Goal: Task Accomplishment & Management: Complete application form

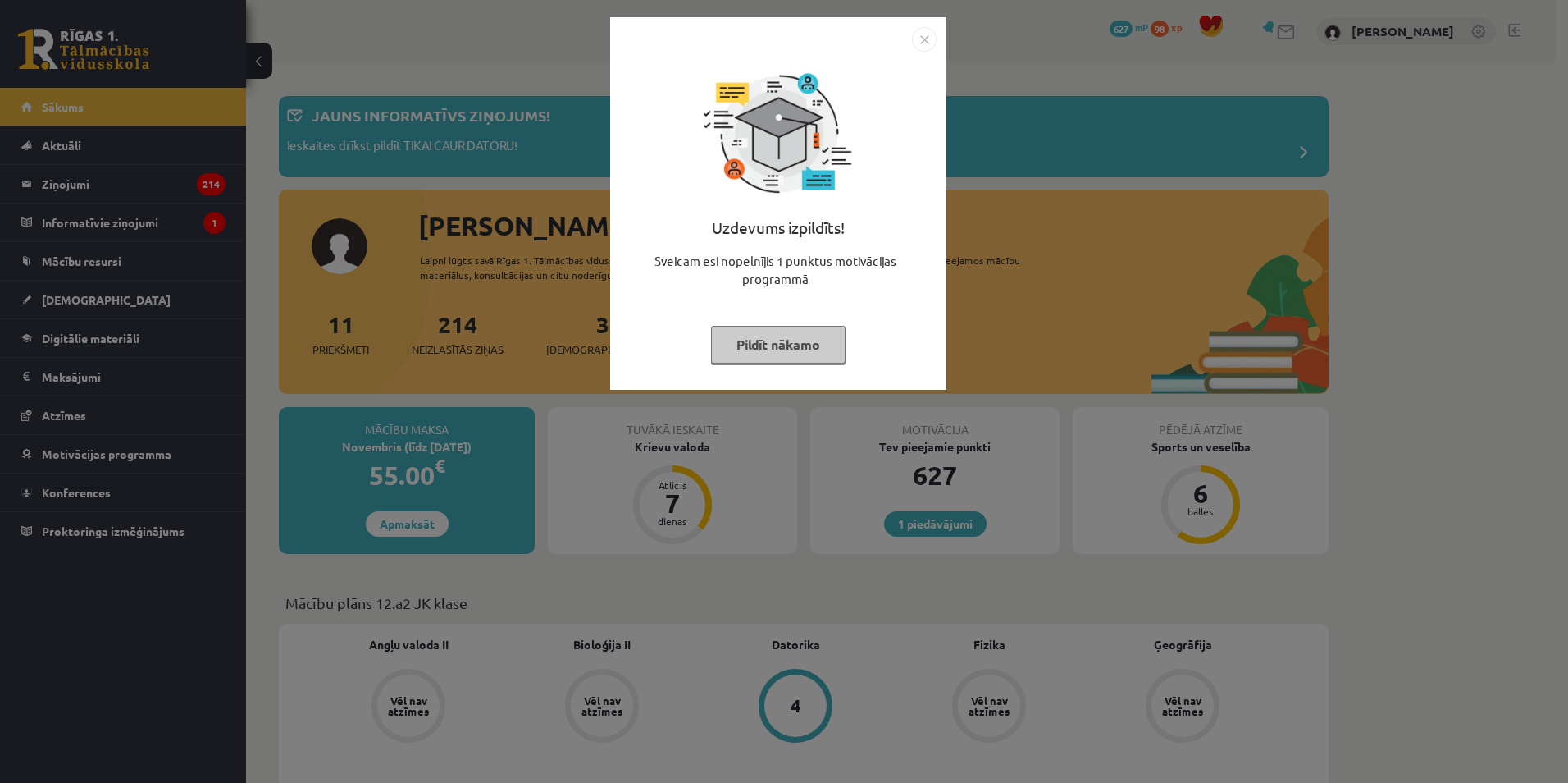
click at [812, 342] on button "Pildīt nākamo" at bounding box center [777, 345] width 134 height 37
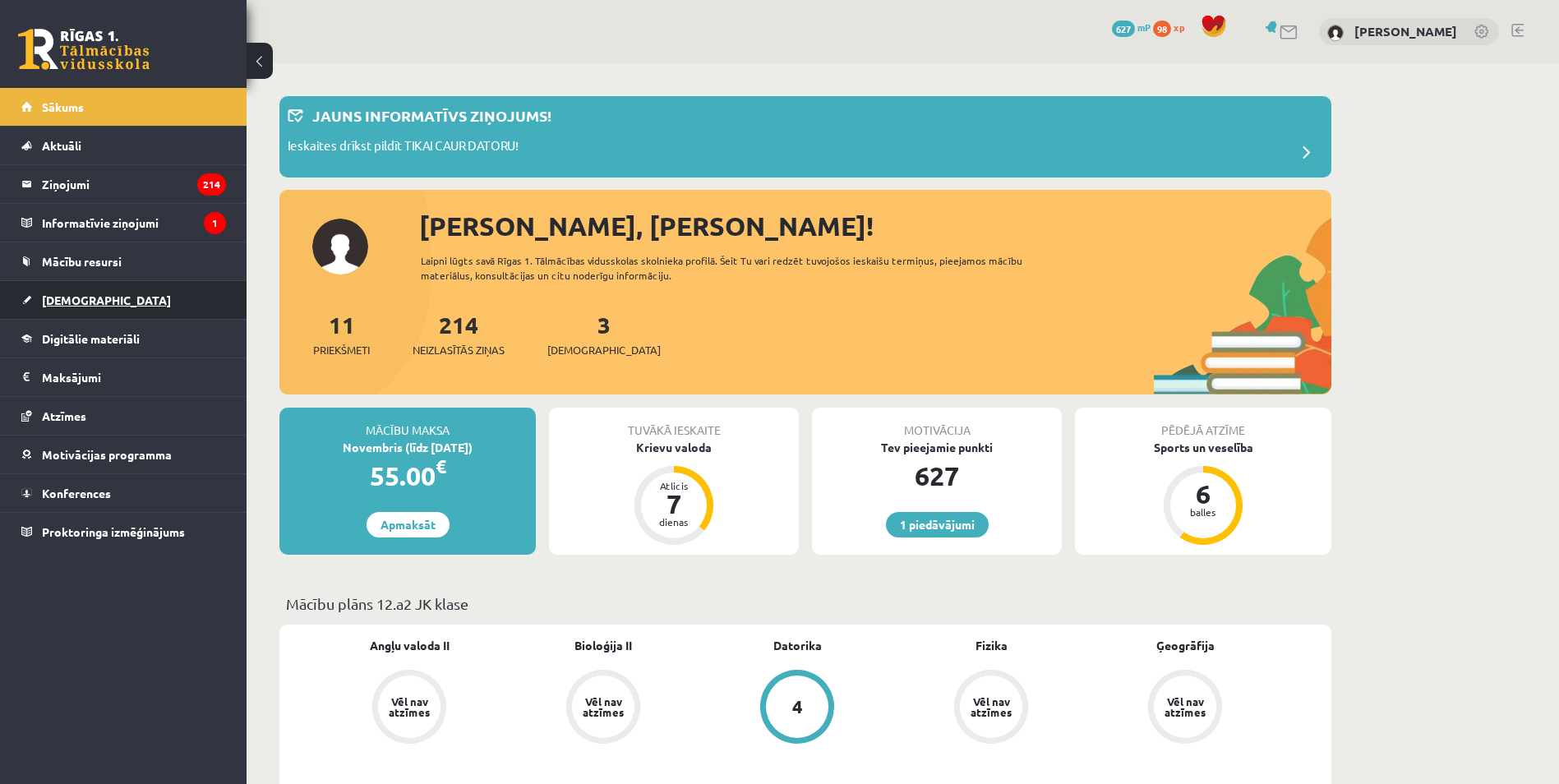
click at [125, 289] on link "[DEMOGRAPHIC_DATA]" at bounding box center [123, 300] width 204 height 37
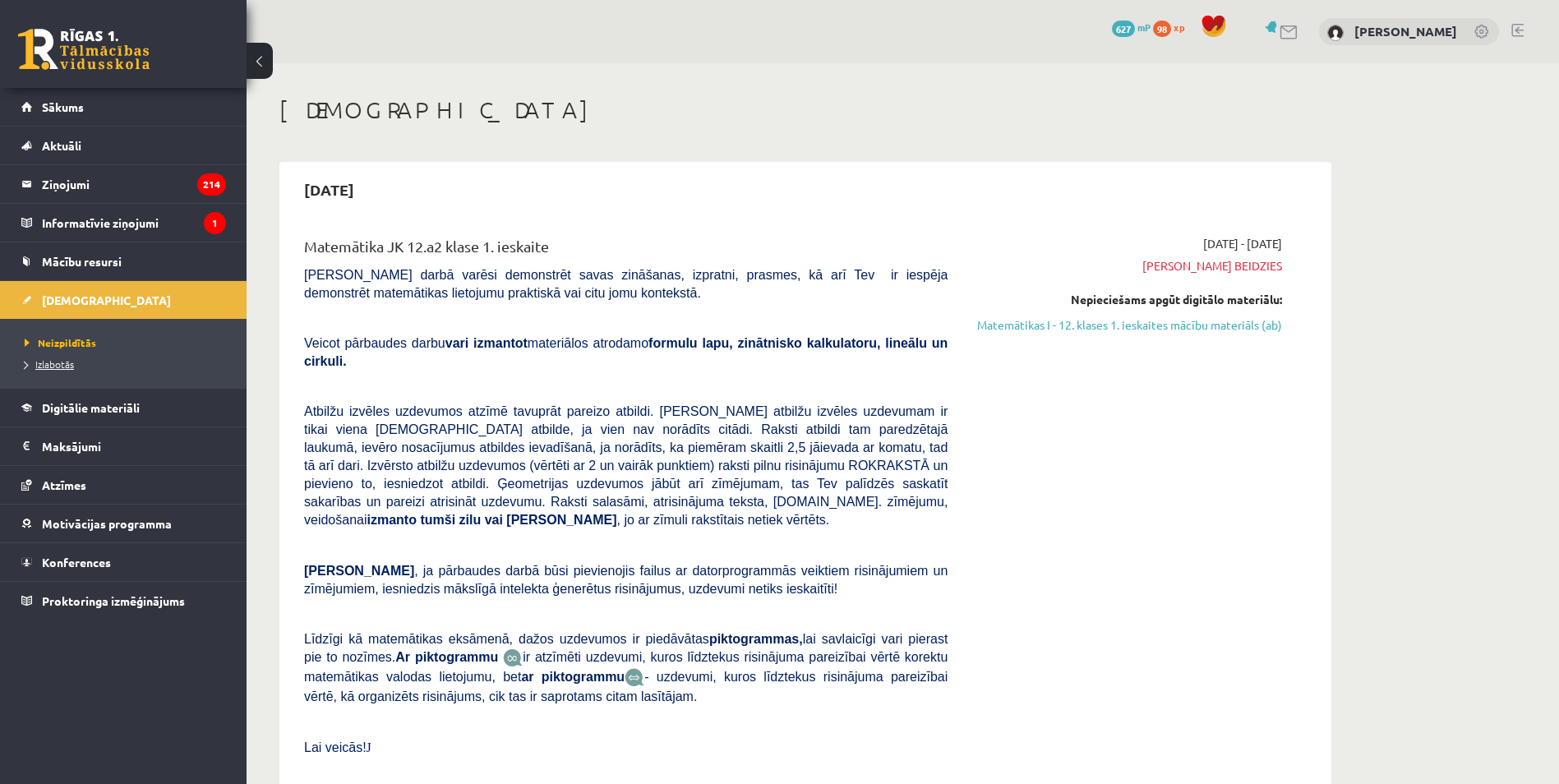
click at [62, 358] on link "Izlabotās" at bounding box center [128, 364] width 205 height 15
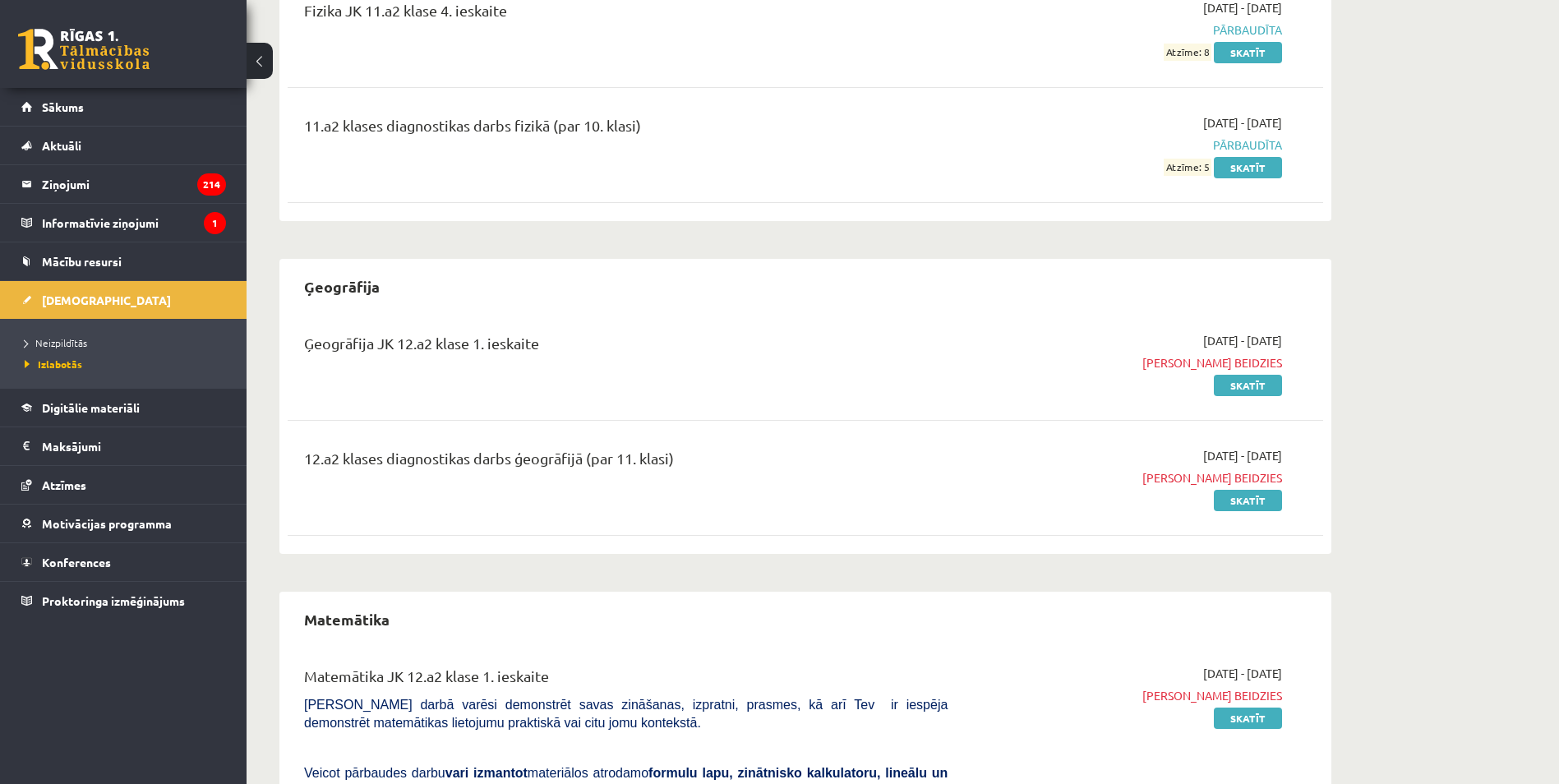
scroll to position [1807, 0]
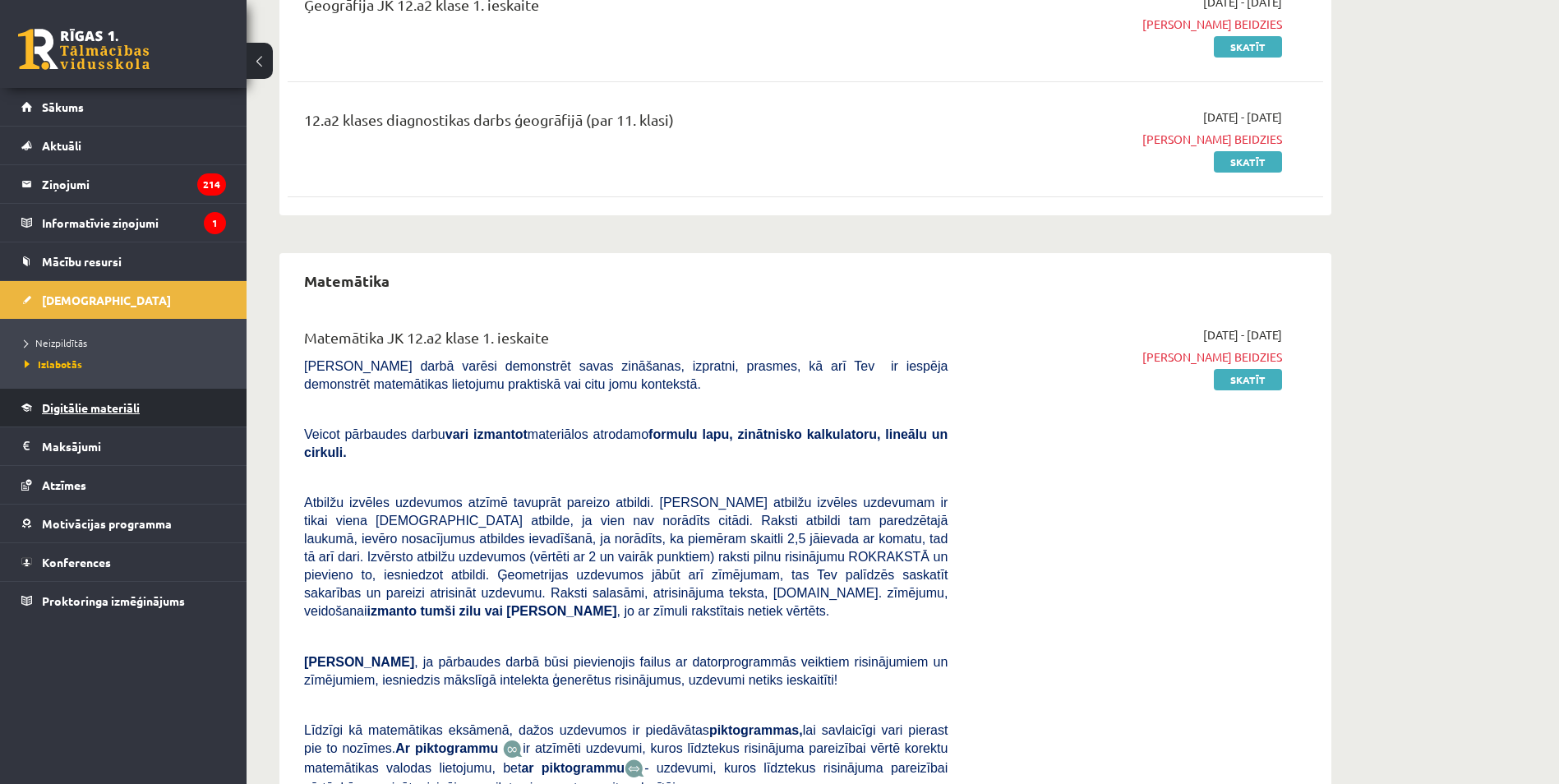
click at [110, 392] on link "Digitālie materiāli" at bounding box center [123, 408] width 204 height 37
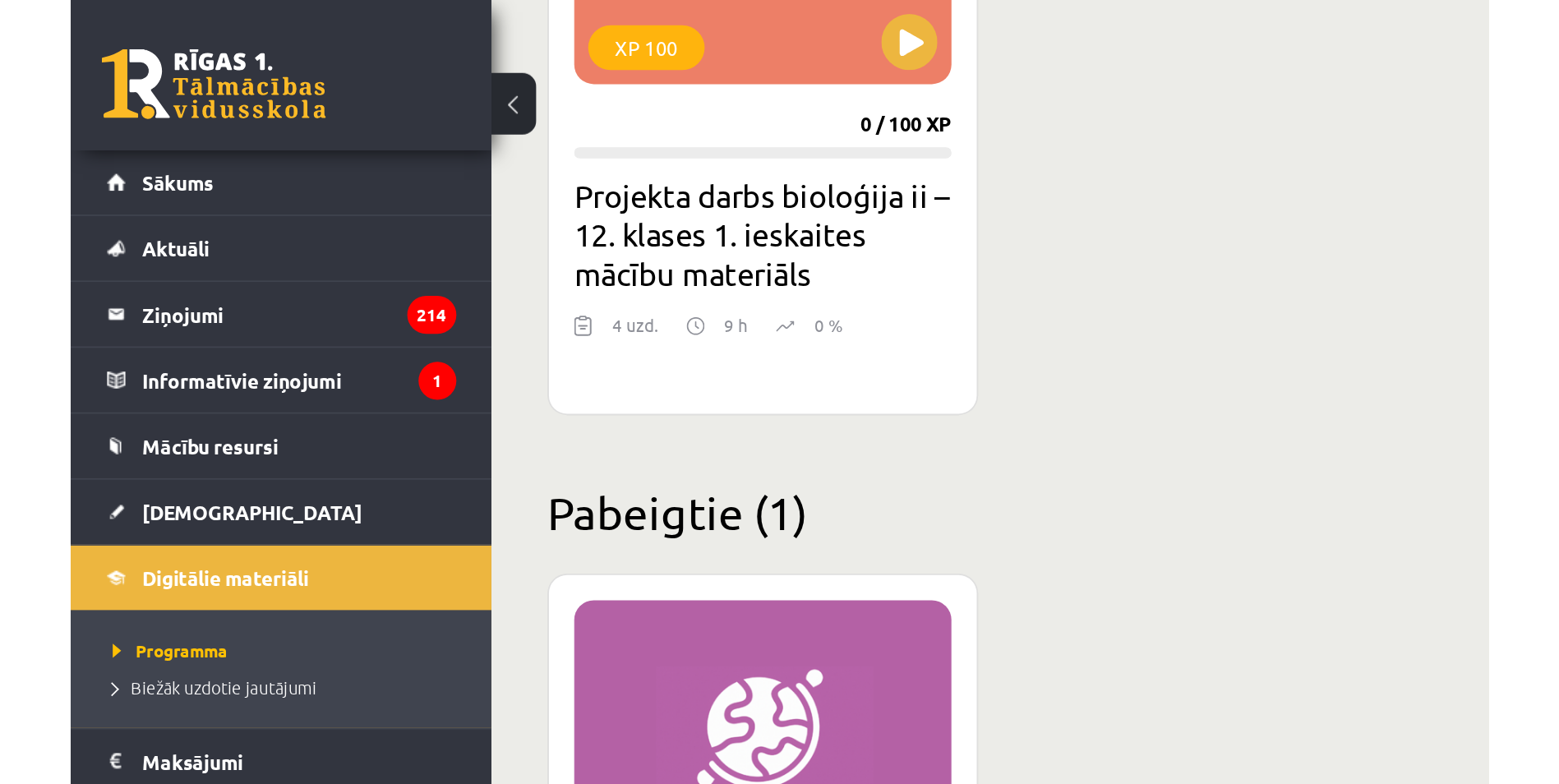
scroll to position [1184, 0]
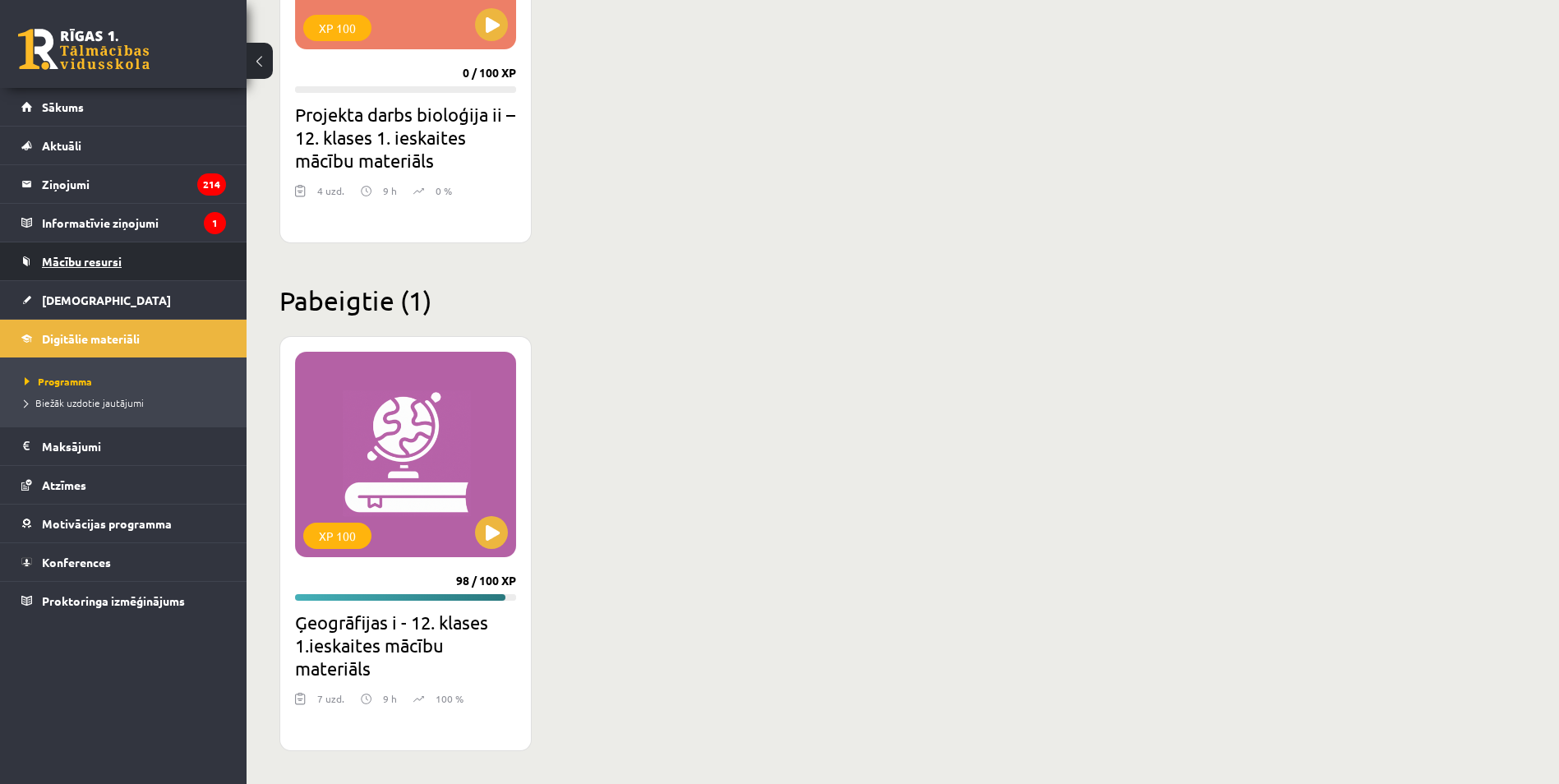
click at [60, 264] on span "Mācību resursi" at bounding box center [81, 261] width 79 height 15
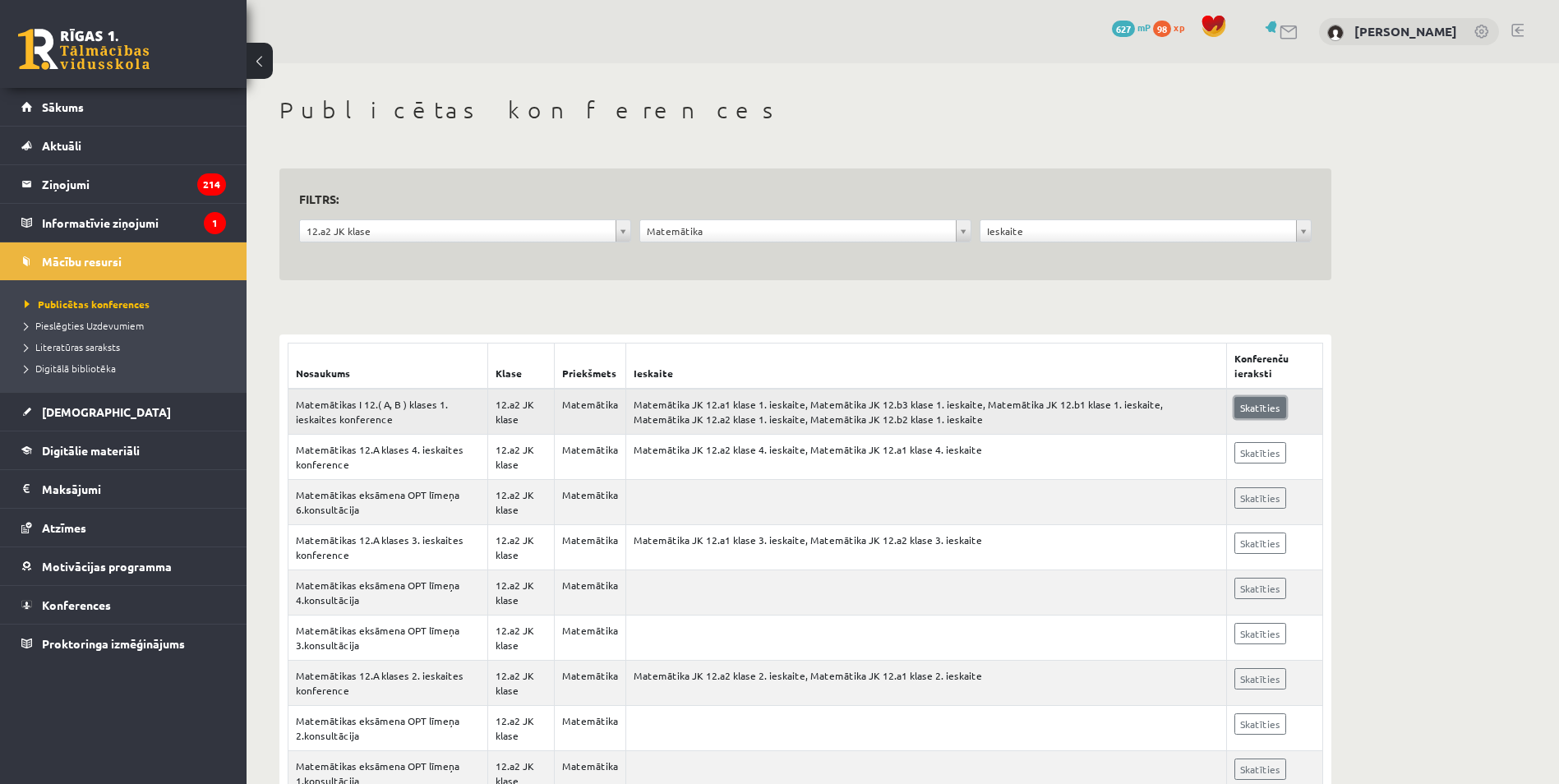
click at [1272, 409] on link "Skatīties" at bounding box center [1260, 408] width 52 height 21
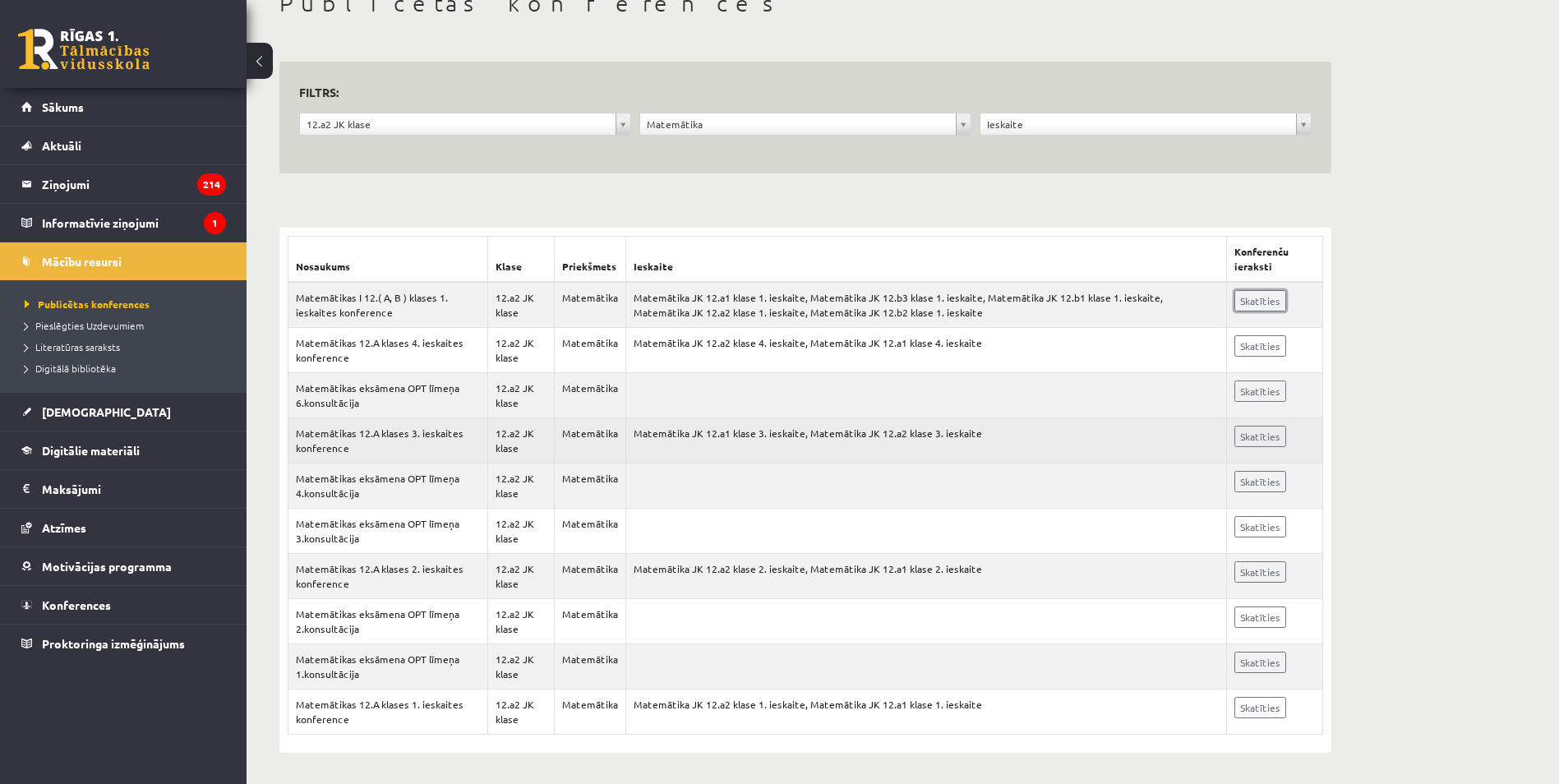
scroll to position [109, 0]
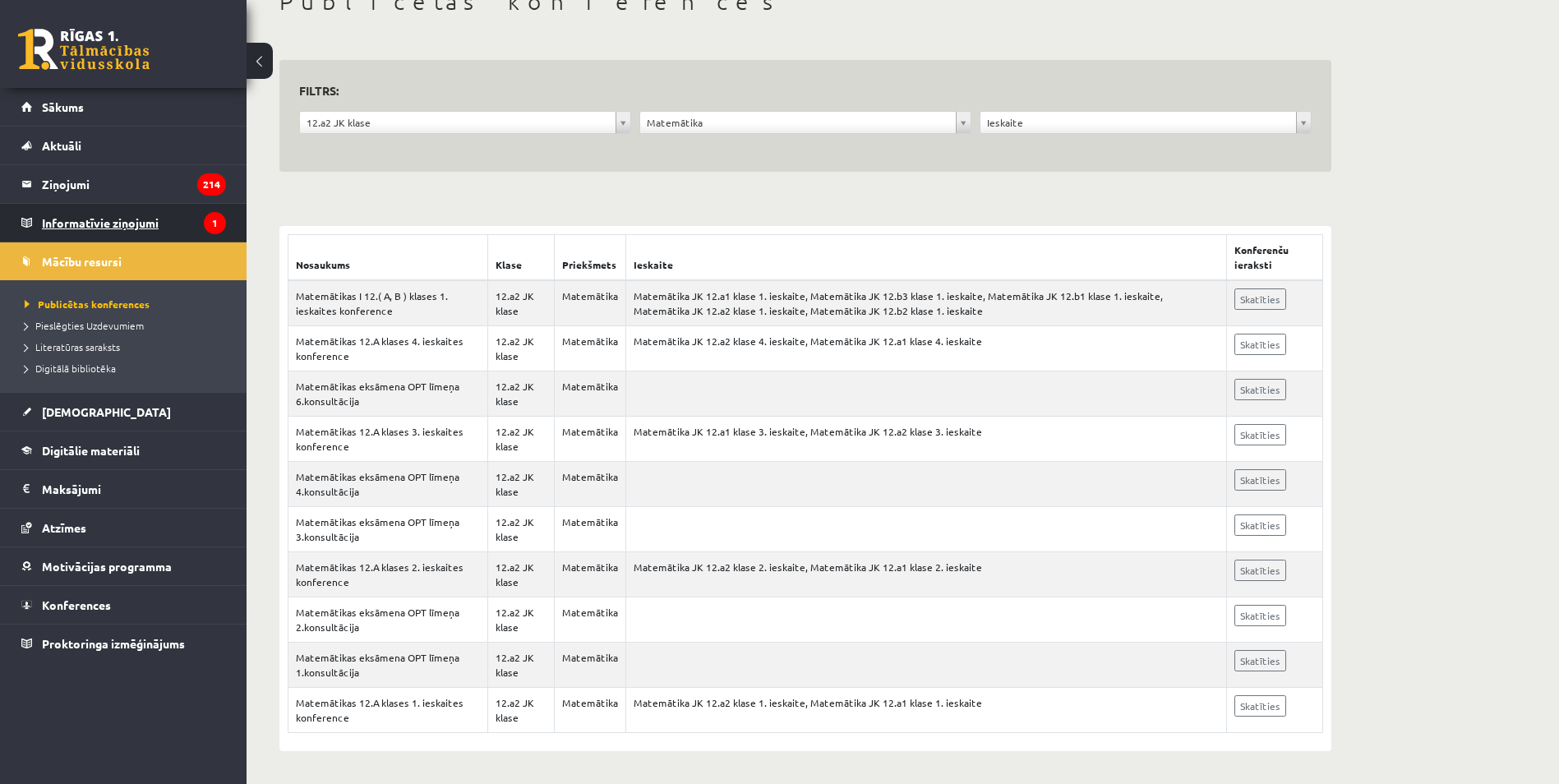
click at [96, 227] on legend "Informatīvie ziņojumi 1" at bounding box center [134, 222] width 184 height 37
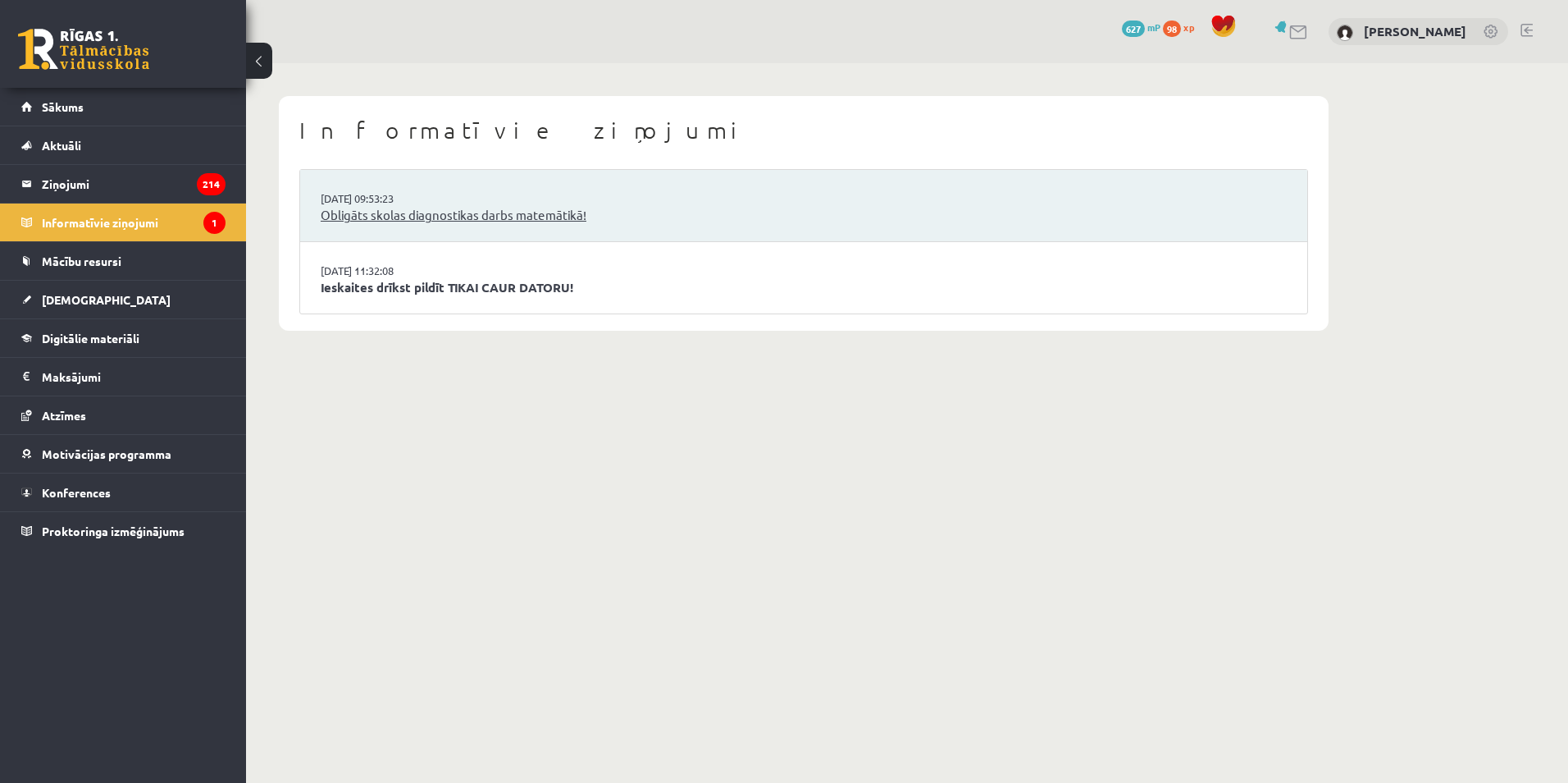
click at [428, 216] on link "Obligāts skolas diagnostikas darbs matemātikā!" at bounding box center [803, 215] width 966 height 19
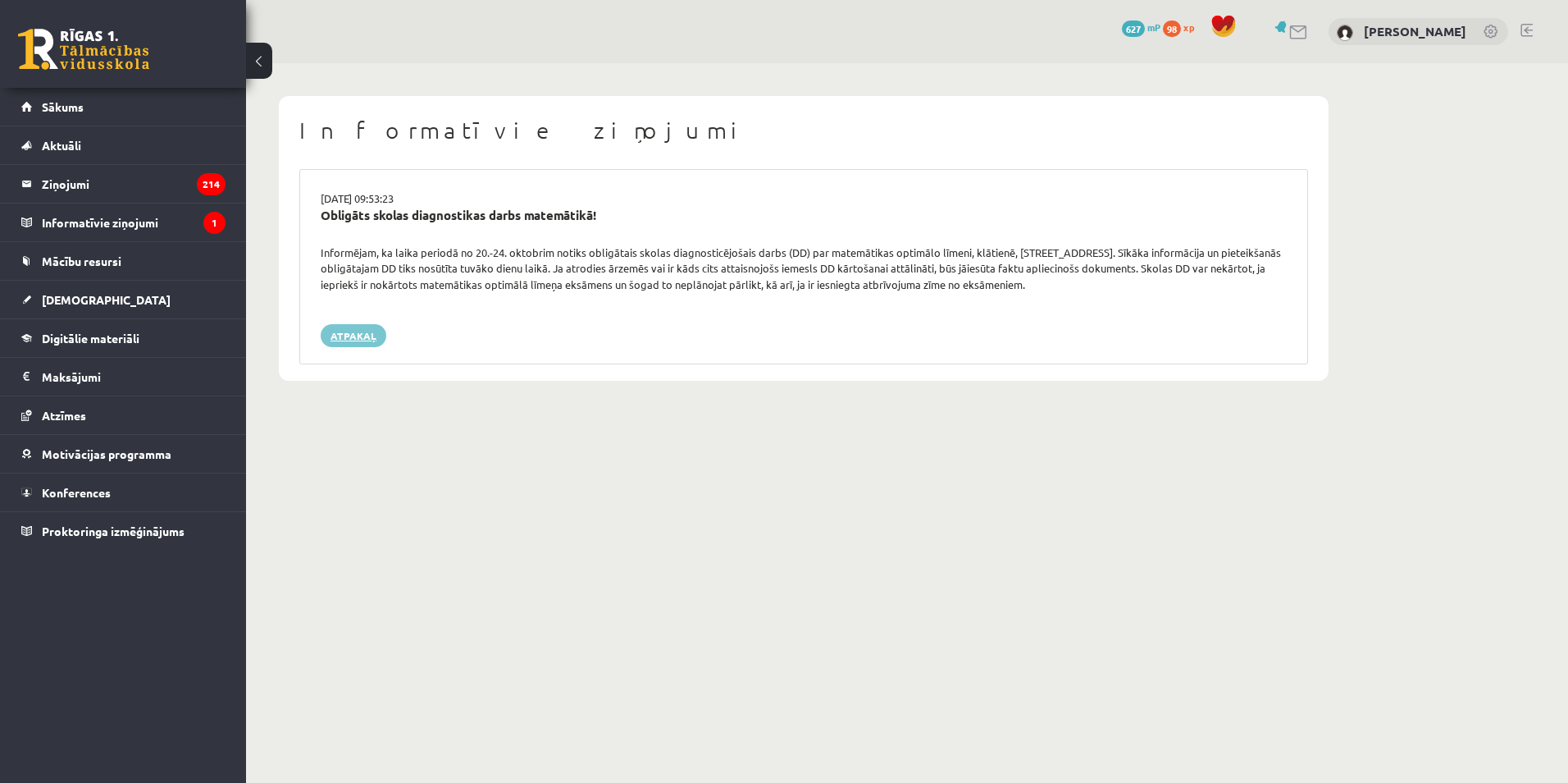
click at [370, 328] on link "Atpakaļ" at bounding box center [353, 336] width 66 height 23
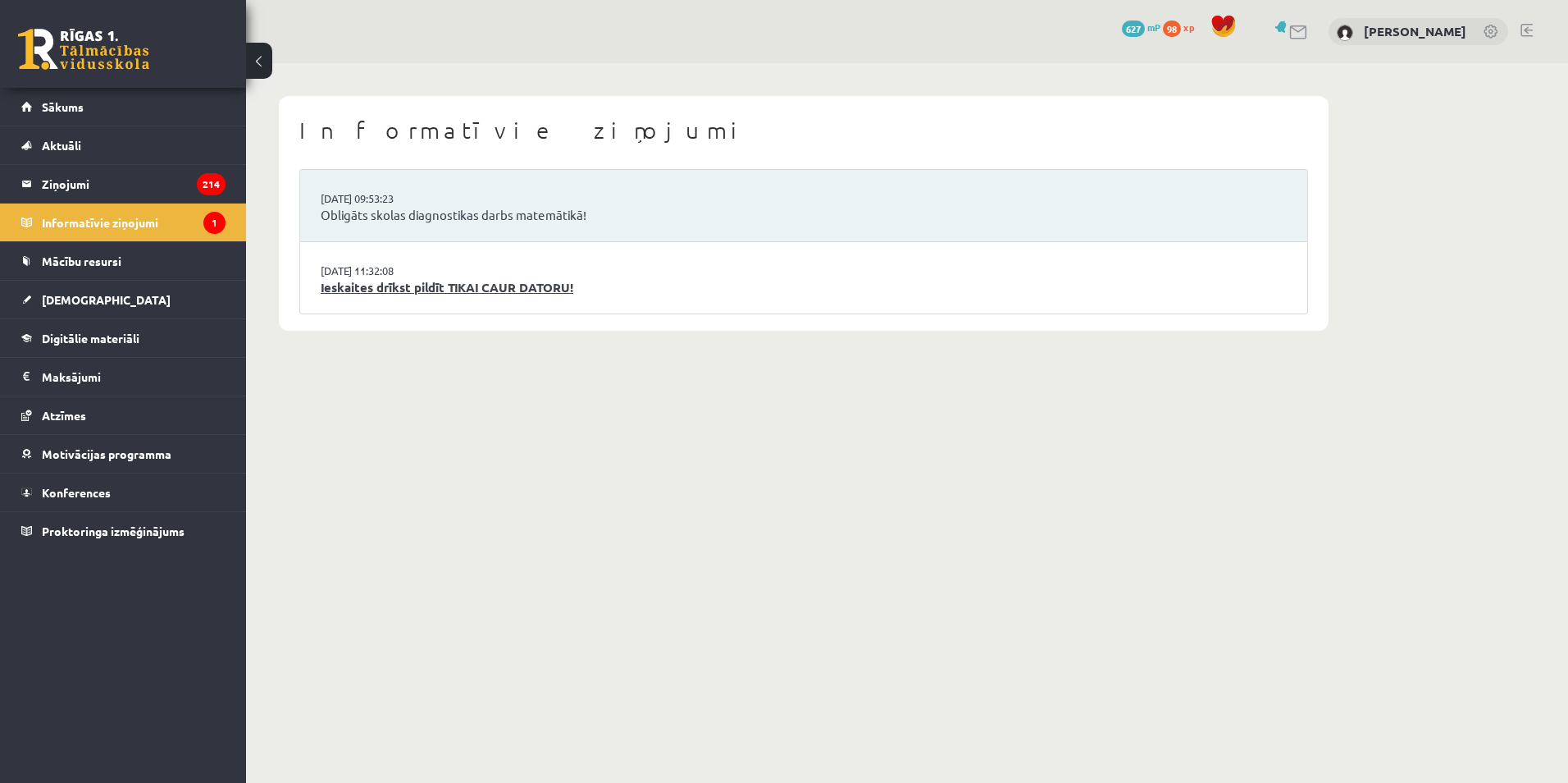
click at [382, 284] on link "Ieskaites drīkst pildīt TIKAI CAUR DATORU!" at bounding box center [803, 287] width 966 height 19
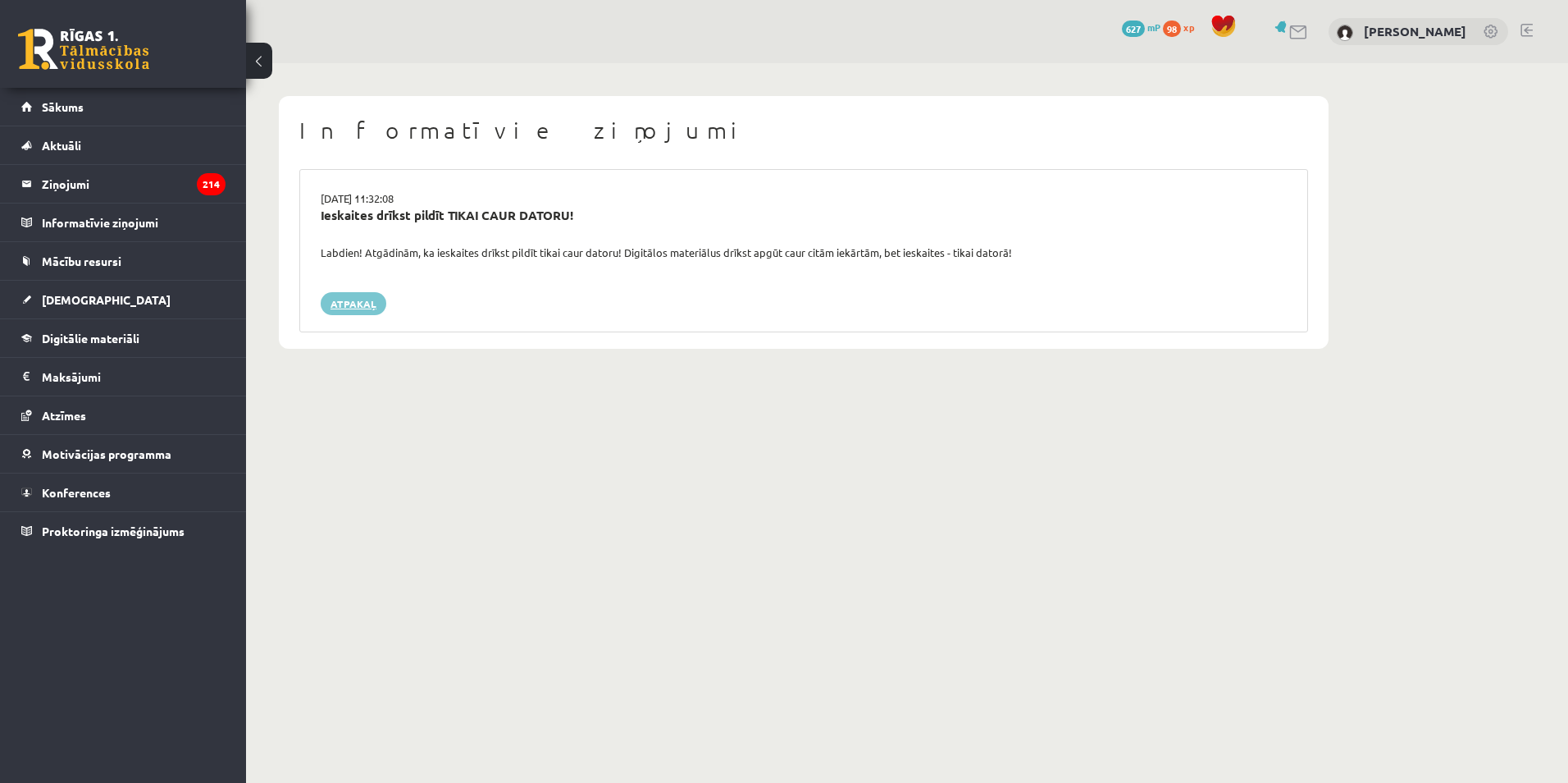
click at [340, 300] on link "Atpakaļ" at bounding box center [353, 304] width 66 height 23
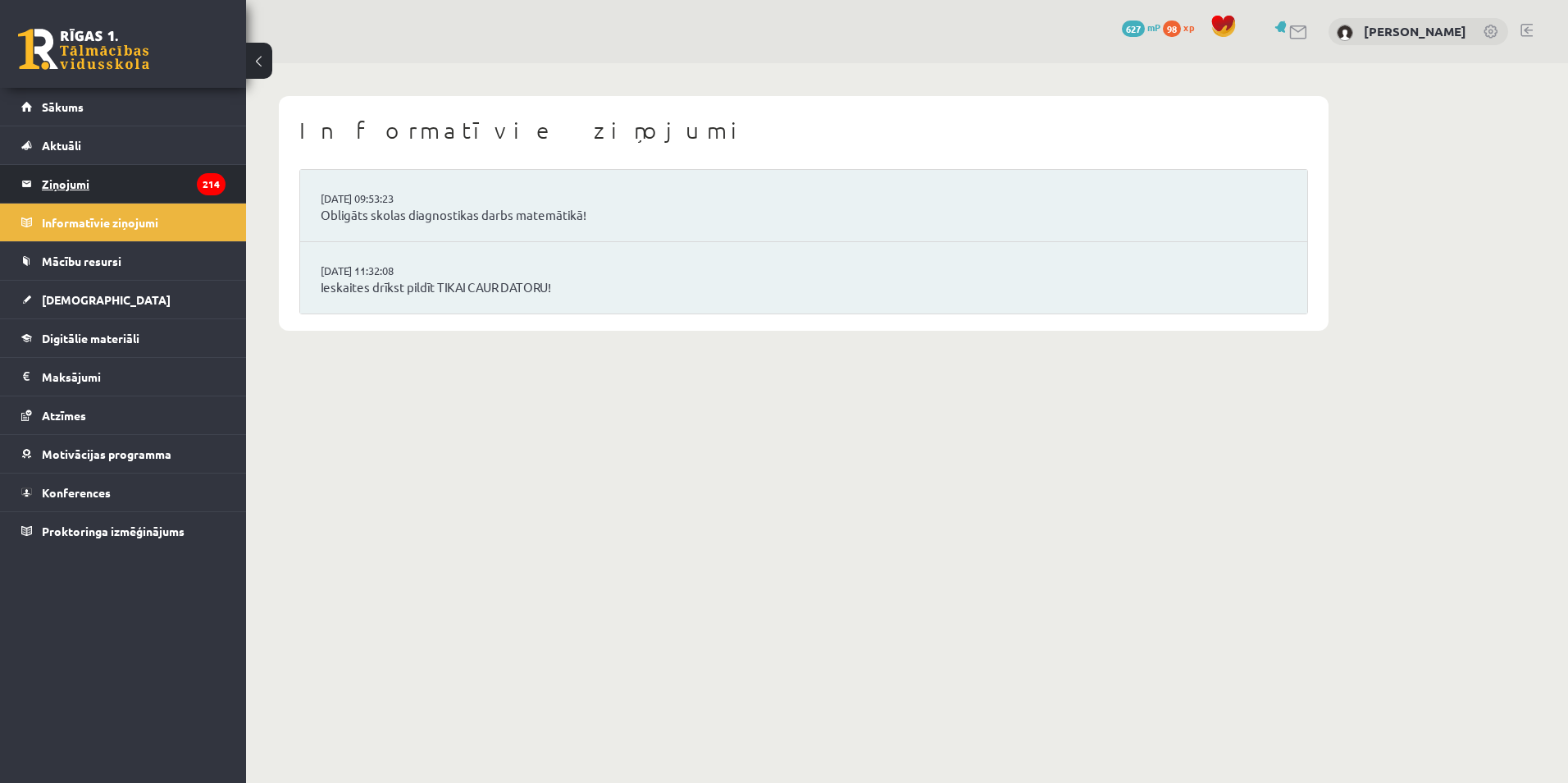
click at [91, 184] on legend "Ziņojumi 214" at bounding box center [134, 184] width 183 height 37
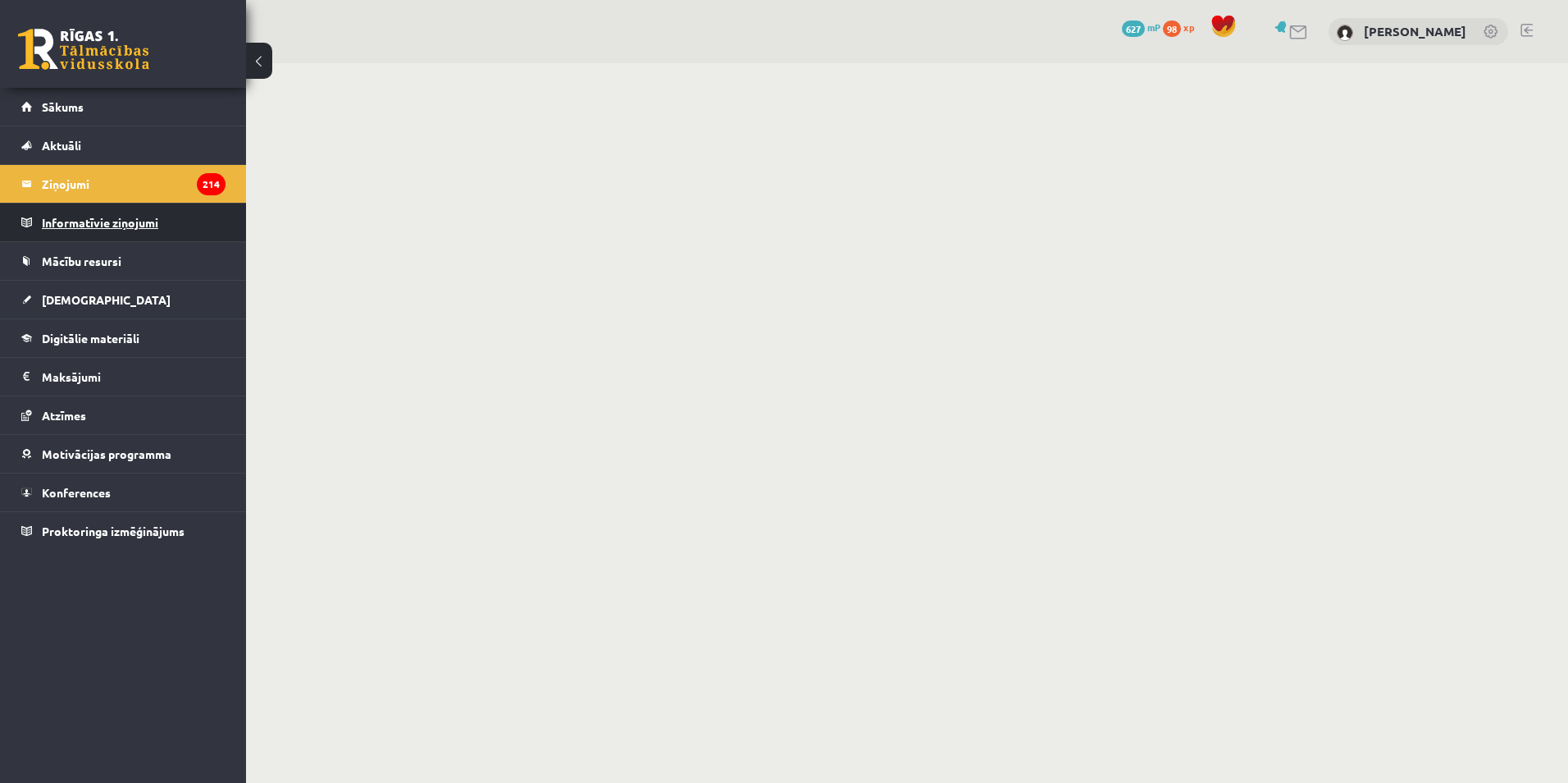
click at [98, 217] on legend "Informatīvie ziņojumi 0" at bounding box center [134, 222] width 183 height 37
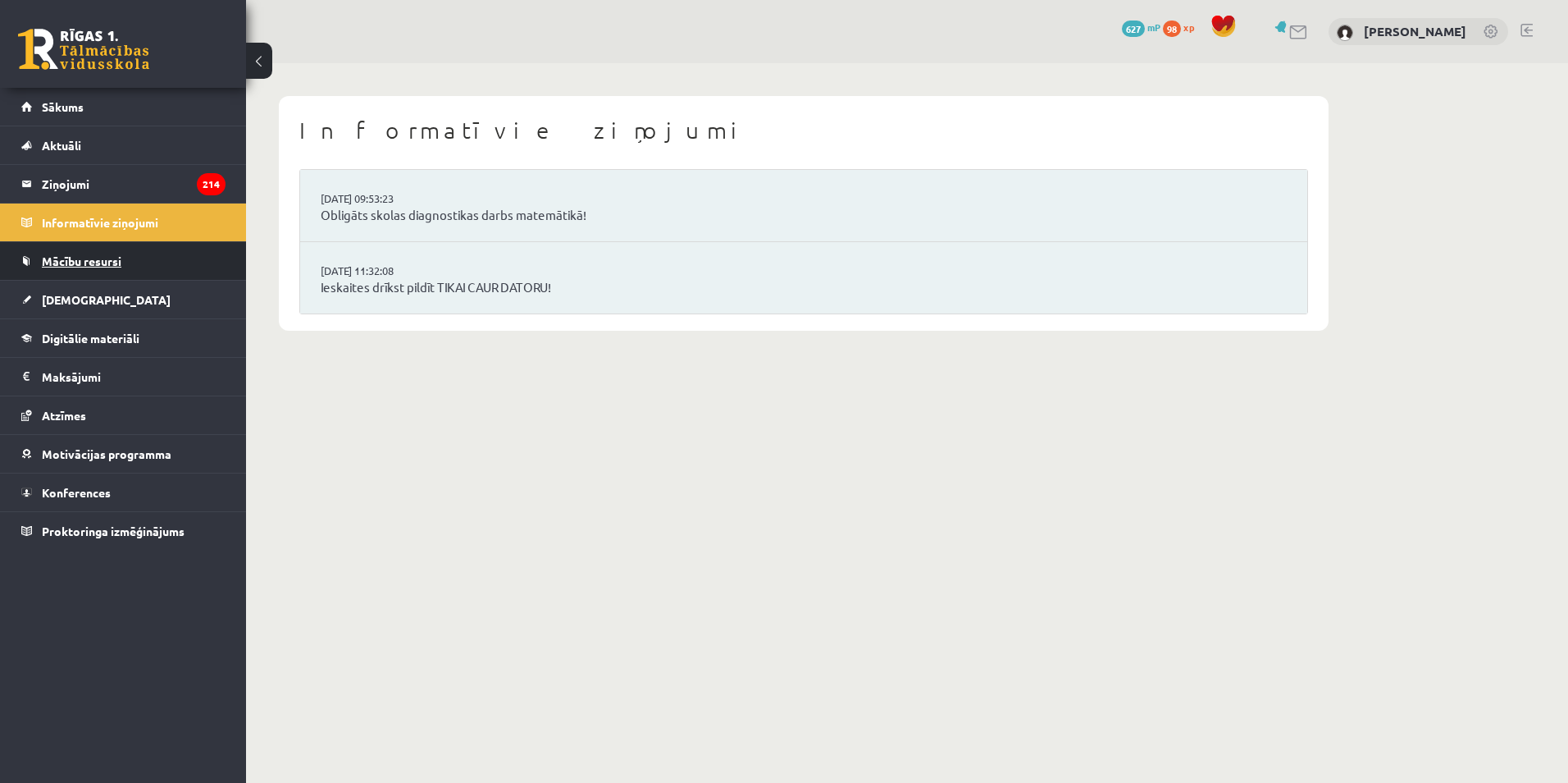
click at [104, 250] on link "Mācību resursi" at bounding box center [123, 261] width 204 height 37
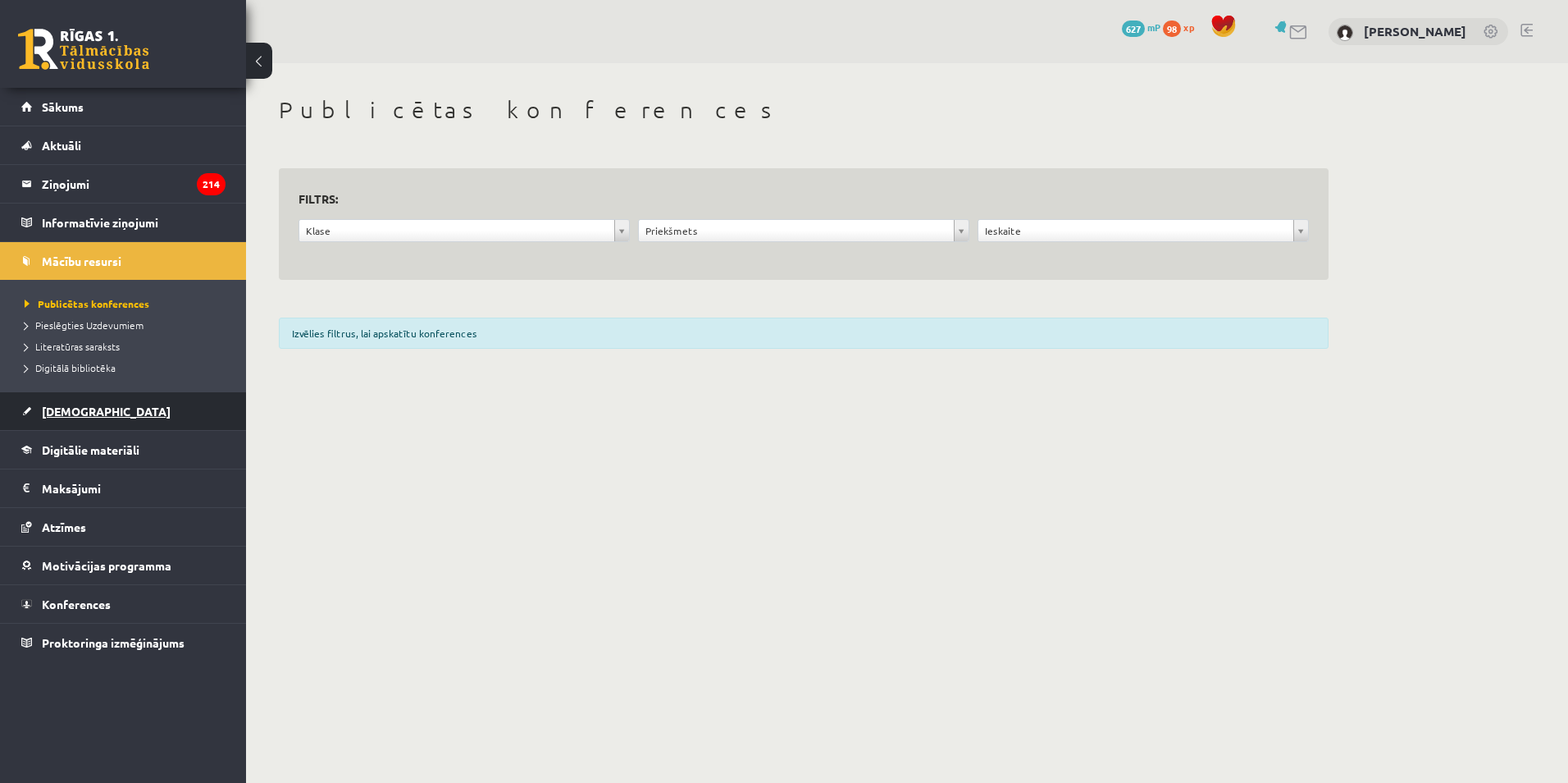
click at [130, 406] on link "[DEMOGRAPHIC_DATA]" at bounding box center [123, 411] width 204 height 37
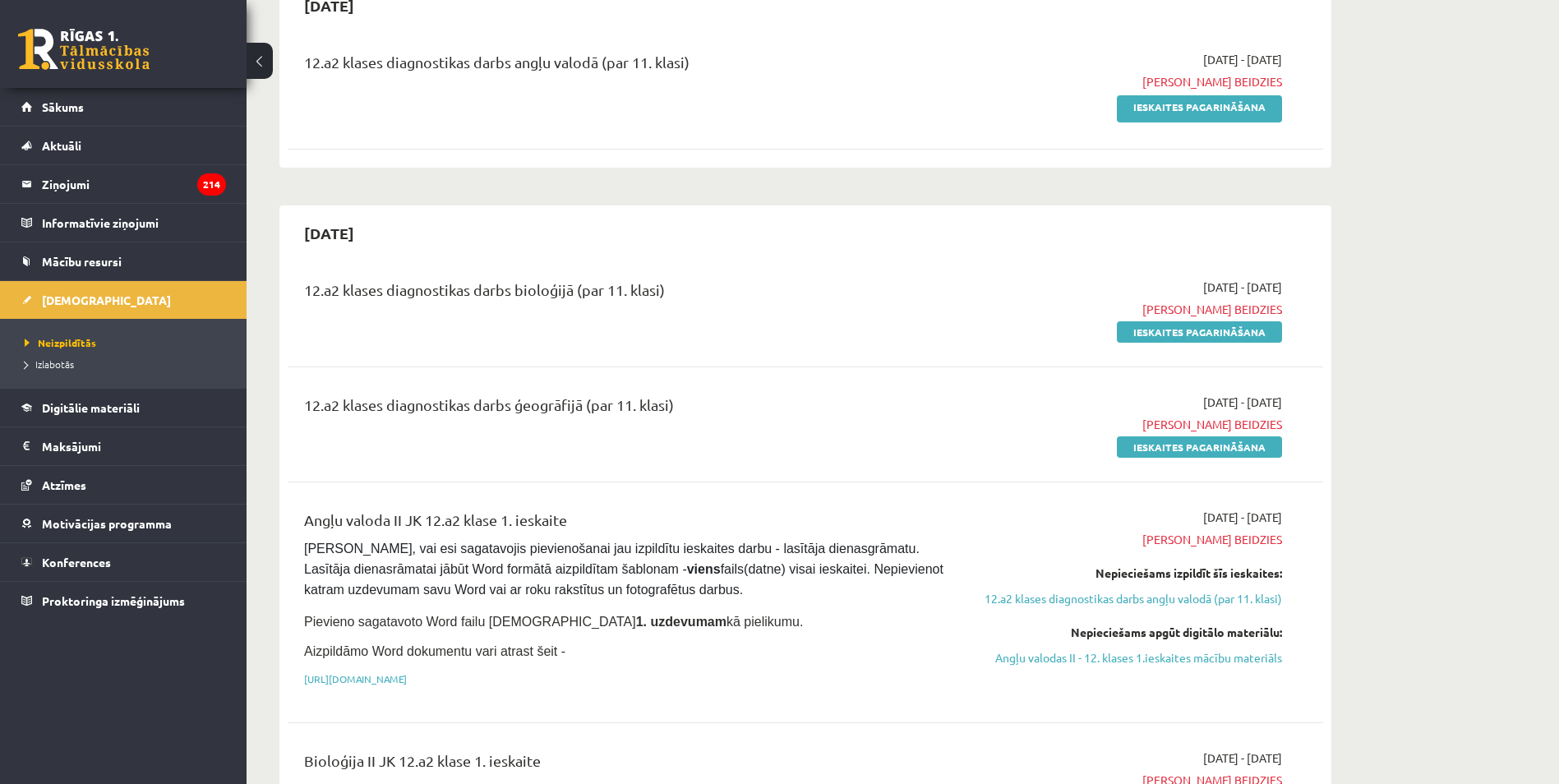
scroll to position [904, 0]
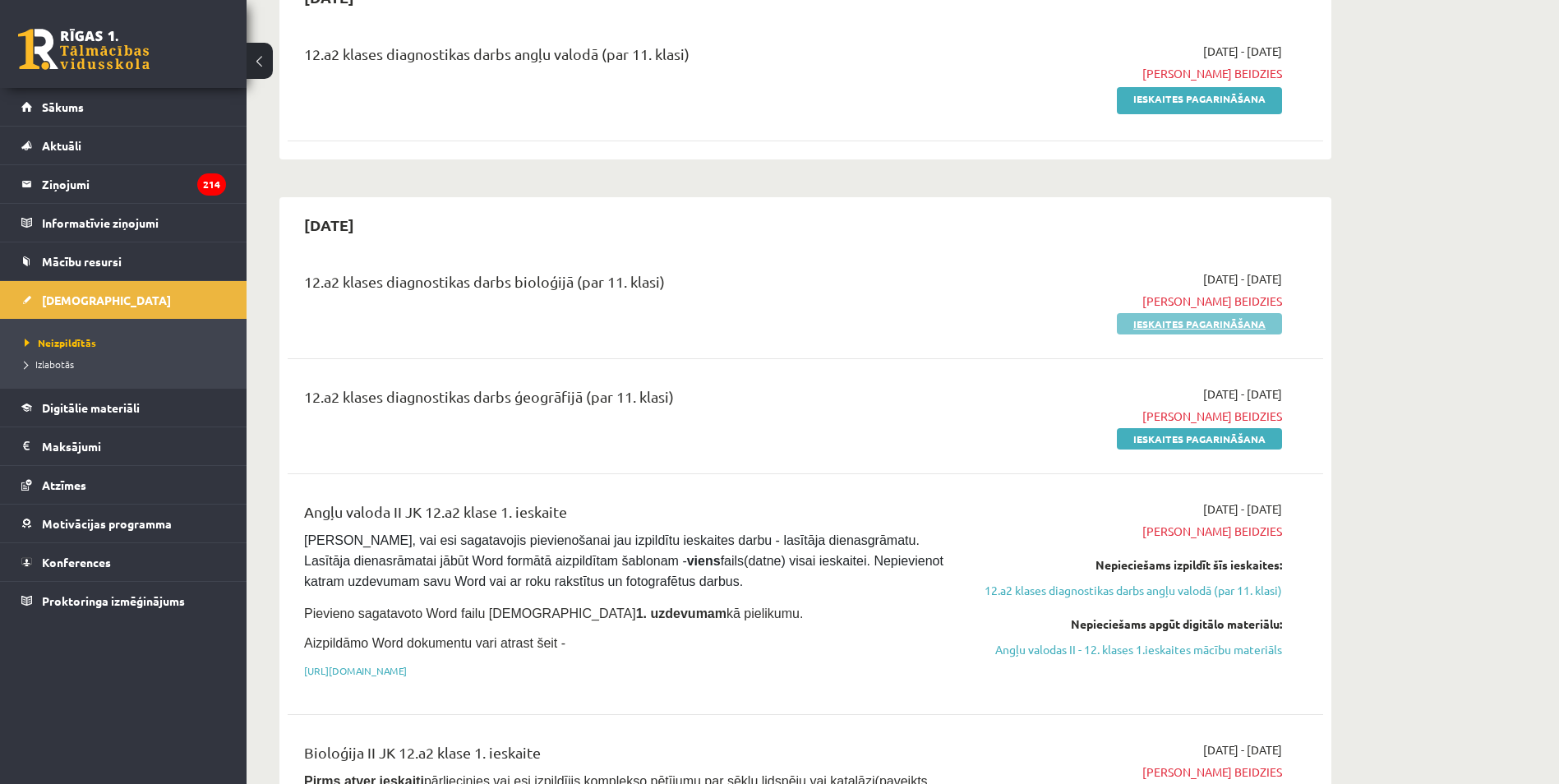
click at [1217, 313] on link "Ieskaites pagarināšana" at bounding box center [1198, 324] width 165 height 21
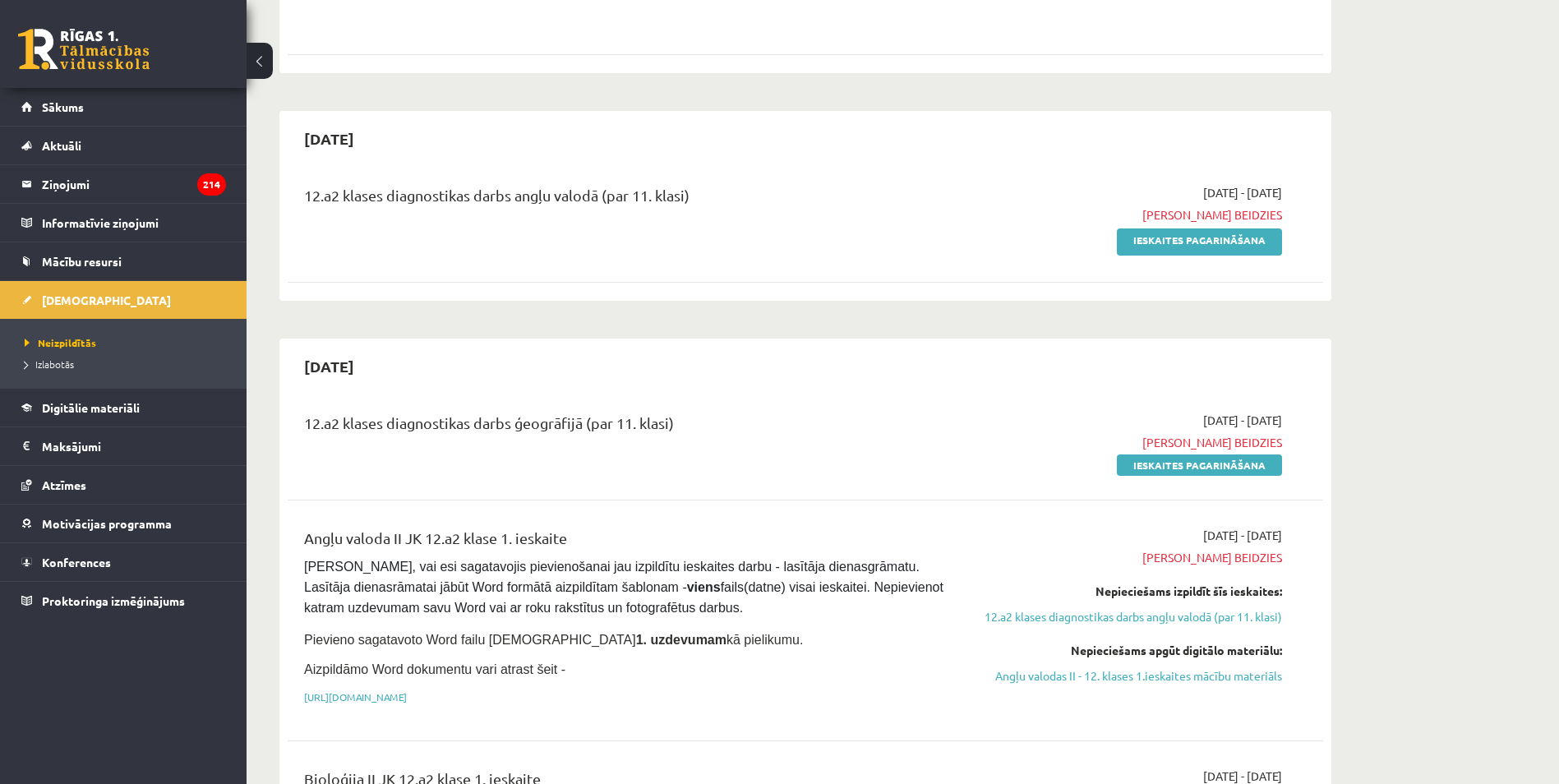
scroll to position [821, 0]
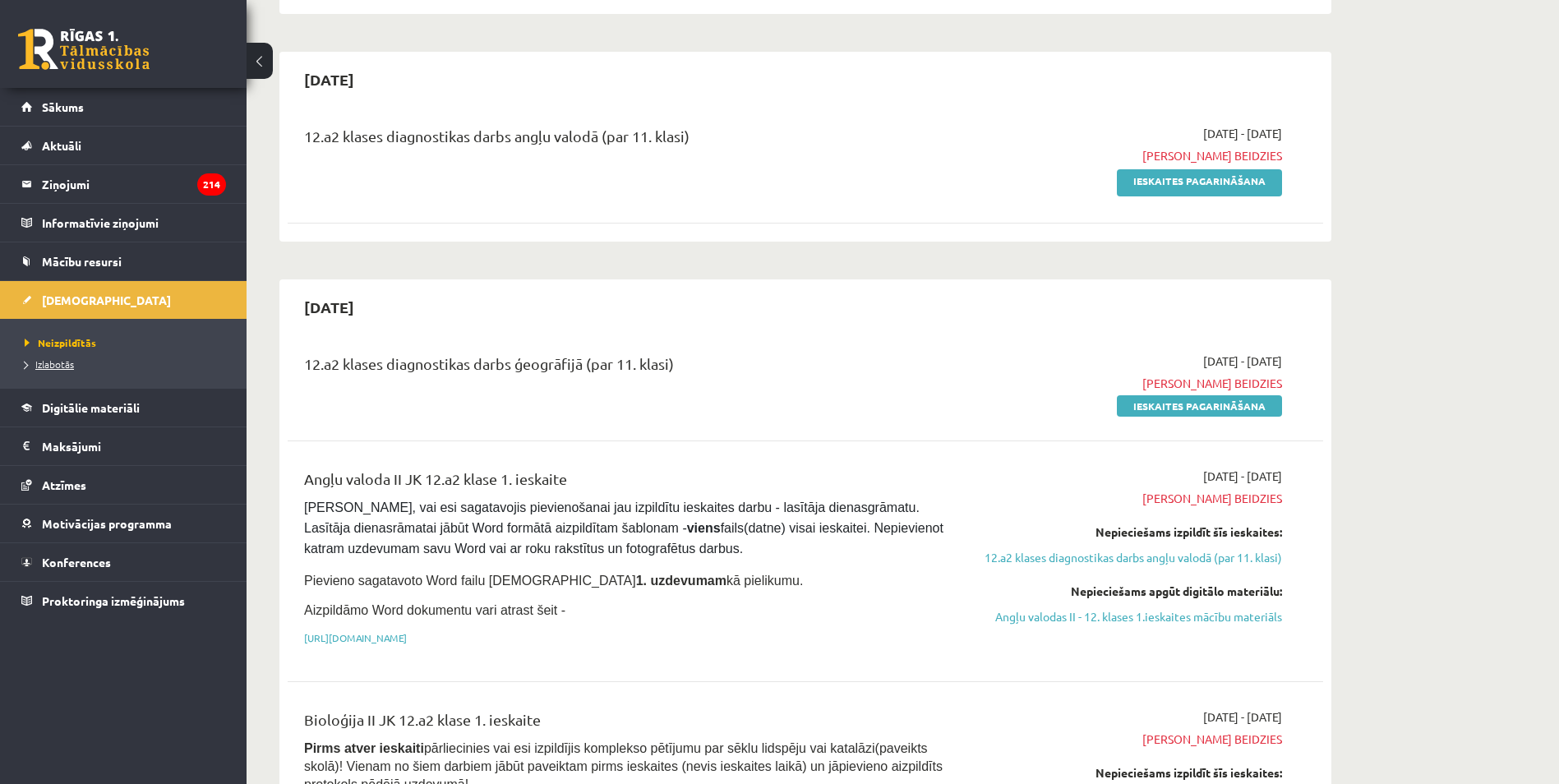
click at [46, 362] on span "Izlabotās" at bounding box center [49, 364] width 49 height 13
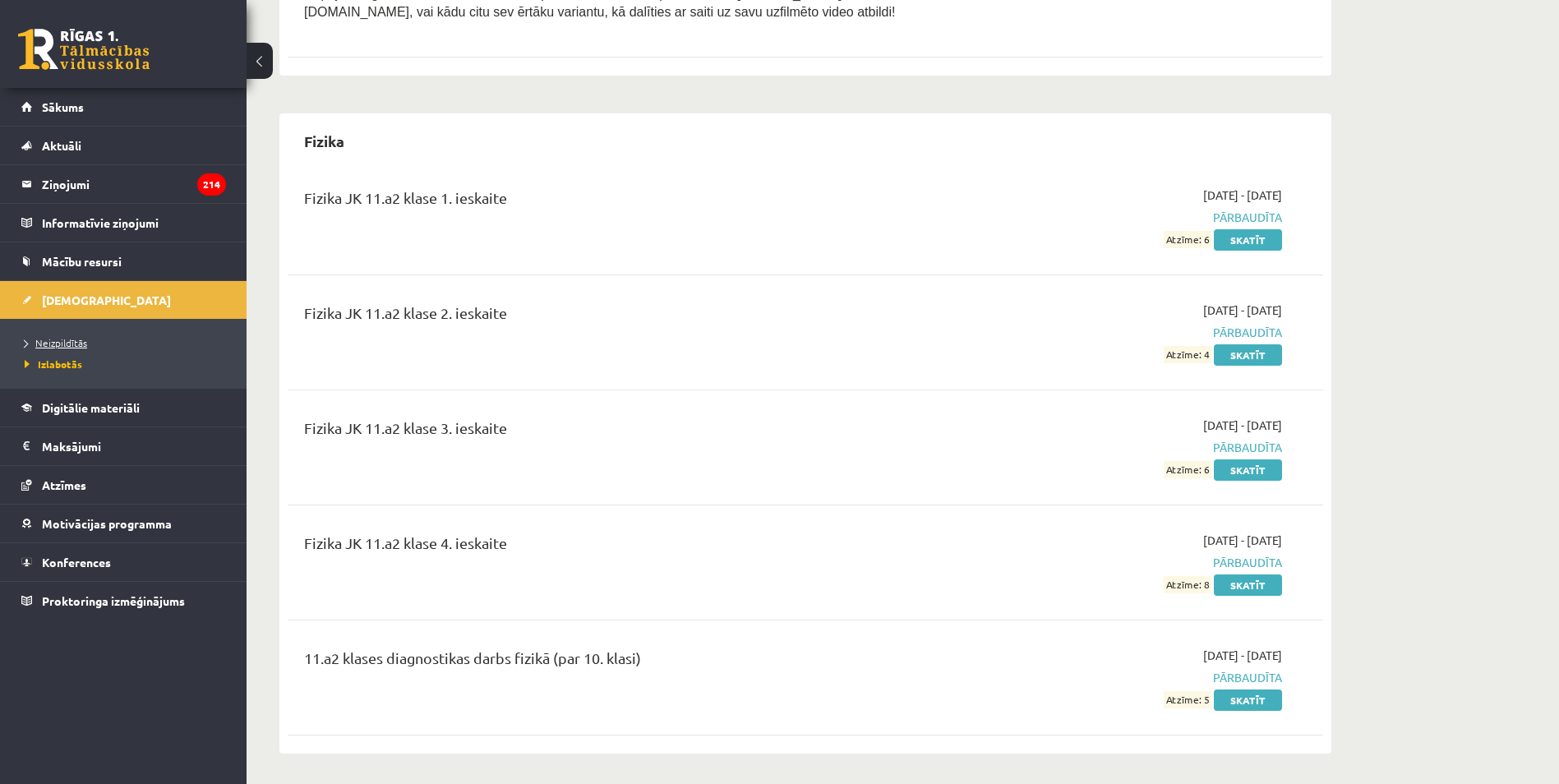
click at [72, 338] on span "Neizpildītās" at bounding box center [56, 342] width 62 height 13
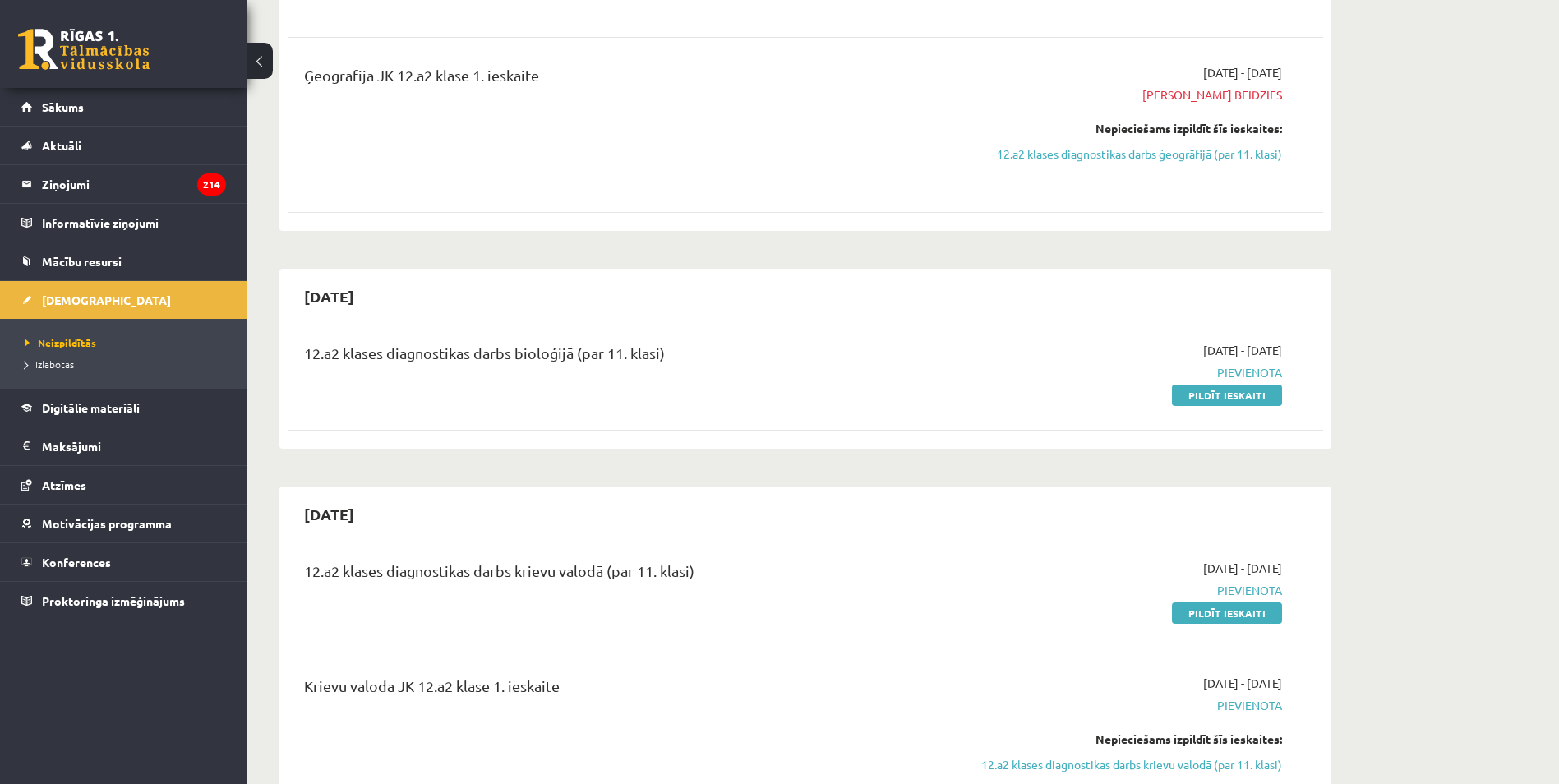
scroll to position [1725, 0]
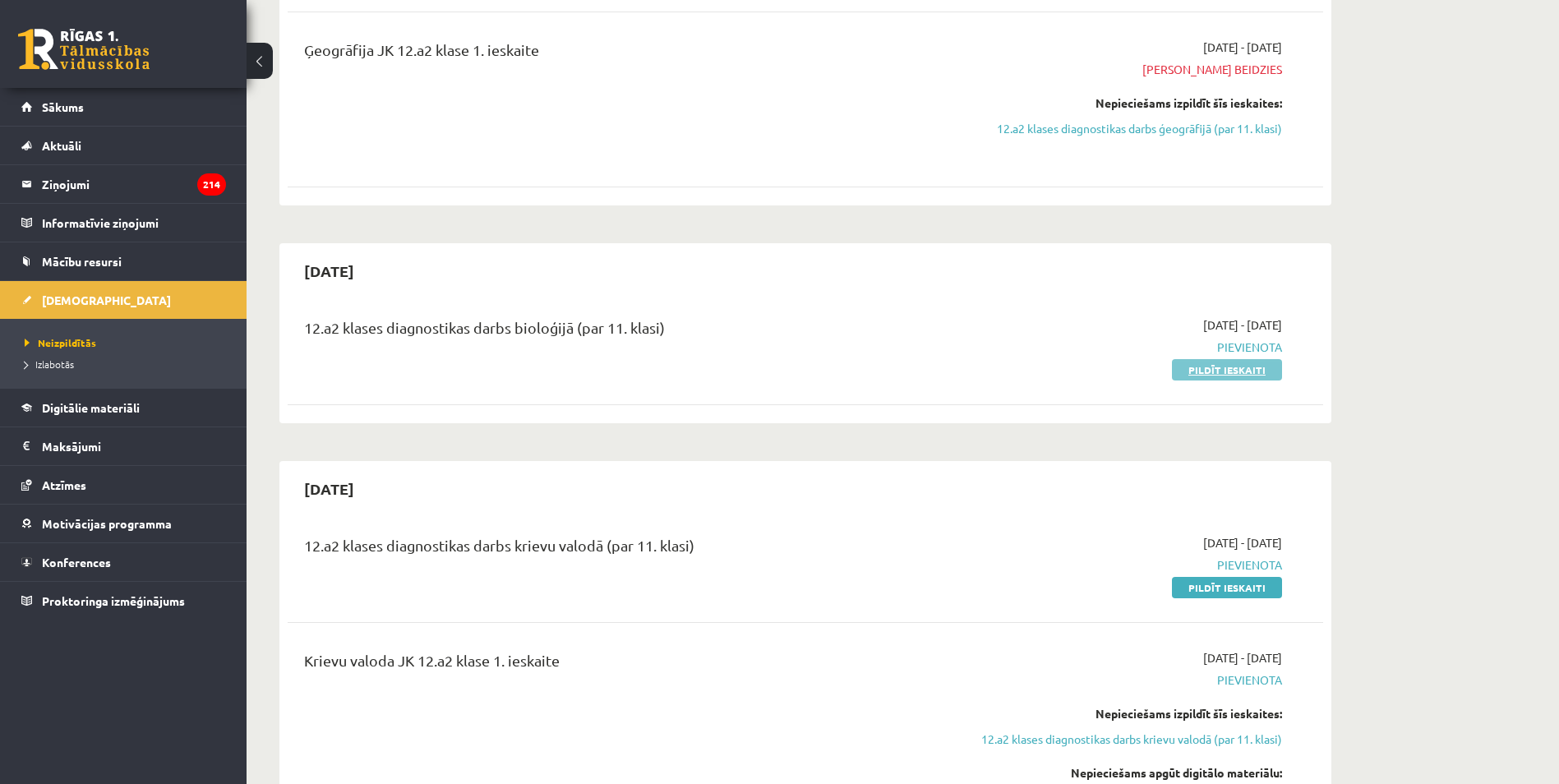
click at [1228, 359] on link "Pildīt ieskaiti" at bounding box center [1226, 369] width 110 height 21
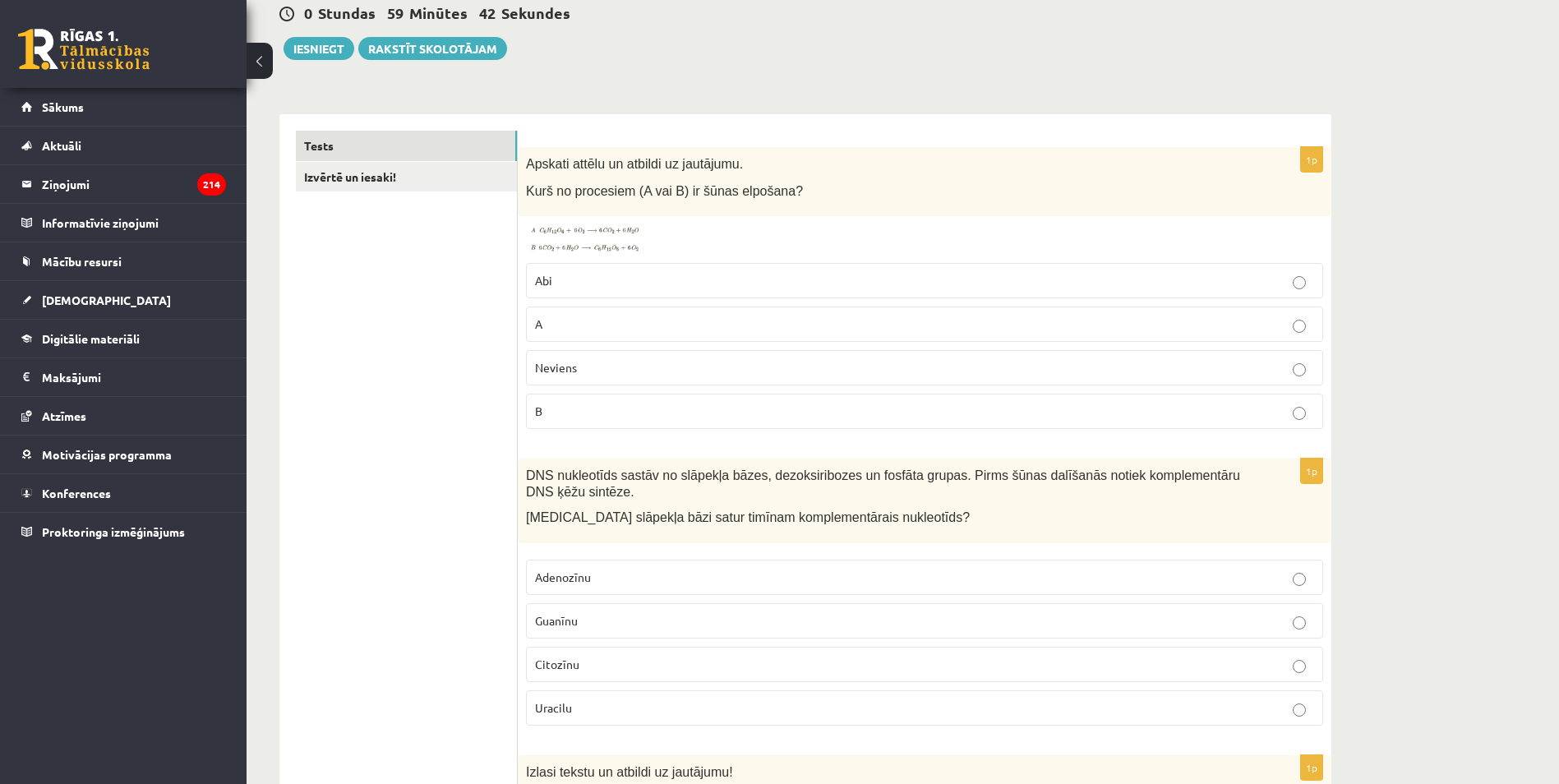
scroll to position [178, 0]
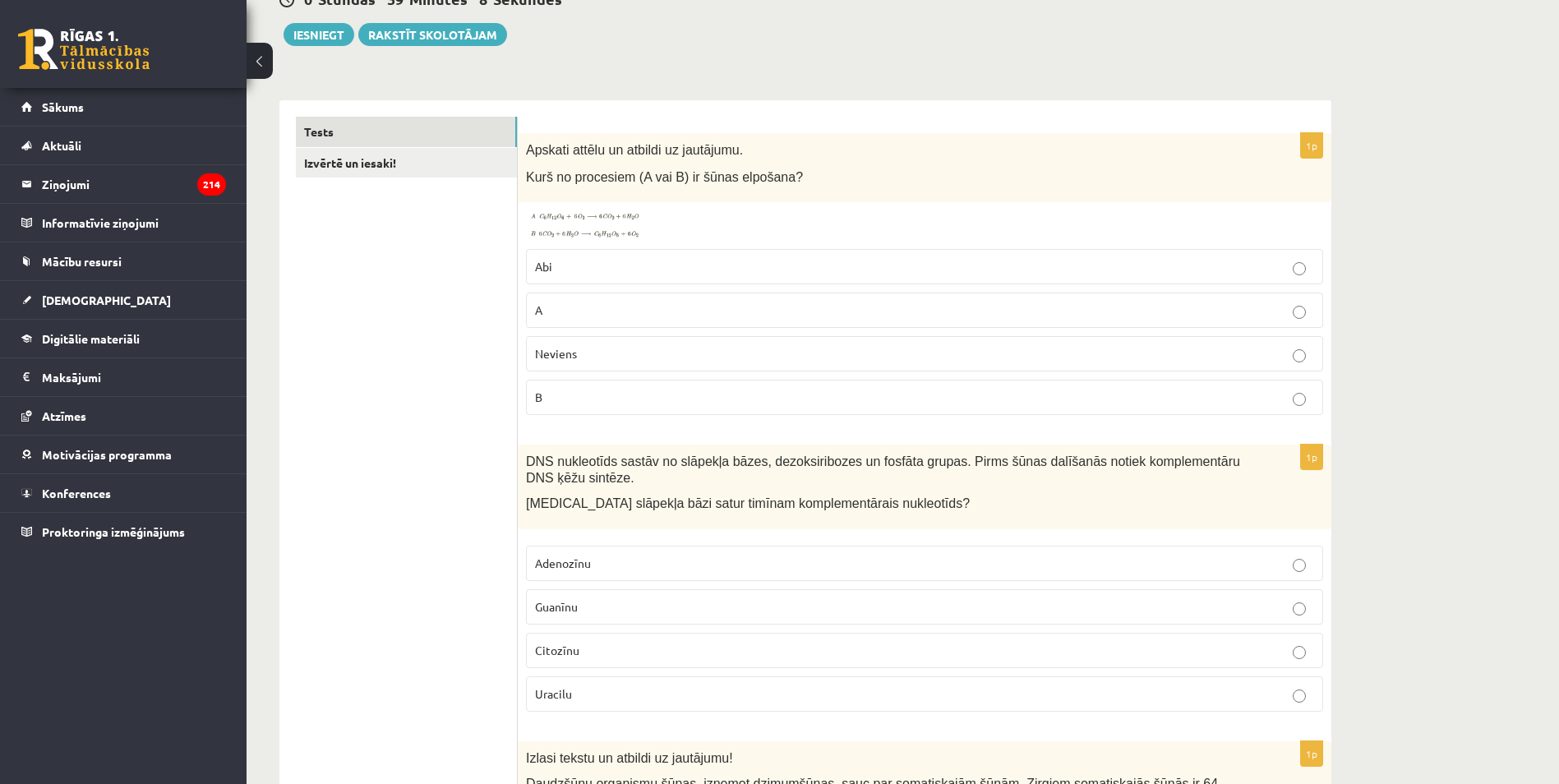
click at [546, 240] on img at bounding box center [587, 225] width 123 height 29
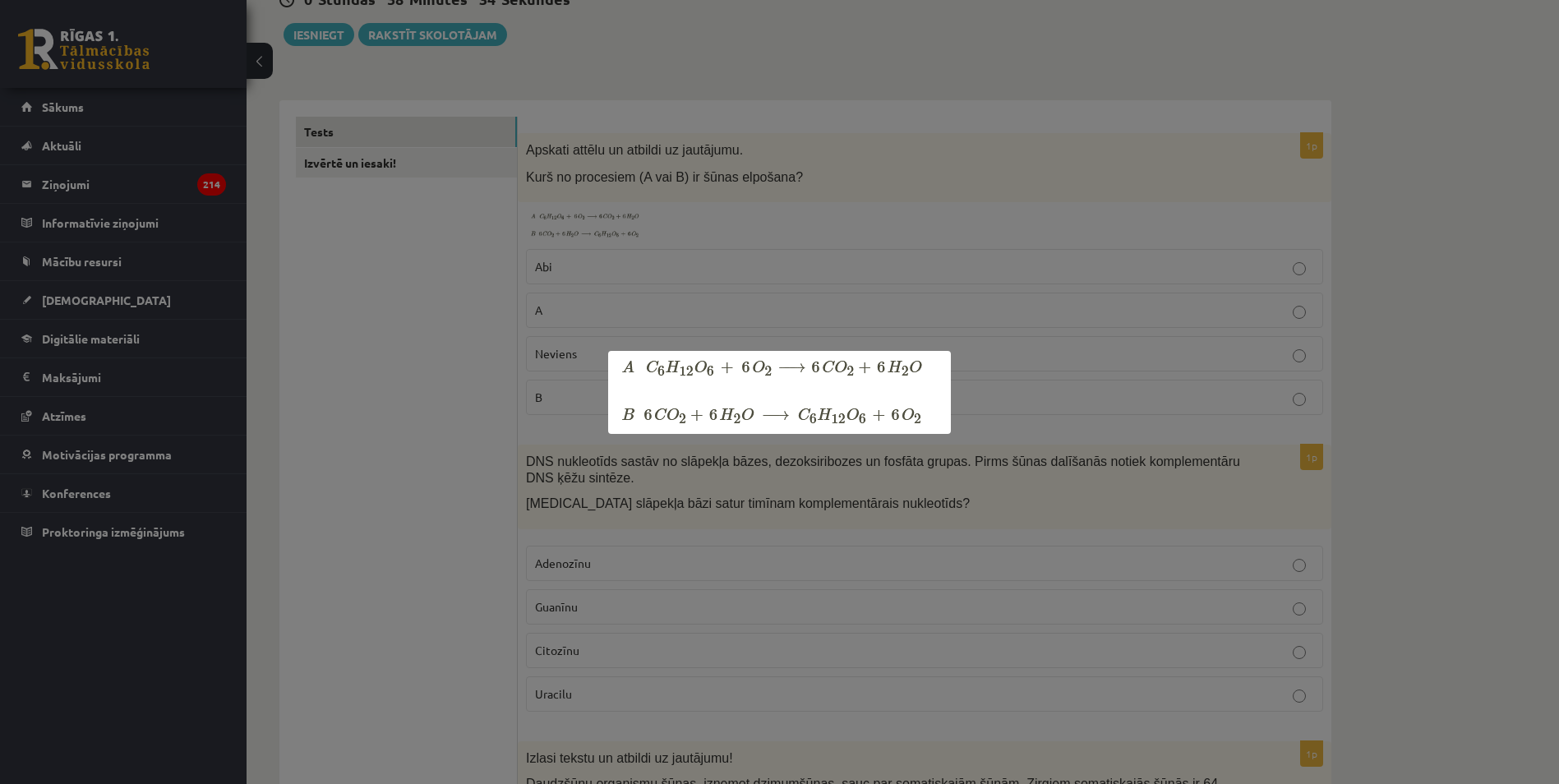
click at [628, 189] on div at bounding box center [779, 392] width 1559 height 784
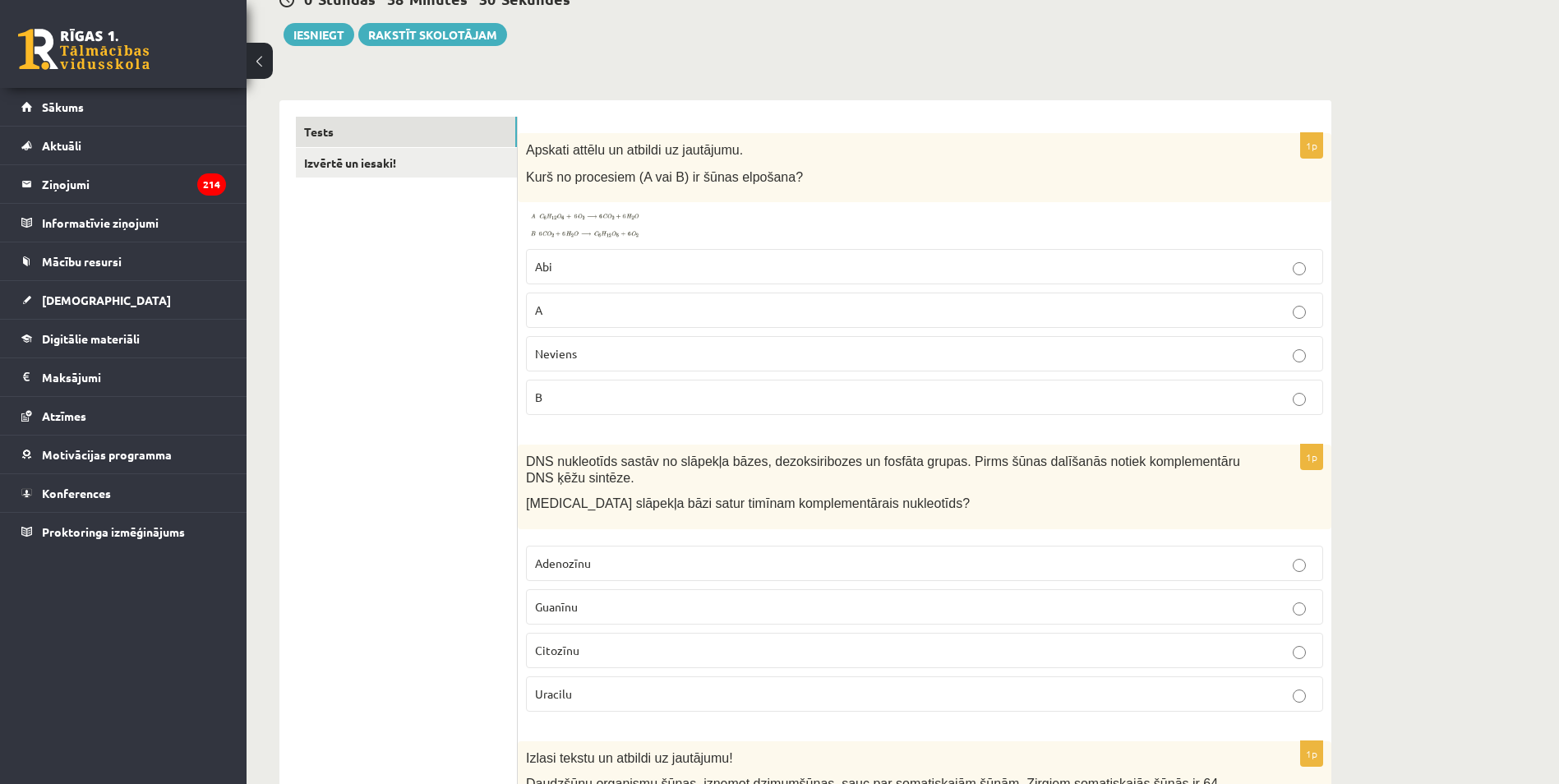
click at [610, 220] on img at bounding box center [587, 225] width 123 height 29
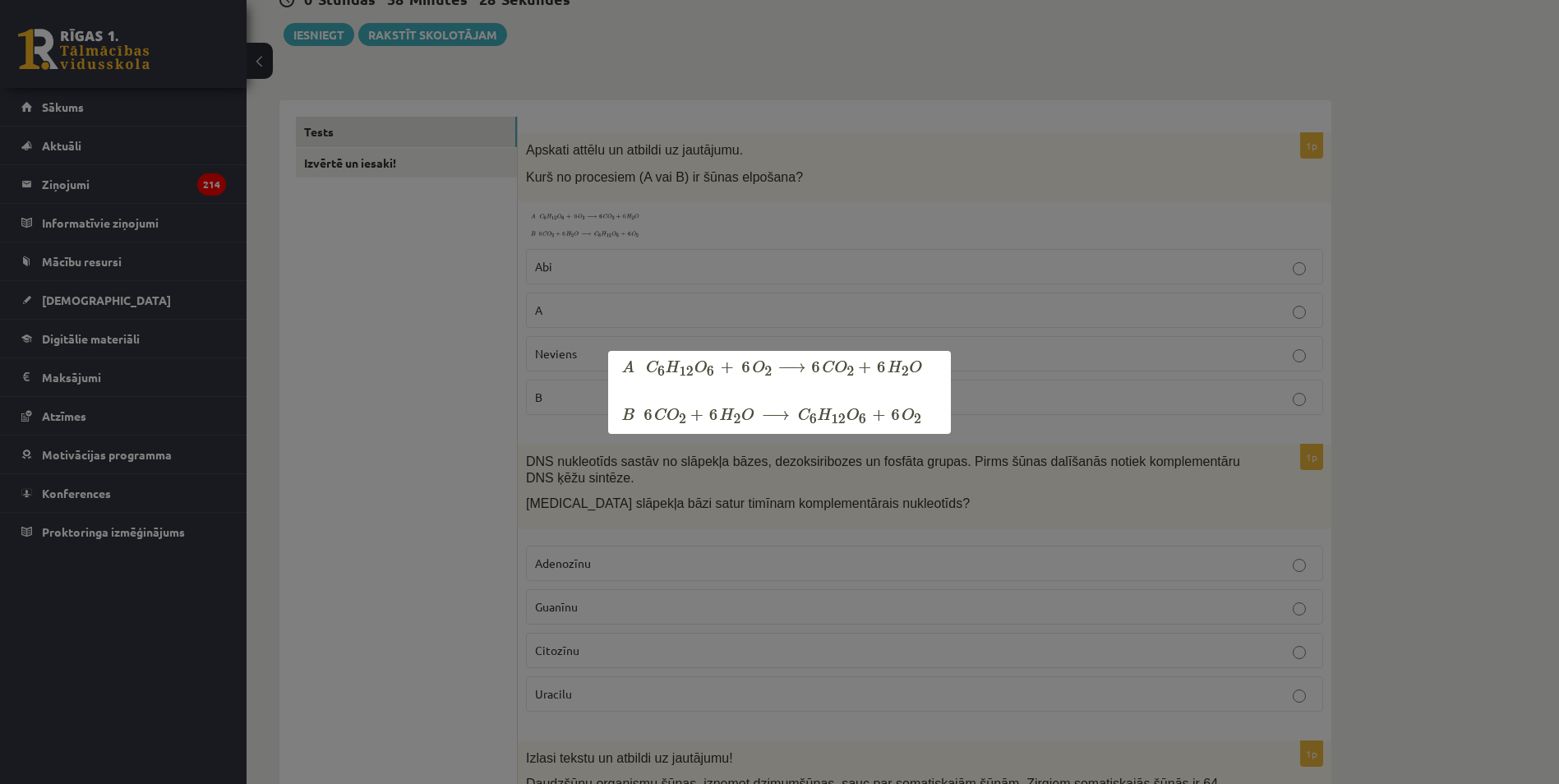
click at [560, 233] on div at bounding box center [779, 392] width 1559 height 784
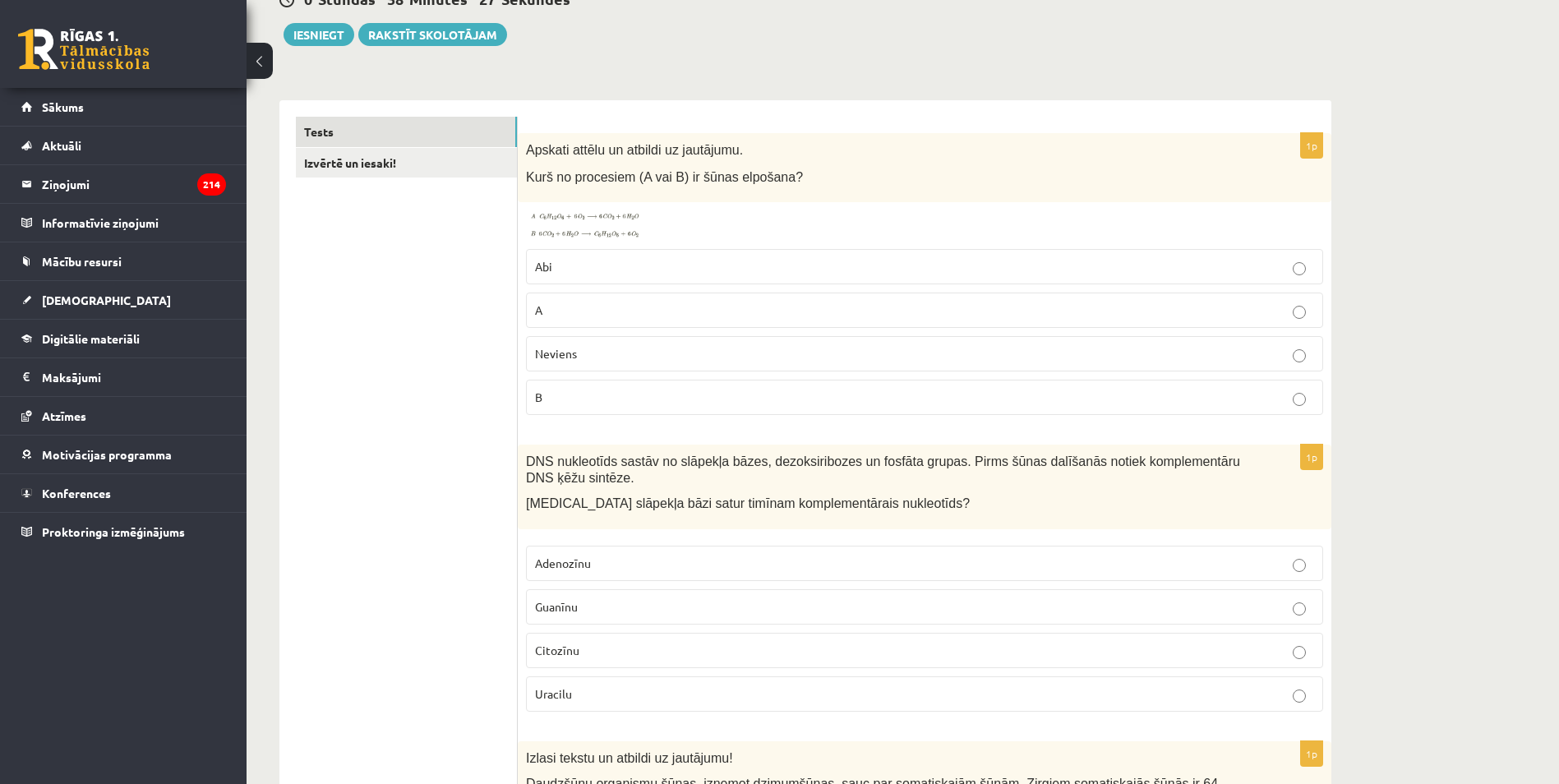
click at [574, 317] on p "A" at bounding box center [925, 309] width 779 height 17
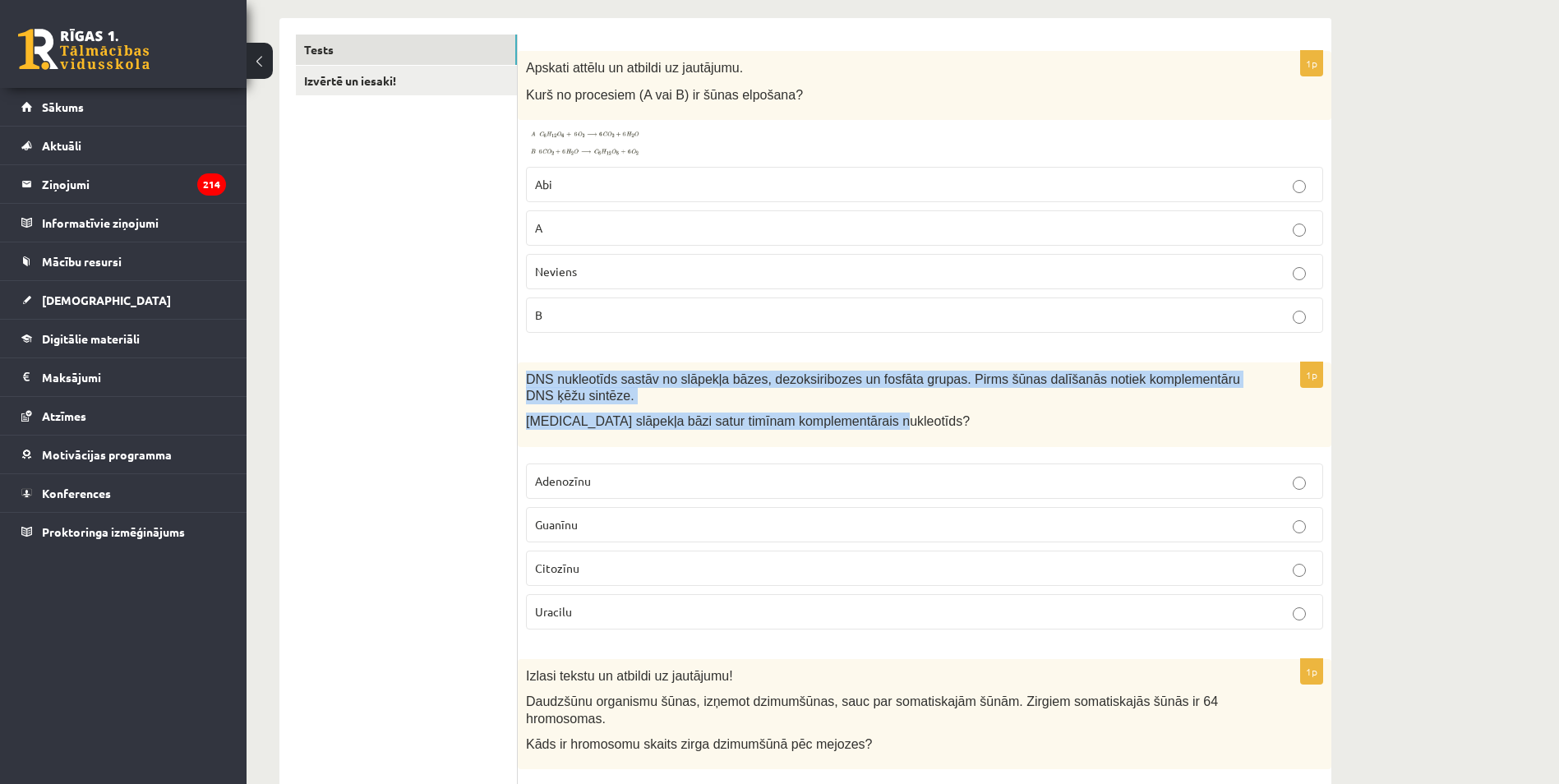
drag, startPoint x: 521, startPoint y: 377, endPoint x: 868, endPoint y: 424, distance: 350.2
click at [868, 424] on div "DNS nukleotīds sastāv no slāpekļa bāzes, dezoksiribozes un fosfāta grupas. Pirm…" at bounding box center [925, 404] width 814 height 85
copy div "DNS nukleotīds sastāv no slāpekļa bāzes, dezoksiribozes un fosfāta grupas. Pirm…"
click at [618, 433] on div "DNS nukleotīds sastāv no slāpekļa bāzes, dezoksiribozes un fosfāta grupas. Pirm…" at bounding box center [925, 404] width 814 height 85
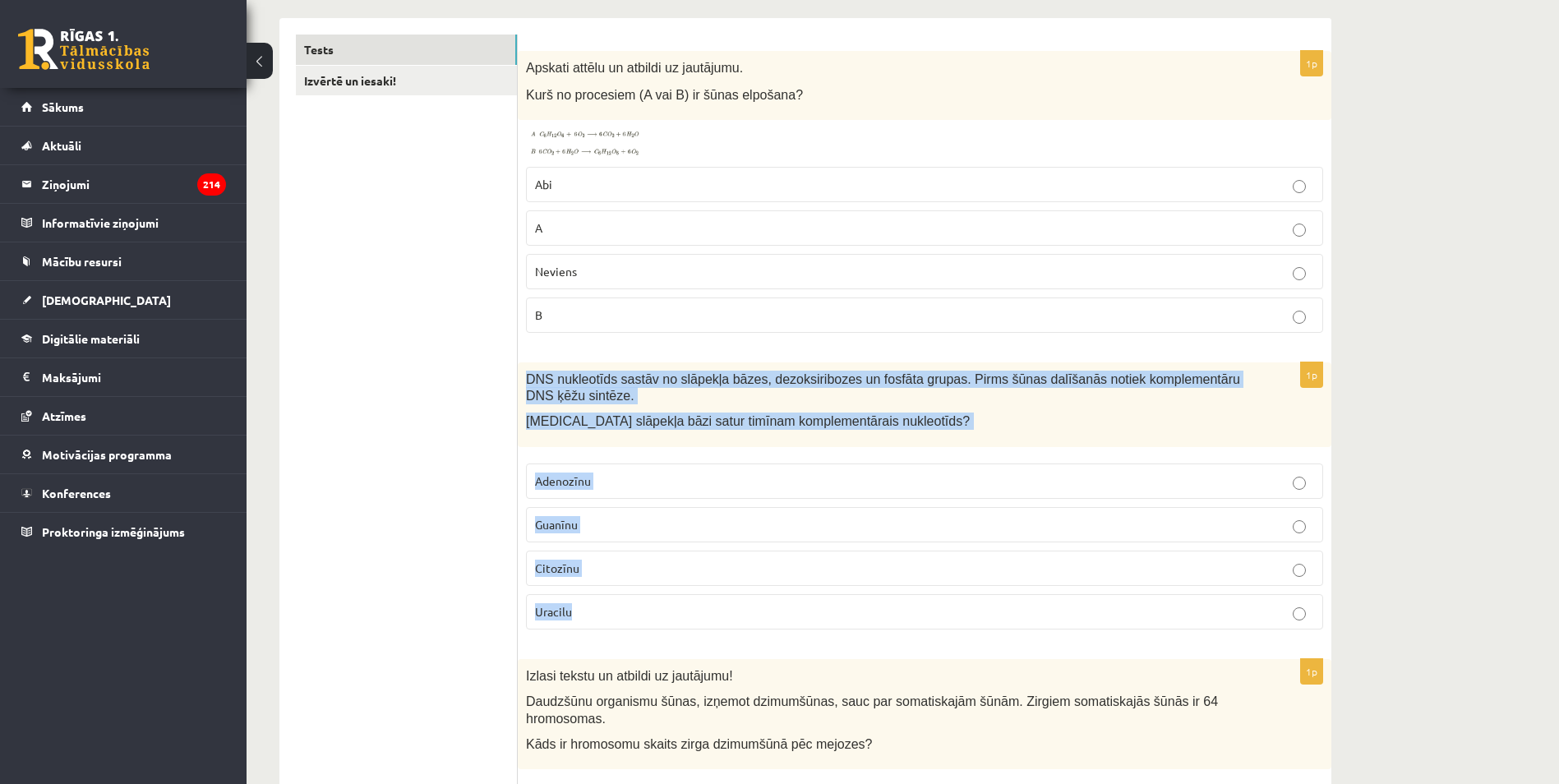
drag, startPoint x: 522, startPoint y: 379, endPoint x: 581, endPoint y: 602, distance: 230.7
click at [581, 602] on div "1p DNS nukleotīds sastāv no slāpekļa bāzes, dezoksiribozes un fosfāta grupas. P…" at bounding box center [925, 502] width 814 height 280
copy div "DNS nukleotīds sastāv no slāpekļa bāzes, dezoksiribozes un fosfāta grupas. Pirm…"
click at [560, 483] on span "Adenozīnu" at bounding box center [563, 480] width 56 height 15
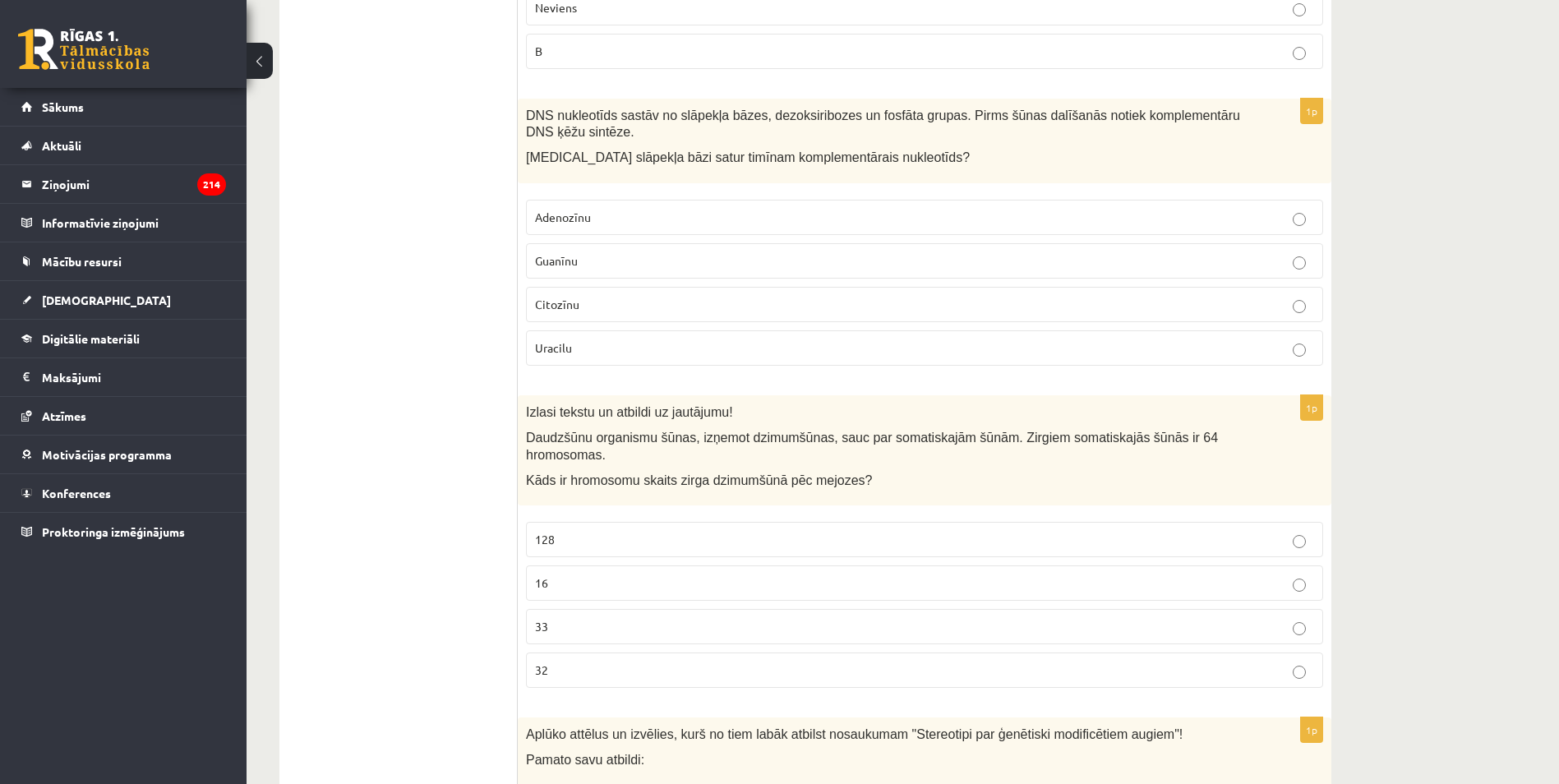
scroll to position [589, 0]
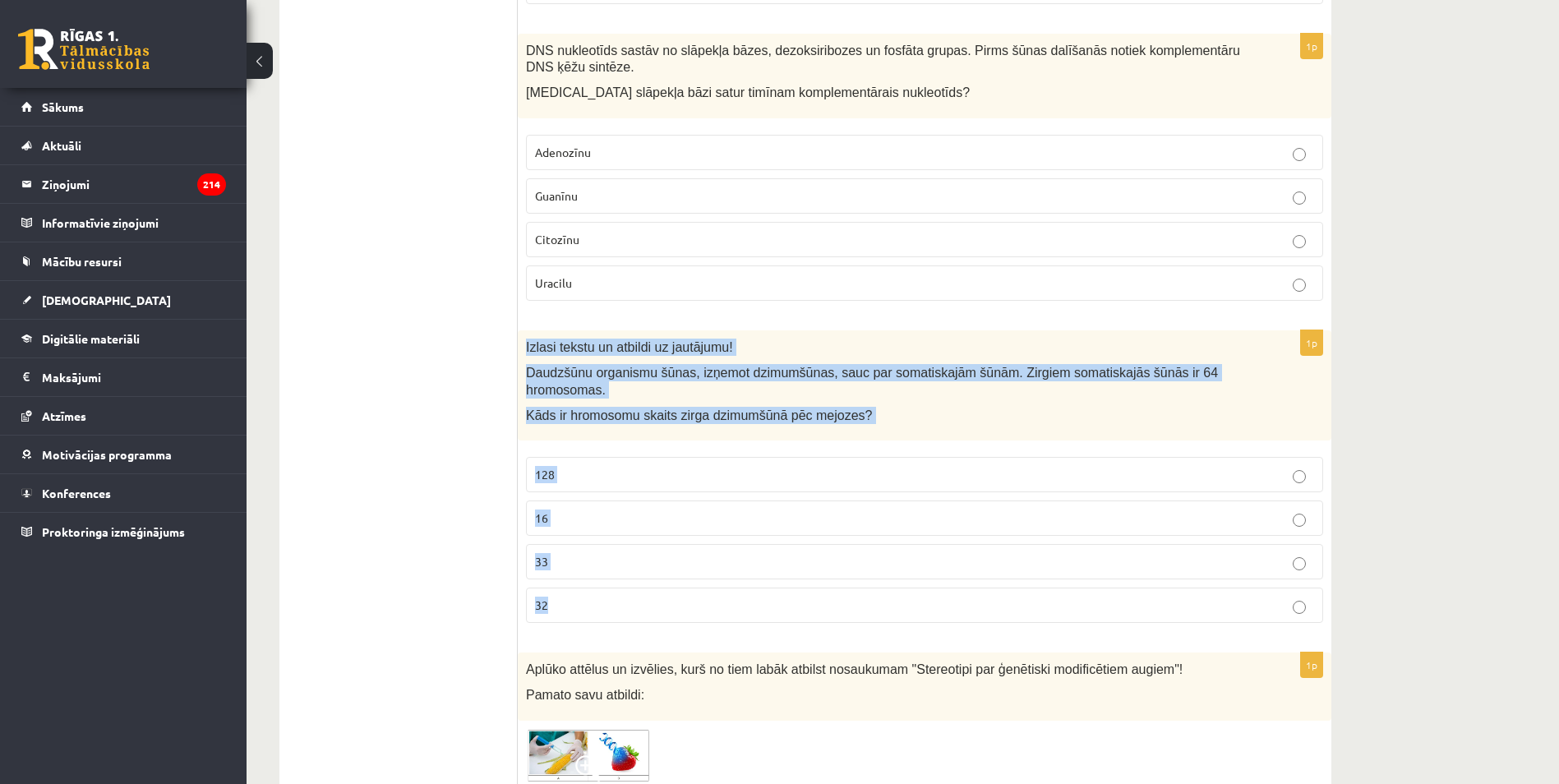
drag, startPoint x: 522, startPoint y: 348, endPoint x: 636, endPoint y: 579, distance: 257.6
click at [636, 579] on div "1p Izlasi tekstu un atbildi uz jautājumu! Daudzšūnu organismu šūnas, izņemot dz…" at bounding box center [925, 483] width 814 height 306
copy div "Izlasi tekstu un atbildi uz jautājumu! Daudzšūnu organismu šūnas, izņemot dzimu…"
click at [571, 597] on p "32" at bounding box center [925, 605] width 779 height 17
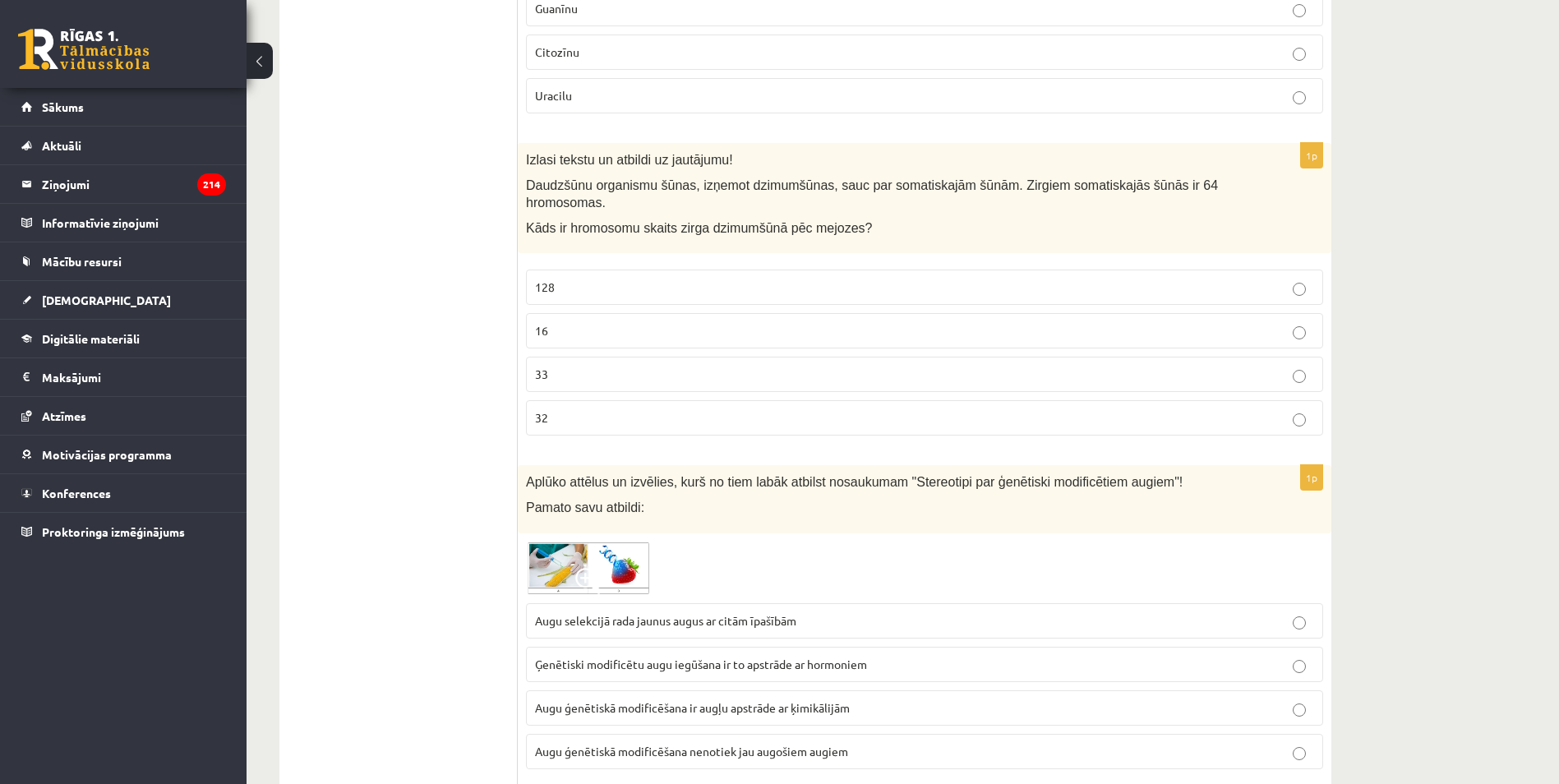
scroll to position [918, 0]
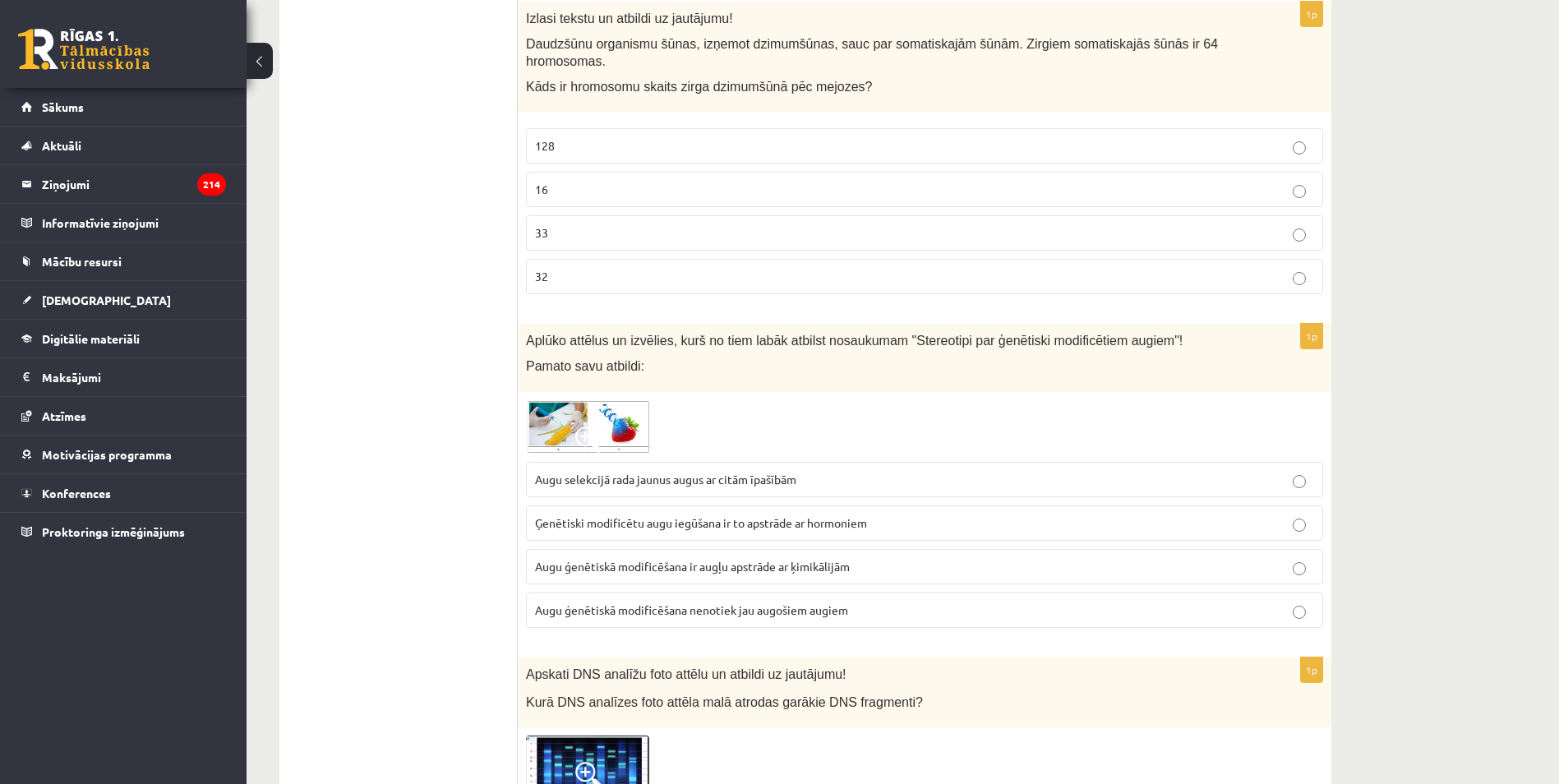
click at [558, 410] on img at bounding box center [587, 426] width 123 height 54
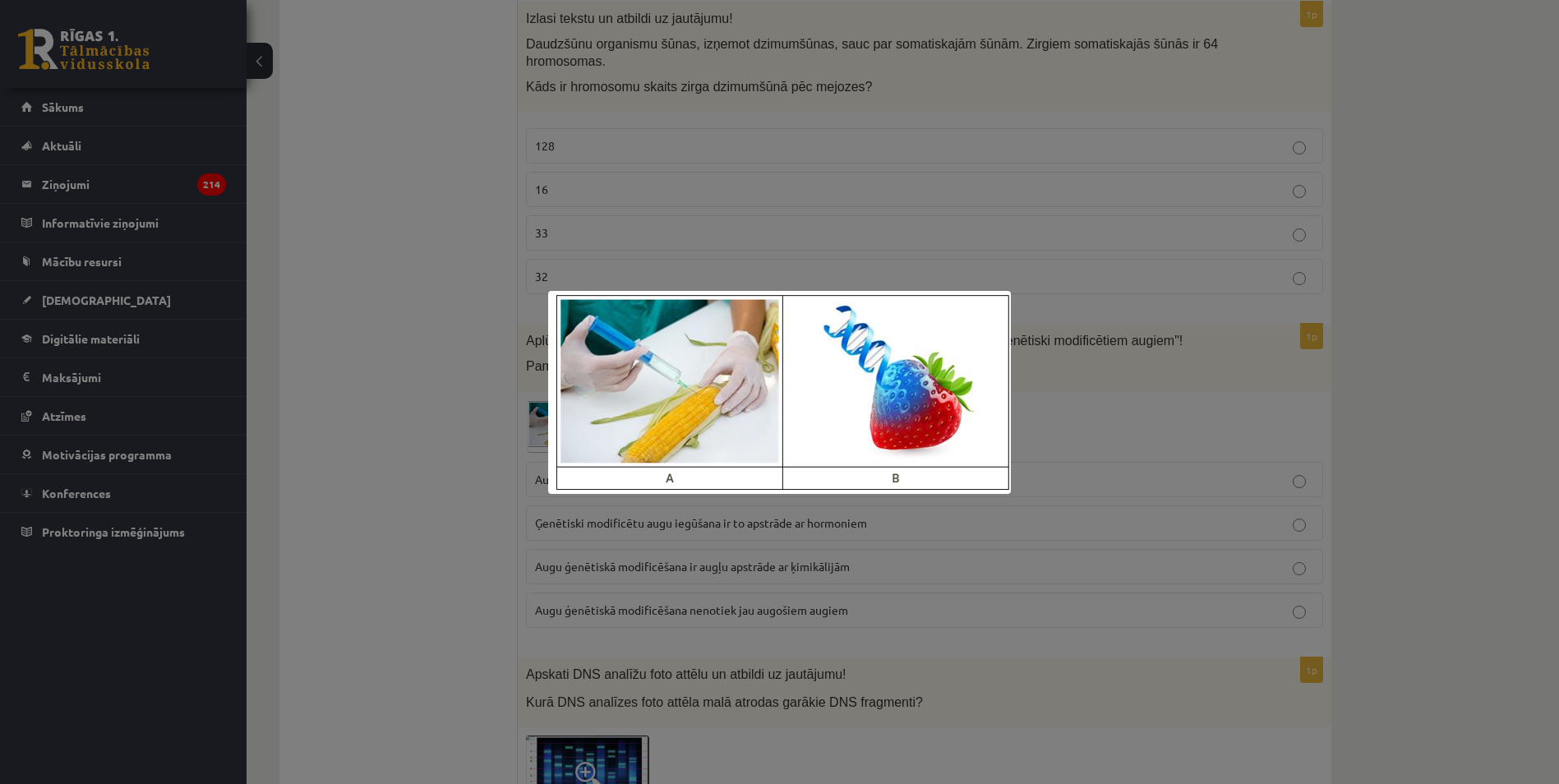
click at [771, 244] on div at bounding box center [779, 392] width 1559 height 784
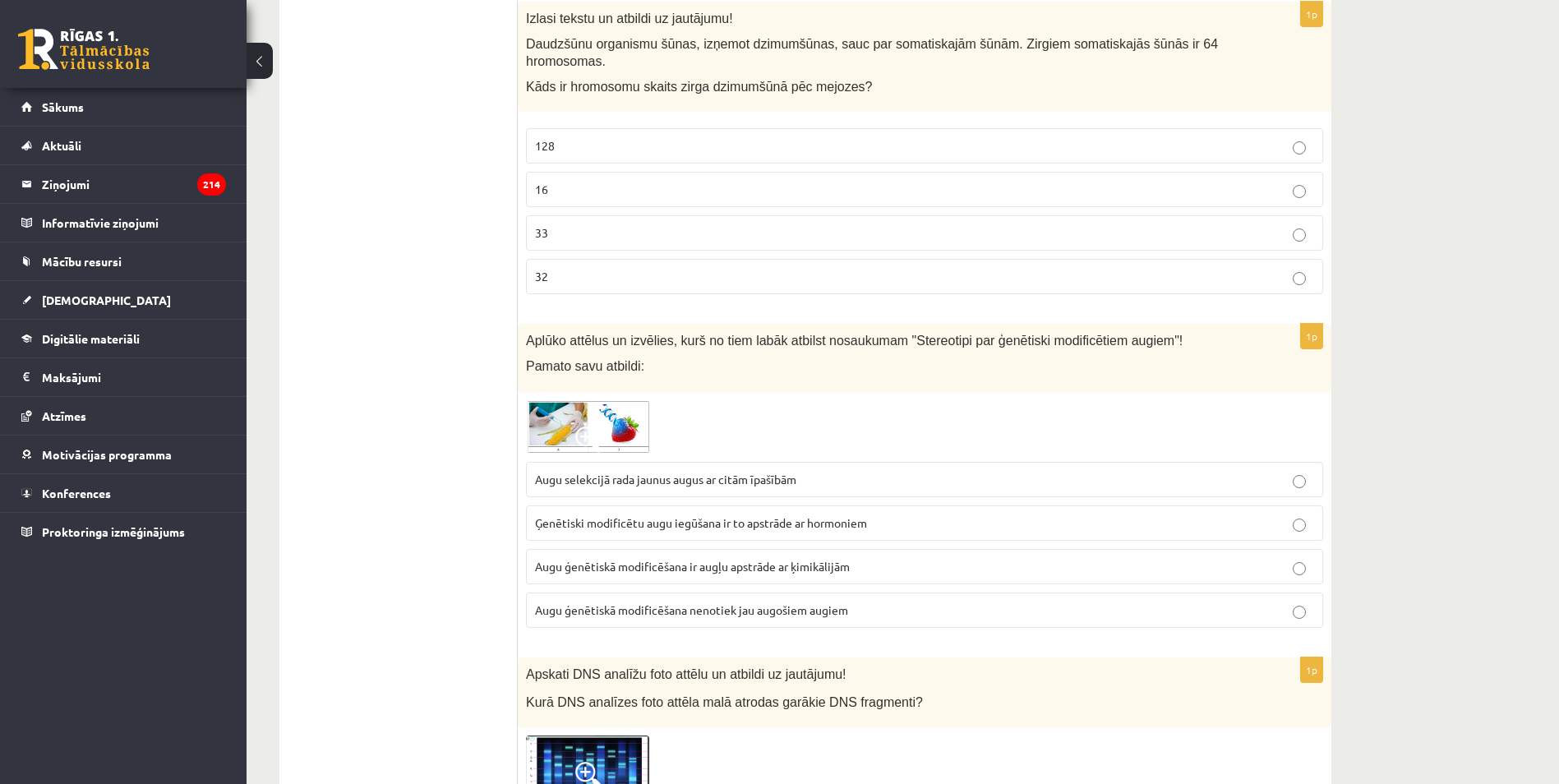
click at [684, 505] on label "Ģenētiski modificētu augu iegūšana ir to apstrāde ar hormoniem" at bounding box center [924, 523] width 797 height 36
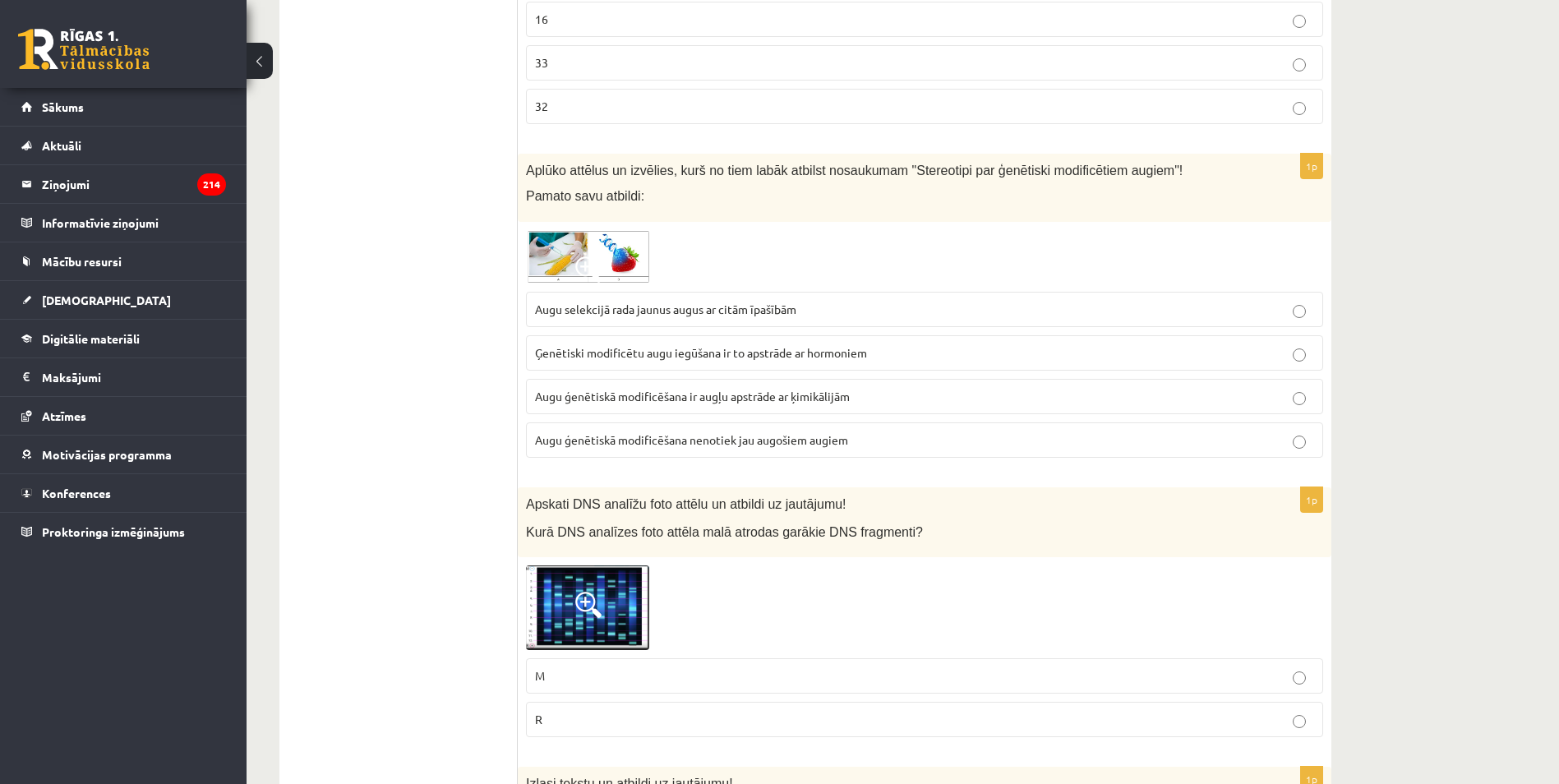
scroll to position [1164, 0]
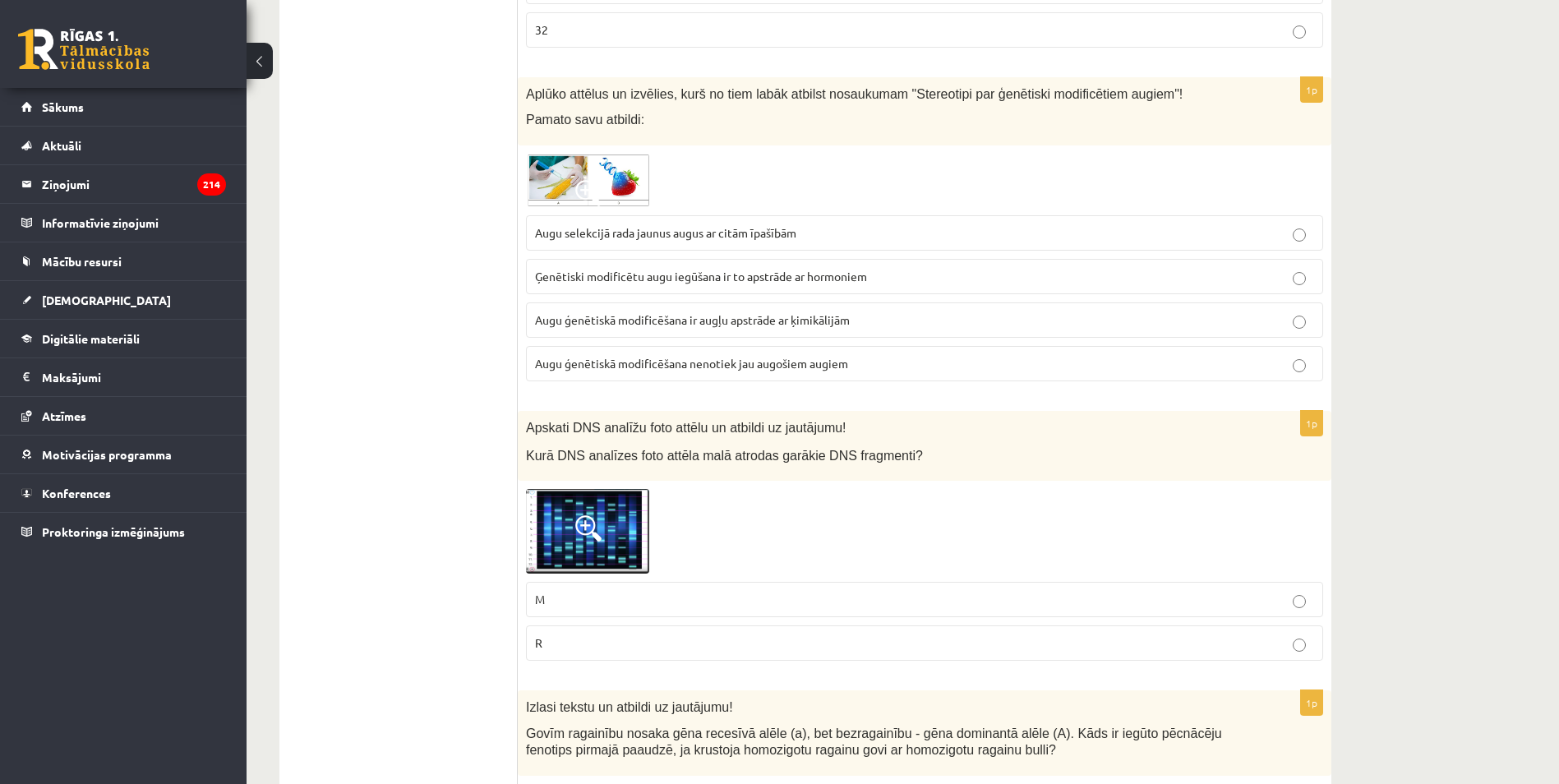
click at [592, 515] on span at bounding box center [588, 527] width 26 height 26
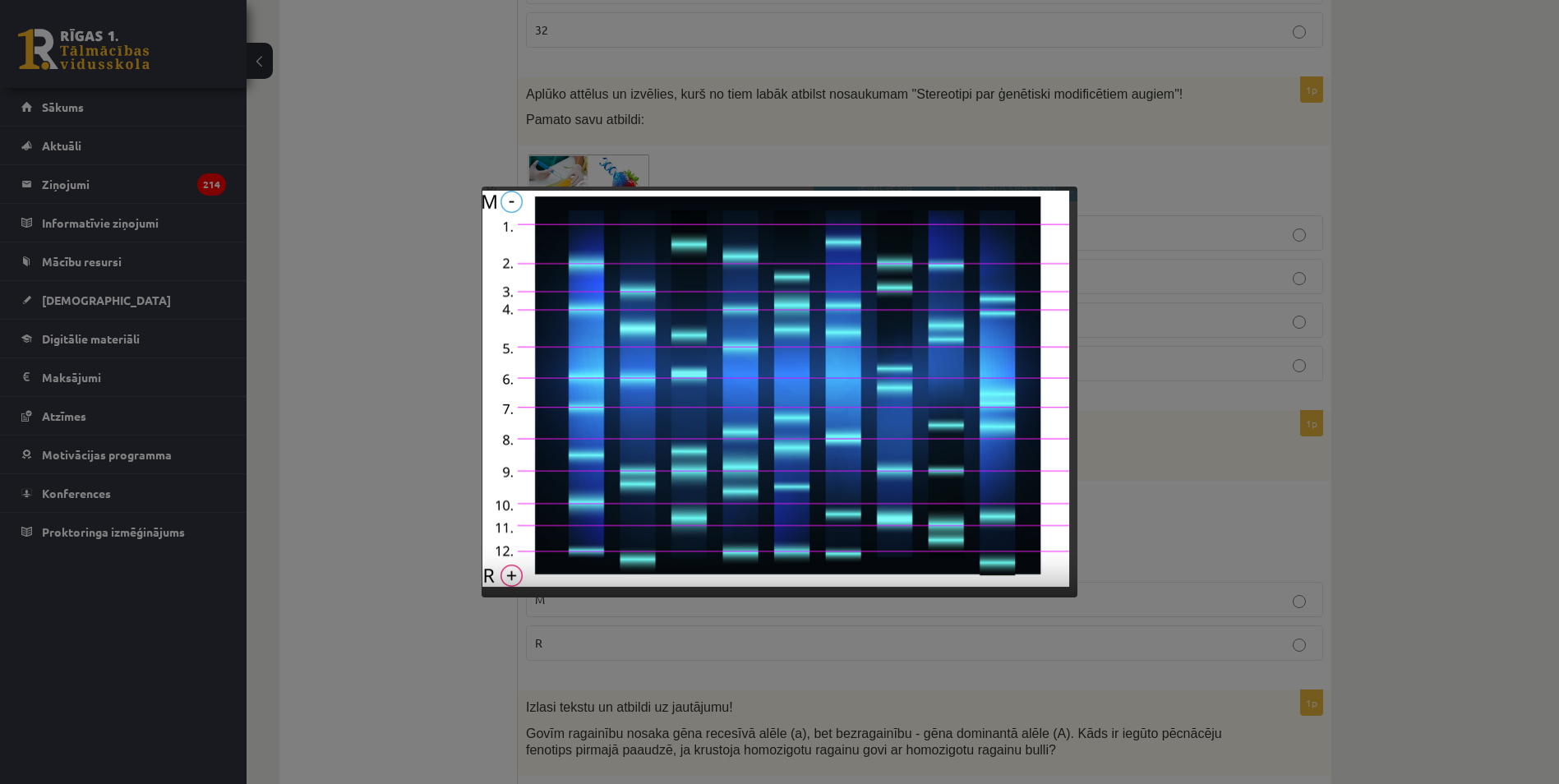
click at [428, 446] on div at bounding box center [779, 392] width 1559 height 784
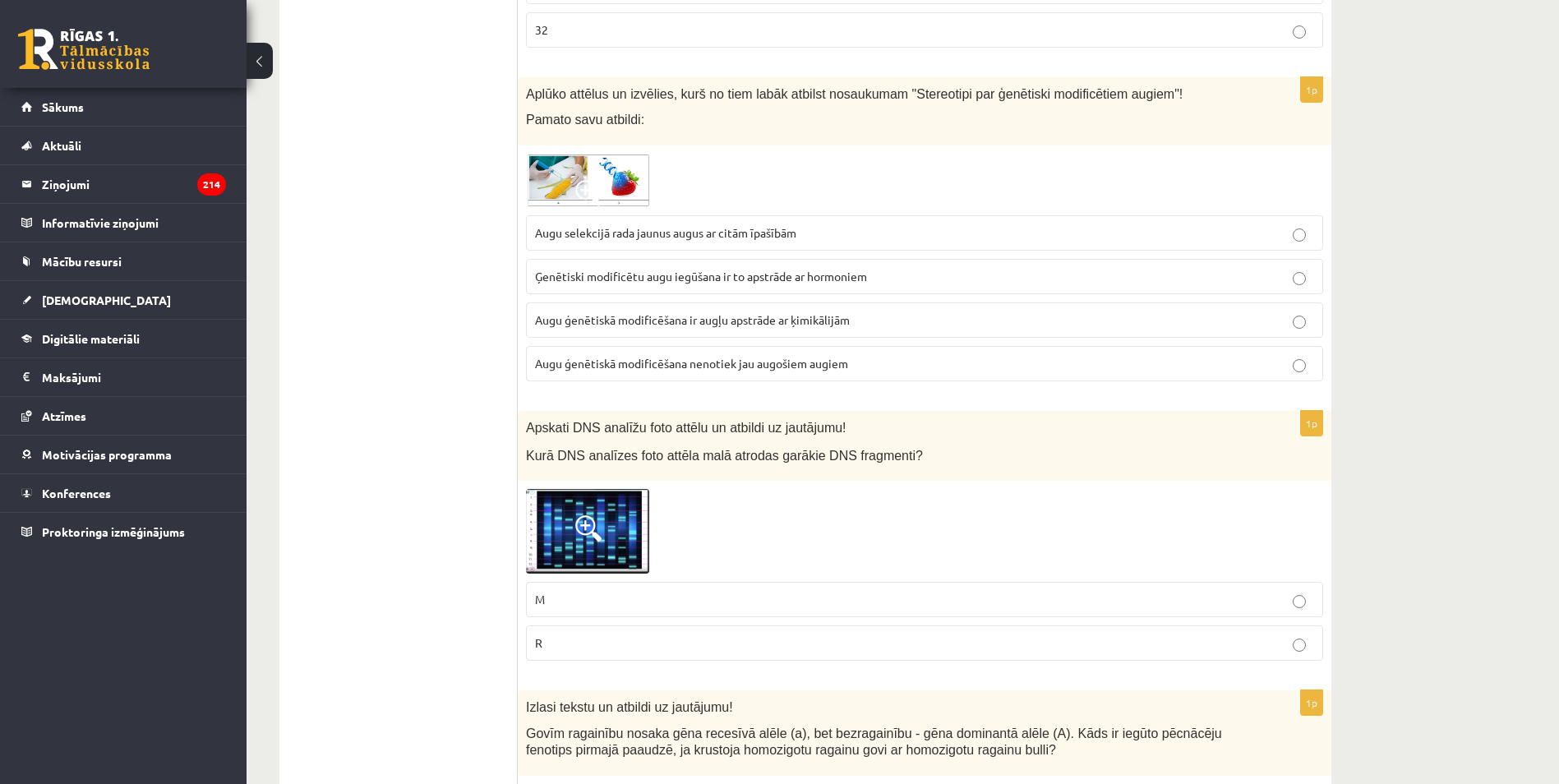
click at [583, 515] on span at bounding box center [588, 527] width 26 height 26
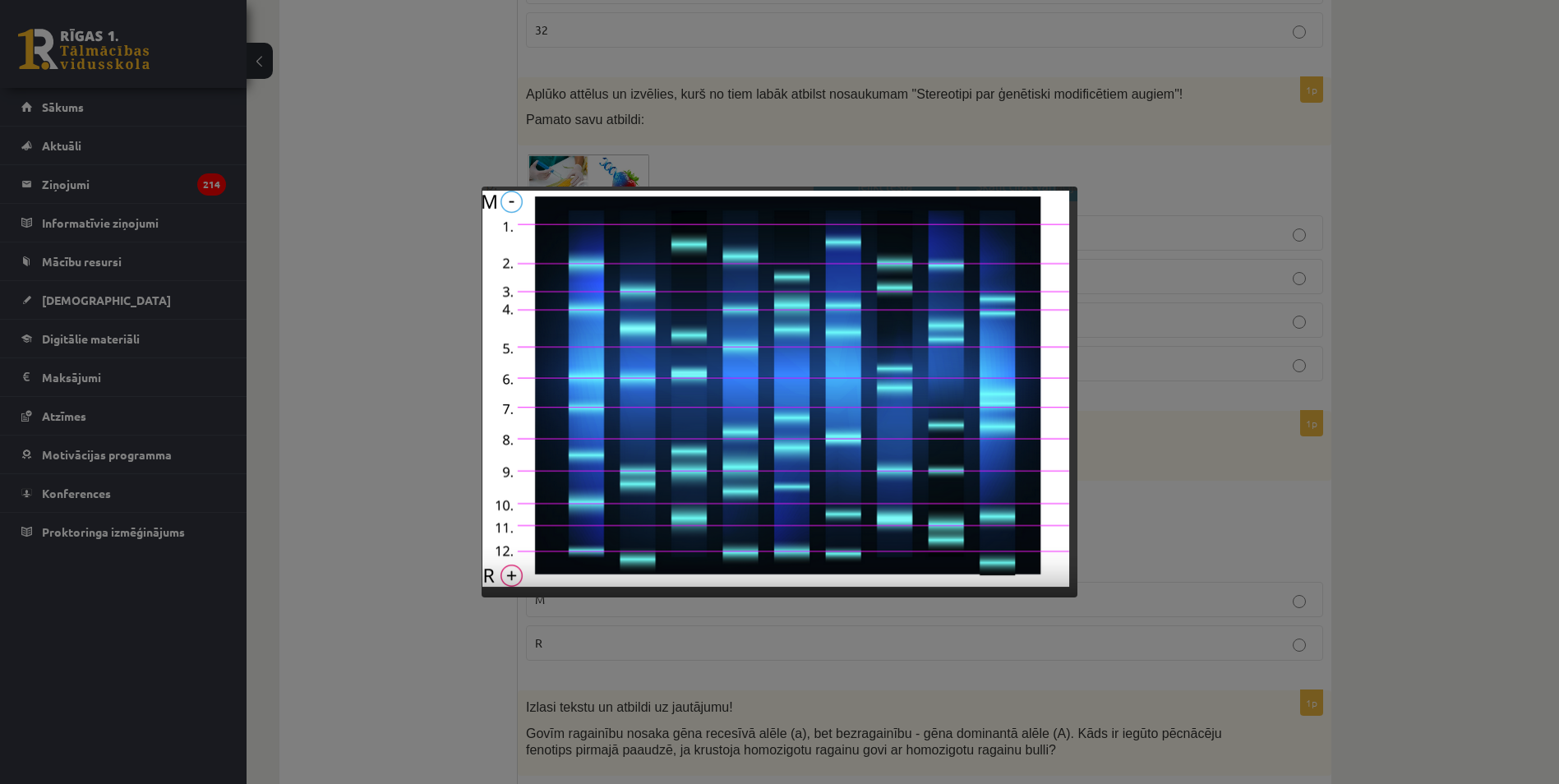
click at [351, 549] on div at bounding box center [779, 392] width 1559 height 784
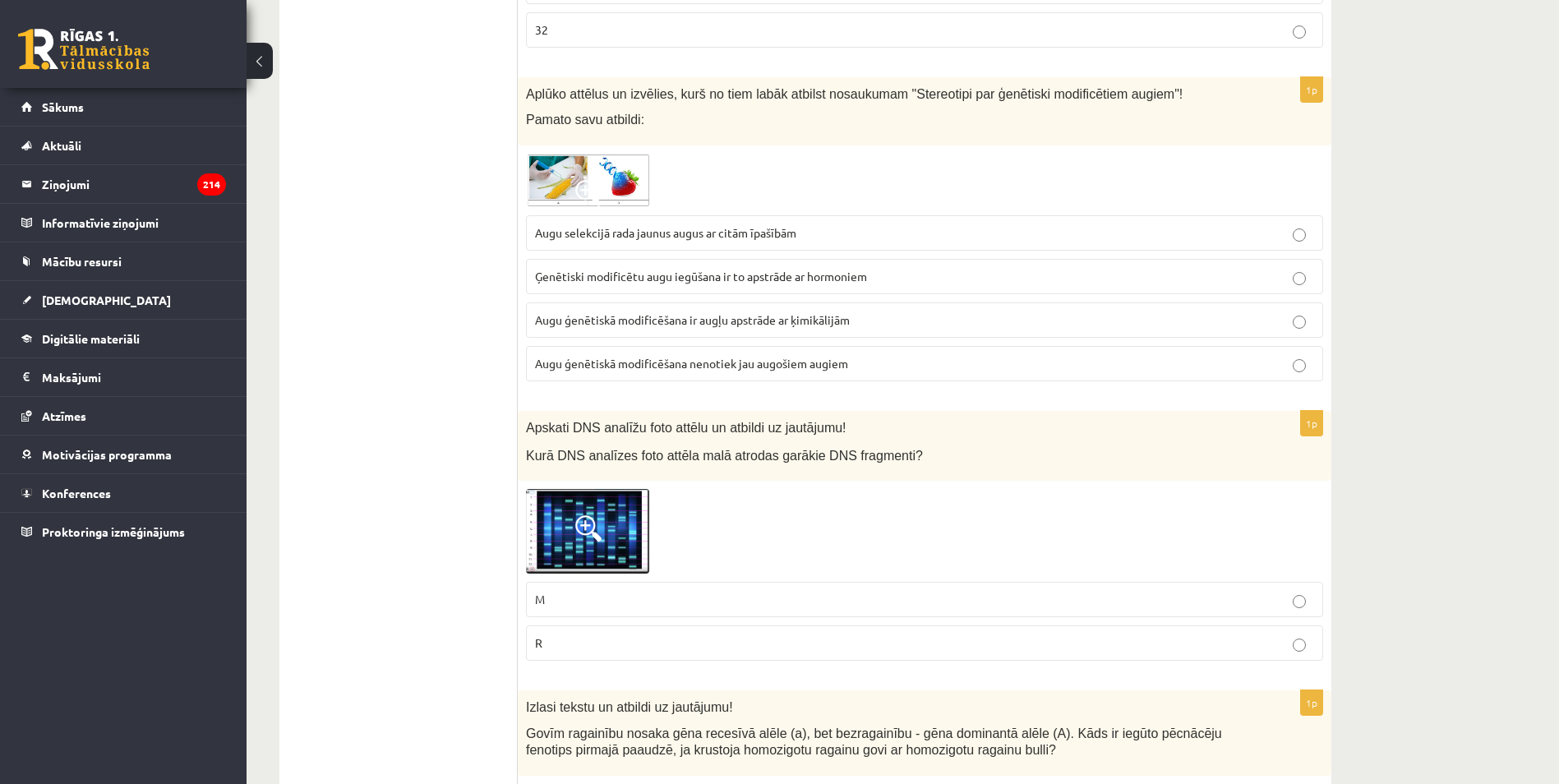
click at [551, 590] on p "M" at bounding box center [925, 598] width 779 height 17
click at [573, 511] on img at bounding box center [587, 532] width 123 height 86
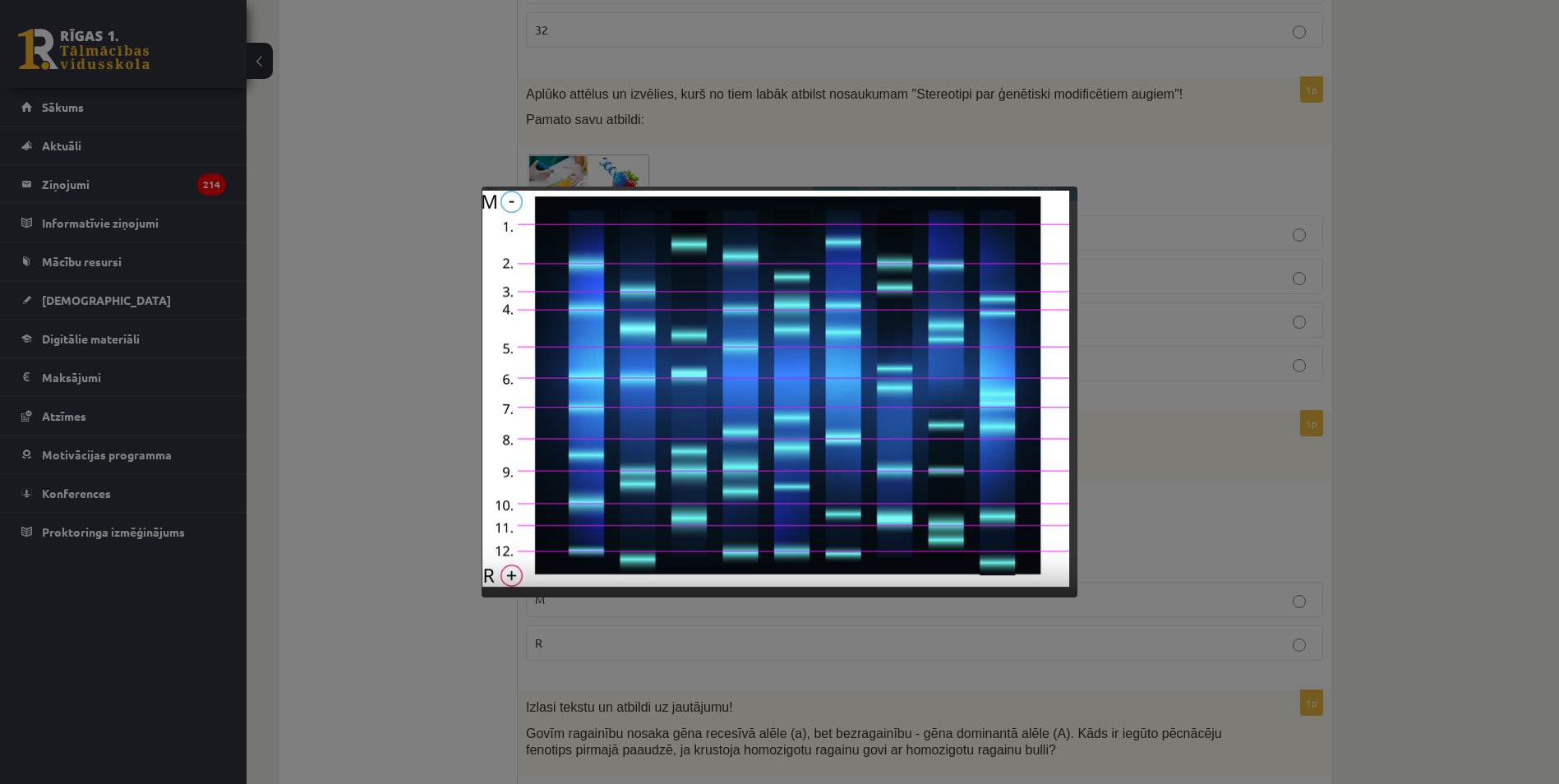
click at [405, 544] on div at bounding box center [779, 392] width 1559 height 784
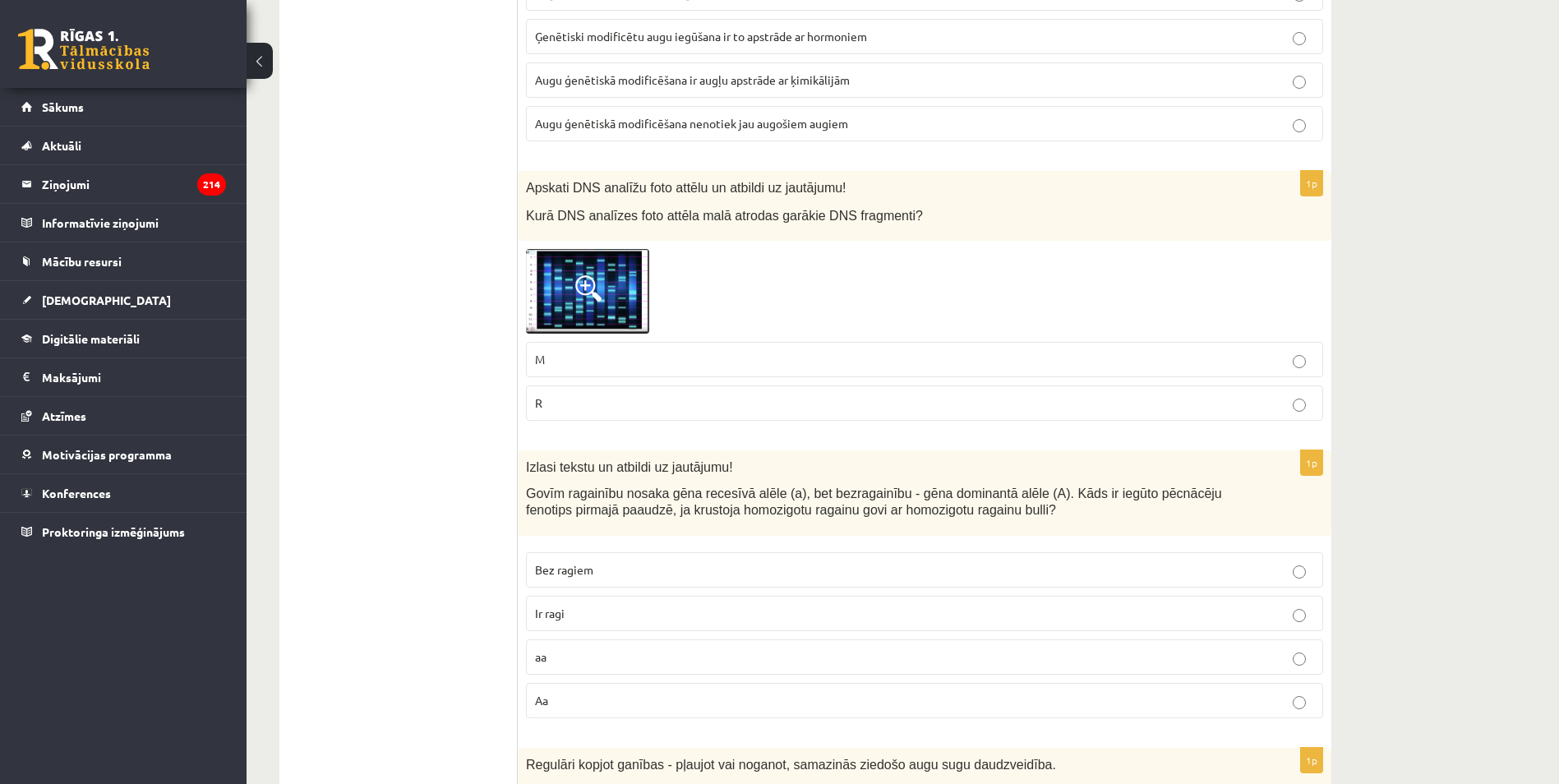
scroll to position [1410, 0]
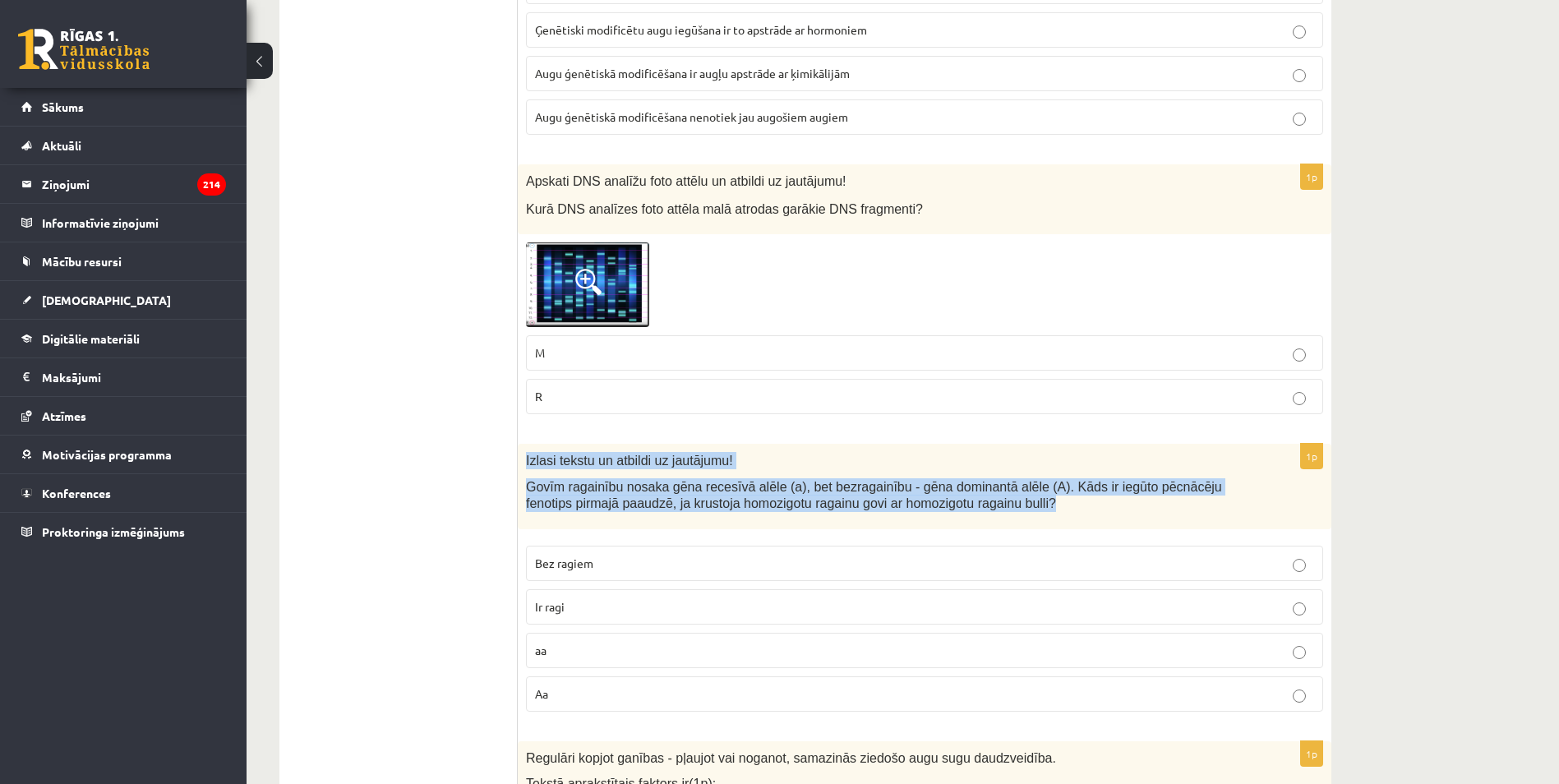
drag, startPoint x: 525, startPoint y: 438, endPoint x: 923, endPoint y: 493, distance: 401.8
click at [923, 493] on div "Izlasi tekstu un atbildi uz jautājumu! Govīm ragainību nosaka gēna recesīvā alē…" at bounding box center [925, 485] width 814 height 85
copy div "Izlasi tekstu un atbildi uz jautājumu! Govīm ragainību nosaka gēna recesīvā alē…"
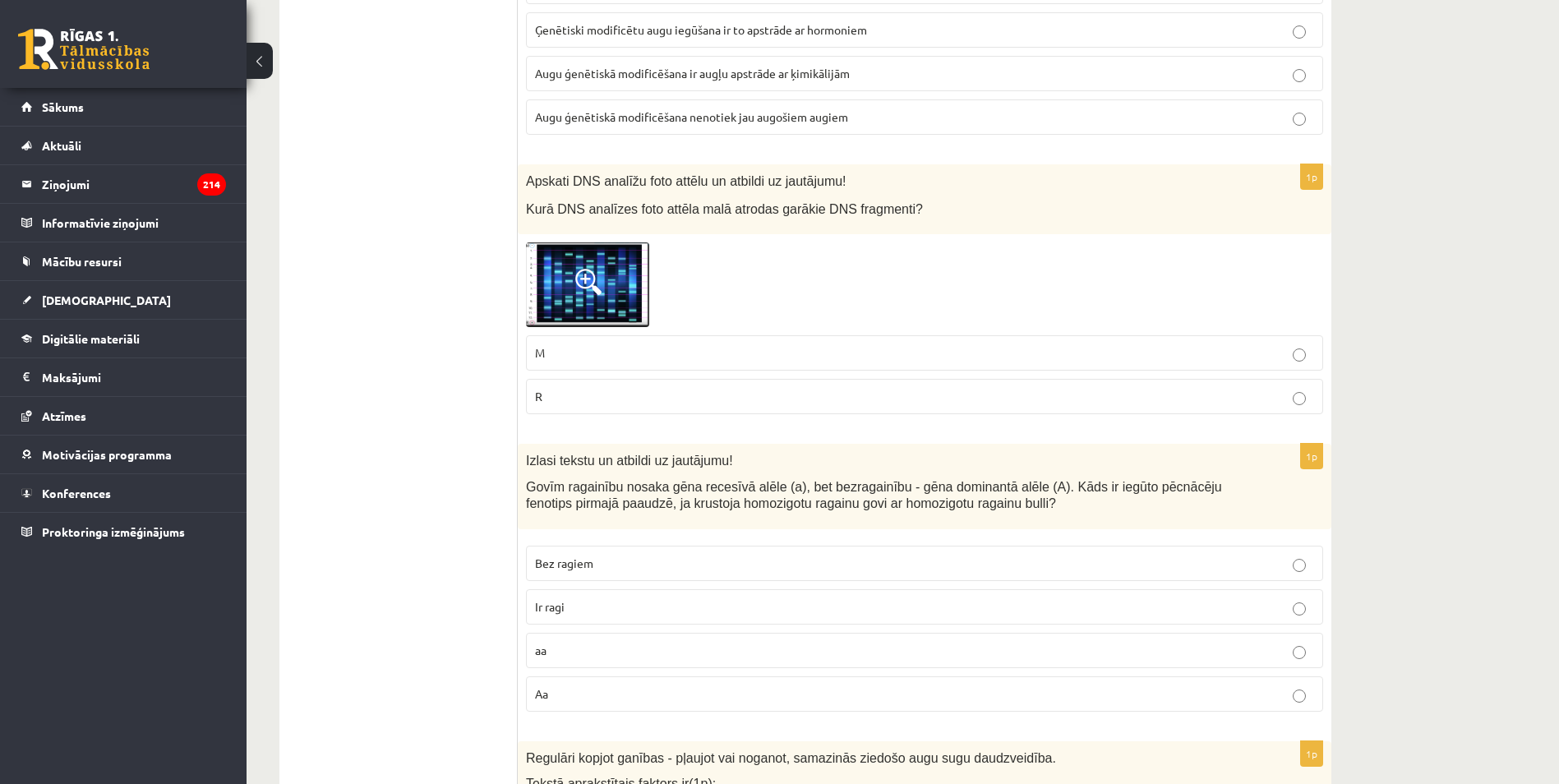
click at [551, 598] on span "Ir ragi" at bounding box center [550, 606] width 29 height 15
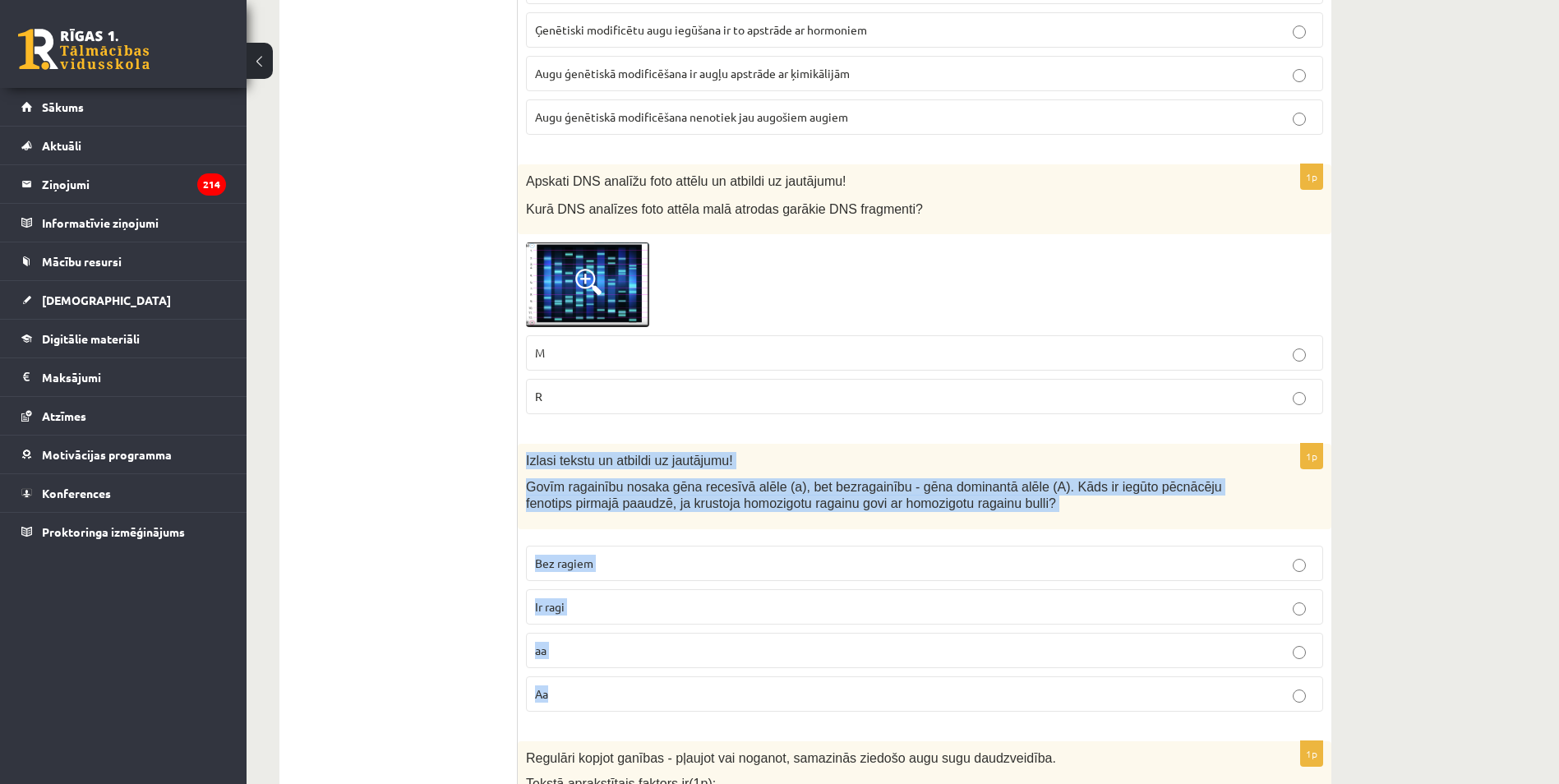
drag, startPoint x: 530, startPoint y: 436, endPoint x: 655, endPoint y: 676, distance: 270.6
click at [655, 676] on div "1p Izlasi tekstu un atbildi uz jautājumu! Govīm ragainību nosaka gēna recesīvā …" at bounding box center [925, 583] width 814 height 280
copy div "Izlasi tekstu un atbildi uz jautājumu! Govīm ragainību nosaka gēna recesīvā alē…"
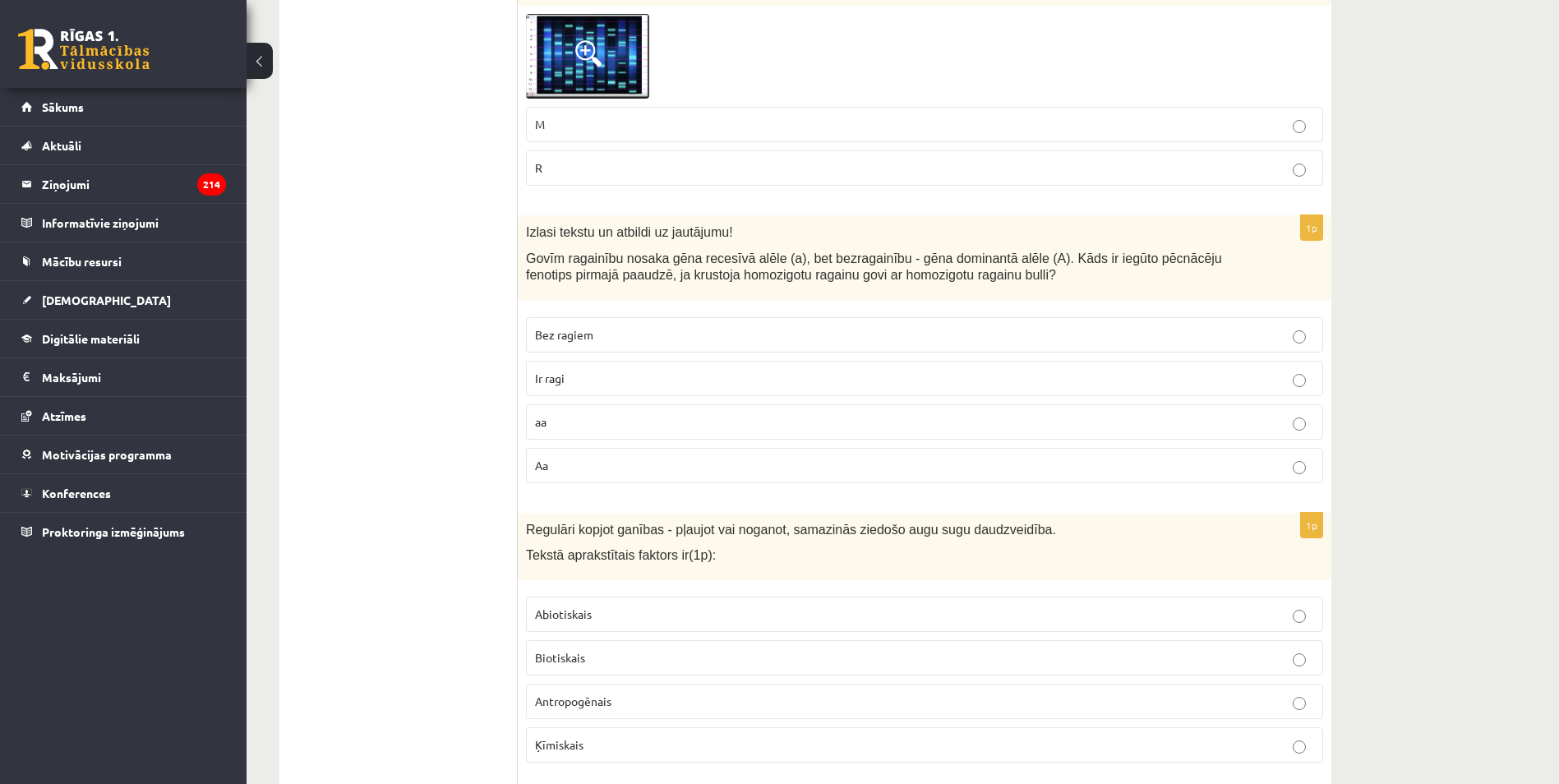
scroll to position [1656, 0]
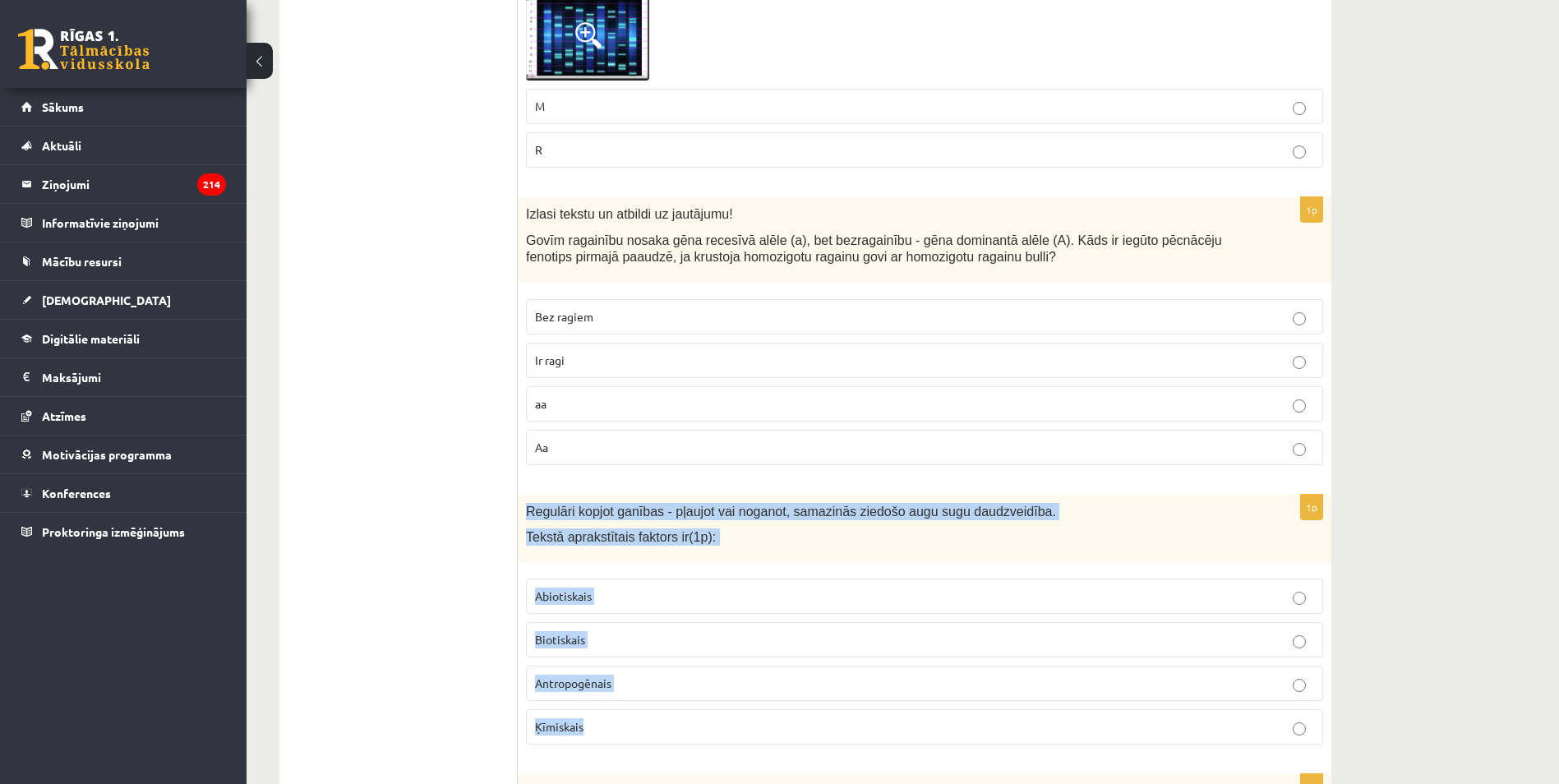
drag, startPoint x: 519, startPoint y: 493, endPoint x: 650, endPoint y: 722, distance: 263.8
click at [650, 722] on div "1p Regulāri kopjot ganības - pļaujot vai noganot, samazinās ziedošo augu sugu d…" at bounding box center [925, 626] width 814 height 264
copy div "Regulāri kopjot ganības - pļaujot vai noganot, samazinās ziedošo augu sugu daud…"
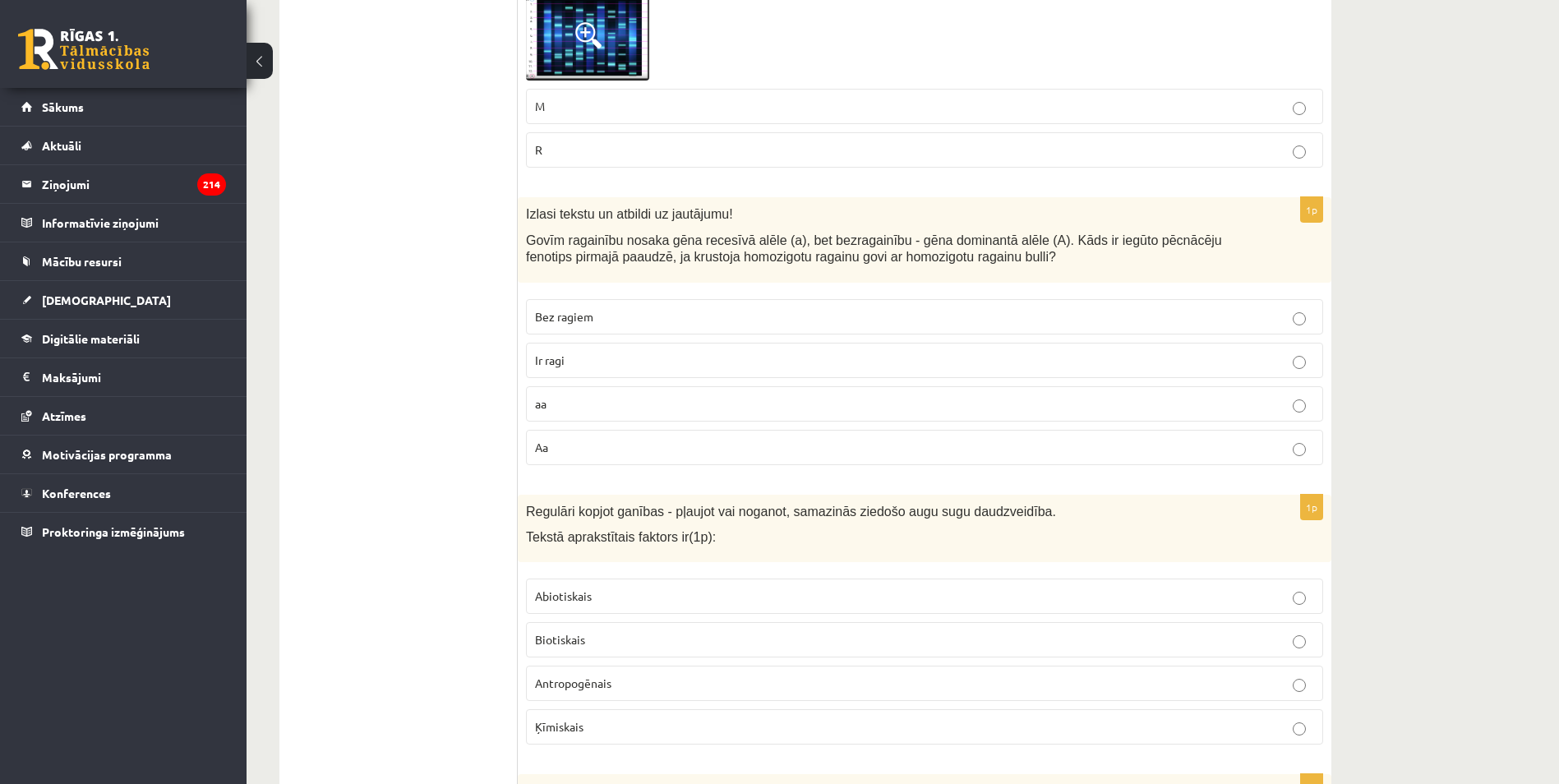
drag, startPoint x: 549, startPoint y: 664, endPoint x: 545, endPoint y: 647, distance: 17.5
click at [550, 675] on span "Antropogēnais" at bounding box center [574, 682] width 77 height 15
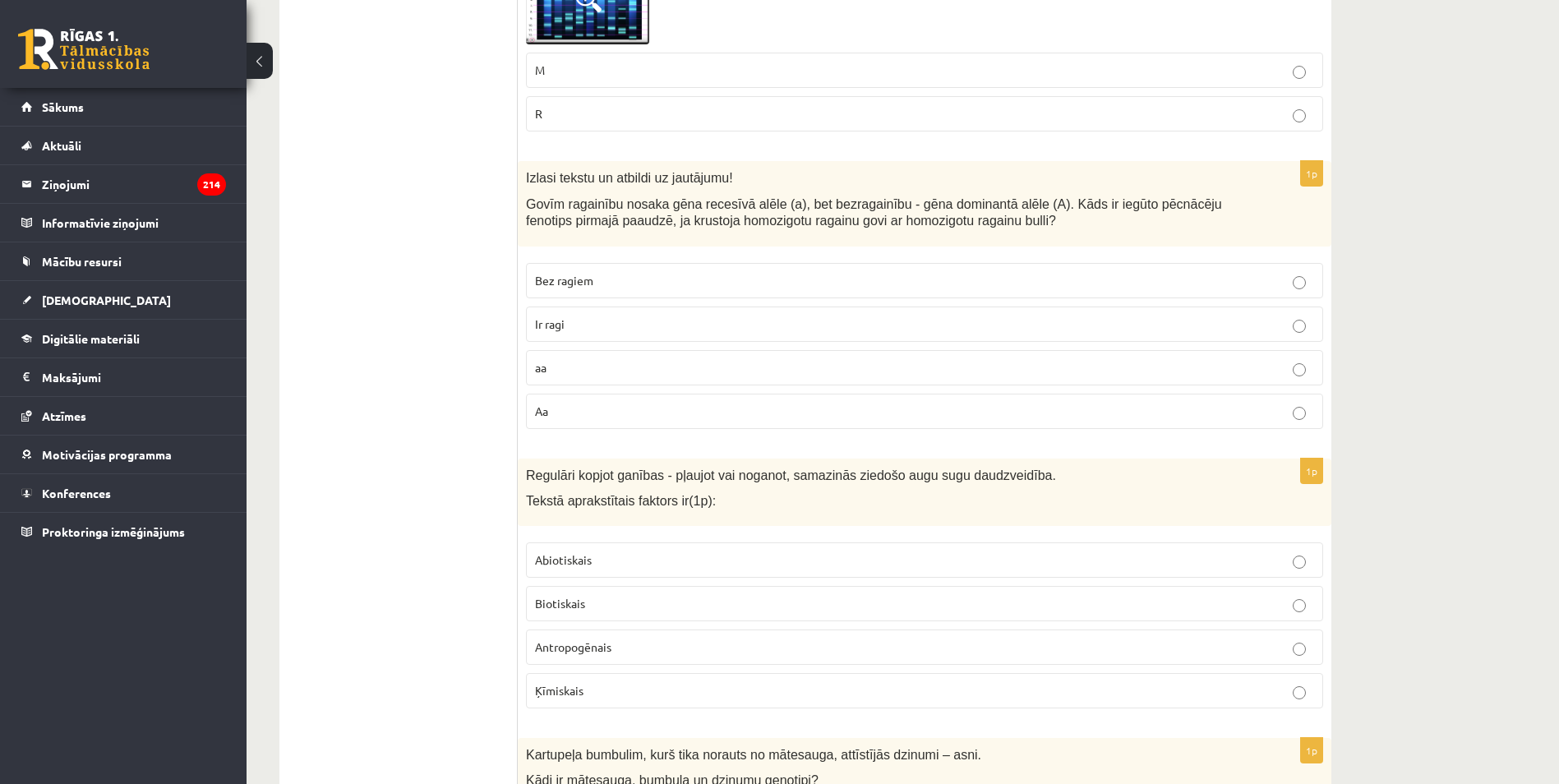
scroll to position [1985, 0]
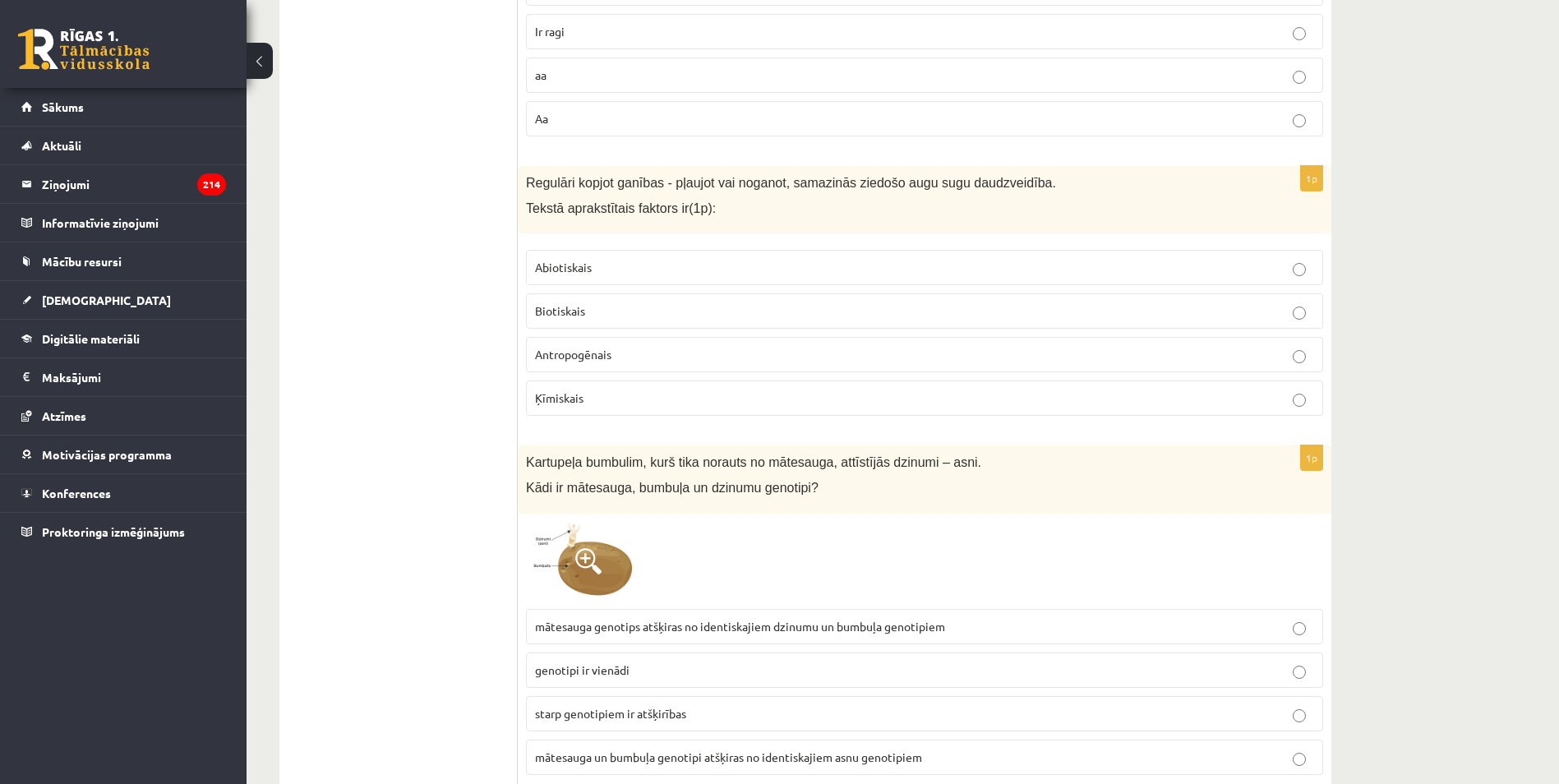
click at [569, 532] on img at bounding box center [587, 561] width 123 height 78
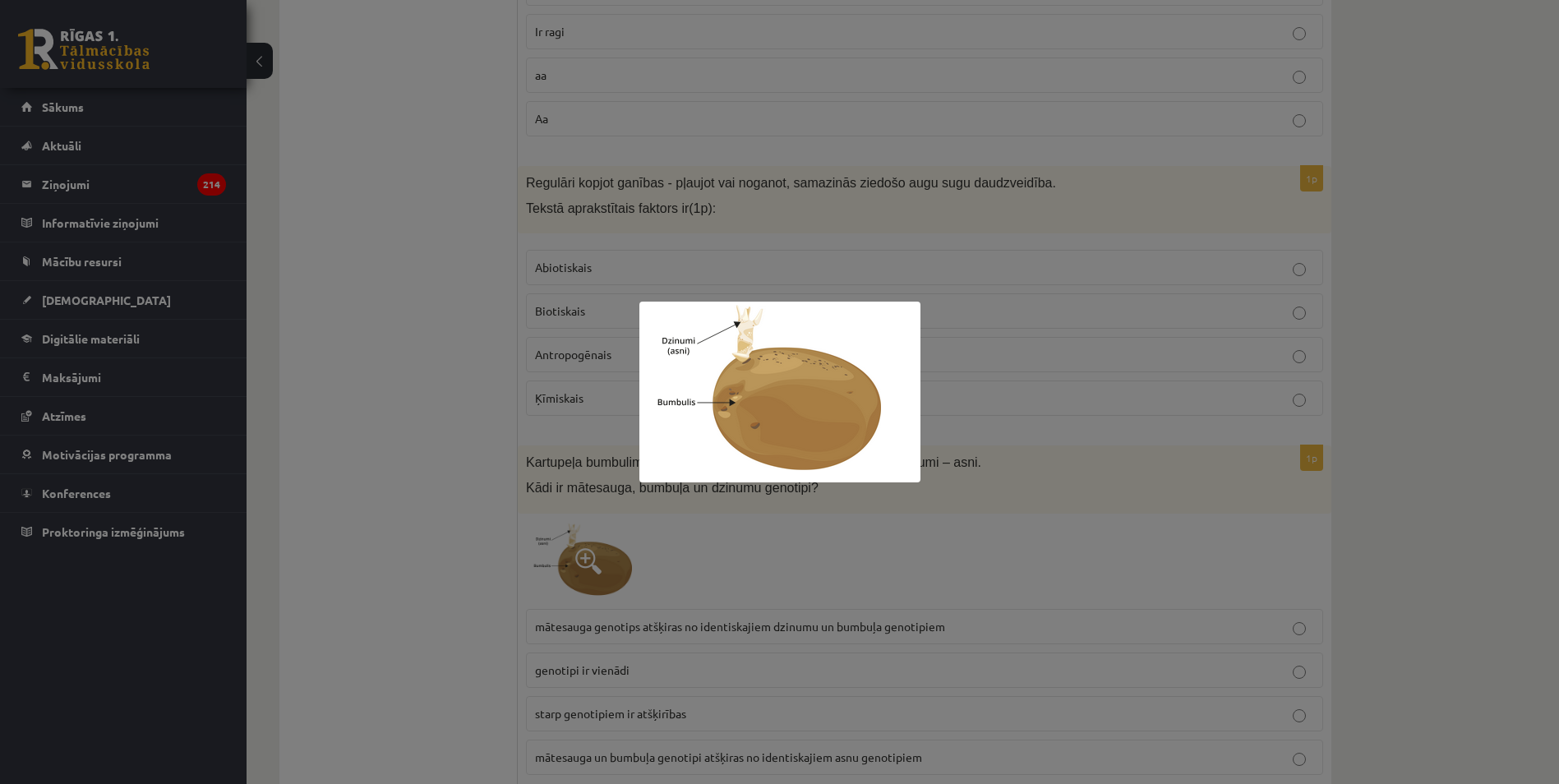
click at [459, 343] on div at bounding box center [779, 392] width 1559 height 784
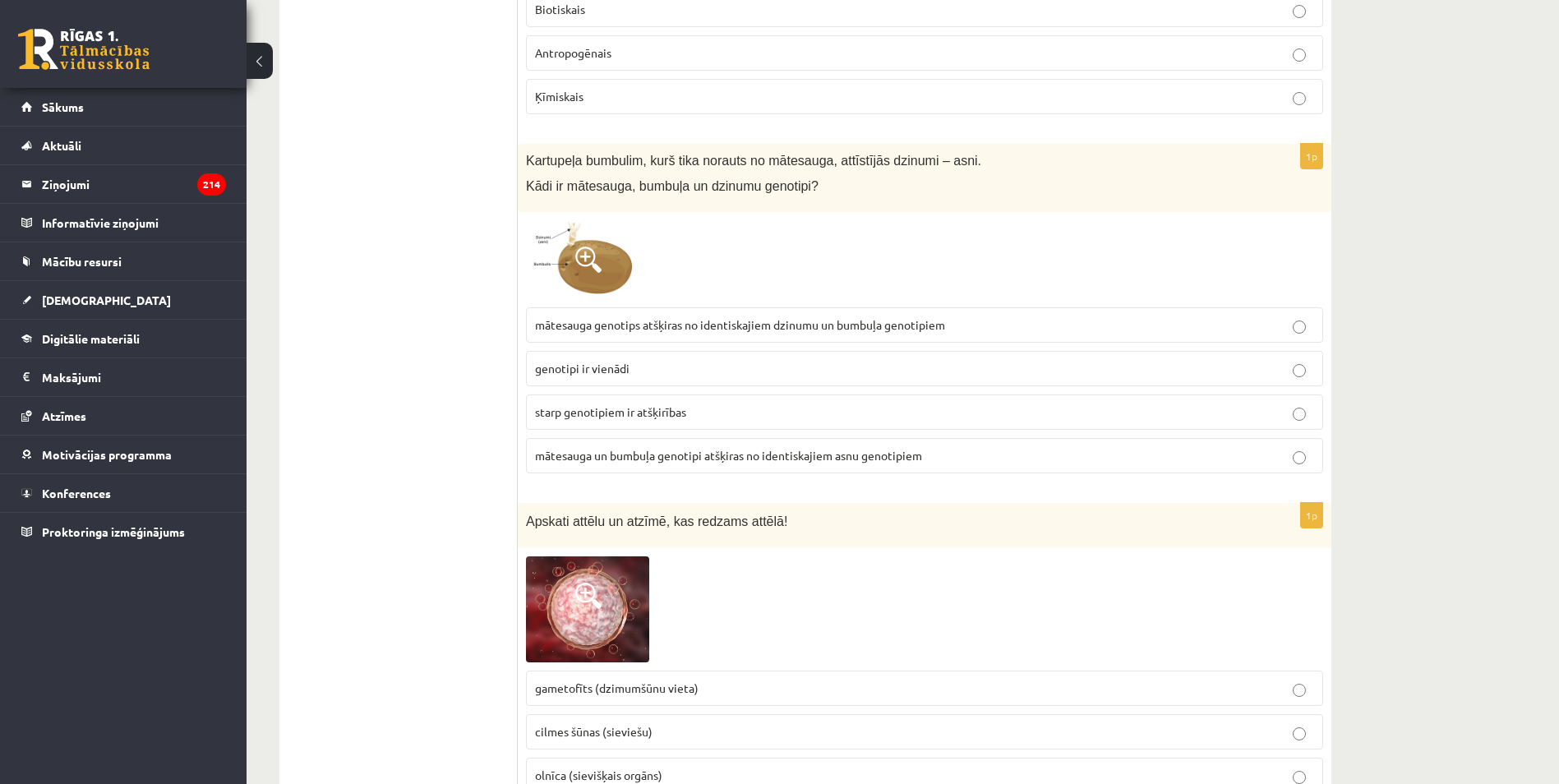
scroll to position [2314, 0]
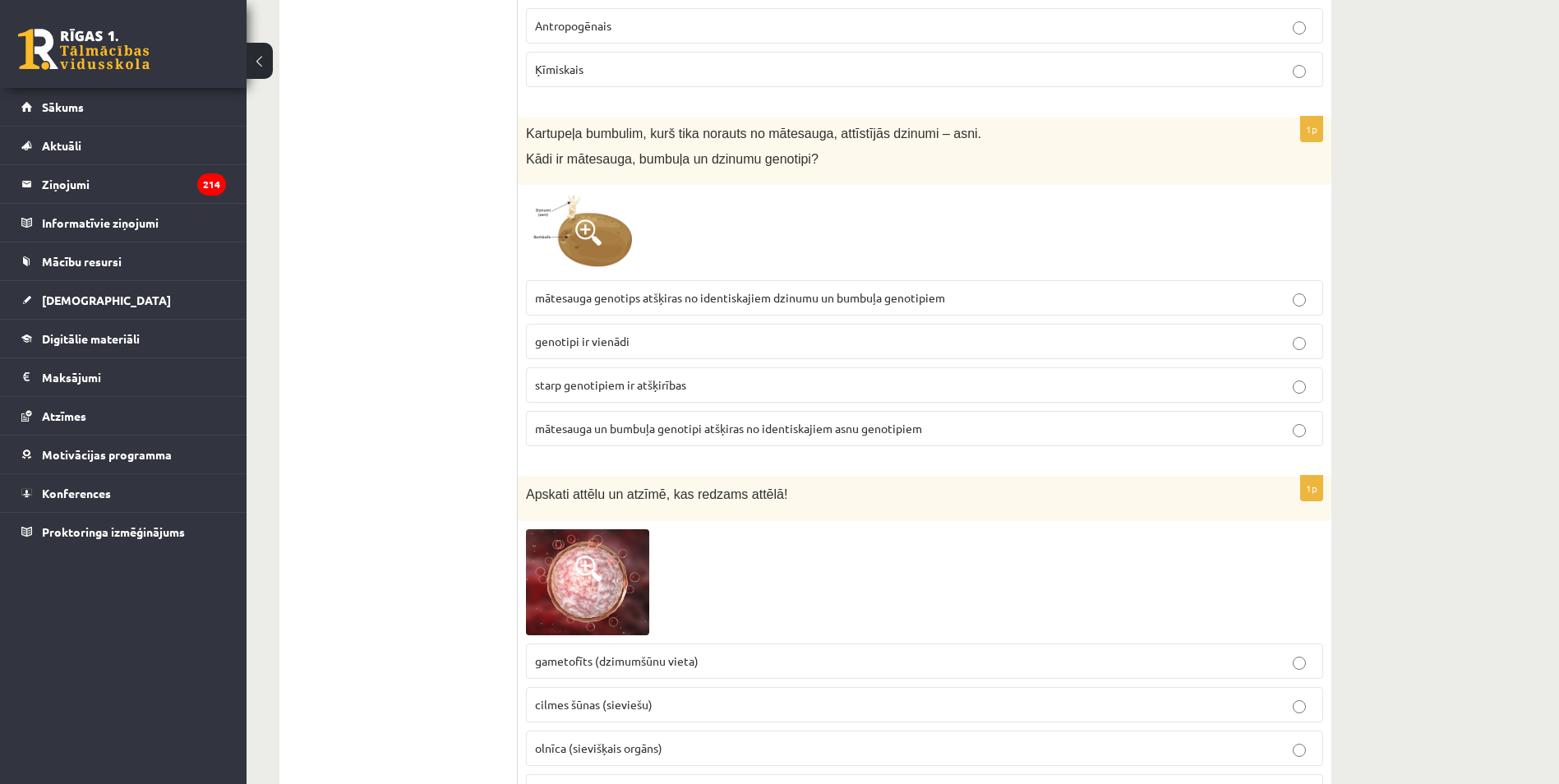
click at [638, 289] on p "mātesauga genotips atšķiras no identiskajiem dzinumu un bumbuļa genotipiem" at bounding box center [925, 297] width 779 height 17
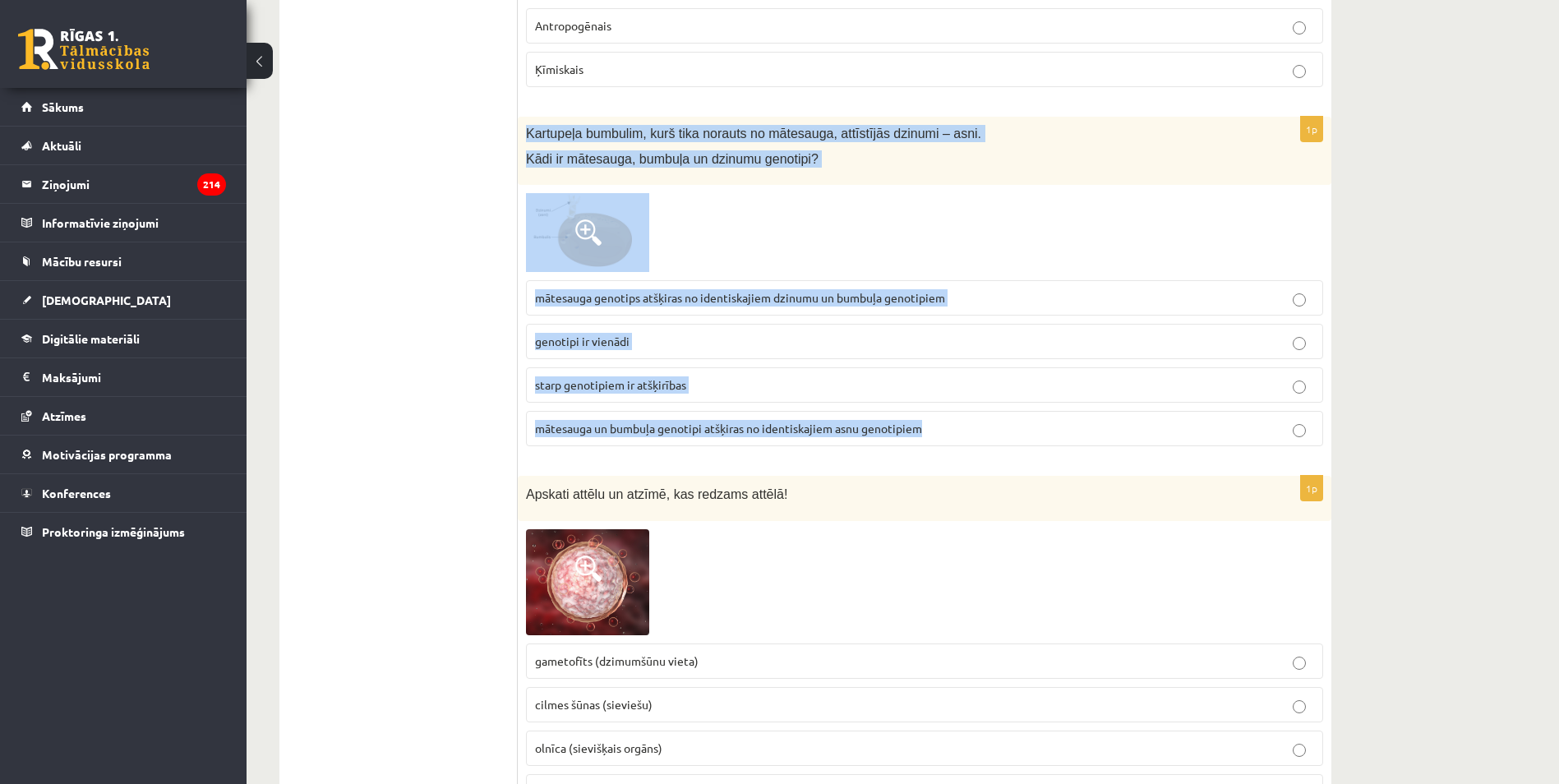
drag, startPoint x: 527, startPoint y: 113, endPoint x: 941, endPoint y: 401, distance: 504.3
click at [941, 401] on div "1p Kartupeļa bumbulim, kurš tika norauts no mātesauga, attīstījās dzinumi – asn…" at bounding box center [925, 288] width 814 height 342
copy div "Kartupeļa bumbulim, kurš tika norauts no mātesauga, attīstījās dzinumi – asni. …"
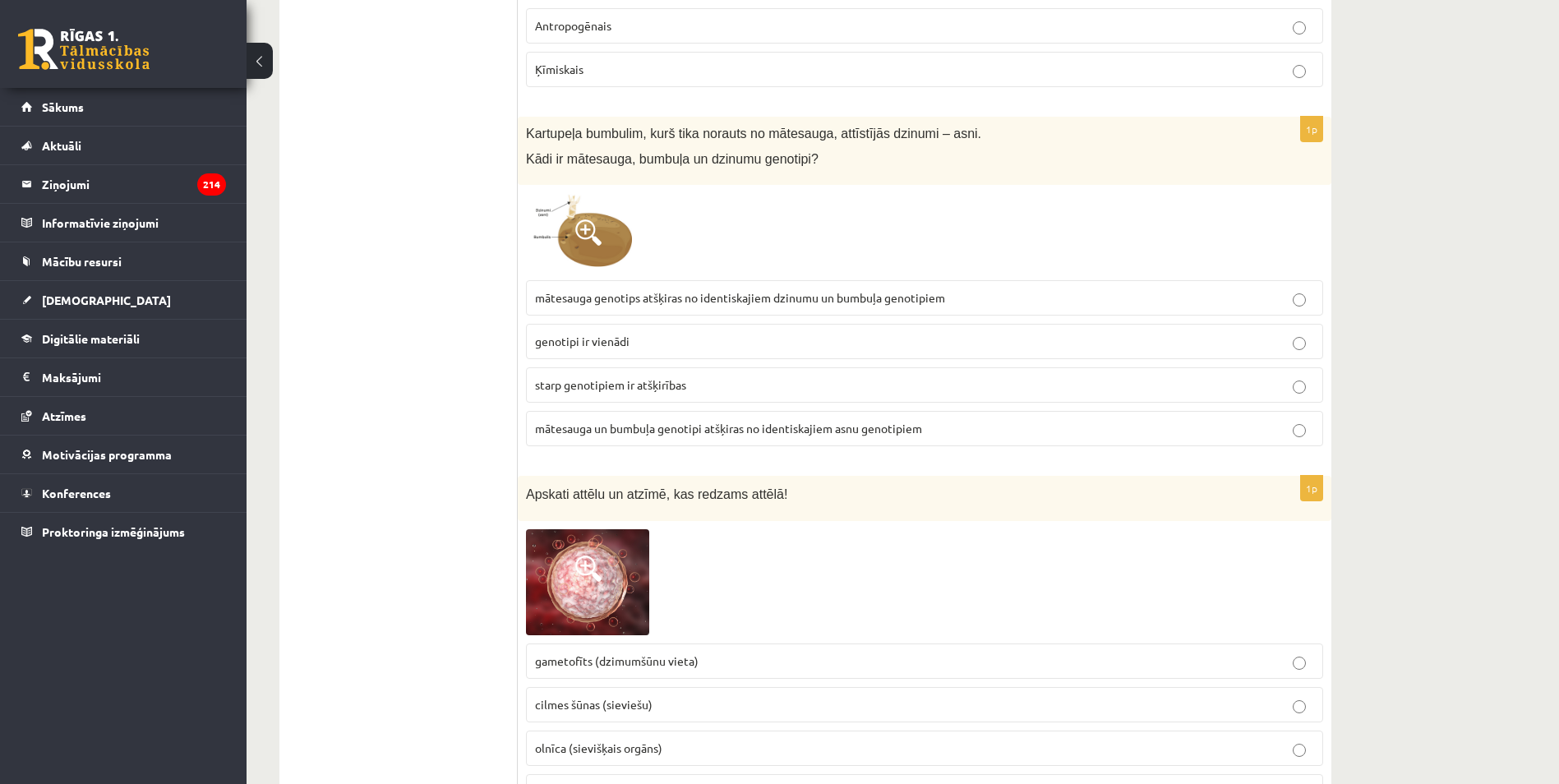
click at [644, 333] on p "genotipi ir vienādi" at bounding box center [925, 341] width 779 height 17
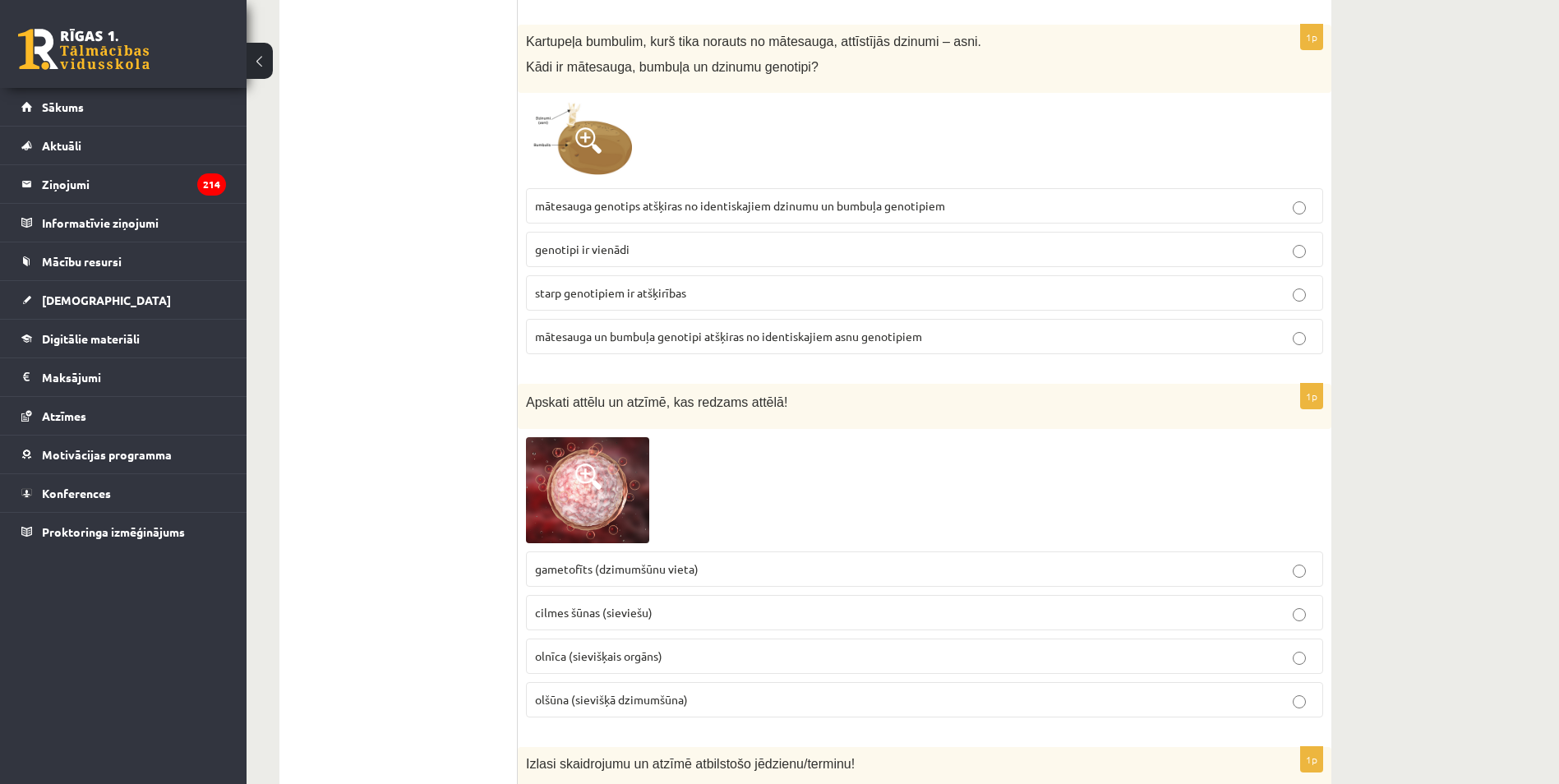
scroll to position [2478, 0]
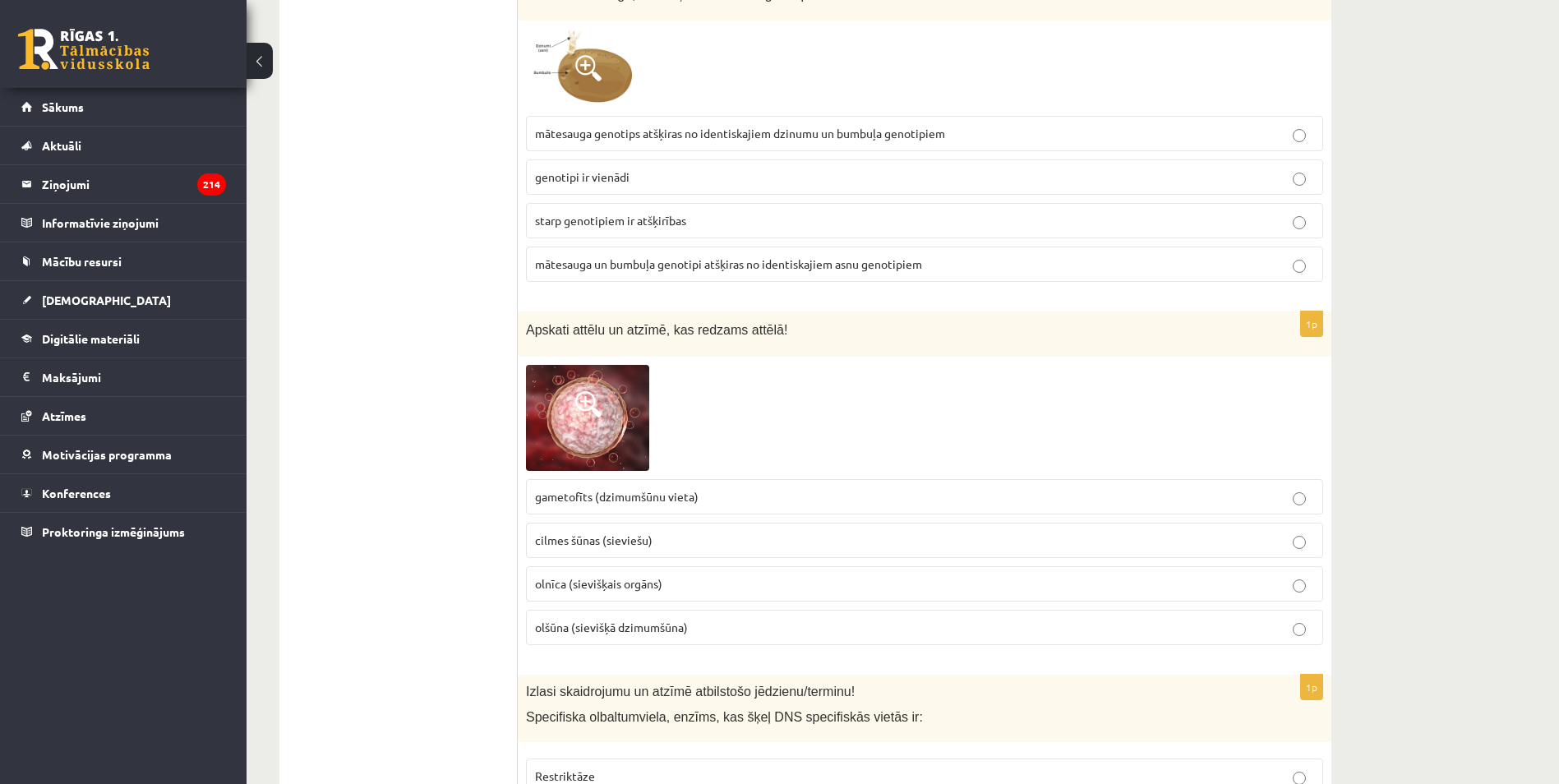
click at [602, 372] on img at bounding box center [587, 417] width 123 height 106
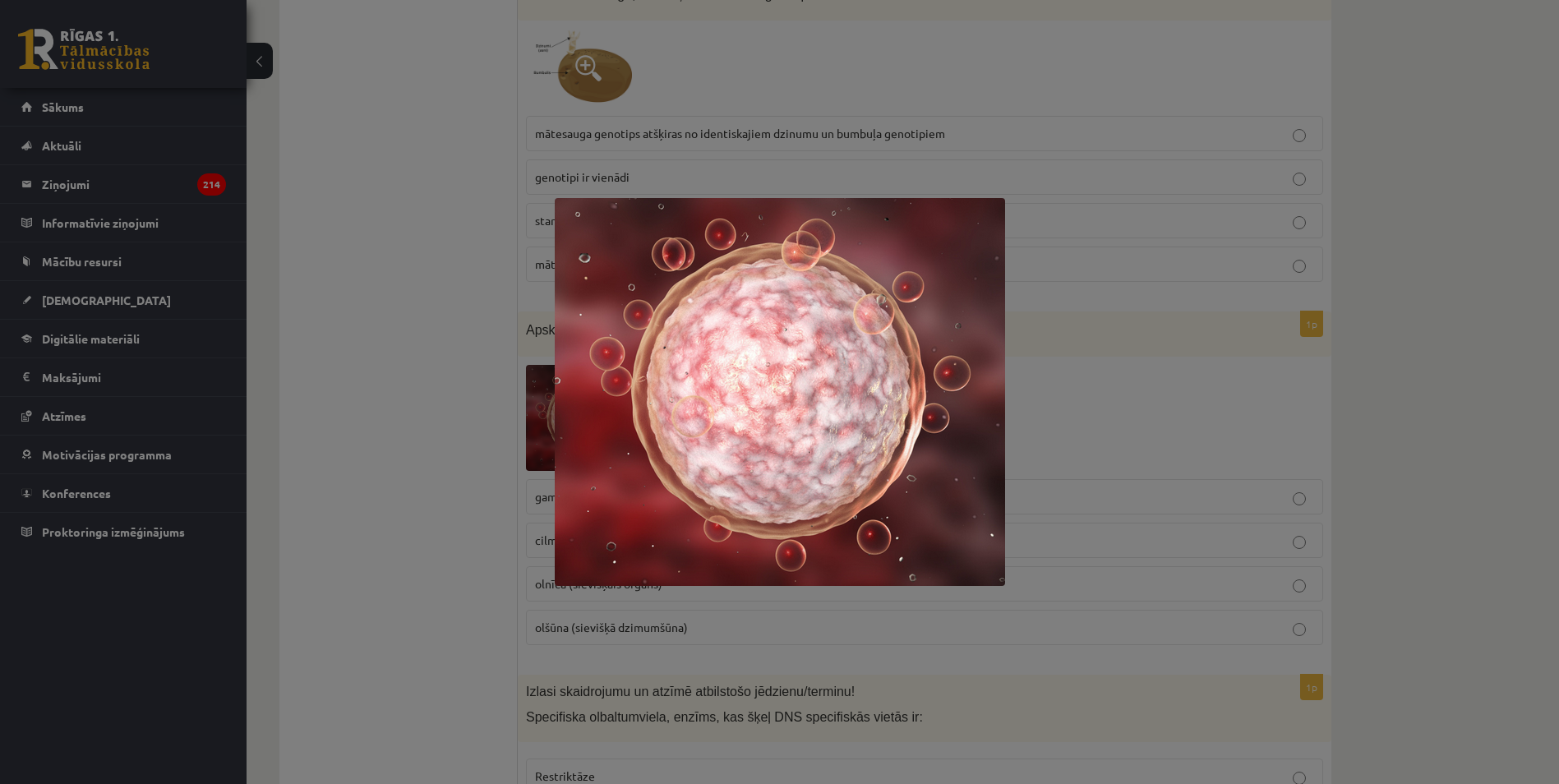
click at [510, 399] on div at bounding box center [779, 392] width 1559 height 784
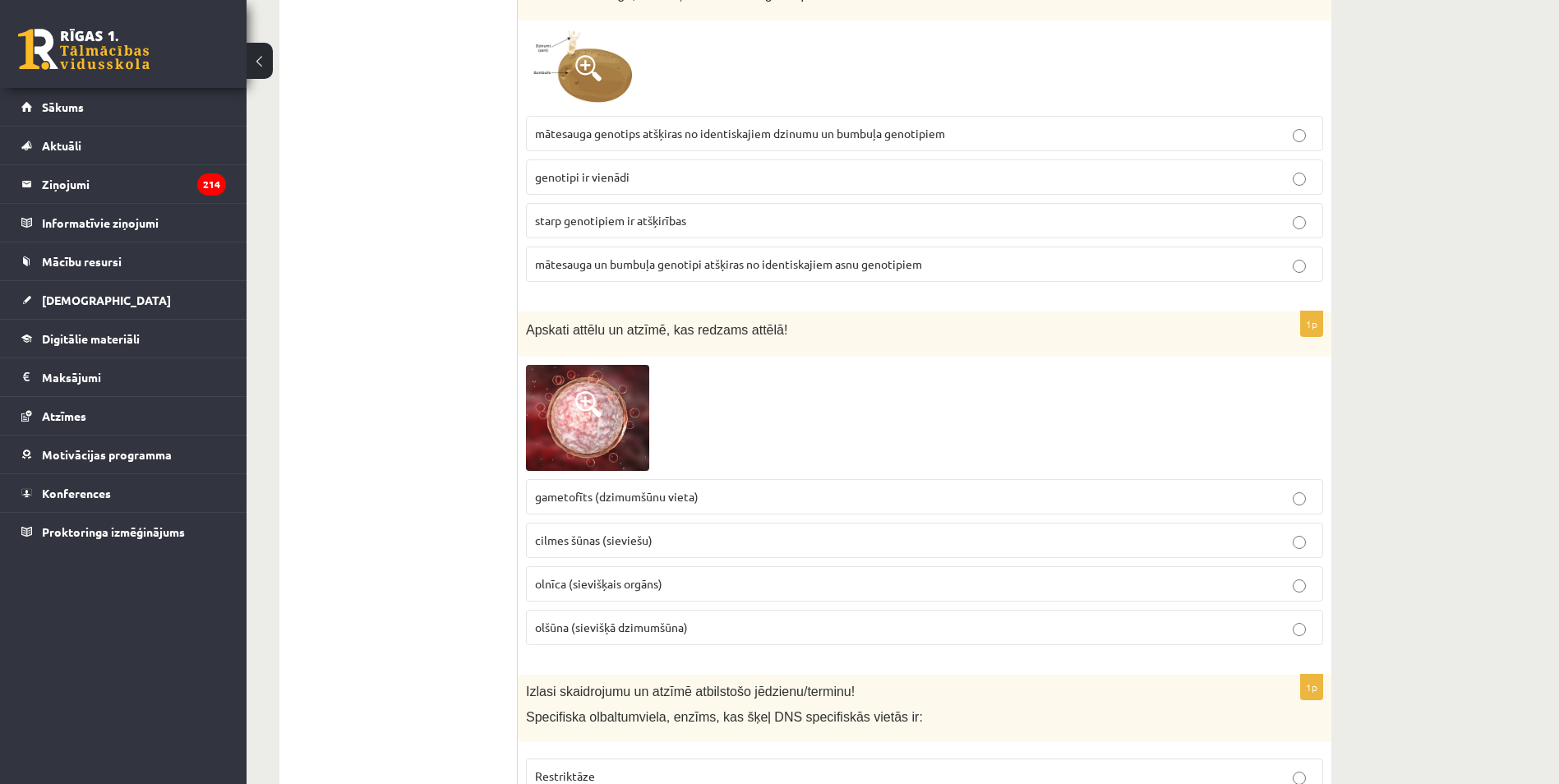
click at [567, 619] on span "olšūna (sievišķā dzimumšūna)" at bounding box center [611, 626] width 153 height 15
click at [560, 532] on span "cilmes šūnas (sieviešu)" at bounding box center [594, 540] width 118 height 15
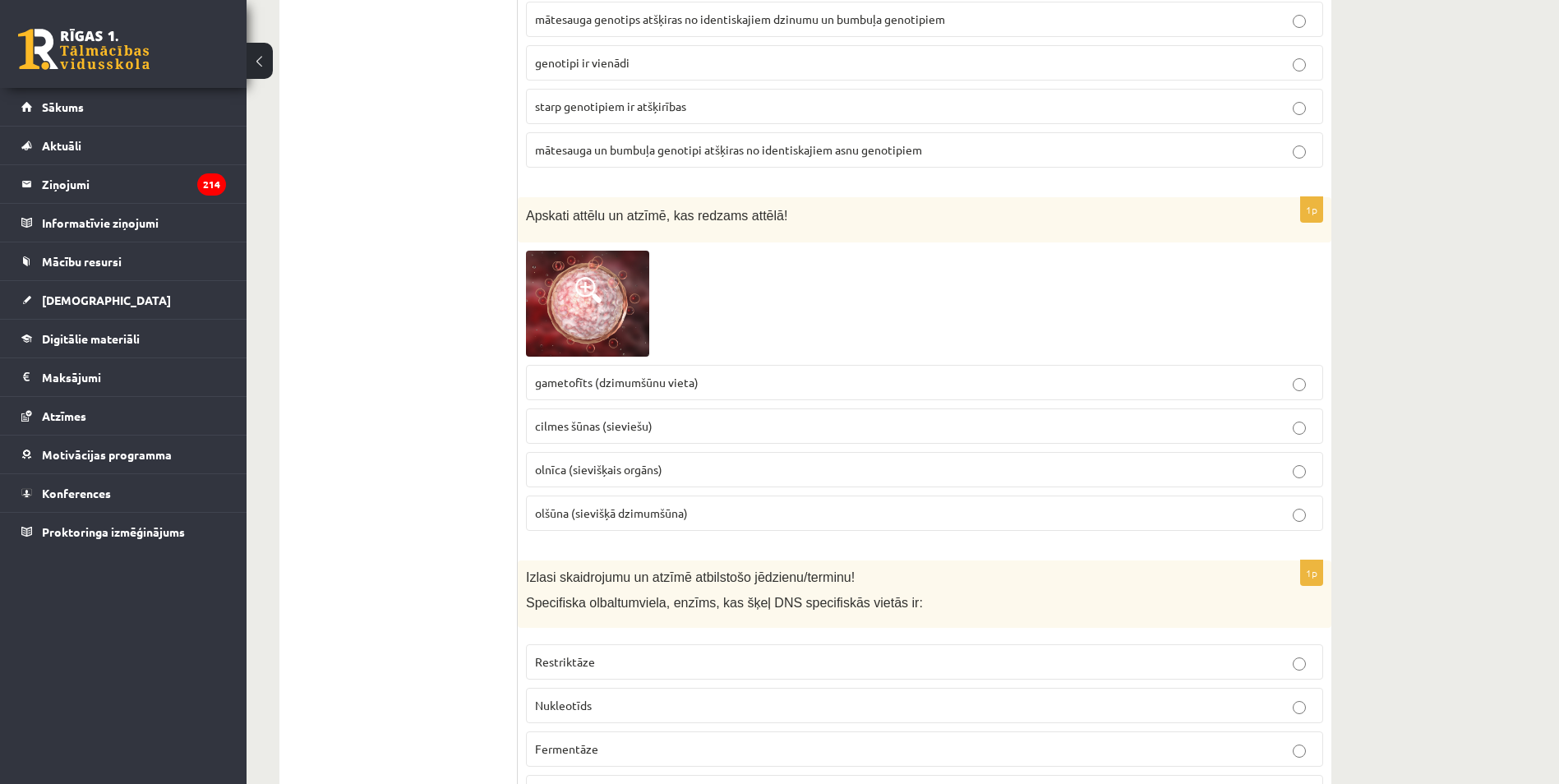
scroll to position [2643, 0]
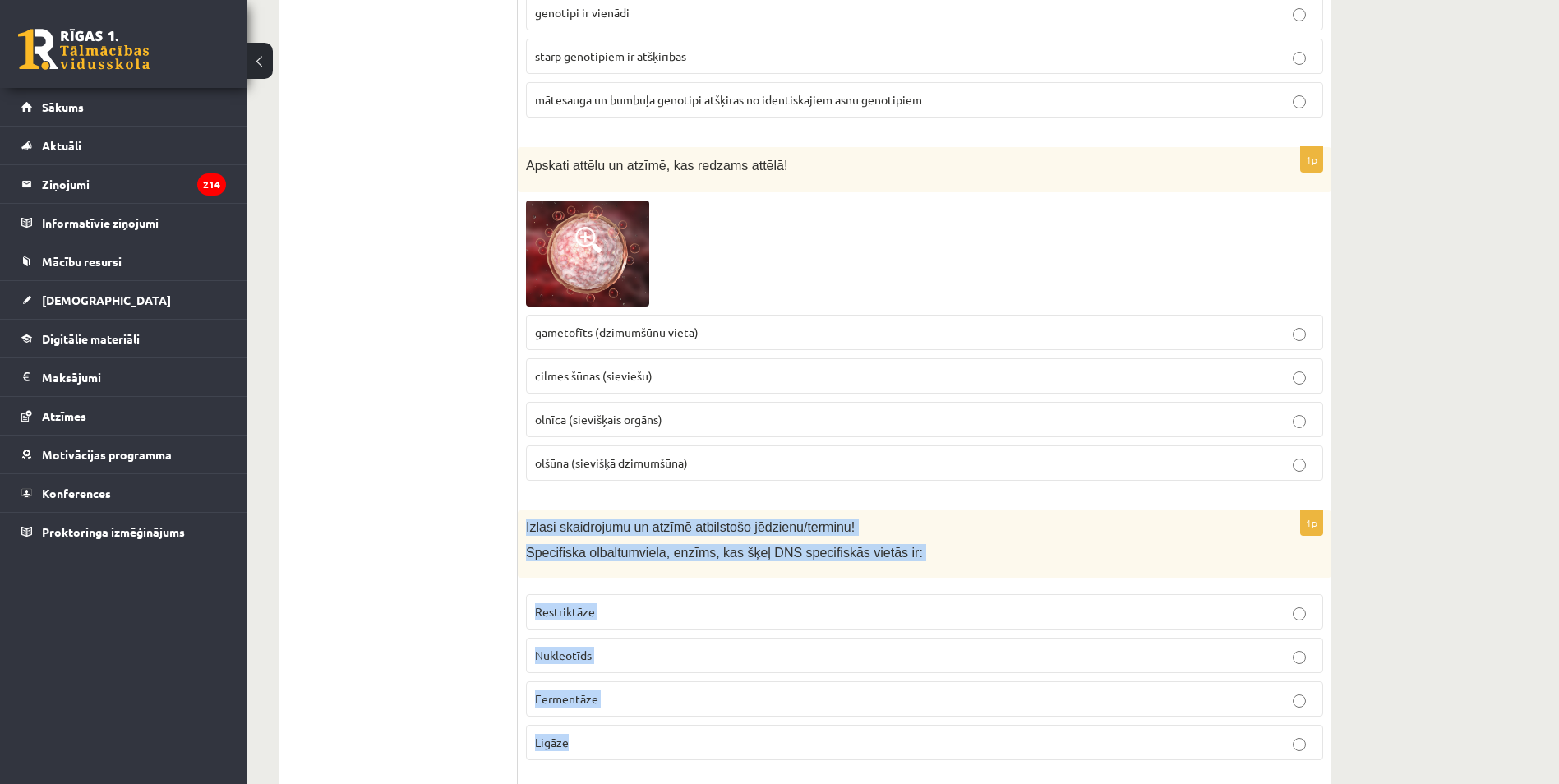
drag, startPoint x: 524, startPoint y: 505, endPoint x: 650, endPoint y: 719, distance: 248.3
click at [650, 719] on div "1p Izlasi skaidrojumu un atzīmē atbilstošo jēdzienu/terminu! Specifiska olbaltu…" at bounding box center [925, 642] width 814 height 264
copy div "Izlasi skaidrojumu un atzīmē atbilstošo jēdzienu/terminu! Specifiska olbaltumvi…"
click at [530, 597] on label "Restriktāze" at bounding box center [924, 612] width 797 height 36
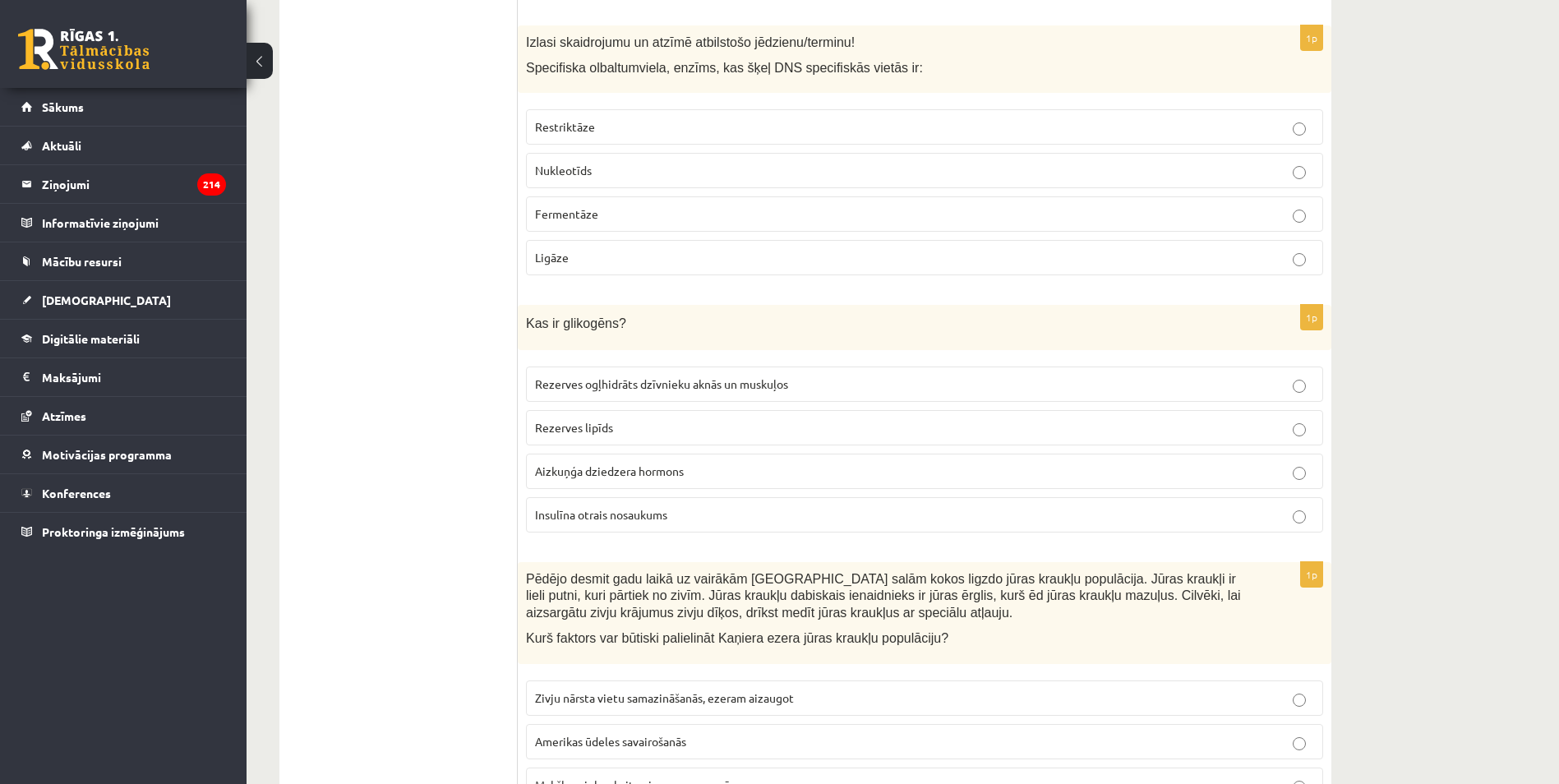
scroll to position [3135, 0]
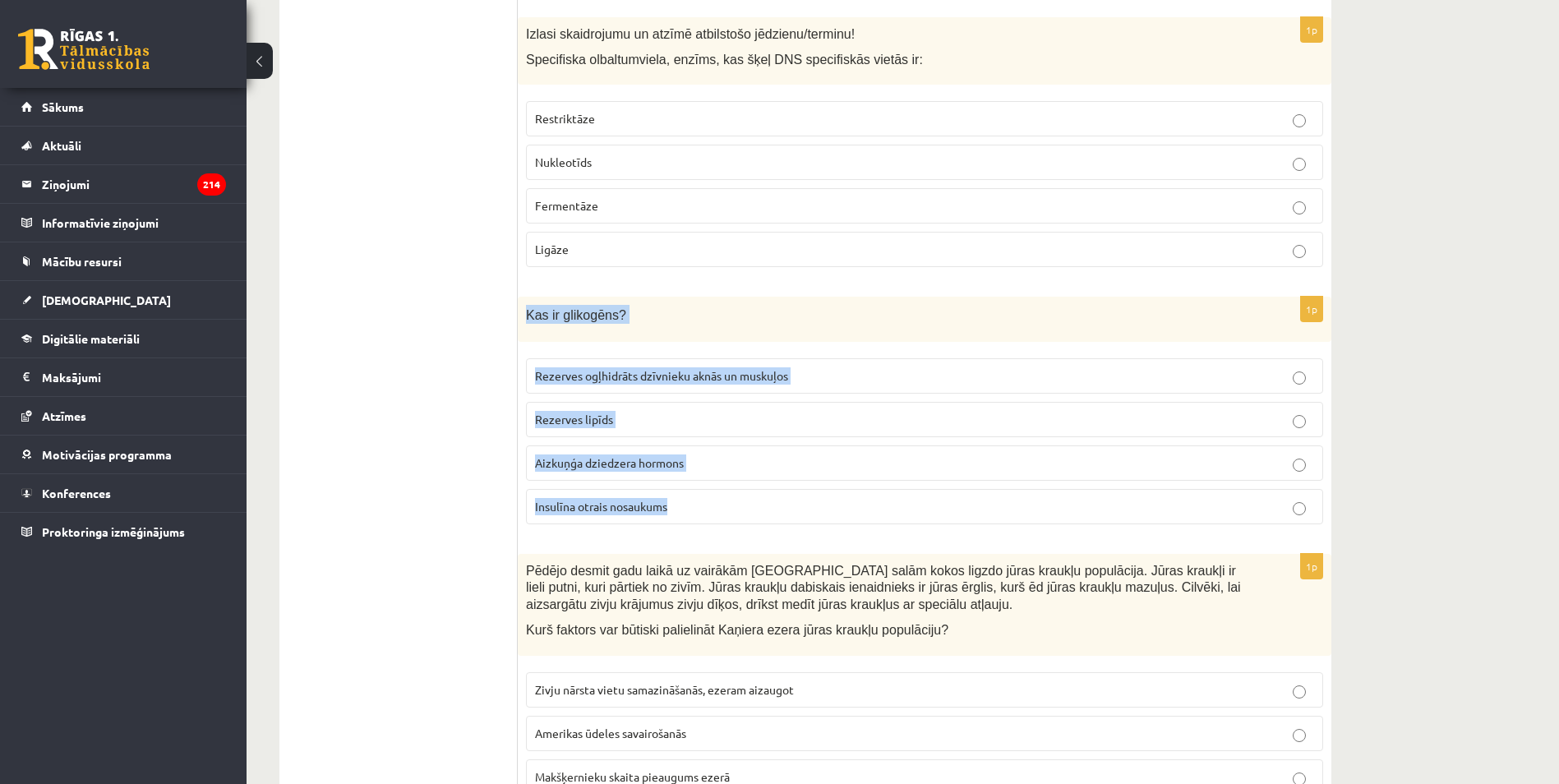
drag, startPoint x: 522, startPoint y: 299, endPoint x: 725, endPoint y: 494, distance: 281.5
click at [725, 494] on div "1p Kas ir glikogēns? Rezerves ogļhidrāts dzīvnieku aknās un muskuļos Rezerves l…" at bounding box center [925, 417] width 814 height 241
copy div "Kas ir glikogēns? Rezerves ogļhidrāts dzīvnieku aknās un muskuļos Rezerves lipī…"
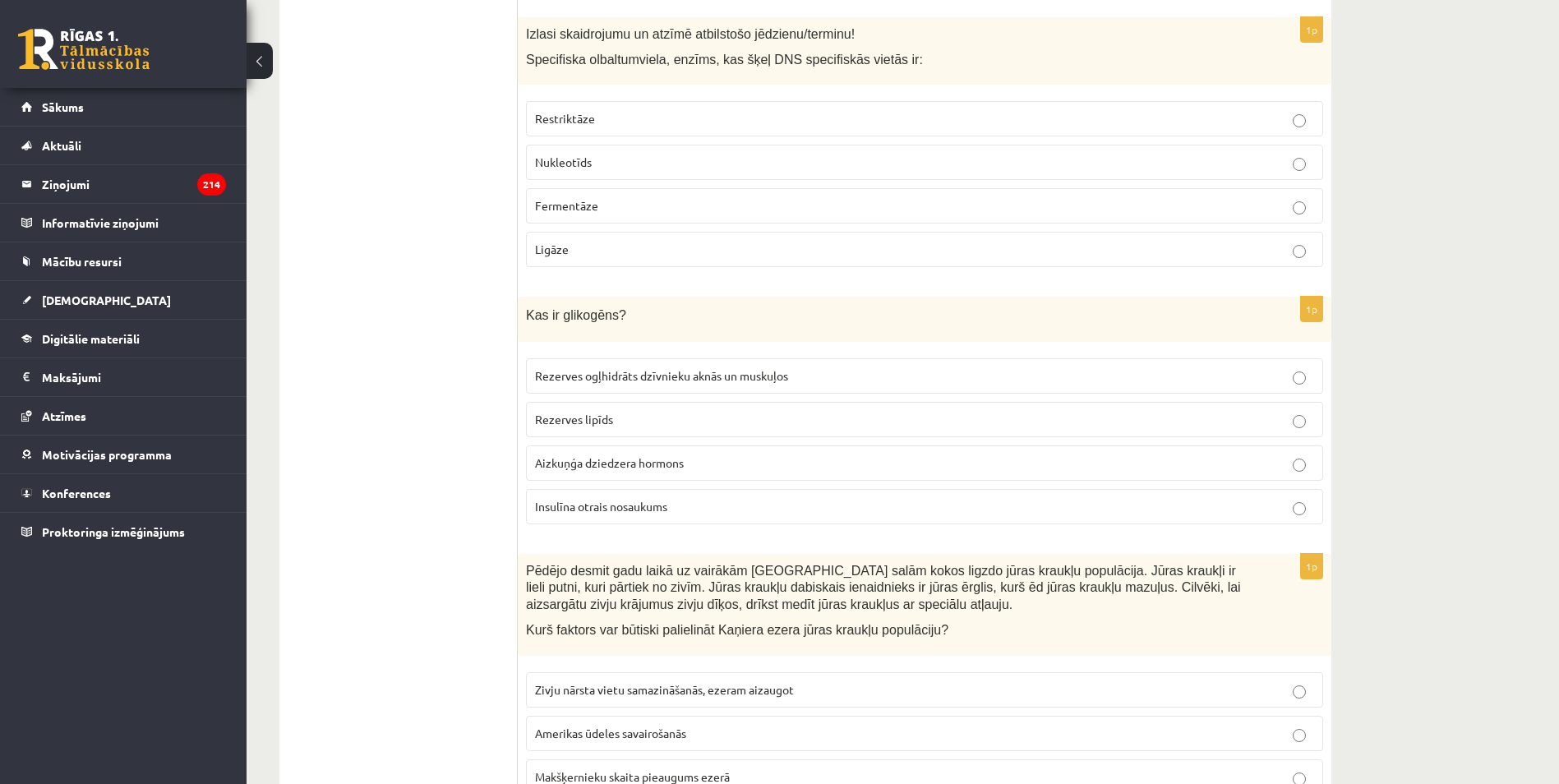
click at [645, 368] on span "Rezerves ogļhidrāts dzīvnieku aknās un muskuļos" at bounding box center [662, 375] width 253 height 15
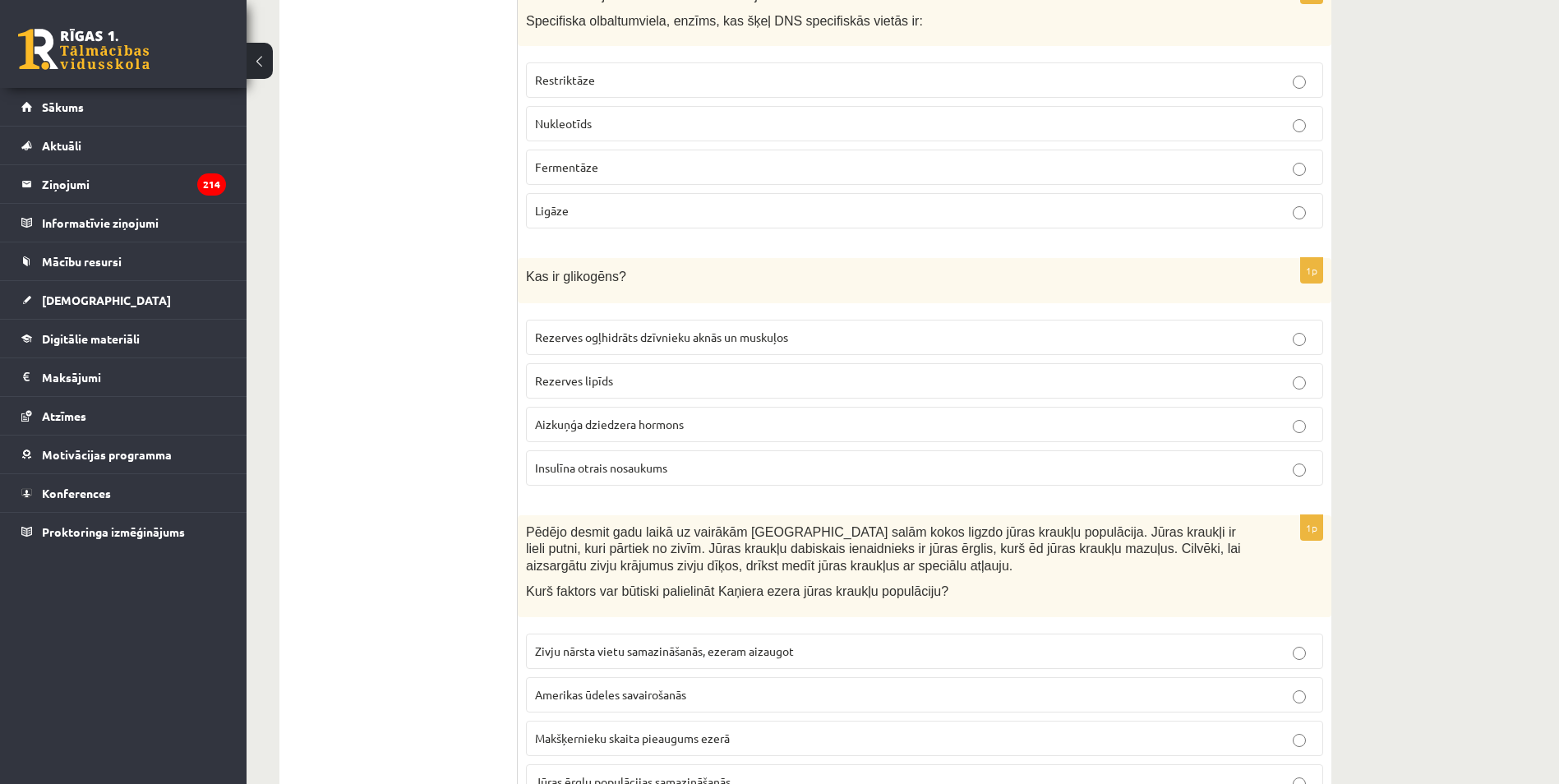
scroll to position [3299, 0]
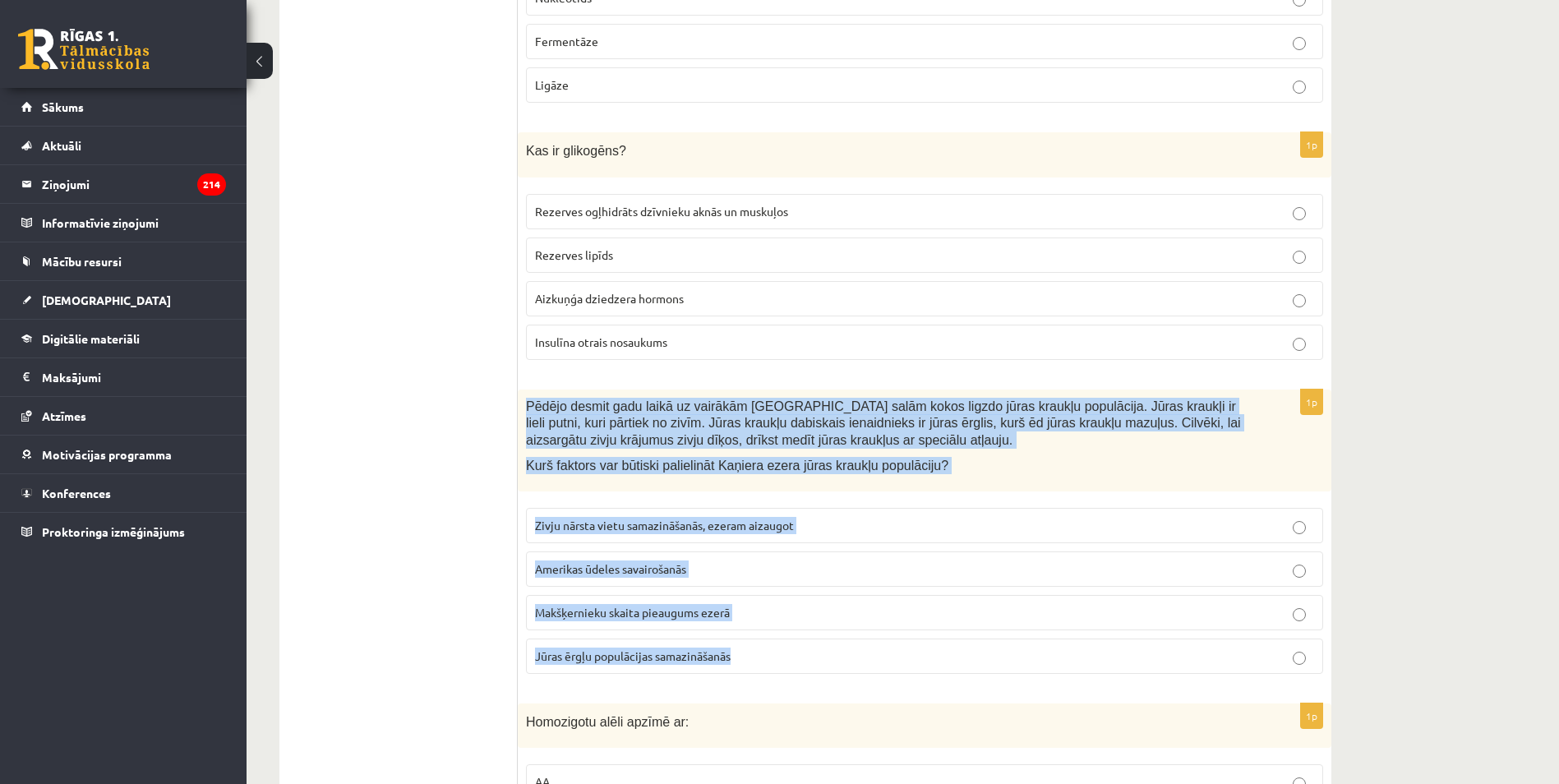
drag, startPoint x: 525, startPoint y: 387, endPoint x: 746, endPoint y: 640, distance: 335.9
click at [746, 640] on div "1p Pēdējo desmit gadu laikā uz vairākām Kaņiera ezera salām kokos ligzdo jūras …" at bounding box center [925, 538] width 814 height 297
copy div "Pēdējo desmit gadu laikā uz vairākām Kaņiera ezera salām kokos ligzdo jūras kra…"
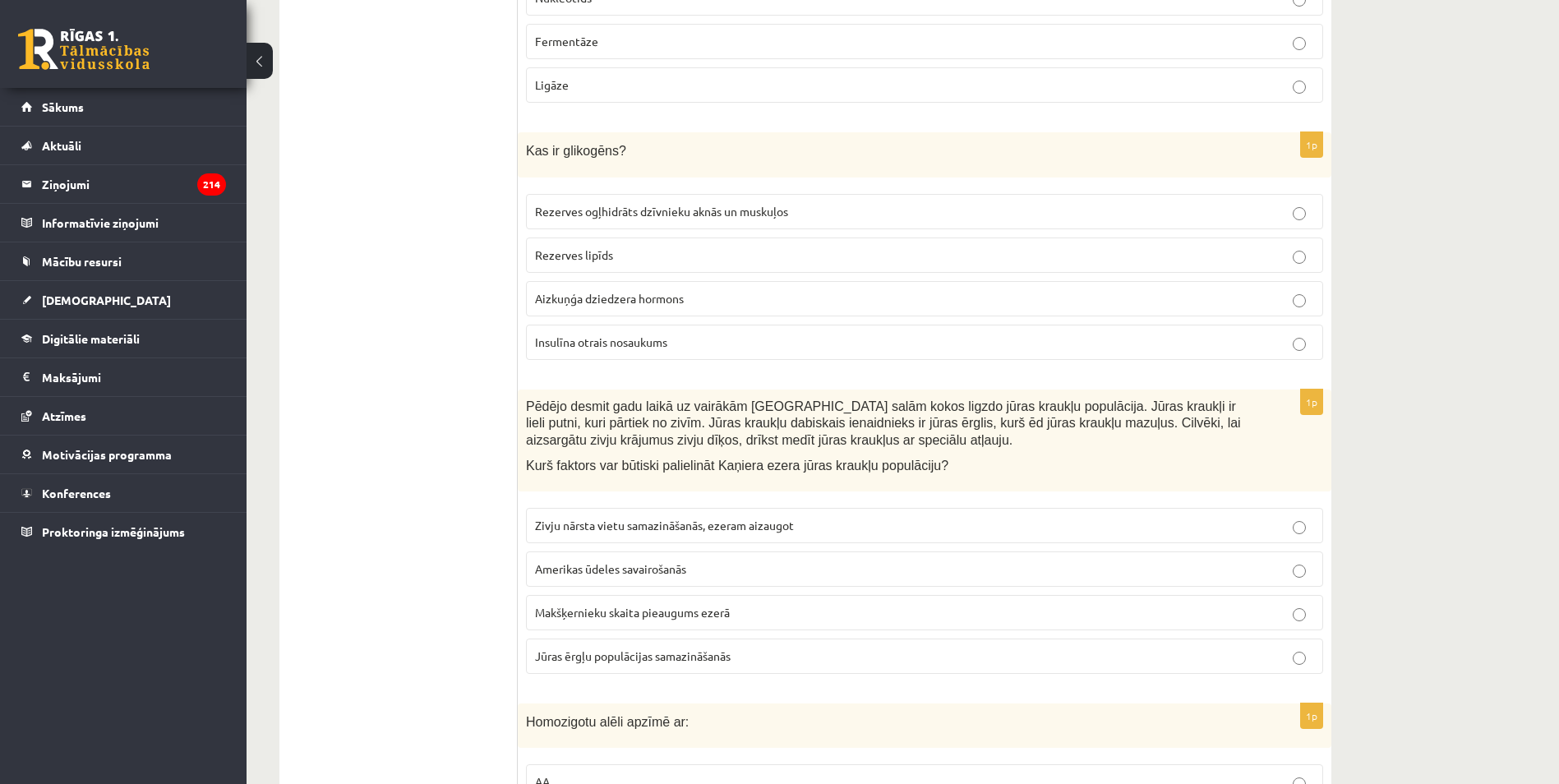
click at [585, 648] on span "Jūras ērgļu populācijas samazināšanās" at bounding box center [633, 656] width 195 height 15
drag, startPoint x: 585, startPoint y: 644, endPoint x: 575, endPoint y: 633, distance: 14.9
click at [575, 648] on span "Jūras ērgļu populācijas samazināšanās" at bounding box center [633, 656] width 195 height 15
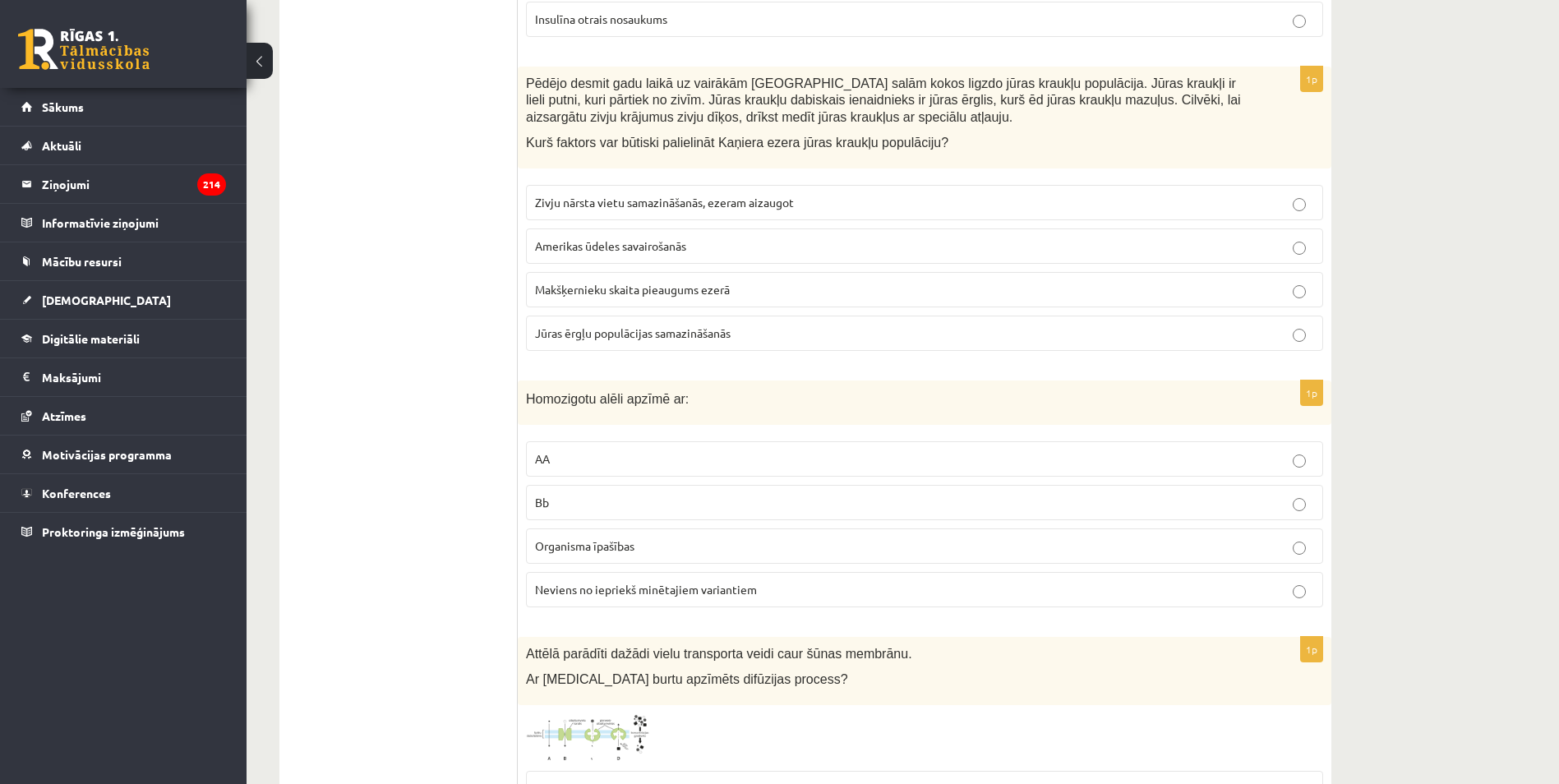
scroll to position [3628, 0]
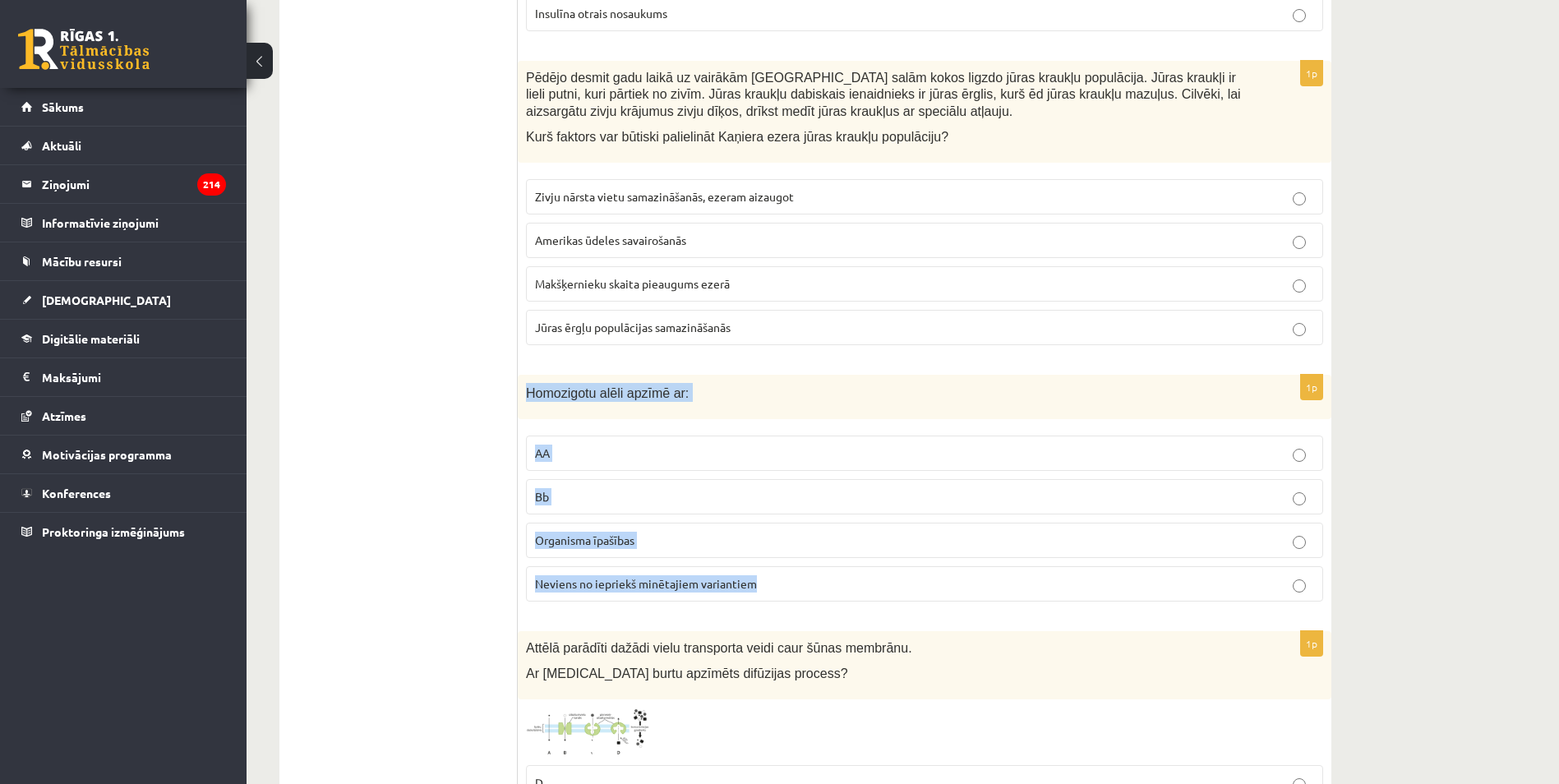
drag, startPoint x: 527, startPoint y: 372, endPoint x: 776, endPoint y: 563, distance: 313.8
click at [776, 563] on div "1p Homozigotu alēli apzīmē ar: AA Bb Organisma īpašības Neviens no iepriekš min…" at bounding box center [925, 495] width 814 height 241
click at [533, 447] on label "AA" at bounding box center [924, 453] width 797 height 36
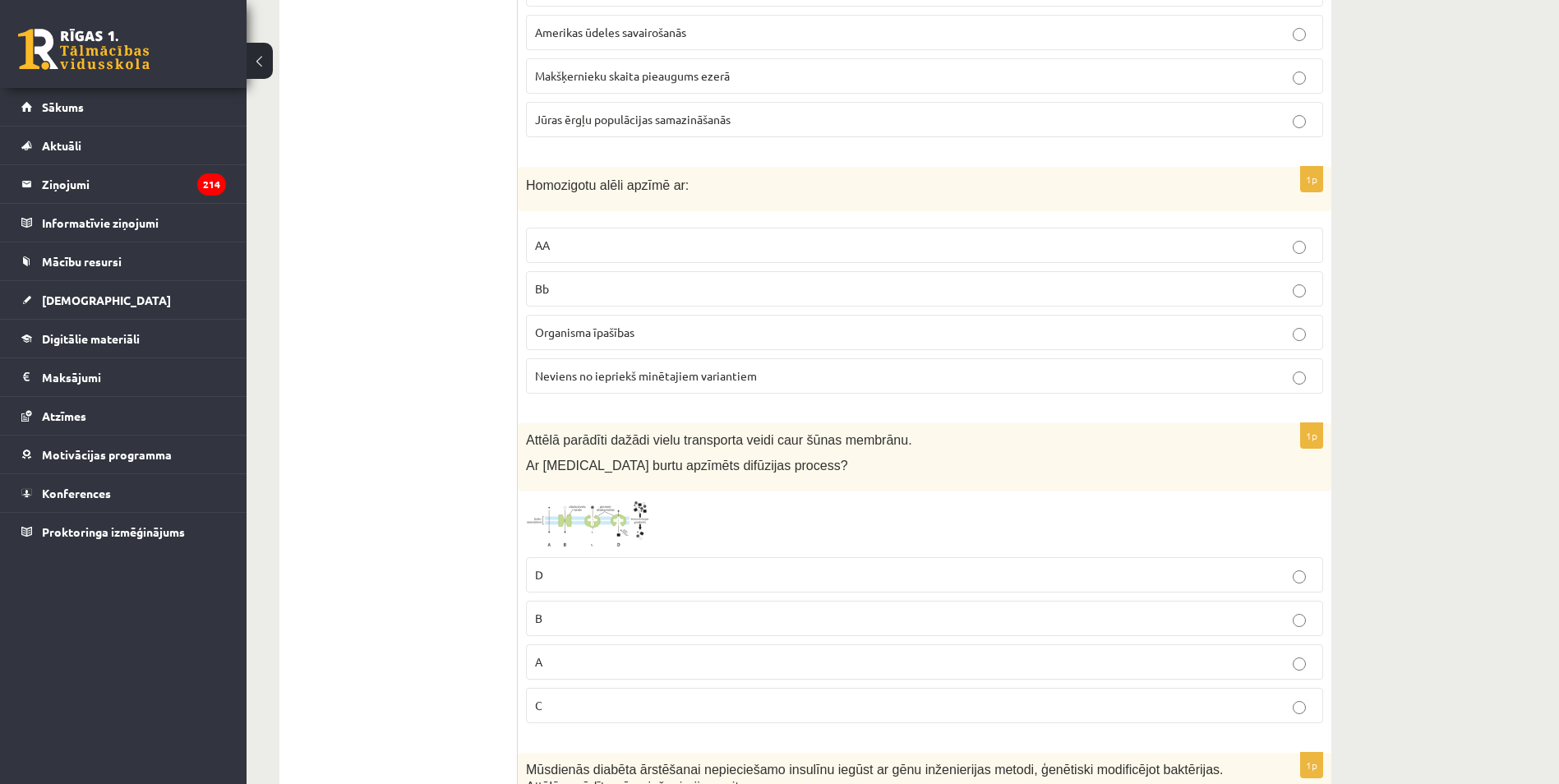
scroll to position [3957, 0]
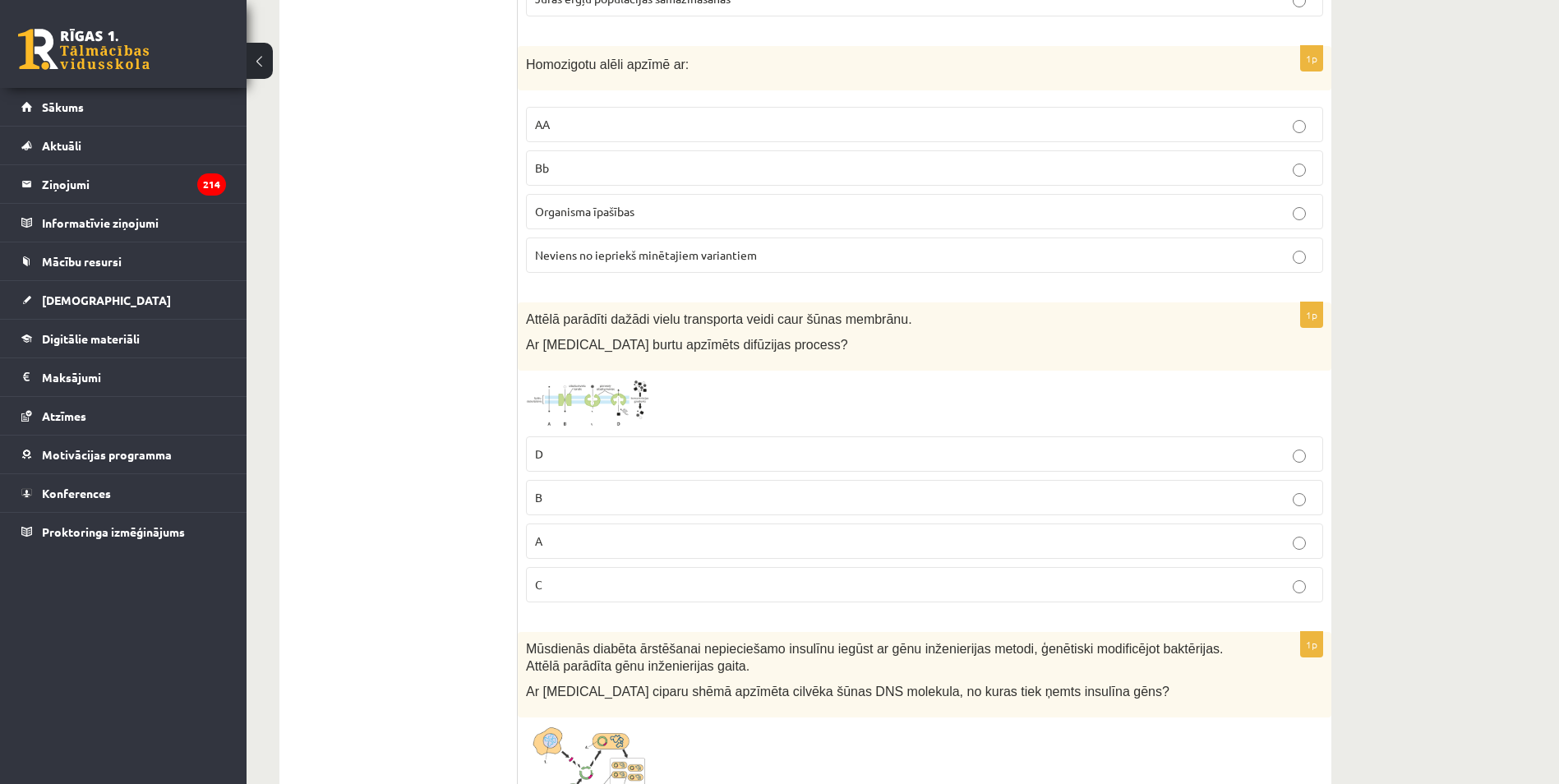
click at [563, 398] on img at bounding box center [587, 404] width 123 height 50
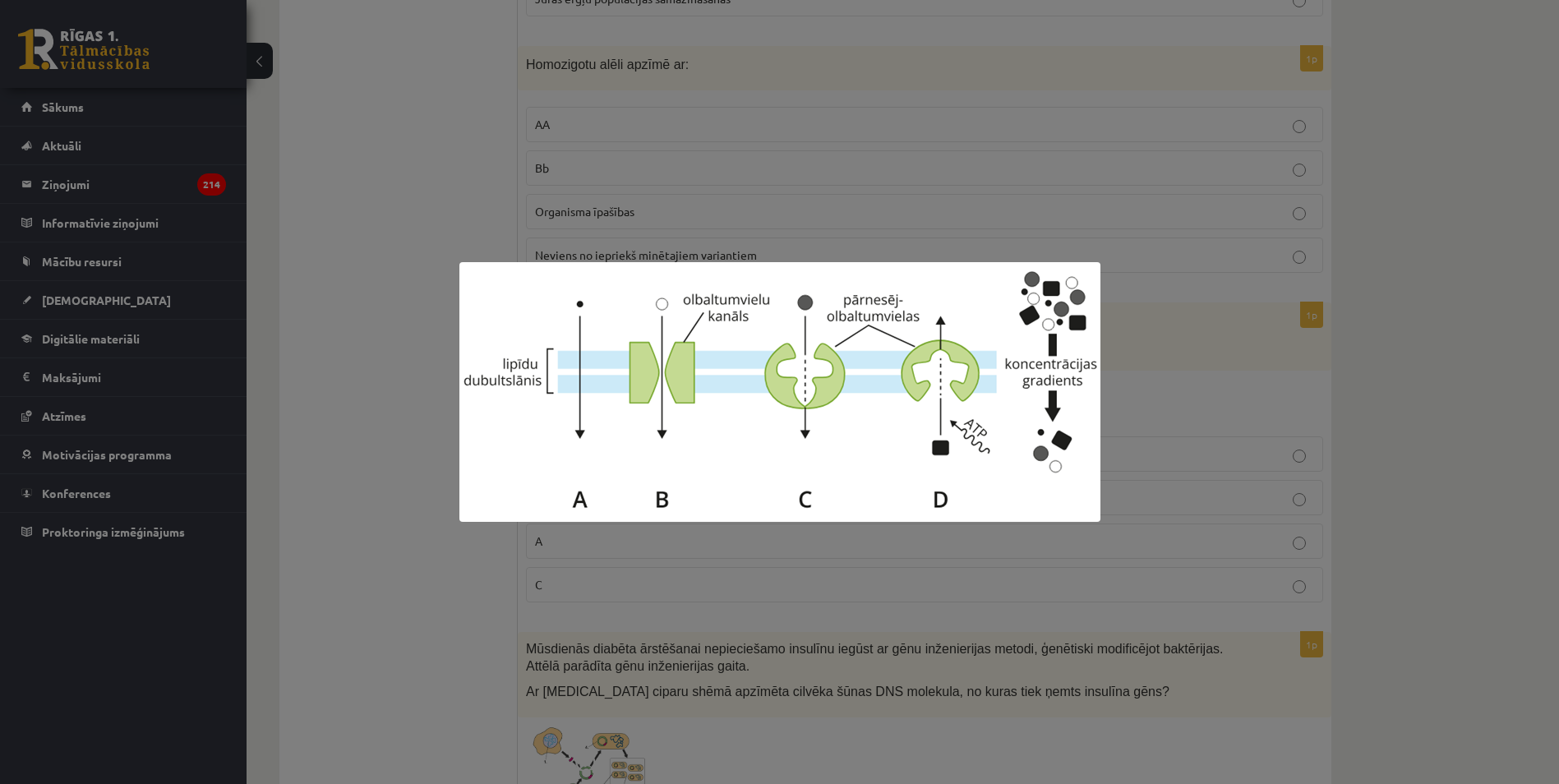
click at [438, 417] on div at bounding box center [779, 392] width 1559 height 784
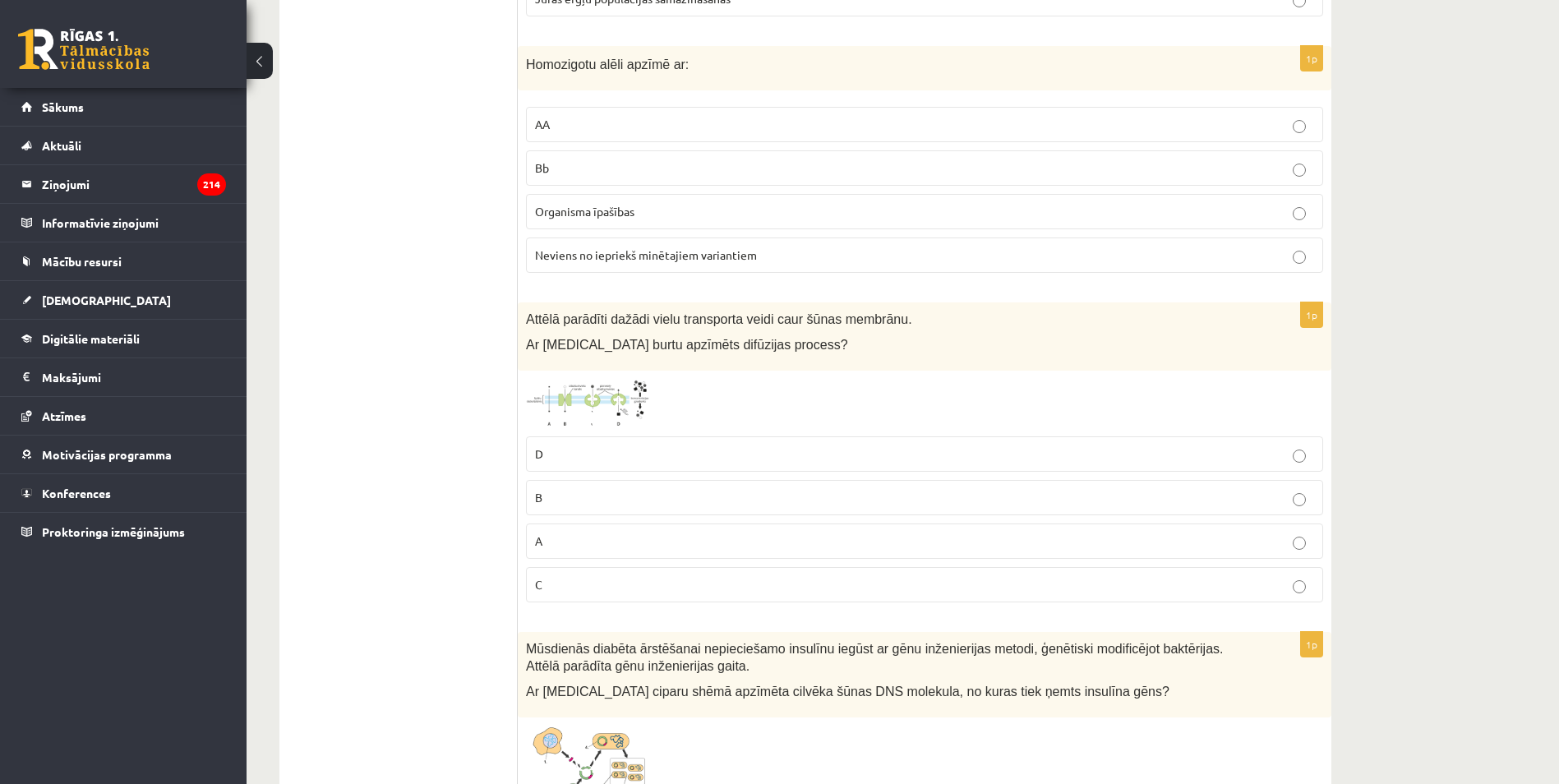
click at [607, 383] on img at bounding box center [587, 404] width 123 height 50
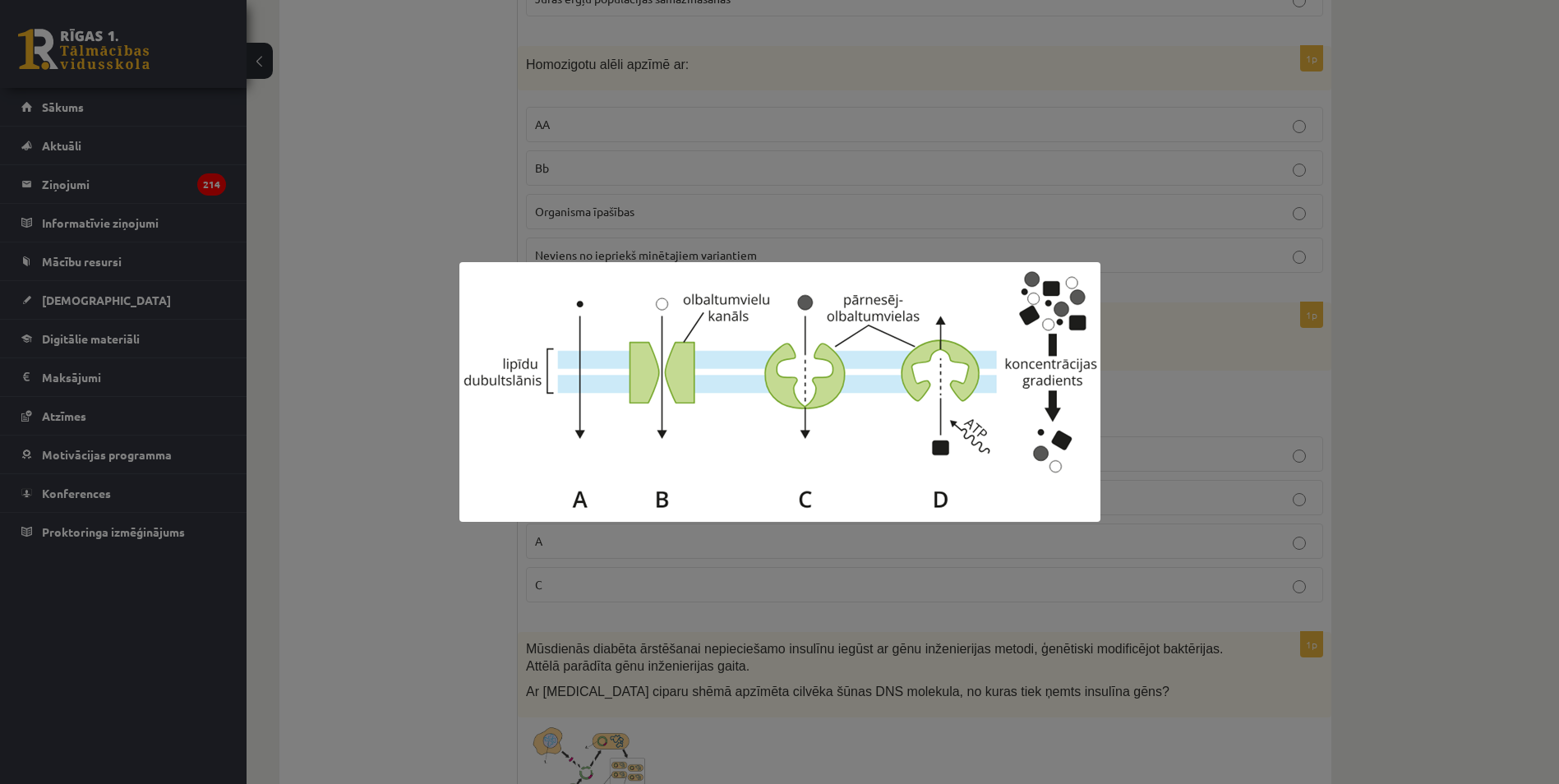
click at [296, 420] on div at bounding box center [779, 392] width 1559 height 784
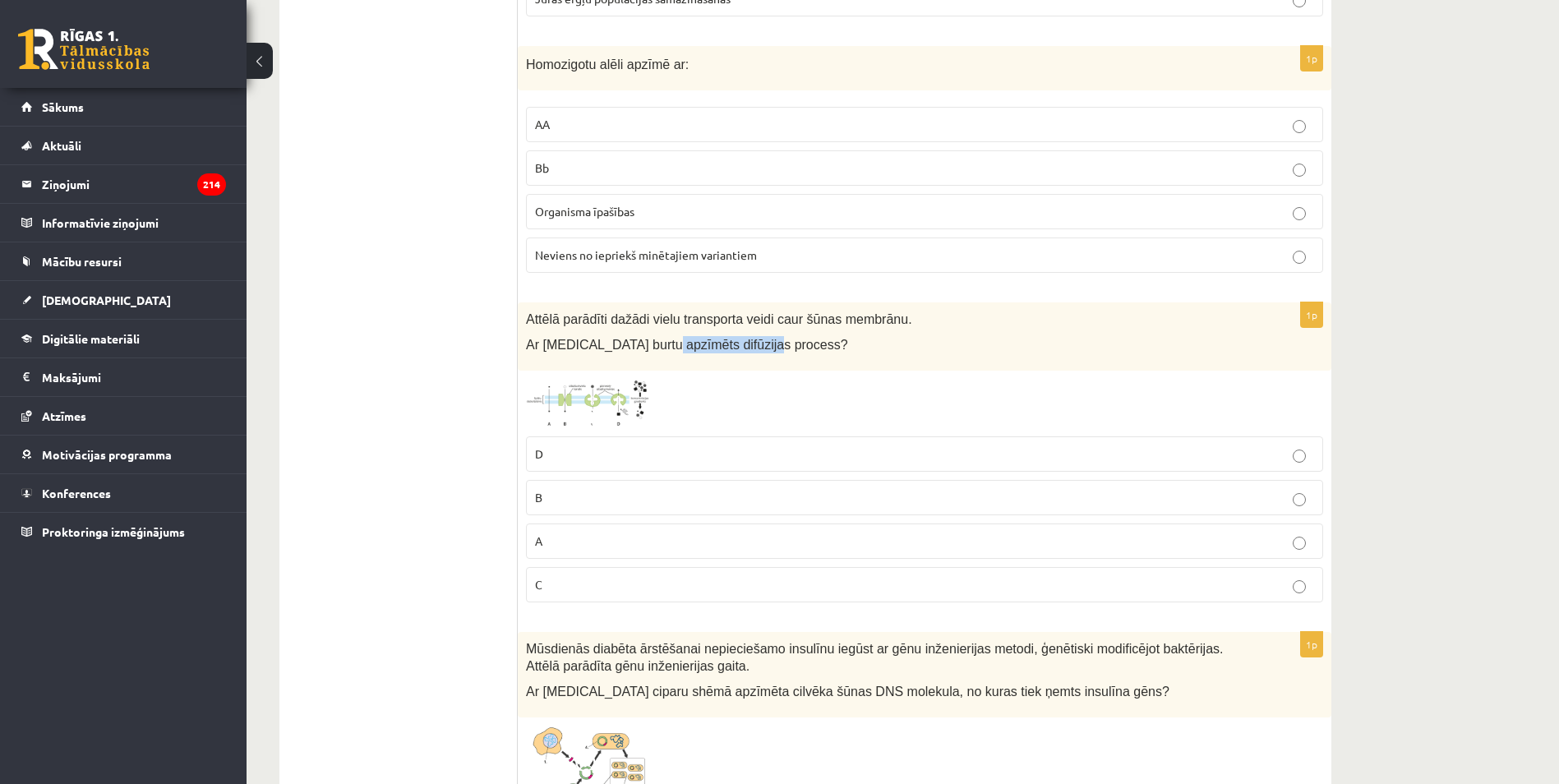
drag, startPoint x: 652, startPoint y: 328, endPoint x: 752, endPoint y: 325, distance: 100.0
click at [752, 336] on p "Ar kuru burtu apzīmēts difūzijas process?" at bounding box center [883, 344] width 715 height 17
click at [624, 394] on img at bounding box center [587, 404] width 123 height 50
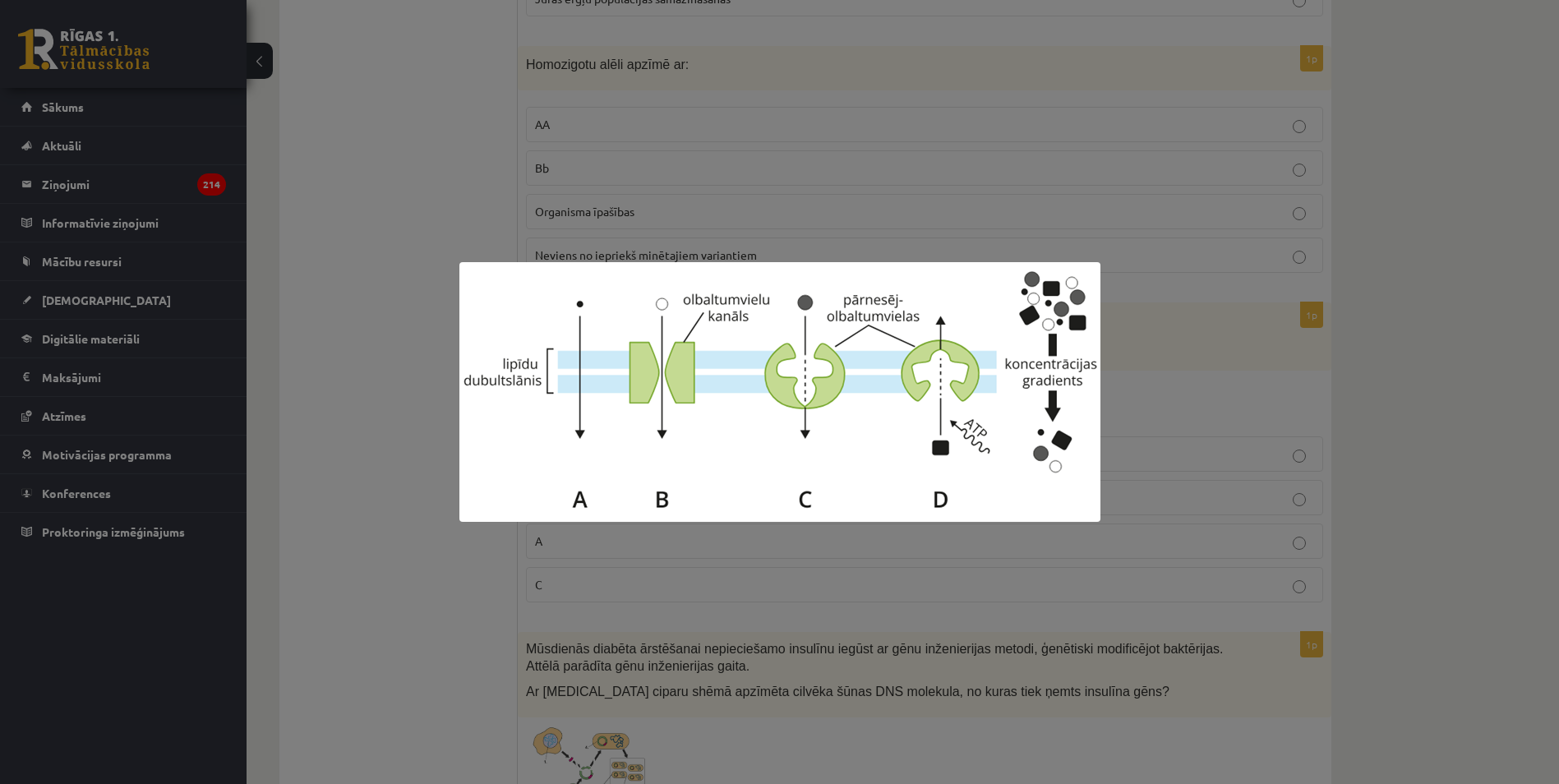
click at [423, 513] on div at bounding box center [779, 392] width 1559 height 784
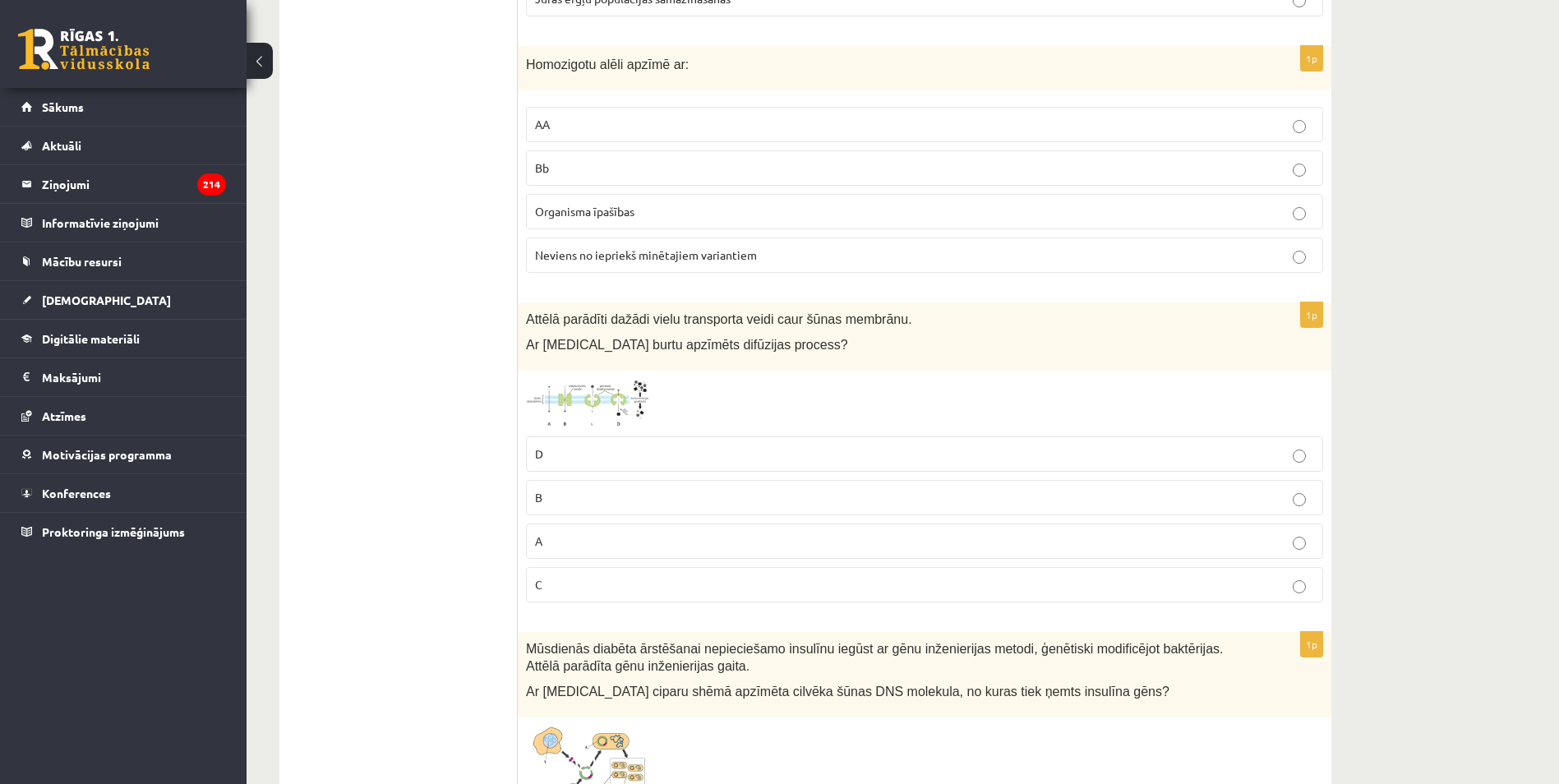
click at [565, 451] on label "D" at bounding box center [924, 454] width 797 height 36
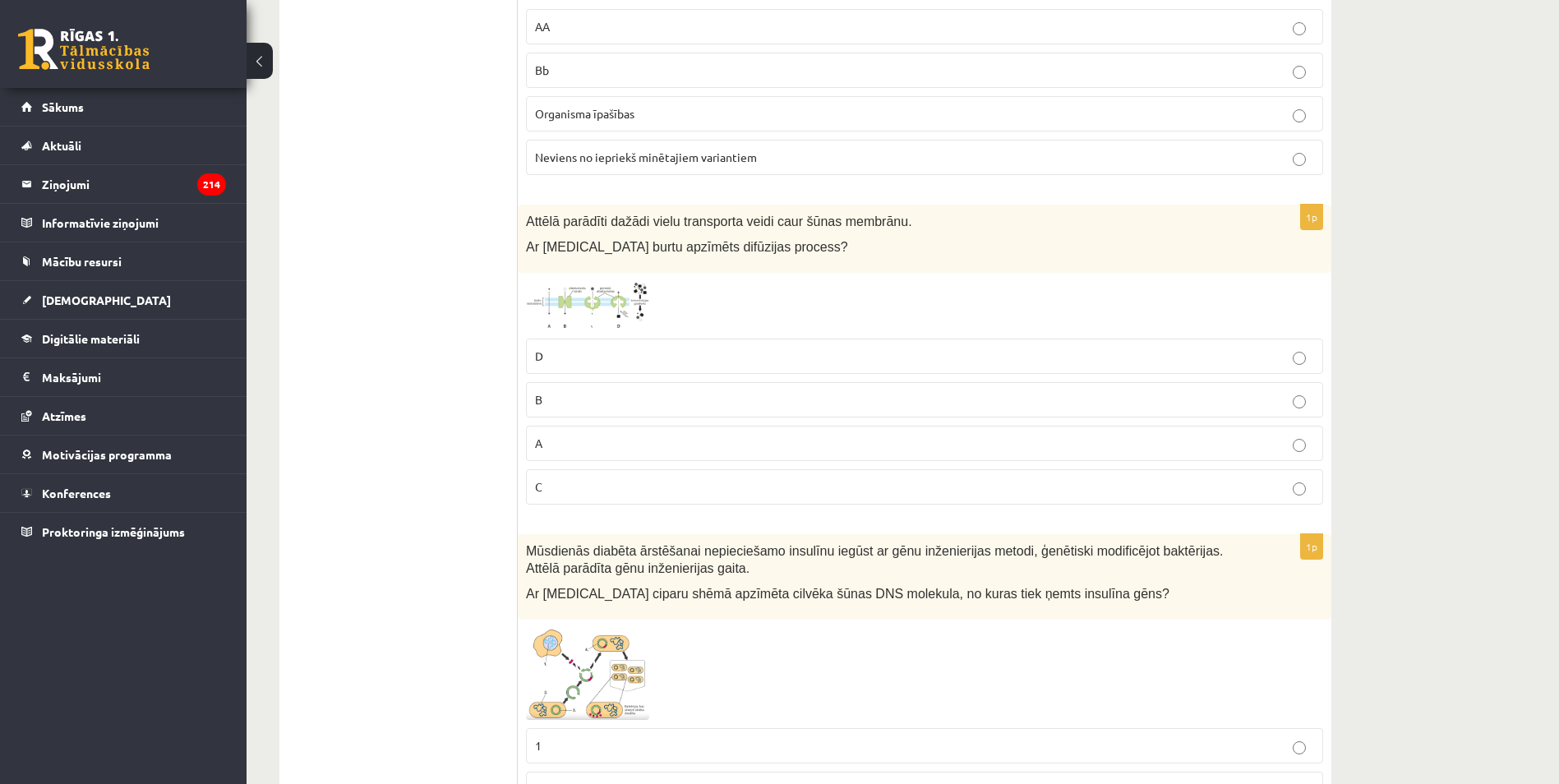
scroll to position [4203, 0]
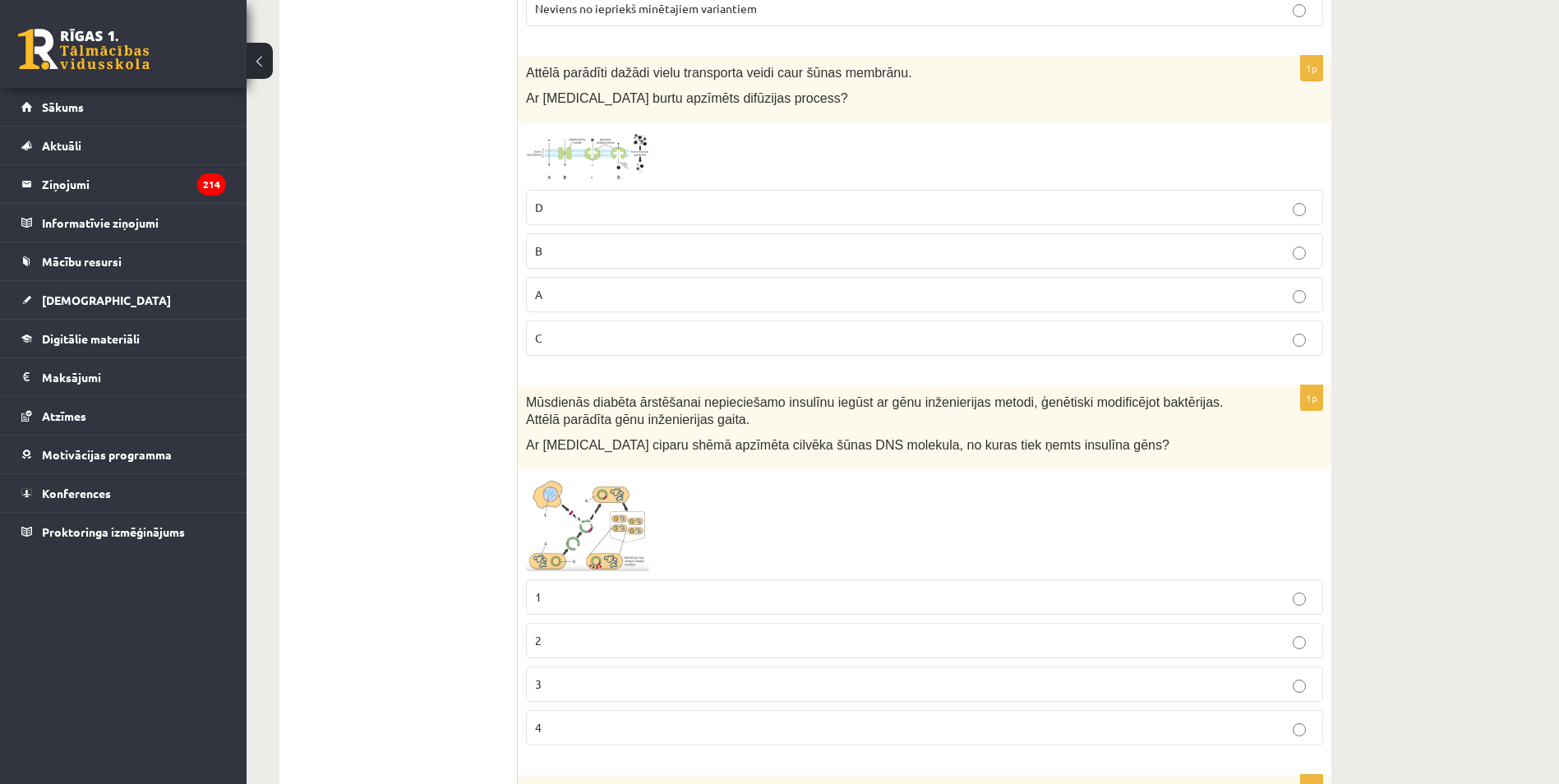
click at [601, 140] on img at bounding box center [587, 157] width 123 height 50
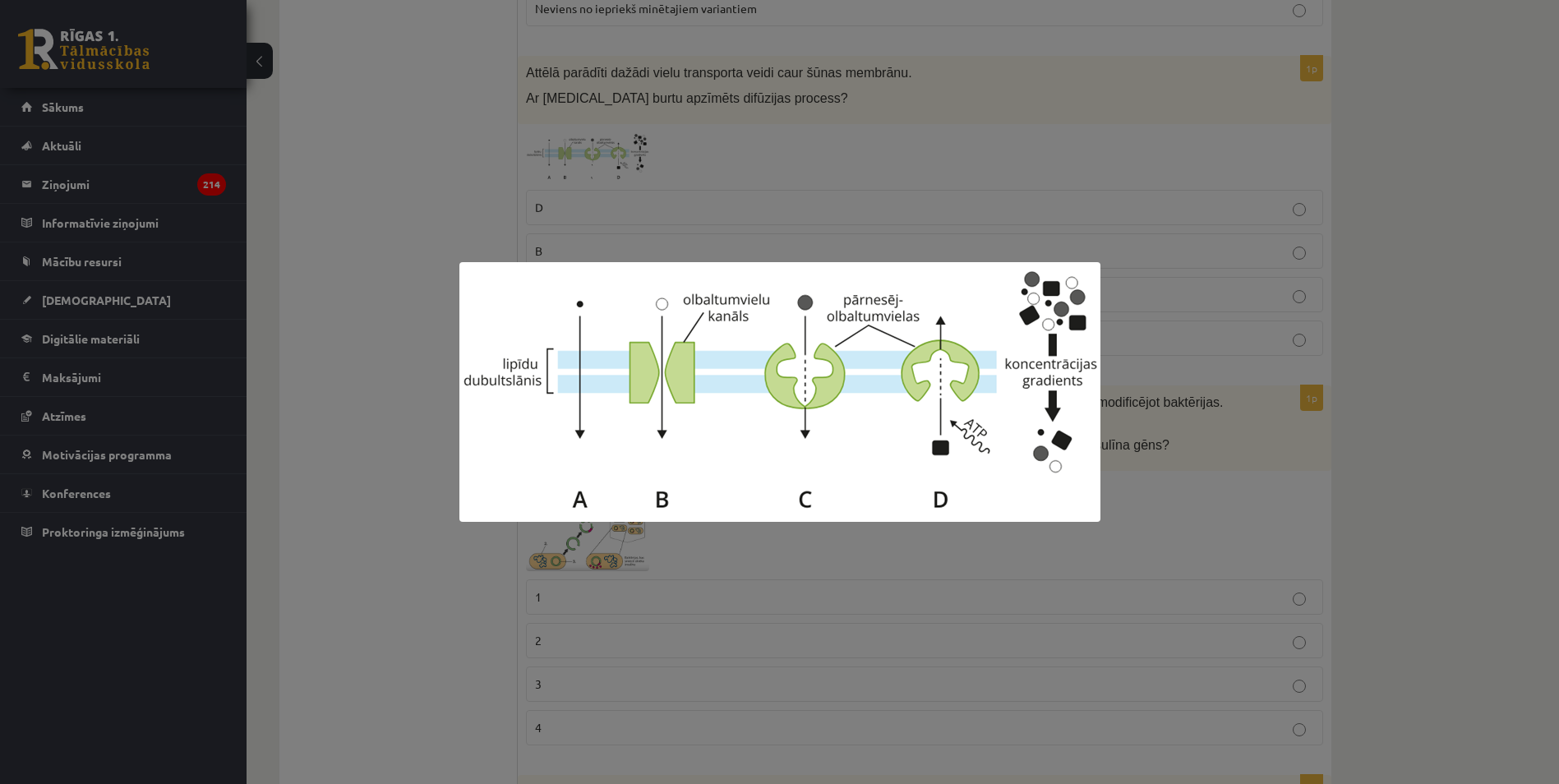
click at [349, 353] on div at bounding box center [779, 392] width 1559 height 784
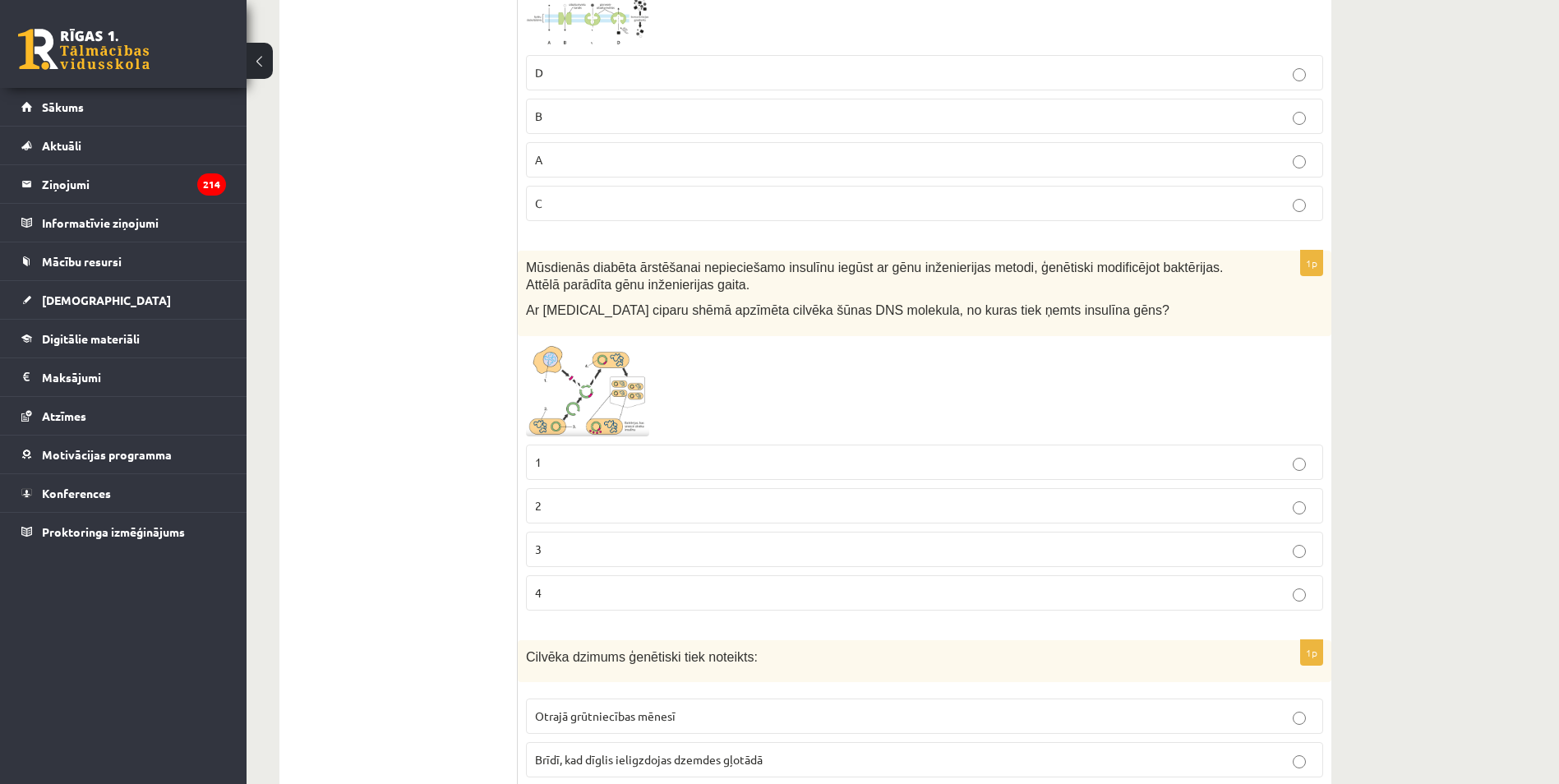
scroll to position [4450, 0]
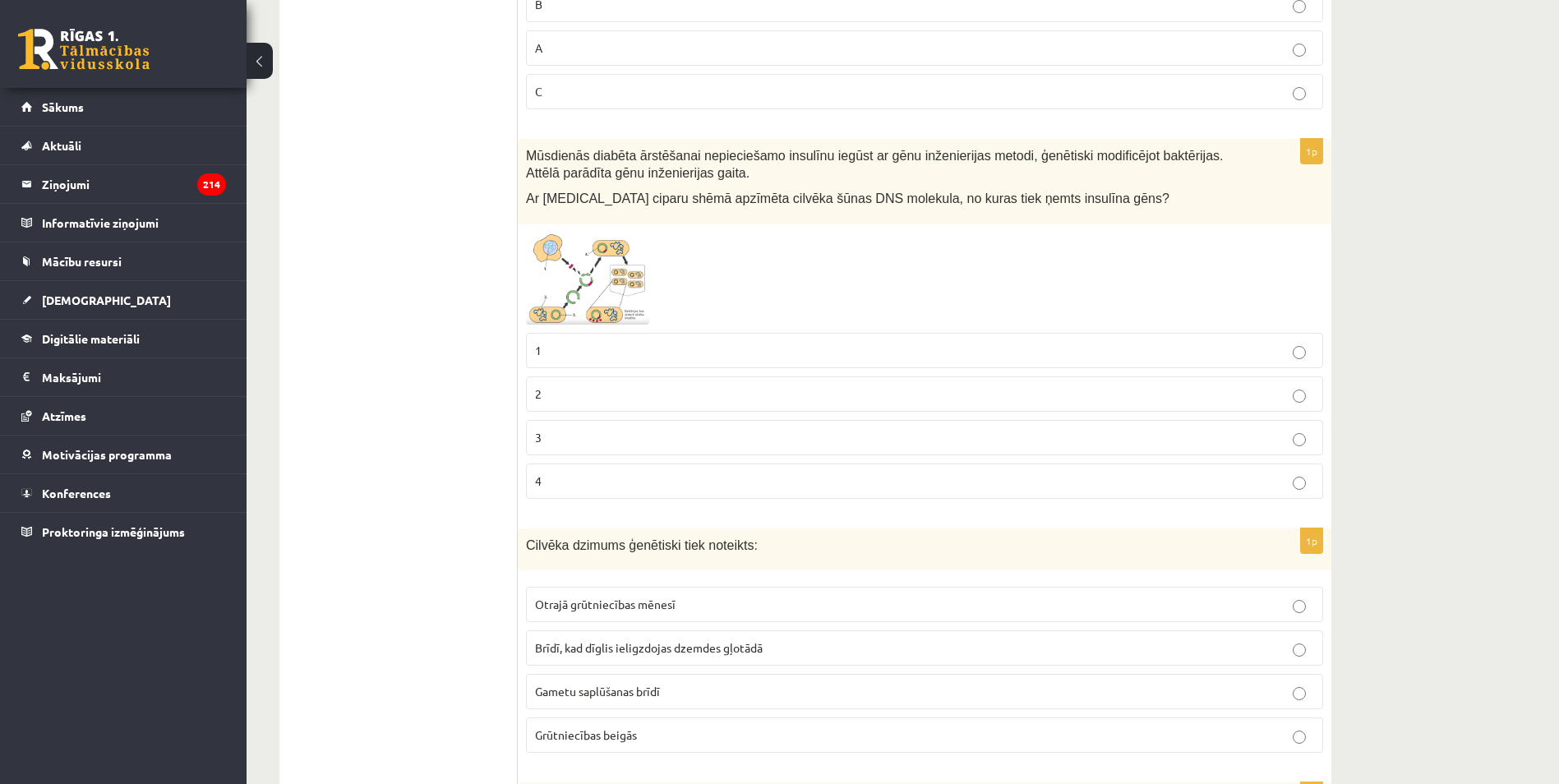
click at [586, 276] on img at bounding box center [587, 278] width 123 height 92
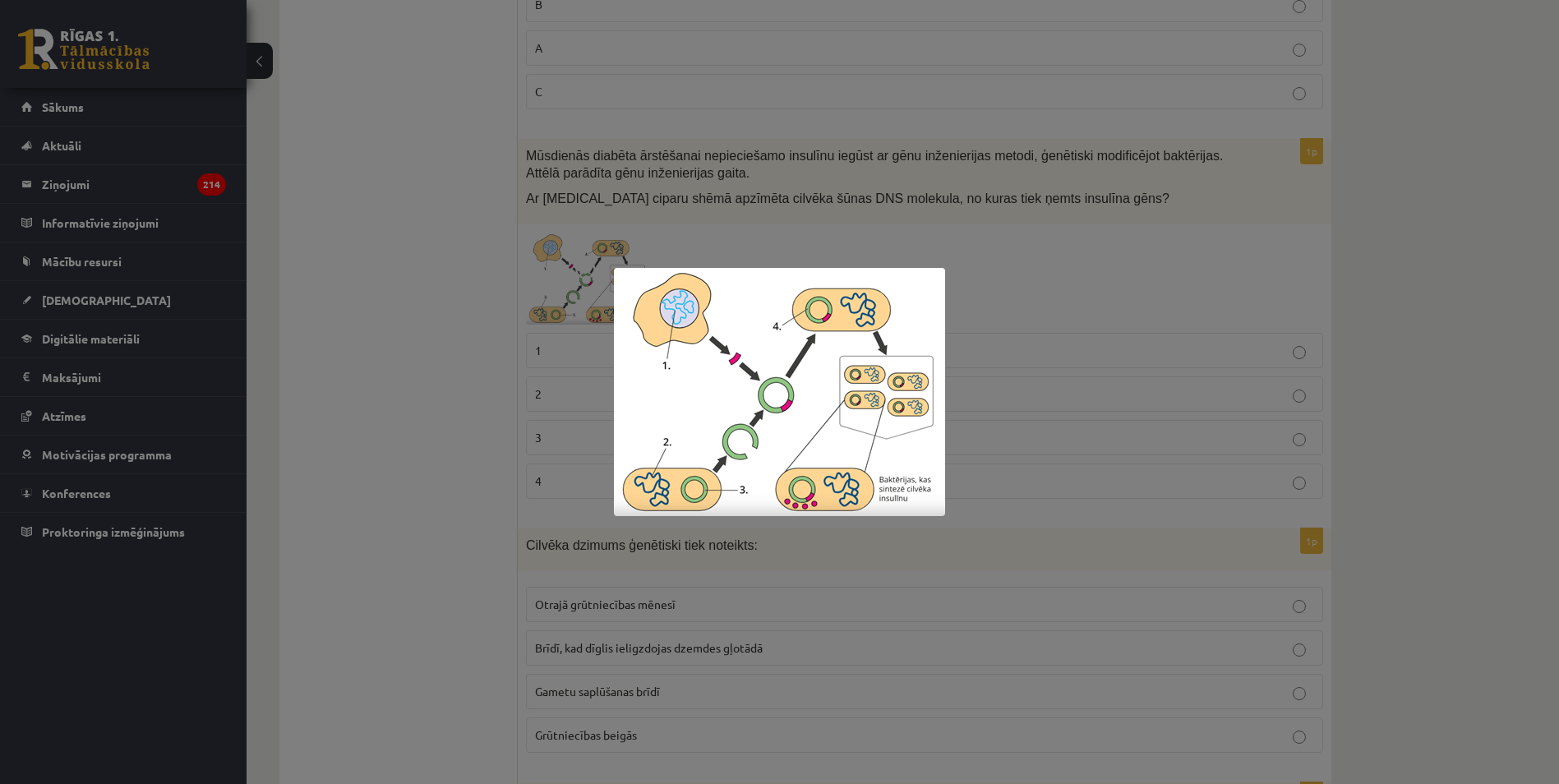
click at [445, 358] on div at bounding box center [779, 392] width 1559 height 784
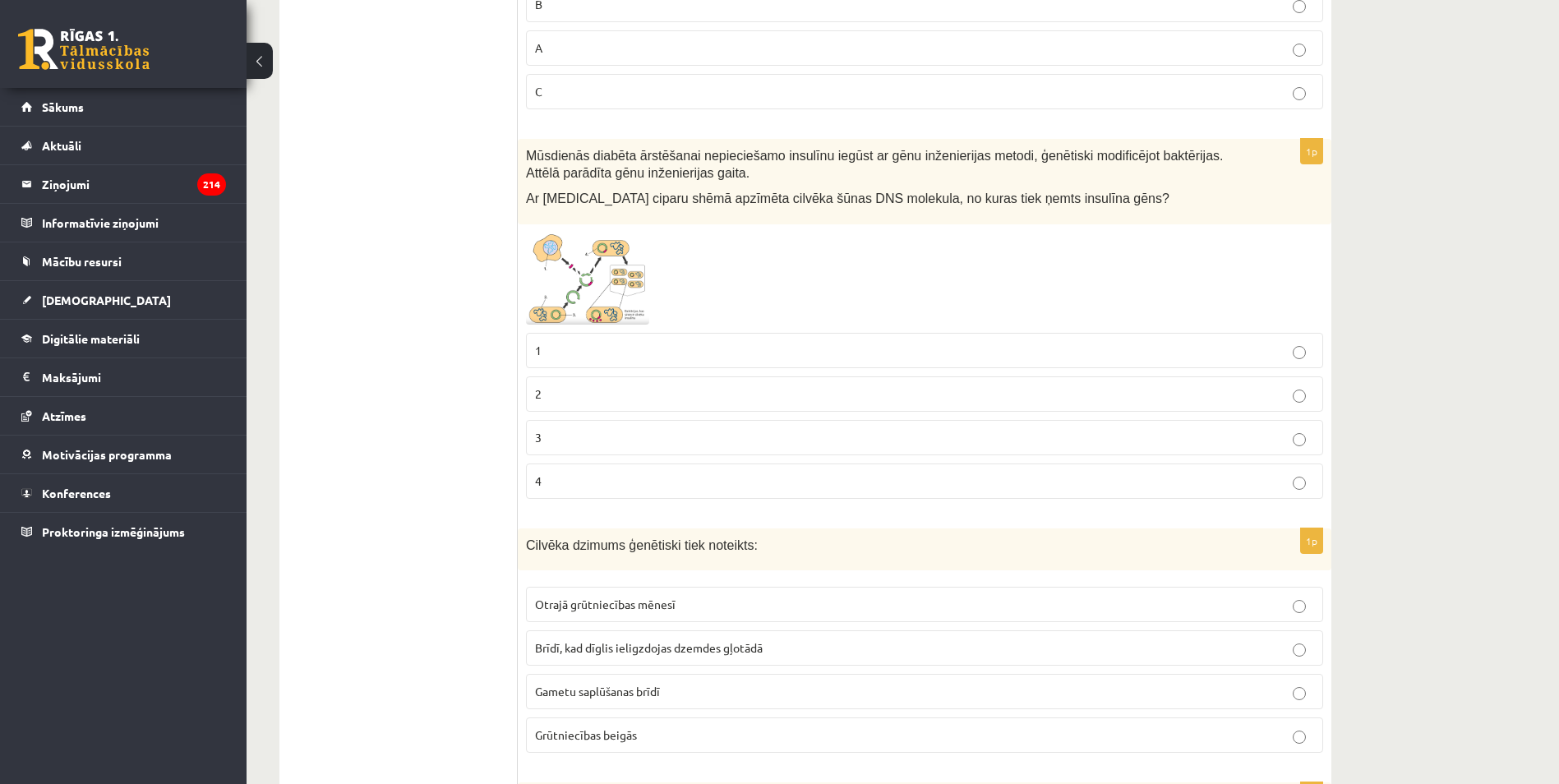
click at [617, 257] on img at bounding box center [587, 278] width 123 height 92
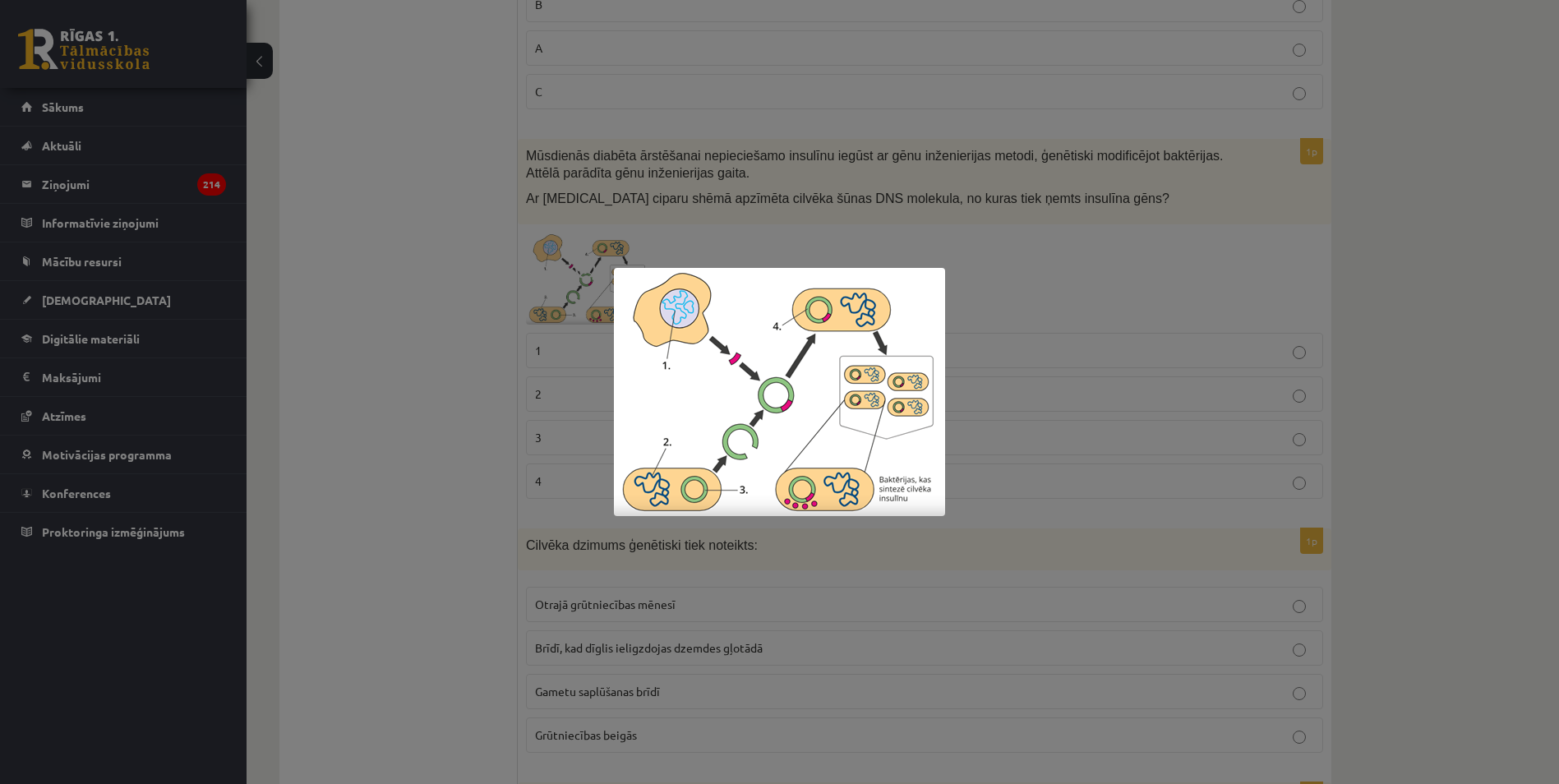
click at [369, 328] on div at bounding box center [779, 392] width 1559 height 784
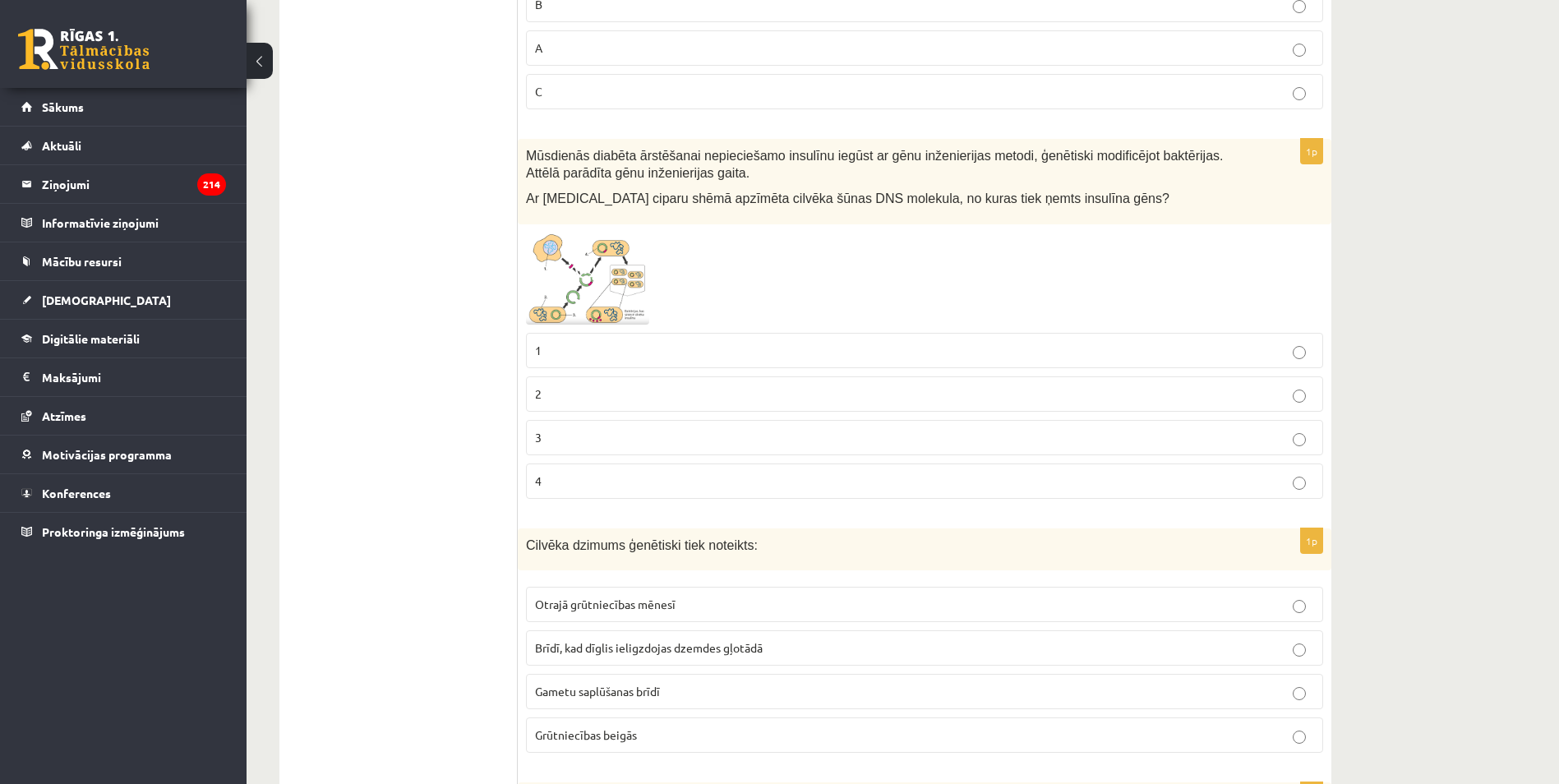
click at [581, 473] on p "4" at bounding box center [925, 481] width 779 height 17
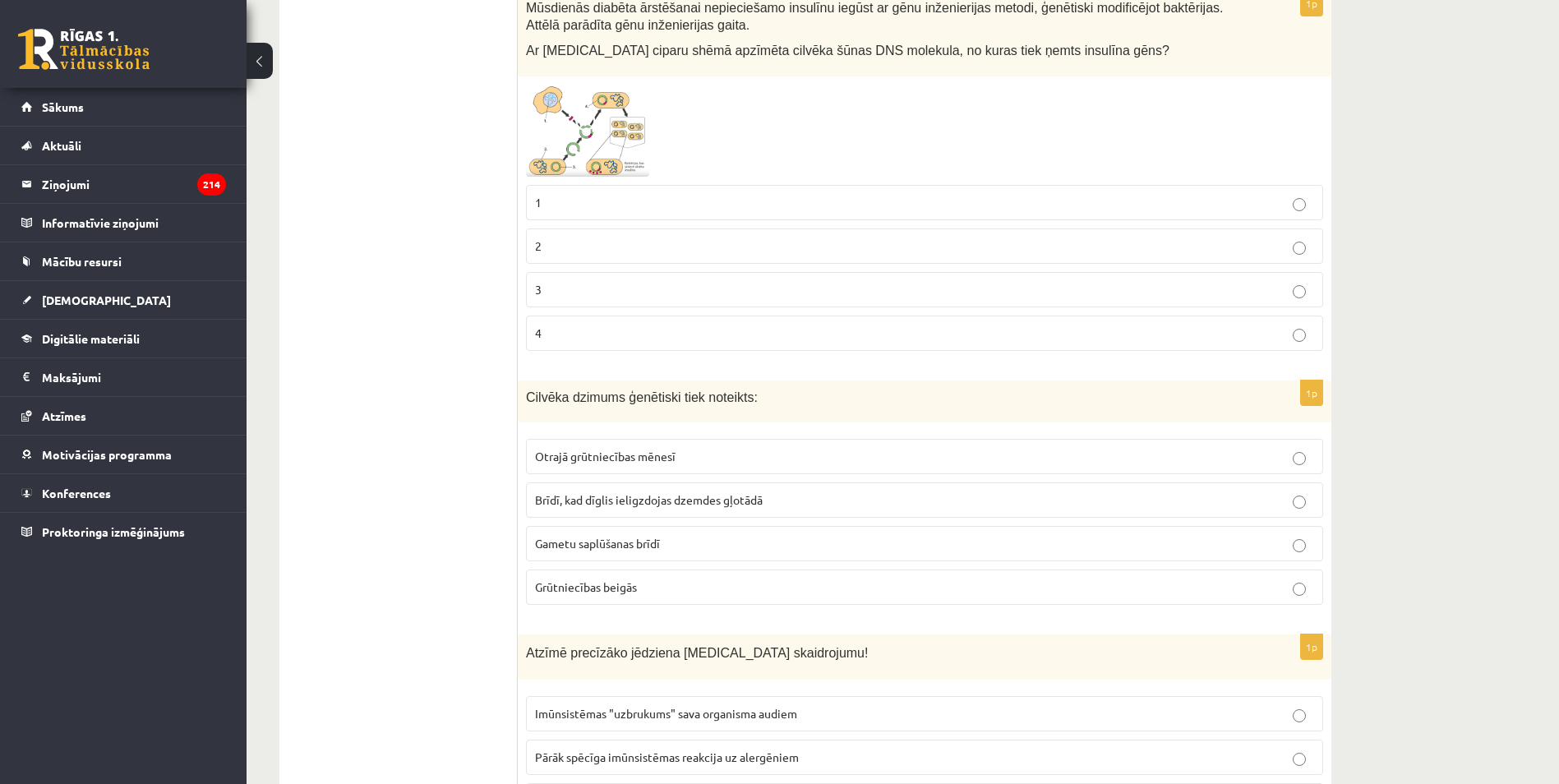
scroll to position [4614, 0]
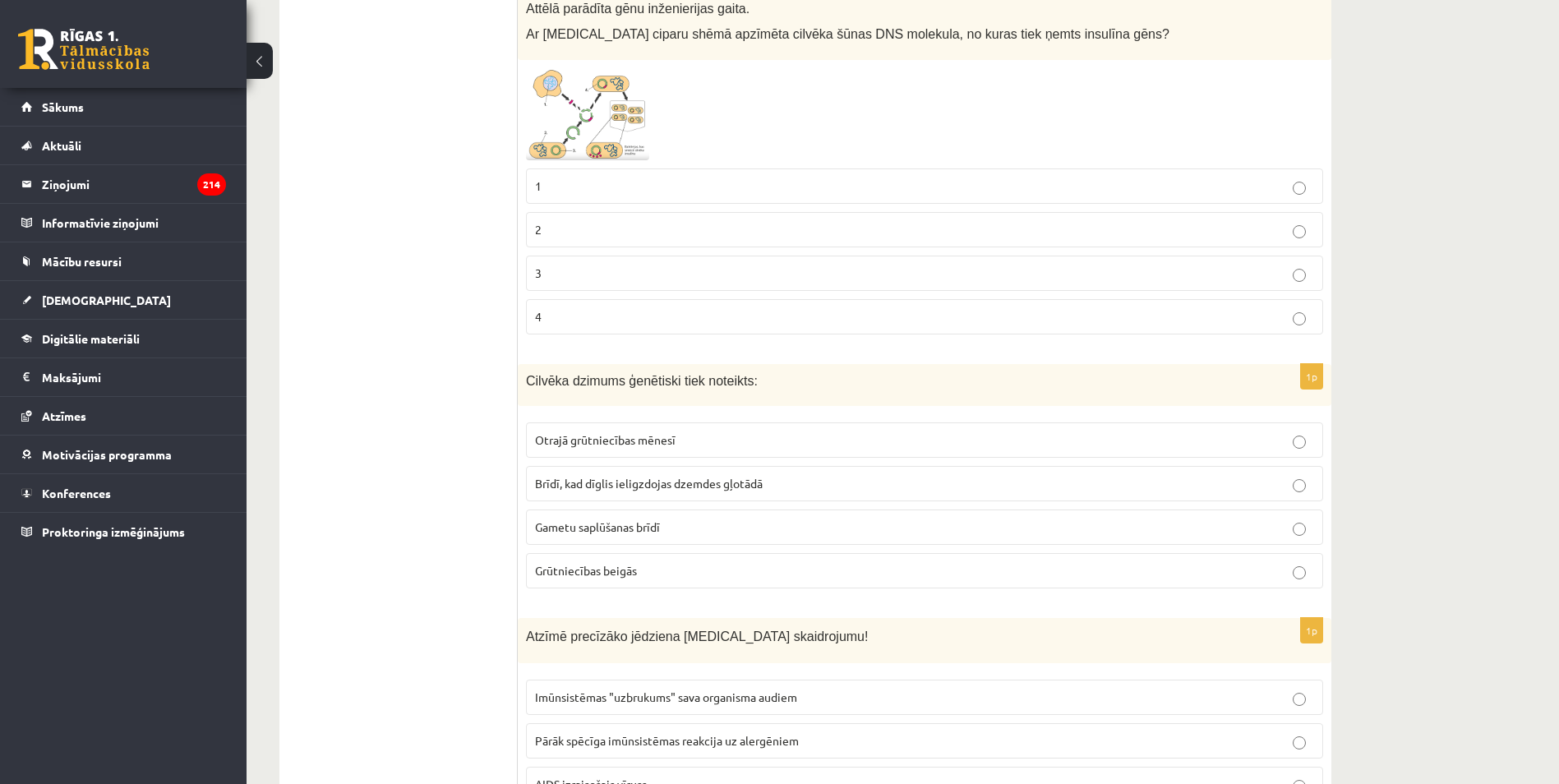
drag, startPoint x: 499, startPoint y: 360, endPoint x: 708, endPoint y: 556, distance: 286.5
click at [708, 556] on div "**********" at bounding box center [805, 25] width 1052 height 8719
drag, startPoint x: 708, startPoint y: 556, endPoint x: 479, endPoint y: 473, distance: 243.6
click at [475, 476] on ul "Tests Izvērtē un iesaki!" at bounding box center [407, 24] width 222 height 8686
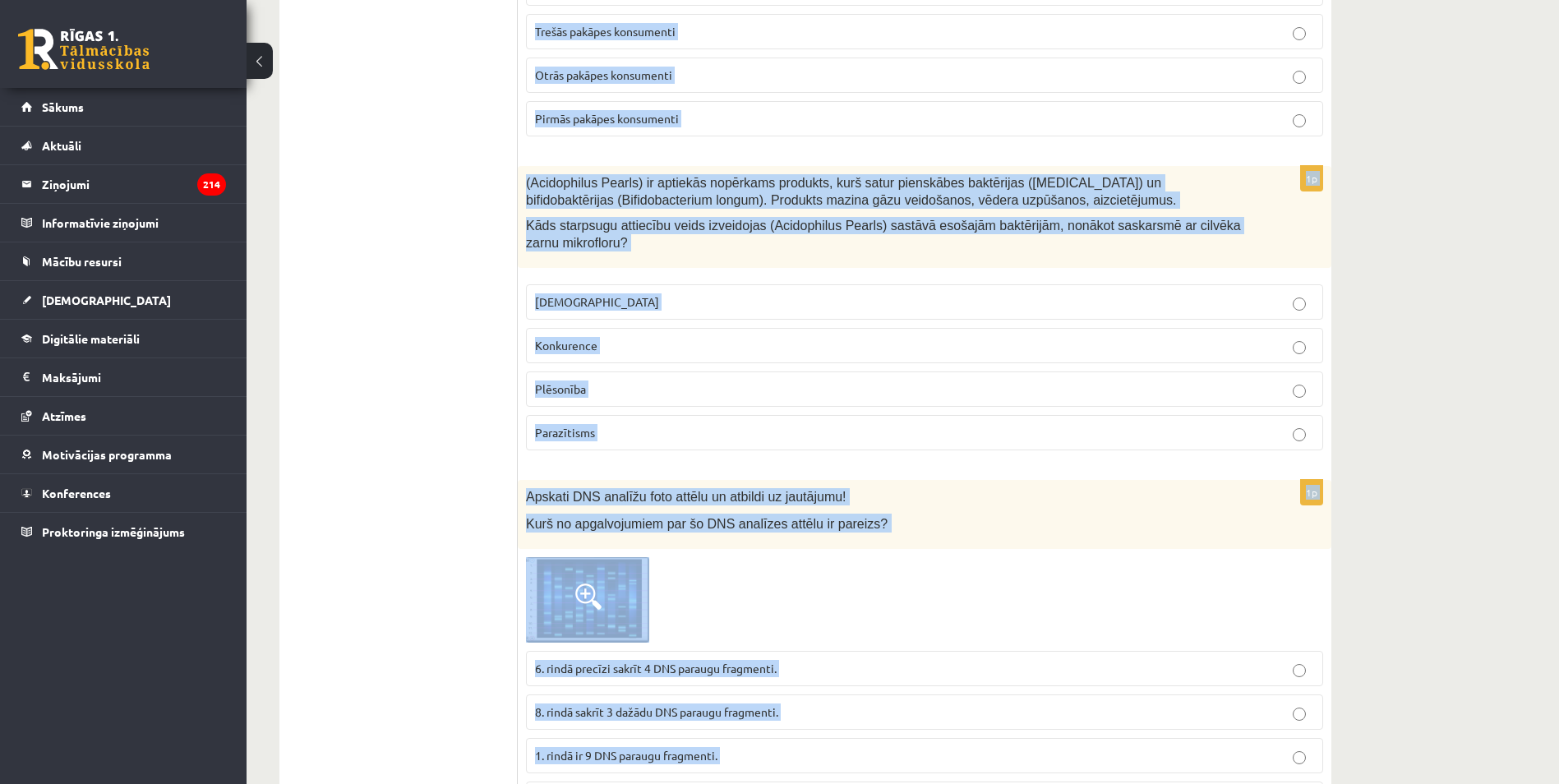
scroll to position [8231, 0]
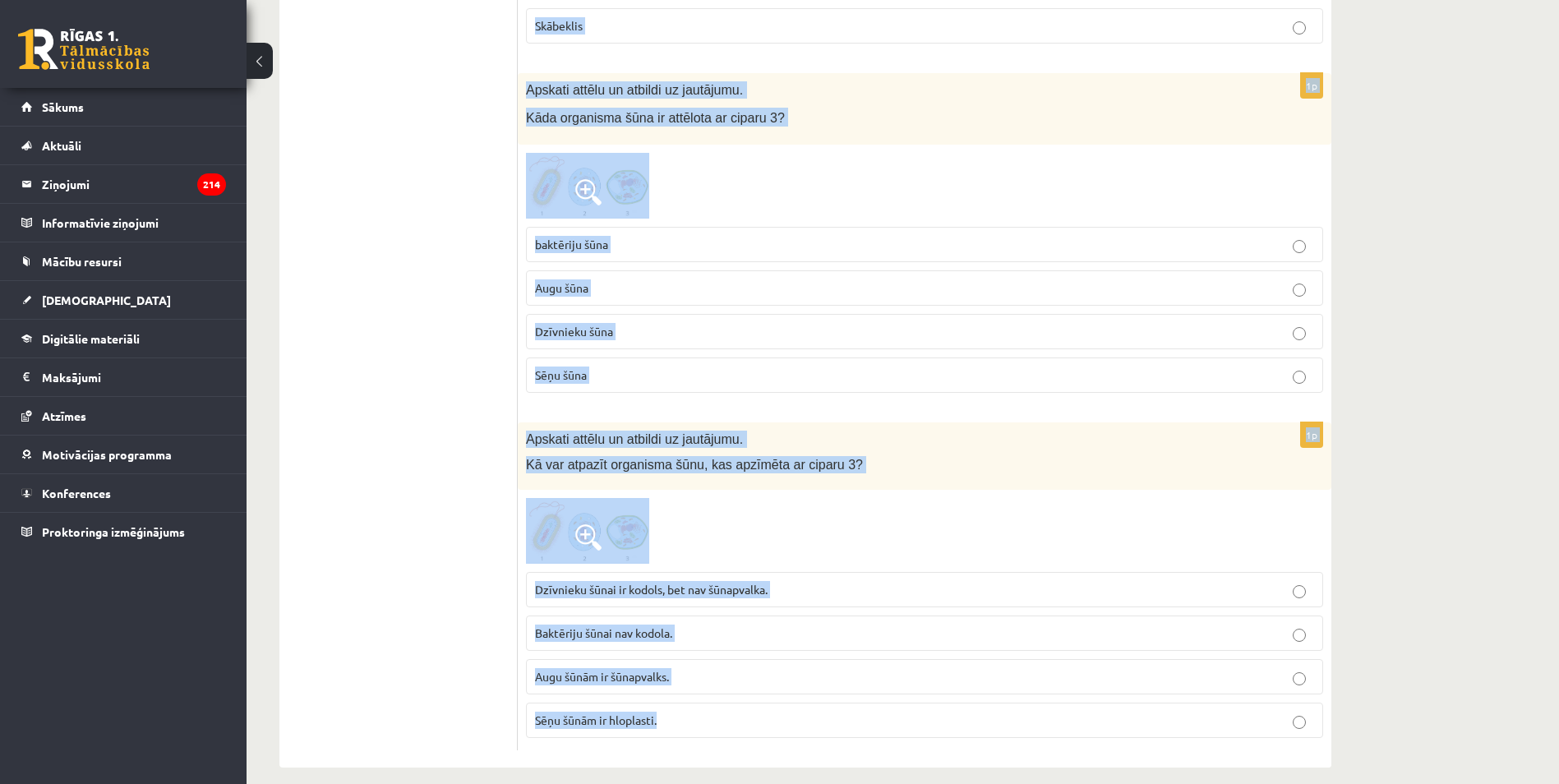
drag, startPoint x: 518, startPoint y: 365, endPoint x: 753, endPoint y: 714, distance: 420.7
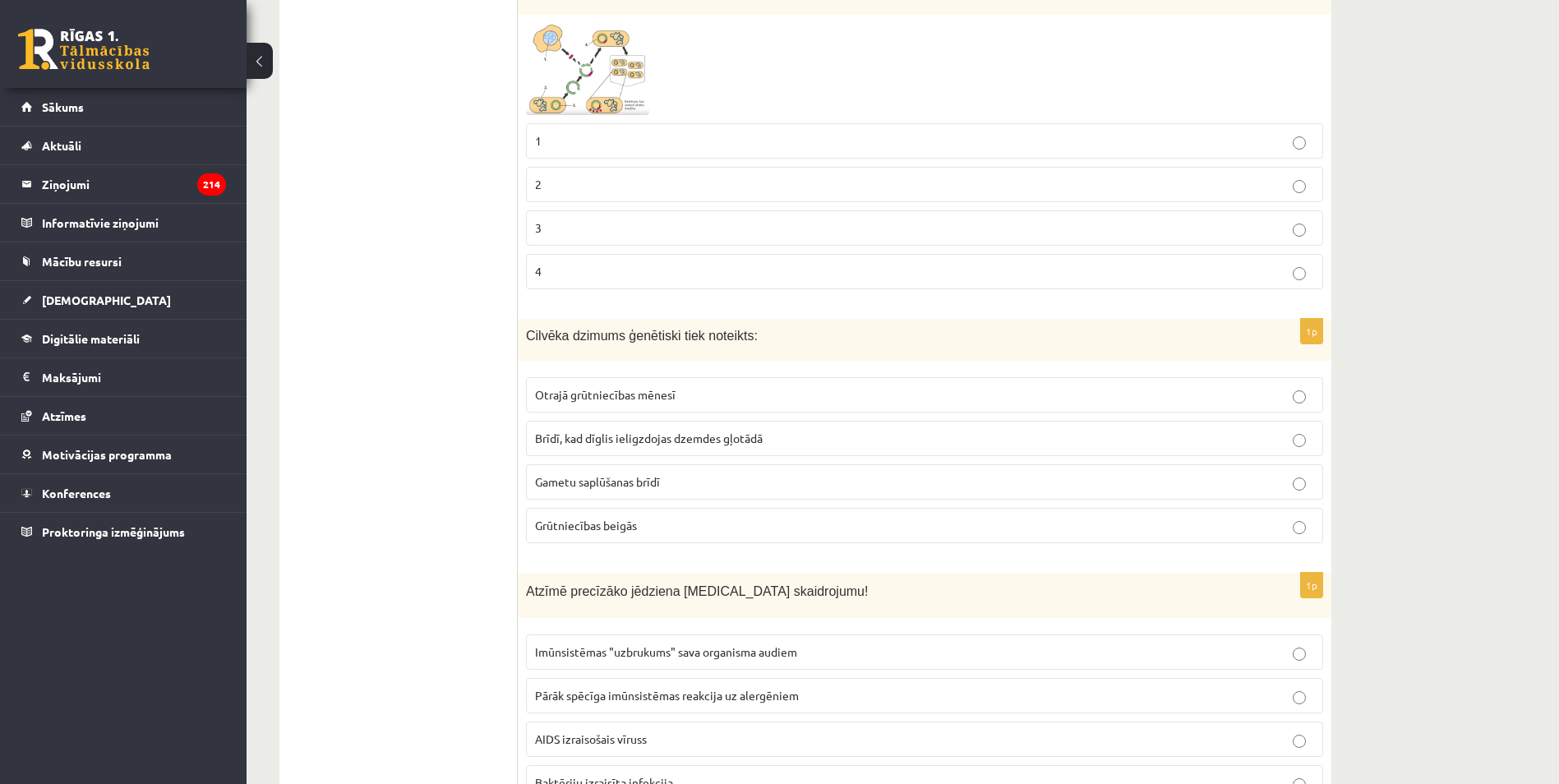
scroll to position [4782, 0]
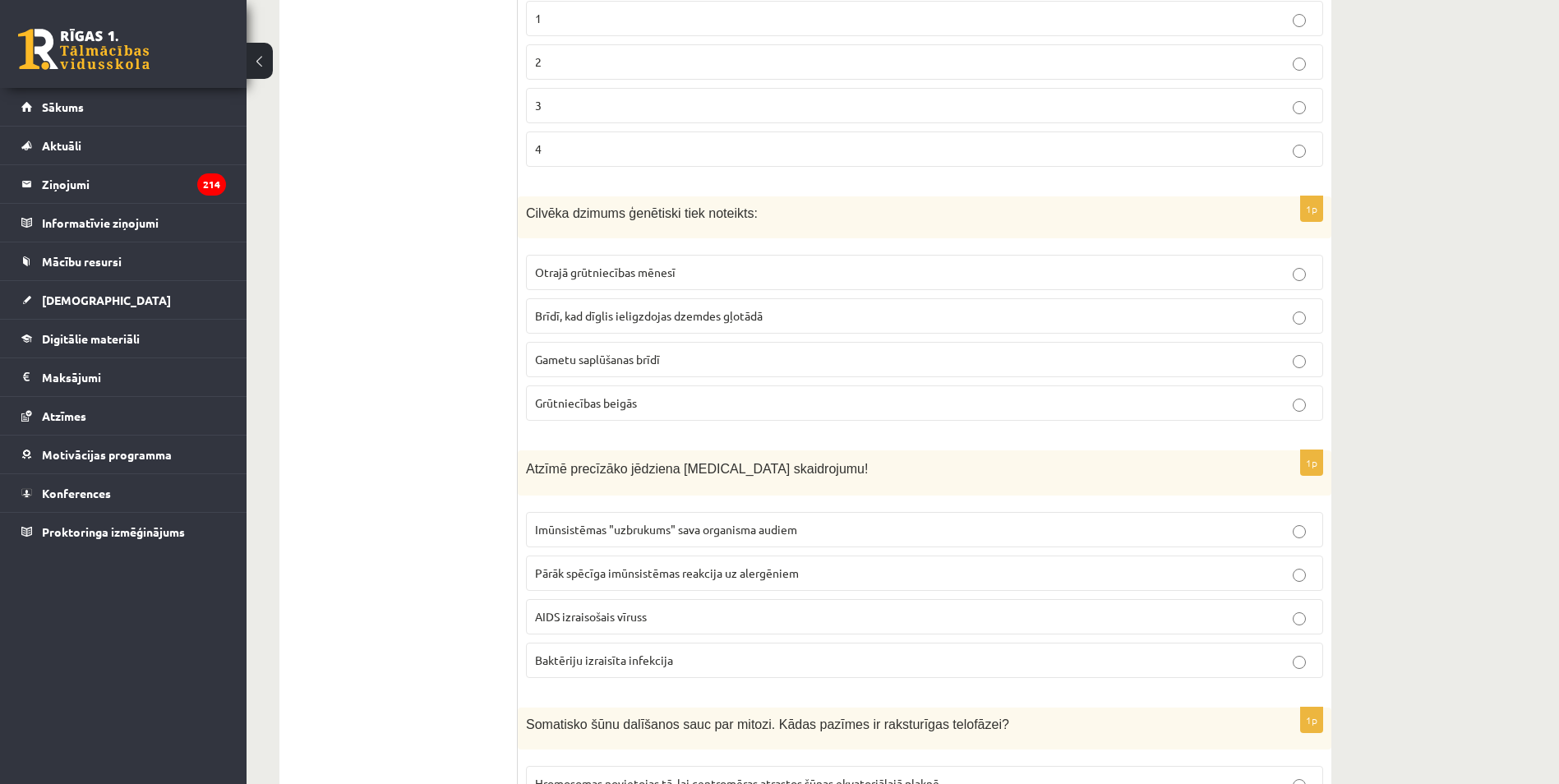
click at [617, 354] on label "Gametu saplūšanas brīdī" at bounding box center [924, 359] width 797 height 36
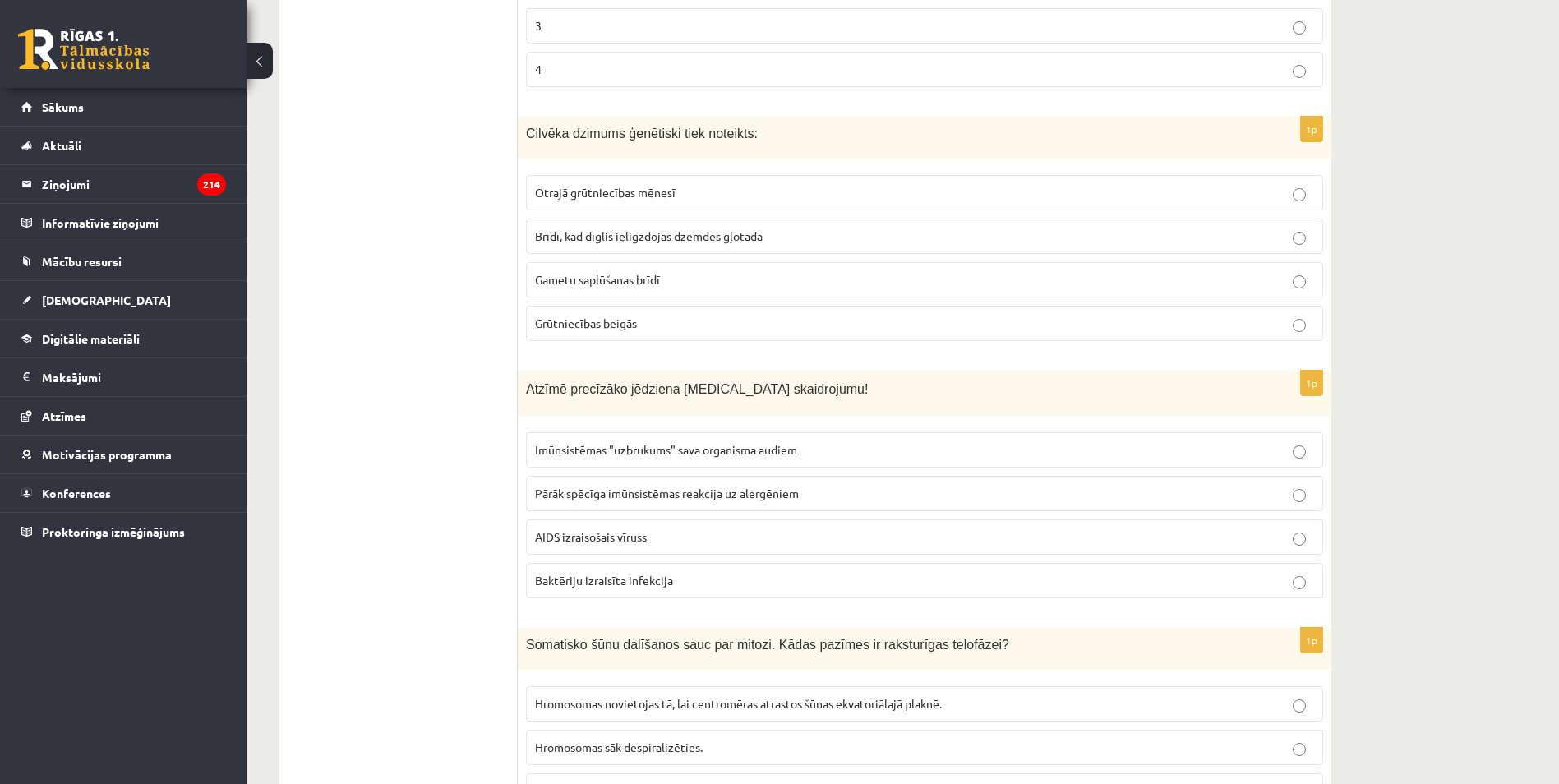
scroll to position [4946, 0]
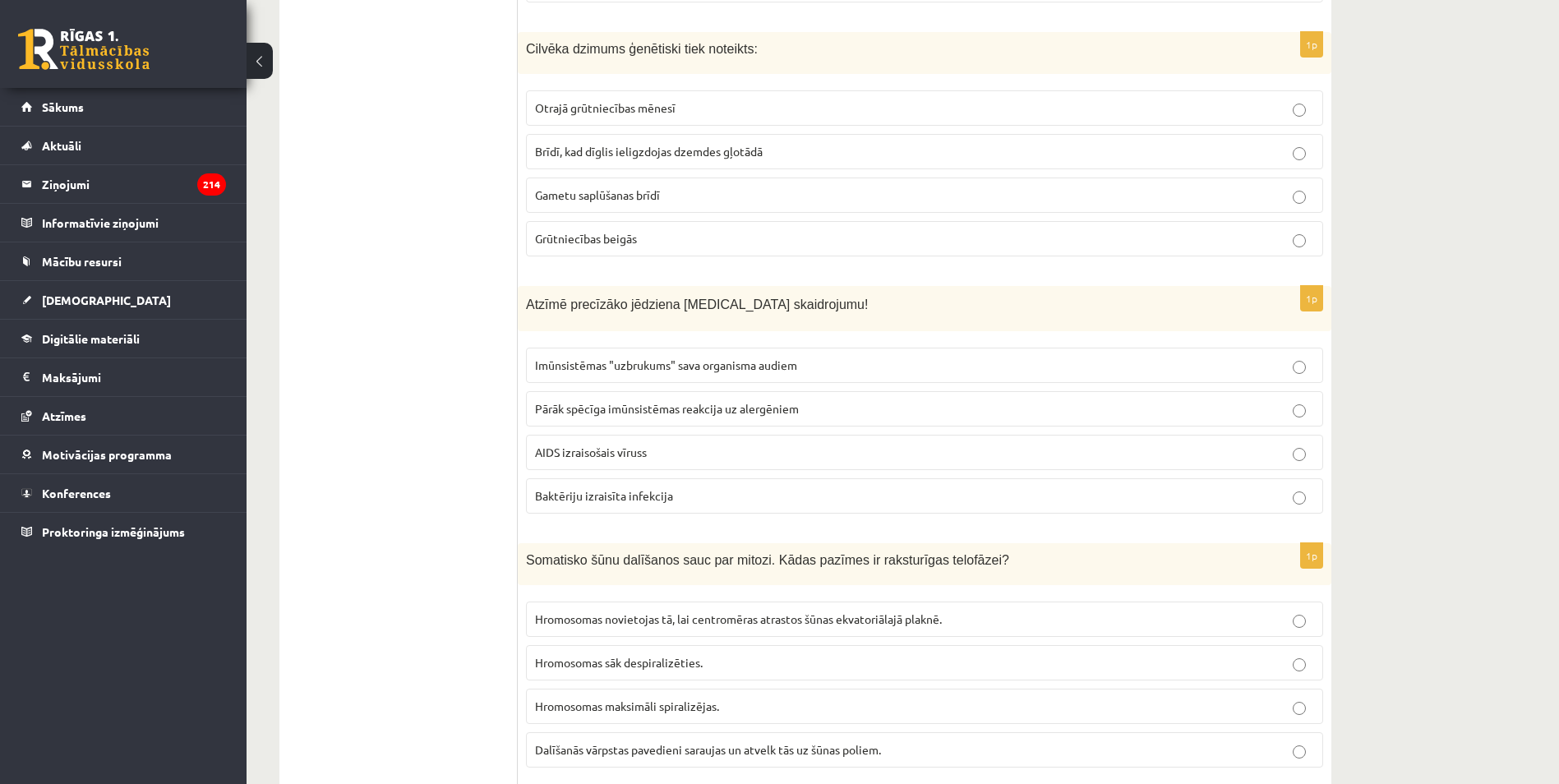
click at [675, 443] on p "AIDS izraisošais vīruss" at bounding box center [925, 451] width 779 height 17
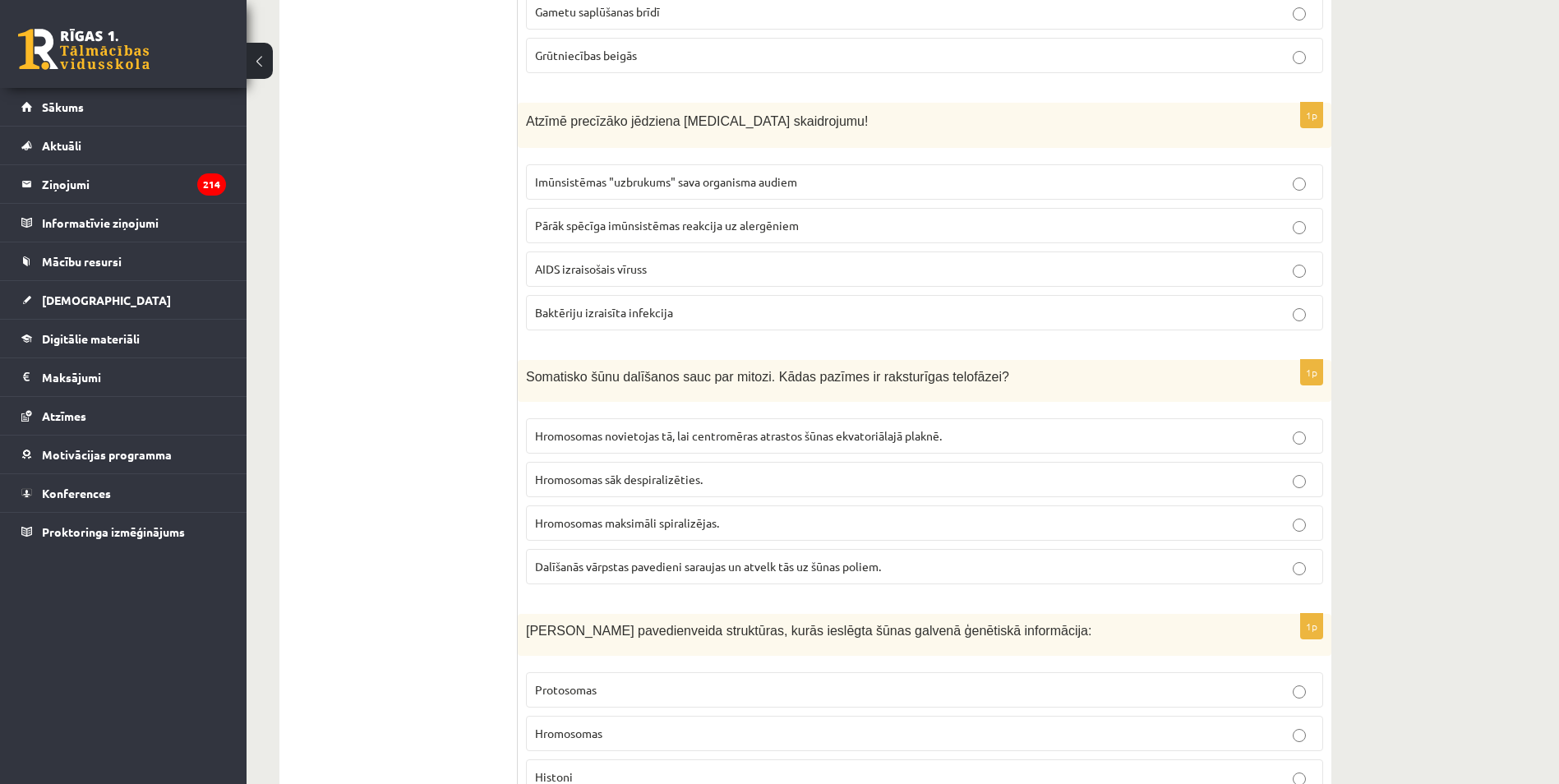
scroll to position [5192, 0]
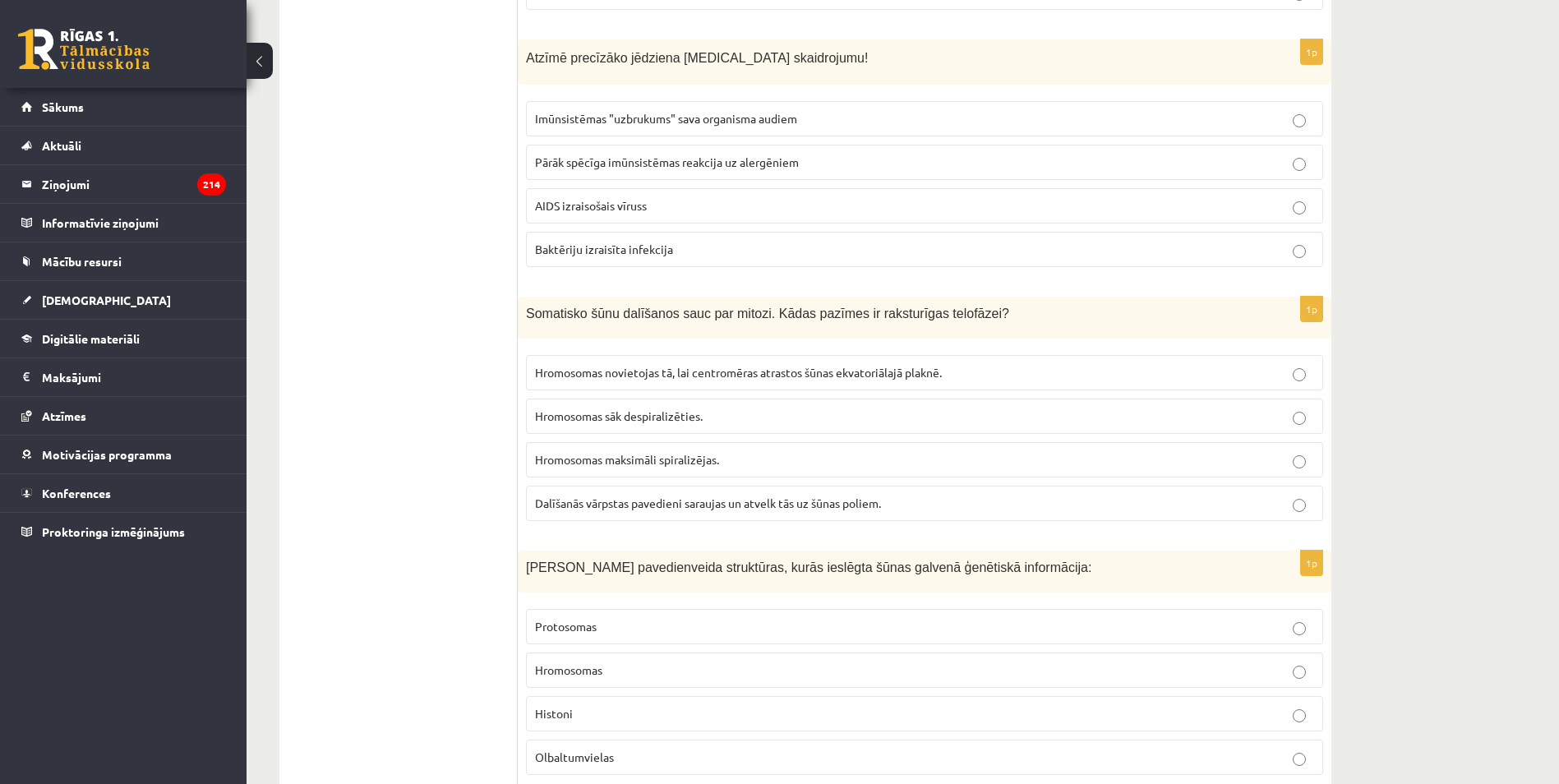
click at [681, 410] on label "Hromosomas sāk despiralizēties." at bounding box center [924, 417] width 797 height 36
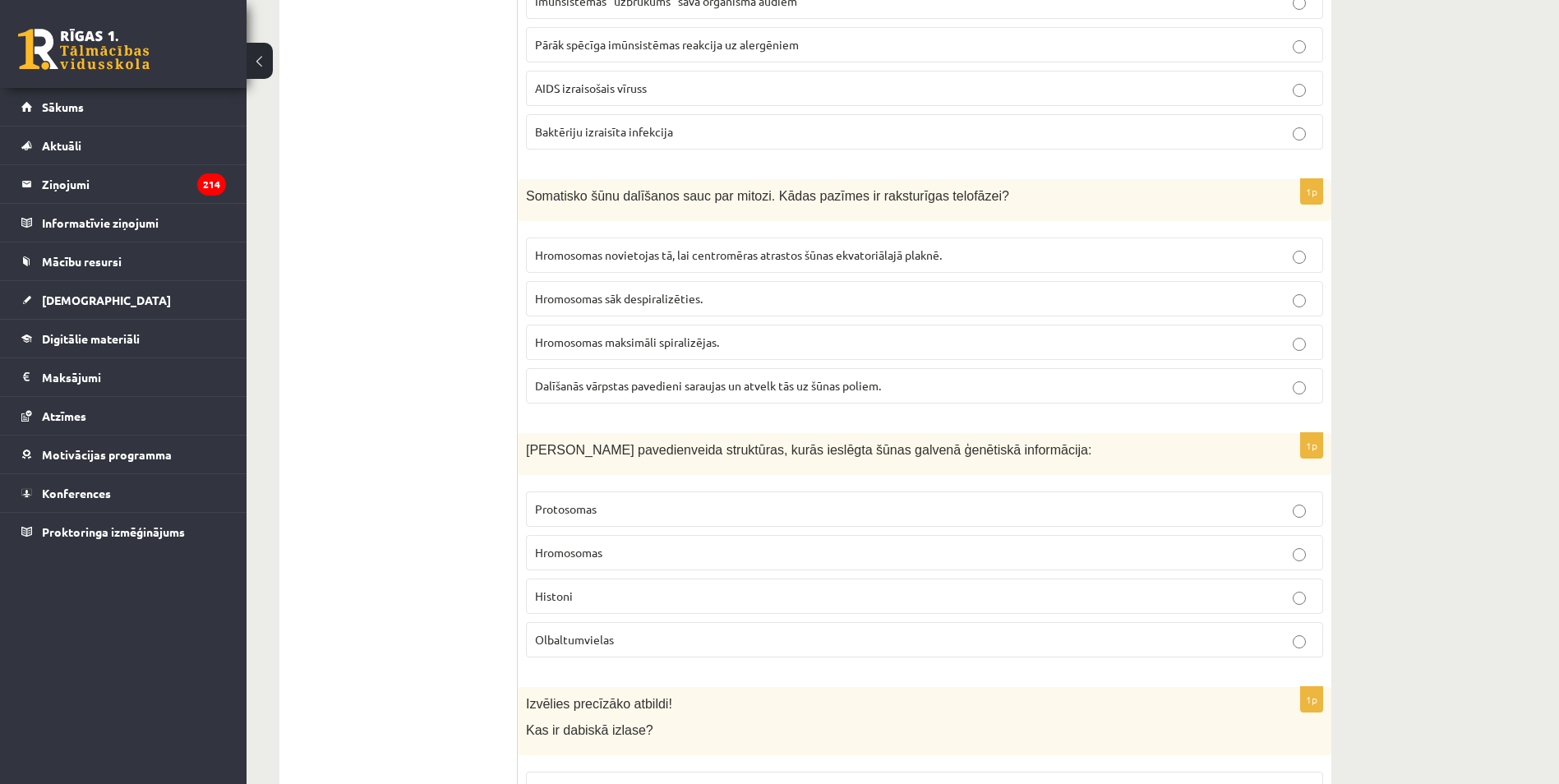
scroll to position [5356, 0]
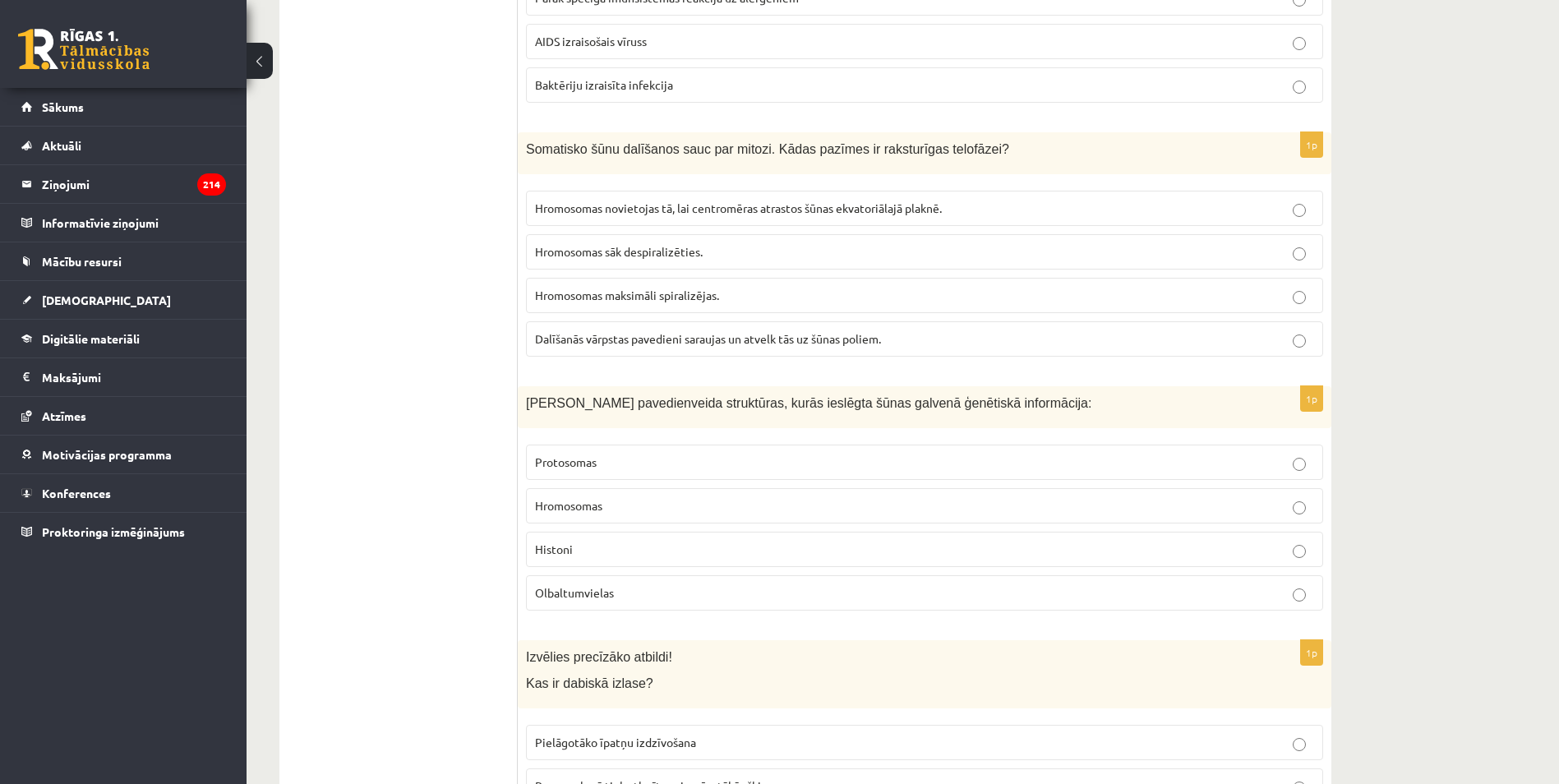
click at [604, 501] on label "Hromosomas" at bounding box center [924, 506] width 797 height 36
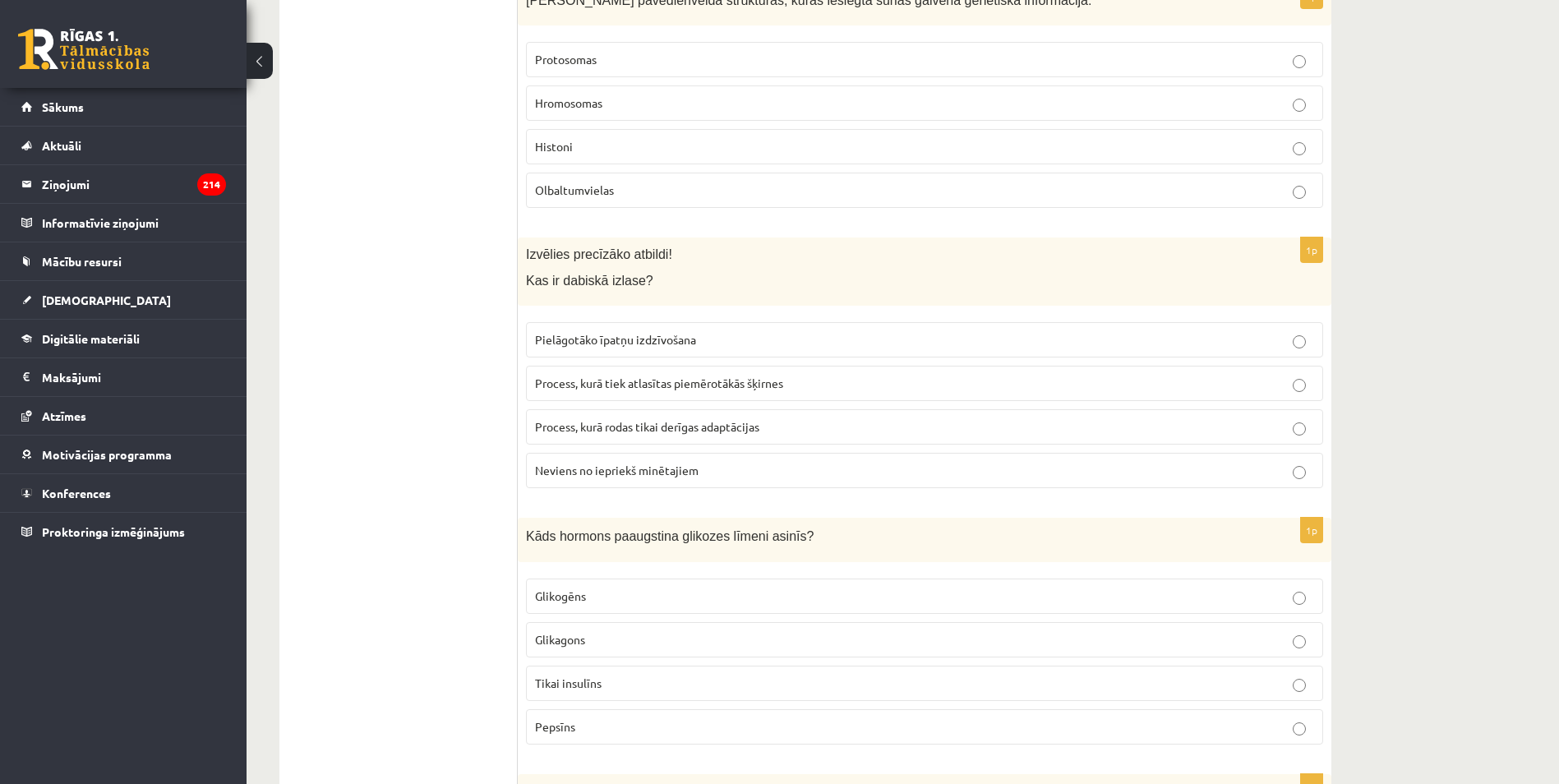
scroll to position [5767, 0]
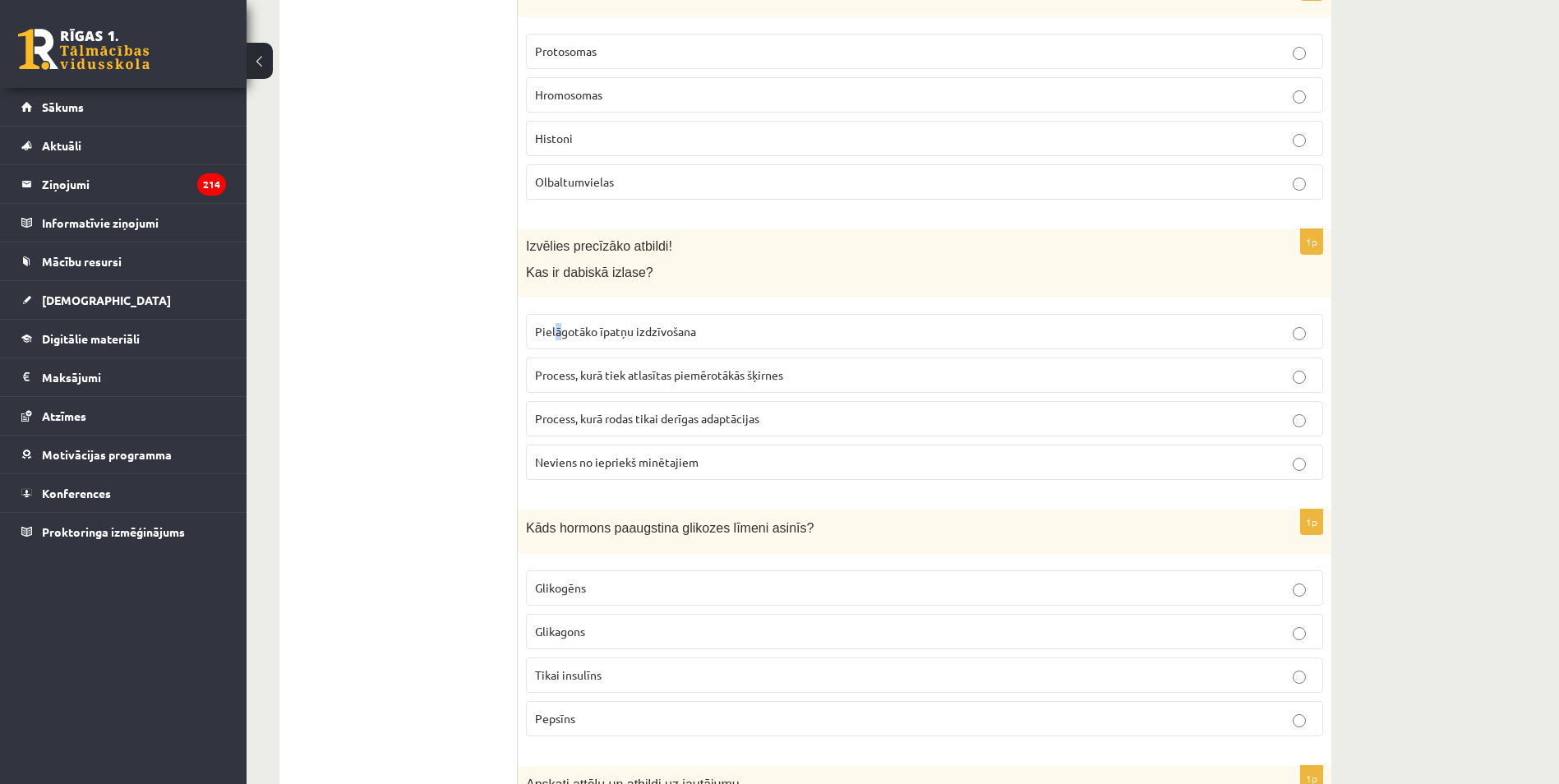
click at [558, 324] on span "Pielāgotāko īpatņu izdzīvošana" at bounding box center [616, 331] width 161 height 15
drag, startPoint x: 558, startPoint y: 311, endPoint x: 542, endPoint y: 301, distance: 18.9
click at [542, 314] on label "Pielāgotāko īpatņu izdzīvošana" at bounding box center [924, 332] width 797 height 36
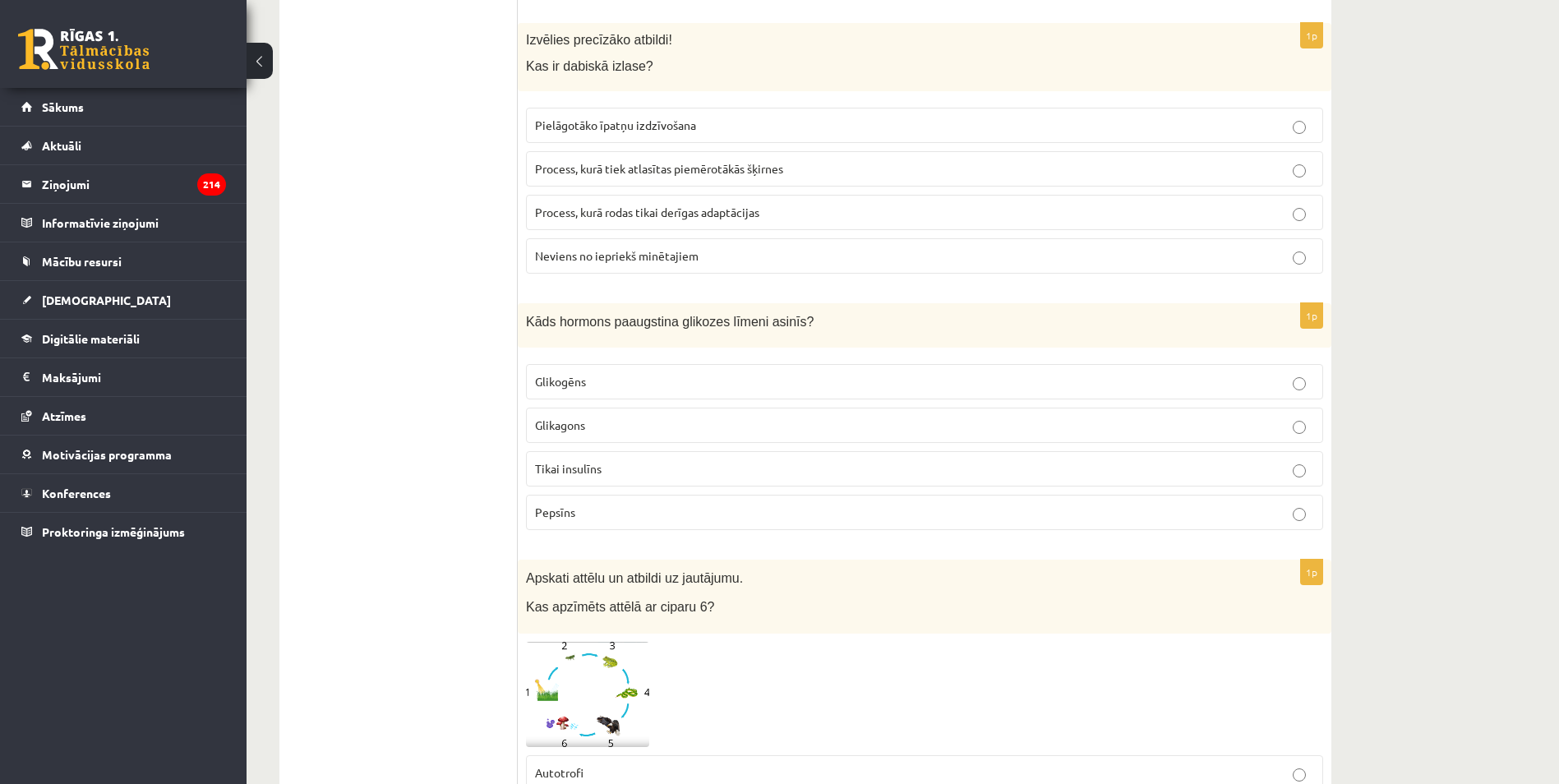
scroll to position [6013, 0]
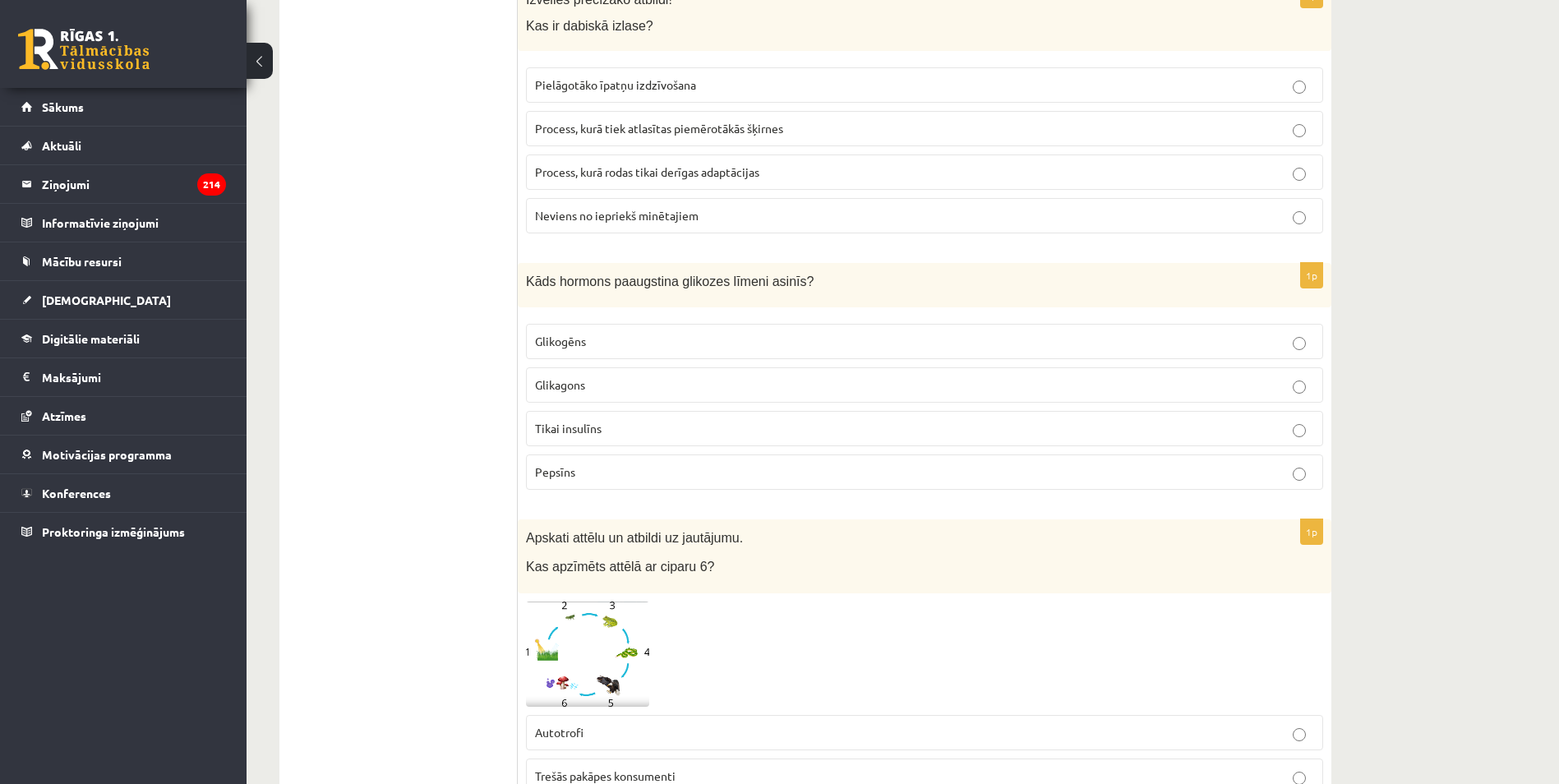
click at [597, 376] on p "Glikagons" at bounding box center [925, 384] width 779 height 17
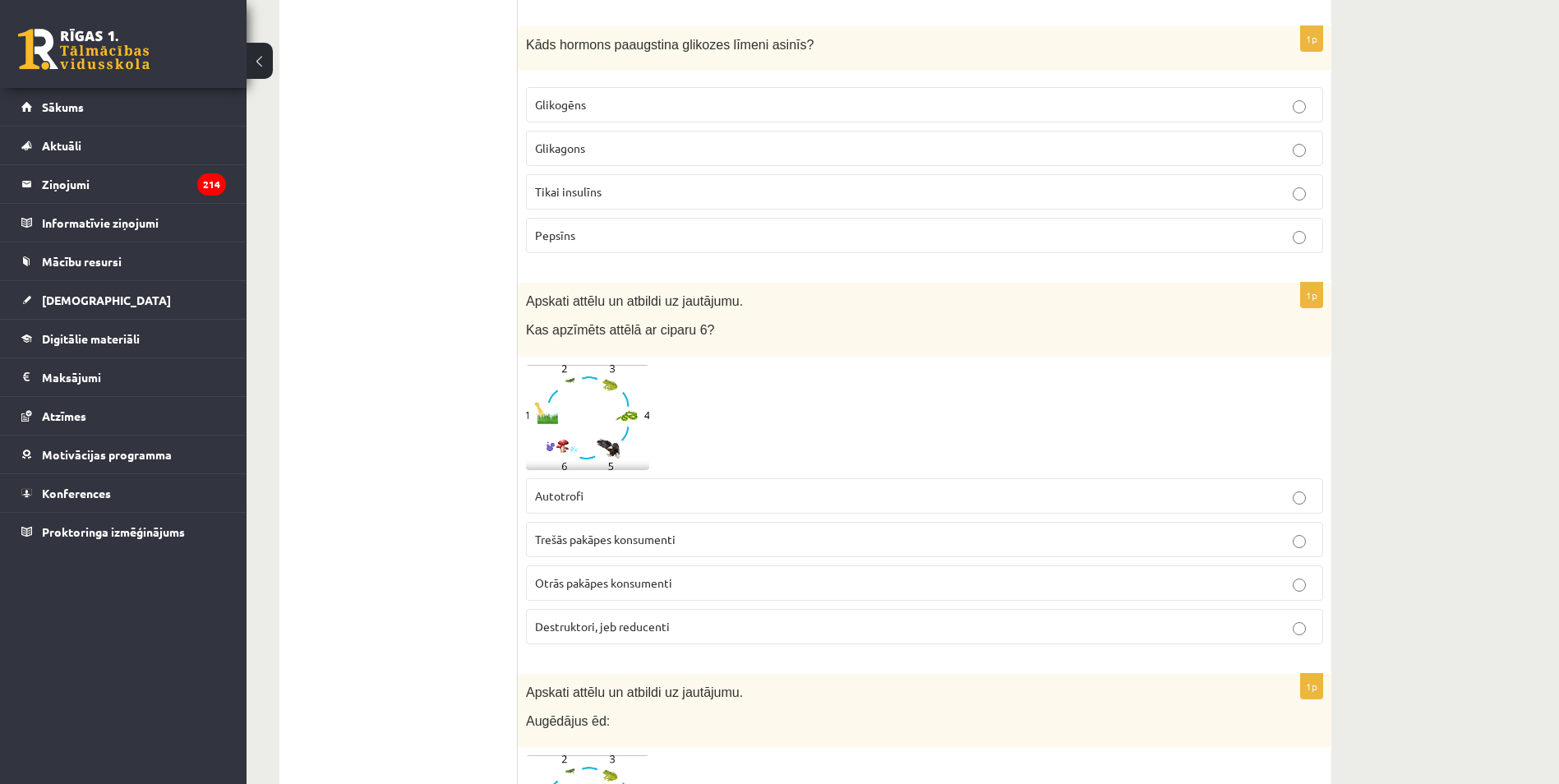
scroll to position [6260, 0]
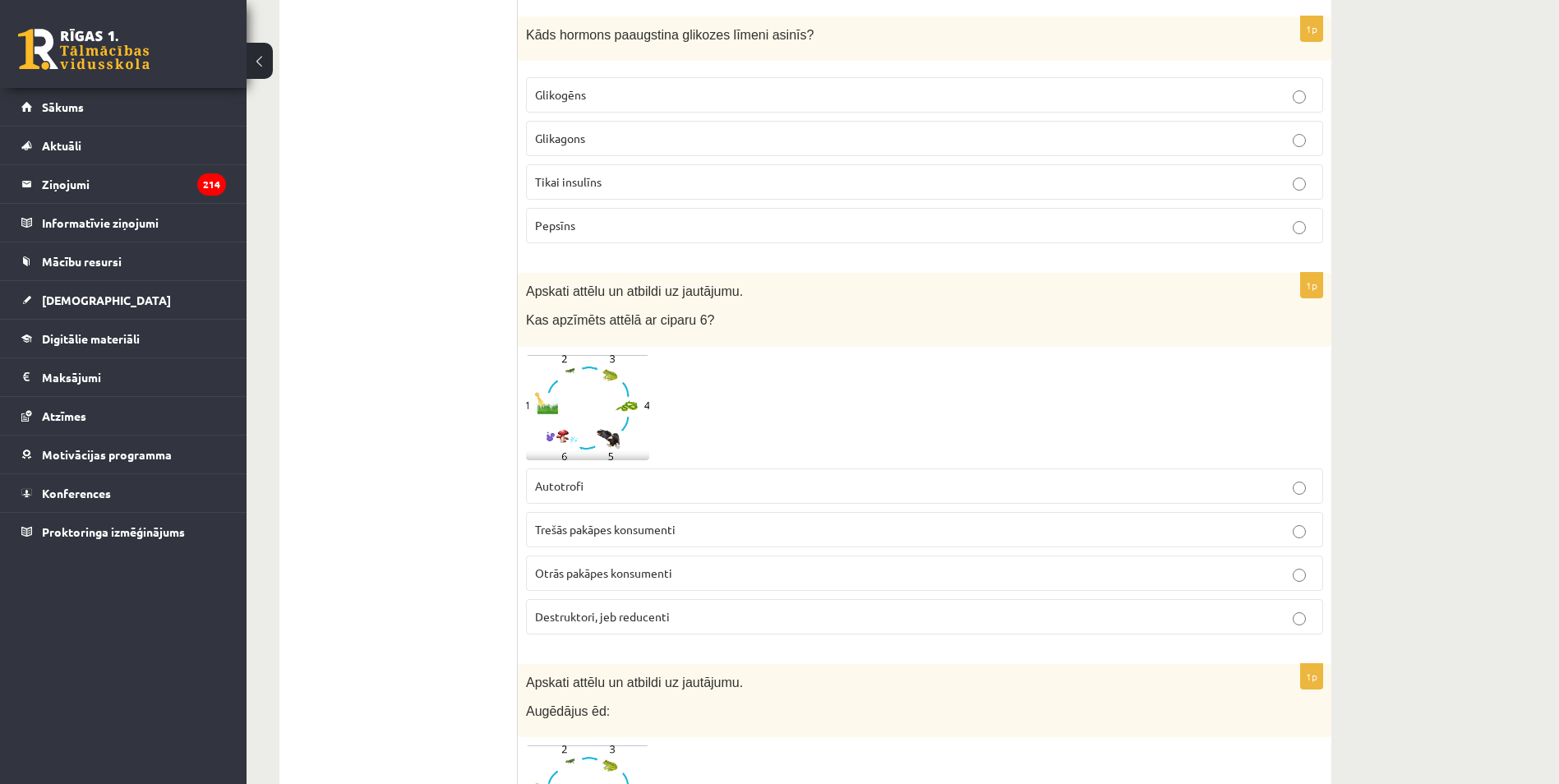
click at [566, 366] on img at bounding box center [587, 408] width 123 height 106
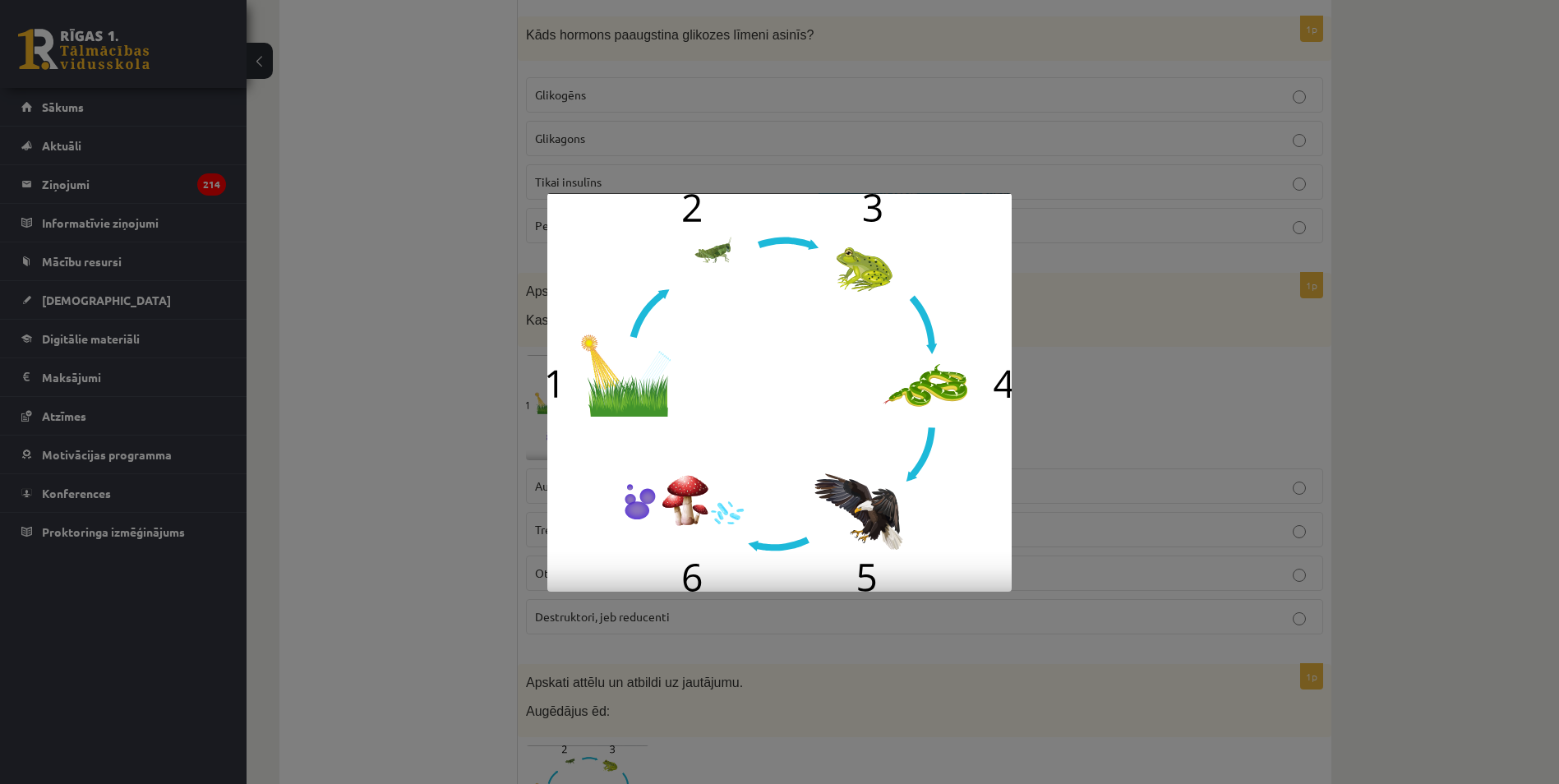
click at [454, 369] on div at bounding box center [779, 392] width 1559 height 784
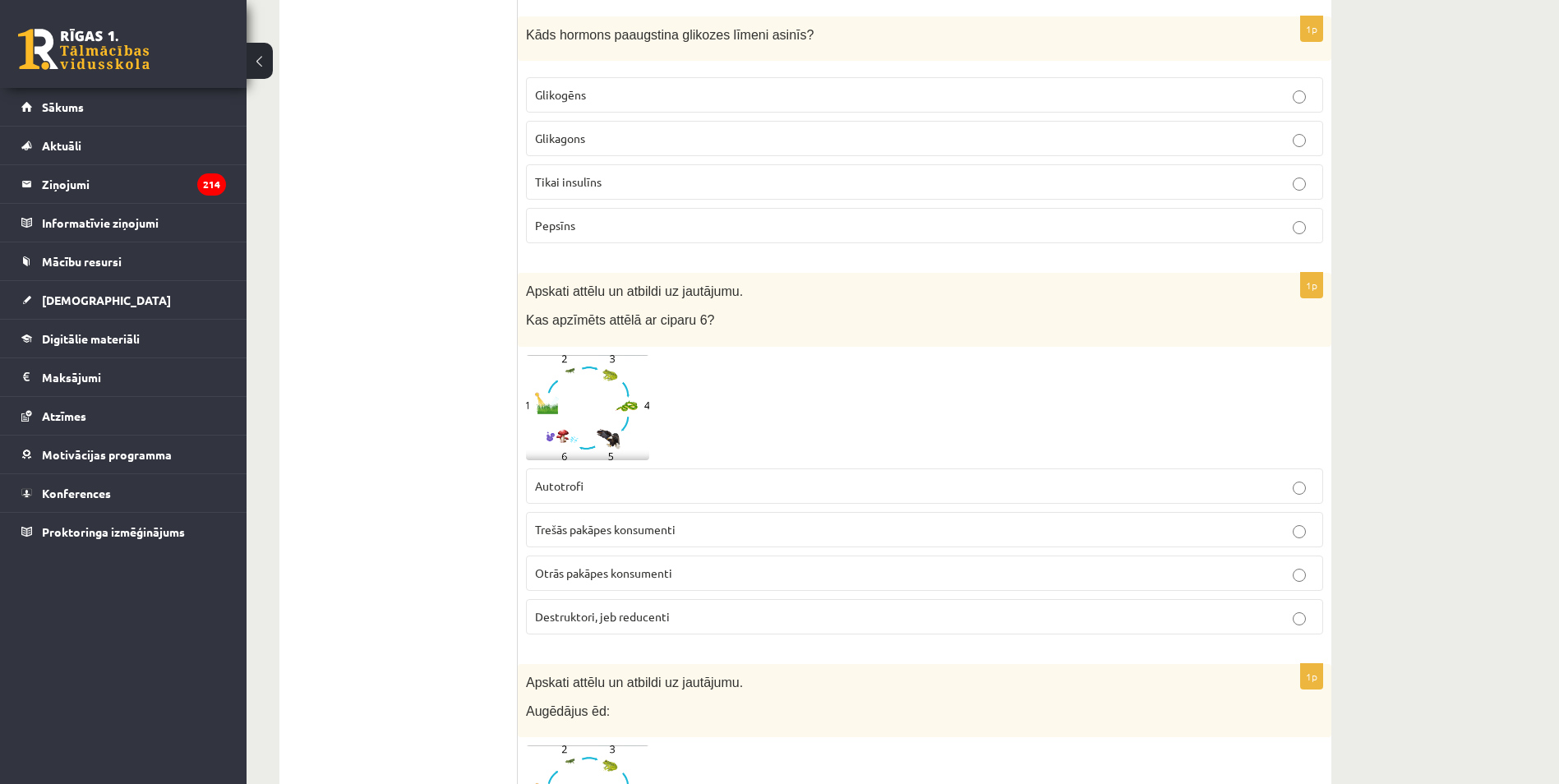
click at [624, 608] on span "Destruktori, jeb reducenti" at bounding box center [602, 615] width 135 height 15
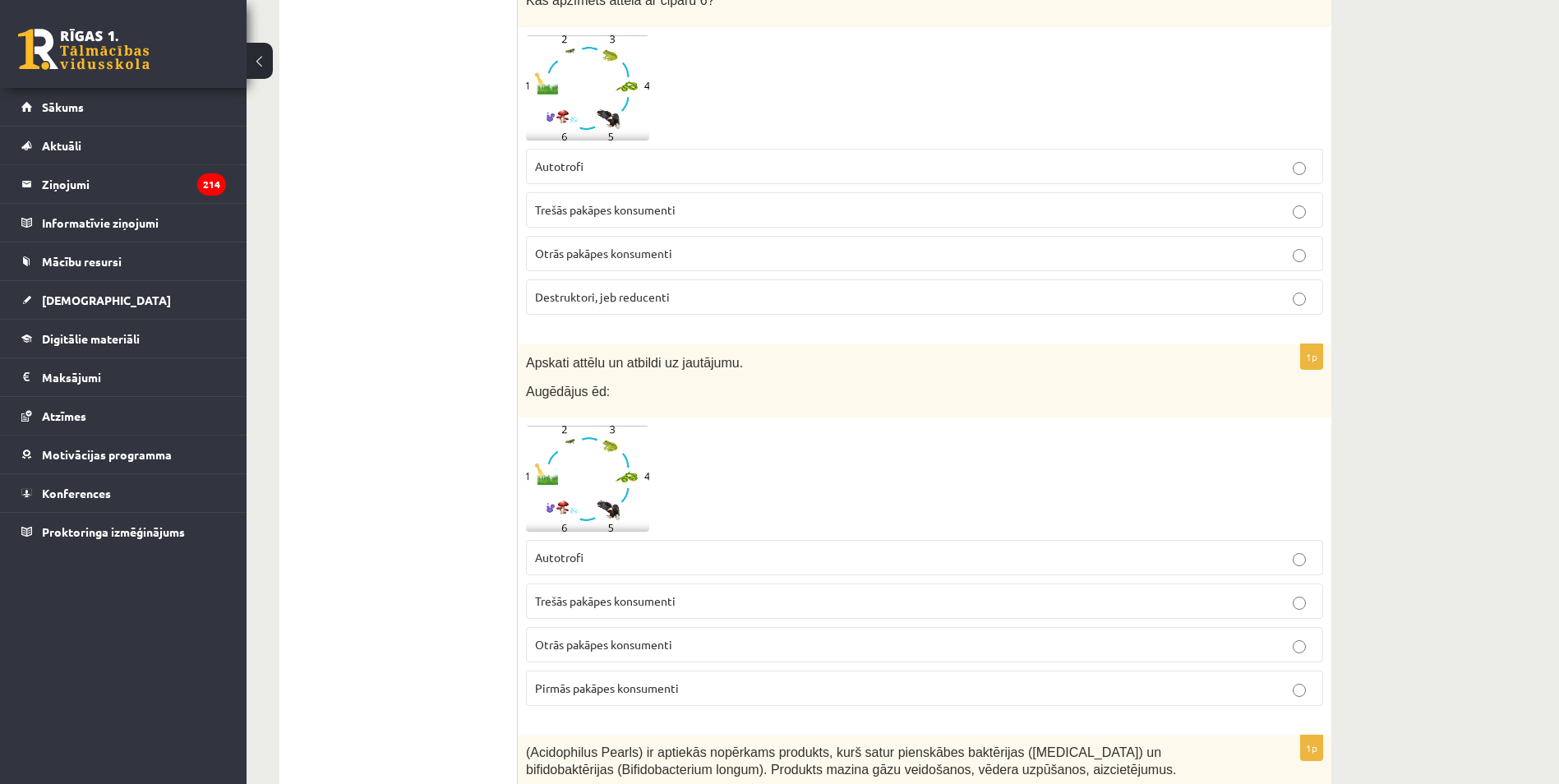
scroll to position [6589, 0]
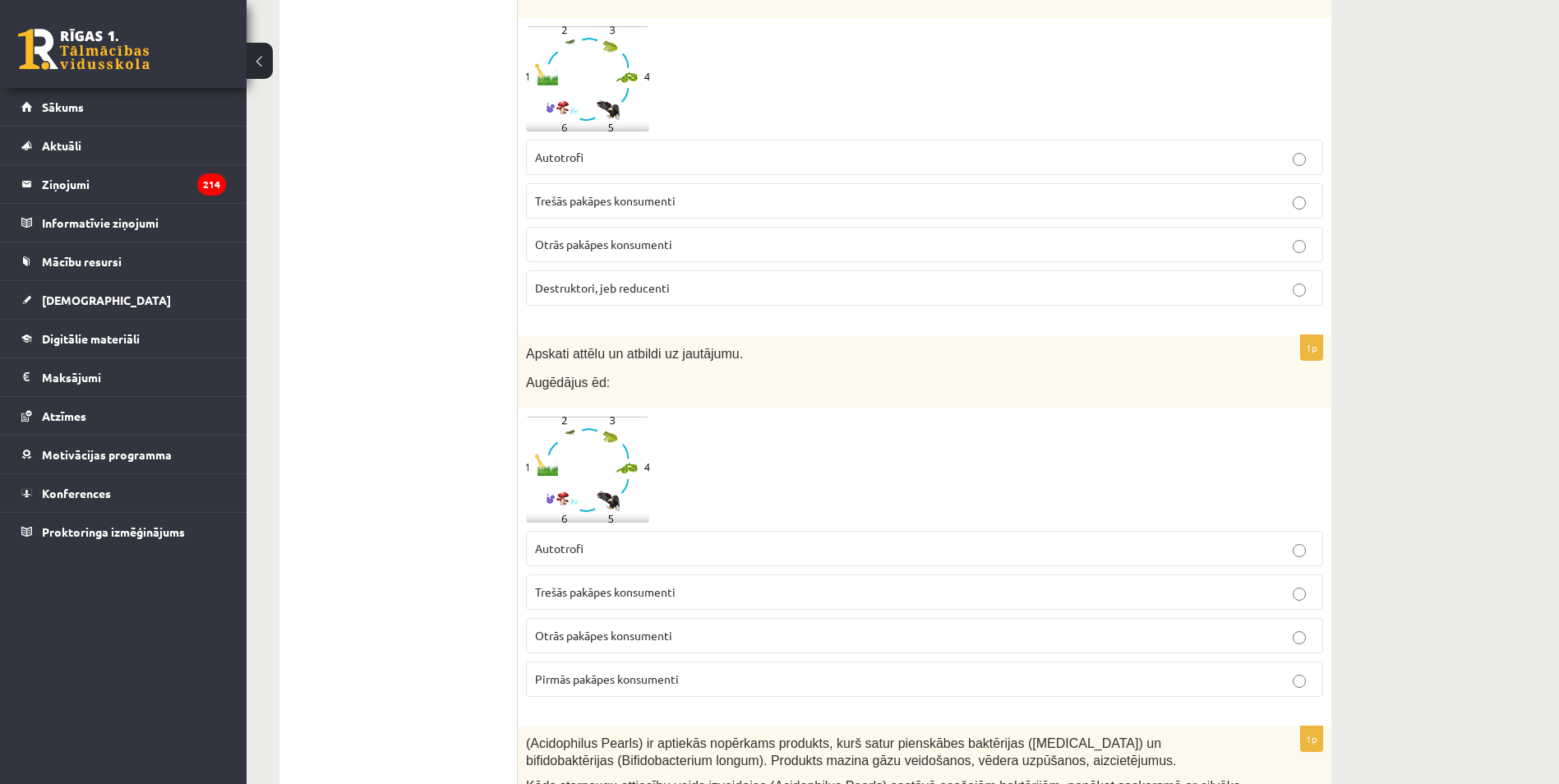
click at [546, 461] on img at bounding box center [587, 469] width 123 height 106
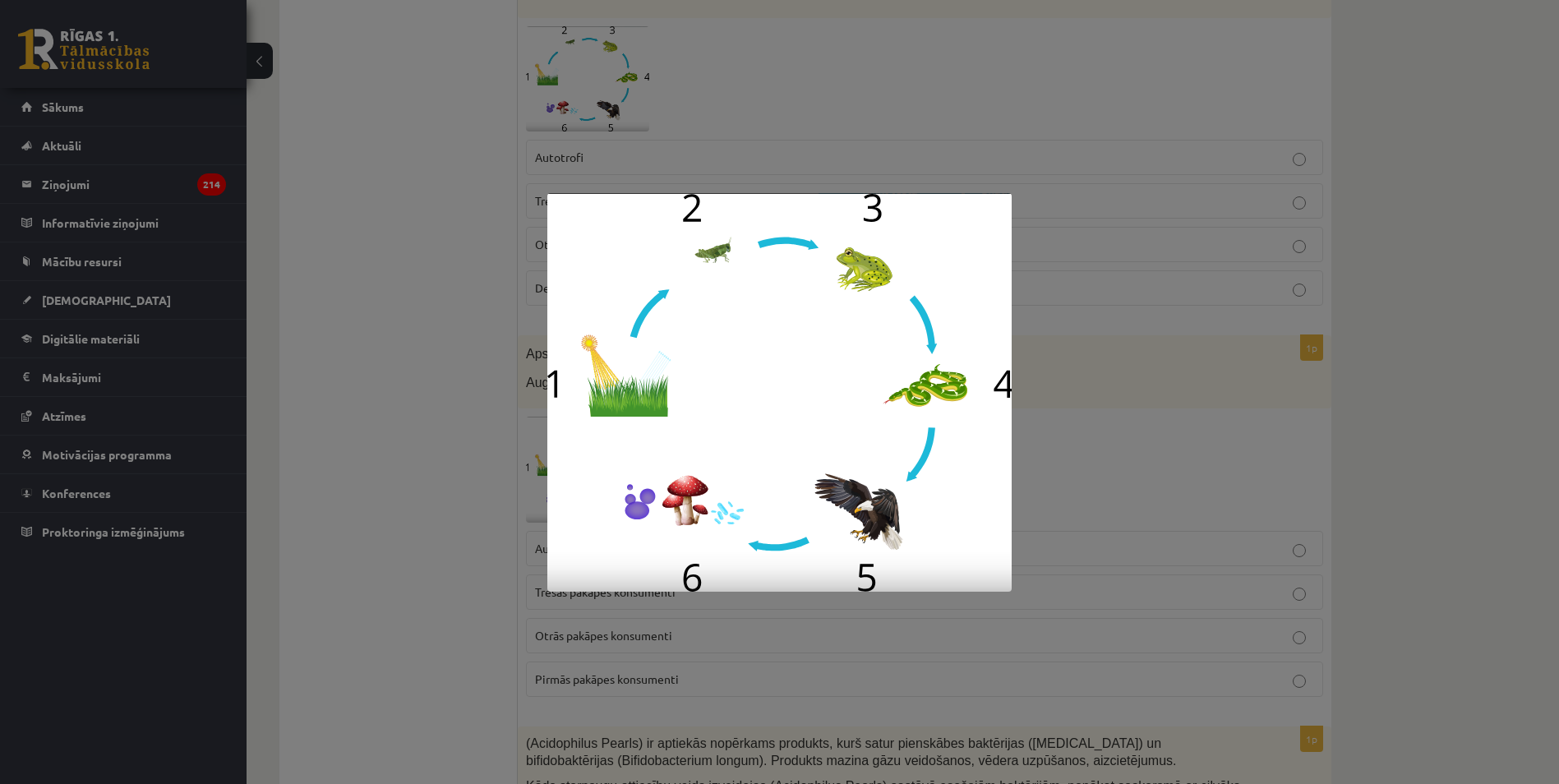
click at [429, 414] on div at bounding box center [779, 392] width 1559 height 784
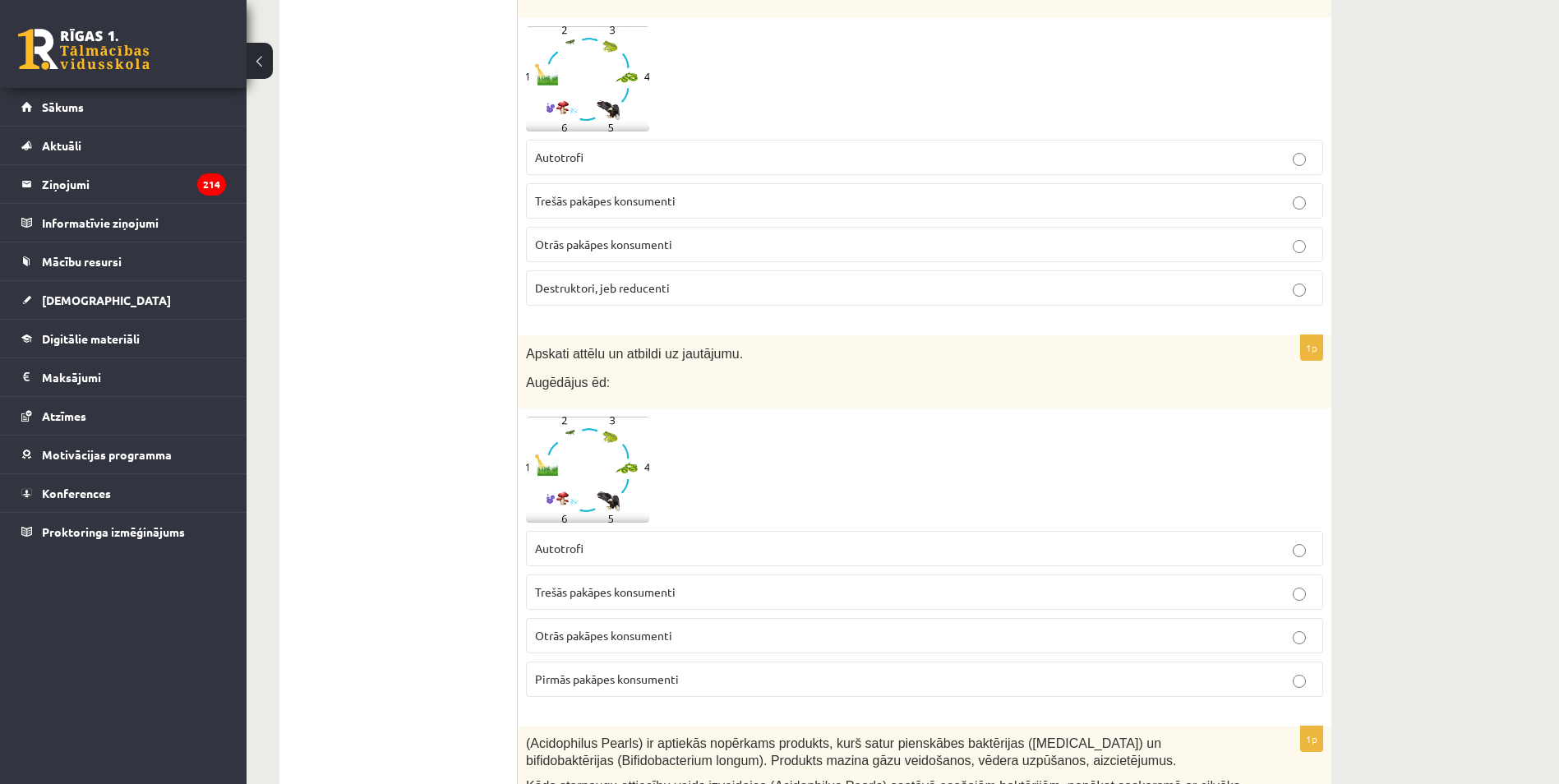
click at [625, 628] on span "Otrās pakāpes konsumenti" at bounding box center [604, 635] width 137 height 15
click at [740, 677] on label "Pirmās pakāpes konsumenti" at bounding box center [924, 679] width 797 height 36
click at [609, 628] on span "Otrās pakāpes konsumenti" at bounding box center [604, 635] width 137 height 15
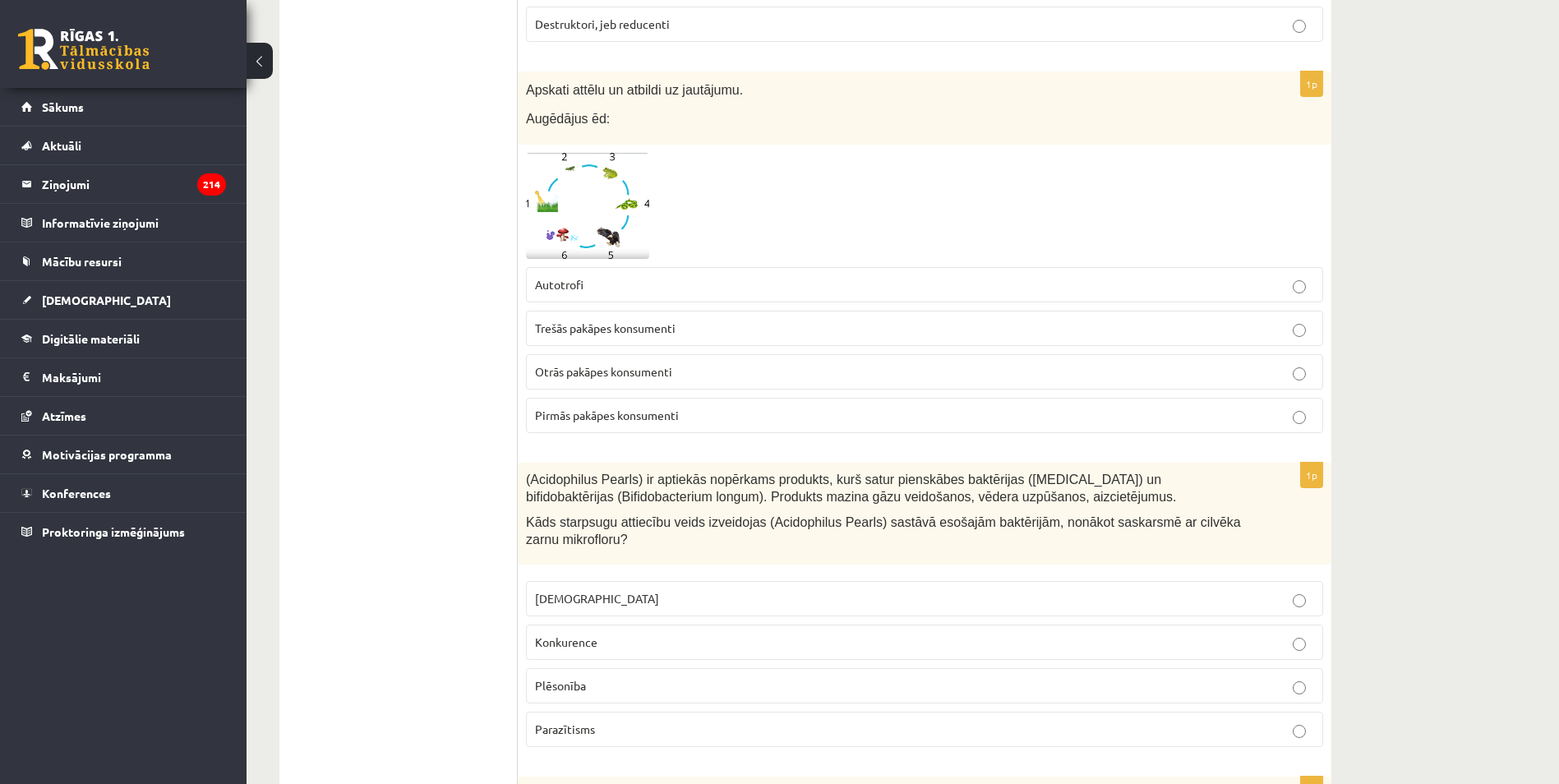
scroll to position [6917, 0]
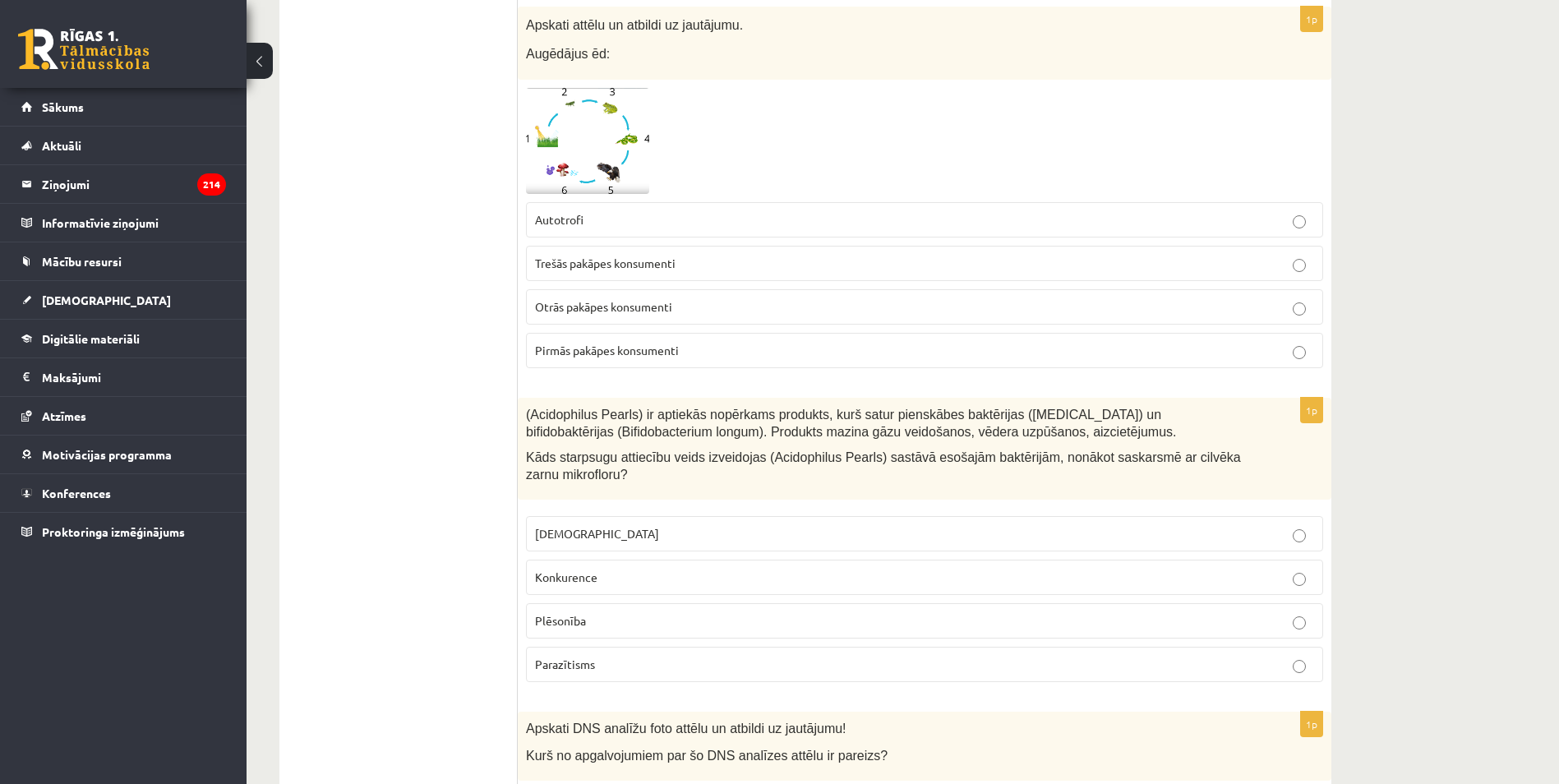
click at [569, 525] on span "Neitrālisms" at bounding box center [597, 532] width 124 height 15
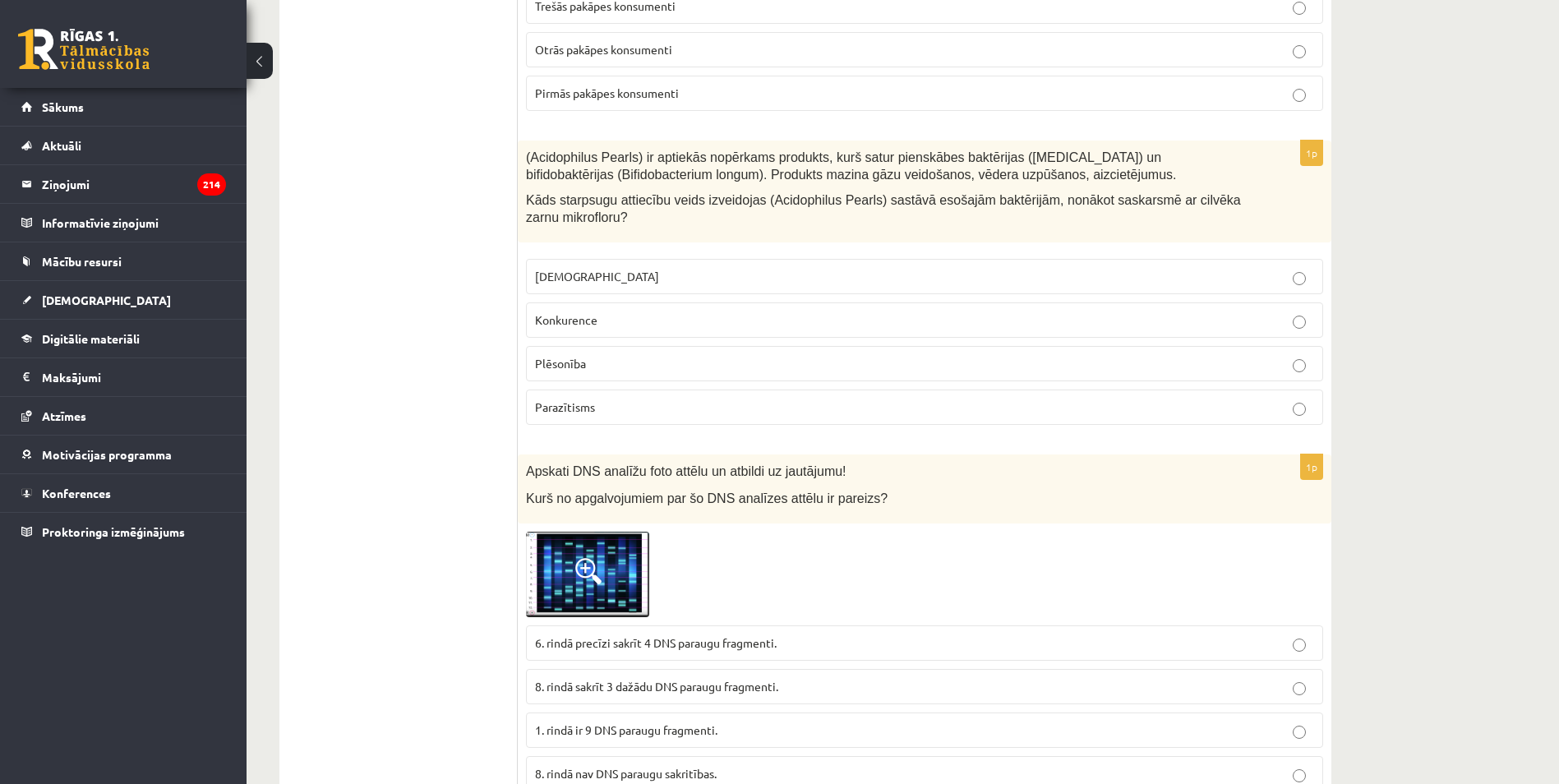
scroll to position [7245, 0]
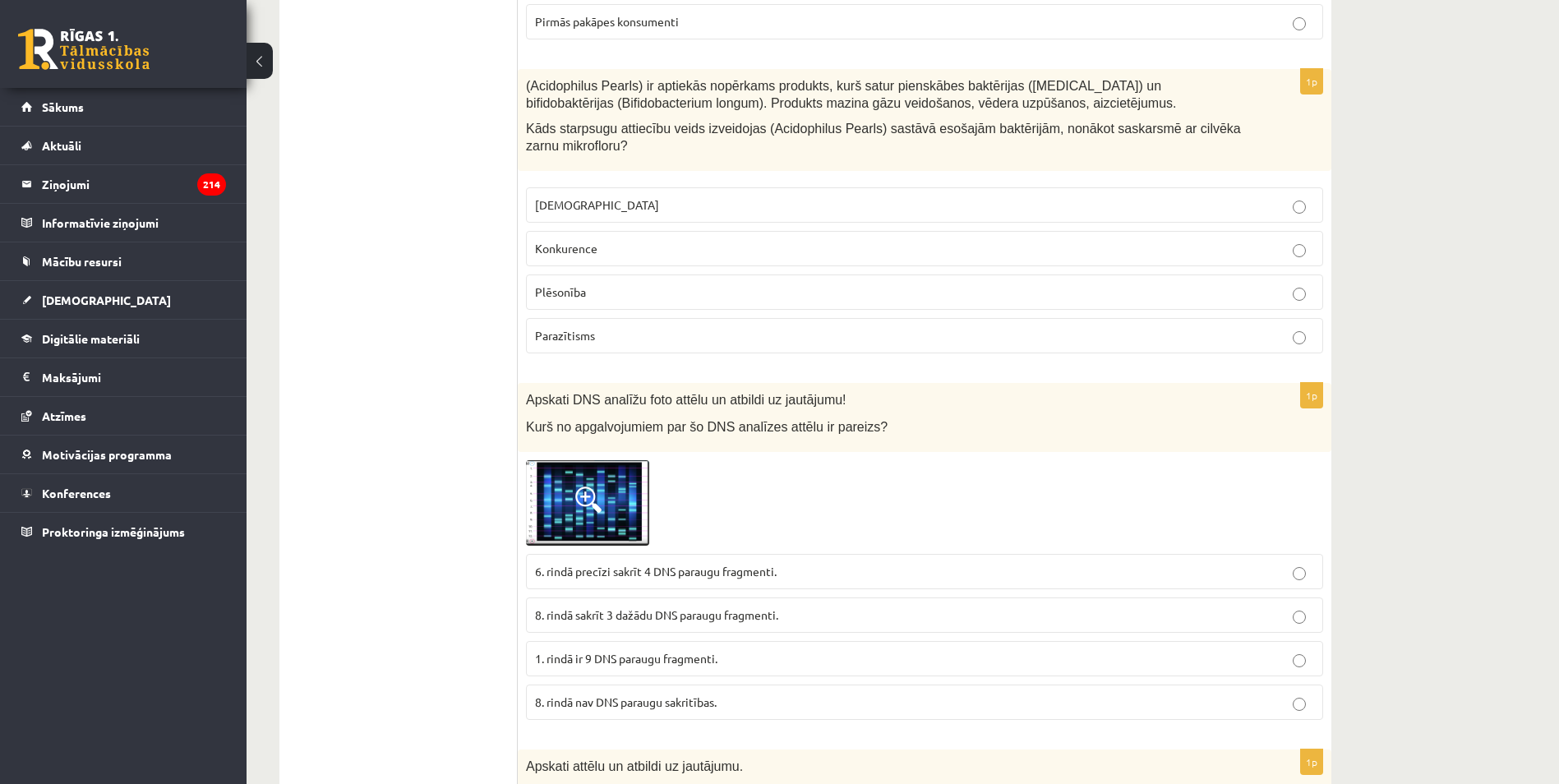
click at [536, 564] on span "6. rindā precīzi sakrīt 4 DNS paraugu fragmenti." at bounding box center [656, 571] width 242 height 15
click at [576, 607] on p "8. rindā sakrīt 3 dažādu DNS paraugu fragmenti." at bounding box center [925, 615] width 779 height 17
click at [596, 694] on span "8. rindā nav DNS paraugu sakritības." at bounding box center [626, 701] width 182 height 15
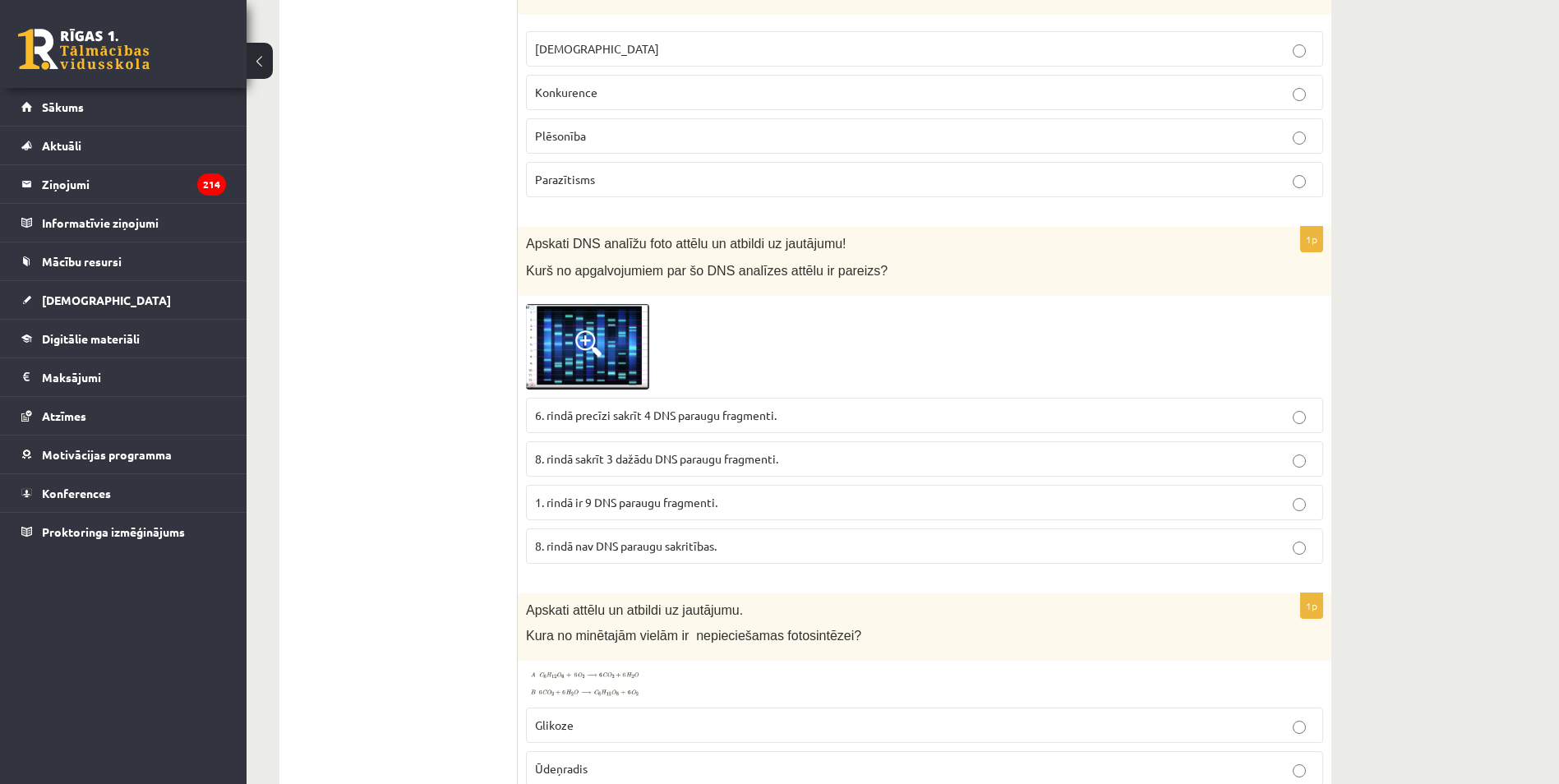
scroll to position [7574, 0]
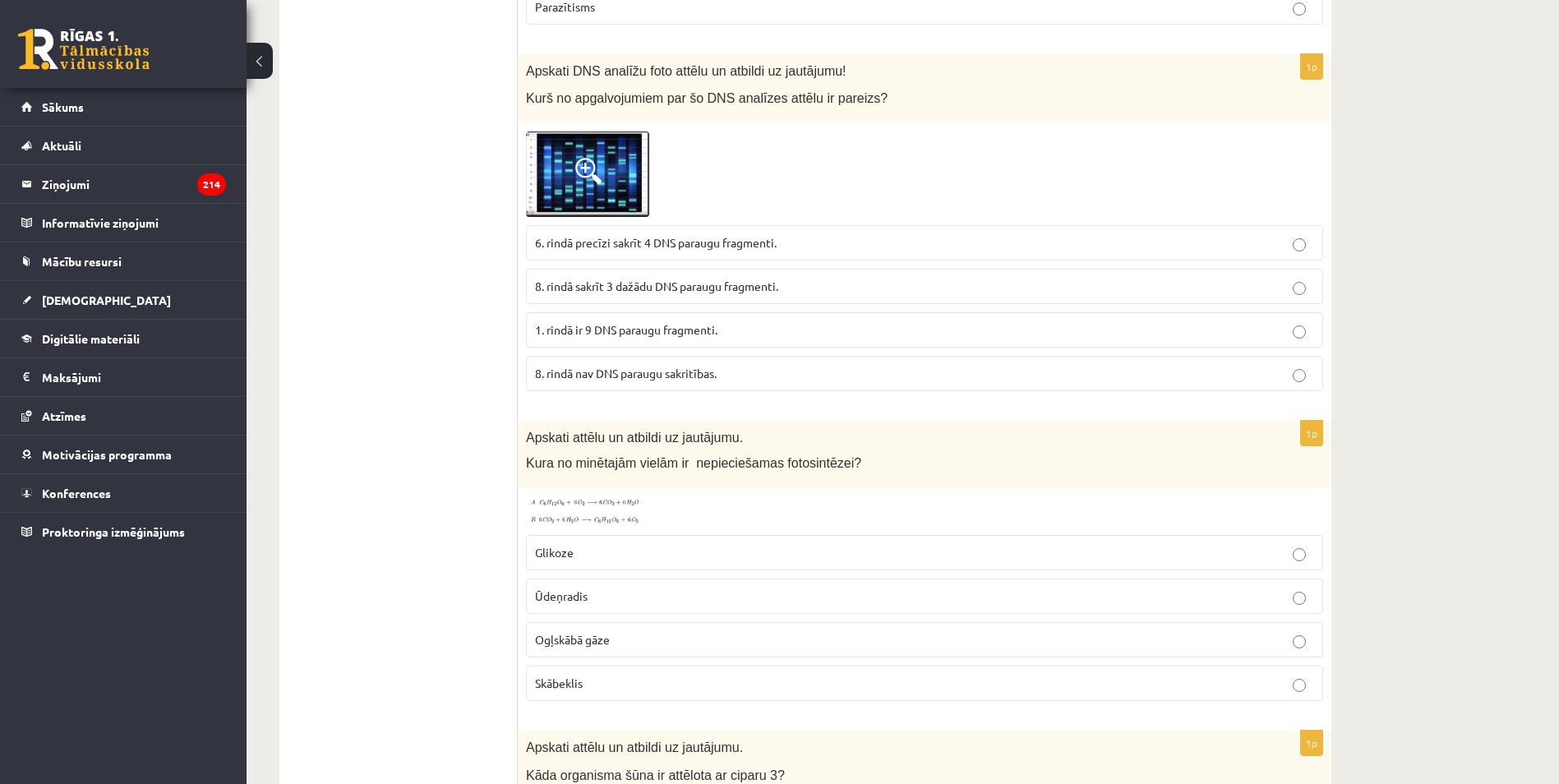
click at [577, 631] on span "Ogļskābā gāze" at bounding box center [573, 639] width 75 height 15
click at [548, 503] on img at bounding box center [587, 510] width 123 height 29
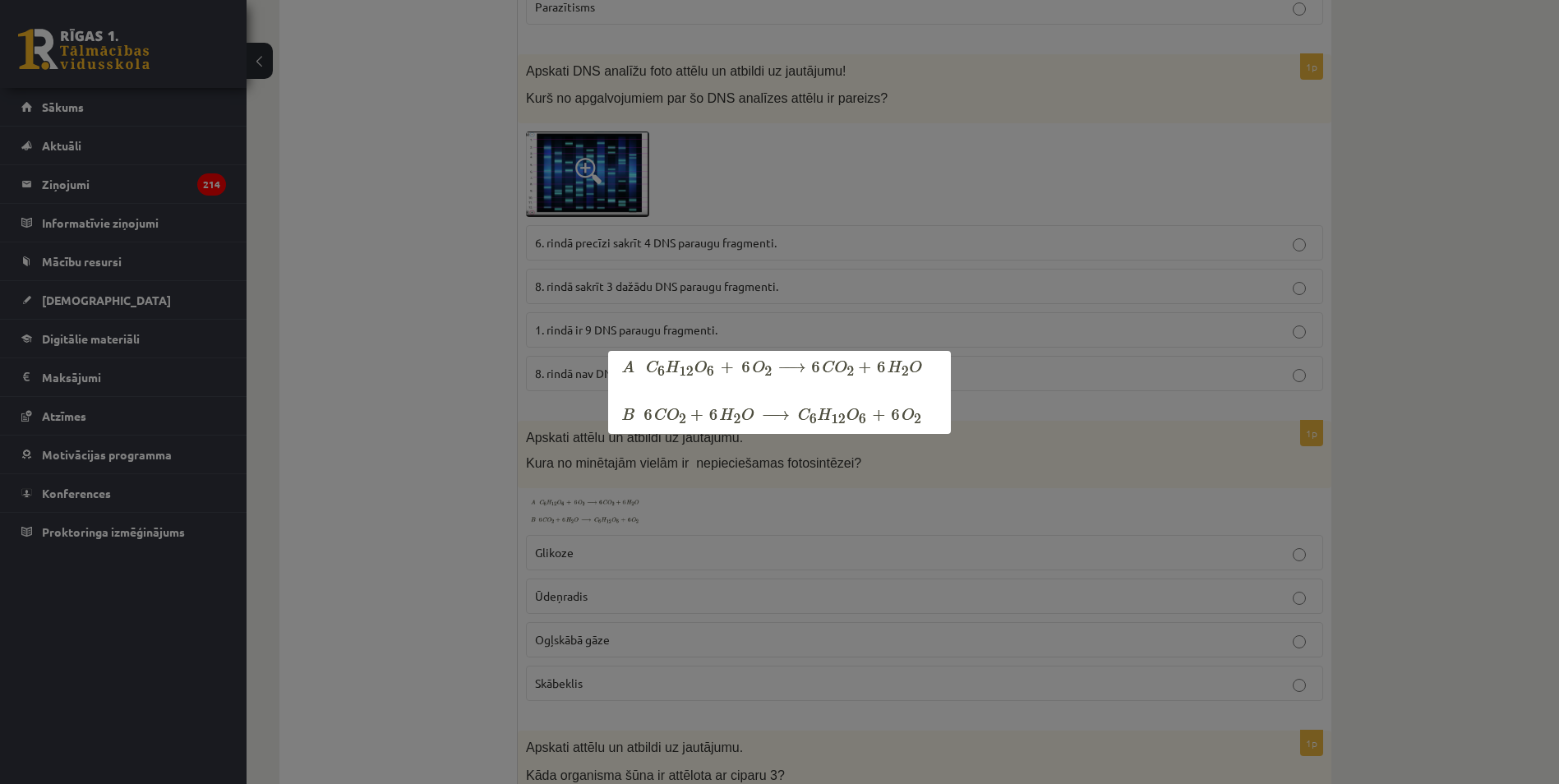
click at [459, 532] on div at bounding box center [779, 392] width 1559 height 784
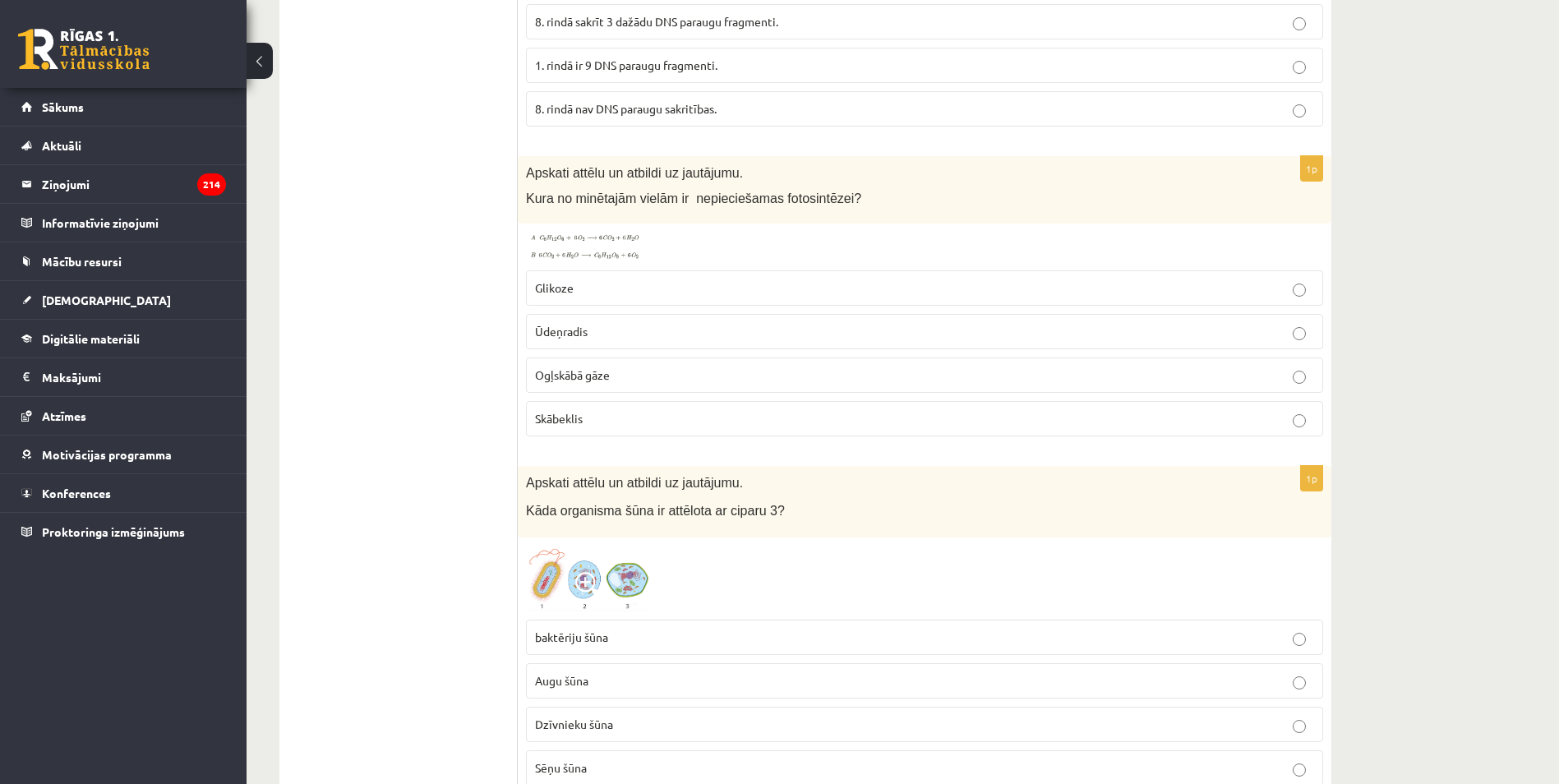
scroll to position [7902, 0]
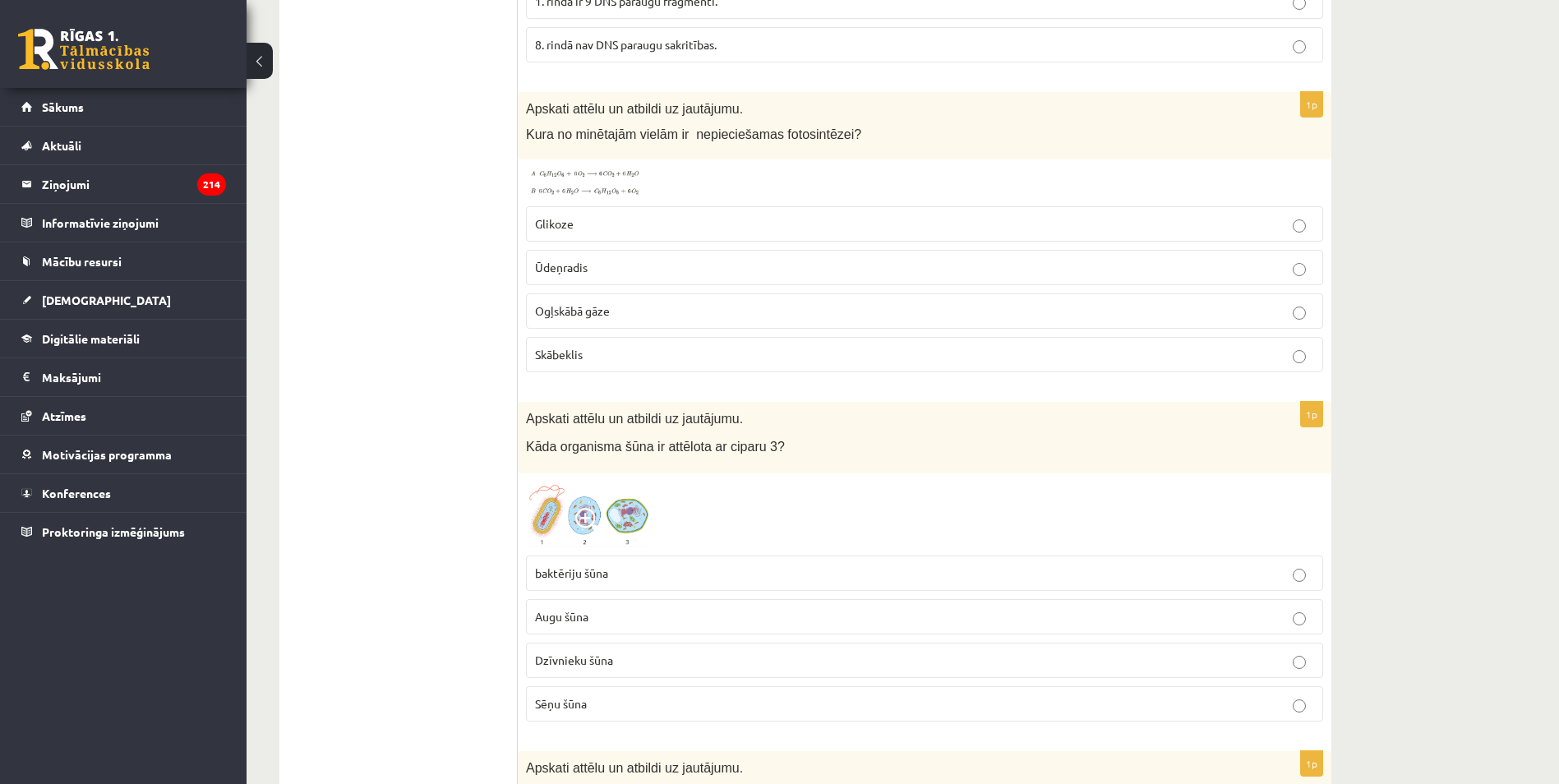
click at [593, 510] on span at bounding box center [588, 520] width 26 height 26
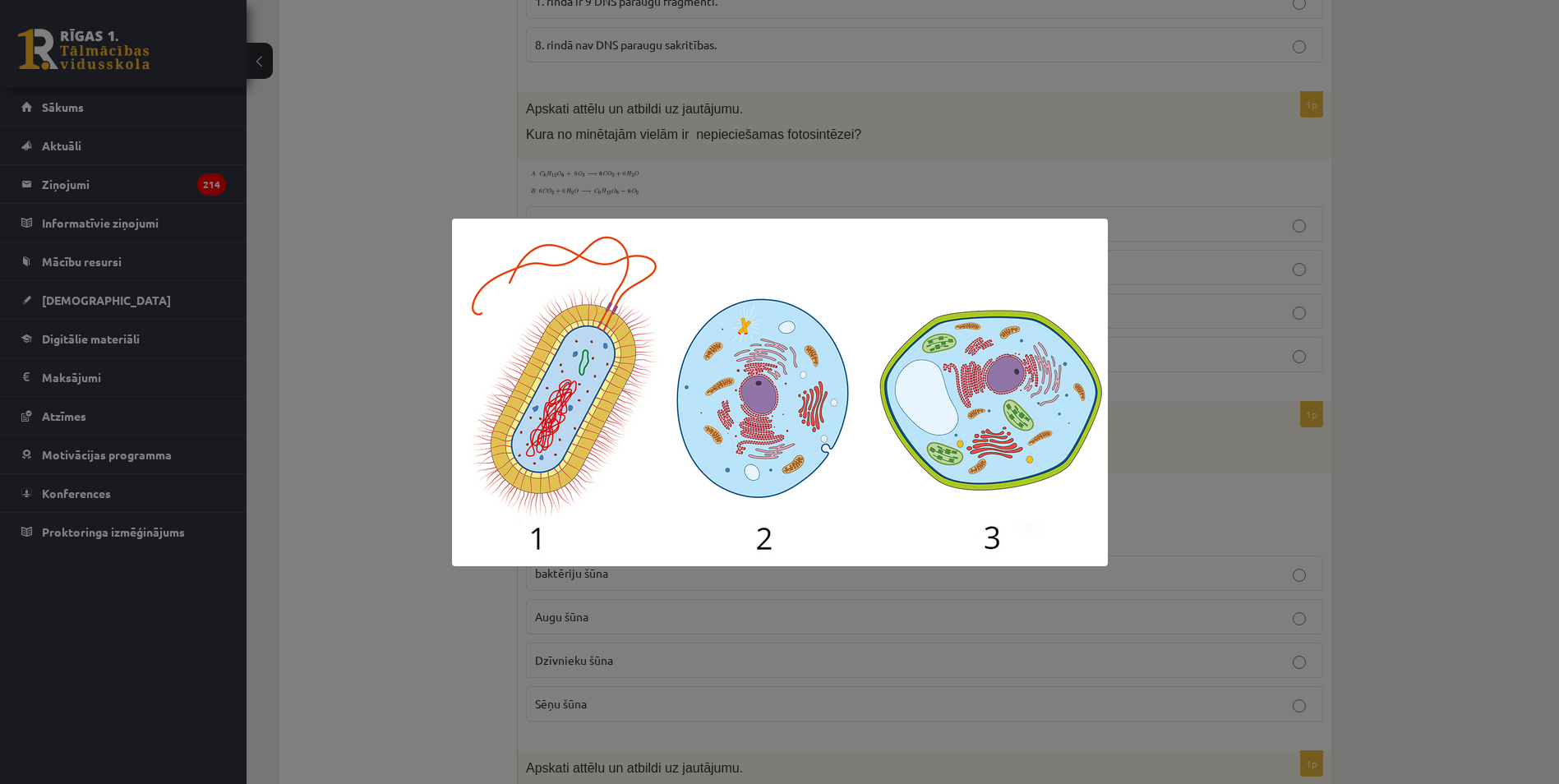
click at [369, 518] on div at bounding box center [779, 392] width 1559 height 784
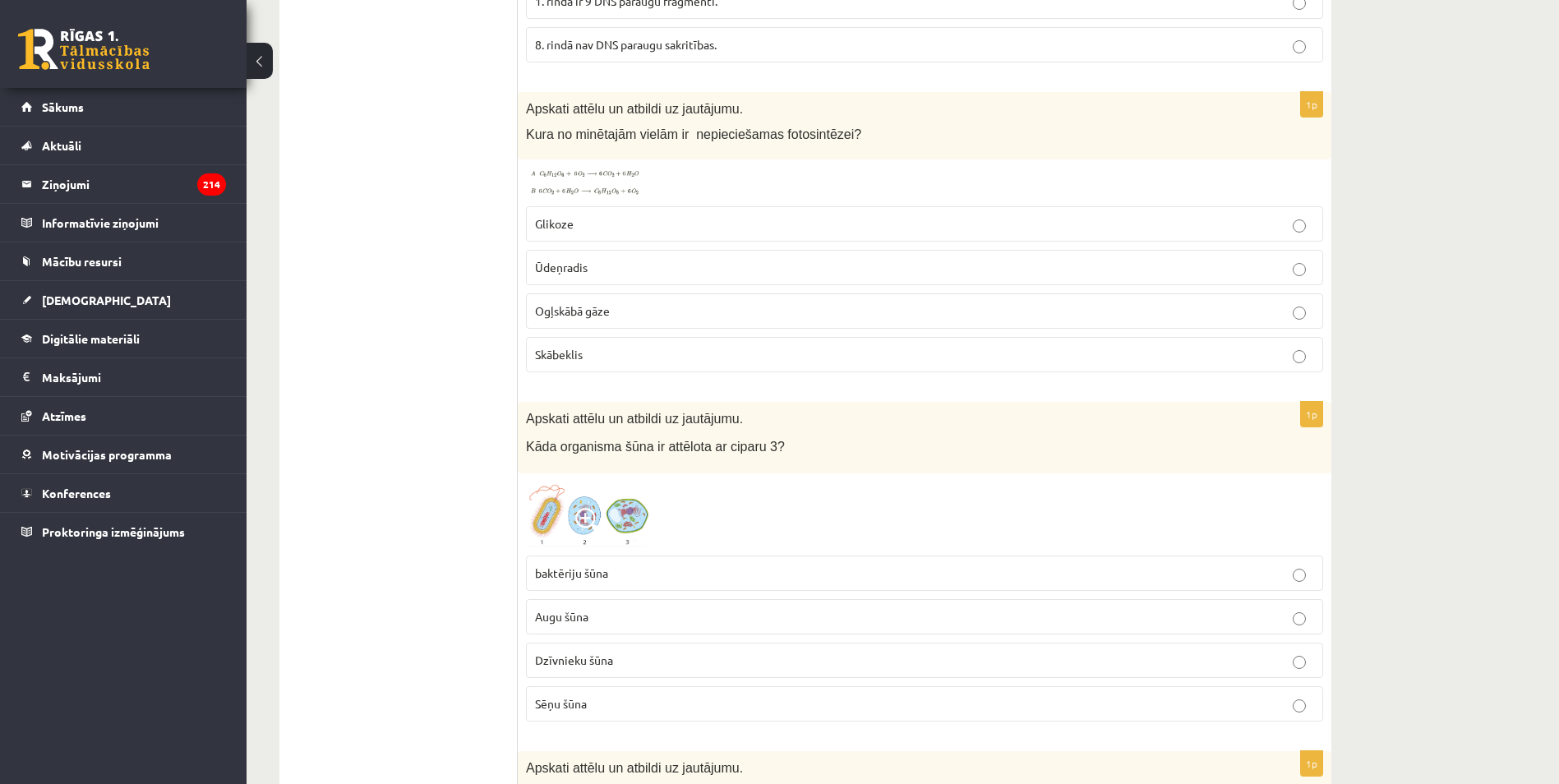
click at [564, 565] on span "baktēriju šūna" at bounding box center [572, 573] width 73 height 15
click at [590, 508] on span at bounding box center [588, 520] width 26 height 26
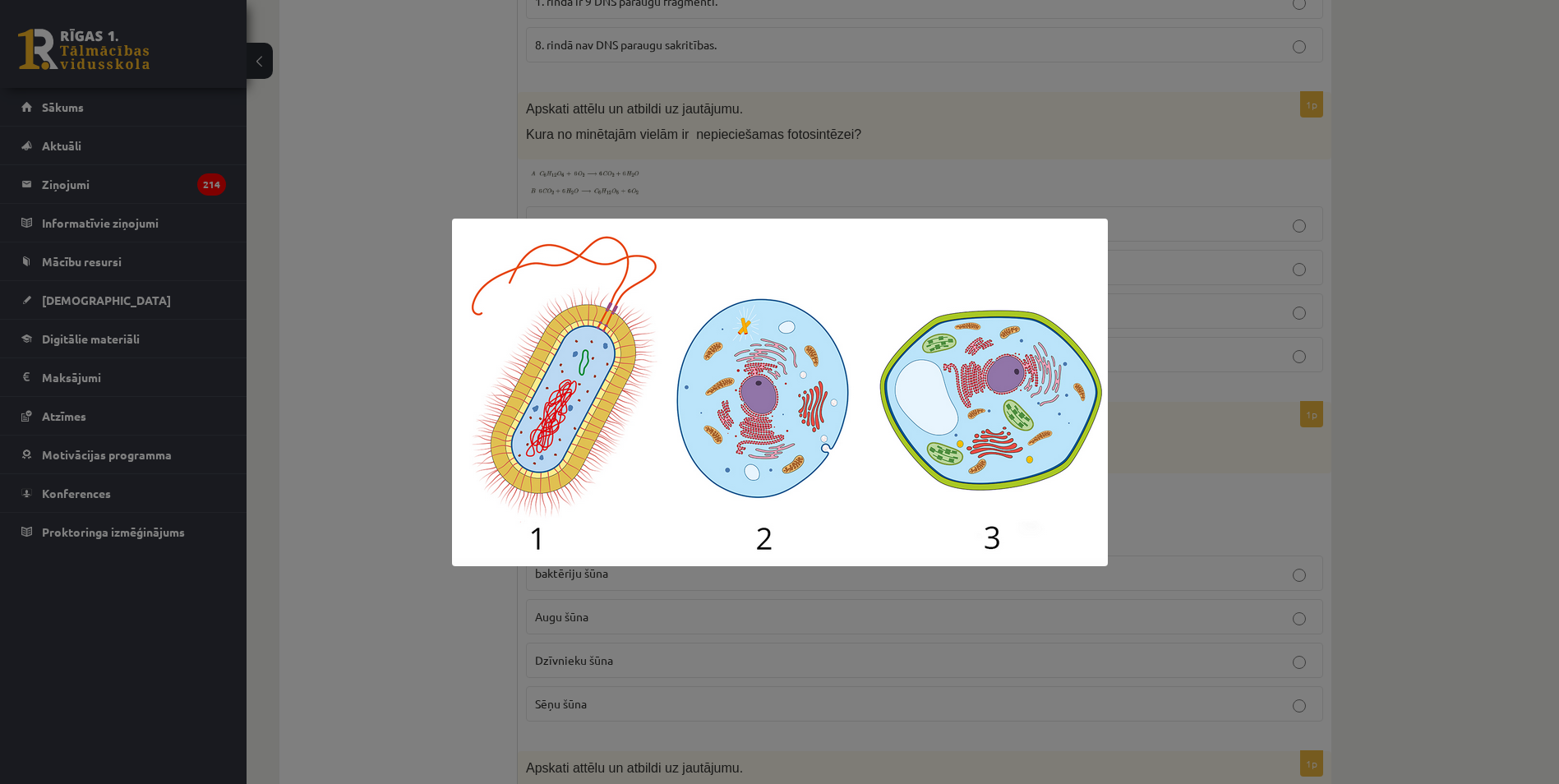
click at [382, 524] on div at bounding box center [779, 392] width 1559 height 784
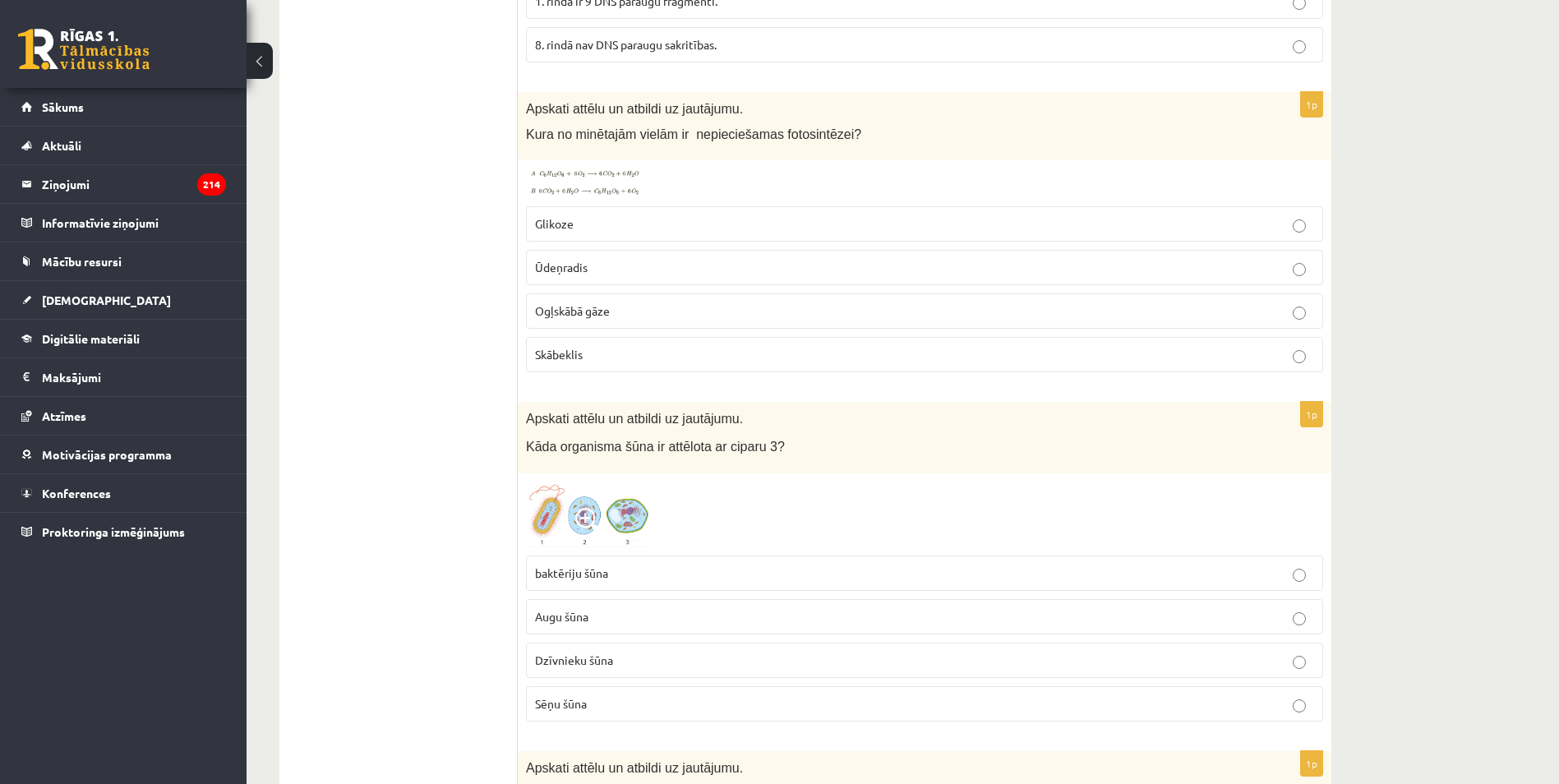
click at [584, 508] on span at bounding box center [588, 520] width 26 height 26
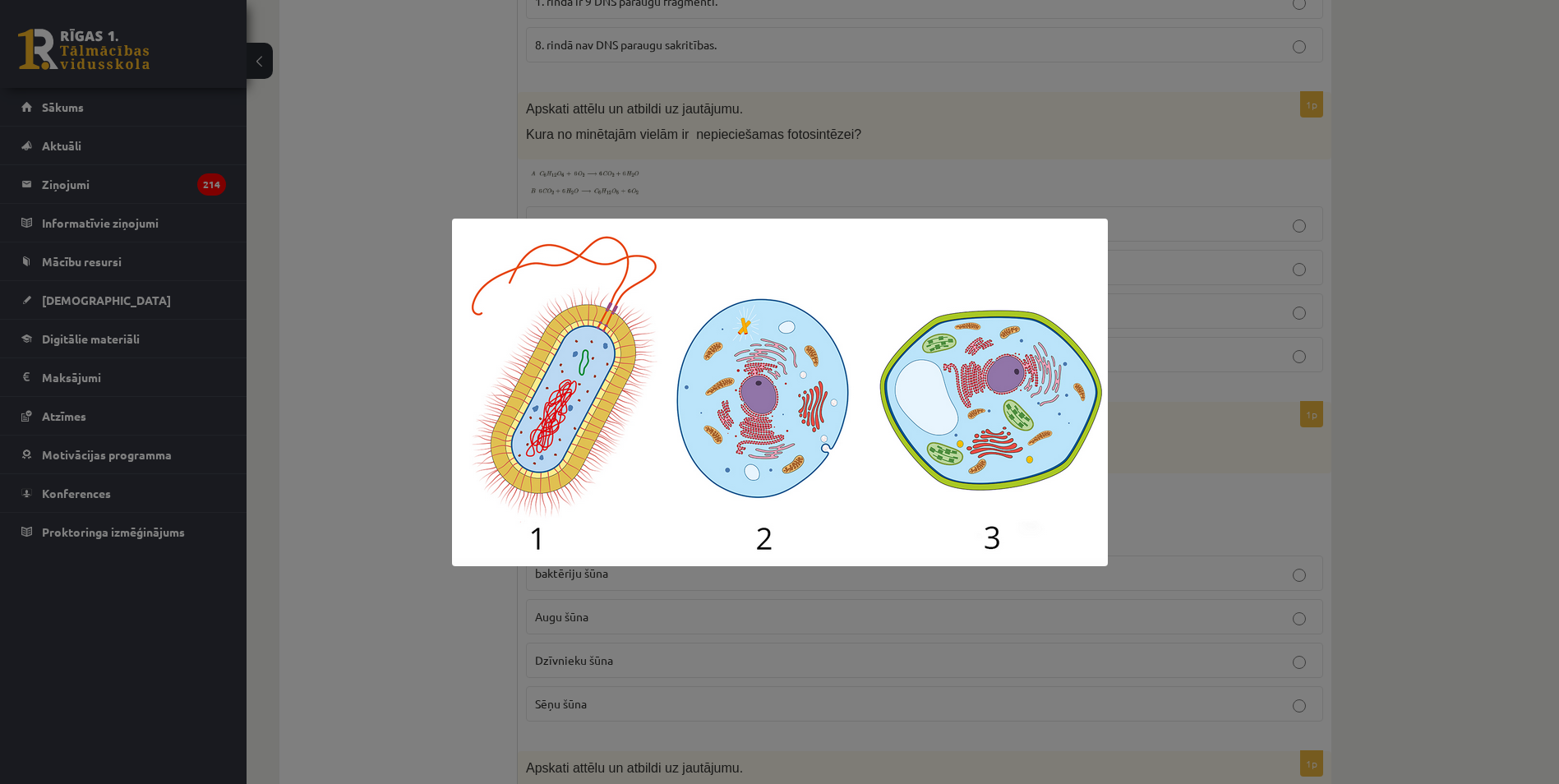
click at [409, 556] on div at bounding box center [779, 392] width 1559 height 784
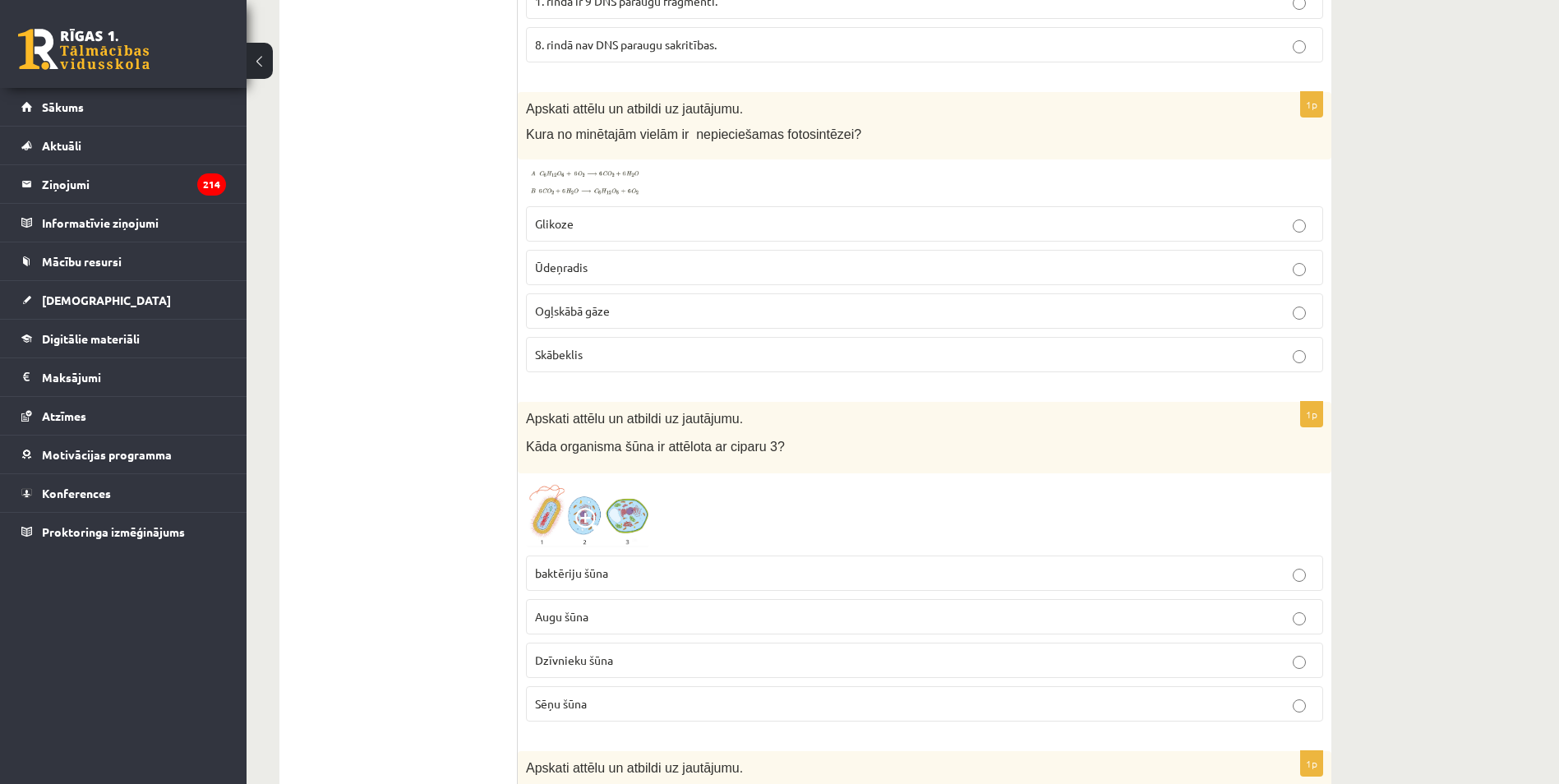
click at [538, 608] on span "Augu šūna" at bounding box center [562, 615] width 54 height 15
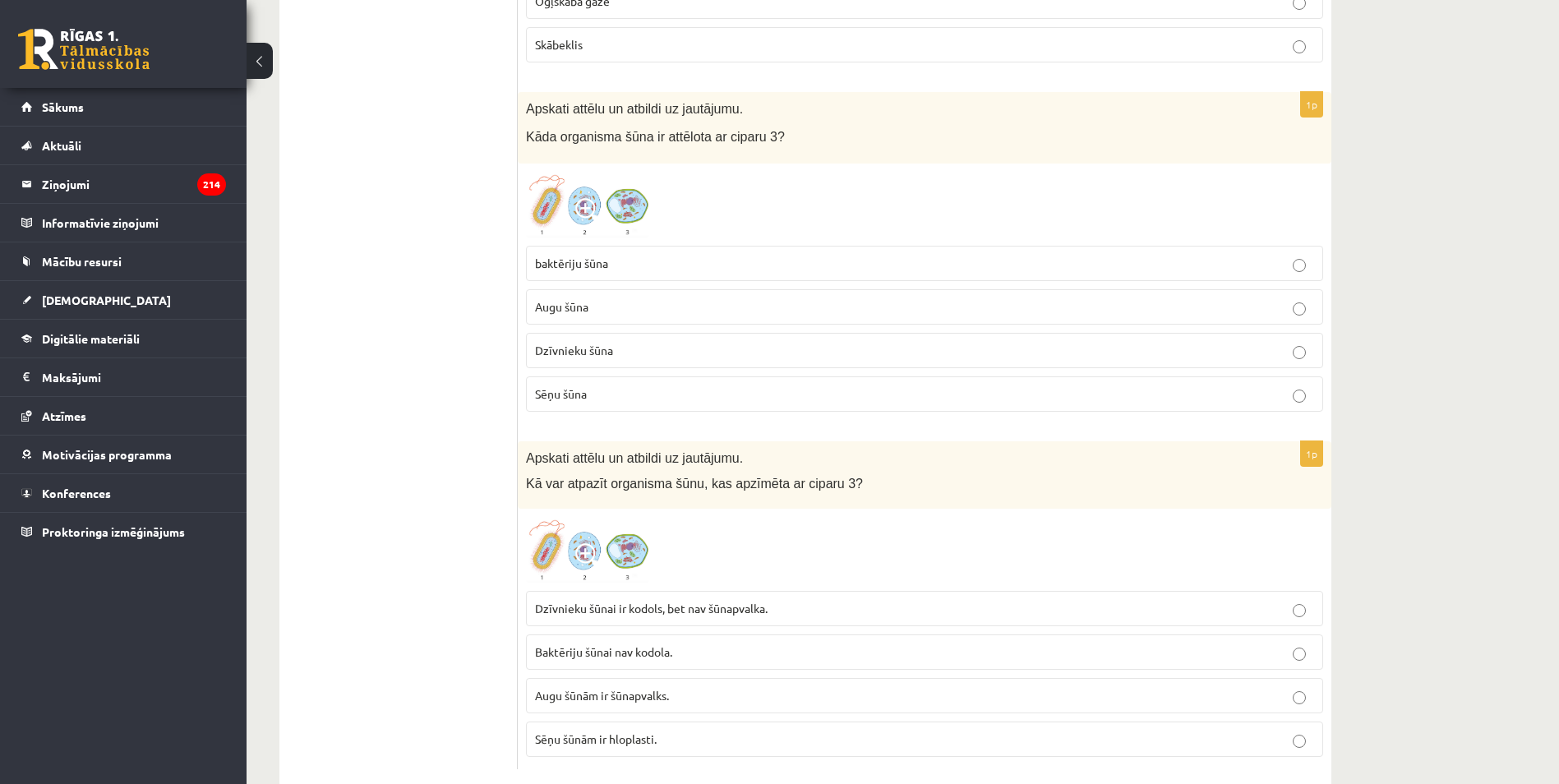
scroll to position [8231, 0]
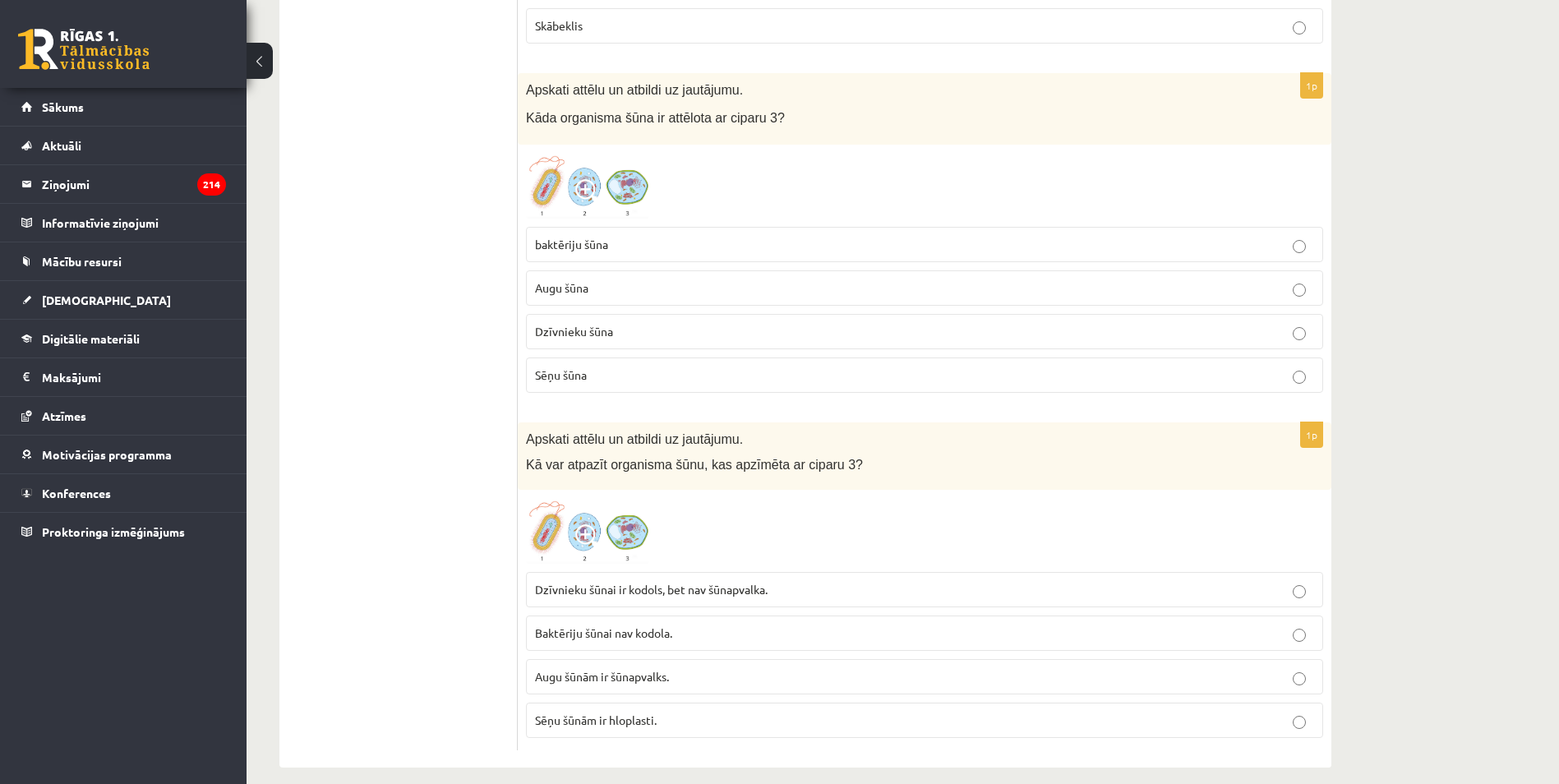
click at [574, 669] on span "Augu šūnām ir šūnapvalks." at bounding box center [602, 676] width 134 height 15
click at [592, 524] on span at bounding box center [588, 537] width 26 height 26
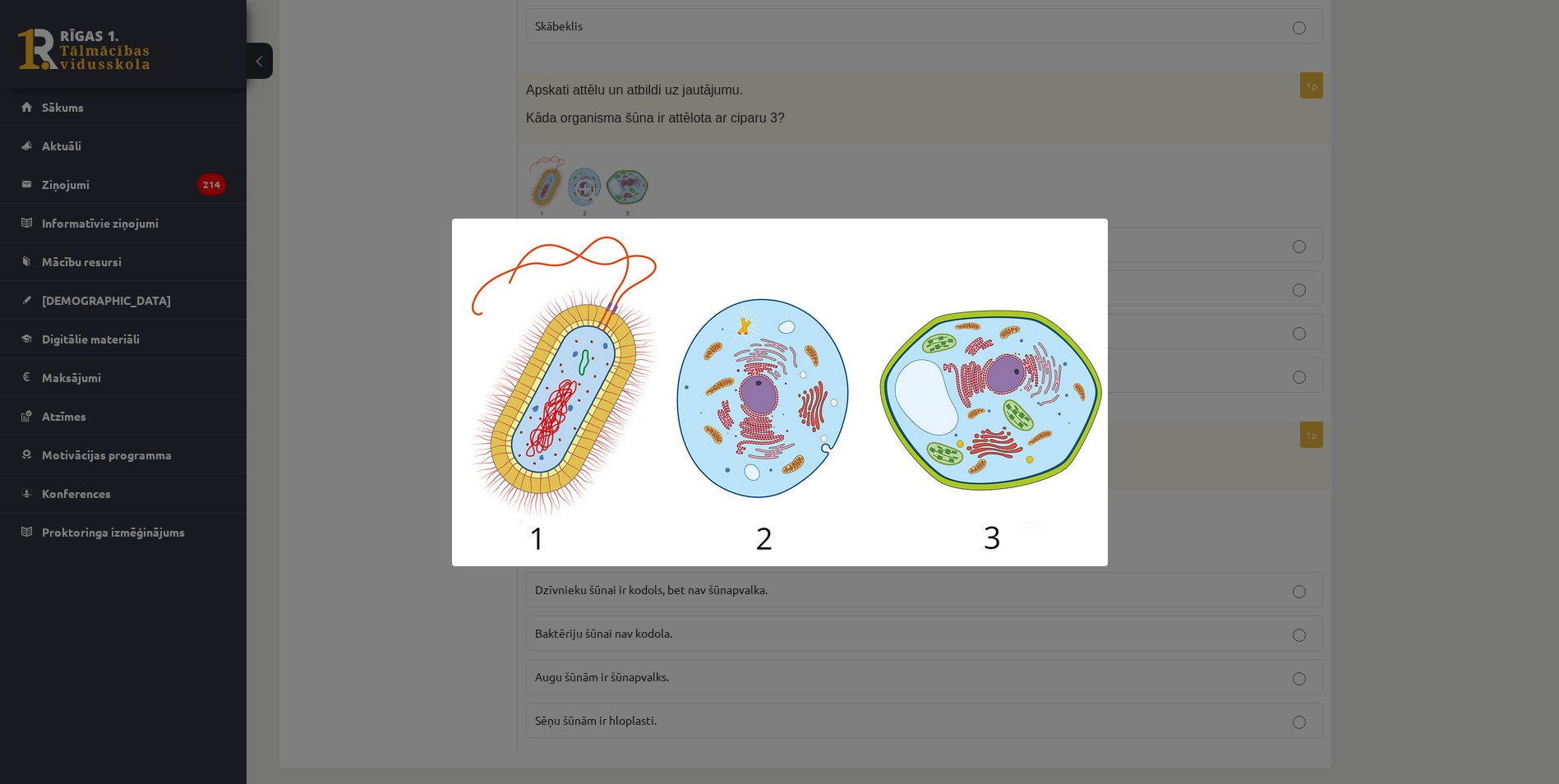
click at [414, 527] on div at bounding box center [779, 392] width 1559 height 784
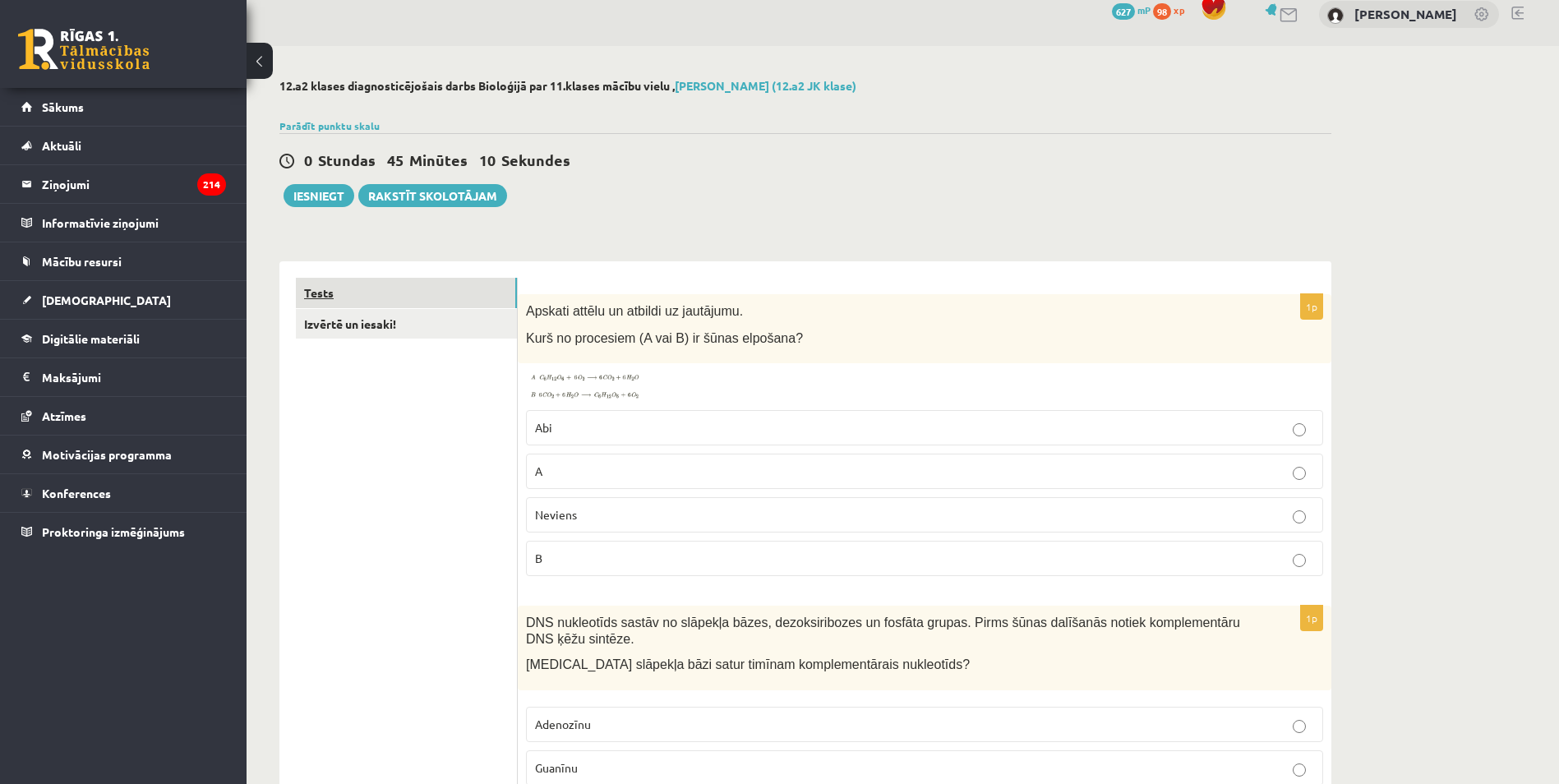
scroll to position [0, 0]
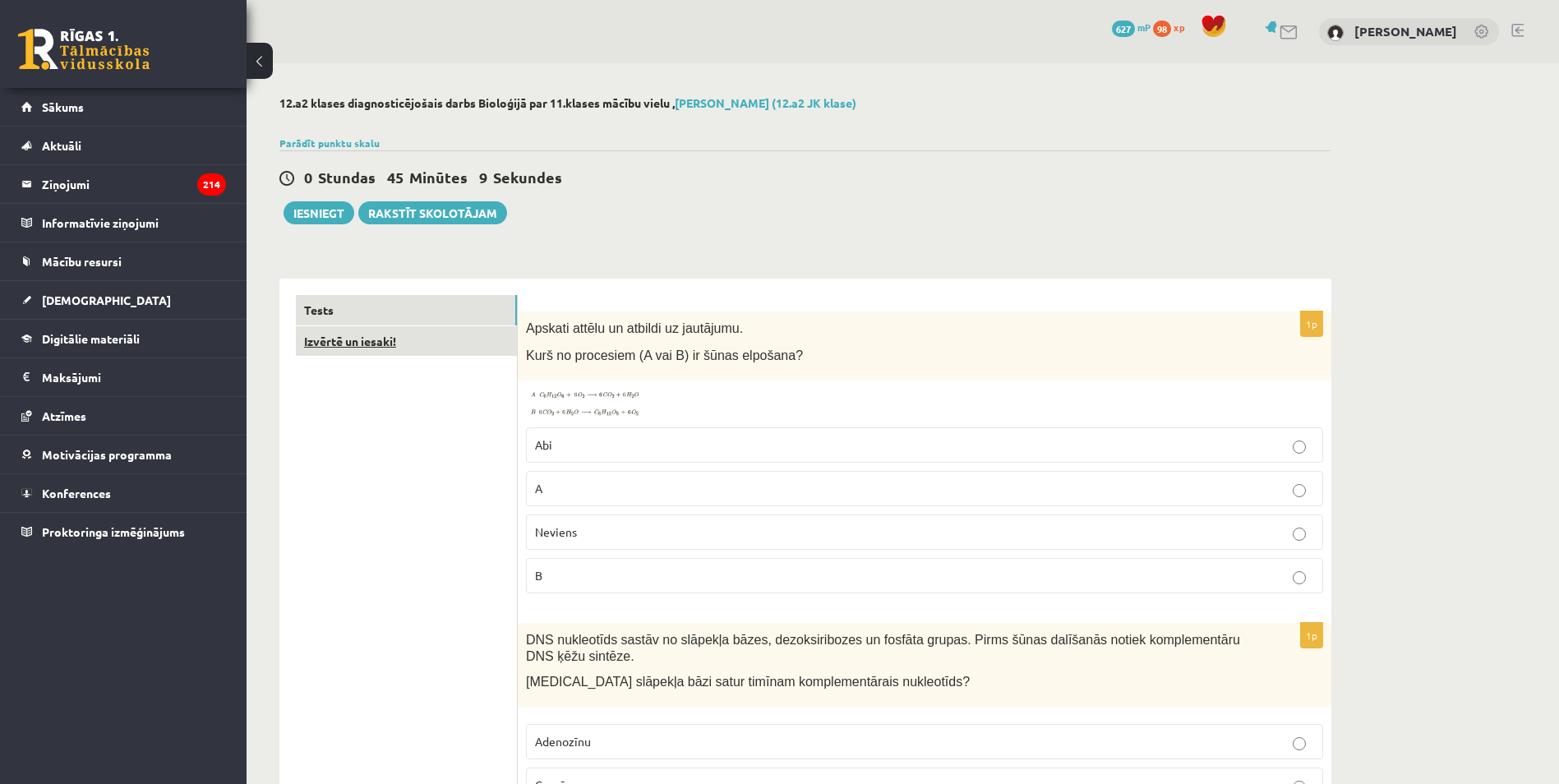
click at [327, 351] on link "Izvērtē un iesaki!" at bounding box center [407, 342] width 221 height 30
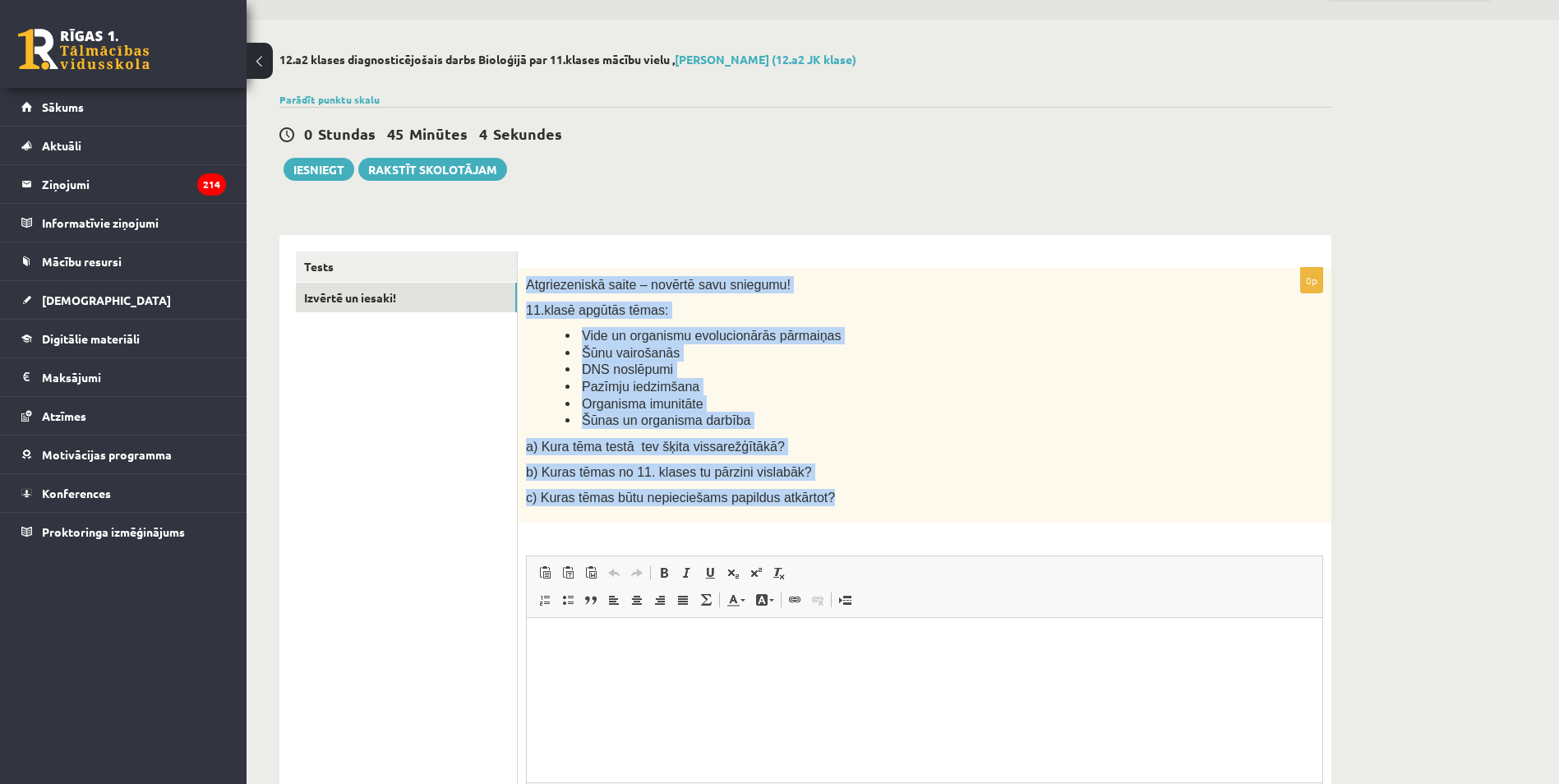
drag, startPoint x: 518, startPoint y: 283, endPoint x: 848, endPoint y: 491, distance: 390.1
click at [848, 491] on div "Atgriezeniskā saite – novērtē savu sniegumu! 11.klasē apgūtās tēmas: Vide un or…" at bounding box center [925, 394] width 814 height 254
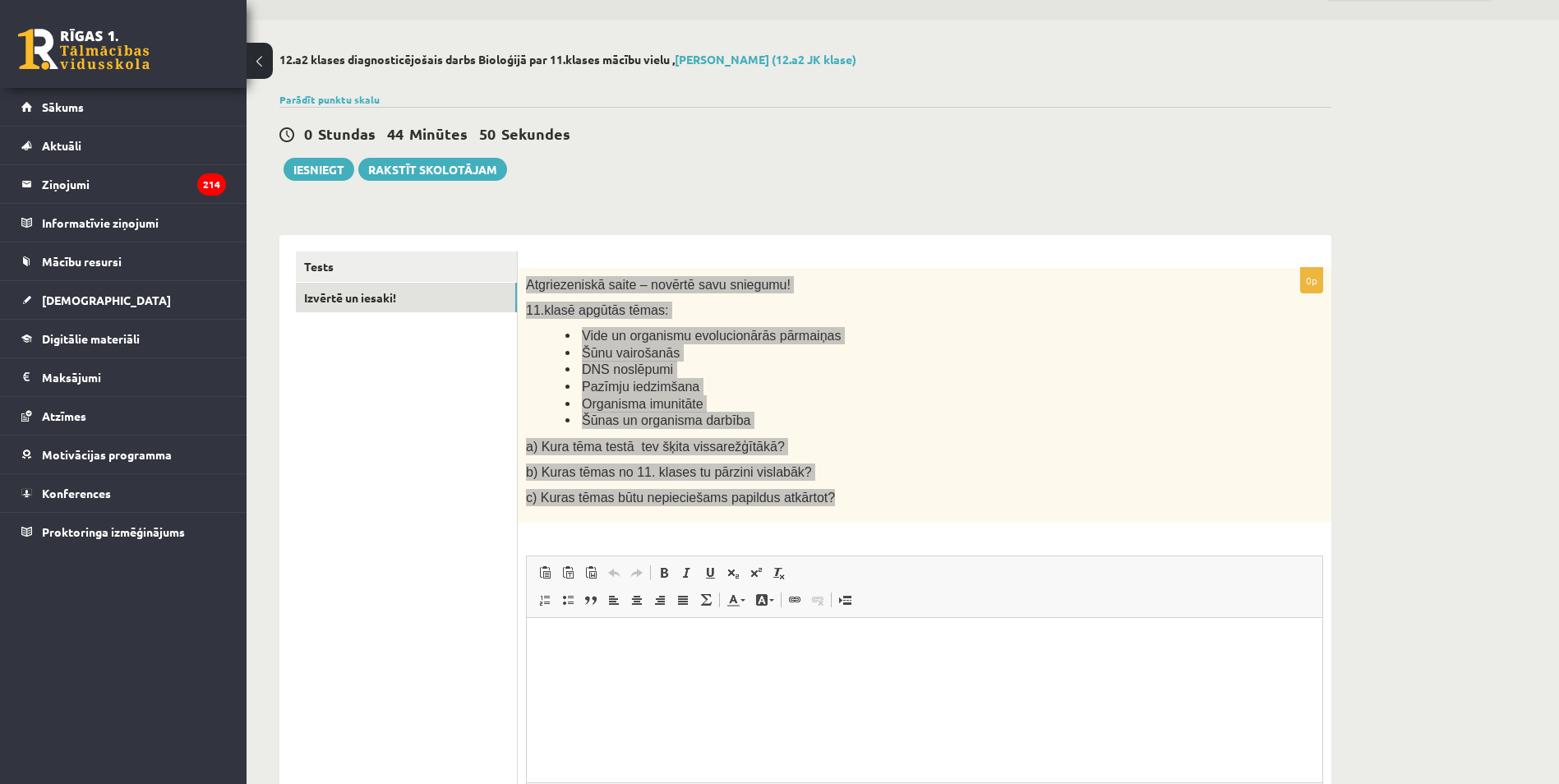
click at [618, 668] on html at bounding box center [924, 643] width 795 height 50
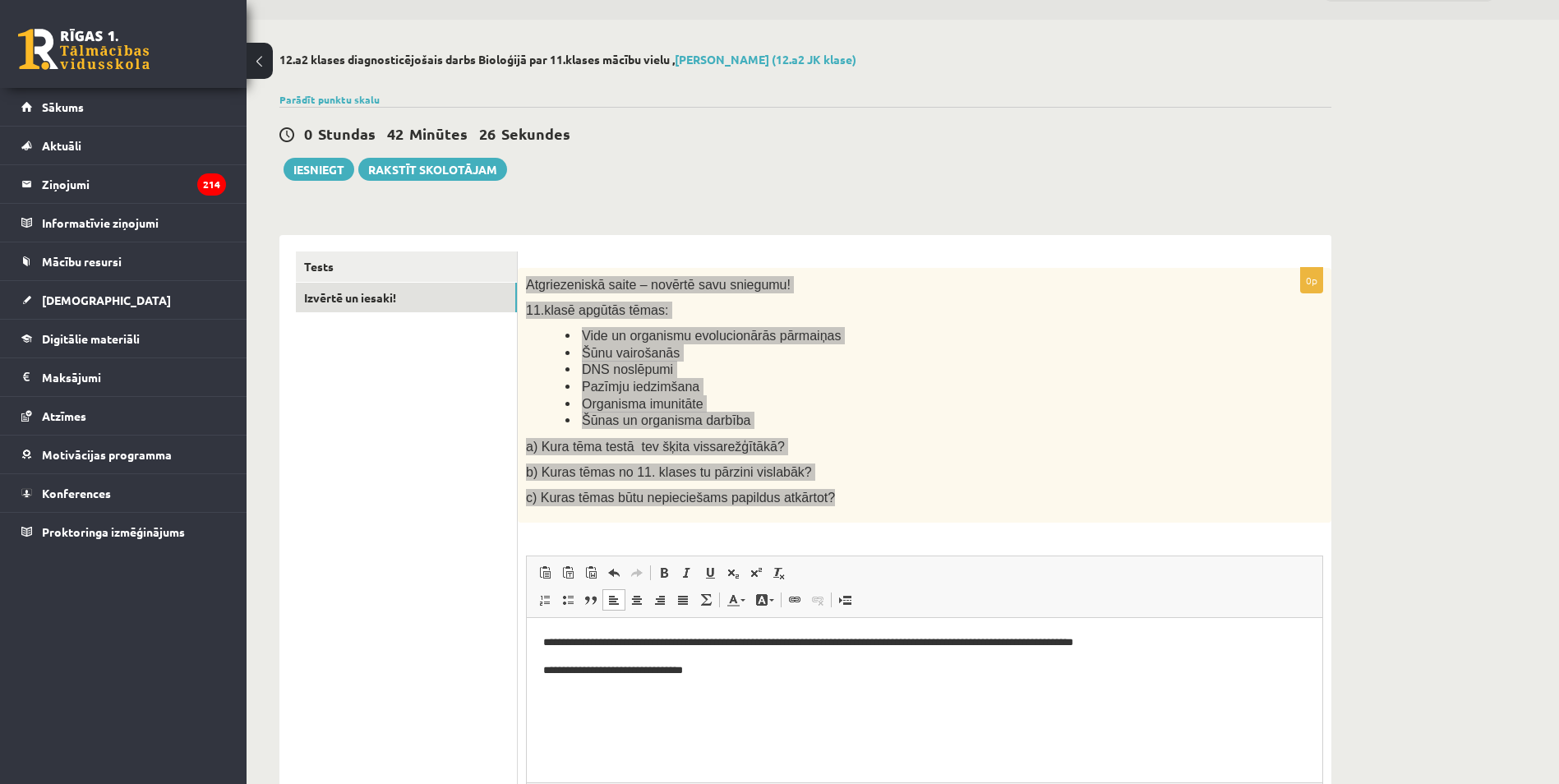
click at [709, 662] on p "**********" at bounding box center [925, 670] width 763 height 17
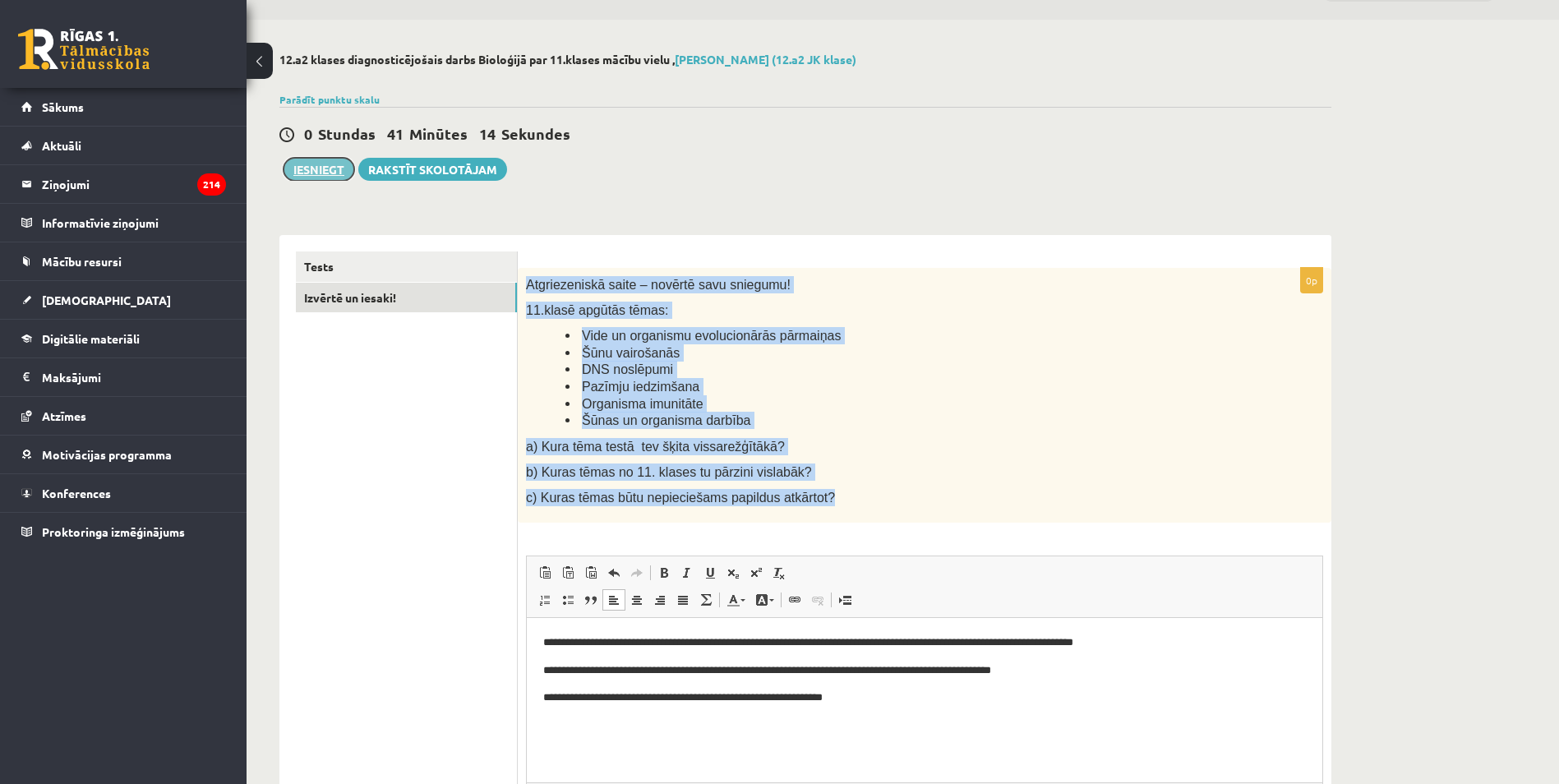
click at [330, 163] on button "Iesniegt" at bounding box center [319, 169] width 70 height 23
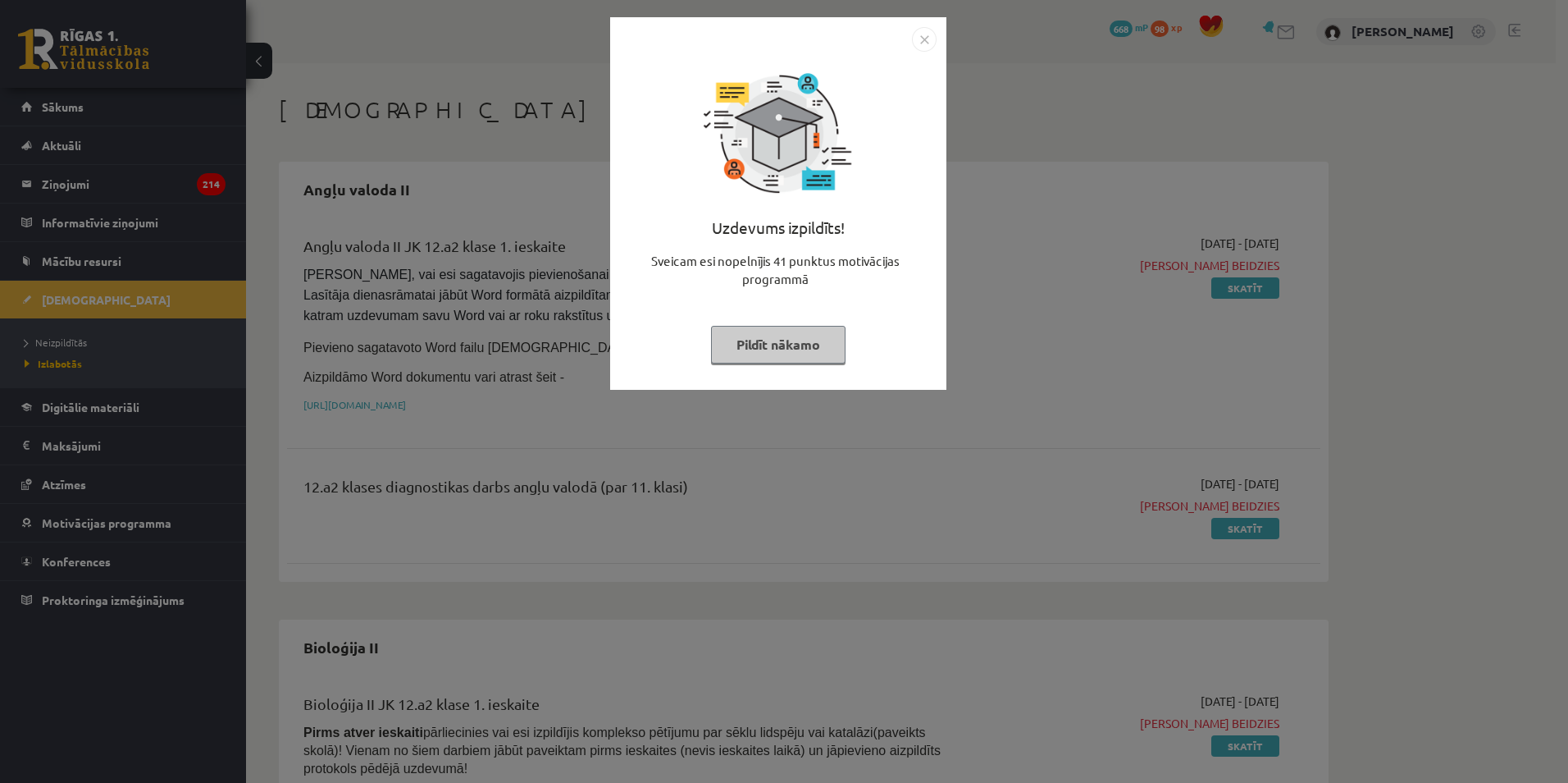
click at [741, 339] on button "Pildīt nākamo" at bounding box center [777, 345] width 134 height 37
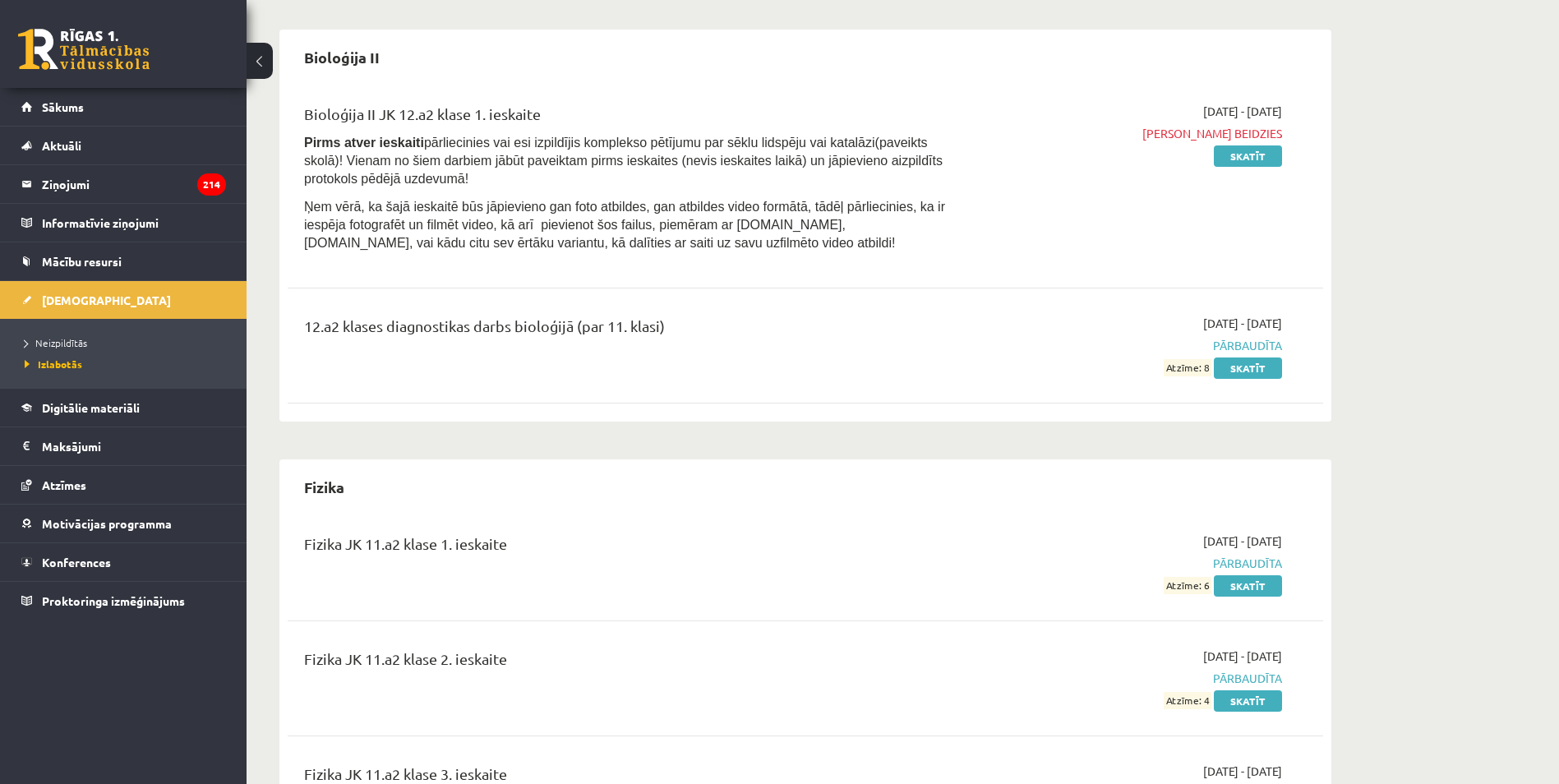
scroll to position [657, 0]
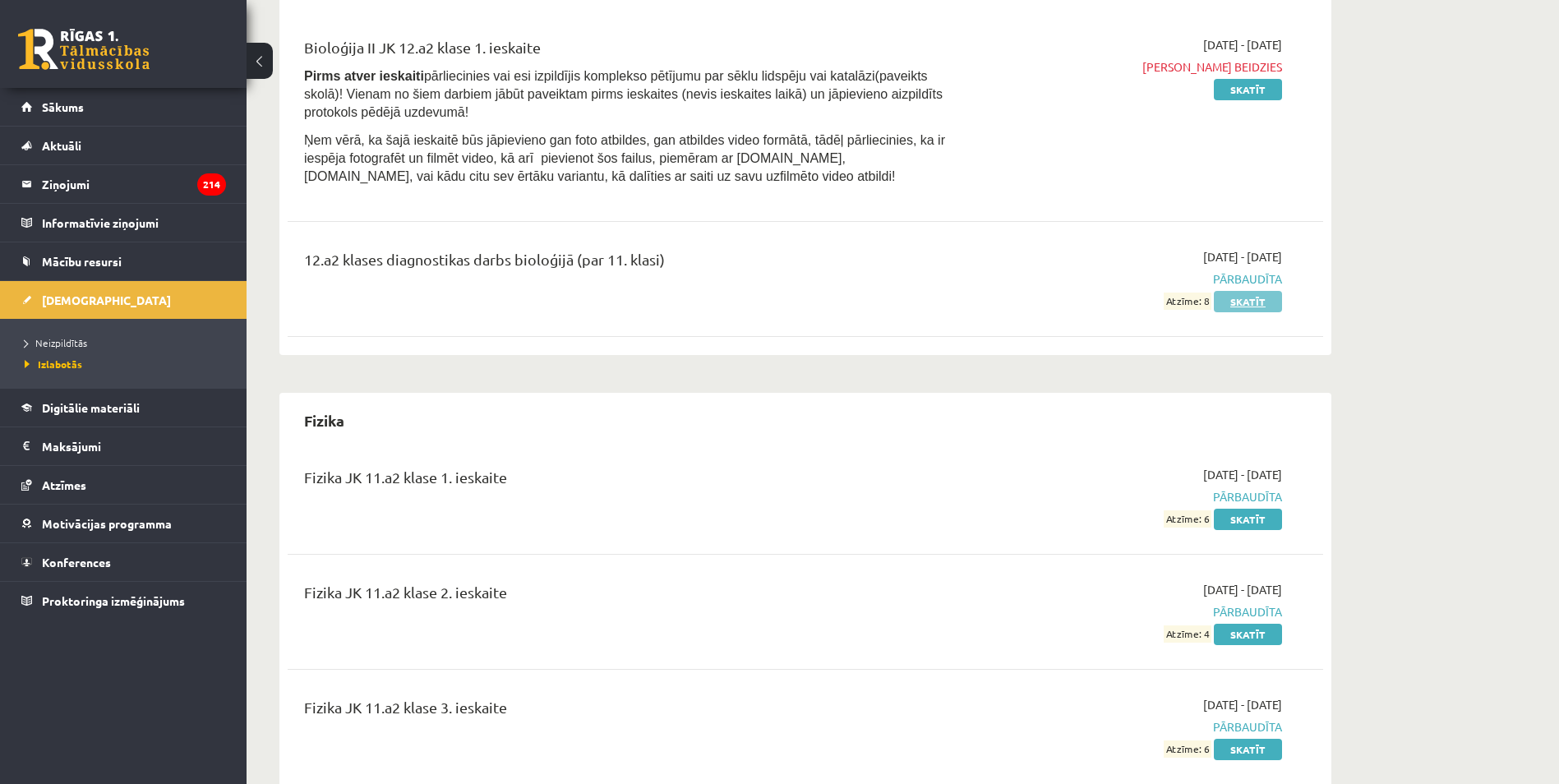
click at [1228, 299] on link "Skatīt" at bounding box center [1248, 301] width 68 height 21
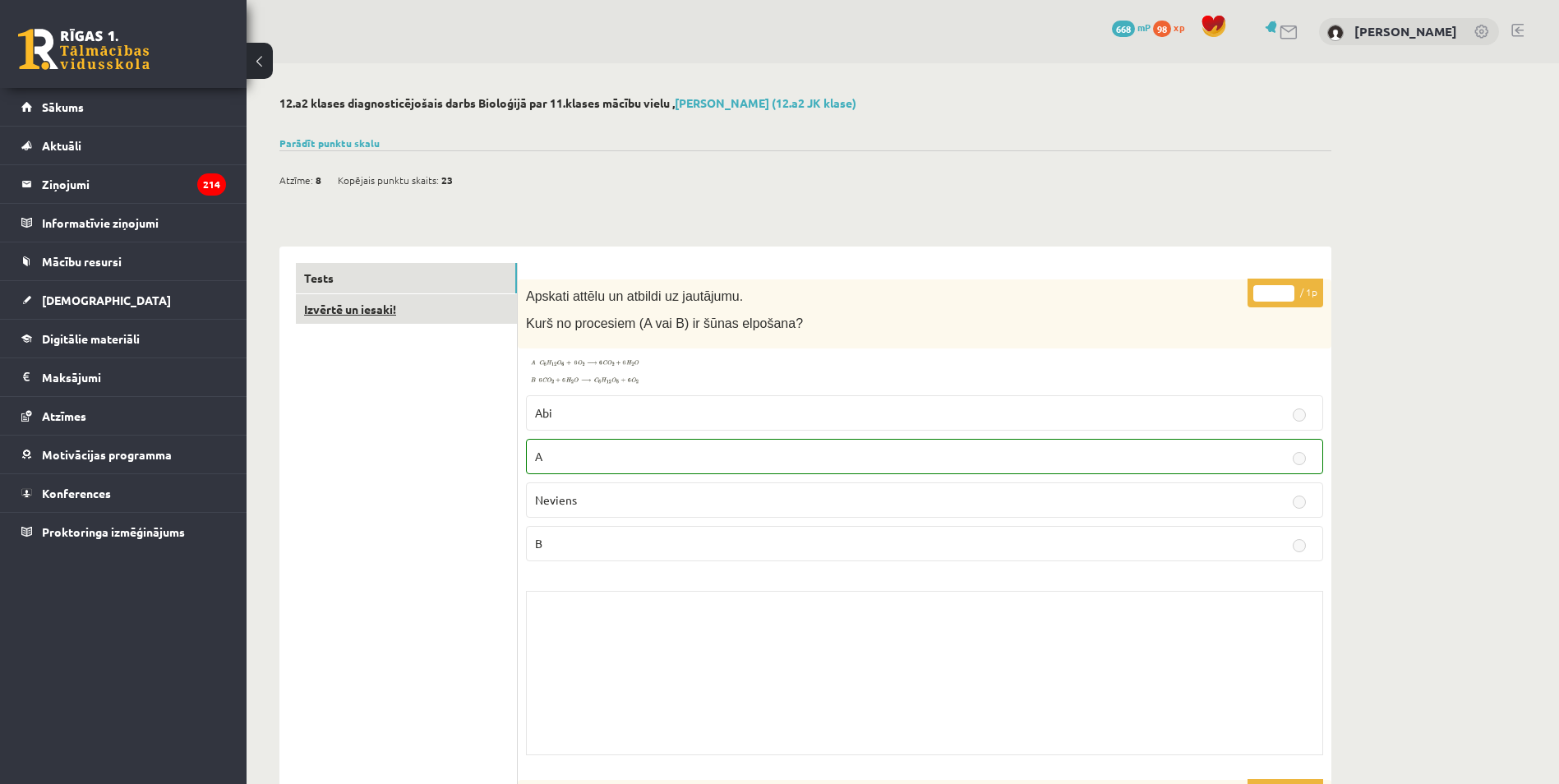
click at [400, 309] on link "Izvērtē un iesaki!" at bounding box center [407, 309] width 221 height 30
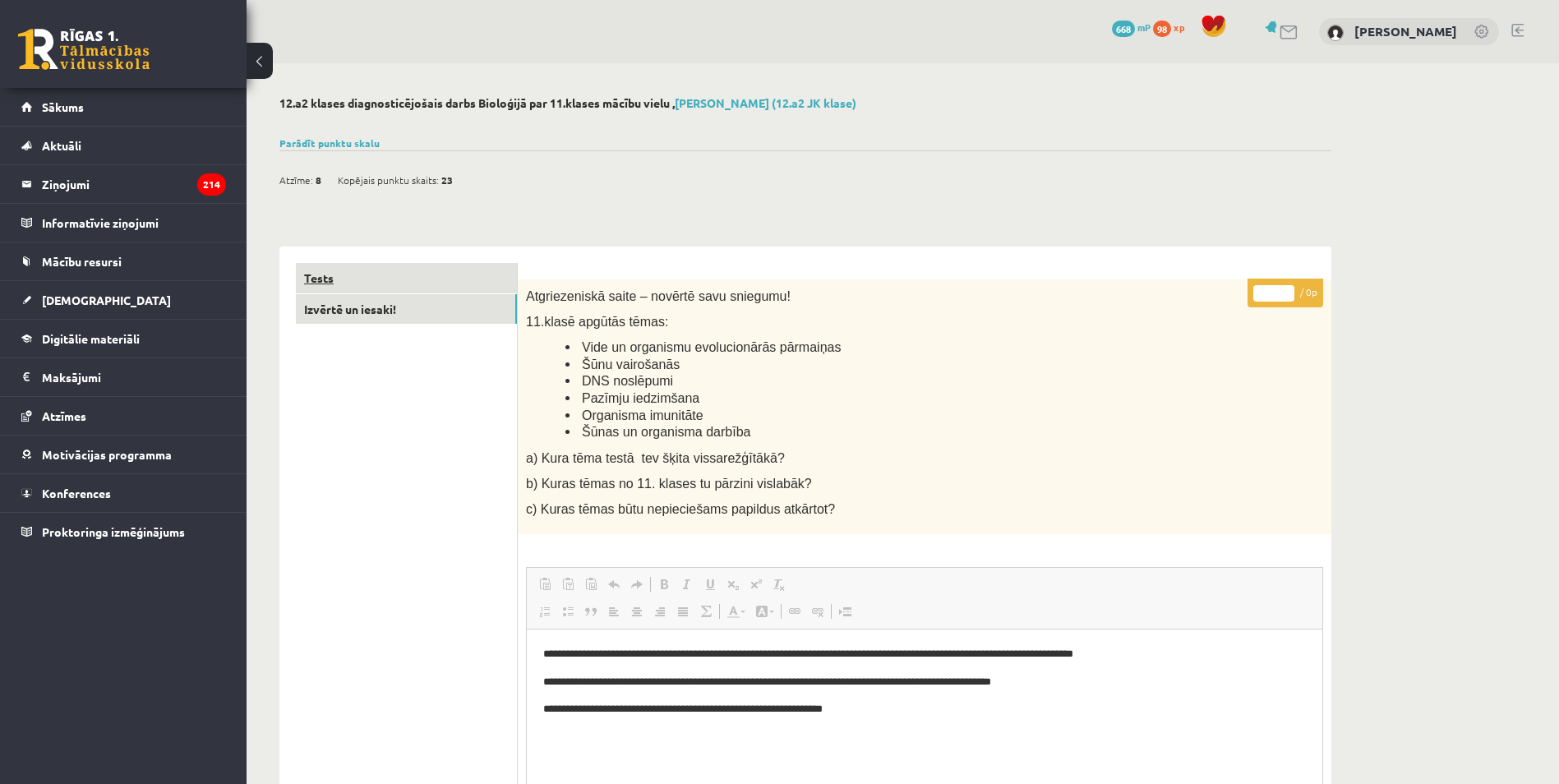
click at [380, 283] on link "Tests" at bounding box center [407, 278] width 221 height 30
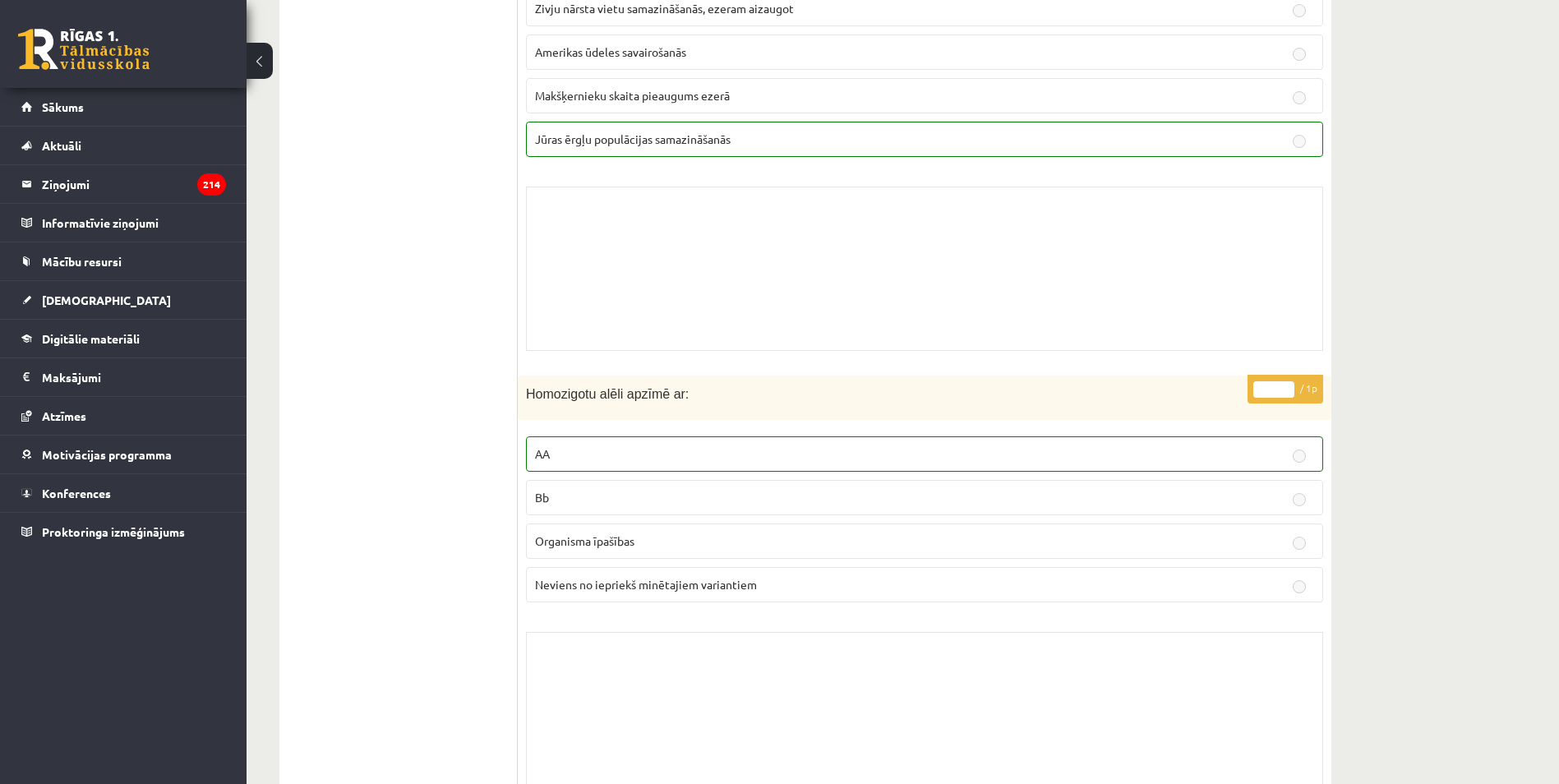
scroll to position [5913, 0]
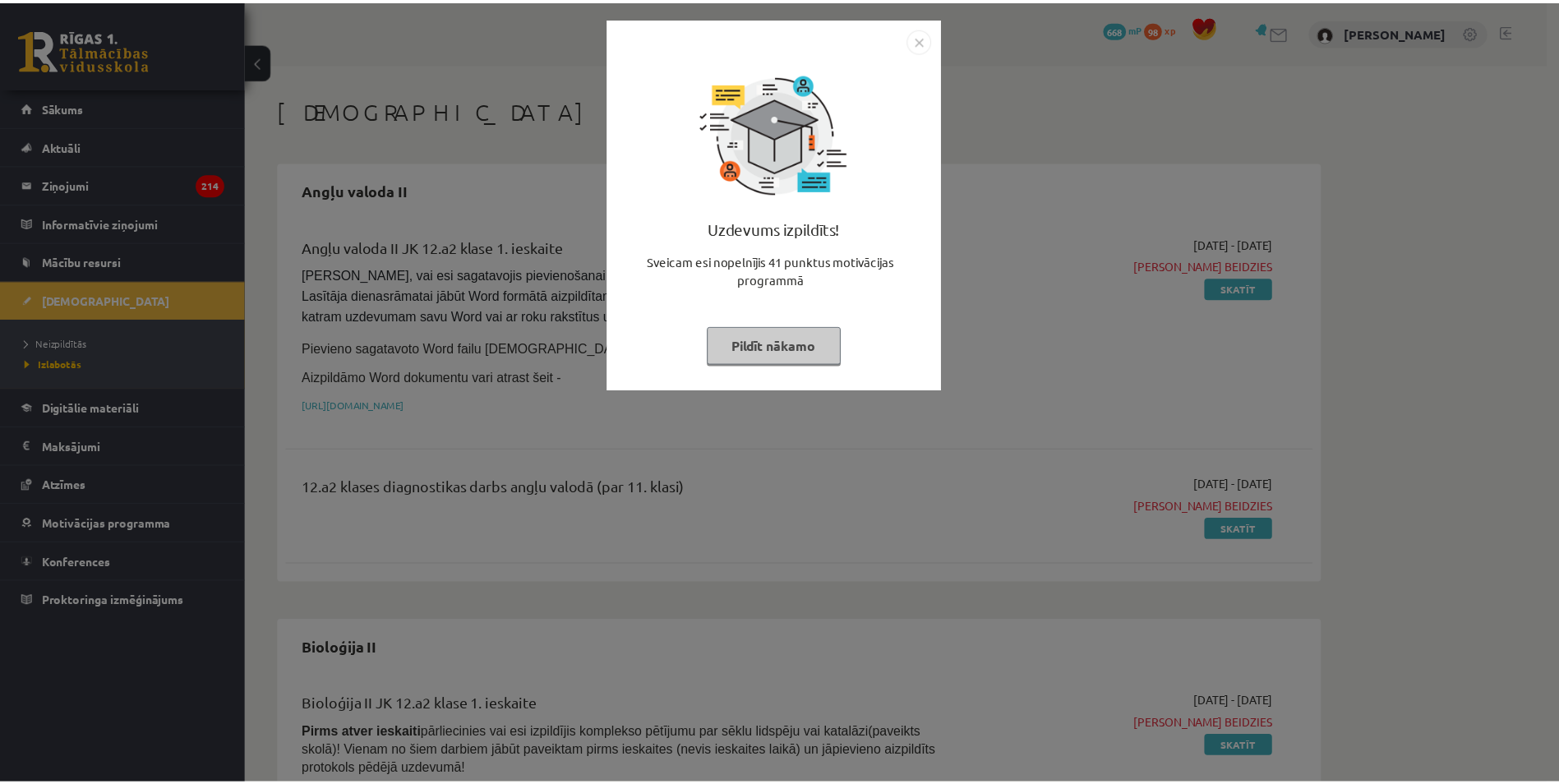
scroll to position [657, 0]
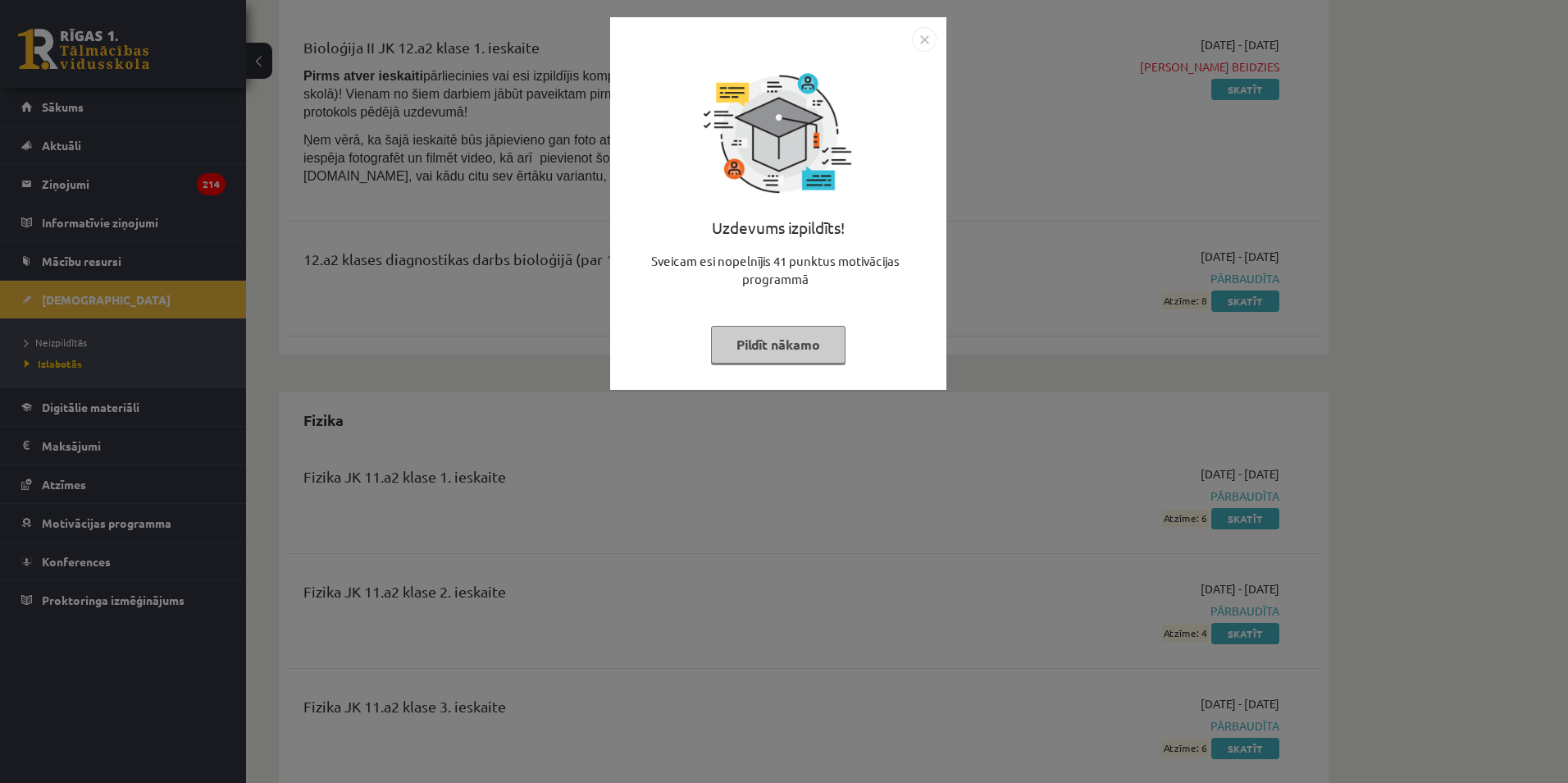
click at [789, 356] on button "Pildīt nākamo" at bounding box center [777, 345] width 134 height 37
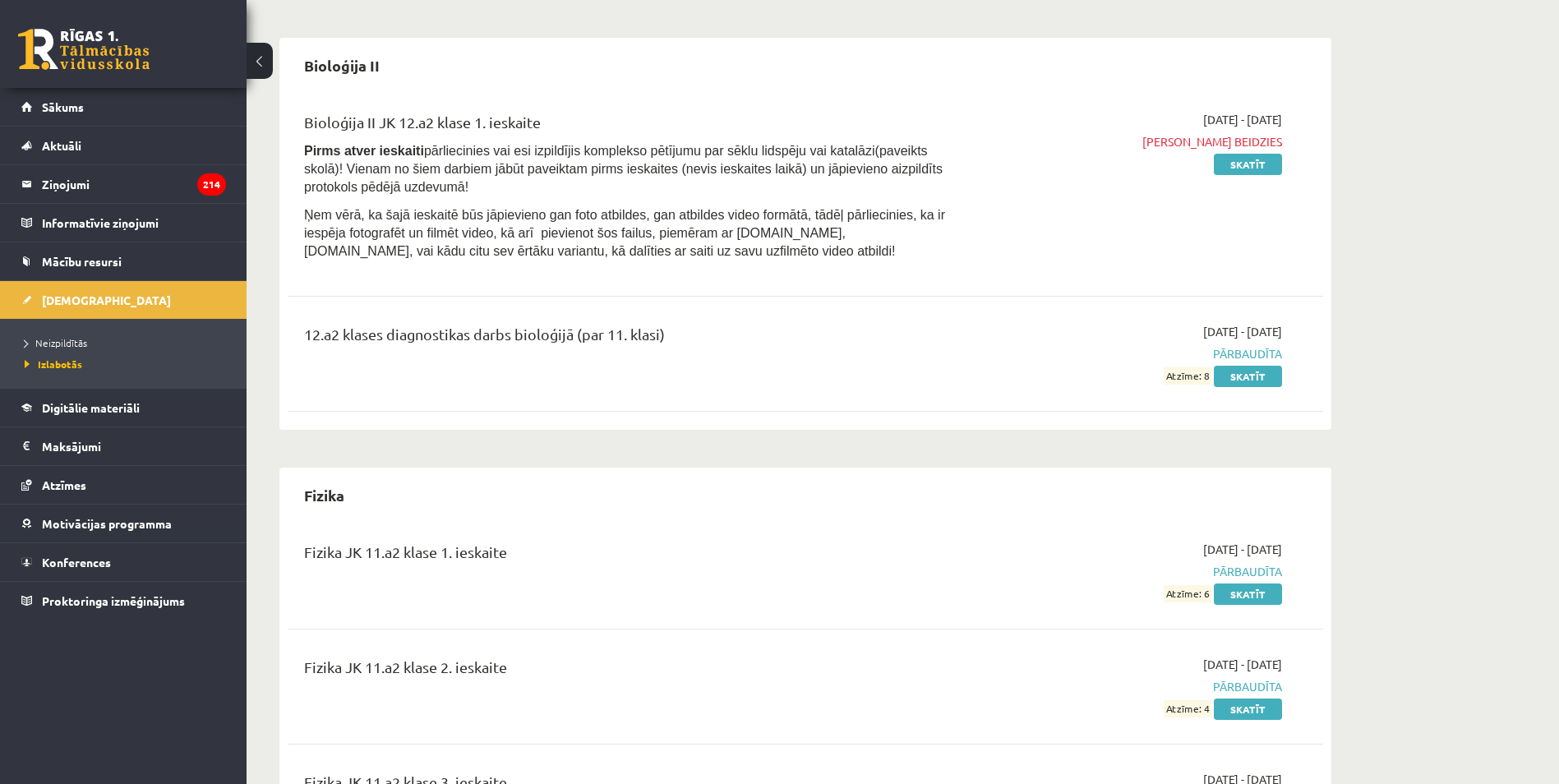
scroll to position [575, 0]
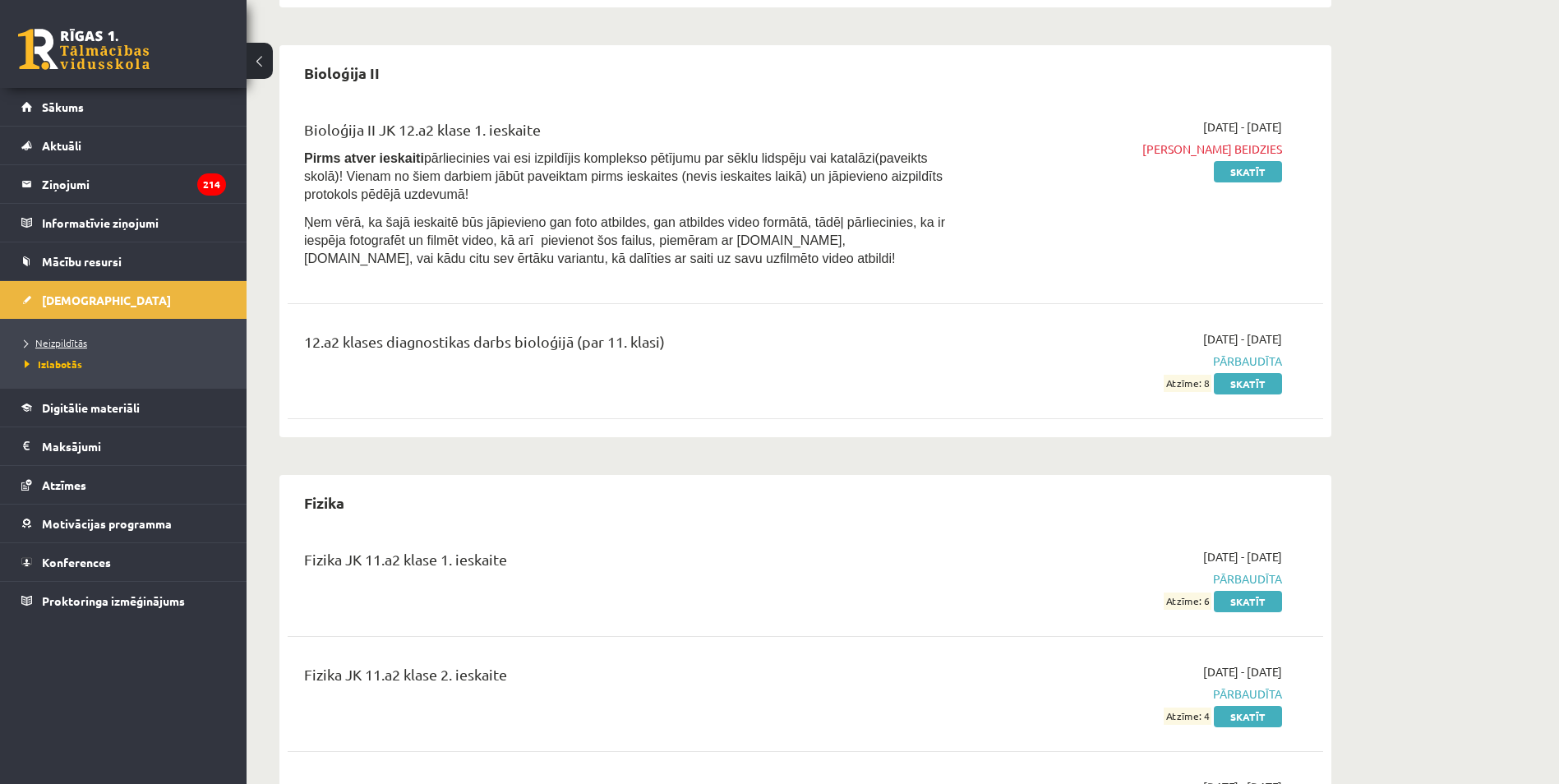
click at [49, 337] on span "Neizpildītās" at bounding box center [56, 342] width 62 height 13
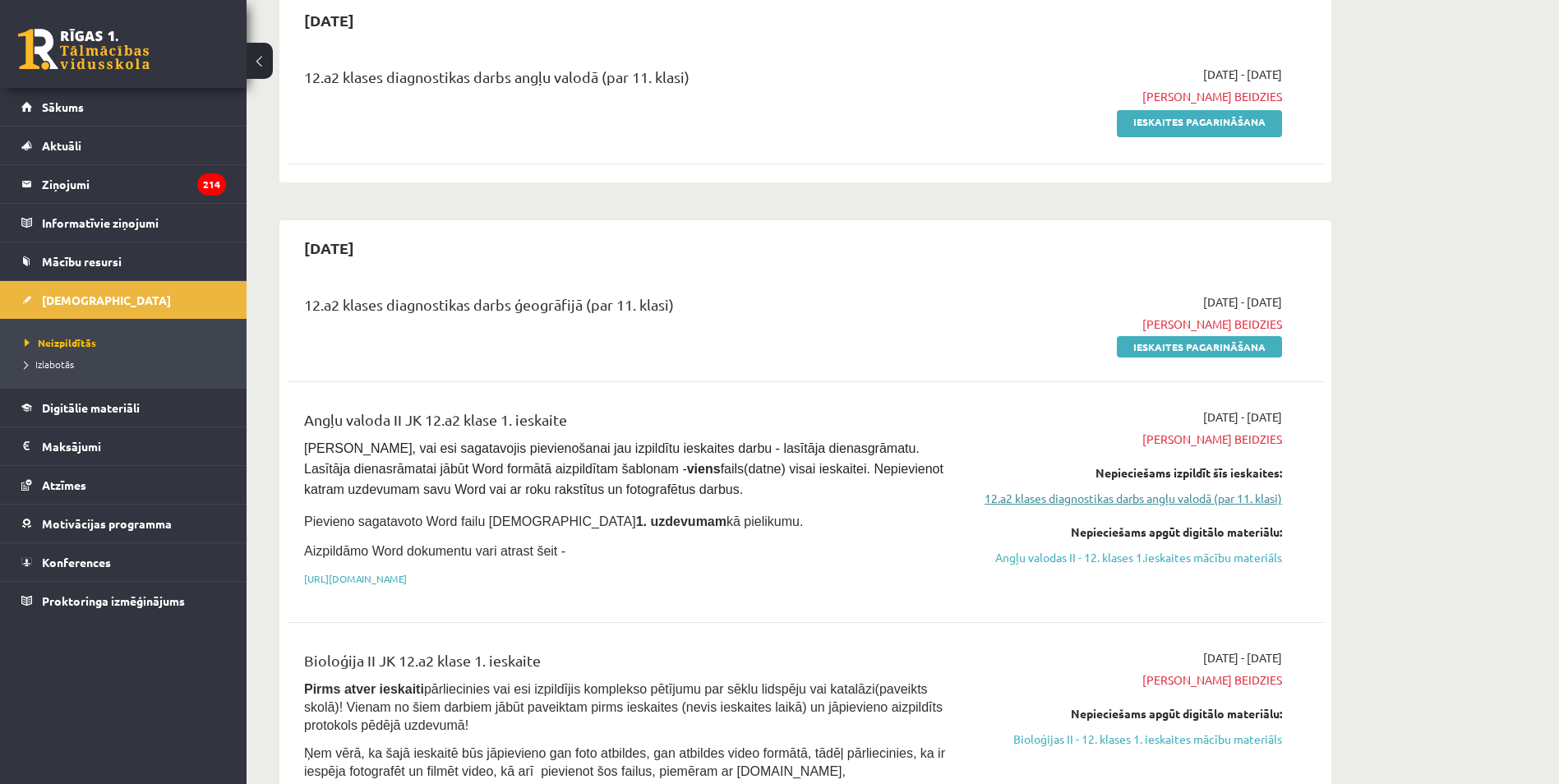
scroll to position [1232, 0]
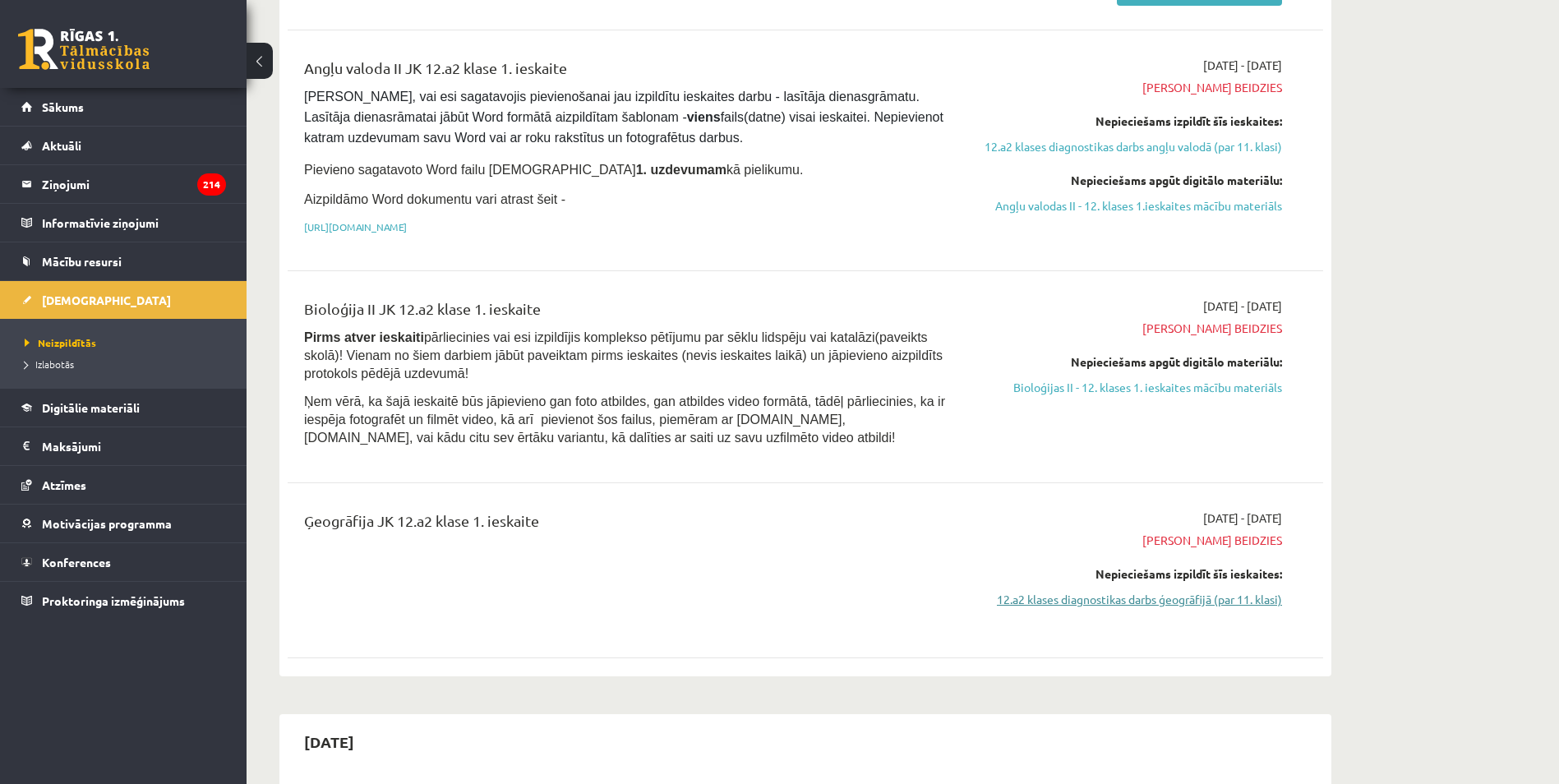
click at [1190, 590] on link "12.a2 klases diagnostikas darbs ģeogrāfijā (par 11. klasi)" at bounding box center [1126, 598] width 310 height 17
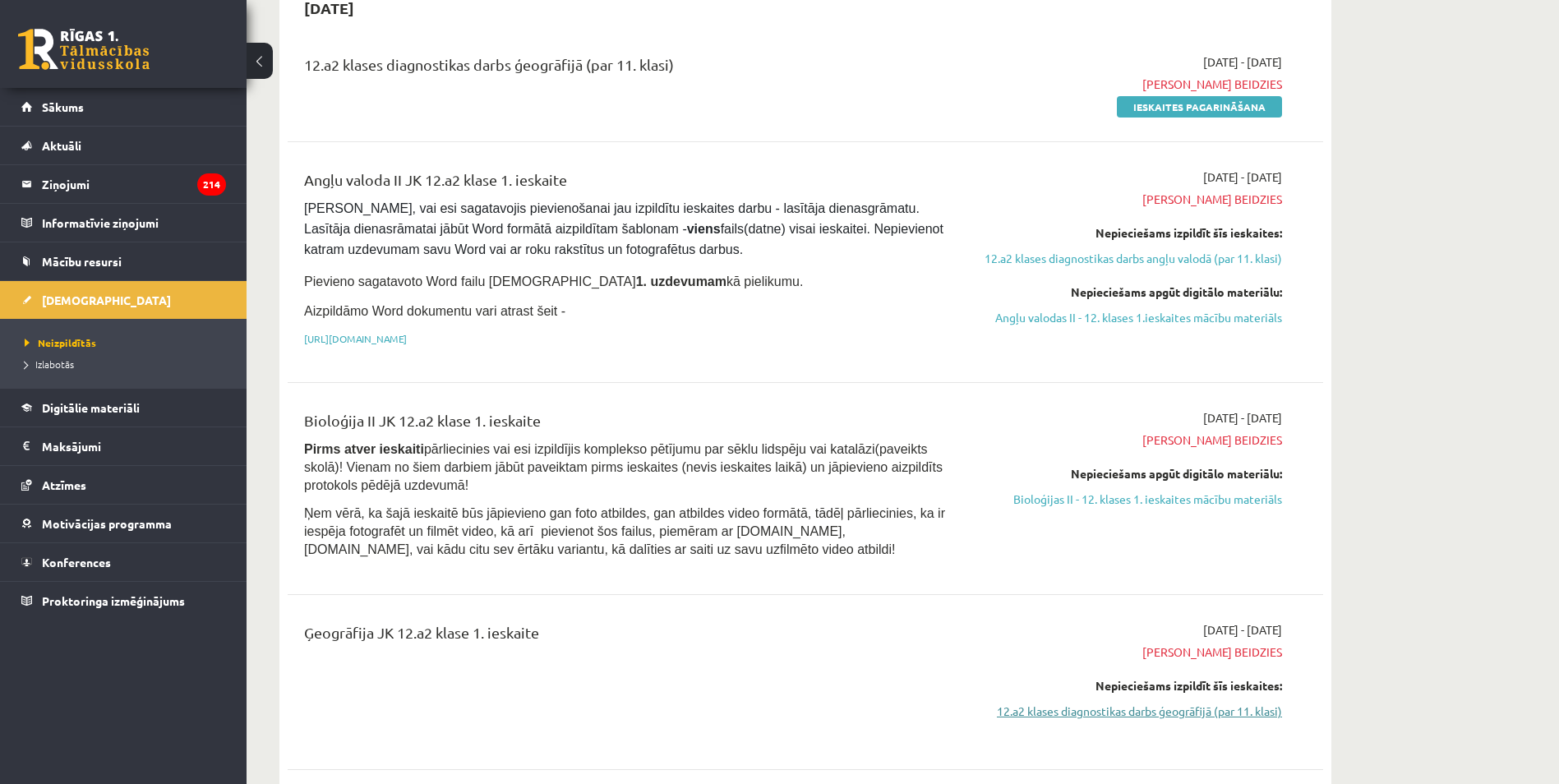
click at [1213, 702] on link "12.a2 klases diagnostikas darbs ģeogrāfijā (par 11. klasi)" at bounding box center [1126, 710] width 310 height 17
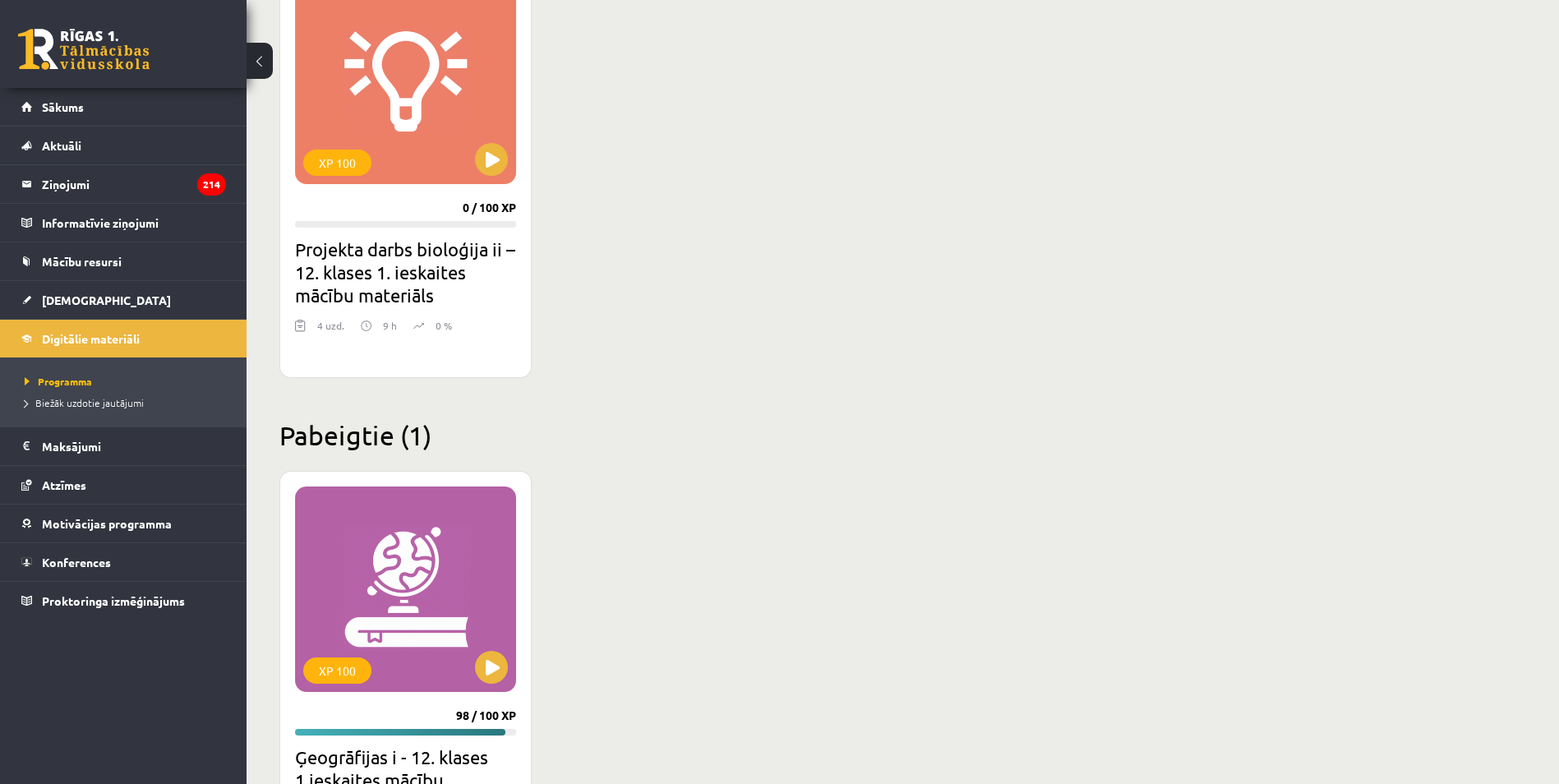
scroll to position [1184, 0]
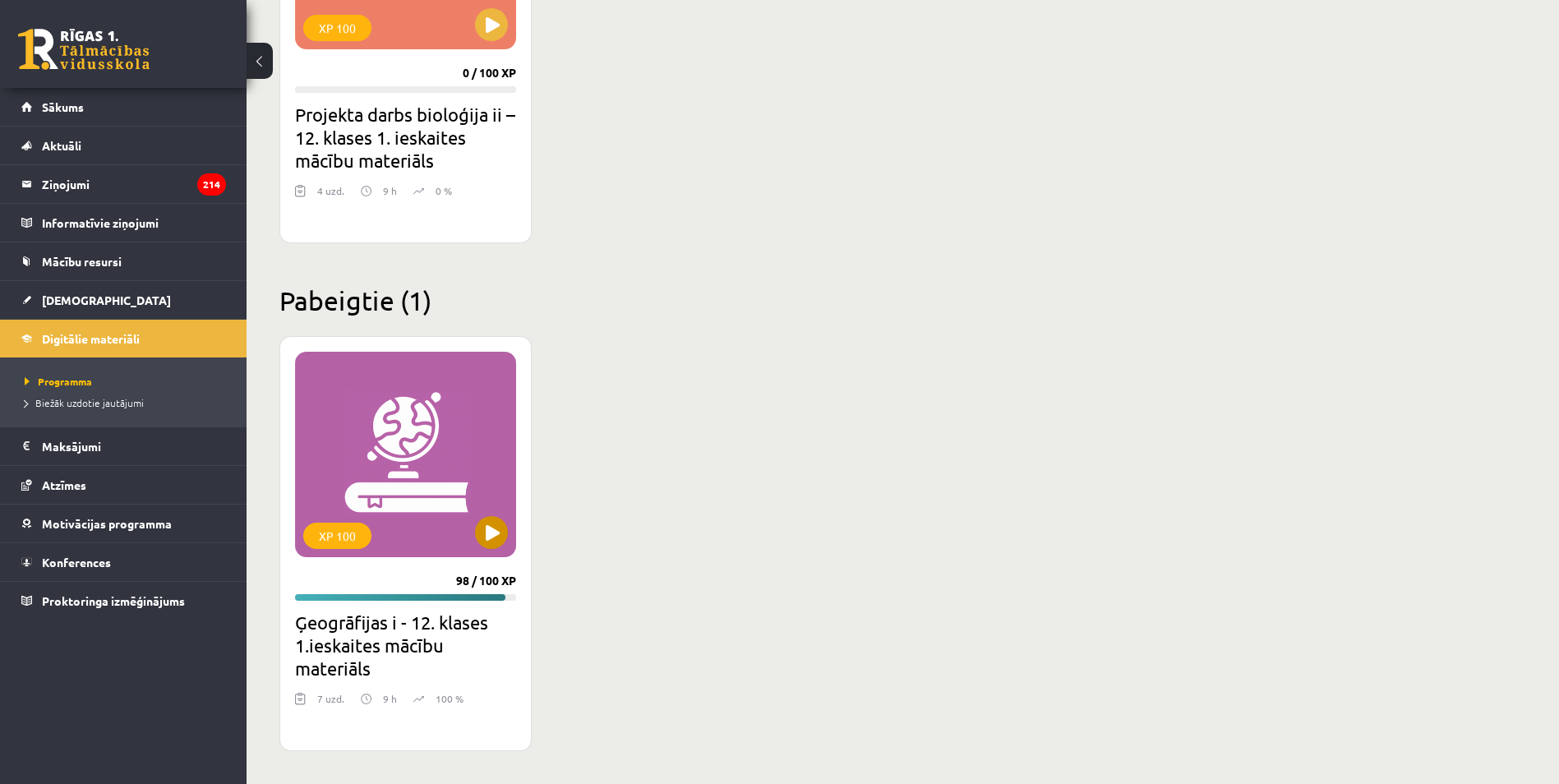
click at [390, 413] on div "XP 100" at bounding box center [406, 454] width 221 height 205
click at [62, 307] on link "[DEMOGRAPHIC_DATA]" at bounding box center [123, 300] width 204 height 37
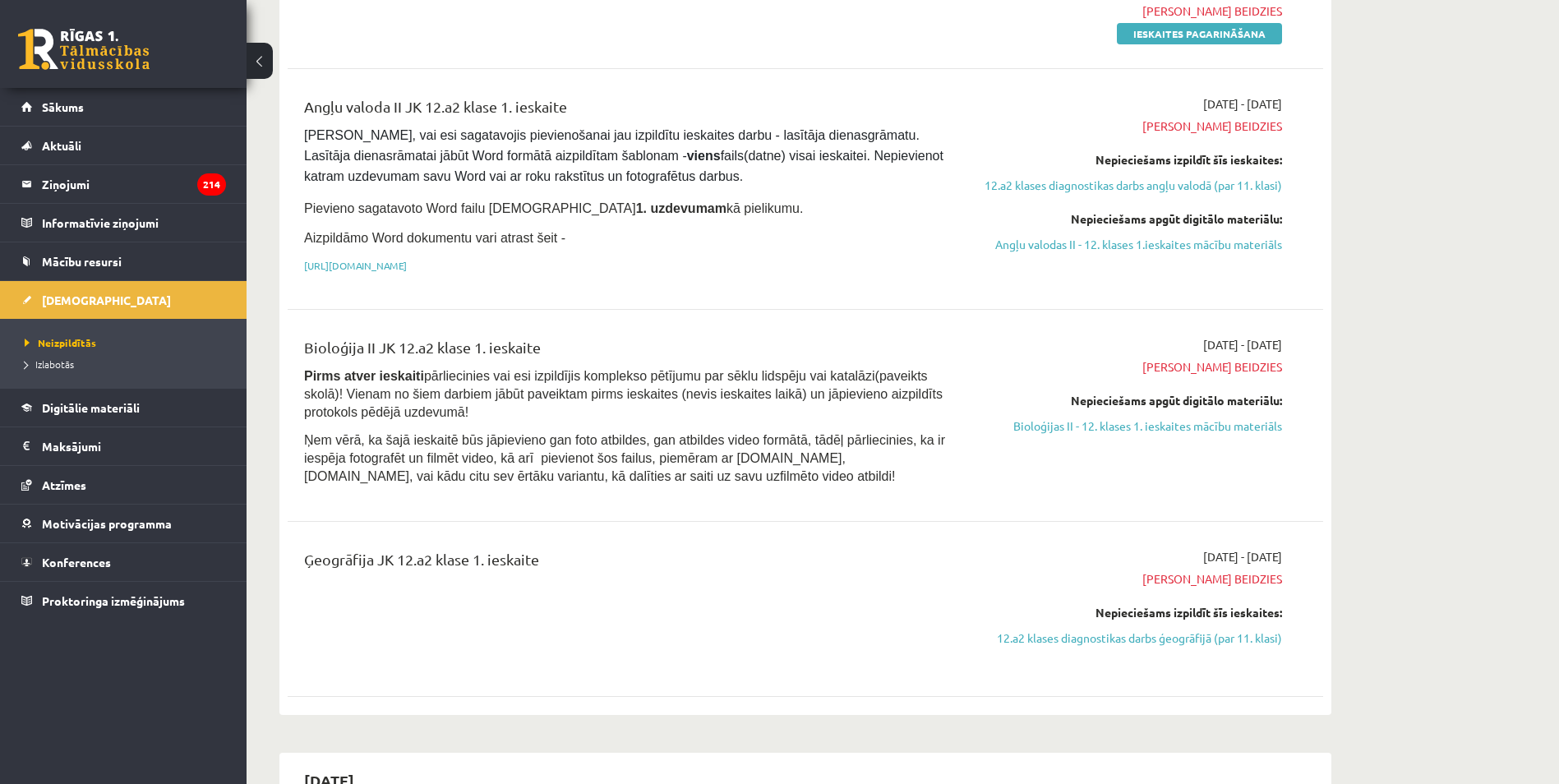
scroll to position [1232, 0]
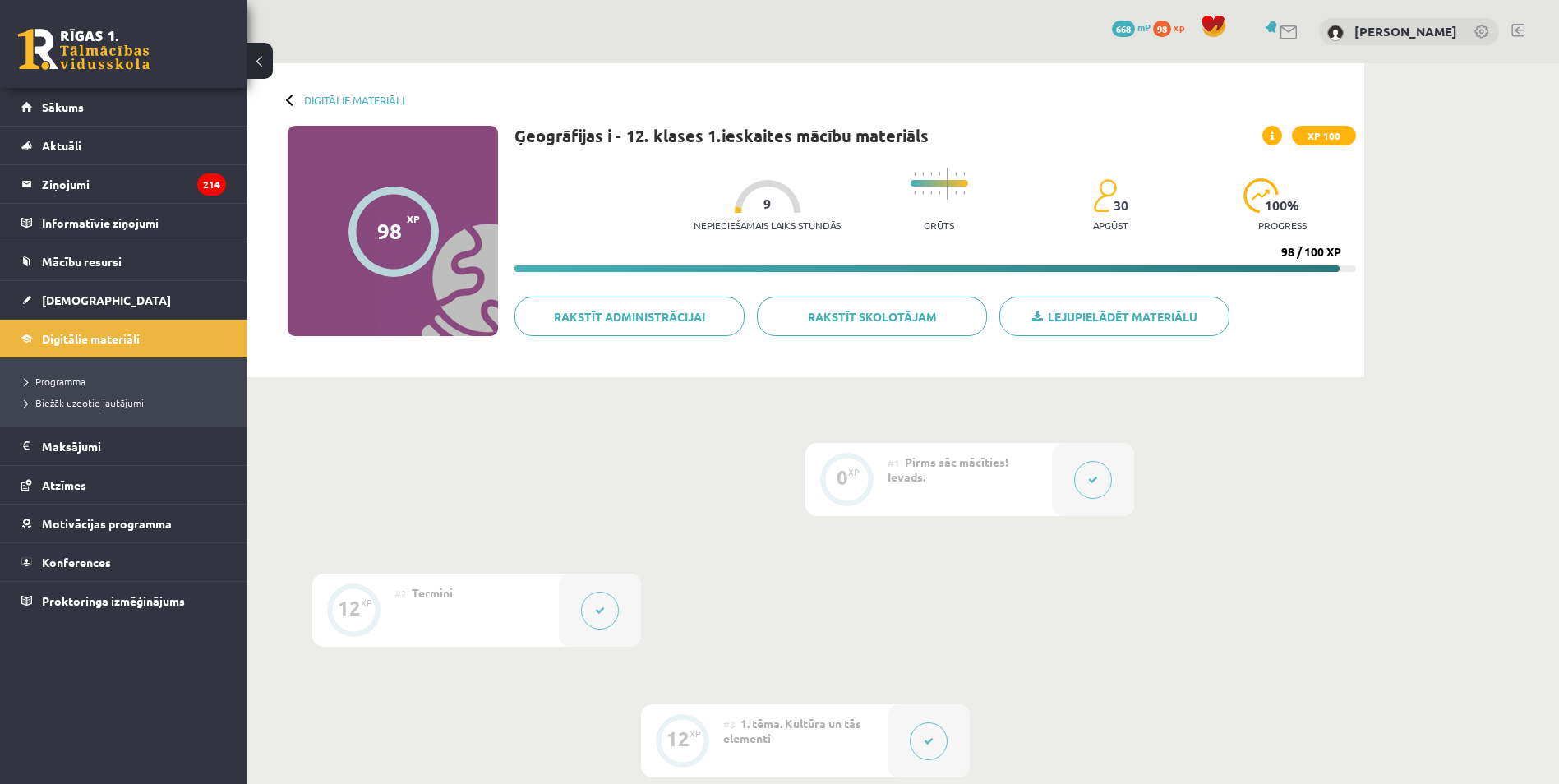
click at [1076, 459] on div at bounding box center [1093, 479] width 82 height 73
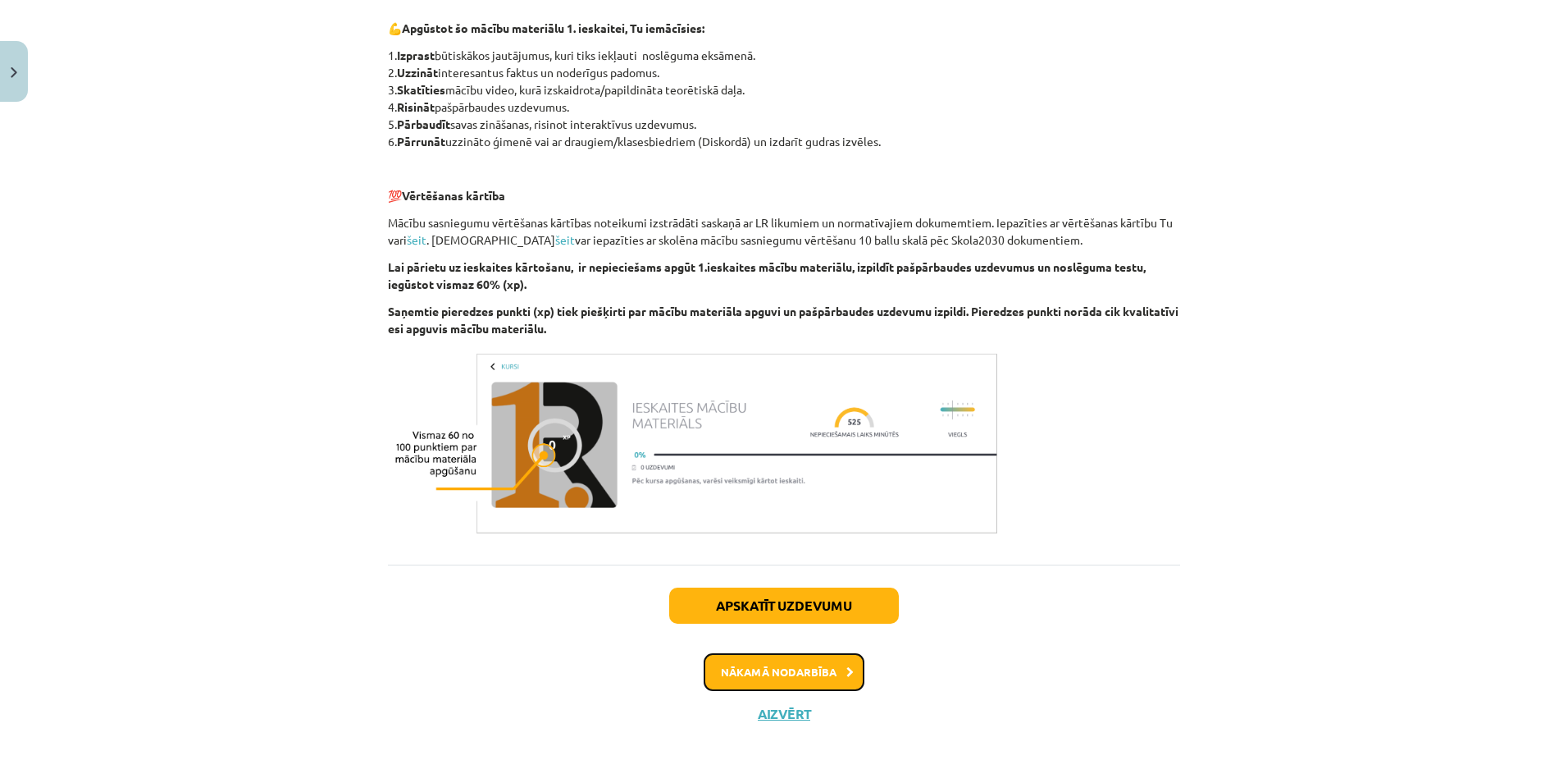
click at [796, 677] on button "Nākamā nodarbība" at bounding box center [784, 672] width 160 height 37
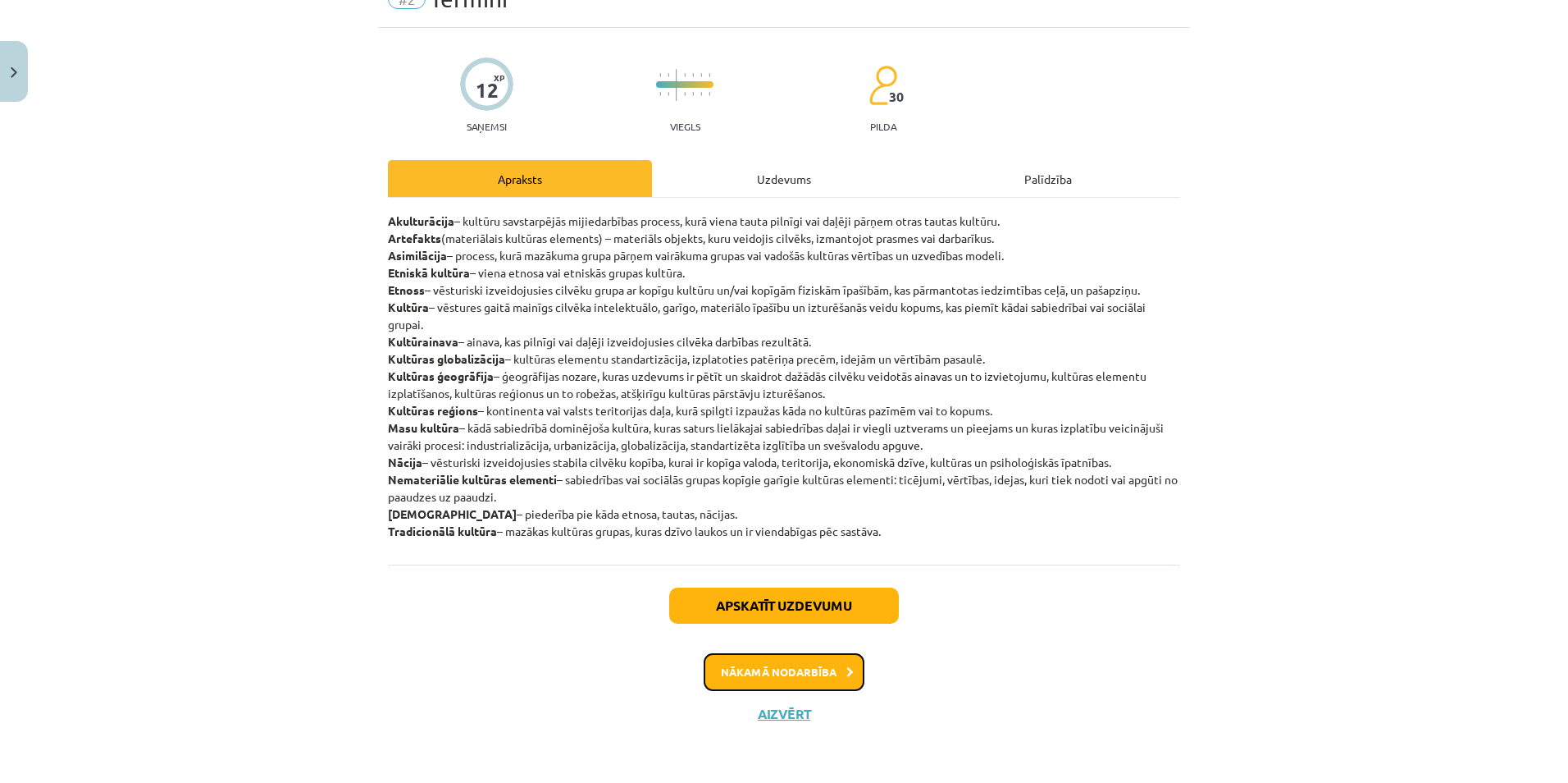
scroll to position [41, 0]
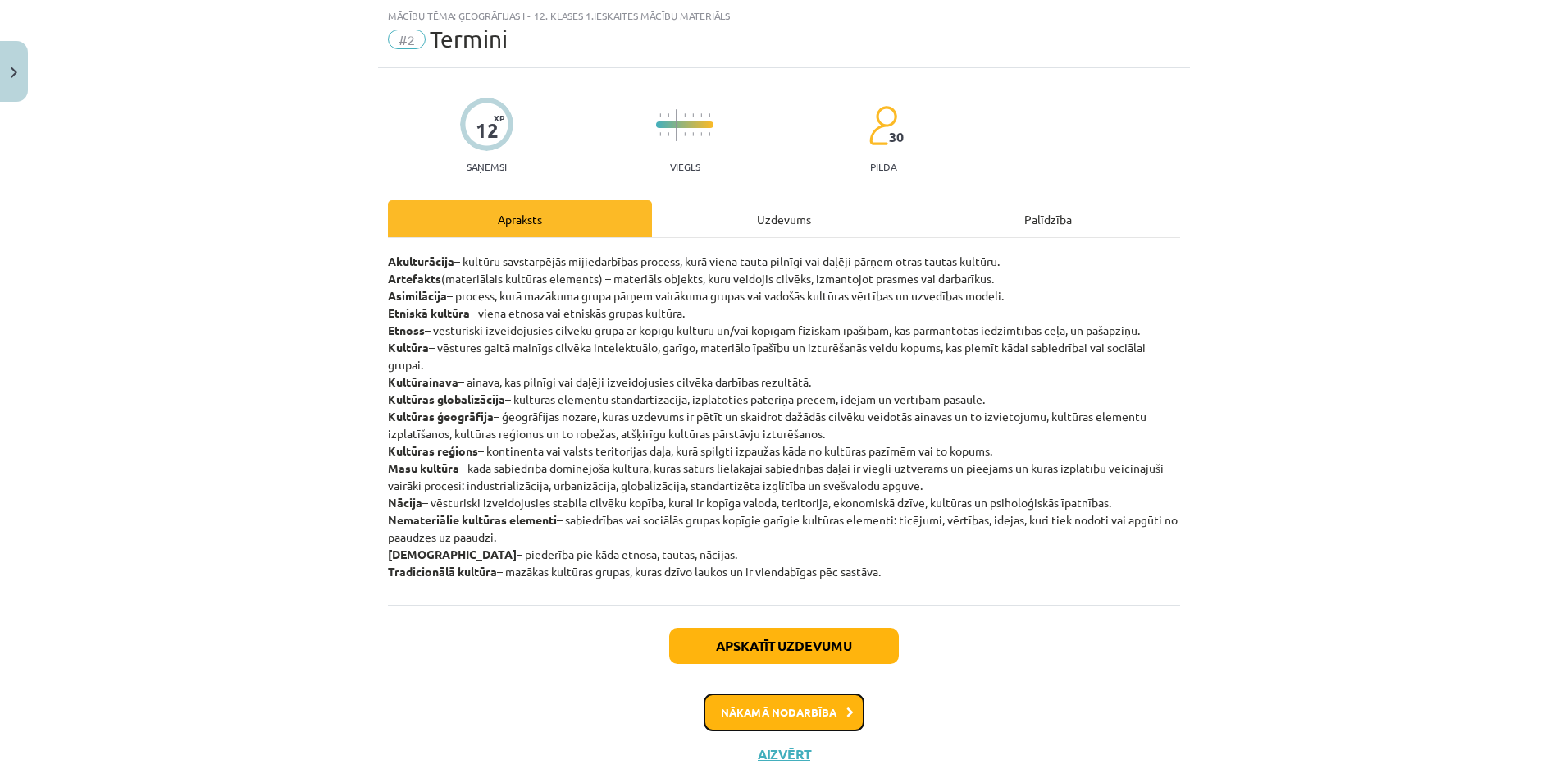
click at [806, 707] on button "Nākamā nodarbība" at bounding box center [784, 712] width 160 height 37
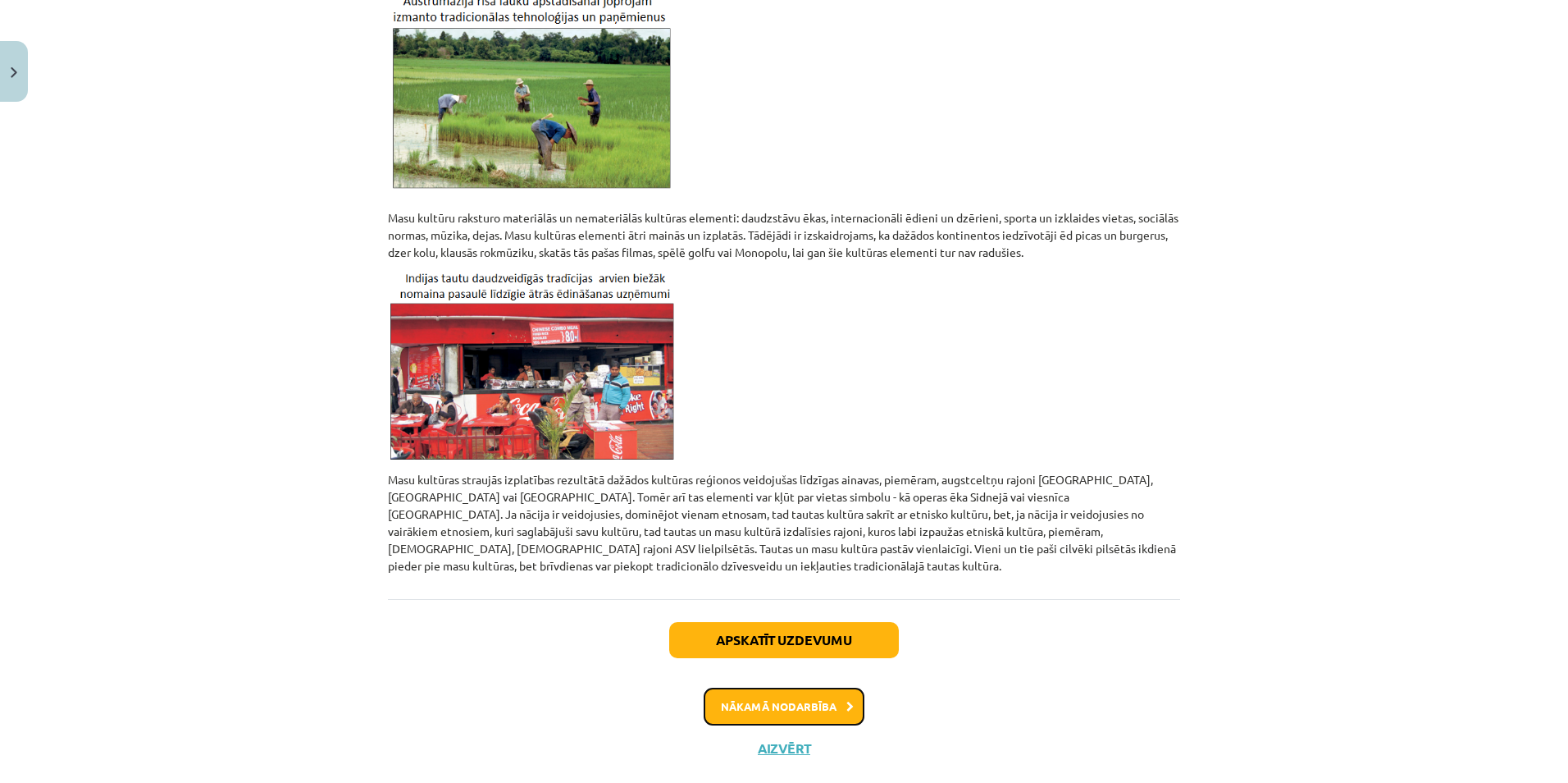
click at [800, 688] on button "Nākamā nodarbība" at bounding box center [784, 706] width 160 height 37
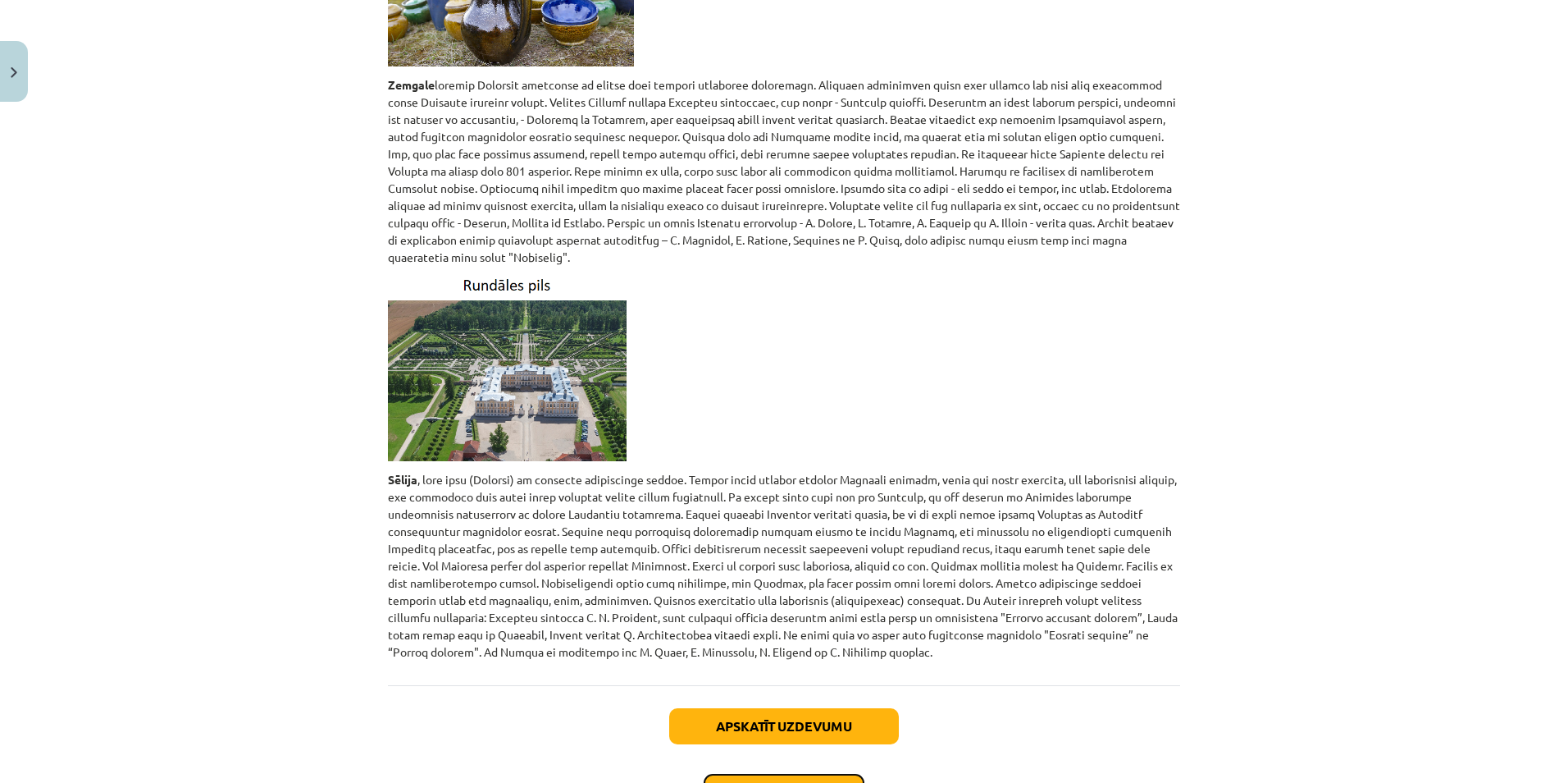
click at [792, 773] on button "Nākamā nodarbība" at bounding box center [784, 792] width 160 height 37
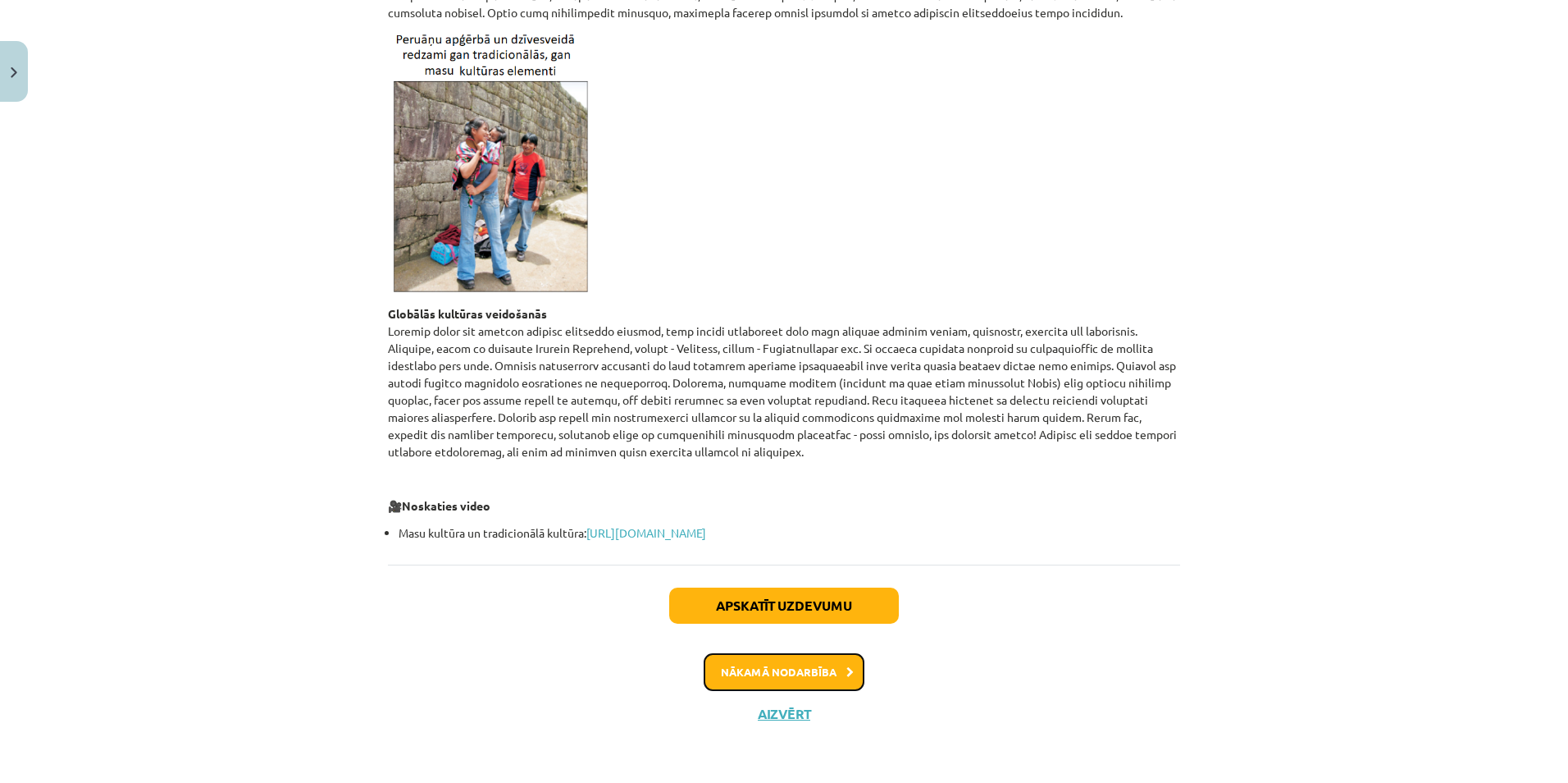
click at [766, 666] on button "Nākamā nodarbība" at bounding box center [784, 672] width 160 height 37
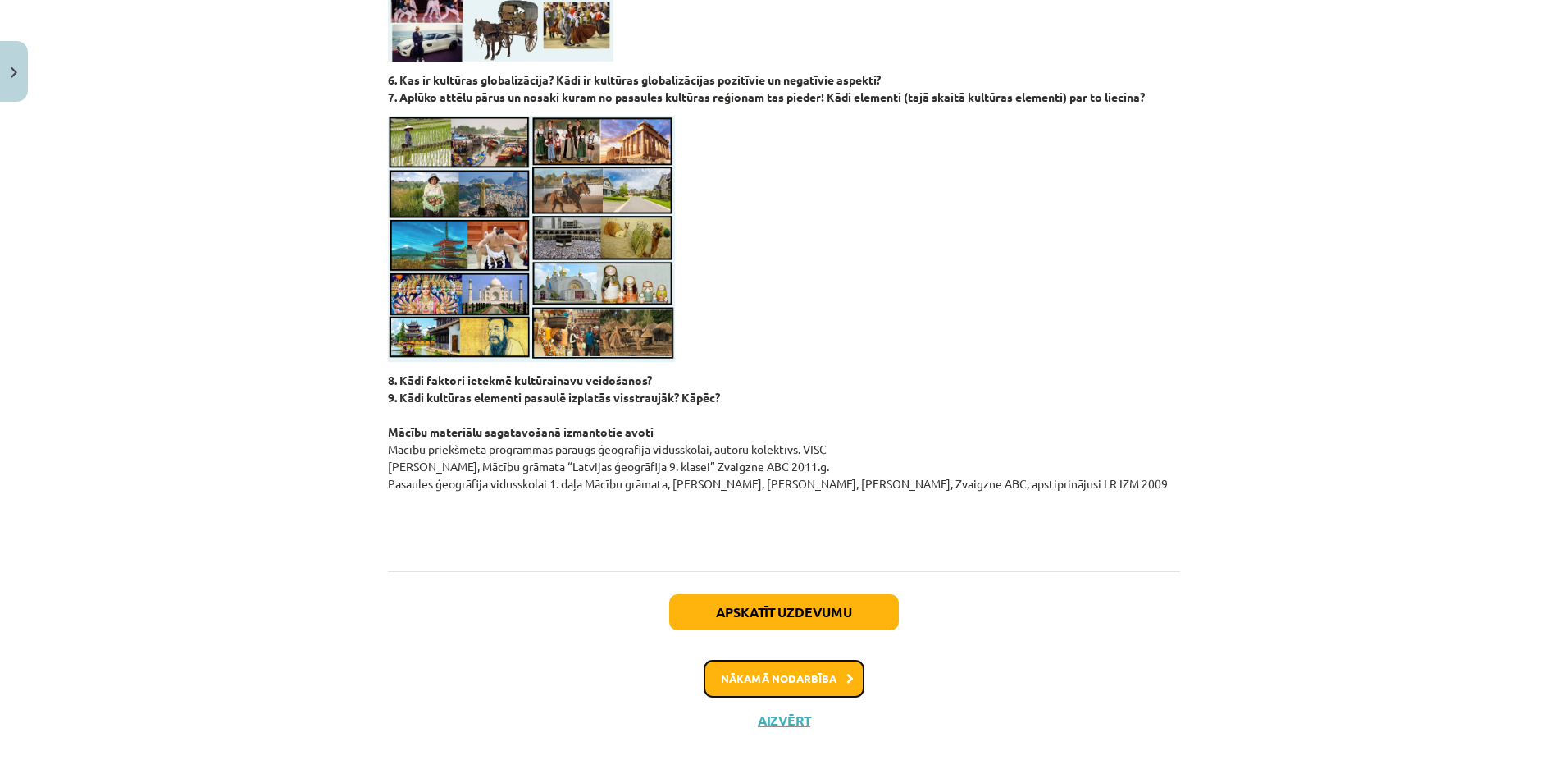
scroll to position [1474, 0]
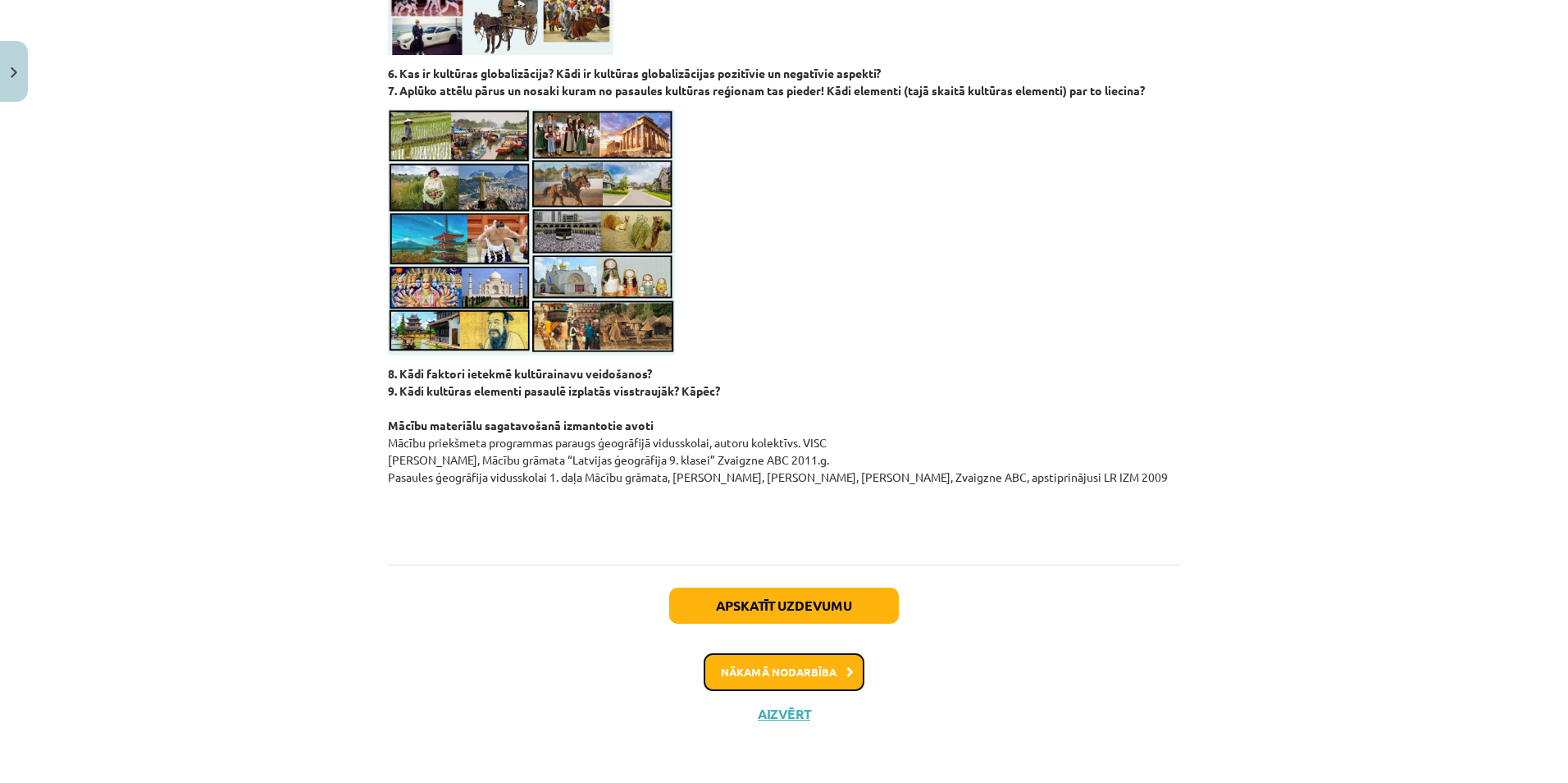
click at [752, 672] on button "Nākamā nodarbība" at bounding box center [784, 672] width 160 height 37
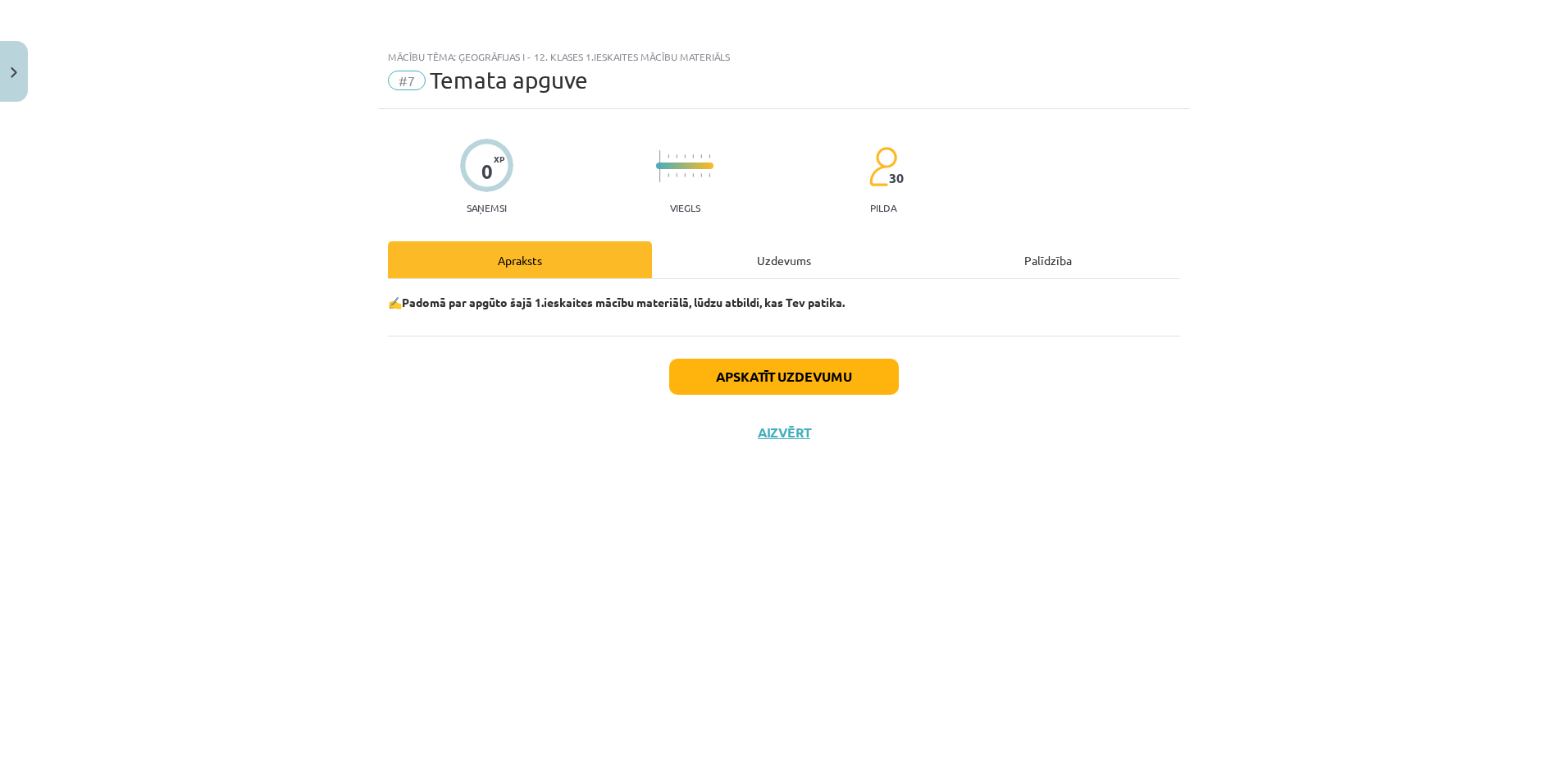
scroll to position [0, 0]
click at [711, 380] on button "Apskatīt uzdevumu" at bounding box center [784, 376] width 230 height 37
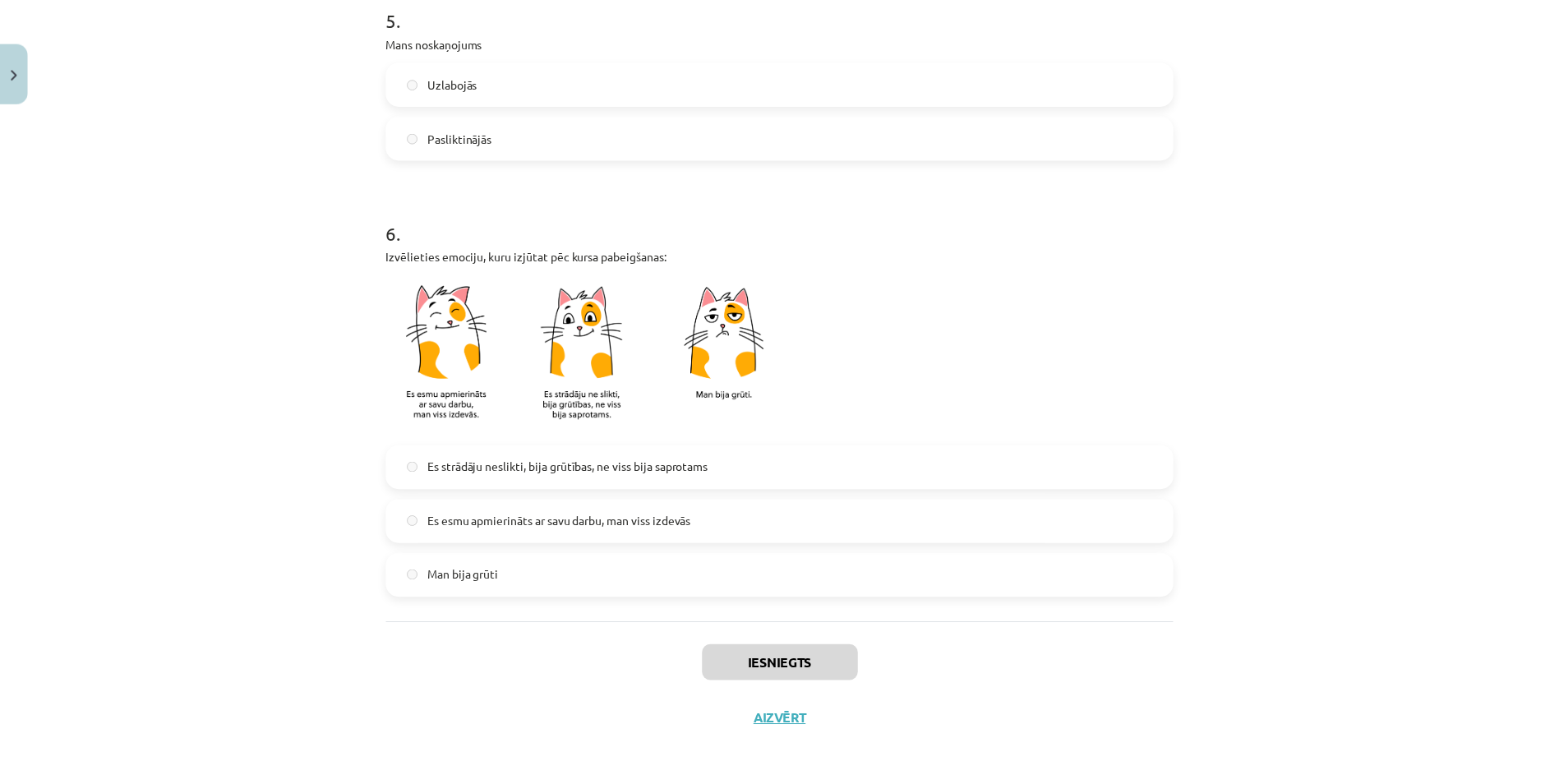
scroll to position [1267, 0]
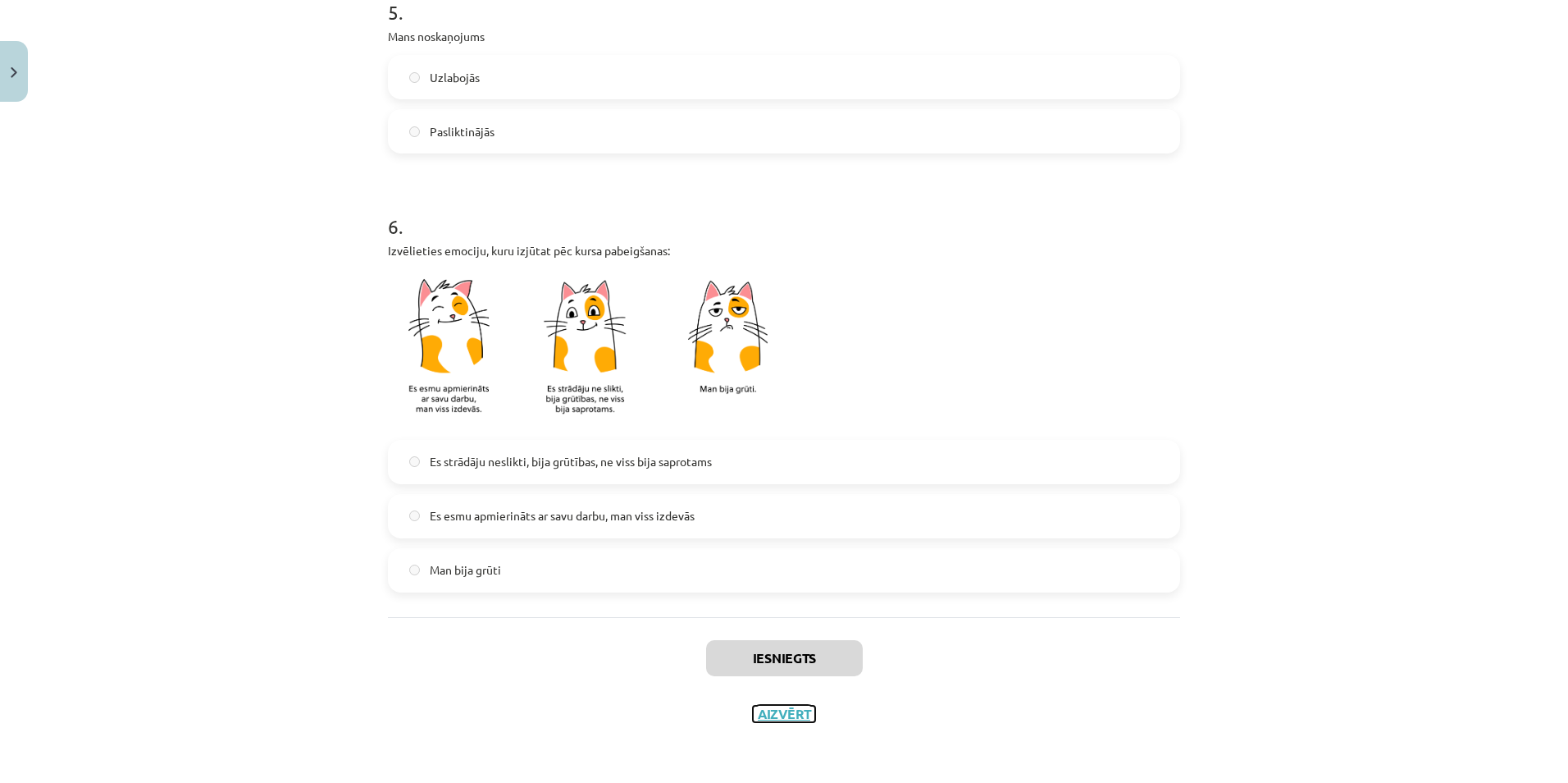
click at [773, 709] on button "Aizvērt" at bounding box center [784, 714] width 62 height 16
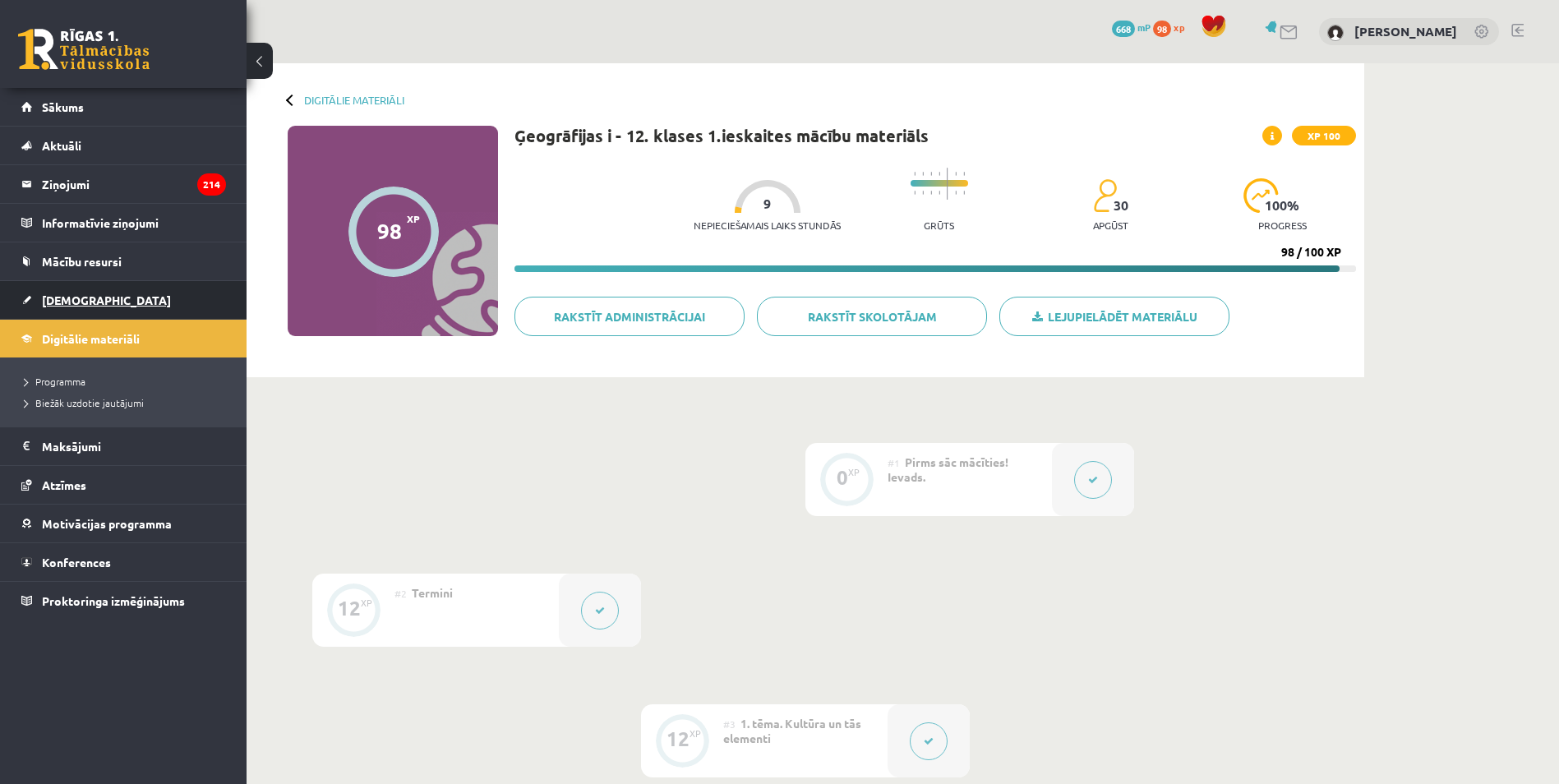
click at [70, 309] on link "[DEMOGRAPHIC_DATA]" at bounding box center [123, 300] width 204 height 37
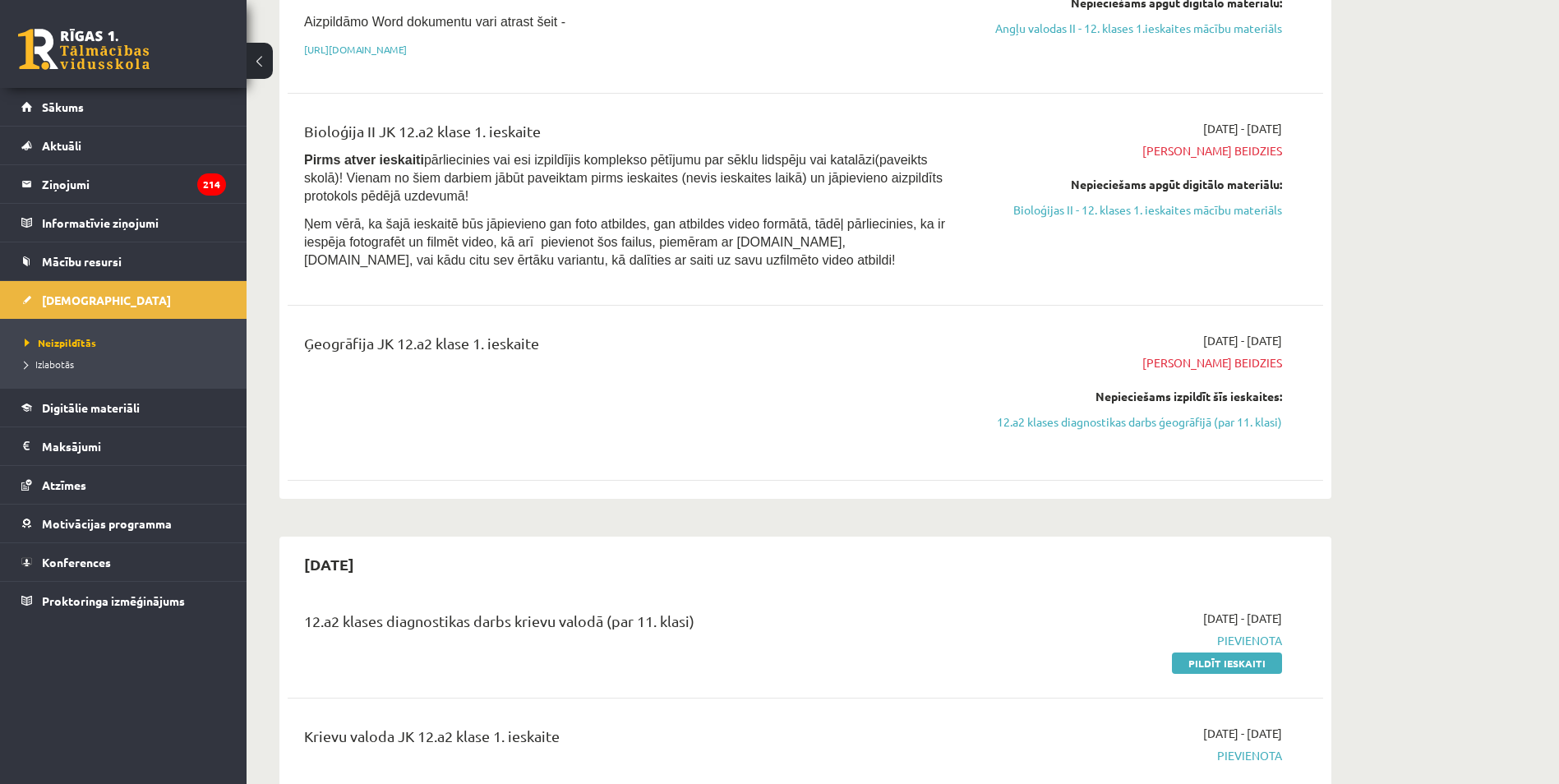
scroll to position [1232, 0]
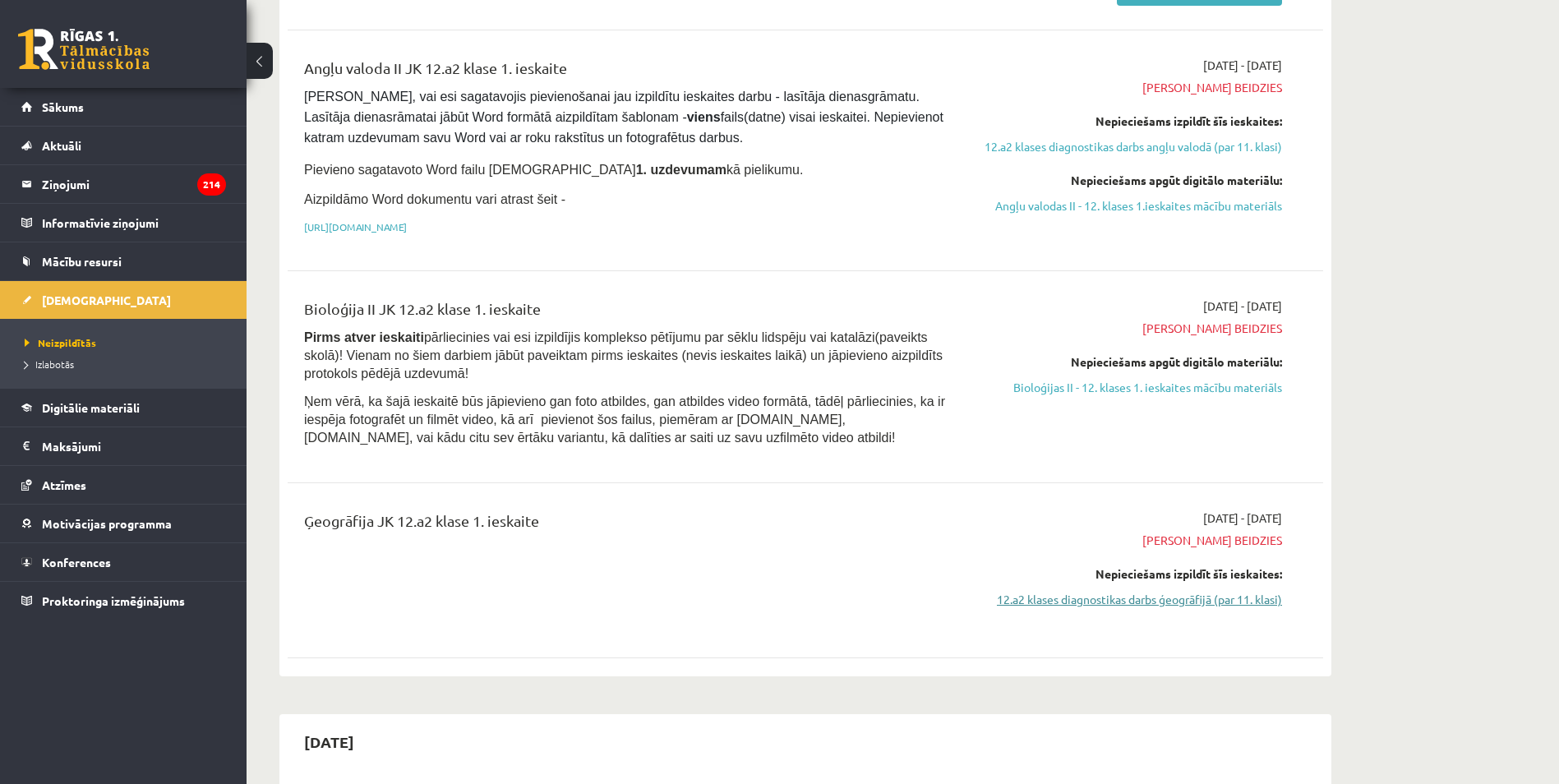
click at [1217, 590] on link "12.a2 klases diagnostikas darbs ģeogrāfijā (par 11. klasi)" at bounding box center [1126, 598] width 310 height 17
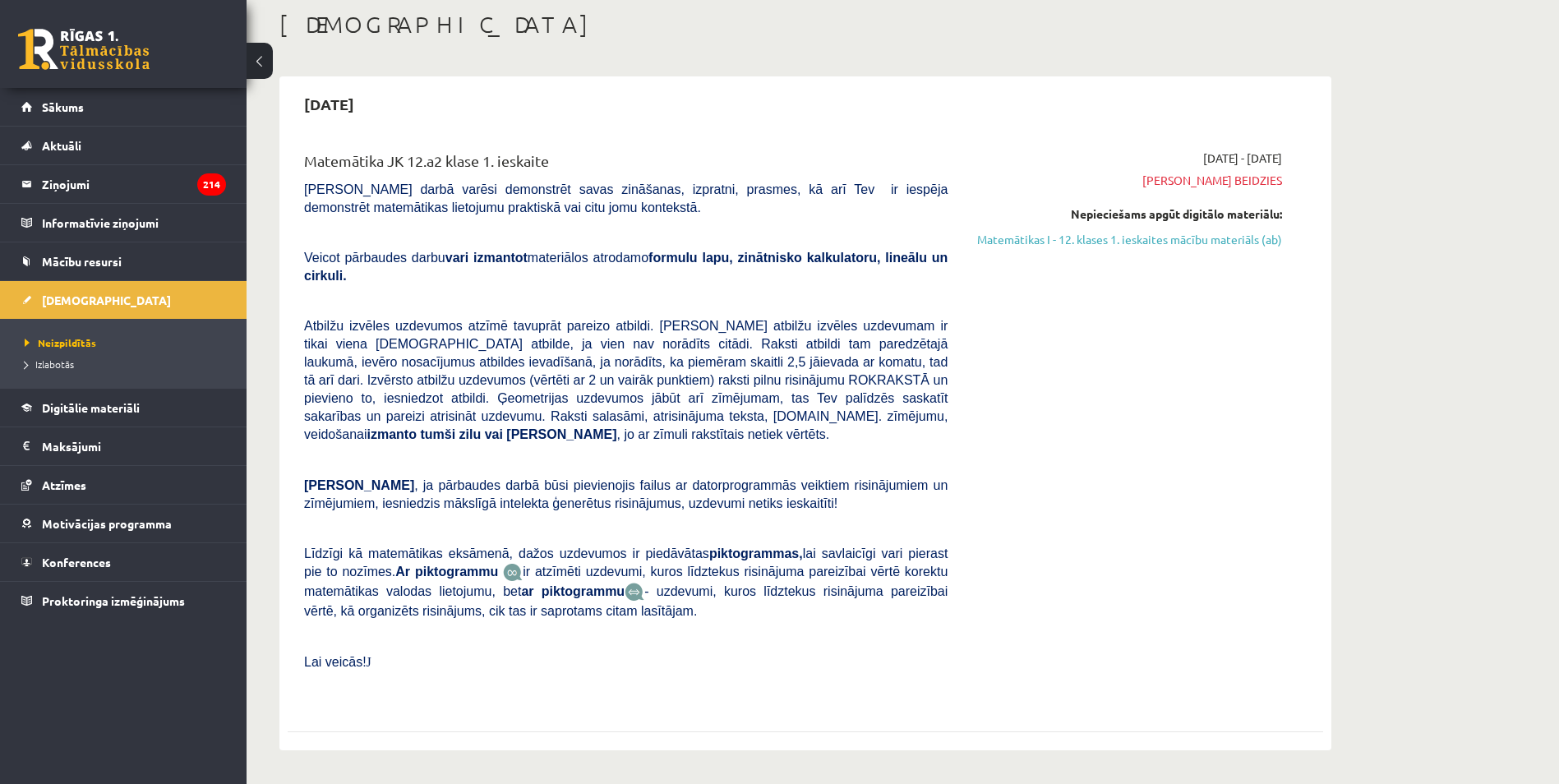
scroll to position [82, 0]
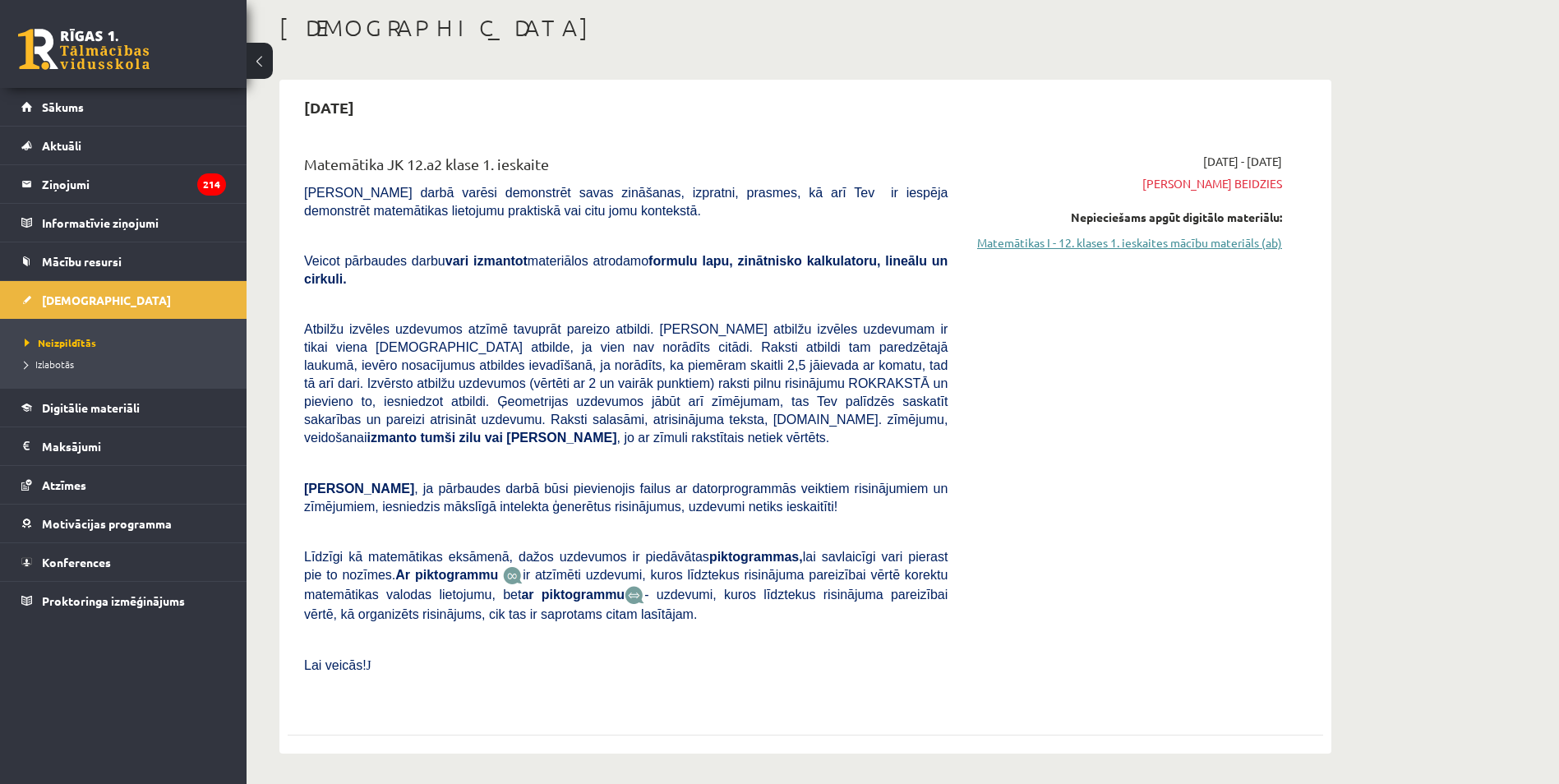
click at [1140, 240] on link "Matemātikas I - 12. klases 1. ieskaites mācību materiāls (ab)" at bounding box center [1126, 242] width 310 height 17
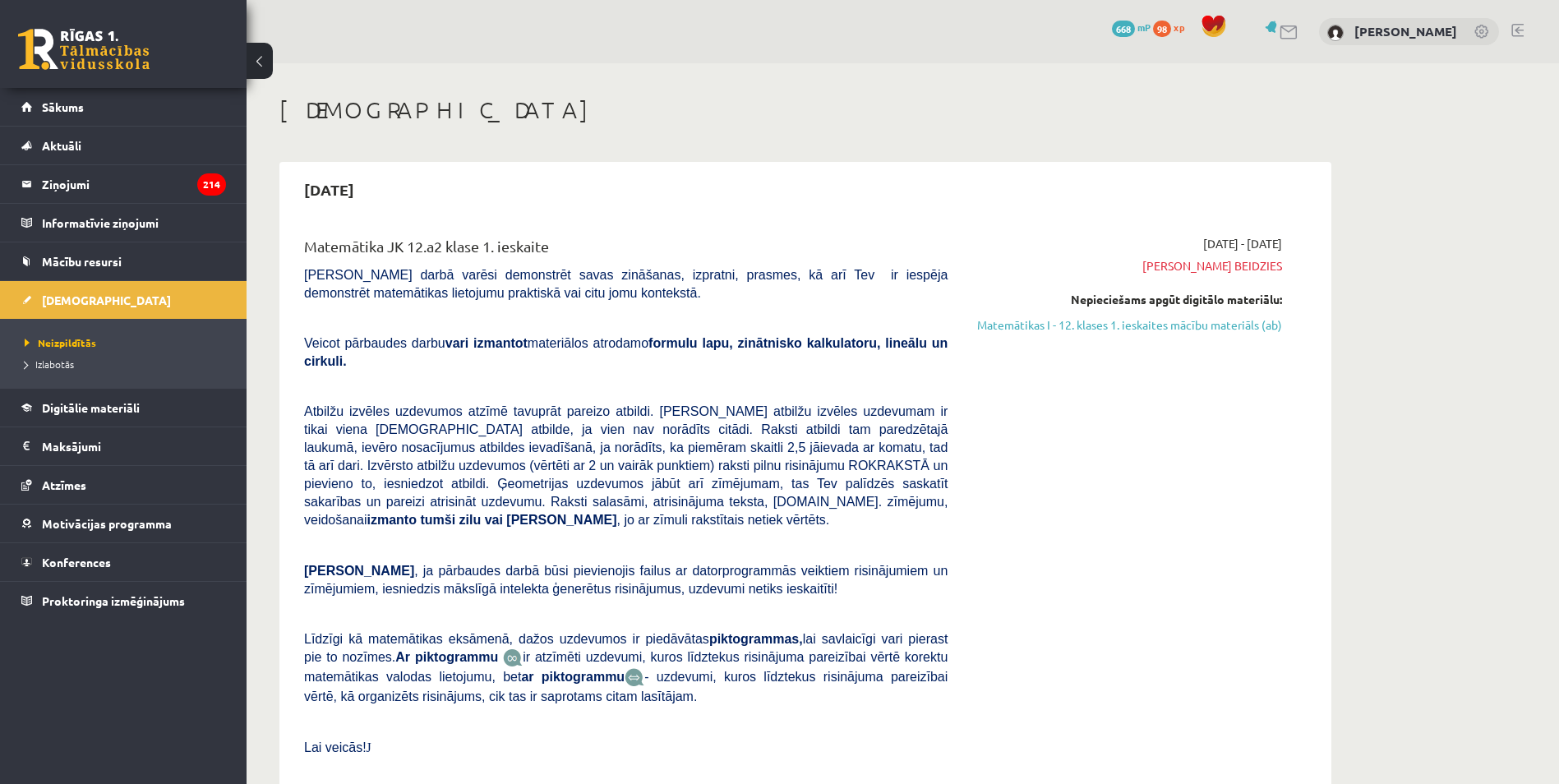
scroll to position [1120, 0]
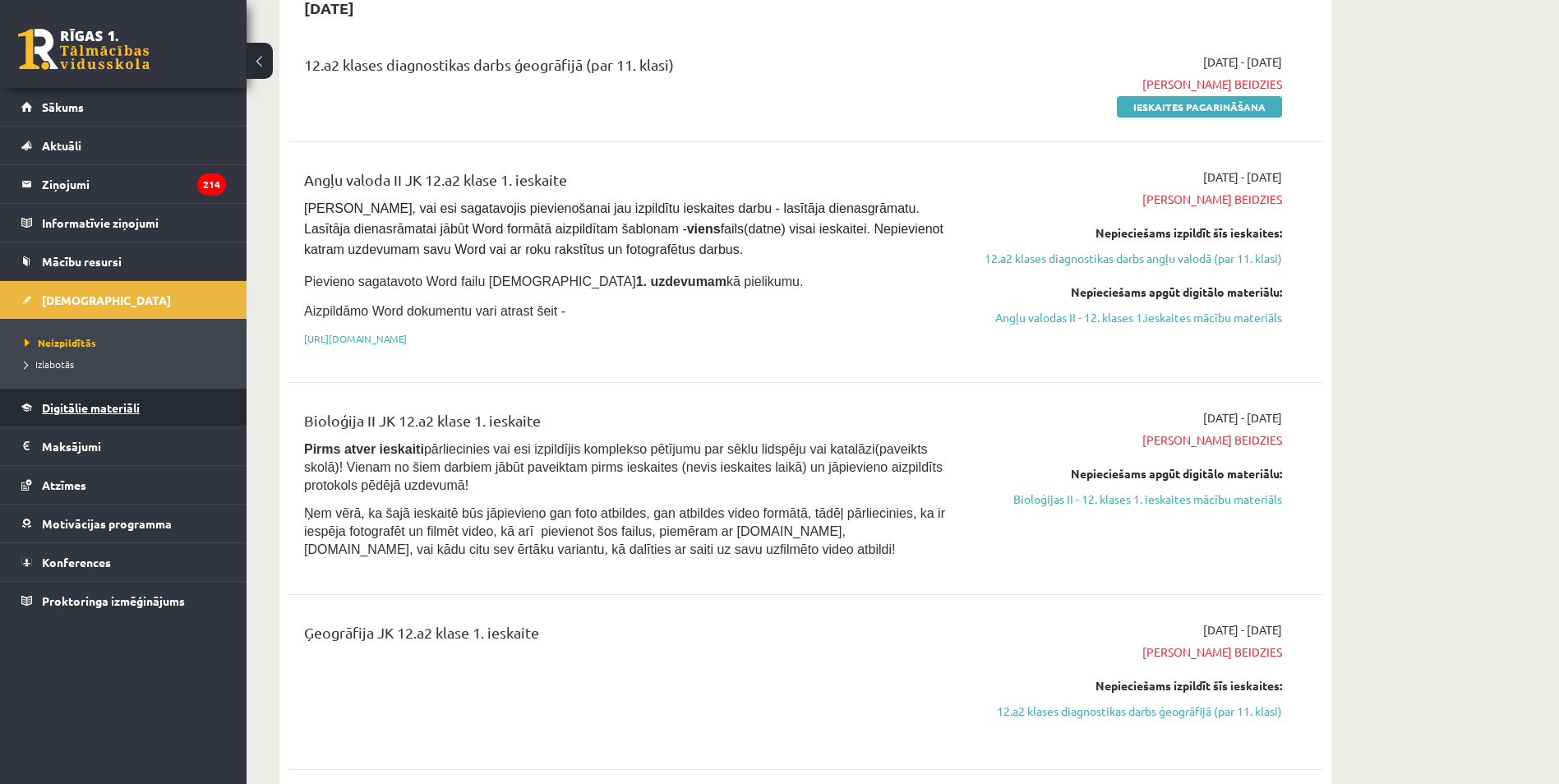
click at [94, 419] on link "Digitālie materiāli" at bounding box center [123, 408] width 204 height 37
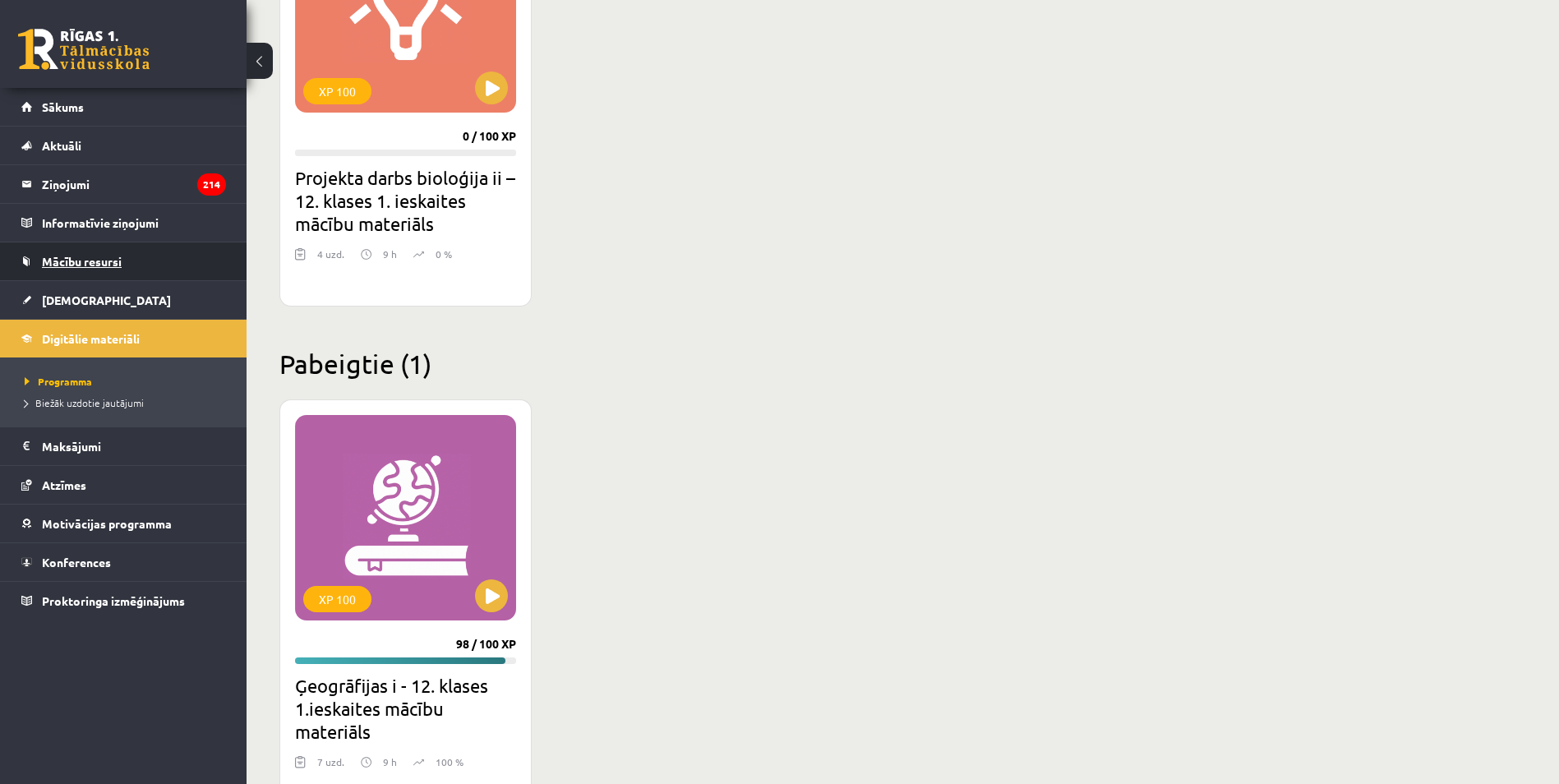
click at [61, 269] on link "Mācību resursi" at bounding box center [123, 261] width 204 height 37
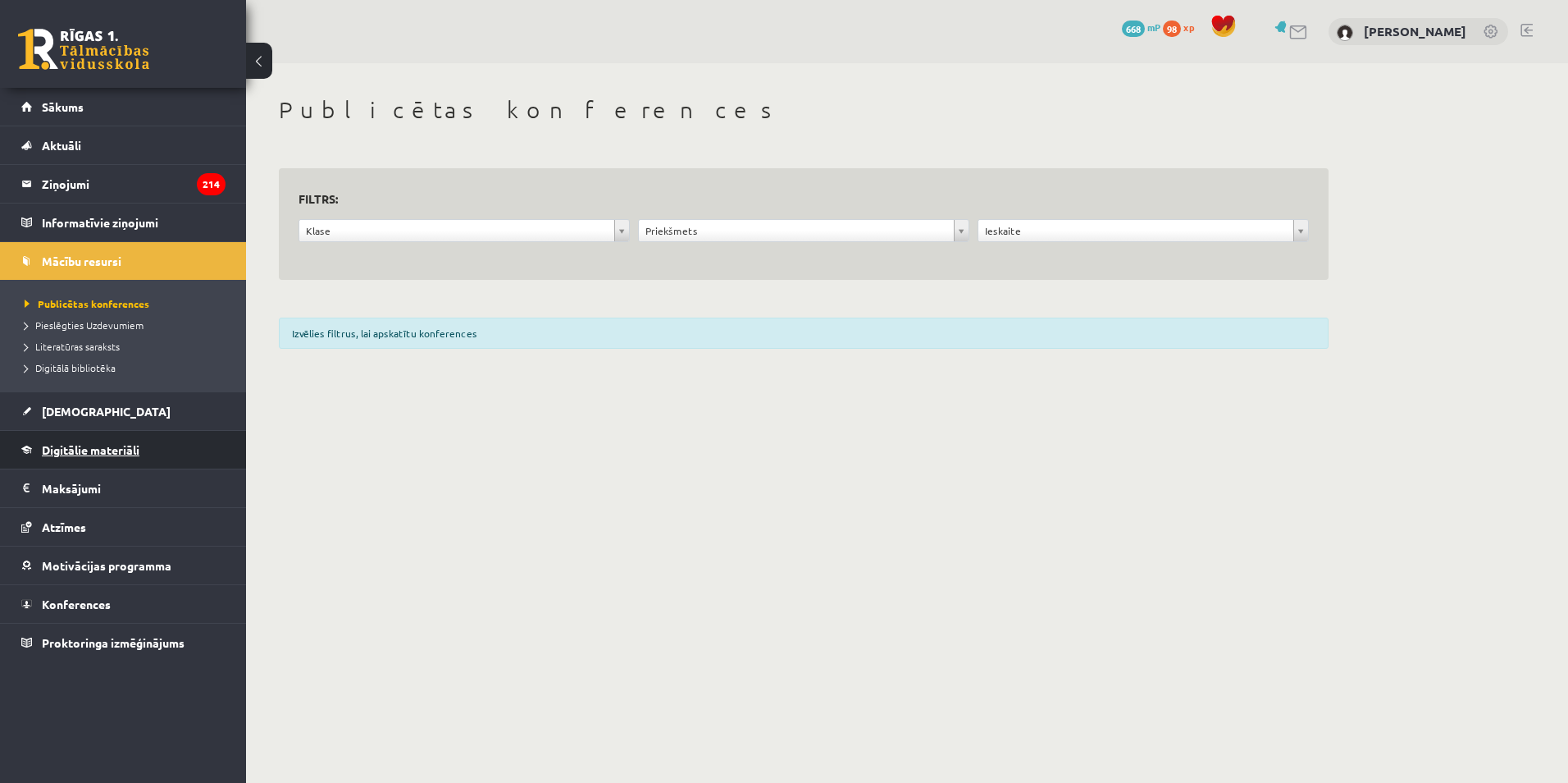
click at [153, 446] on link "Digitālie materiāli" at bounding box center [123, 449] width 204 height 37
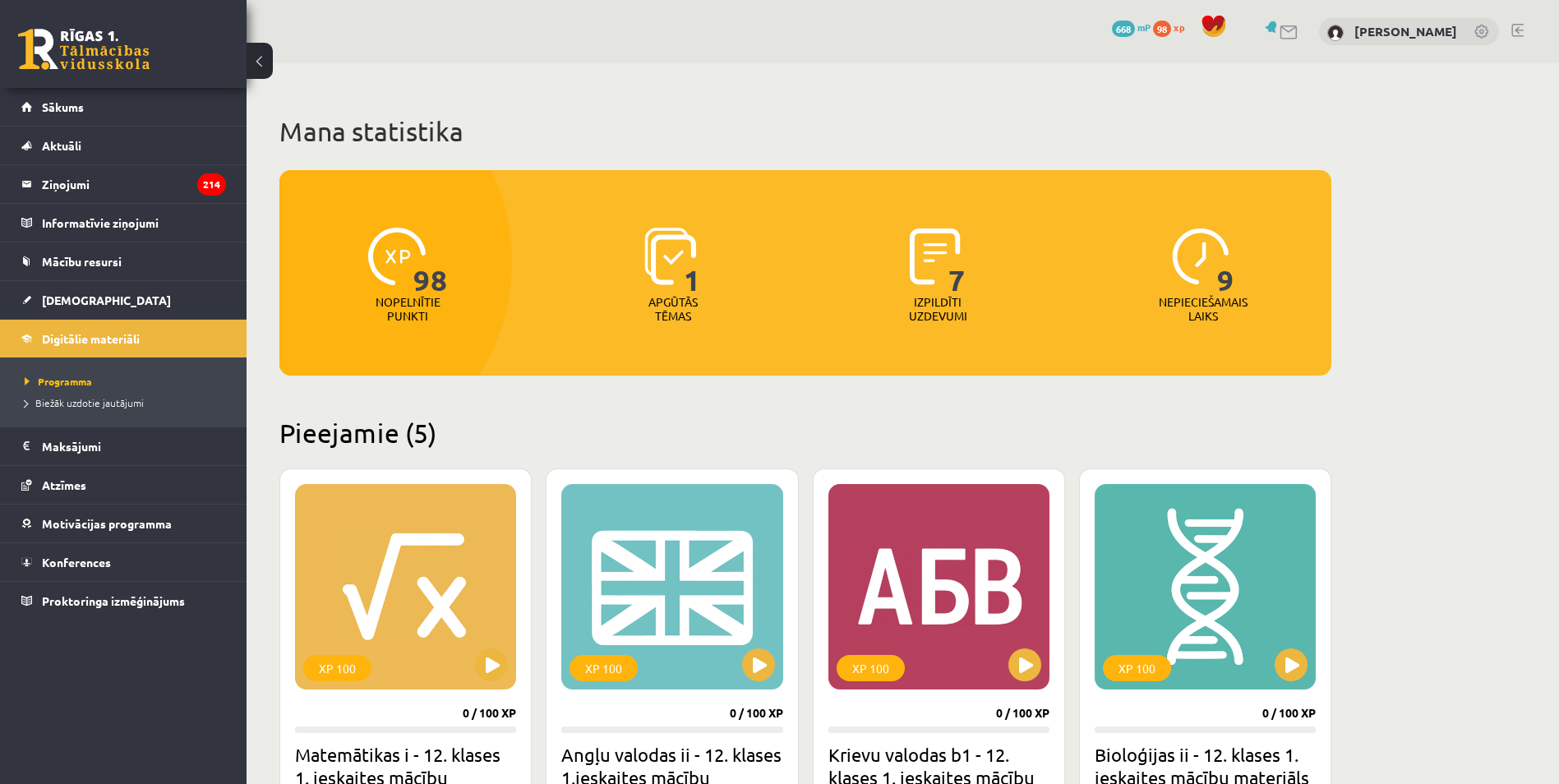
click at [663, 267] on img at bounding box center [670, 256] width 52 height 57
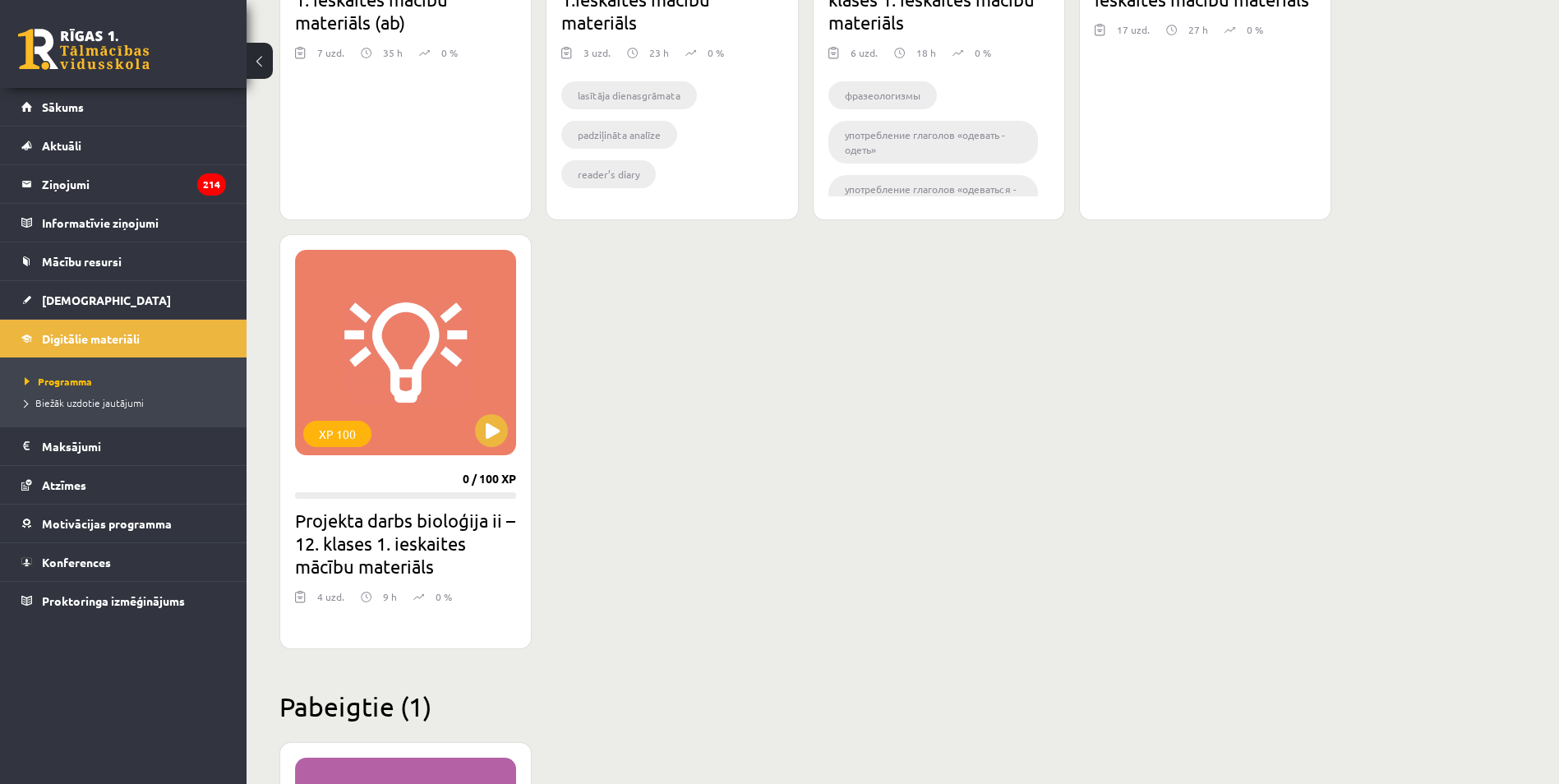
scroll to position [773, 0]
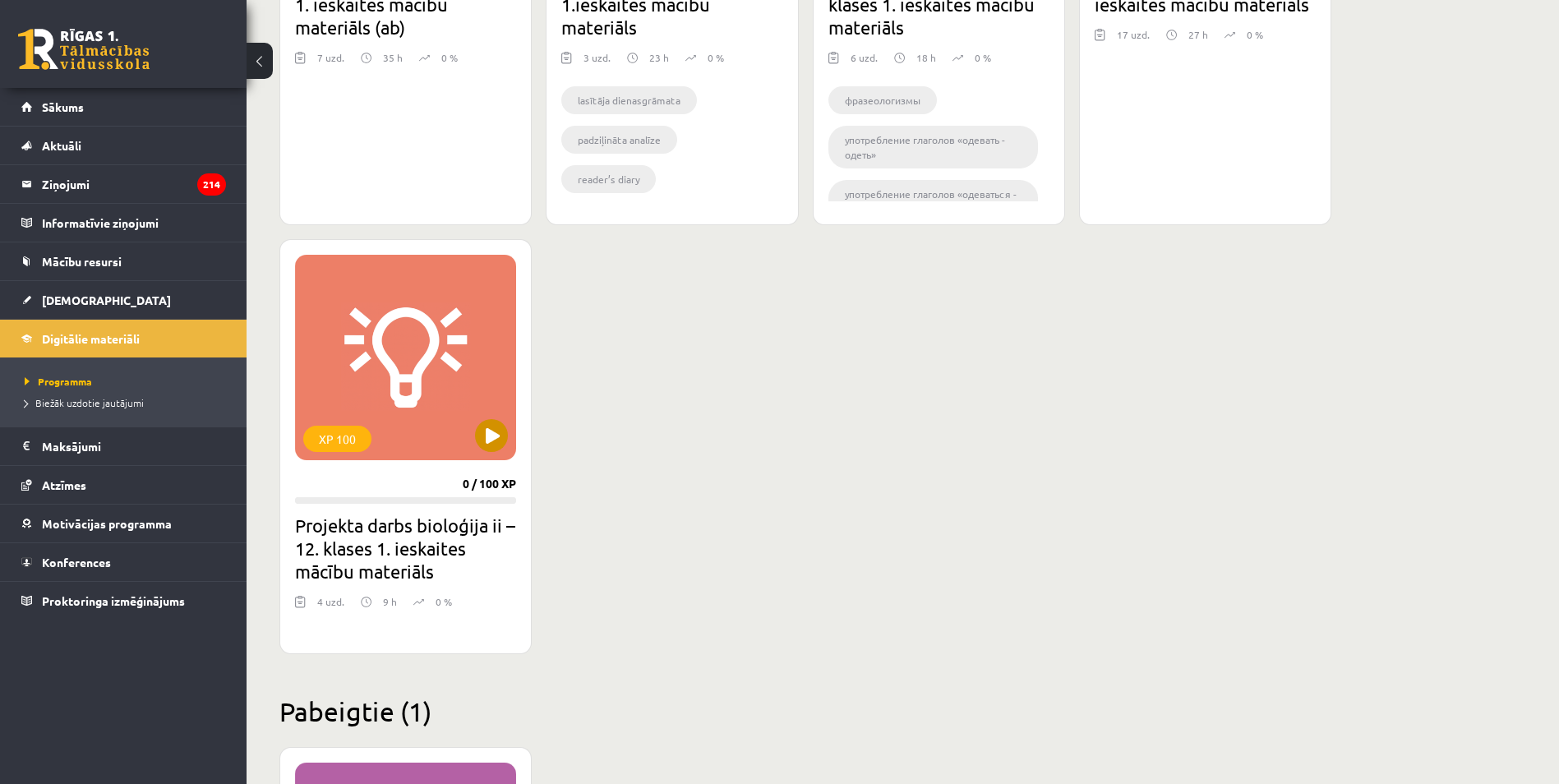
click at [501, 317] on div "XP 100" at bounding box center [406, 357] width 221 height 205
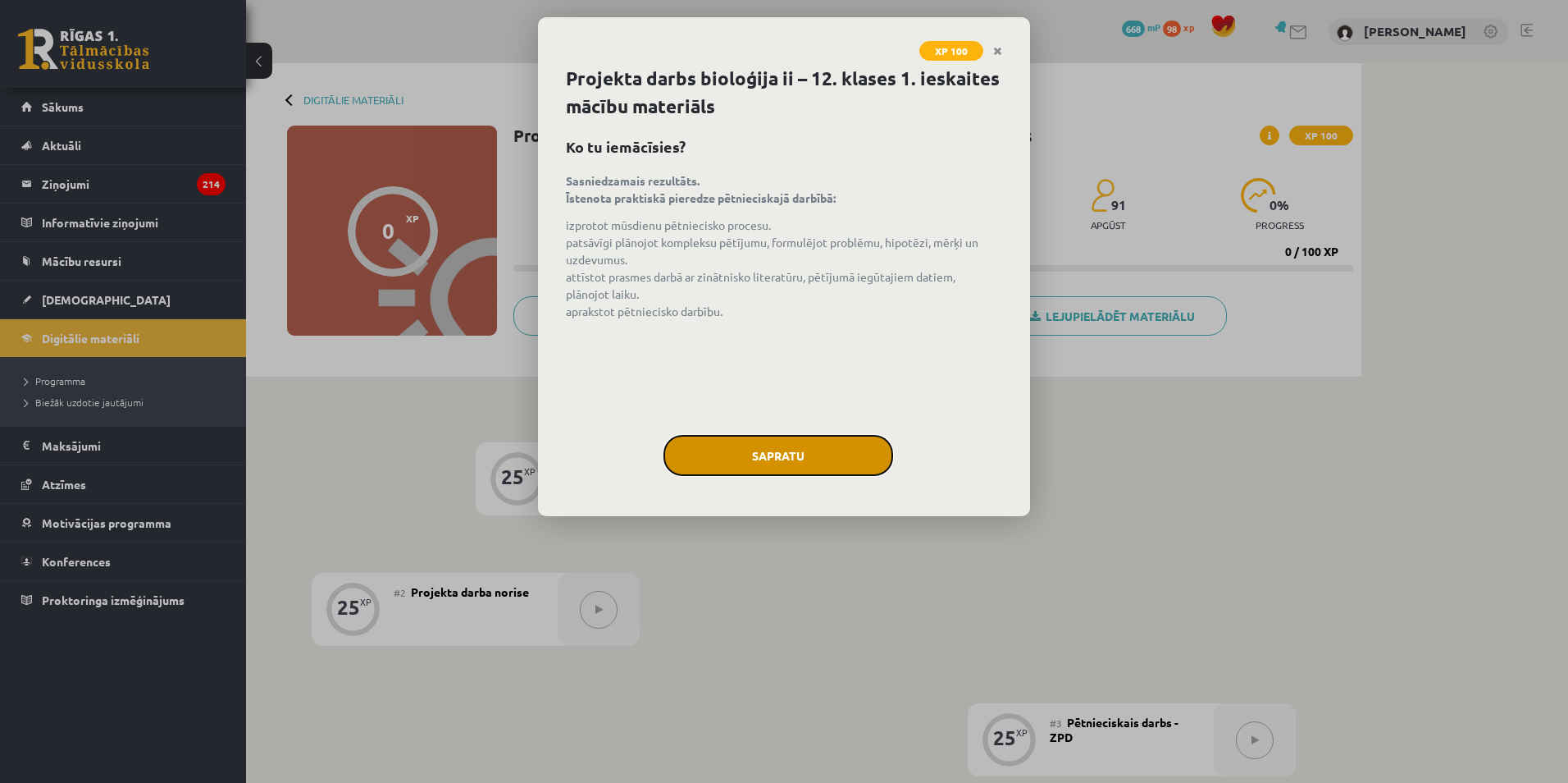
click at [767, 454] on button "Sapratu" at bounding box center [778, 455] width 230 height 41
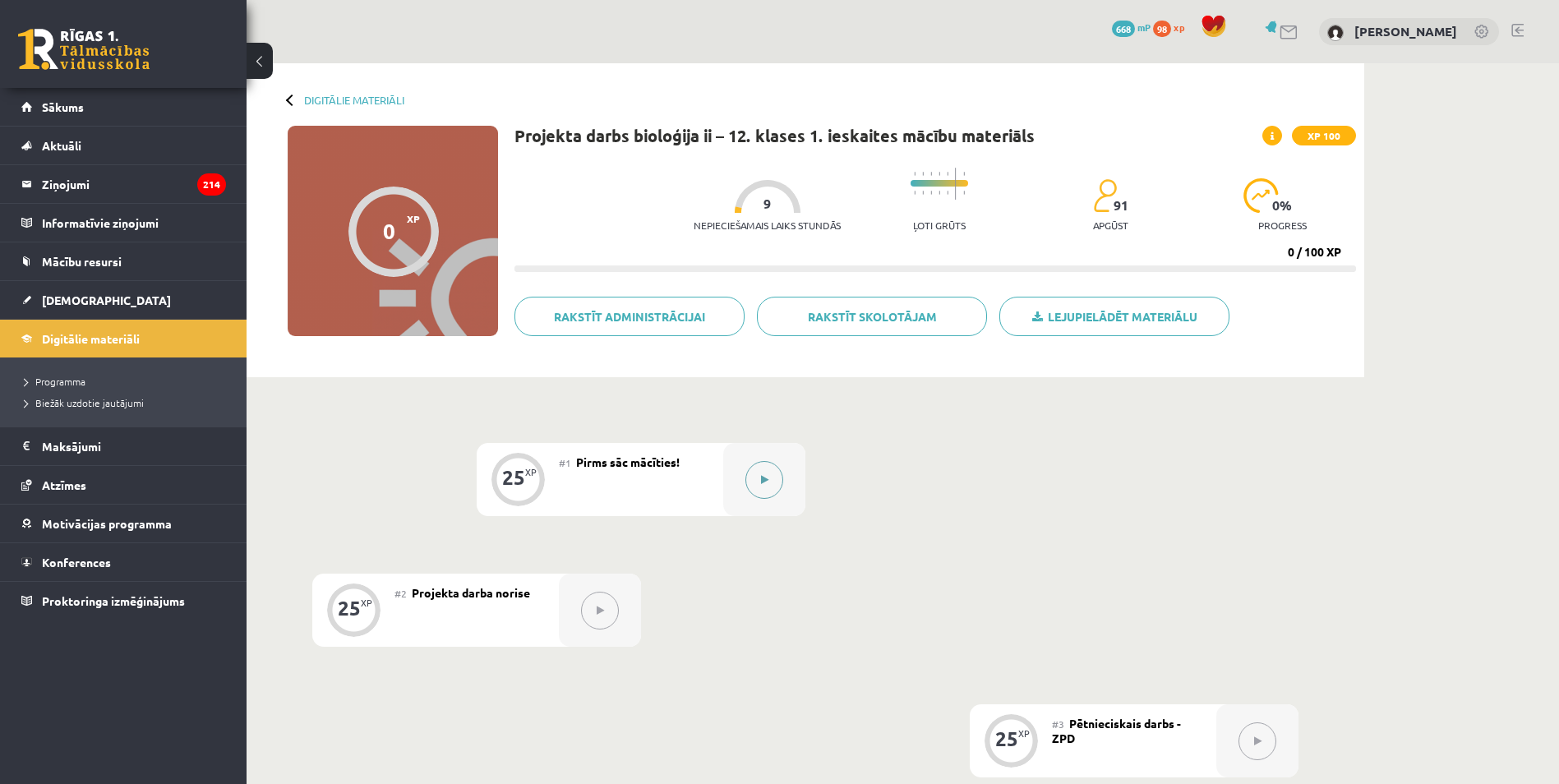
click at [793, 471] on div at bounding box center [764, 479] width 82 height 73
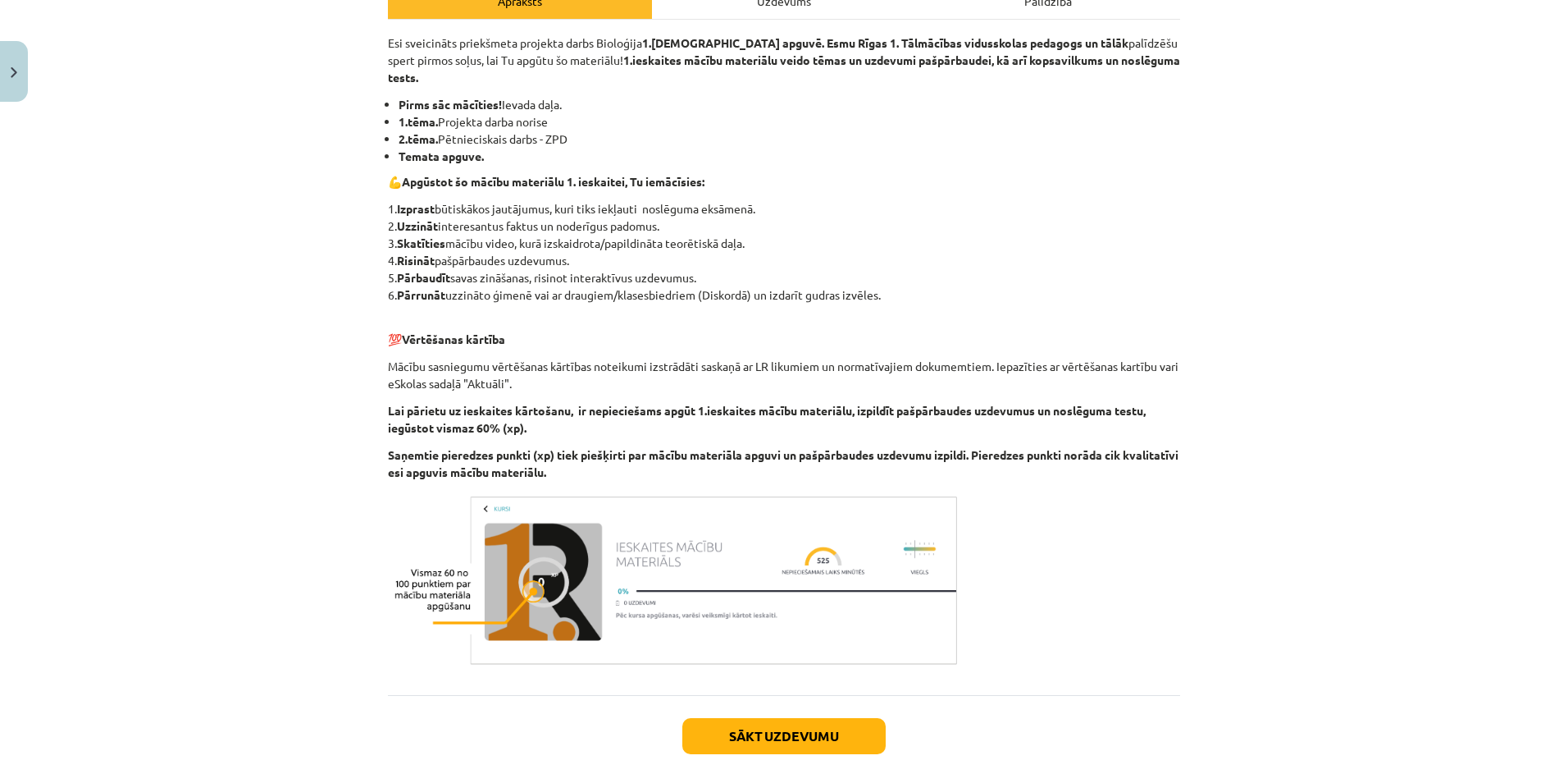
scroll to position [320, 0]
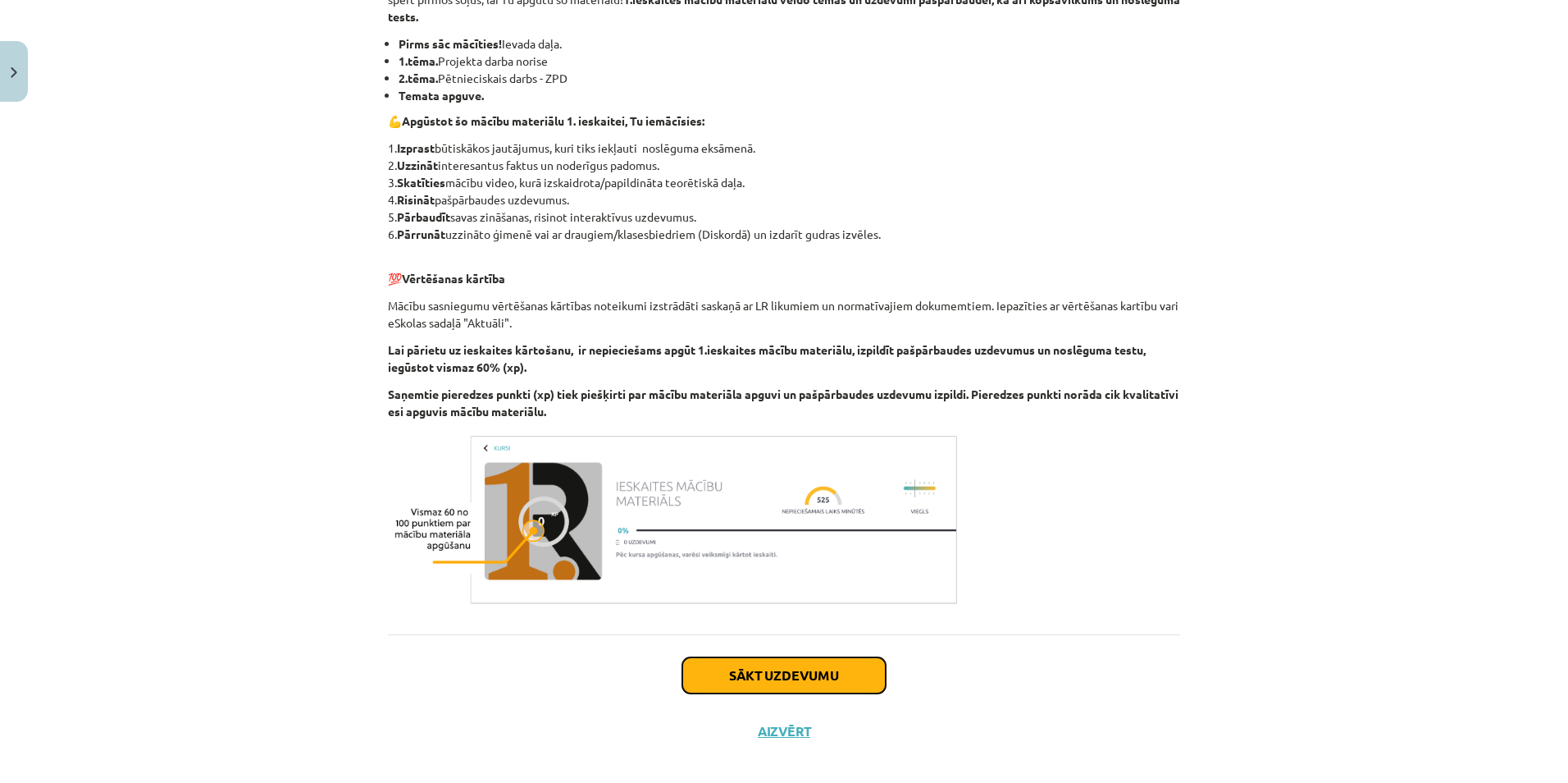
click at [775, 657] on button "Sākt uzdevumu" at bounding box center [784, 675] width 203 height 37
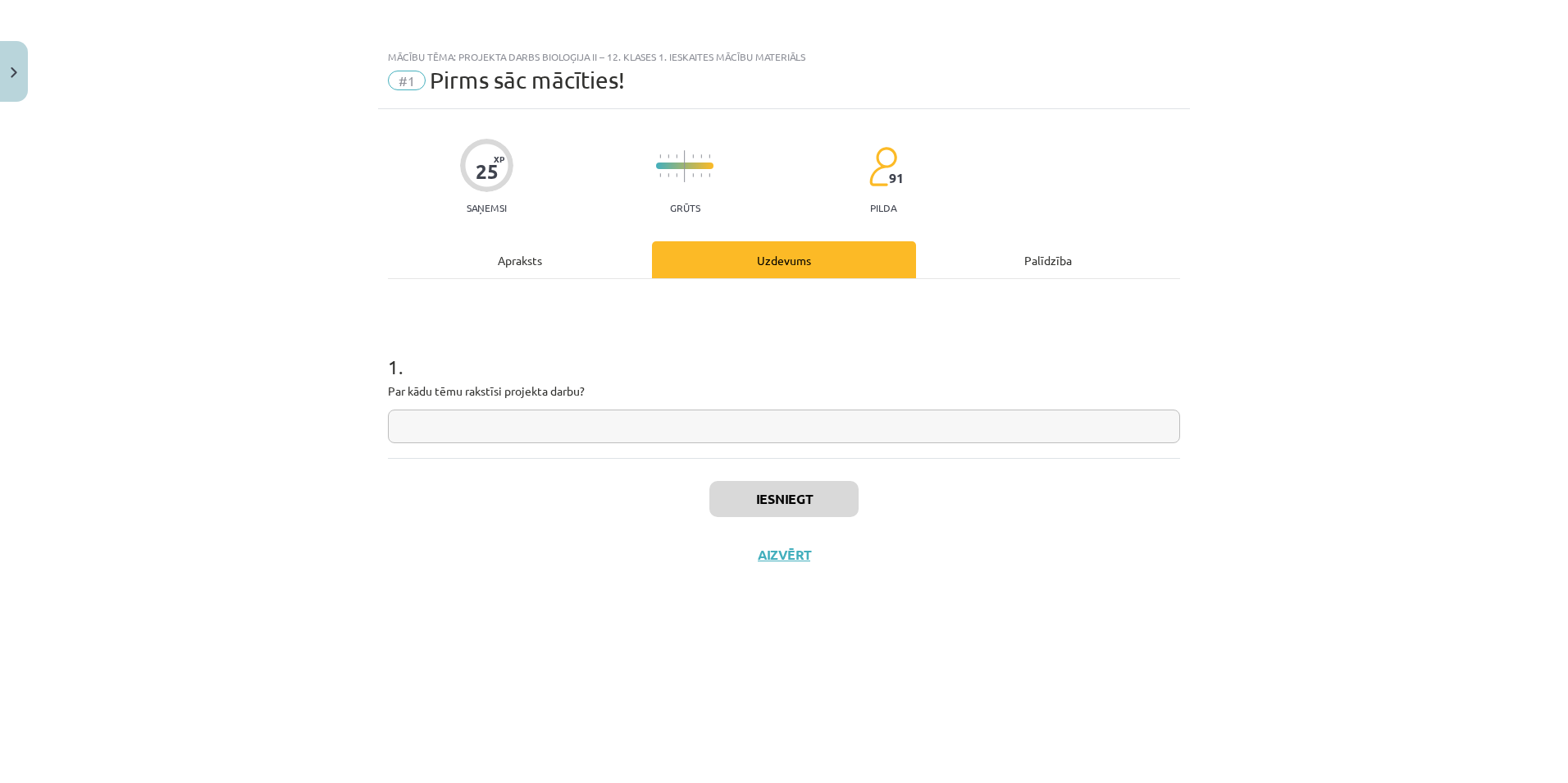
click at [544, 421] on input "text" at bounding box center [784, 427] width 792 height 34
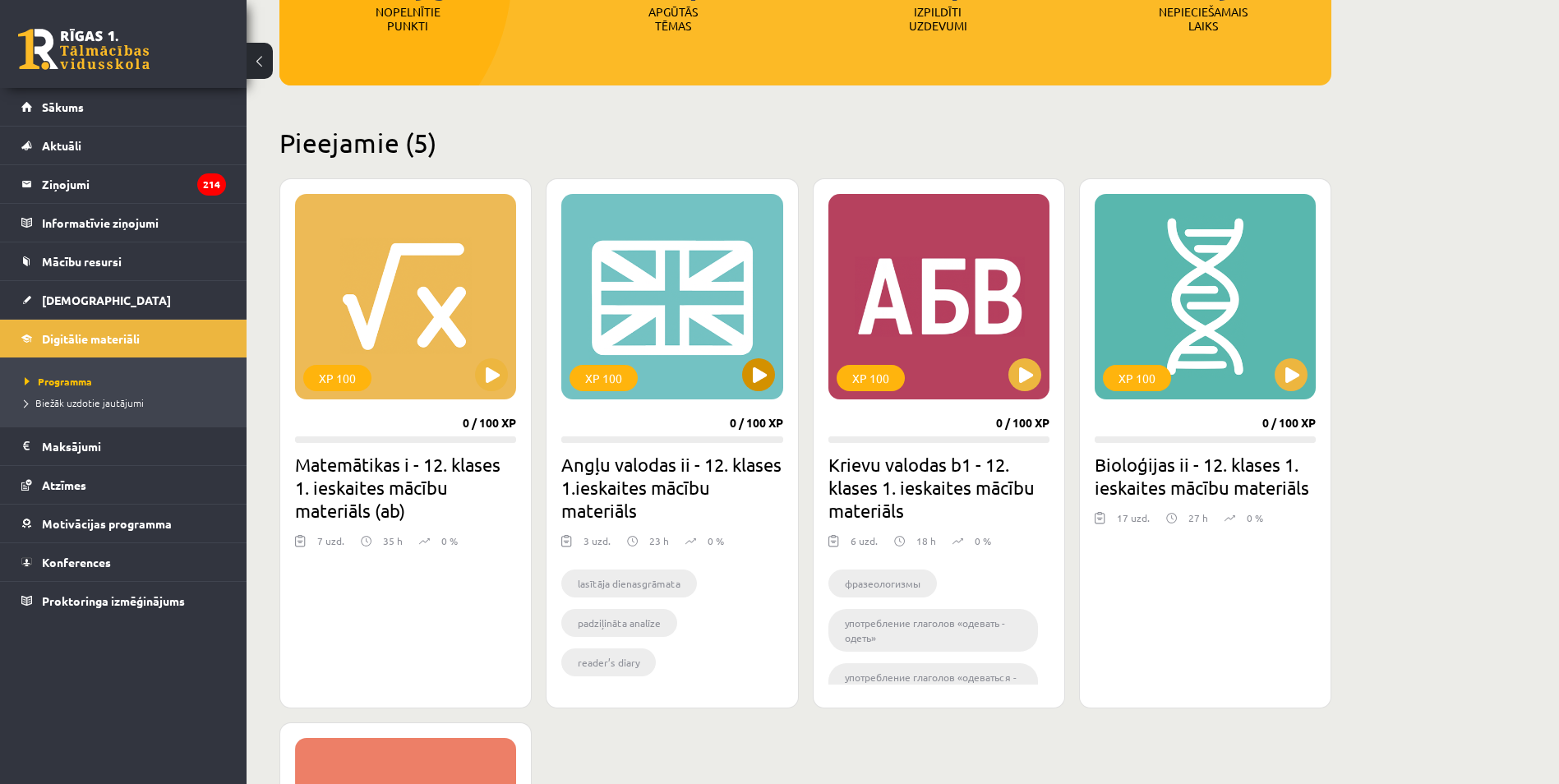
scroll to position [279, 0]
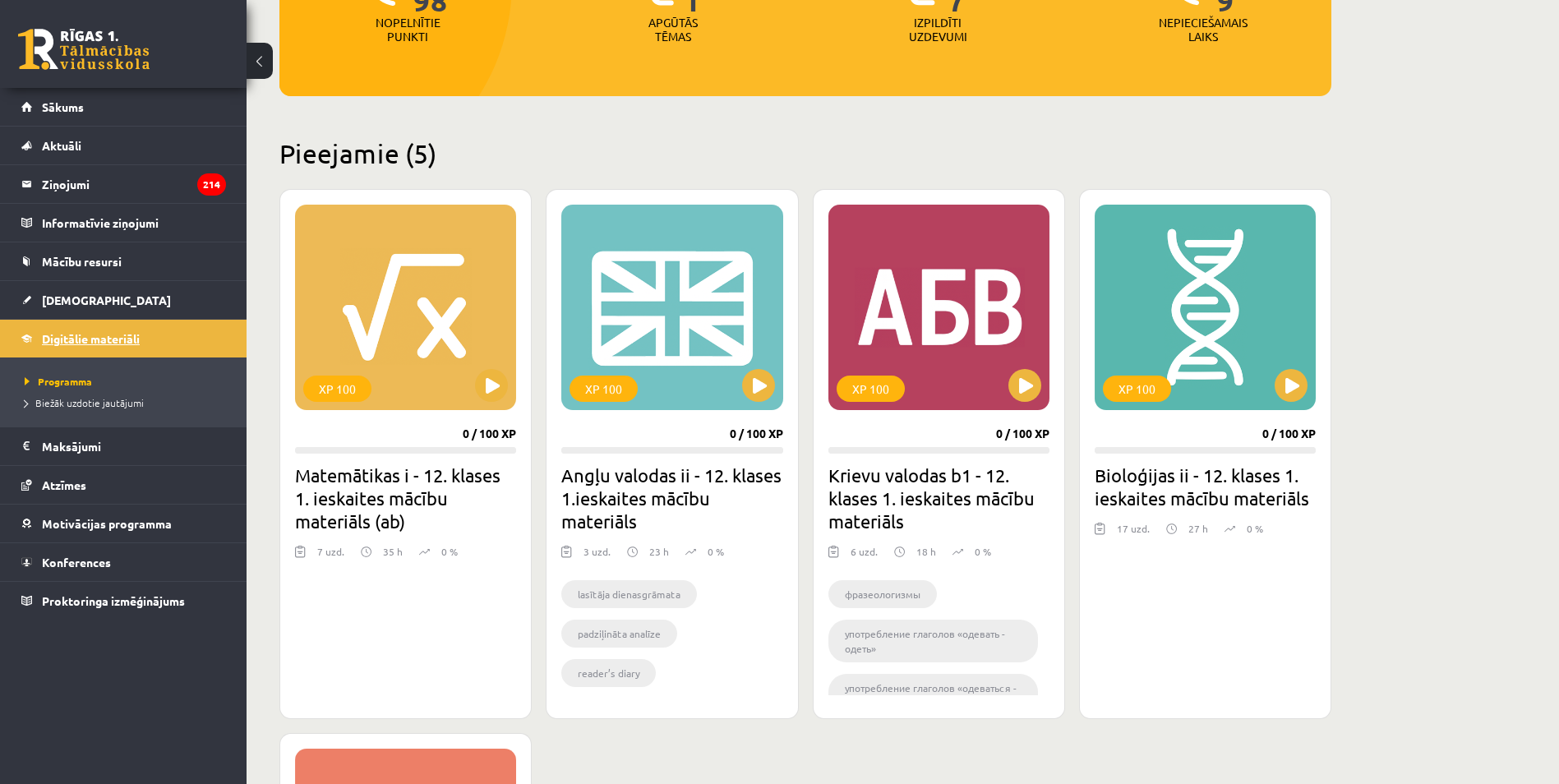
click at [83, 346] on link "Digitālie materiāli" at bounding box center [123, 338] width 204 height 37
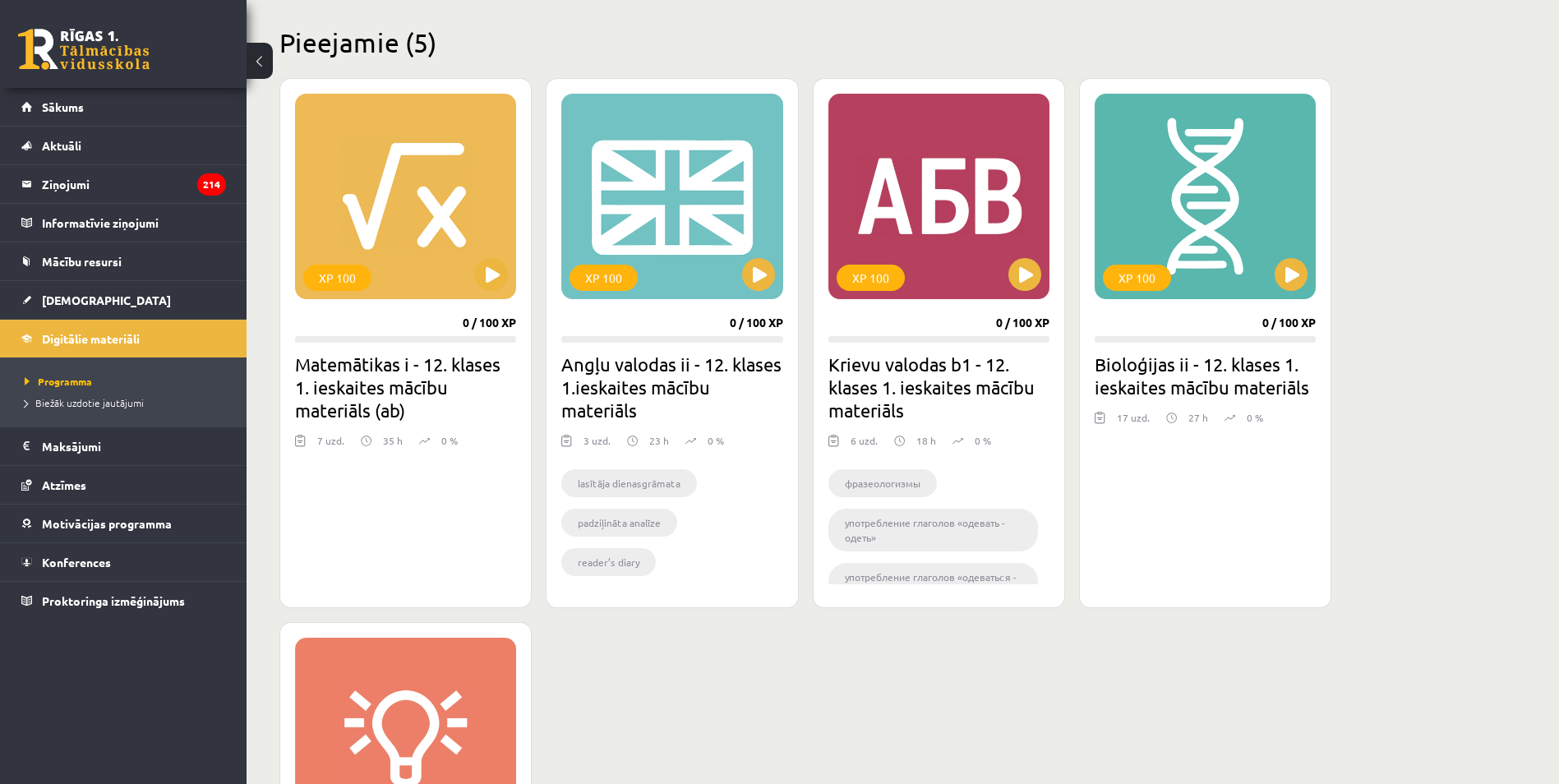
scroll to position [410, 0]
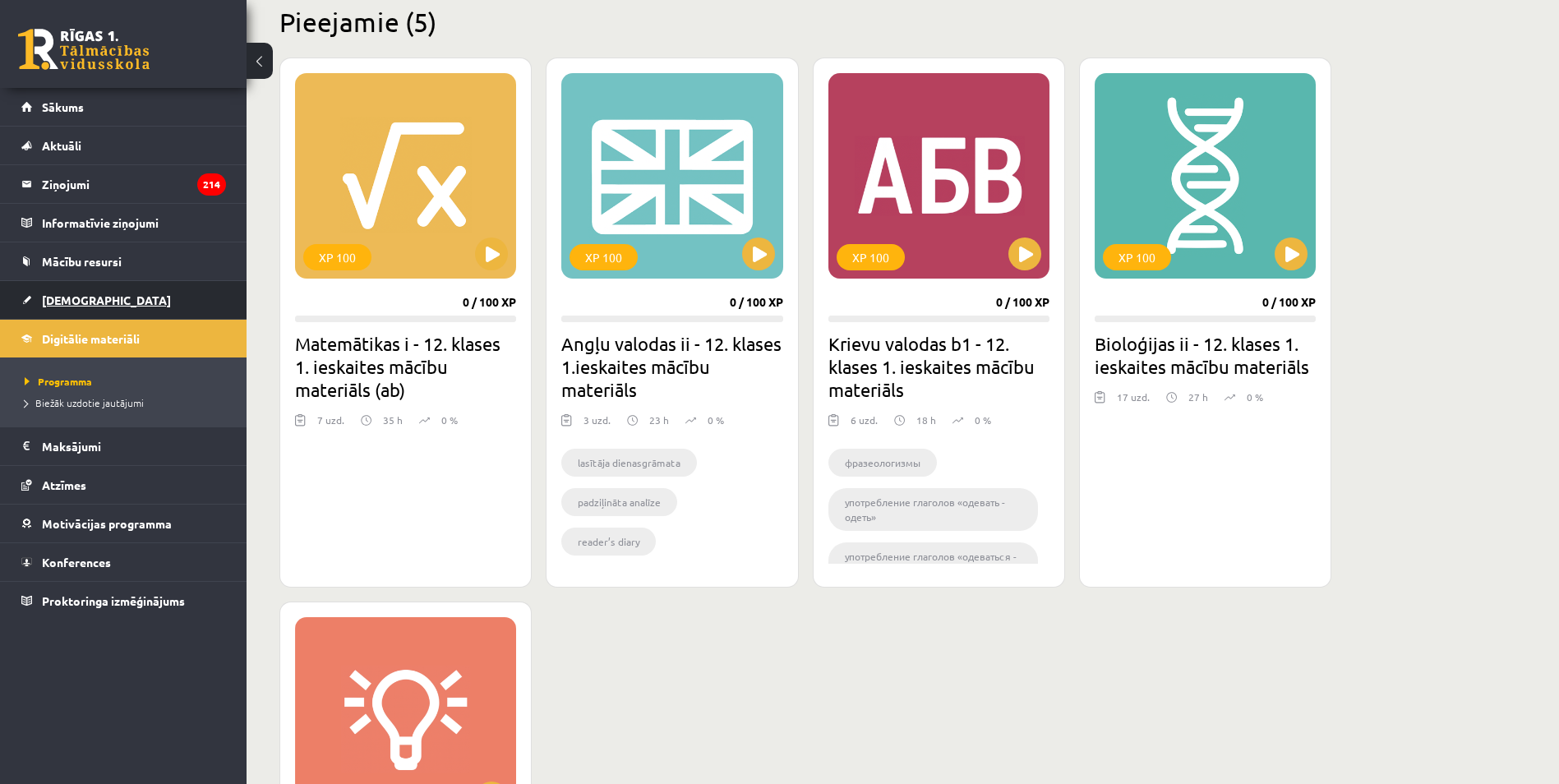
click at [32, 285] on link "[DEMOGRAPHIC_DATA]" at bounding box center [123, 300] width 204 height 37
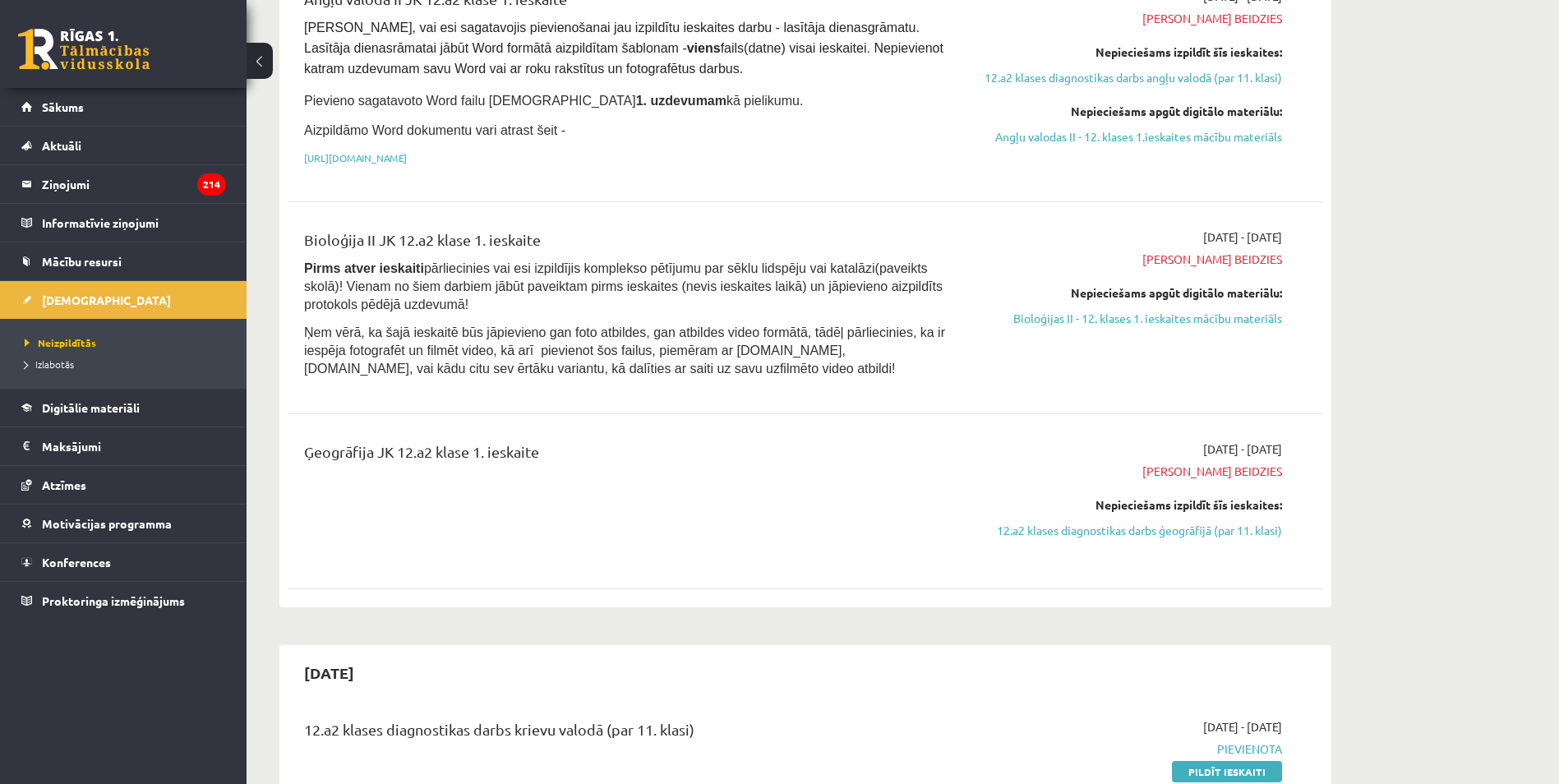
scroll to position [1232, 0]
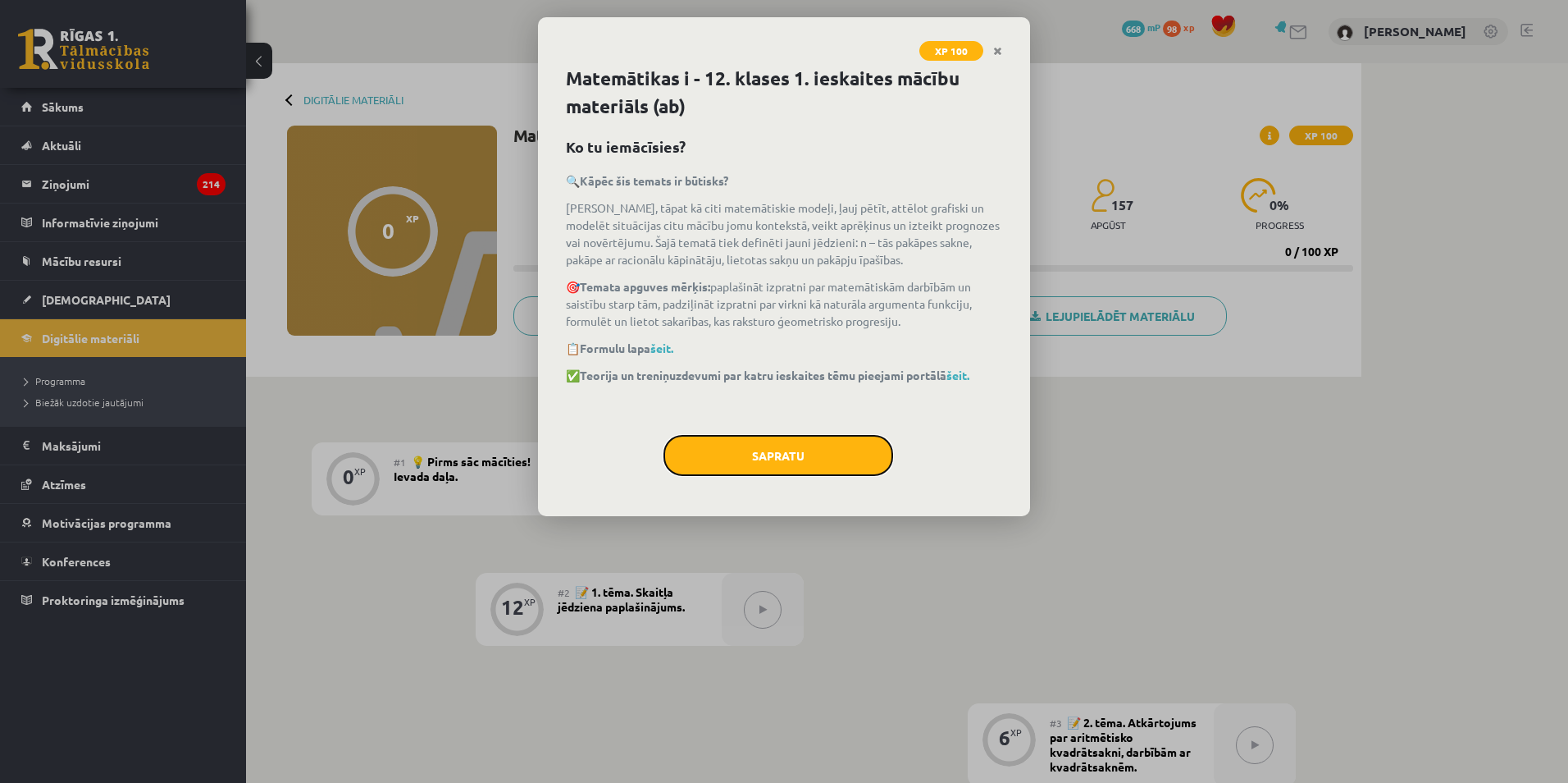
click at [711, 446] on button "Sapratu" at bounding box center [778, 455] width 230 height 41
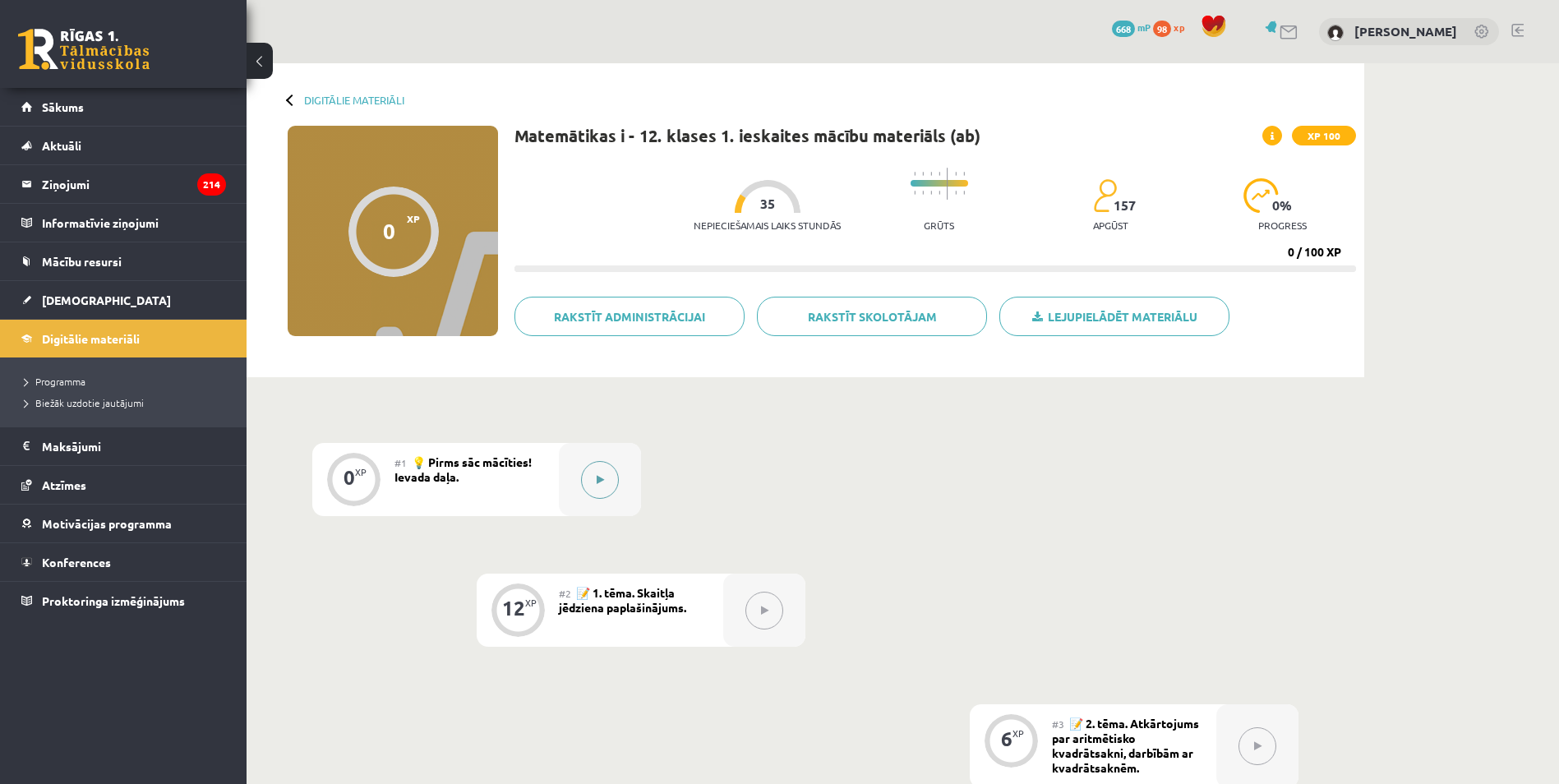
click at [610, 455] on div at bounding box center [600, 479] width 82 height 73
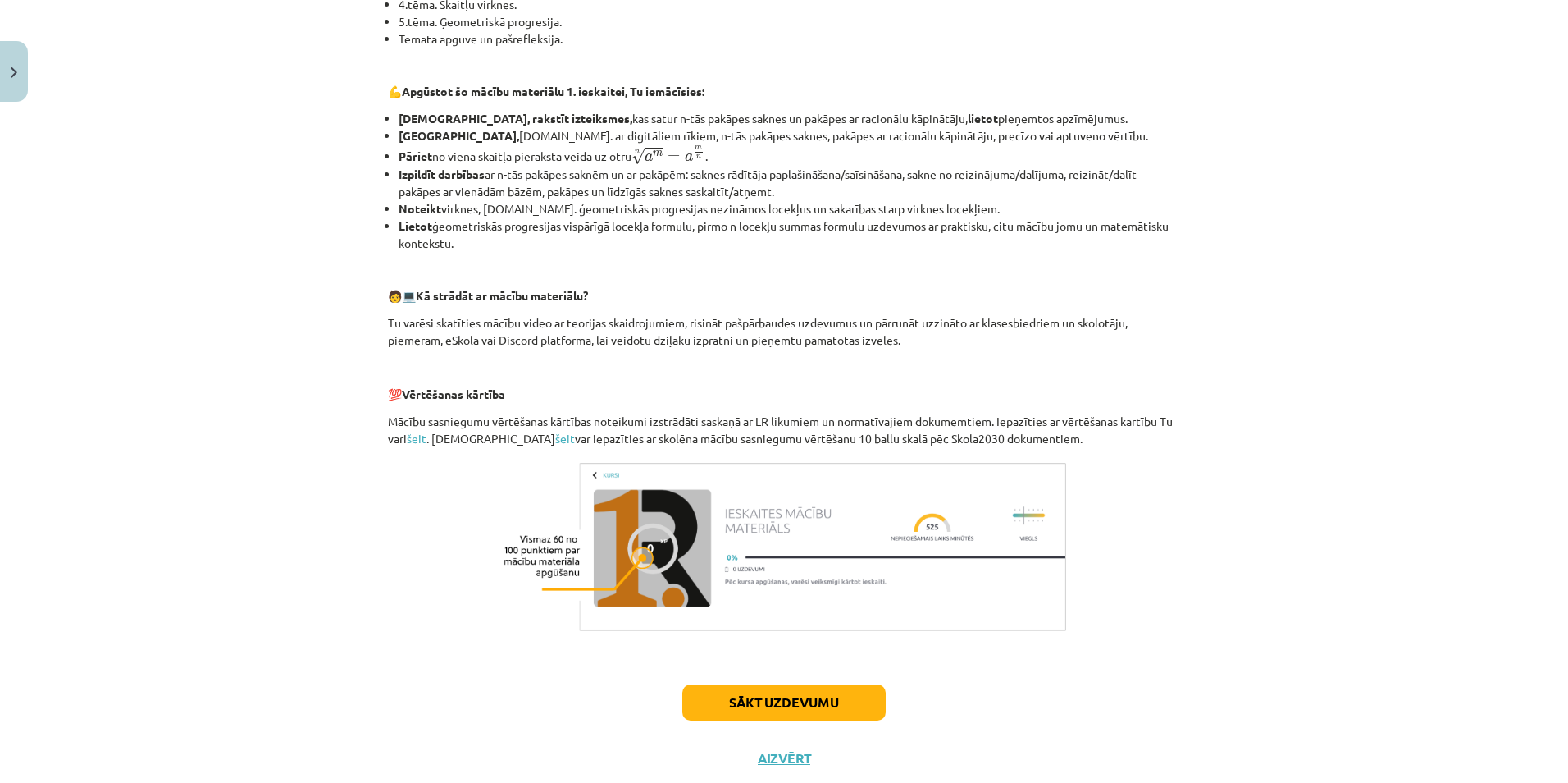
scroll to position [536, 0]
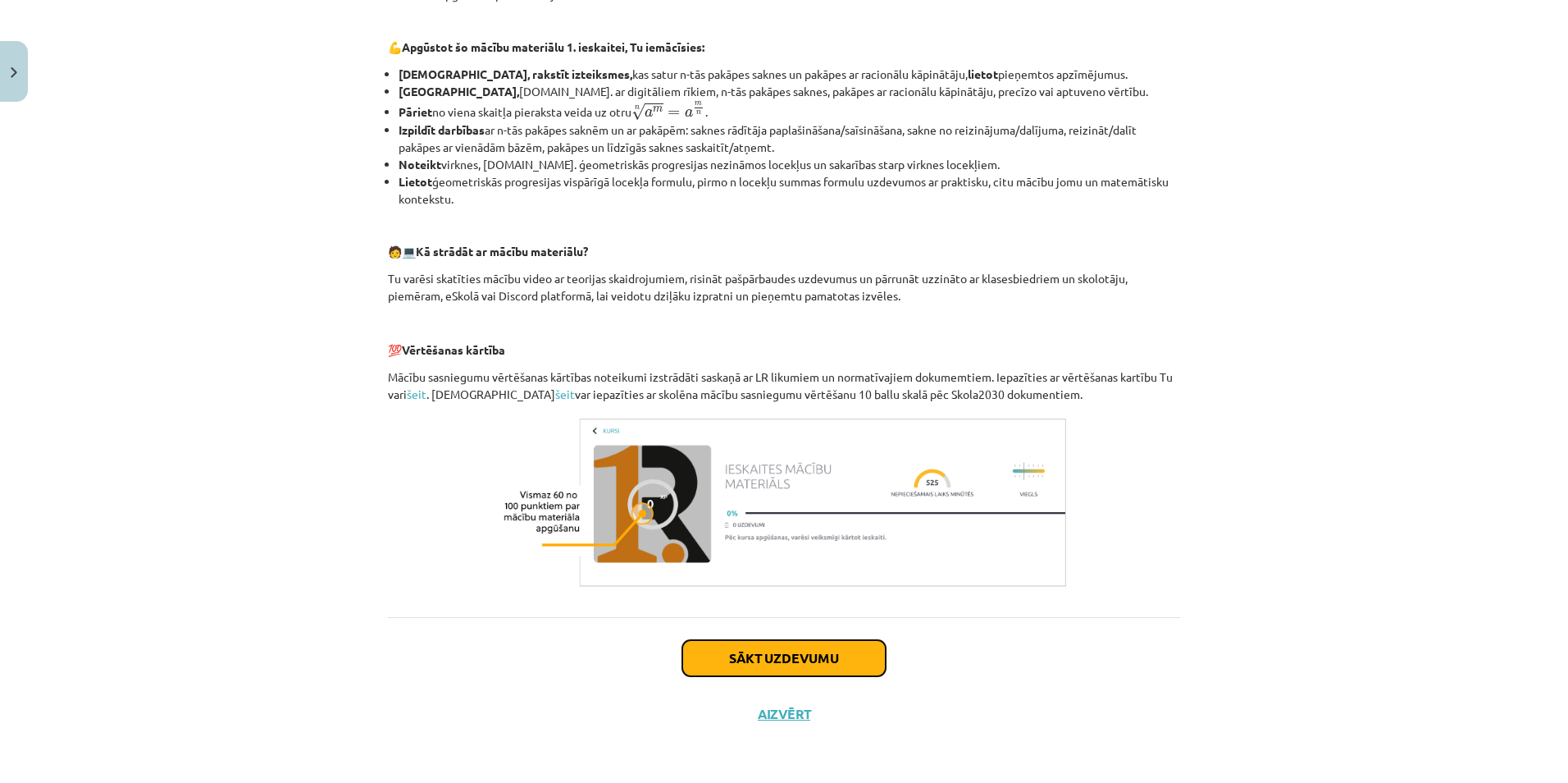
click at [844, 645] on button "Sākt uzdevumu" at bounding box center [784, 657] width 203 height 37
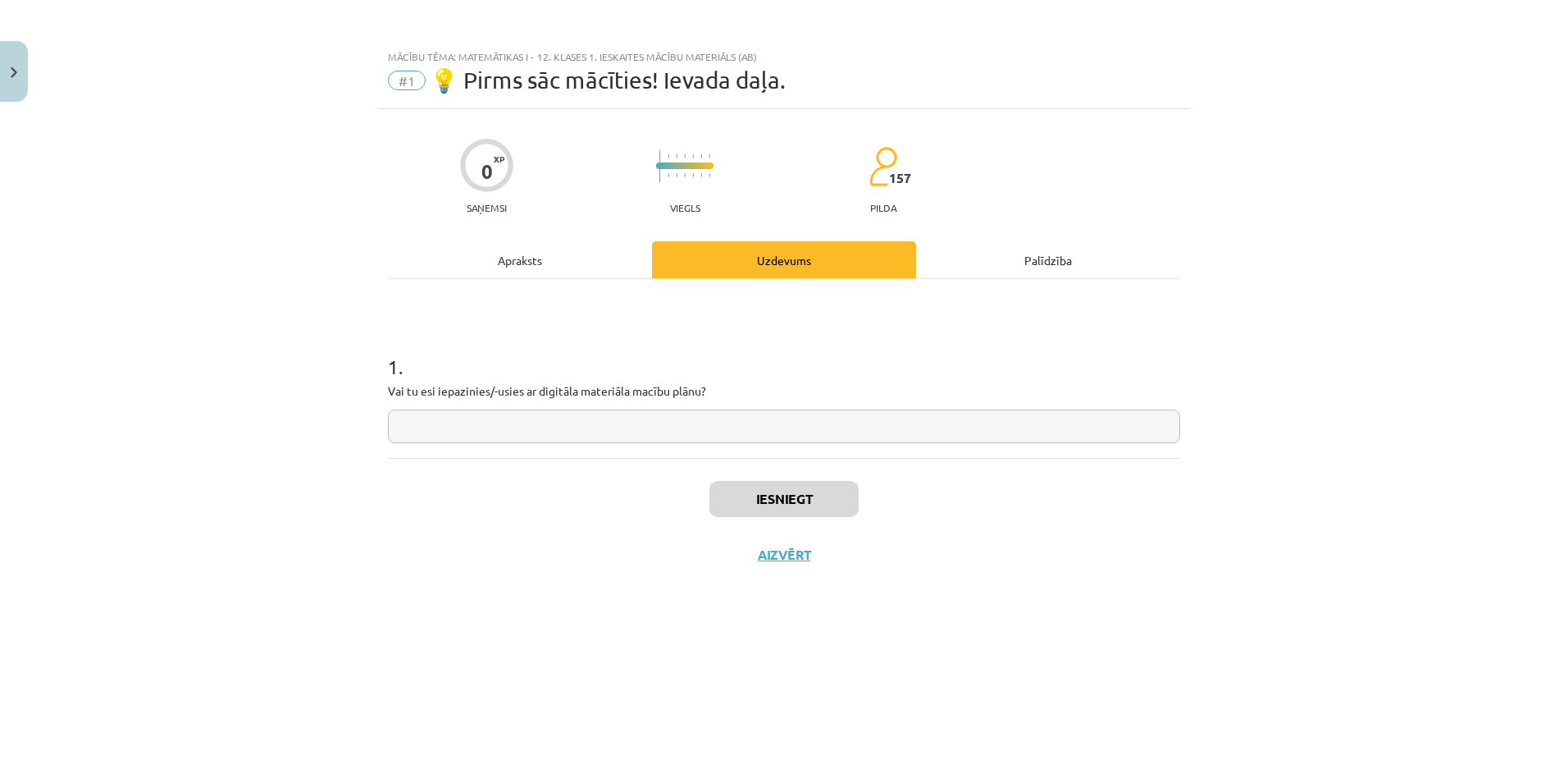
scroll to position [0, 0]
click at [626, 430] on input "text" at bounding box center [784, 427] width 792 height 34
type input "**"
click at [741, 510] on button "Iesniegt" at bounding box center [784, 499] width 150 height 37
click at [826, 564] on button "Nākamā nodarbība" at bounding box center [784, 565] width 160 height 37
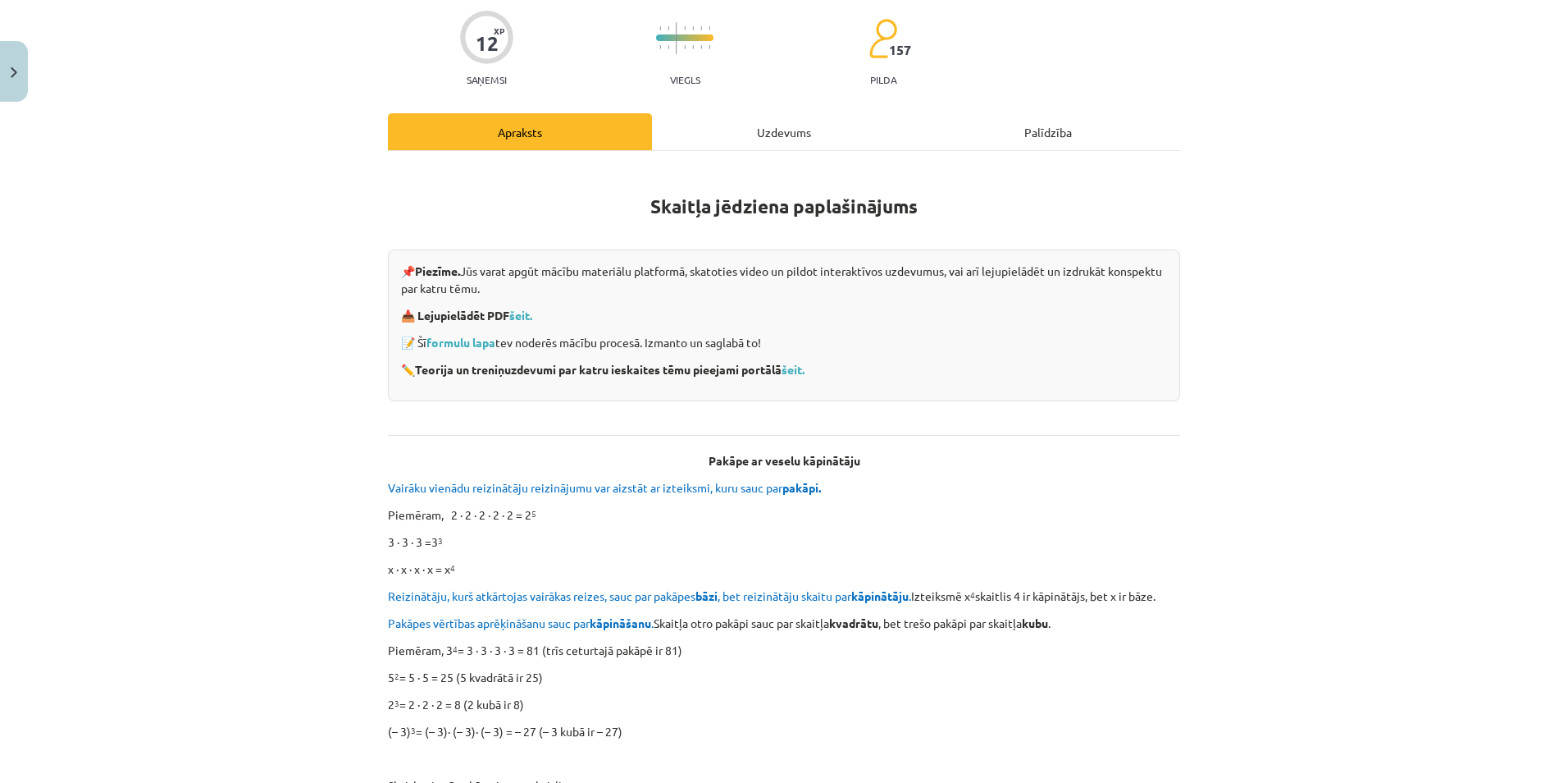
scroll to position [164, 0]
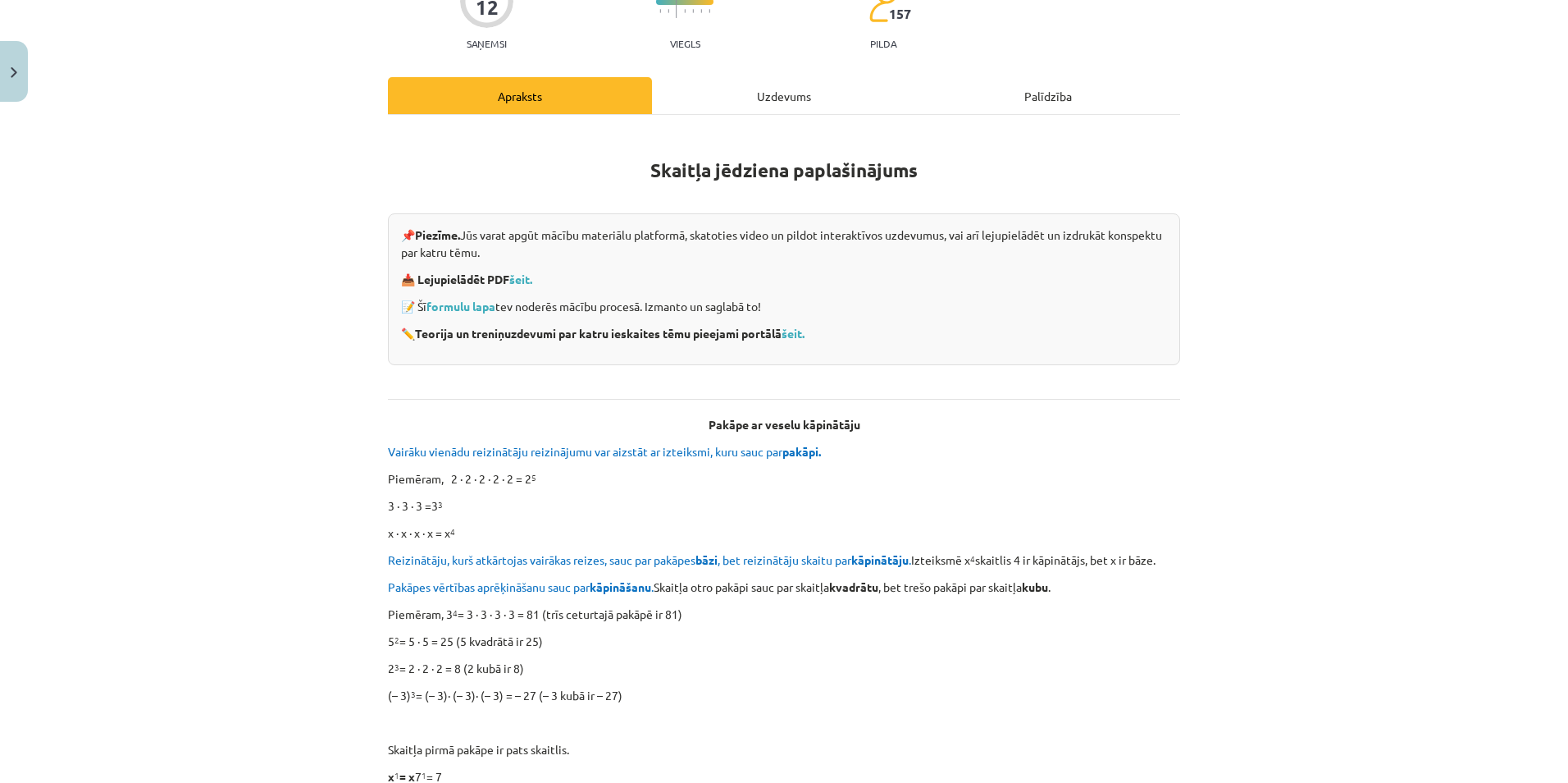
click at [448, 497] on p "3 ∙ 3 ∙ 3 =3 3" at bounding box center [784, 505] width 792 height 17
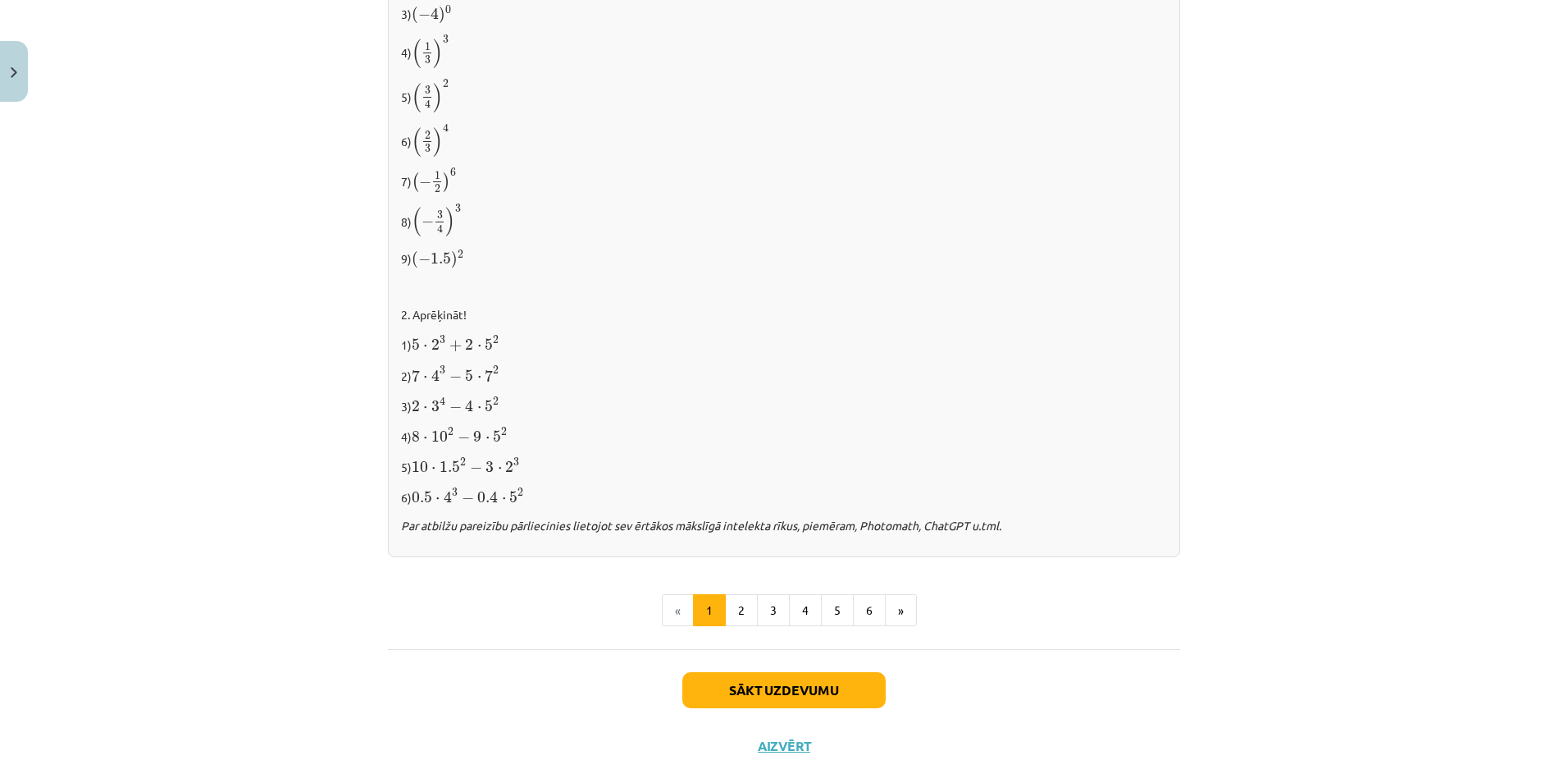
scroll to position [1603, 0]
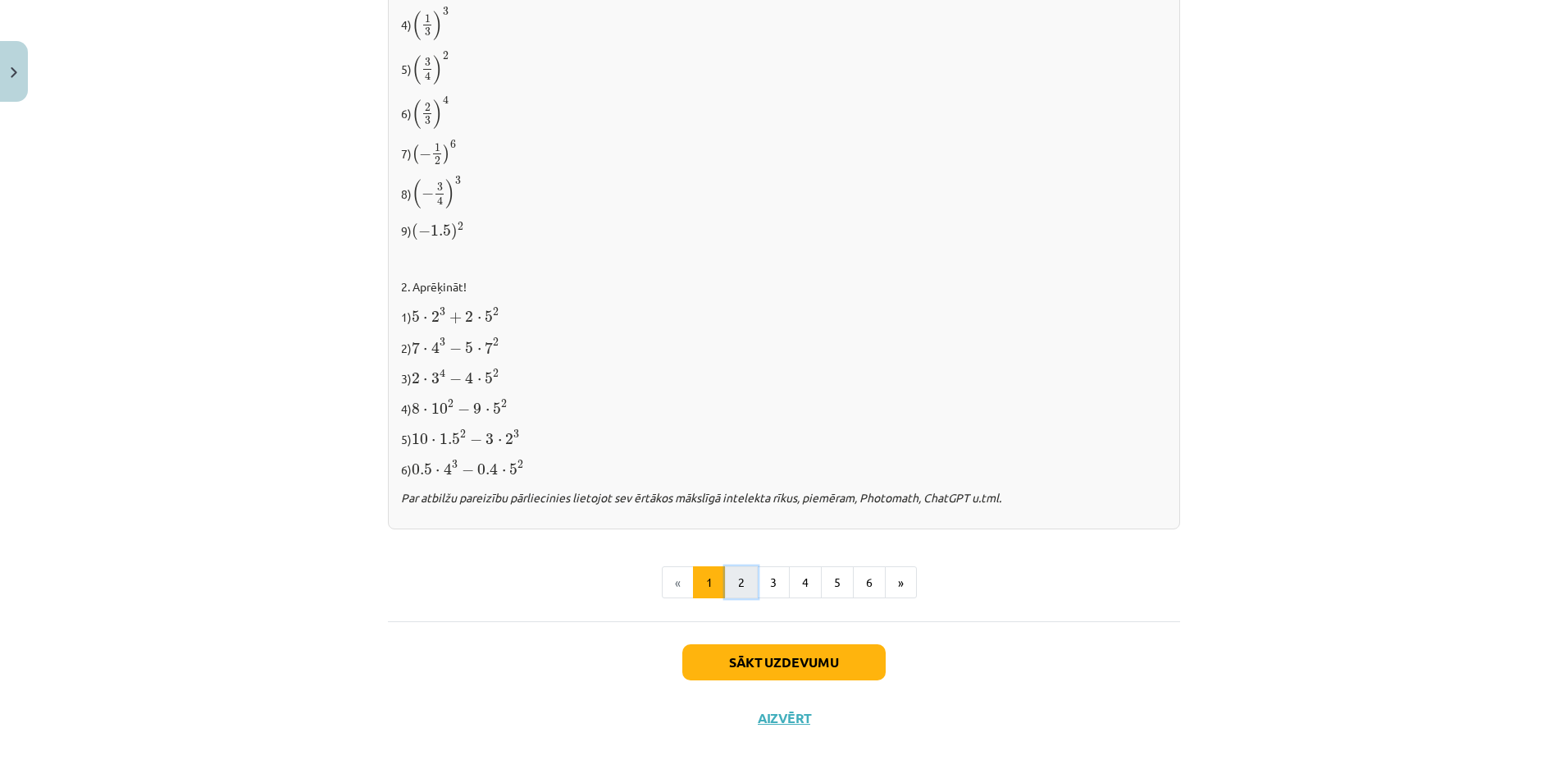
click at [733, 580] on button "2" at bounding box center [741, 582] width 33 height 33
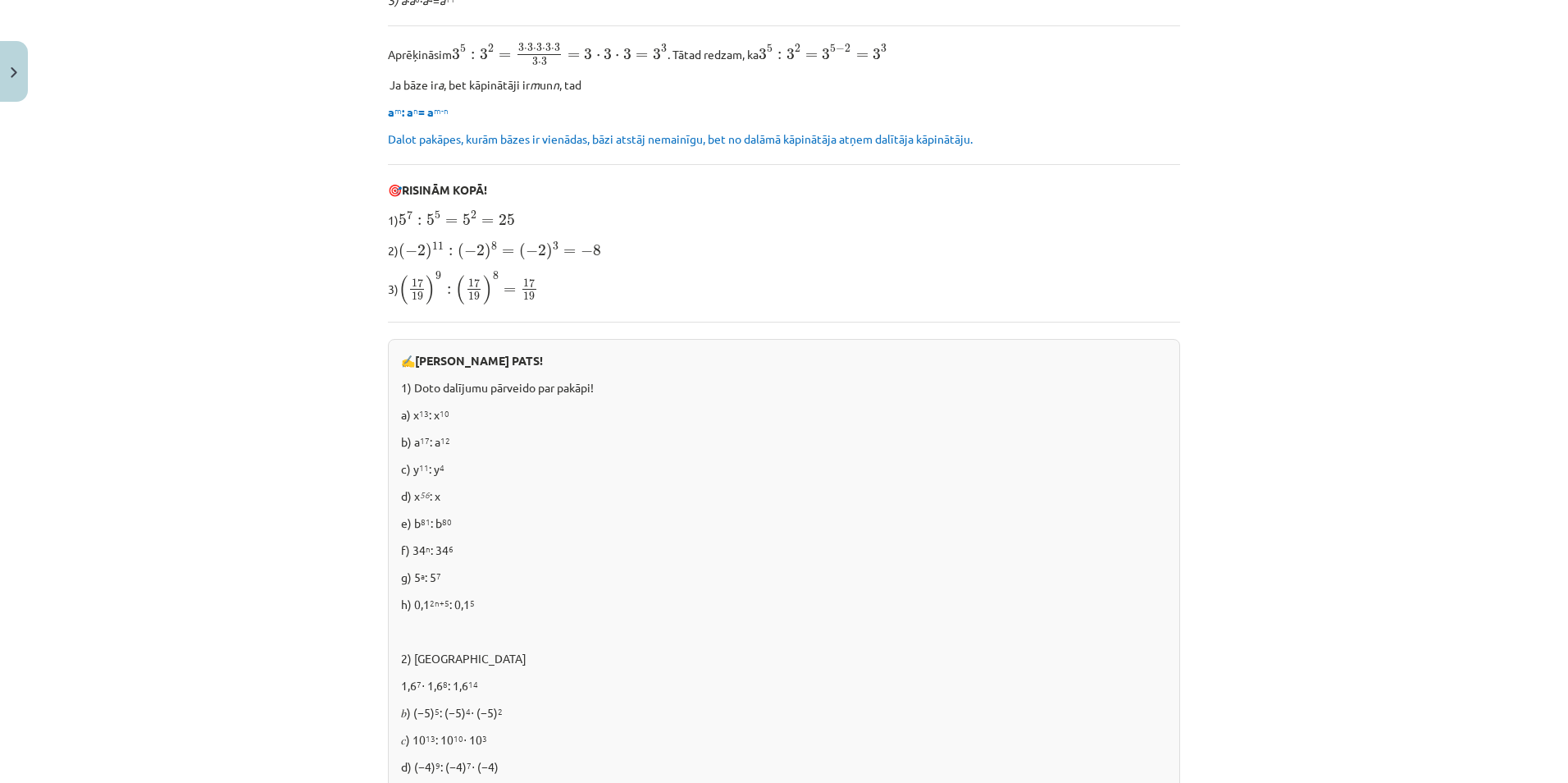
scroll to position [622, 0]
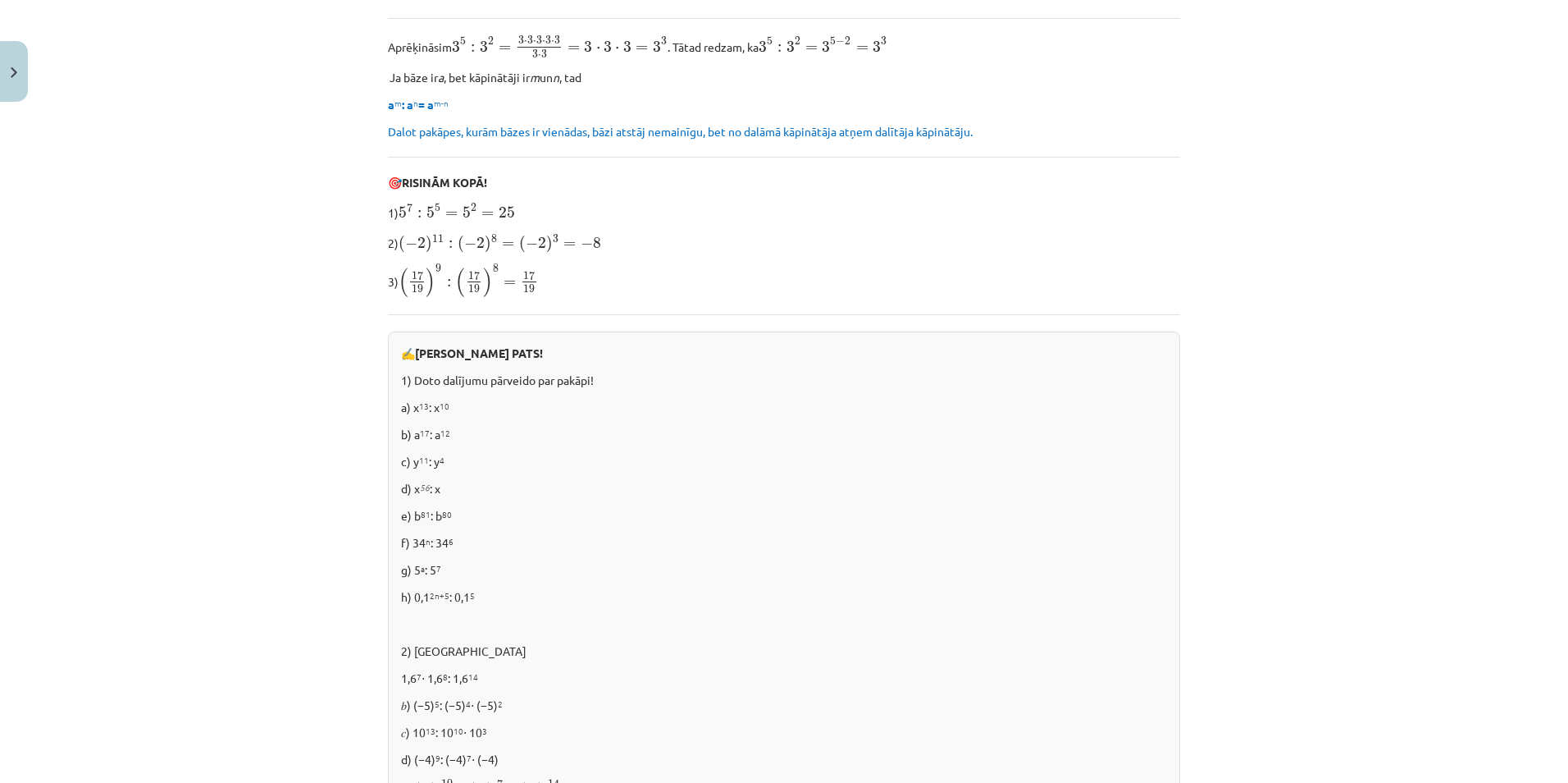
click at [405, 411] on p "a) x 13 : x 10" at bounding box center [784, 407] width 766 height 17
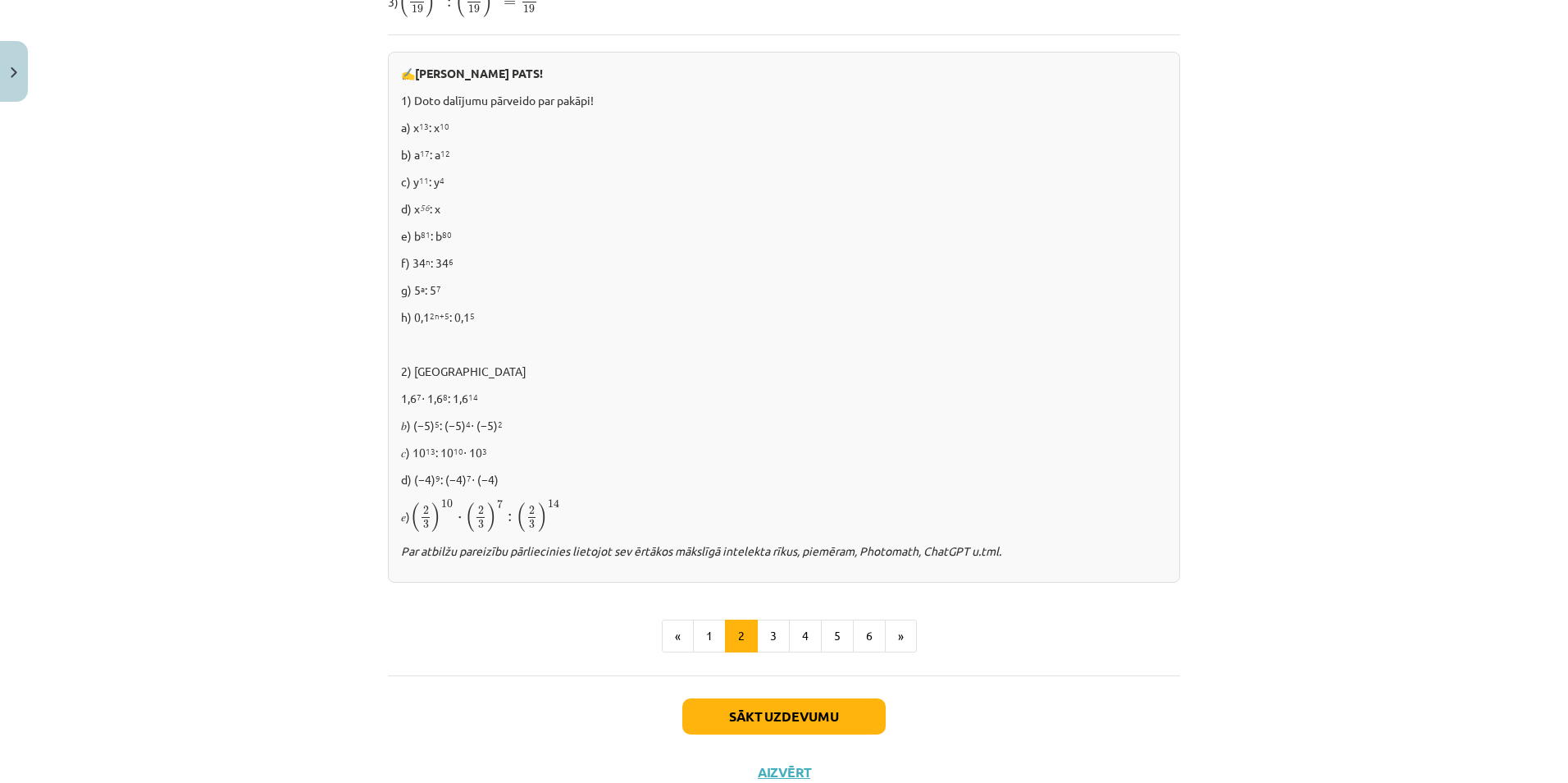
scroll to position [958, 0]
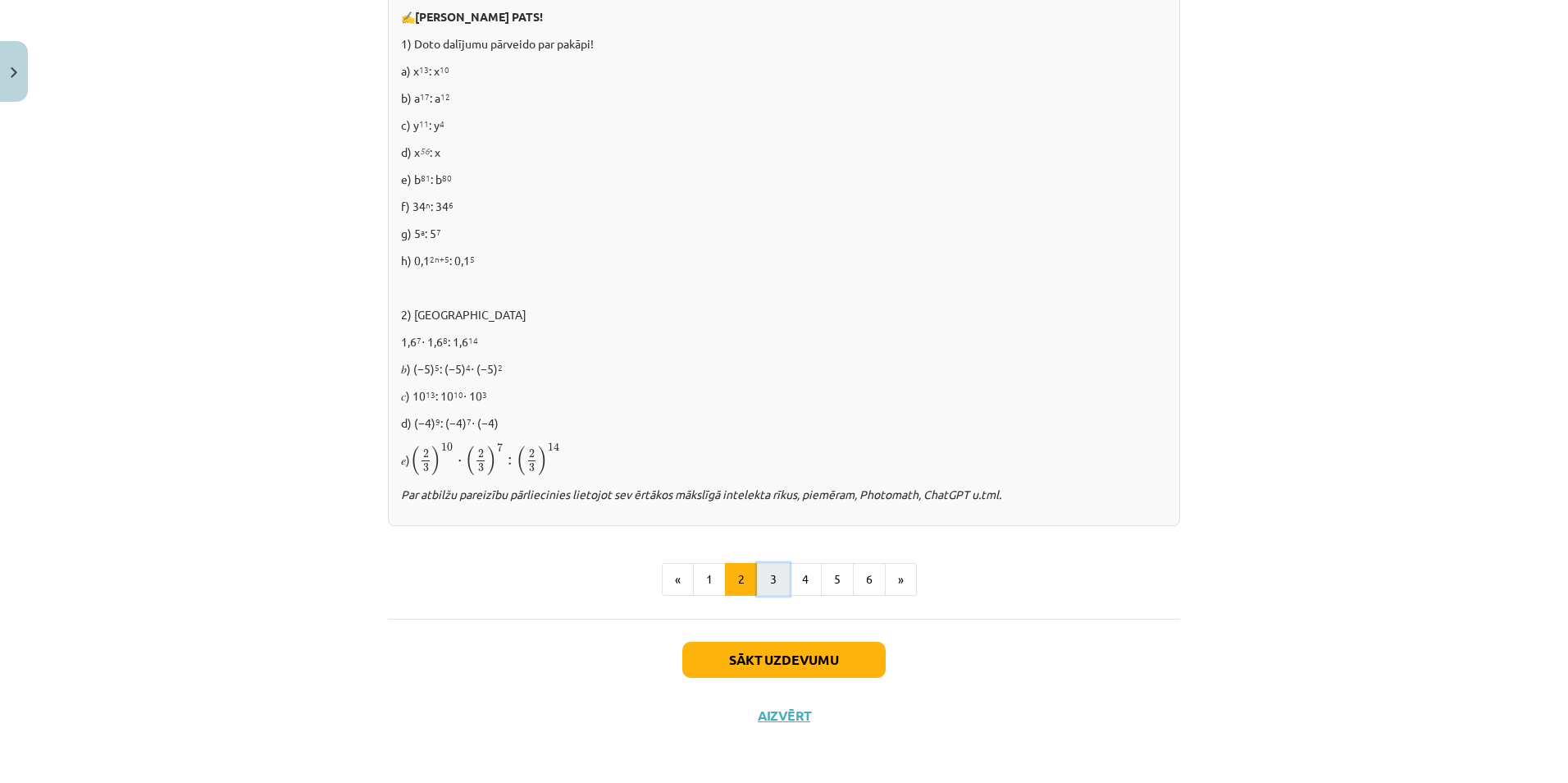
click at [771, 586] on button "3" at bounding box center [773, 579] width 33 height 33
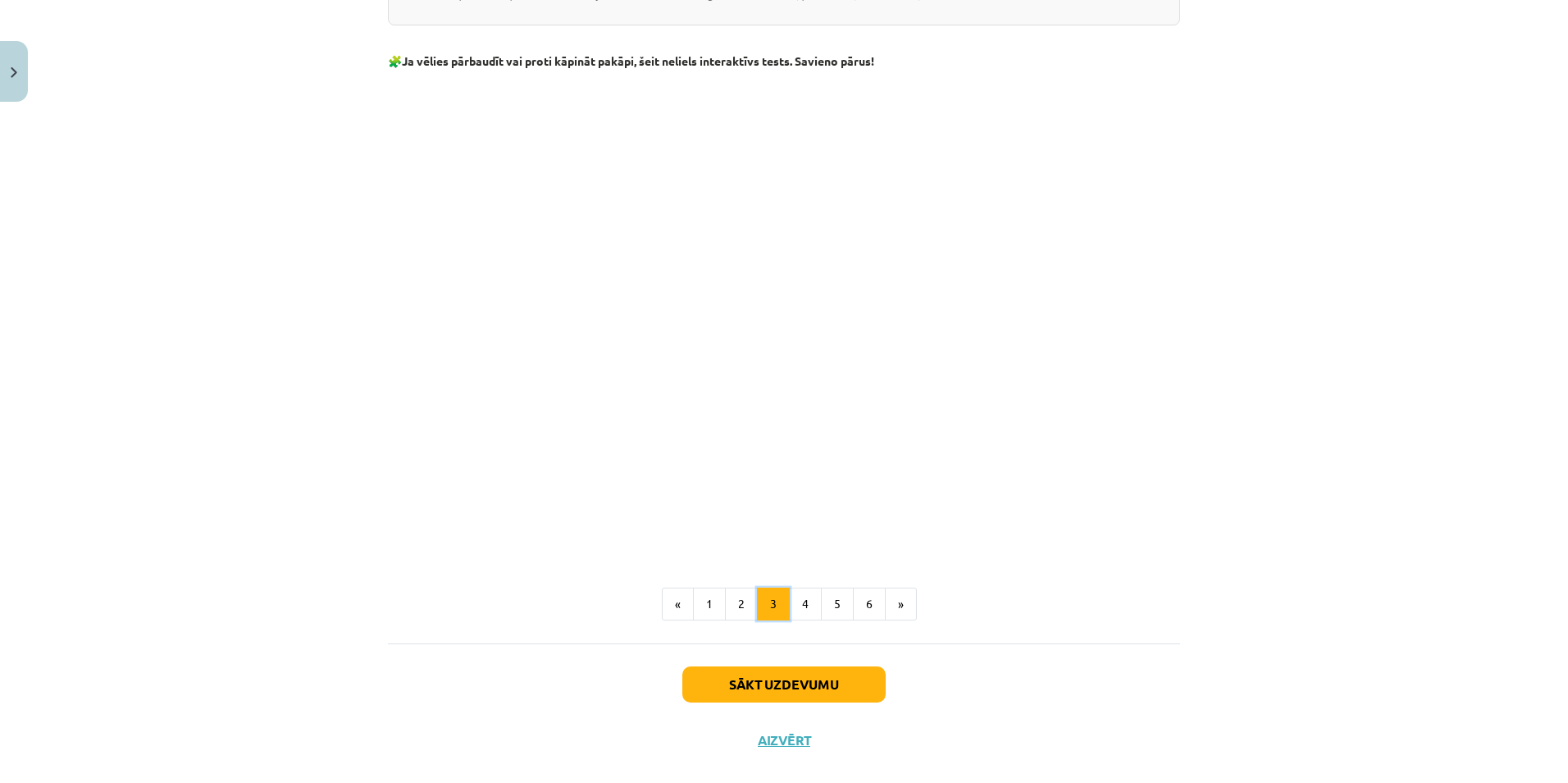
scroll to position [1291, 0]
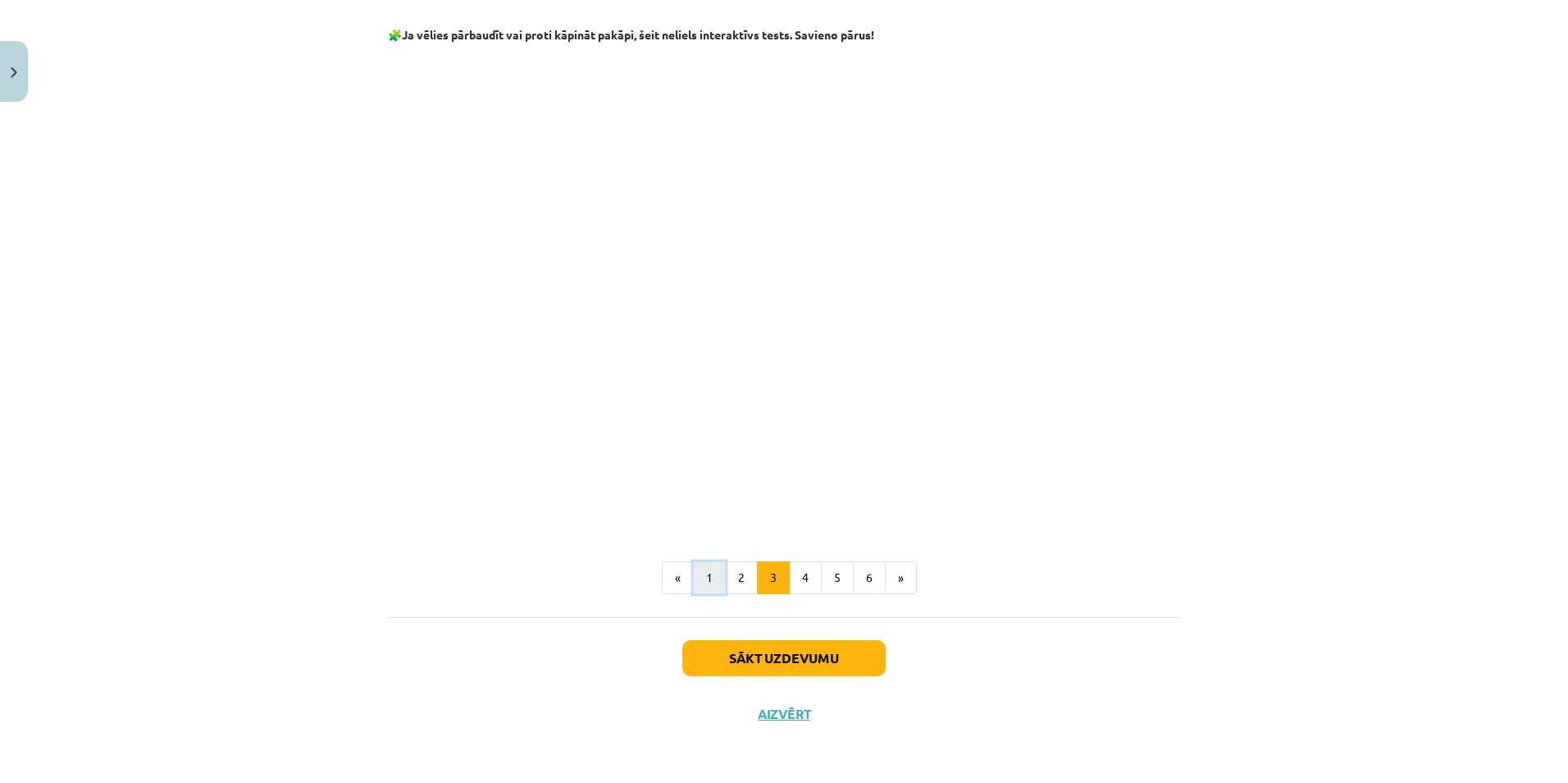
click at [716, 575] on button "1" at bounding box center [709, 577] width 33 height 33
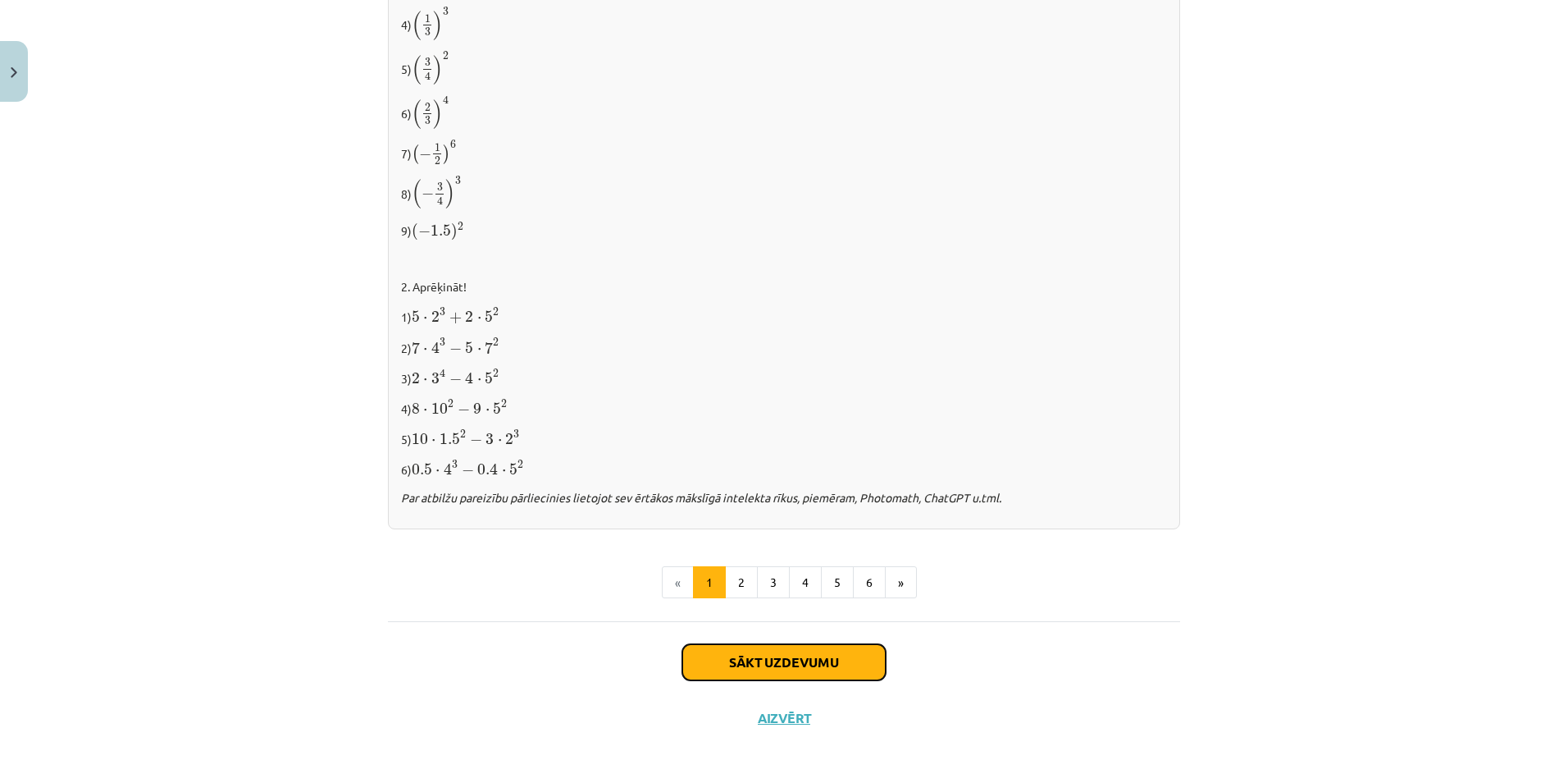
click at [815, 670] on button "Sākt uzdevumu" at bounding box center [784, 662] width 203 height 37
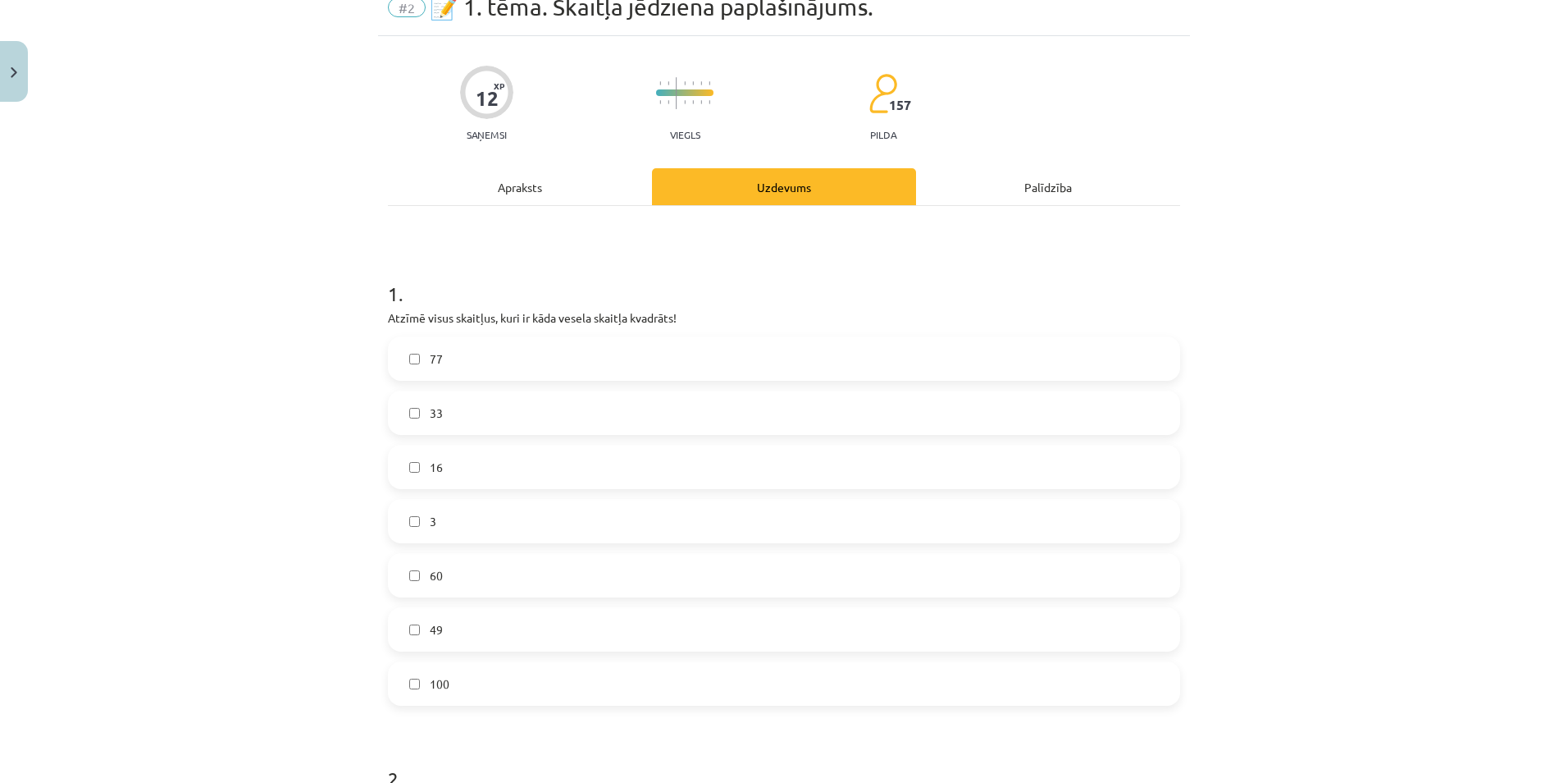
scroll to position [41, 0]
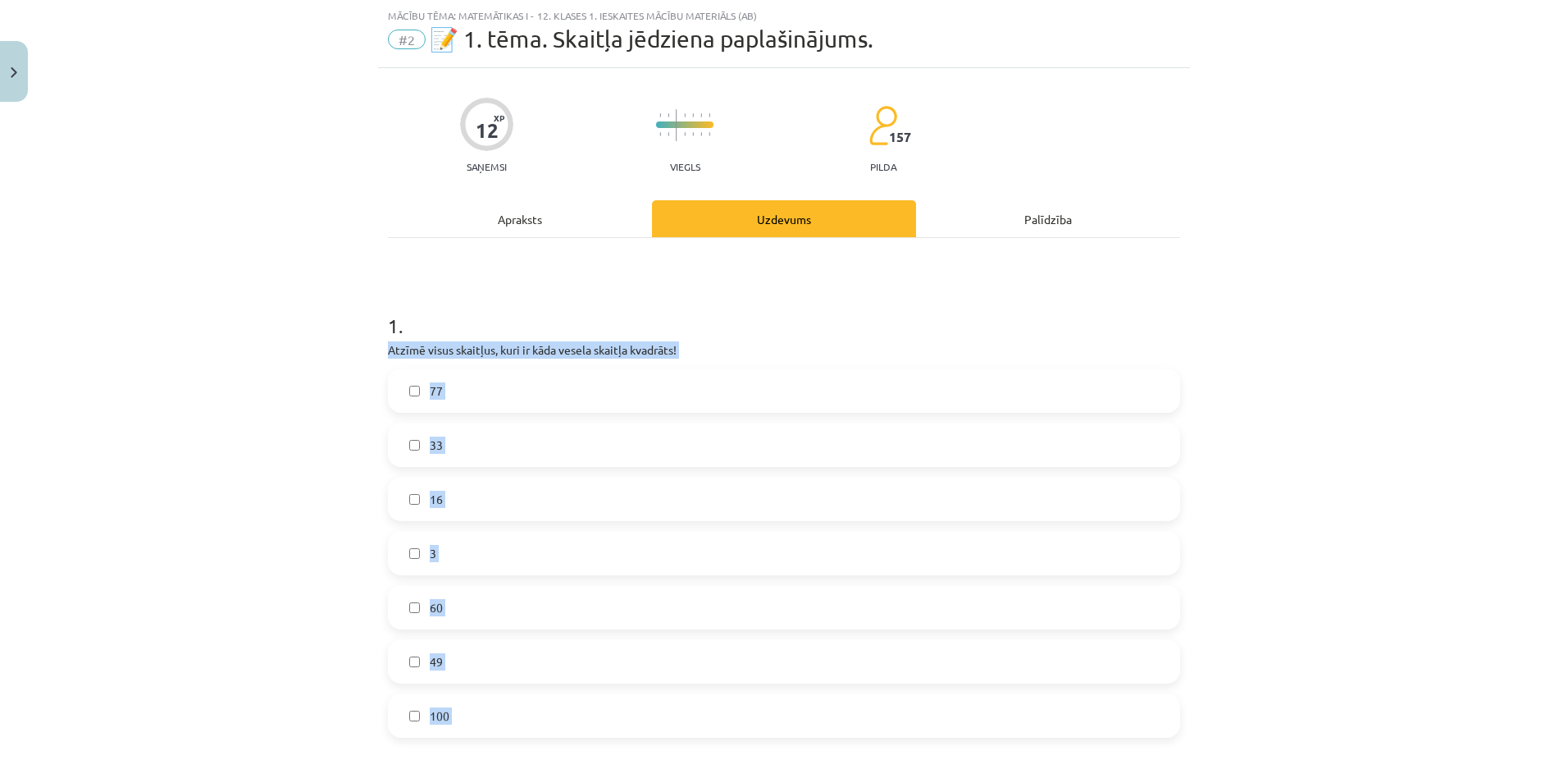
drag, startPoint x: 368, startPoint y: 341, endPoint x: 557, endPoint y: 738, distance: 439.7
click at [557, 738] on div "Mācību tēma: Matemātikas i - 12. klases 1. ieskaites mācību materiāls (ab) #2 📝…" at bounding box center [784, 391] width 1568 height 783
click at [532, 337] on div "1 . Atzīmē visus skaitļus, kuri ir kāda vesela skaitļa kvadrāts! 77 33 16 3 60 …" at bounding box center [784, 510] width 792 height 452
drag, startPoint x: 362, startPoint y: 347, endPoint x: 501, endPoint y: 704, distance: 383.1
click at [501, 704] on div "Mācību tēma: Matemātikas i - 12. klases 1. ieskaites mācību materiāls (ab) #2 📝…" at bounding box center [784, 391] width 1568 height 783
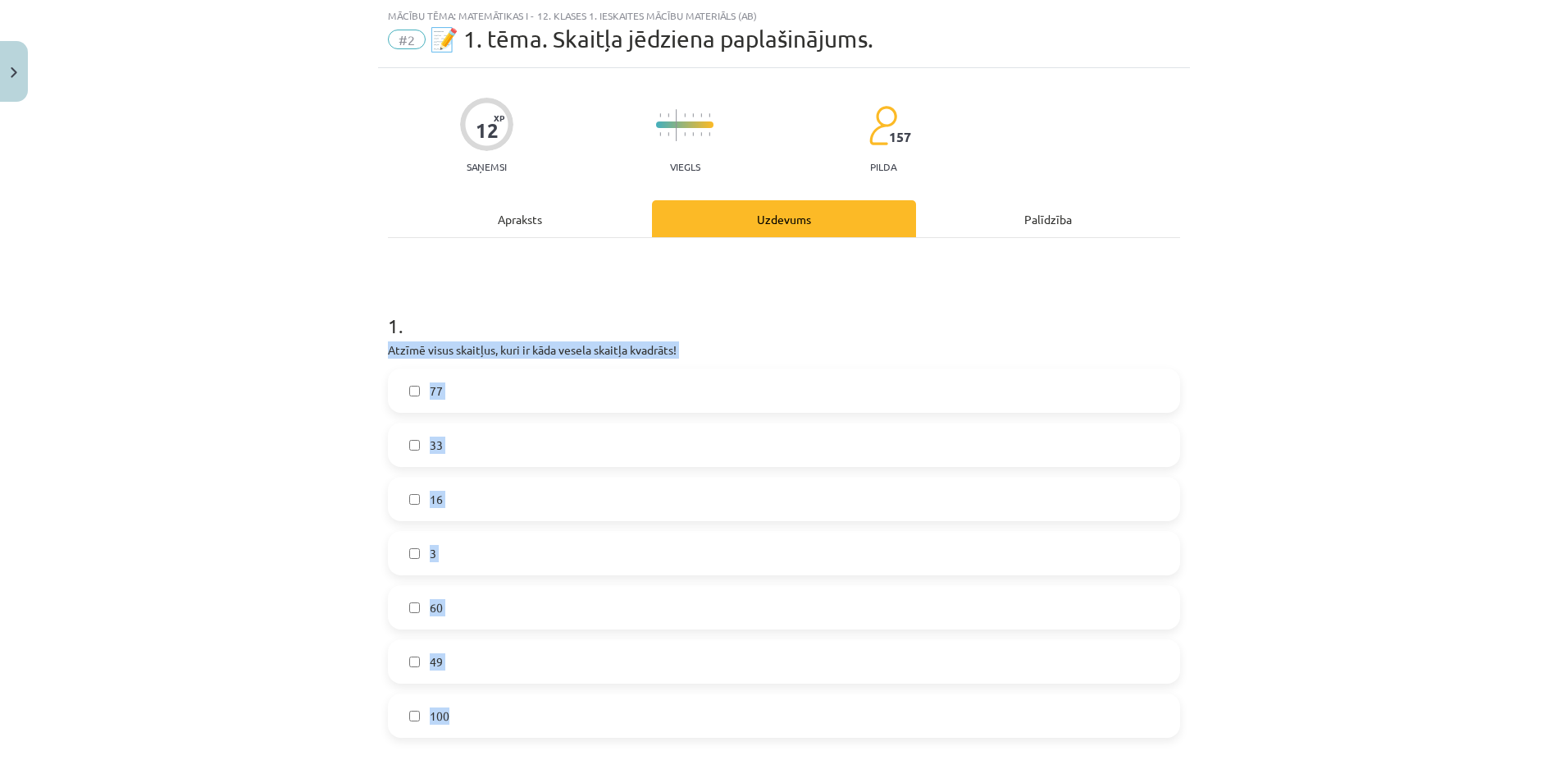
copy div "Atzīmē visus skaitļus, kuri ir kāda vesela skaitļa kvadrāts! 77 33 16 3 60 49 1…"
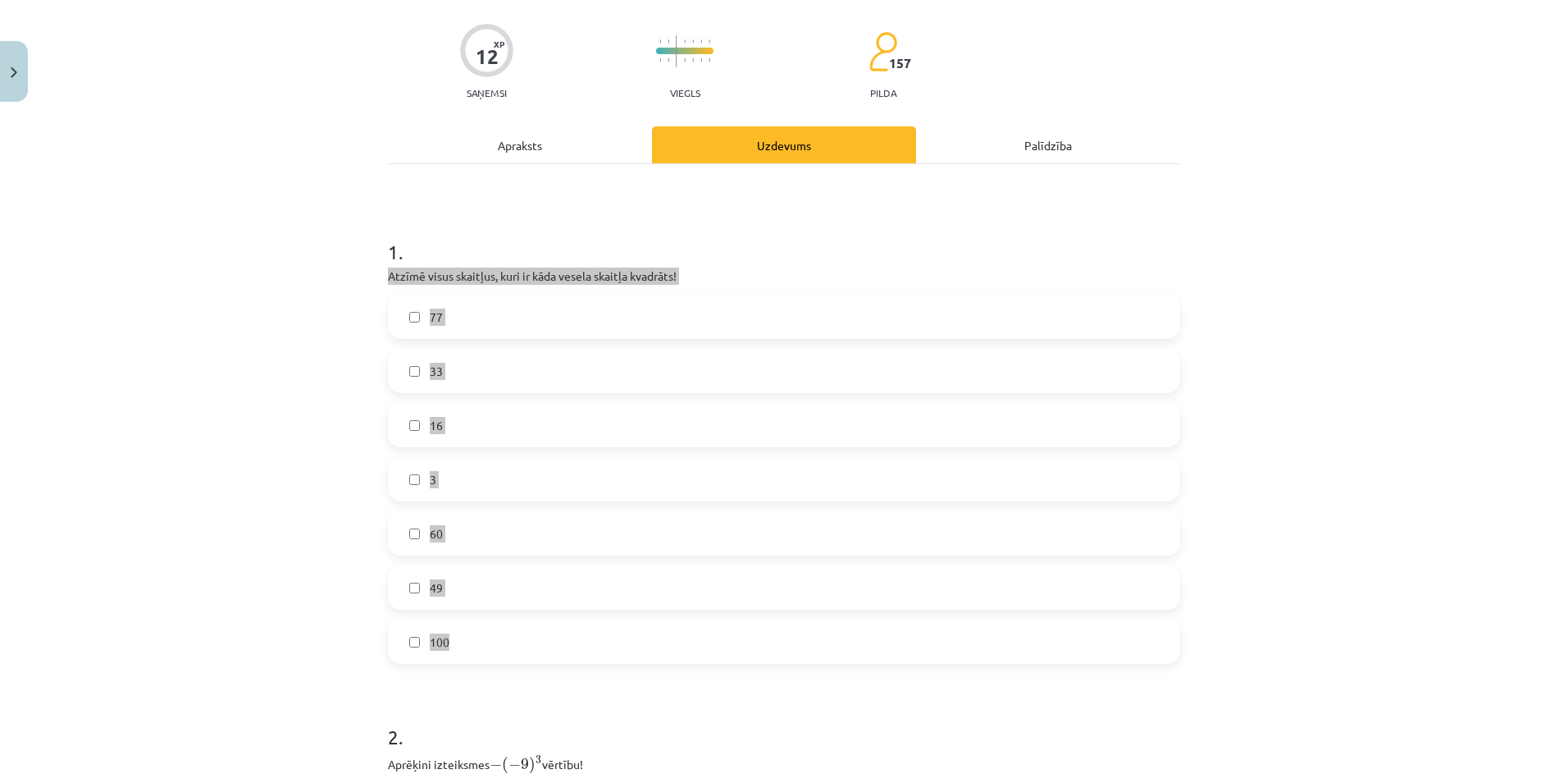
scroll to position [123, 0]
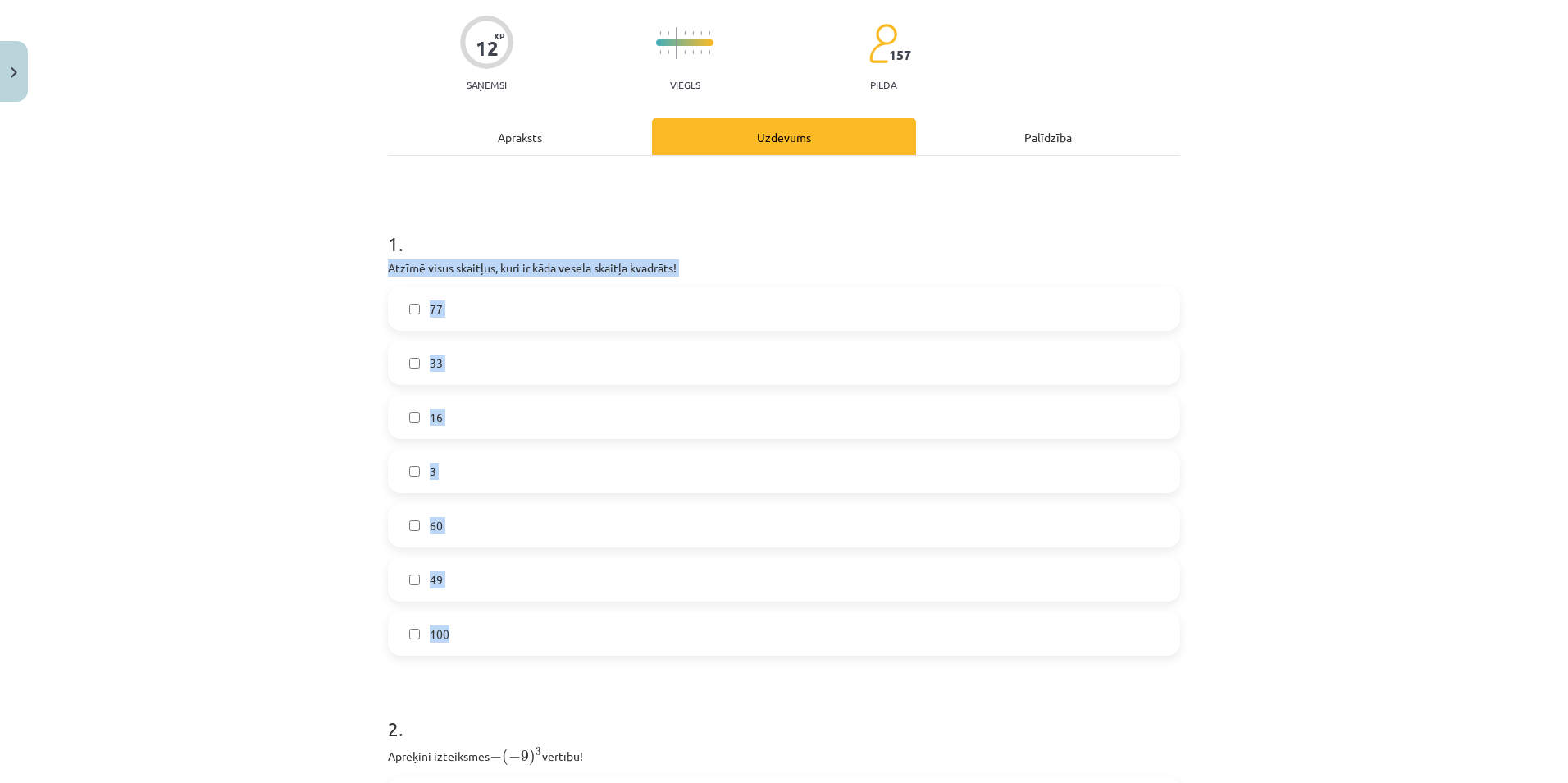
click at [1002, 257] on div "1 . Atzīmē visus skaitļus, kuri ir kāda vesela skaitļa kvadrāts! 77 33 16 3 60 …" at bounding box center [784, 428] width 792 height 452
click at [470, 421] on label "16" at bounding box center [784, 417] width 789 height 41
click at [457, 585] on label "49" at bounding box center [784, 579] width 789 height 41
click at [458, 640] on label "100" at bounding box center [784, 633] width 789 height 41
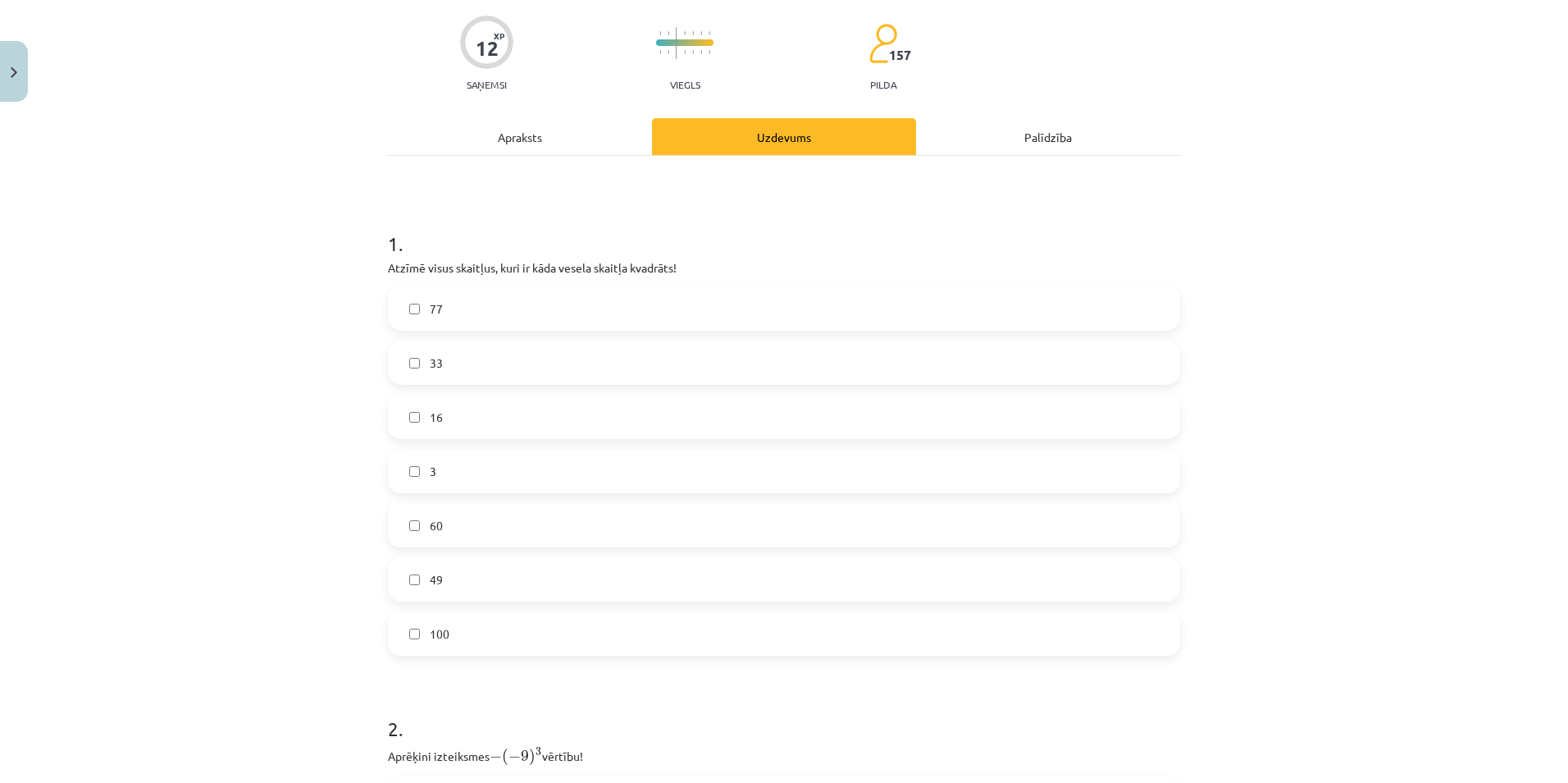
click at [461, 634] on label "100" at bounding box center [784, 633] width 789 height 41
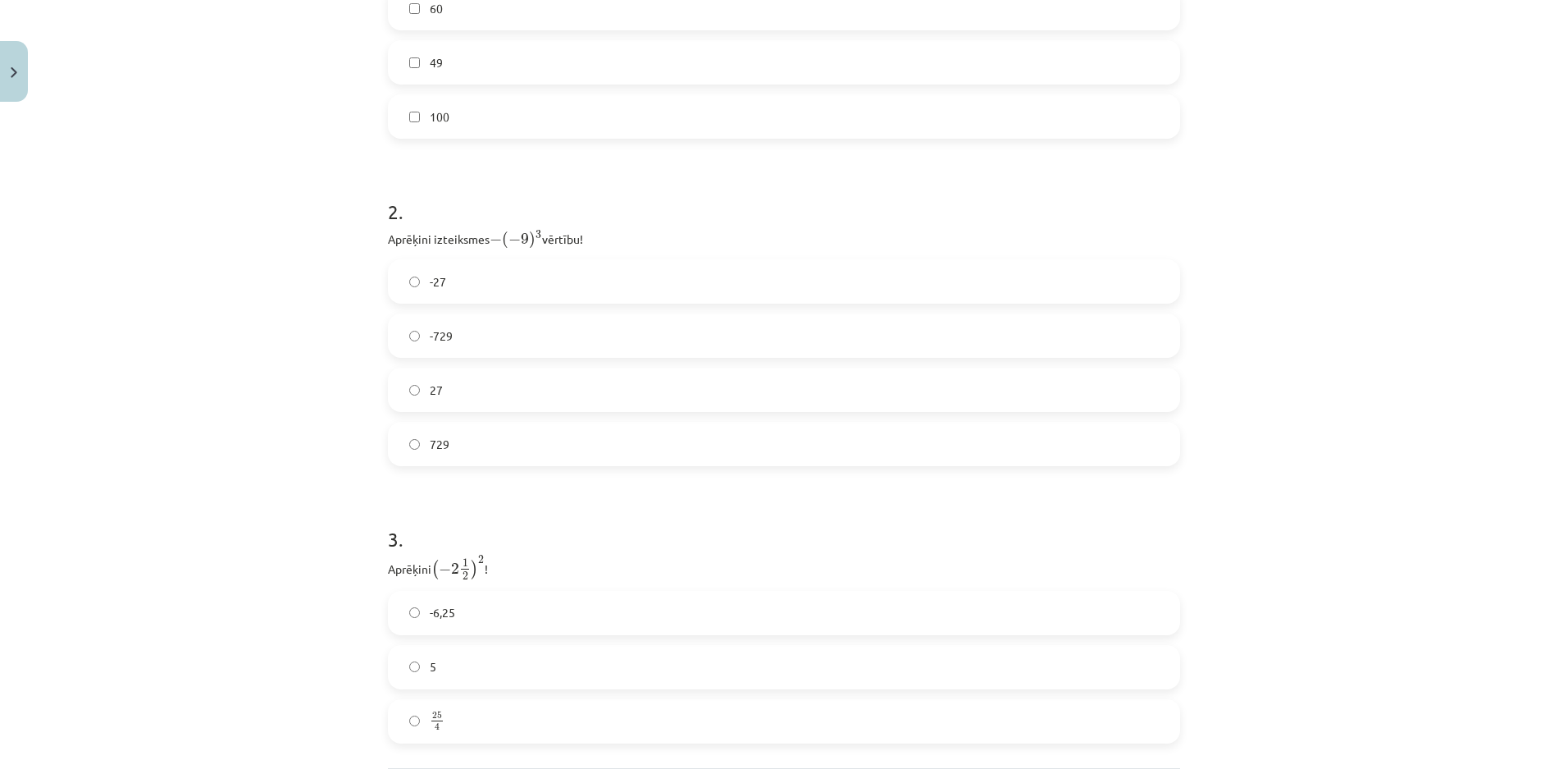
scroll to position [697, 0]
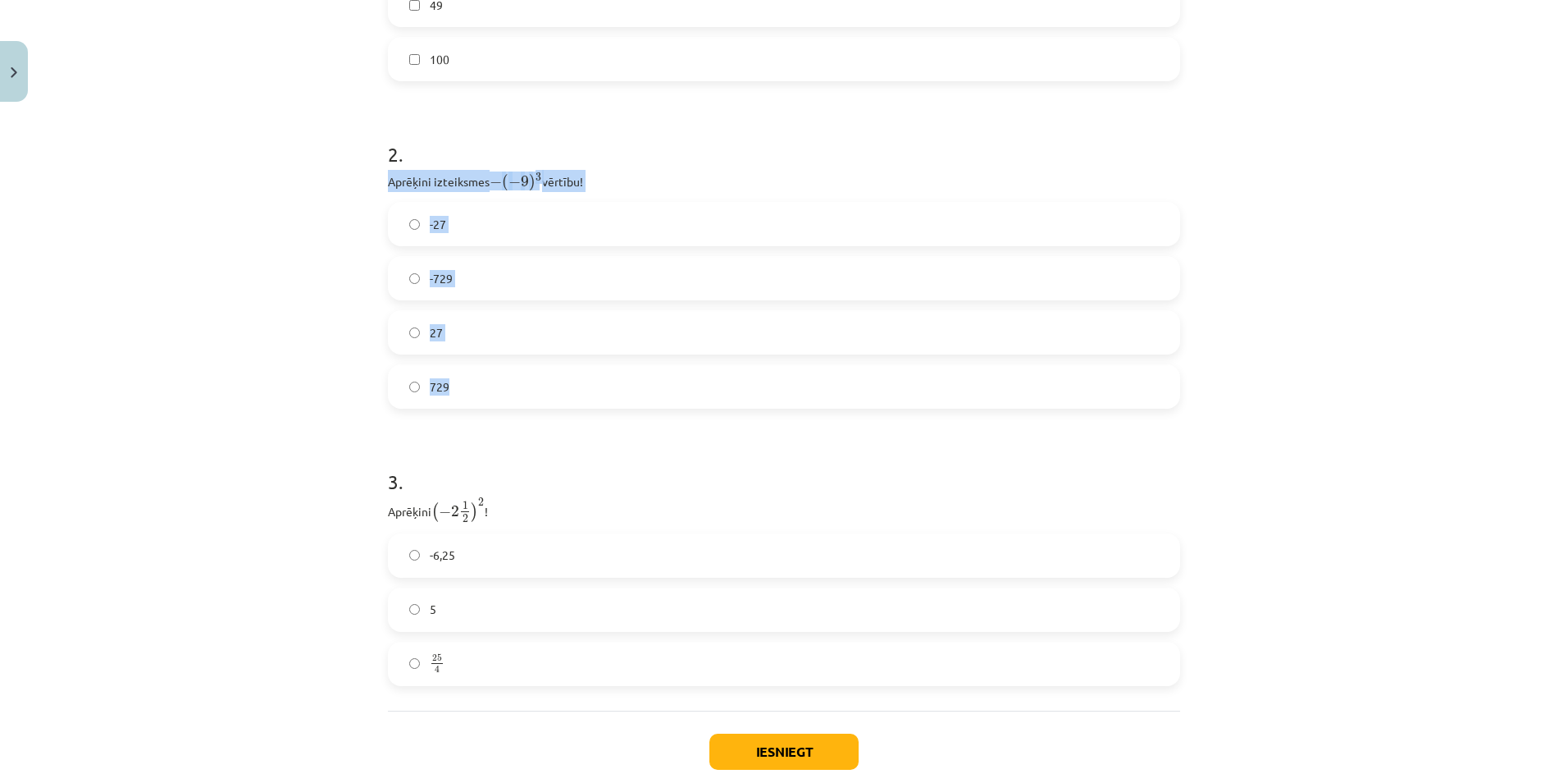
drag, startPoint x: 327, startPoint y: 180, endPoint x: 607, endPoint y: 388, distance: 348.8
click at [607, 388] on div "Mācību tēma: Matemātikas i - 12. klases 1. ieskaites mācību materiāls (ab) #2 📝…" at bounding box center [784, 391] width 1568 height 783
click at [313, 393] on div "Mācību tēma: Matemātikas i - 12. klases 1. ieskaites mācību materiāls (ab) #2 📝…" at bounding box center [784, 391] width 1568 height 783
click at [876, 393] on label "729" at bounding box center [784, 387] width 789 height 41
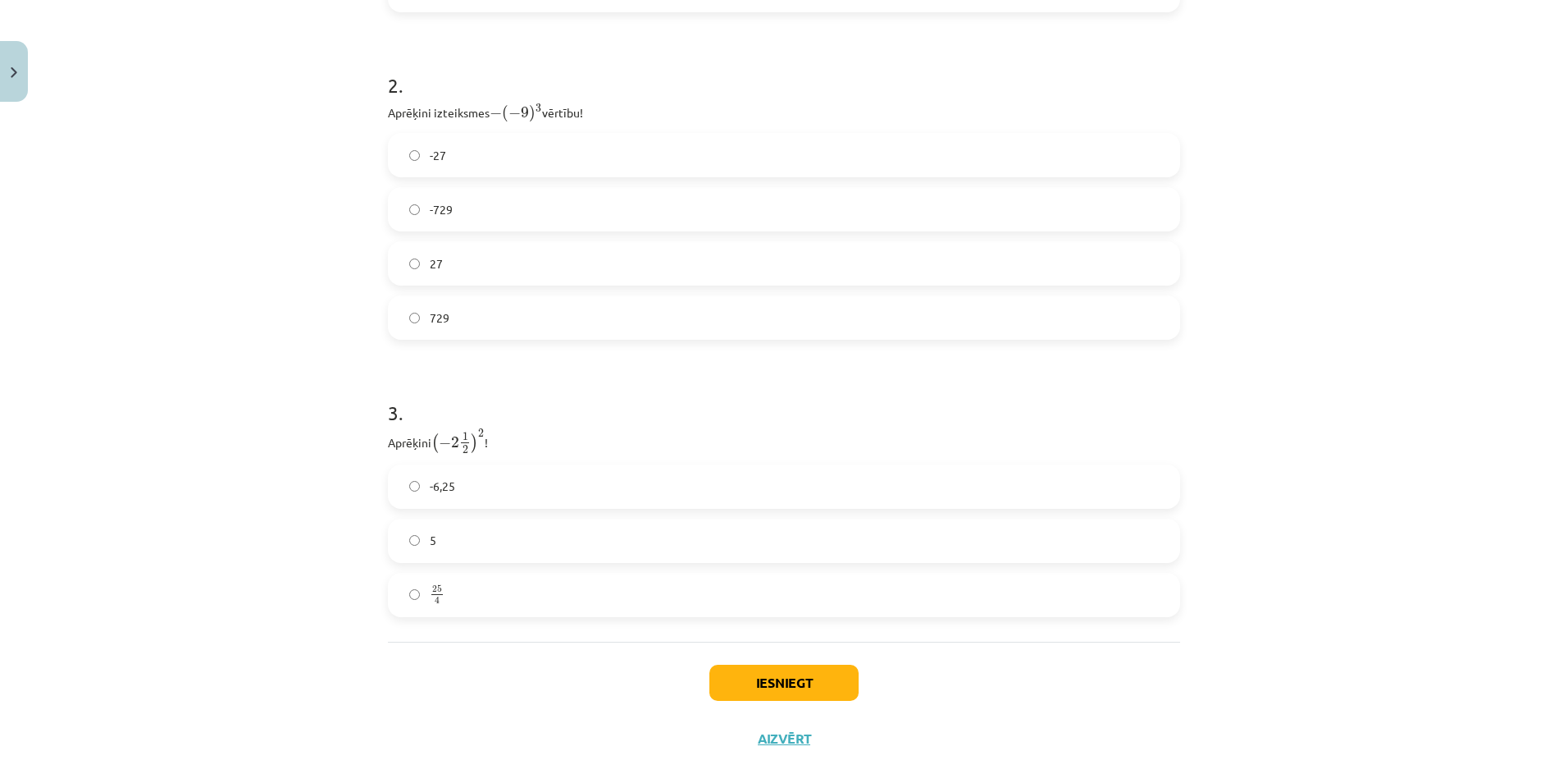
scroll to position [790, 0]
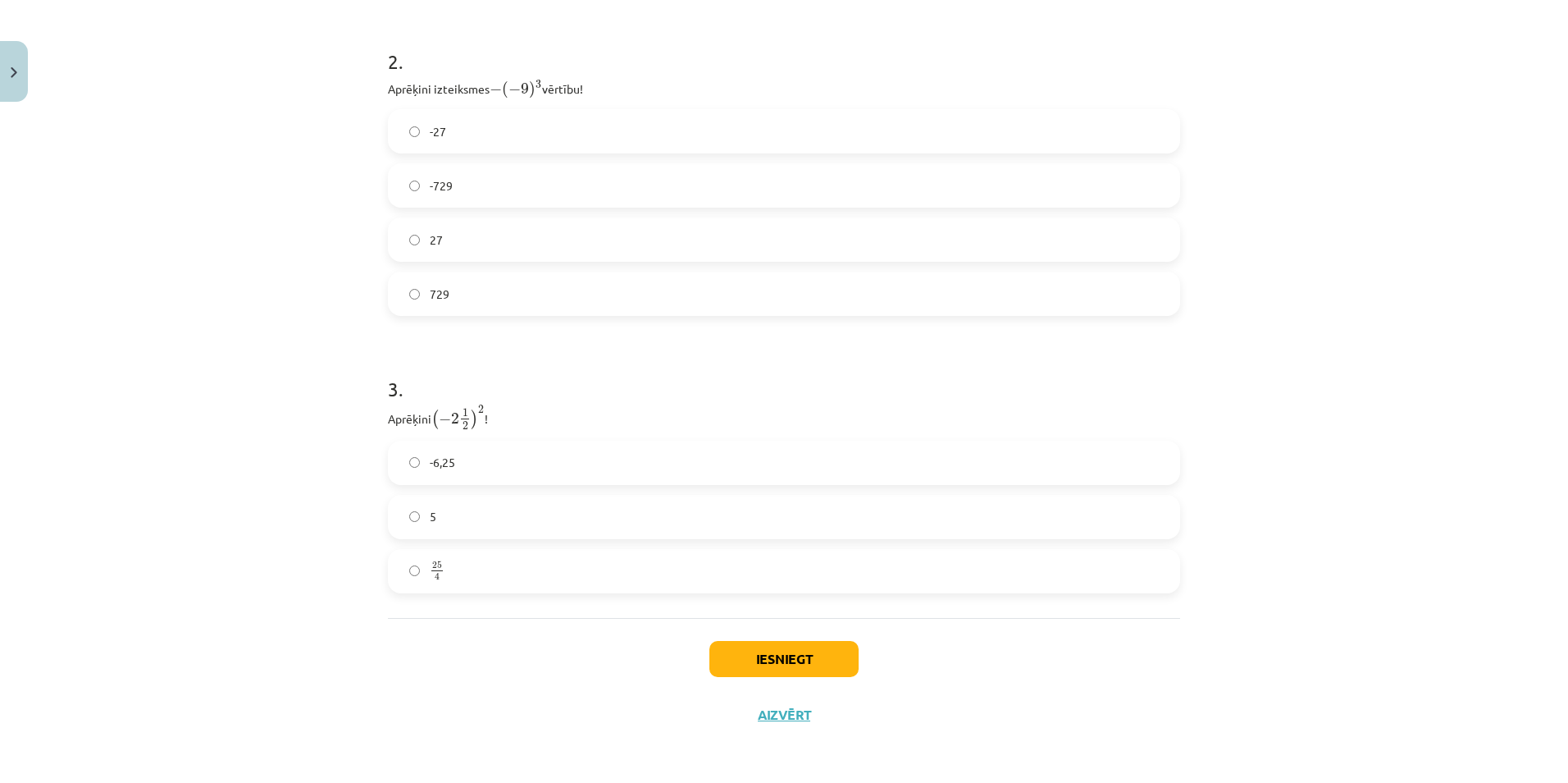
click at [475, 574] on label "25 4 25 4" at bounding box center [784, 571] width 789 height 41
click at [800, 657] on button "Iesniegt" at bounding box center [784, 658] width 150 height 37
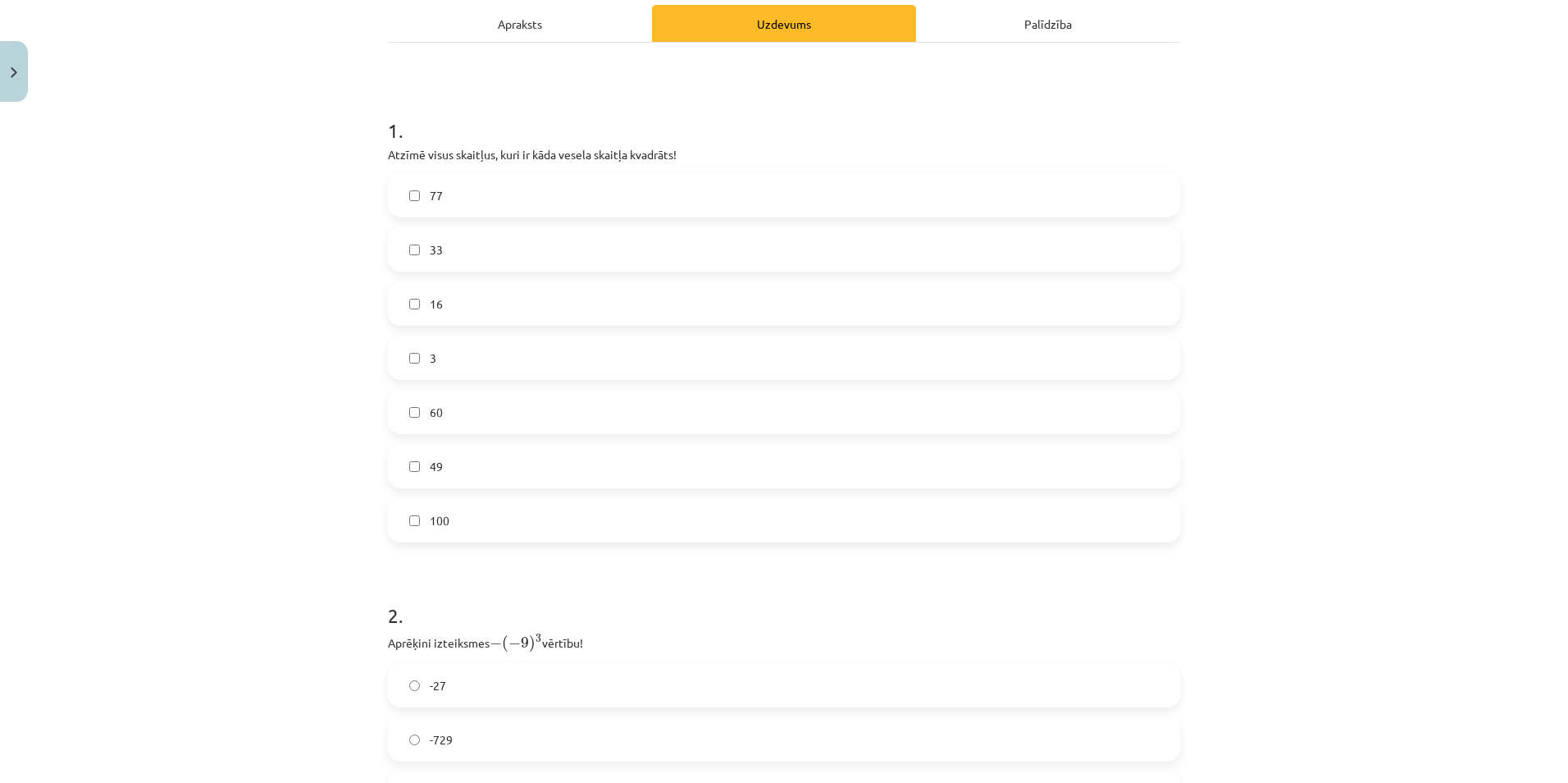
scroll to position [298, 0]
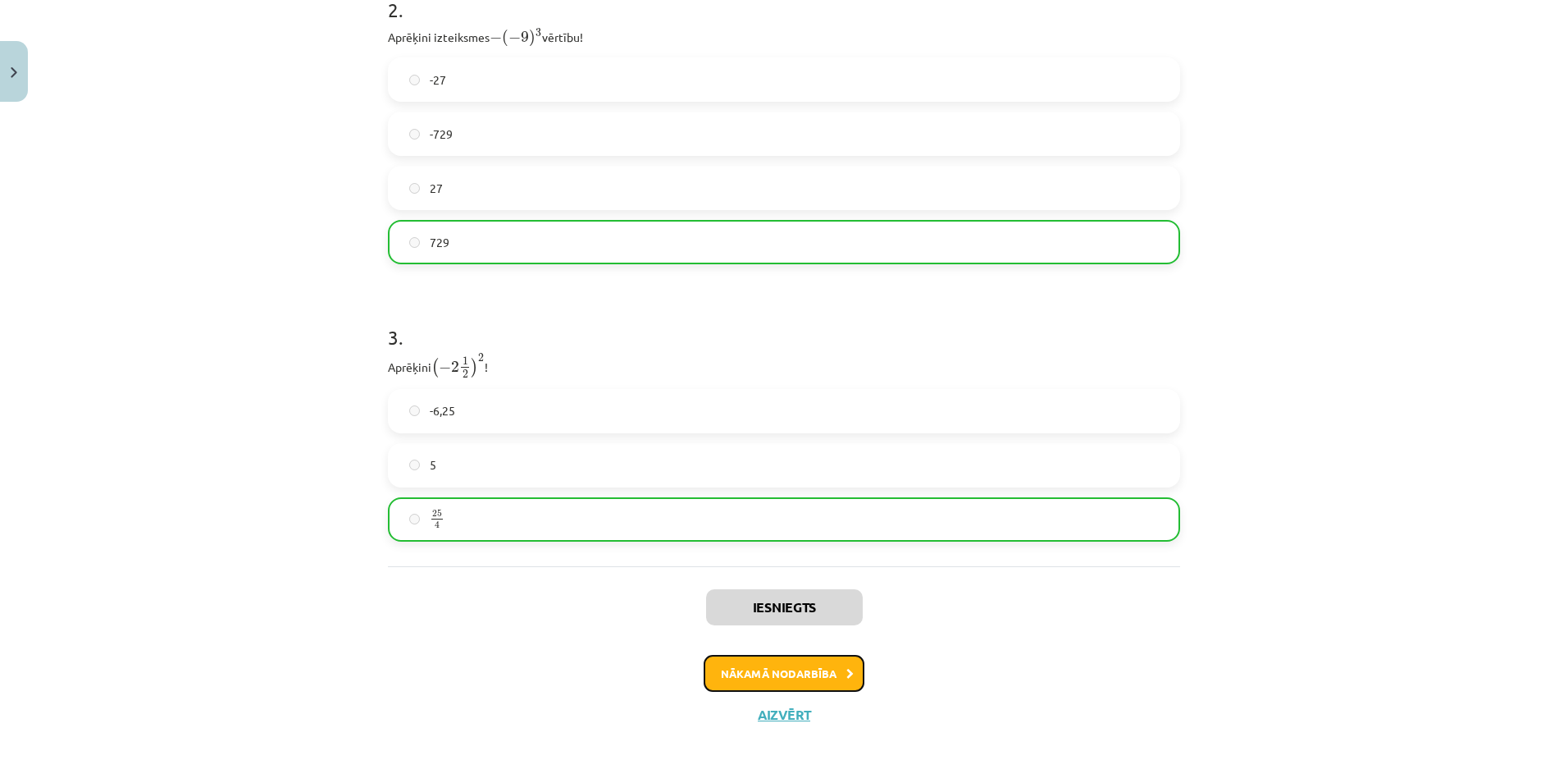
click at [802, 675] on button "Nākamā nodarbība" at bounding box center [784, 673] width 160 height 37
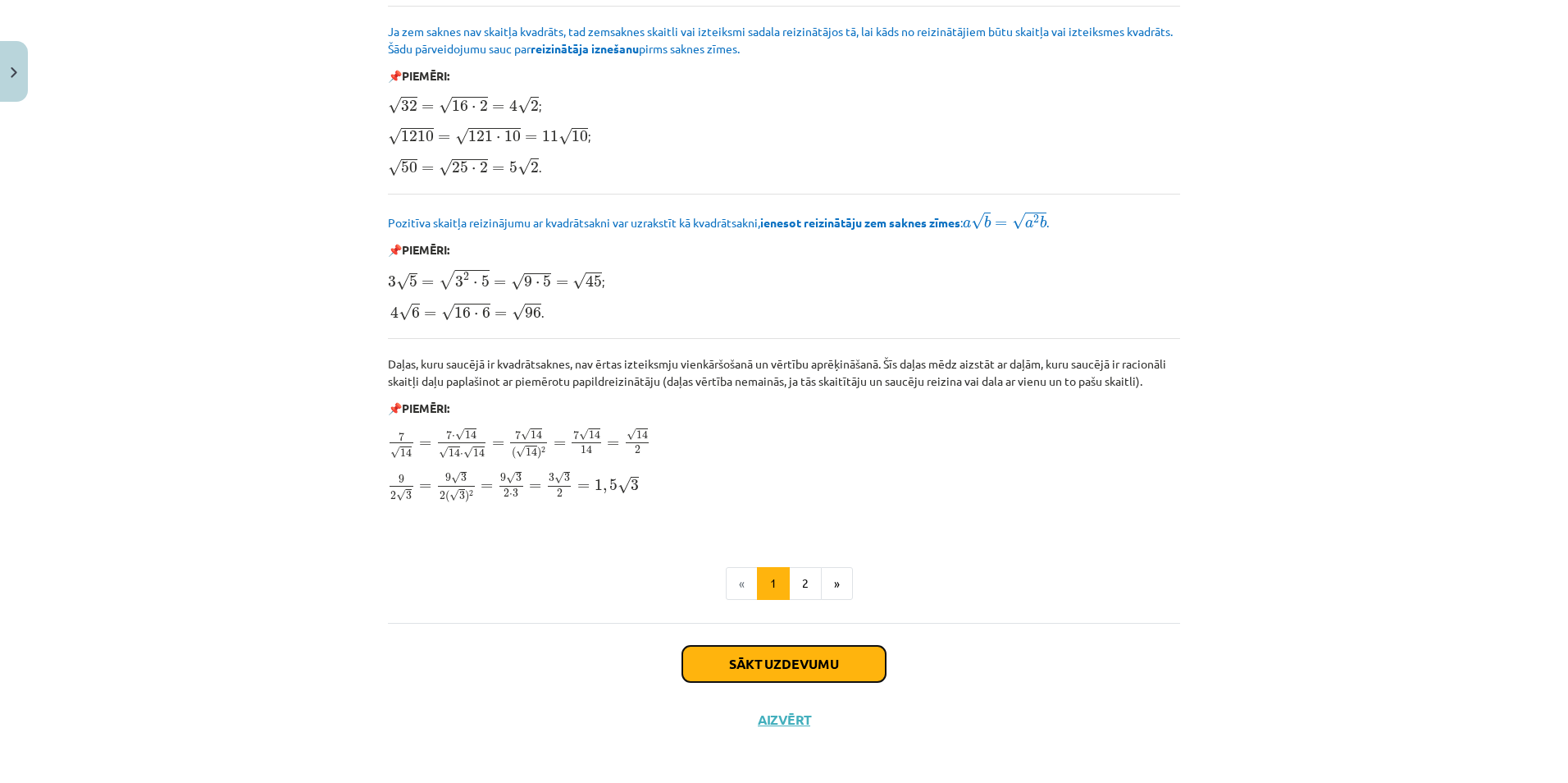
click at [770, 649] on button "Sākt uzdevumu" at bounding box center [784, 664] width 203 height 37
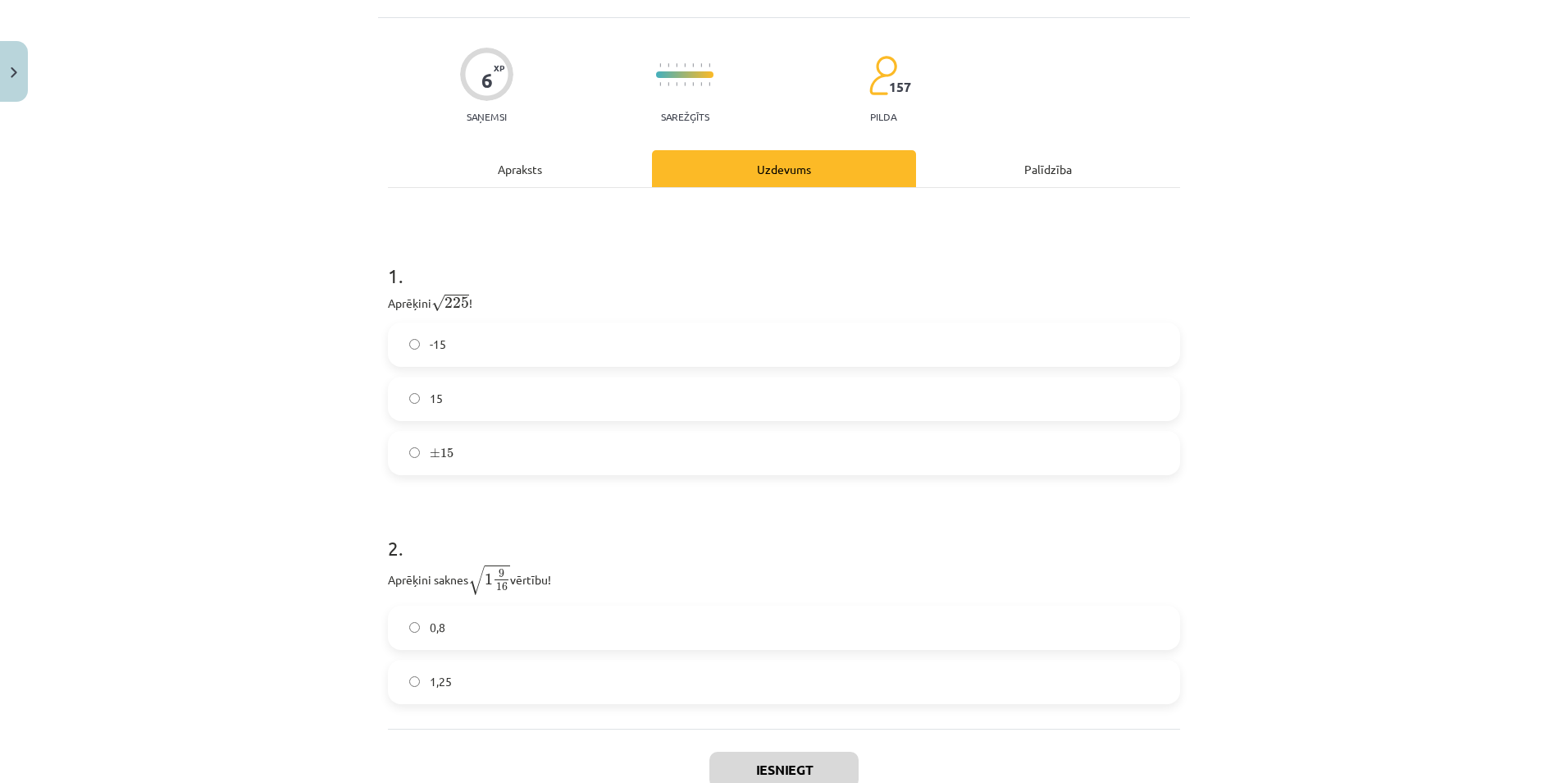
scroll to position [123, 0]
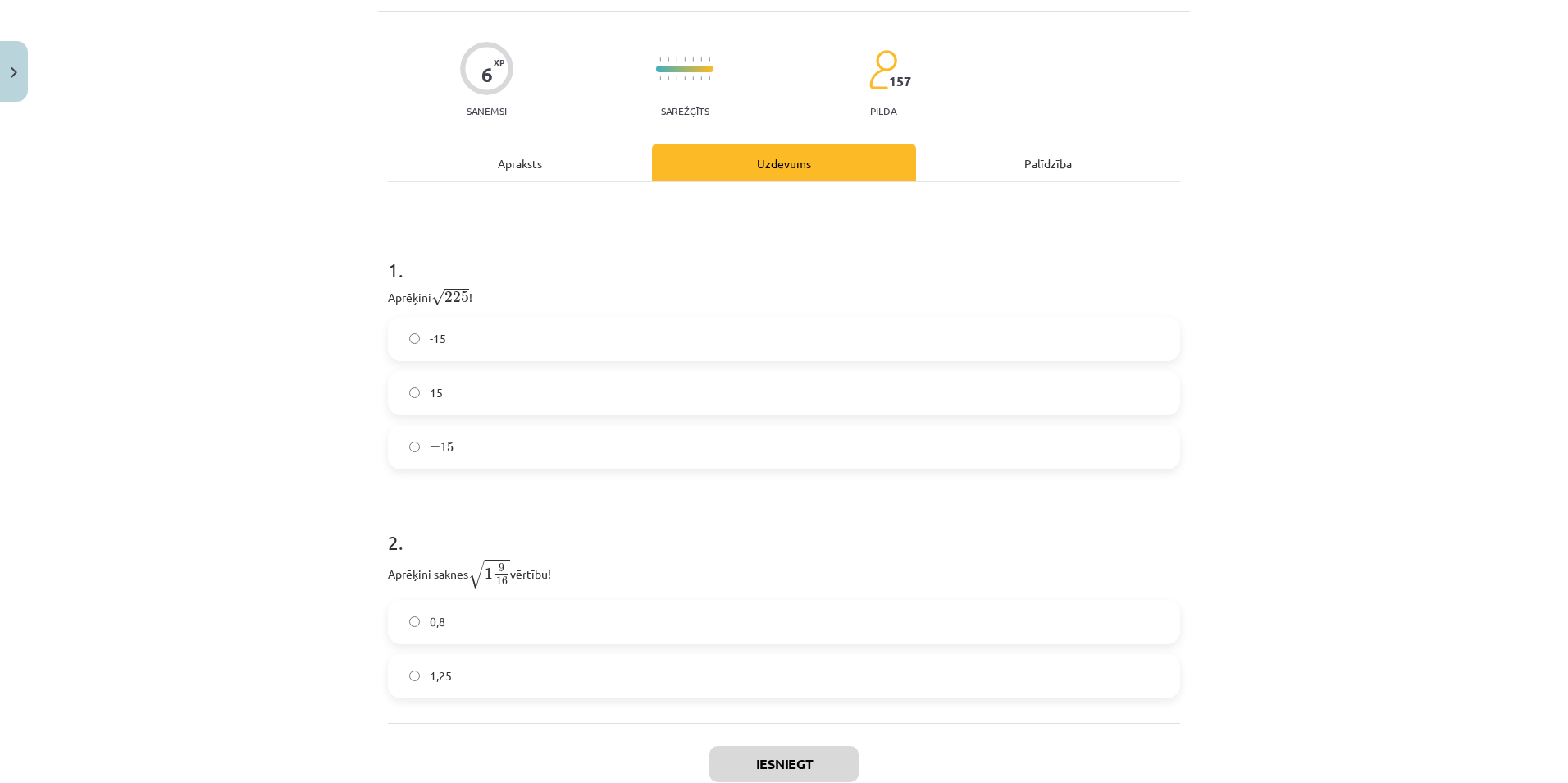
drag, startPoint x: 443, startPoint y: 390, endPoint x: 432, endPoint y: 397, distance: 13.0
click at [441, 393] on label "15" at bounding box center [784, 393] width 789 height 41
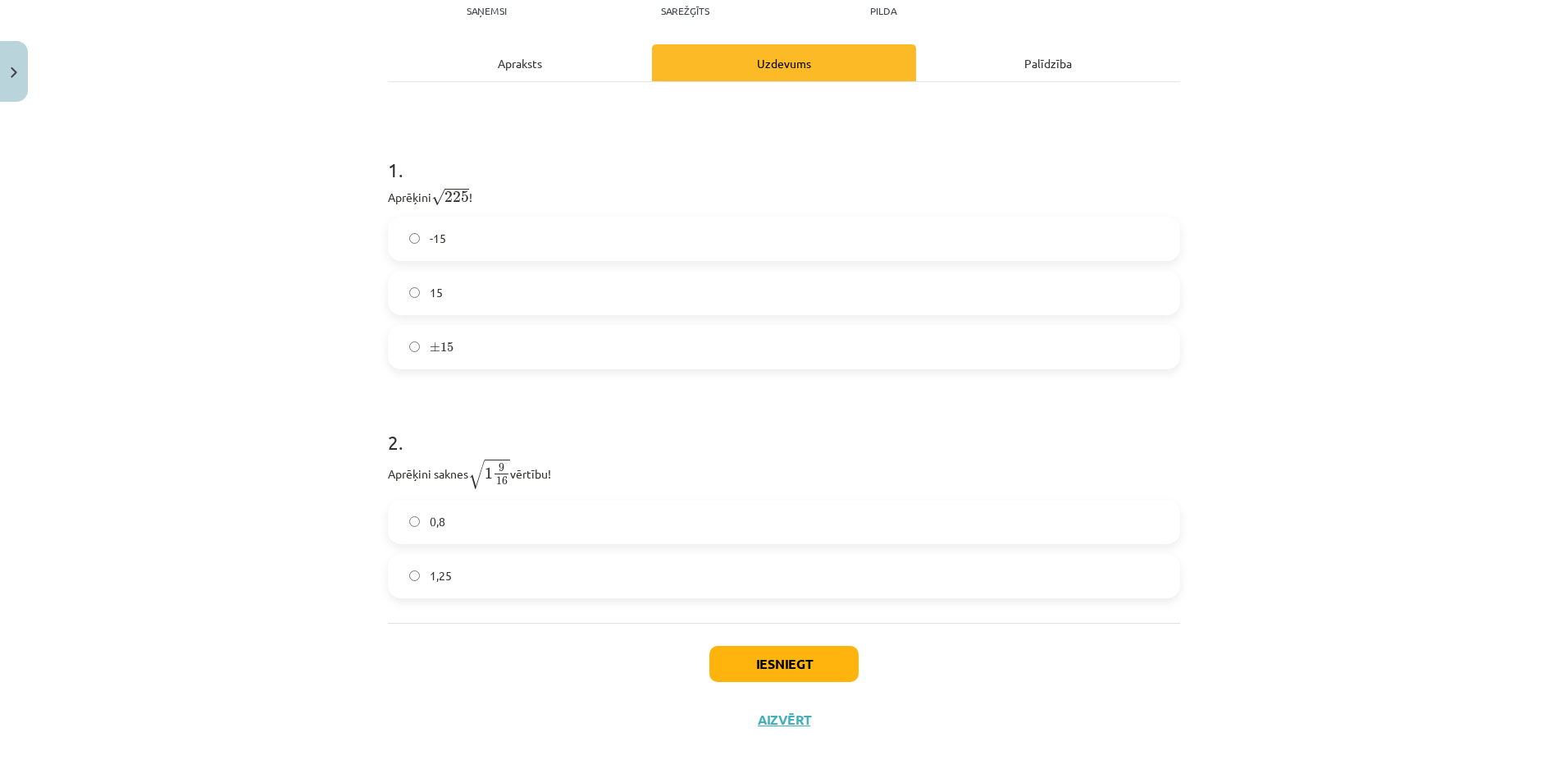
scroll to position [228, 0]
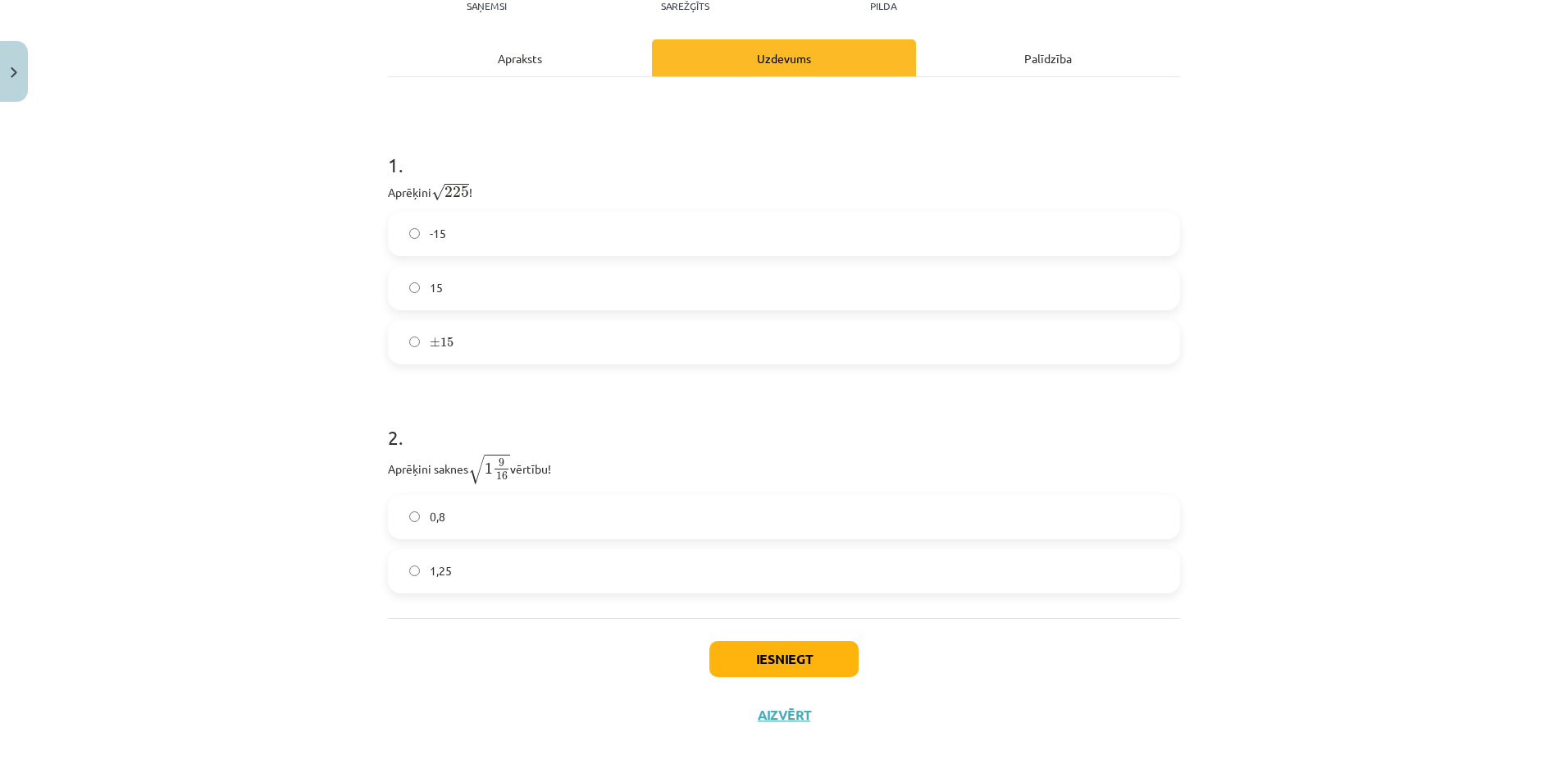
click at [449, 578] on label "1,25" at bounding box center [784, 571] width 789 height 41
click at [838, 655] on button "Iesniegt" at bounding box center [784, 658] width 150 height 37
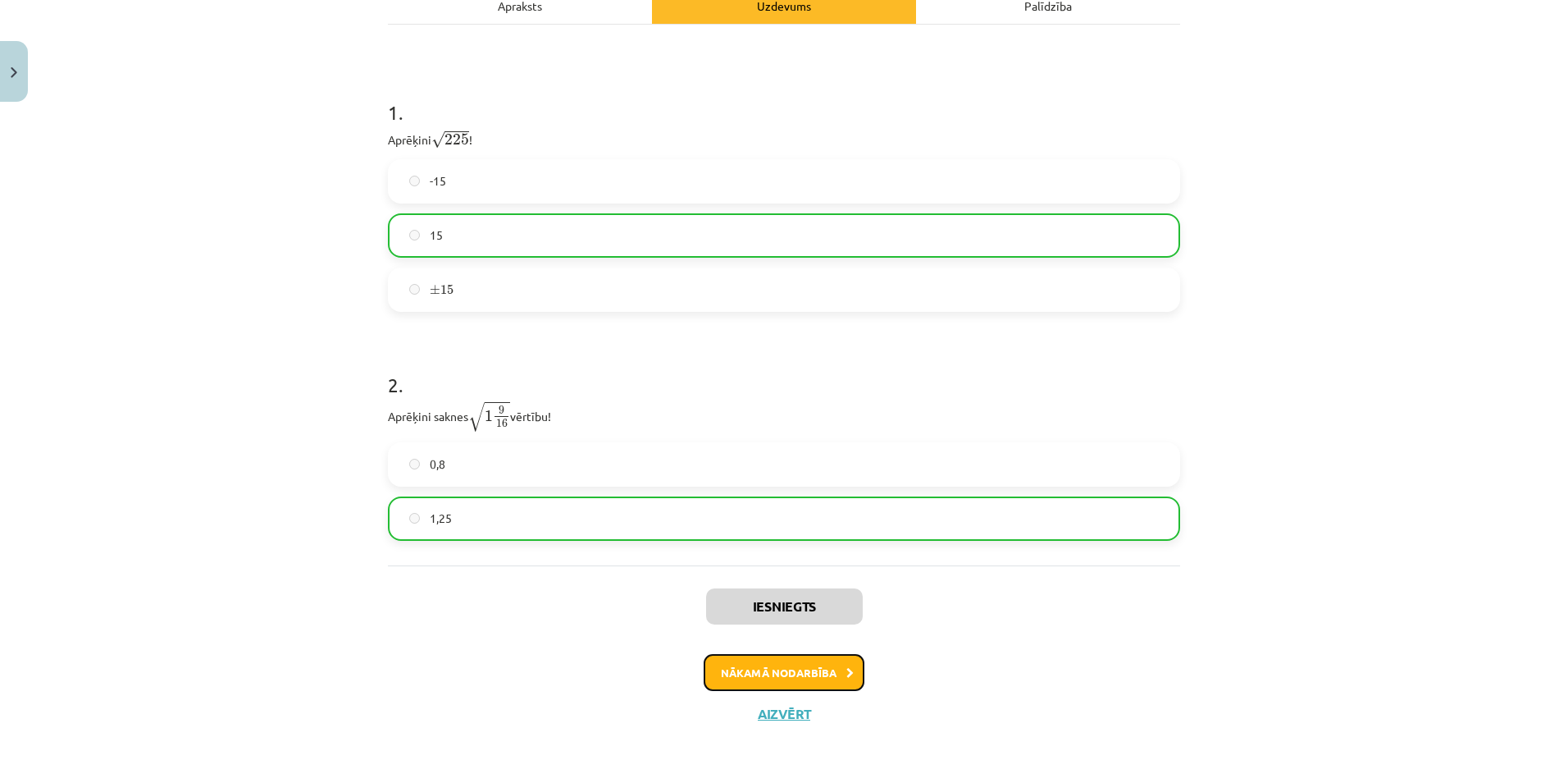
click at [769, 666] on button "Nākamā nodarbība" at bounding box center [784, 673] width 160 height 37
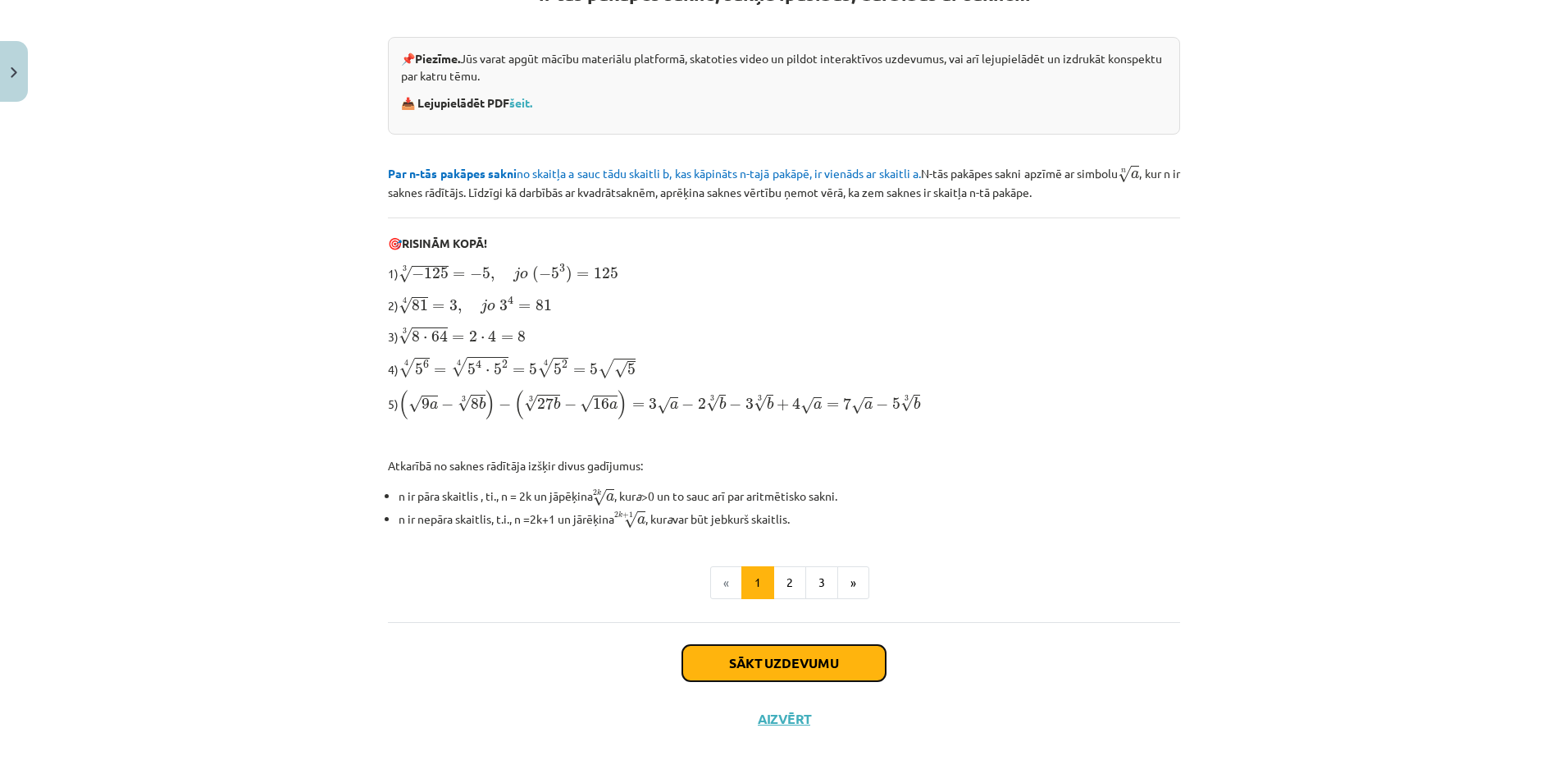
click at [760, 658] on button "Sākt uzdevumu" at bounding box center [784, 663] width 203 height 37
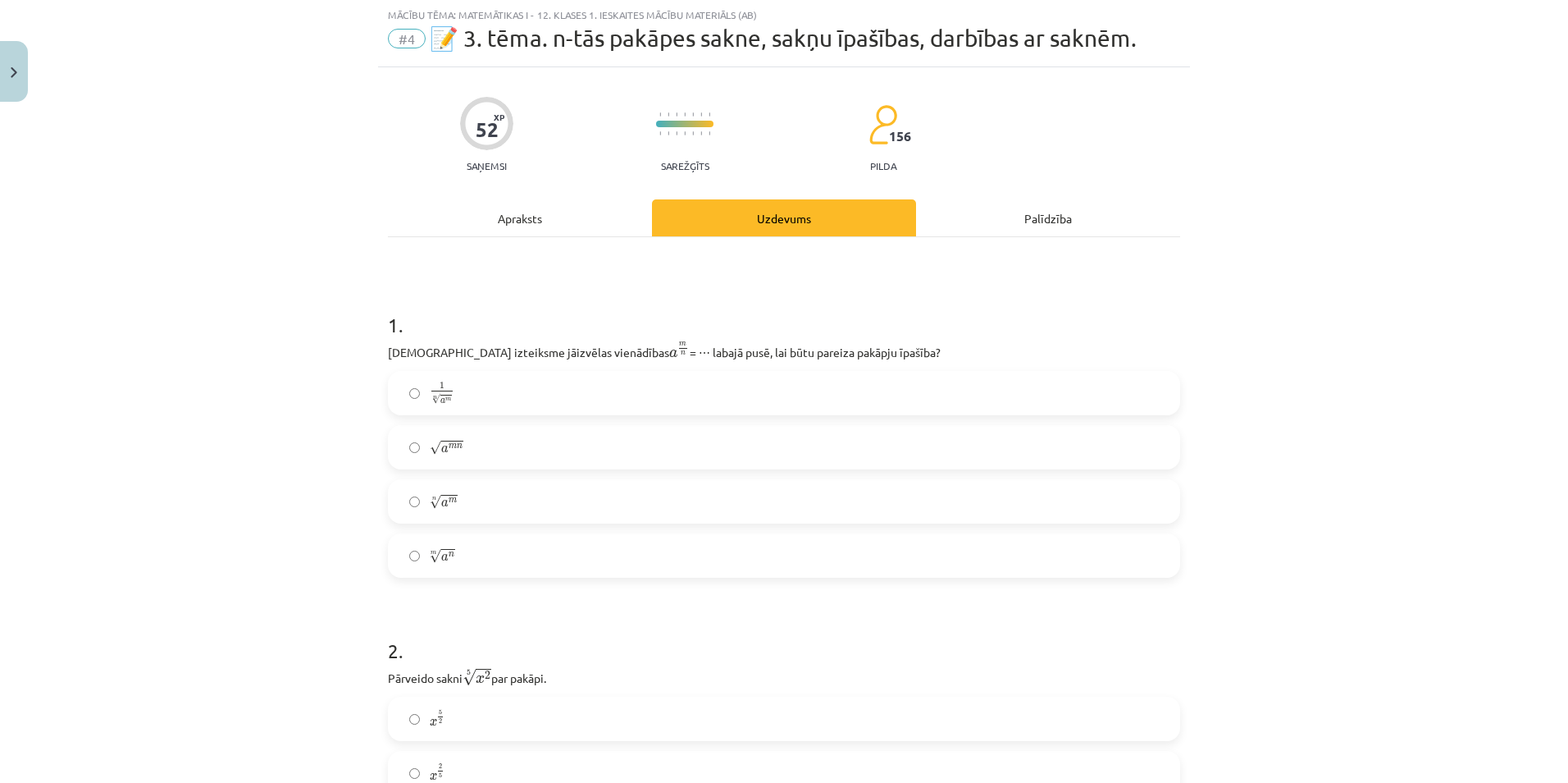
scroll to position [41, 0]
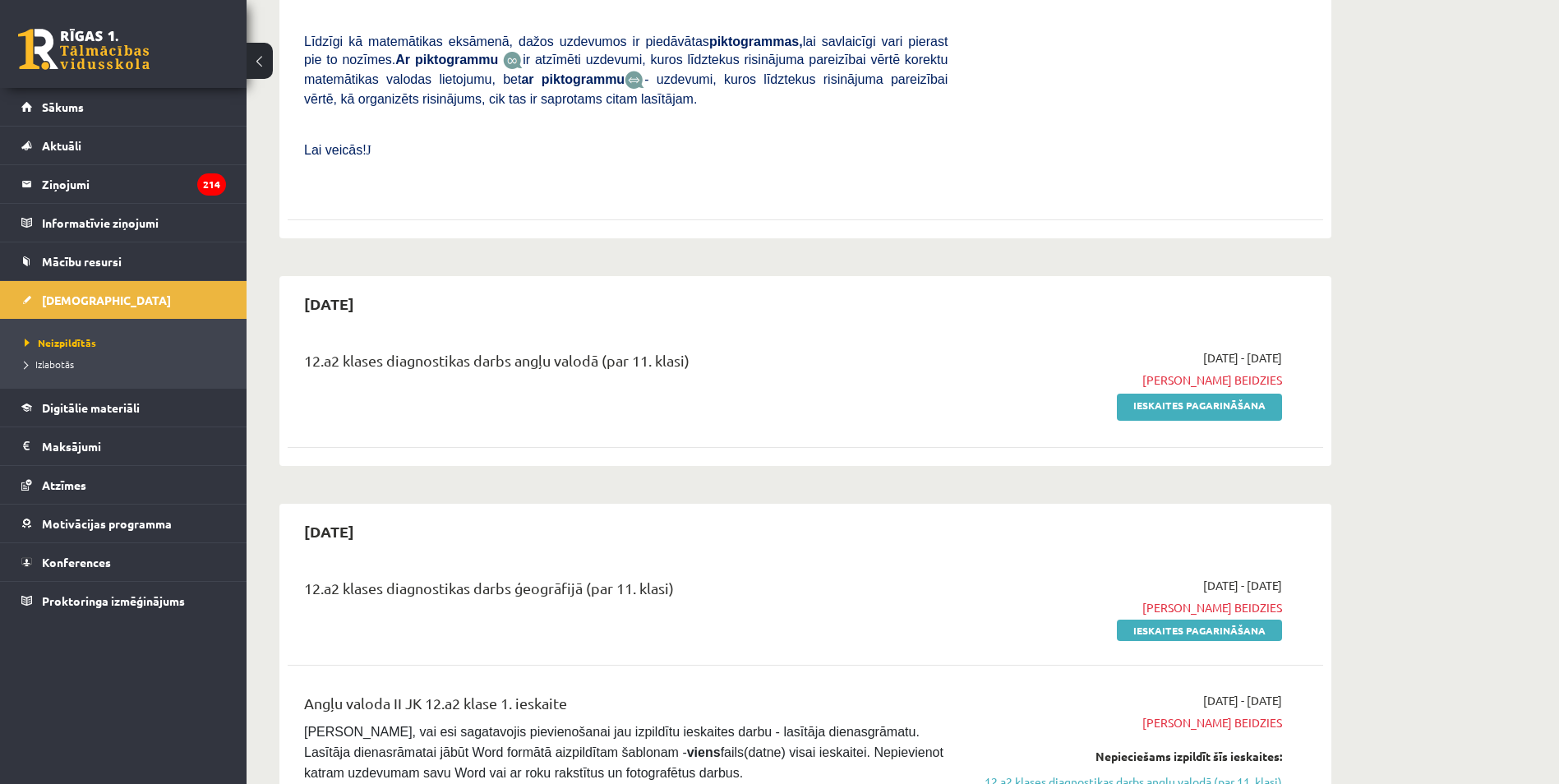
scroll to position [545, 0]
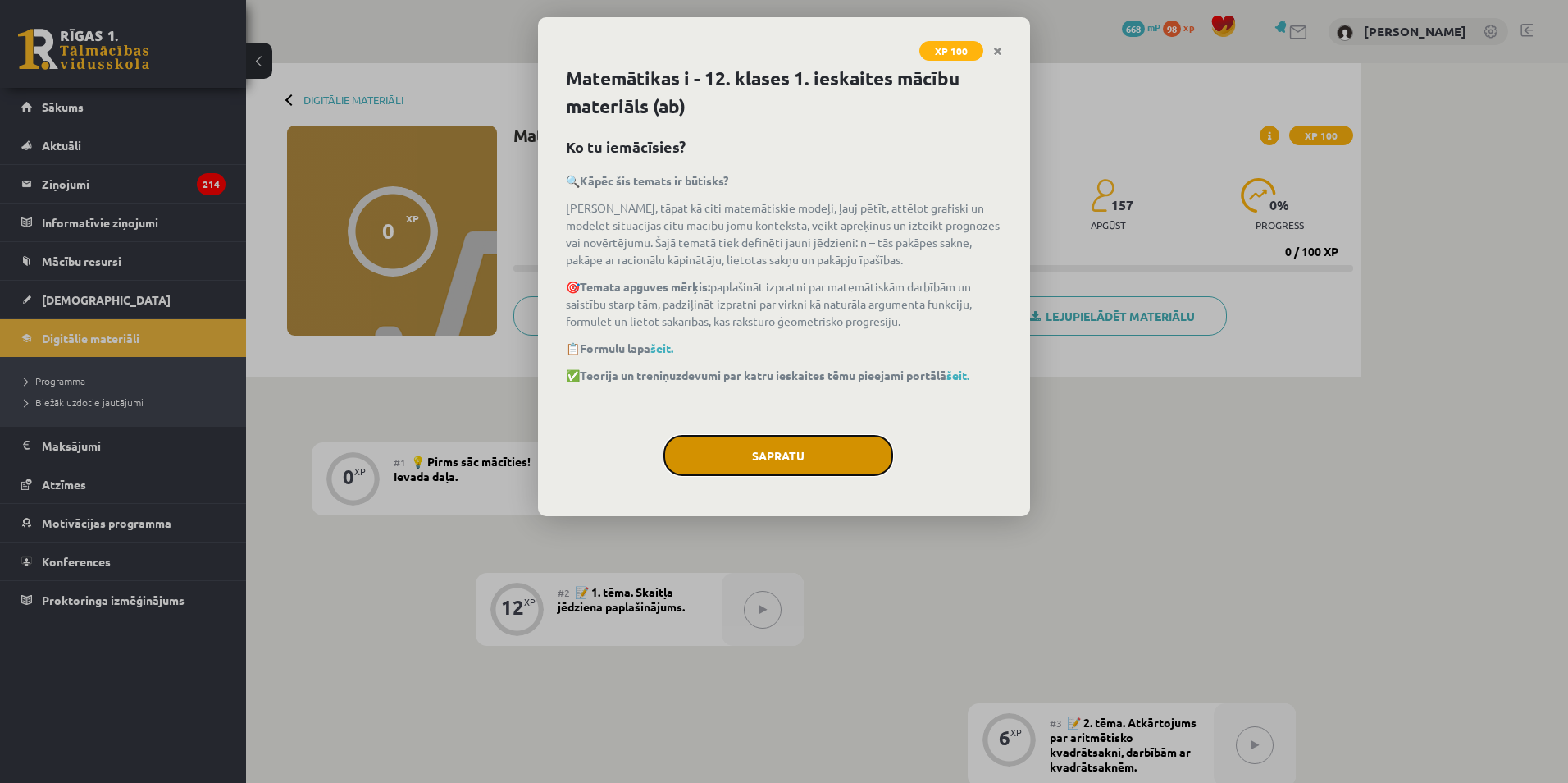
click at [796, 444] on button "Sapratu" at bounding box center [778, 455] width 230 height 41
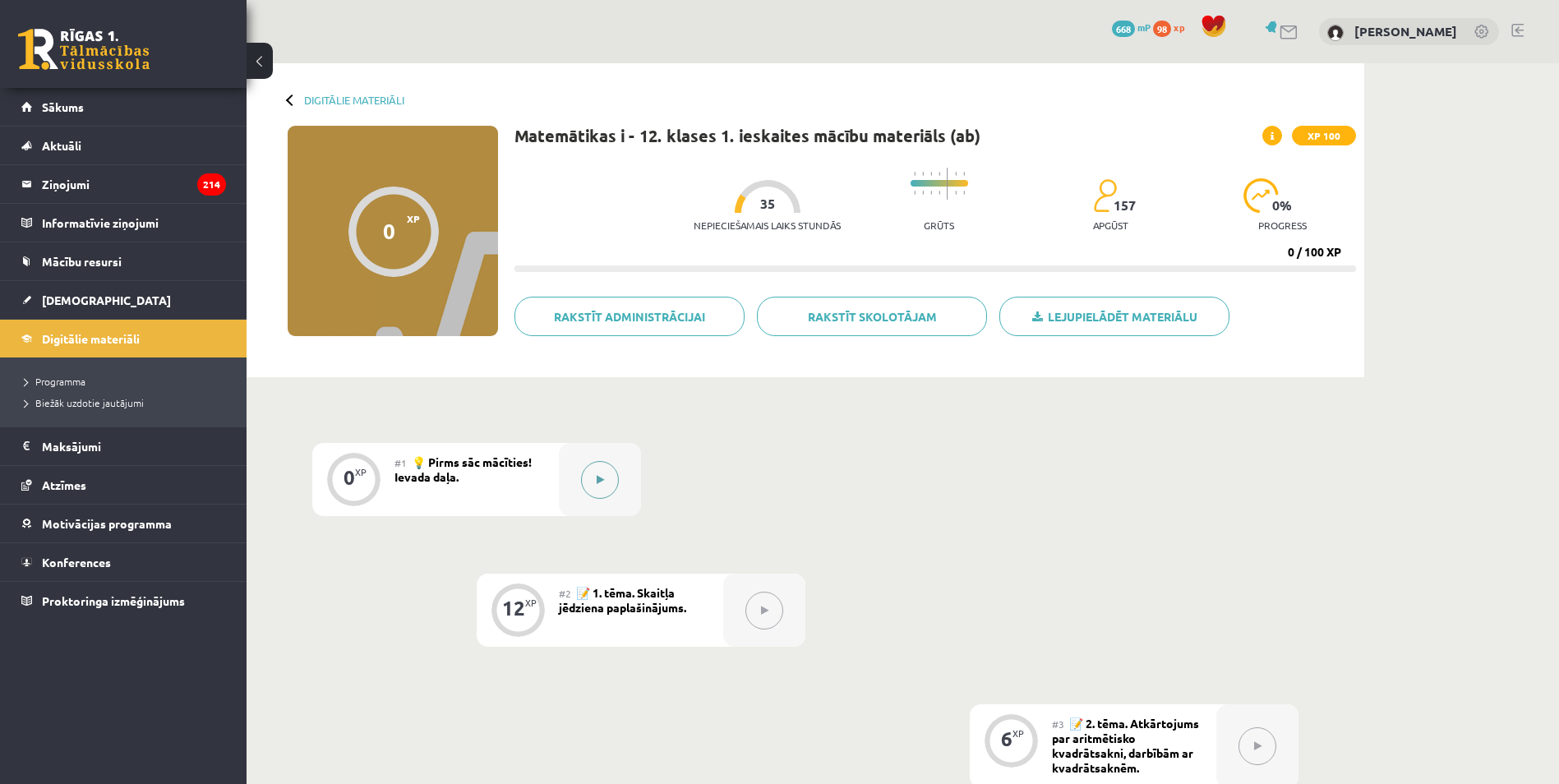
click at [593, 468] on button at bounding box center [600, 480] width 37 height 37
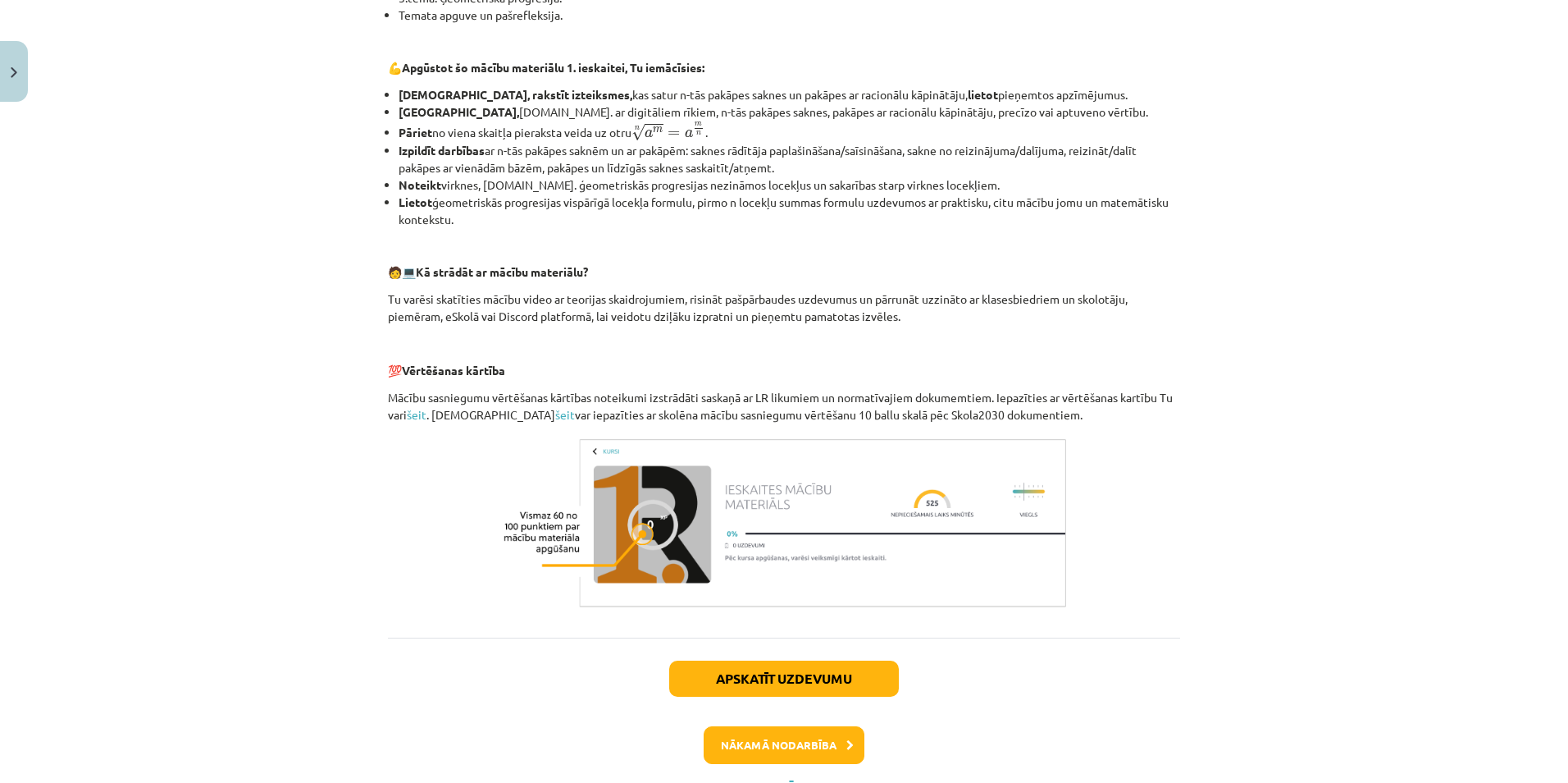
scroll to position [588, 0]
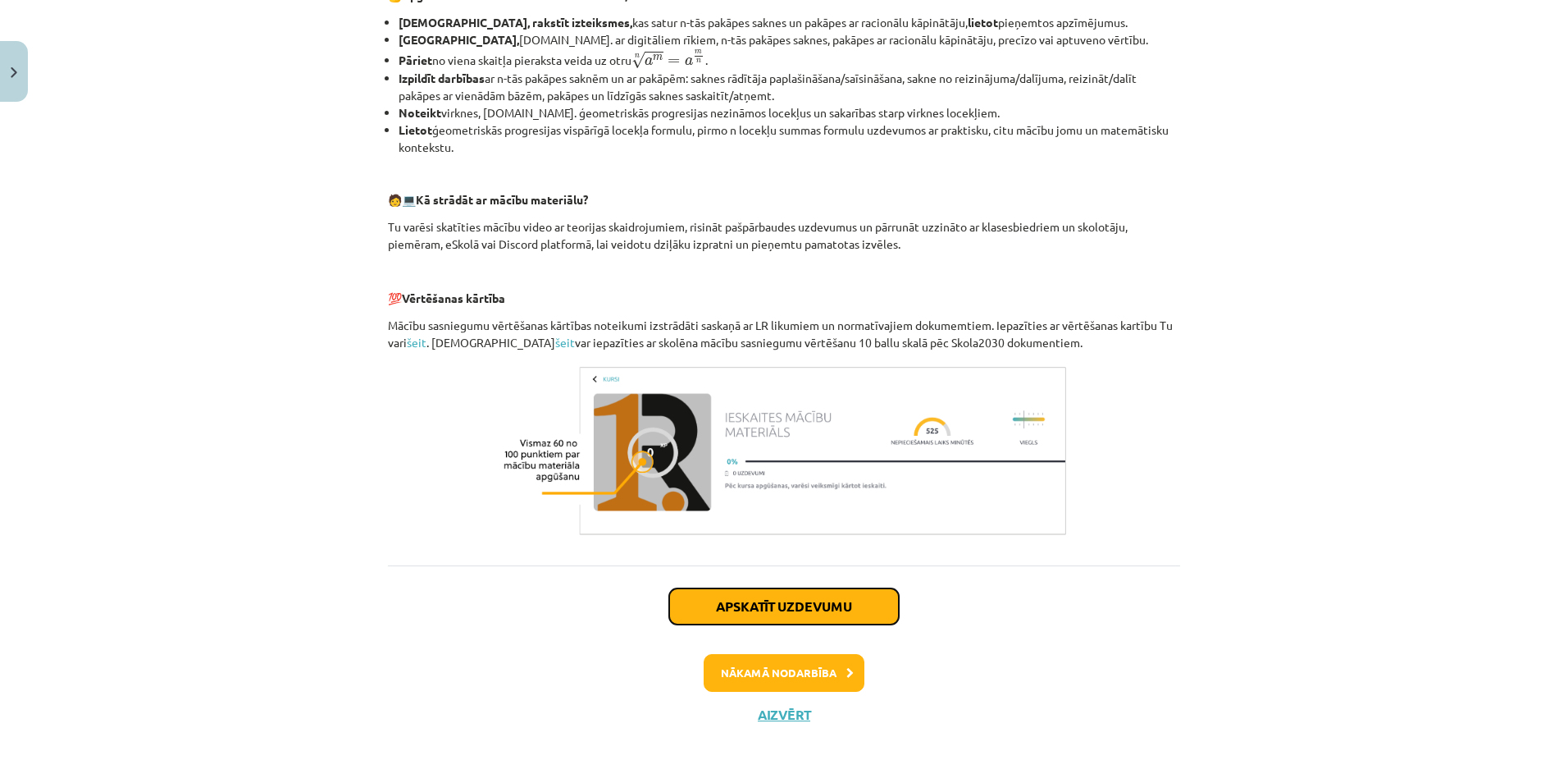
click at [831, 617] on button "Apskatīt uzdevumu" at bounding box center [784, 606] width 230 height 37
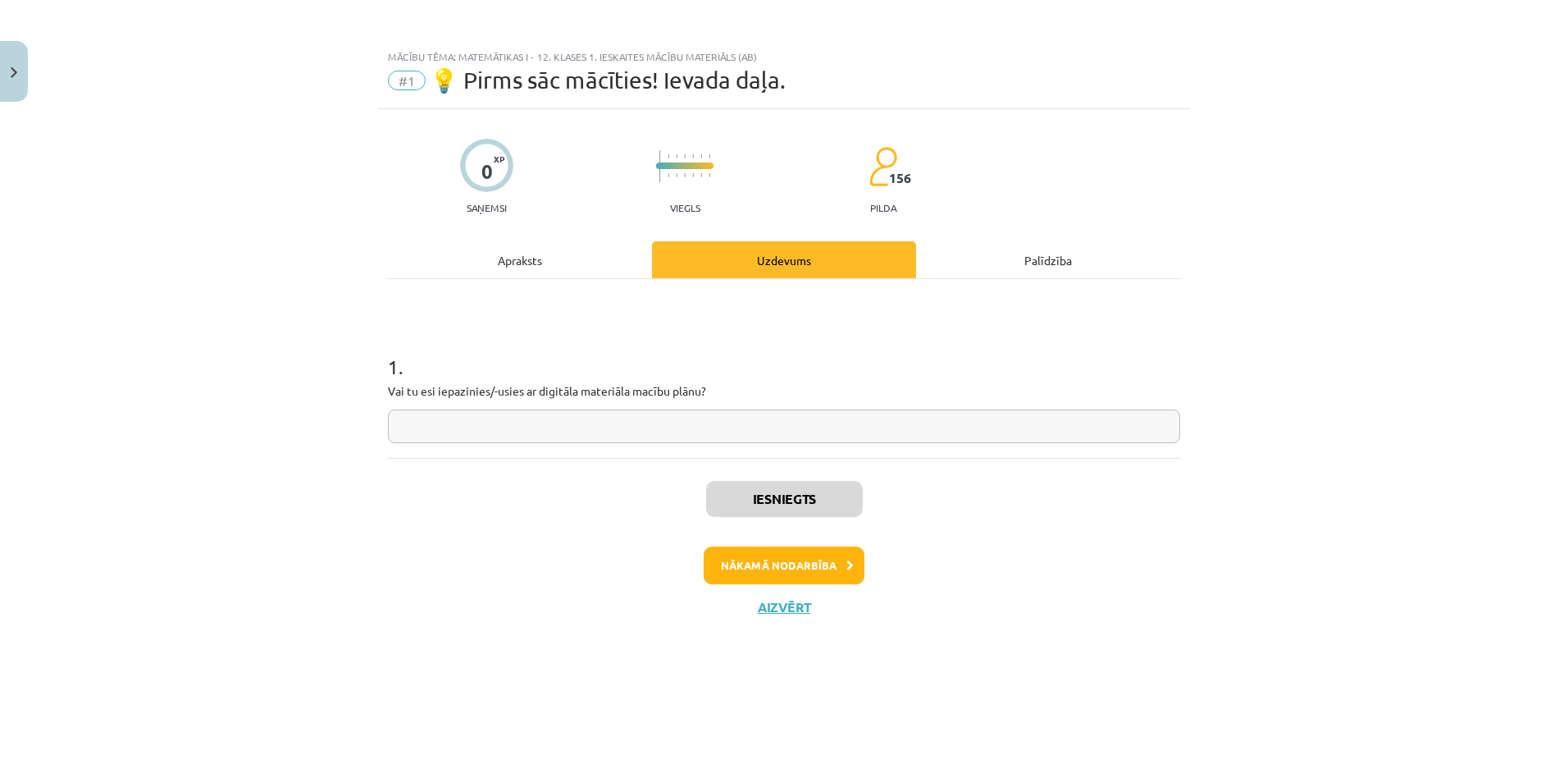
scroll to position [0, 0]
click at [803, 568] on button "Nākamā nodarbība" at bounding box center [784, 565] width 160 height 37
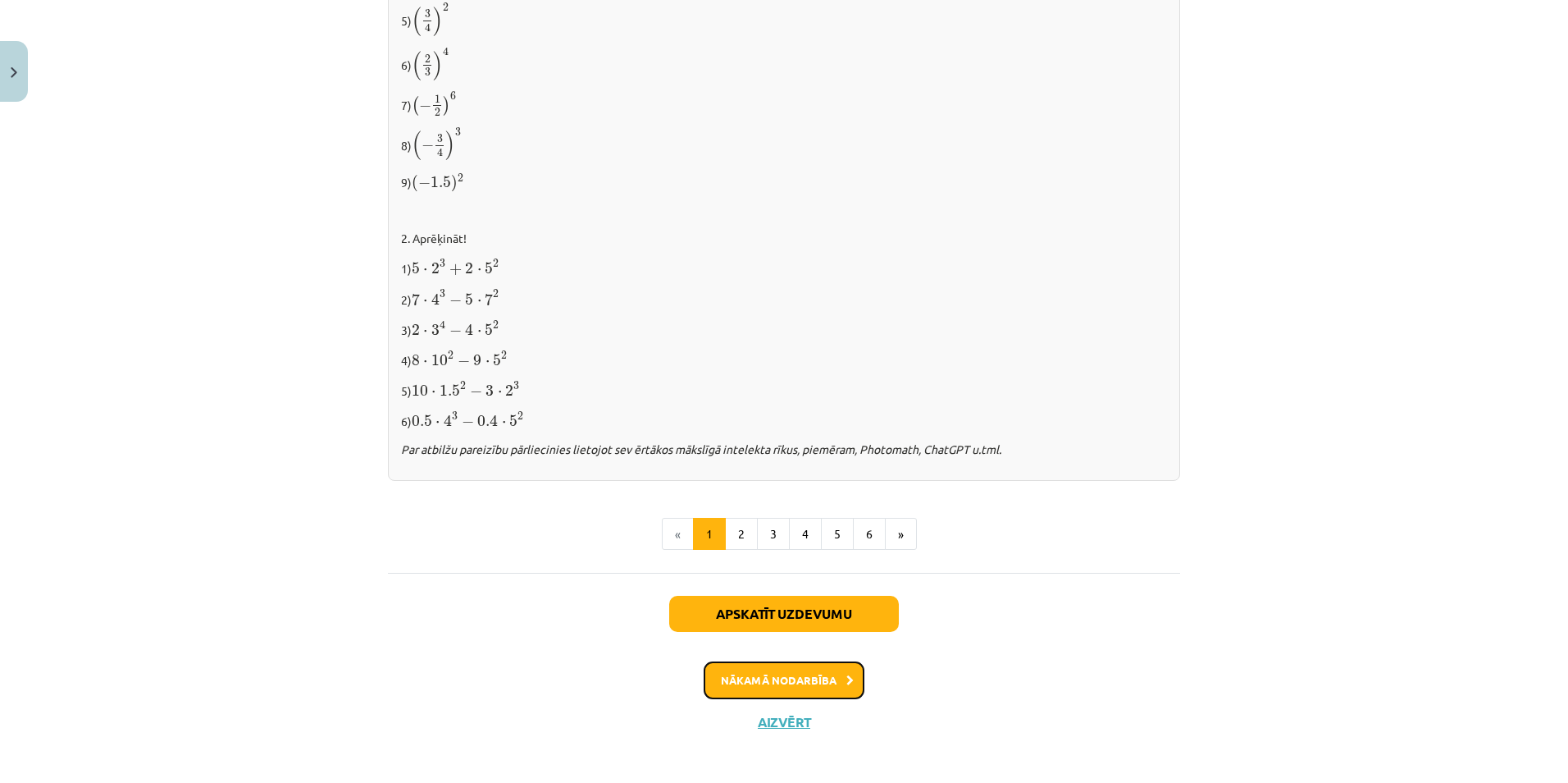
scroll to position [1654, 0]
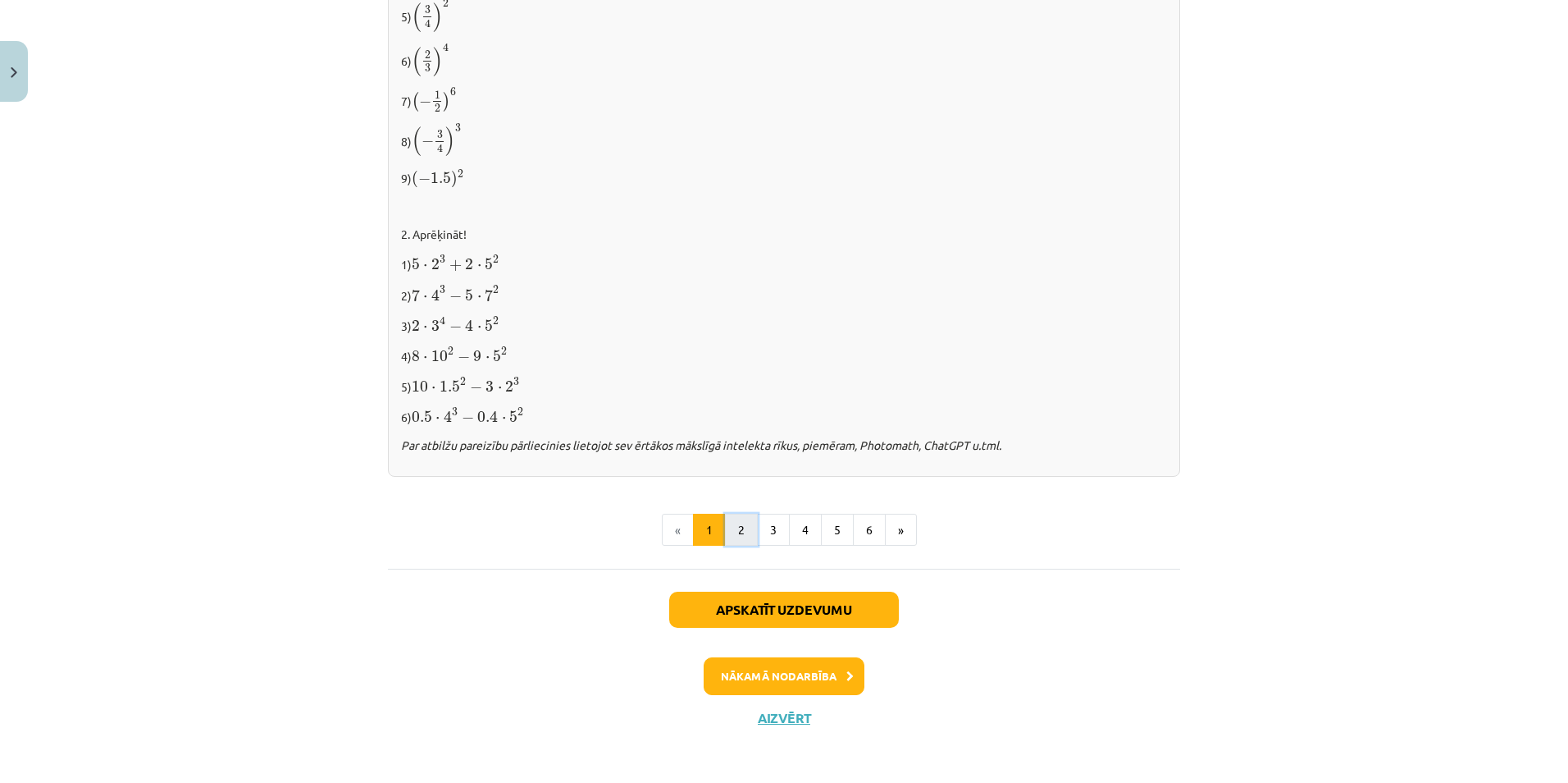
click at [730, 528] on button "2" at bounding box center [741, 529] width 33 height 33
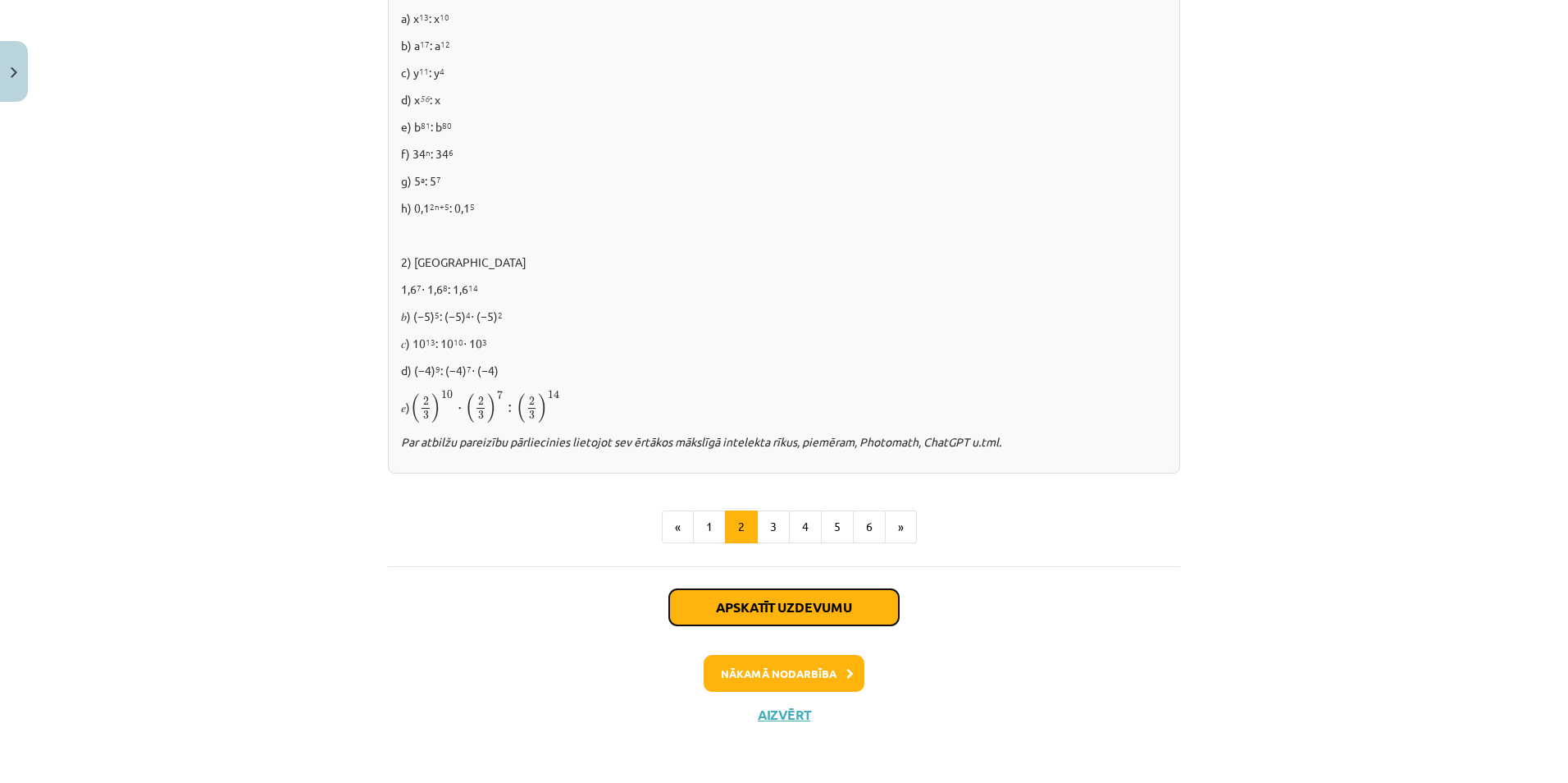
click at [768, 599] on button "Apskatīt uzdevumu" at bounding box center [784, 607] width 230 height 37
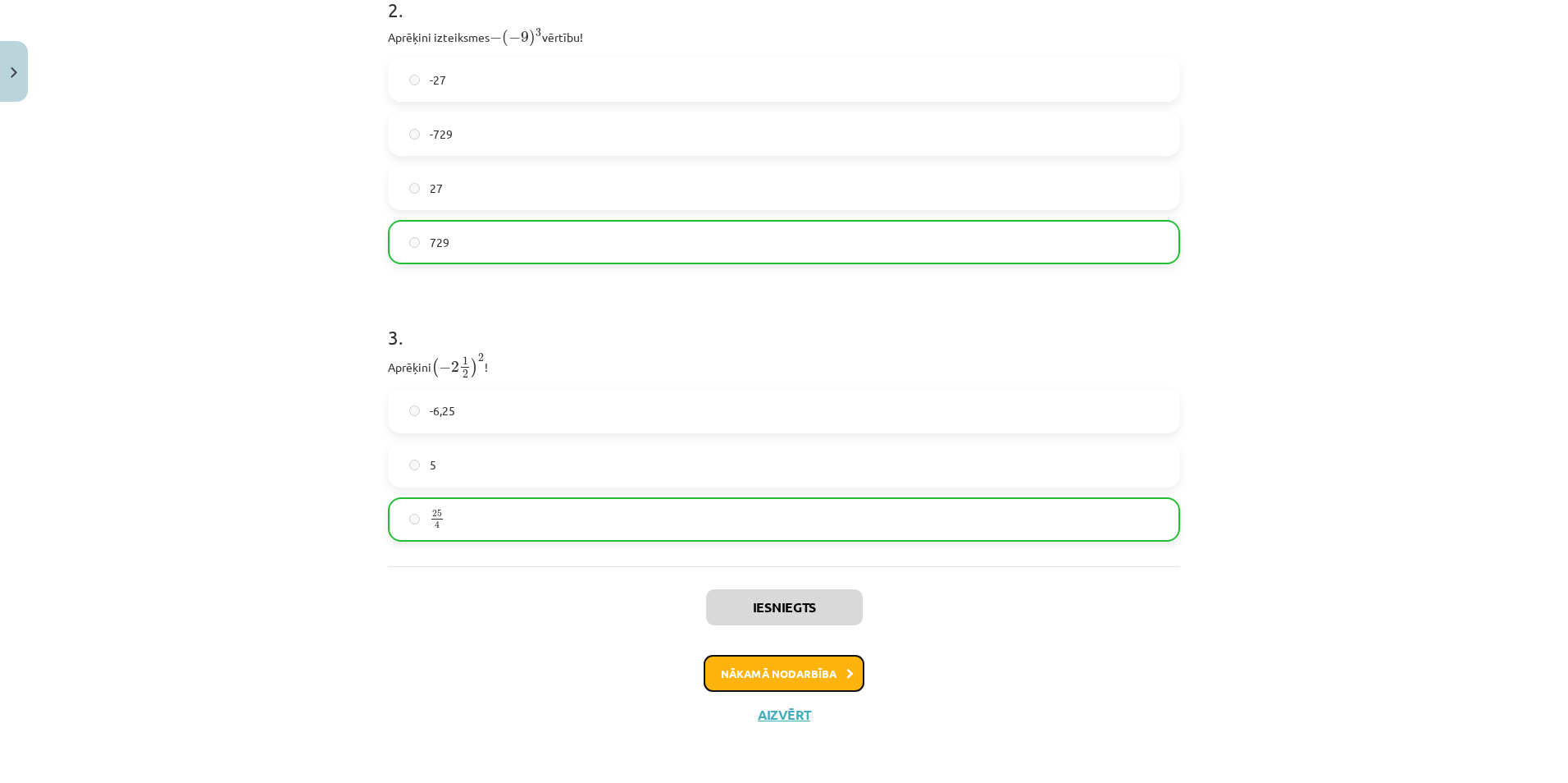
click at [793, 673] on button "Nākamā nodarbība" at bounding box center [784, 673] width 160 height 37
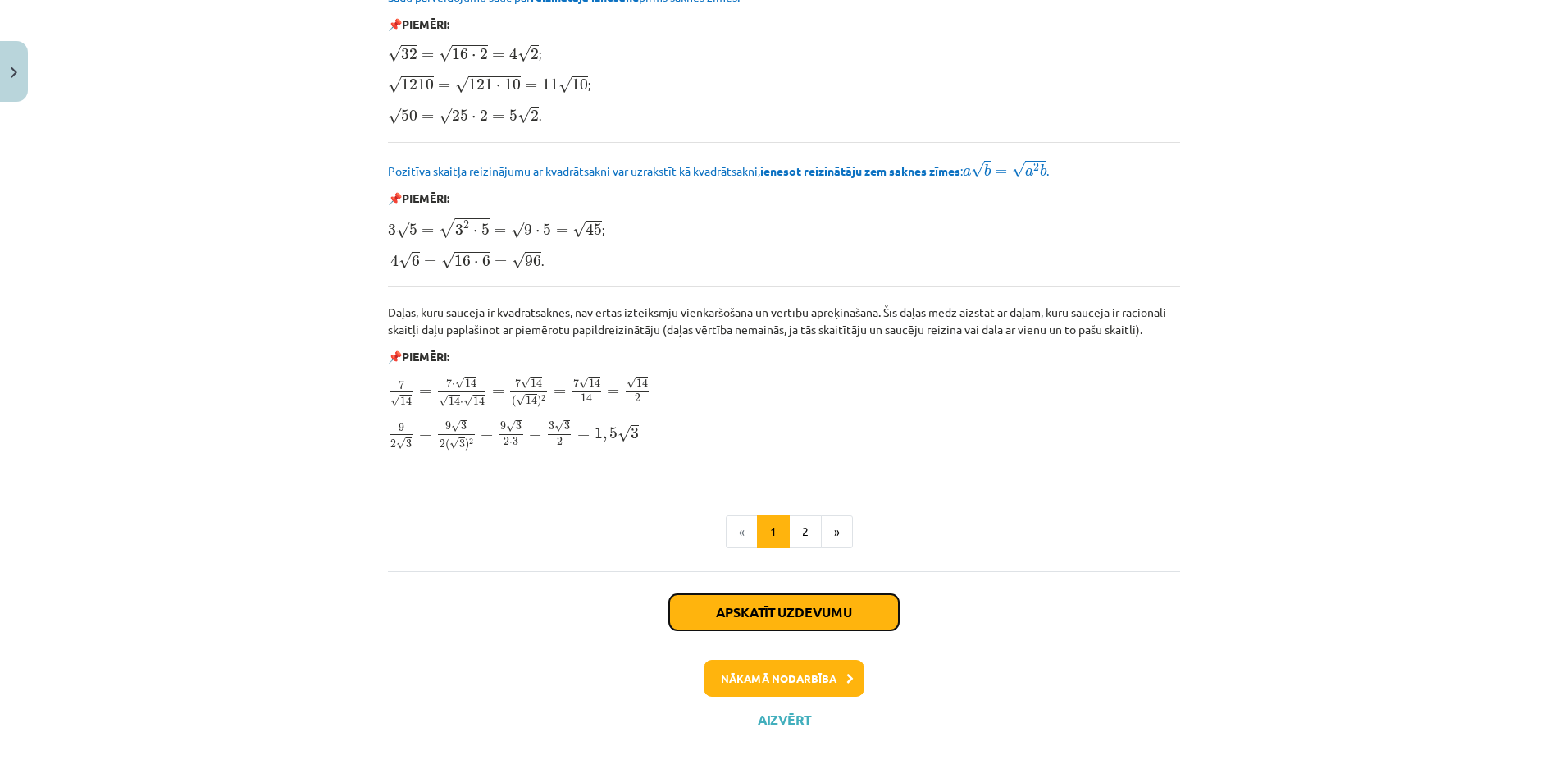
click at [784, 608] on button "Apskatīt uzdevumu" at bounding box center [784, 612] width 230 height 37
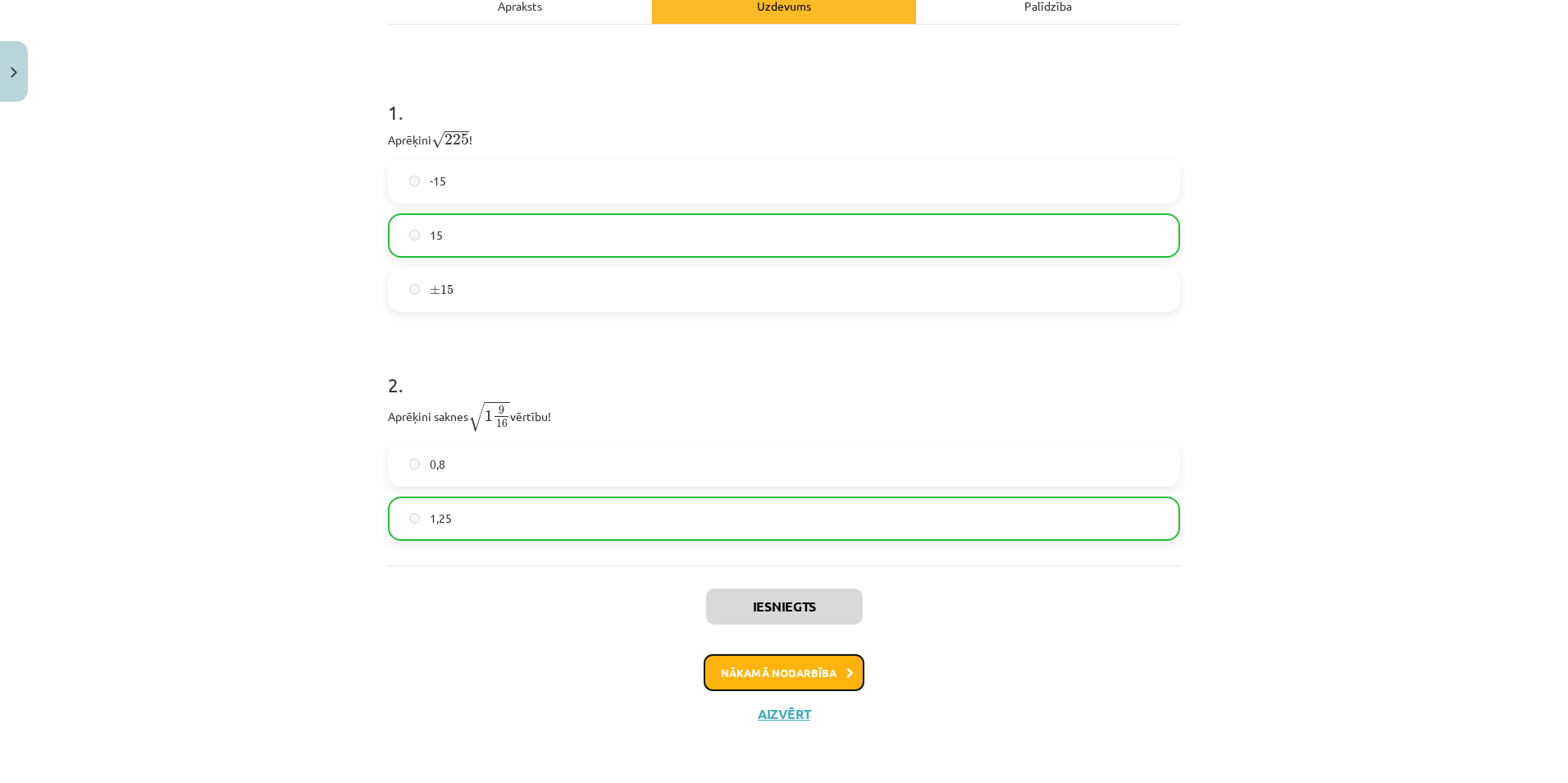
click at [798, 658] on button "Nākamā nodarbība" at bounding box center [784, 673] width 160 height 37
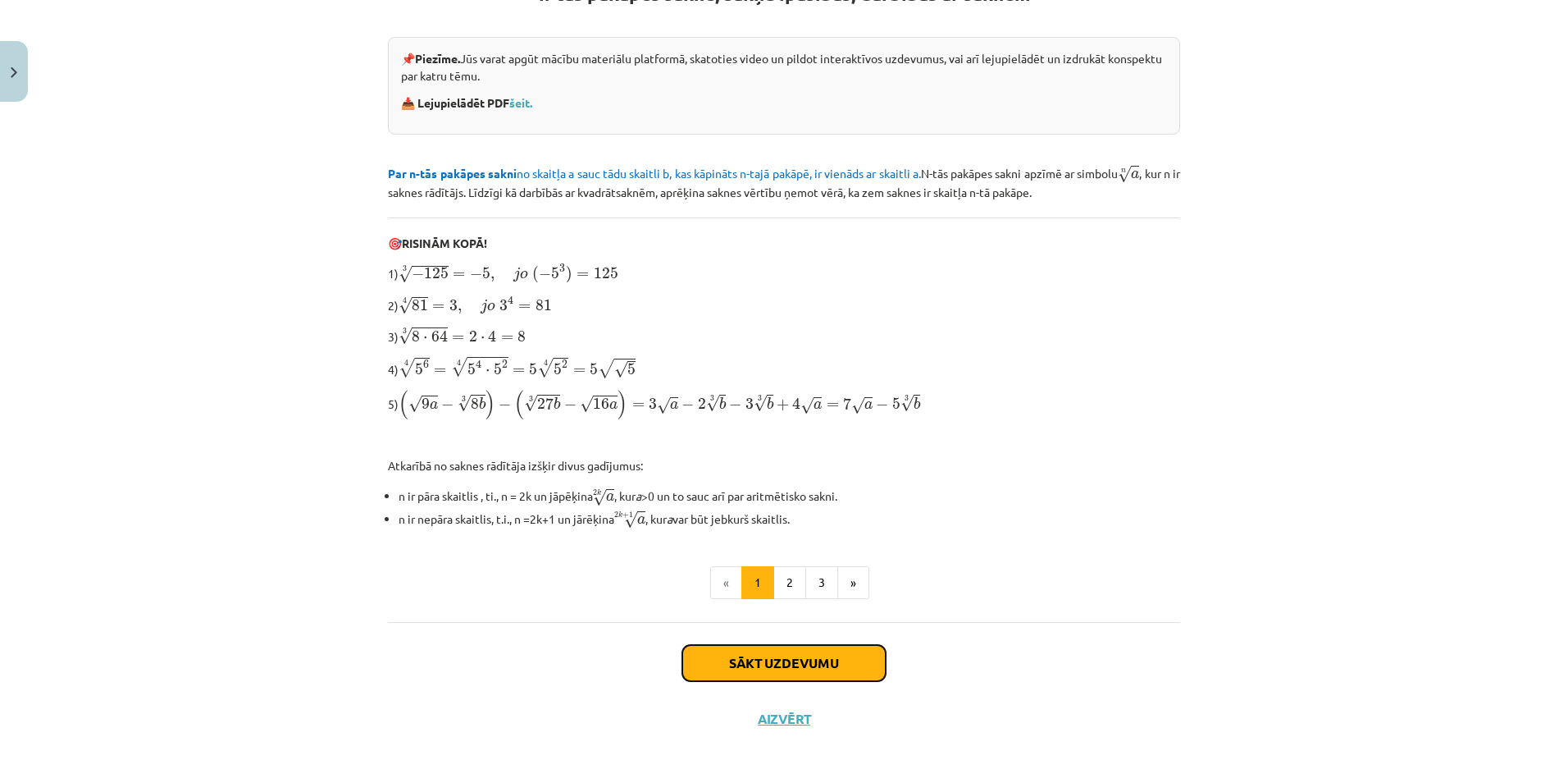
click at [788, 654] on button "Sākt uzdevumu" at bounding box center [784, 663] width 203 height 37
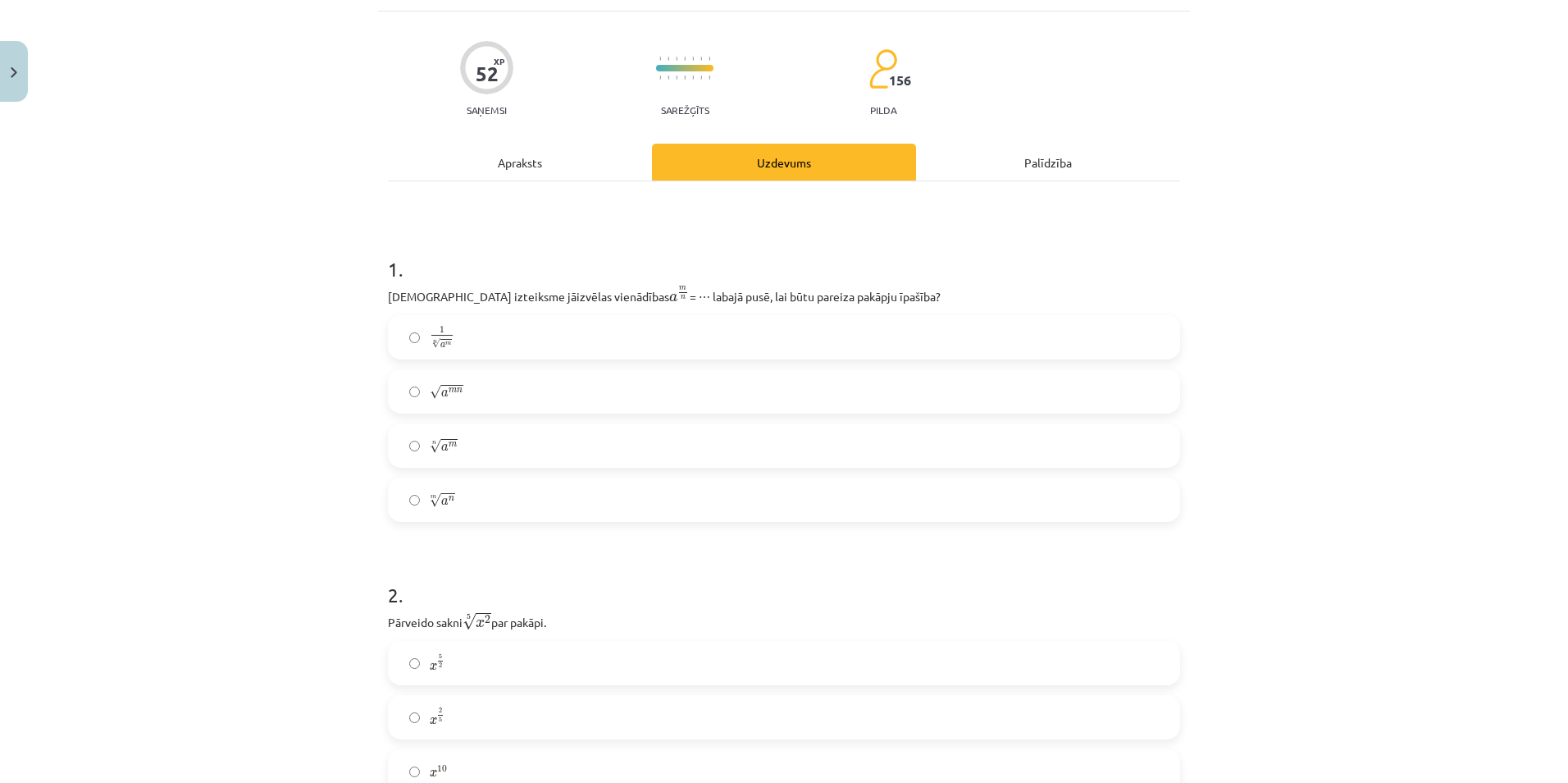
scroll to position [41, 0]
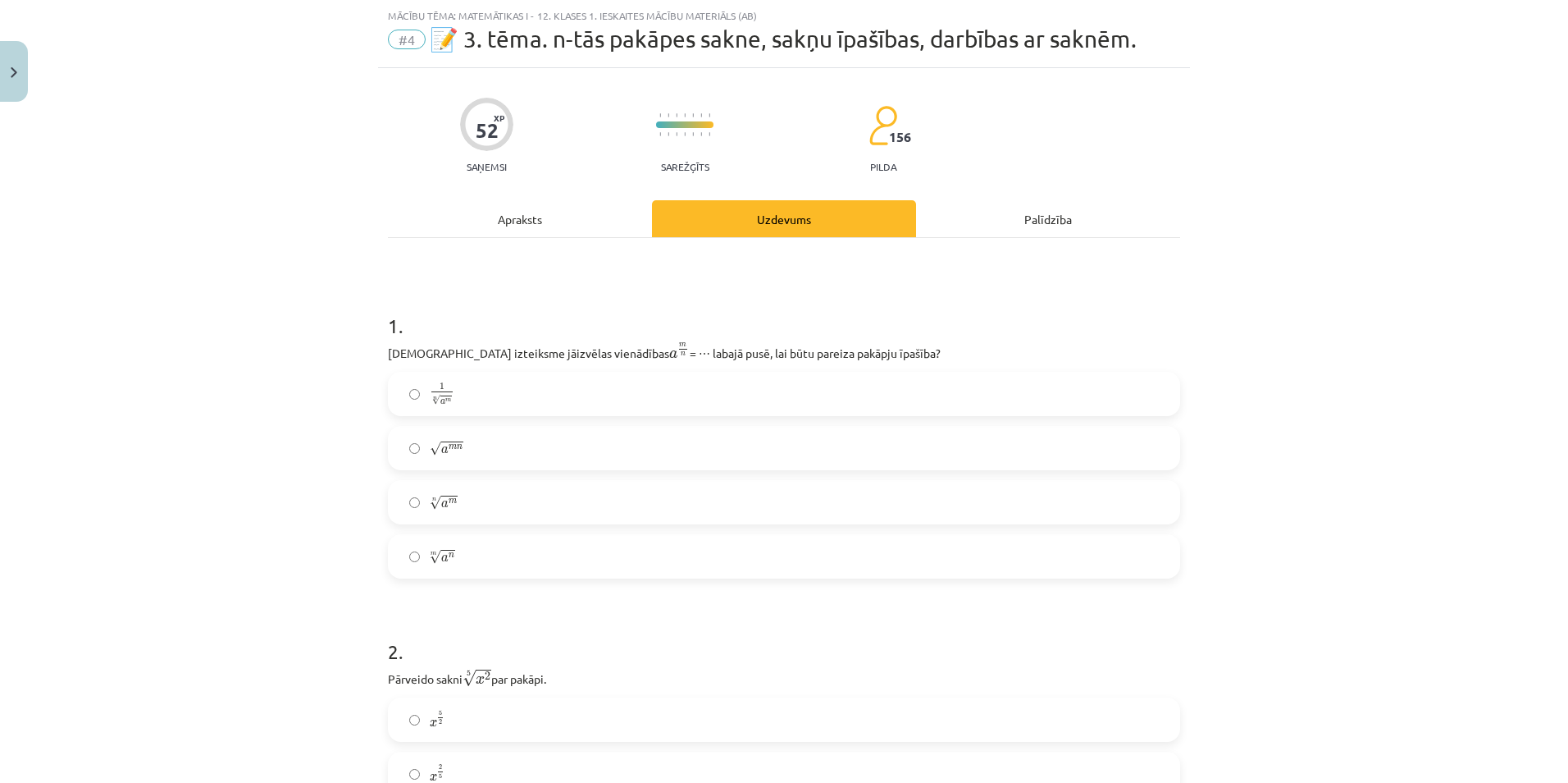
click at [477, 500] on label "n √ a m a m n" at bounding box center [784, 502] width 789 height 41
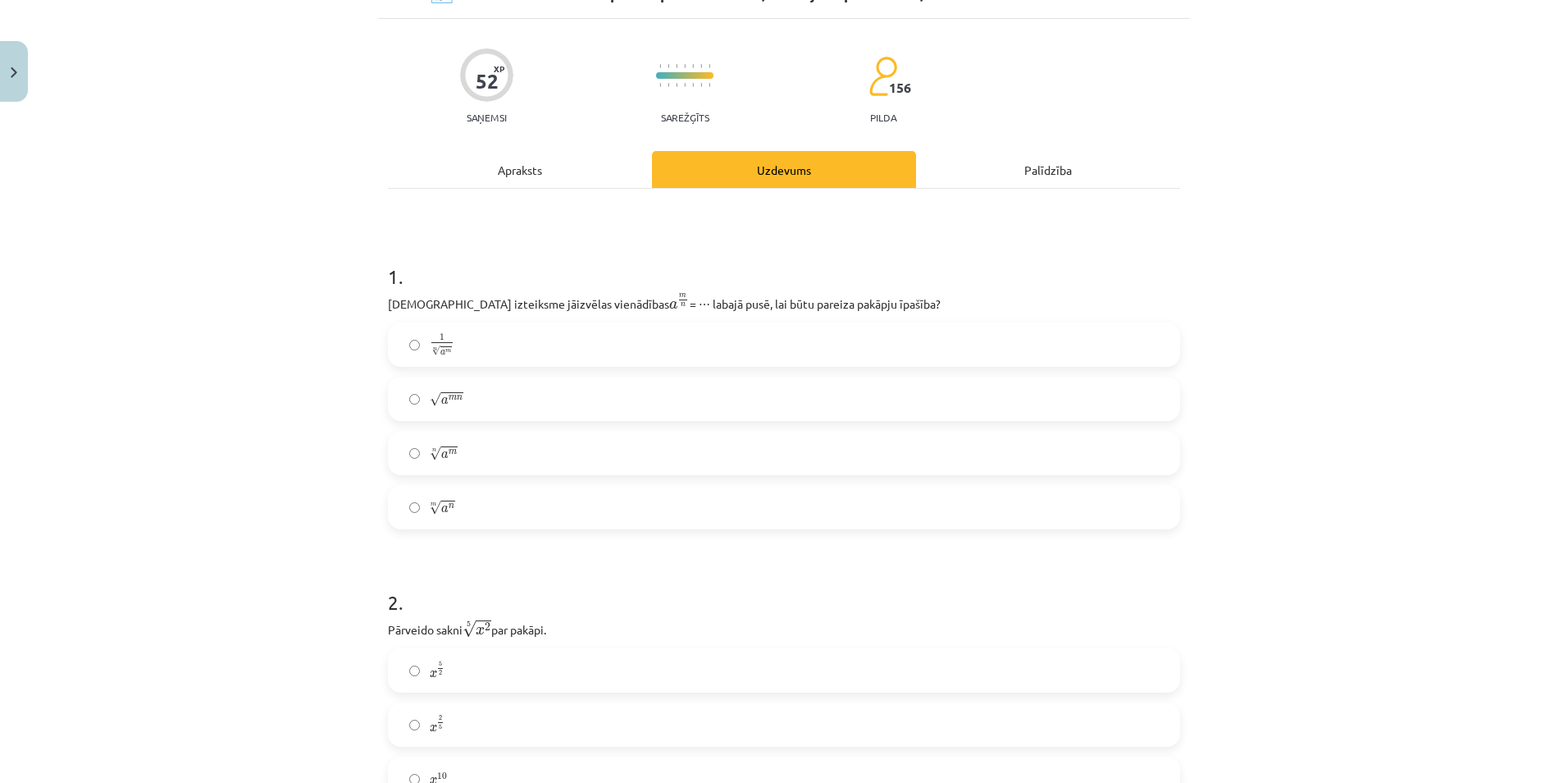
scroll to position [369, 0]
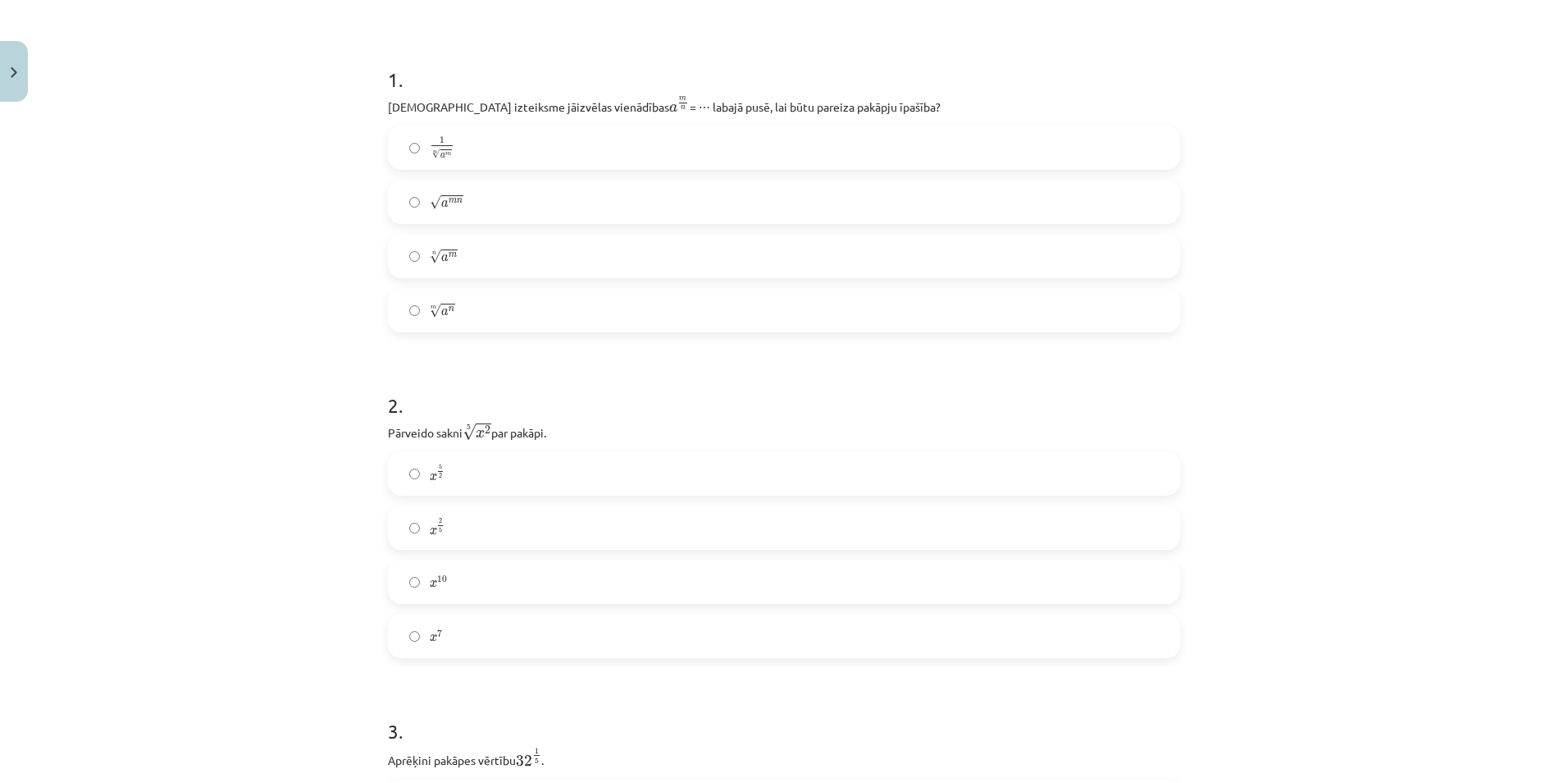
click at [467, 527] on label "x 2 5 x 2 5" at bounding box center [784, 527] width 789 height 41
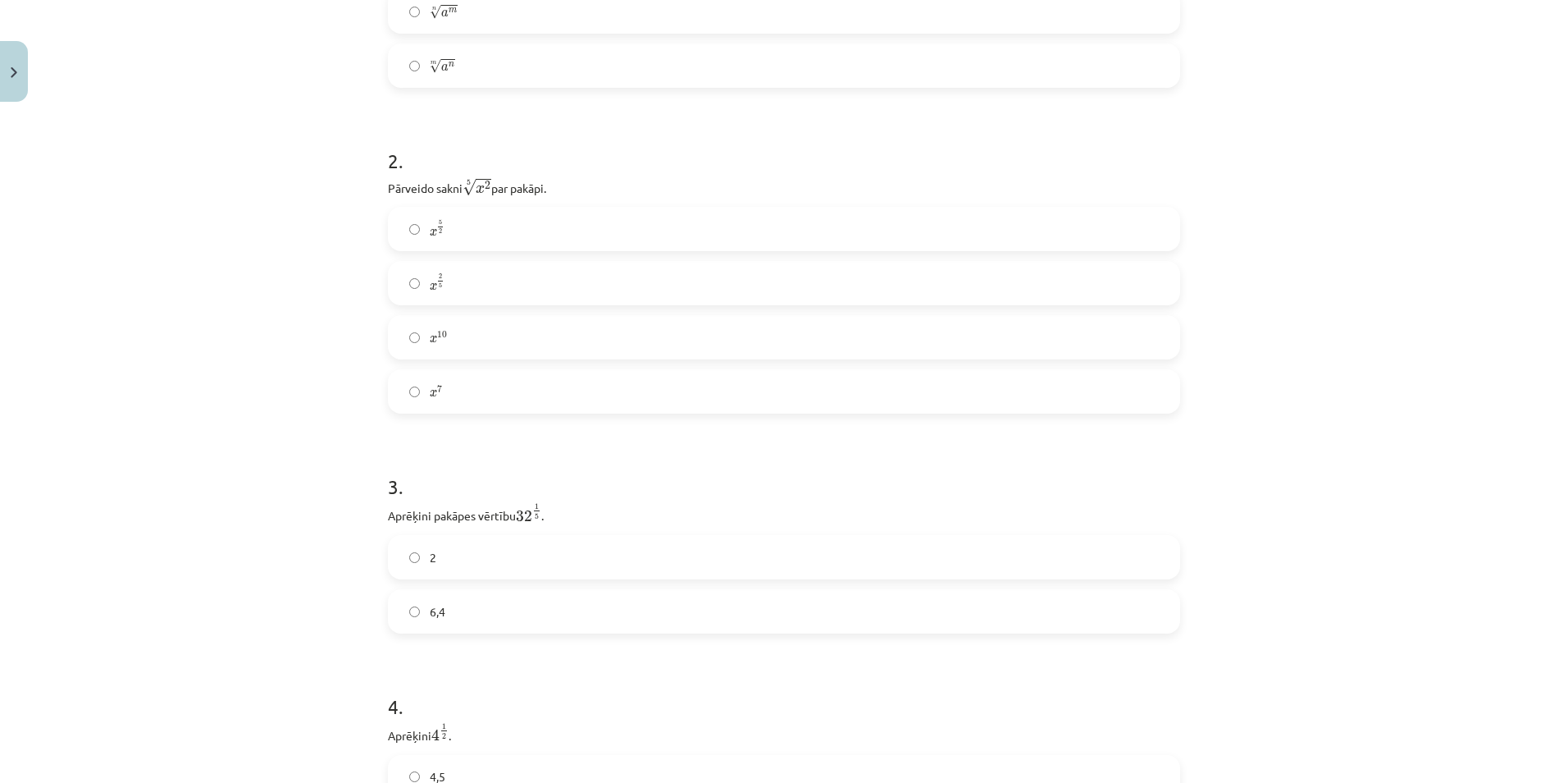
scroll to position [534, 0]
click at [465, 599] on label "6,4" at bounding box center [784, 609] width 789 height 41
click at [452, 640] on label "8" at bounding box center [784, 638] width 789 height 41
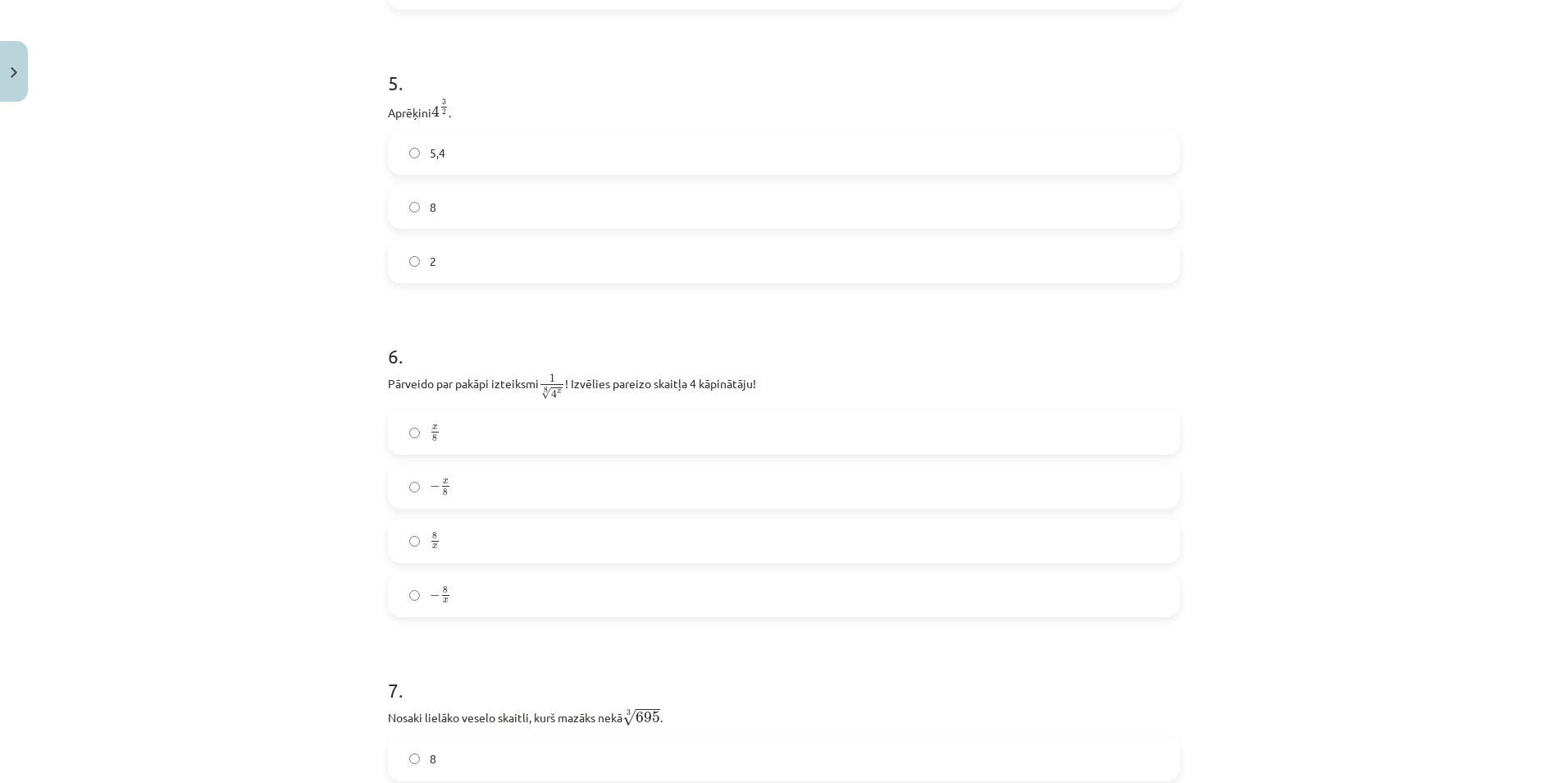
scroll to position [1436, 0]
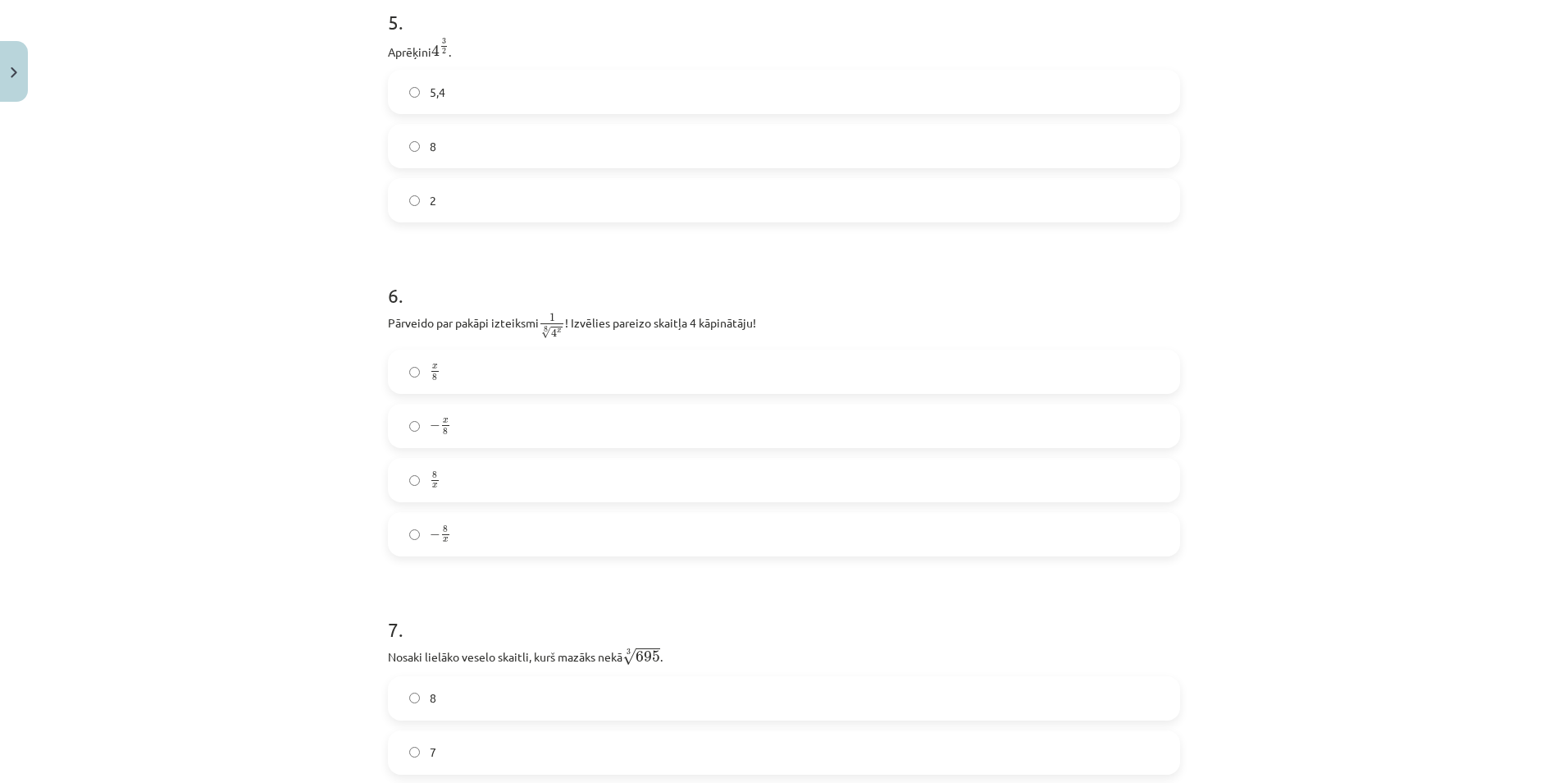
drag, startPoint x: 347, startPoint y: 629, endPoint x: 373, endPoint y: 645, distance: 30.5
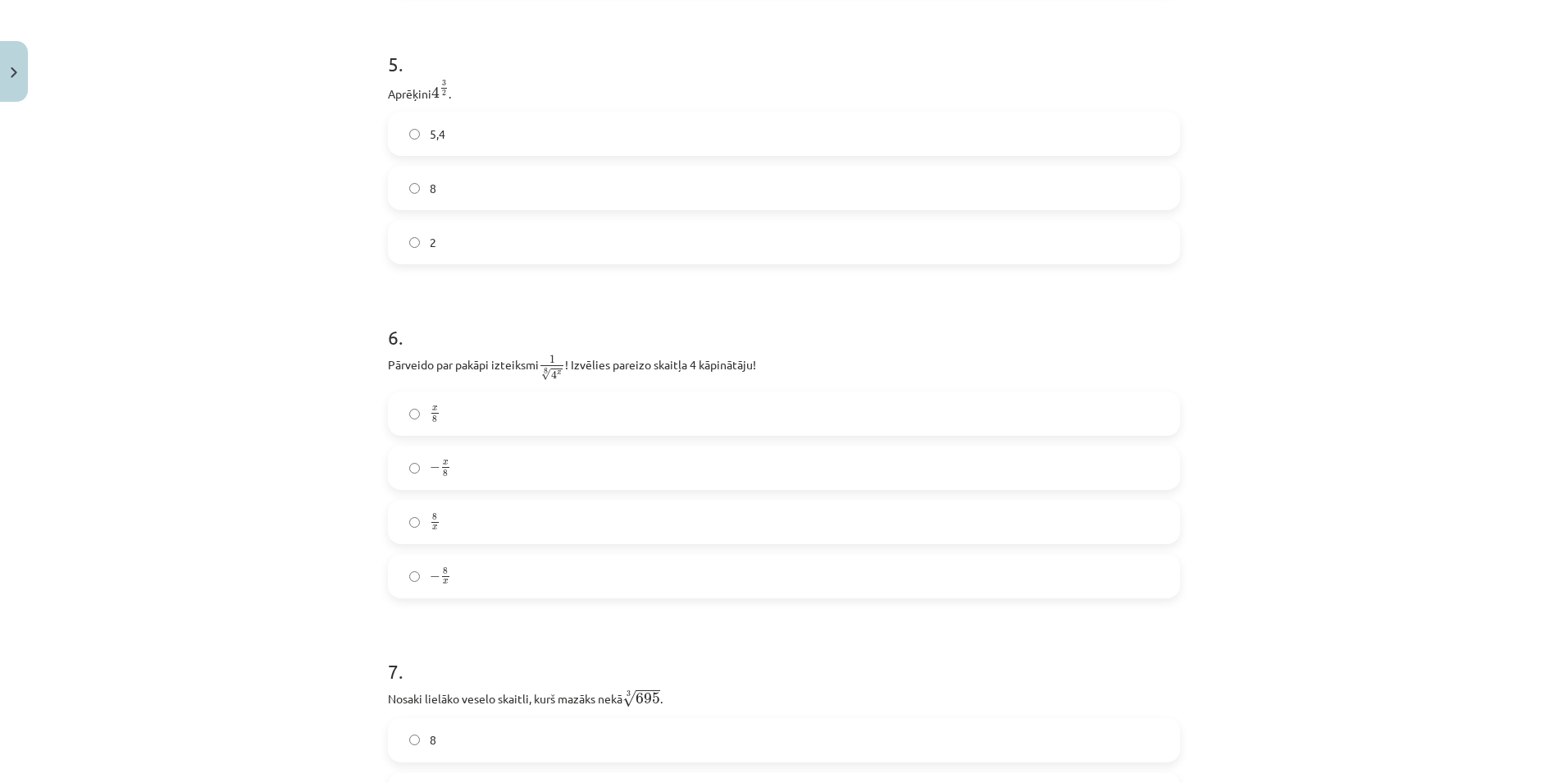
scroll to position [1392, 0]
click at [301, 491] on div "Mācību tēma: Matemātikas i - 12. klases 1. ieskaites mācību materiāls (ab) #4 📝…" at bounding box center [784, 391] width 1568 height 783
click at [400, 526] on label "8 x 8 x" at bounding box center [784, 524] width 789 height 41
click at [359, 525] on div "Mācību tēma: Matemātikas i - 12. klases 1. ieskaites mācību materiāls (ab) #4 📝…" at bounding box center [784, 391] width 1568 height 783
click at [389, 520] on label "8 x 8 x" at bounding box center [784, 524] width 789 height 41
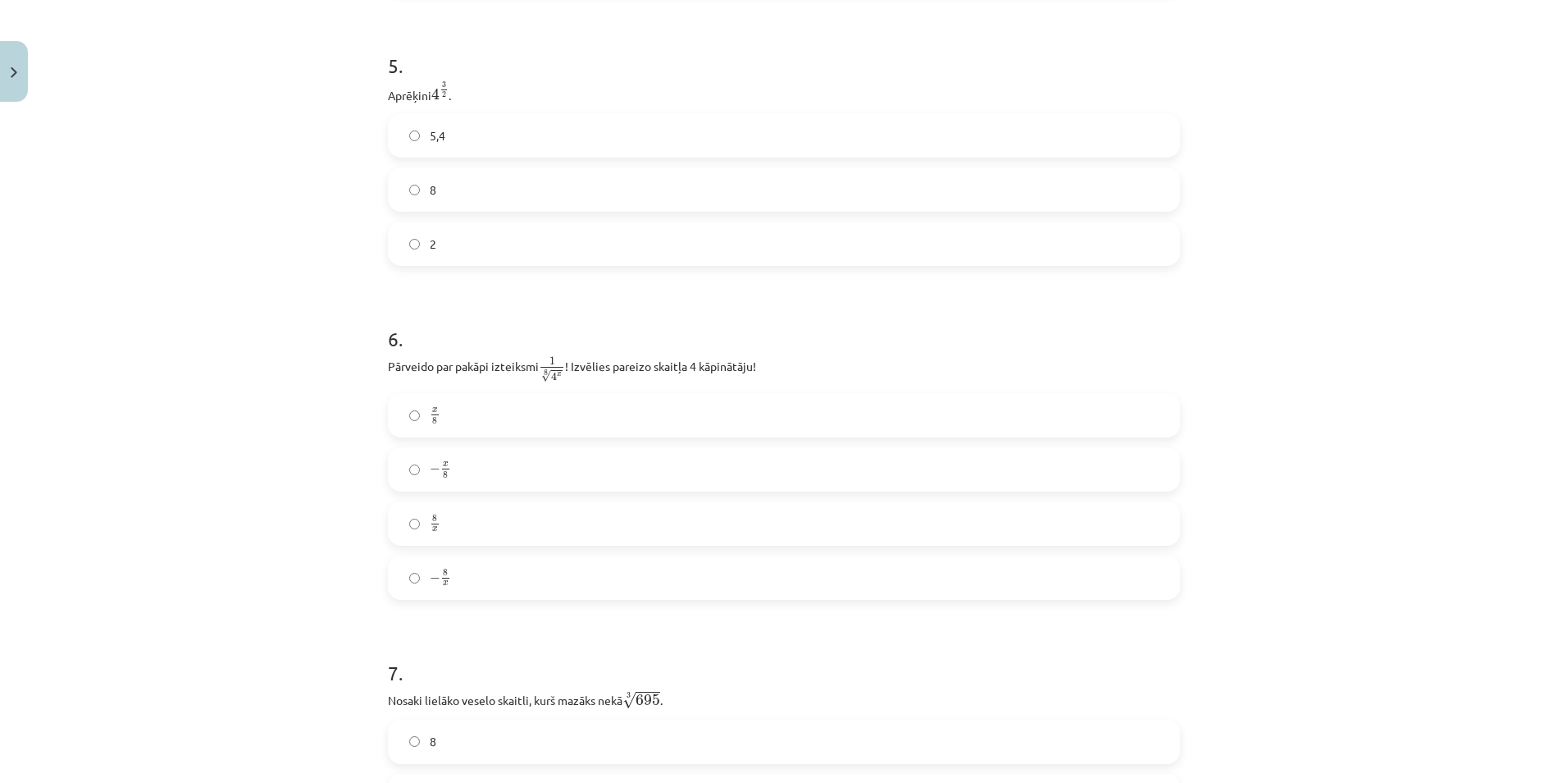
click at [428, 592] on label "− 8 x − 8 x" at bounding box center [784, 577] width 789 height 41
click at [417, 416] on label "x 8 x 8" at bounding box center [784, 415] width 789 height 41
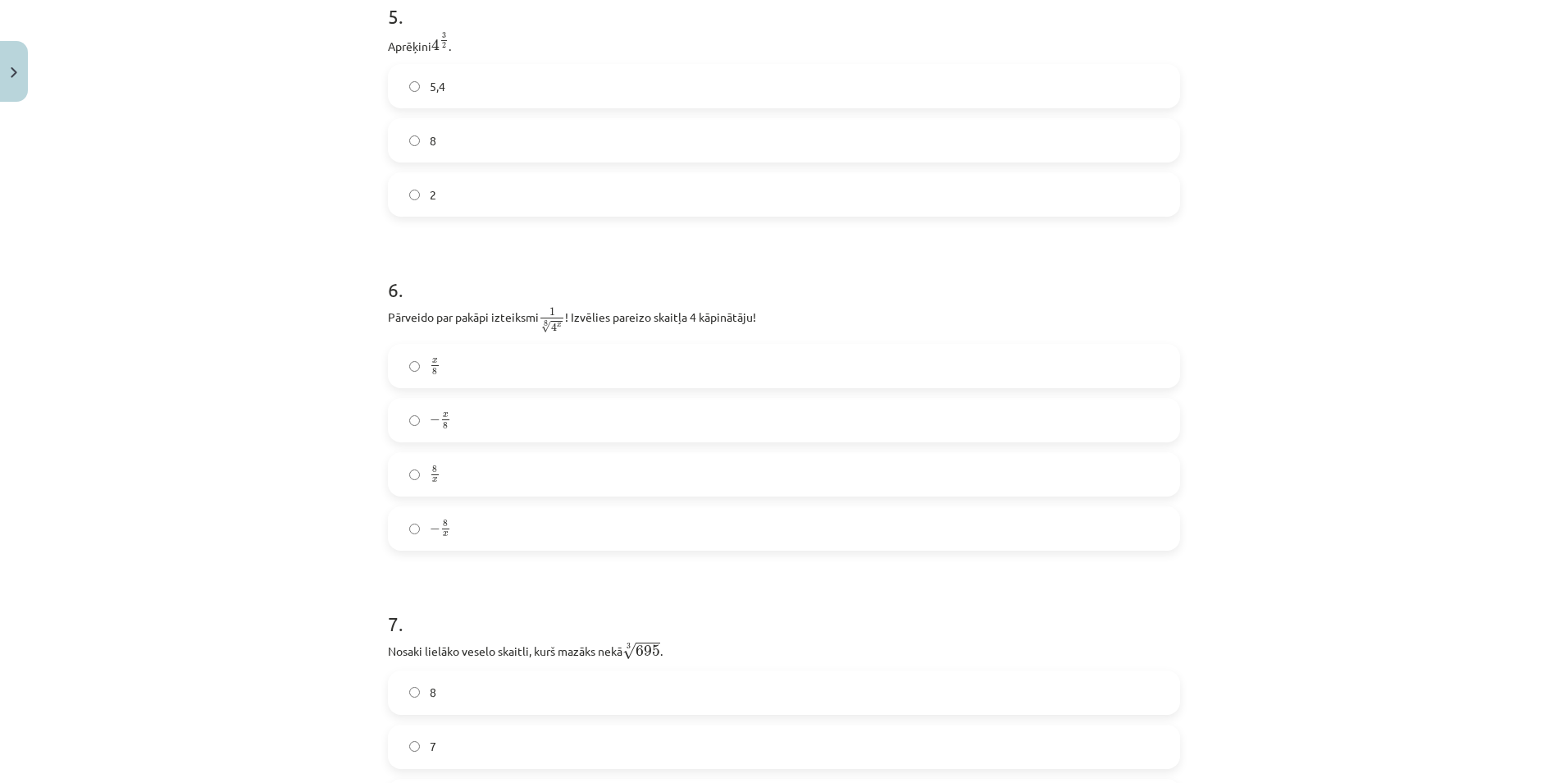
scroll to position [1802, 0]
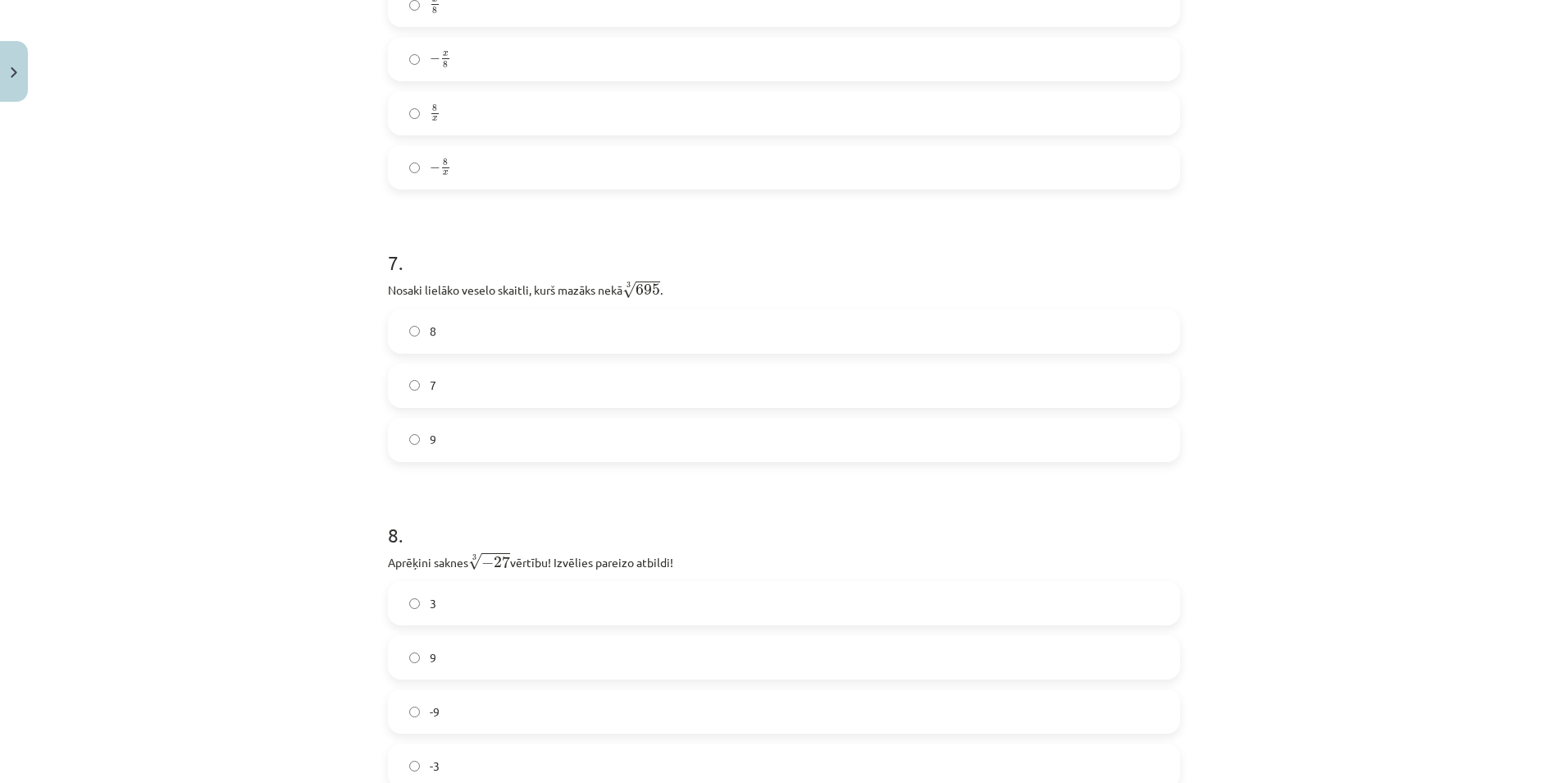
click at [440, 448] on label "9" at bounding box center [784, 440] width 789 height 41
click at [473, 391] on label "7" at bounding box center [784, 386] width 789 height 41
click at [443, 328] on label "8" at bounding box center [784, 331] width 789 height 41
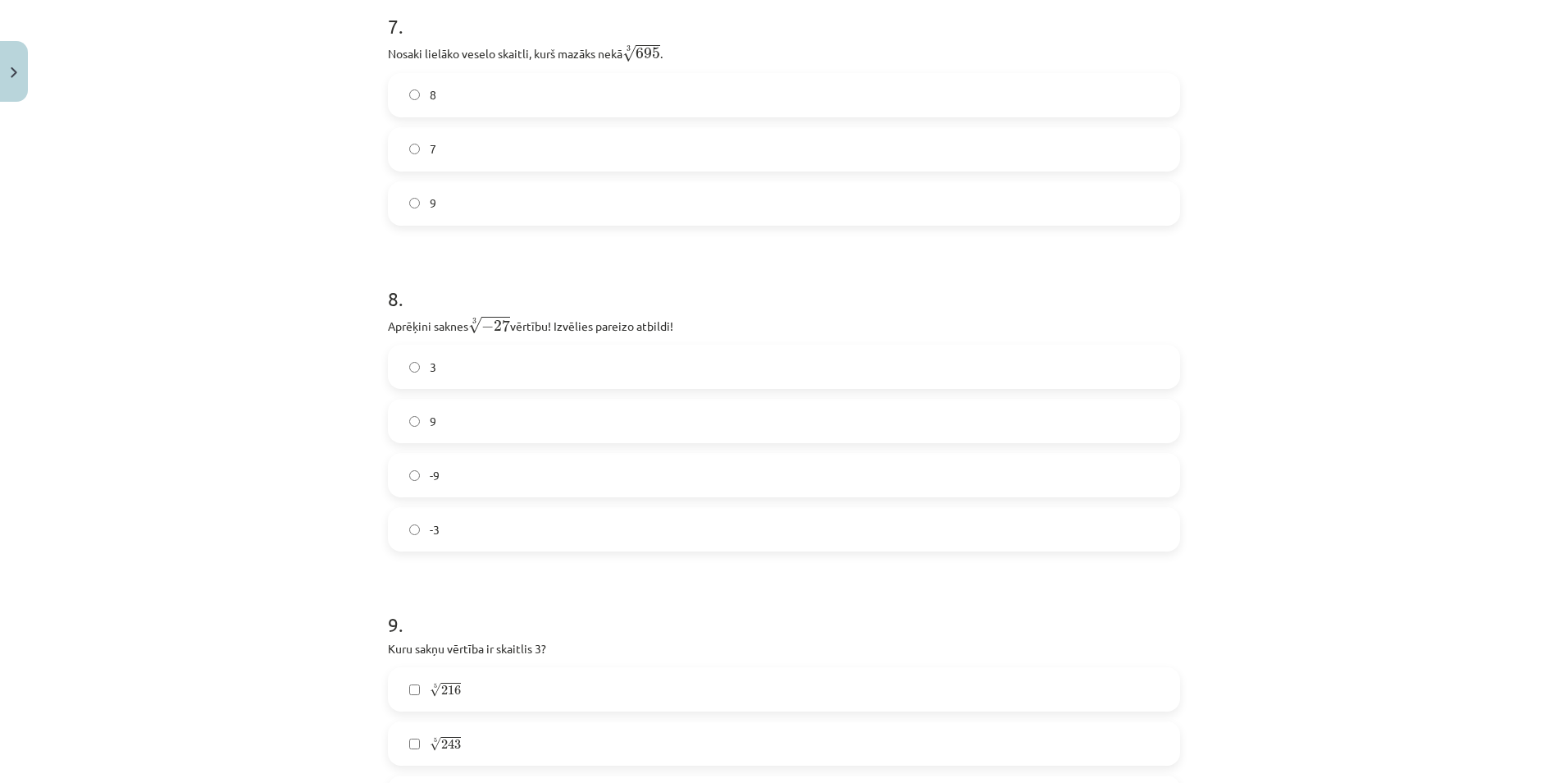
scroll to position [2048, 0]
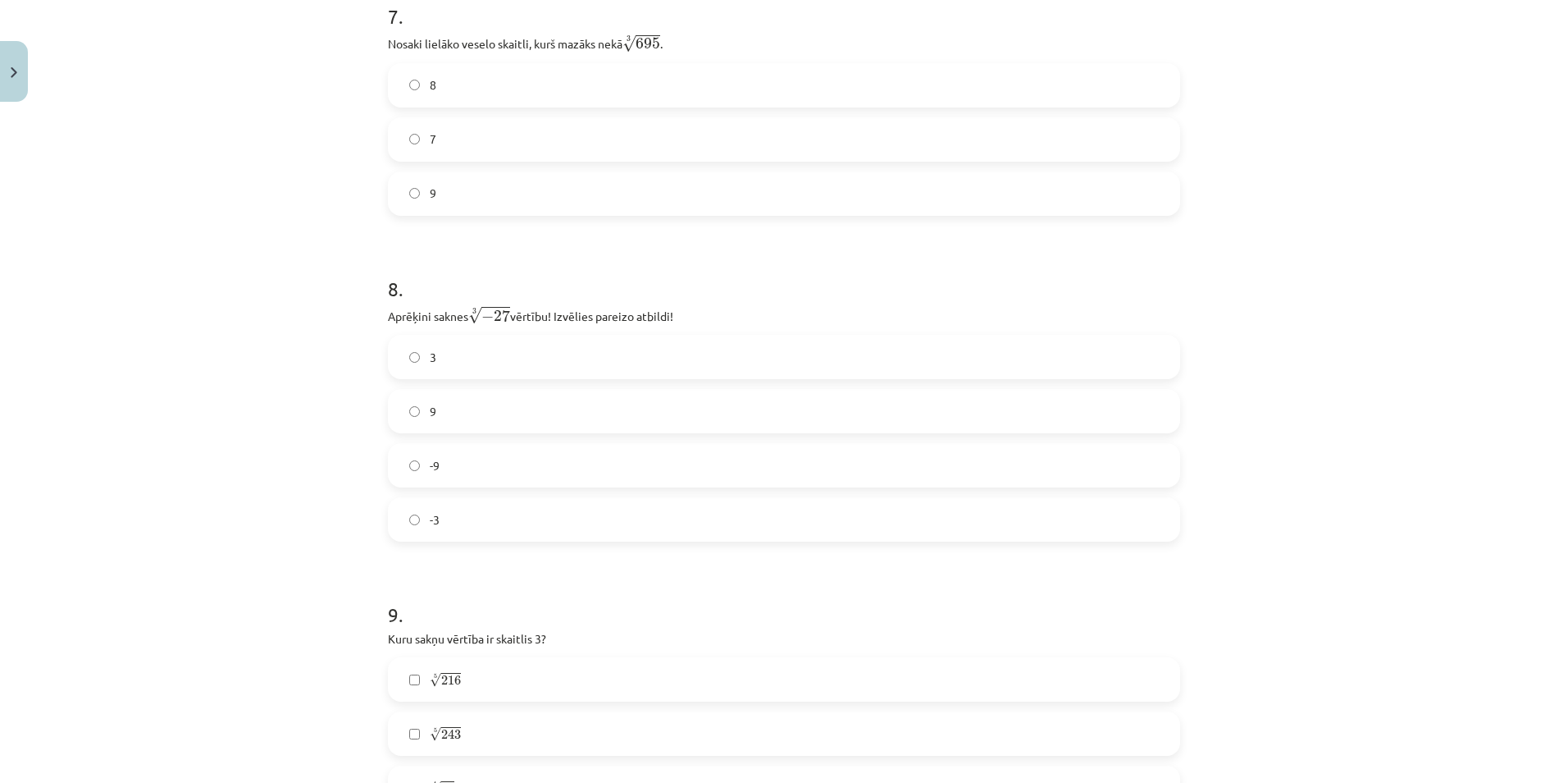
click at [433, 521] on span "-3" at bounding box center [435, 519] width 10 height 17
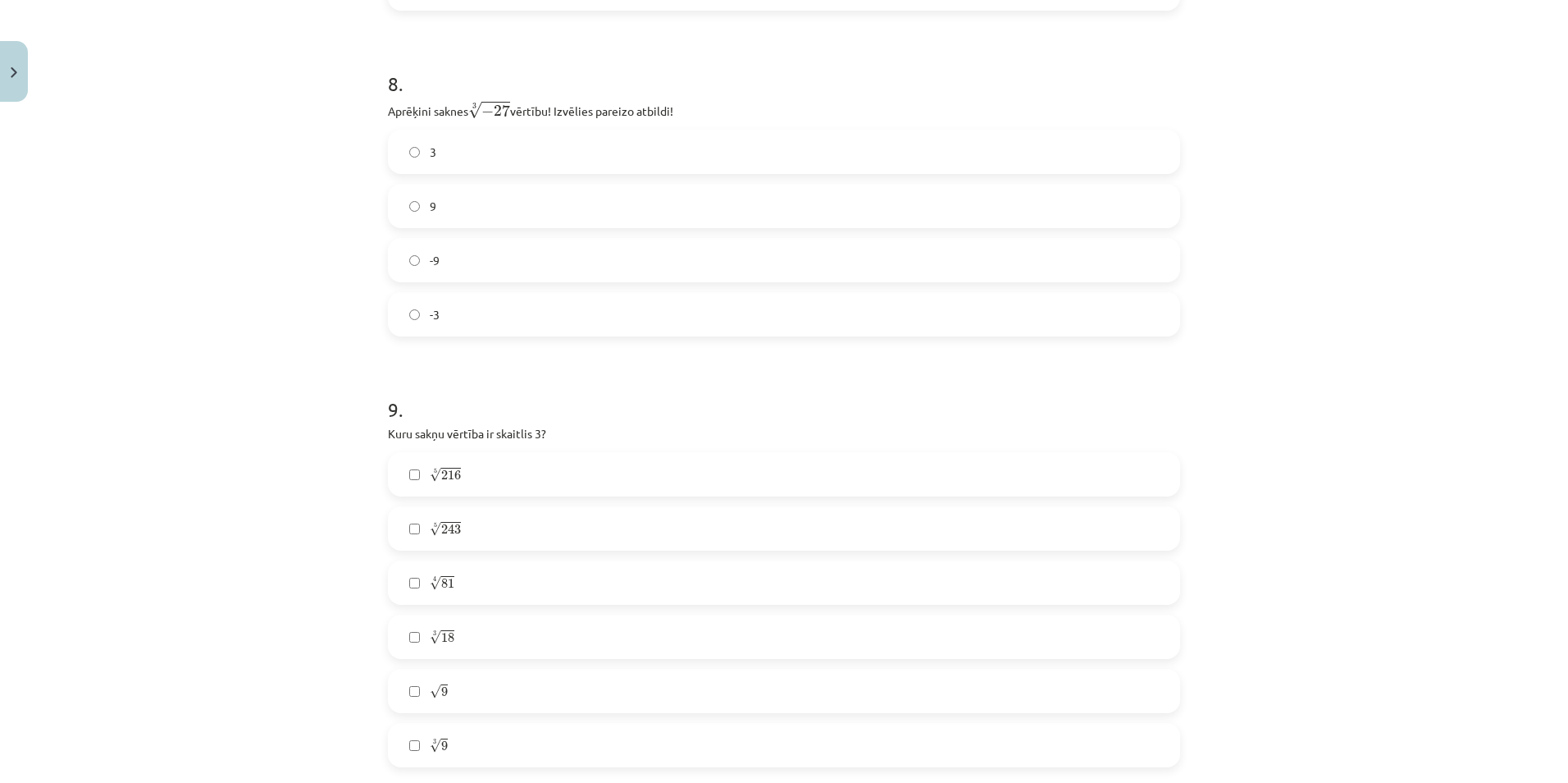
scroll to position [2295, 0]
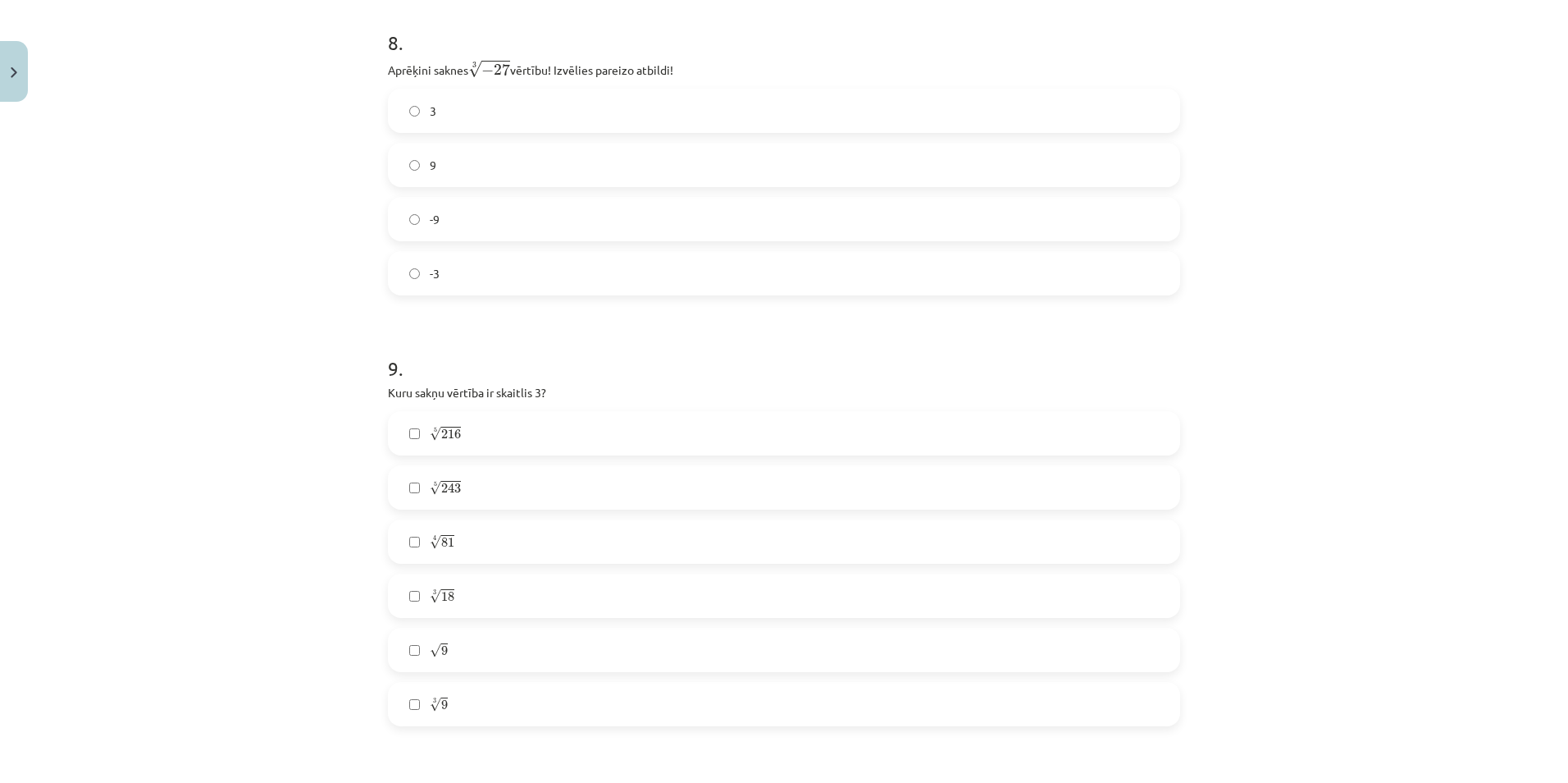
click at [410, 669] on label "√ 9 9" at bounding box center [784, 649] width 789 height 41
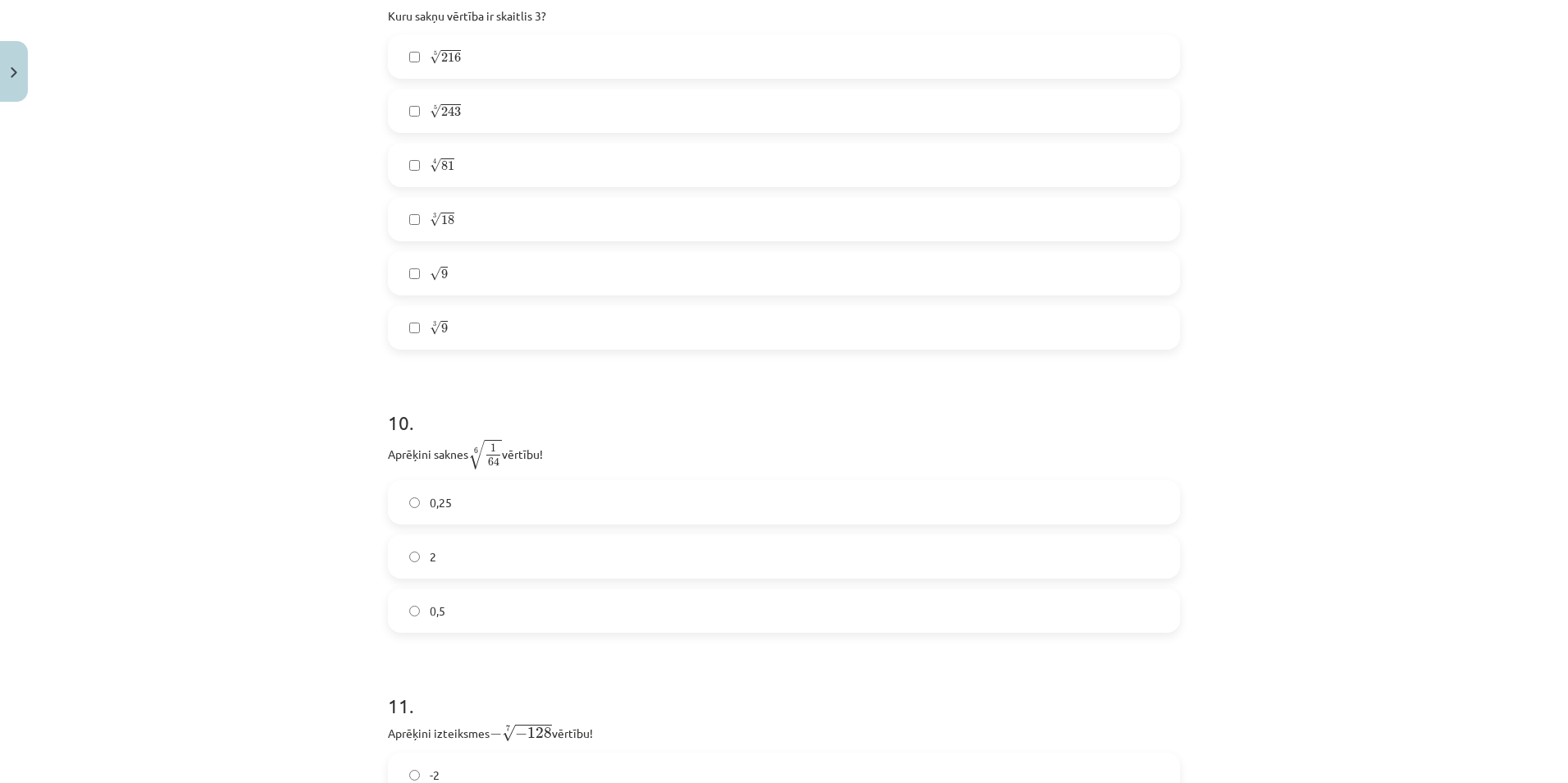
scroll to position [2704, 0]
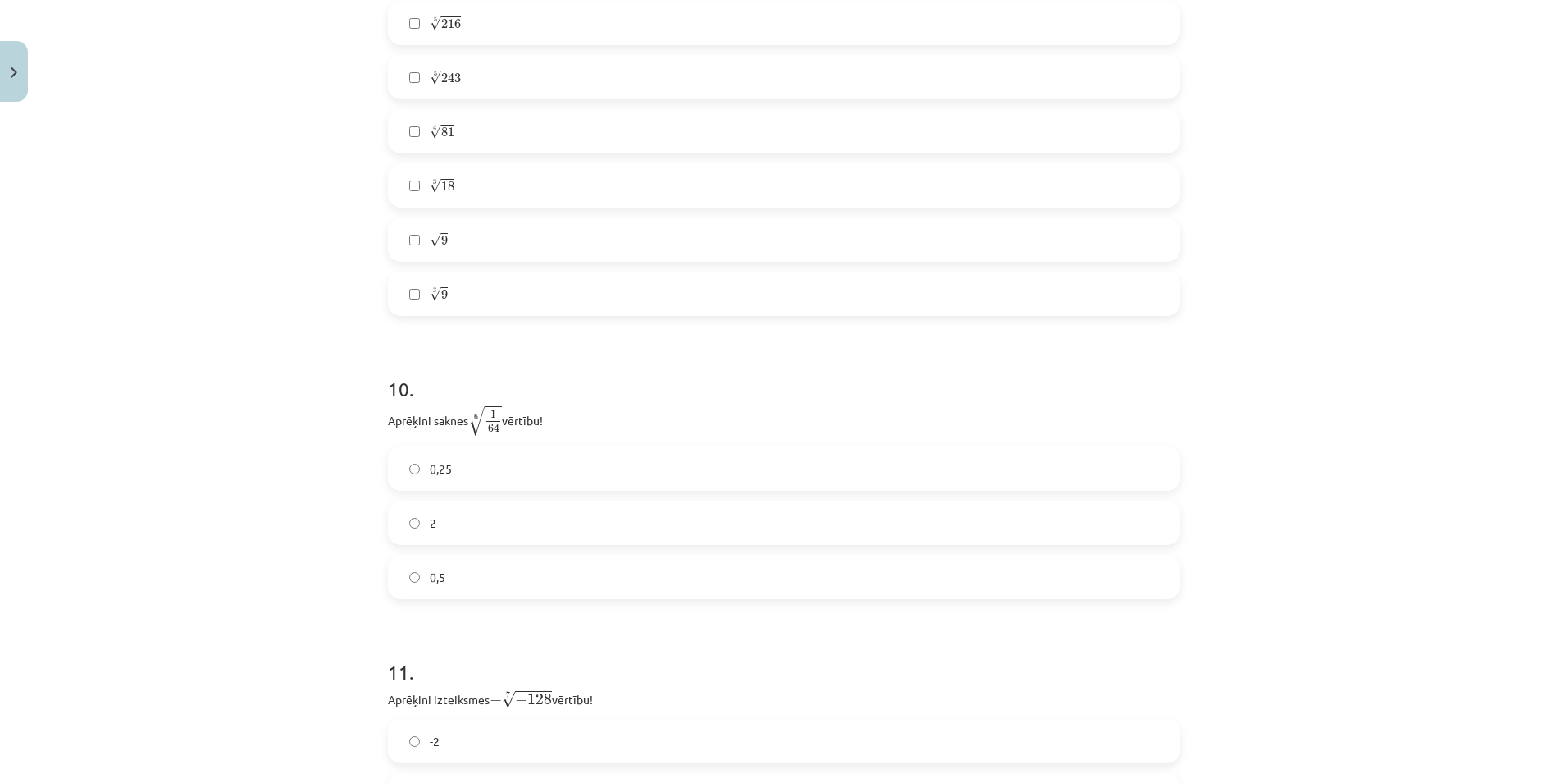
click at [300, 571] on div "Mācību tēma: Matemātikas i - 12. klases 1. ieskaites mācību materiāls (ab) #4 📝…" at bounding box center [784, 391] width 1568 height 783
click at [469, 561] on label "0,5" at bounding box center [784, 576] width 789 height 41
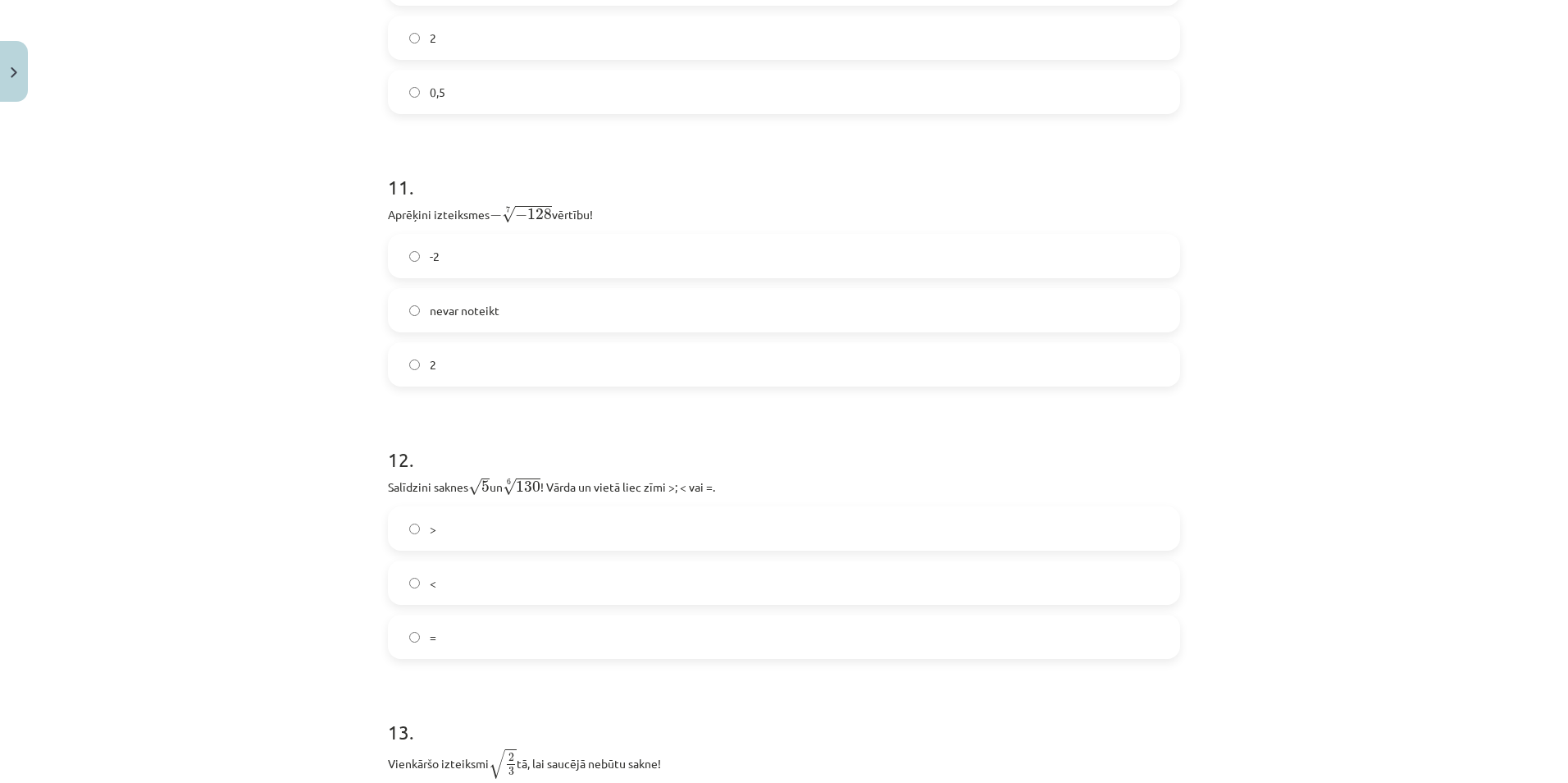
scroll to position [3197, 0]
click at [448, 576] on label "<" at bounding box center [784, 575] width 789 height 41
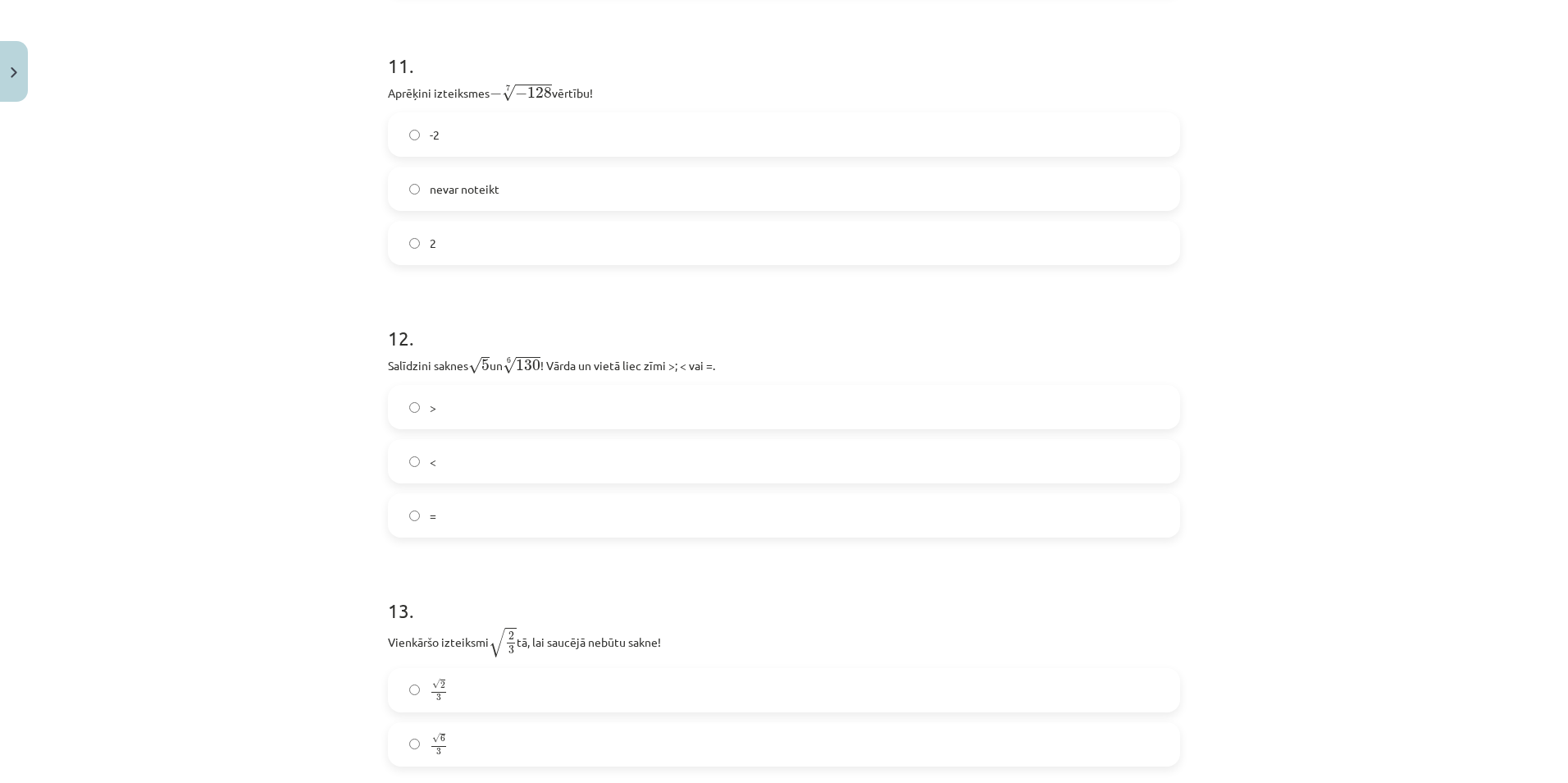
scroll to position [3443, 0]
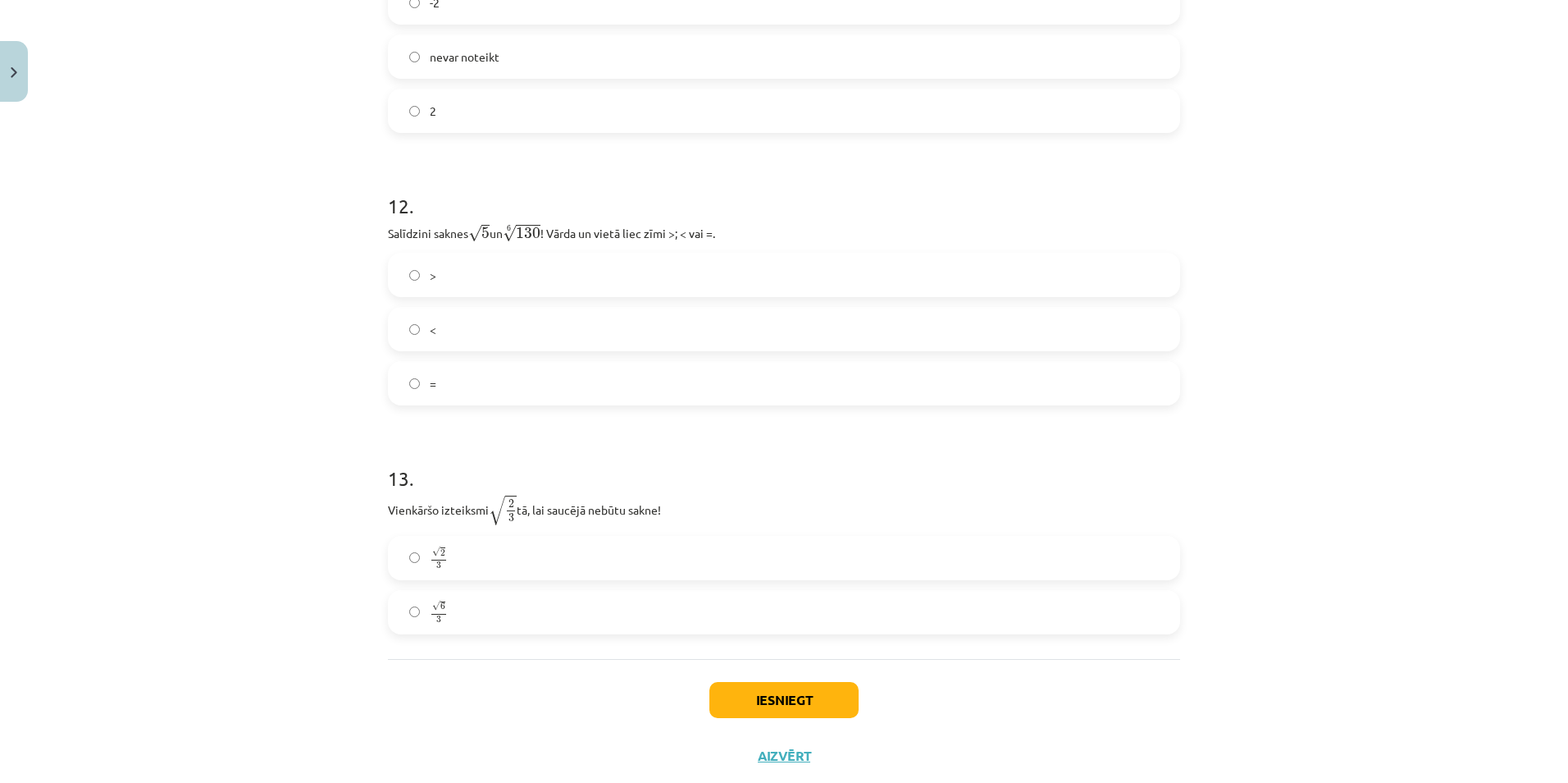
click at [448, 607] on label "√ 6 3 6 3" at bounding box center [784, 612] width 789 height 41
click at [816, 702] on button "Iesniegt" at bounding box center [784, 699] width 150 height 37
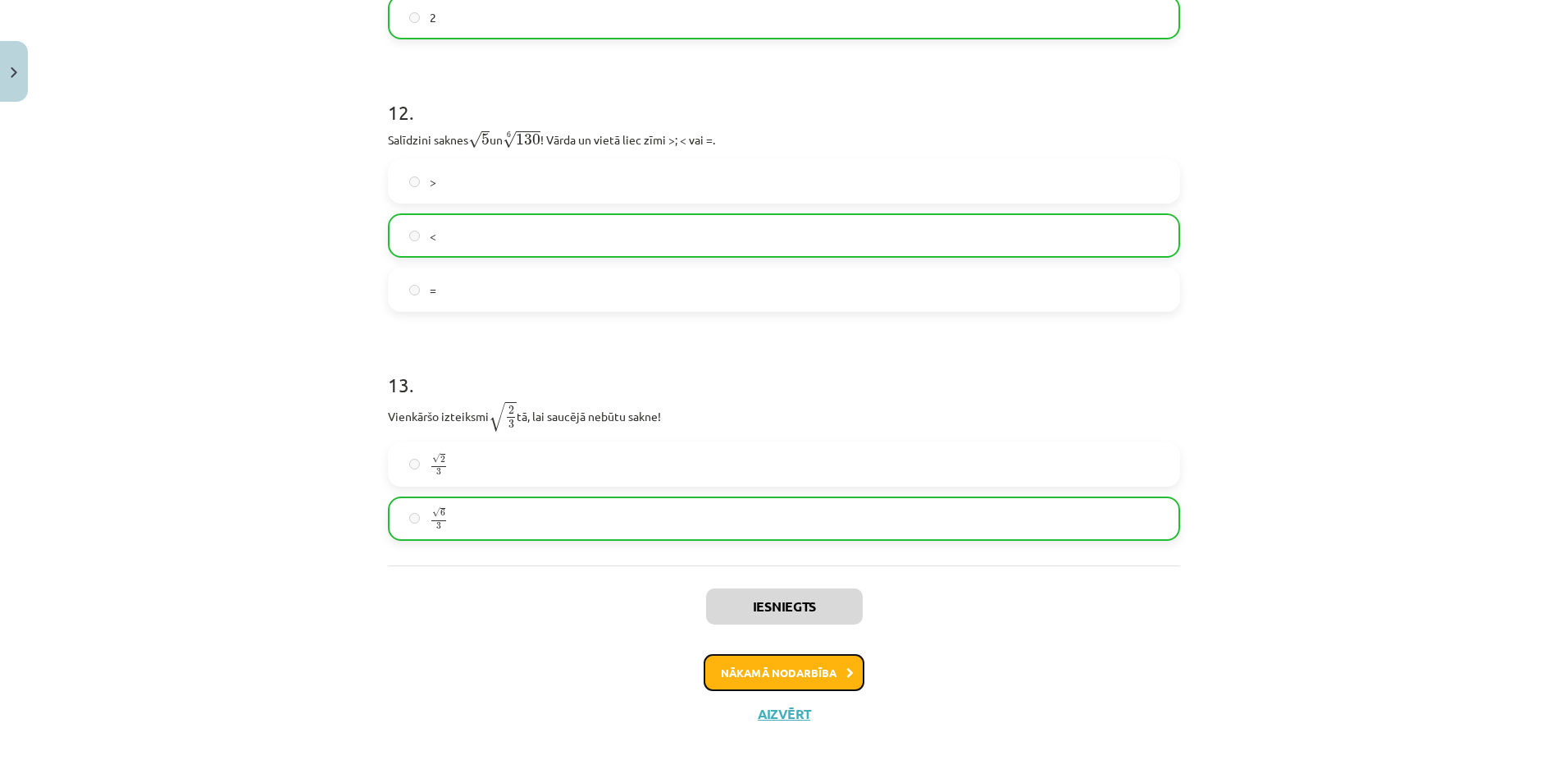
click at [777, 679] on button "Nākamā nodarbība" at bounding box center [784, 673] width 160 height 37
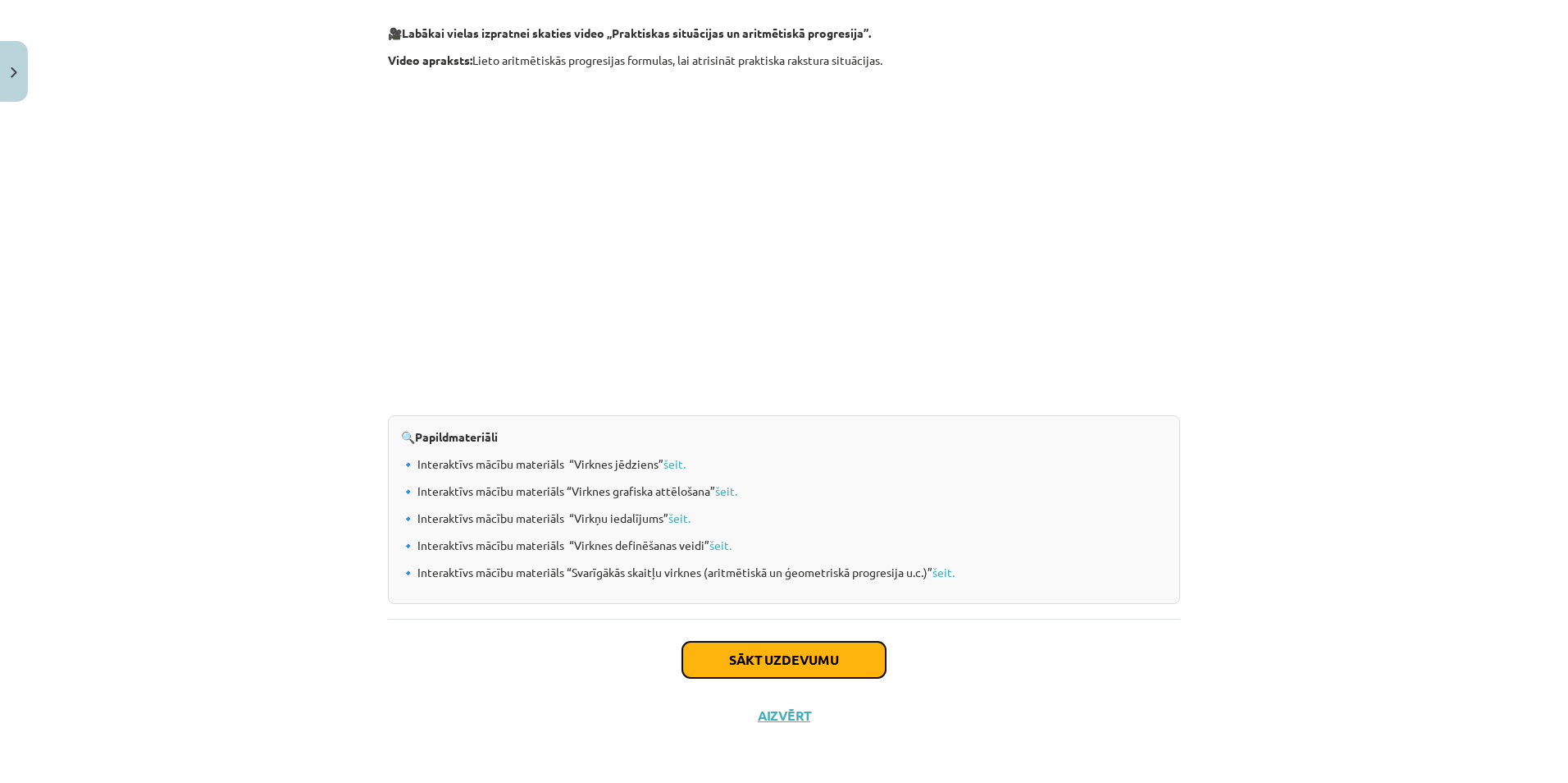
click at [803, 647] on button "Sākt uzdevumu" at bounding box center [784, 659] width 203 height 37
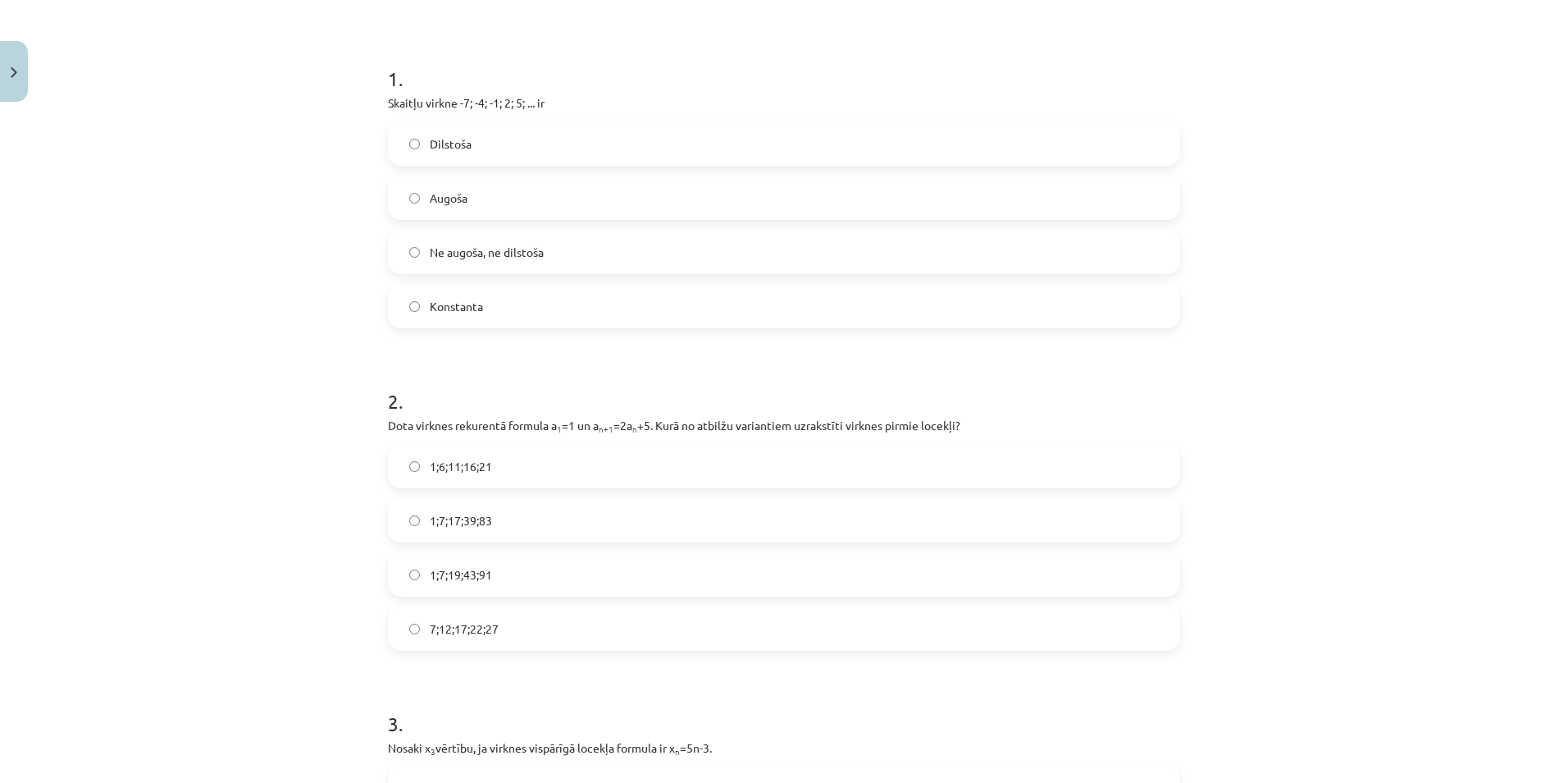
scroll to position [330, 0]
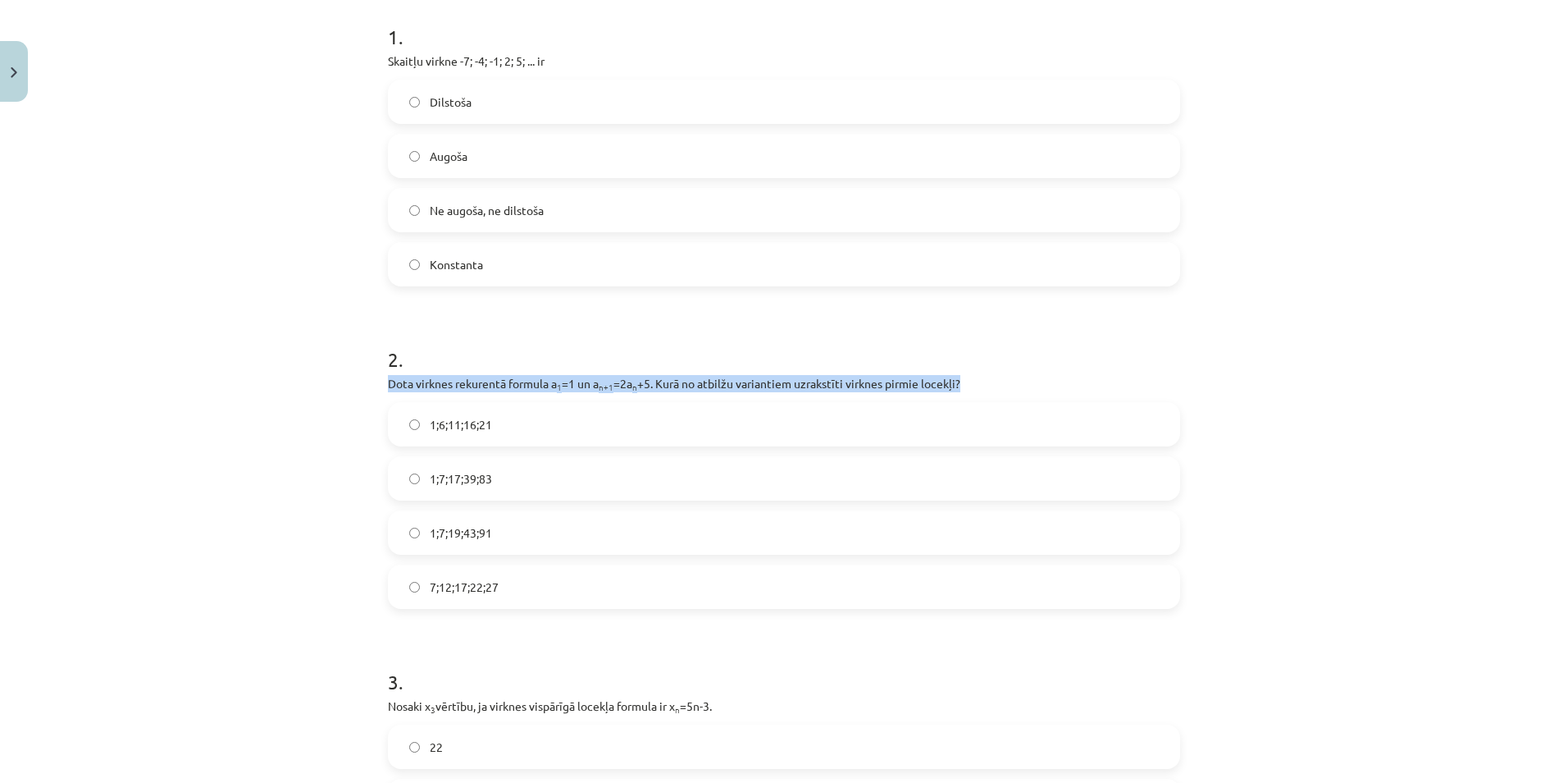
drag, startPoint x: 381, startPoint y: 386, endPoint x: 978, endPoint y: 376, distance: 597.1
click at [978, 376] on p "Dota virknes rekurentā formula a 1 =1 un a n+1 =2a n +5. Kurā no atbilžu varian…" at bounding box center [784, 383] width 792 height 17
copy p "Dota virknes rekurentā formula a 1 =1 un a n+1 =2a n +5. Kurā no atbilžu varian…"
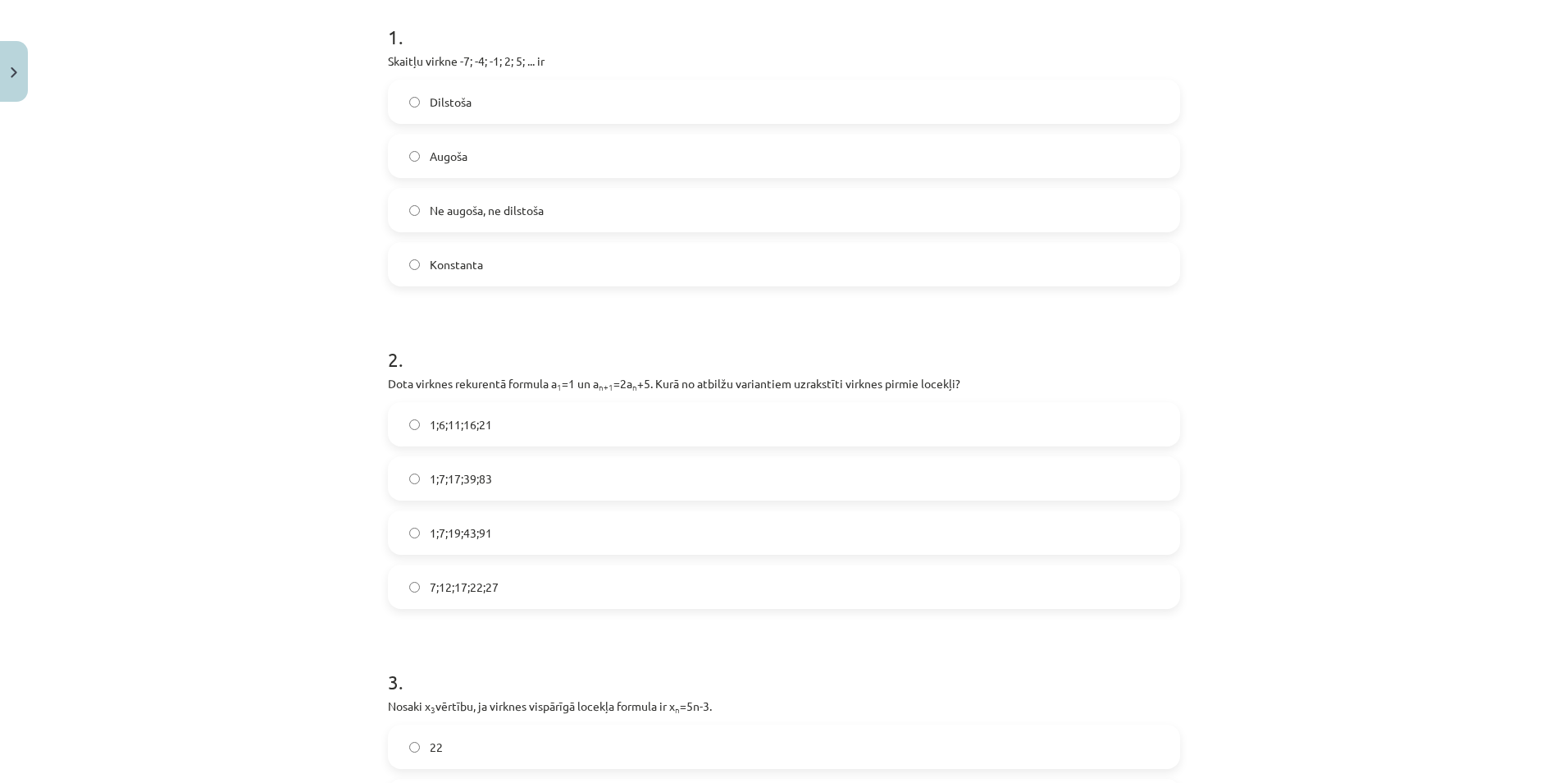
click at [544, 535] on label "1;7;19;43;91" at bounding box center [784, 533] width 789 height 41
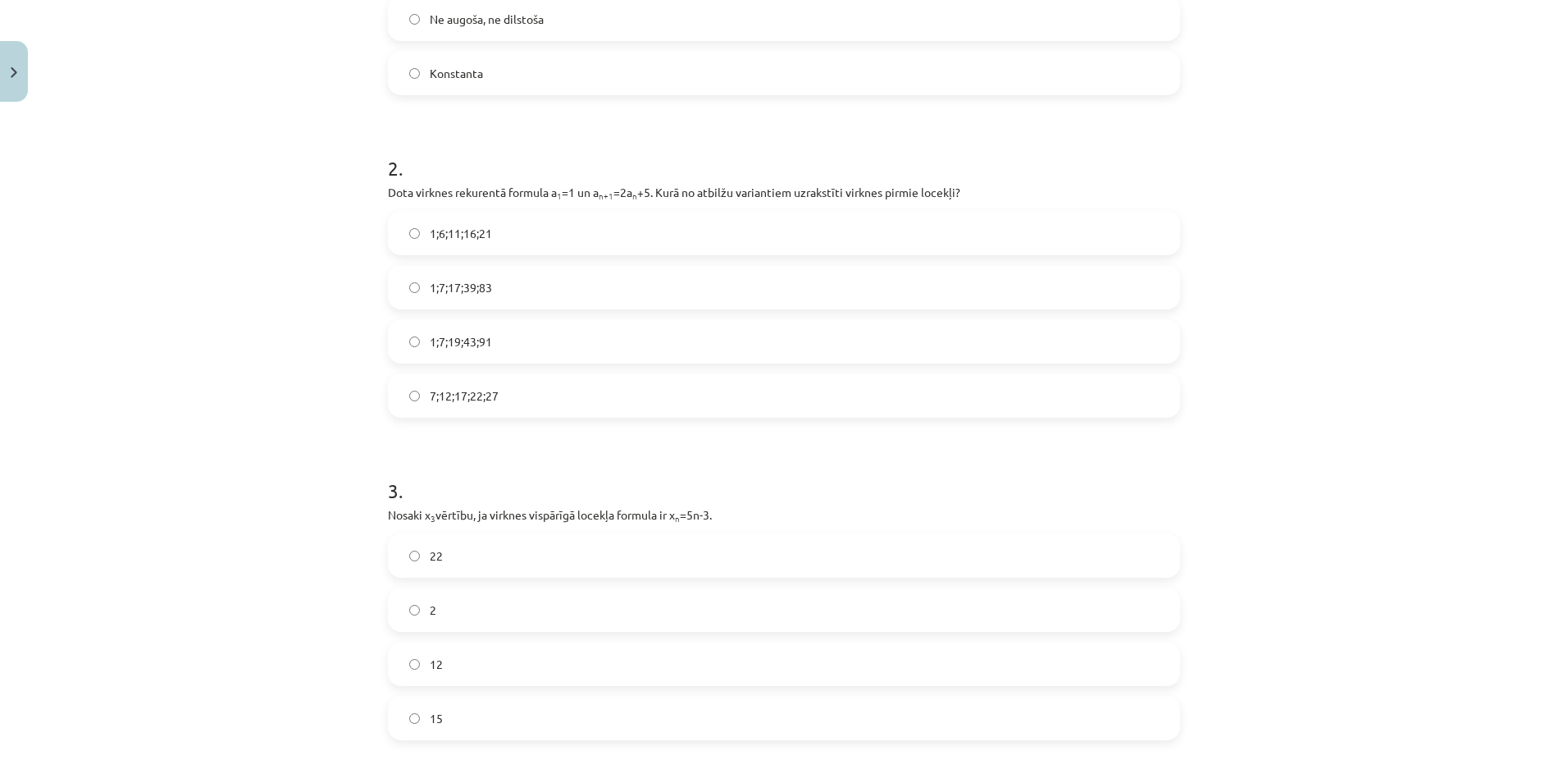
scroll to position [575, 0]
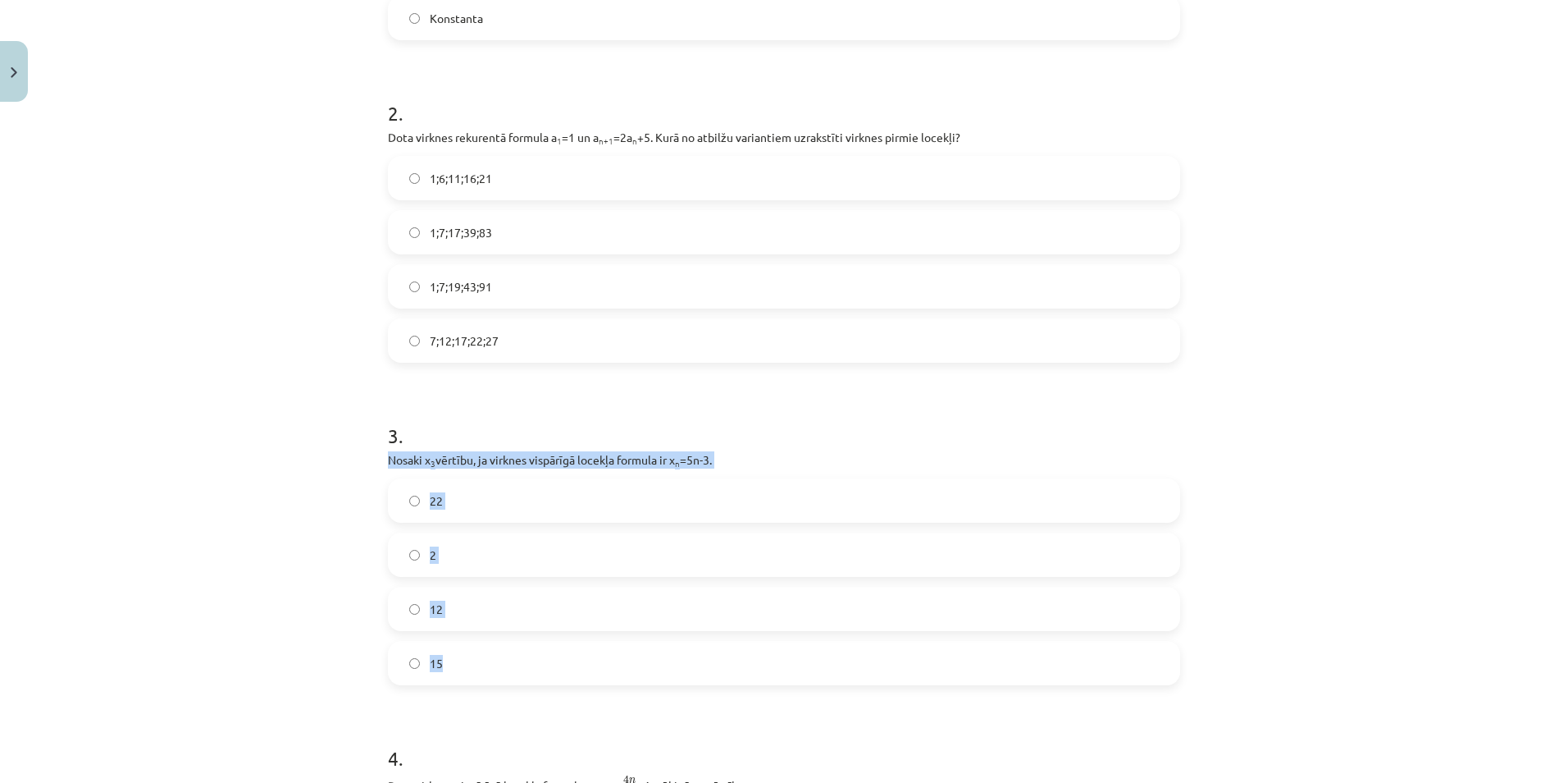
drag, startPoint x: 353, startPoint y: 447, endPoint x: 605, endPoint y: 658, distance: 328.7
click at [605, 658] on div "Mācību tēma: Matemātikas i - 12. klases 1. ieskaites mācību materiāls (ab) #5 📝…" at bounding box center [784, 391] width 1568 height 783
copy div "Nosaki x 3 vērtību, ja virknes vispārīgā locekļa formula ir x n =5n-3. 22 2 12 …"
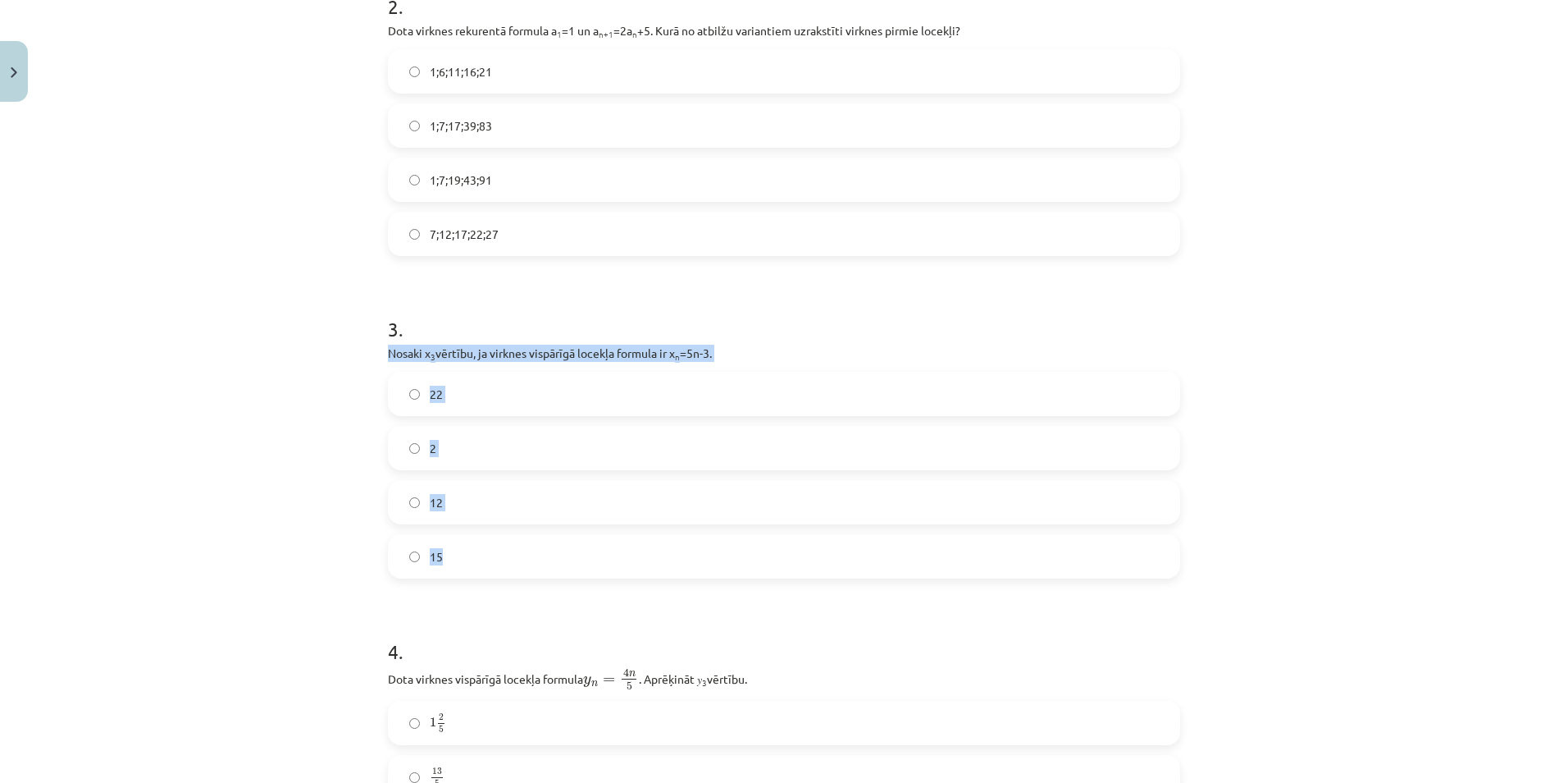
scroll to position [740, 0]
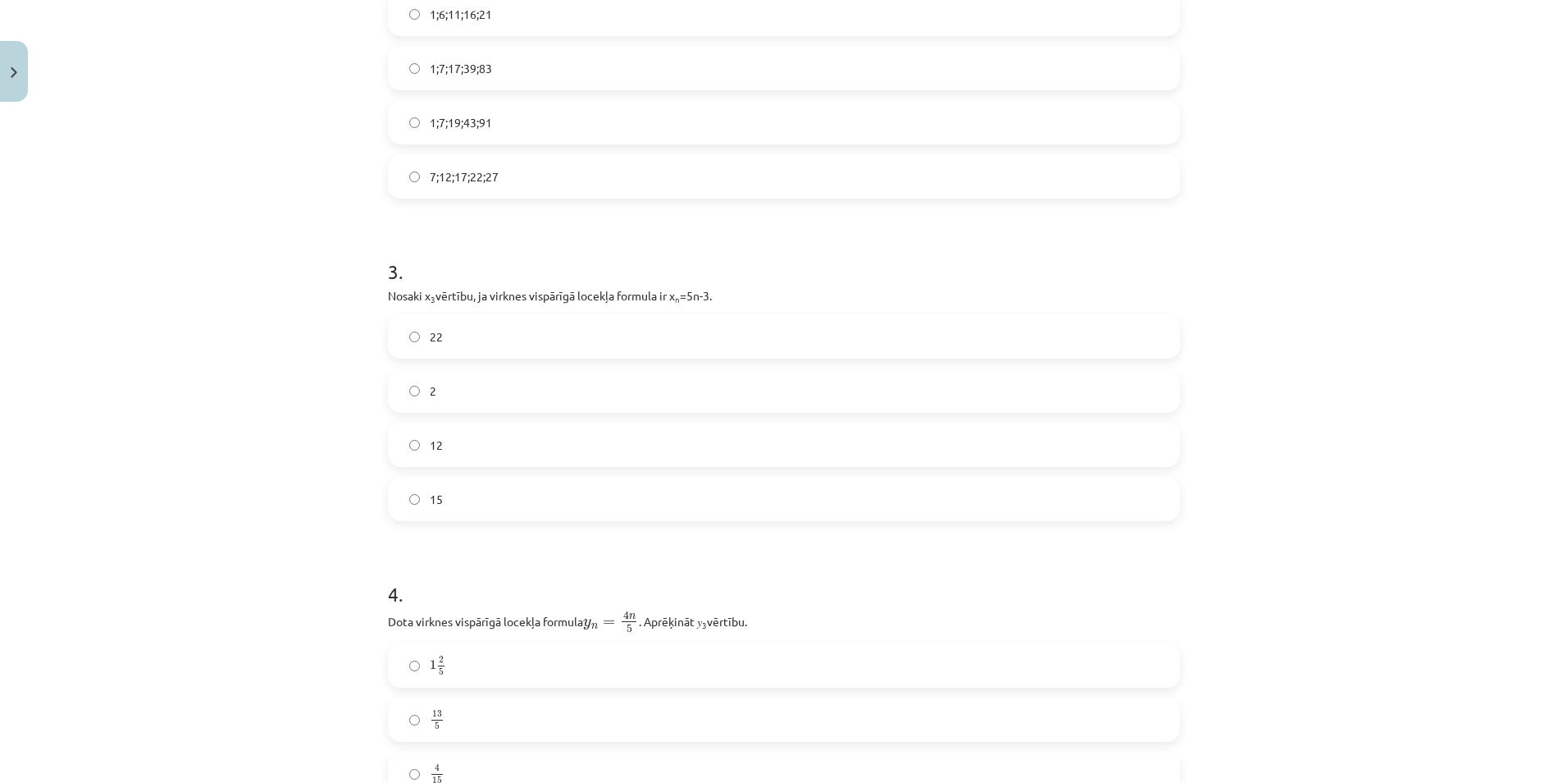
click at [228, 526] on div "Mācību tēma: Matemātikas i - 12. klases 1. ieskaites mācību materiāls (ab) #5 📝…" at bounding box center [784, 391] width 1568 height 783
click at [461, 449] on label "12" at bounding box center [784, 445] width 789 height 41
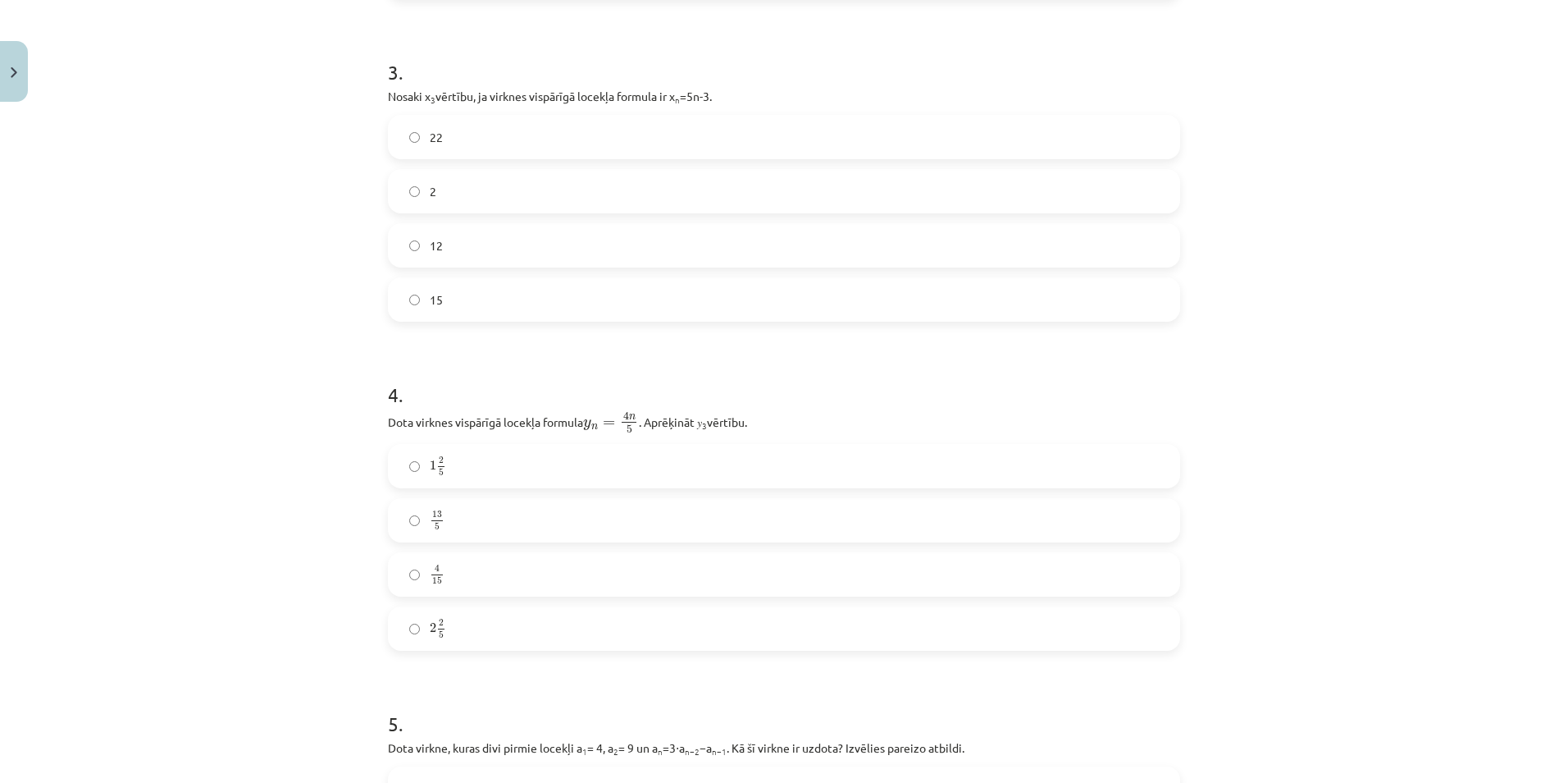
scroll to position [1068, 0]
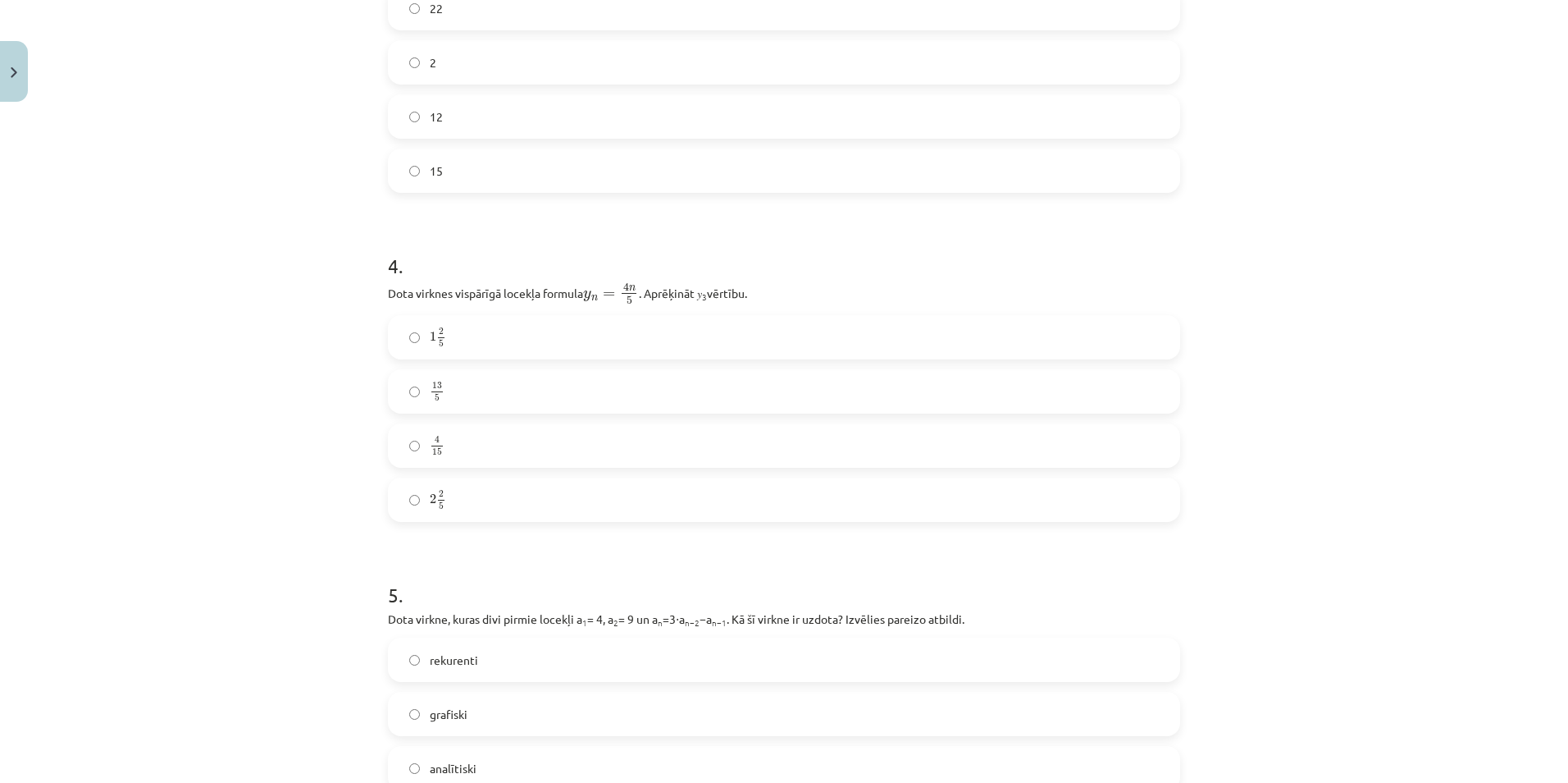
drag, startPoint x: 367, startPoint y: 296, endPoint x: 783, endPoint y: 305, distance: 416.1
click at [783, 305] on div "Mācību tēma: Matemātikas i - 12. klases 1. ieskaites mācību materiāls (ab) #5 📝…" at bounding box center [784, 391] width 1568 height 783
copy p "Dota virknes vispārīgā locekļa formula y n = 4 n 5 y n = 4 n 5 . Aprēķināt 𝑦 3 …"
drag, startPoint x: 357, startPoint y: 320, endPoint x: 559, endPoint y: 504, distance: 273.2
click at [559, 504] on div "Mācību tēma: Matemātikas i - 12. klases 1. ieskaites mācību materiāls (ab) #5 📝…" at bounding box center [784, 391] width 1568 height 783
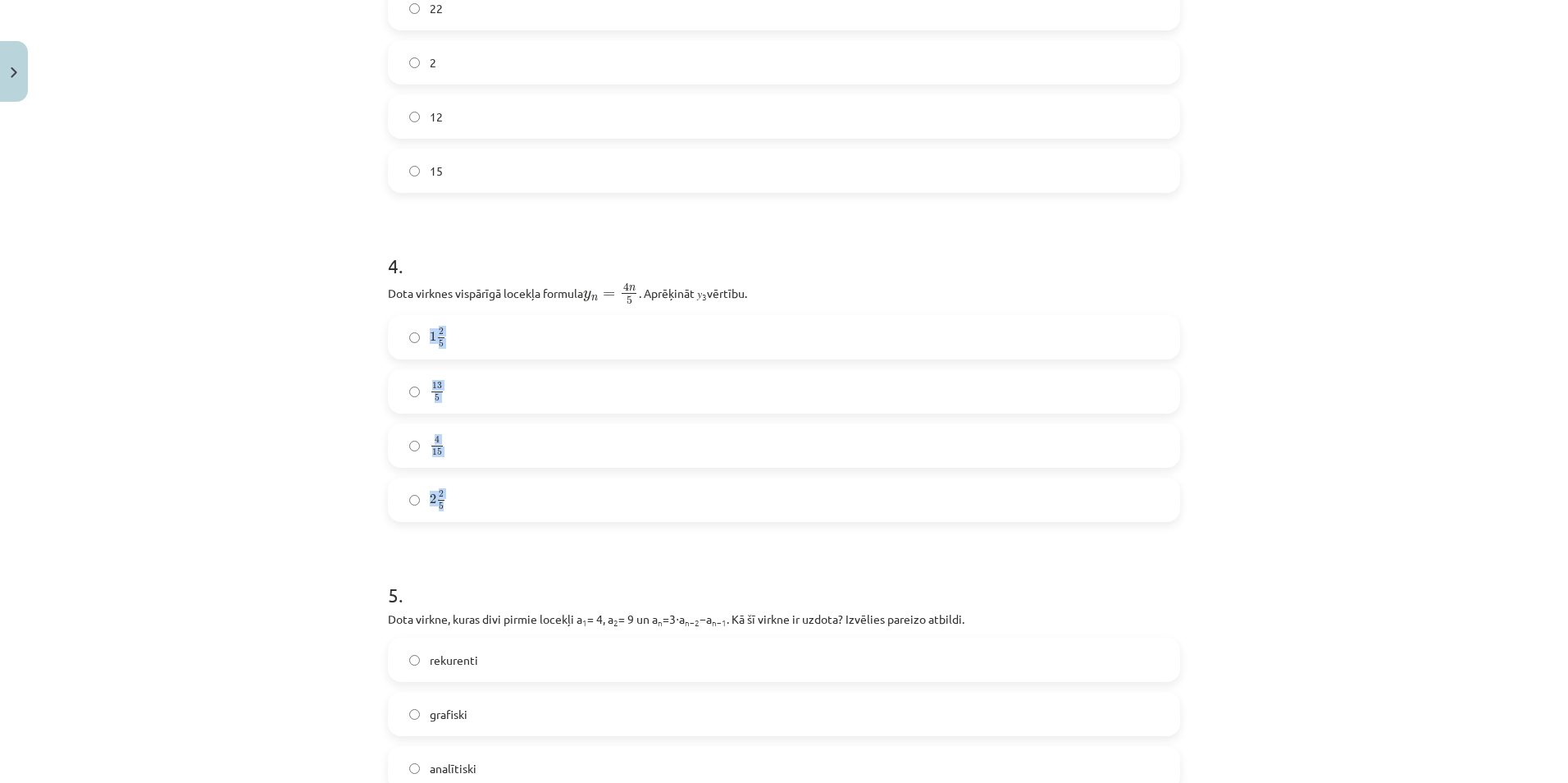
copy div "1 2 5 1 2 5 13 5 13 5 4 15 4 15 2 2 5"
drag, startPoint x: 358, startPoint y: 281, endPoint x: 622, endPoint y: 500, distance: 343.0
click at [622, 500] on div "Mācību tēma: Matemātikas i - 12. klases 1. ieskaites mācību materiāls (ab) #5 📝…" at bounding box center [784, 391] width 1568 height 783
copy div "Dota virknes vispārīgā locekļa formula y n = 4 n 5 y n = 4 n 5 . Aprēķināt 𝑦 3 …"
click at [202, 469] on div "Mācību tēma: Matemātikas i - 12. klases 1. ieskaites mācību materiāls (ab) #5 📝…" at bounding box center [784, 391] width 1568 height 783
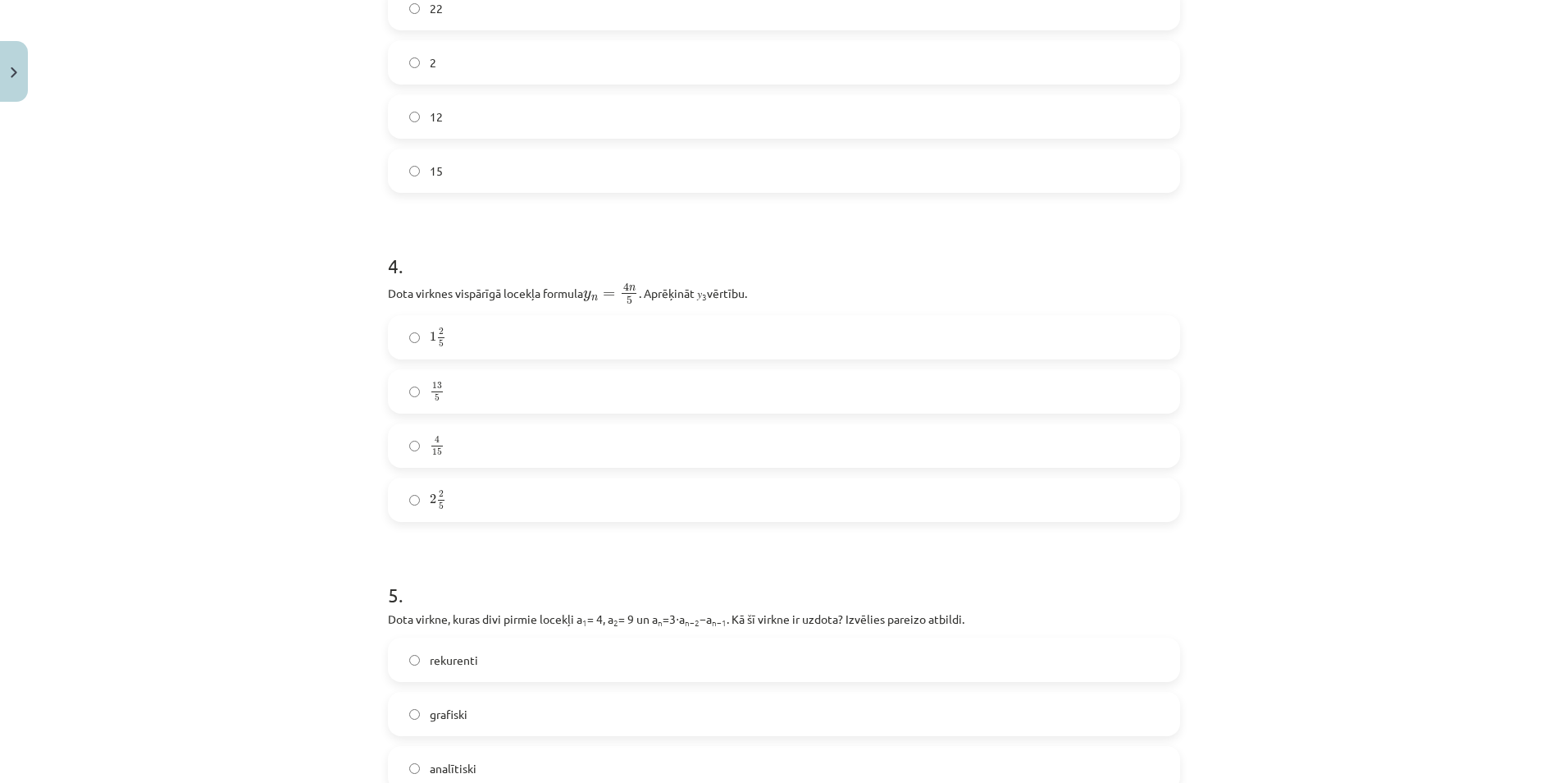
click at [451, 498] on label "2 2 5 2 2 5" at bounding box center [784, 500] width 789 height 41
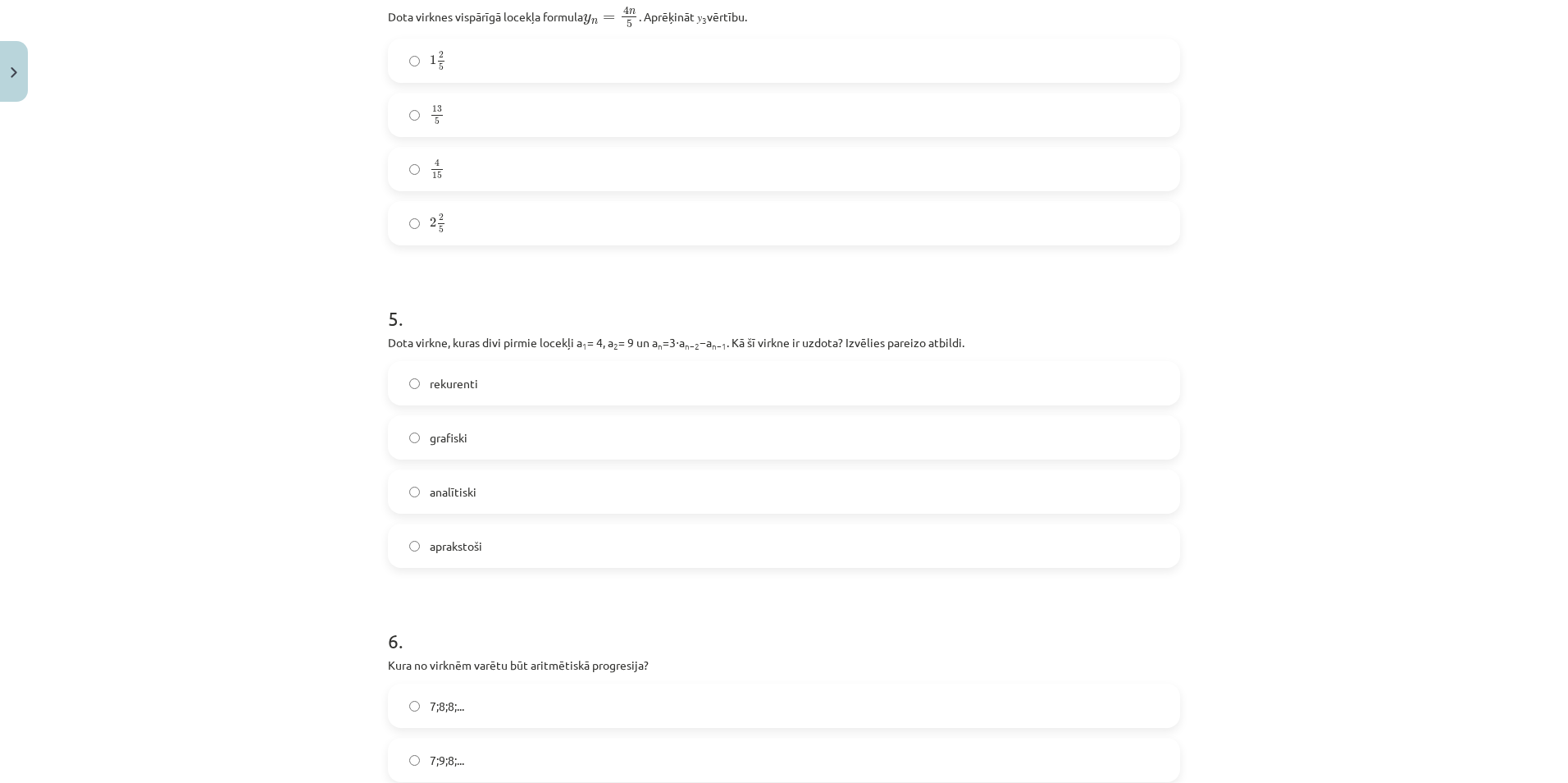
scroll to position [1314, 0]
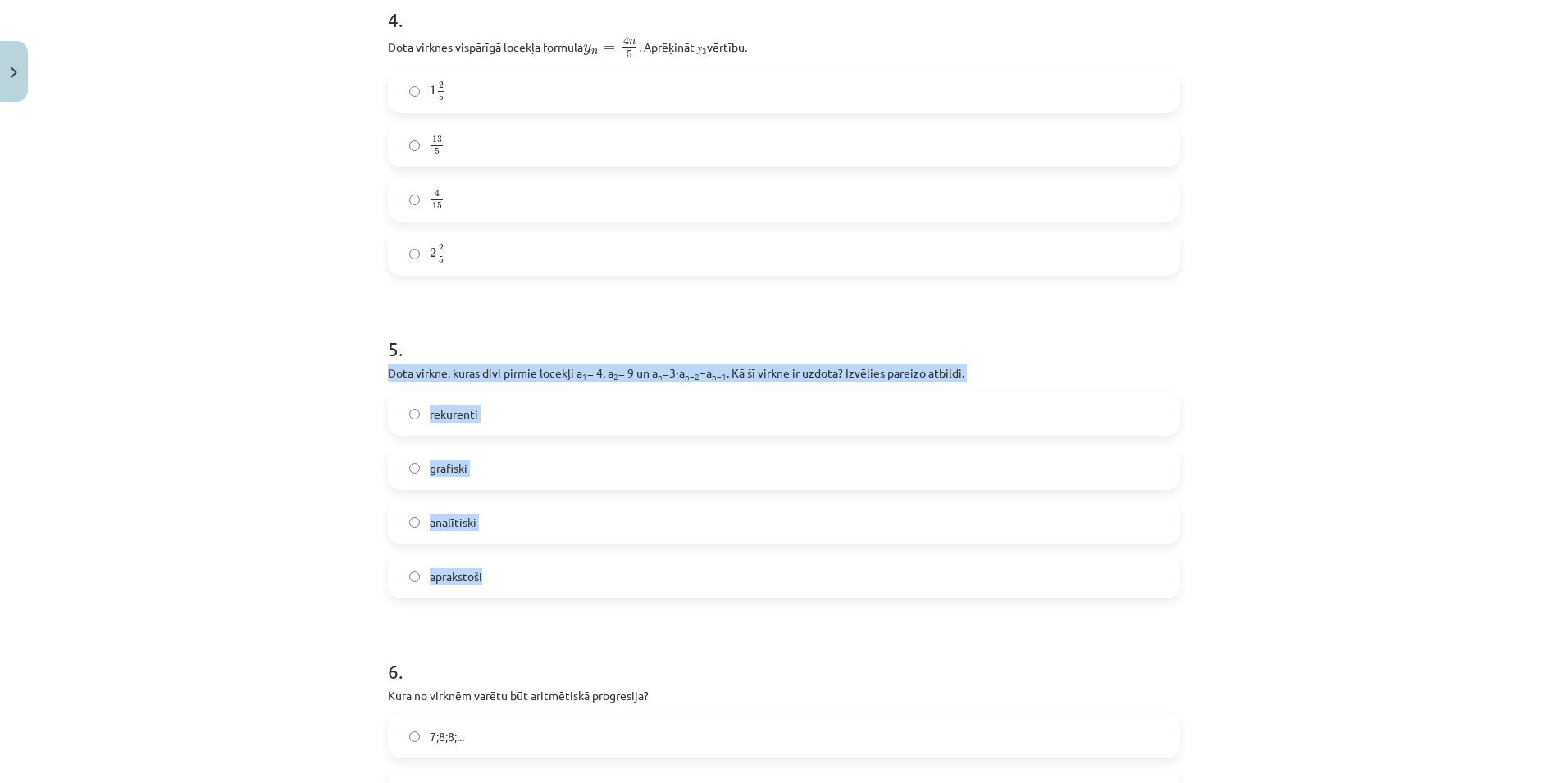
drag, startPoint x: 368, startPoint y: 361, endPoint x: 584, endPoint y: 567, distance: 298.5
click at [584, 567] on div "Mācību tēma: Matemātikas i - 12. klases 1. ieskaites mācību materiāls (ab) #5 📝…" at bounding box center [784, 391] width 1568 height 783
copy div "Dota virkne, kuras divi pirmie locekļi a 1 = 4, a 2 = 9 un a n =3⋅a n−2 −a n−1 …"
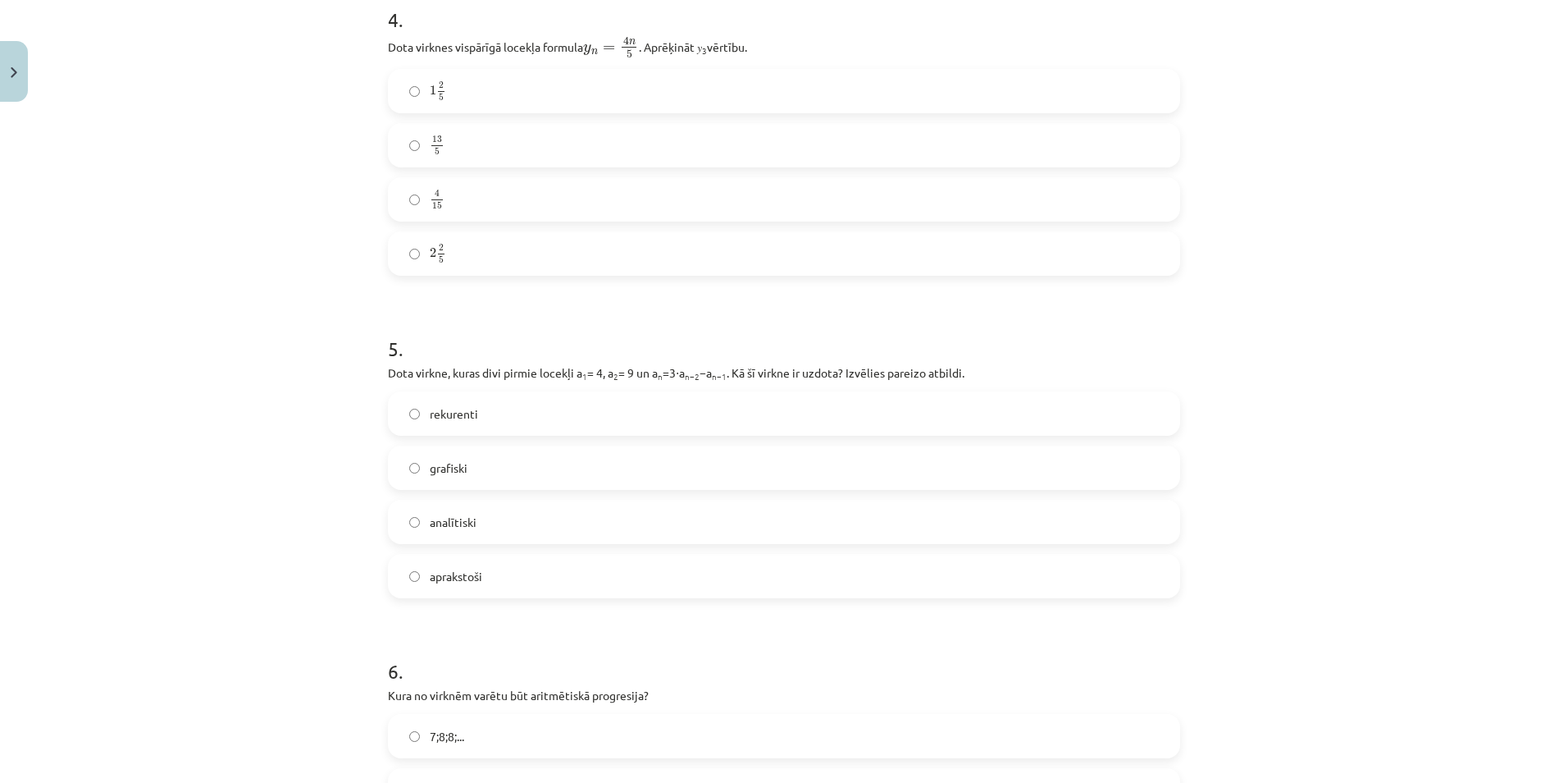
click at [275, 229] on div "Mācību tēma: Matemātikas i - 12. klases 1. ieskaites mācību materiāls (ab) #5 📝…" at bounding box center [784, 391] width 1568 height 783
click at [479, 427] on label "rekurenti" at bounding box center [784, 413] width 789 height 41
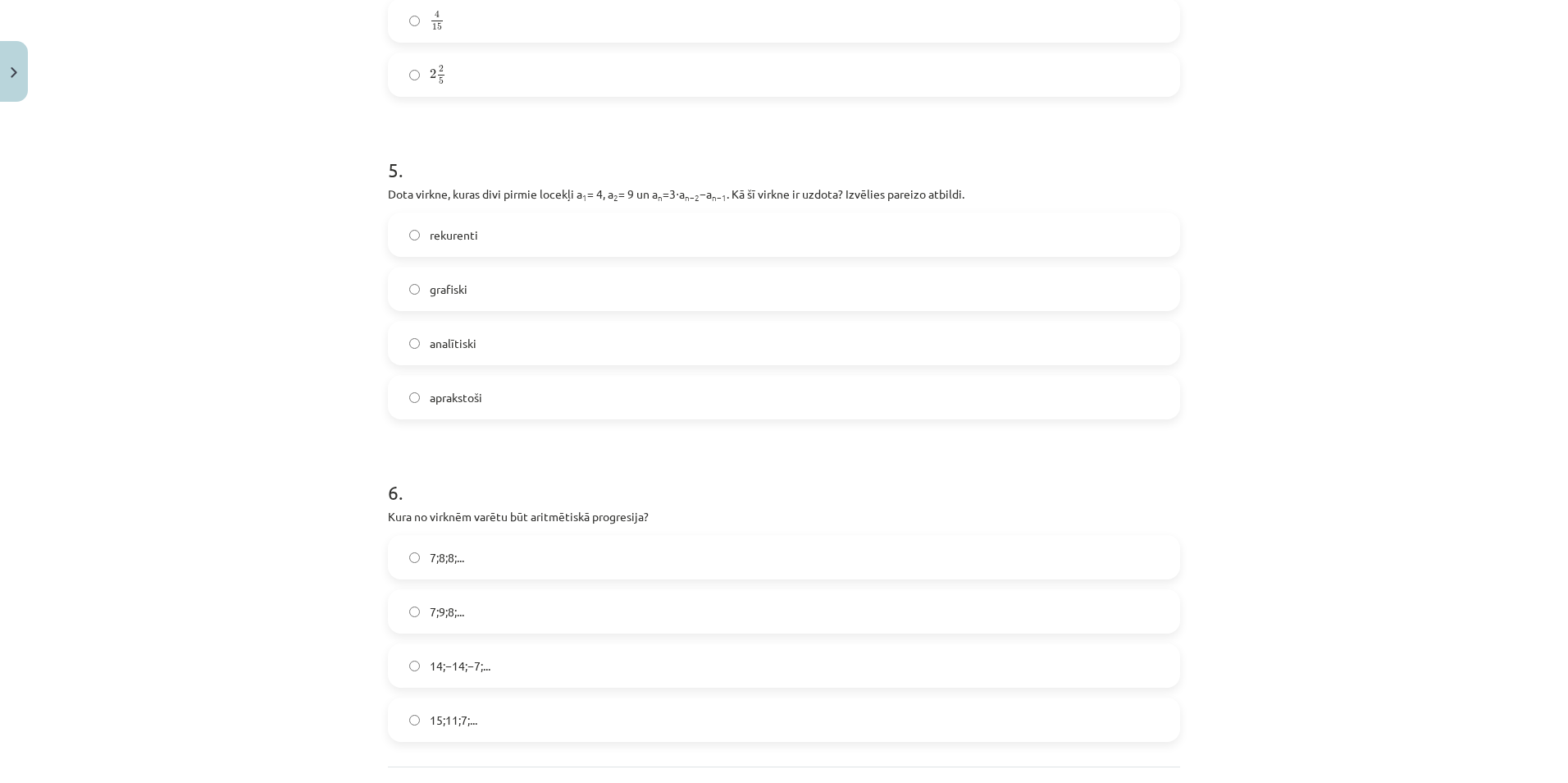
scroll to position [1561, 0]
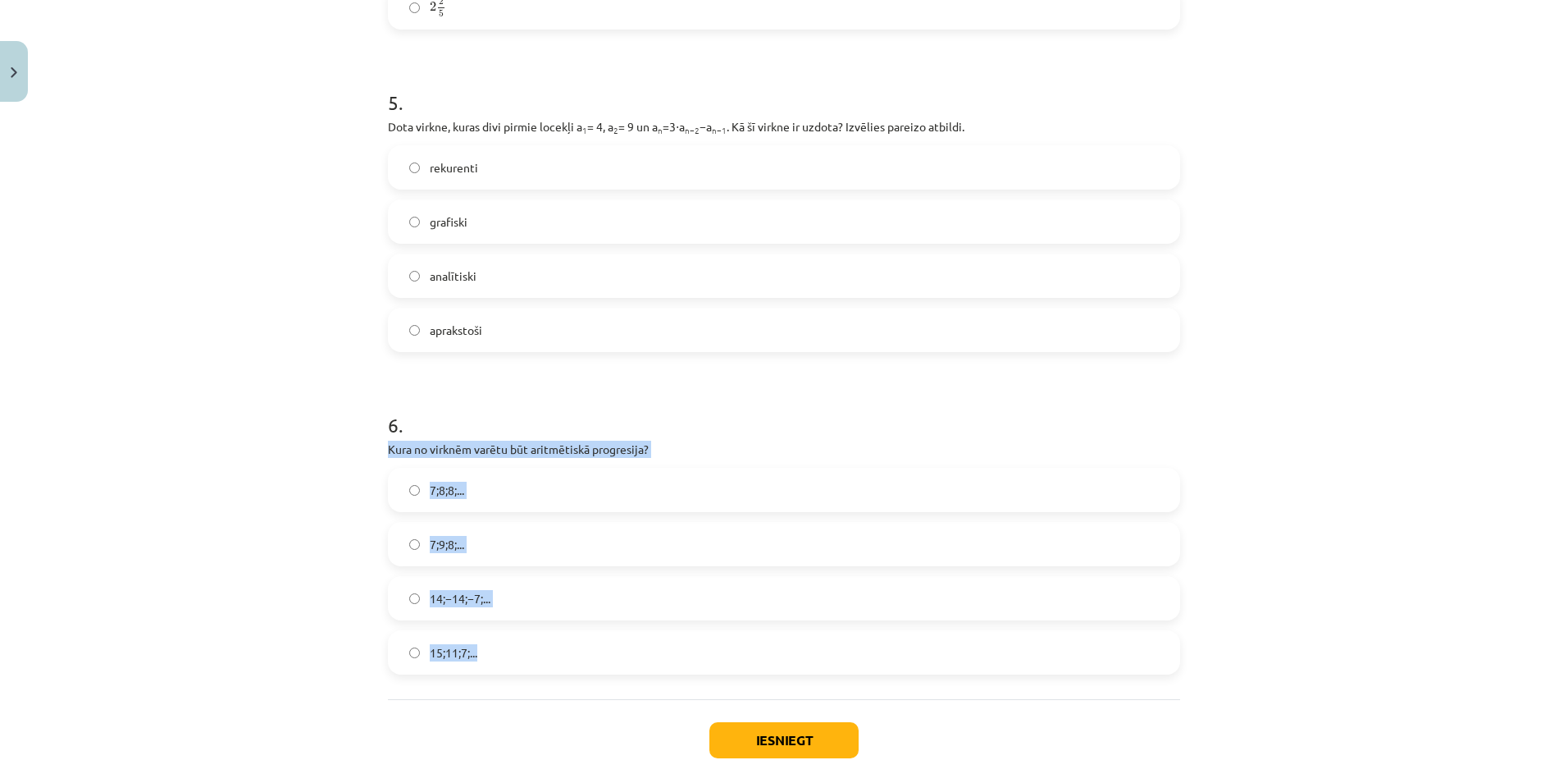
drag, startPoint x: 360, startPoint y: 451, endPoint x: 638, endPoint y: 658, distance: 346.6
click at [638, 658] on div "Mācību tēma: Matemātikas i - 12. klases 1. ieskaites mācību materiāls (ab) #5 📝…" at bounding box center [784, 391] width 1568 height 783
copy div "Kura no virknēm varētu būt aritmētiskā progresija? 7;8;8;... 7;9;8;... 14;−14;−…"
click at [256, 405] on div "Mācību tēma: Matemātikas i - 12. klases 1. ieskaites mācību materiāls (ab) #5 📝…" at bounding box center [784, 391] width 1568 height 783
click at [410, 648] on div "7;8;8;... 7;9;8;... 14;−14;−7;... 15;11;7;..." at bounding box center [784, 571] width 792 height 207
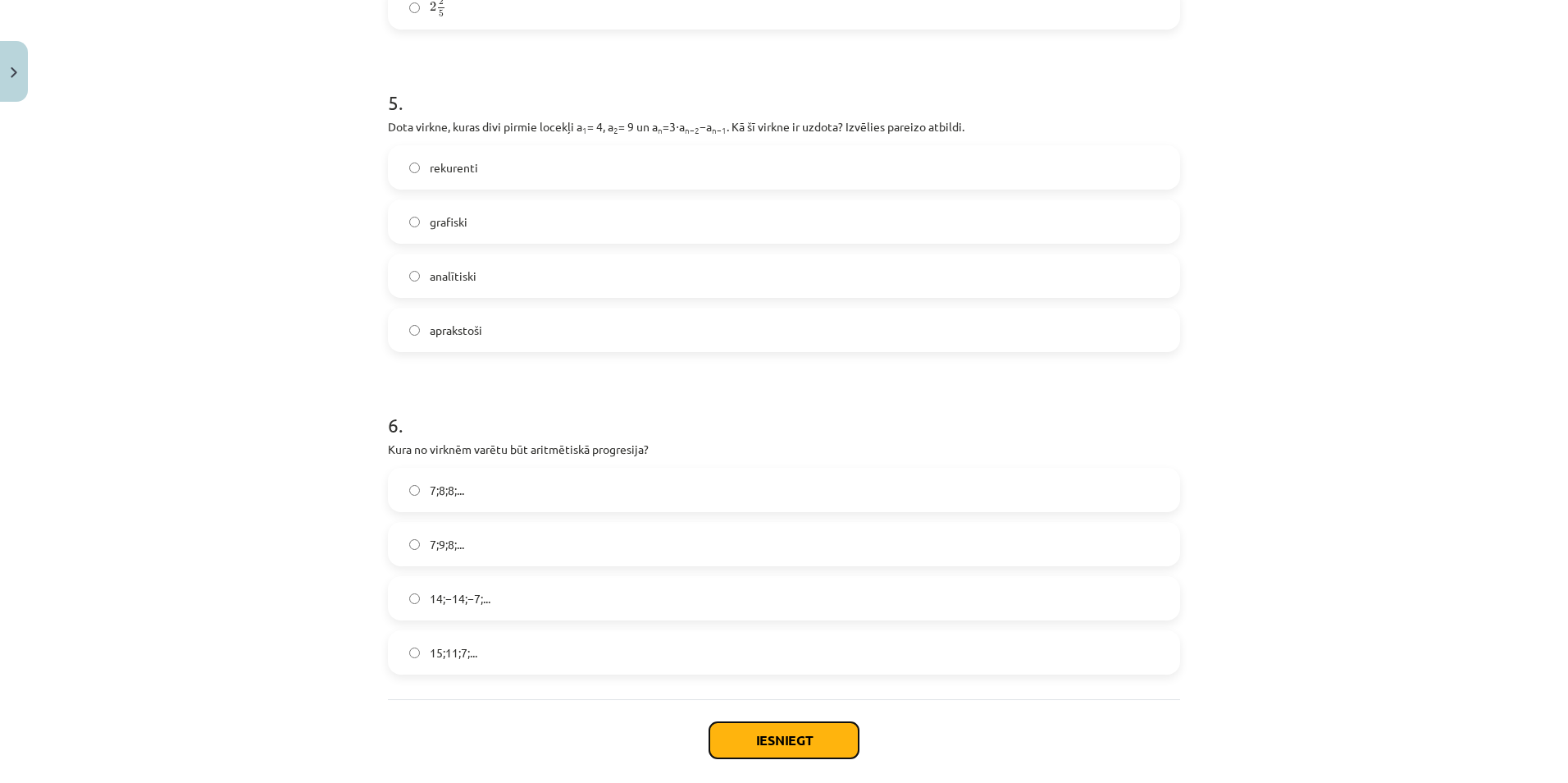
click at [848, 731] on button "Iesniegt" at bounding box center [784, 739] width 150 height 37
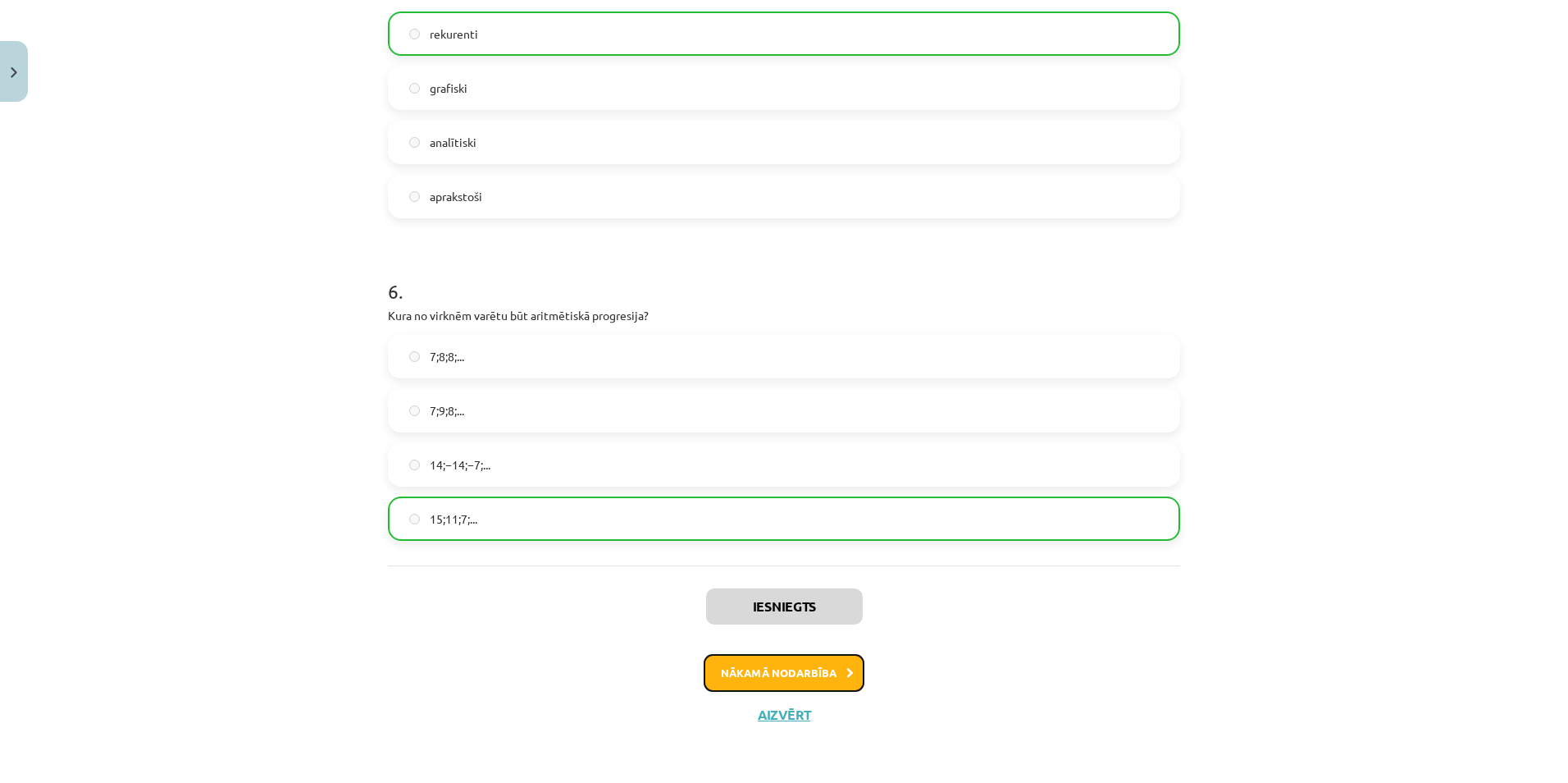
click at [792, 677] on button "Nākamā nodarbība" at bounding box center [784, 673] width 160 height 37
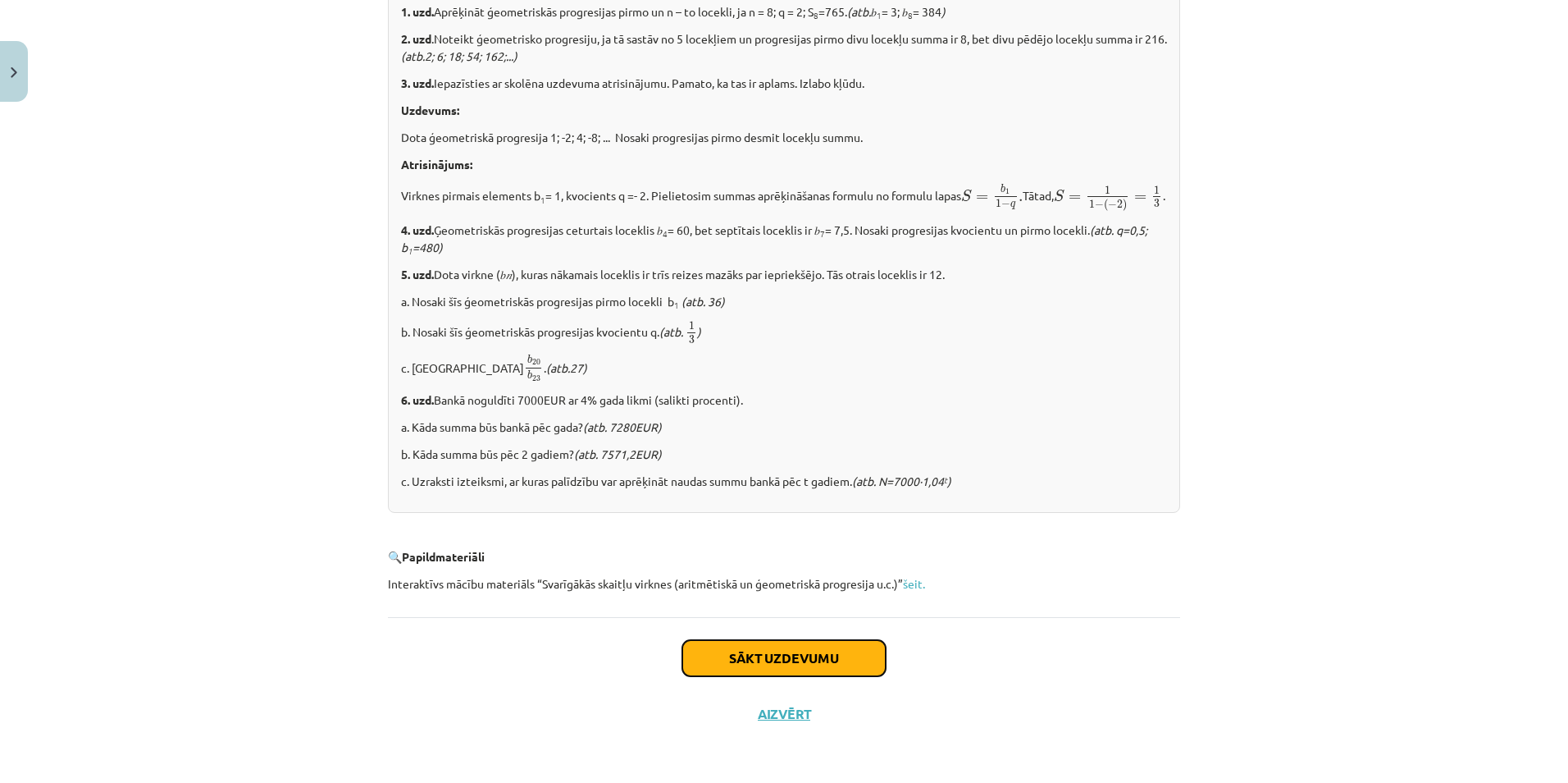
click at [787, 642] on button "Sākt uzdevumu" at bounding box center [784, 657] width 203 height 37
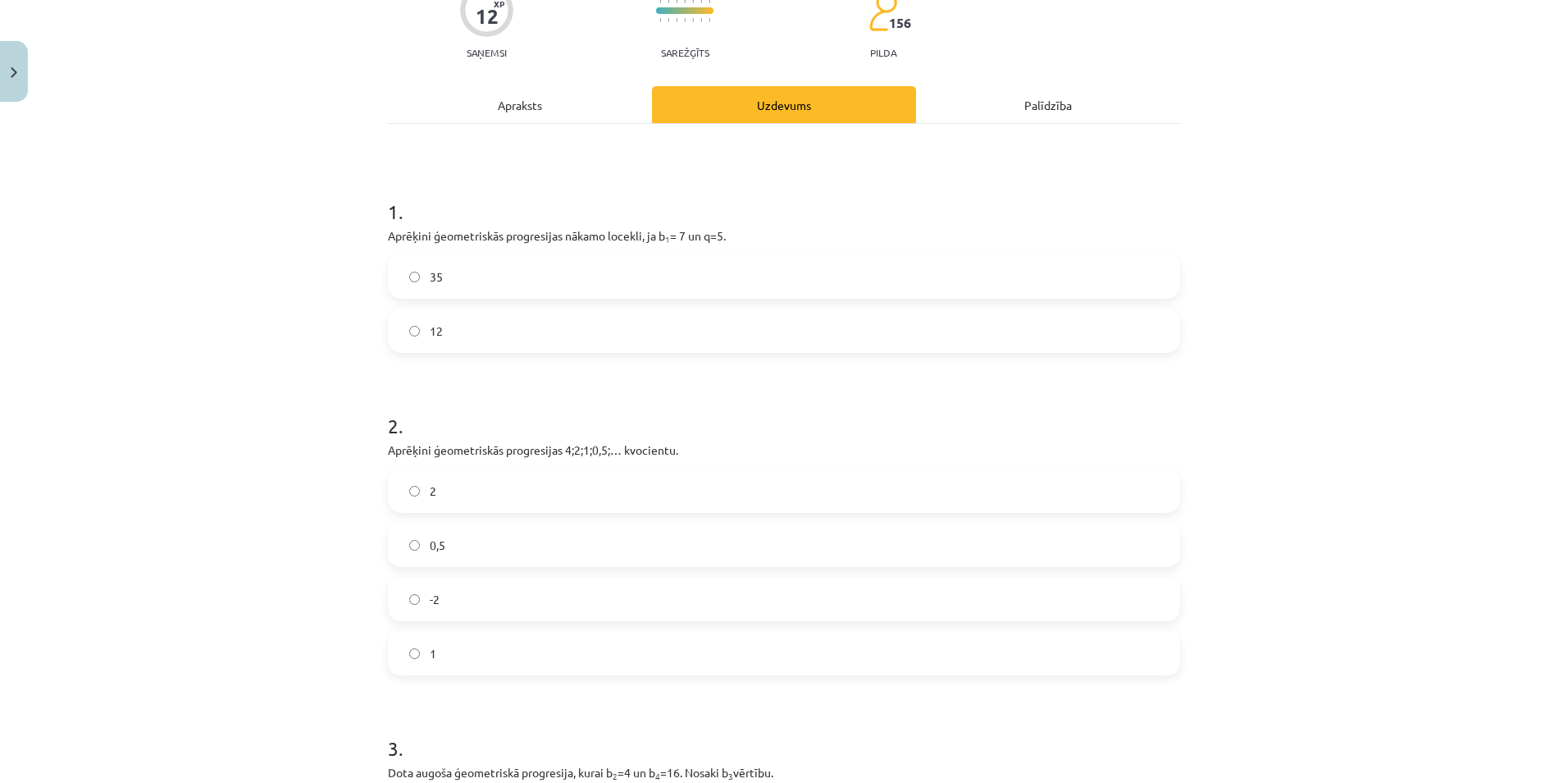
scroll to position [41, 0]
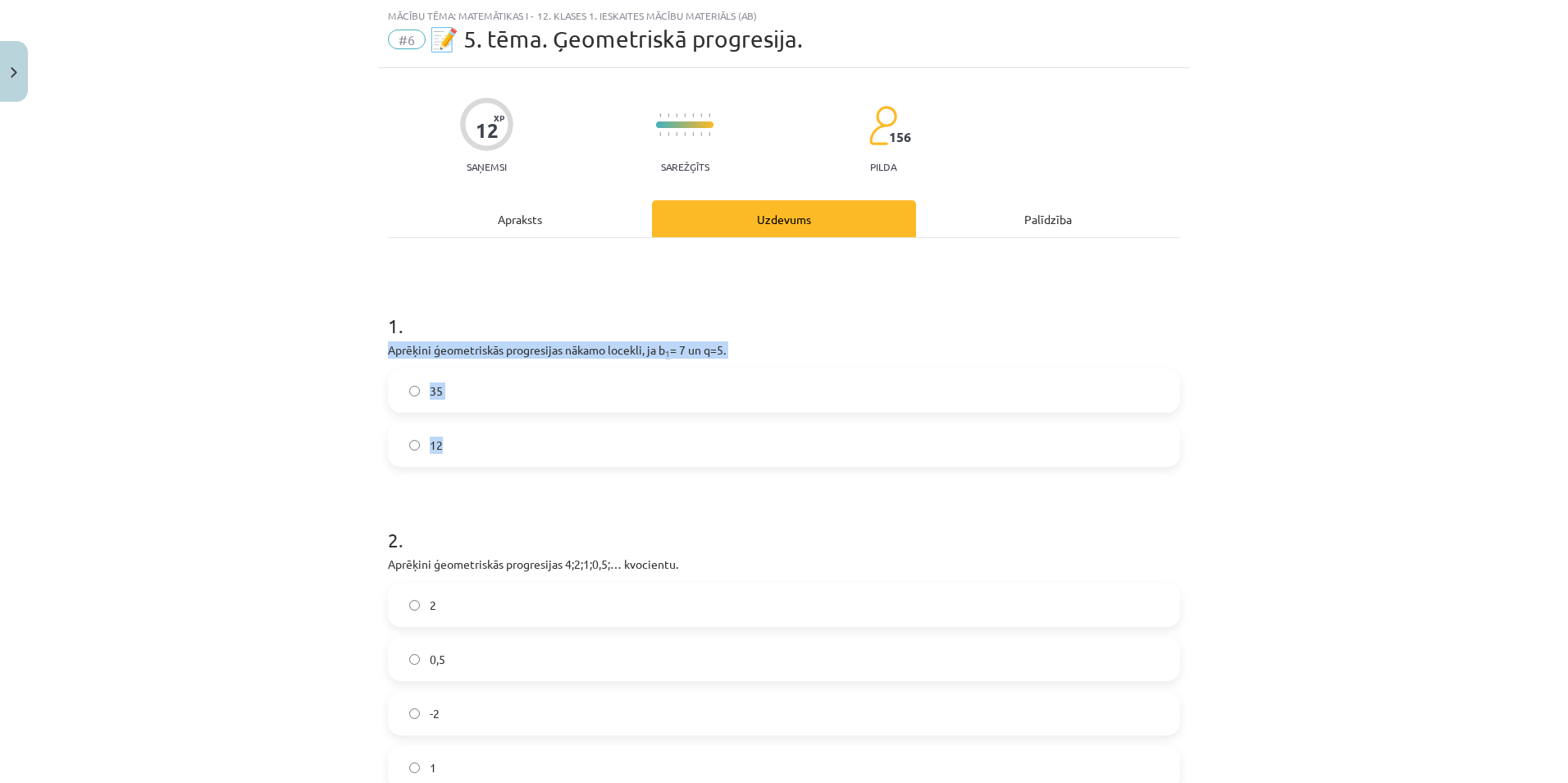
drag, startPoint x: 375, startPoint y: 342, endPoint x: 462, endPoint y: 459, distance: 145.8
click at [462, 459] on div "12 XP Saņemsi Sarežģīts 156 pilda Apraksts Uzdevums Palīdzība 1 . Aprēķini ģeom…" at bounding box center [784, 664] width 812 height 1193
copy div "Aprēķini ģeometriskās progresijas nākamo locekli, ja b 1 = 7 un q=5. 35 12"
click at [435, 389] on span "35" at bounding box center [436, 390] width 13 height 17
click at [317, 484] on div "Mācību tēma: Matemātikas i - 12. klases 1. ieskaites mācību materiāls (ab) #6 📝…" at bounding box center [784, 391] width 1568 height 783
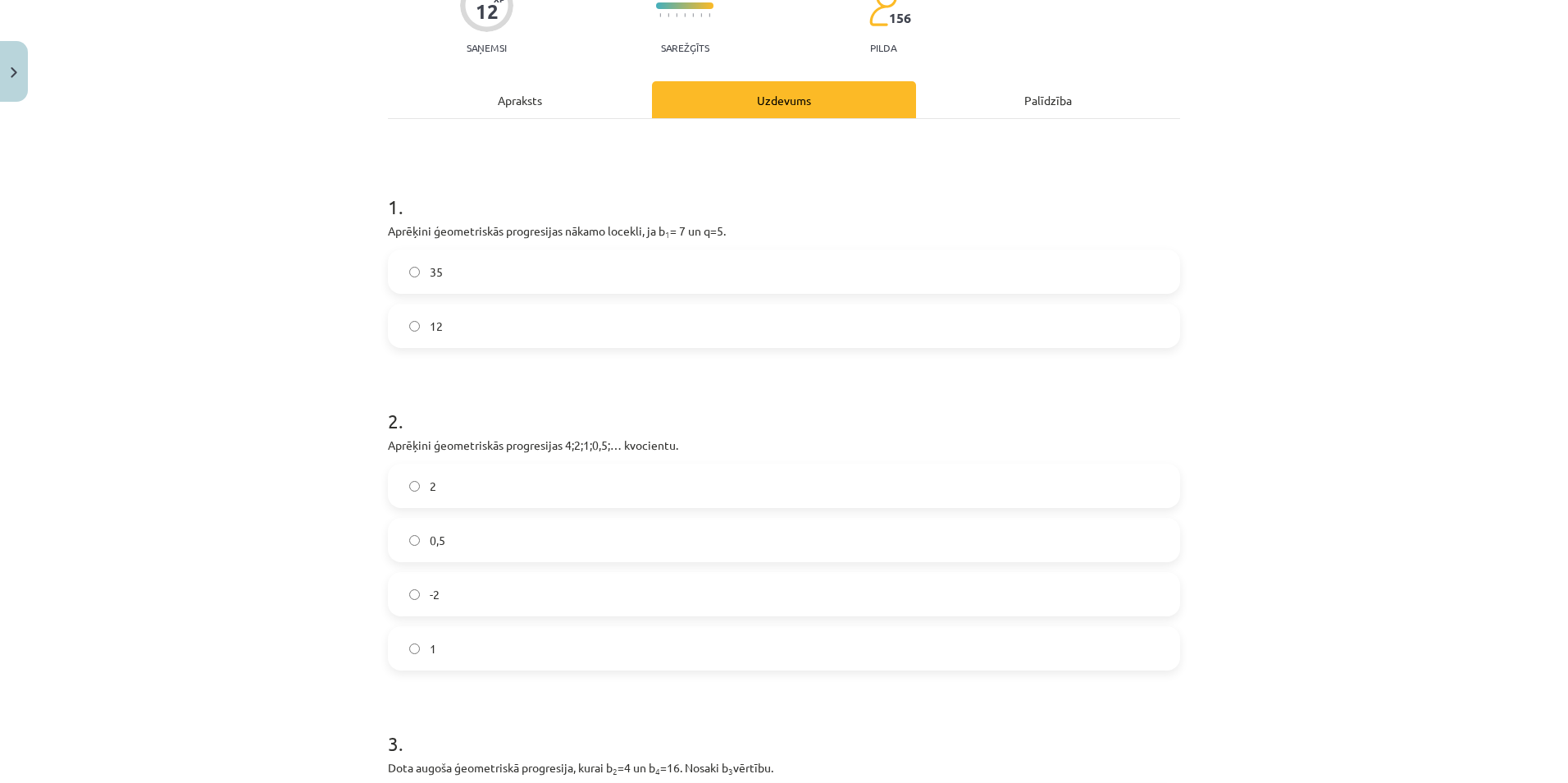
scroll to position [205, 0]
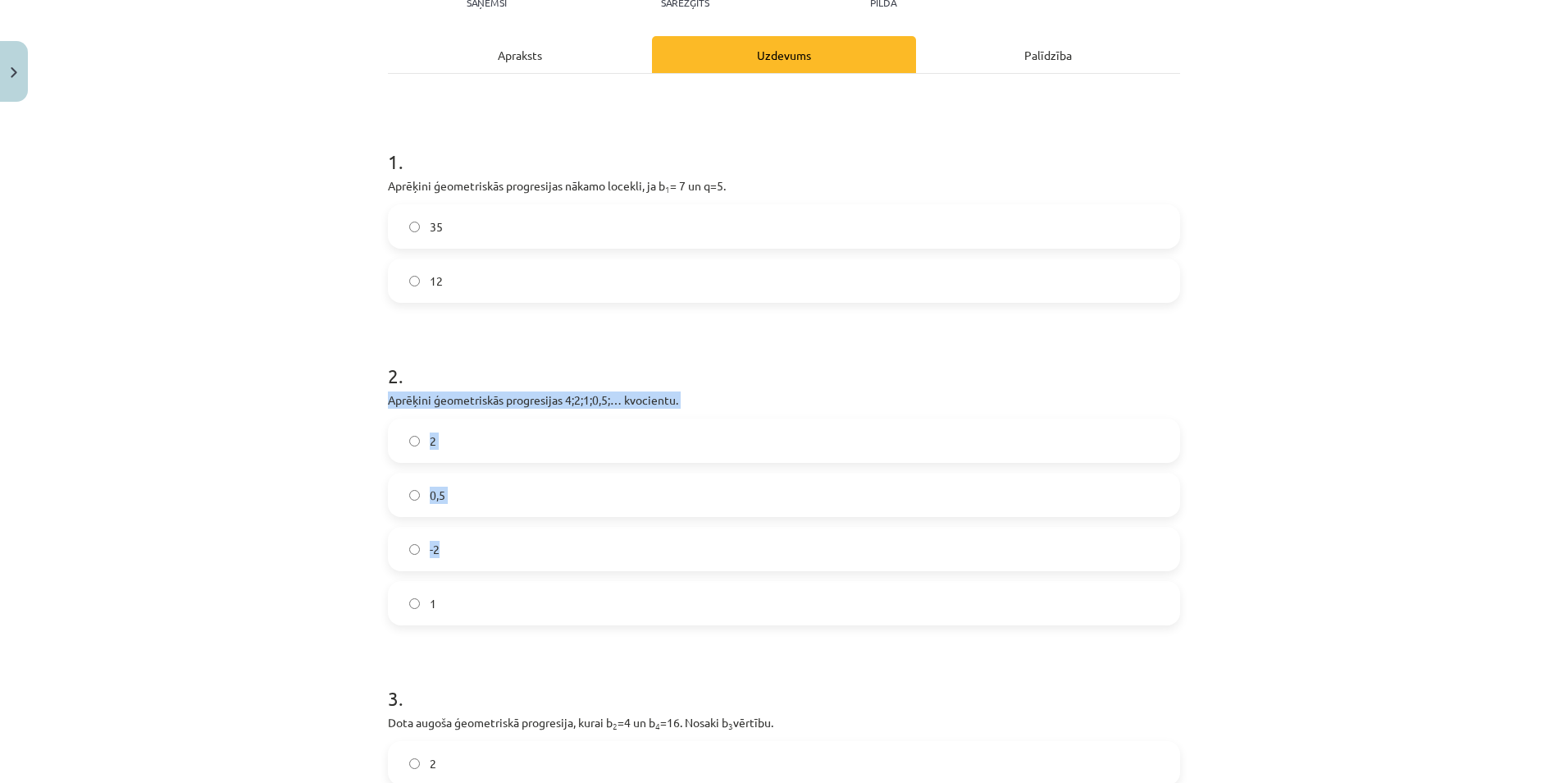
drag, startPoint x: 366, startPoint y: 389, endPoint x: 562, endPoint y: 557, distance: 258.1
click at [562, 557] on div "Mācību tēma: Matemātikas i - 12. klases 1. ieskaites mācību materiāls (ab) #6 📝…" at bounding box center [784, 391] width 1568 height 783
drag, startPoint x: 562, startPoint y: 557, endPoint x: 342, endPoint y: 419, distance: 259.7
click at [338, 426] on div "Mācību tēma: Matemātikas i - 12. klases 1. ieskaites mācību materiāls (ab) #6 📝…" at bounding box center [784, 391] width 1568 height 783
click at [382, 382] on div "12 XP Saņemsi Sarežģīts 156 pilda Apraksts Uzdevums Palīdzība 1 . Aprēķini ģeom…" at bounding box center [784, 500] width 812 height 1193
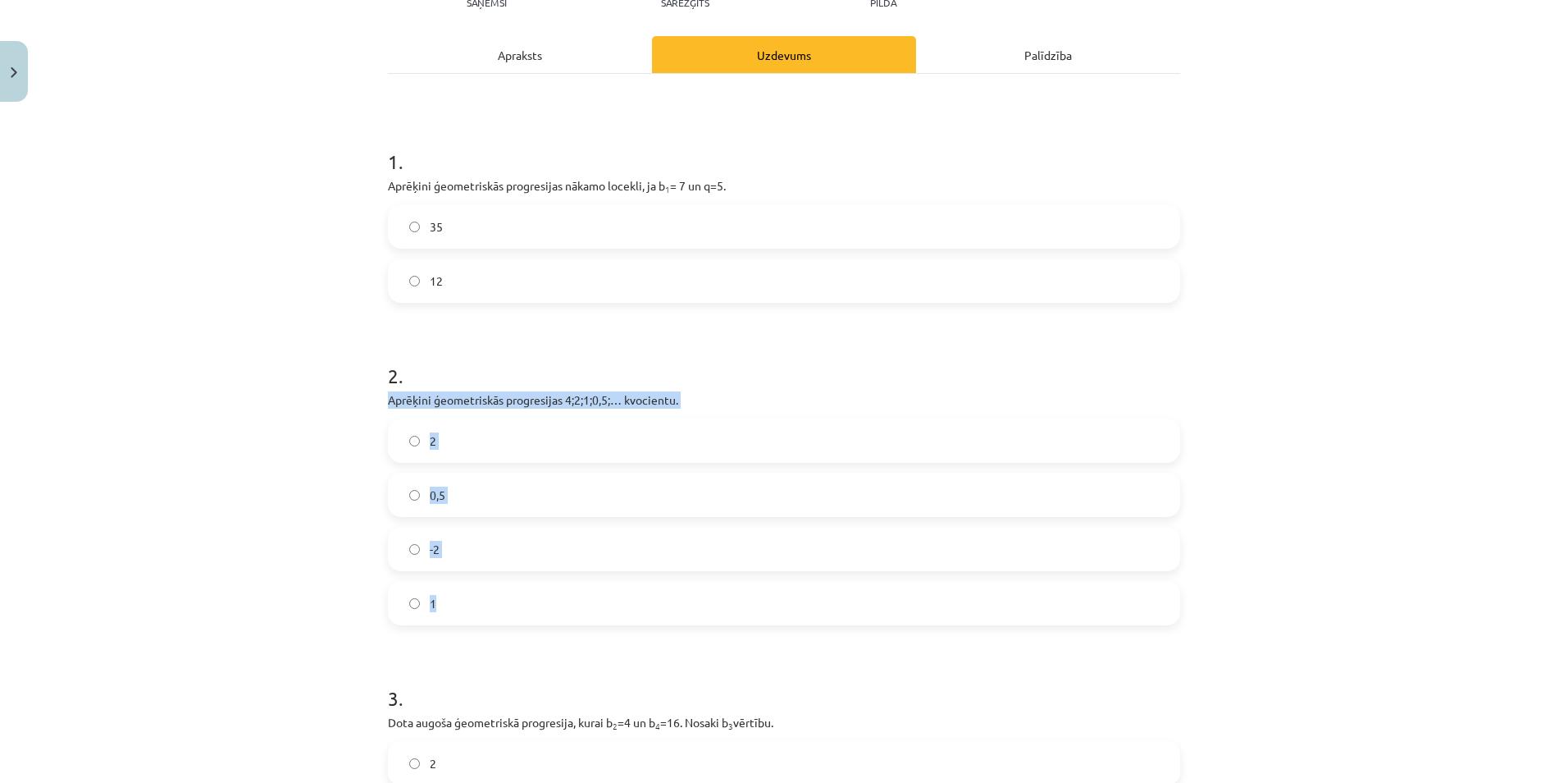
drag, startPoint x: 402, startPoint y: 403, endPoint x: 501, endPoint y: 616, distance: 234.9
click at [501, 616] on div "Mācību tēma: Matemātikas i - 12. klases 1. ieskaites mācību materiāls (ab) #6 📝…" at bounding box center [784, 391] width 1568 height 783
copy div "Aprēķini ģeometriskās progresijas 4;2;1;0,5;… kvocientu. 2 0,5 -2 1"
click at [311, 522] on div "Mācību tēma: Matemātikas i - 12. klases 1. ieskaites mācību materiāls (ab) #6 📝…" at bounding box center [784, 391] width 1568 height 783
click at [309, 523] on div "Mācību tēma: Matemātikas i - 12. klases 1. ieskaites mācību materiāls (ab) #6 📝…" at bounding box center [784, 391] width 1568 height 783
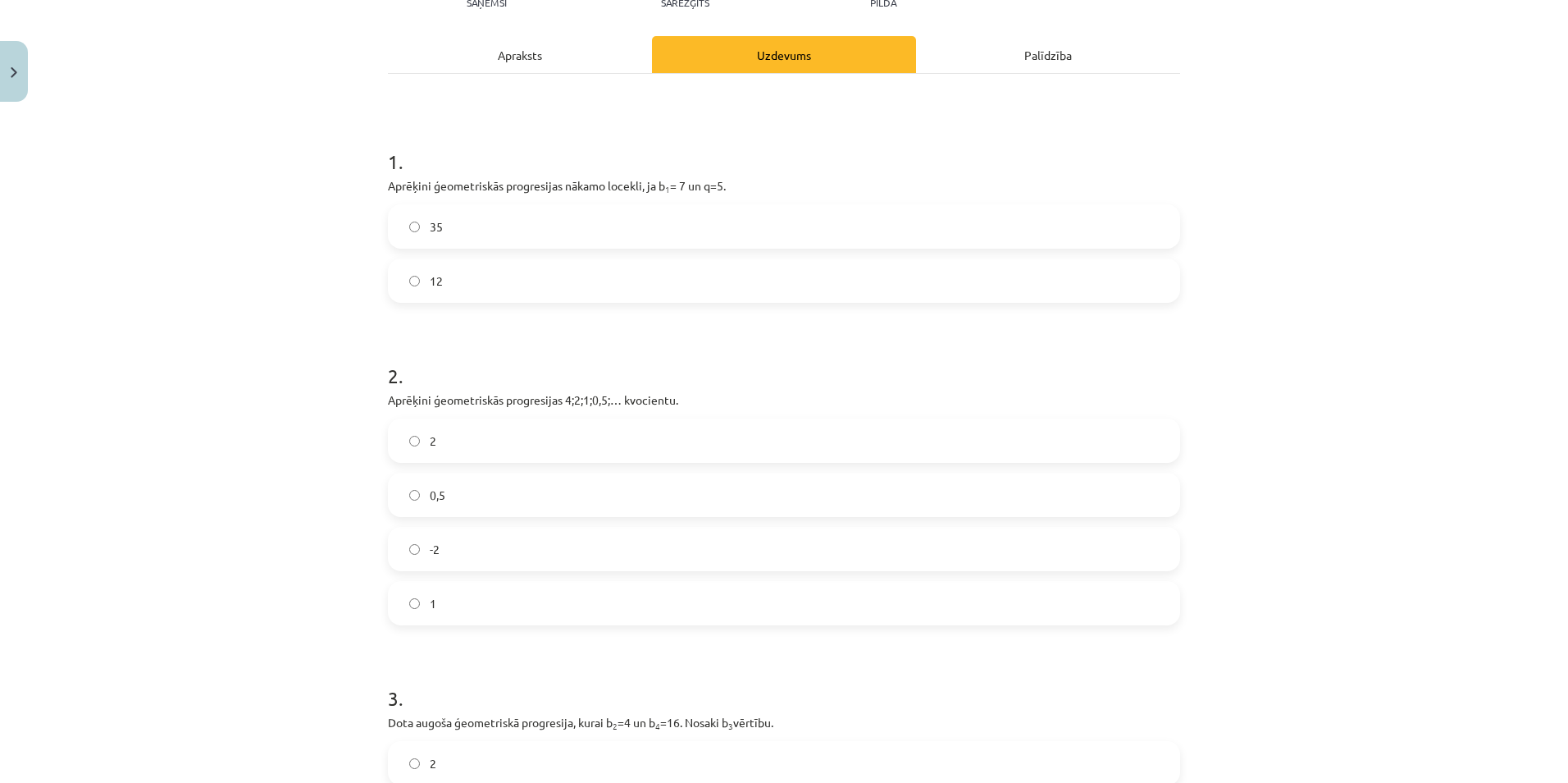
click at [492, 490] on label "0,5" at bounding box center [784, 494] width 789 height 41
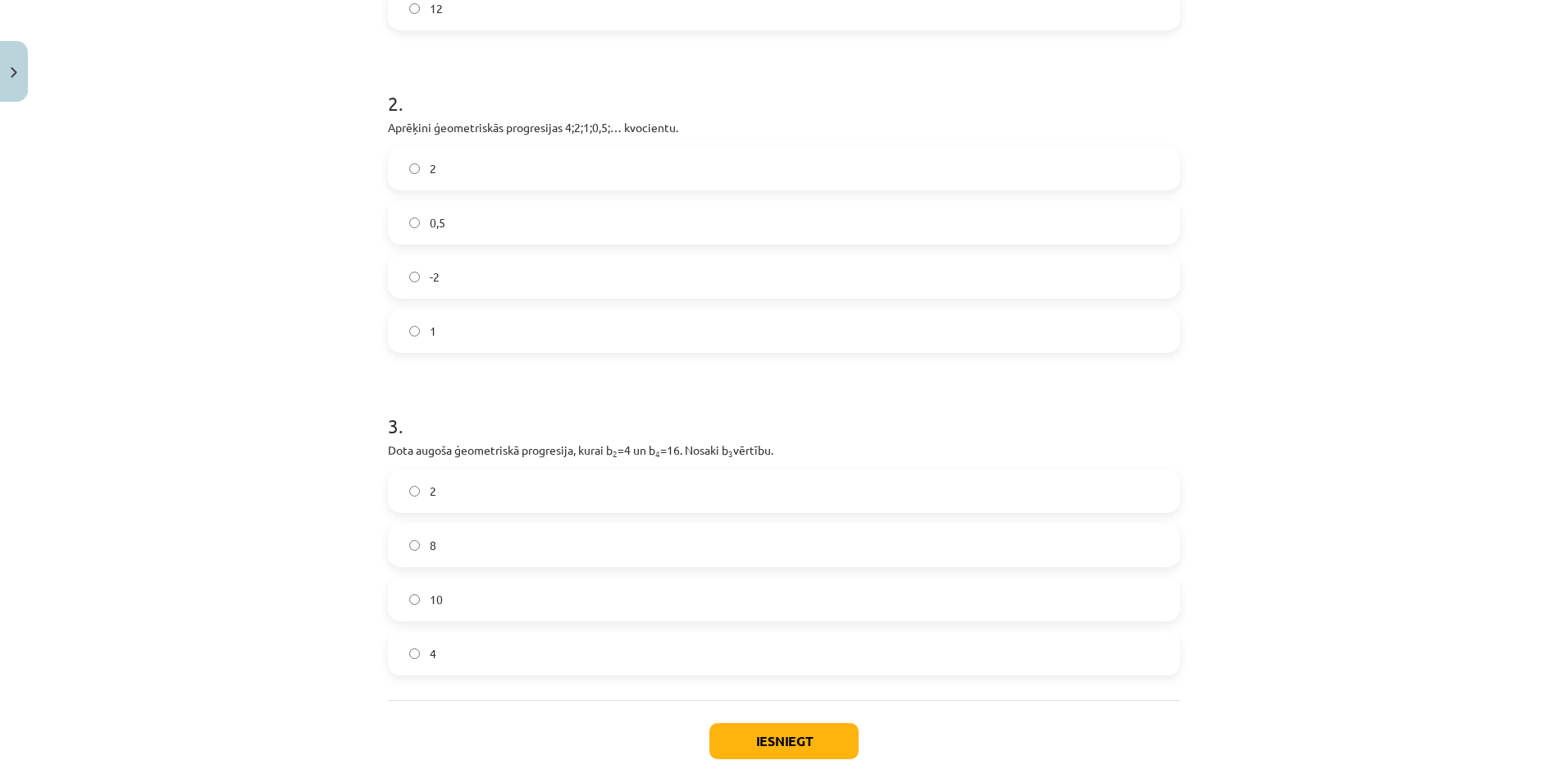
scroll to position [560, 0]
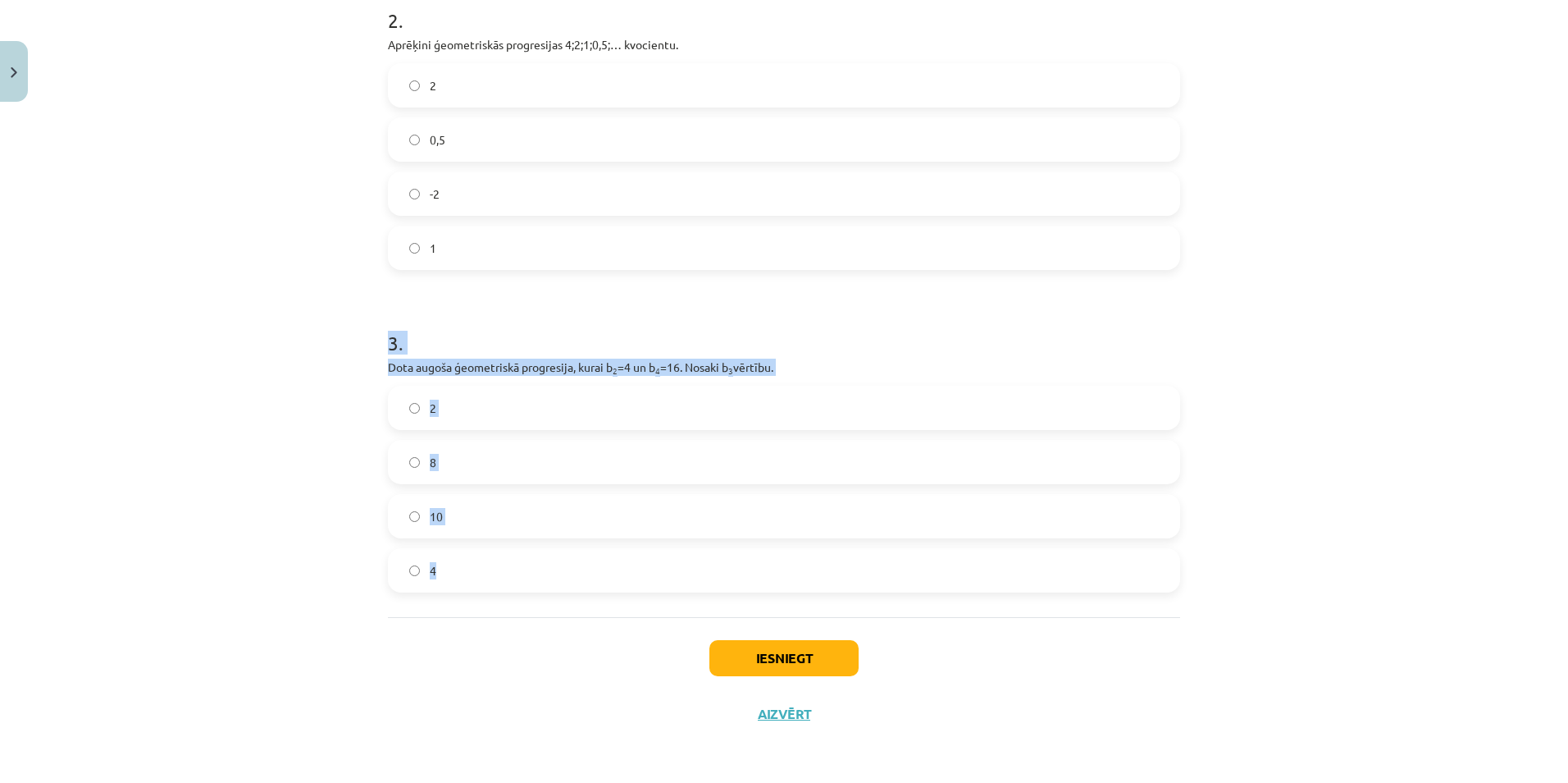
drag, startPoint x: 359, startPoint y: 353, endPoint x: 531, endPoint y: 575, distance: 280.8
click at [531, 575] on div "Mācību tēma: Matemātikas i - 12. klases 1. ieskaites mācību materiāls (ab) #6 📝…" at bounding box center [784, 391] width 1568 height 783
copy div "3 . Dota augoša ģeometriskā progresija, kurai b 2 =4 un b 4 =16. Nosaki b 3 vēr…"
click at [190, 441] on div "Mācību tēma: Matemātikas i - 12. klases 1. ieskaites mācību materiāls (ab) #6 📝…" at bounding box center [784, 391] width 1568 height 783
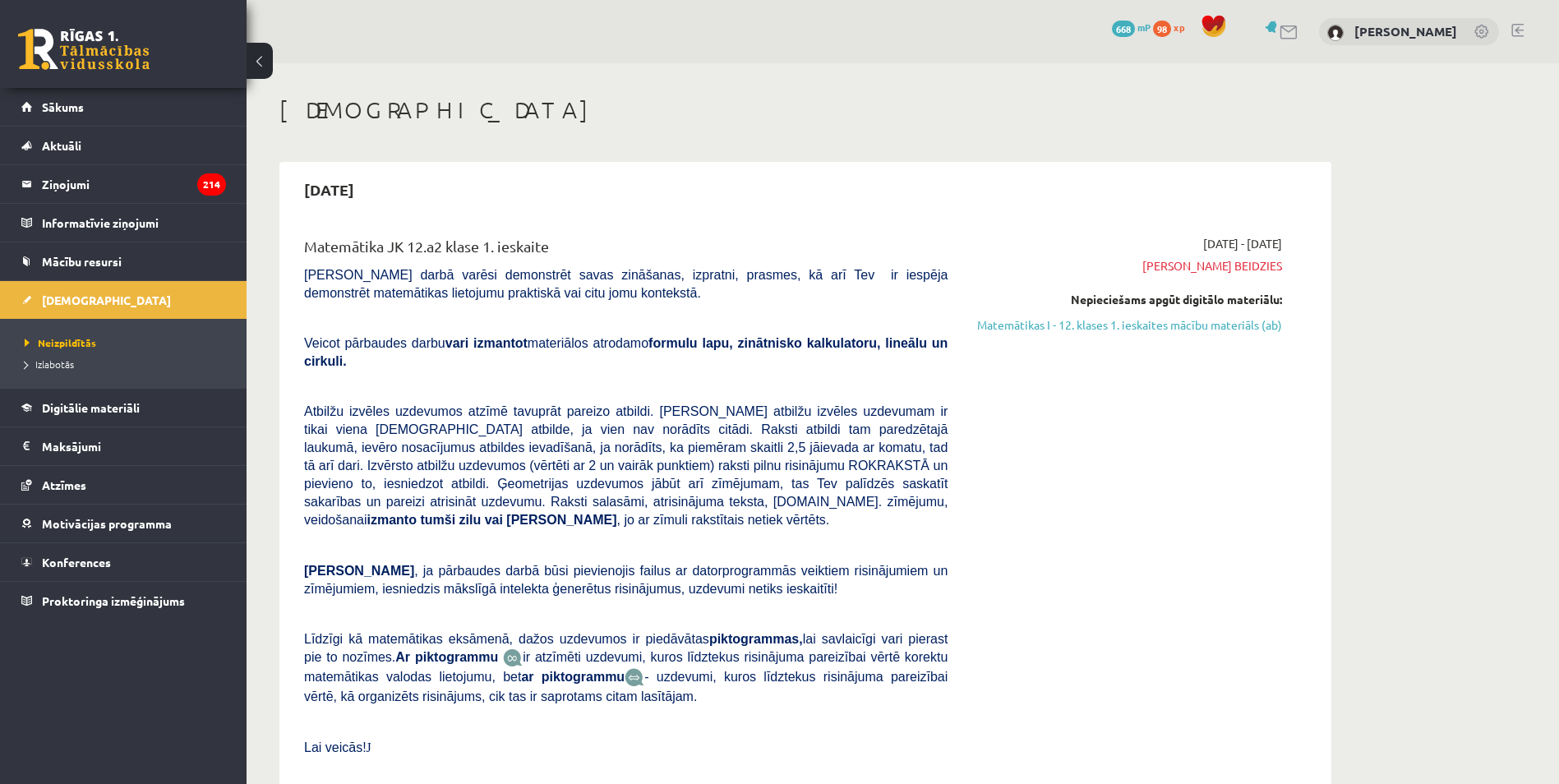
scroll to position [1120, 0]
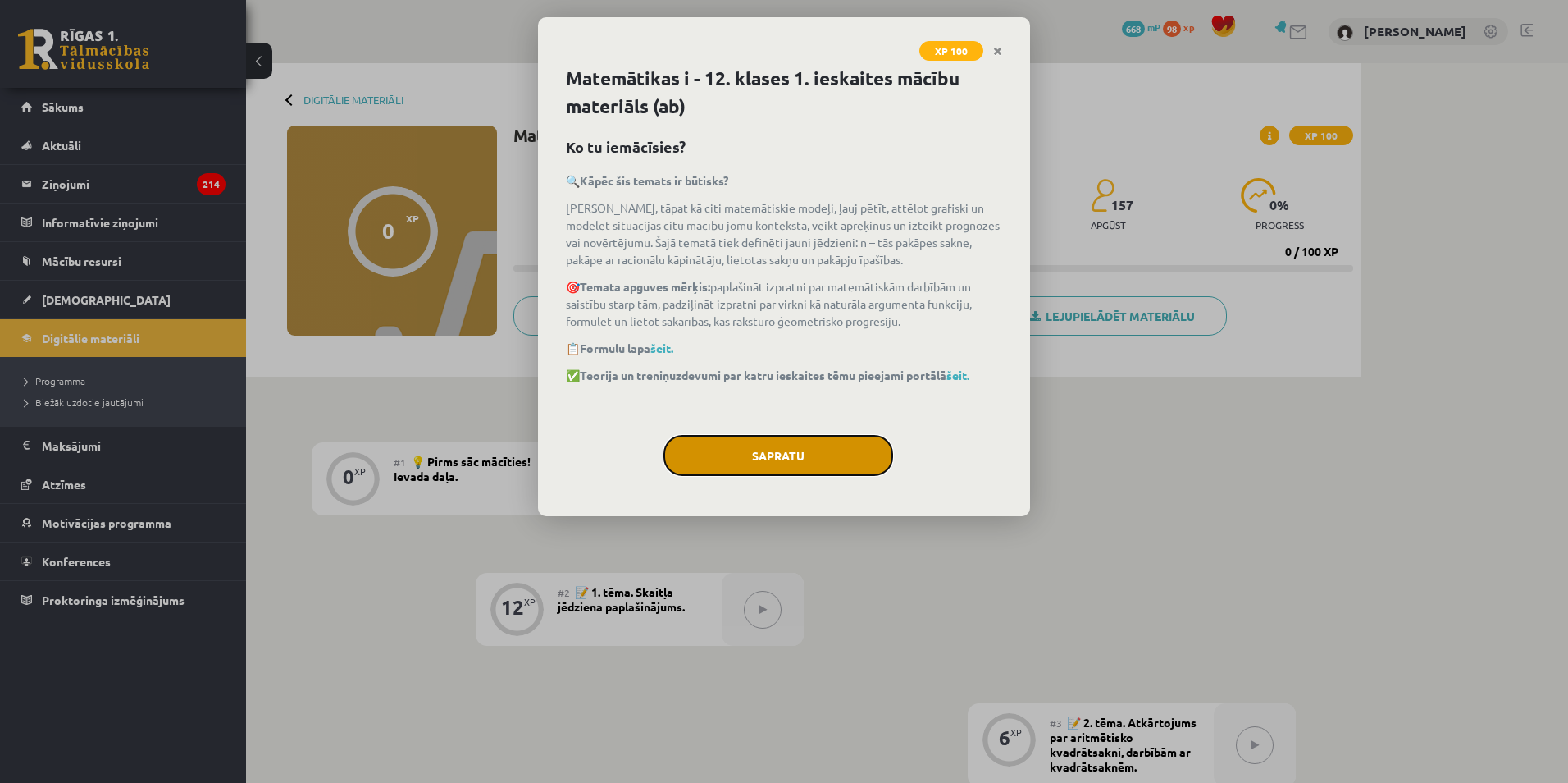
click at [765, 444] on button "Sapratu" at bounding box center [778, 455] width 230 height 41
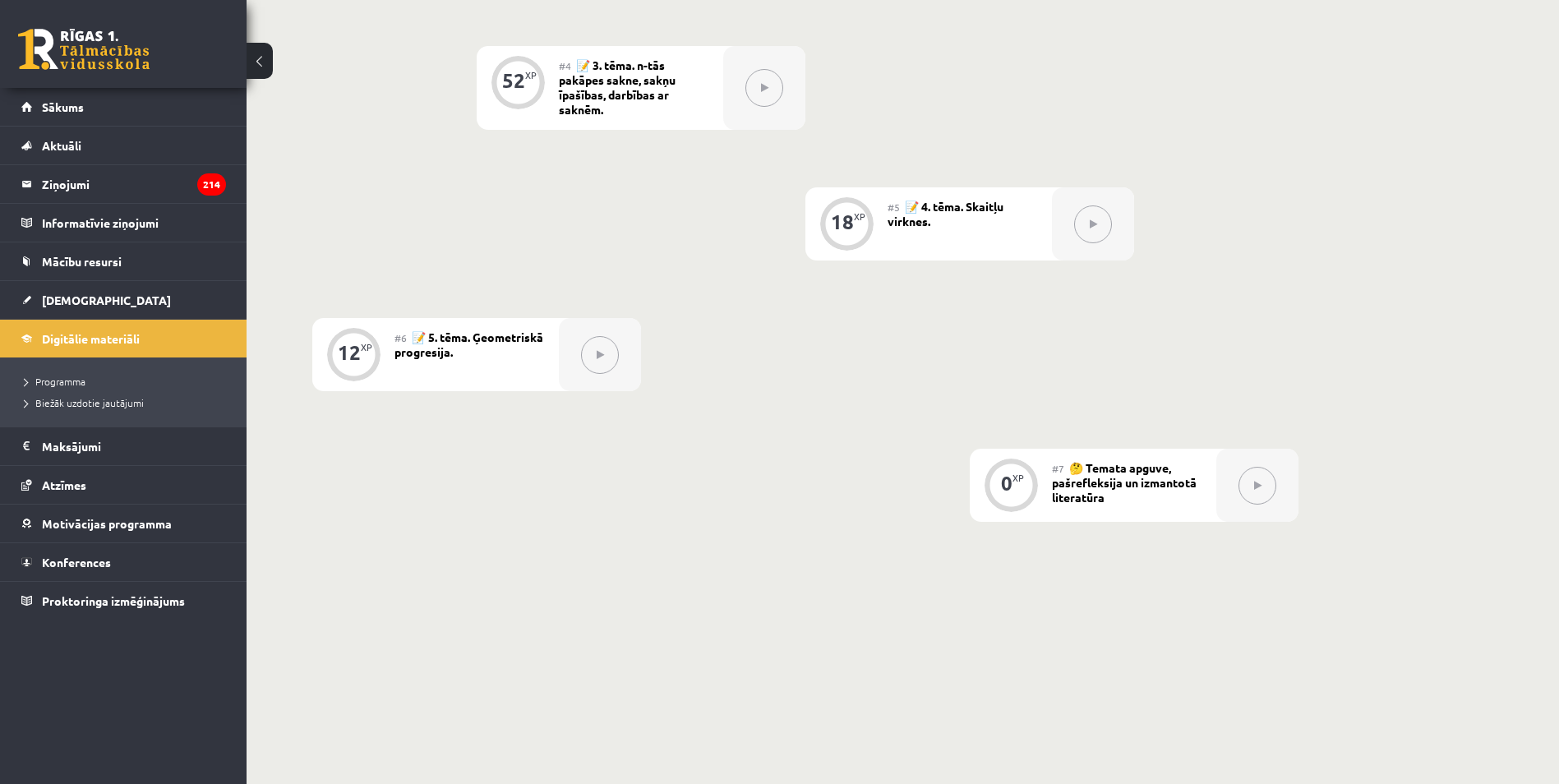
scroll to position [825, 0]
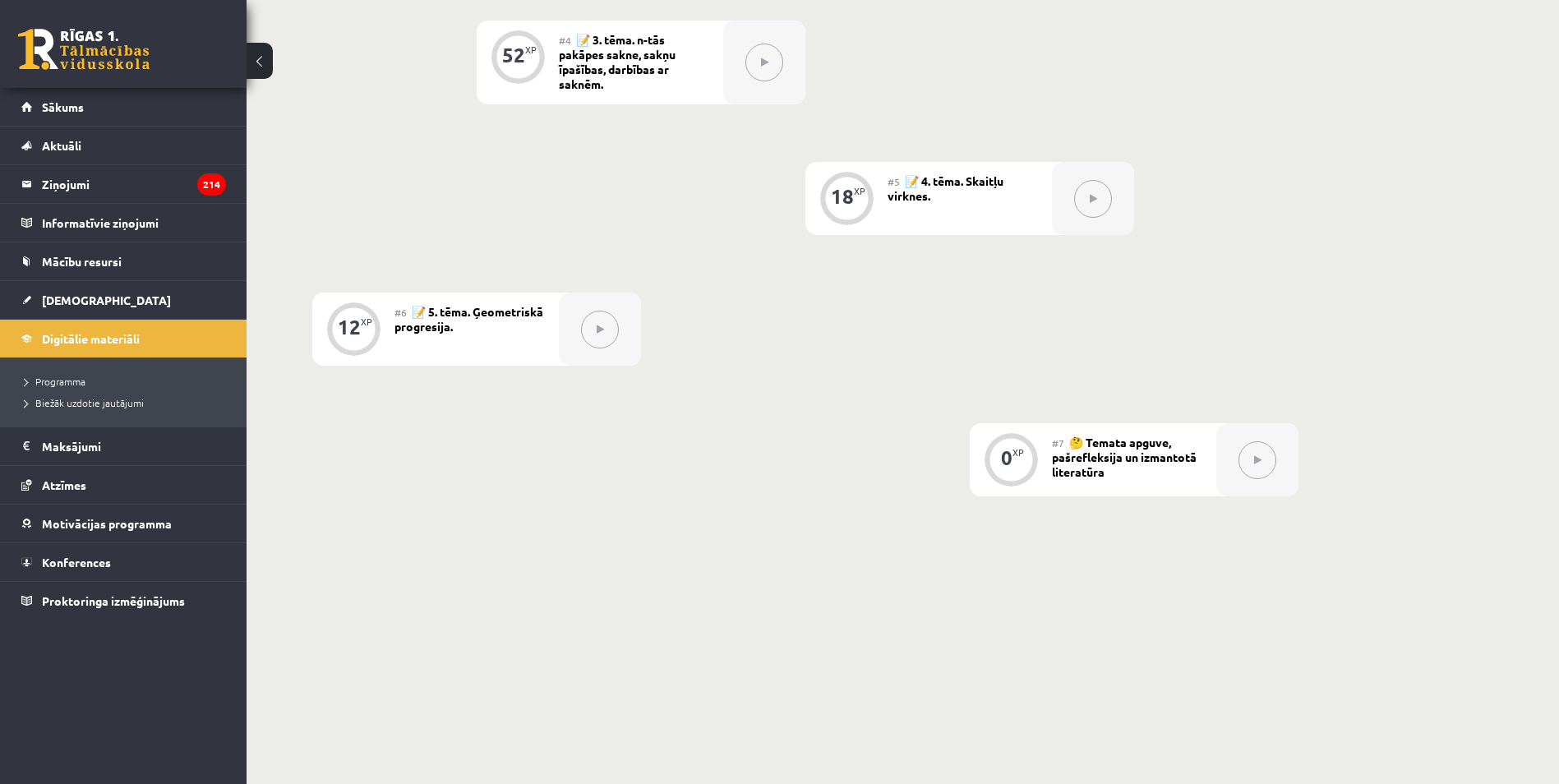
click at [1252, 459] on button at bounding box center [1257, 460] width 37 height 37
click at [617, 326] on button at bounding box center [600, 329] width 37 height 37
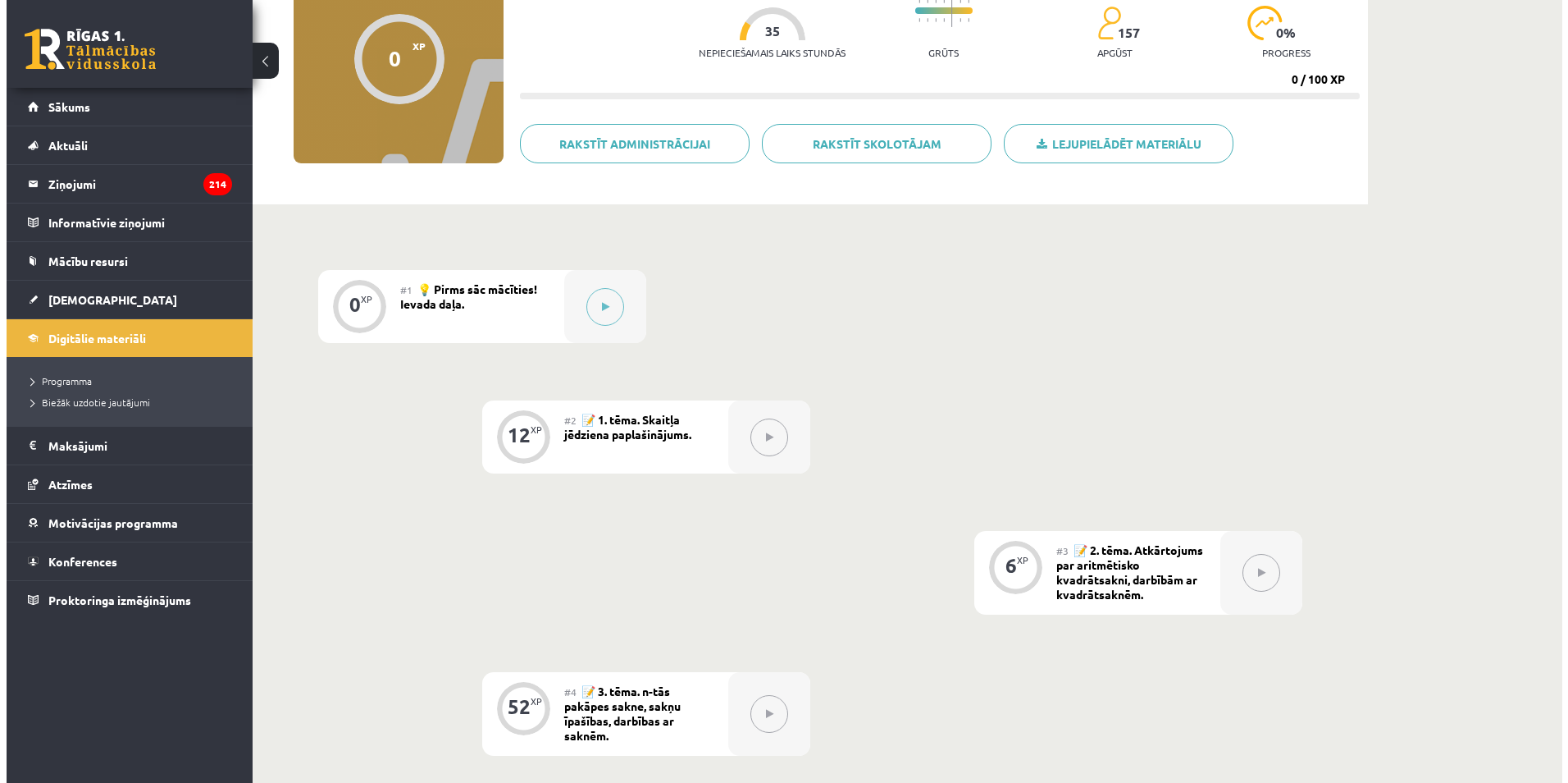
scroll to position [86, 0]
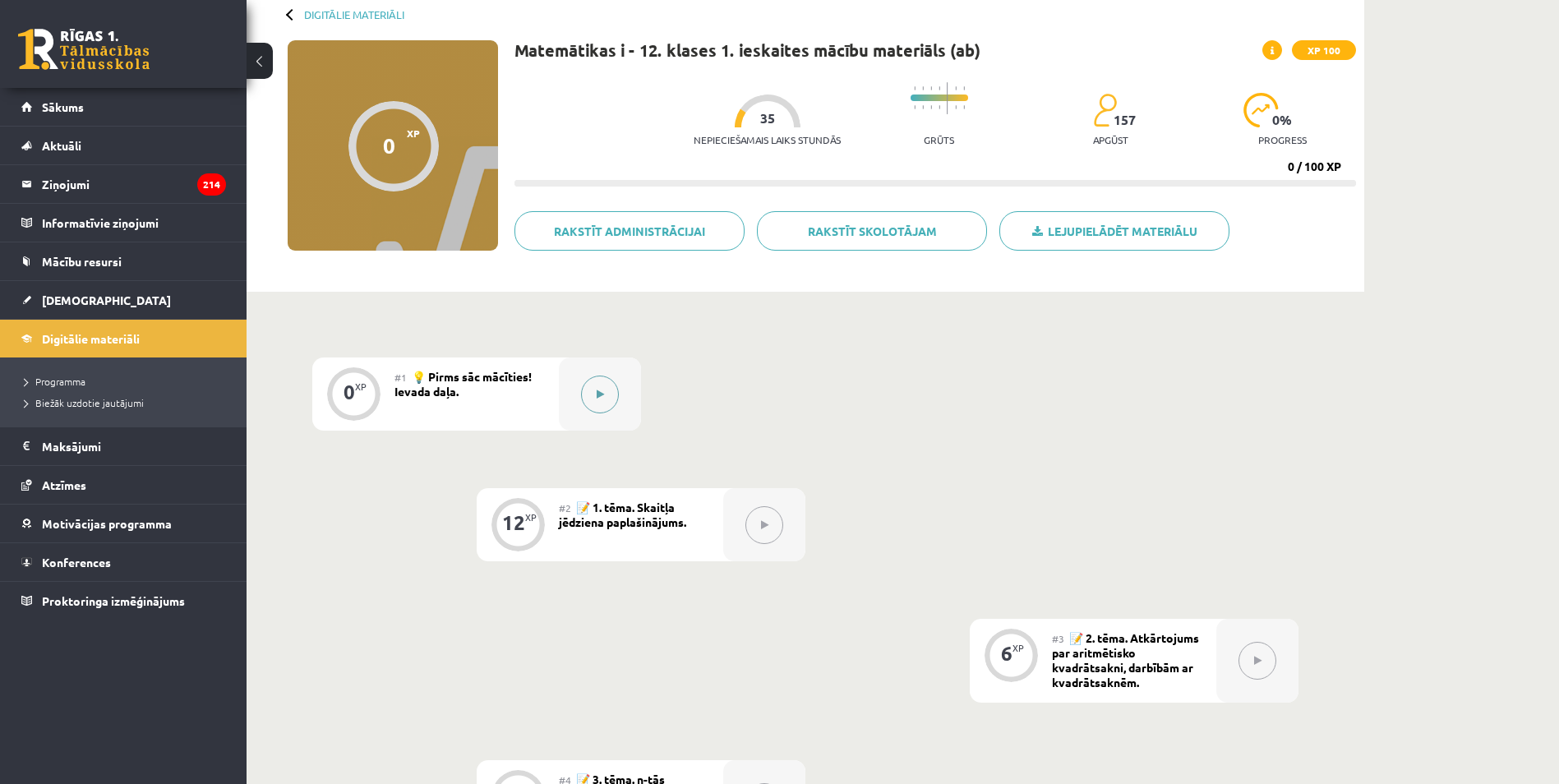
click at [628, 400] on div at bounding box center [600, 394] width 82 height 73
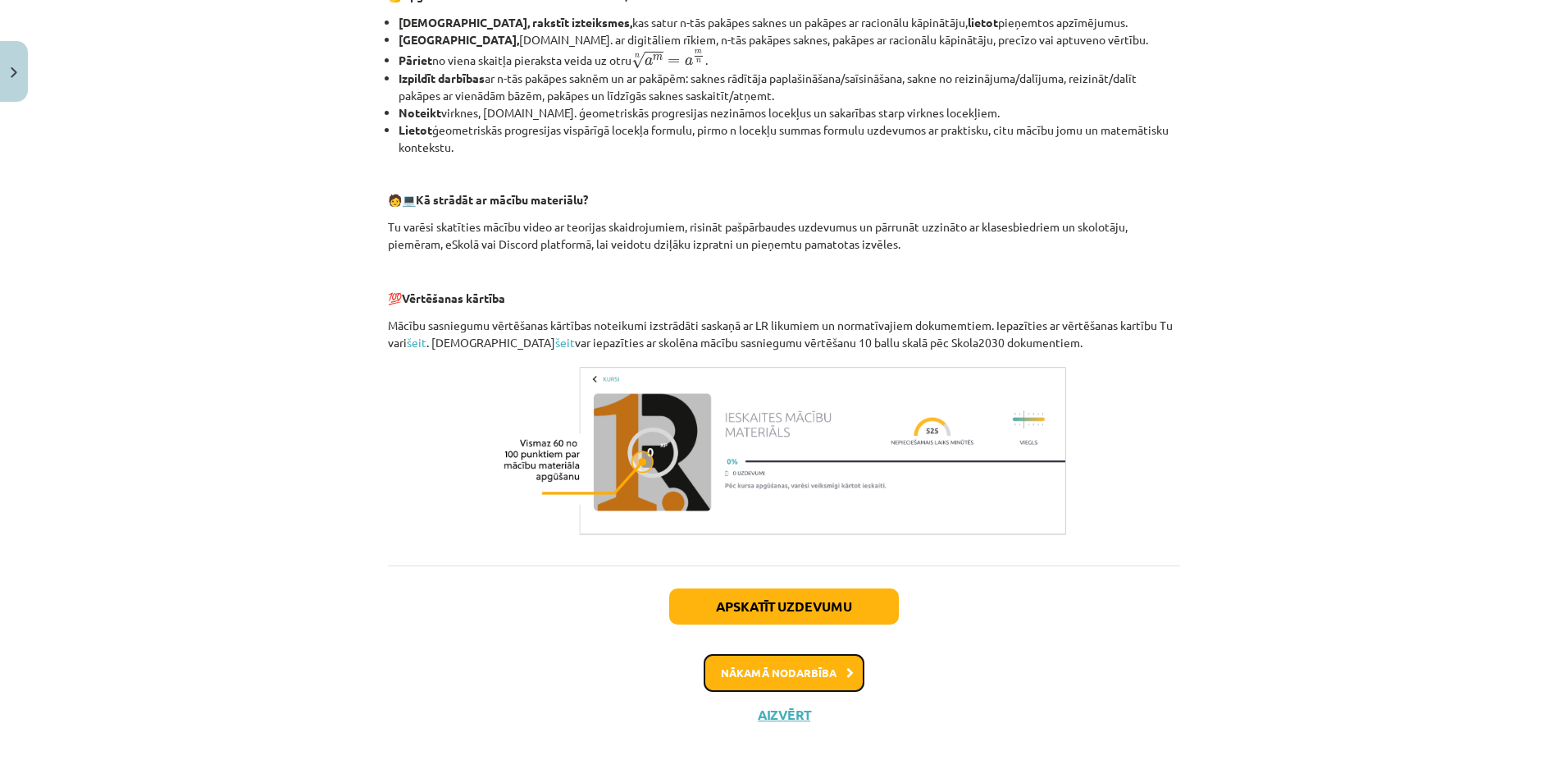
click at [767, 678] on button "Nākamā nodarbība" at bounding box center [784, 673] width 160 height 37
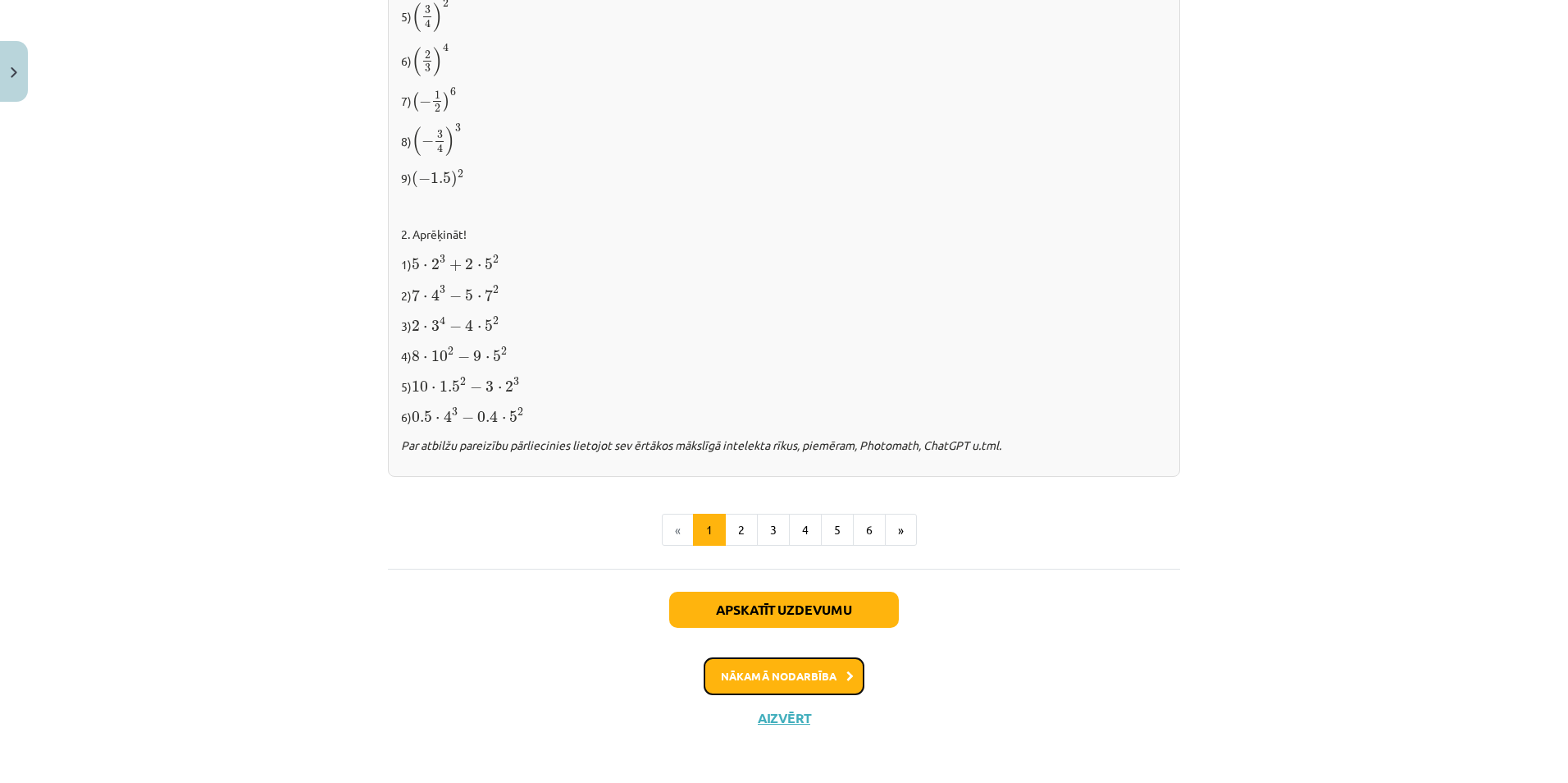
click at [785, 663] on button "Nākamā nodarbība" at bounding box center [784, 676] width 160 height 37
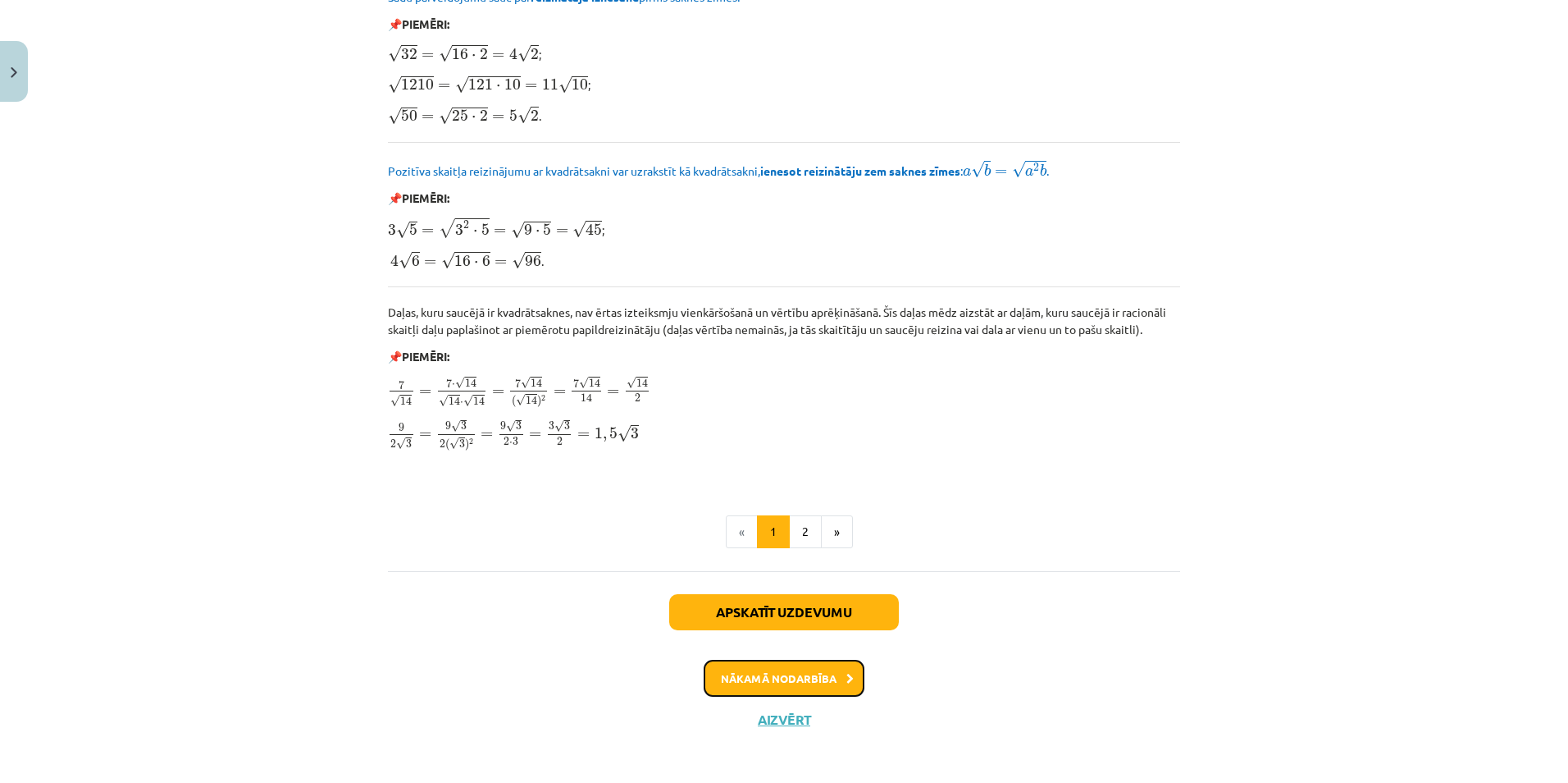
click at [800, 681] on button "Nākamā nodarbība" at bounding box center [784, 678] width 160 height 37
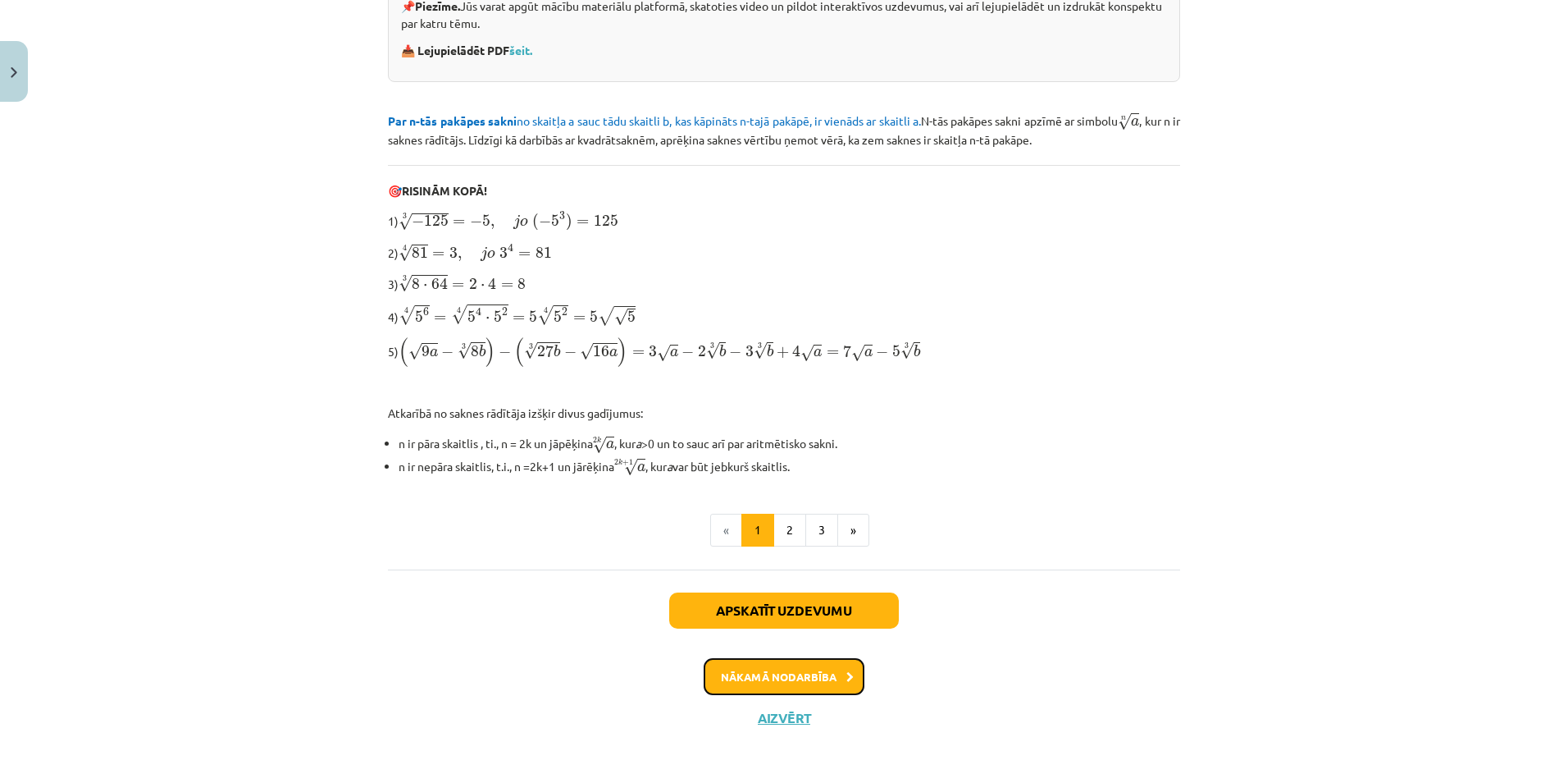
click at [794, 673] on button "Nākamā nodarbība" at bounding box center [784, 677] width 160 height 37
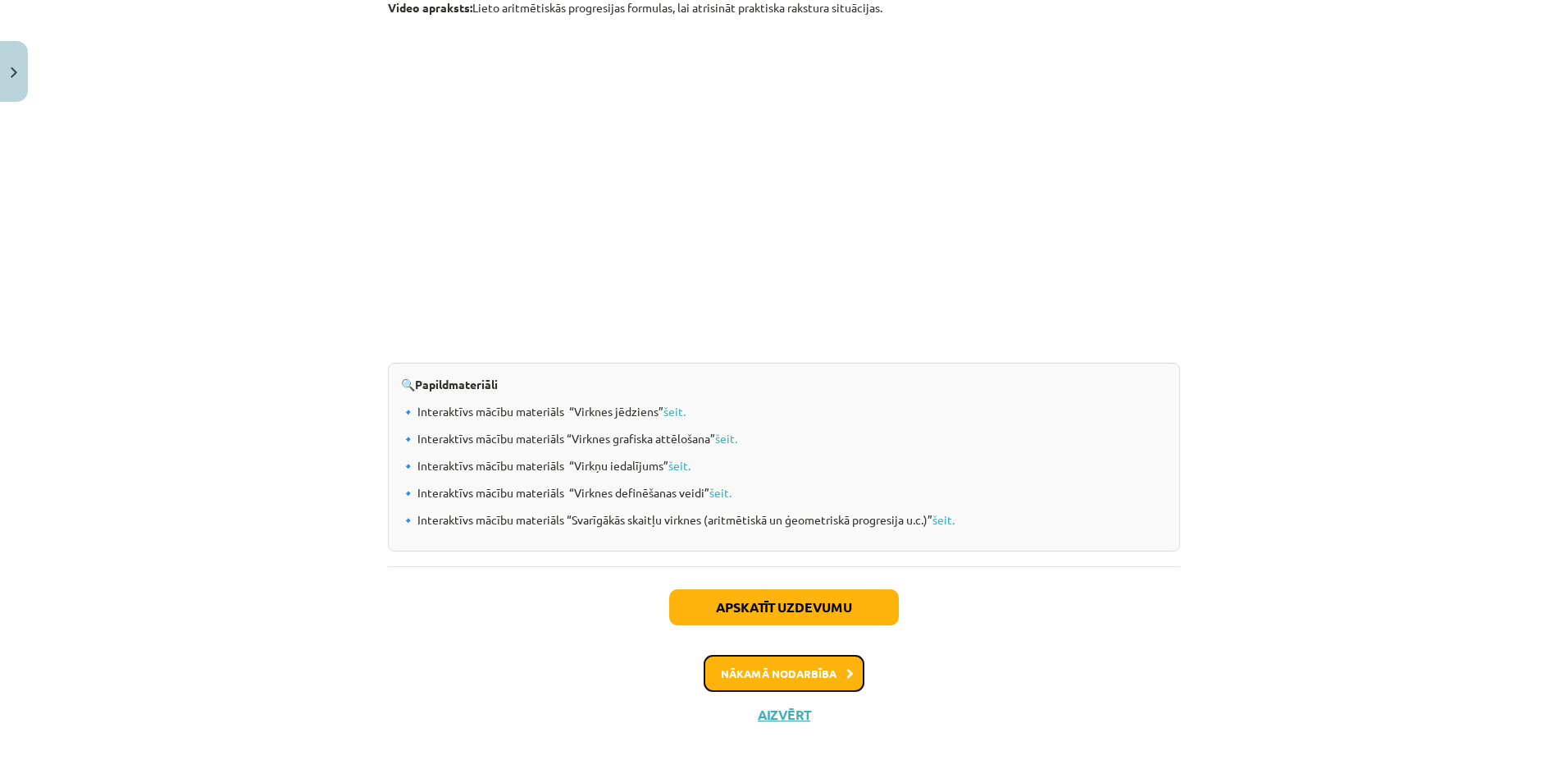
click at [799, 675] on button "Nākamā nodarbība" at bounding box center [784, 673] width 160 height 37
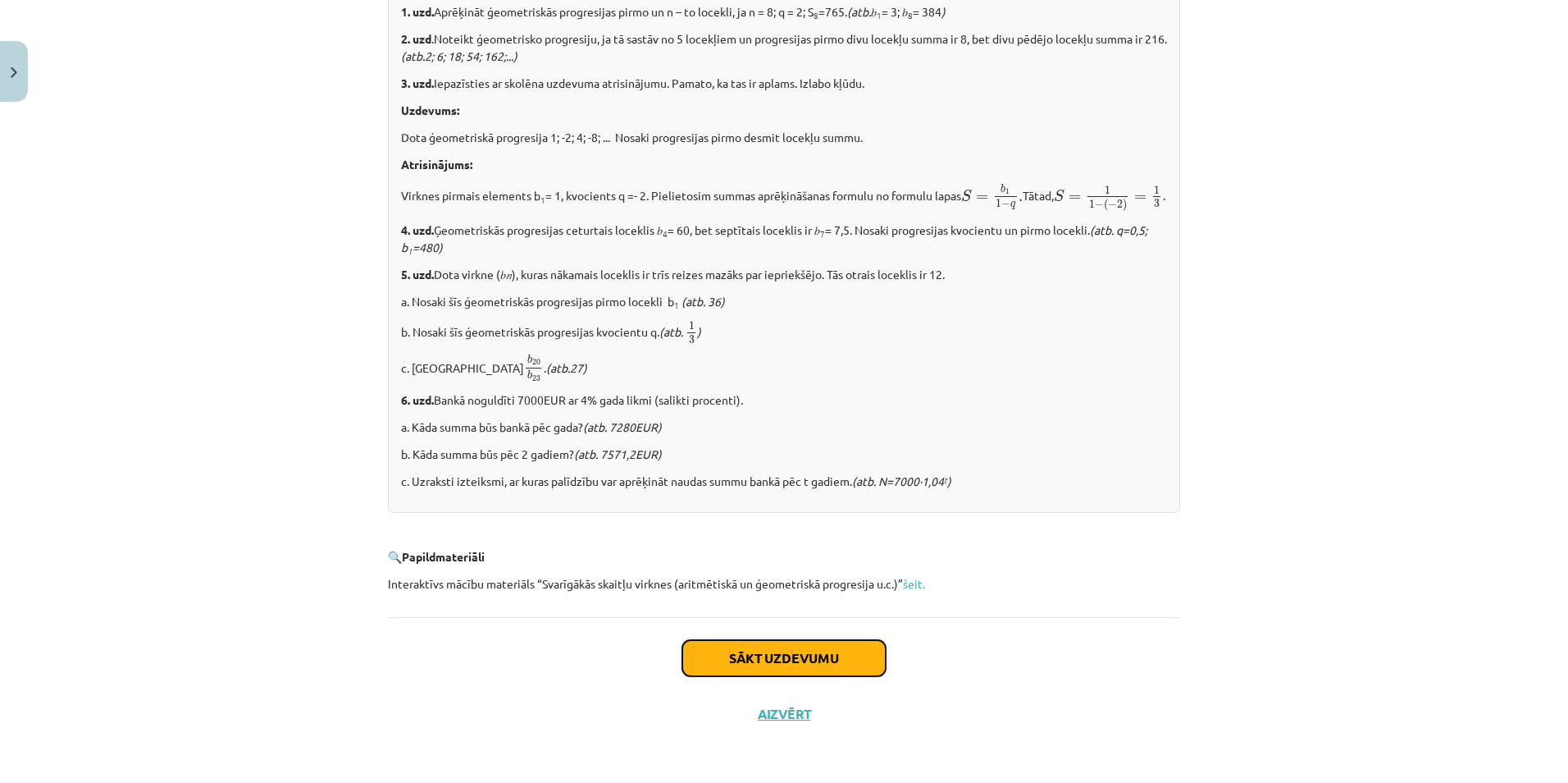
click at [767, 663] on button "Sākt uzdevumu" at bounding box center [784, 657] width 203 height 37
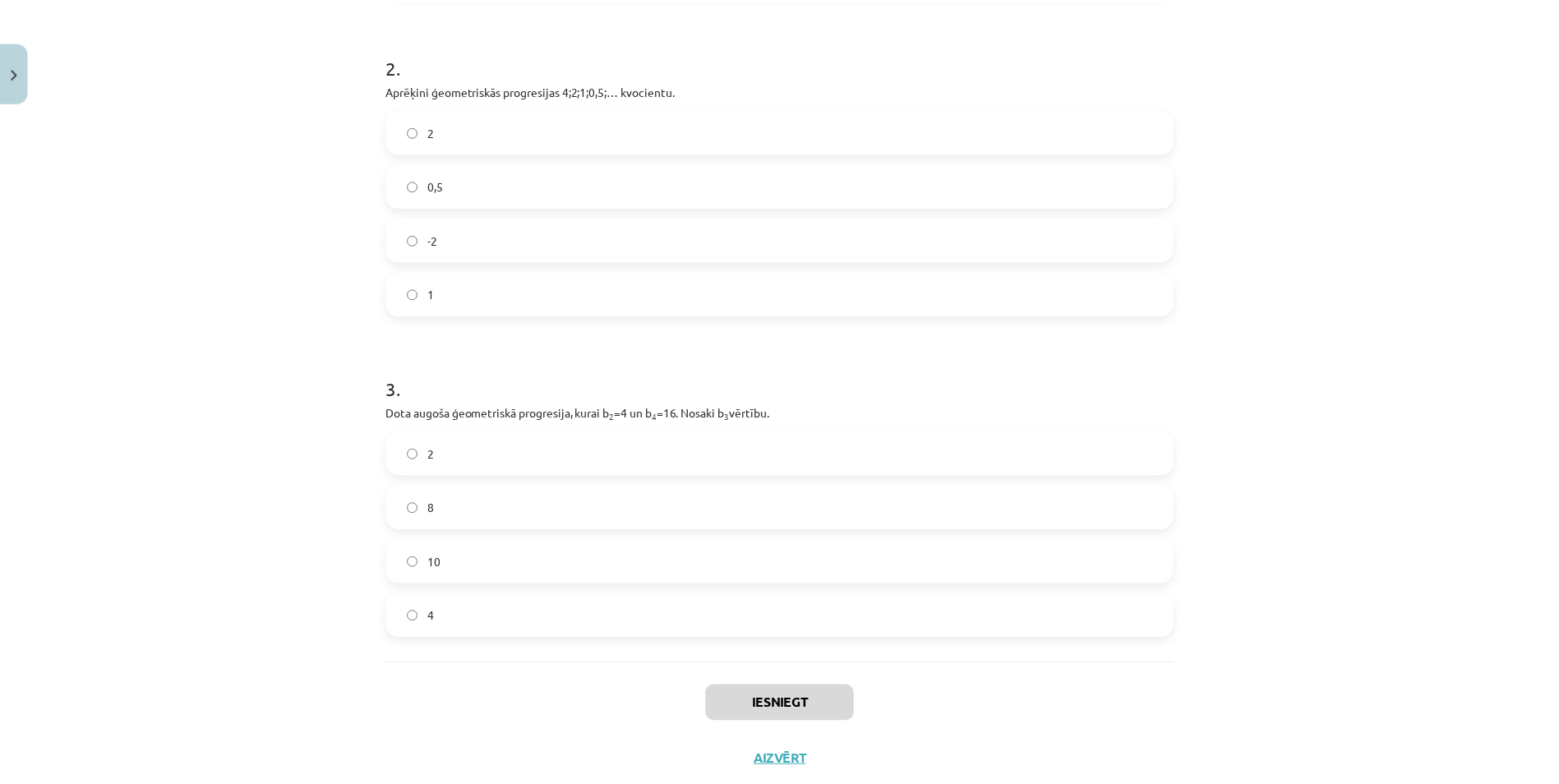
scroll to position [561, 0]
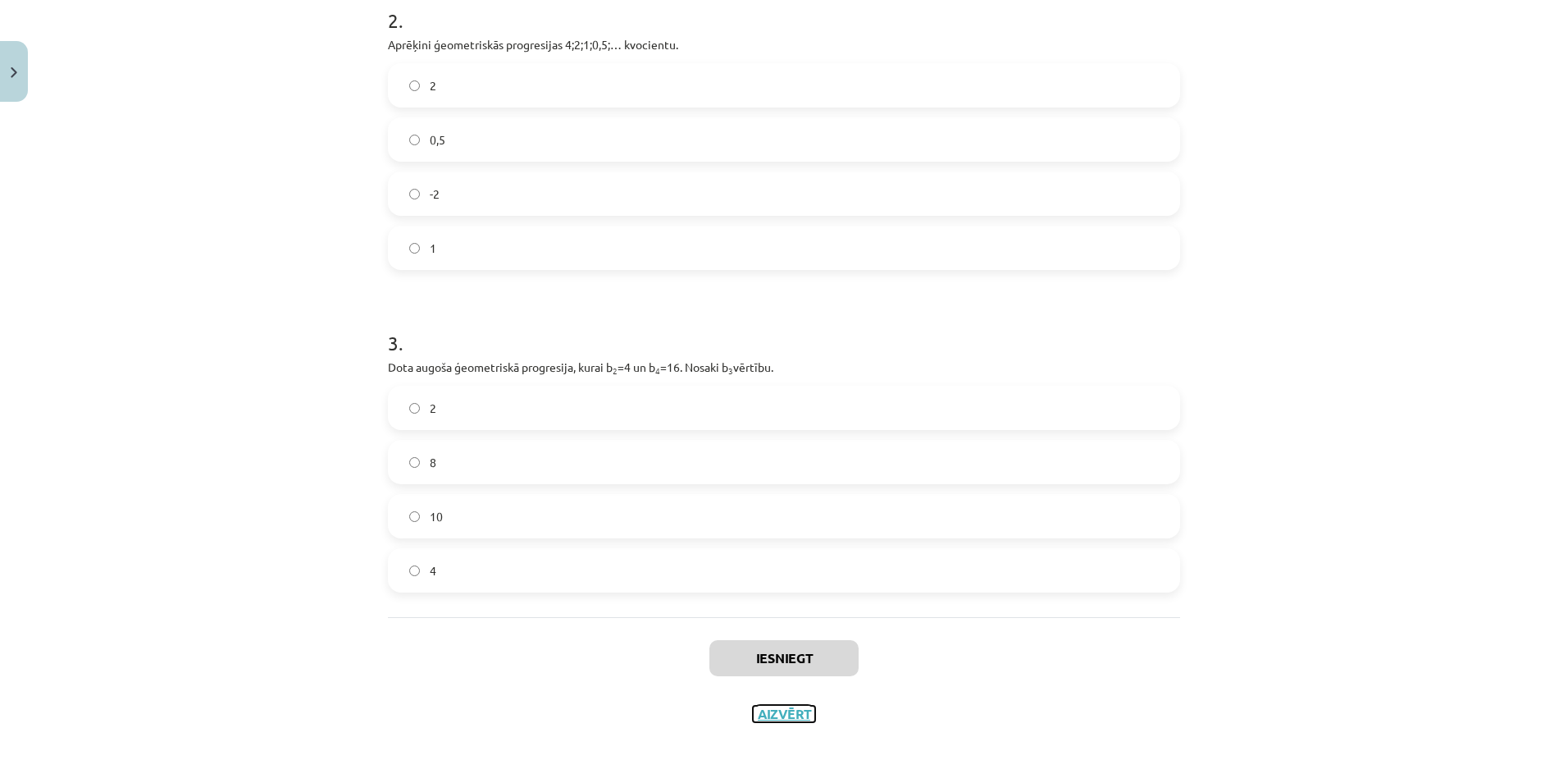
click at [765, 714] on button "Aizvērt" at bounding box center [784, 714] width 62 height 16
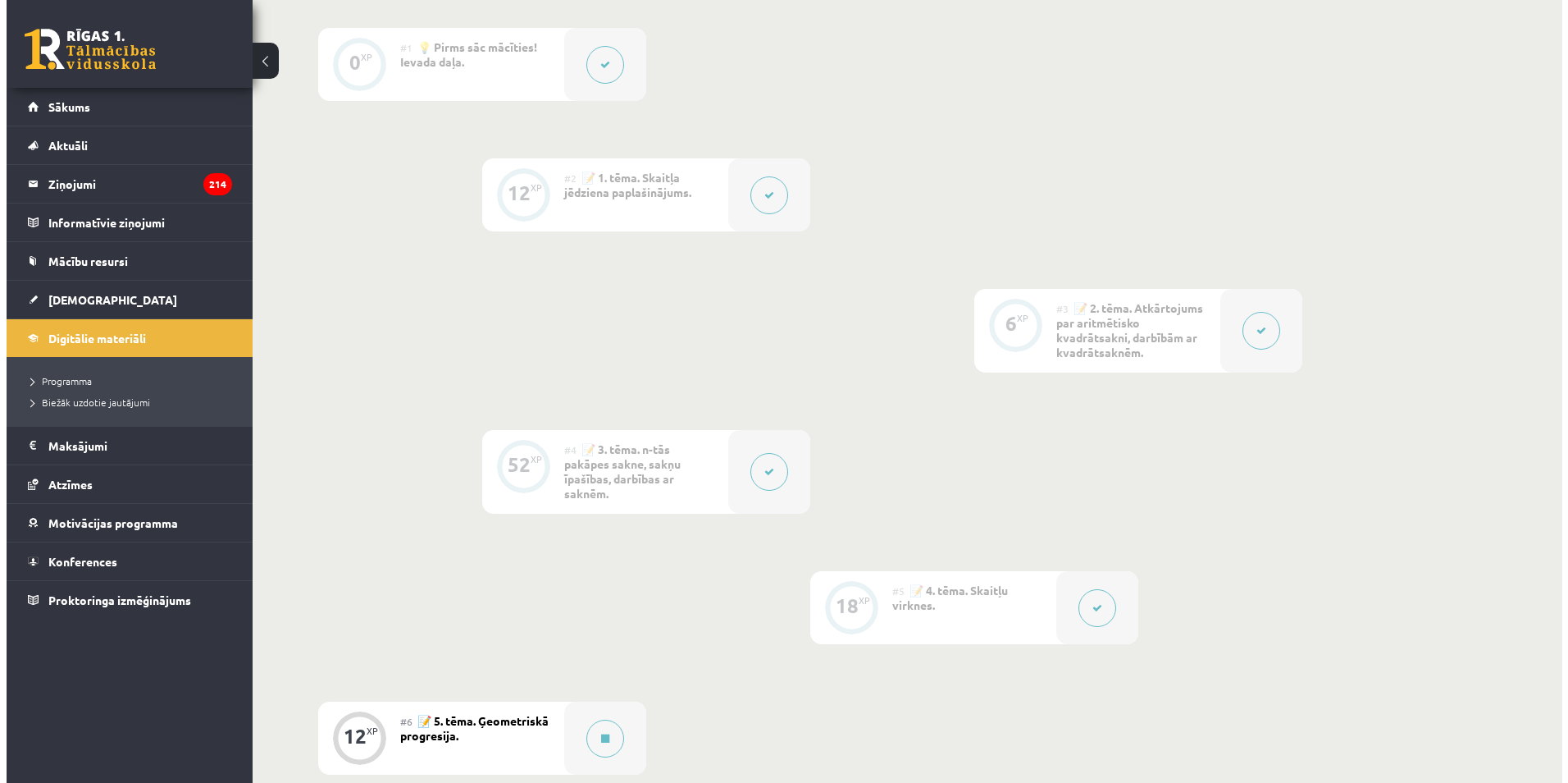
scroll to position [495, 0]
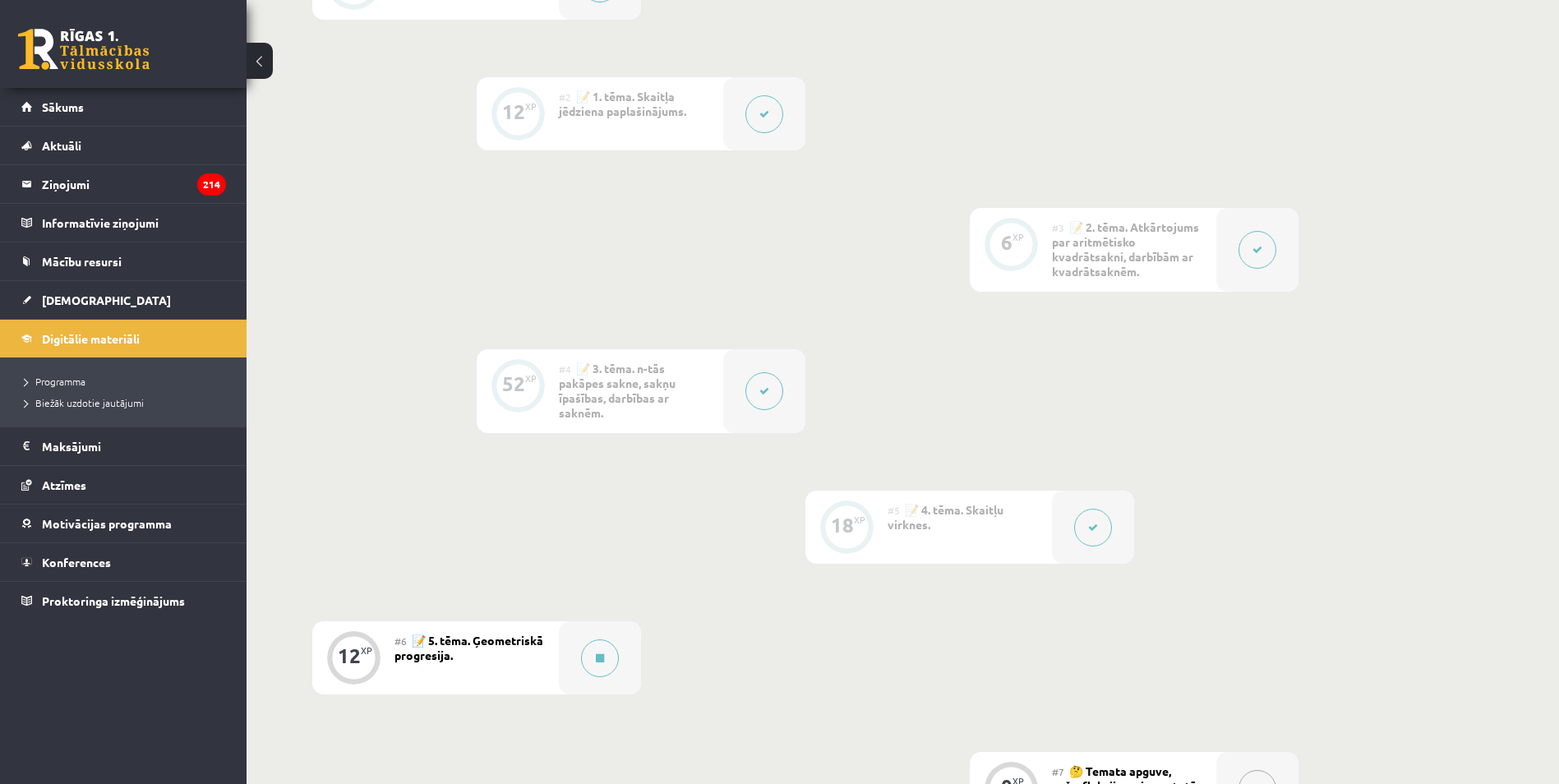
click at [1273, 238] on div at bounding box center [1257, 250] width 82 height 84
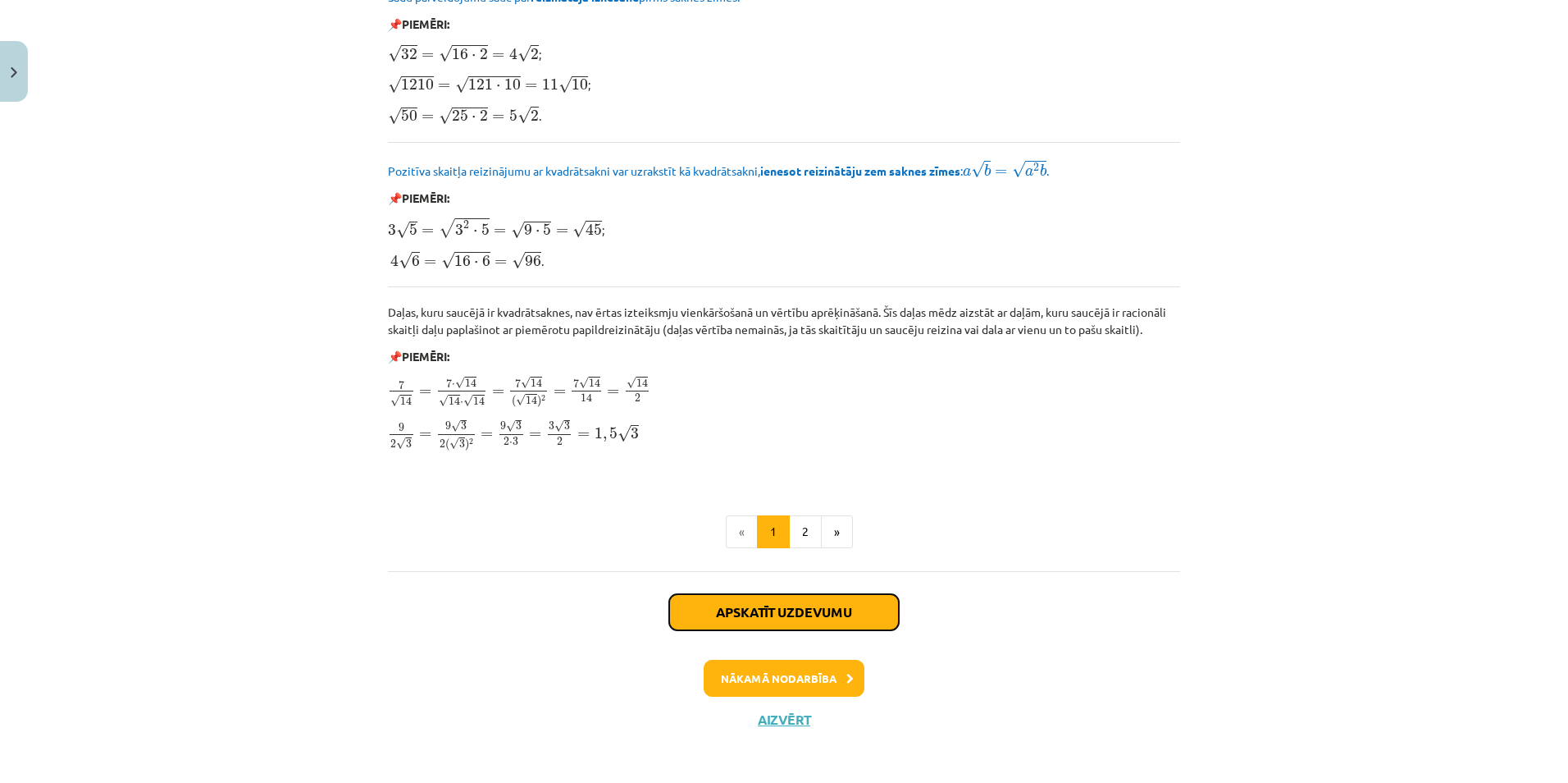
click at [767, 606] on button "Apskatīt uzdevumu" at bounding box center [784, 612] width 230 height 37
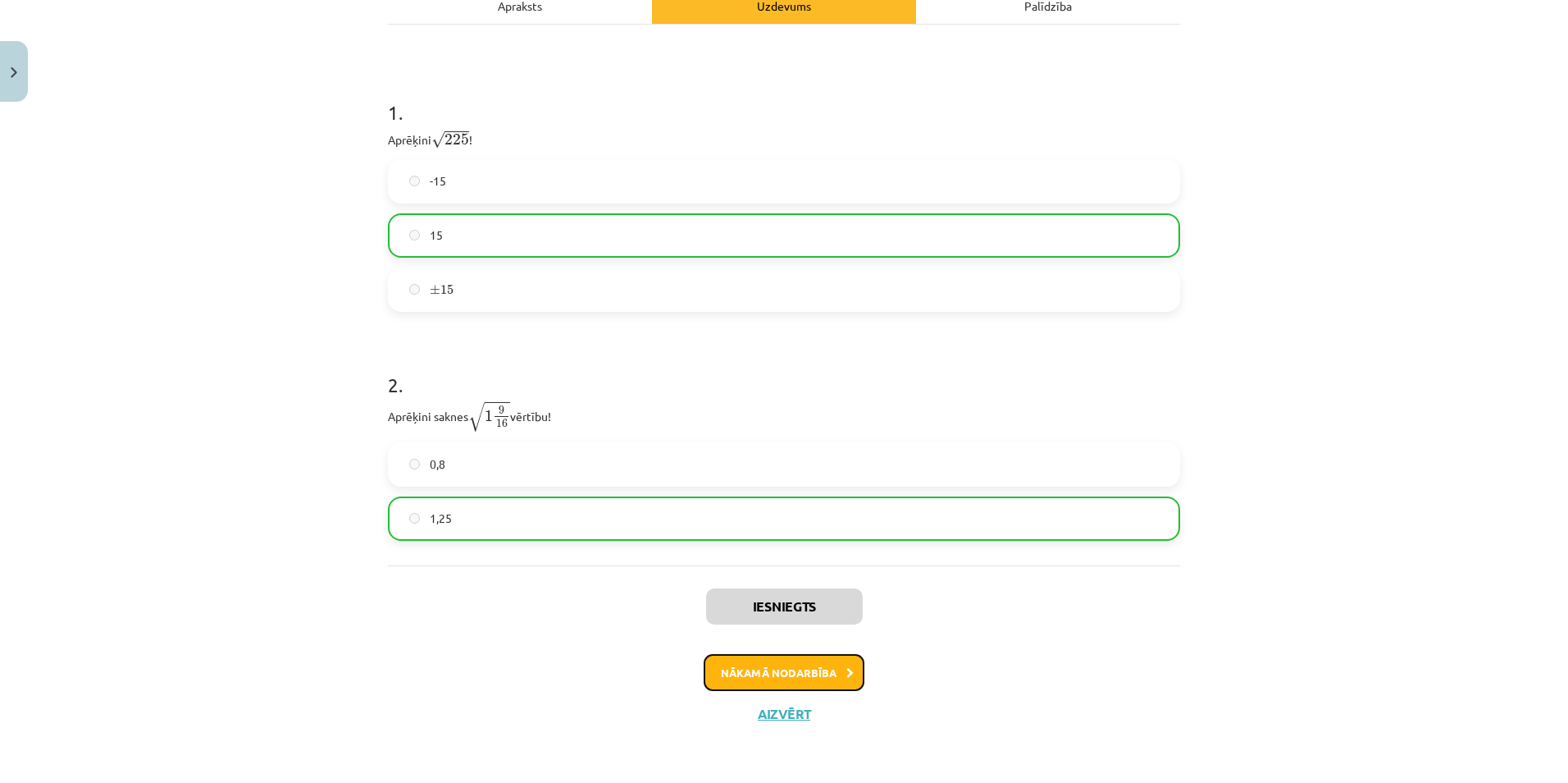
click at [765, 675] on button "Nākamā nodarbība" at bounding box center [784, 673] width 160 height 37
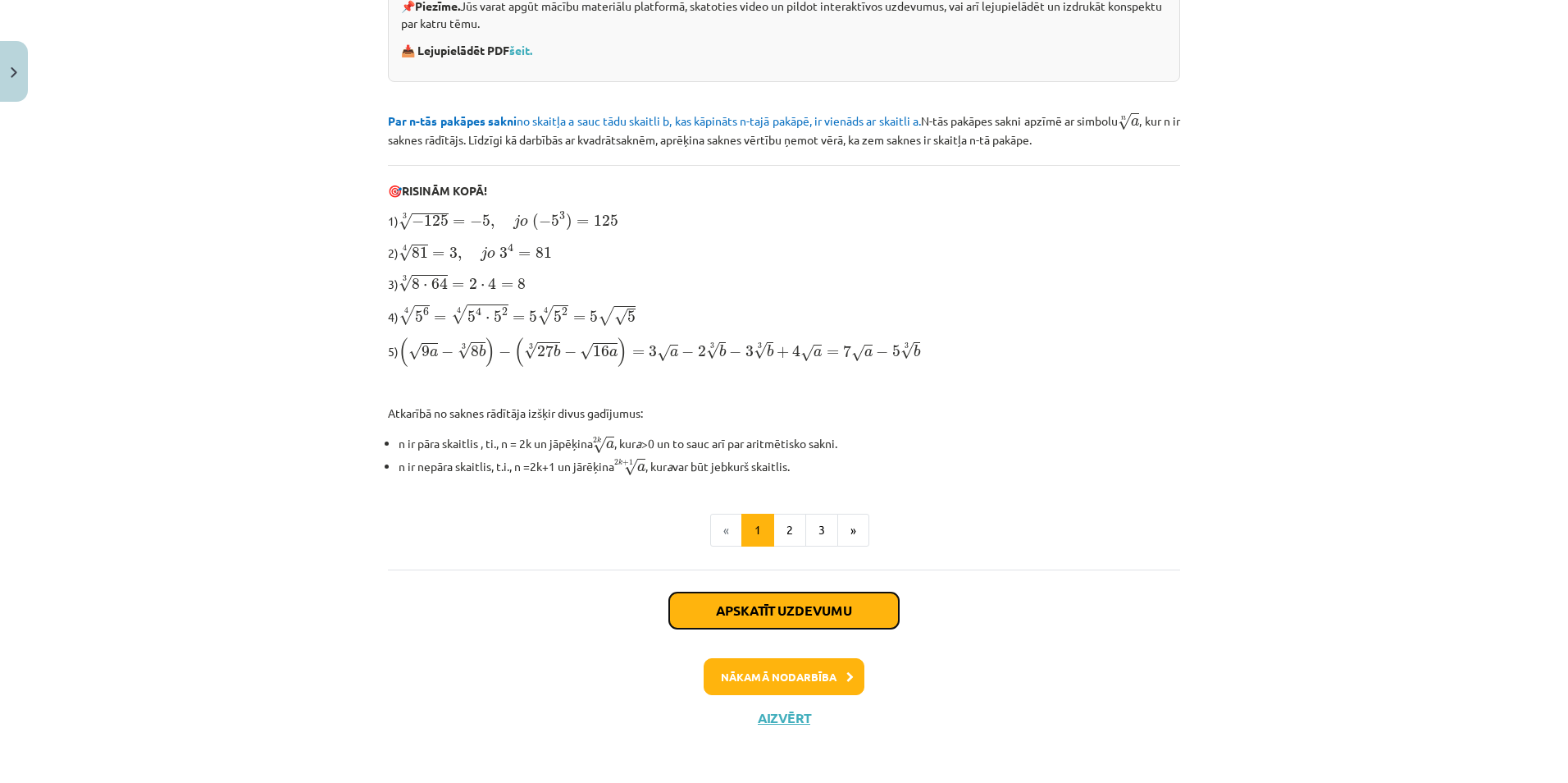
click at [761, 619] on button "Apskatīt uzdevumu" at bounding box center [784, 610] width 230 height 37
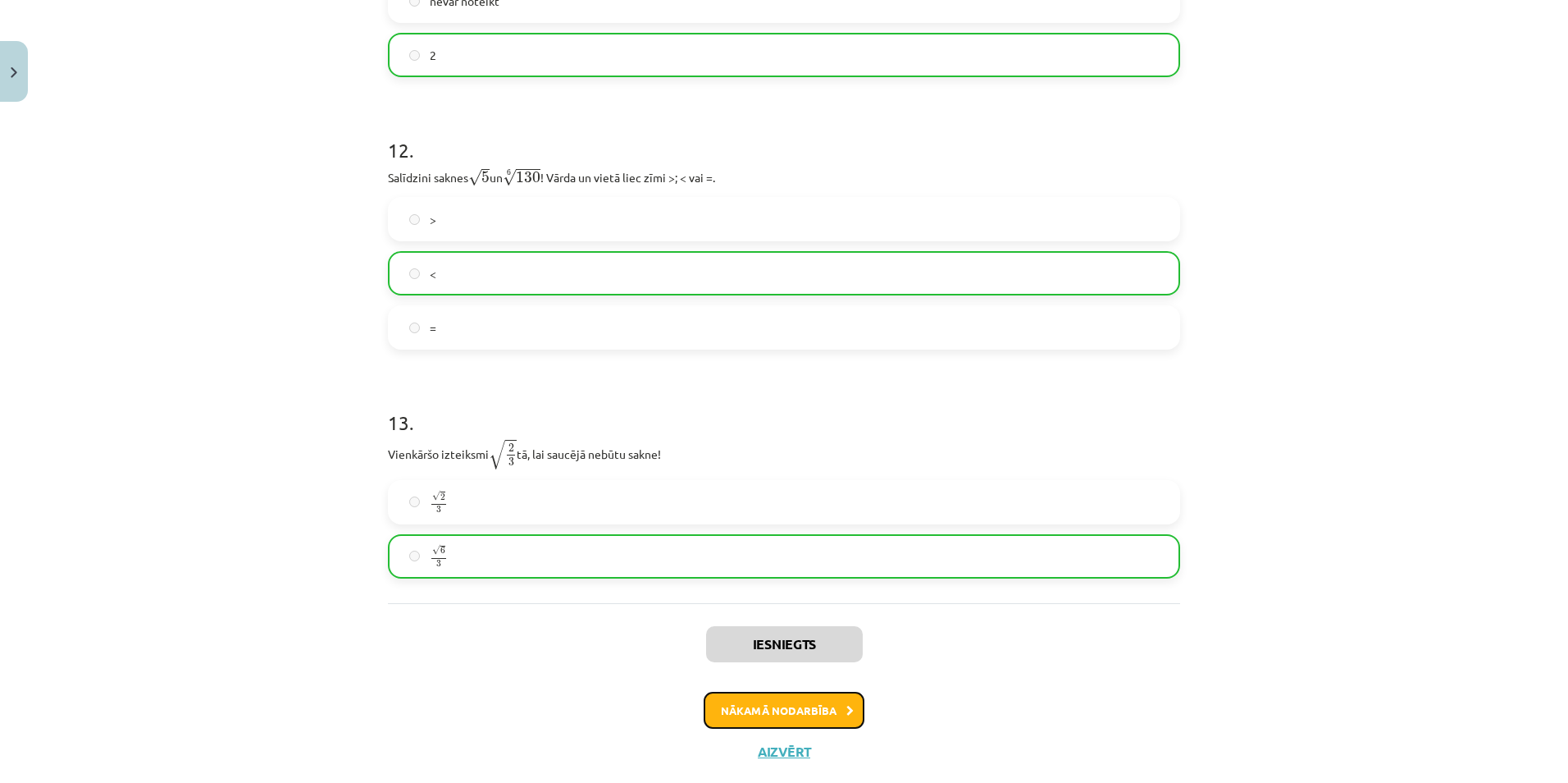
click at [758, 710] on button "Nākamā nodarbība" at bounding box center [784, 710] width 160 height 37
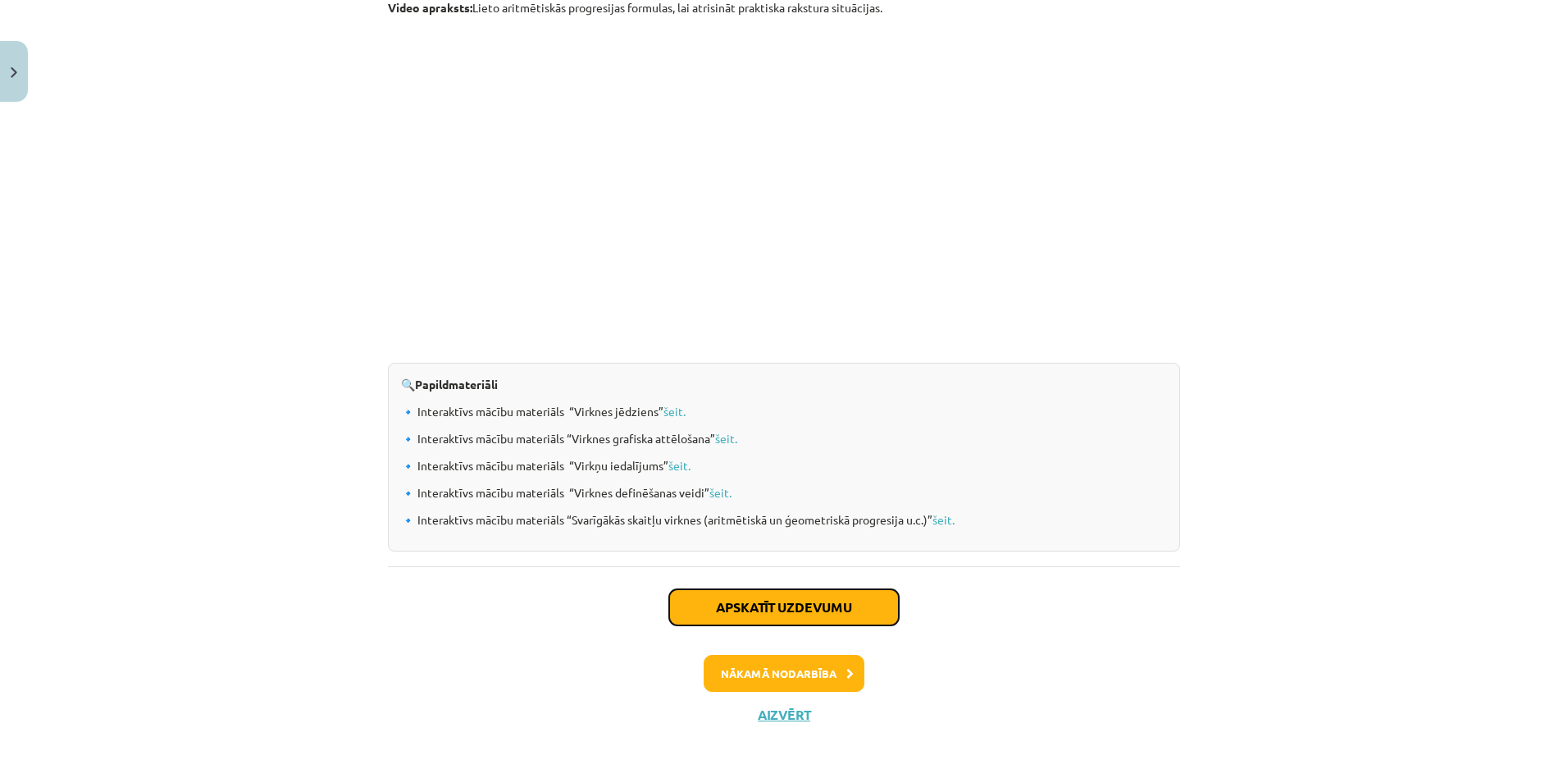
click at [762, 607] on button "Apskatīt uzdevumu" at bounding box center [784, 607] width 230 height 37
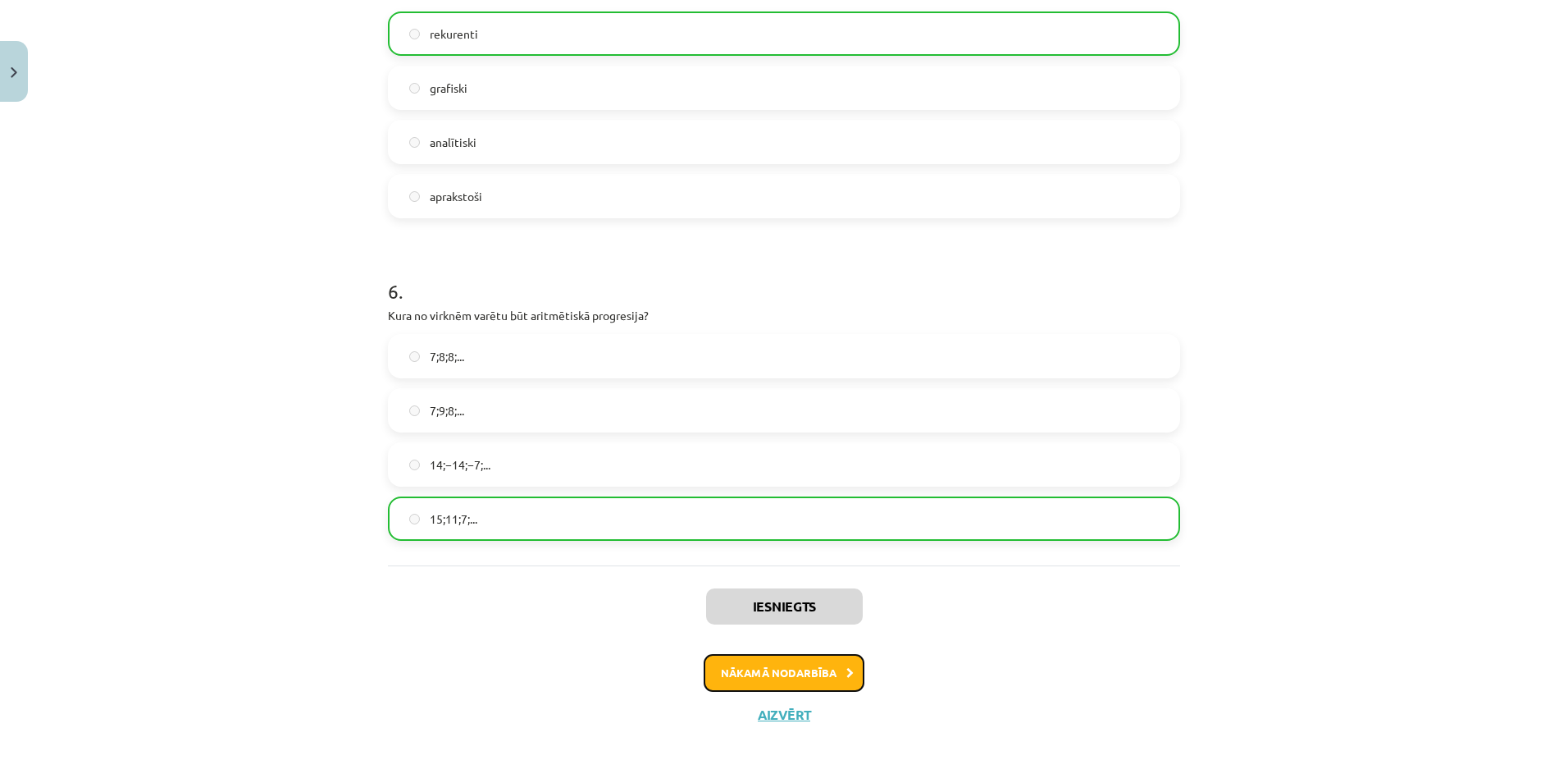
click at [752, 670] on button "Nākamā nodarbība" at bounding box center [784, 673] width 160 height 37
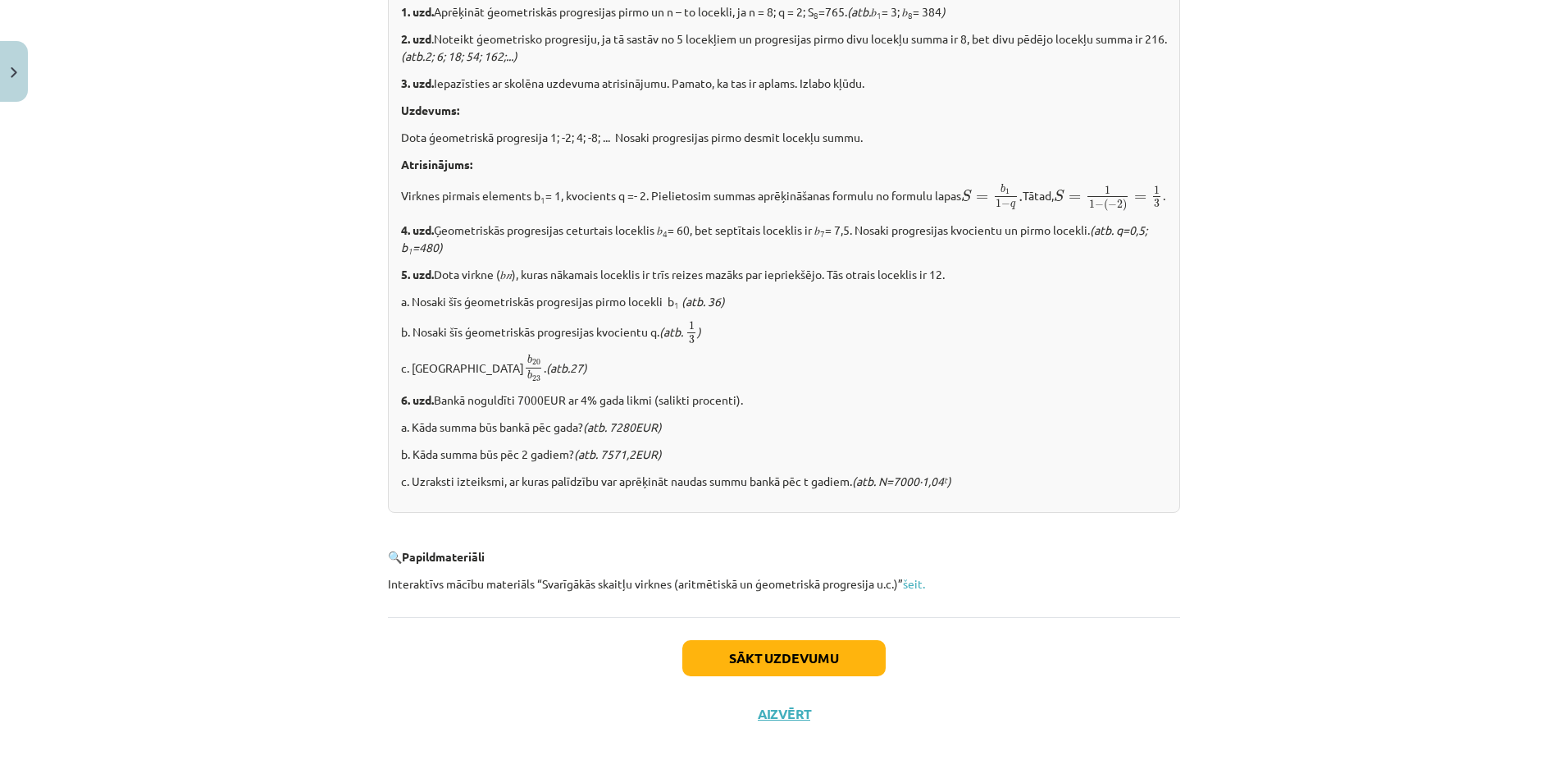
click at [757, 636] on div "Sākt uzdevumu Aizvērt" at bounding box center [784, 674] width 792 height 115
click at [755, 648] on button "Sākt uzdevumu" at bounding box center [784, 657] width 203 height 37
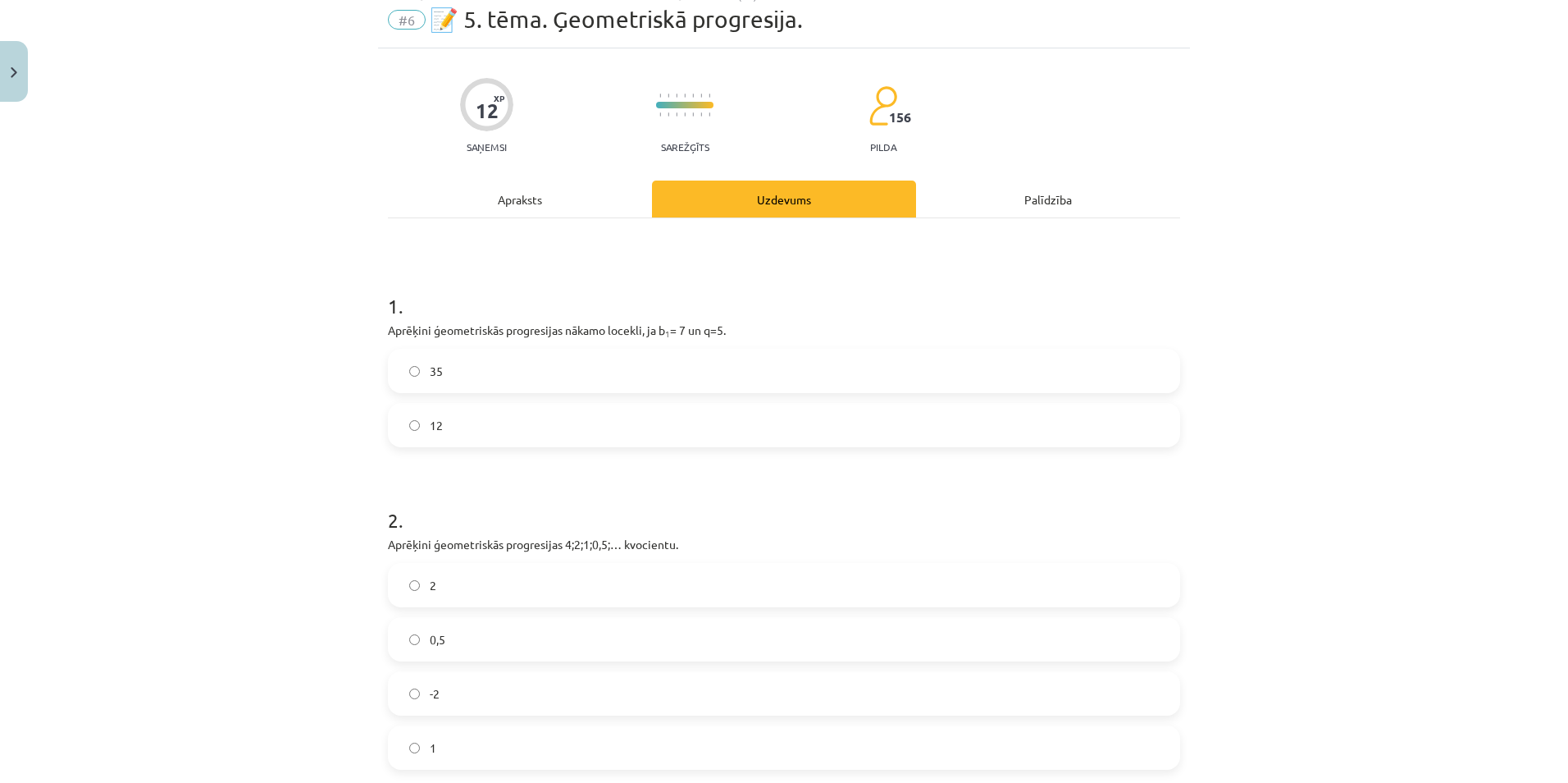
scroll to position [41, 0]
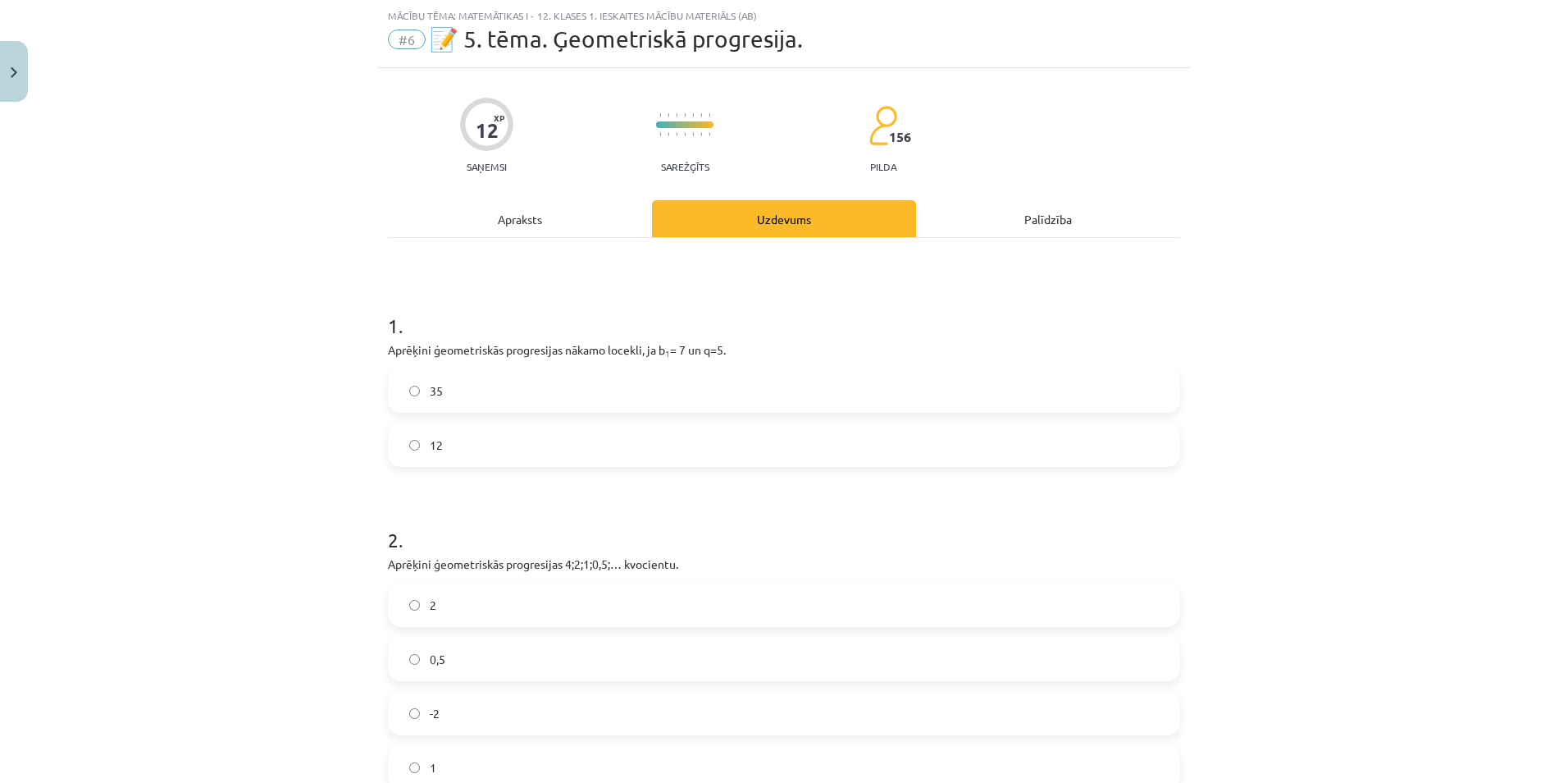
click at [614, 373] on label "35" at bounding box center [784, 390] width 789 height 41
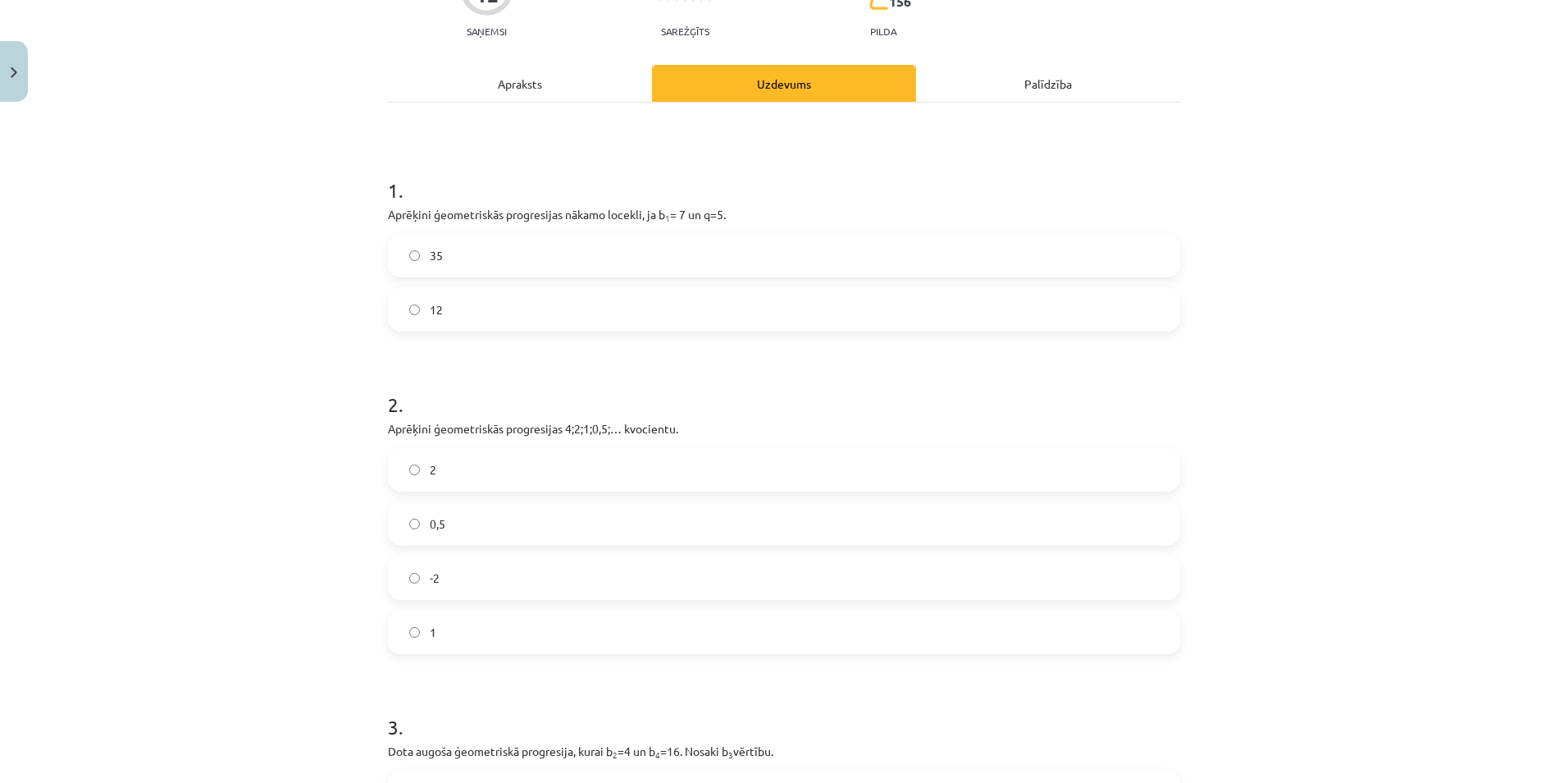
scroll to position [205, 0]
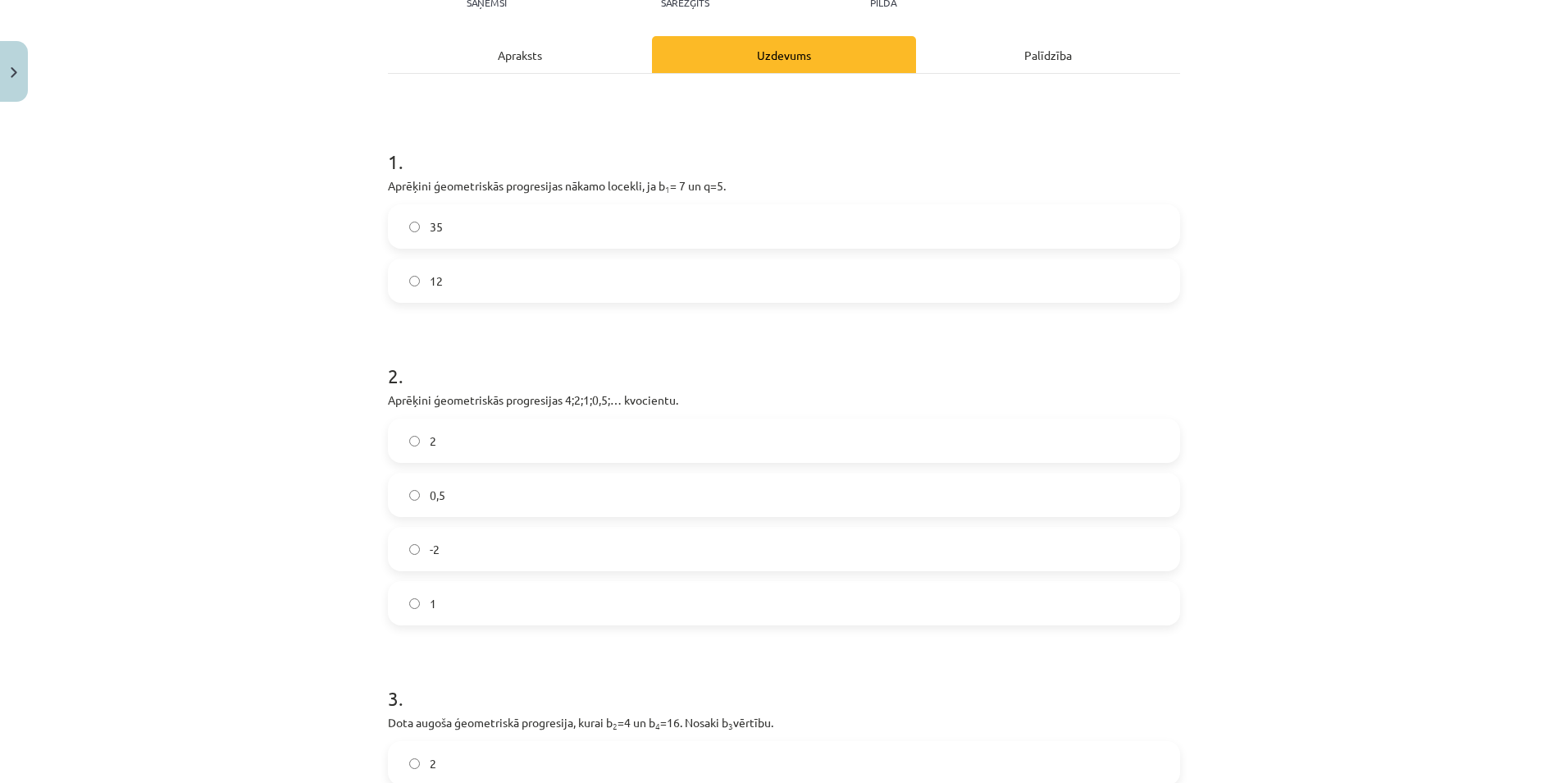
click at [555, 476] on label "0,5" at bounding box center [784, 494] width 789 height 41
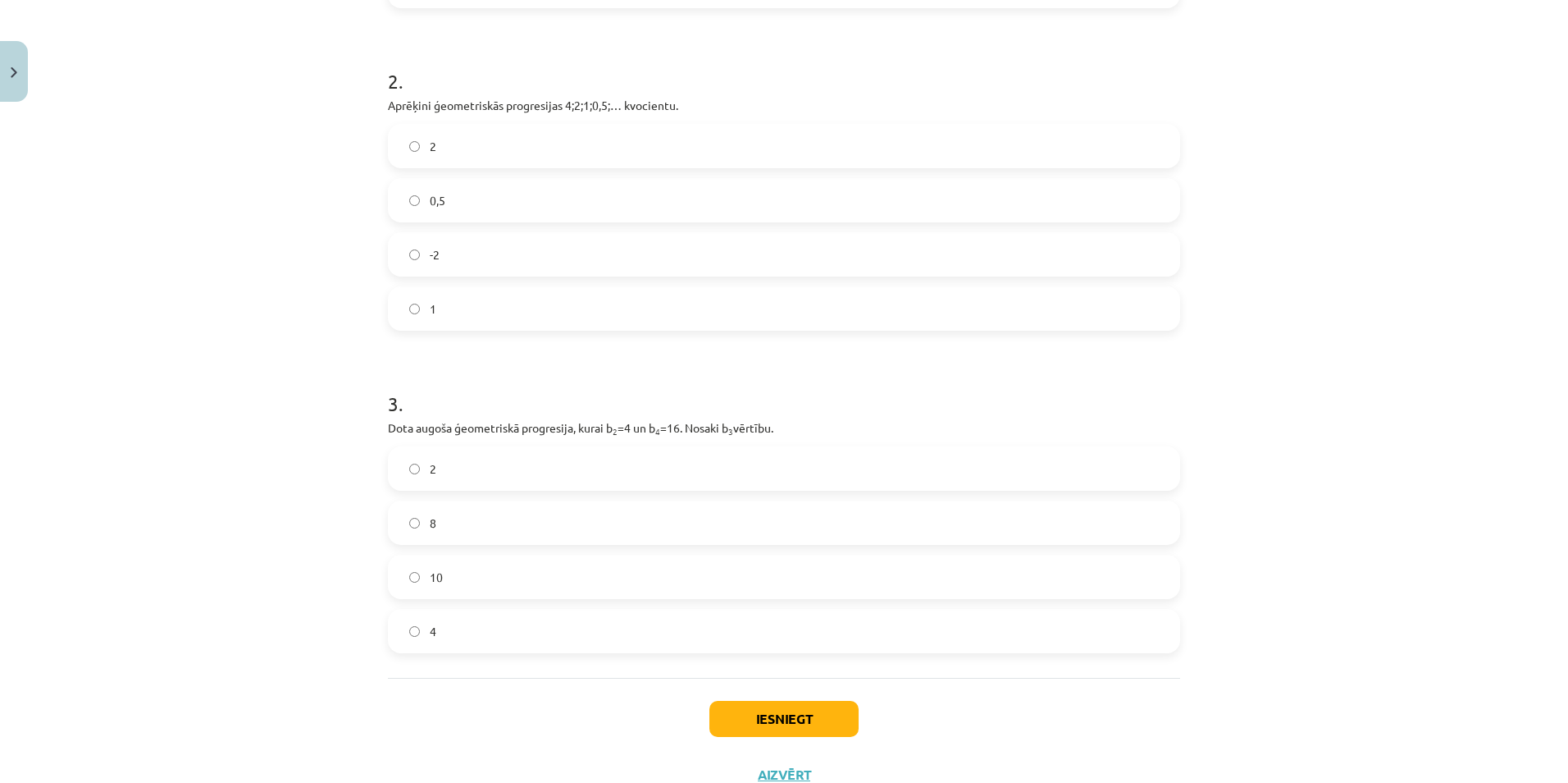
scroll to position [560, 0]
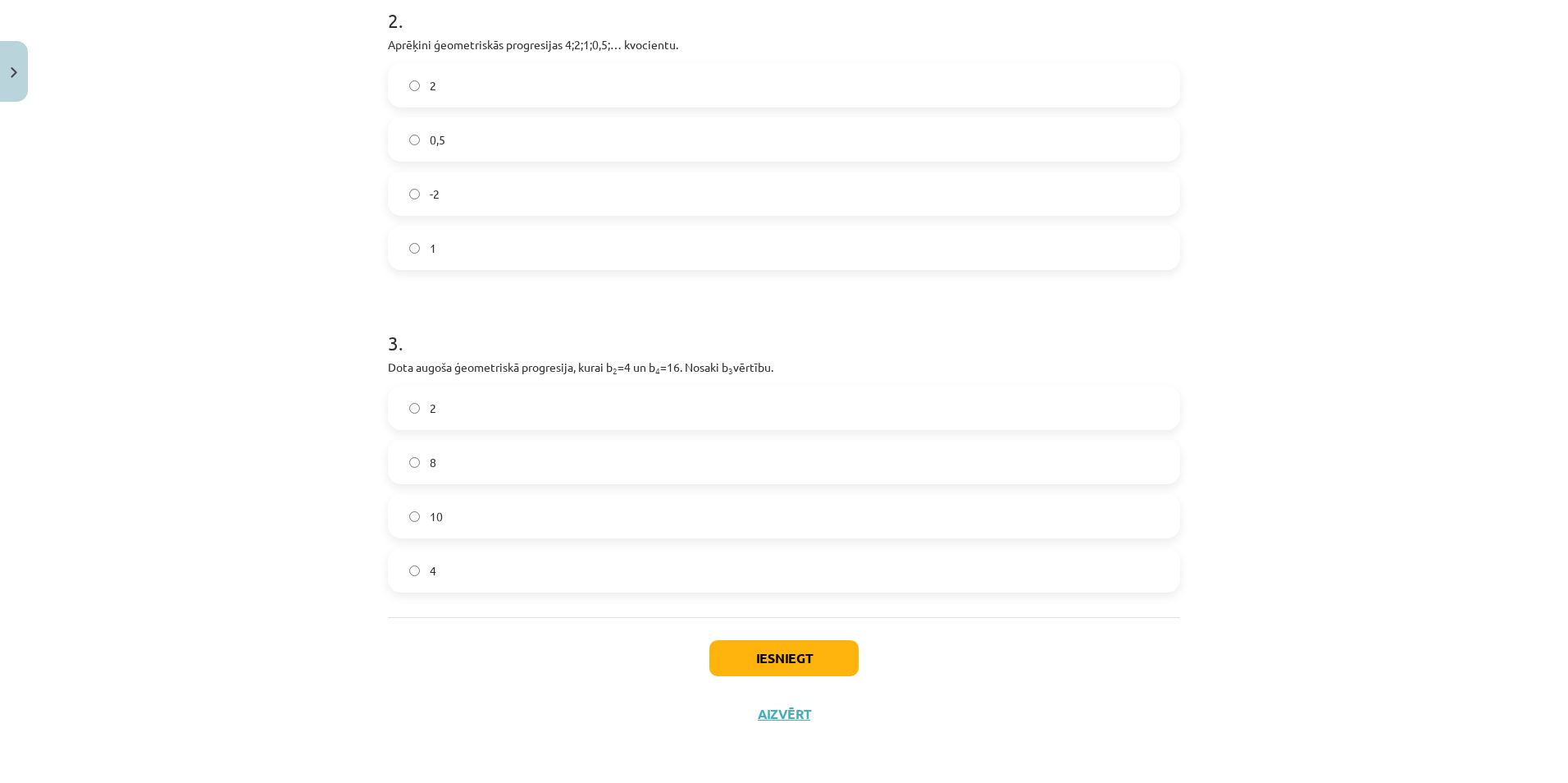
click at [538, 469] on label "8" at bounding box center [784, 461] width 789 height 41
click at [735, 651] on button "Iesniegt" at bounding box center [784, 657] width 150 height 37
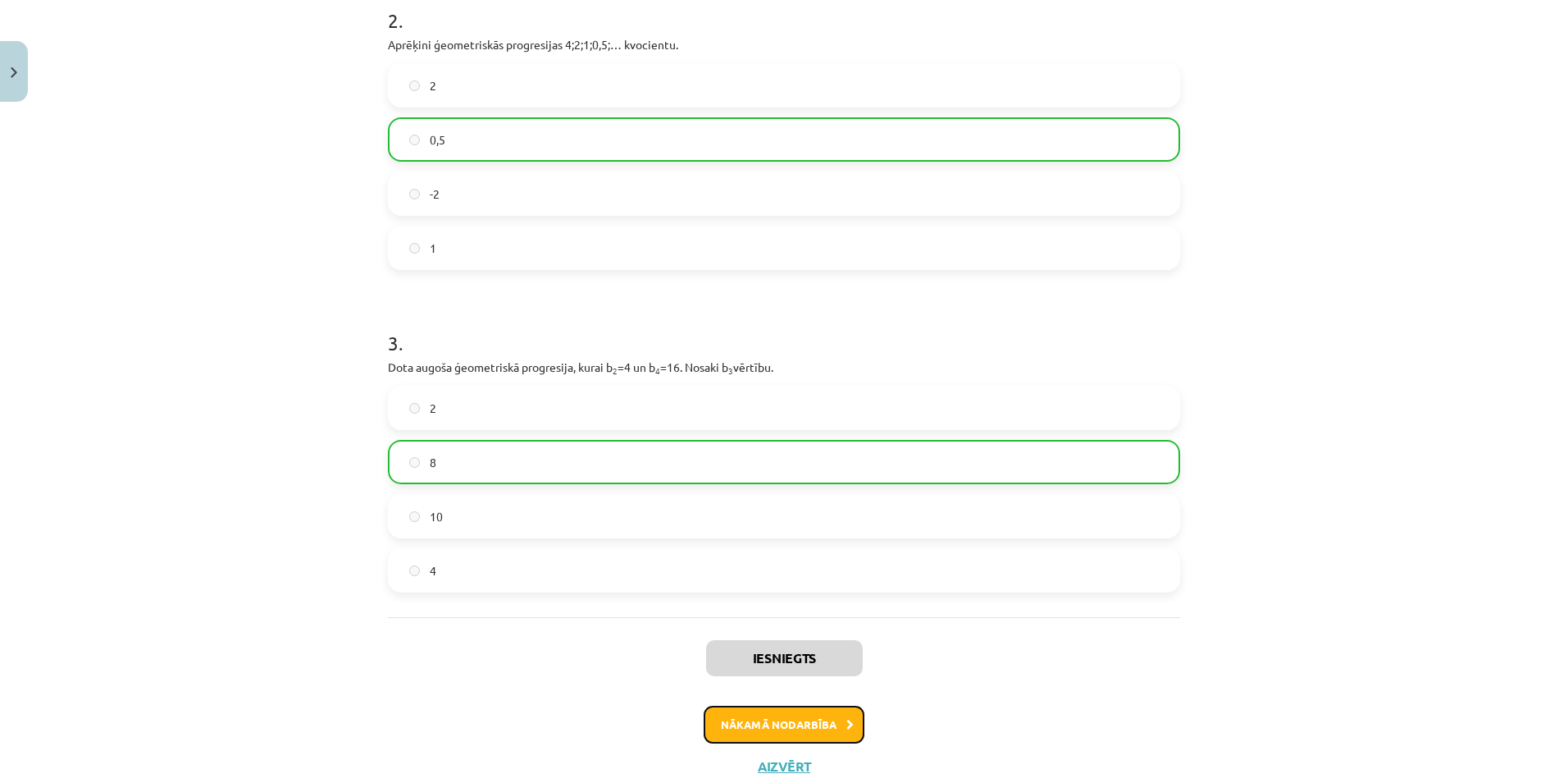
click at [798, 741] on button "Nākamā nodarbība" at bounding box center [784, 724] width 160 height 37
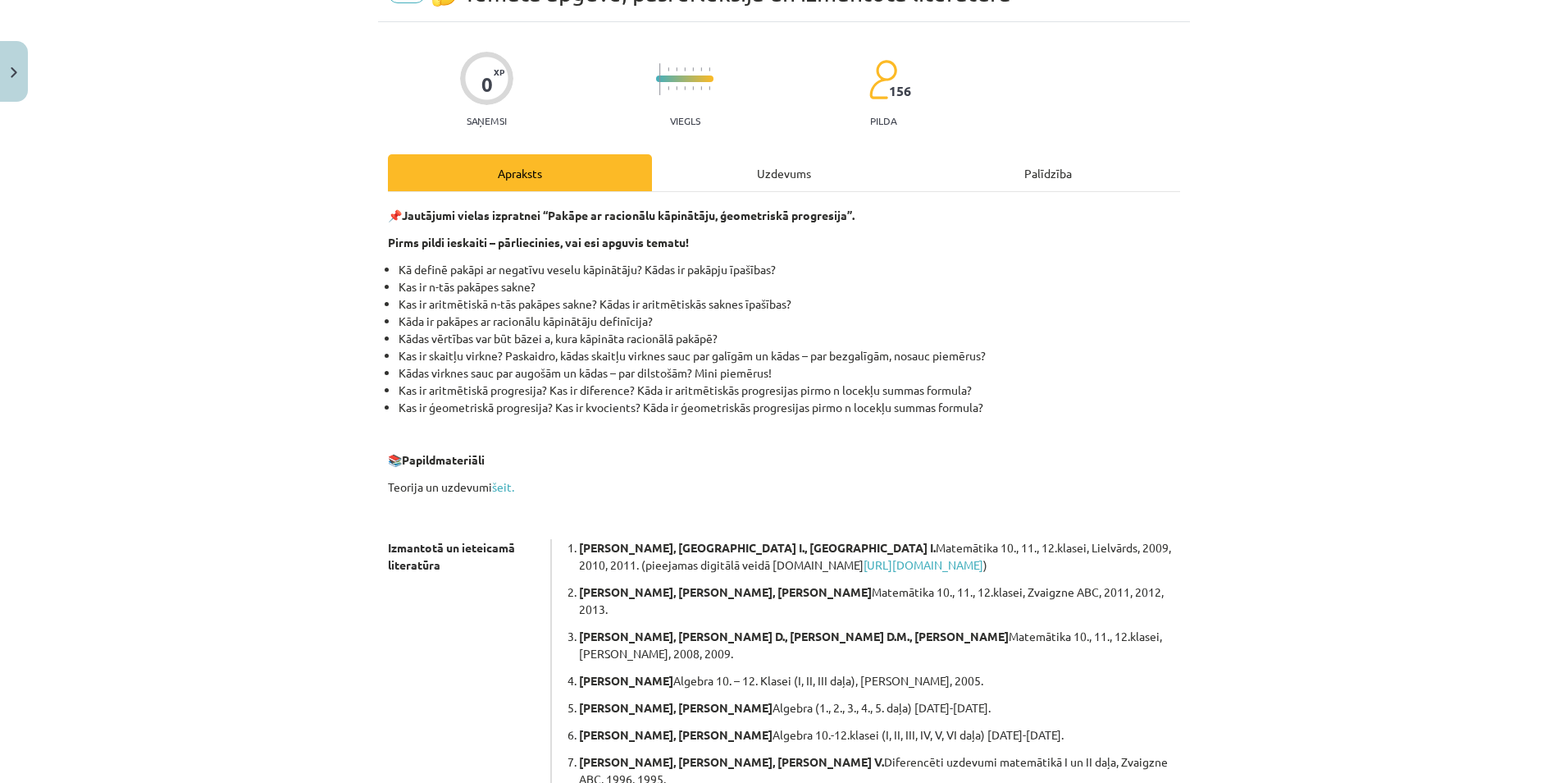
scroll to position [255, 0]
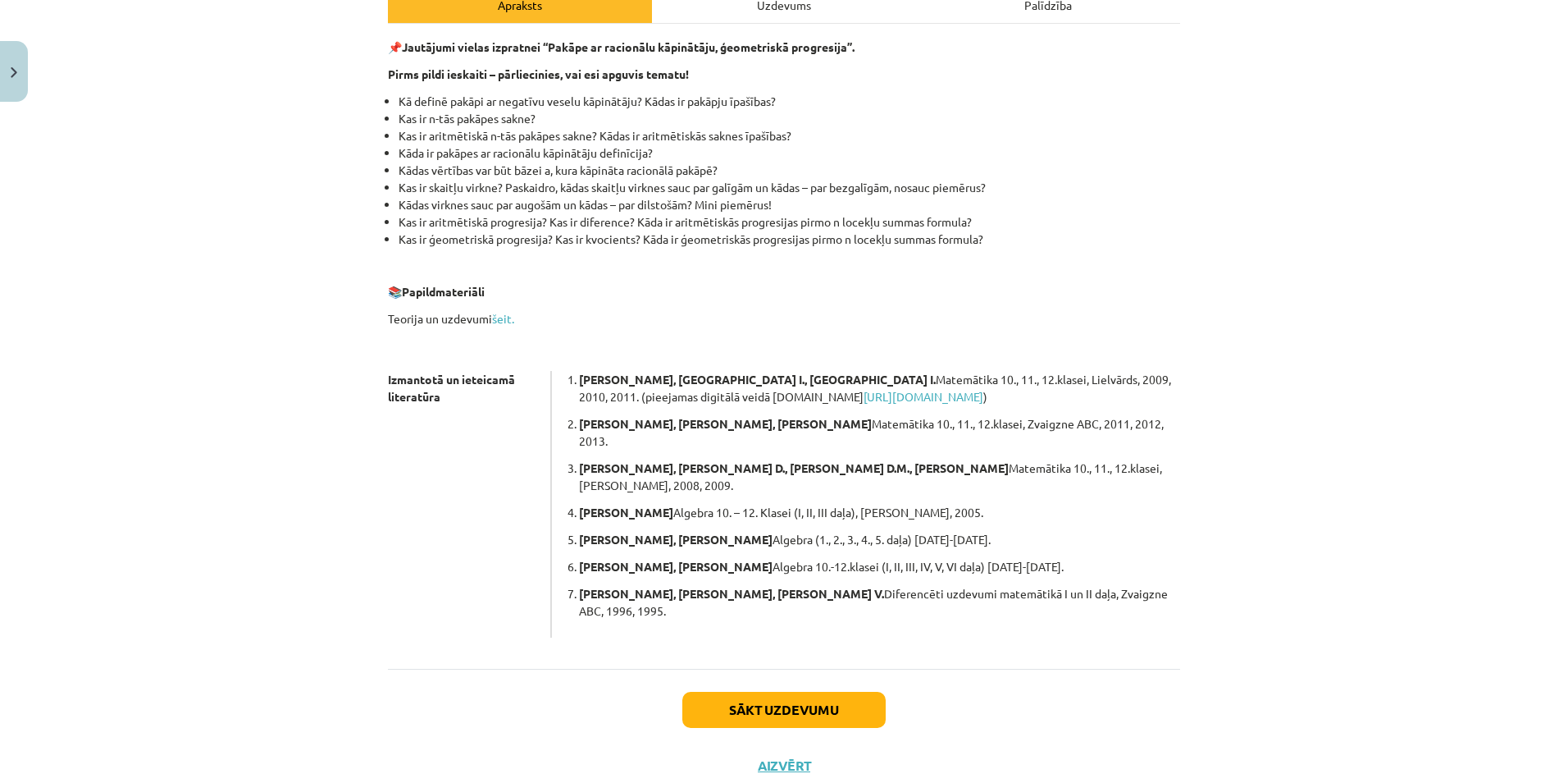
click at [802, 669] on div "Sākt uzdevumu Aizvērt" at bounding box center [784, 726] width 792 height 115
click at [810, 691] on button "Sākt uzdevumu" at bounding box center [784, 709] width 203 height 37
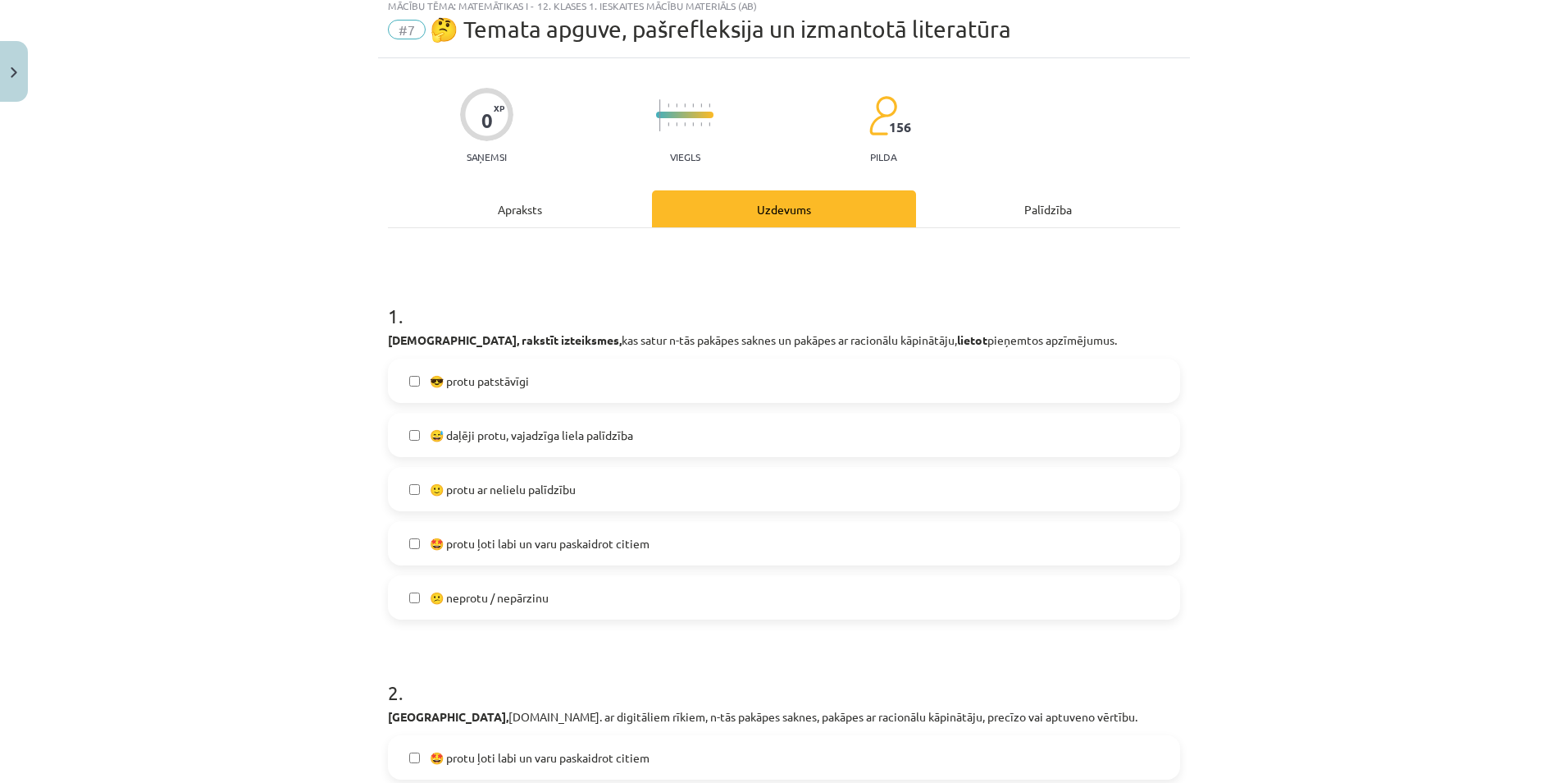
scroll to position [41, 0]
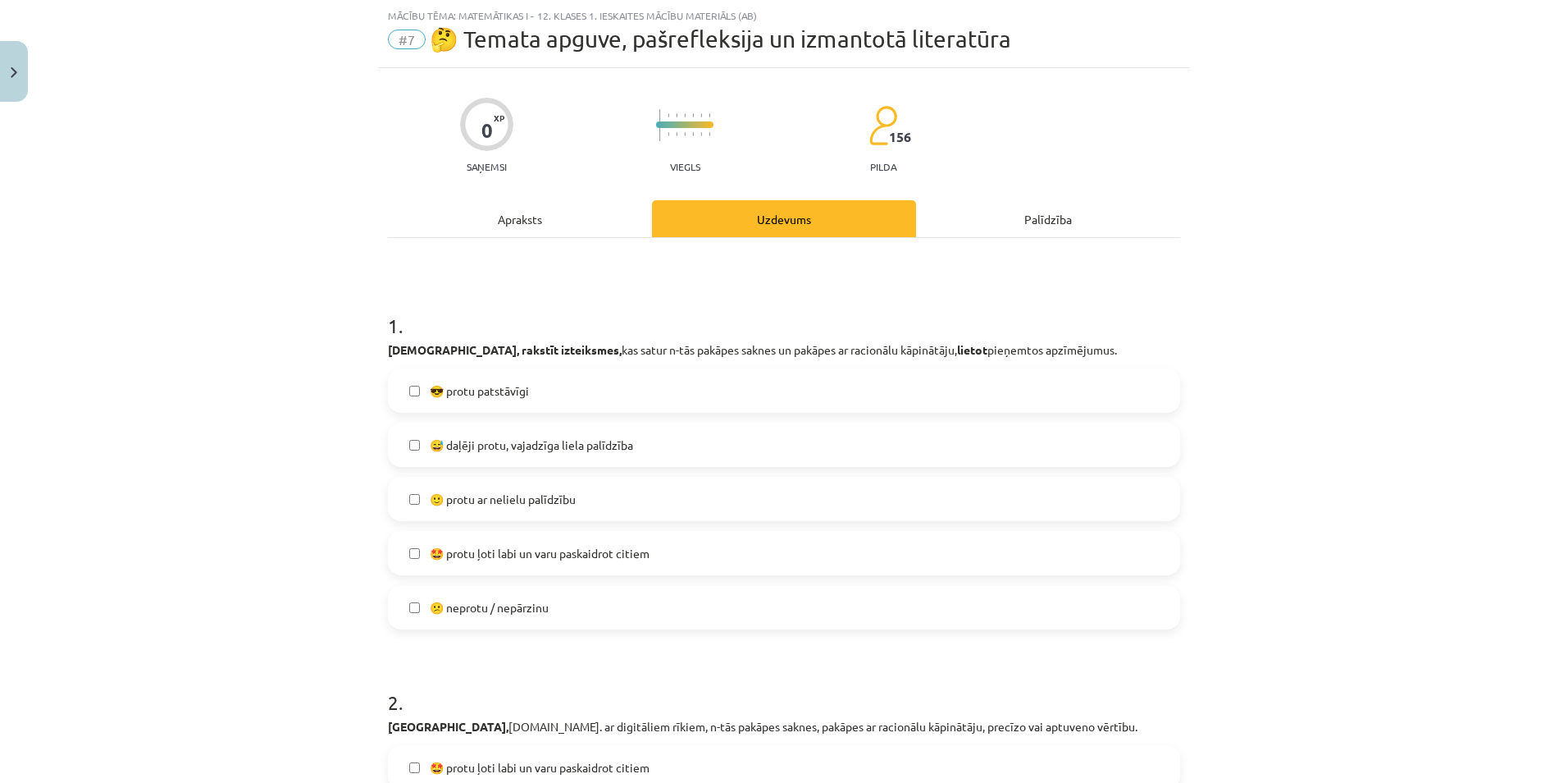
click at [474, 502] on span "🙂 protu ar nelielu palīdzību" at bounding box center [503, 499] width 146 height 17
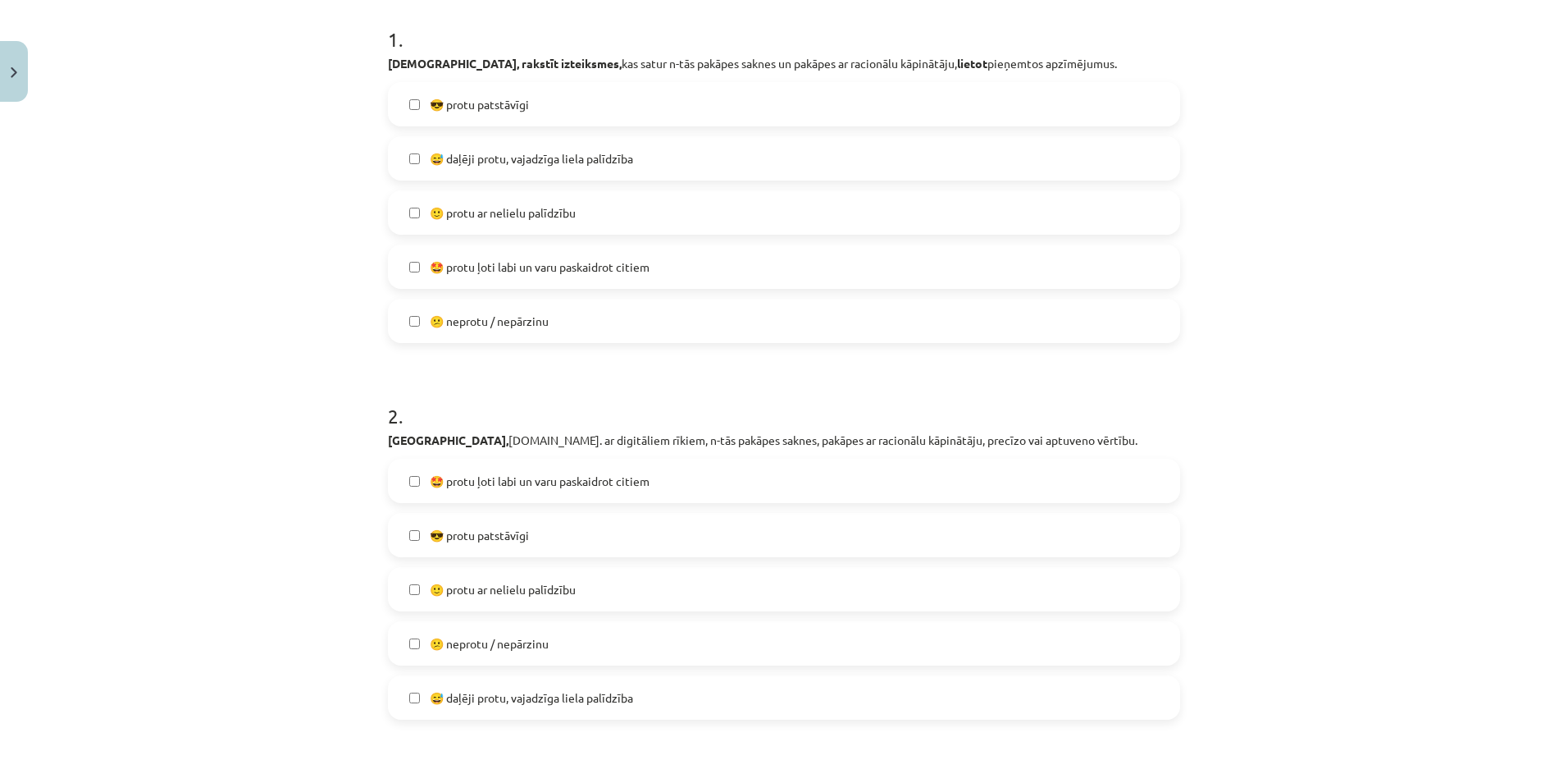
scroll to position [451, 0]
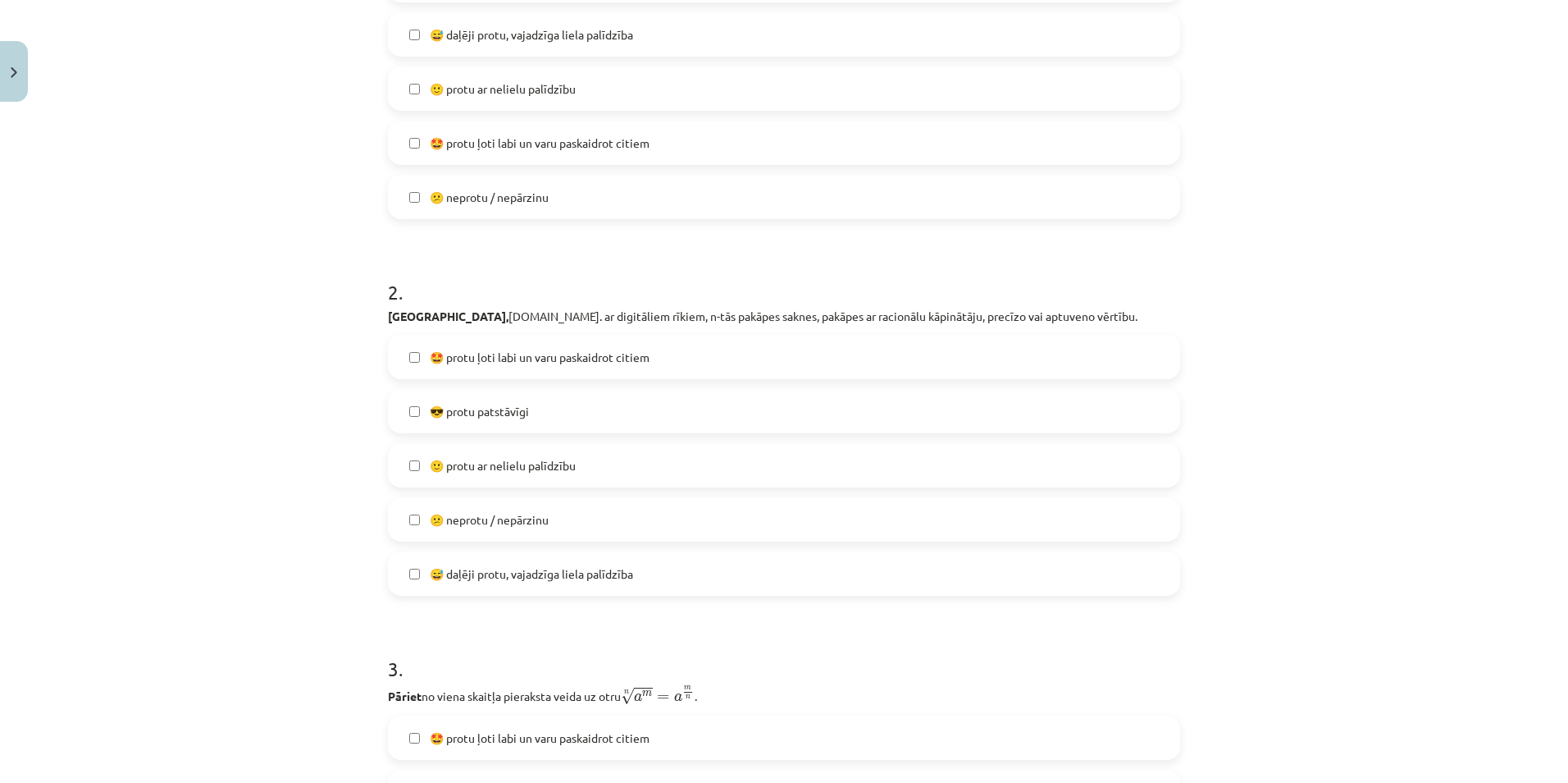
click at [447, 409] on span "😎 protu patstāvīgi" at bounding box center [479, 411] width 99 height 17
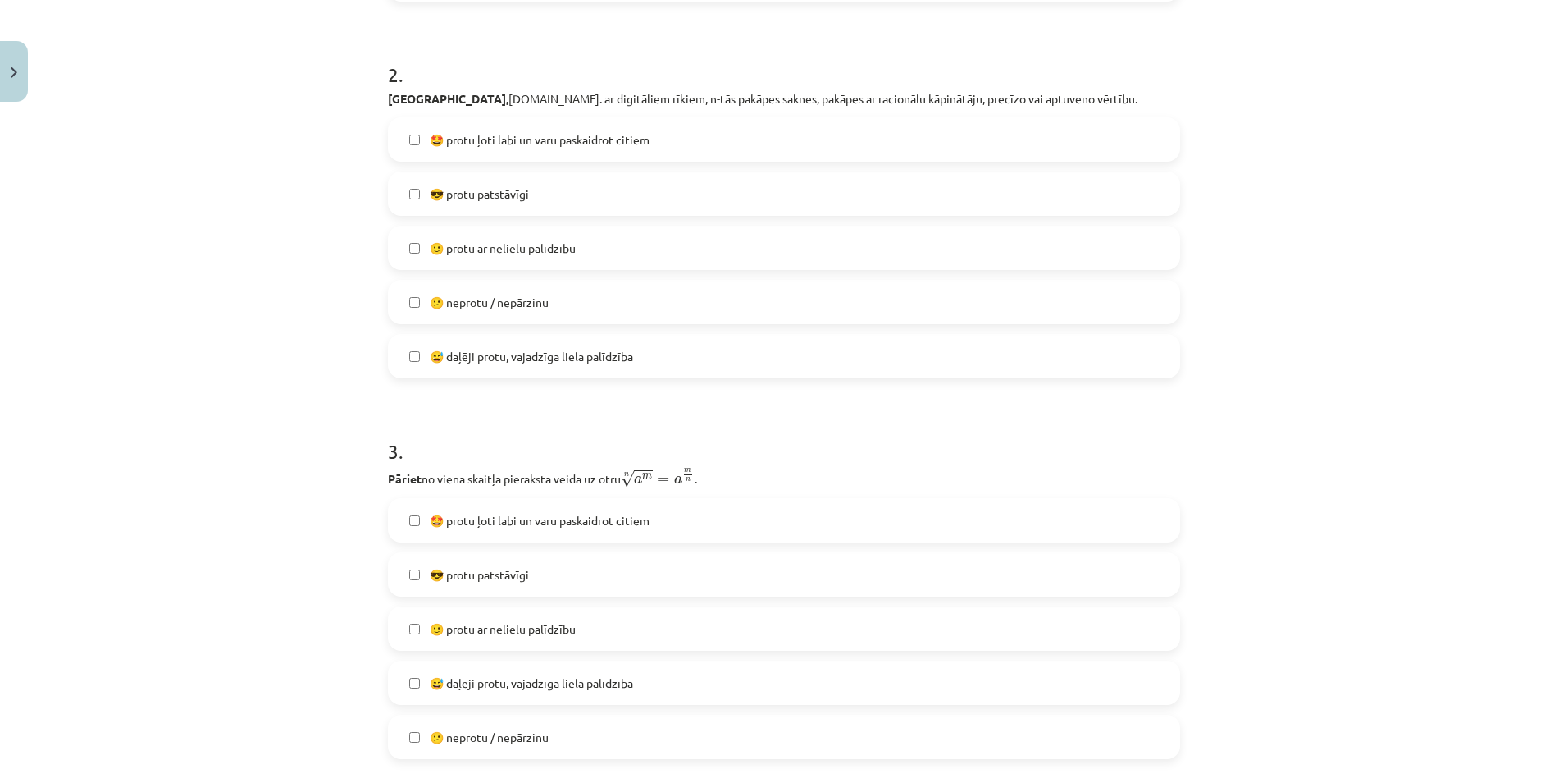
scroll to position [779, 0]
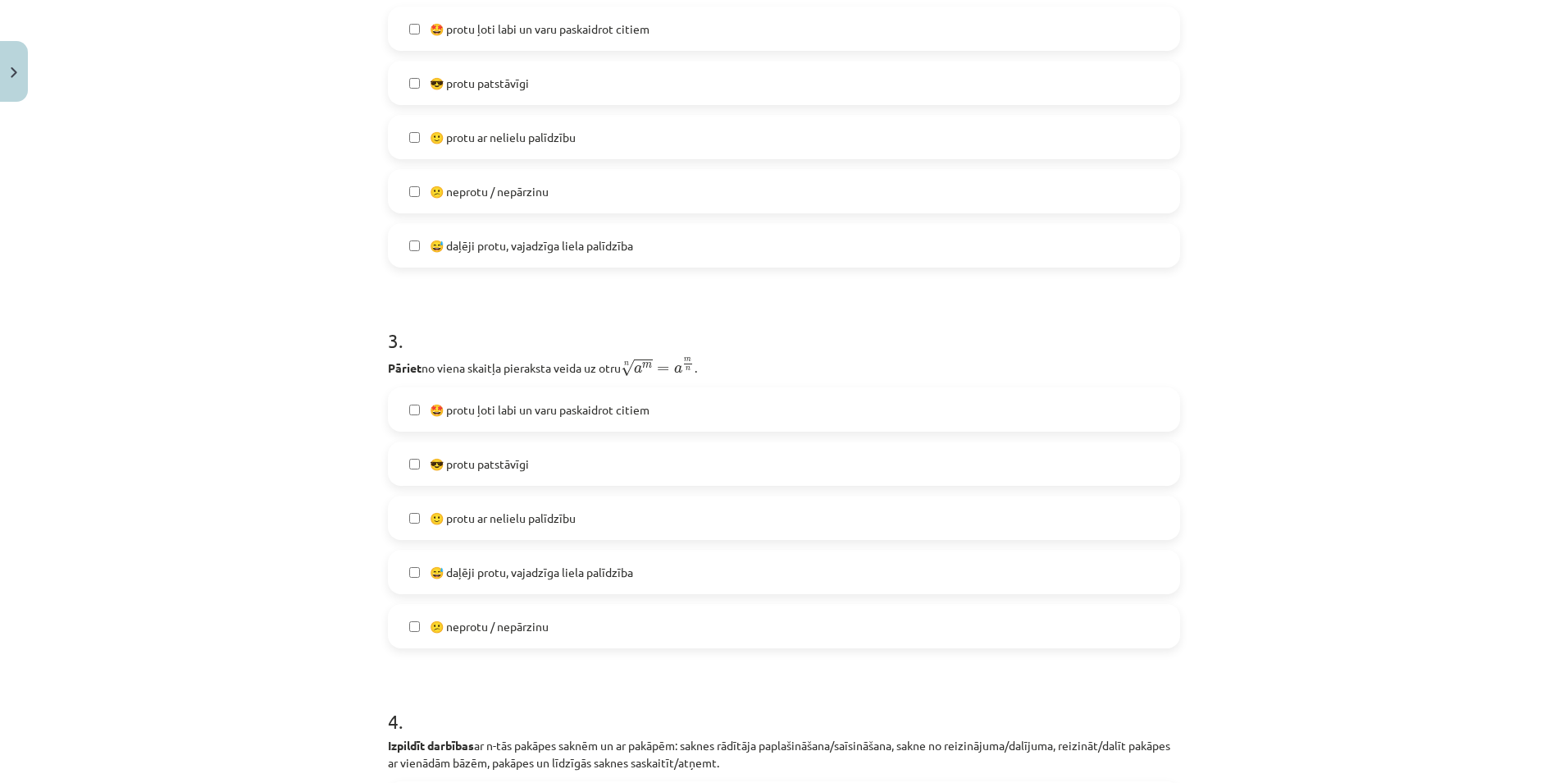
click at [457, 129] on span "🙂 protu ar nelielu palīdzību" at bounding box center [503, 137] width 146 height 17
click at [457, 534] on label "🙂 protu ar nelielu palīdzību" at bounding box center [784, 518] width 789 height 41
click at [456, 404] on span "🤩 protu ļoti labi un varu paskaidrot citiem" at bounding box center [540, 409] width 220 height 17
click at [436, 460] on span "😎 protu patstāvīgi" at bounding box center [479, 463] width 99 height 17
click at [441, 516] on span "🙂 protu ar nelielu palīdzību" at bounding box center [503, 518] width 146 height 17
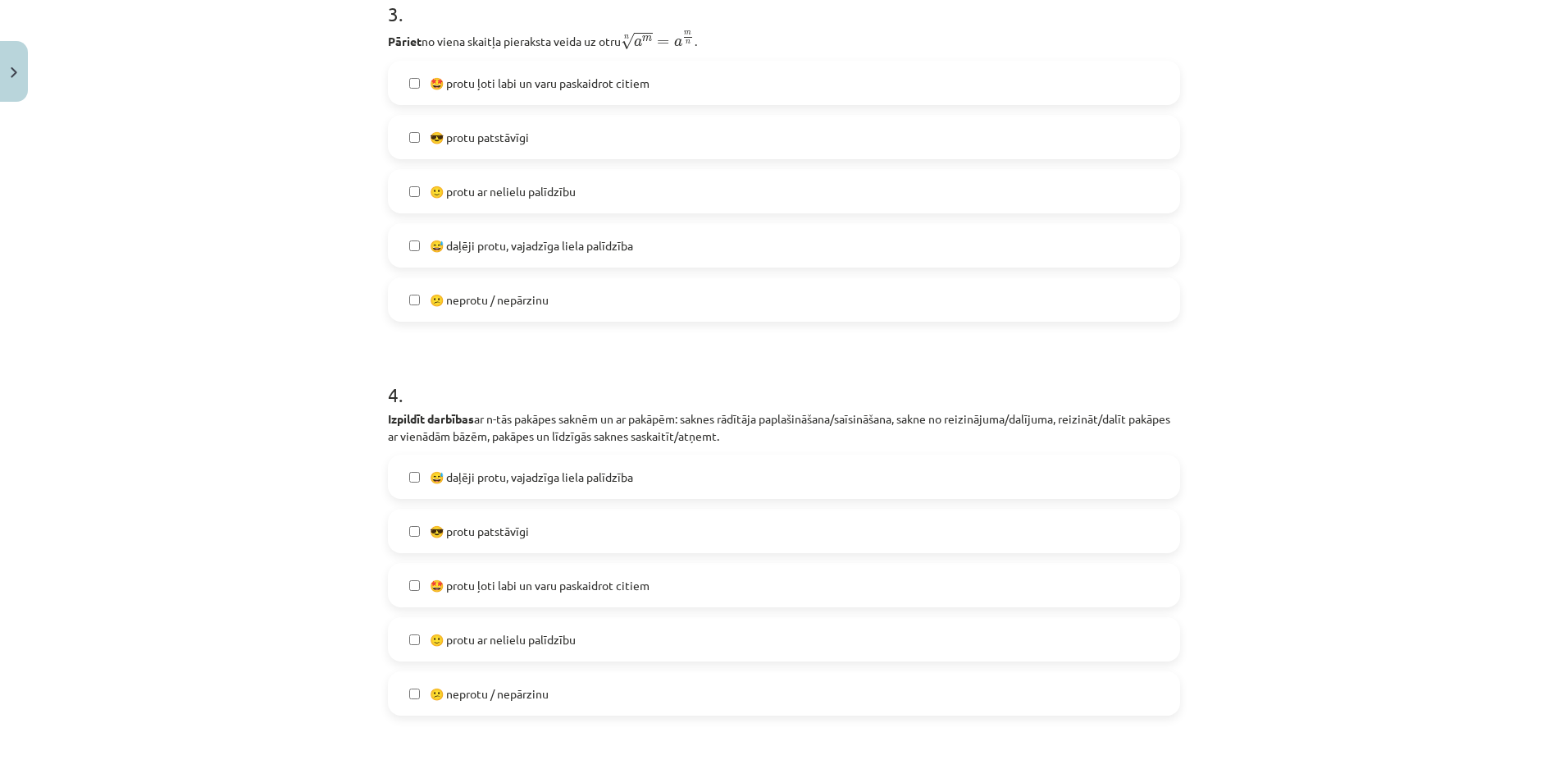
scroll to position [1107, 0]
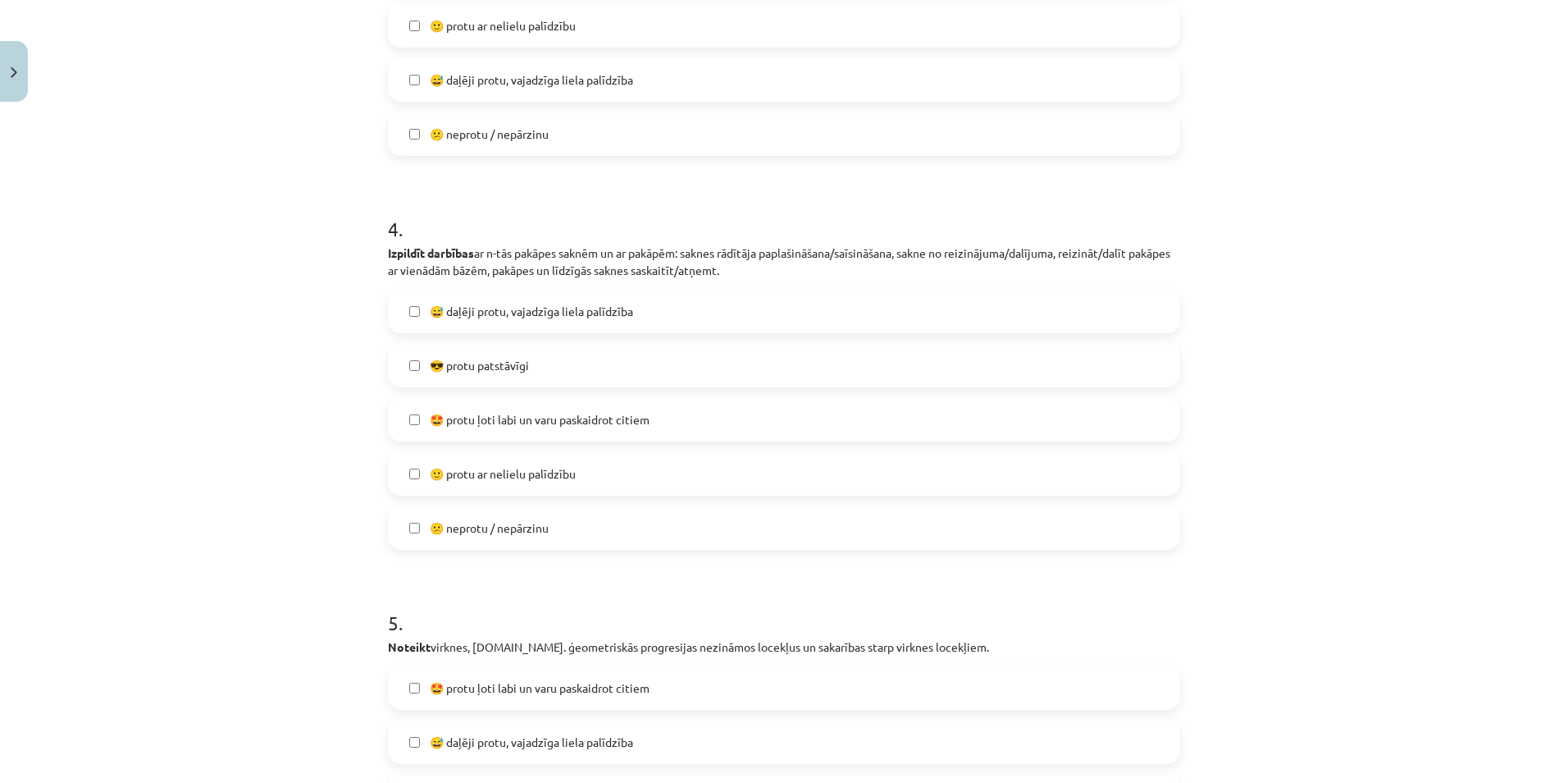
click at [445, 481] on span "🙂 protu ar nelielu palīdzību" at bounding box center [503, 473] width 146 height 17
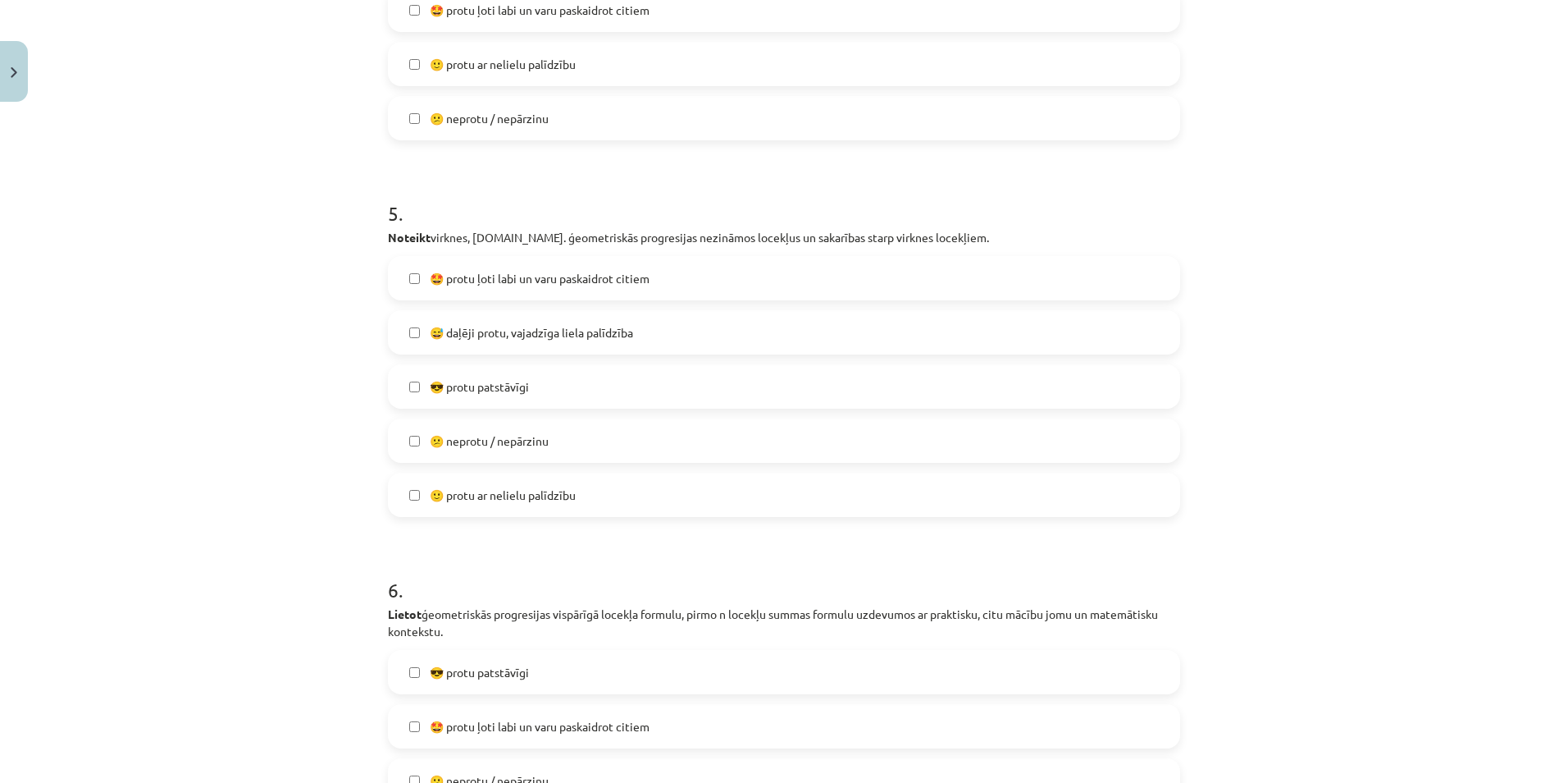
scroll to position [1682, 0]
click at [451, 492] on span "🙂 protu ar nelielu palīdzību" at bounding box center [503, 493] width 146 height 17
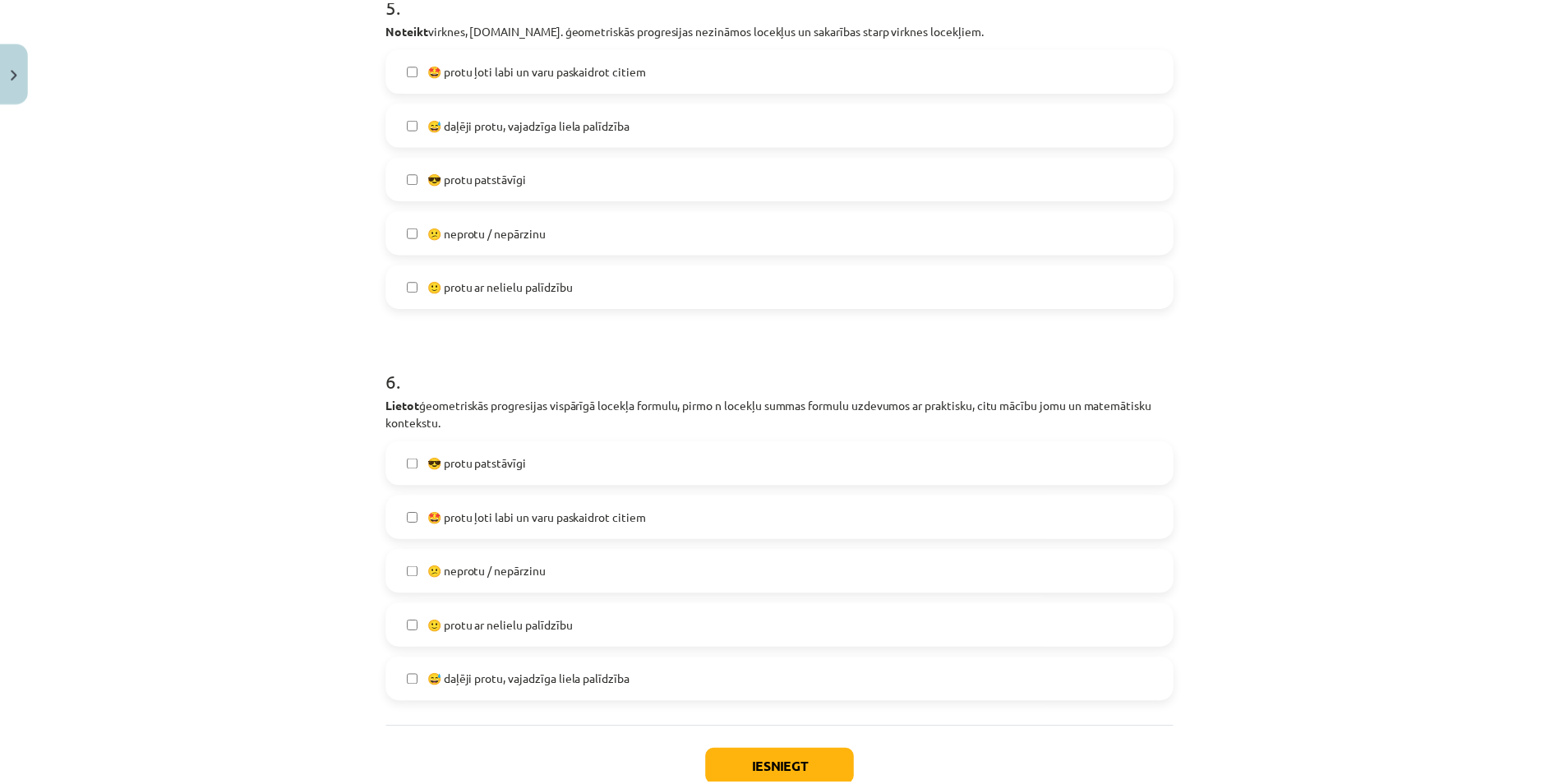
scroll to position [2001, 0]
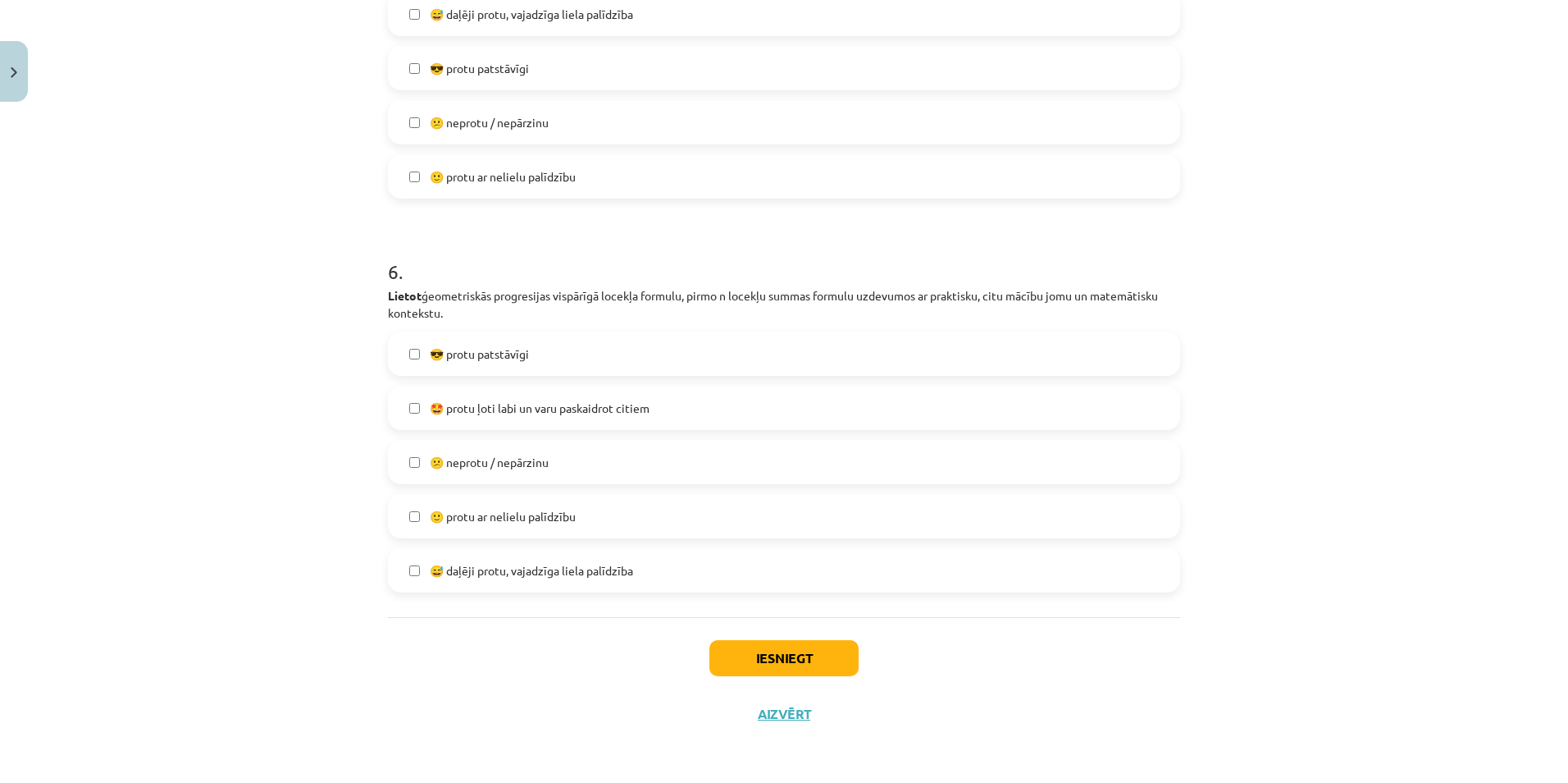
click at [486, 504] on label "🙂 protu ar nelielu palīdzību" at bounding box center [784, 516] width 789 height 41
click at [762, 668] on button "Iesniegt" at bounding box center [784, 657] width 150 height 37
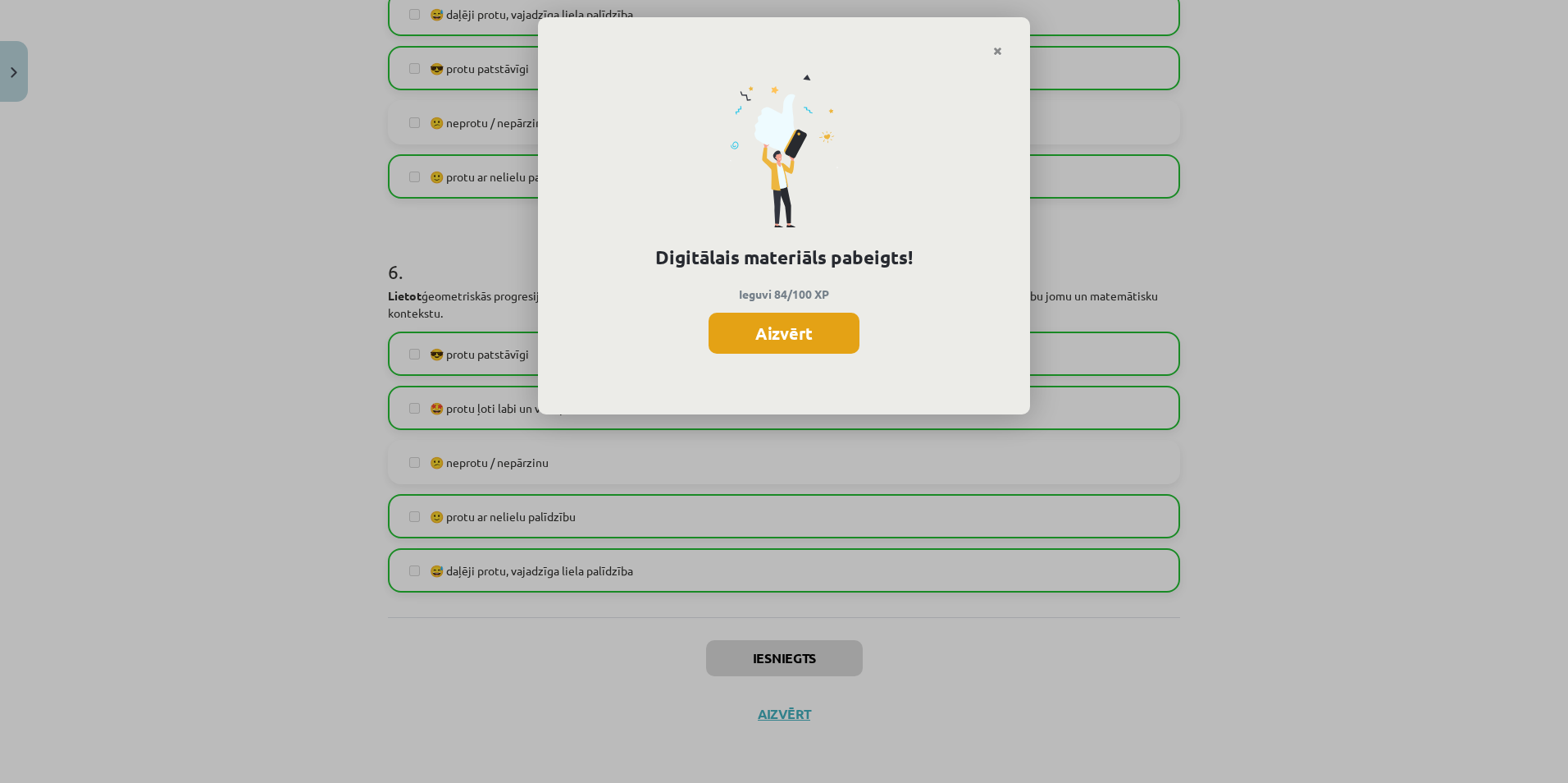
click at [841, 344] on button "Aizvērt" at bounding box center [784, 333] width 150 height 41
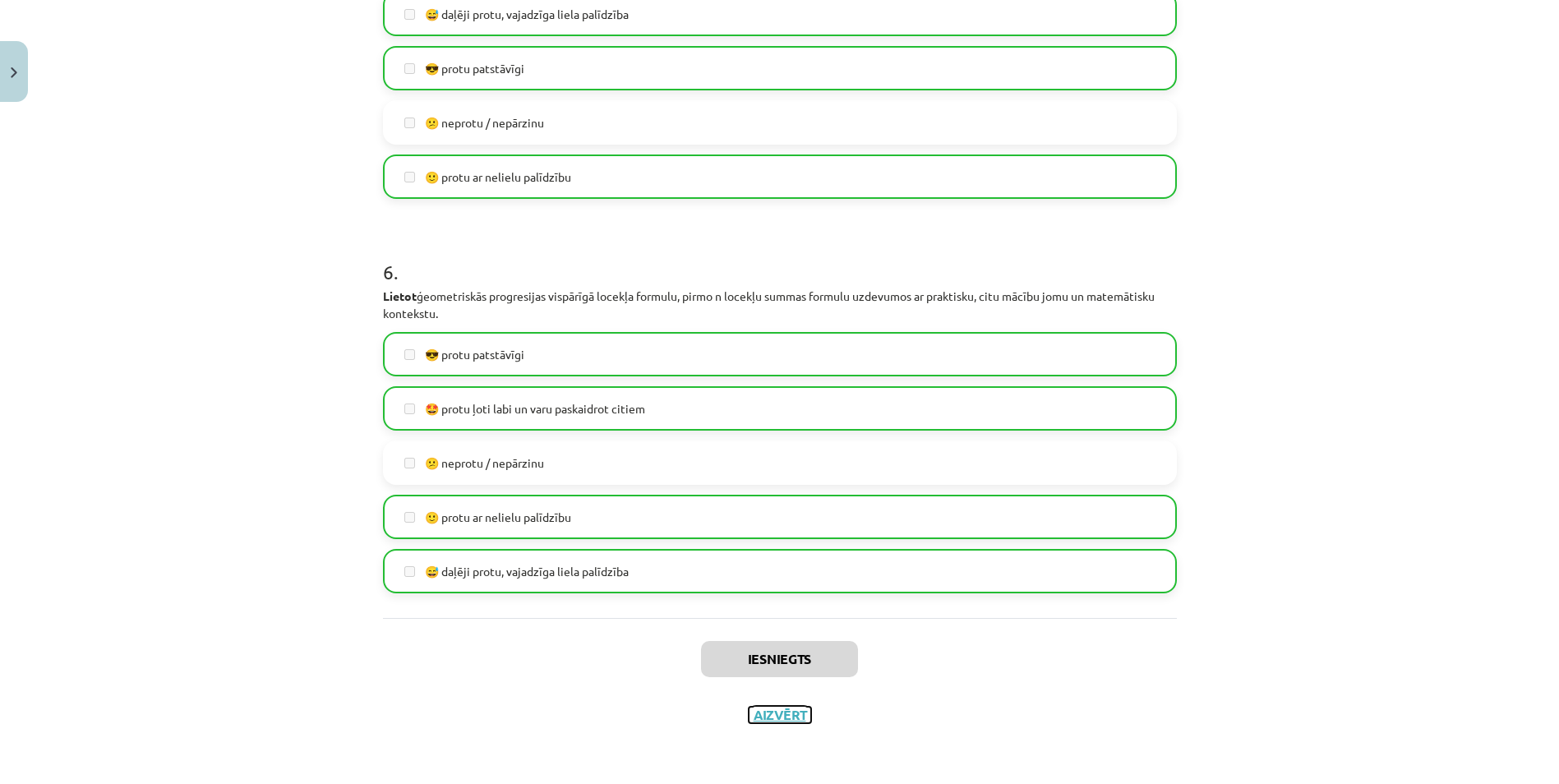
click at [771, 713] on button "Aizvērt" at bounding box center [780, 714] width 62 height 16
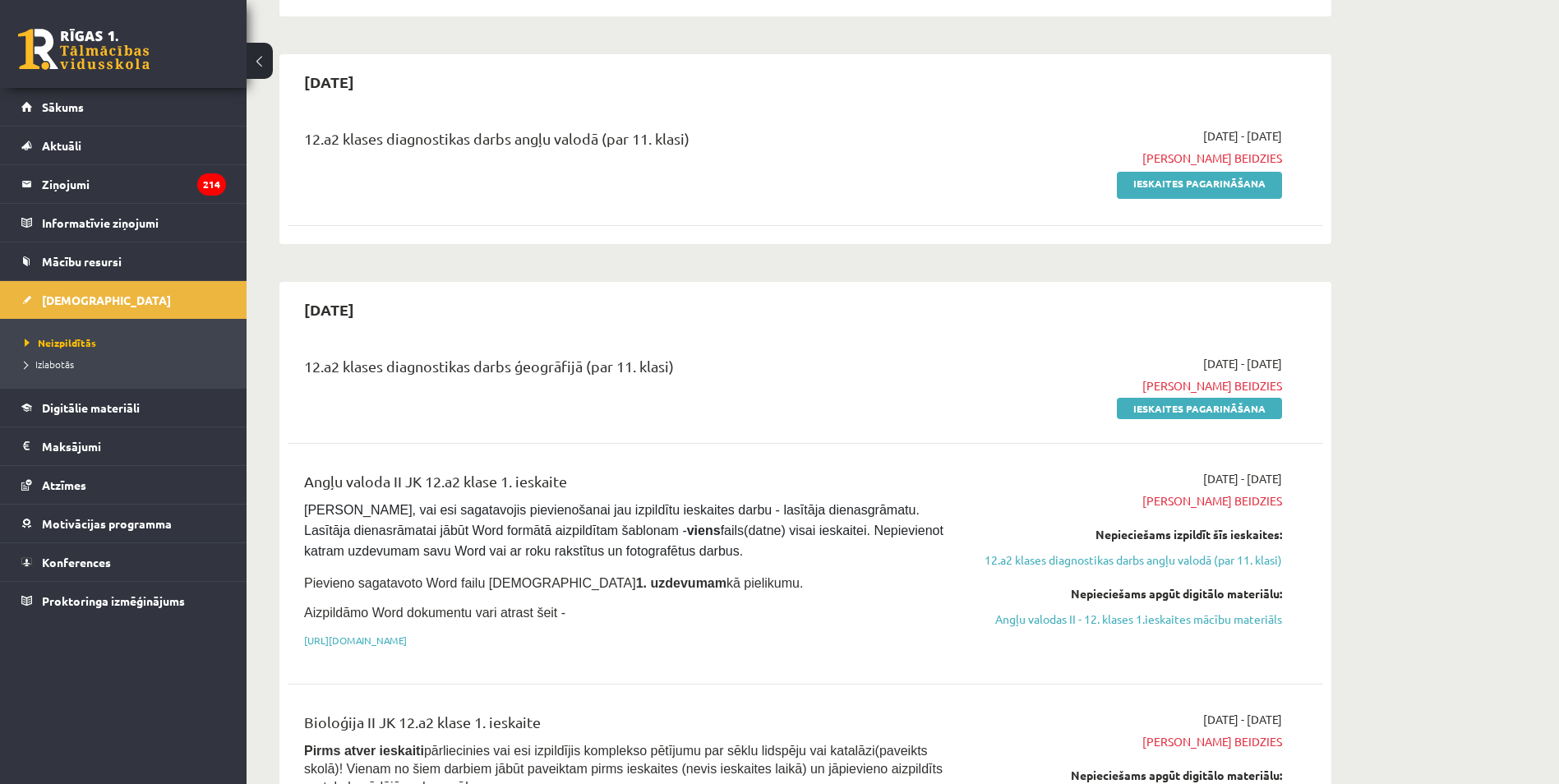
scroll to position [821, 0]
click at [1215, 395] on link "Ieskaites pagarināšana" at bounding box center [1198, 406] width 165 height 21
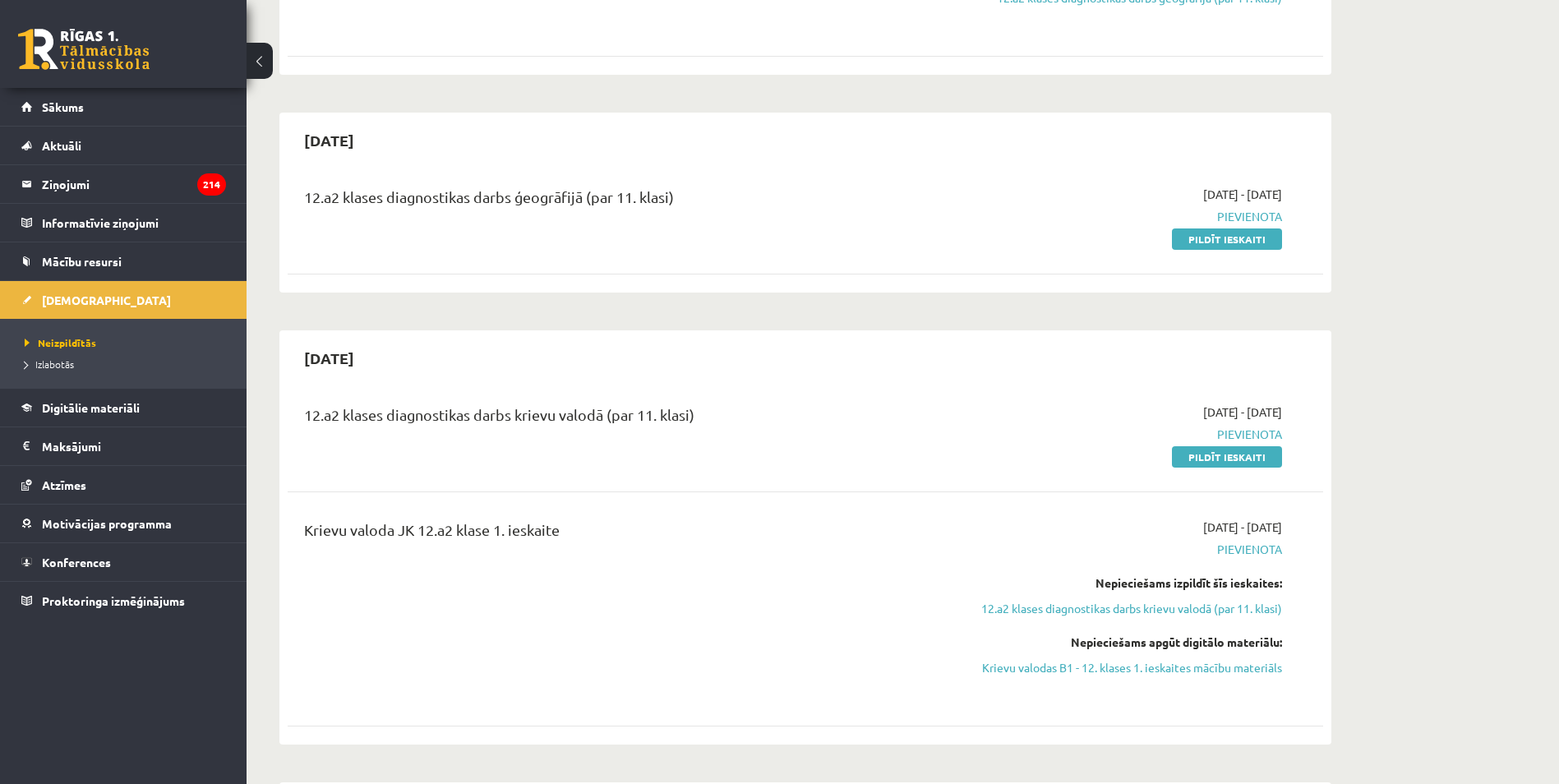
scroll to position [1725, 0]
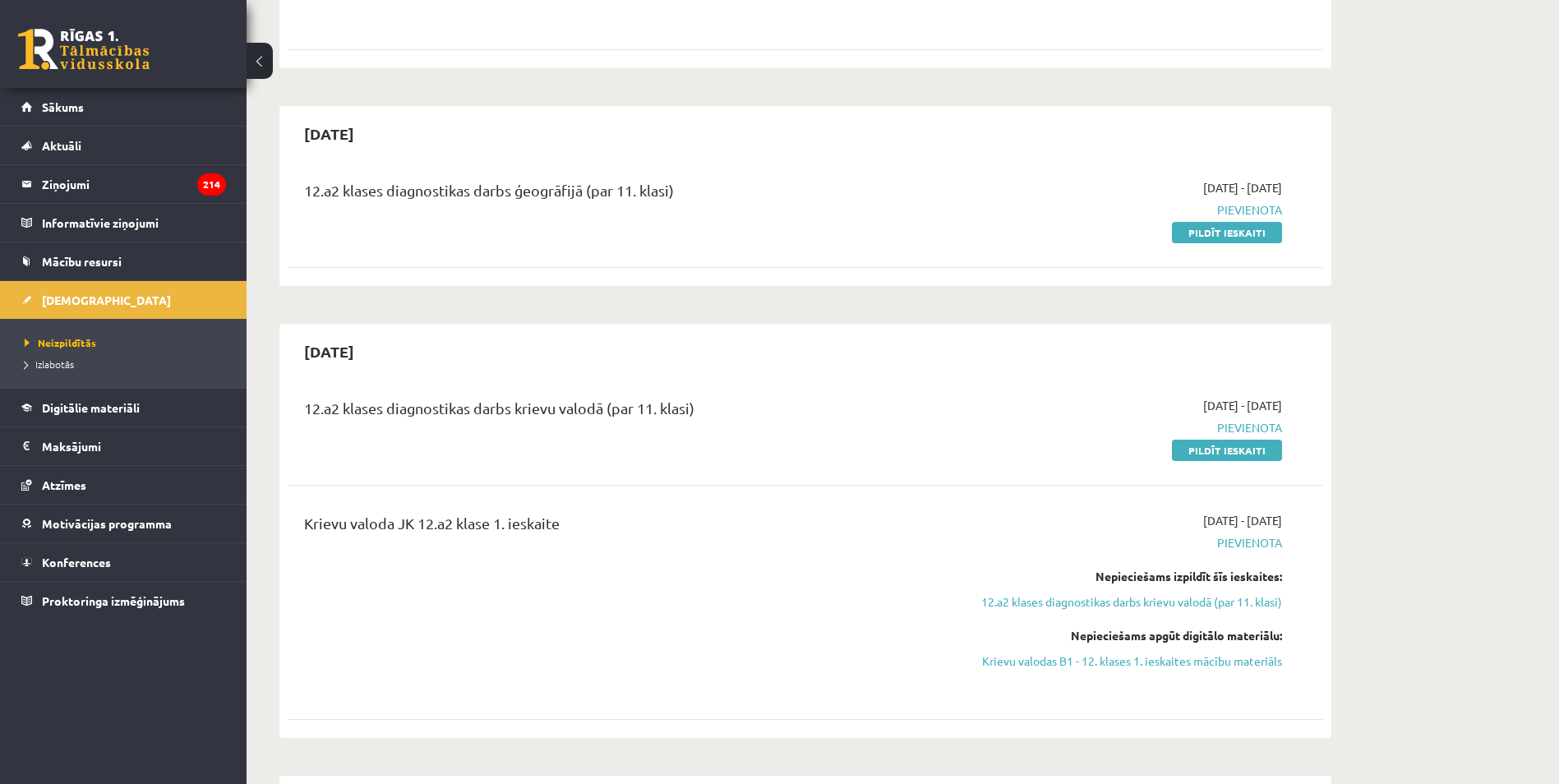
click at [1189, 222] on link "Pildīt ieskaiti" at bounding box center [1226, 233] width 110 height 21
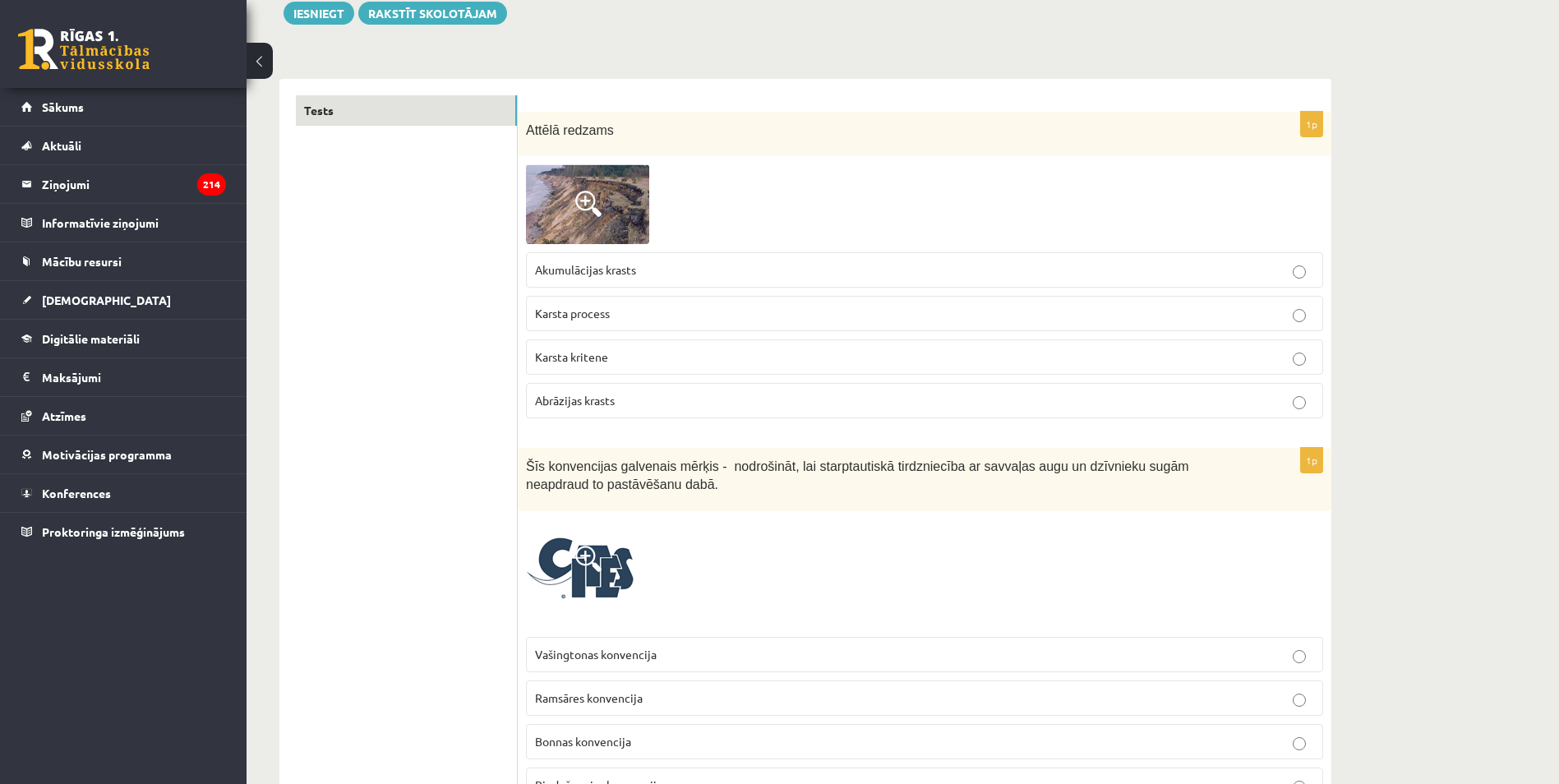
scroll to position [246, 0]
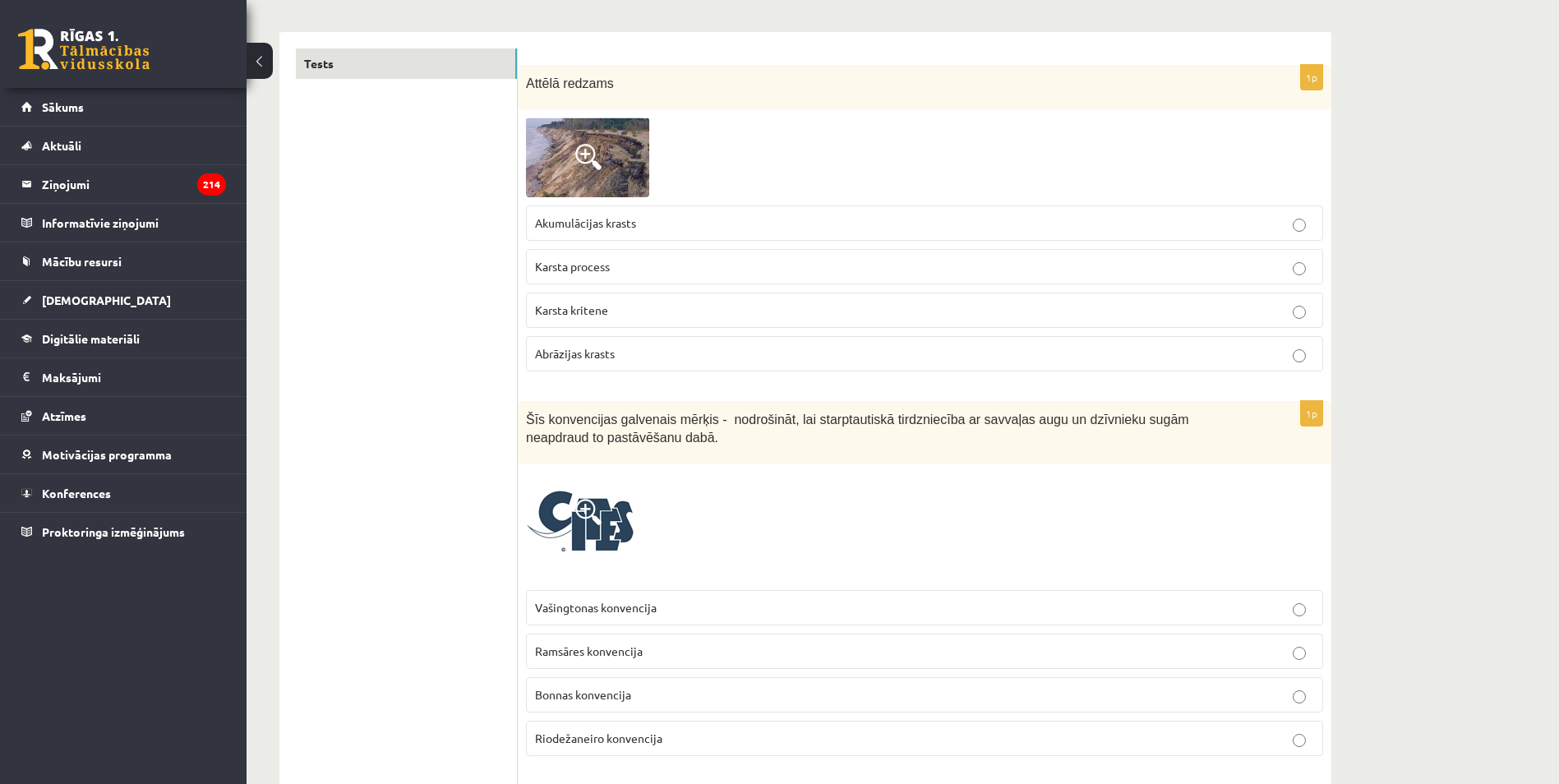
click at [574, 157] on img at bounding box center [587, 157] width 123 height 78
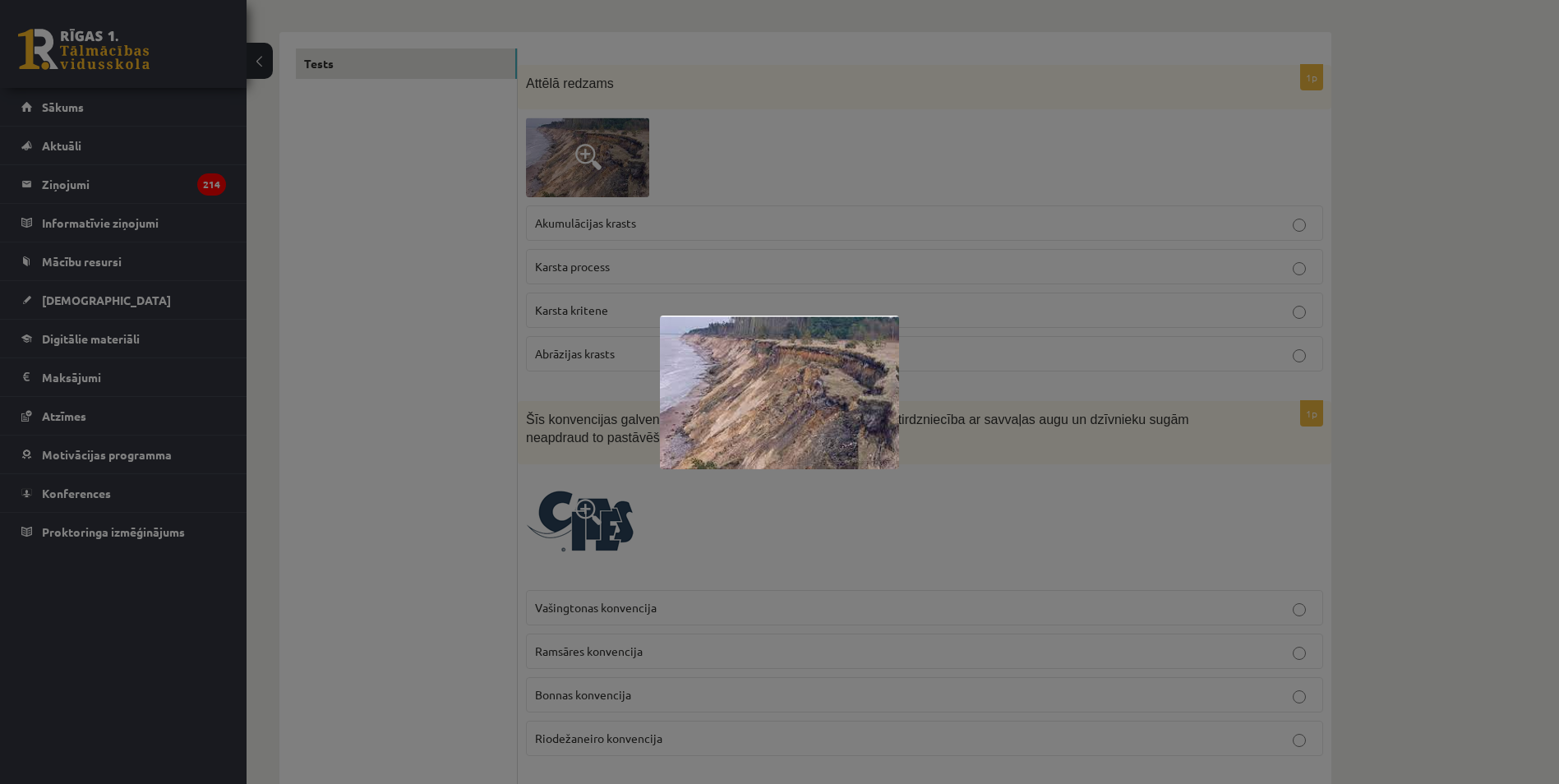
click at [486, 226] on div at bounding box center [779, 392] width 1559 height 784
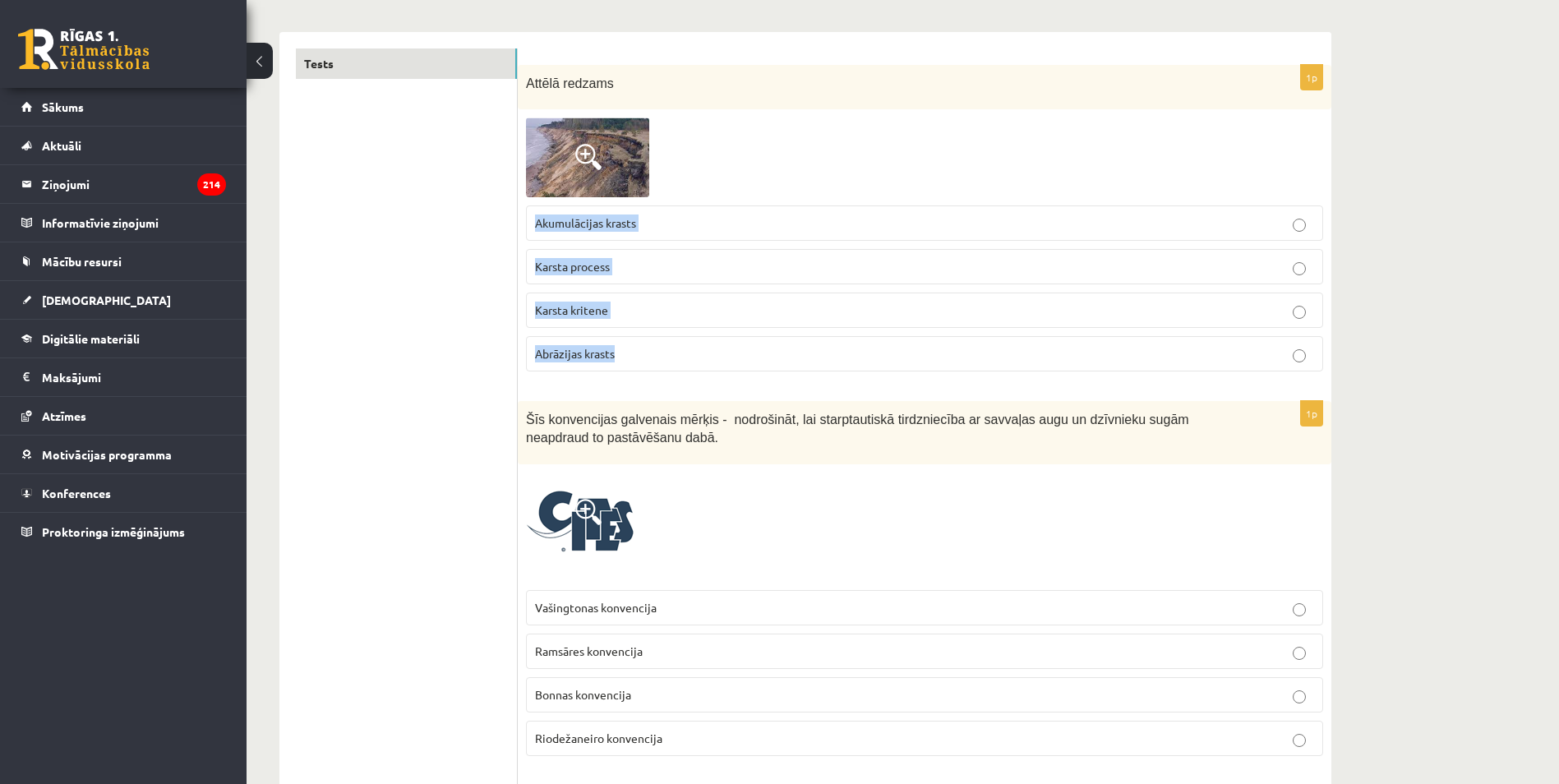
drag, startPoint x: 525, startPoint y: 219, endPoint x: 626, endPoint y: 351, distance: 166.2
click at [626, 351] on div "1p Attēlā redzams Akumulācijas krasts Karsta process Karsta kritene Abrāzijas k…" at bounding box center [925, 225] width 814 height 319
drag, startPoint x: 626, startPoint y: 351, endPoint x: 452, endPoint y: 263, distance: 195.0
drag, startPoint x: 518, startPoint y: 217, endPoint x: 655, endPoint y: 235, distance: 138.2
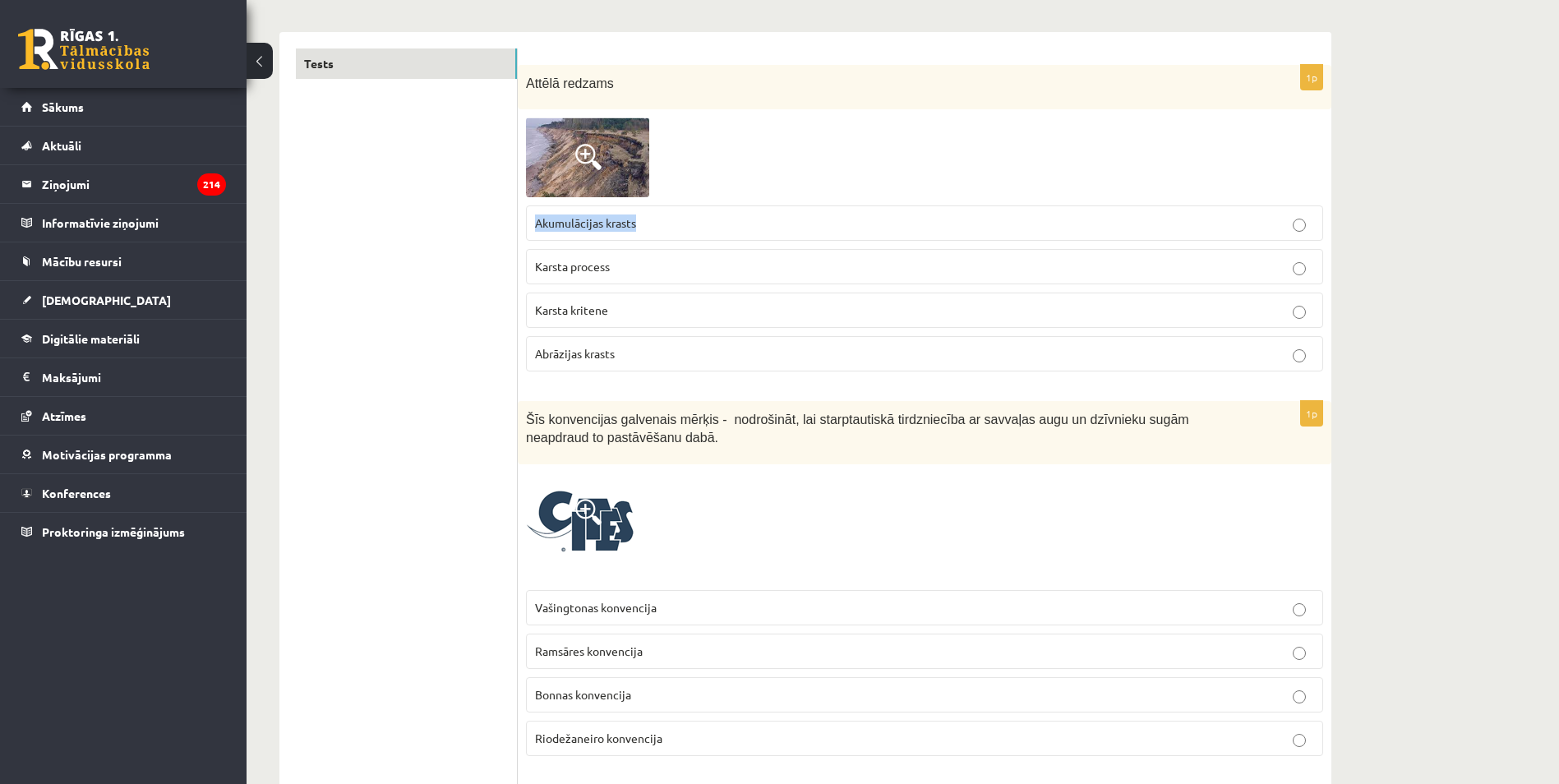
click at [655, 235] on div "1p Attēlā redzams Akumulācijas krasts Karsta process Karsta kritene Abrāzijas k…" at bounding box center [925, 225] width 814 height 319
drag, startPoint x: 528, startPoint y: 257, endPoint x: 643, endPoint y: 268, distance: 115.5
click at [643, 268] on label "Karsta process" at bounding box center [924, 267] width 797 height 36
drag, startPoint x: 530, startPoint y: 305, endPoint x: 628, endPoint y: 319, distance: 99.0
click at [628, 319] on label "Karsta kritene" at bounding box center [924, 310] width 797 height 36
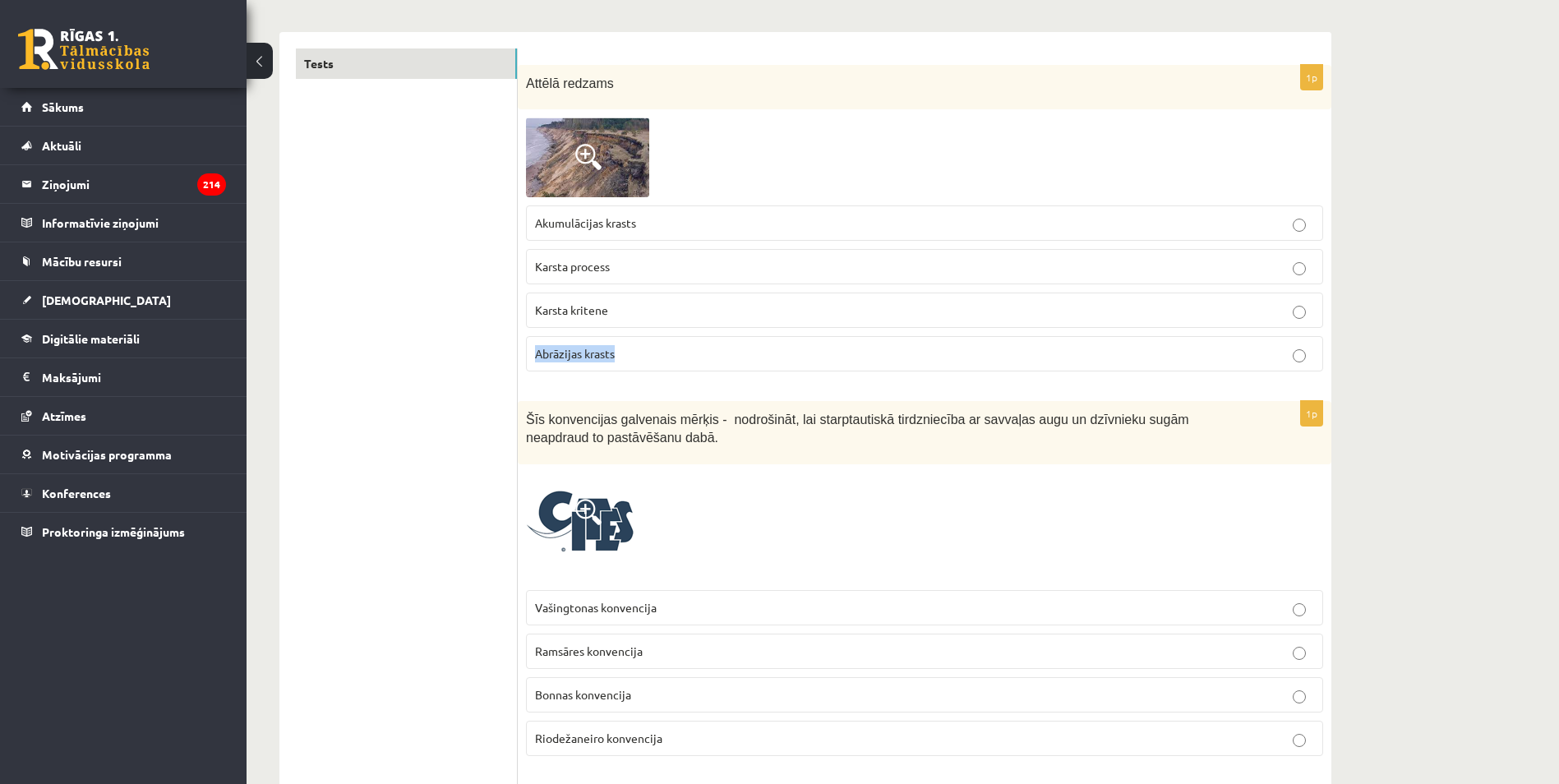
drag, startPoint x: 625, startPoint y: 351, endPoint x: 525, endPoint y: 338, distance: 100.8
click at [525, 338] on div "1p Attēlā redzams Akumulācijas krasts Karsta process Karsta kritene Abrāzijas k…" at bounding box center [925, 225] width 814 height 319
click at [562, 364] on label "Abrāzijas krasts" at bounding box center [924, 354] width 797 height 36
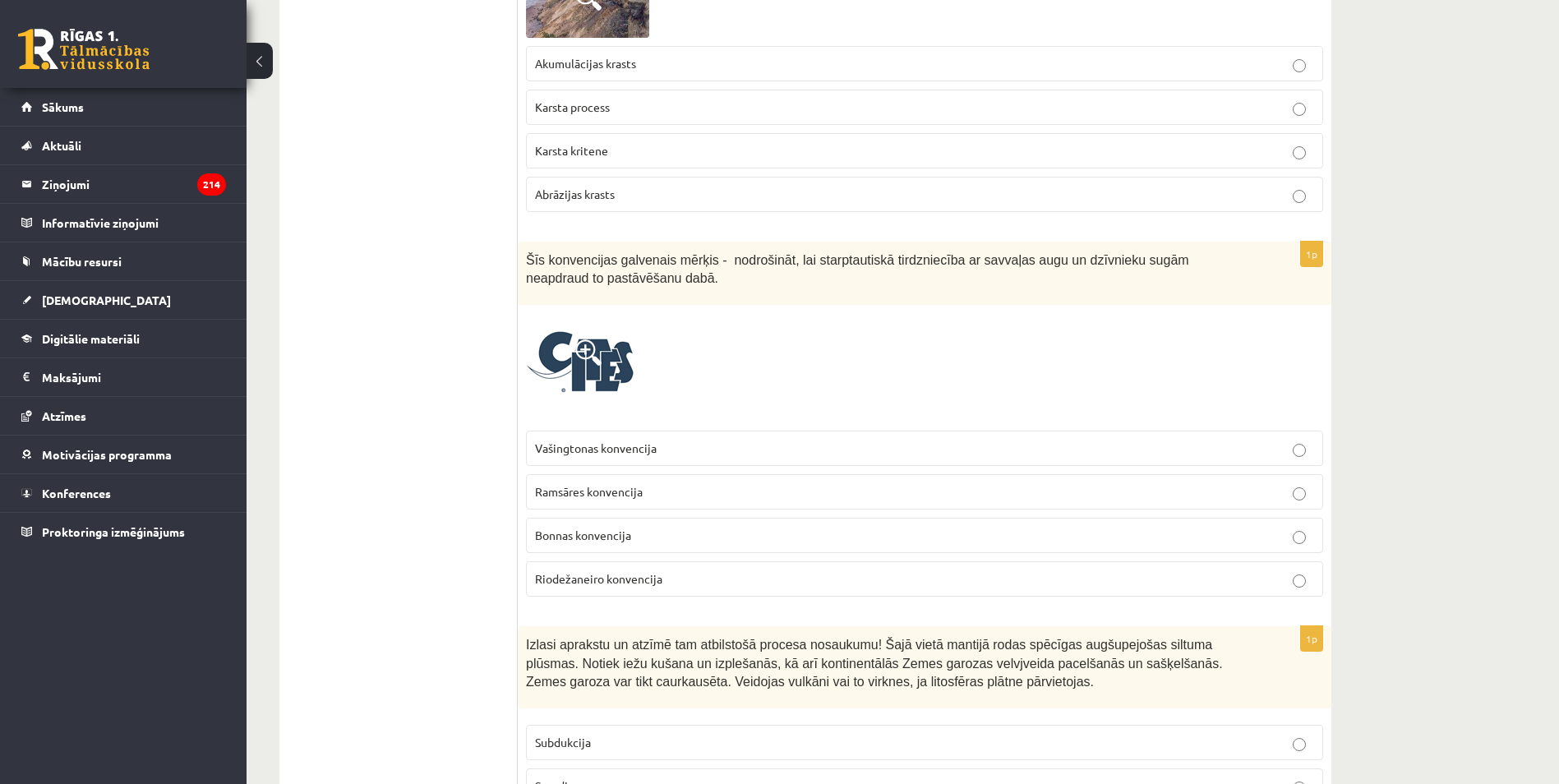
scroll to position [410, 0]
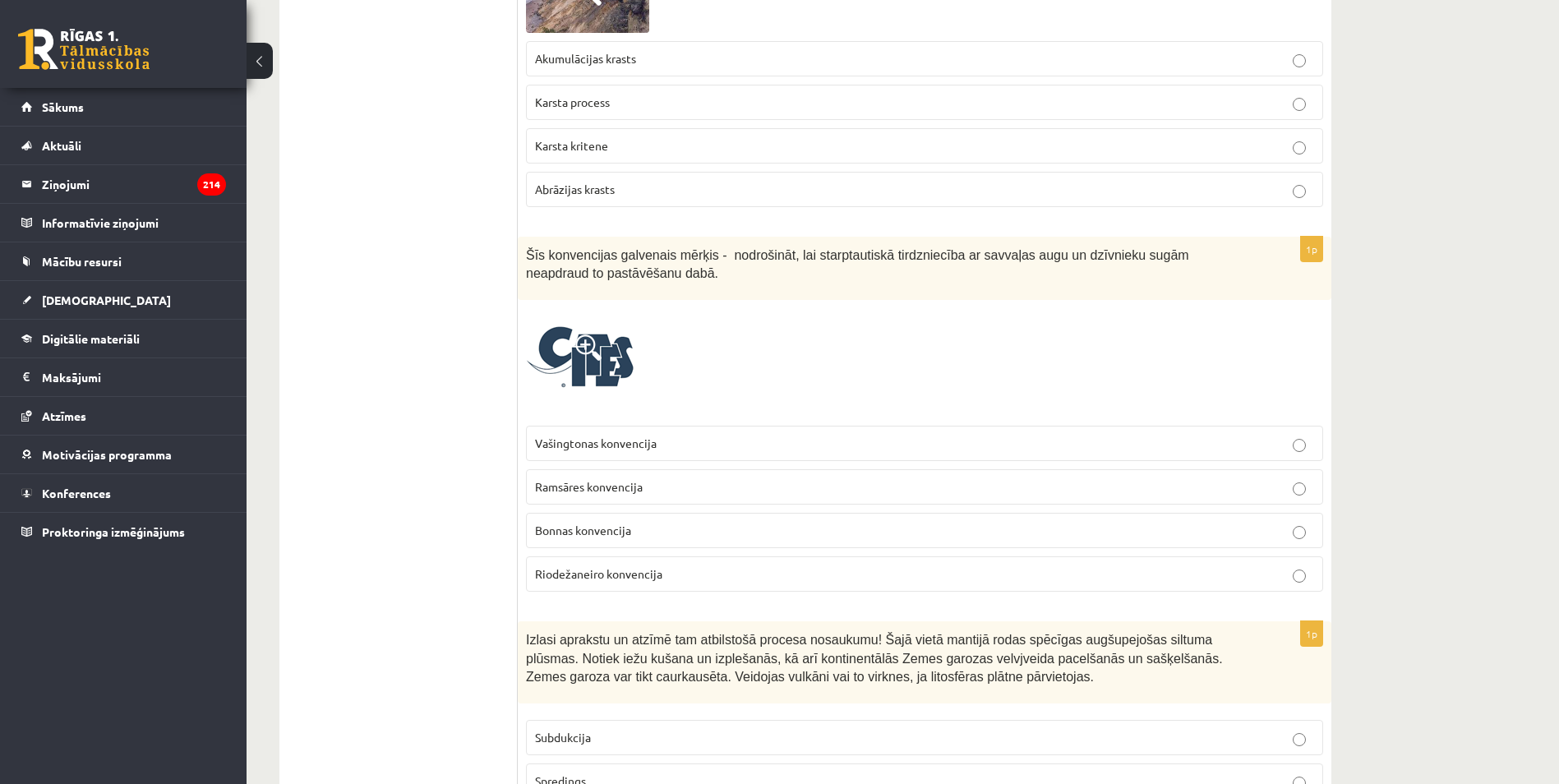
click at [582, 343] on span at bounding box center [588, 347] width 26 height 26
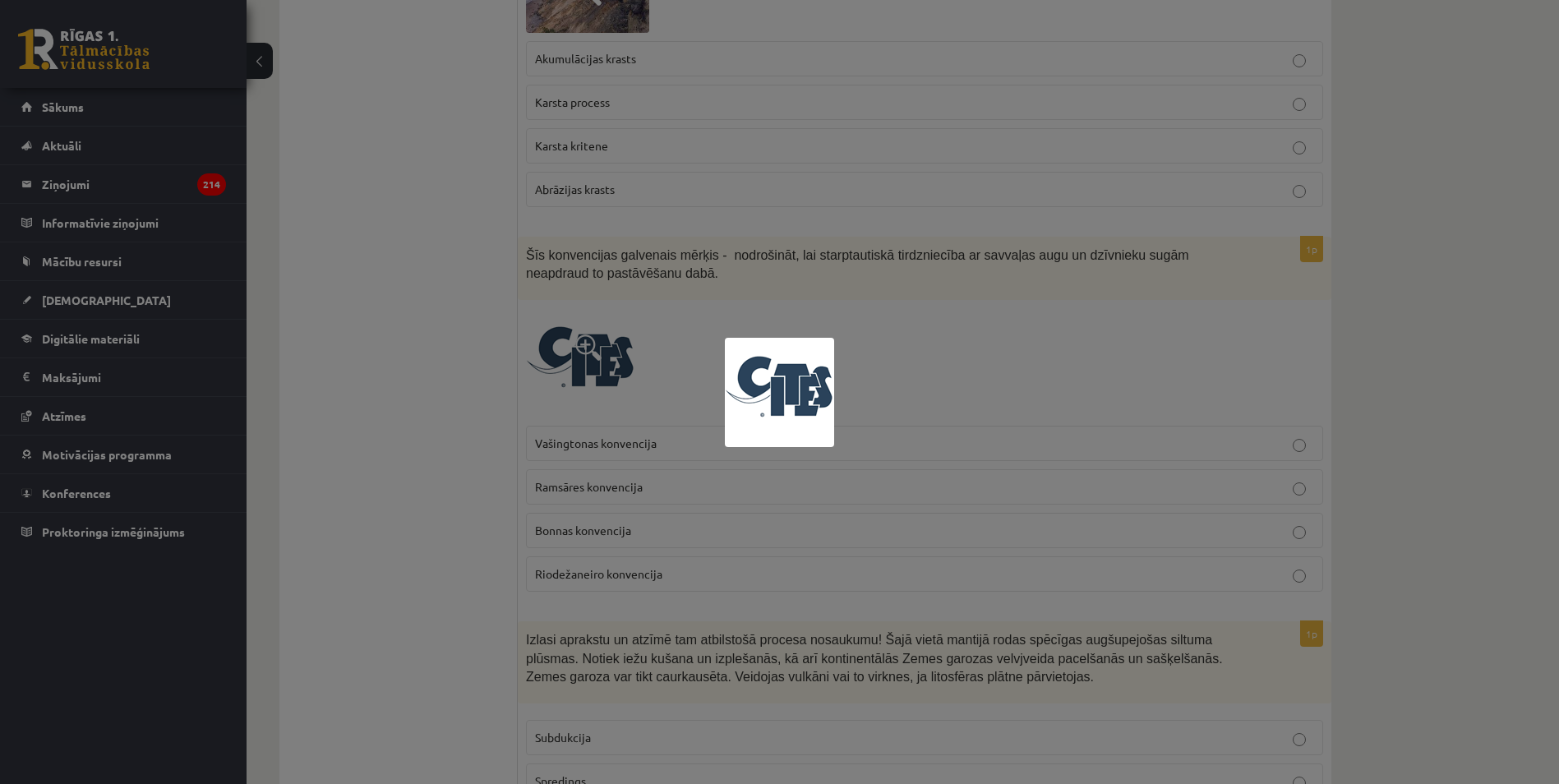
click at [514, 361] on div at bounding box center [779, 392] width 1559 height 784
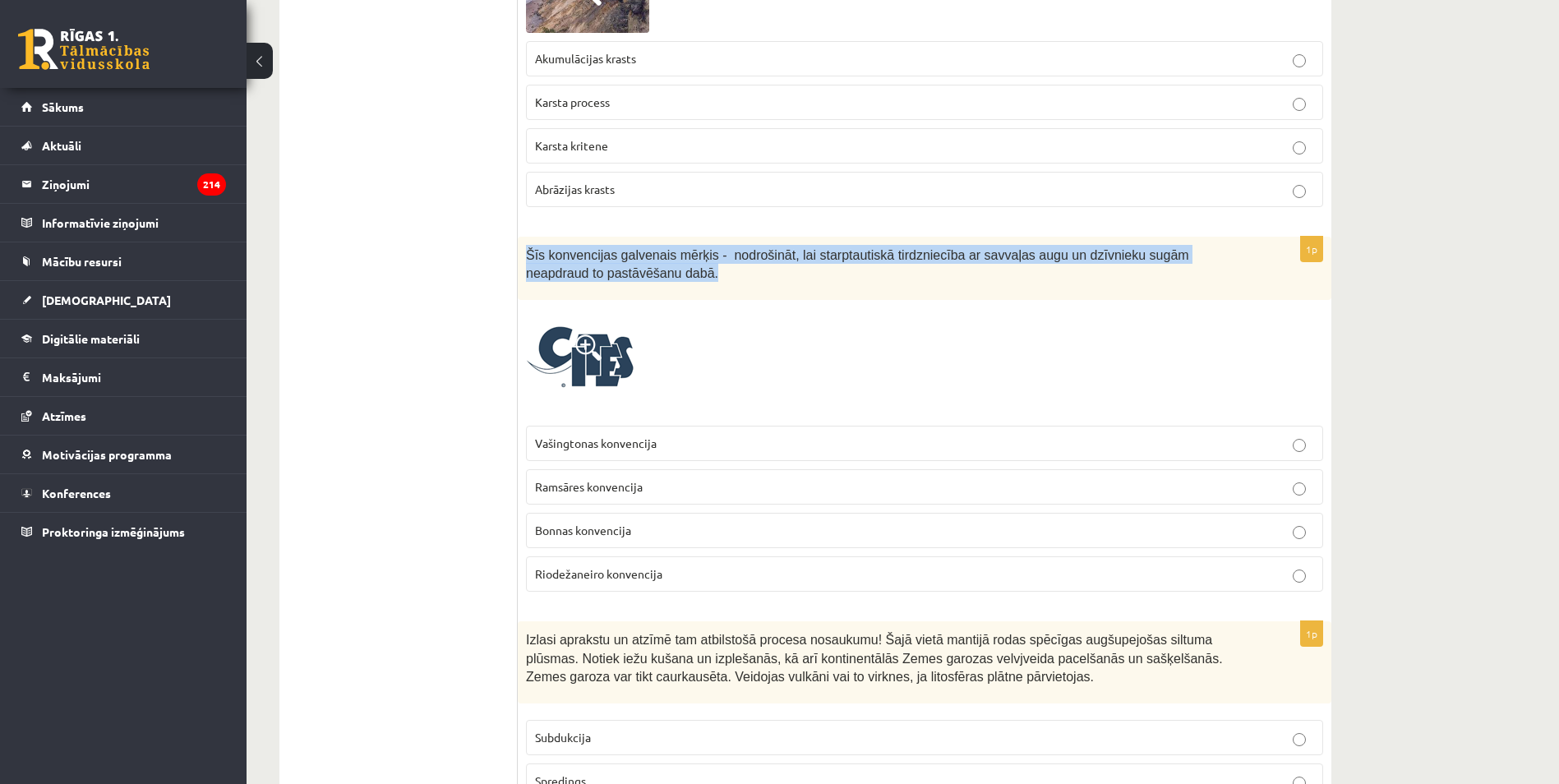
drag, startPoint x: 522, startPoint y: 252, endPoint x: 640, endPoint y: 276, distance: 120.4
click at [640, 276] on div "Šīs konvencijas galvenais mērķis - nodrošināt, lai starptautiskā tirdzniecība a…" at bounding box center [925, 268] width 814 height 63
click at [568, 381] on img at bounding box center [580, 362] width 109 height 109
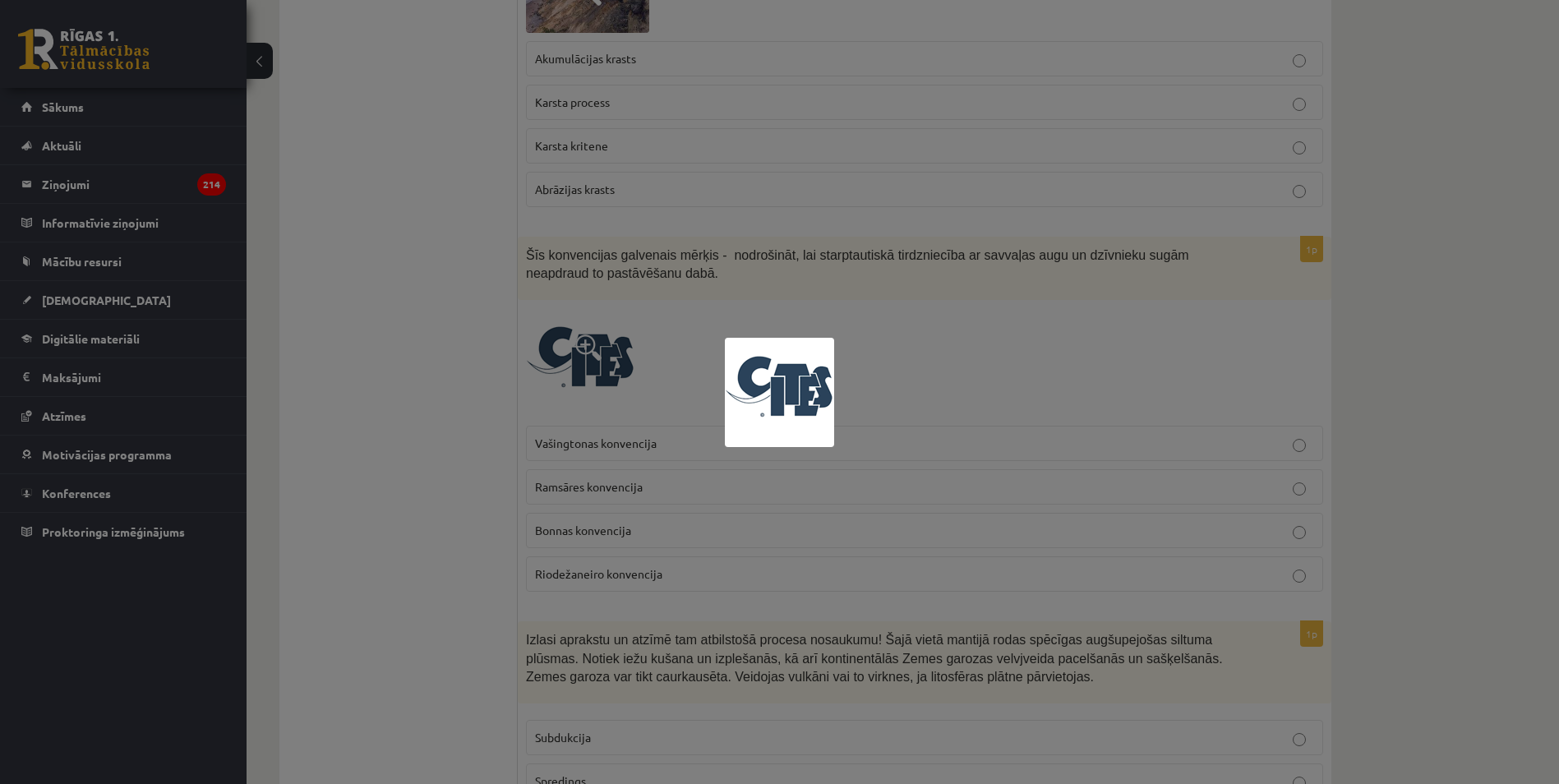
click at [461, 359] on div at bounding box center [779, 392] width 1559 height 784
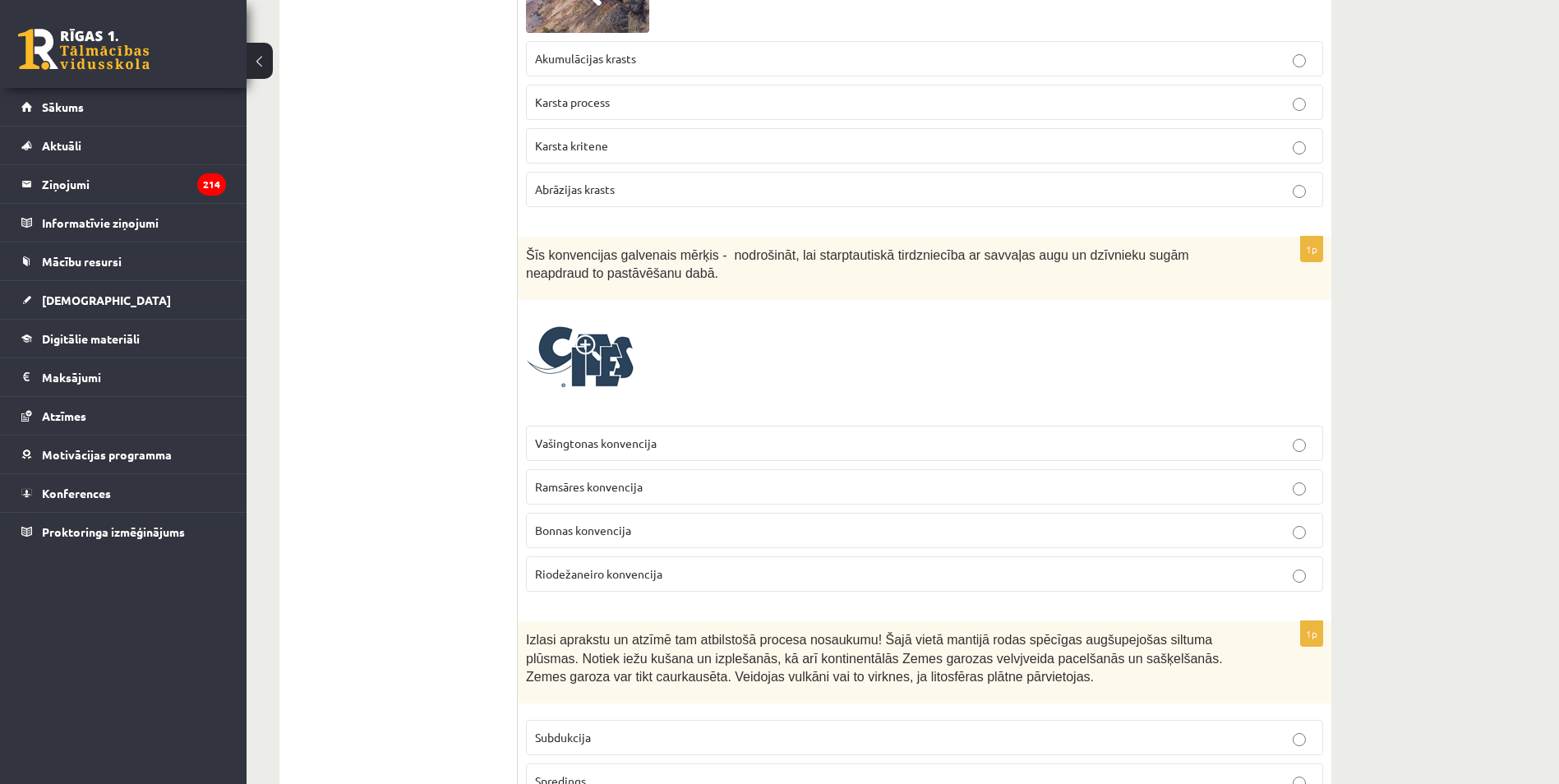
drag, startPoint x: 514, startPoint y: 433, endPoint x: 726, endPoint y: 597, distance: 268.0
drag, startPoint x: 512, startPoint y: 235, endPoint x: 657, endPoint y: 578, distance: 372.4
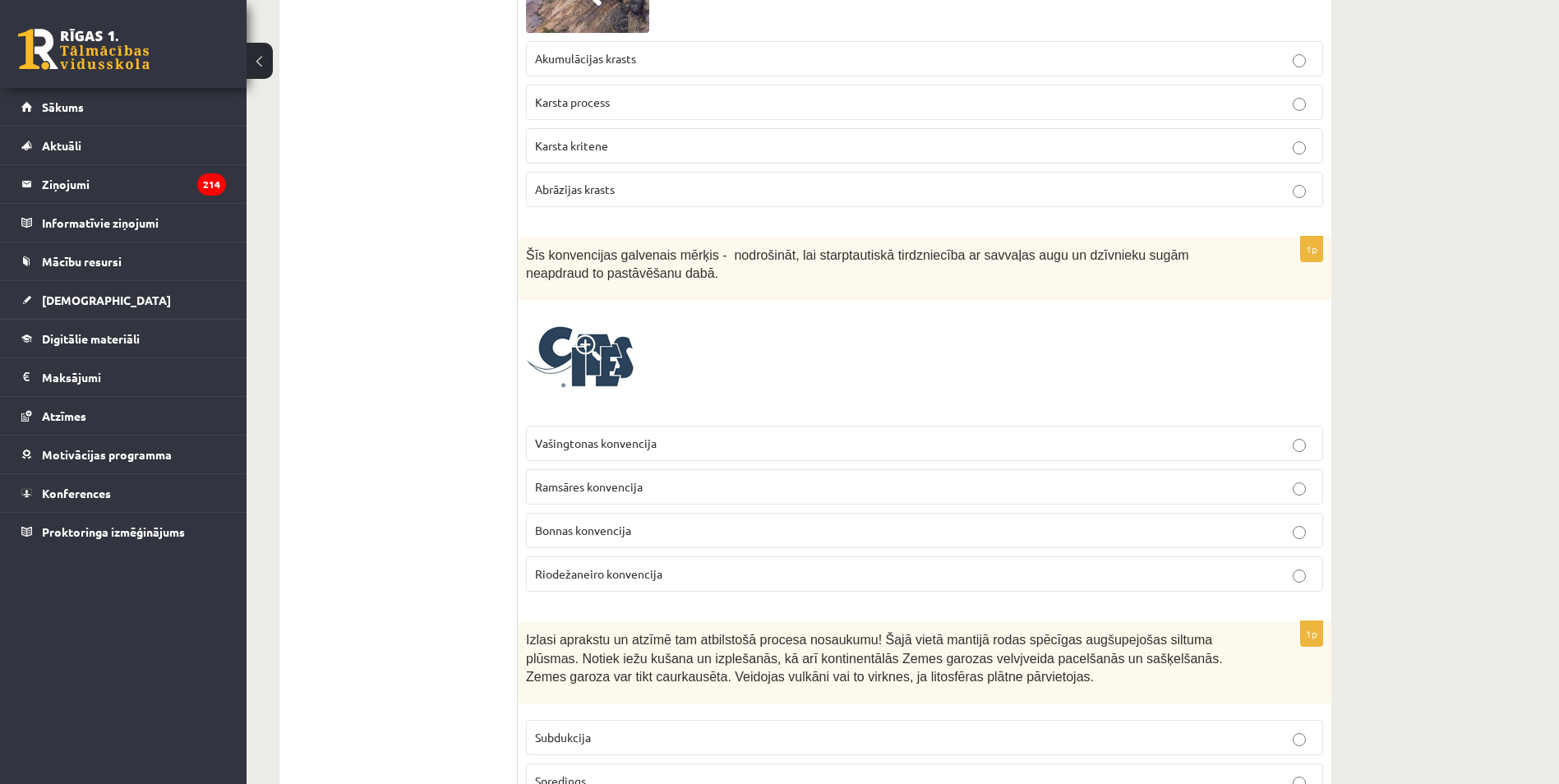
drag, startPoint x: 657, startPoint y: 578, endPoint x: 524, endPoint y: 457, distance: 179.8
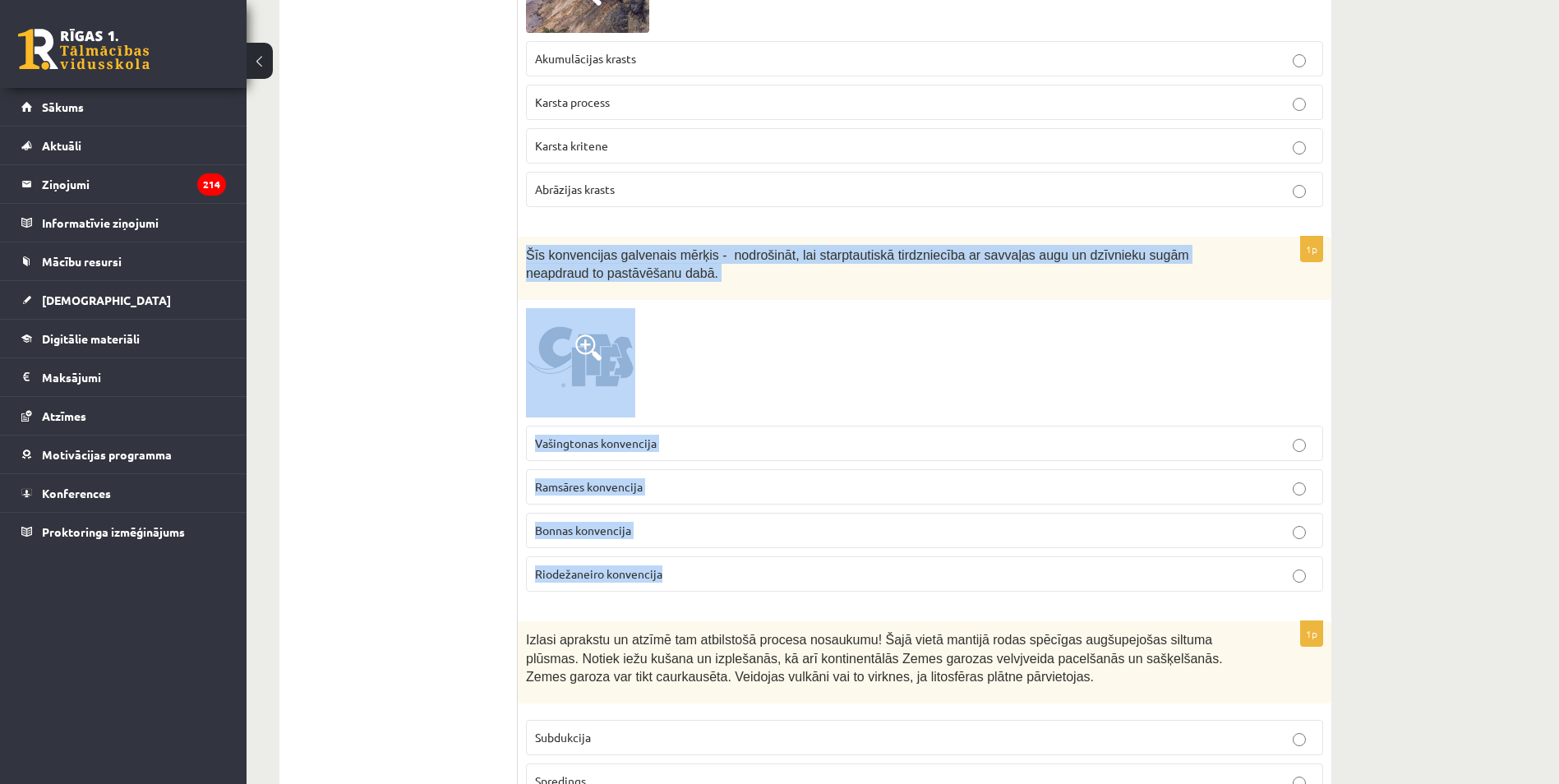
drag, startPoint x: 519, startPoint y: 252, endPoint x: 670, endPoint y: 574, distance: 355.6
click at [670, 574] on div "1p Šīs konvencijas galvenais mērķis - nodrošināt, lai starptautiskā tirdzniecīb…" at bounding box center [925, 420] width 814 height 368
copy div "Šīs konvencijas galvenais mērķis - nodrošināt, lai starptautiskā tirdzniecība a…"
click at [684, 442] on p "Vašingtonas konvencija" at bounding box center [925, 442] width 779 height 17
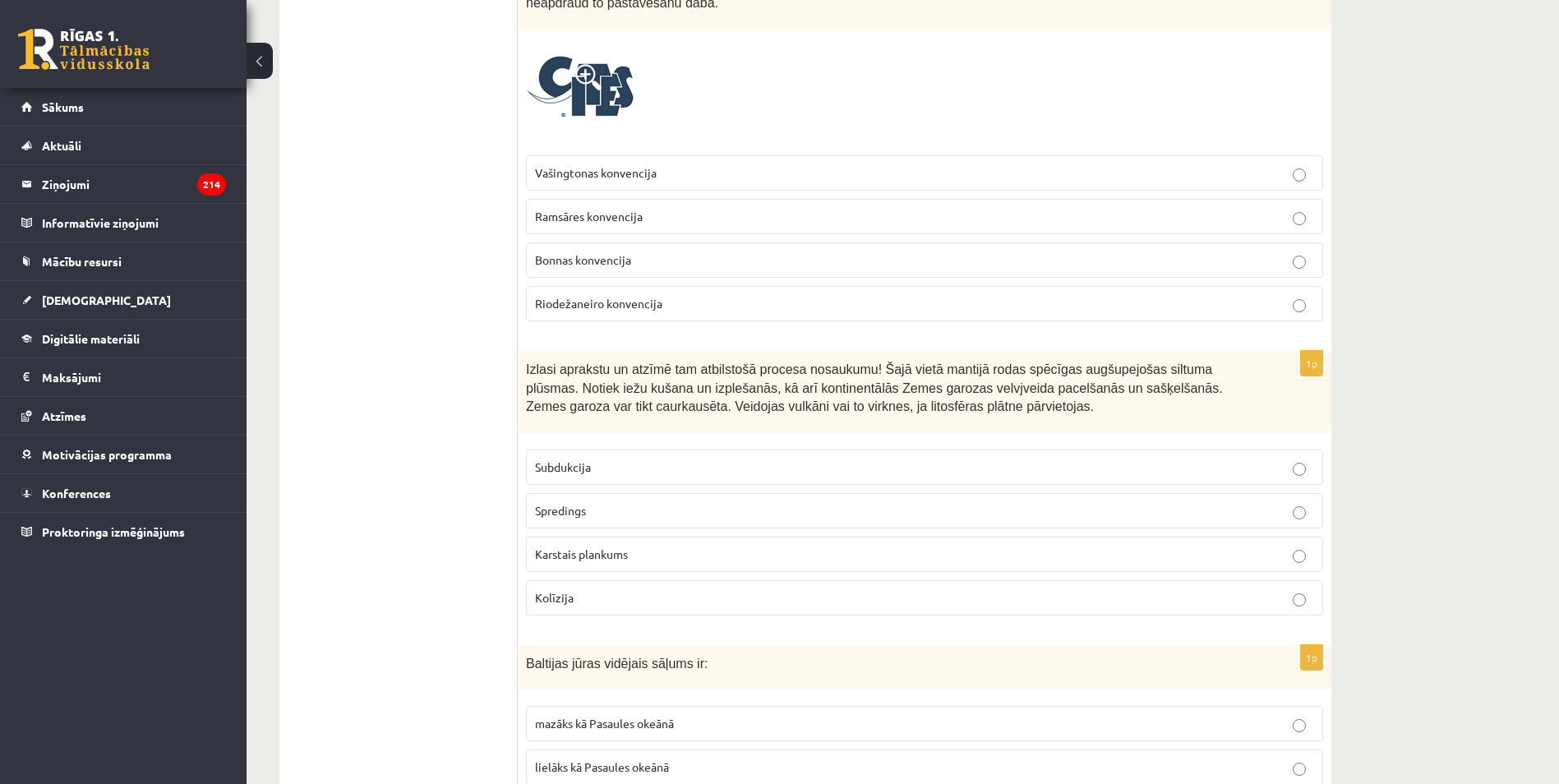
scroll to position [739, 0]
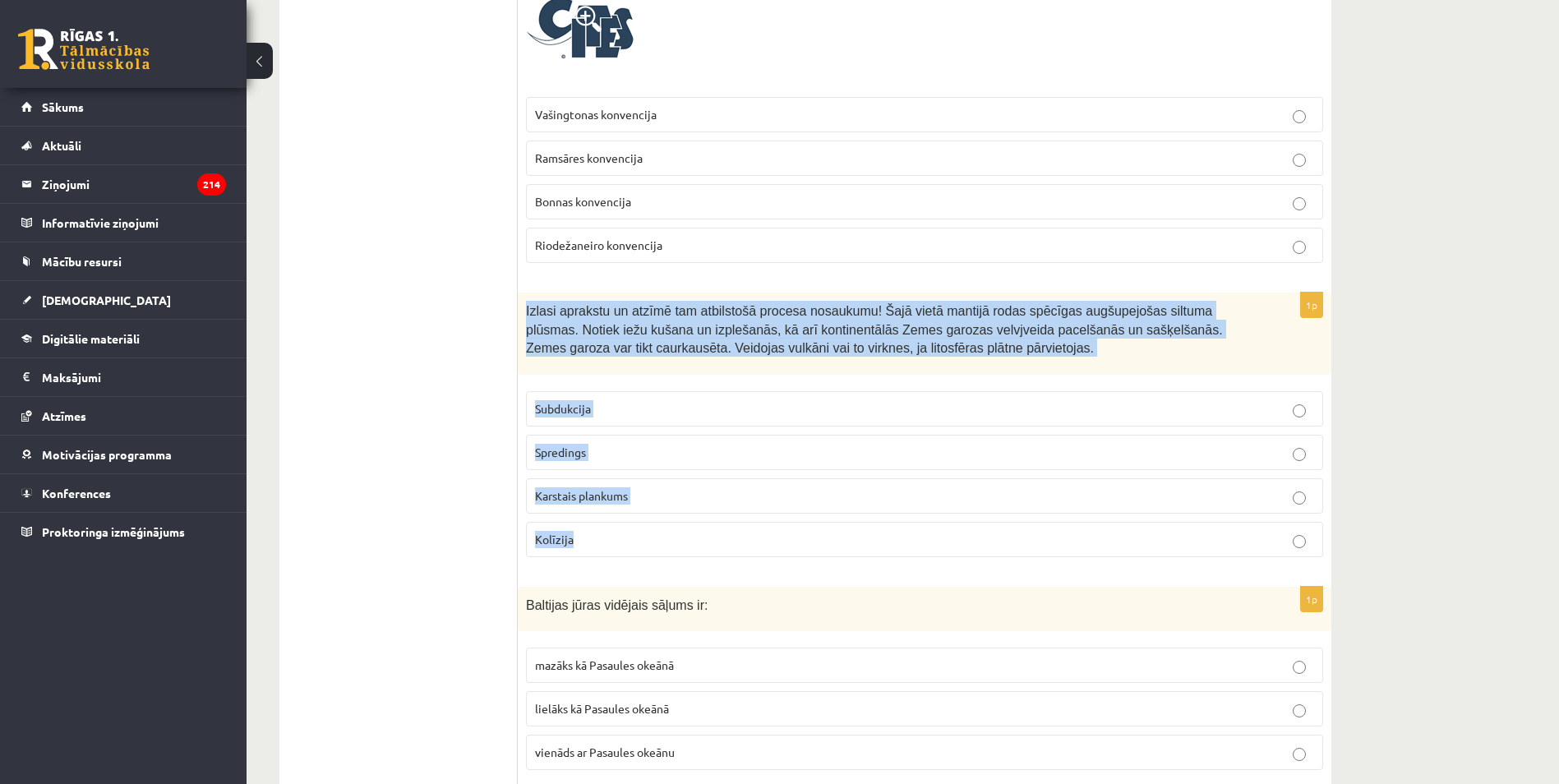
drag, startPoint x: 522, startPoint y: 311, endPoint x: 676, endPoint y: 549, distance: 283.5
click at [676, 549] on div "1p Izlasi aprakstu un atzīmē tam atbilstošā procesa nosaukumu! Šajā vietā manti…" at bounding box center [925, 431] width 814 height 277
copy div "Izlasi aprakstu un atzīmē tam atbilstošā procesa nosaukumu! Šajā vietā mantijā …"
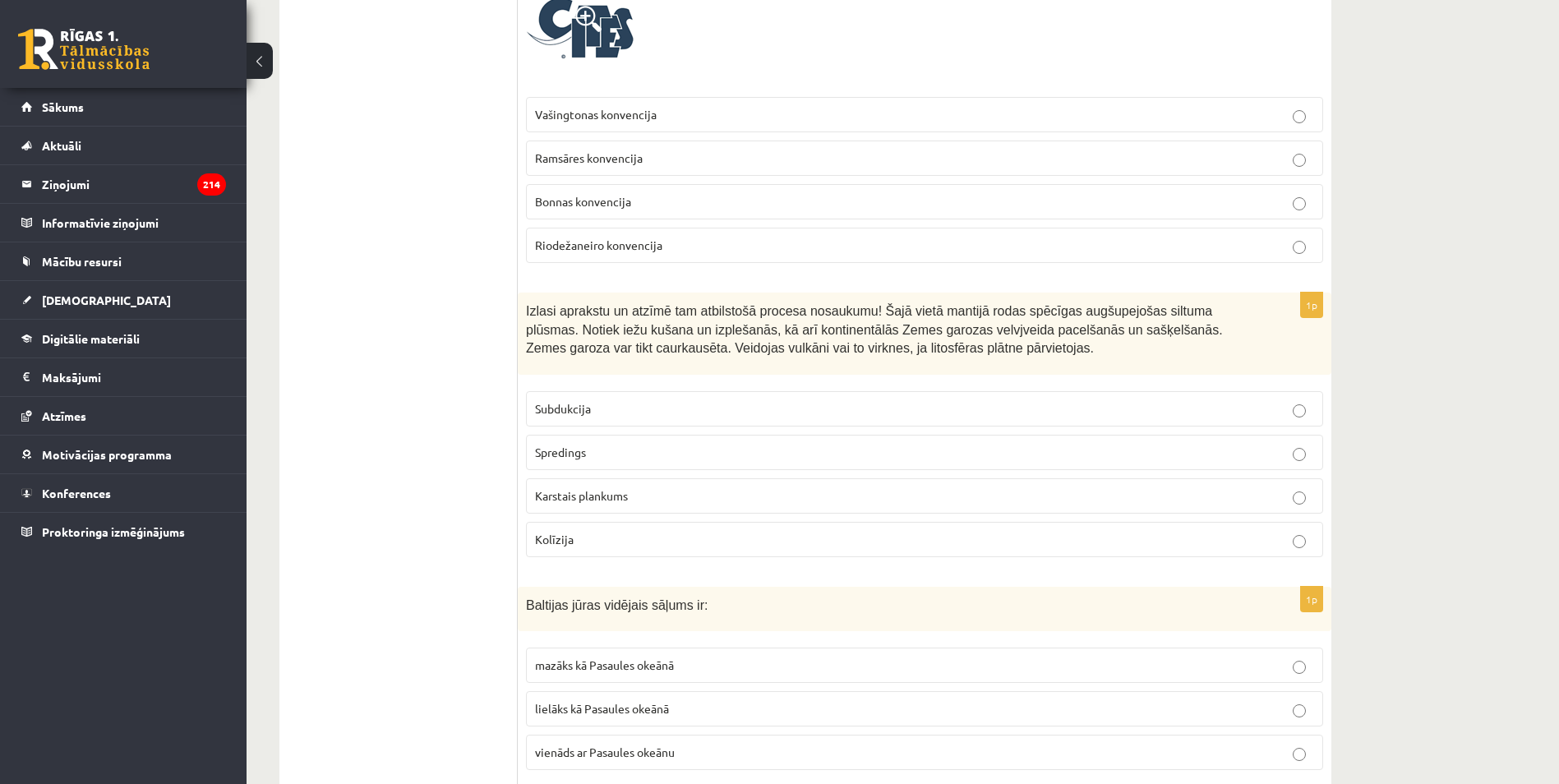
drag, startPoint x: 505, startPoint y: 598, endPoint x: 518, endPoint y: 595, distance: 13.3
click at [576, 504] on p "Karstais plankums" at bounding box center [925, 495] width 779 height 17
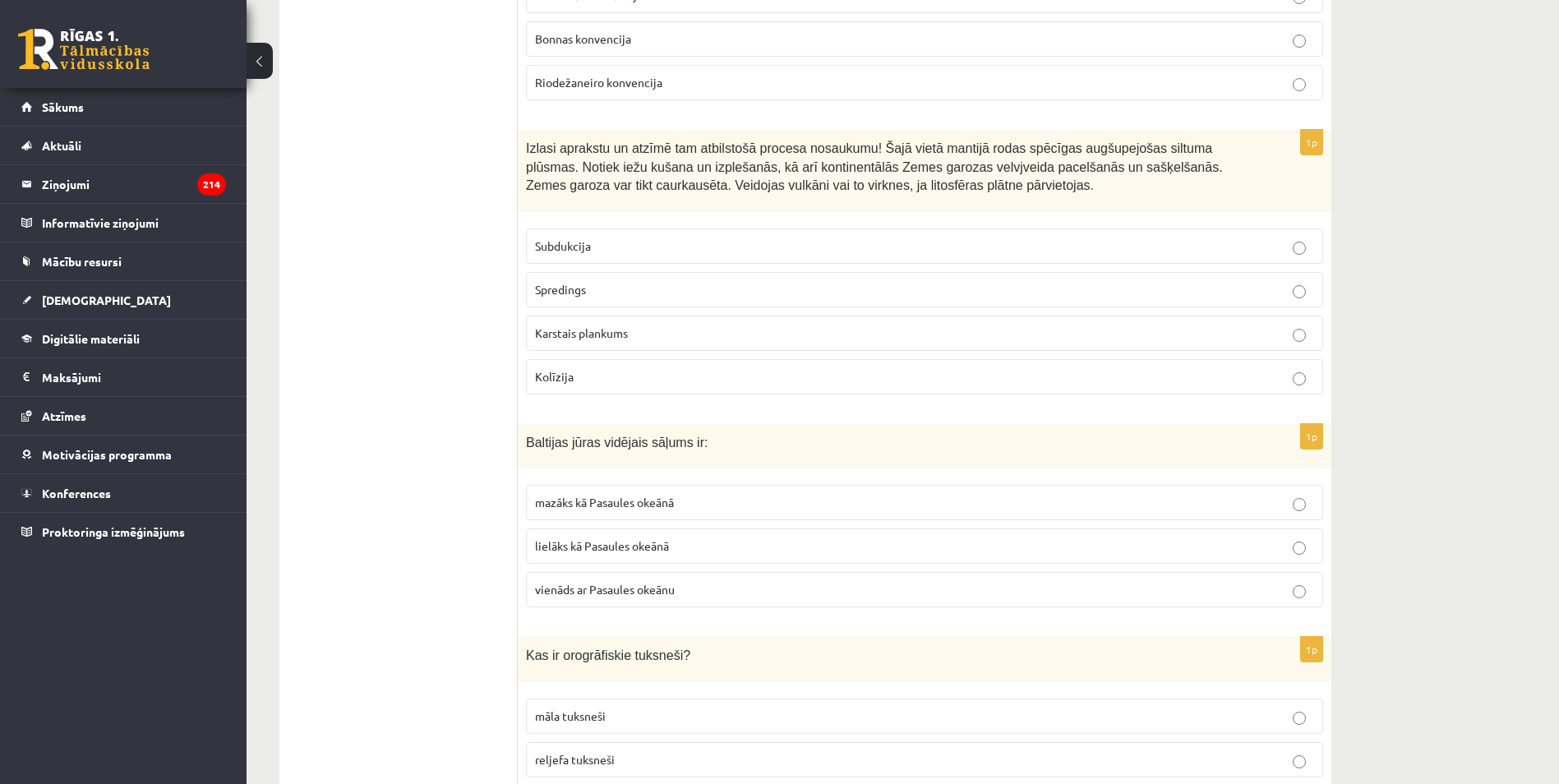
scroll to position [904, 0]
click at [560, 508] on span "mazāks kā Pasaules okeānā" at bounding box center [605, 500] width 139 height 15
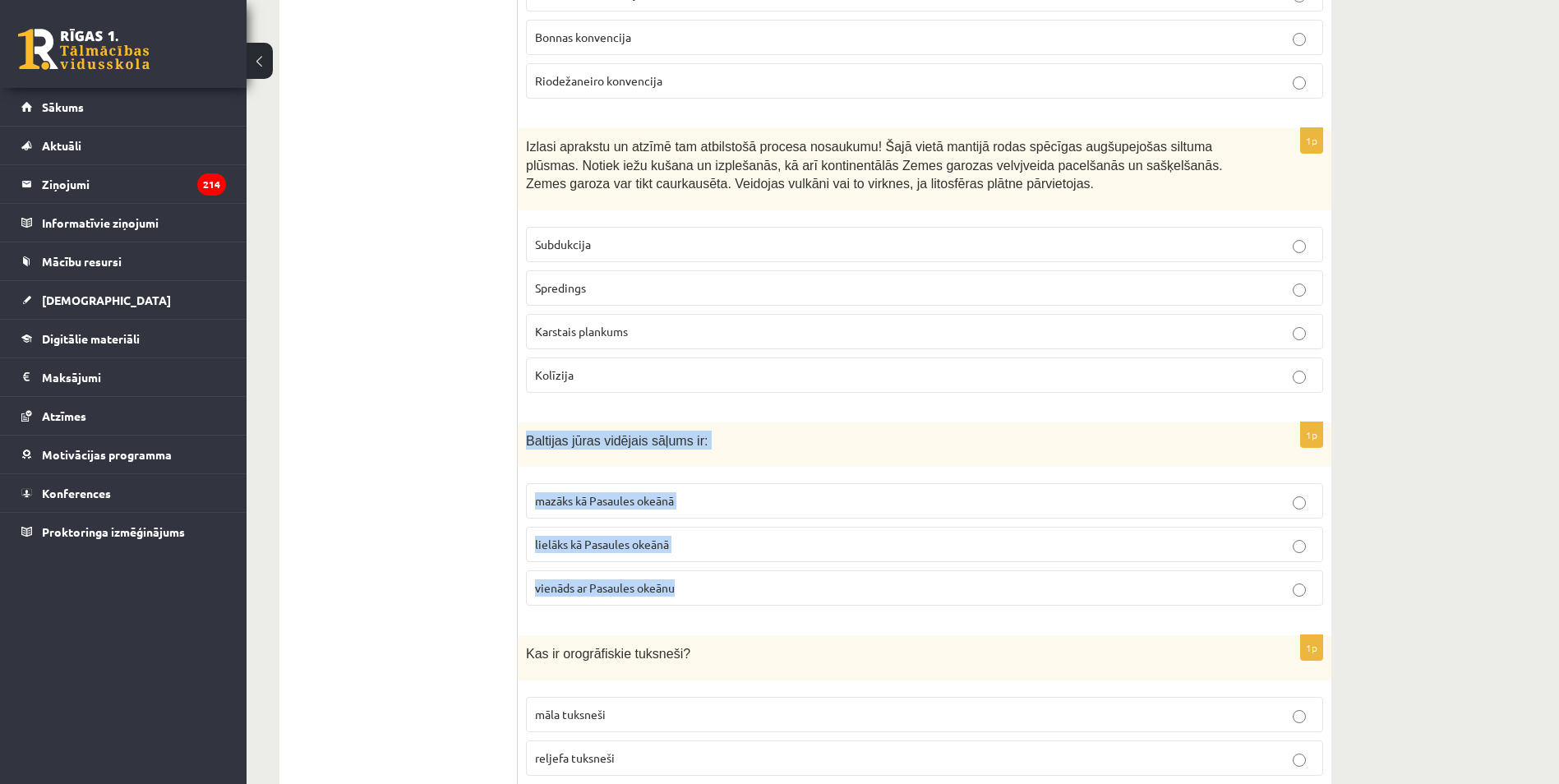
drag, startPoint x: 523, startPoint y: 441, endPoint x: 733, endPoint y: 583, distance: 253.5
click at [733, 583] on div "1p Baltijas jūras vidējais sāļums ir: mazāks kā Pasaules okeānā lielāks kā Pasa…" at bounding box center [925, 520] width 814 height 197
copy div "Baltijas jūras vidējais sāļums ir: mazāks kā Pasaules okeānā lielāks kā Pasaule…"
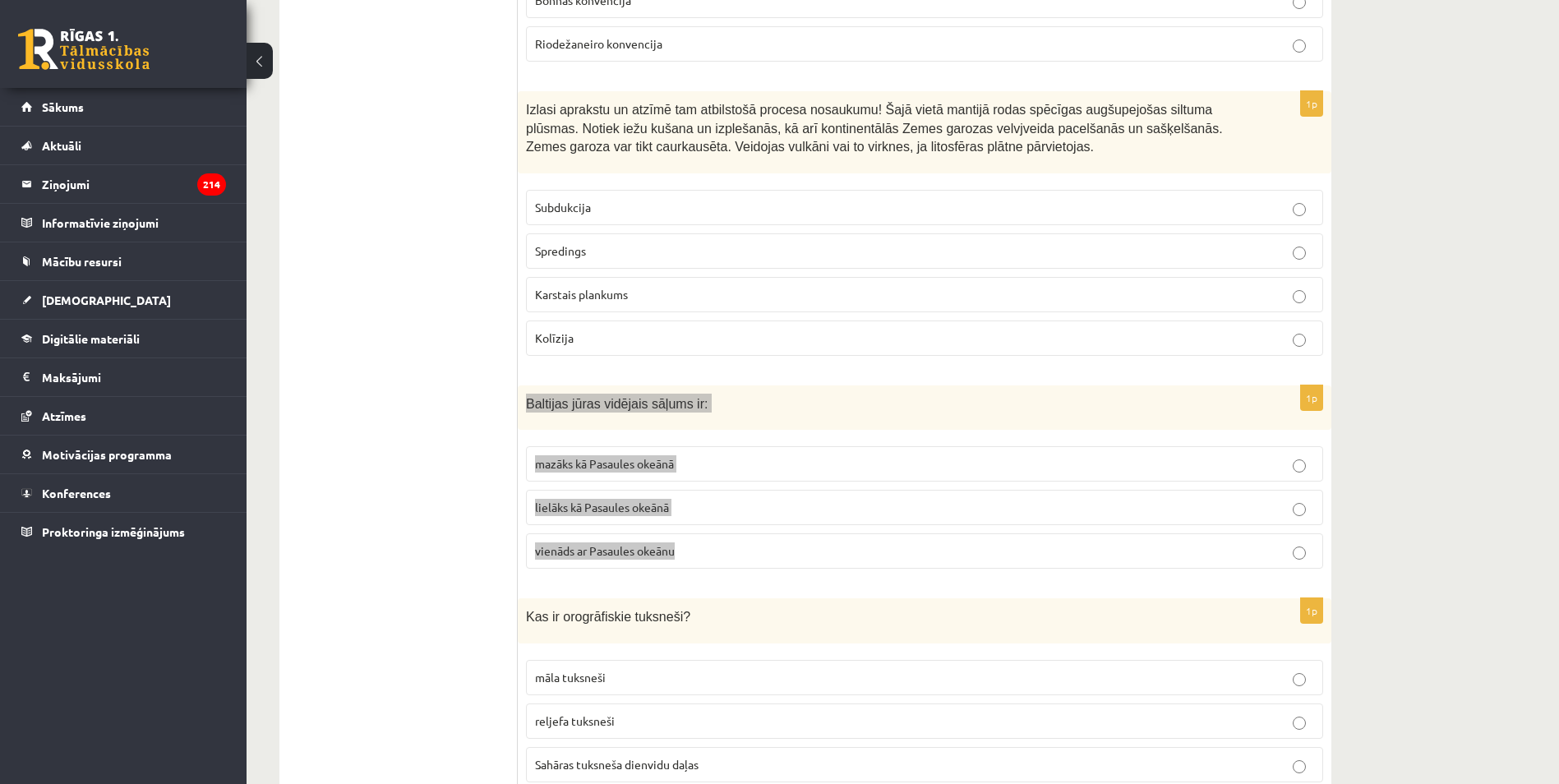
scroll to position [1150, 0]
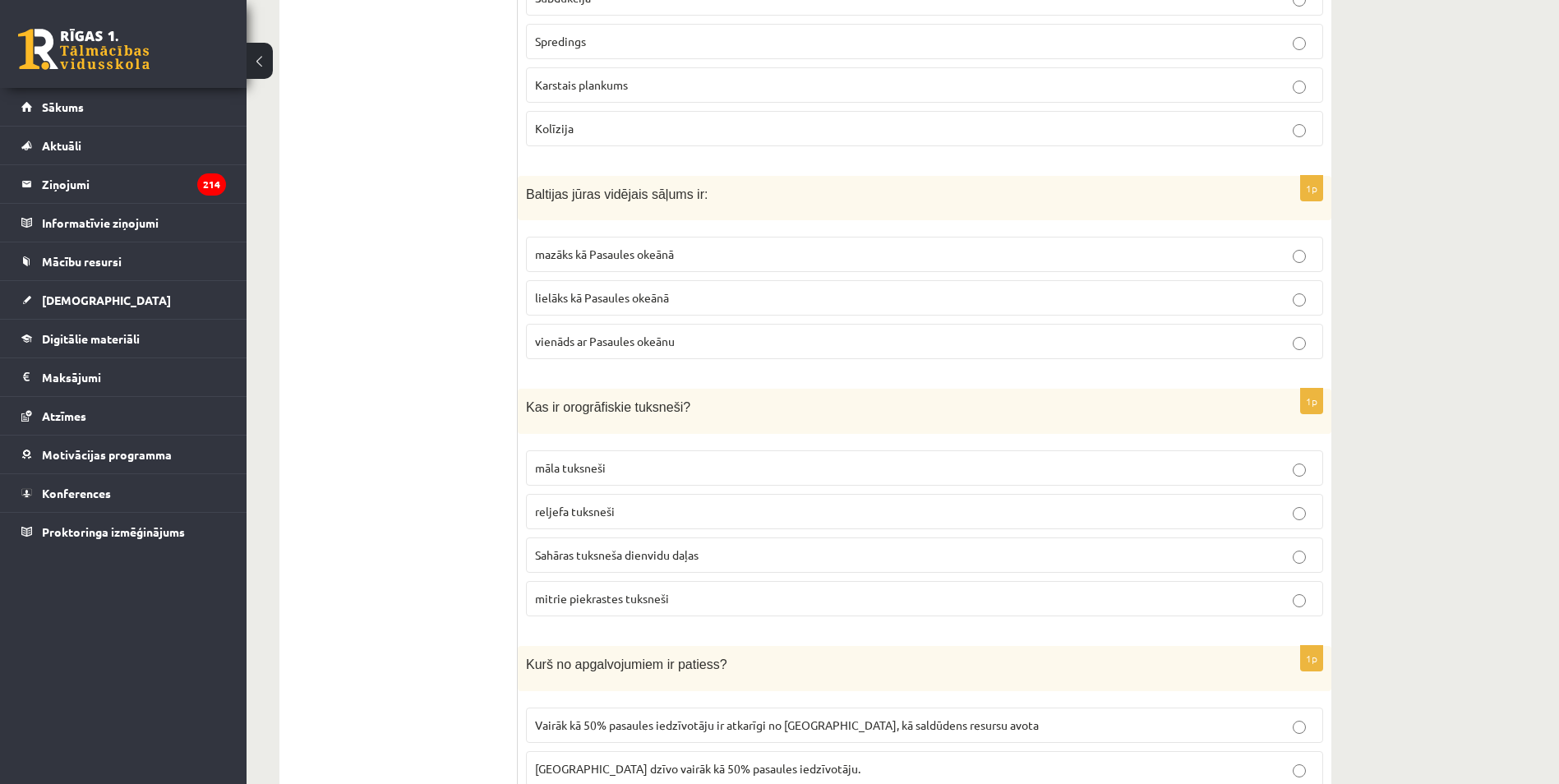
click at [596, 462] on span "māla tuksneši" at bounding box center [570, 467] width 70 height 15
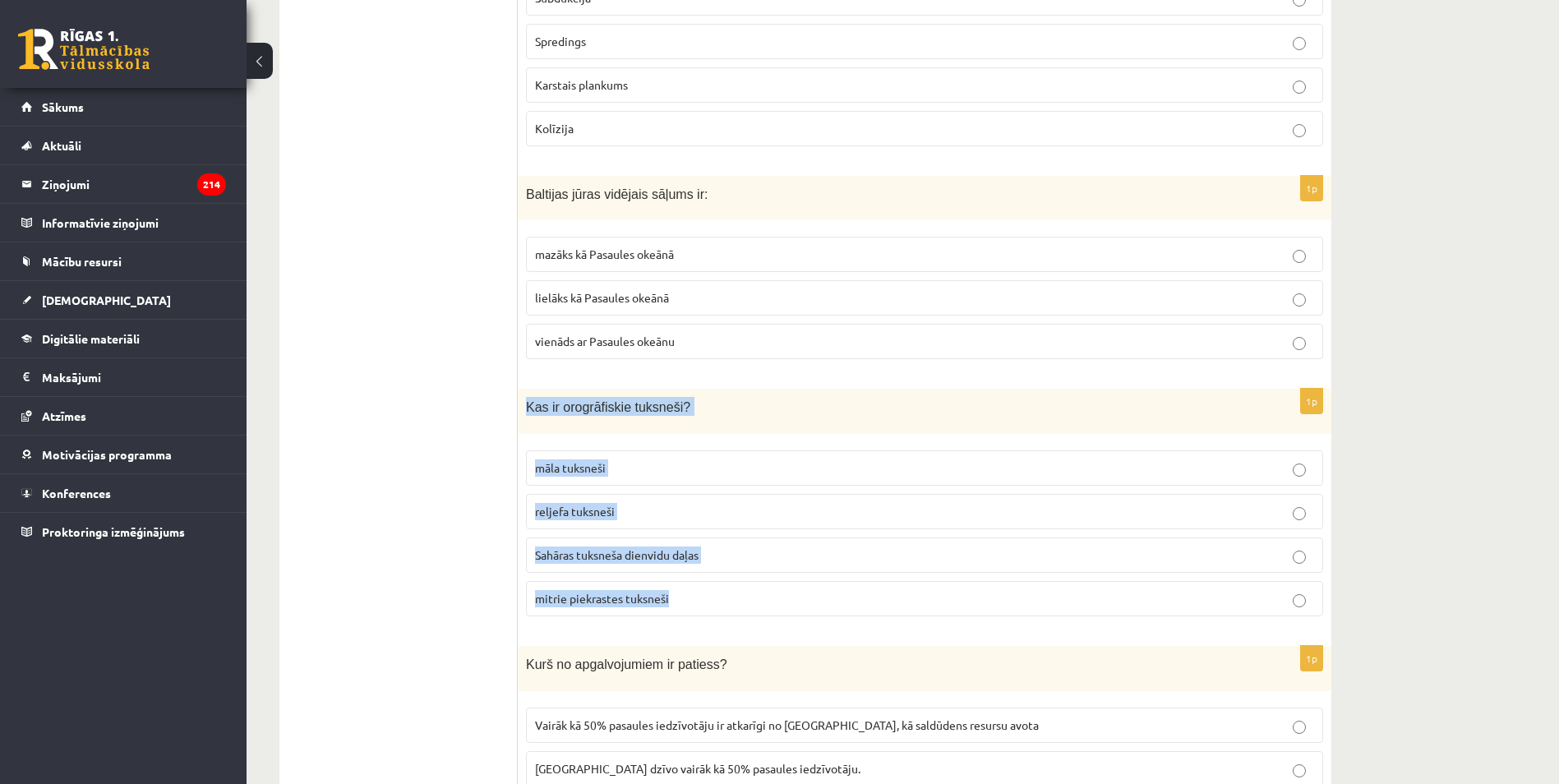
drag, startPoint x: 518, startPoint y: 407, endPoint x: 725, endPoint y: 604, distance: 285.8
click at [725, 604] on div "1p Kas ir orogrāfiskie tuksneši? māla tuksneši reljefa tuksneši Sahāras tuksneš…" at bounding box center [925, 509] width 814 height 241
copy div "Kas ir orogrāfiskie tuksneši? māla tuksneši reljefa tuksneši Sahāras tuksneša d…"
click at [627, 521] on label "reljefa tuksneši" at bounding box center [924, 511] width 797 height 36
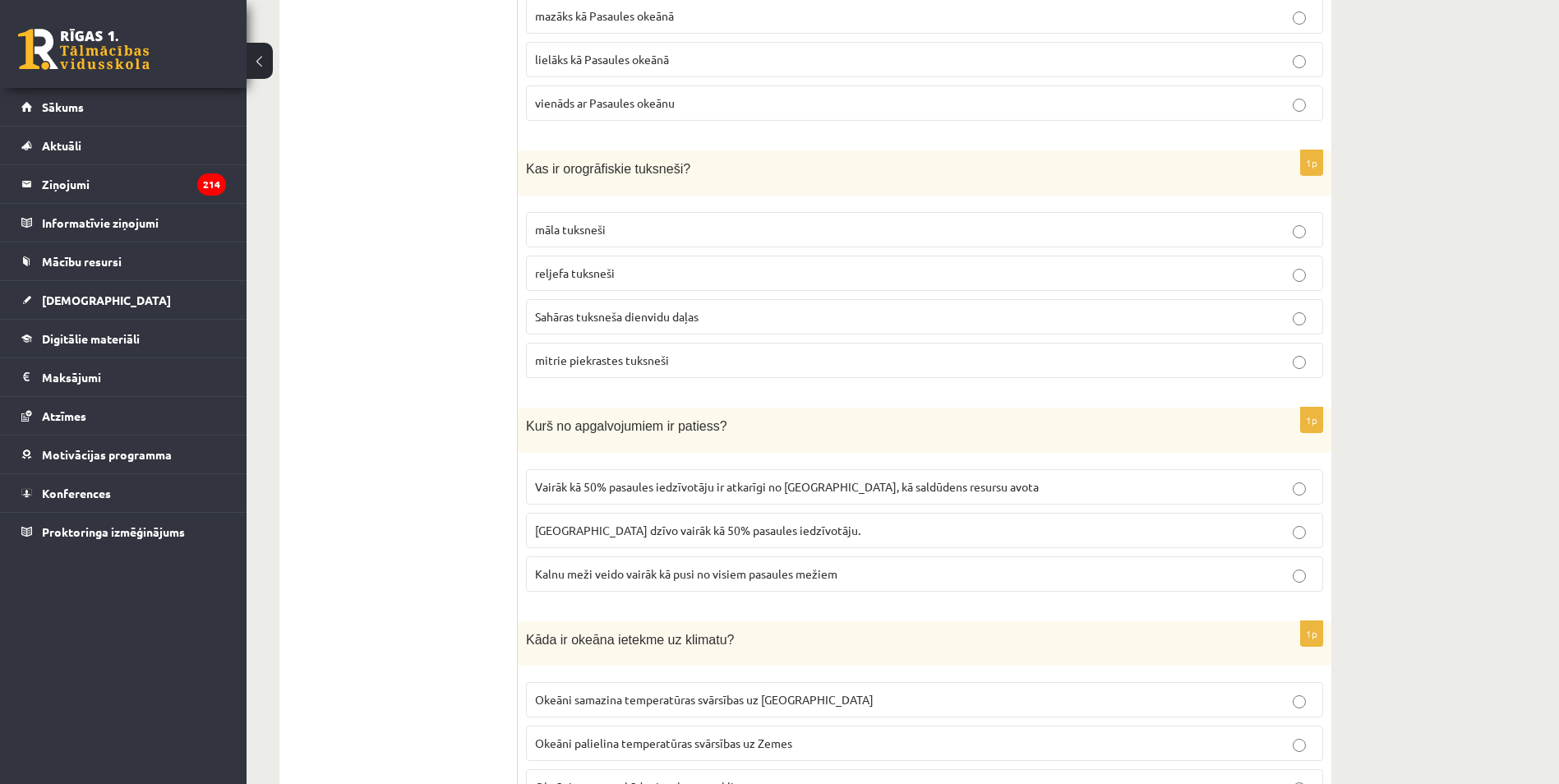
scroll to position [1397, 0]
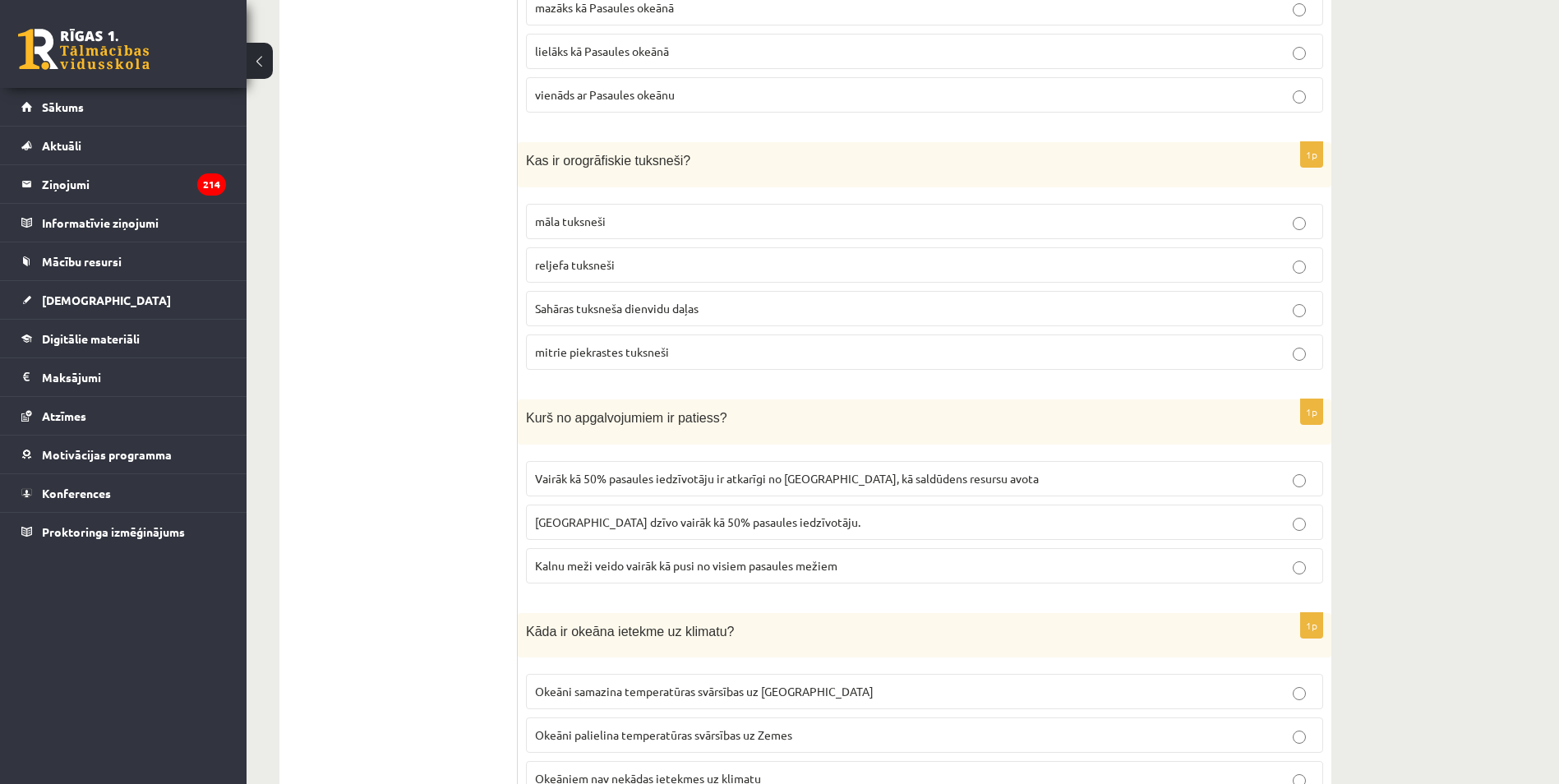
click at [562, 520] on span "Kalnos dzīvo vairāk kā 50% pasaules iedzīvotāju." at bounding box center [698, 521] width 326 height 15
click at [596, 566] on span "Kalnu meži veido vairāk kā pusi no visiem pasaules mežiem" at bounding box center [686, 565] width 303 height 15
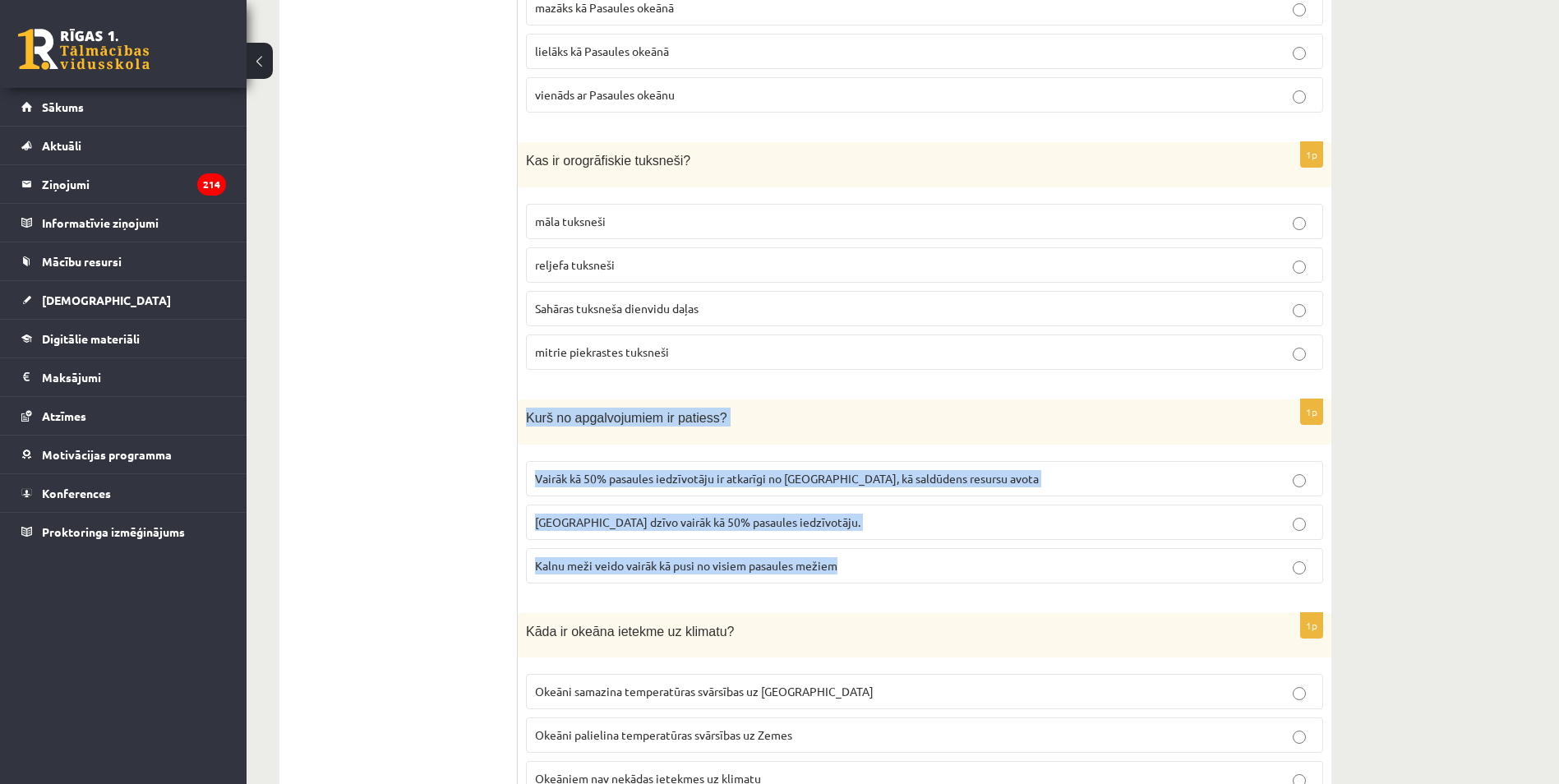
drag, startPoint x: 523, startPoint y: 417, endPoint x: 861, endPoint y: 572, distance: 371.8
click at [861, 572] on div "1p Kurš no apgalvojumiem ir patiess? Vairāk kā 50% pasaules iedzīvotāju ir atka…" at bounding box center [925, 498] width 814 height 197
copy div "Kurš no apgalvojumiem ir patiess? Vairāk kā 50% pasaules iedzīvotāju ir atkarīg…"
click at [662, 469] on label "Vairāk kā 50% pasaules iedzīvotāju ir atkarīgi no kalniem, kā saldūdens resursu…" at bounding box center [924, 479] width 797 height 36
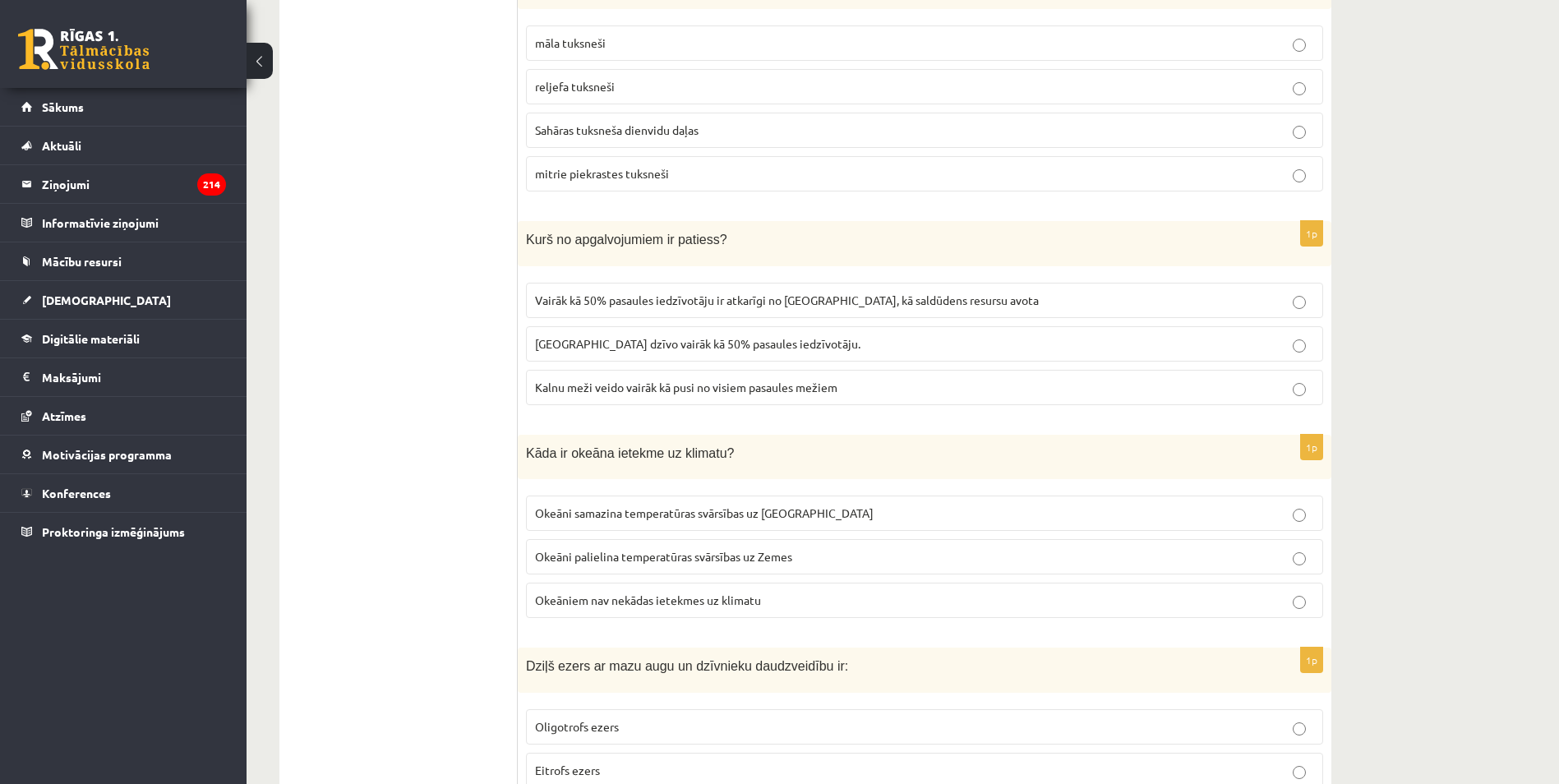
scroll to position [1643, 0]
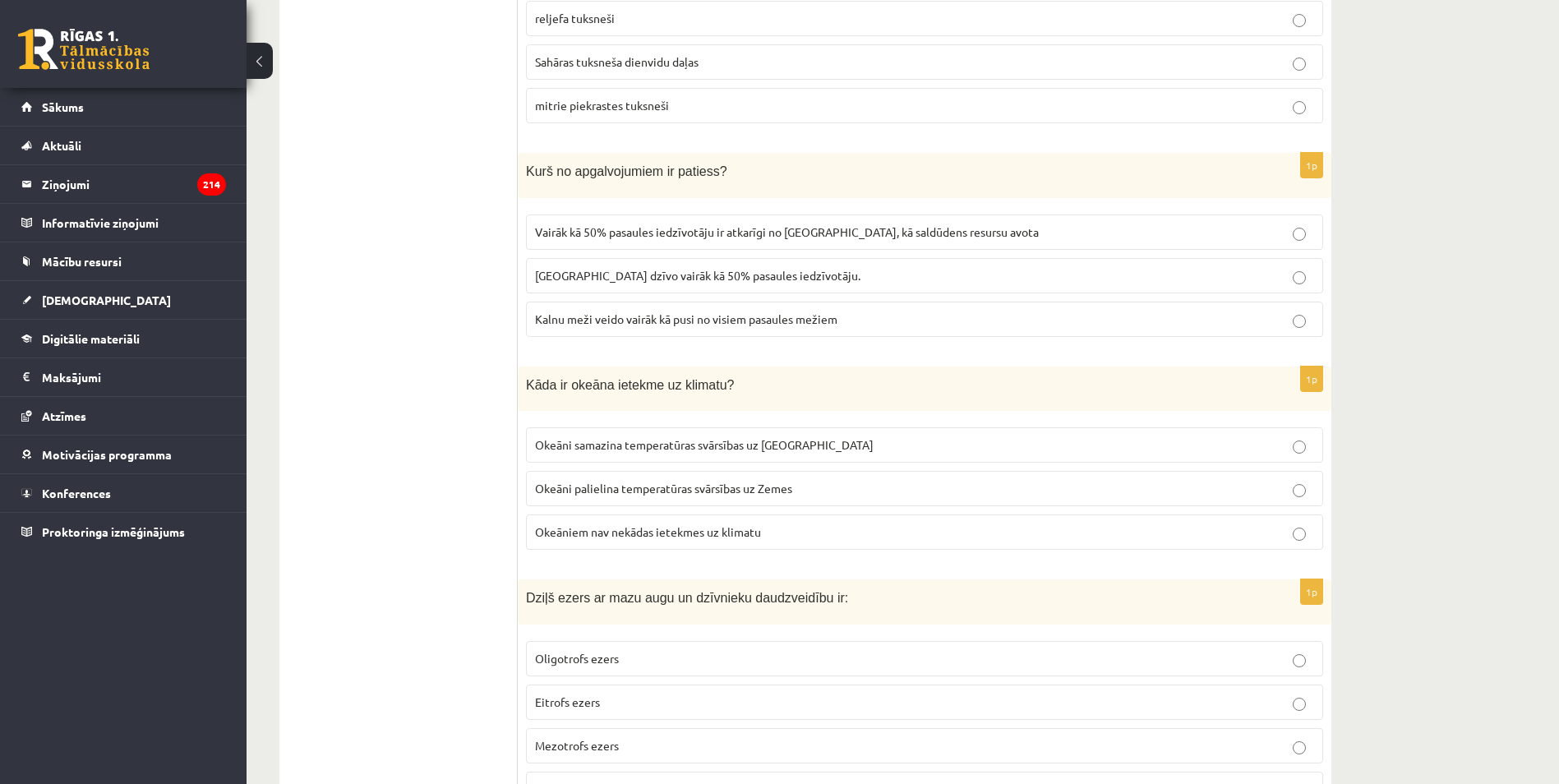
click at [554, 447] on span "Okeāni samazina temperatūras svārsības uz Zemes" at bounding box center [704, 444] width 338 height 15
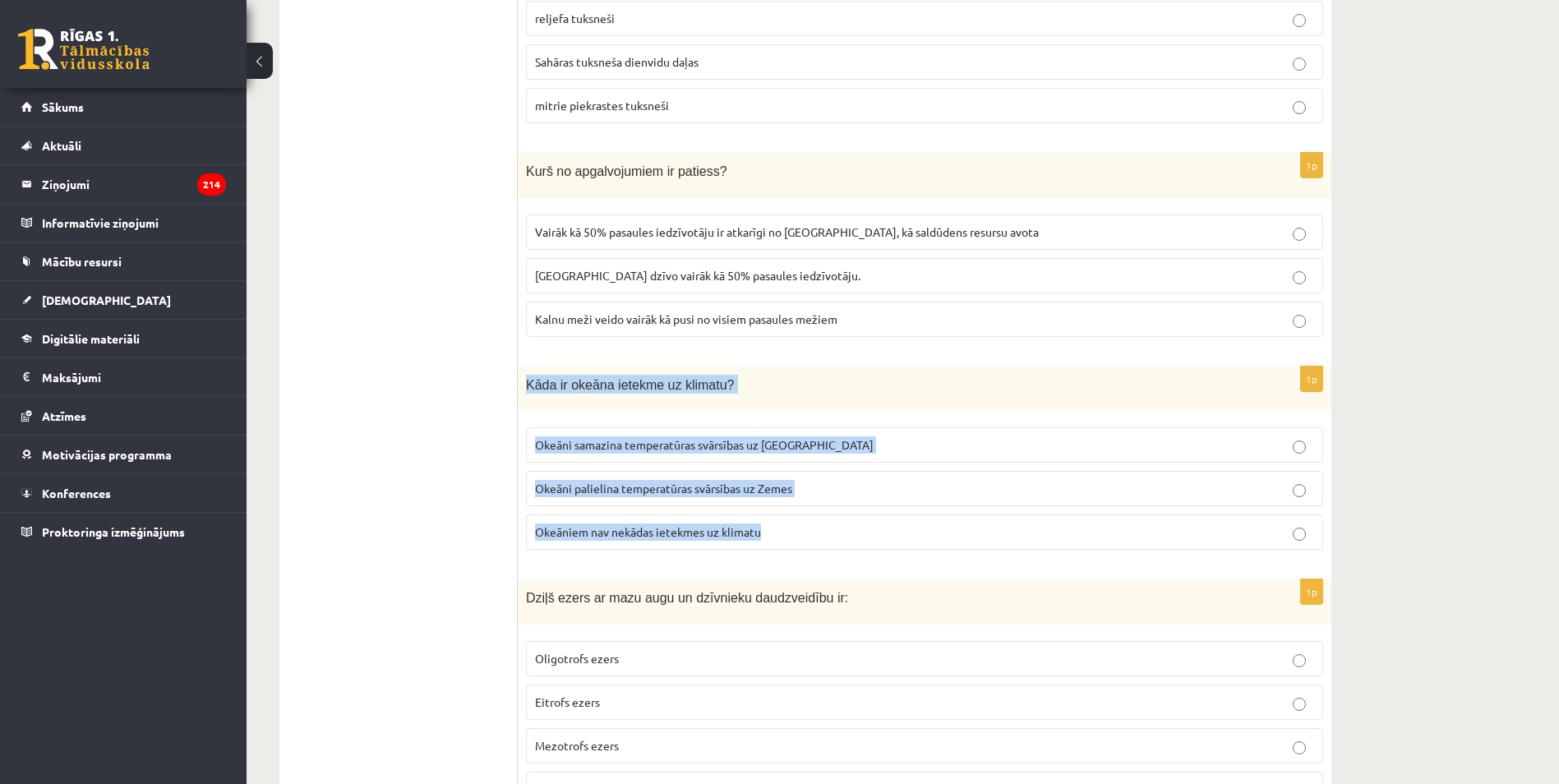
drag, startPoint x: 520, startPoint y: 384, endPoint x: 773, endPoint y: 550, distance: 302.6
click at [773, 550] on div "1p Kāda ir okeāna ietekme uz klimatu? Okeāni samazina temperatūras svārsības uz…" at bounding box center [925, 465] width 814 height 197
copy div "Kāda ir okeāna ietekme uz klimatu? Okeāni samazina temperatūras svārsības uz Ze…"
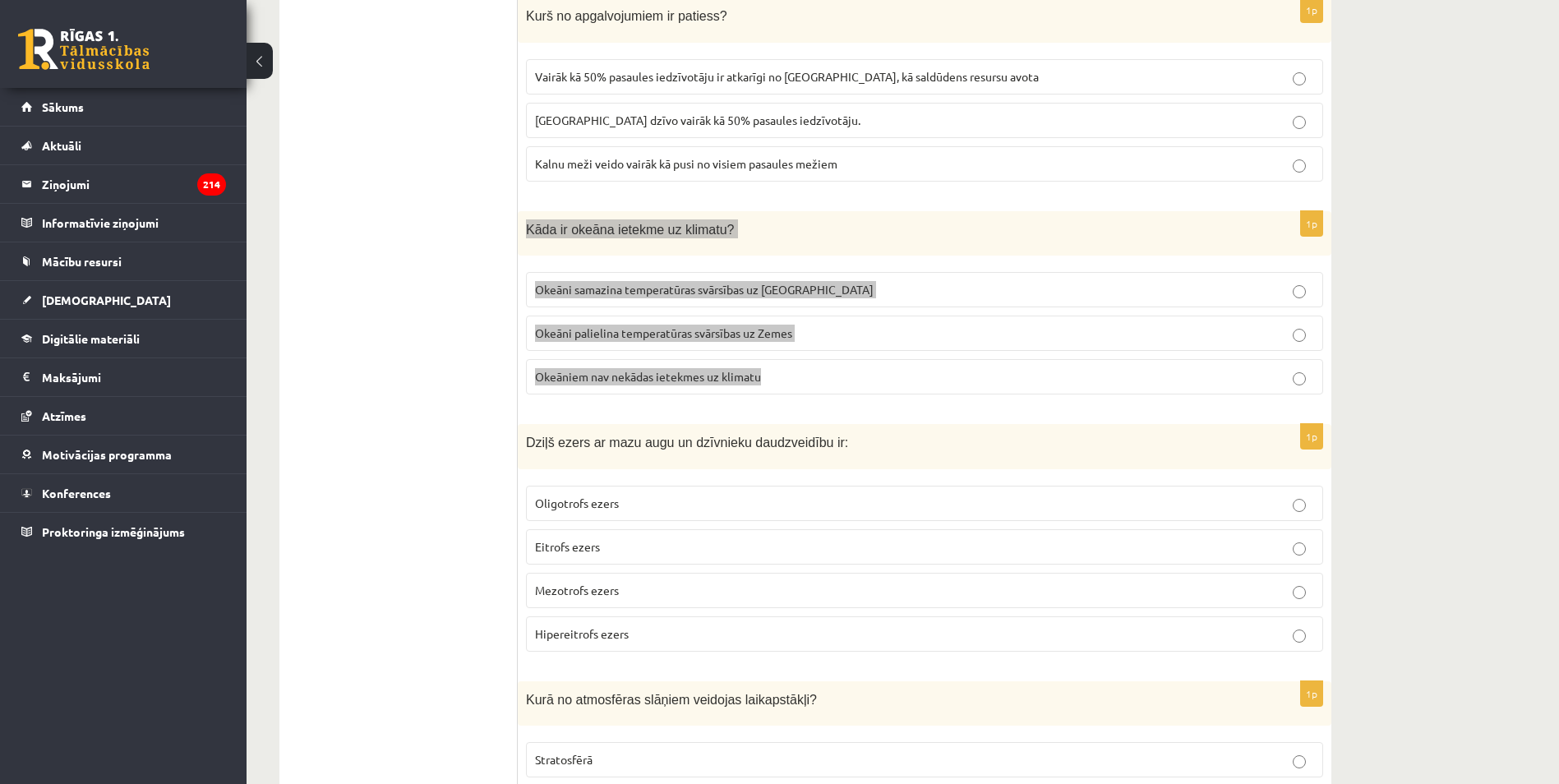
scroll to position [1807, 0]
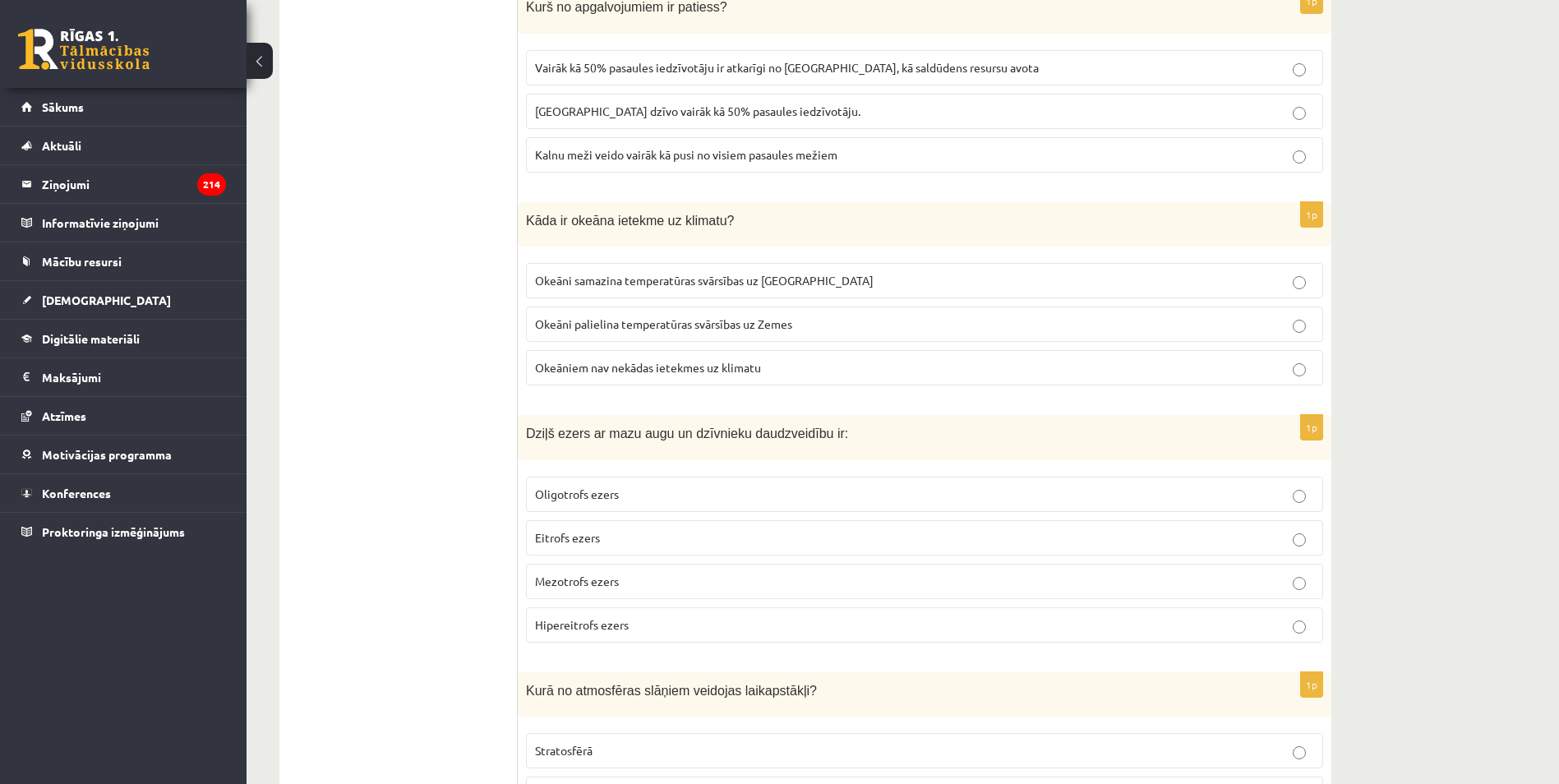
click at [542, 626] on span "Hipereitrofs ezers" at bounding box center [582, 624] width 94 height 15
drag, startPoint x: 518, startPoint y: 425, endPoint x: 716, endPoint y: 620, distance: 277.9
drag, startPoint x: 716, startPoint y: 620, endPoint x: 533, endPoint y: 551, distance: 195.6
click at [534, 553] on label "Eitrofs ezers" at bounding box center [924, 538] width 797 height 36
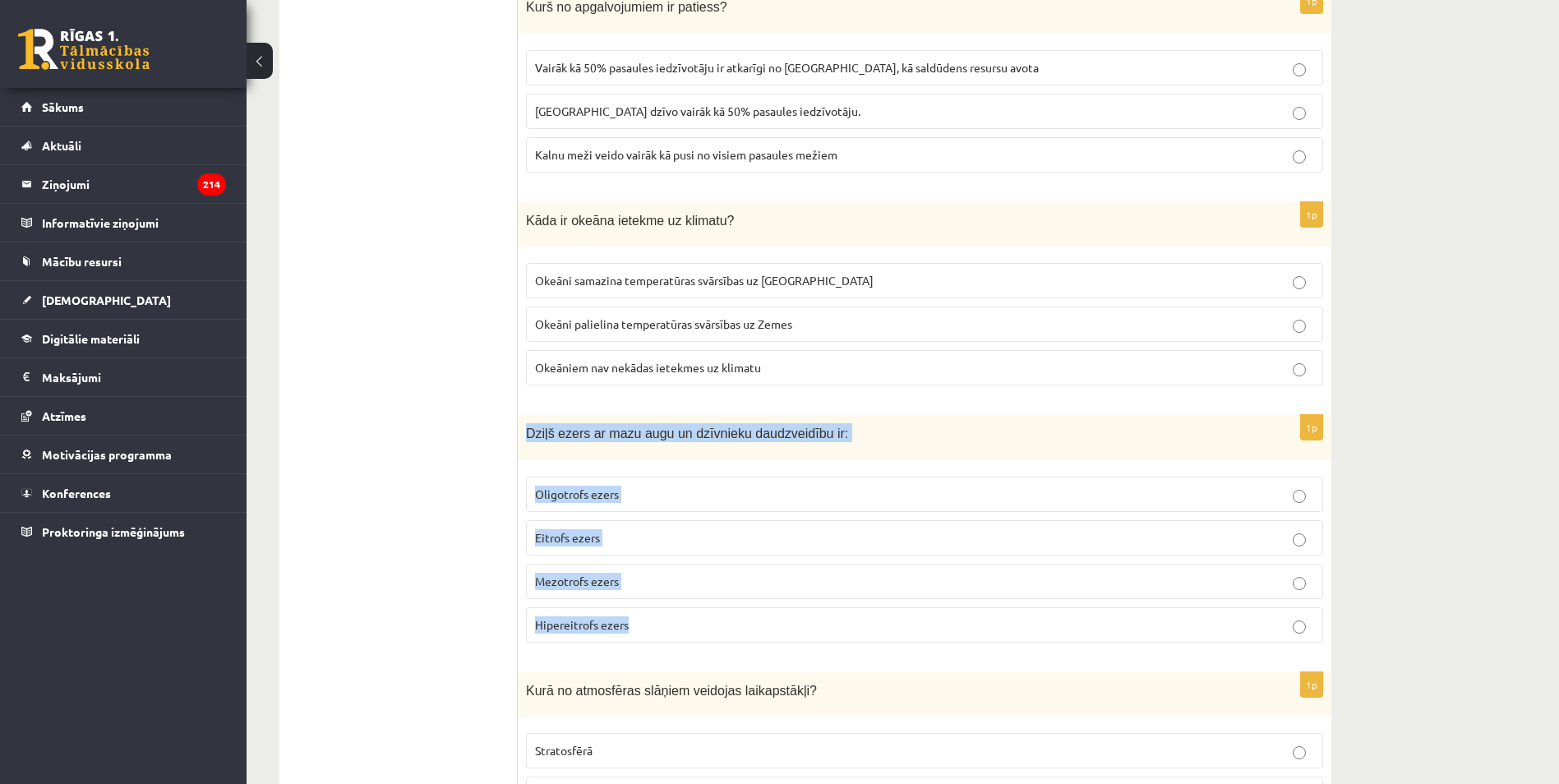
drag, startPoint x: 520, startPoint y: 442, endPoint x: 668, endPoint y: 616, distance: 228.4
click at [668, 616] on div "1p Dziļš ezers ar mazu augu un dzīvnieku daudzveidību ir: Oligotrofs ezers Eitr…" at bounding box center [925, 535] width 814 height 241
copy div "Dziļš ezers ar mazu augu un dzīvnieku daudzveidību ir: Oligotrofs ezers Eitrofs…"
click at [545, 500] on span "Oligotrofs ezers" at bounding box center [577, 493] width 84 height 15
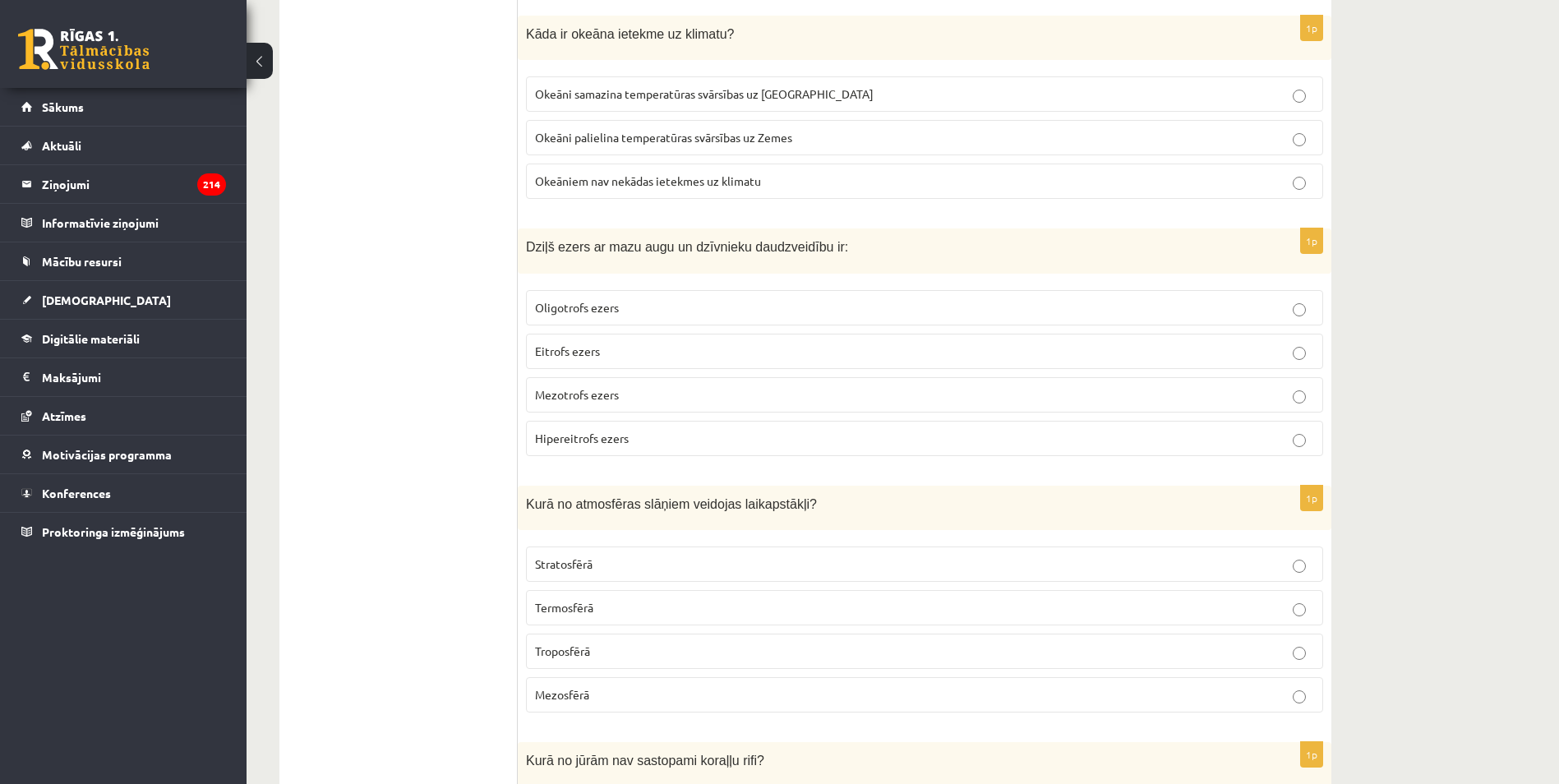
scroll to position [2053, 0]
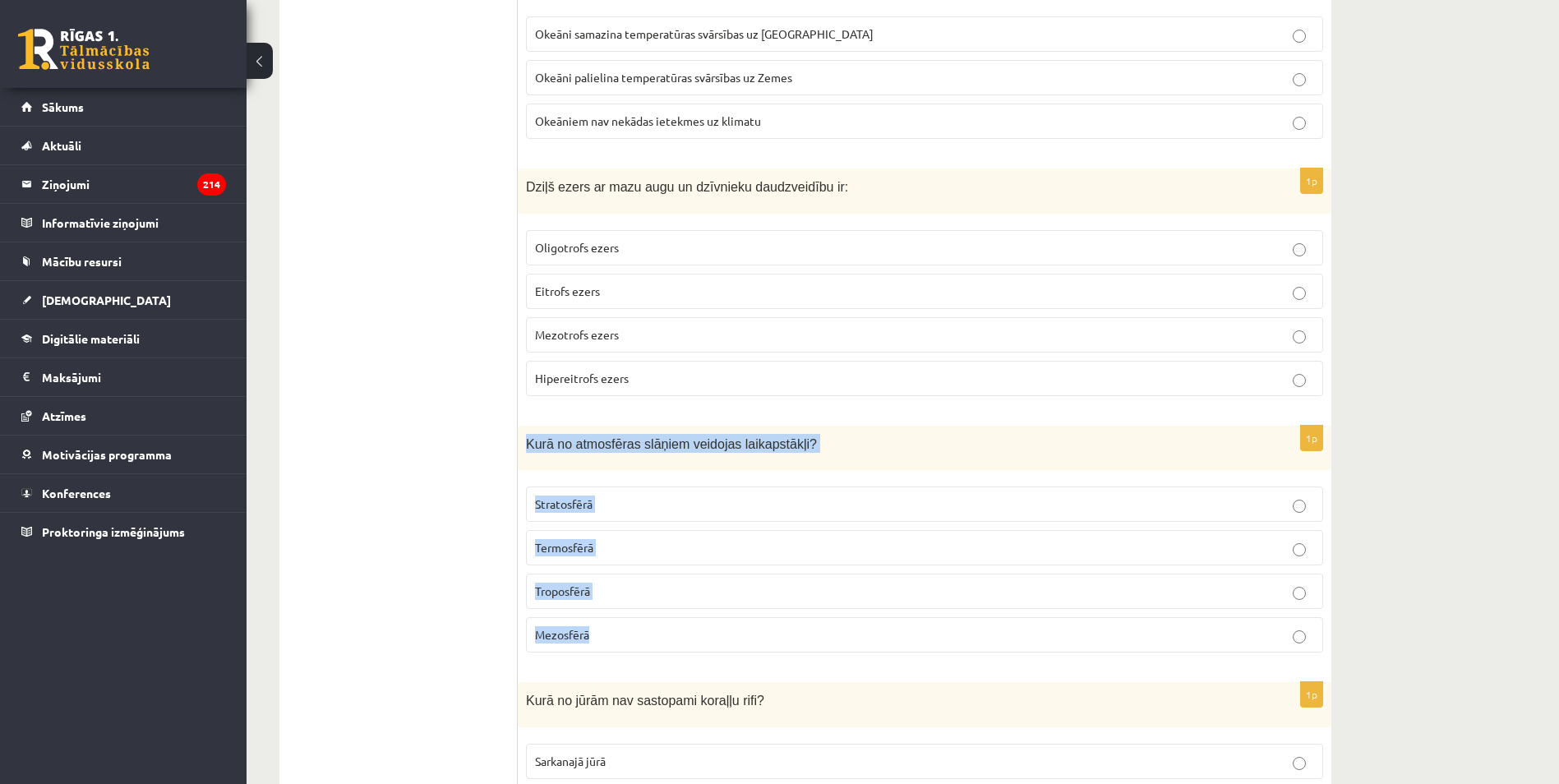
drag, startPoint x: 519, startPoint y: 444, endPoint x: 691, endPoint y: 618, distance: 244.7
click at [691, 618] on div "1p Kurā no atmosfēras slāņiem veidojas laikapstākļi? Stratosfērā Termosfērā Tro…" at bounding box center [925, 546] width 814 height 241
drag, startPoint x: 691, startPoint y: 618, endPoint x: 487, endPoint y: 550, distance: 215.0
click at [557, 588] on span "Troposfērā" at bounding box center [563, 590] width 55 height 15
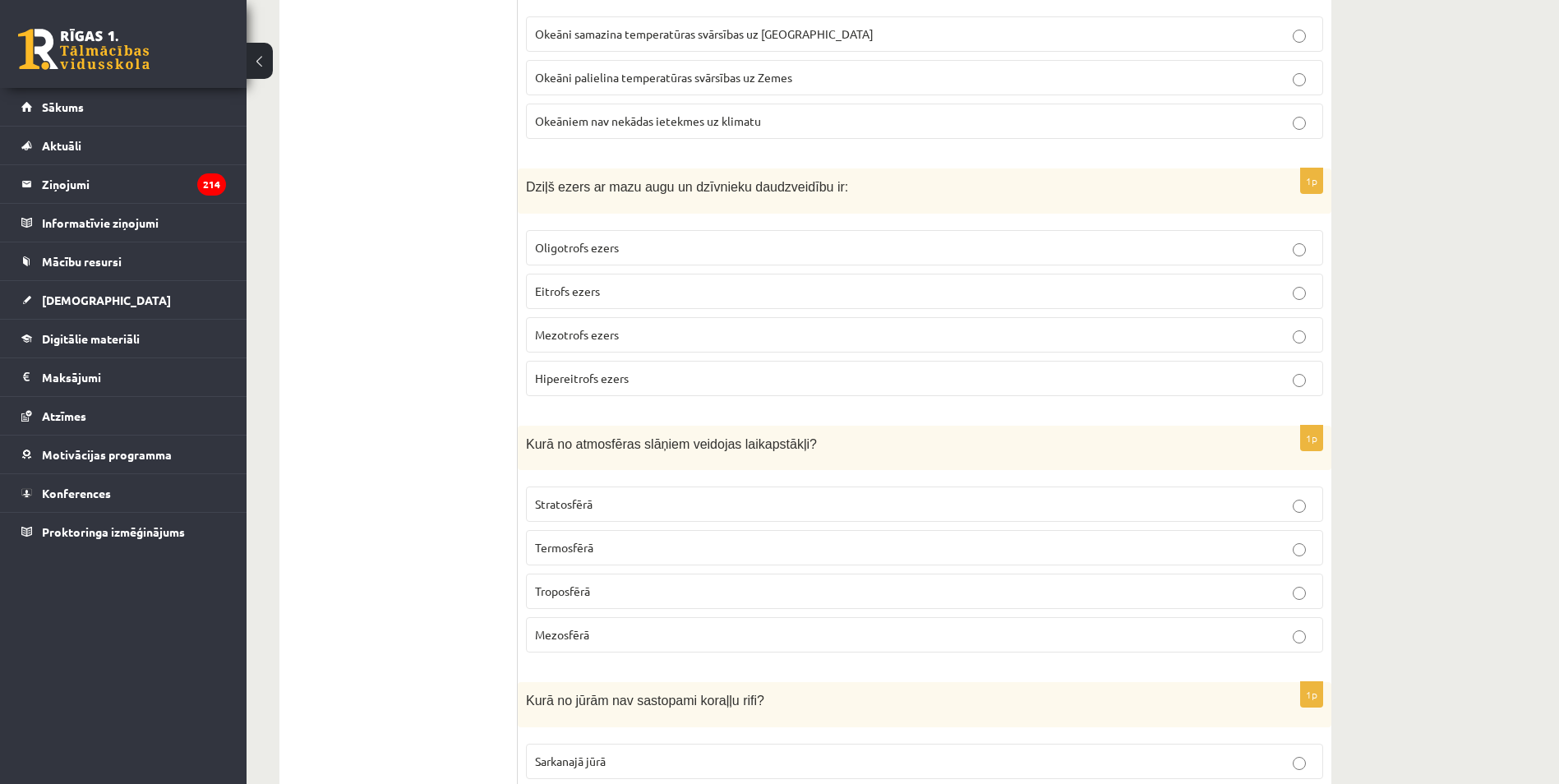
click at [529, 494] on label "Stratosfērā" at bounding box center [924, 504] width 797 height 36
drag, startPoint x: 523, startPoint y: 442, endPoint x: 668, endPoint y: 638, distance: 243.8
click at [668, 638] on div "1p Kurā no atmosfēras slāņiem veidojas laikapstākļi? Stratosfērā Termosfērā Tro…" at bounding box center [925, 546] width 814 height 241
copy div "Kurā no atmosfēras slāņiem veidojas laikapstākļi? Stratosfērā Termosfērā Tropos…"
click at [551, 598] on span "Troposfērā" at bounding box center [563, 590] width 55 height 15
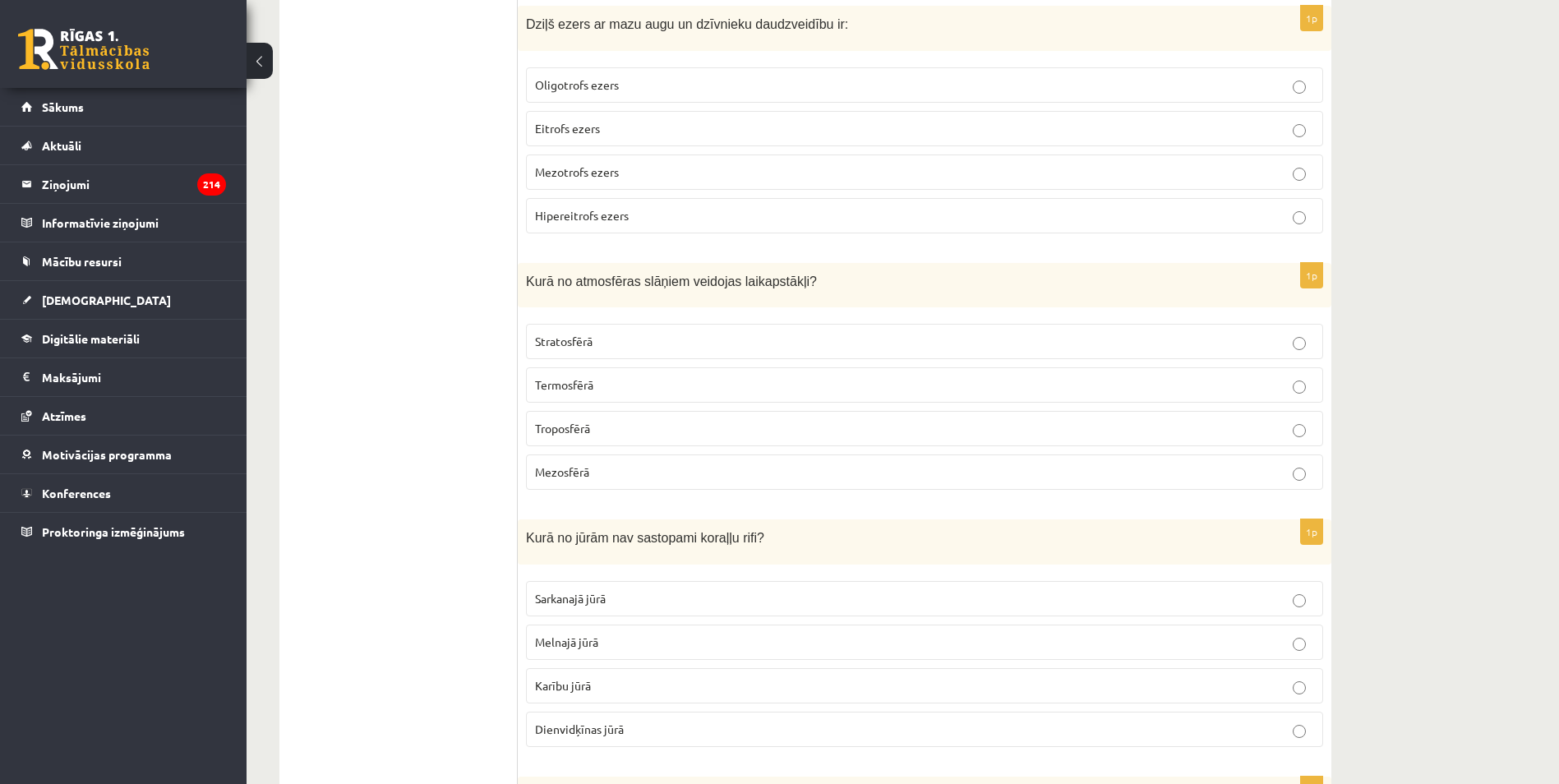
scroll to position [2217, 0]
drag, startPoint x: 523, startPoint y: 530, endPoint x: 716, endPoint y: 733, distance: 280.1
click at [716, 733] on div "1p Kurā no jūrām nav sastopami koraļļu rifi? Sarkanajā jūrā Melnajā jūrā Karību…" at bounding box center [925, 638] width 814 height 241
drag, startPoint x: 525, startPoint y: 531, endPoint x: 657, endPoint y: 741, distance: 248.0
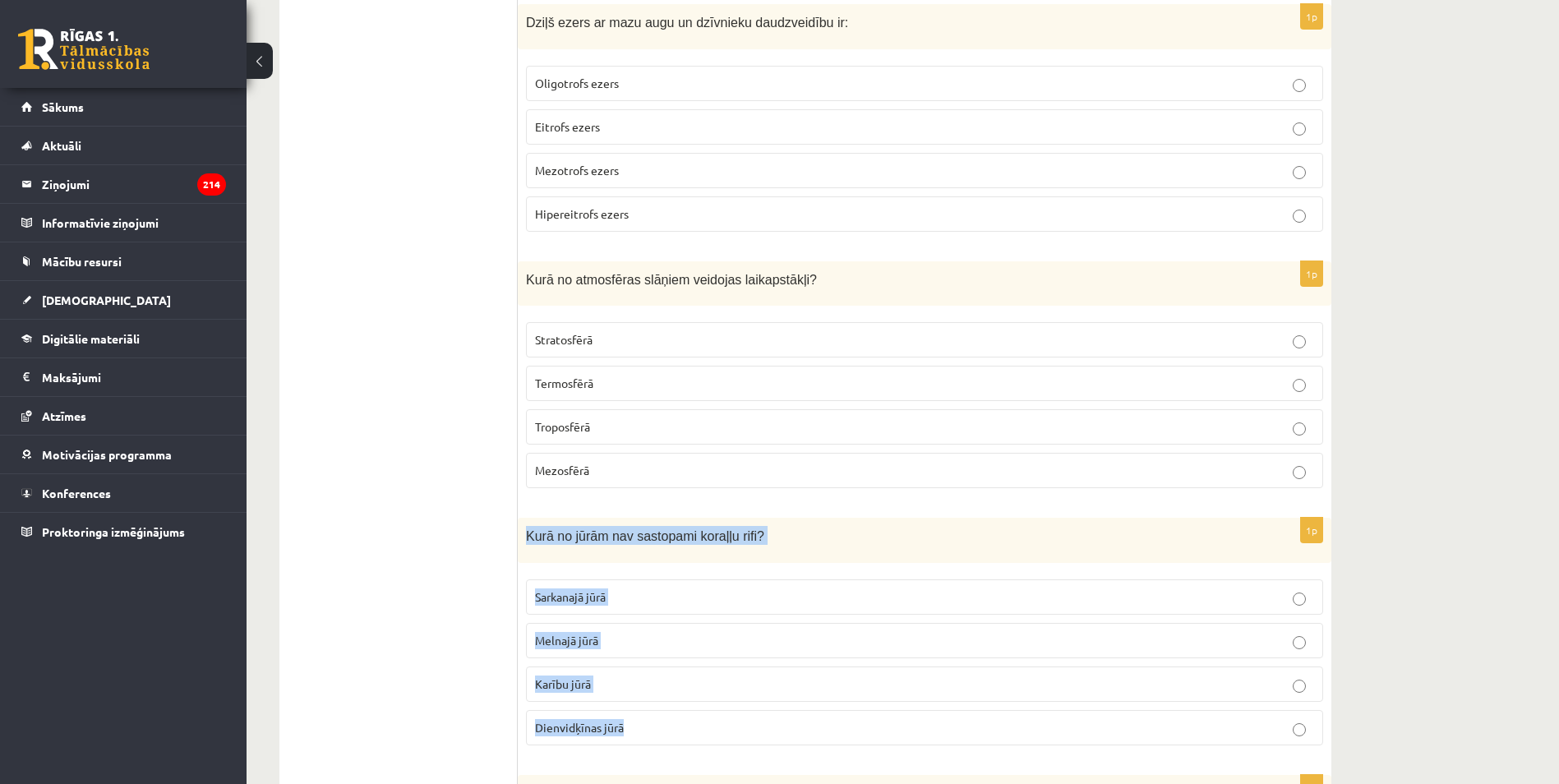
click at [657, 741] on div "1p Kurā no jūrām nav sastopami koraļļu rifi? Sarkanajā jūrā Melnajā jūrā Karību…" at bounding box center [925, 638] width 814 height 241
copy div "Kurā no jūrām nav sastopami koraļļu rifi? Sarkanajā jūrā Melnajā jūrā Karību jū…"
click at [579, 681] on span "Karību jūrā" at bounding box center [563, 683] width 56 height 15
click at [556, 633] on span "Melnajā jūrā" at bounding box center [567, 640] width 63 height 15
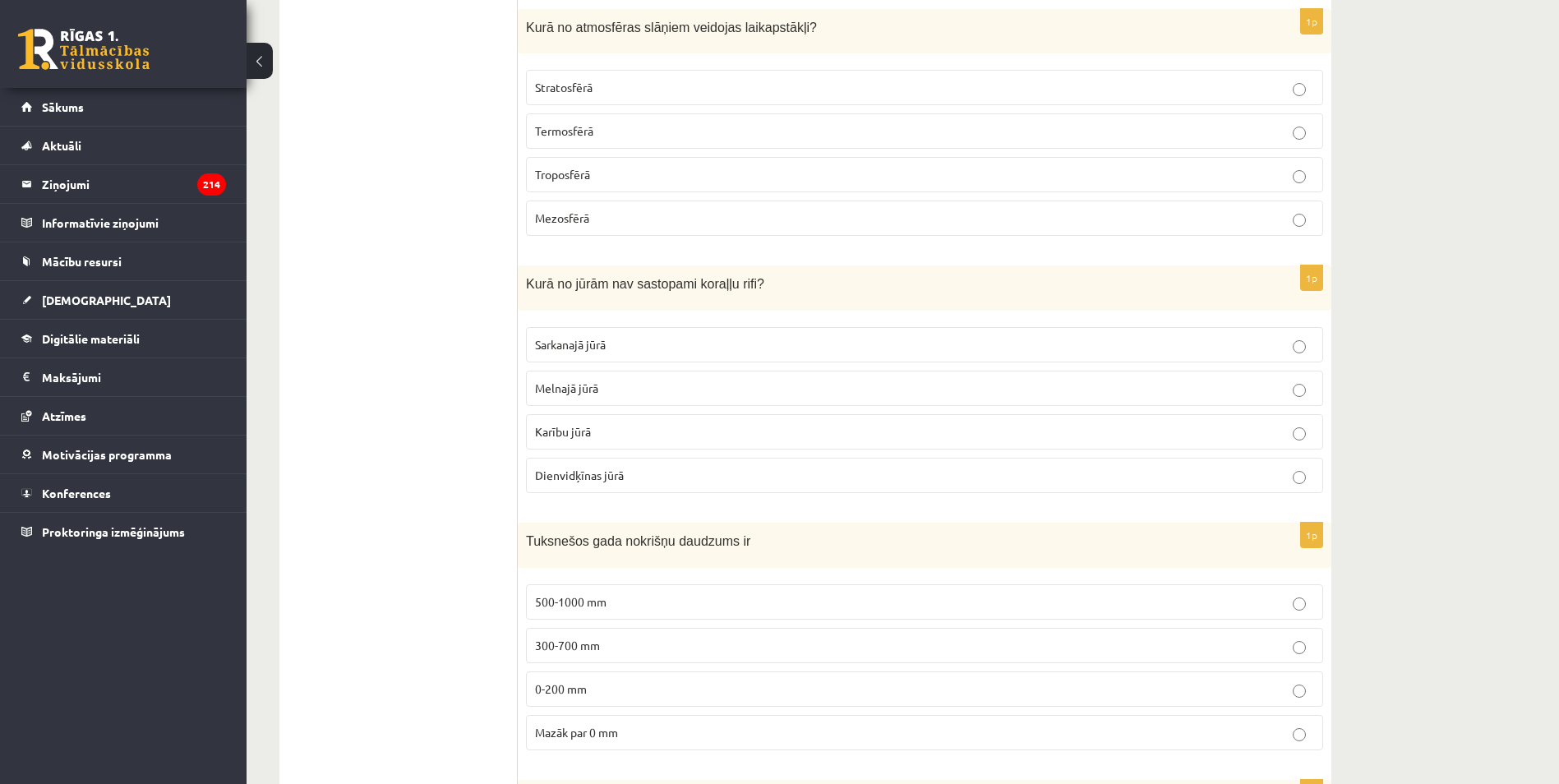
scroll to position [2546, 0]
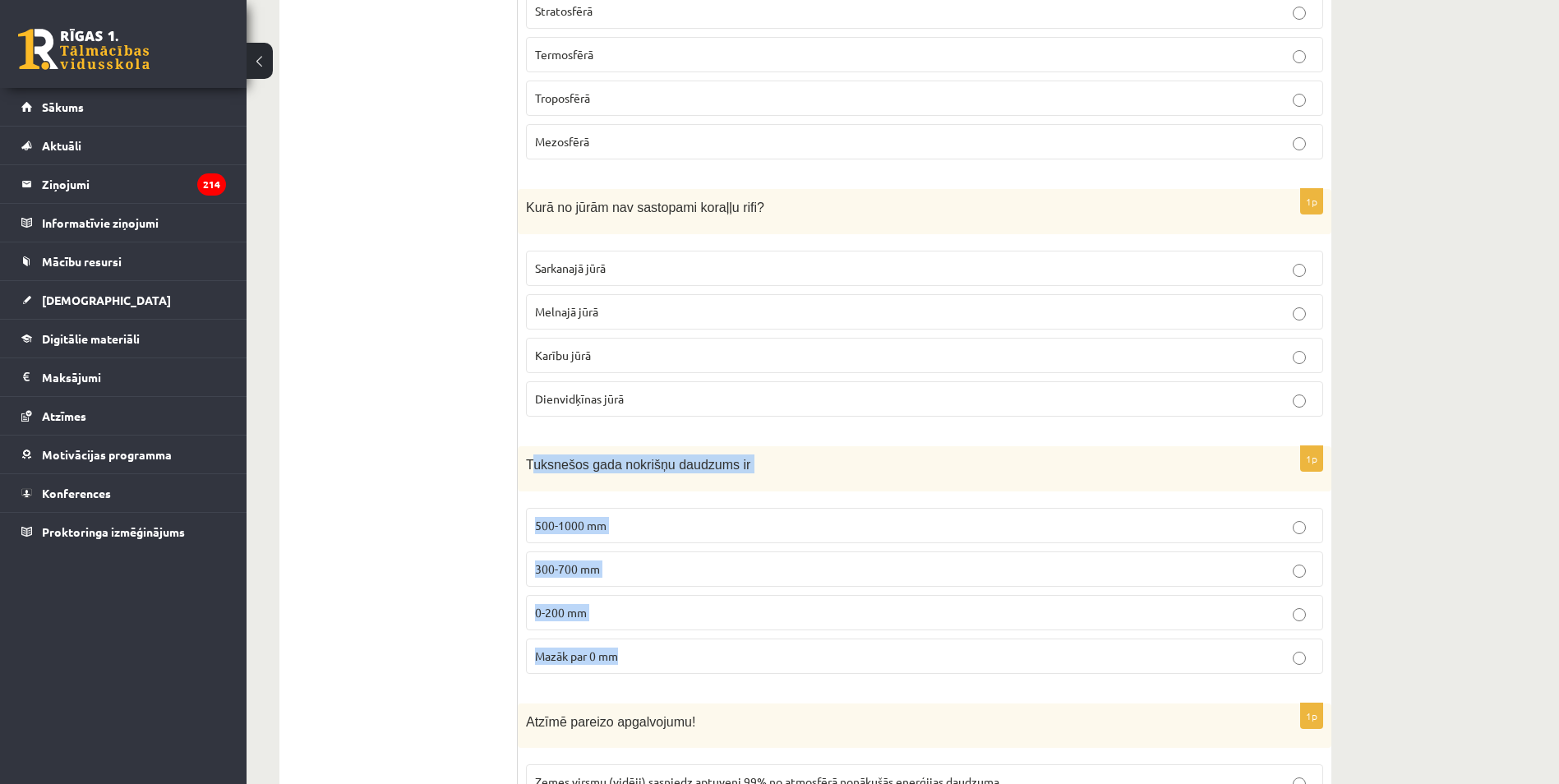
drag, startPoint x: 529, startPoint y: 460, endPoint x: 689, endPoint y: 654, distance: 251.5
click at [689, 654] on div "1p Tuksnešos gada nokrišņu daudzums ir 500-1000 mm 300-700 mm 0-200 mm Mazāk pa…" at bounding box center [925, 566] width 814 height 241
drag, startPoint x: 689, startPoint y: 654, endPoint x: 504, endPoint y: 527, distance: 224.4
drag, startPoint x: 525, startPoint y: 458, endPoint x: 672, endPoint y: 644, distance: 237.1
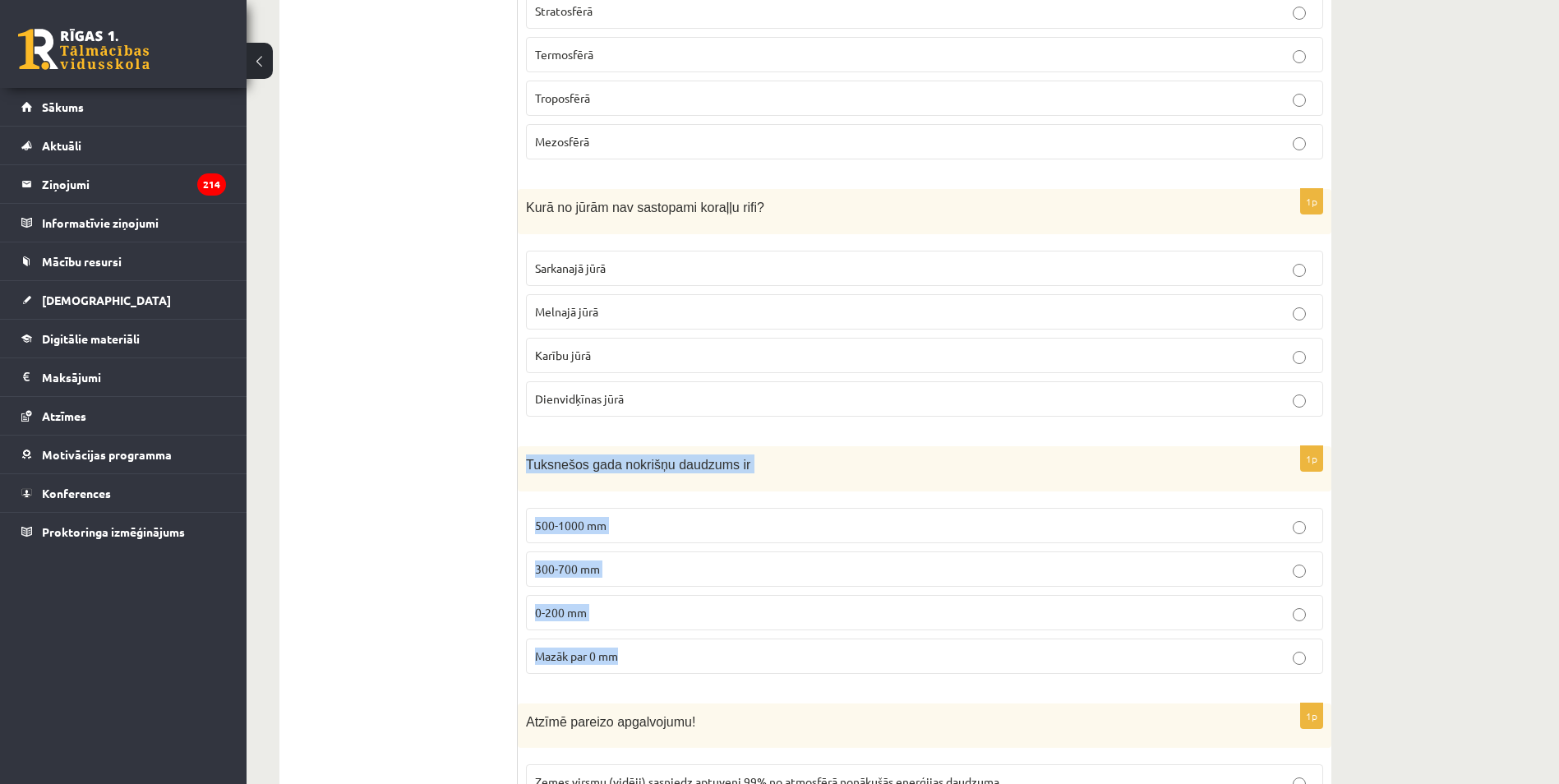
click at [672, 644] on div "1p Tuksnešos gada nokrišņu daudzums ir 500-1000 mm 300-700 mm 0-200 mm Mazāk pa…" at bounding box center [925, 566] width 814 height 241
copy div "Tuksnešos gada nokrišņu daudzums ir 500-1000 mm 300-700 mm 0-200 mm Mazāk par 0…"
click at [560, 611] on span "0-200 mm" at bounding box center [561, 612] width 52 height 15
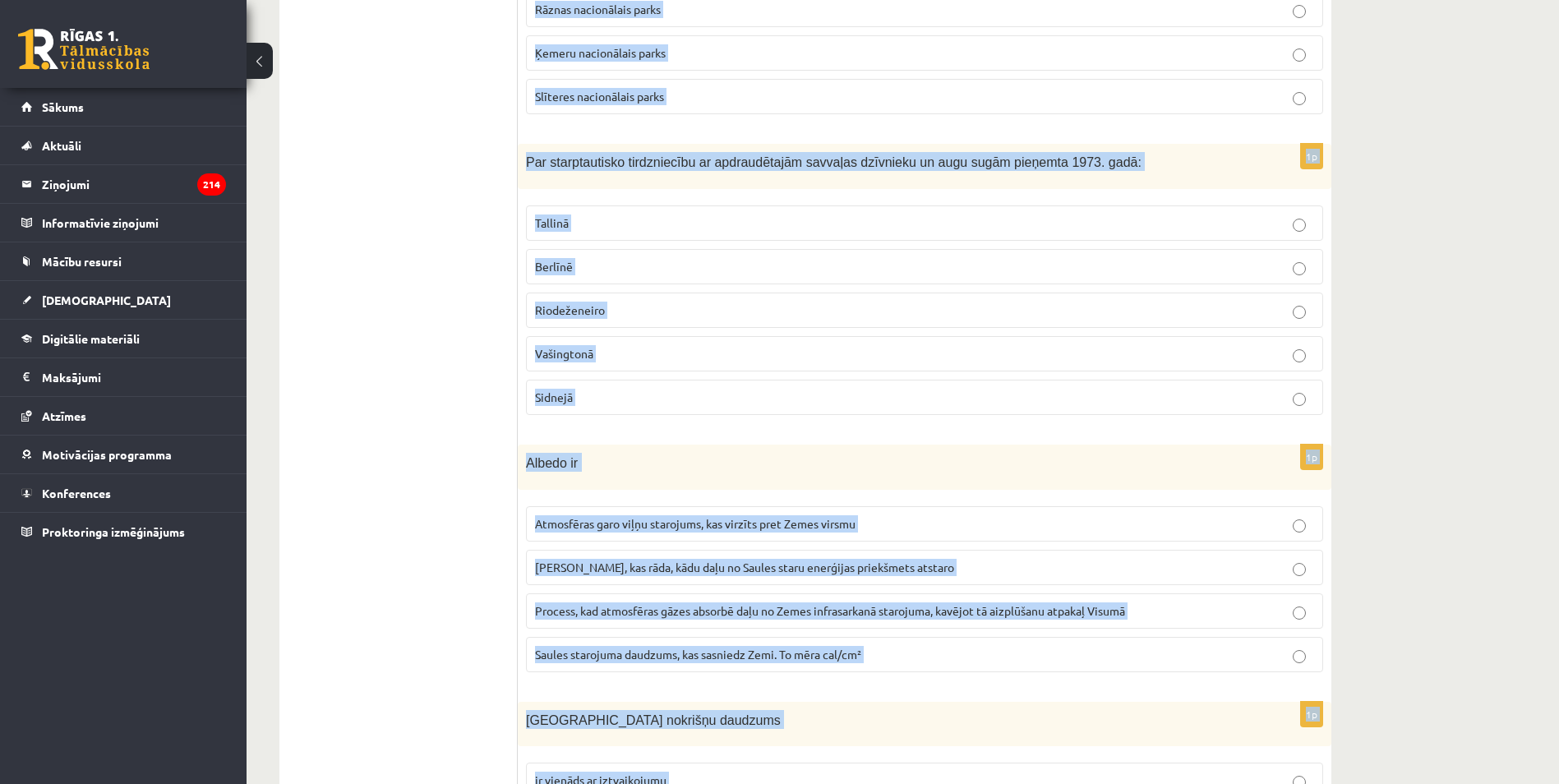
scroll to position [7951, 0]
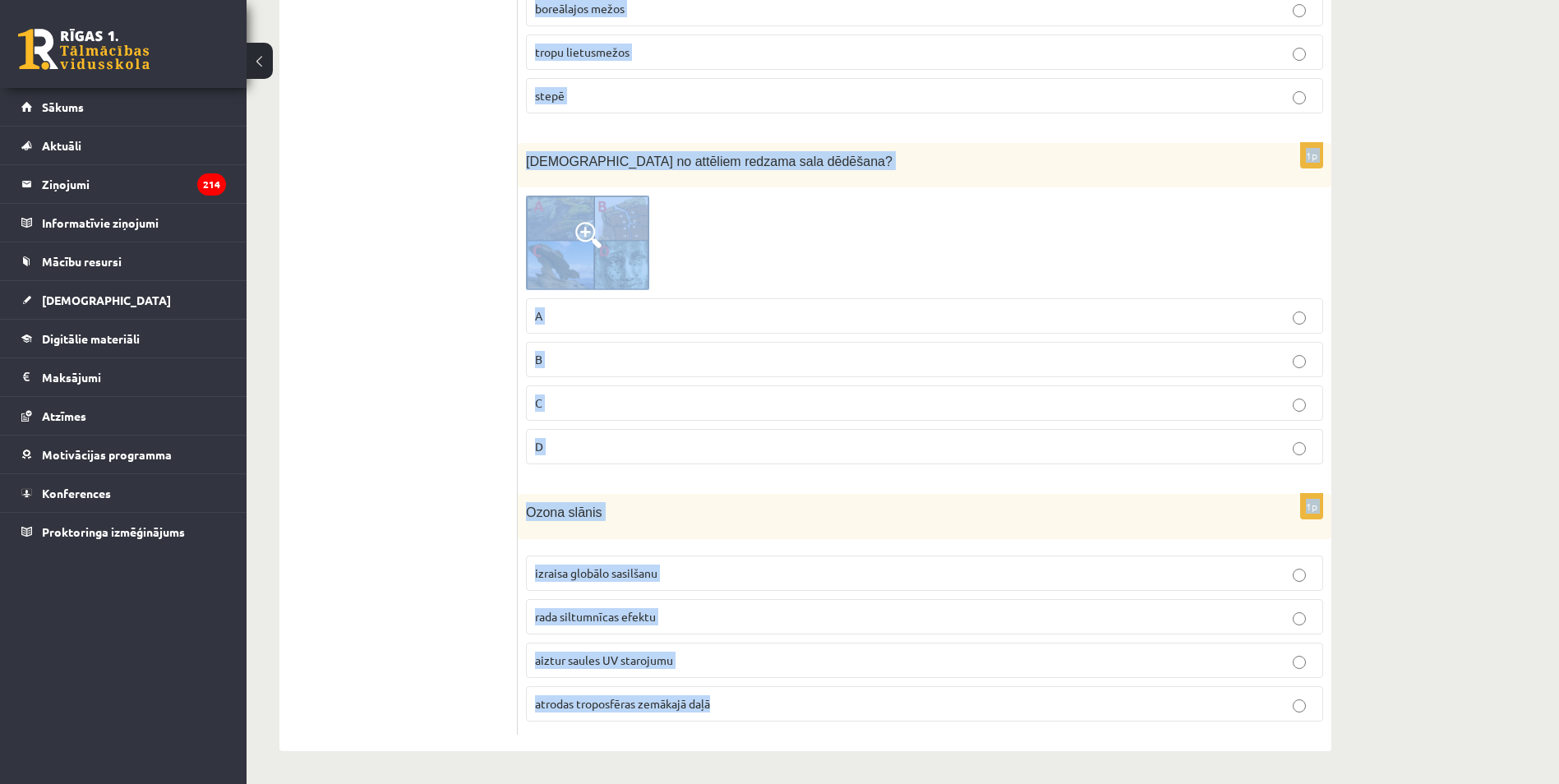
drag, startPoint x: 520, startPoint y: 547, endPoint x: 916, endPoint y: 826, distance: 484.4
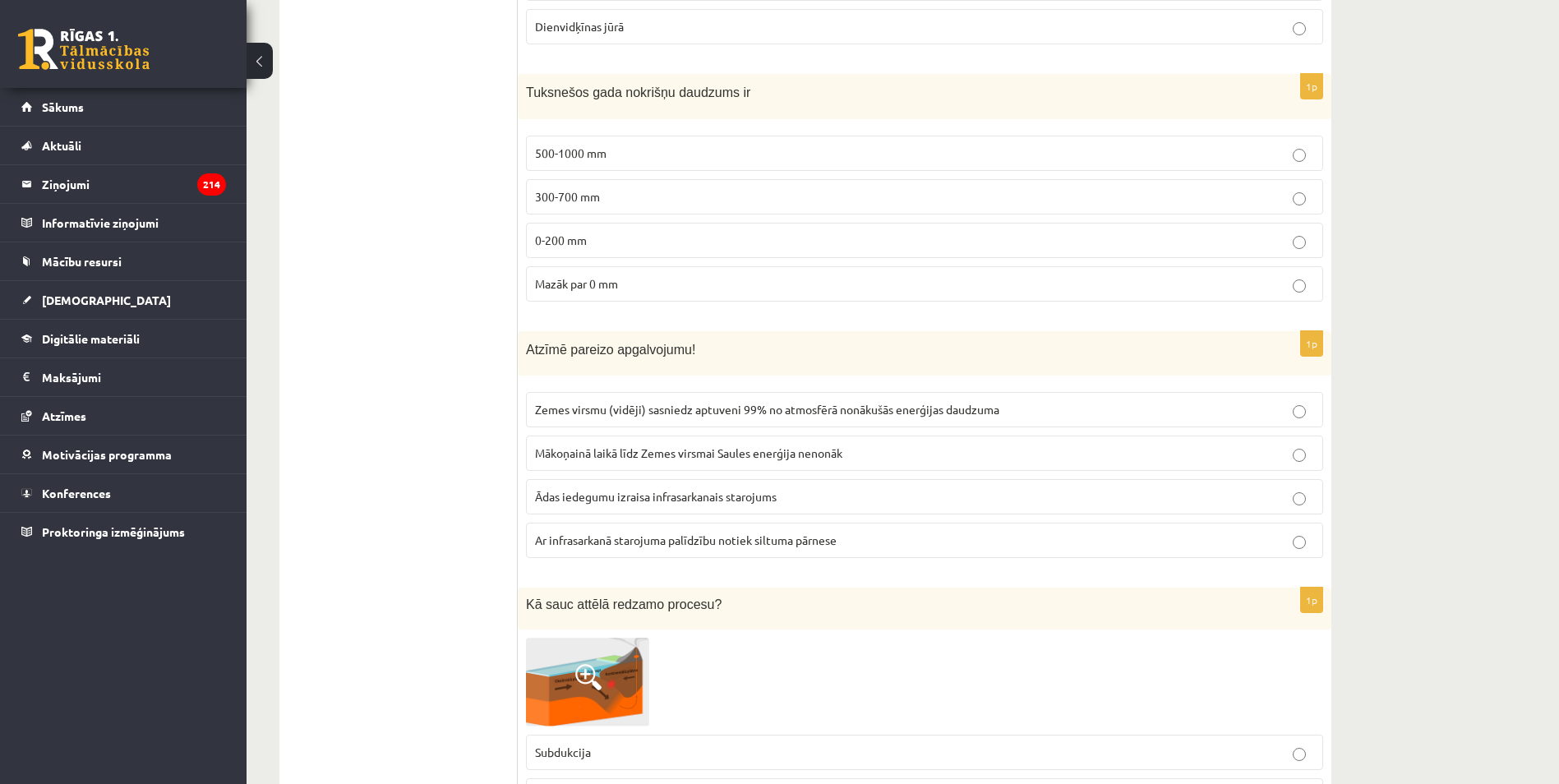
scroll to position [3023, 0]
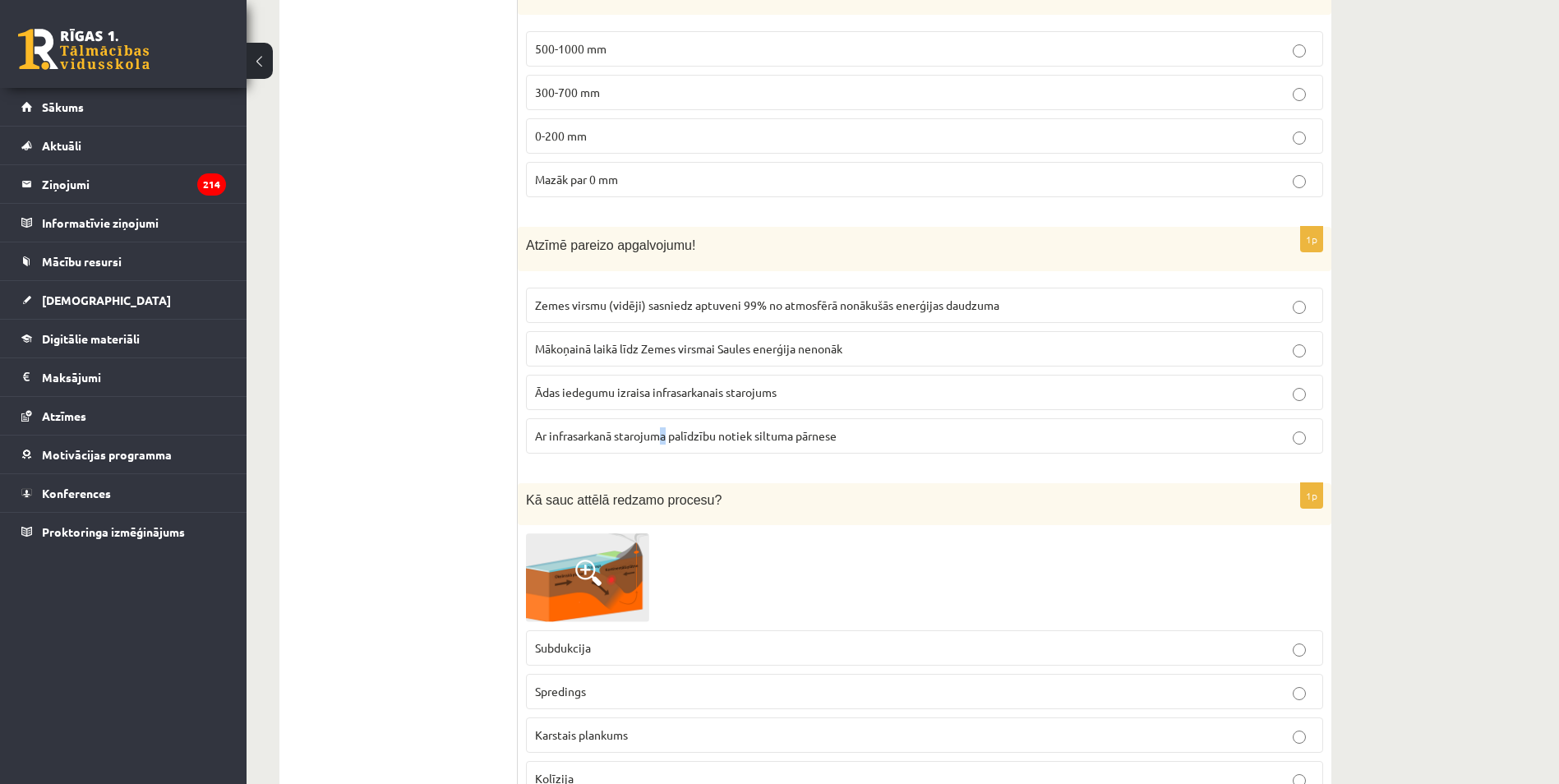
click at [667, 428] on p "Ar infrasarkanā starojuma palīdzību notiek siltuma pārnese" at bounding box center [925, 435] width 779 height 17
drag, startPoint x: 667, startPoint y: 428, endPoint x: 582, endPoint y: 429, distance: 85.0
click at [582, 429] on p "Ar infrasarkanā starojuma palīdzību notiek siltuma pārnese" at bounding box center [925, 435] width 779 height 17
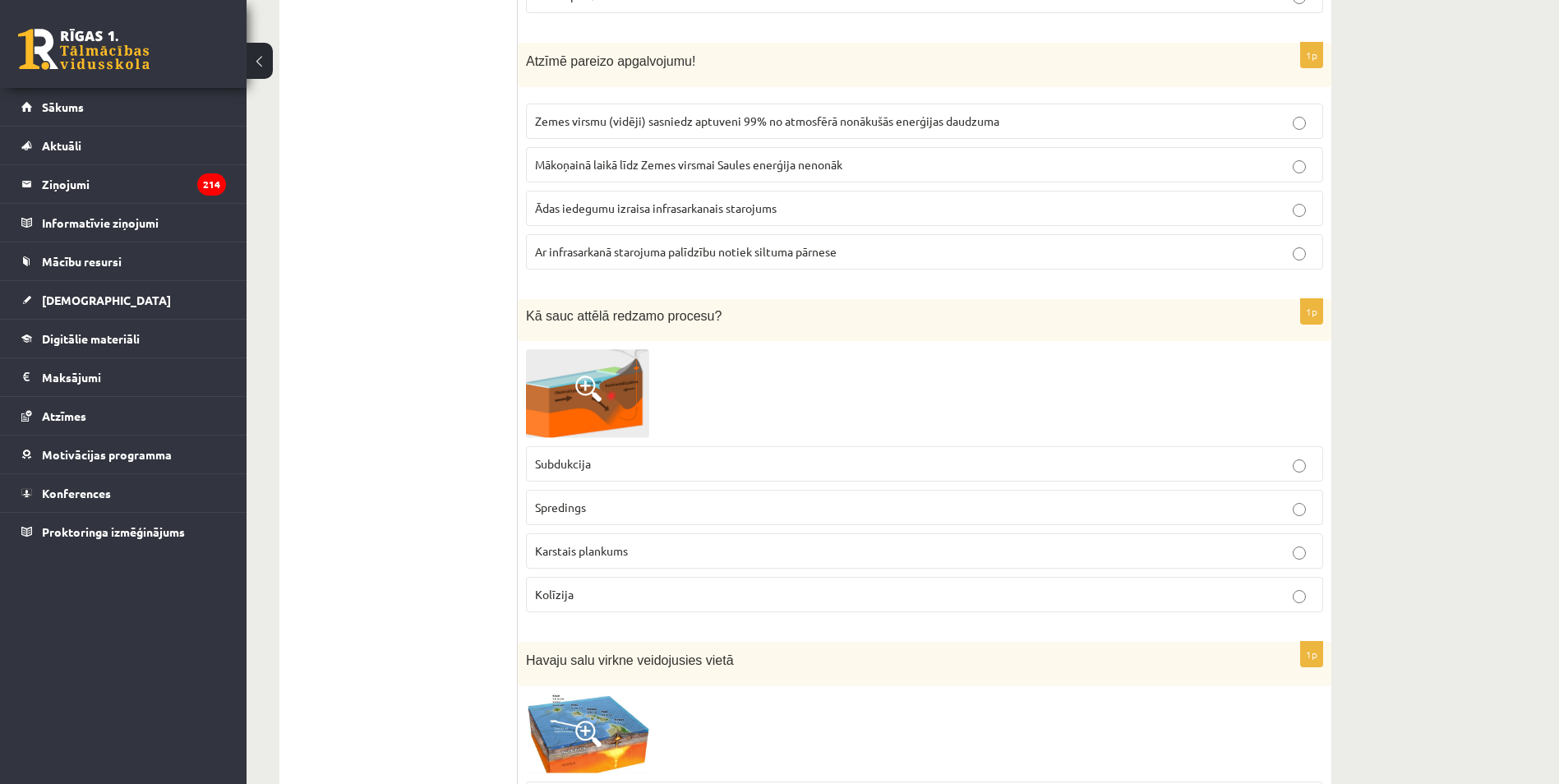
scroll to position [3269, 0]
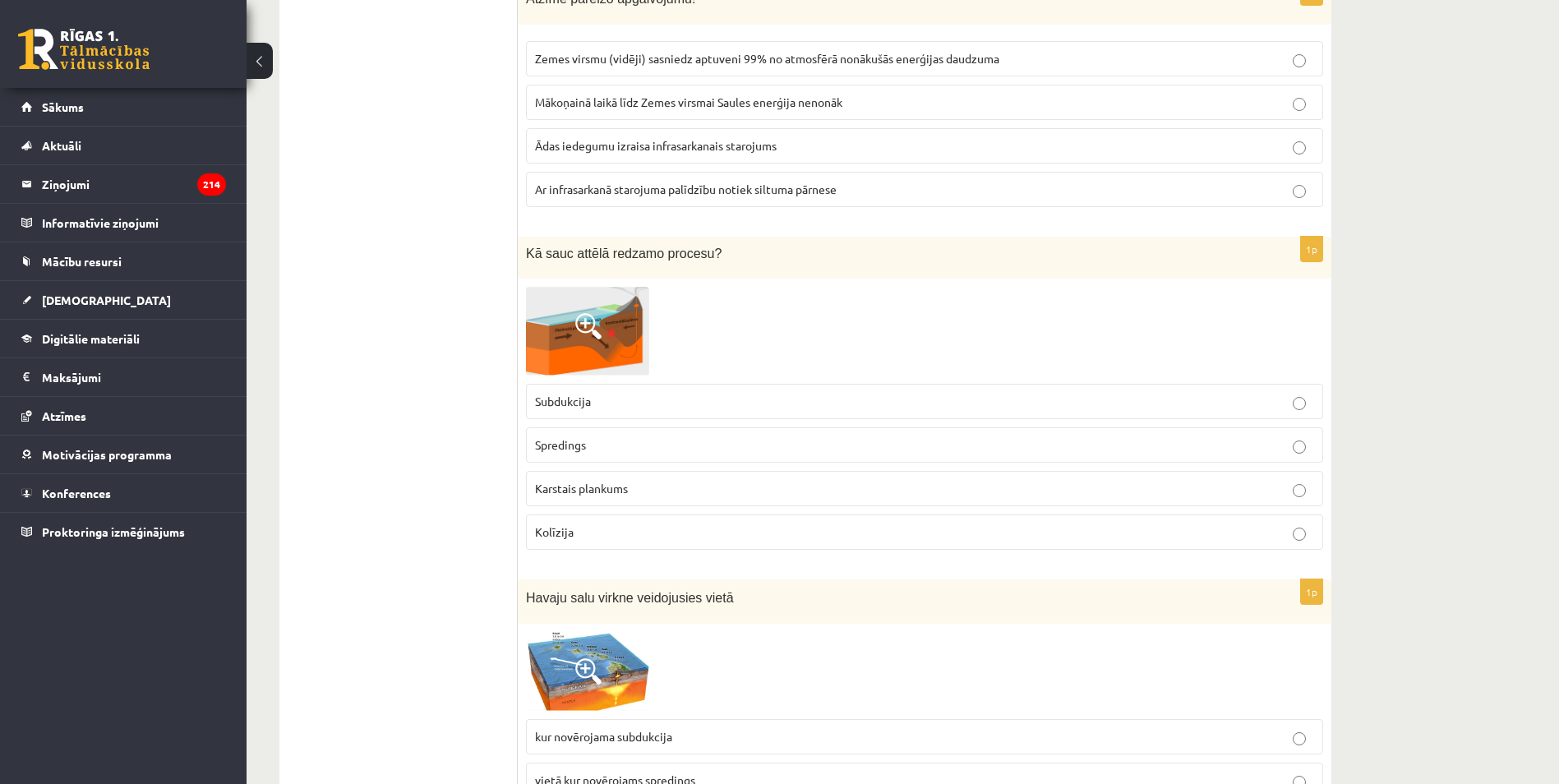
click at [661, 489] on p "Karstais plankums" at bounding box center [925, 488] width 779 height 17
click at [611, 329] on img at bounding box center [587, 330] width 123 height 88
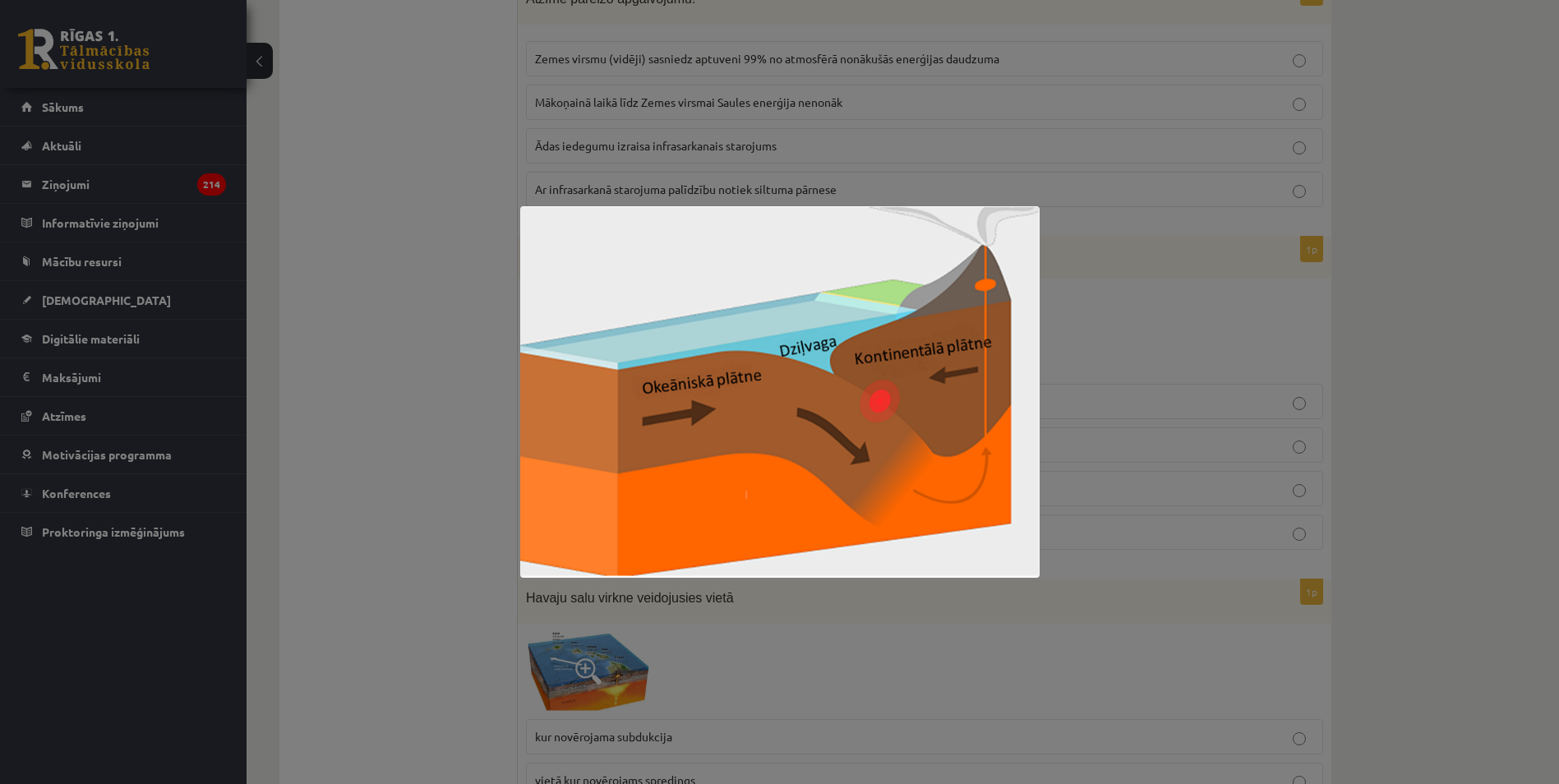
click at [431, 292] on div at bounding box center [779, 392] width 1559 height 784
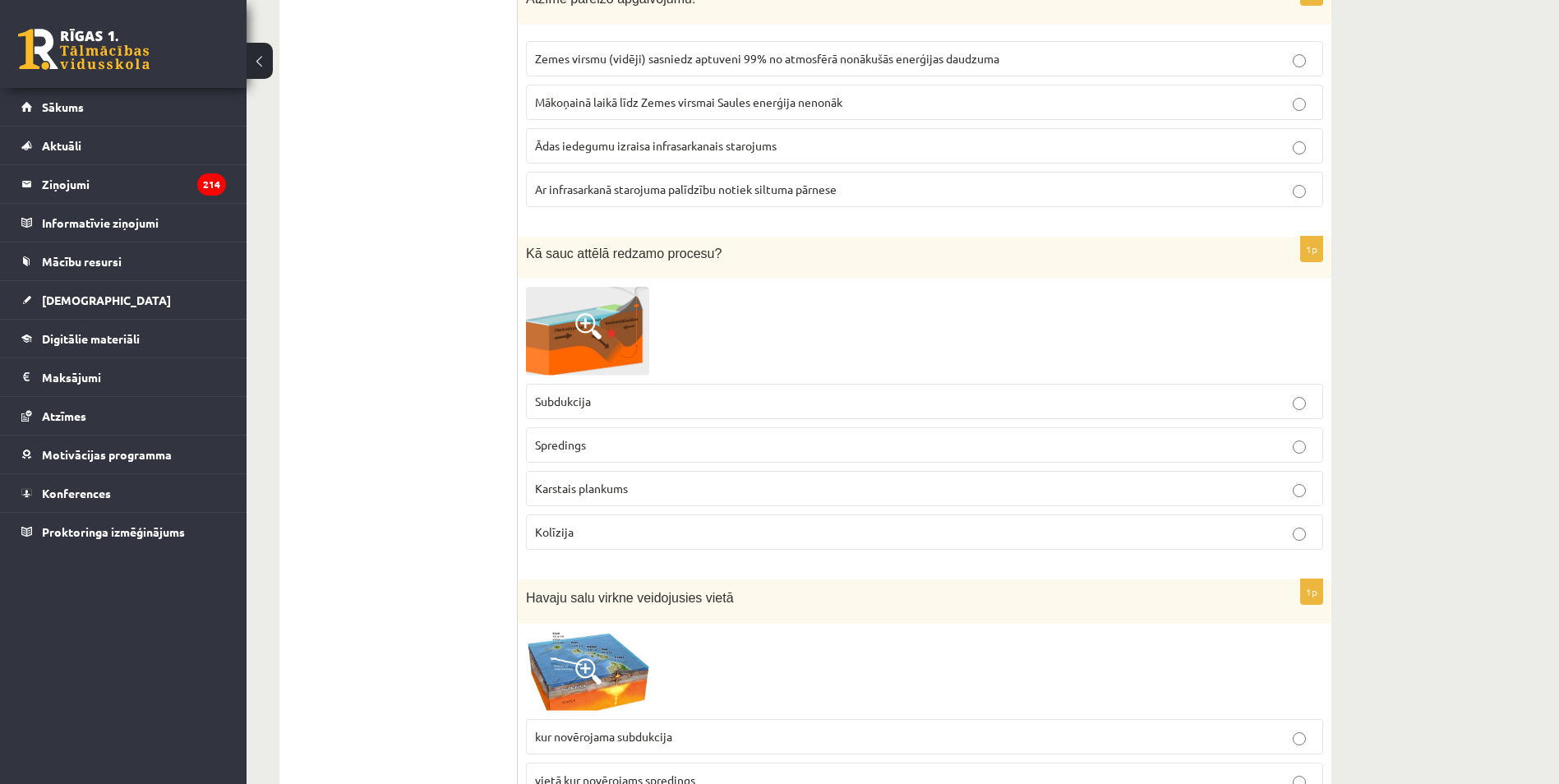
click at [604, 333] on img at bounding box center [587, 330] width 123 height 88
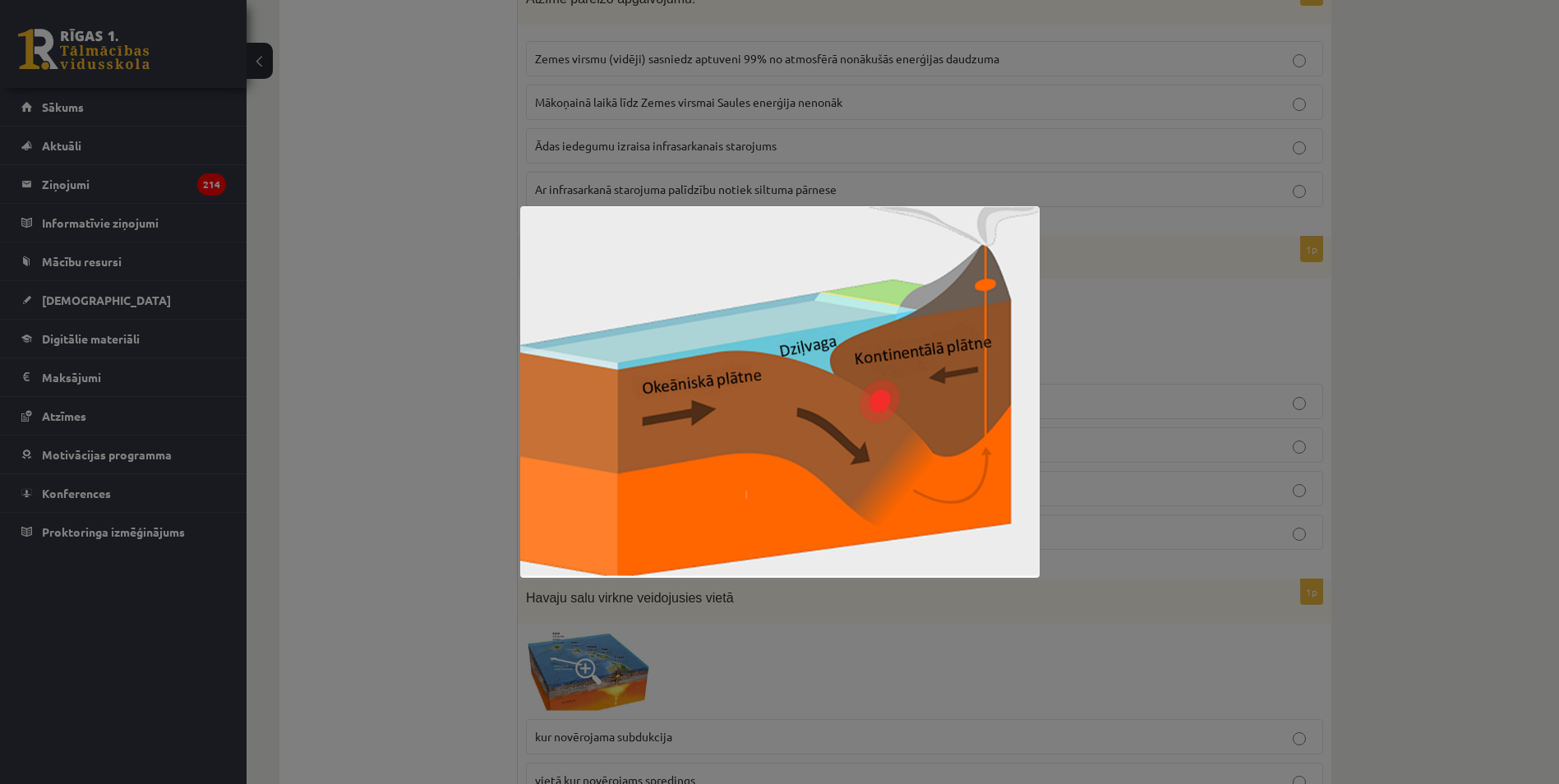
click at [467, 311] on div at bounding box center [779, 392] width 1559 height 784
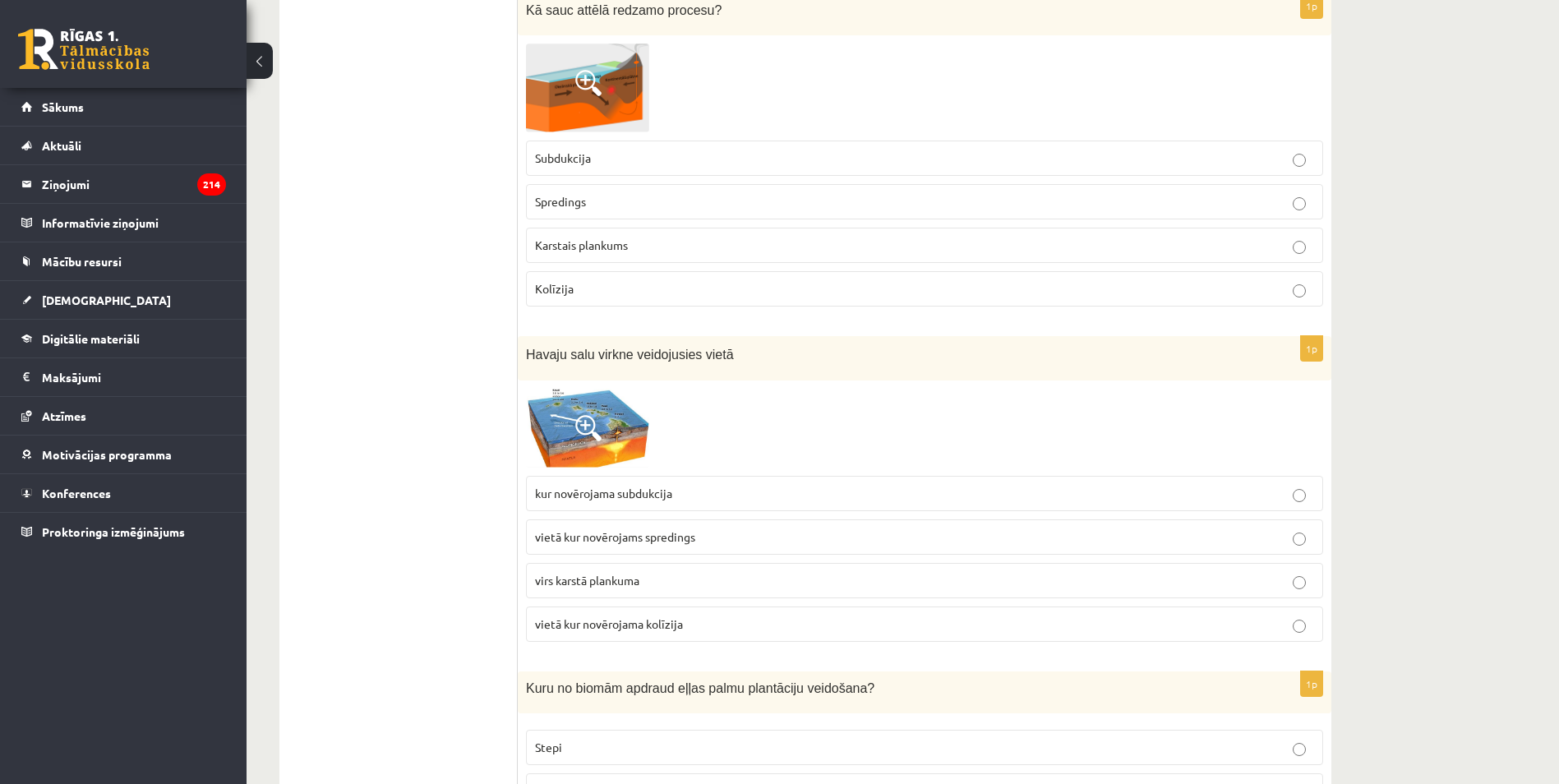
scroll to position [3515, 0]
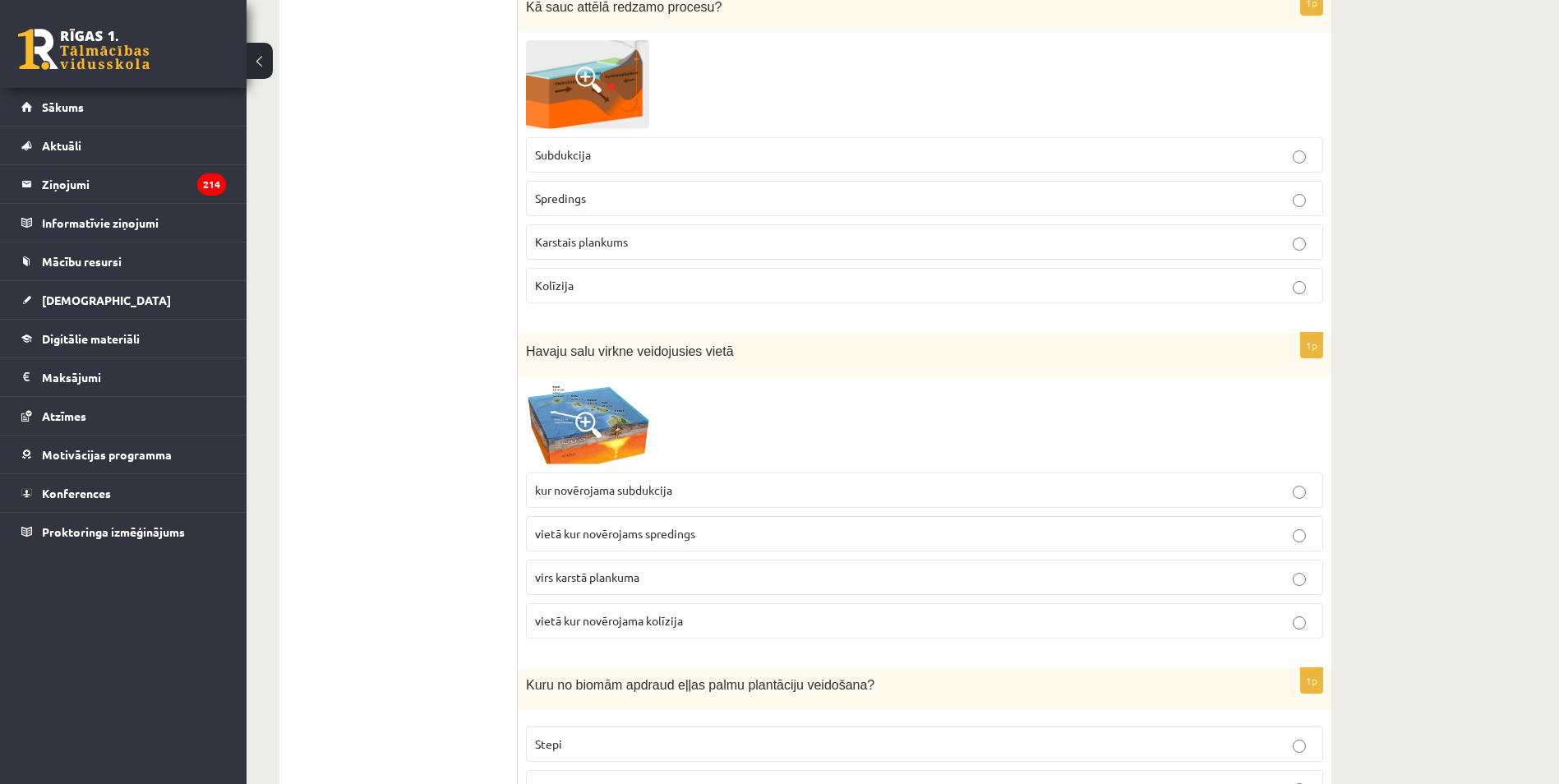
click at [589, 421] on span at bounding box center [588, 424] width 26 height 26
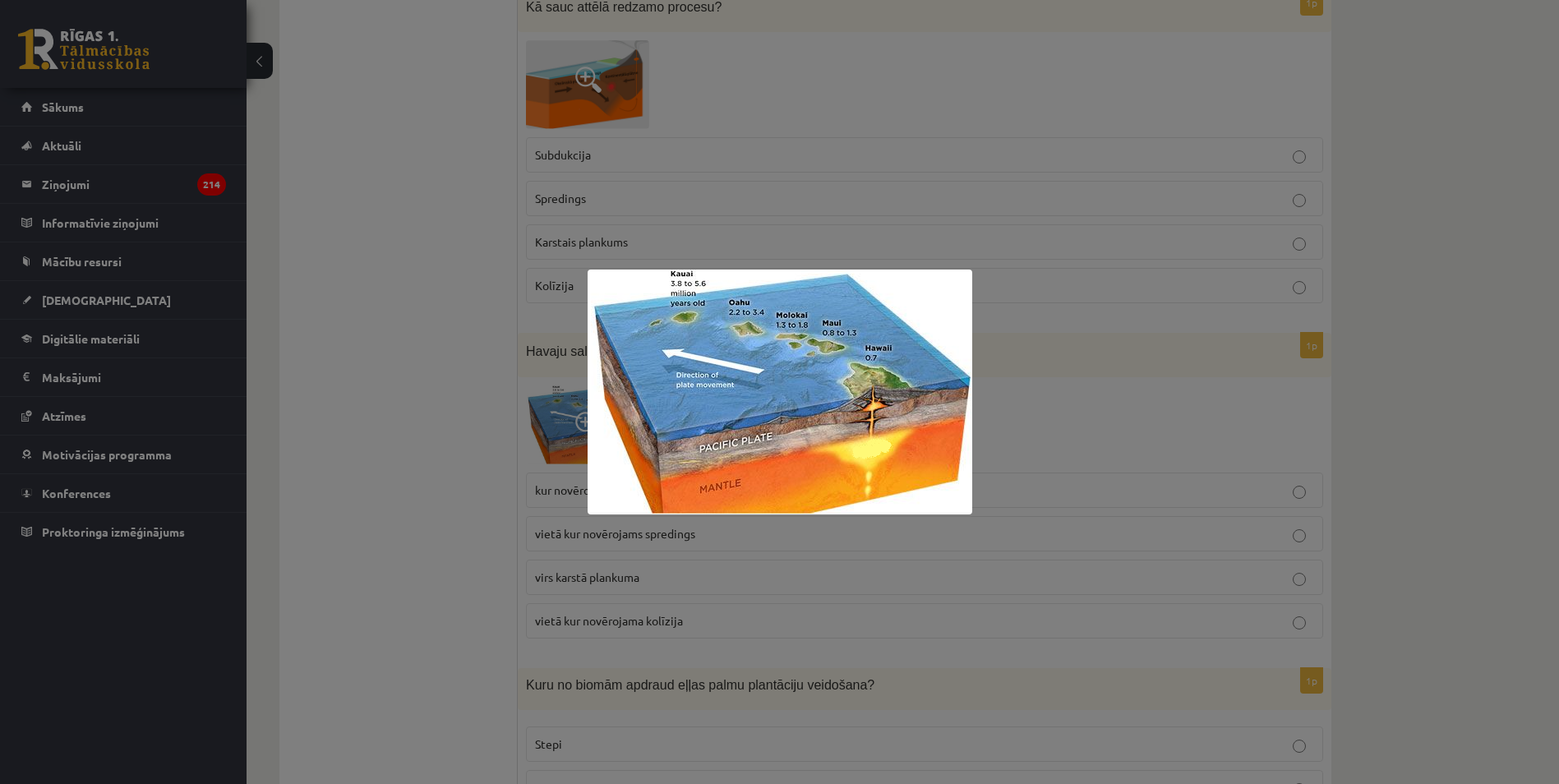
click at [477, 370] on div at bounding box center [779, 392] width 1559 height 784
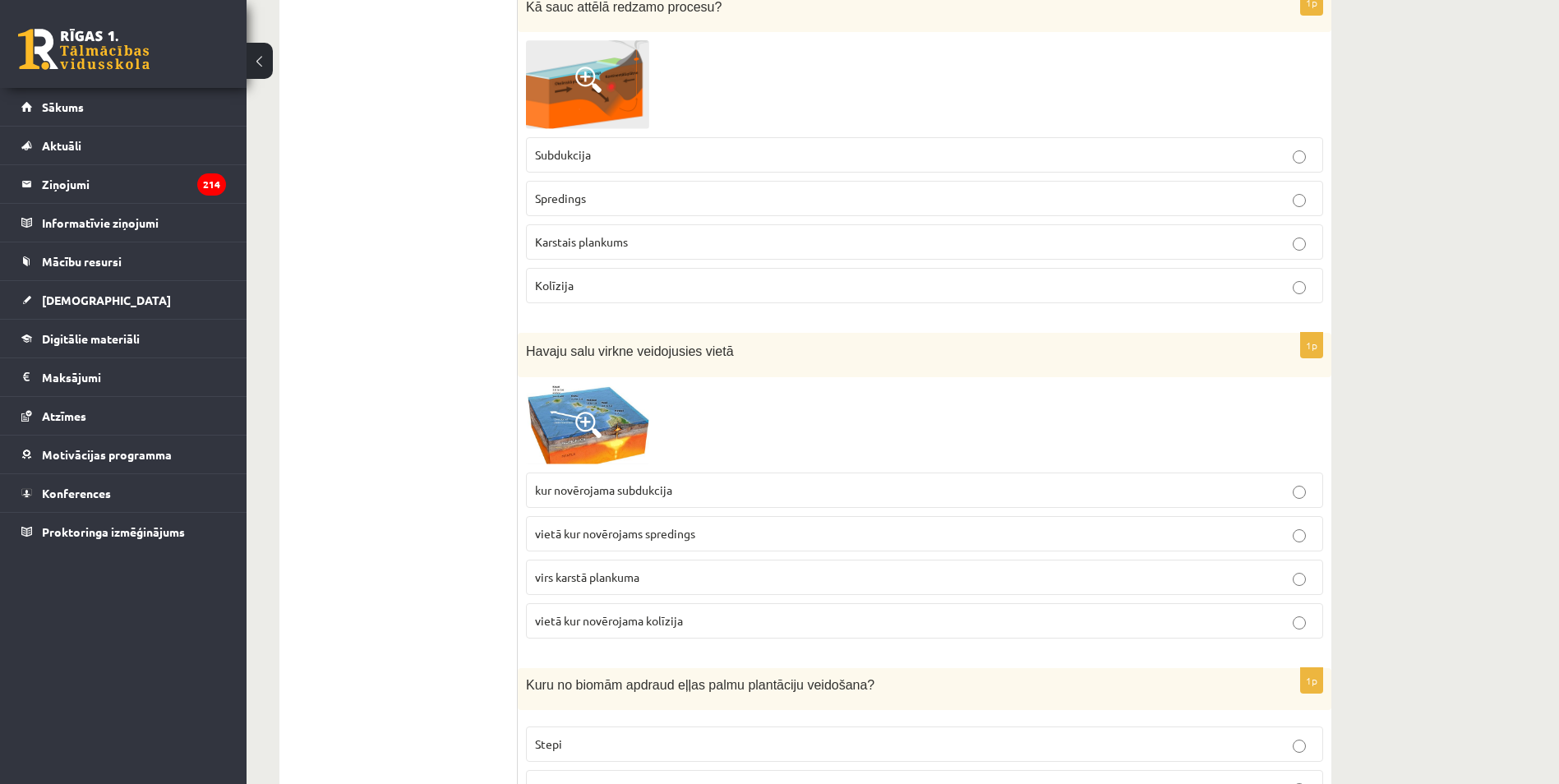
click at [581, 588] on label "virs karstā plankuma" at bounding box center [924, 577] width 797 height 36
click at [577, 445] on img at bounding box center [587, 425] width 123 height 78
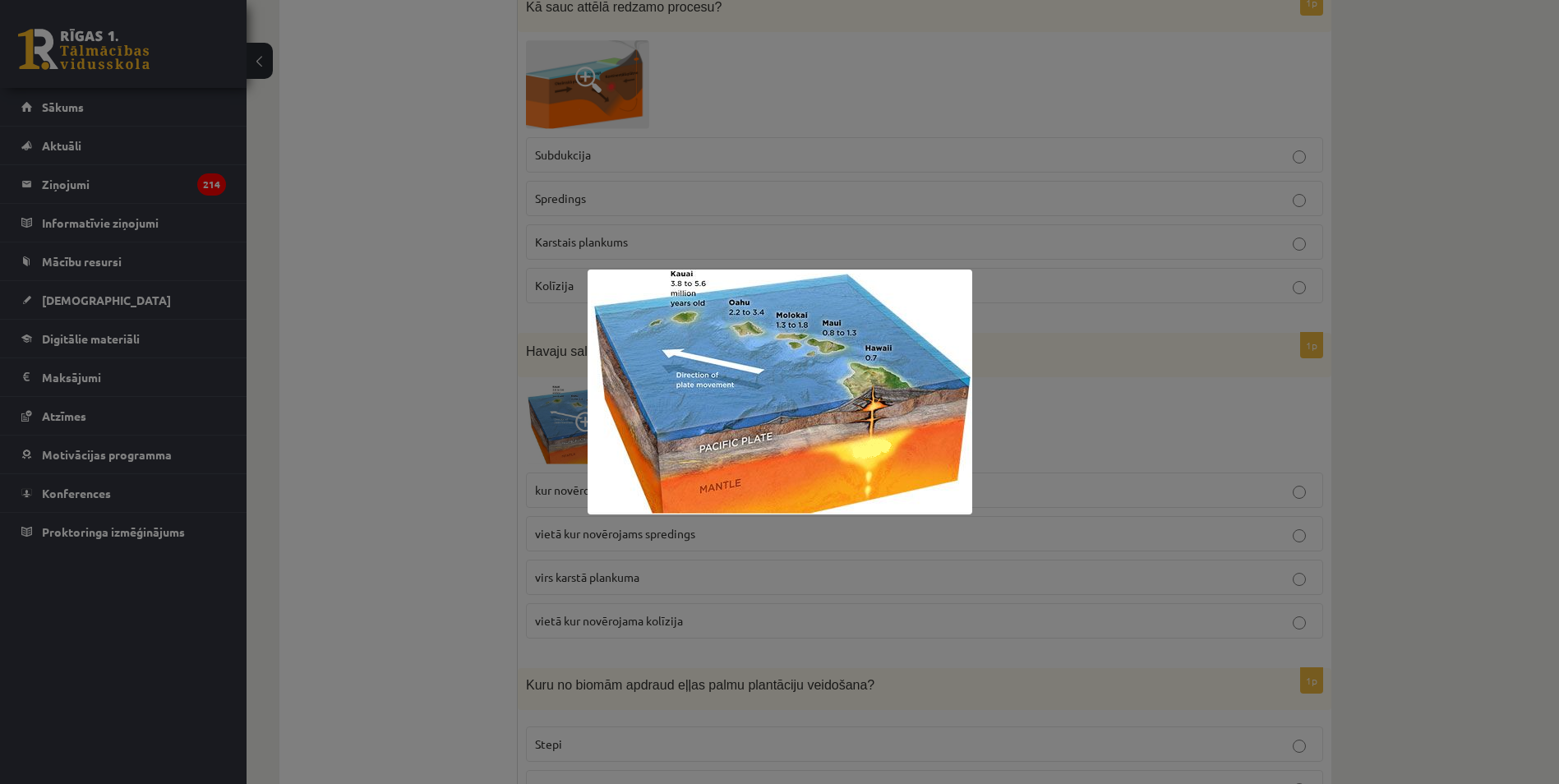
click at [474, 390] on div at bounding box center [779, 392] width 1559 height 784
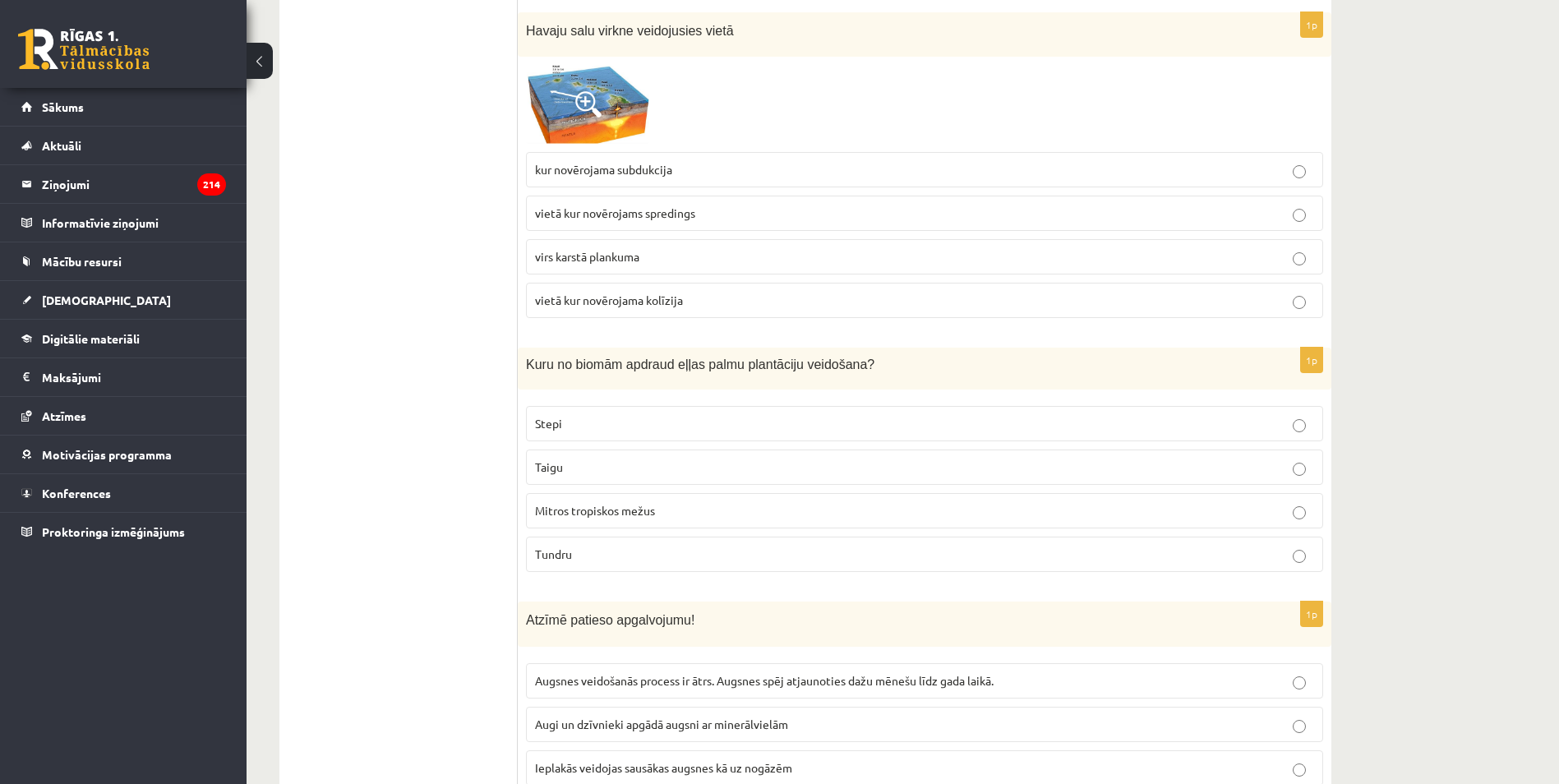
scroll to position [3844, 0]
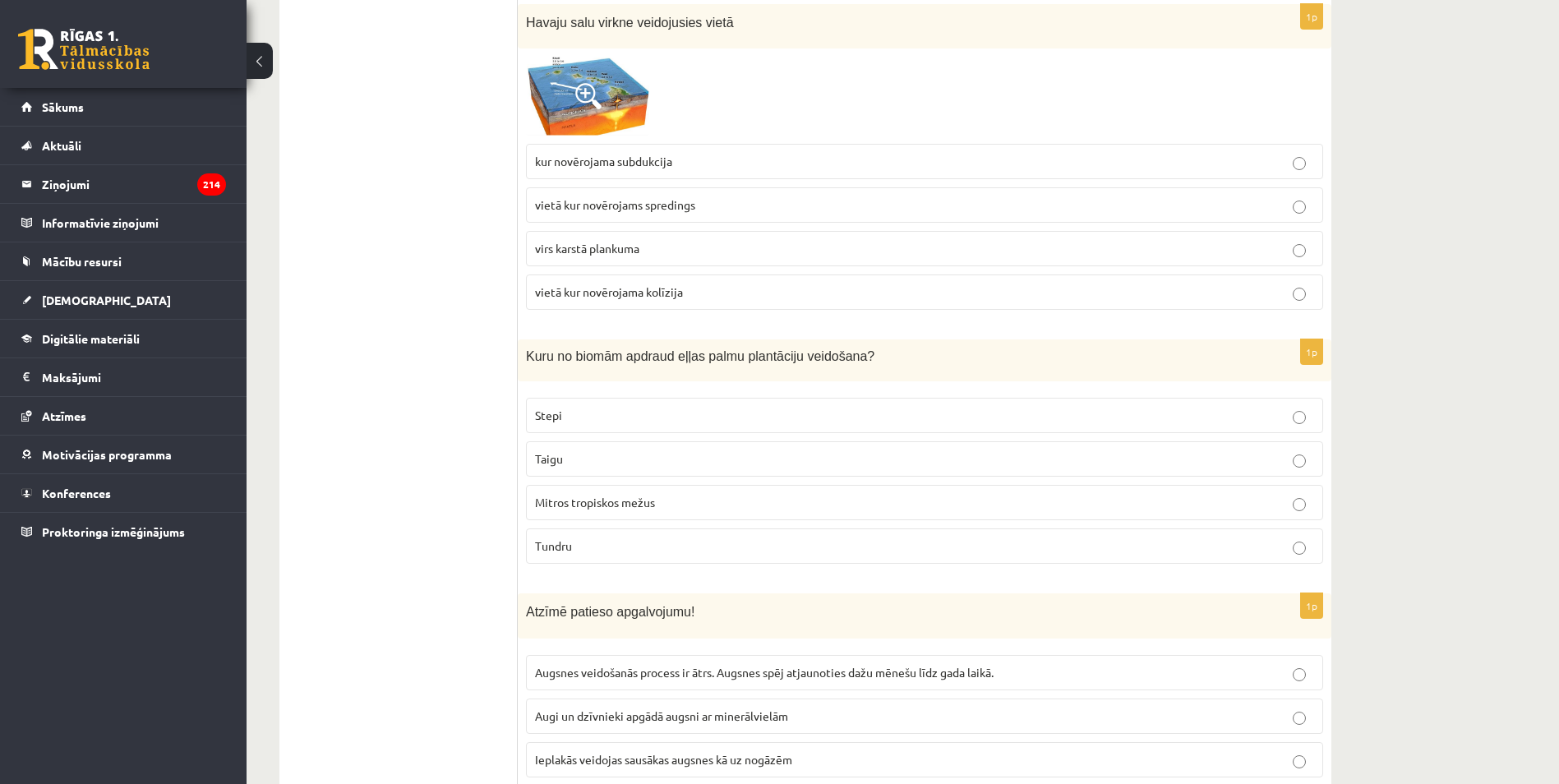
click at [639, 507] on span "Mitros tropiskos mežus" at bounding box center [595, 501] width 120 height 15
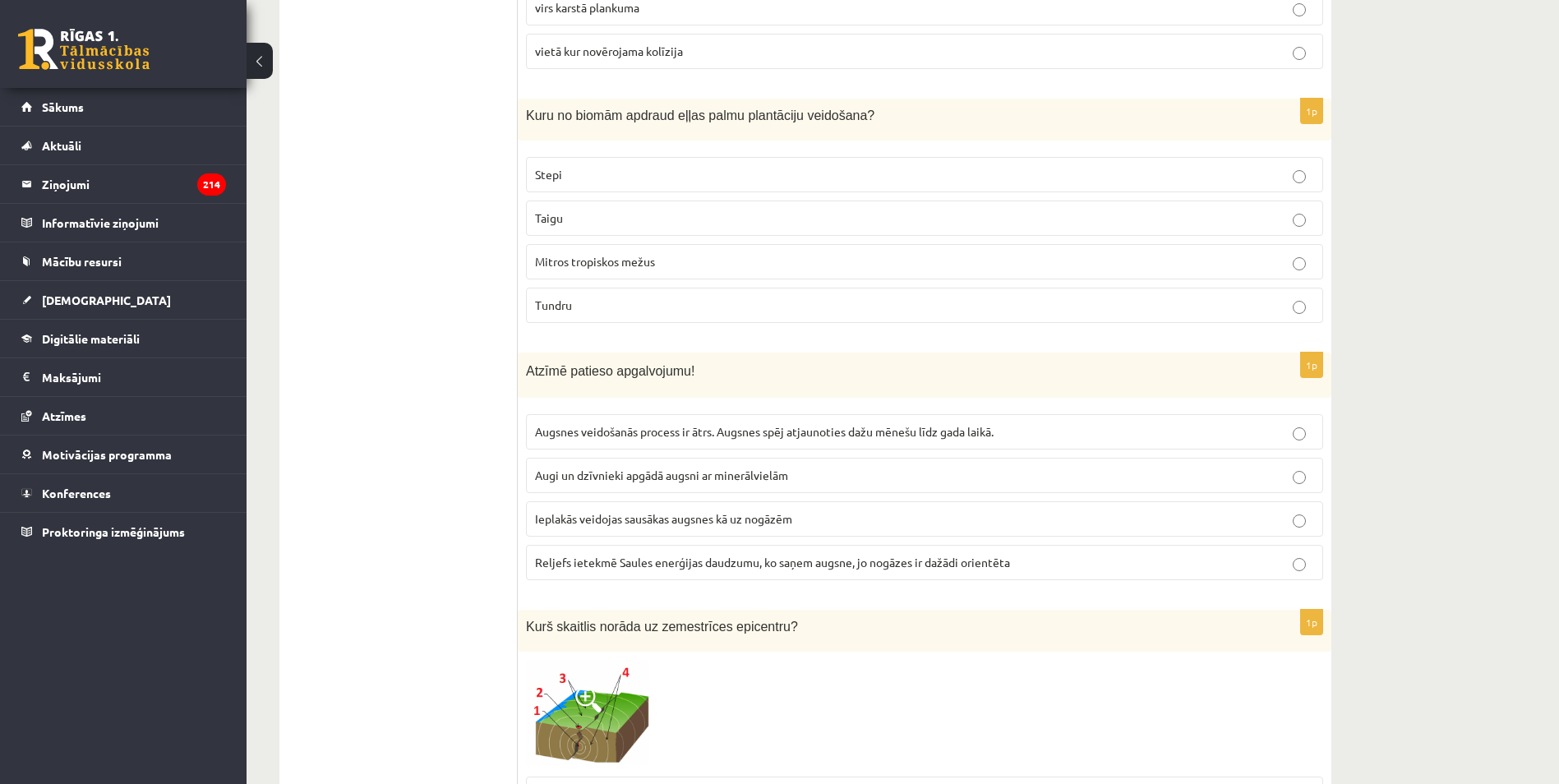
scroll to position [4090, 0]
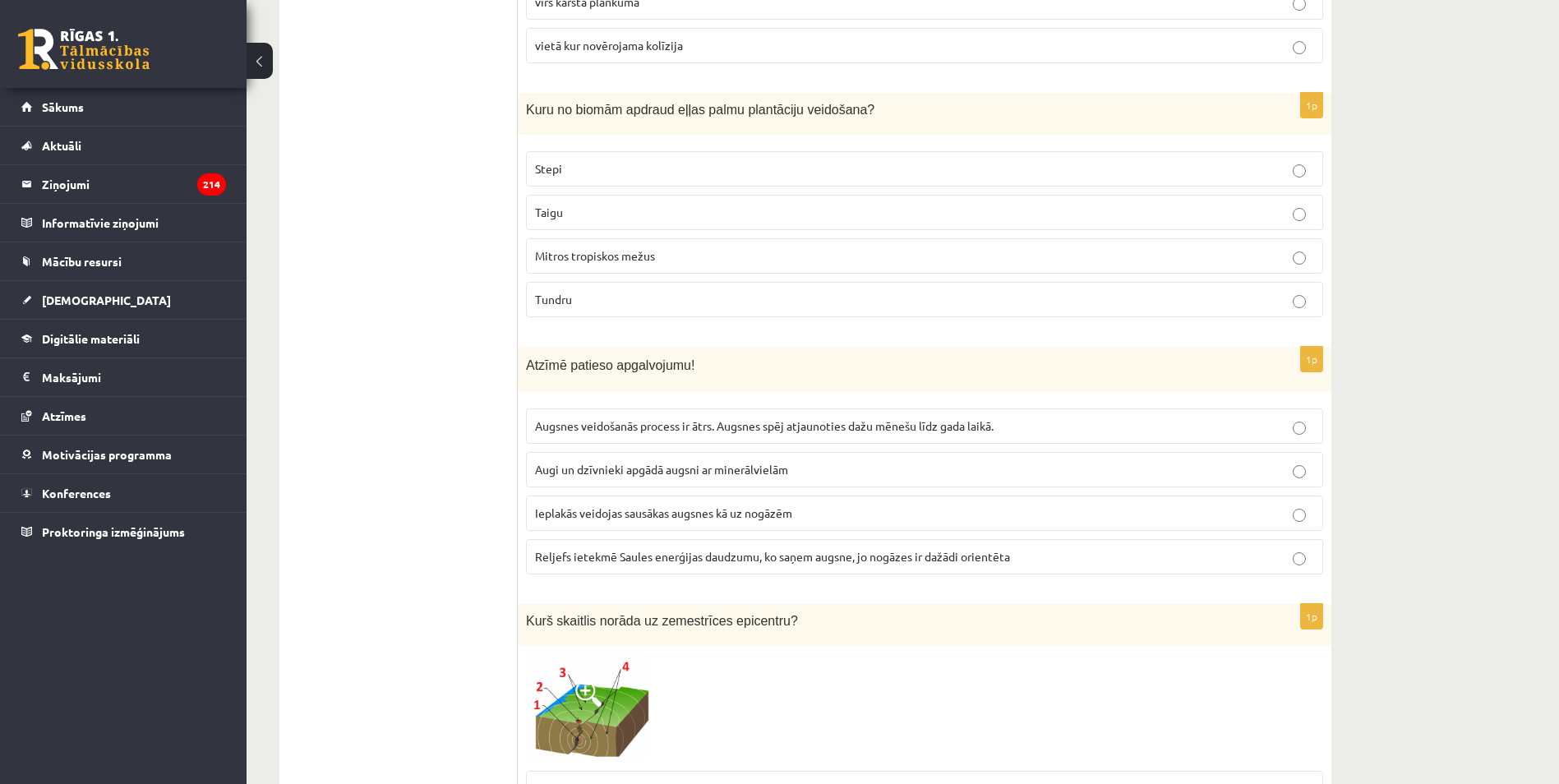
click at [618, 547] on label "Reljefs ietekmē Saules enerģijas daudzumu, ko saņem augsne, jo nogāzes ir dažād…" at bounding box center [924, 557] width 797 height 36
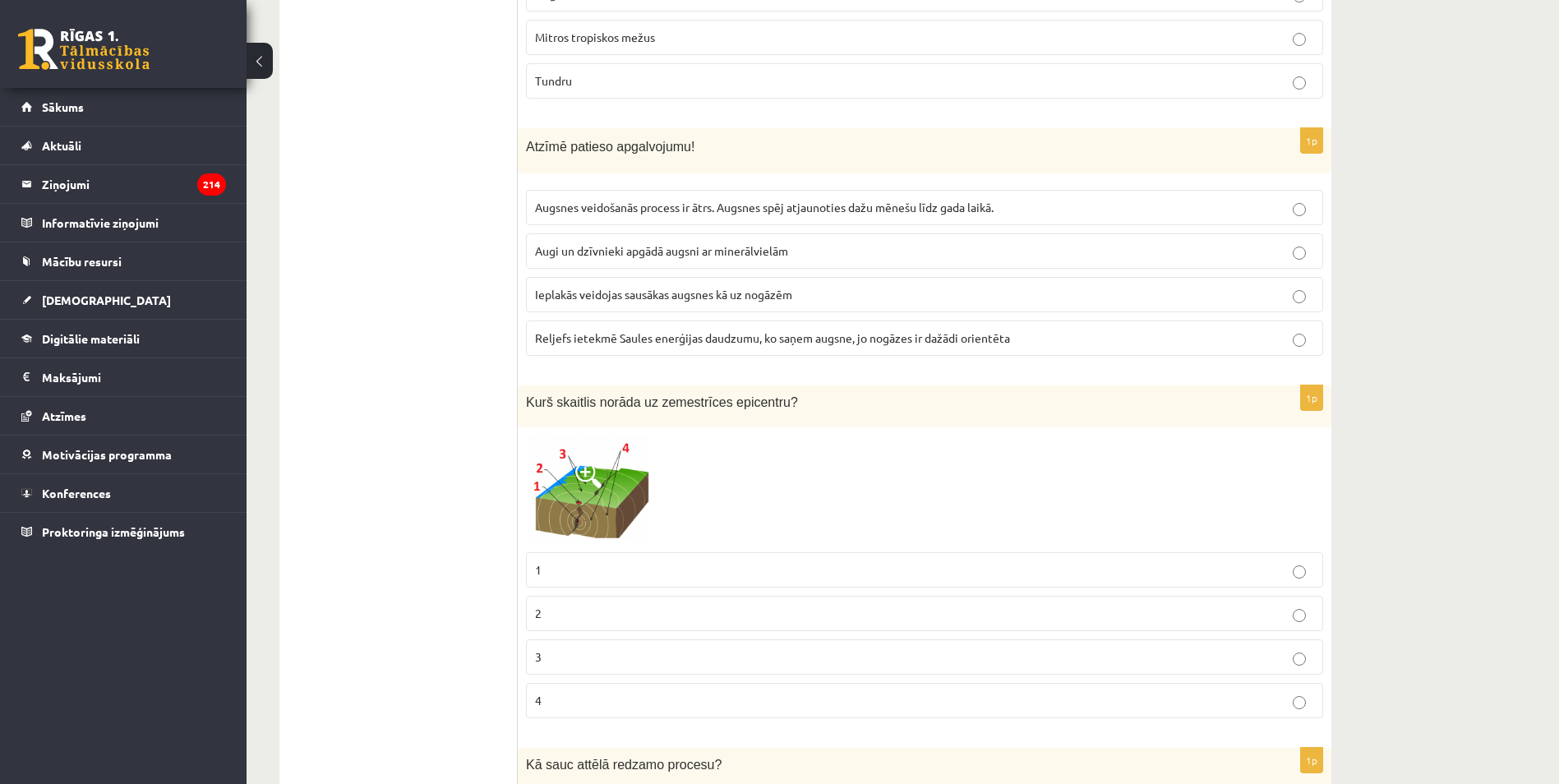
scroll to position [4337, 0]
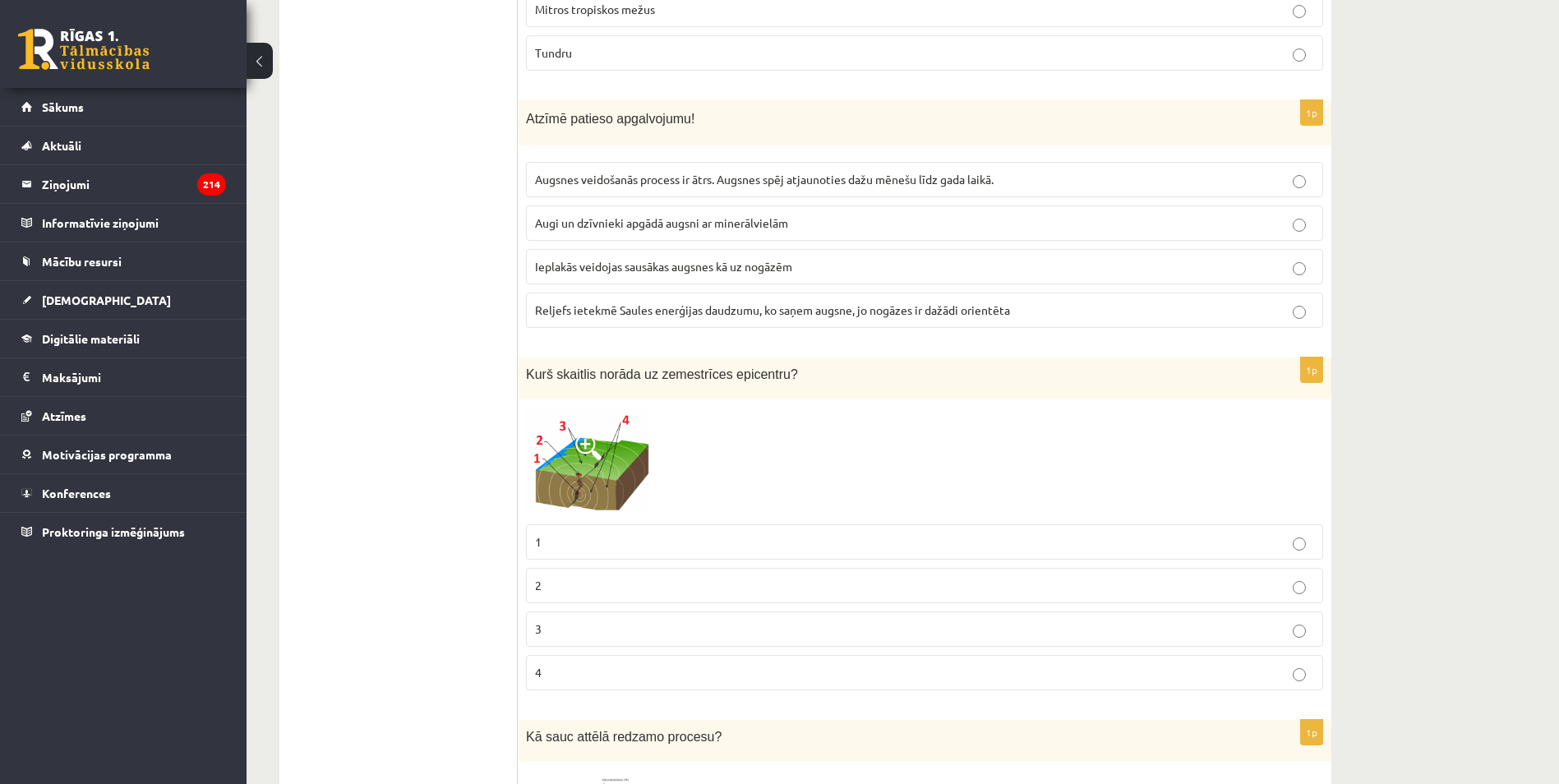
click at [583, 433] on img at bounding box center [587, 462] width 123 height 109
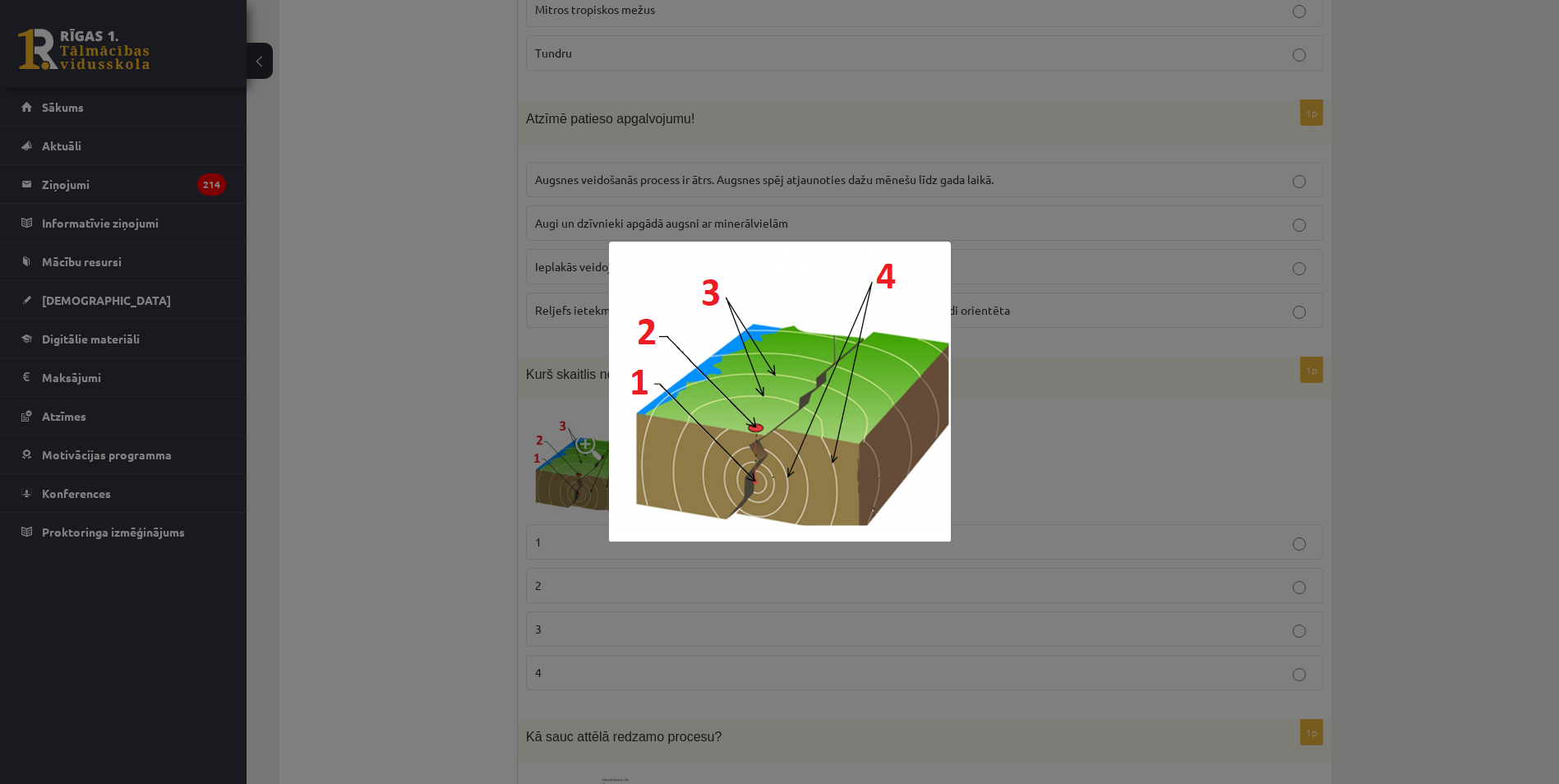
click at [476, 384] on div at bounding box center [779, 392] width 1559 height 784
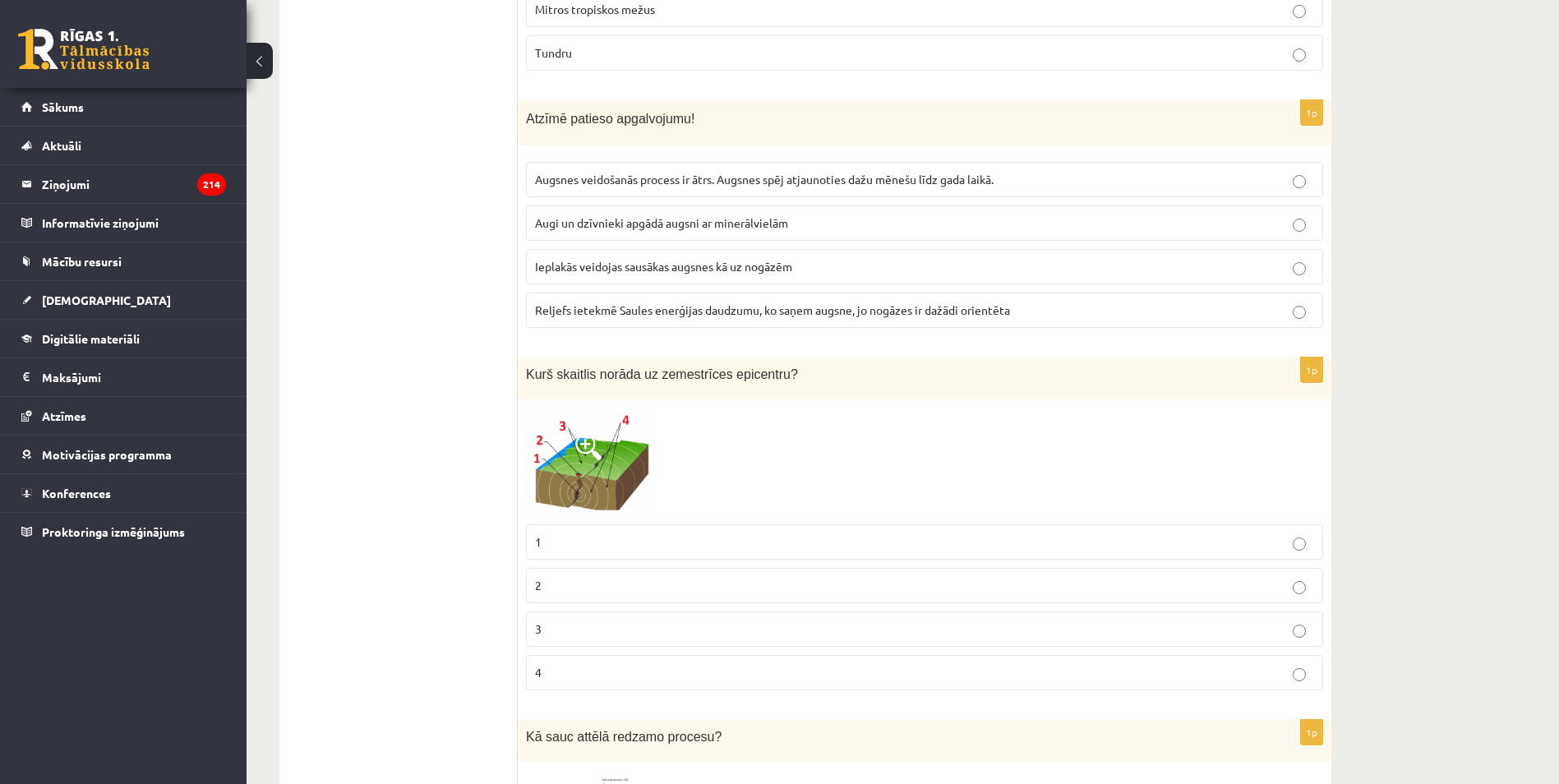
click at [602, 543] on p "1" at bounding box center [925, 541] width 779 height 17
click at [620, 444] on img at bounding box center [587, 462] width 123 height 109
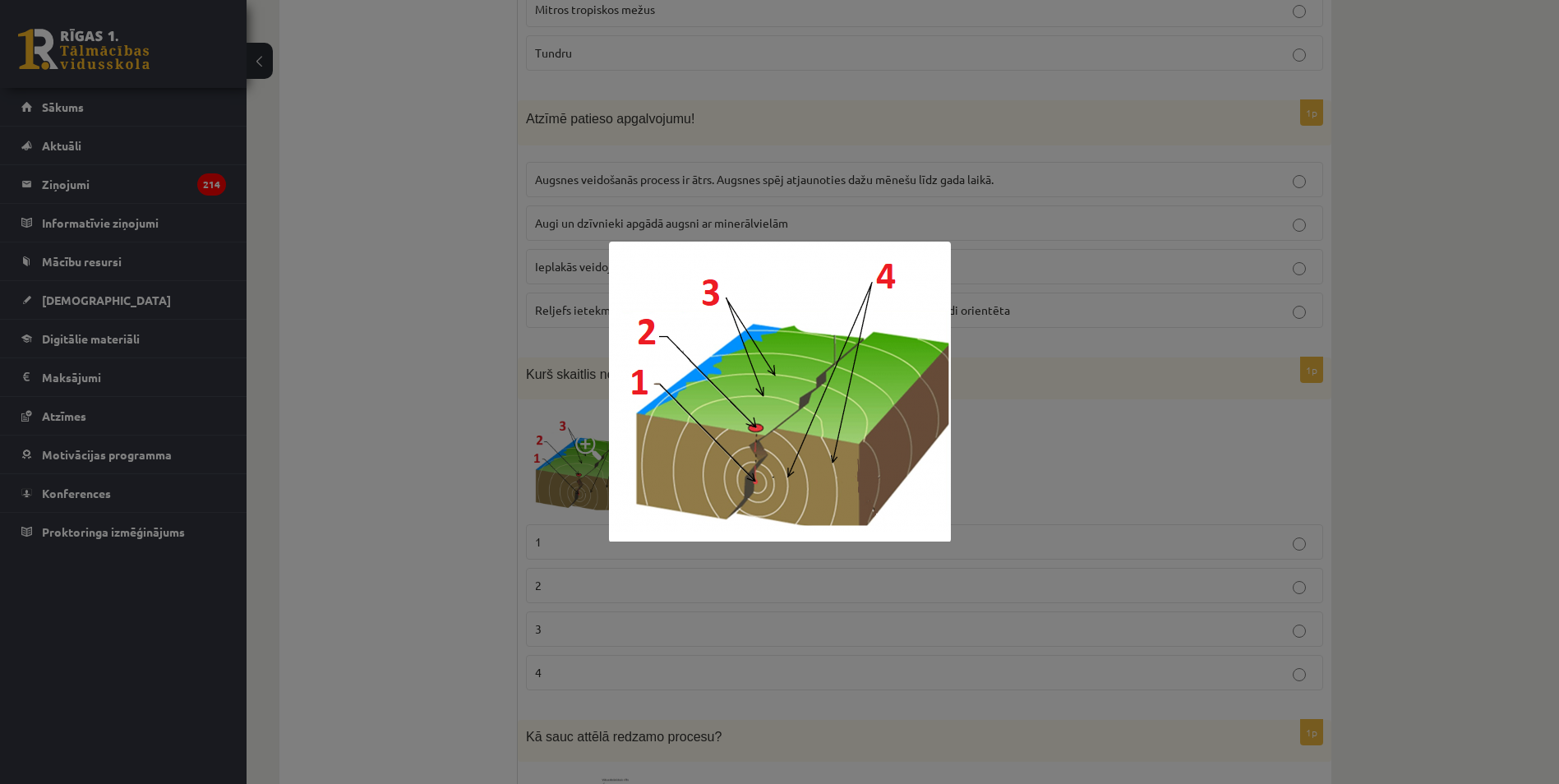
click at [442, 373] on div at bounding box center [779, 392] width 1559 height 784
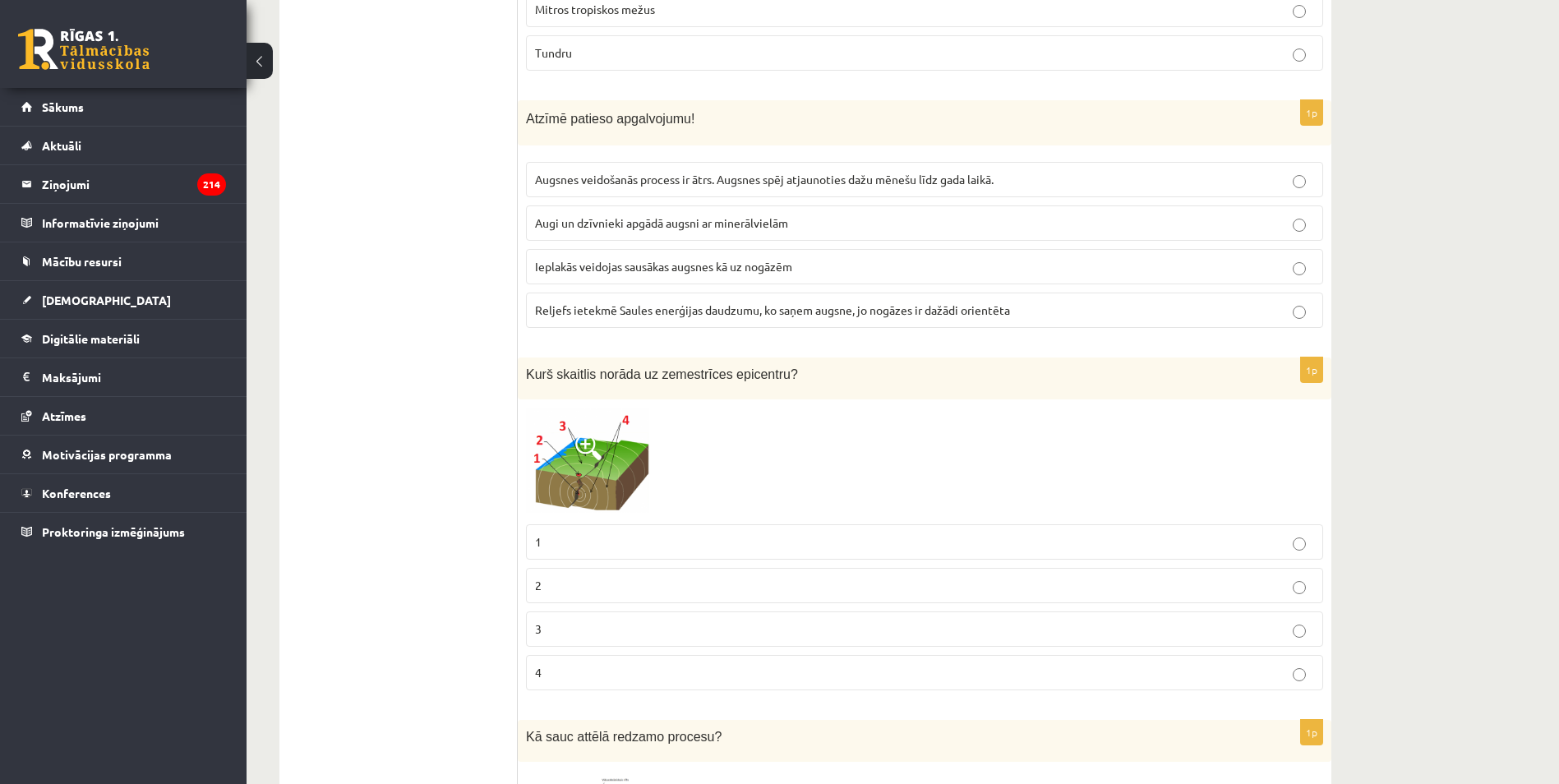
click at [618, 586] on p "2" at bounding box center [925, 584] width 779 height 17
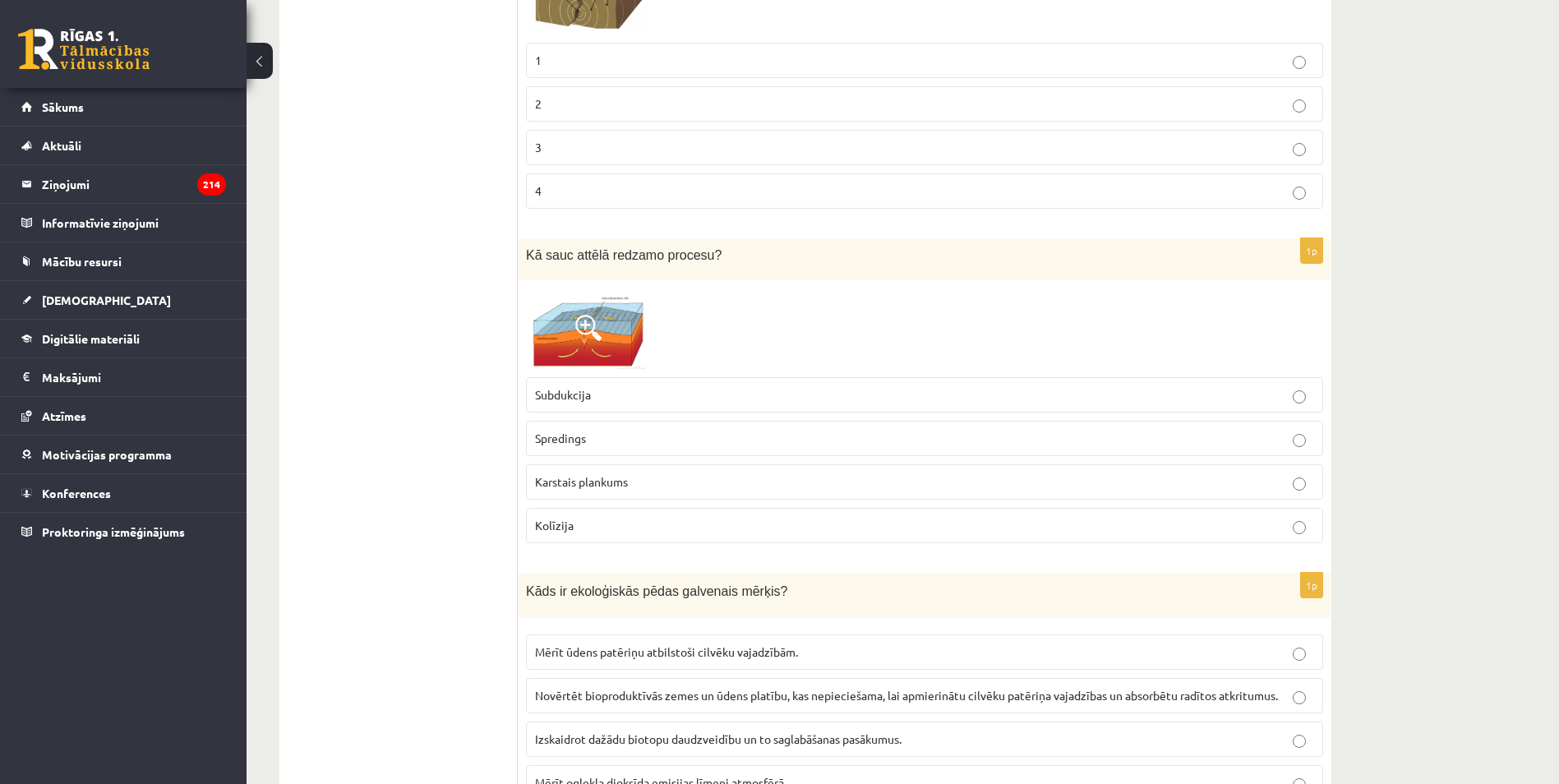
scroll to position [4830, 0]
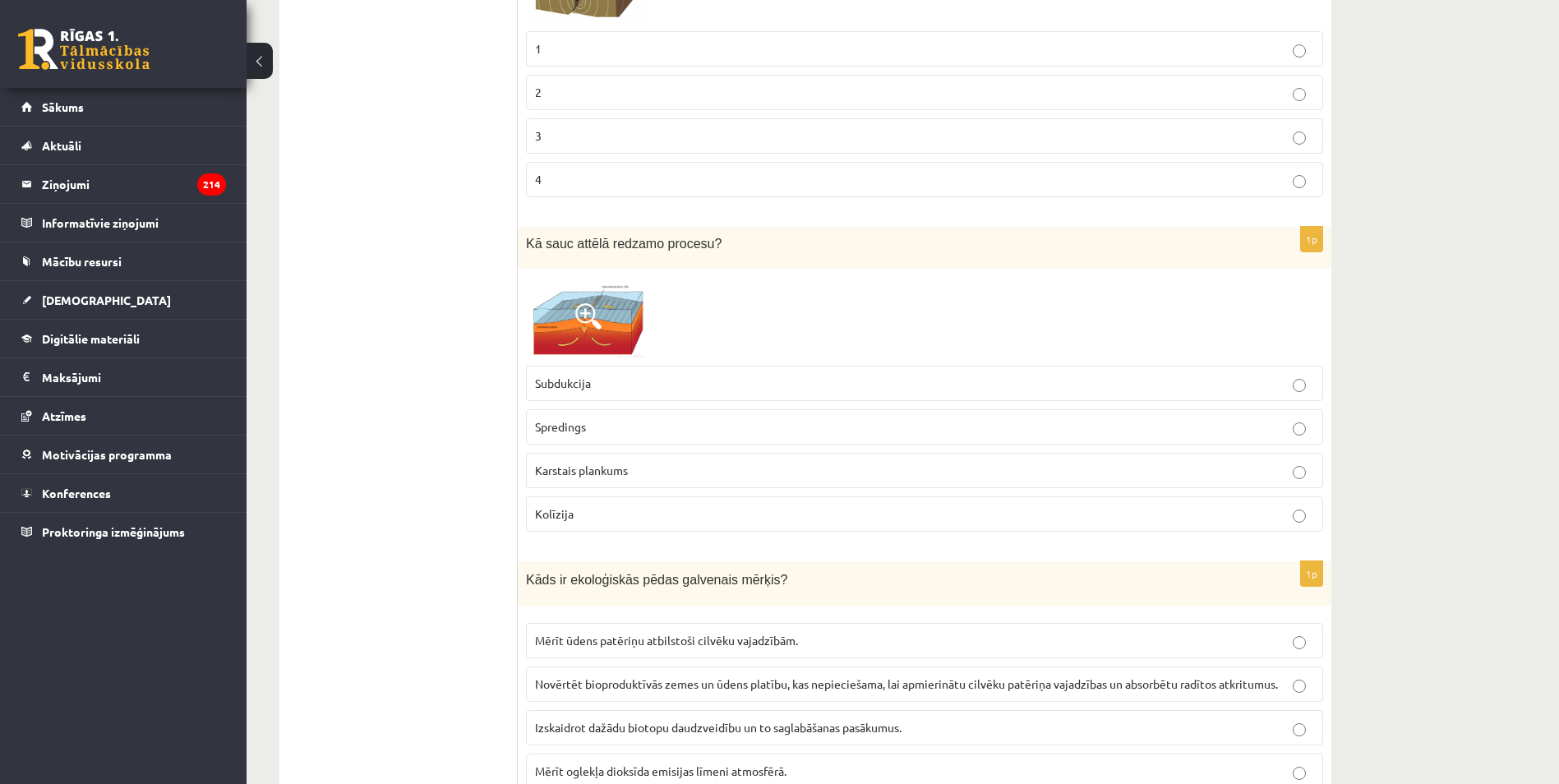
click at [599, 303] on img at bounding box center [587, 317] width 123 height 80
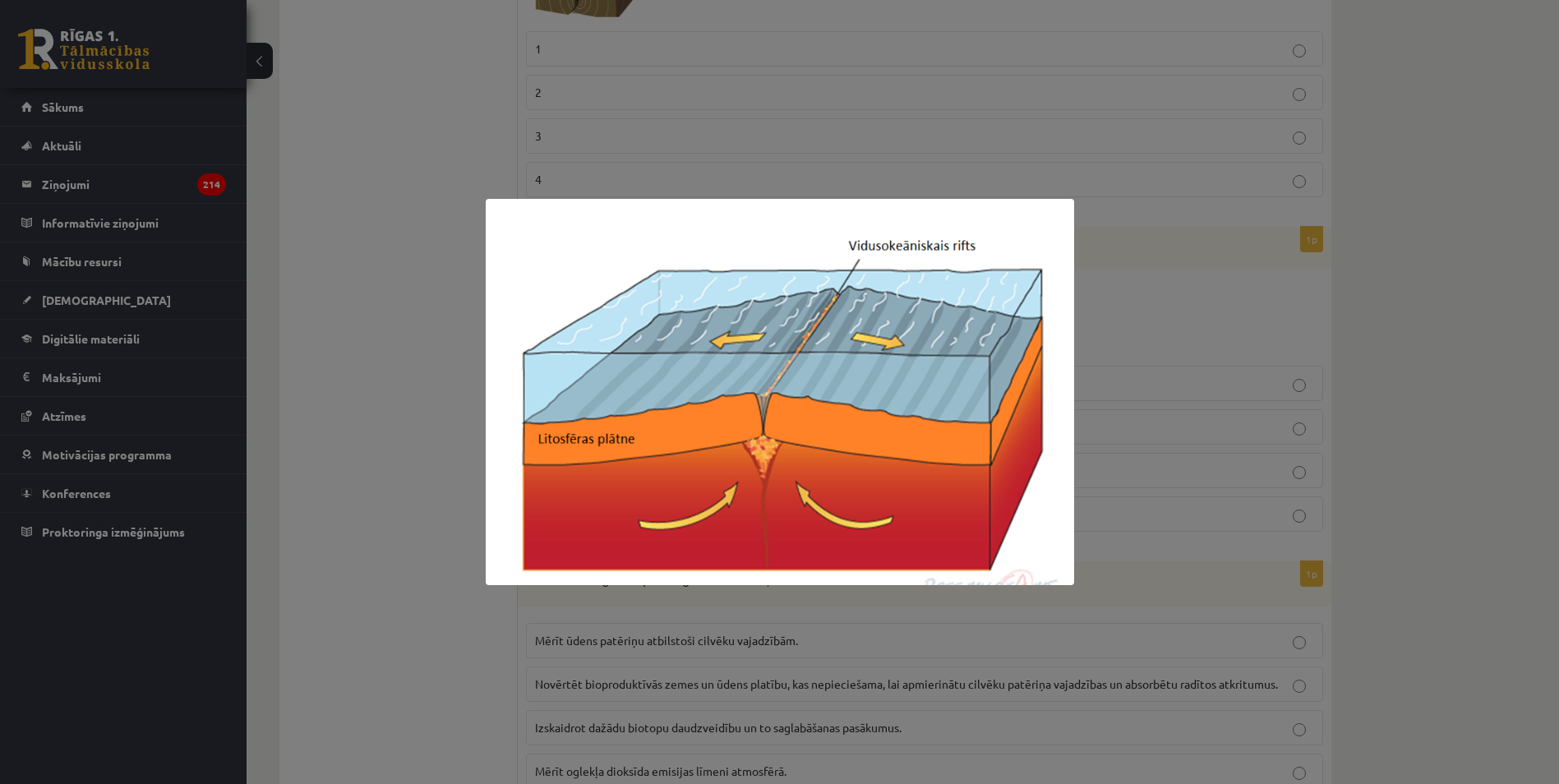
click at [444, 285] on div at bounding box center [779, 392] width 1559 height 784
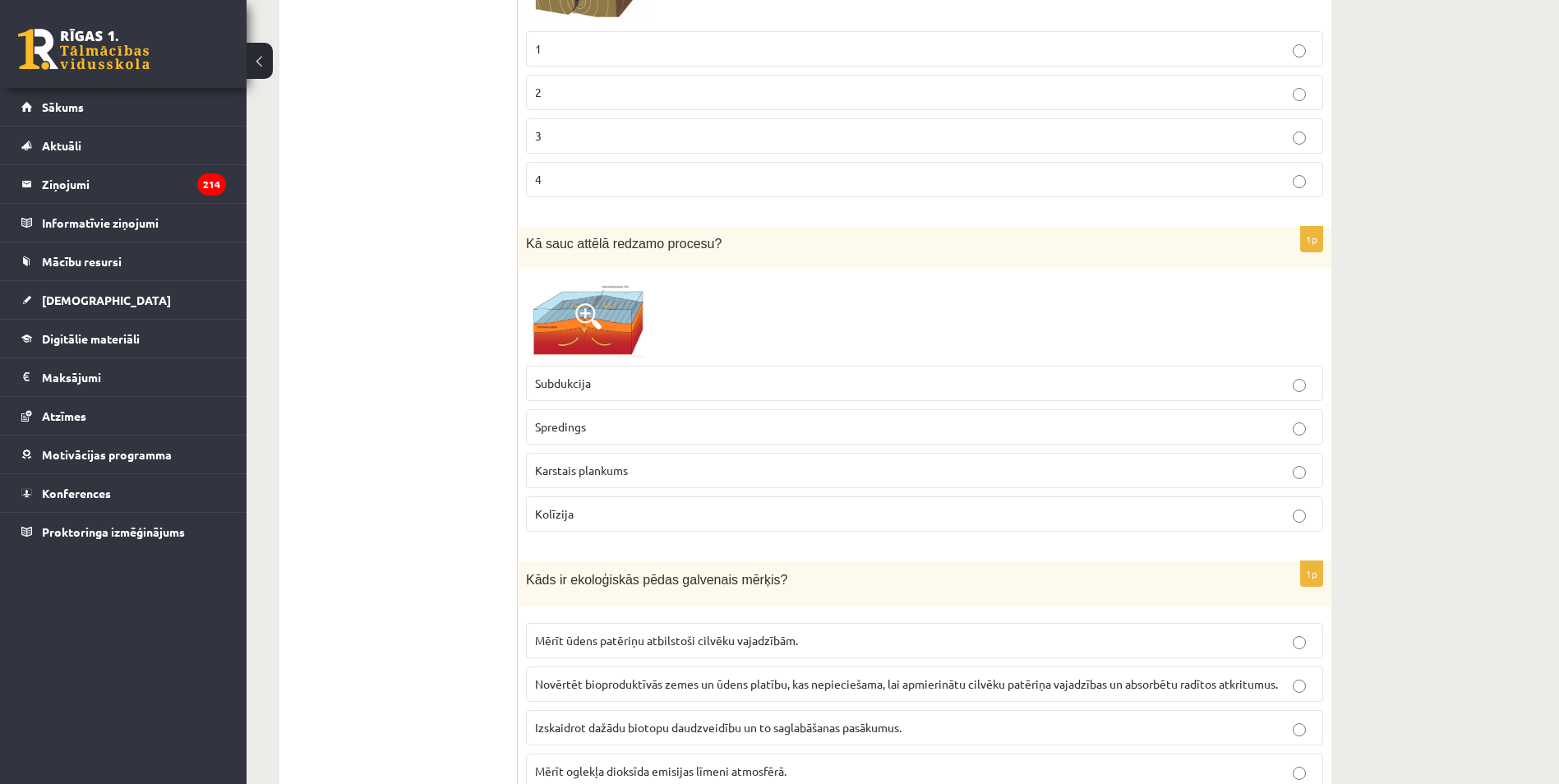
click at [601, 509] on p "Kolīzija" at bounding box center [925, 513] width 779 height 17
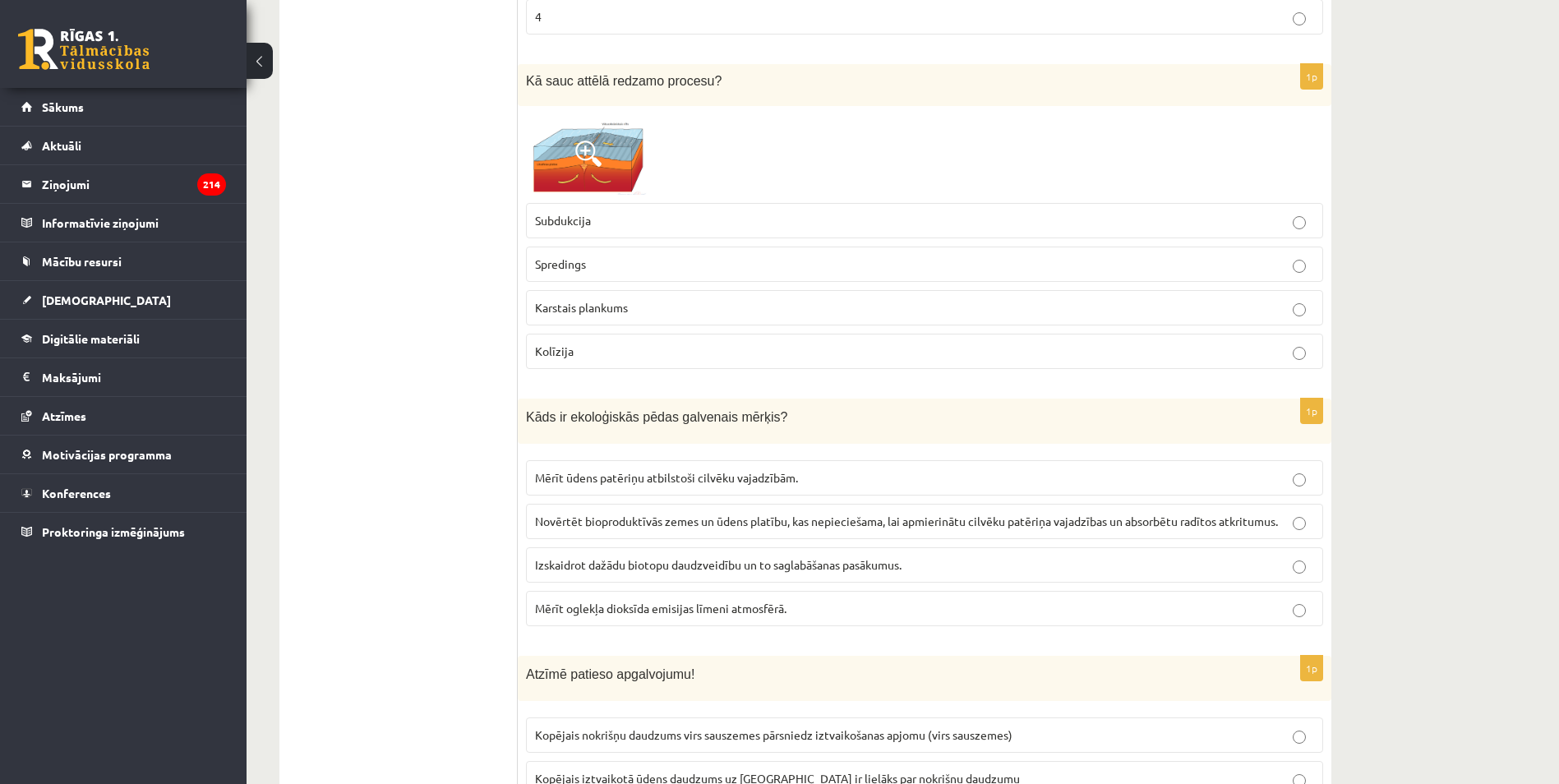
scroll to position [4994, 0]
drag, startPoint x: 571, startPoint y: 518, endPoint x: 537, endPoint y: 487, distance: 46.0
click at [572, 518] on span "Novērtēt bioproduktīvās zemes un ūdens platību, kas nepieciešama, lai apmierinā…" at bounding box center [907, 519] width 742 height 15
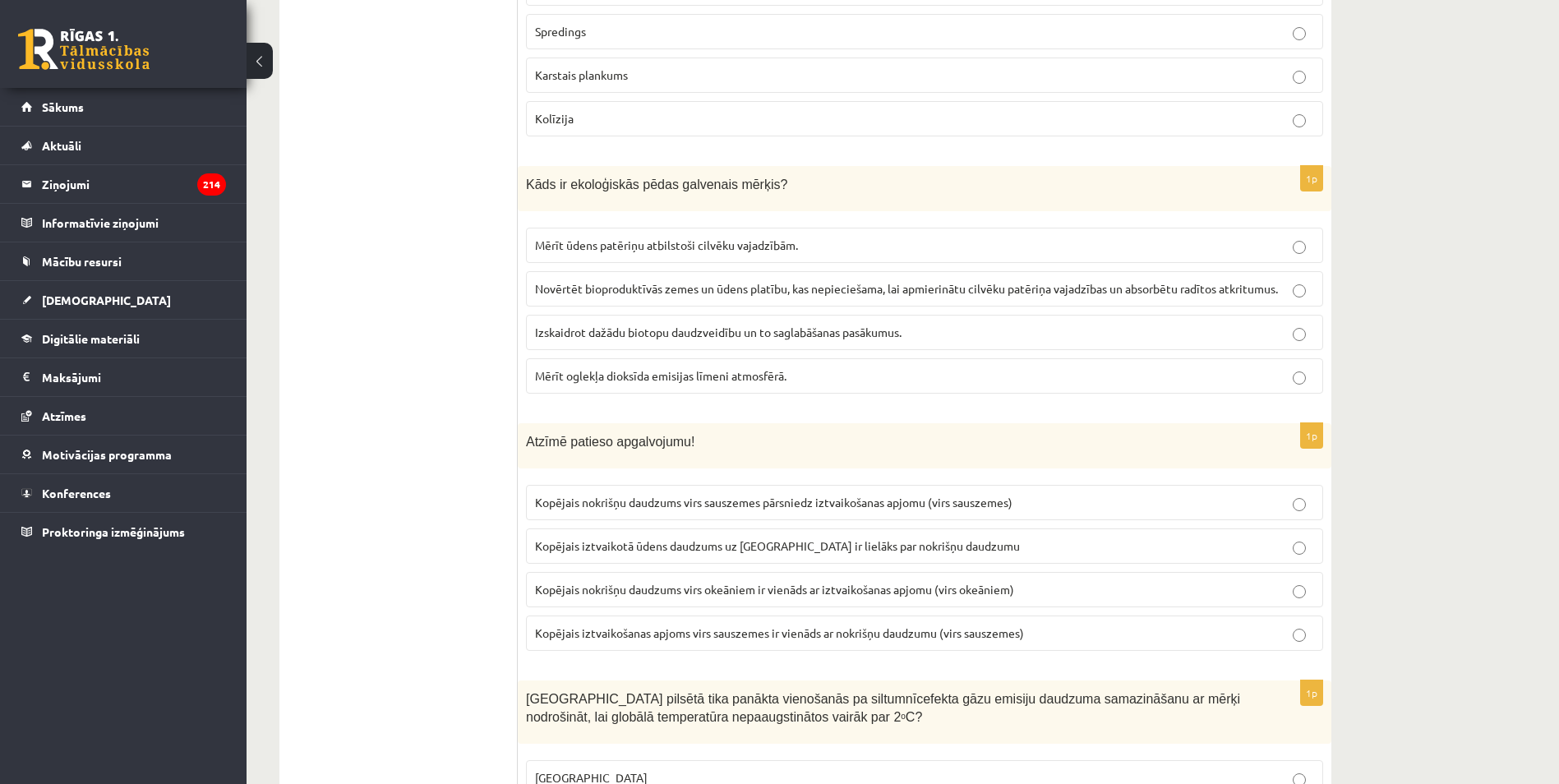
scroll to position [5240, 0]
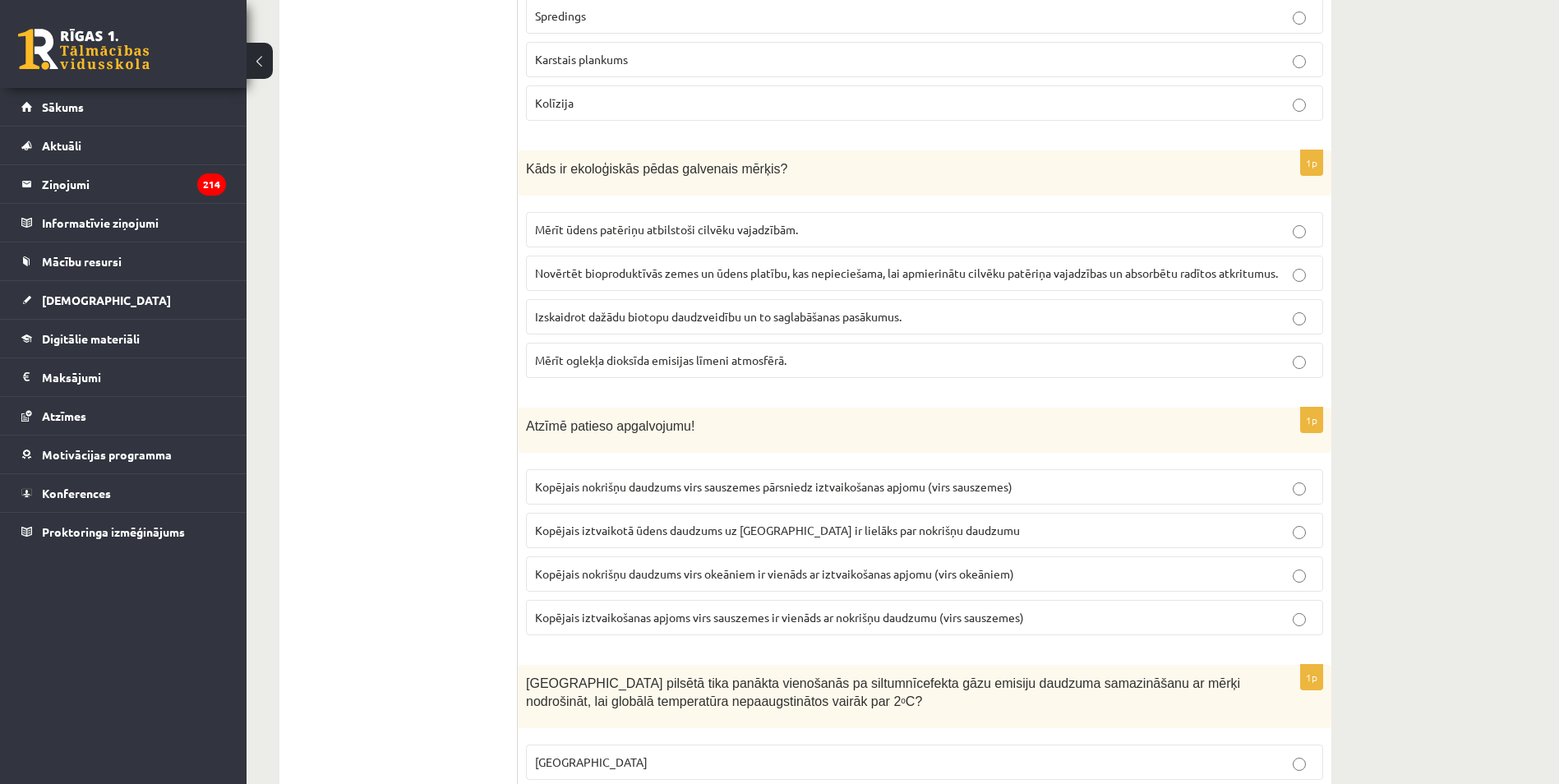
click at [618, 570] on span "Kopējais nokrišņu daudzums virs okeāniem ir vienāds ar iztvaikošanas apjomu (vi…" at bounding box center [775, 573] width 479 height 15
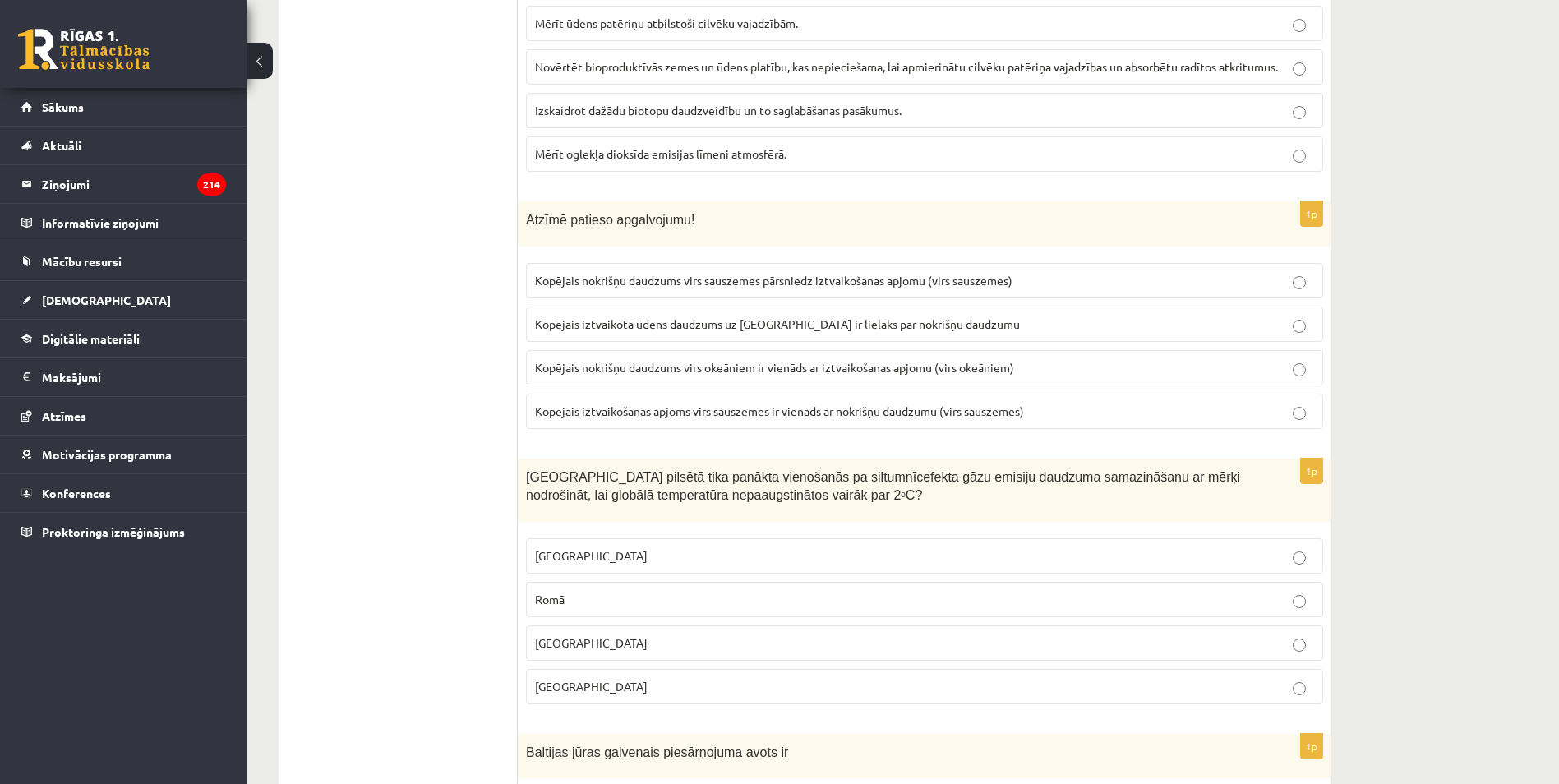
scroll to position [5487, 0]
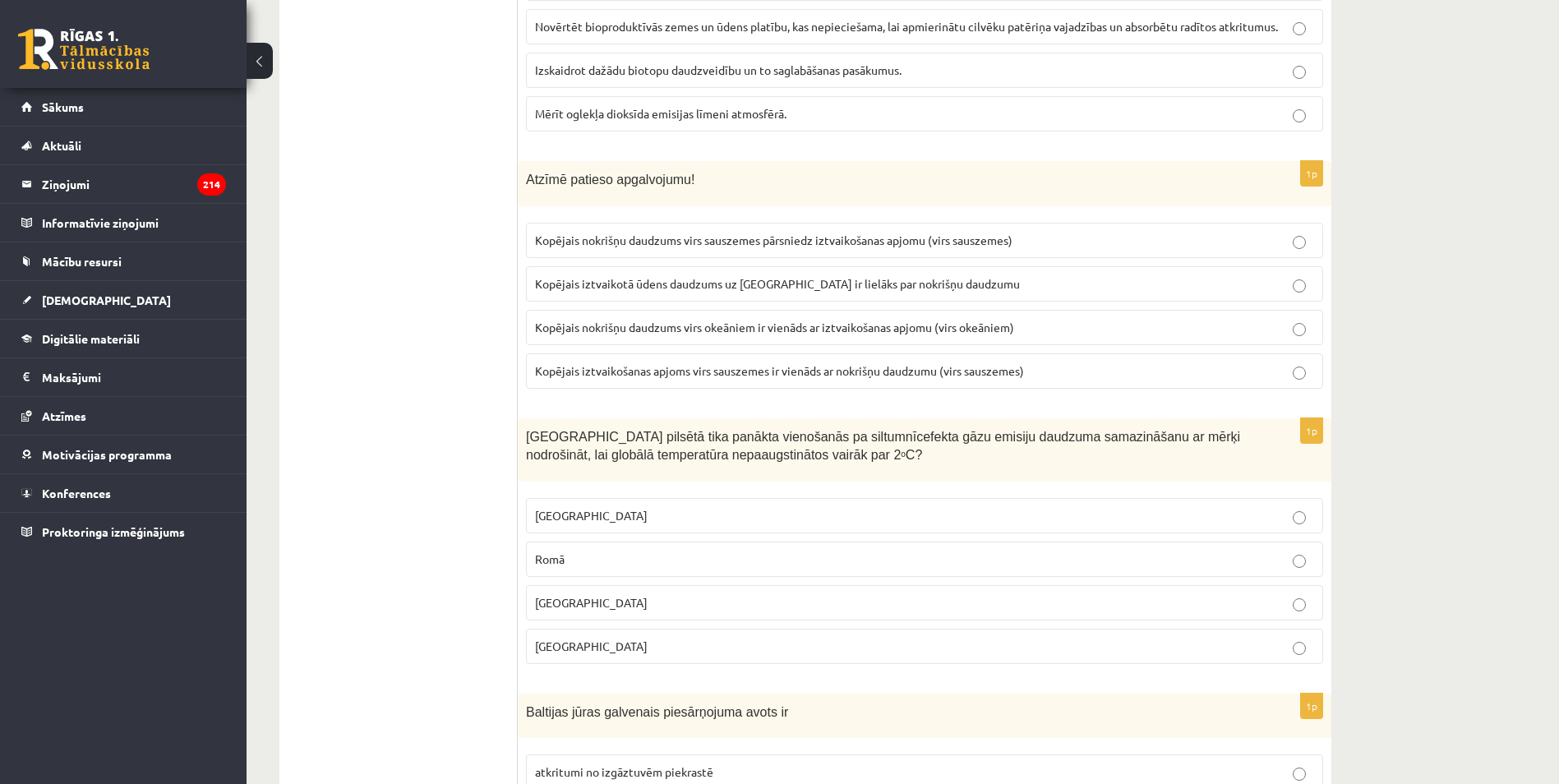
click at [686, 639] on p "Parīzē" at bounding box center [925, 646] width 779 height 17
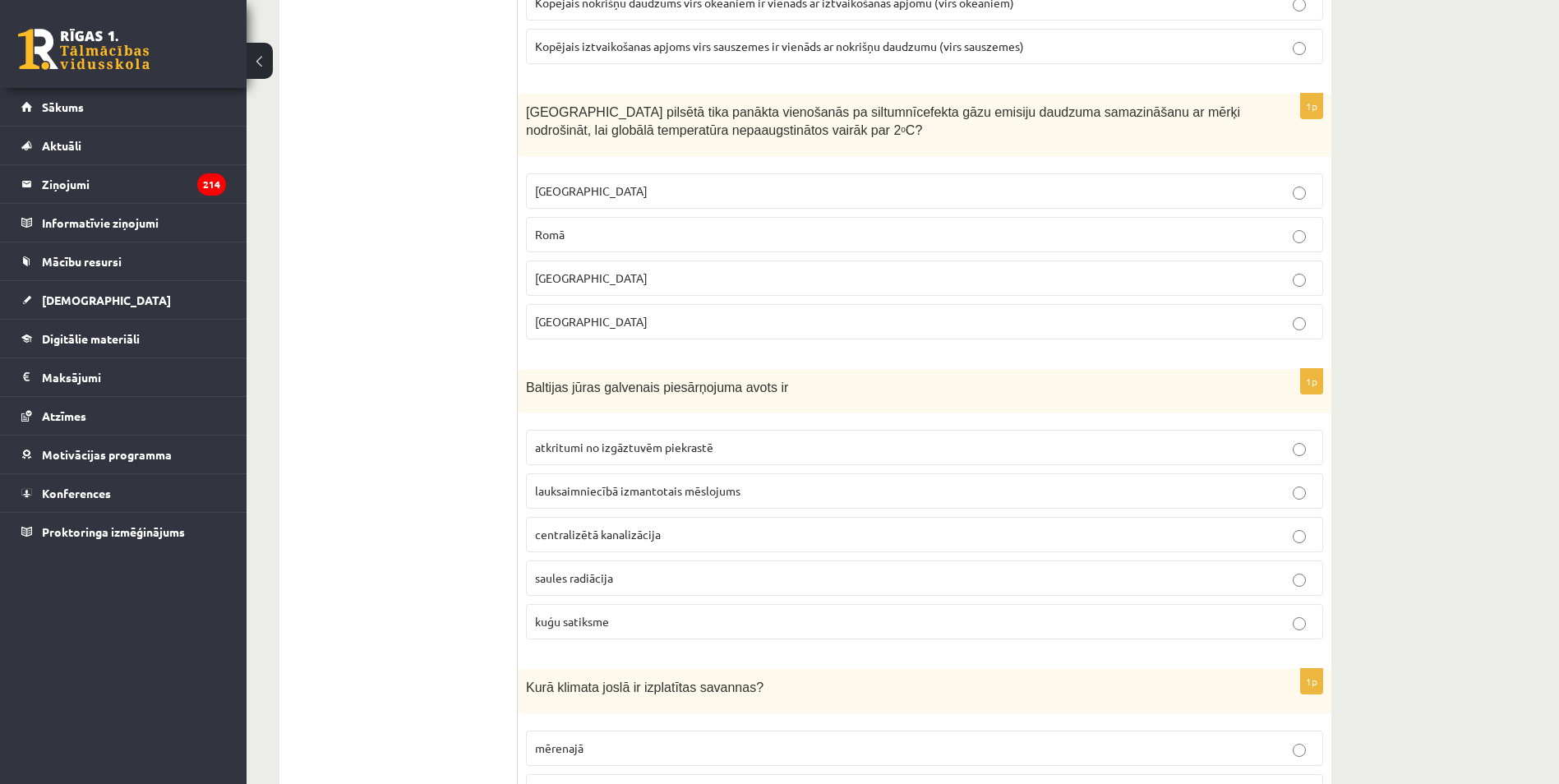
scroll to position [5815, 0]
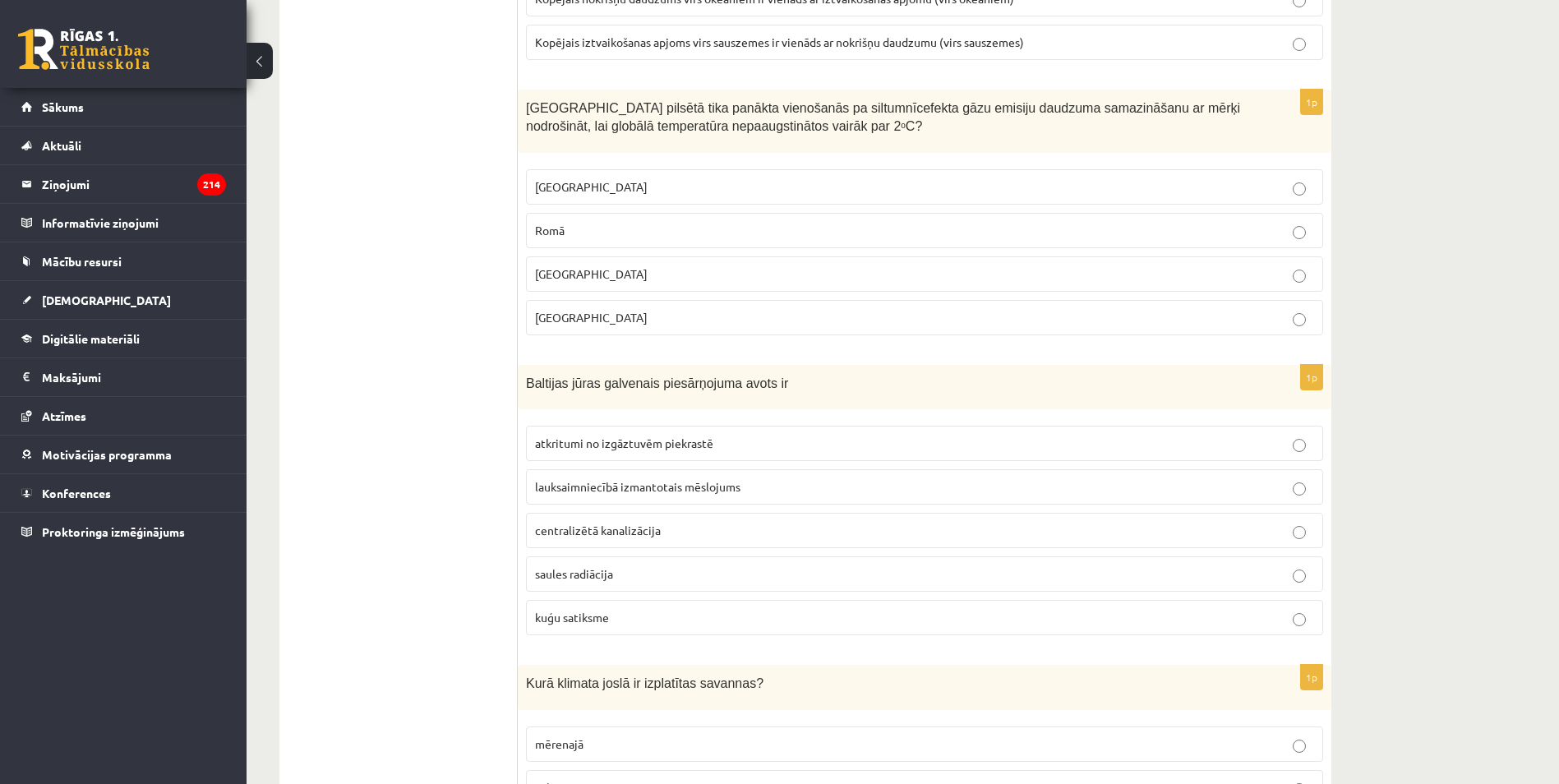
click at [588, 484] on span "lauksaimniecībā izmantotais mēslojums" at bounding box center [638, 486] width 205 height 15
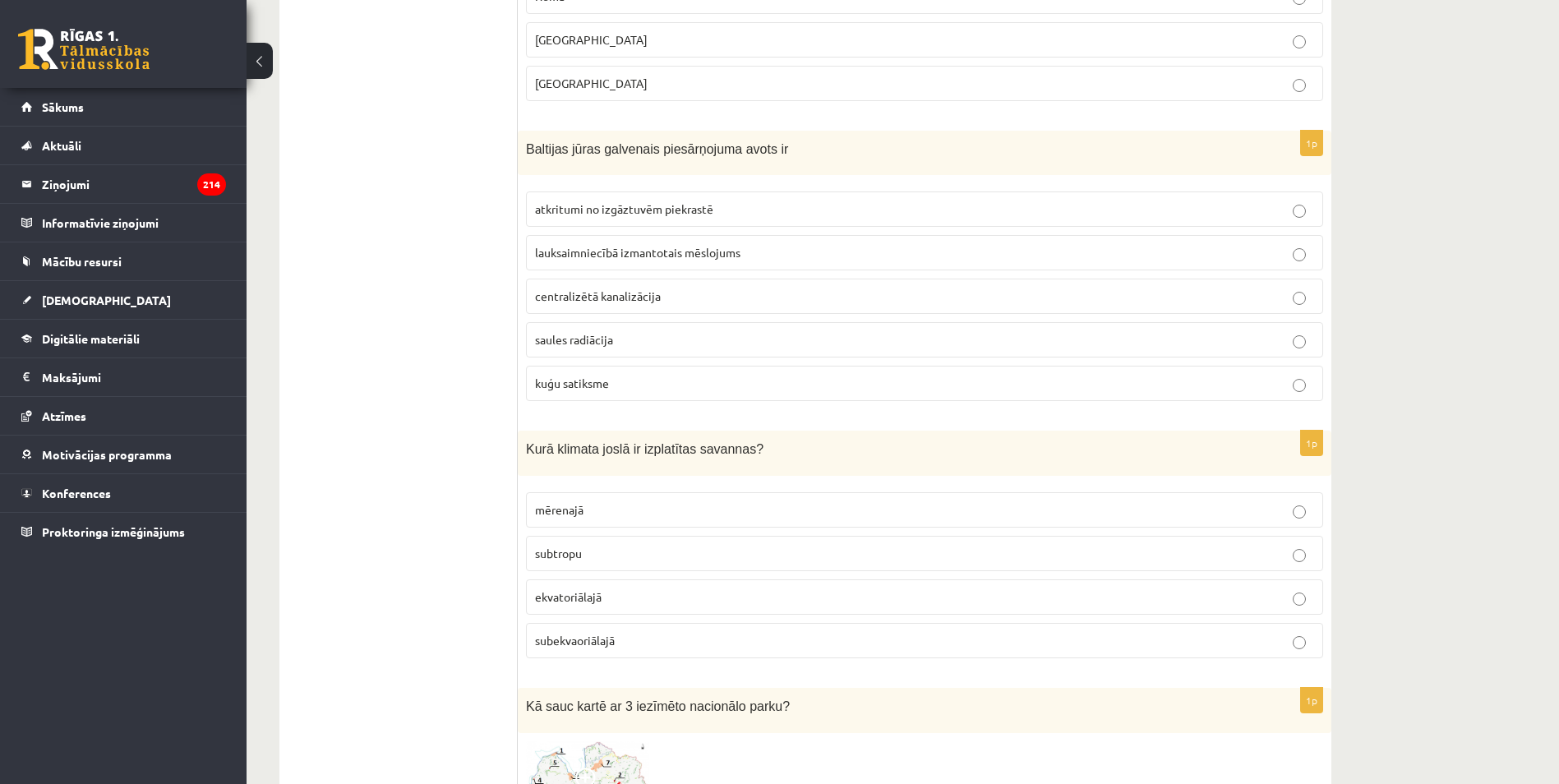
scroll to position [6062, 0]
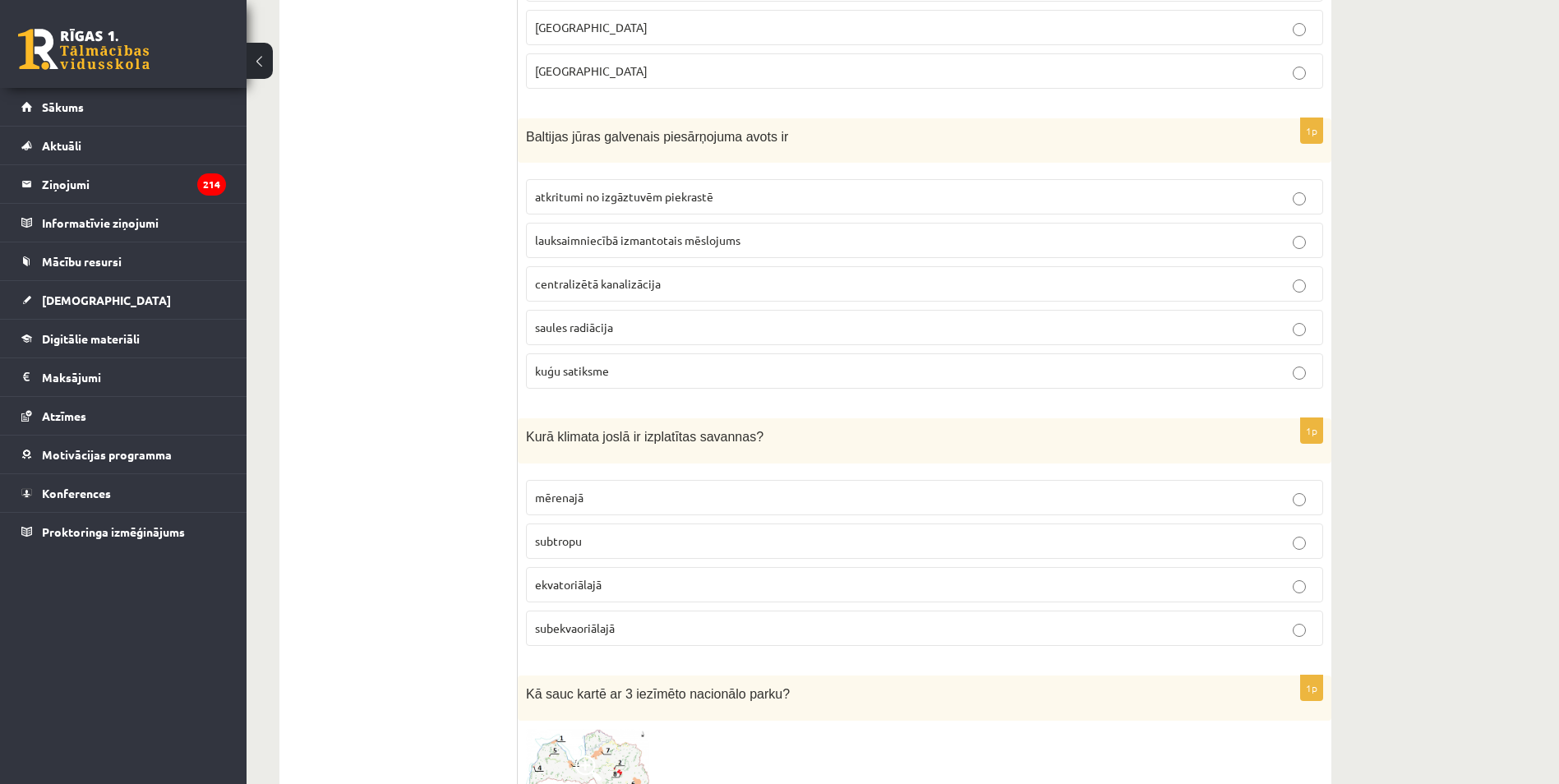
click at [528, 542] on label "subtropu" at bounding box center [924, 541] width 797 height 36
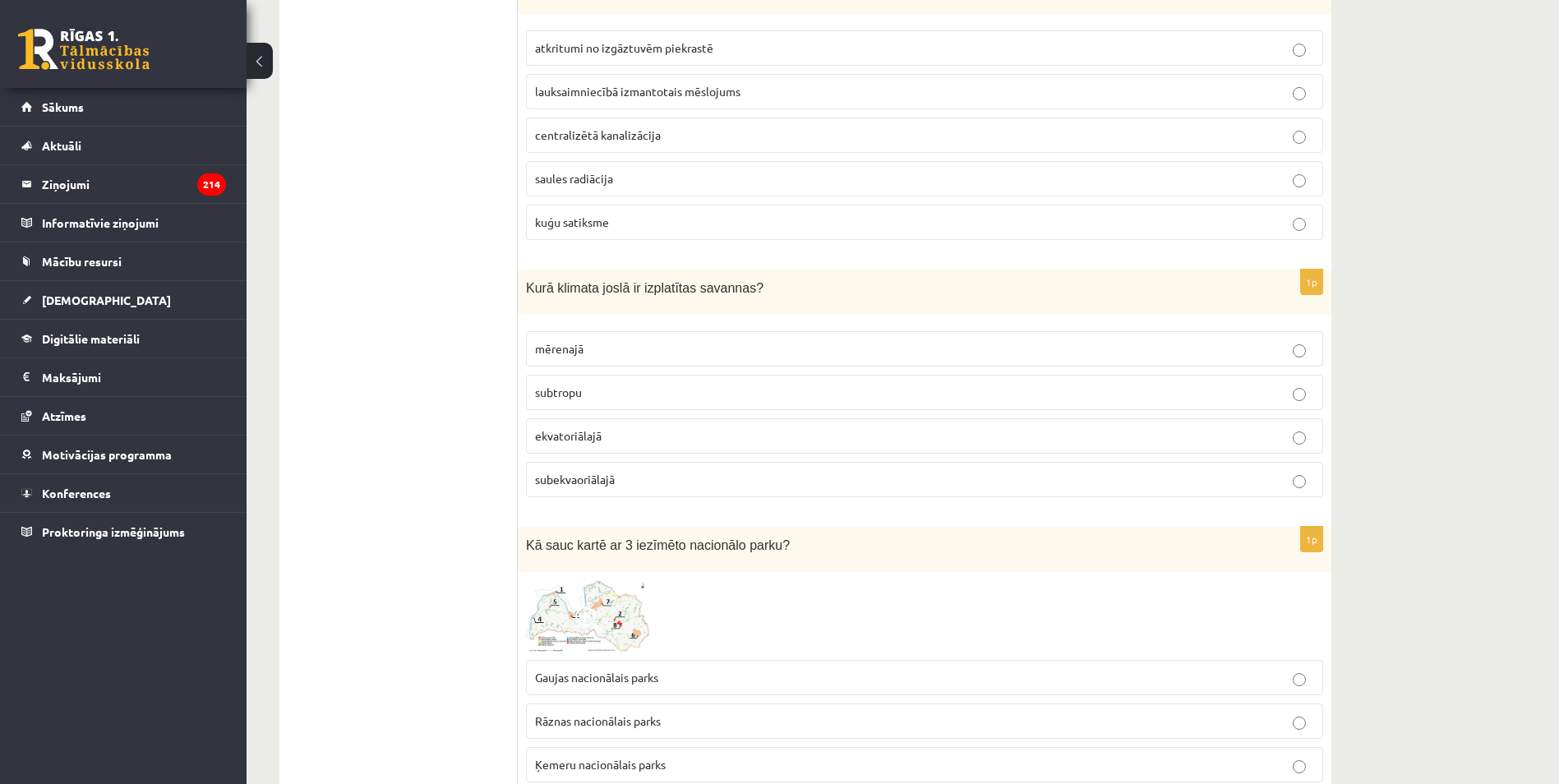
scroll to position [6391, 0]
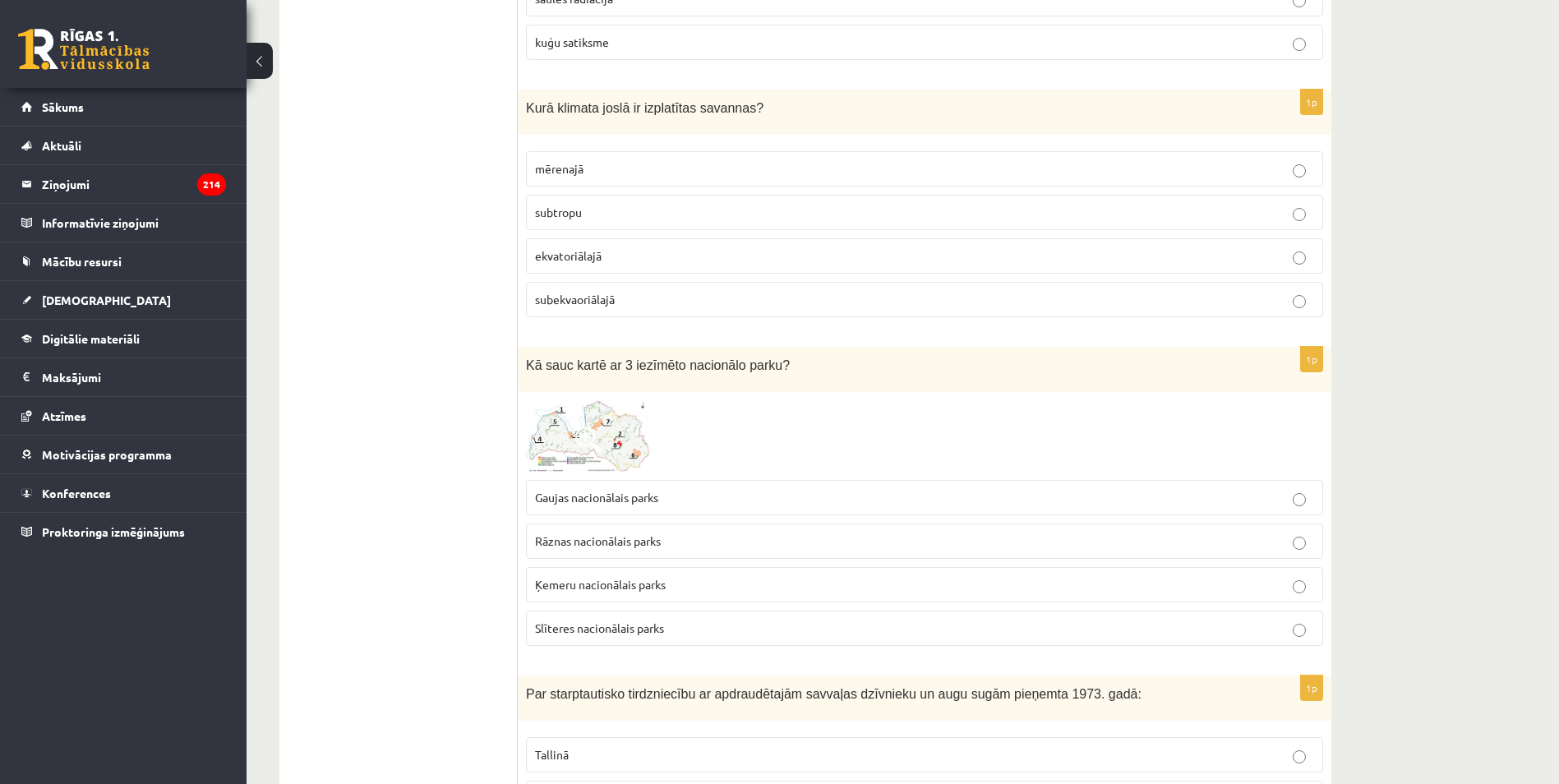
click at [576, 504] on span "Gaujas nacionālais parks" at bounding box center [597, 497] width 123 height 15
click at [571, 433] on img at bounding box center [587, 435] width 123 height 72
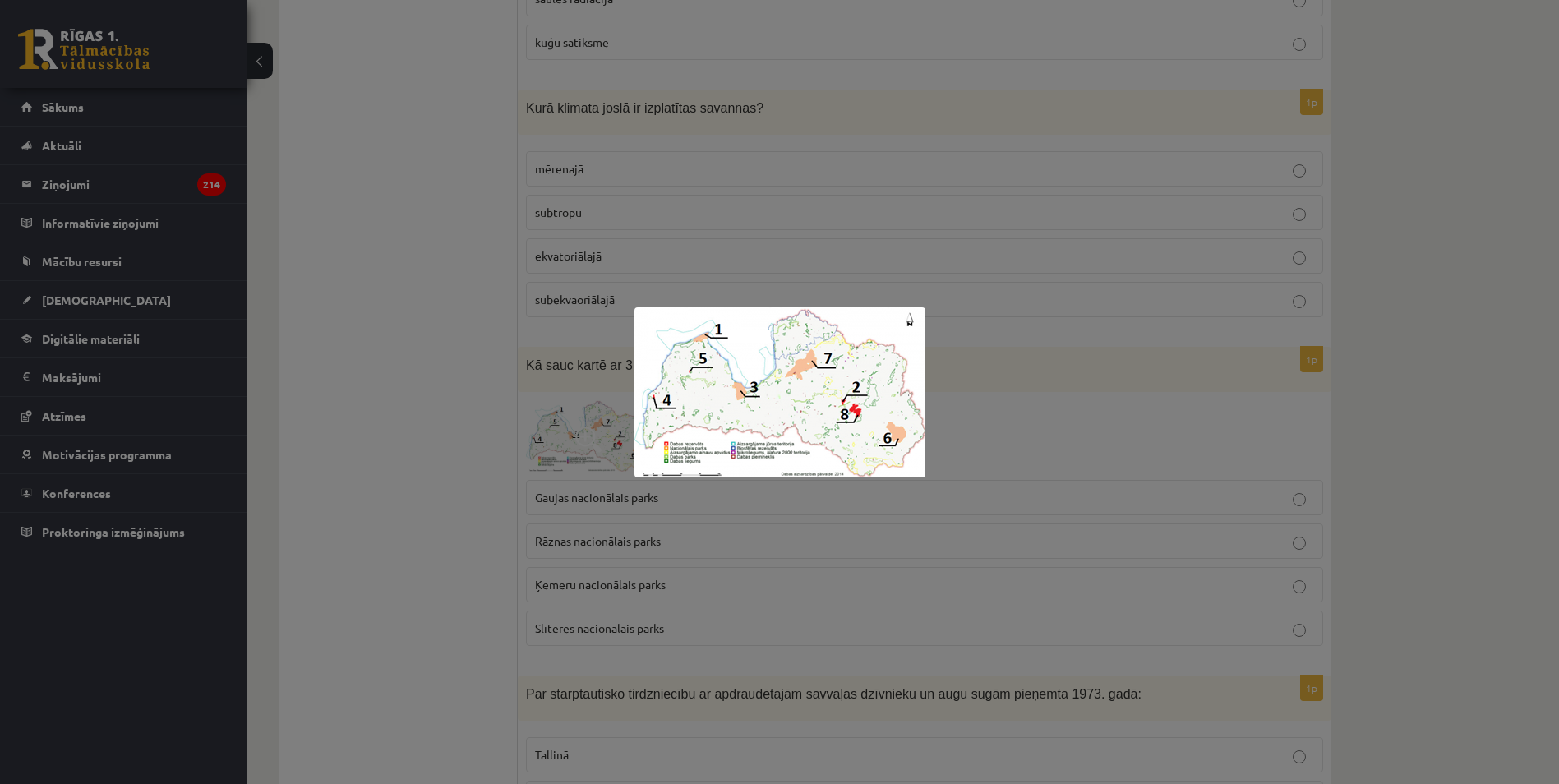
click at [464, 383] on div at bounding box center [779, 392] width 1559 height 784
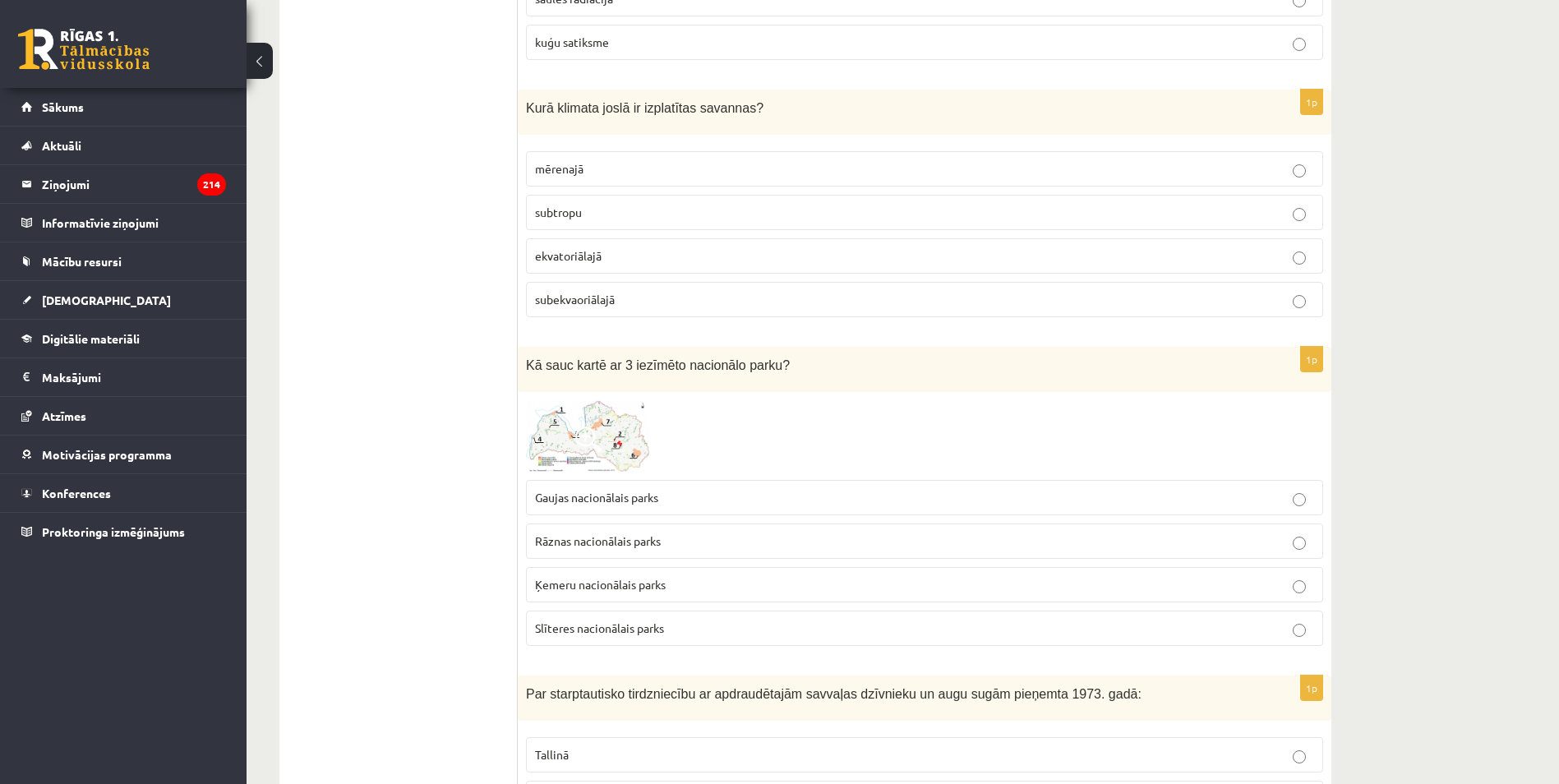
click at [560, 433] on img at bounding box center [587, 435] width 123 height 72
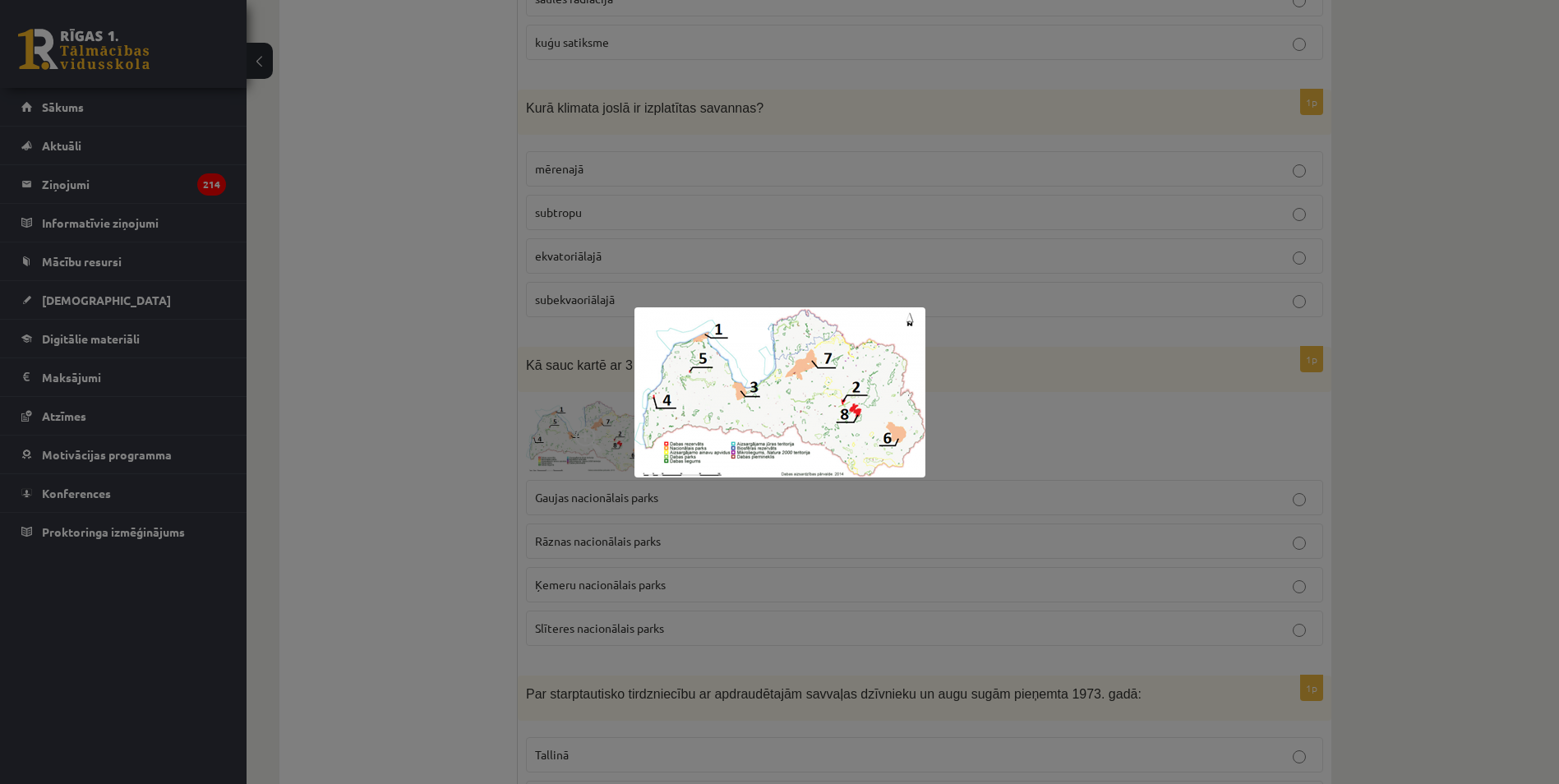
click at [349, 438] on div at bounding box center [779, 392] width 1559 height 784
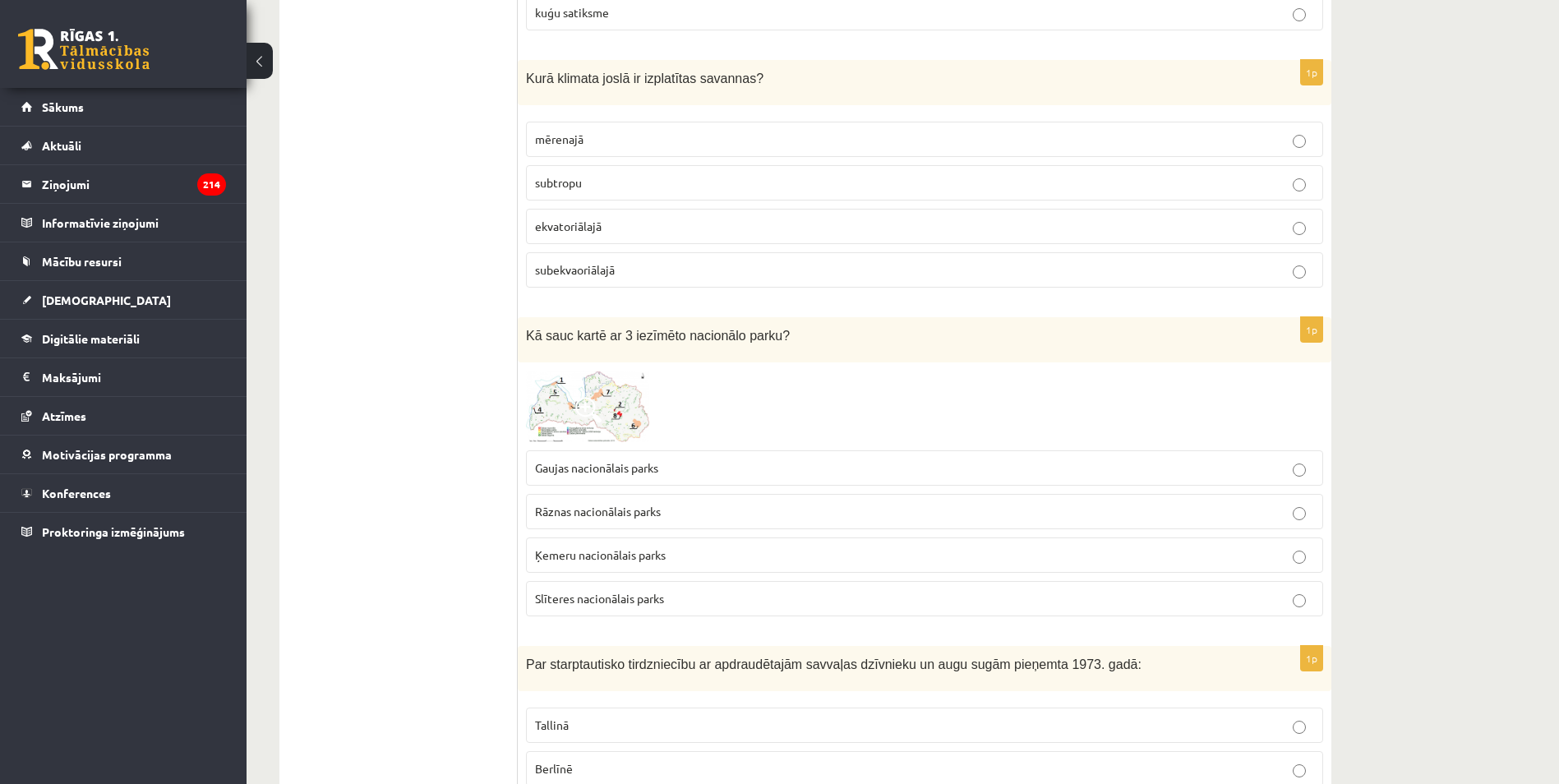
scroll to position [6473, 0]
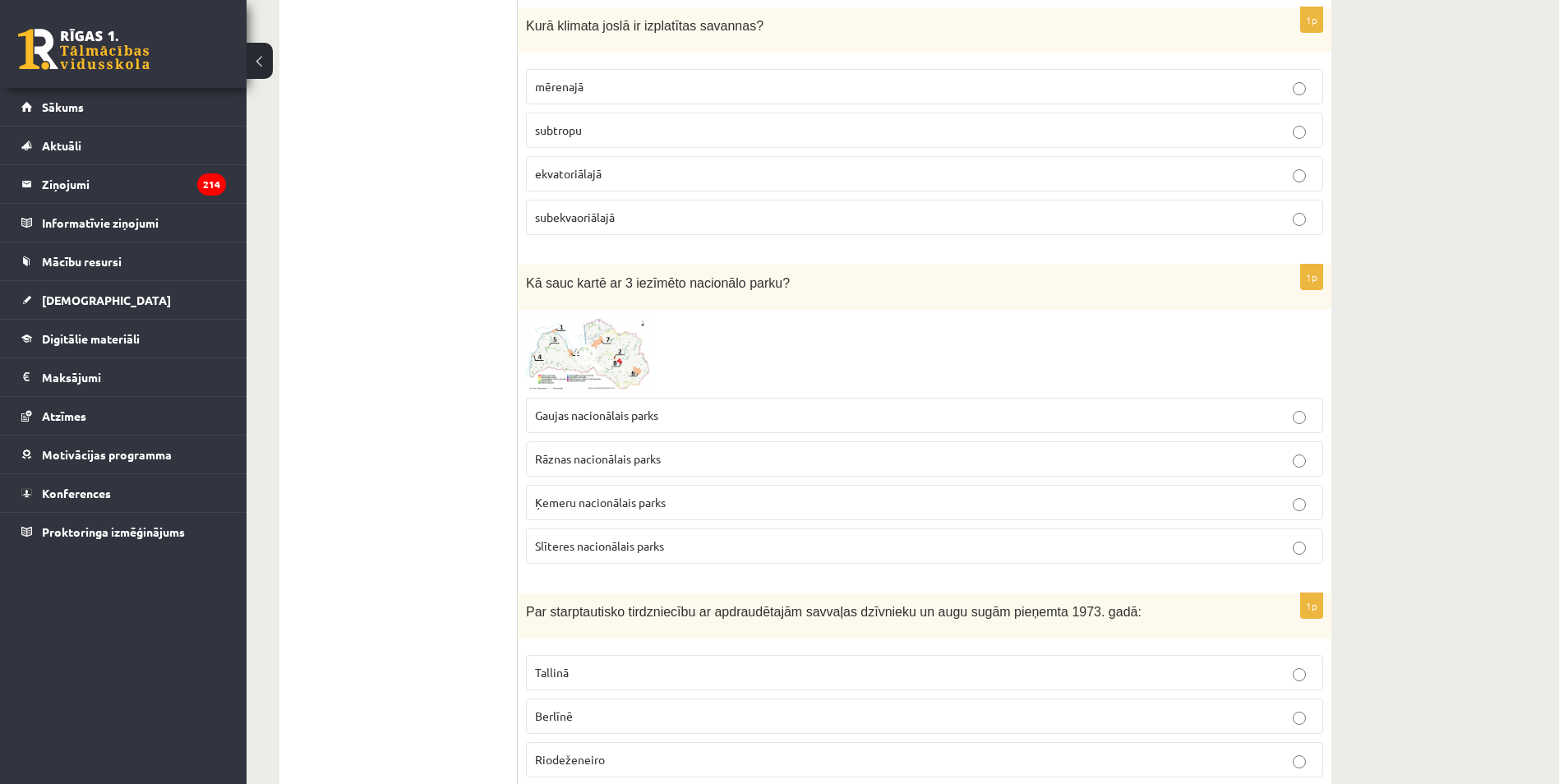
click at [580, 356] on span at bounding box center [588, 357] width 26 height 26
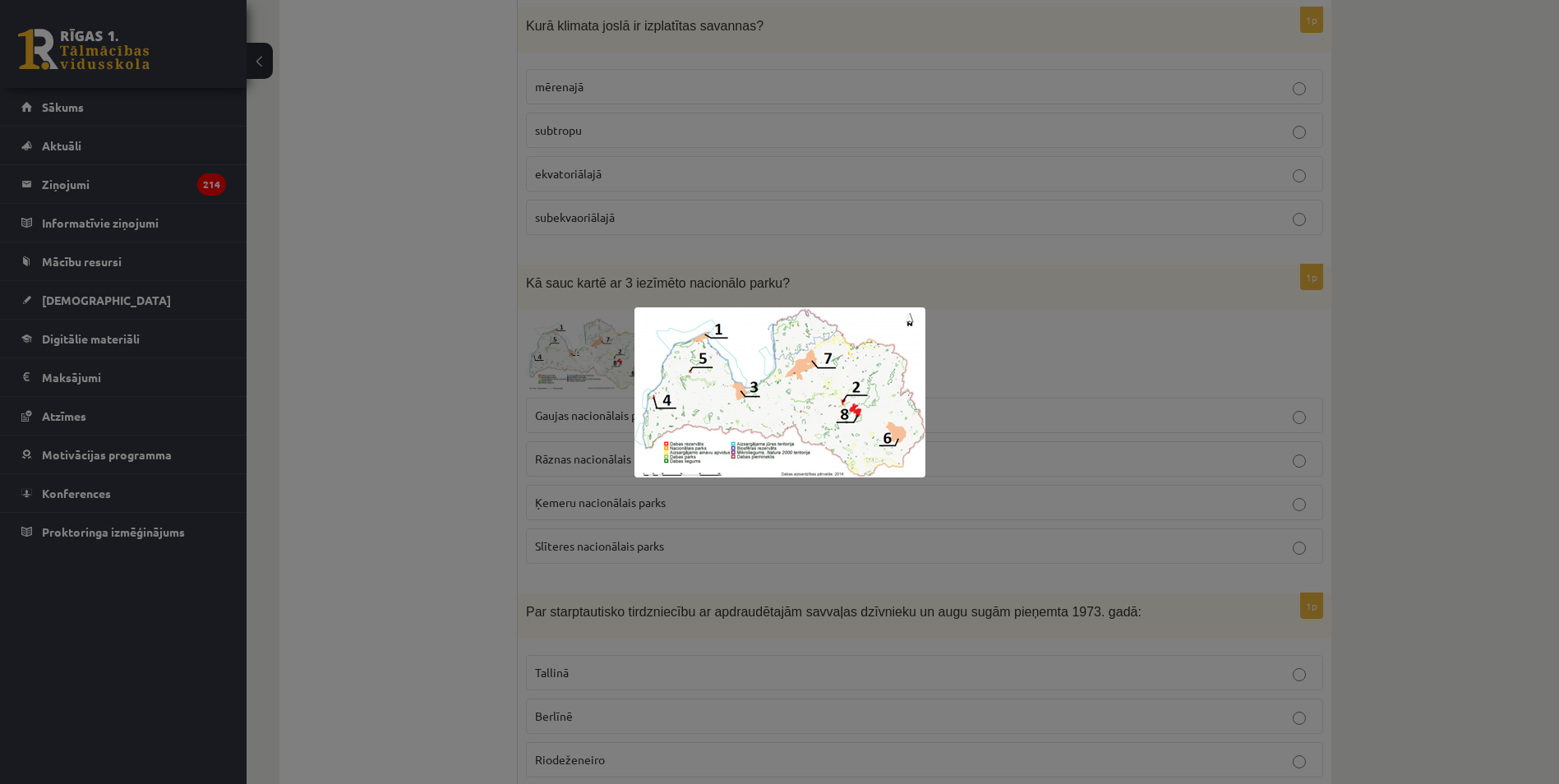
click at [527, 379] on div at bounding box center [779, 392] width 1559 height 784
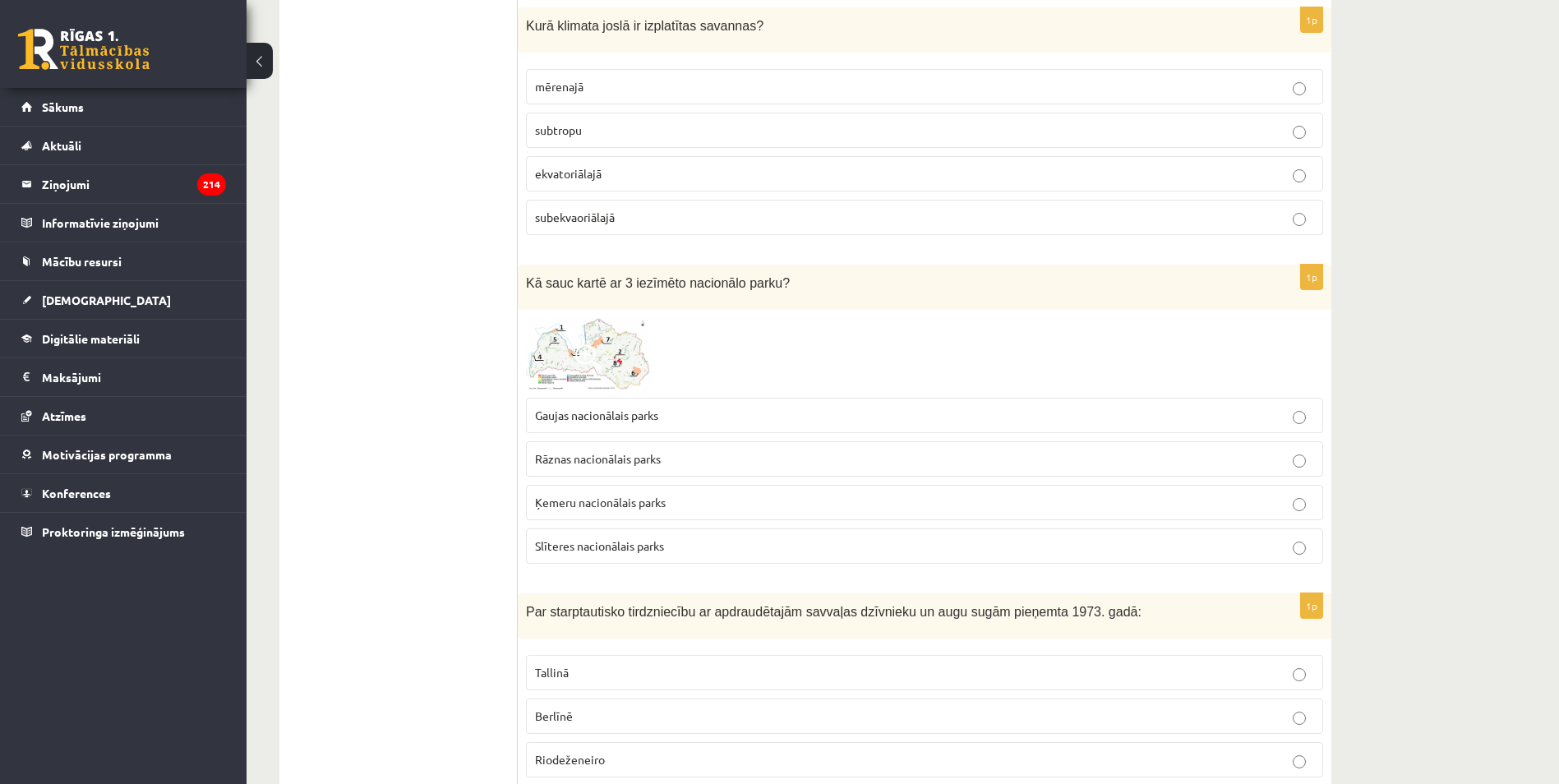
click at [585, 507] on span "Ķemeru nacionālais parks" at bounding box center [601, 501] width 130 height 15
click at [580, 369] on span at bounding box center [588, 357] width 26 height 26
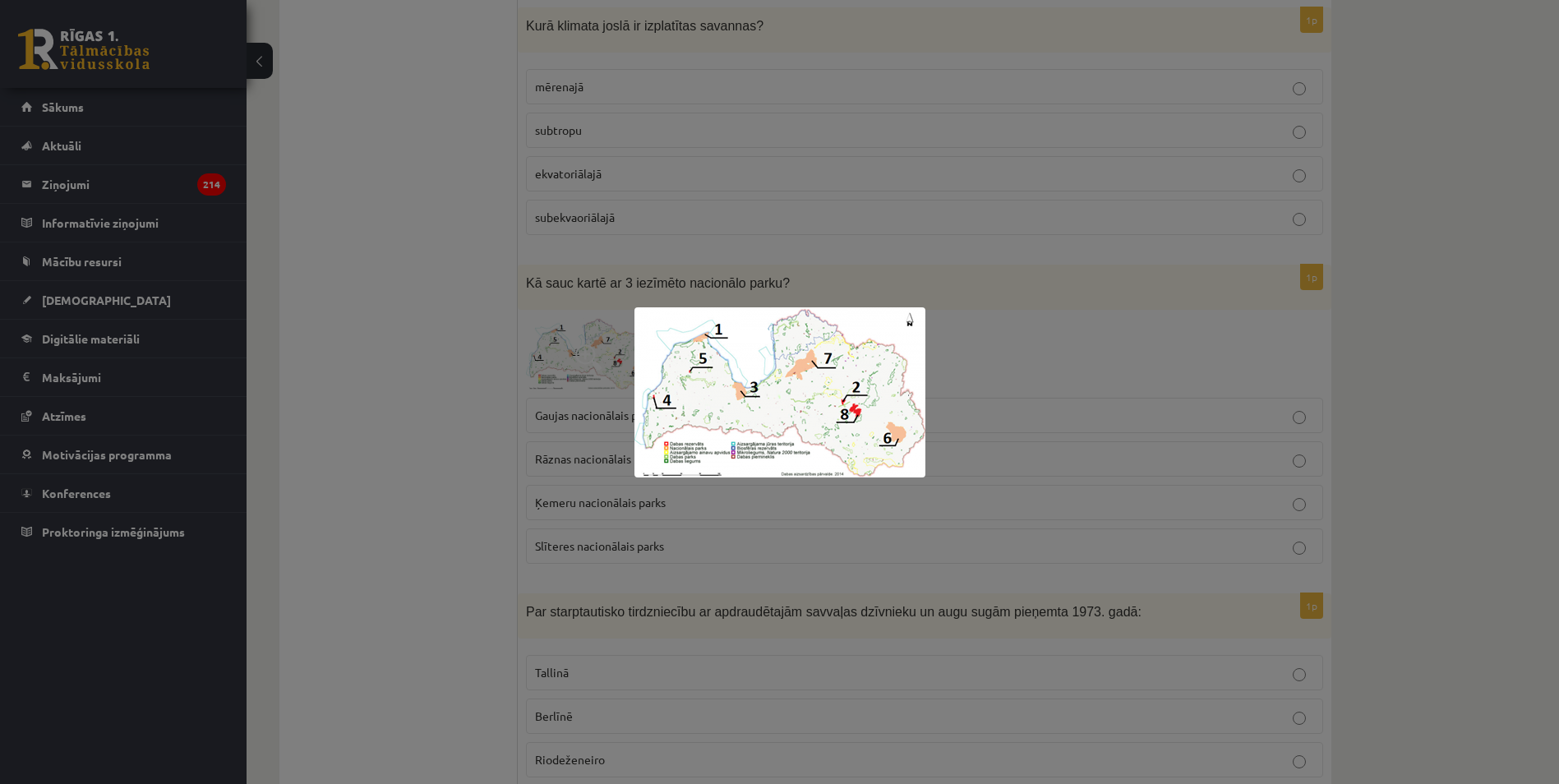
click at [503, 388] on div at bounding box center [779, 392] width 1559 height 784
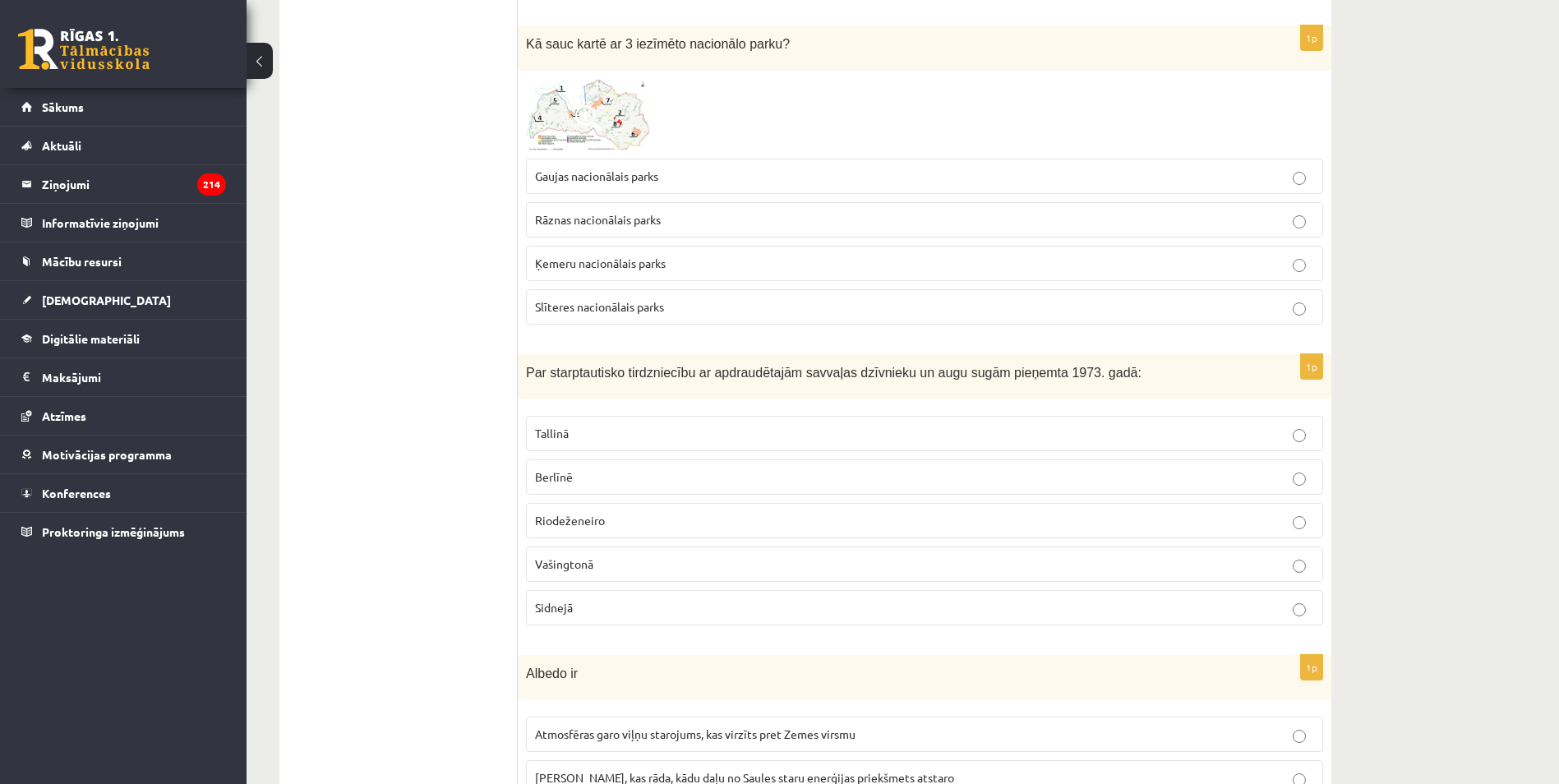
scroll to position [6719, 0]
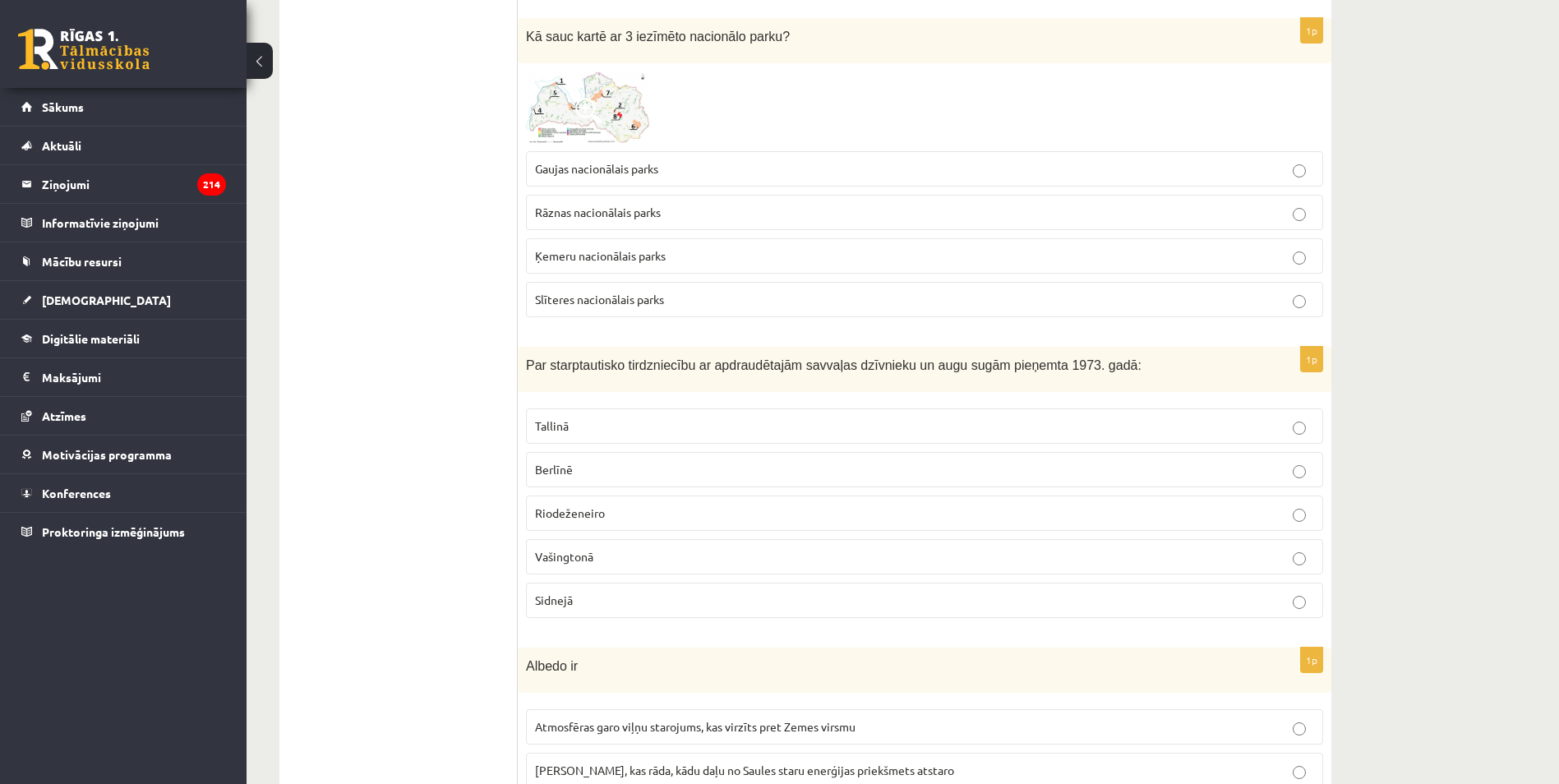
click at [566, 562] on span "Vašingtonā" at bounding box center [564, 556] width 58 height 15
drag, startPoint x: 566, startPoint y: 562, endPoint x: 558, endPoint y: 561, distance: 8.1
click at [564, 562] on span "Vašingtonā" at bounding box center [564, 556] width 58 height 15
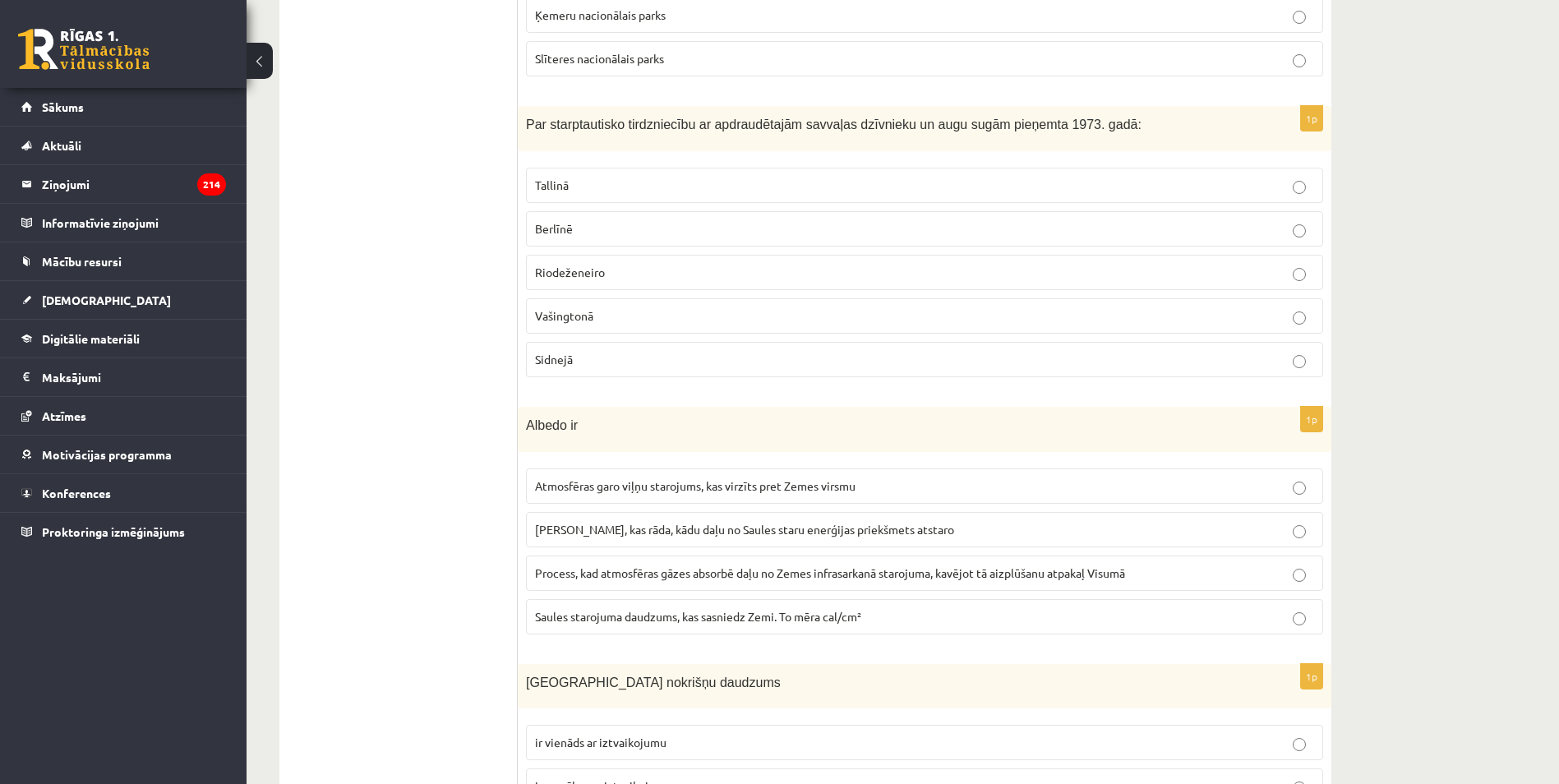
scroll to position [6965, 0]
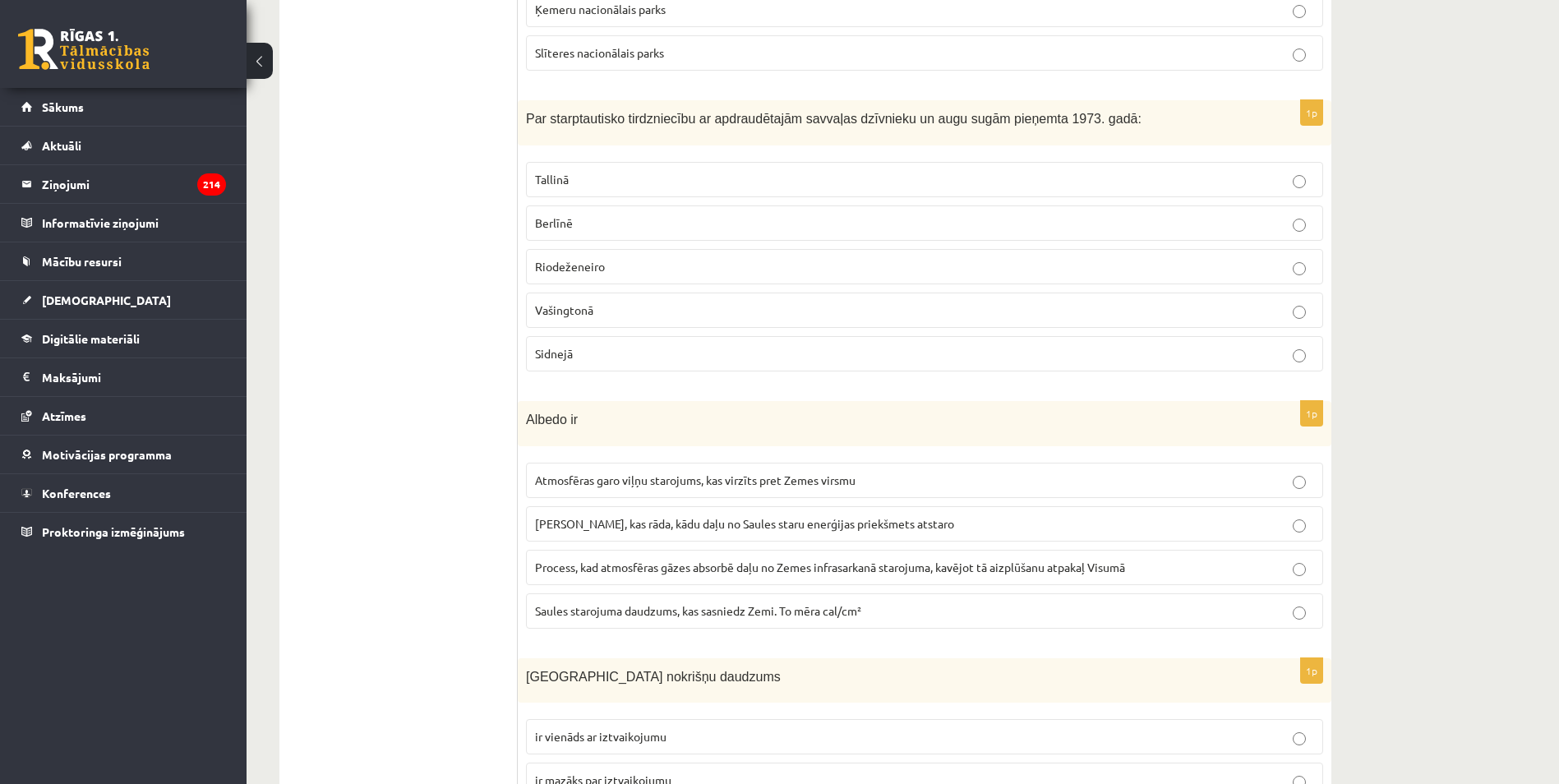
click at [606, 528] on span "Skaitlis, kas rāda, kādu daļu no Saules staru enerģijas priekšmets atstaro" at bounding box center [745, 523] width 419 height 15
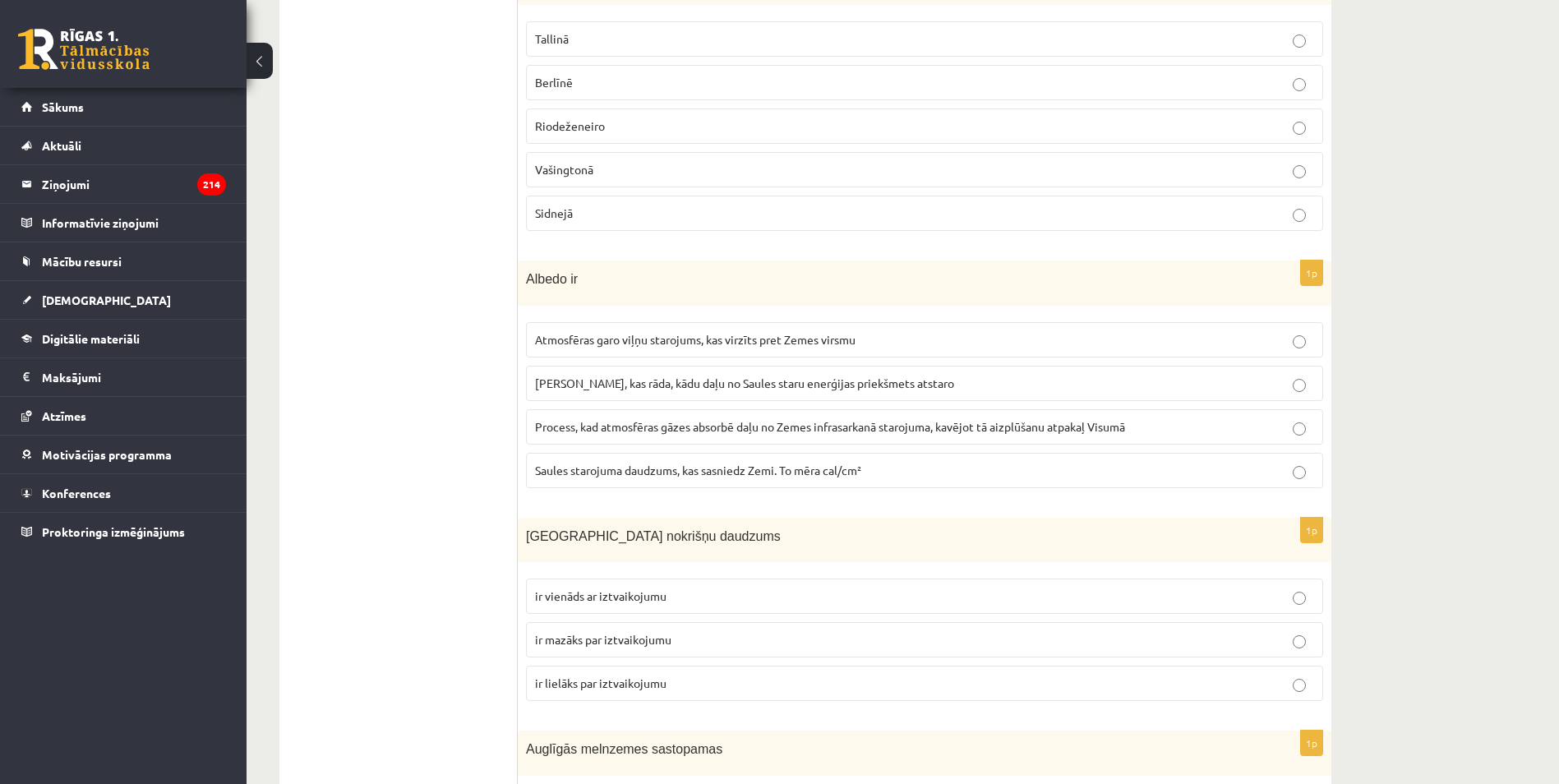
scroll to position [7129, 0]
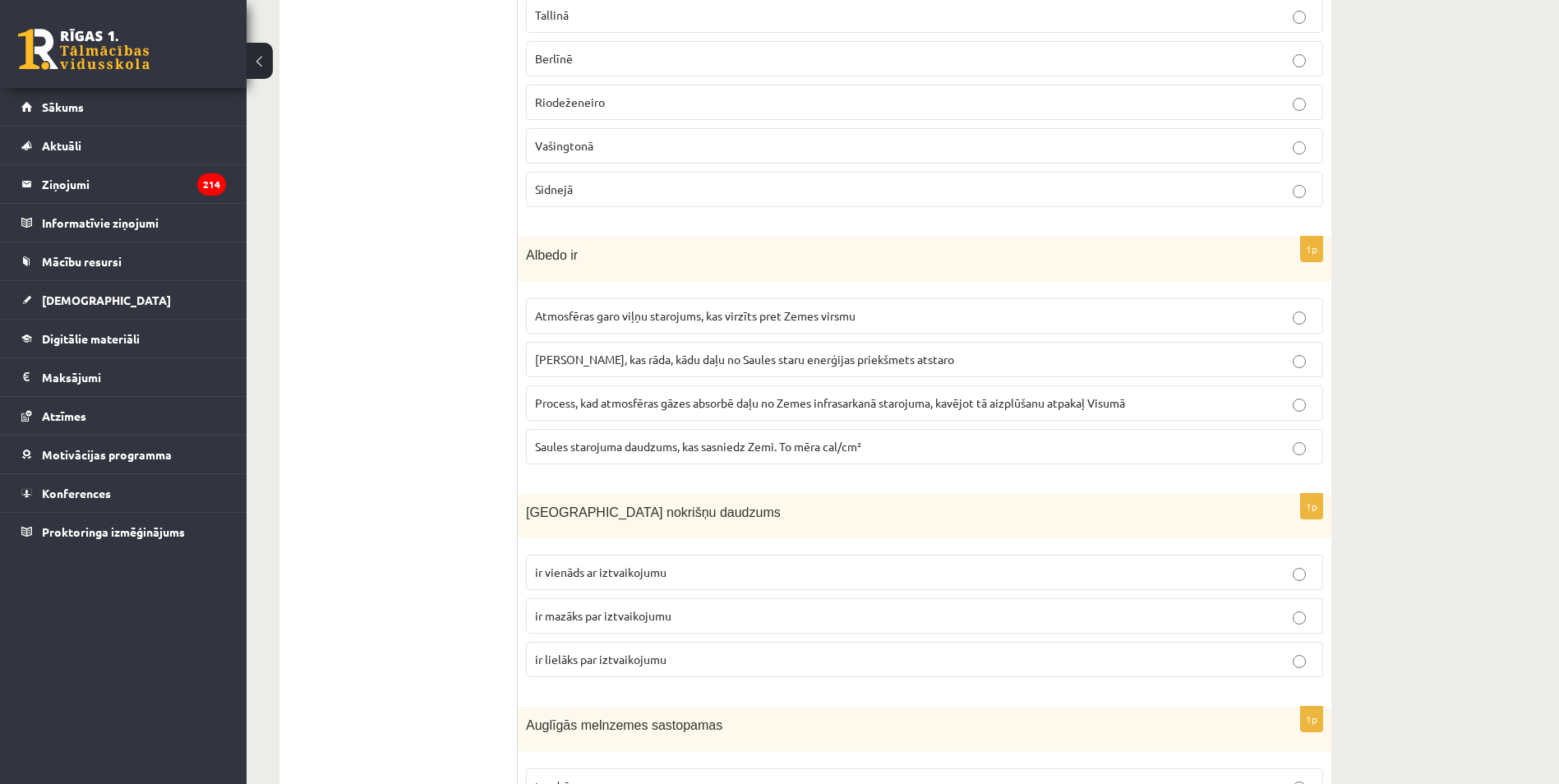
click at [597, 651] on p "ir lielāks par iztvaikojumu" at bounding box center [925, 658] width 779 height 17
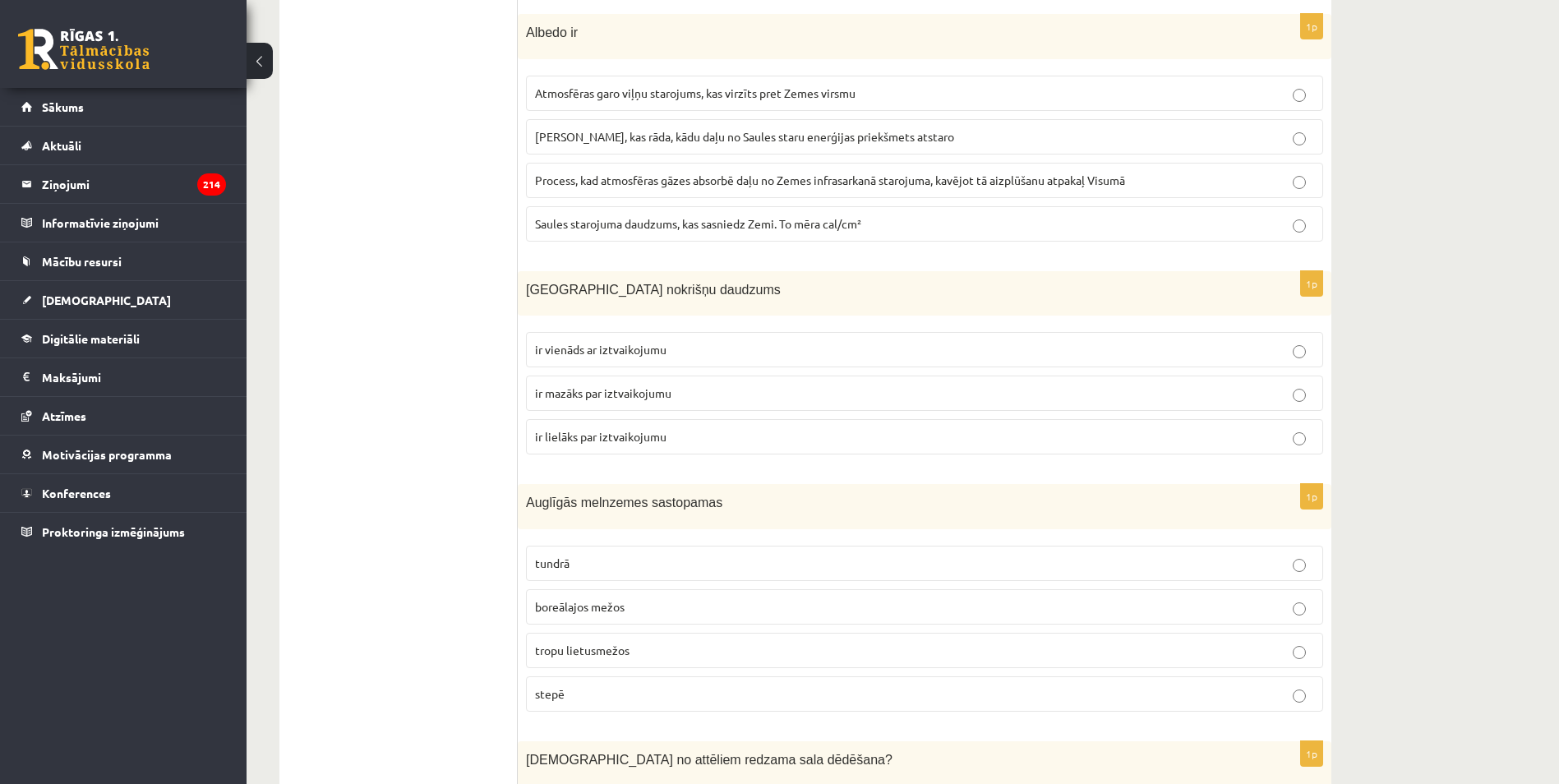
scroll to position [7376, 0]
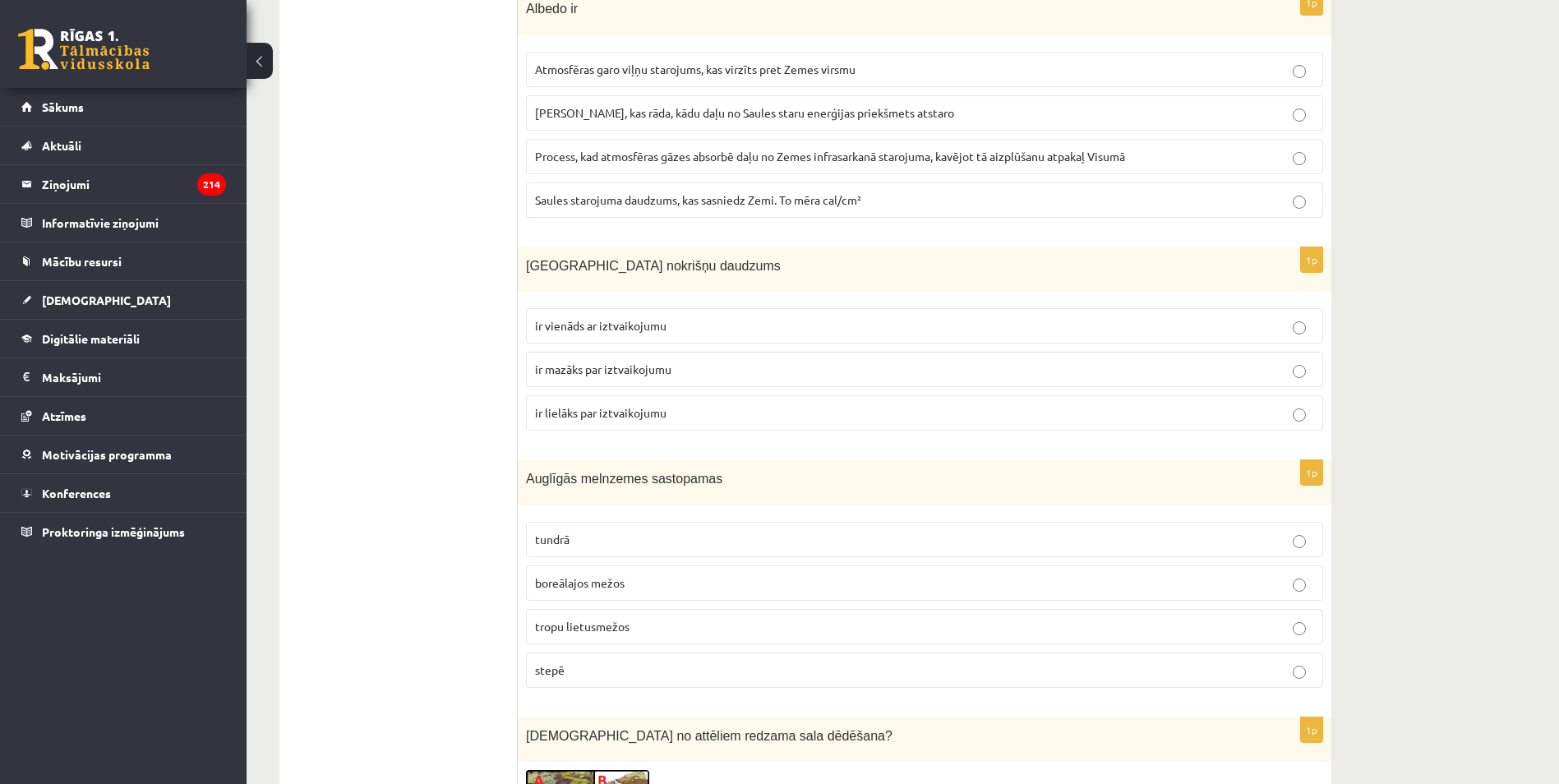
click at [617, 671] on p "stepē" at bounding box center [925, 669] width 779 height 17
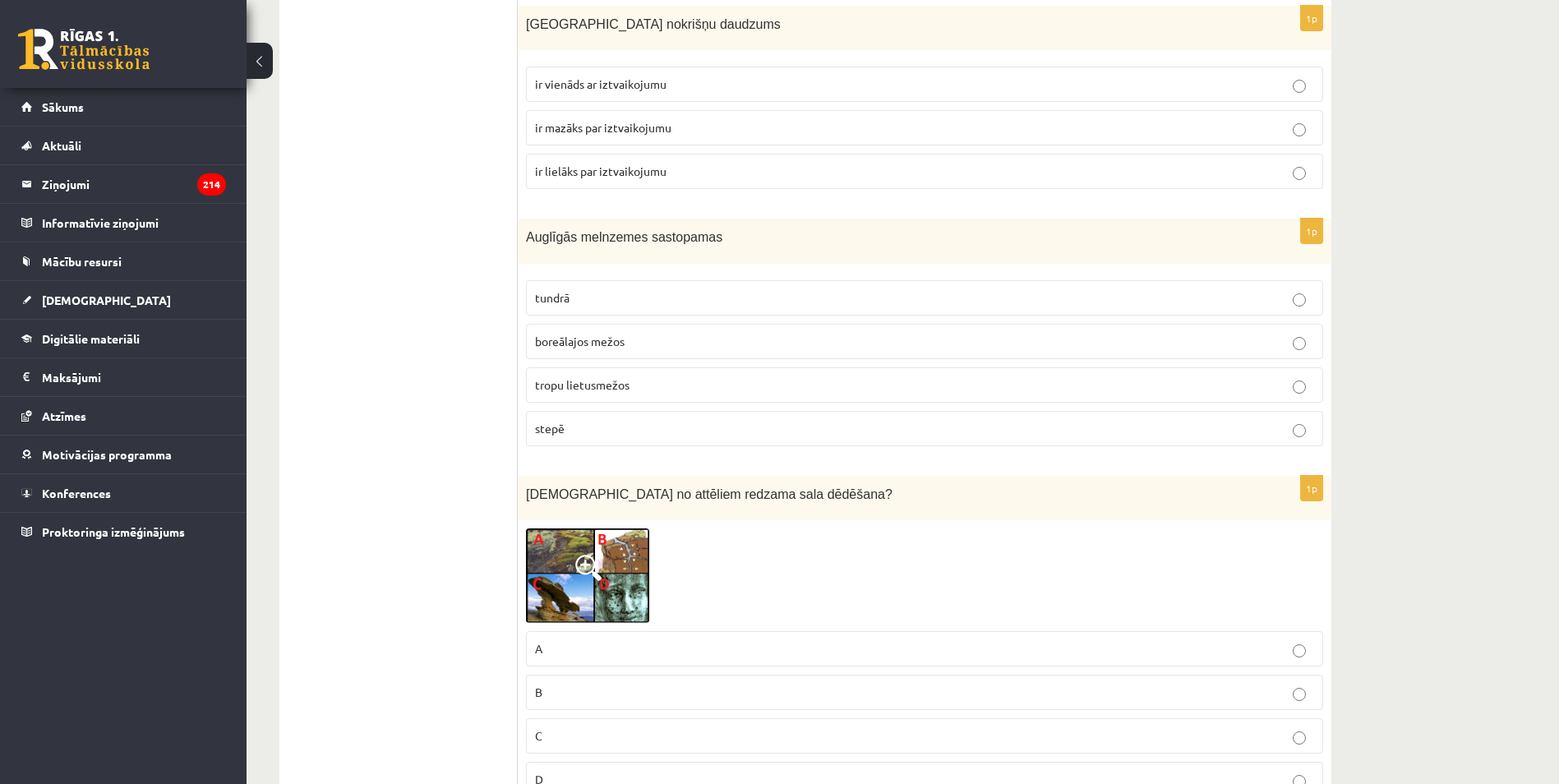
scroll to position [7622, 0]
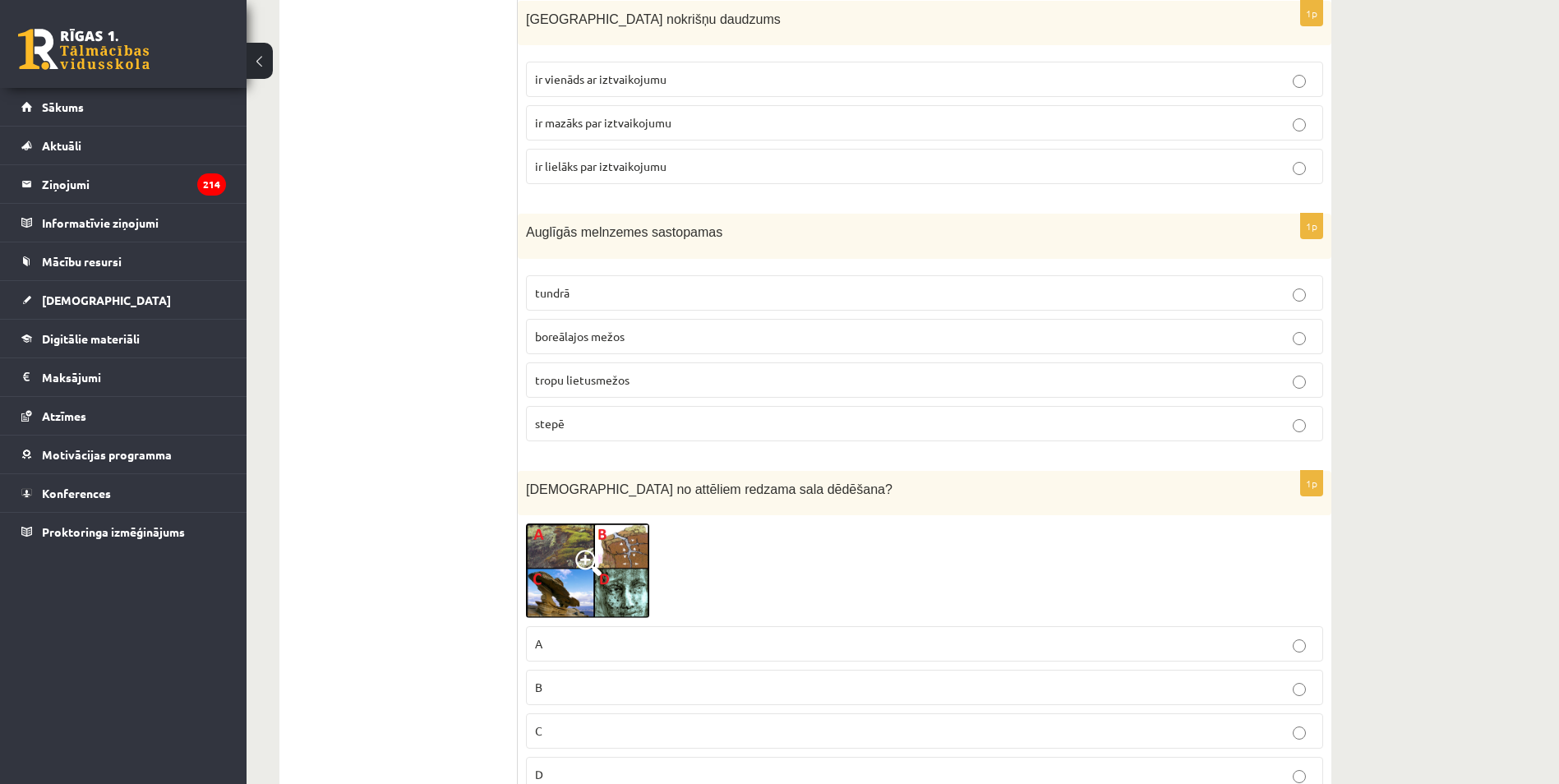
click at [584, 550] on link at bounding box center [587, 571] width 123 height 95
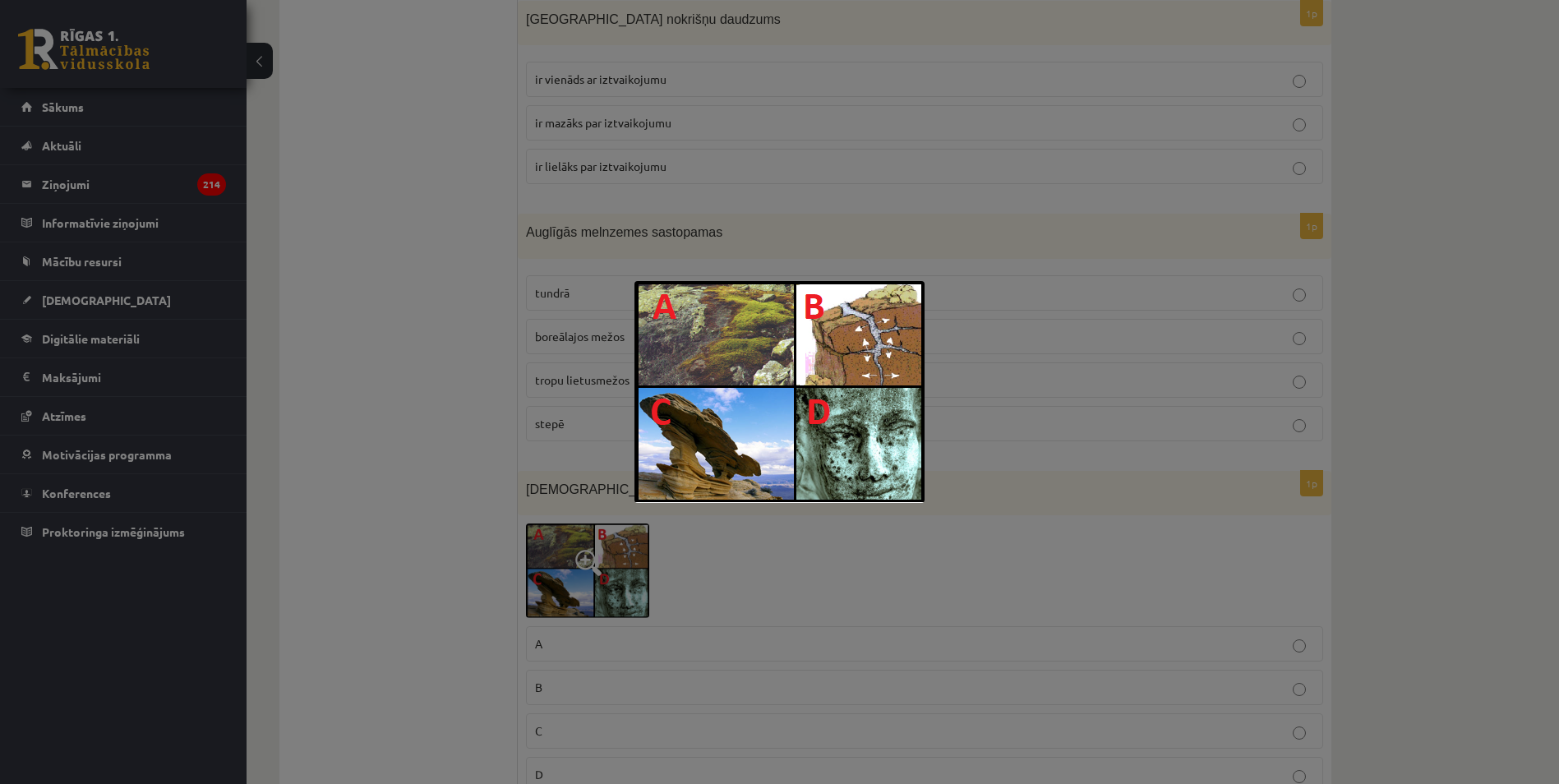
click at [434, 472] on div at bounding box center [779, 392] width 1559 height 784
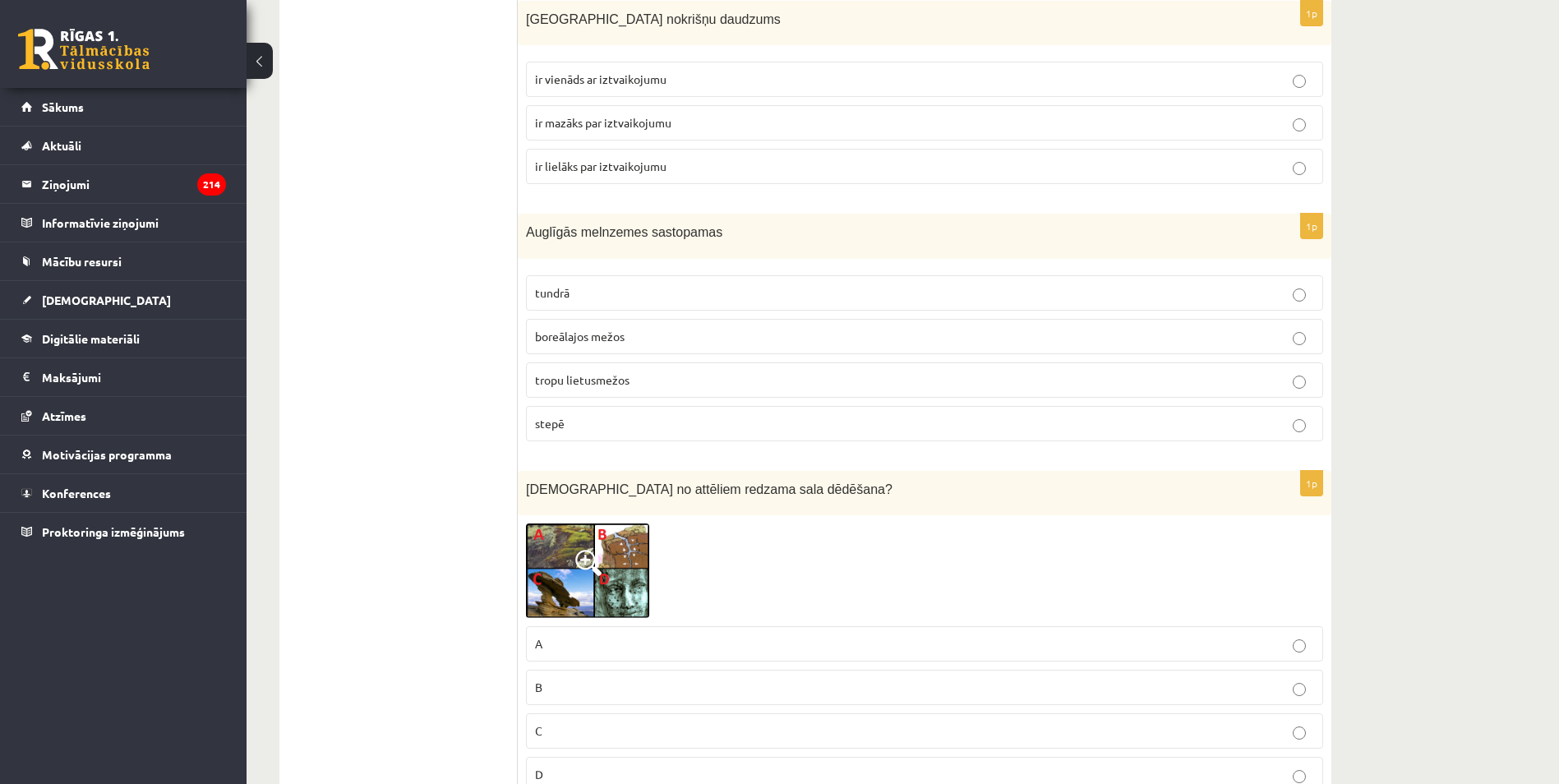
click at [594, 565] on span at bounding box center [588, 562] width 26 height 26
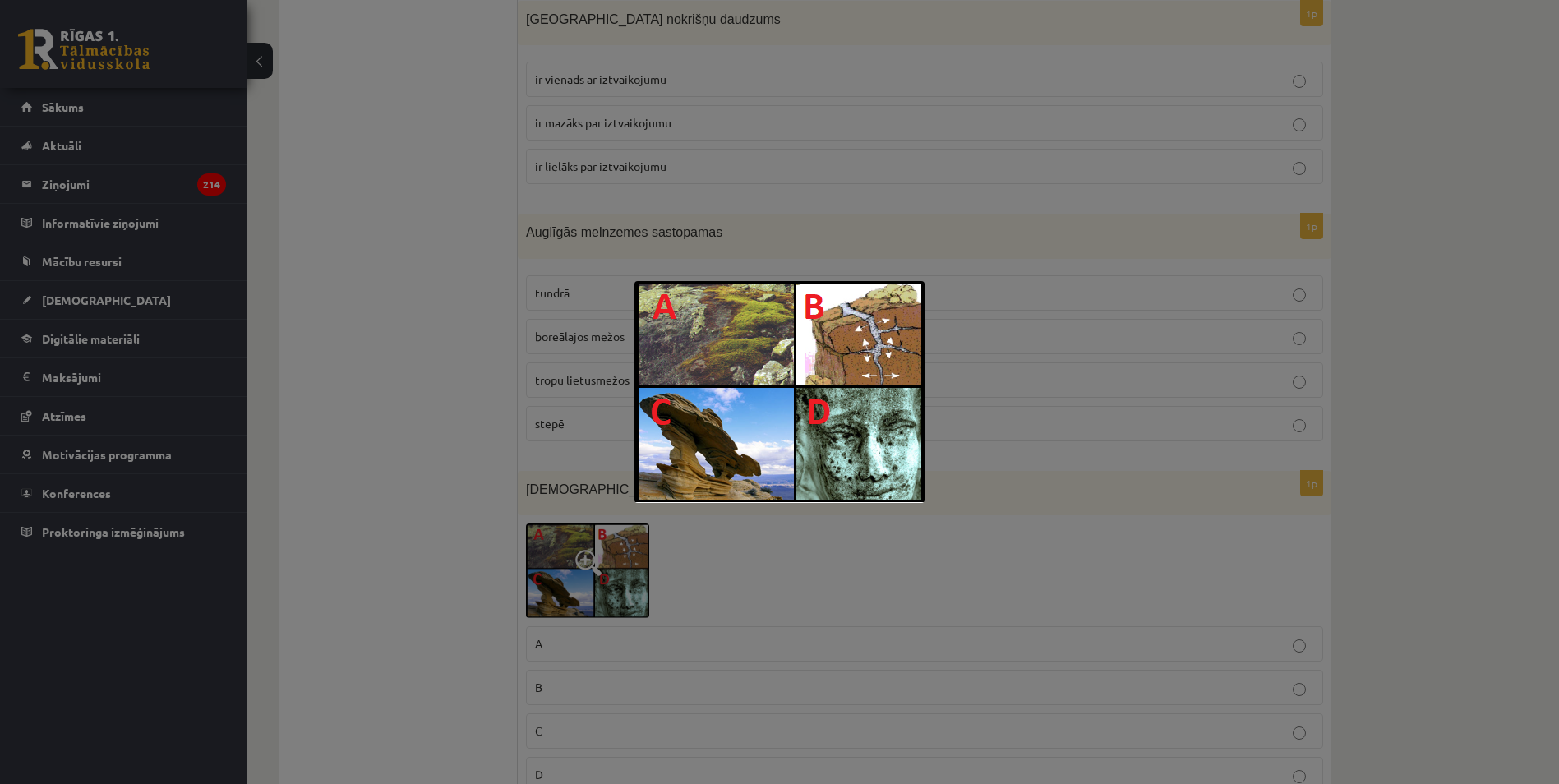
click at [477, 528] on div at bounding box center [779, 392] width 1559 height 784
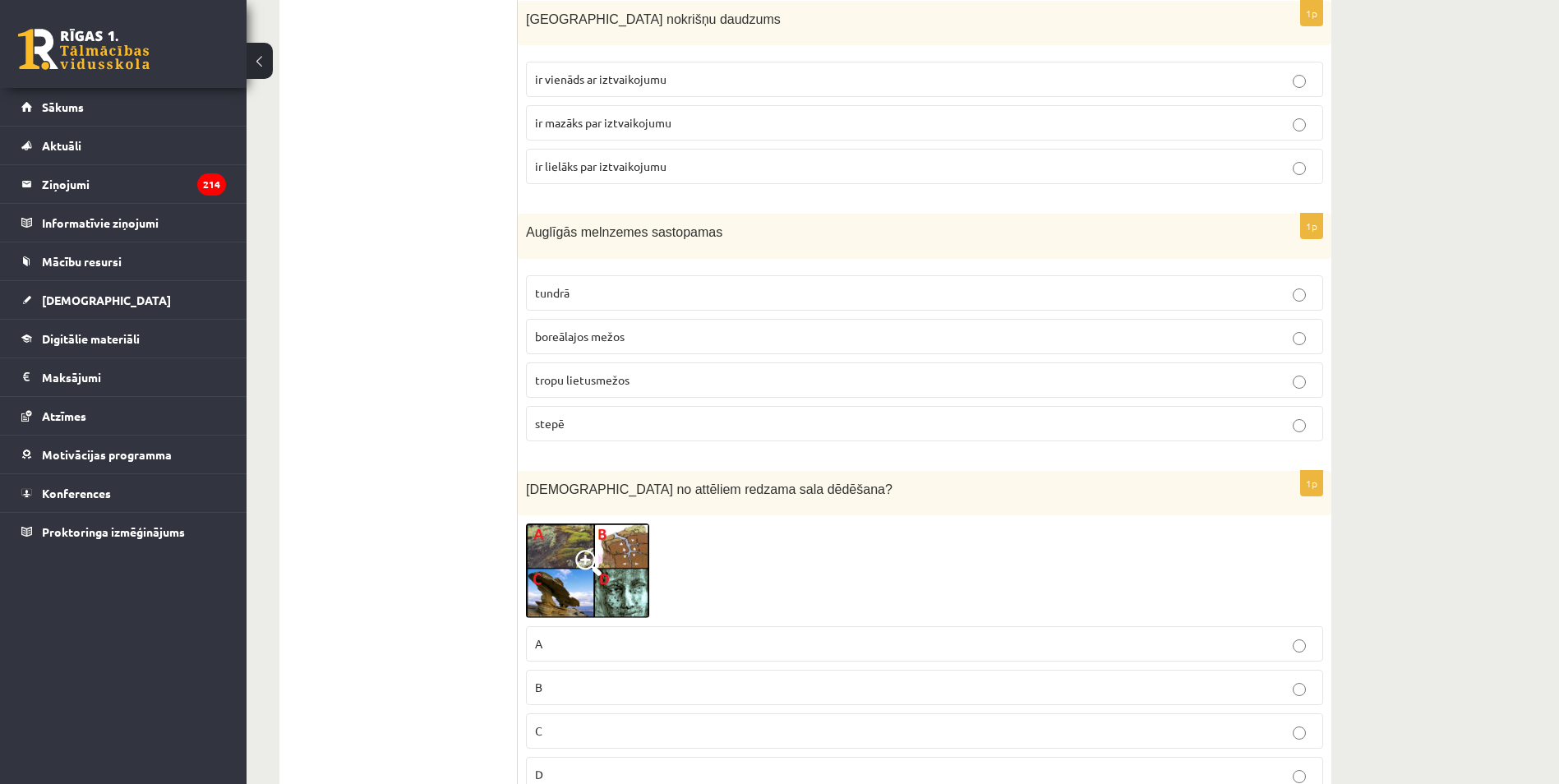
click at [586, 565] on span at bounding box center [588, 562] width 26 height 26
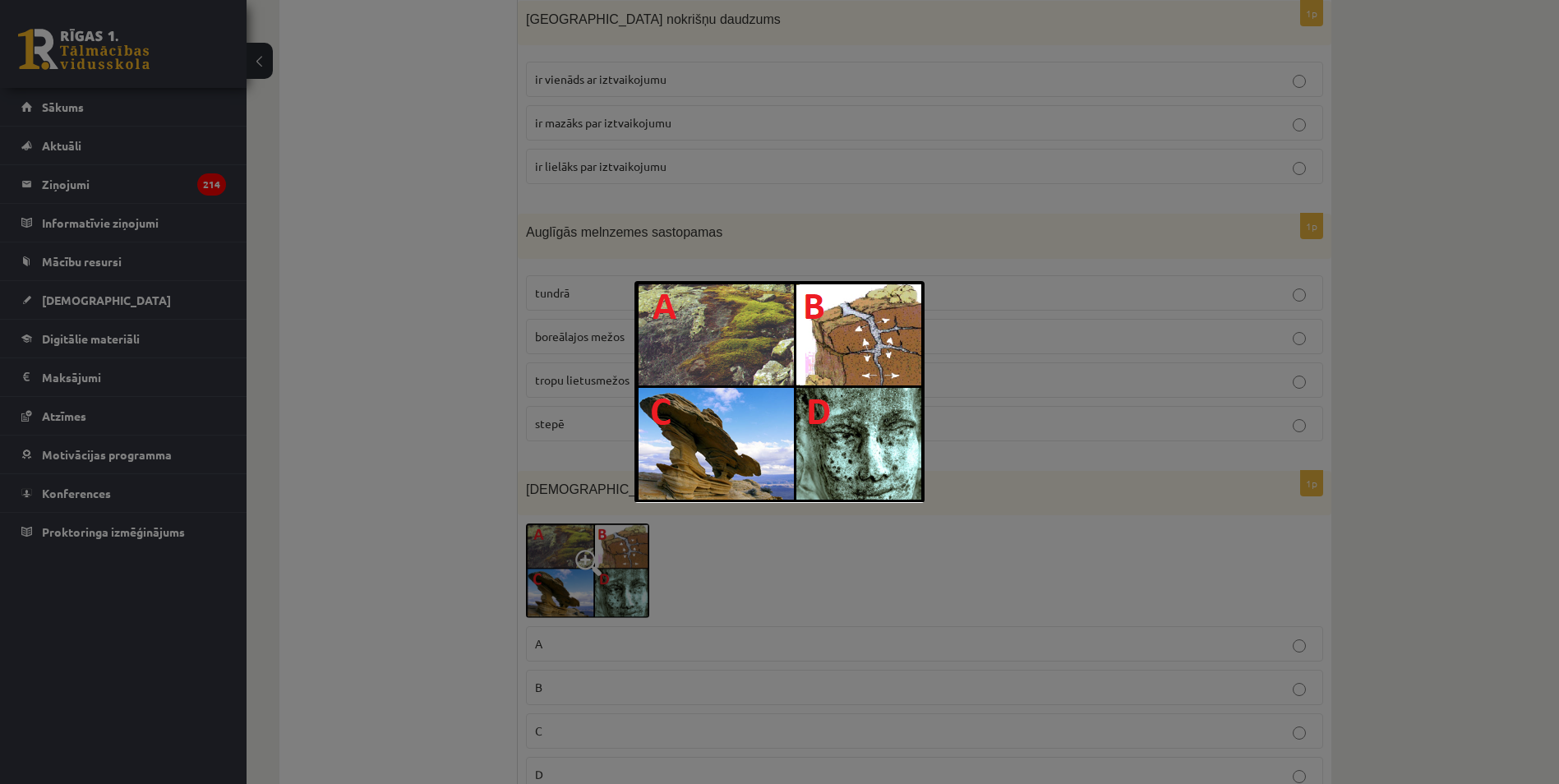
click at [494, 516] on div at bounding box center [779, 392] width 1559 height 784
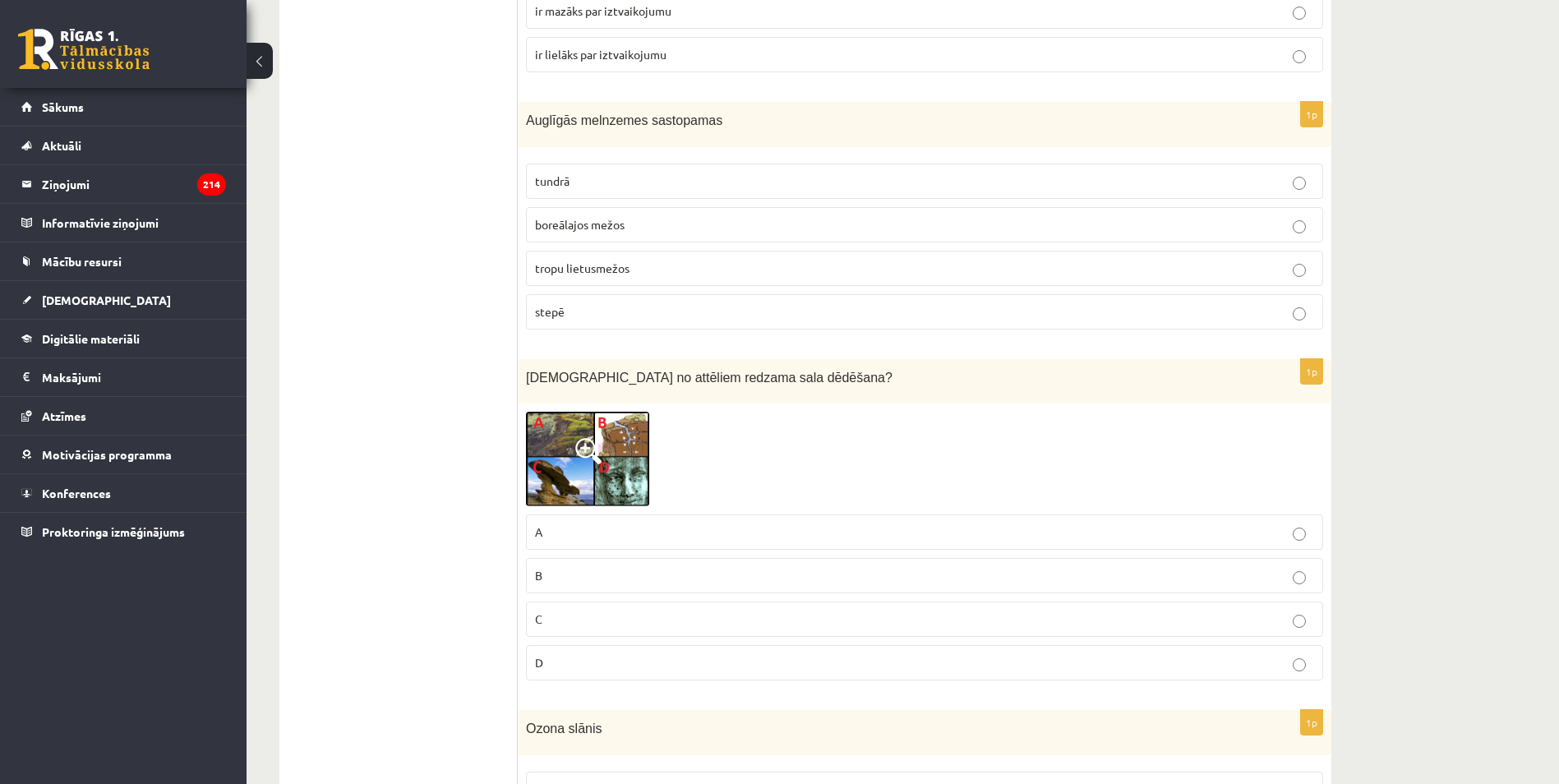
scroll to position [7786, 0]
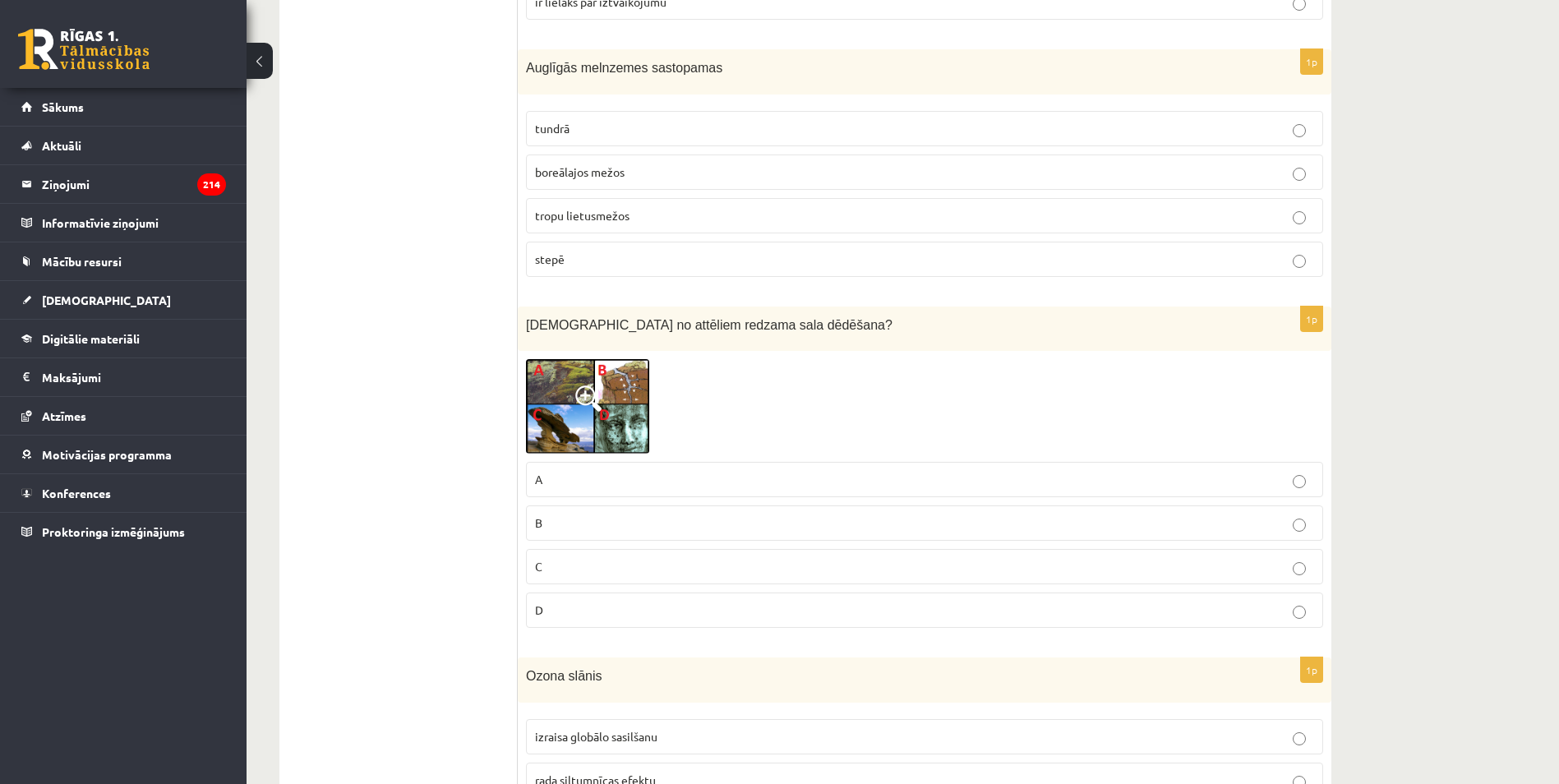
click at [566, 532] on p "B" at bounding box center [925, 522] width 779 height 17
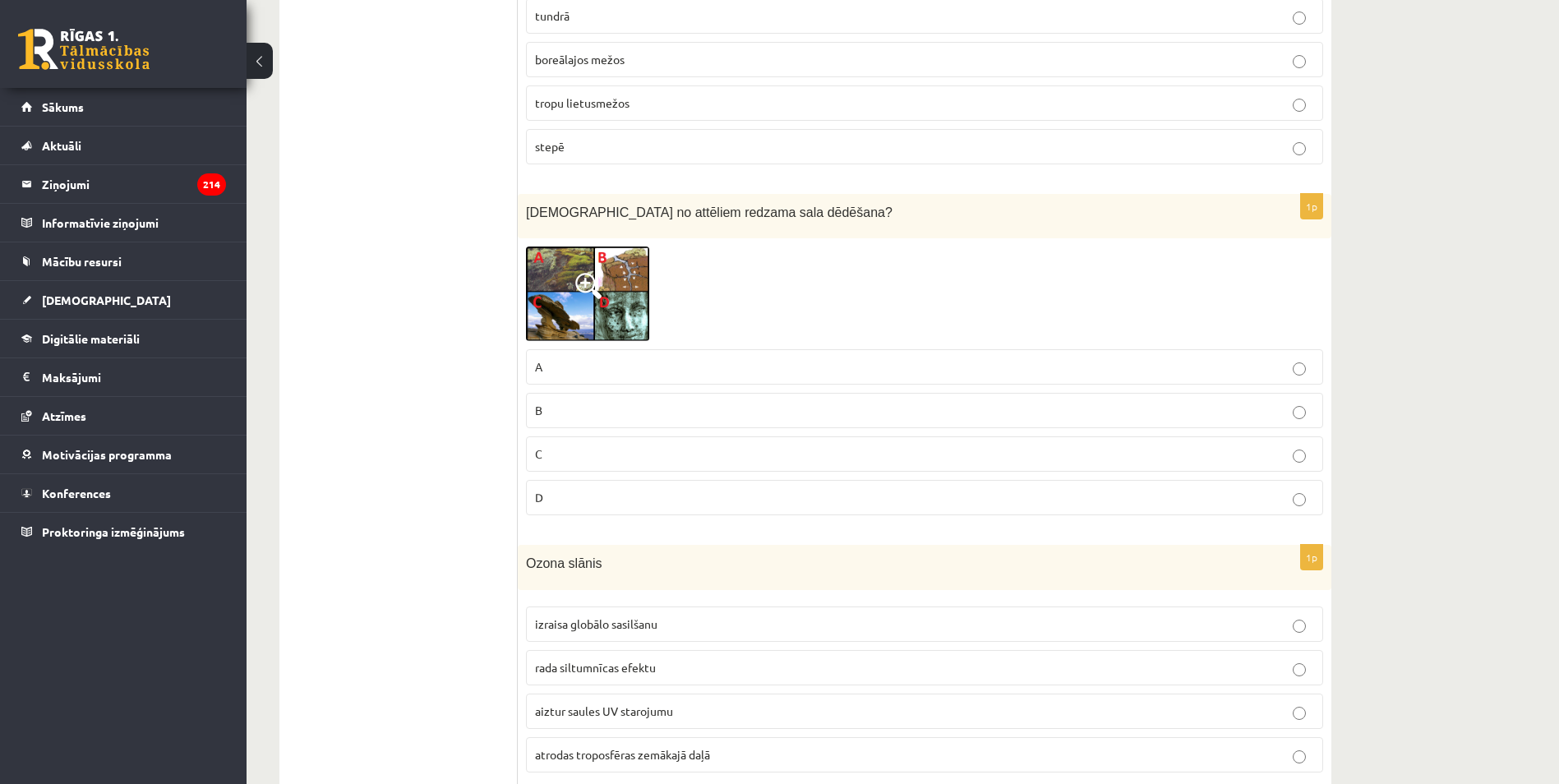
scroll to position [7951, 0]
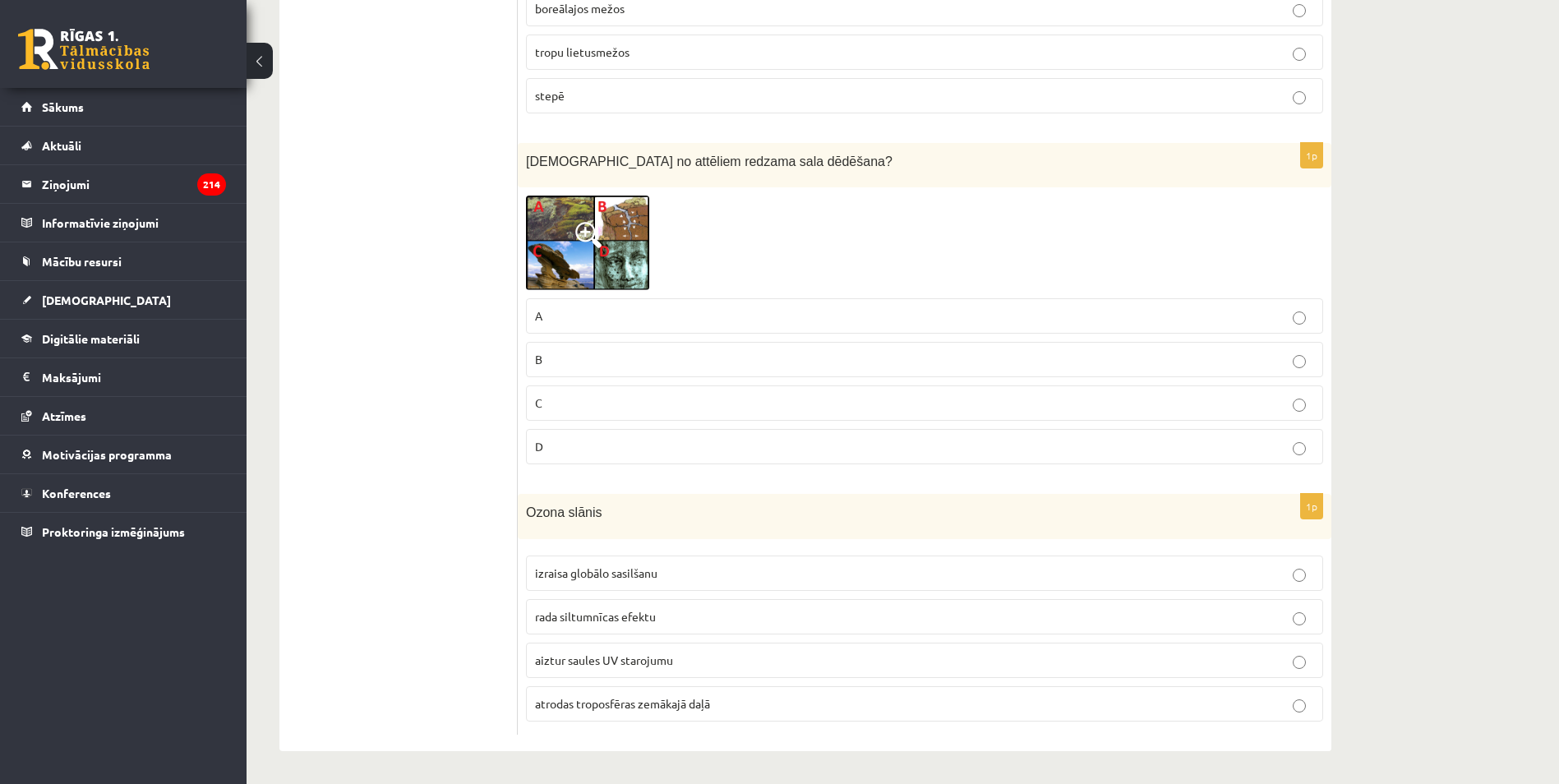
click at [576, 652] on span "aiztur saules UV starojumu" at bounding box center [604, 659] width 138 height 15
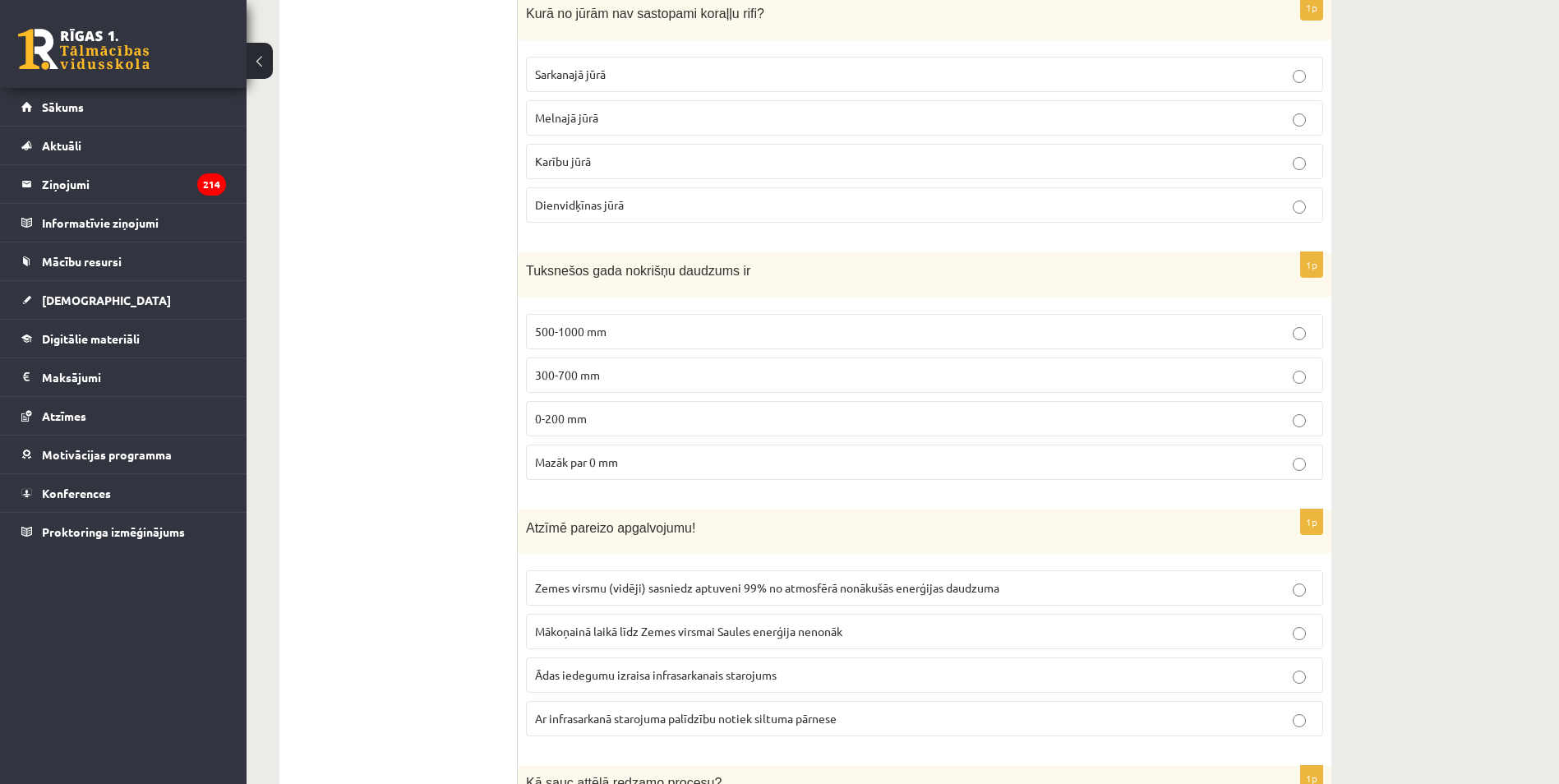
scroll to position [0, 0]
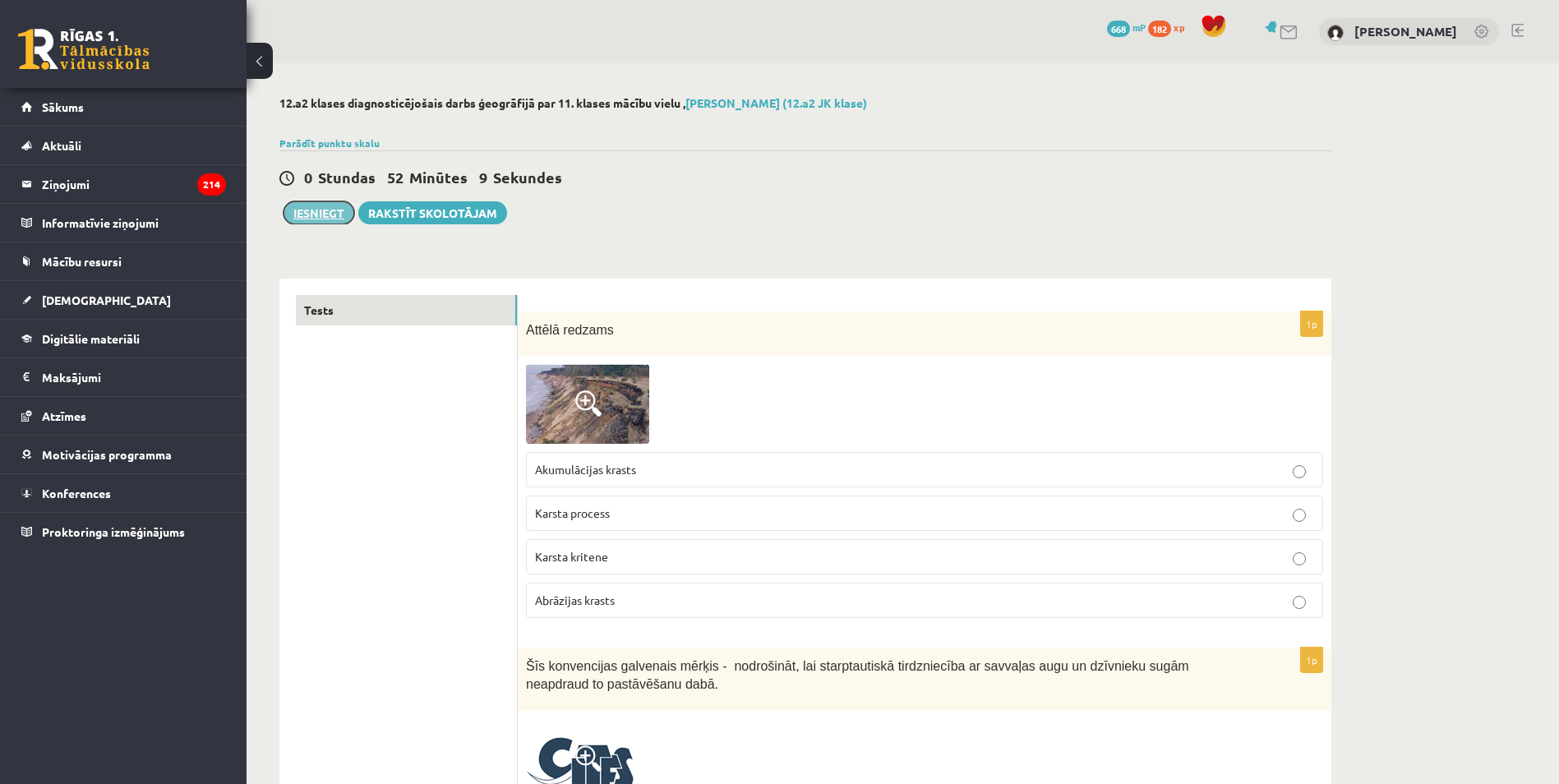
click at [313, 206] on button "Iesniegt" at bounding box center [319, 213] width 70 height 23
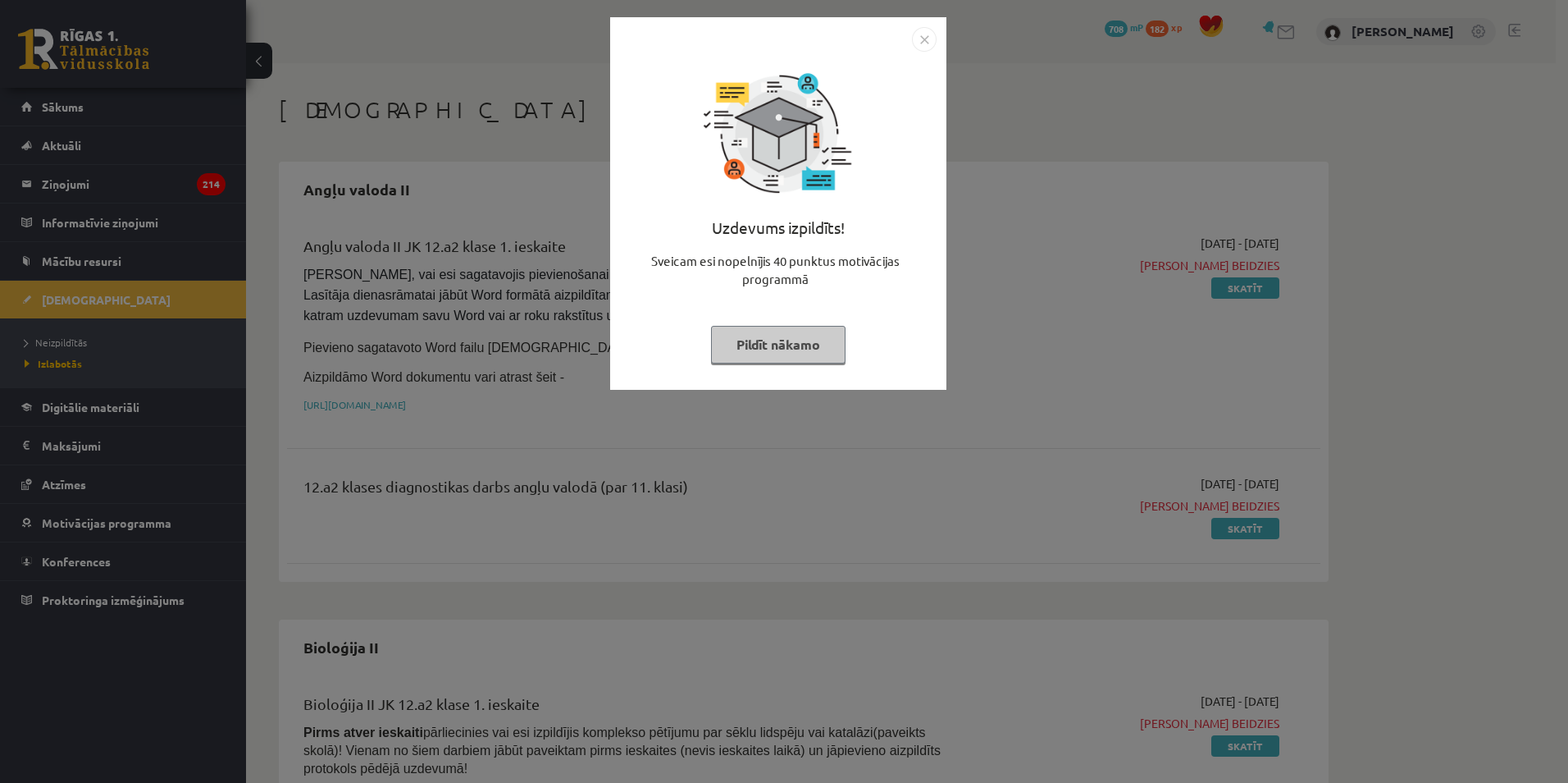
click at [821, 347] on button "Pildīt nākamo" at bounding box center [777, 345] width 134 height 37
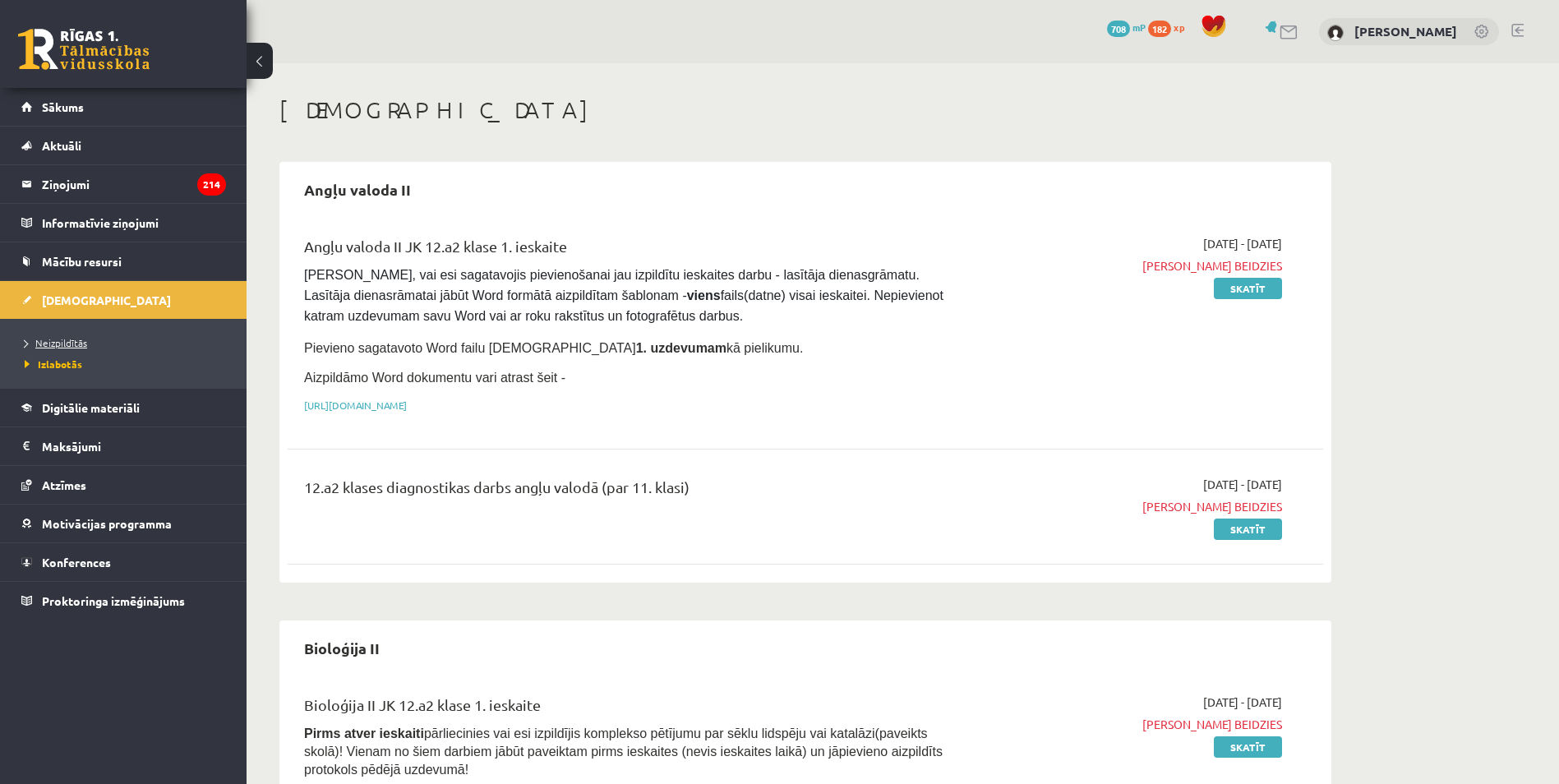
click at [64, 342] on span "Neizpildītās" at bounding box center [56, 342] width 62 height 13
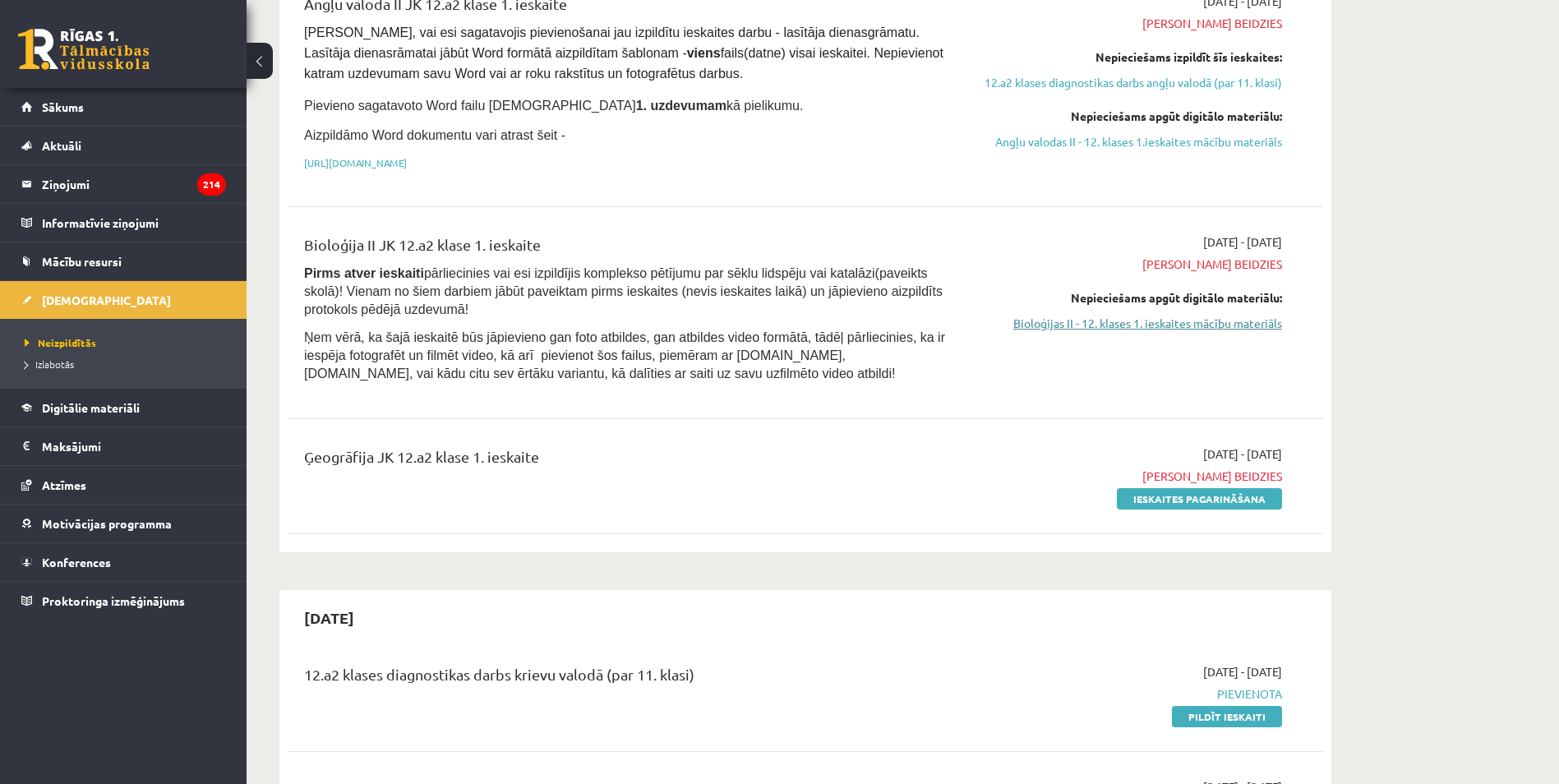
scroll to position [1232, 0]
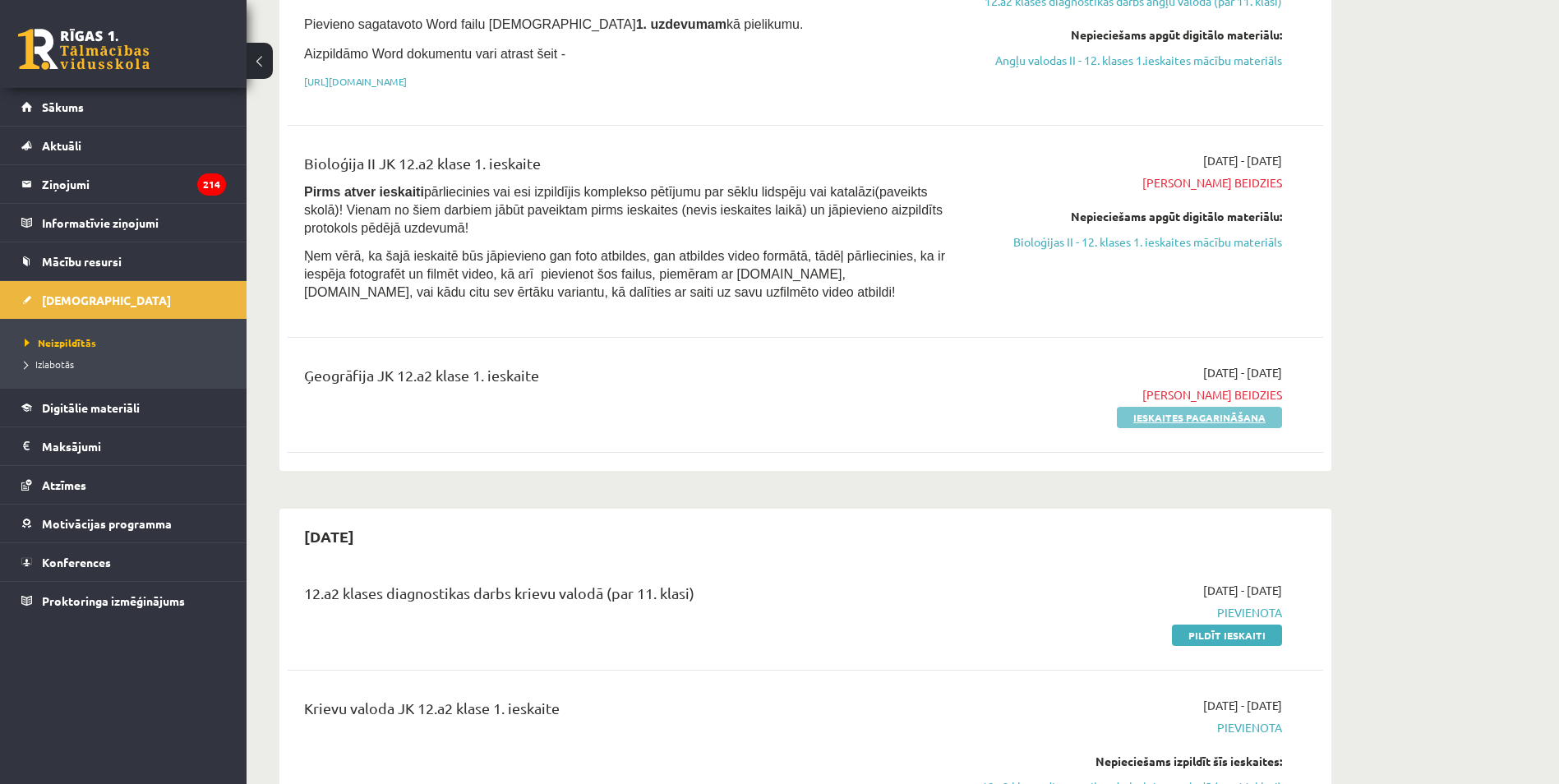
scroll to position [1314, 0]
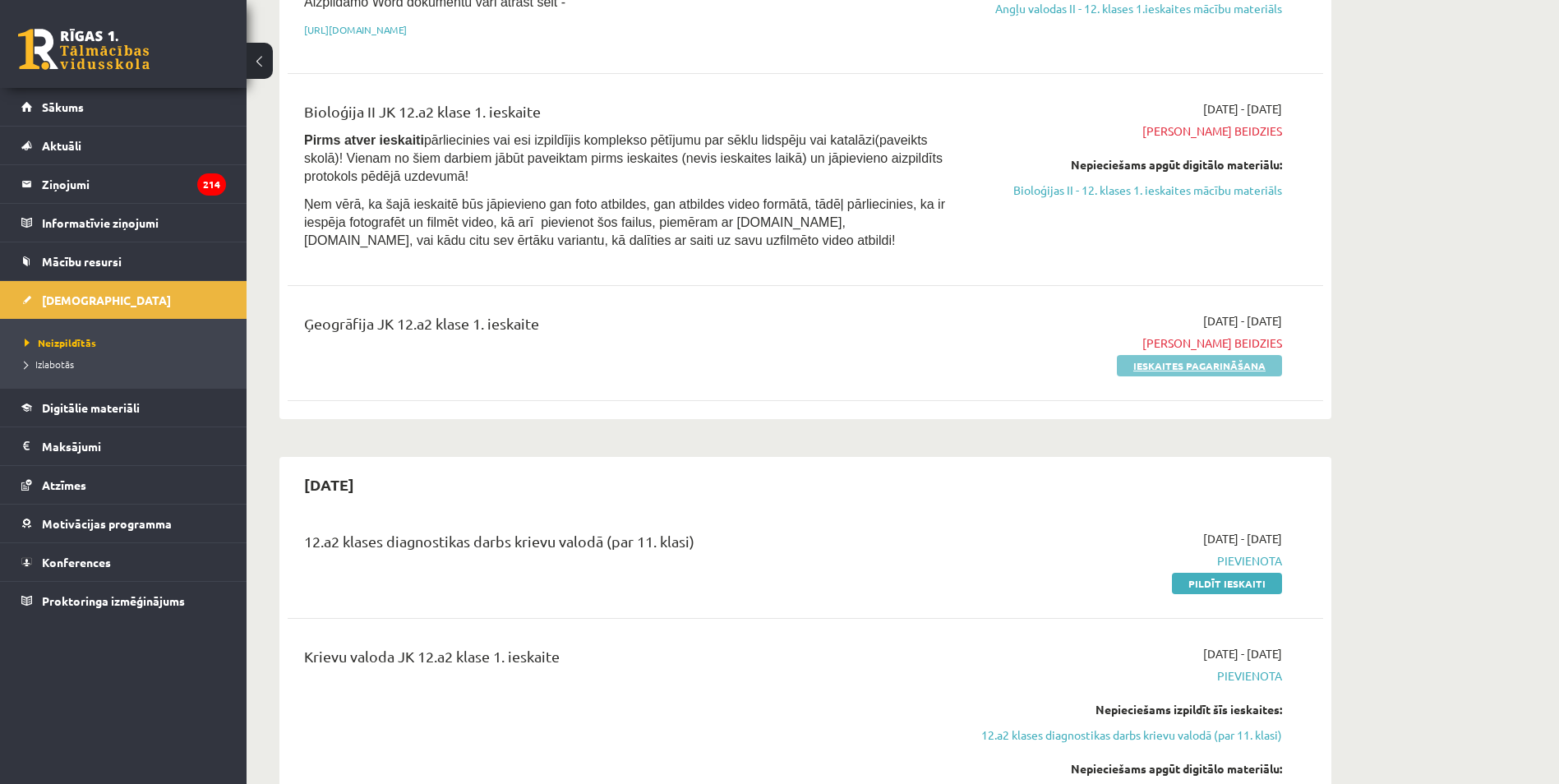
click at [1131, 355] on link "Ieskaites pagarināšana" at bounding box center [1198, 366] width 165 height 21
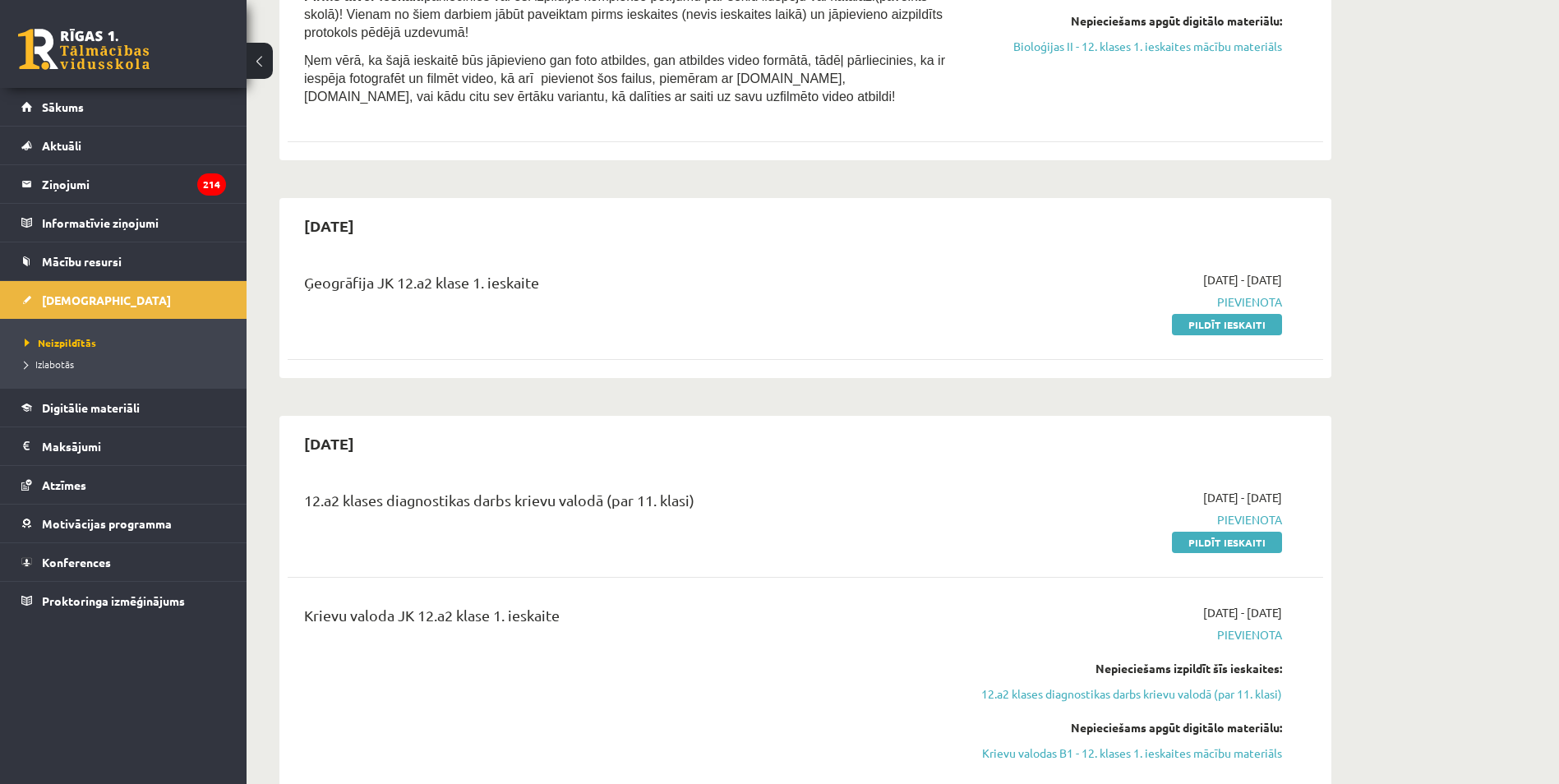
scroll to position [1479, 0]
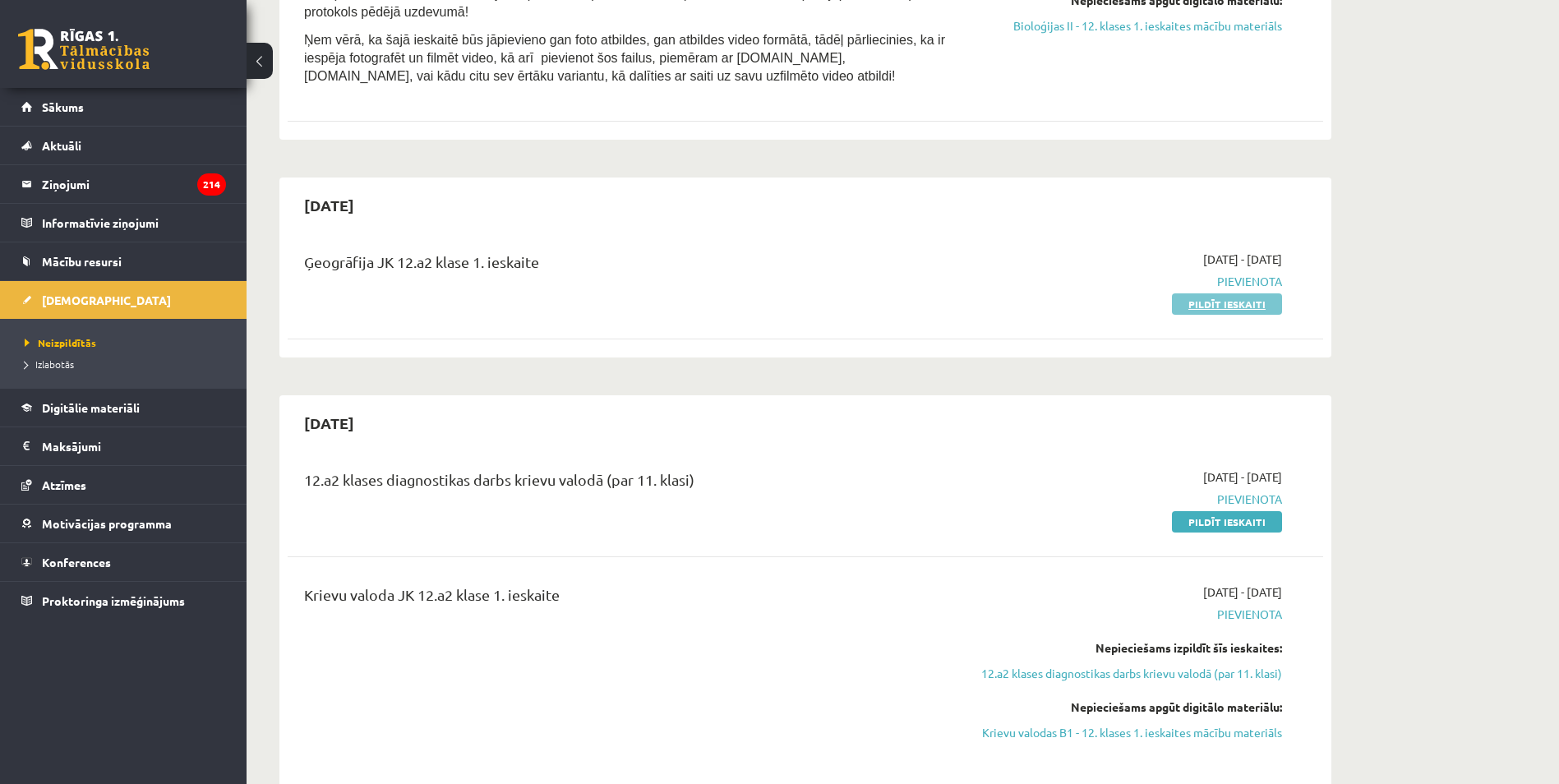
click at [1223, 293] on link "Pildīt ieskaiti" at bounding box center [1226, 304] width 110 height 21
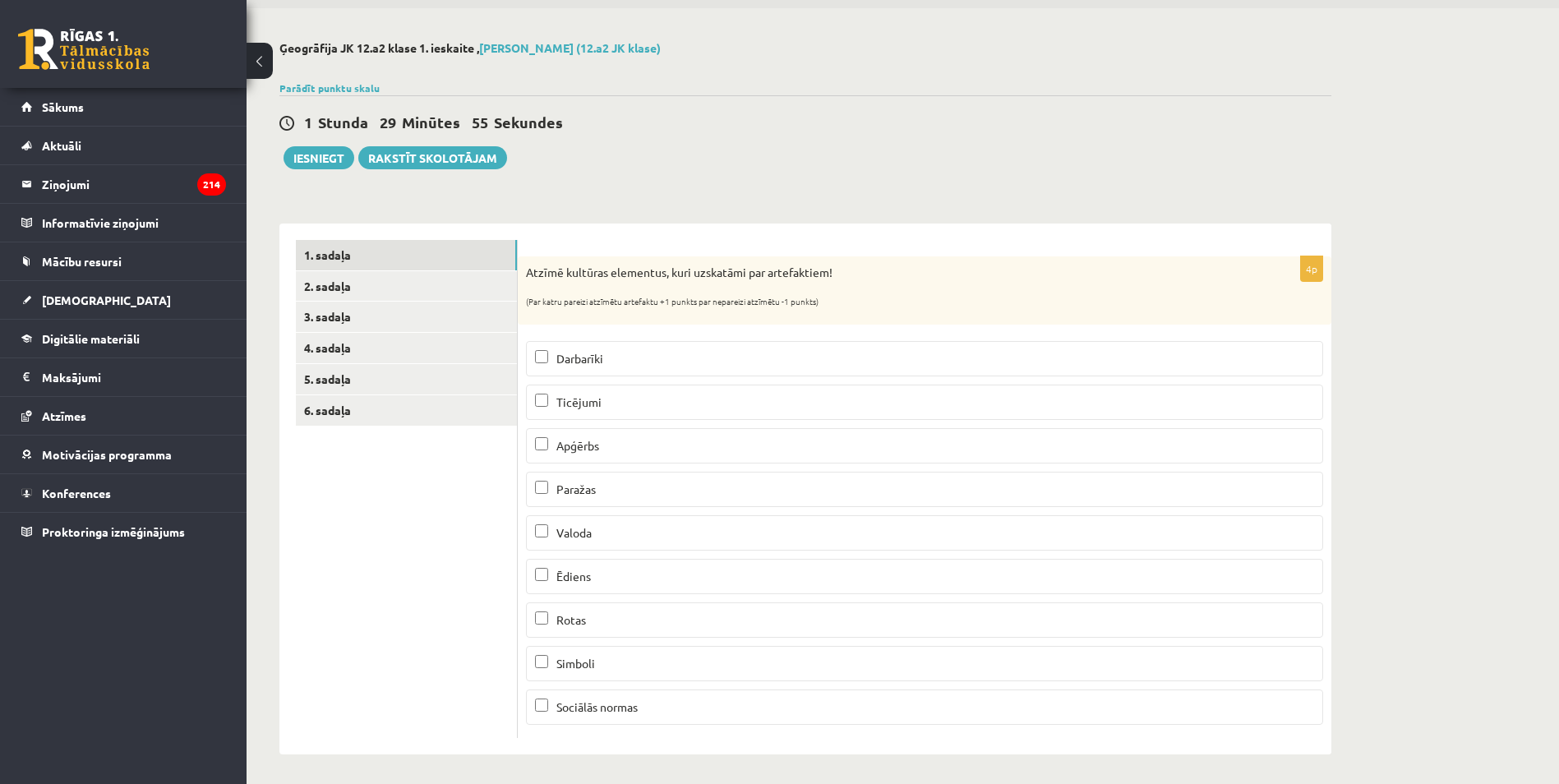
scroll to position [59, 0]
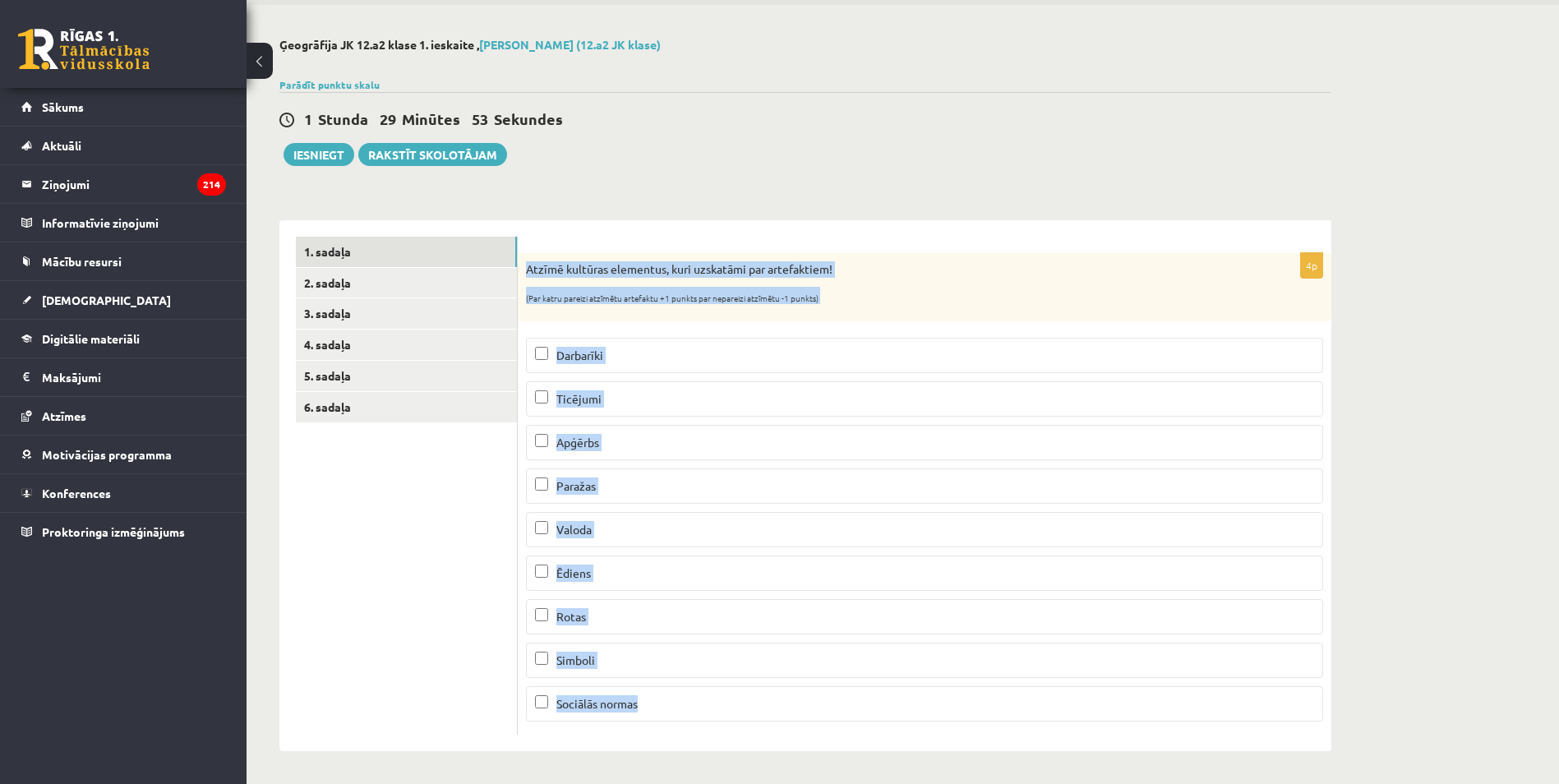
drag, startPoint x: 522, startPoint y: 265, endPoint x: 759, endPoint y: 730, distance: 521.9
click at [759, 730] on div "4p Atzīmē kultūras elementus, kuri uzskatāmi par artefaktiem! (Par katru pareiz…" at bounding box center [925, 494] width 814 height 482
copy div "Atzīmē kultūras elementus, kuri uzskatāmi par artefaktiem! (Par katru pareizi a…"
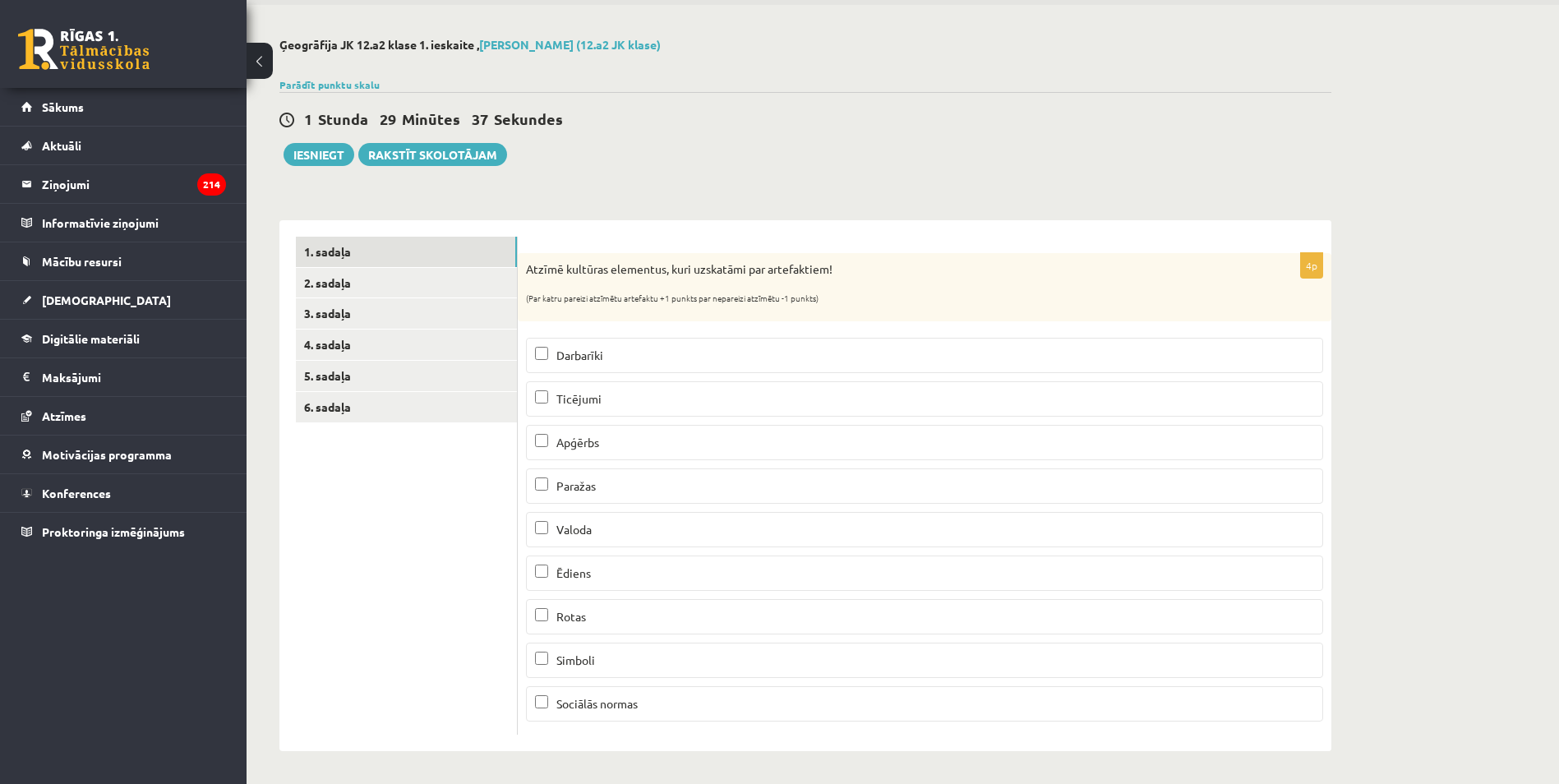
click at [370, 657] on ul "1. sadaļa 2. sadaļa 3. sadaļa 4. sadaļa 5. sadaļa 6. sadaļa" at bounding box center [407, 485] width 222 height 498
click at [592, 353] on span "Darbarīki" at bounding box center [579, 355] width 46 height 15
click at [588, 455] on label "Apģērbs" at bounding box center [924, 442] width 797 height 36
click at [565, 561] on label "Ēdiens" at bounding box center [924, 574] width 797 height 36
click at [585, 615] on span "Rotas" at bounding box center [570, 615] width 29 height 15
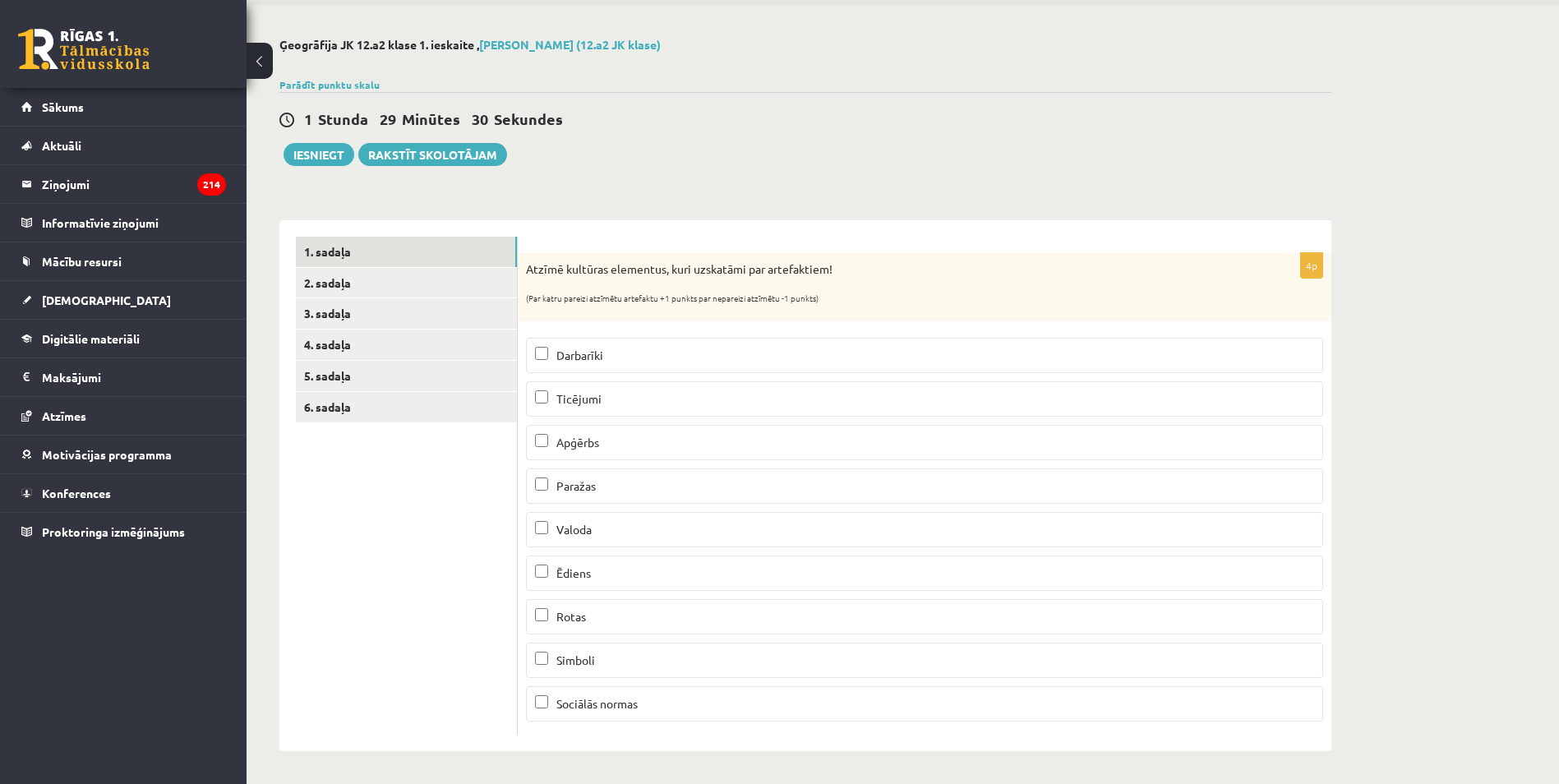
drag, startPoint x: 585, startPoint y: 615, endPoint x: 574, endPoint y: 619, distance: 11.7
click at [576, 619] on span "Rotas" at bounding box center [570, 615] width 29 height 15
click at [486, 607] on ul "1. sadaļa 2. sadaļa 3. sadaļa 4. sadaļa 5. sadaļa 6. sadaļa" at bounding box center [407, 485] width 222 height 498
click at [426, 294] on link "2. sadaļa" at bounding box center [407, 283] width 221 height 30
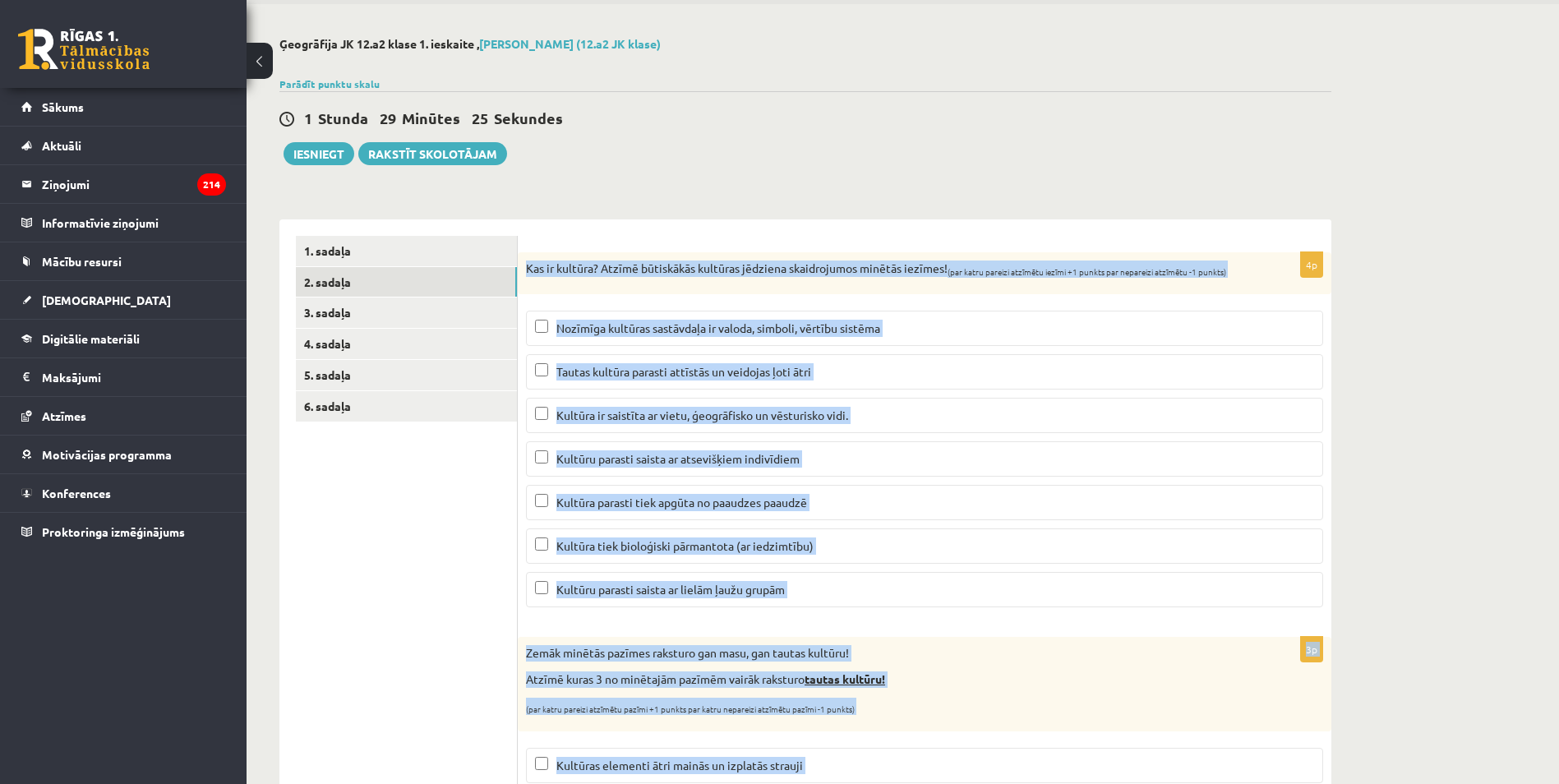
scroll to position [383, 0]
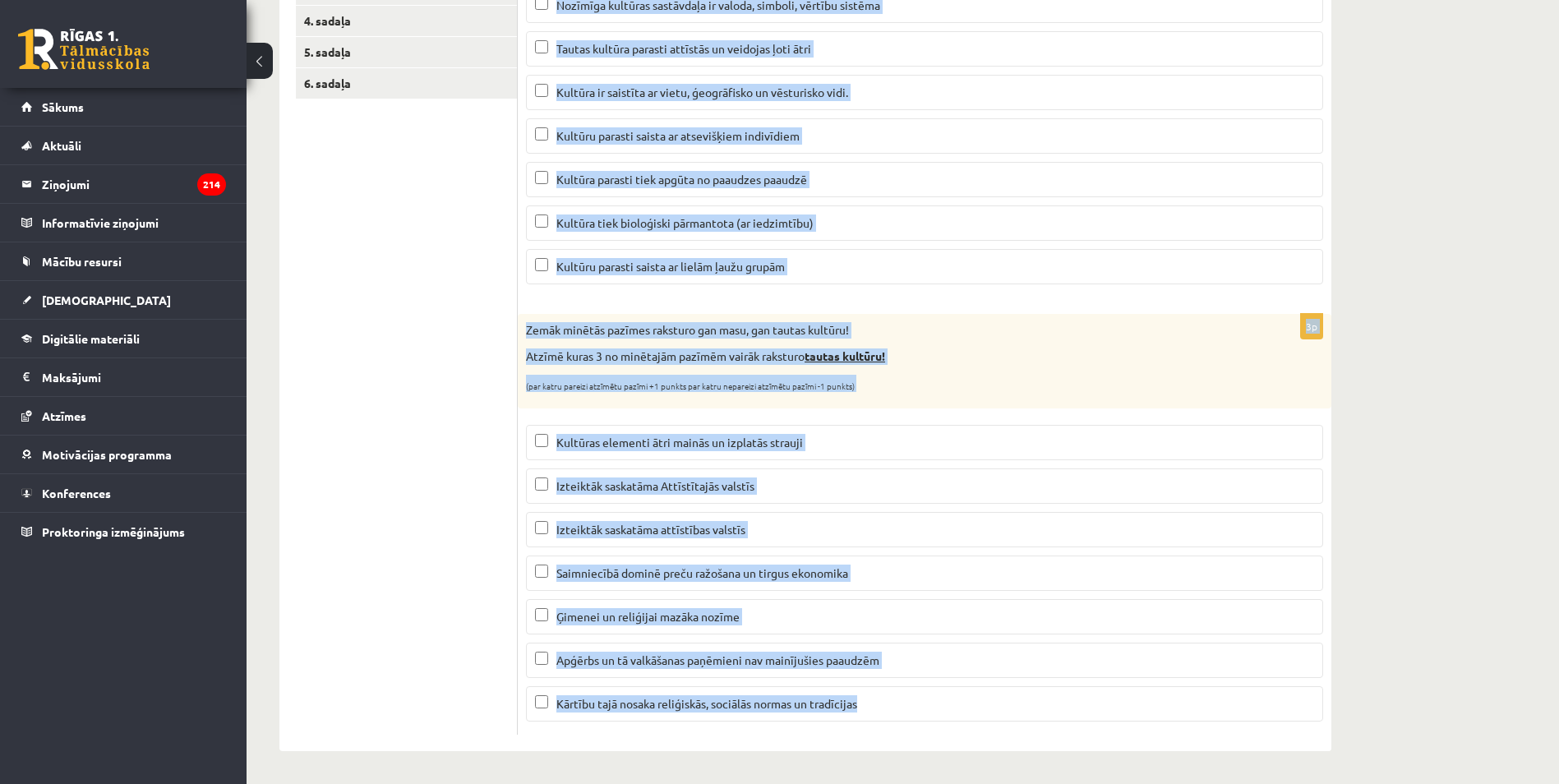
drag, startPoint x: 524, startPoint y: 265, endPoint x: 913, endPoint y: 739, distance: 613.2
click at [913, 739] on div "4p Kas ir kultūra? Atzīmē būtiskākās kultūras jēdziena skaidrojumos minētās iez…" at bounding box center [925, 324] width 814 height 854
copy form "Lor ip dolorsi? Ametco adipiscing elitsedd eiusmodt incididuntut laboree dolore…"
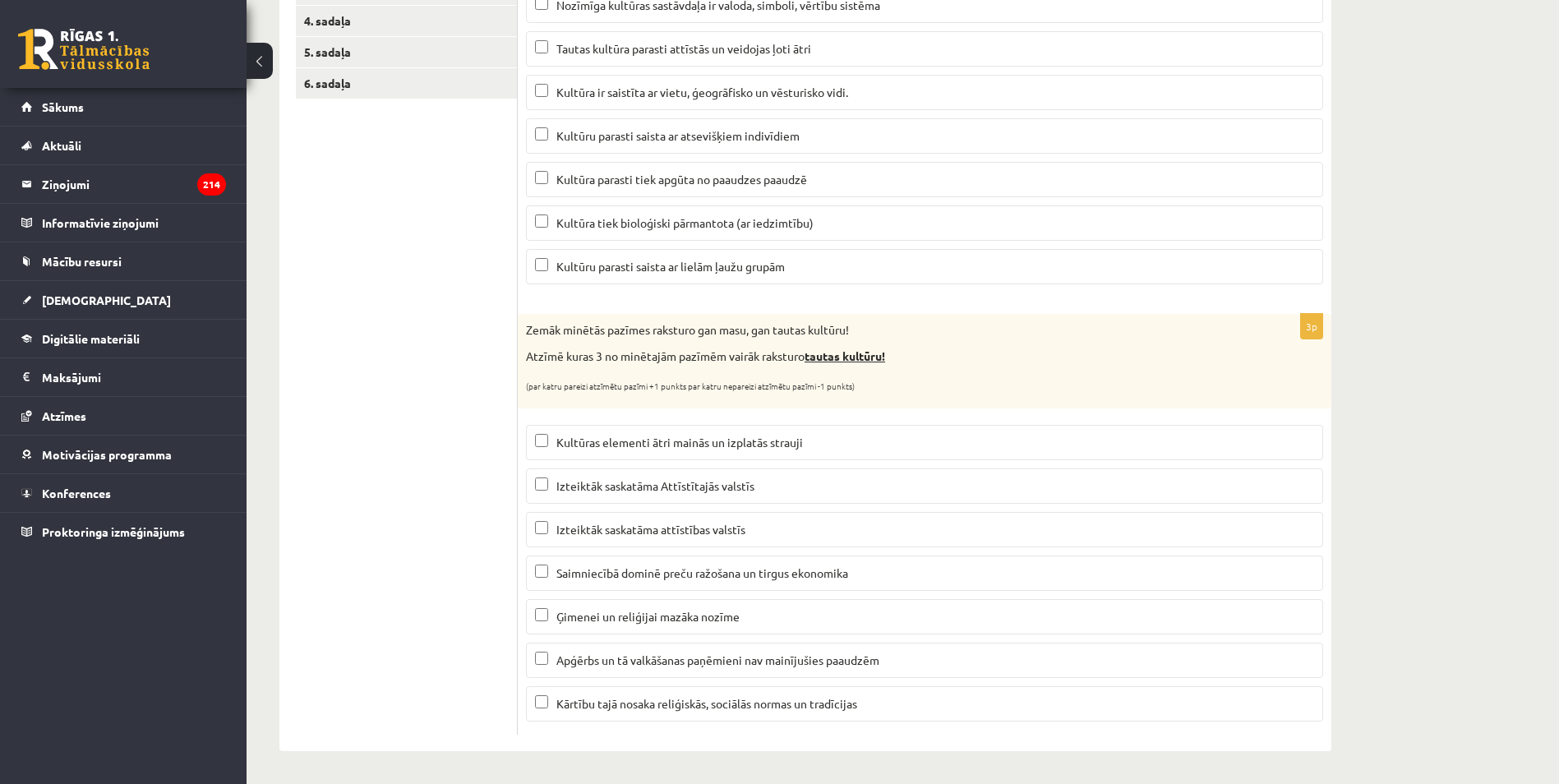
click at [252, 475] on div "Ģeogrāfija JK 12.a2 klase 1. ieskaite , [PERSON_NAME] (12.a2 JK klase) Parādīt …" at bounding box center [805, 233] width 1117 height 1102
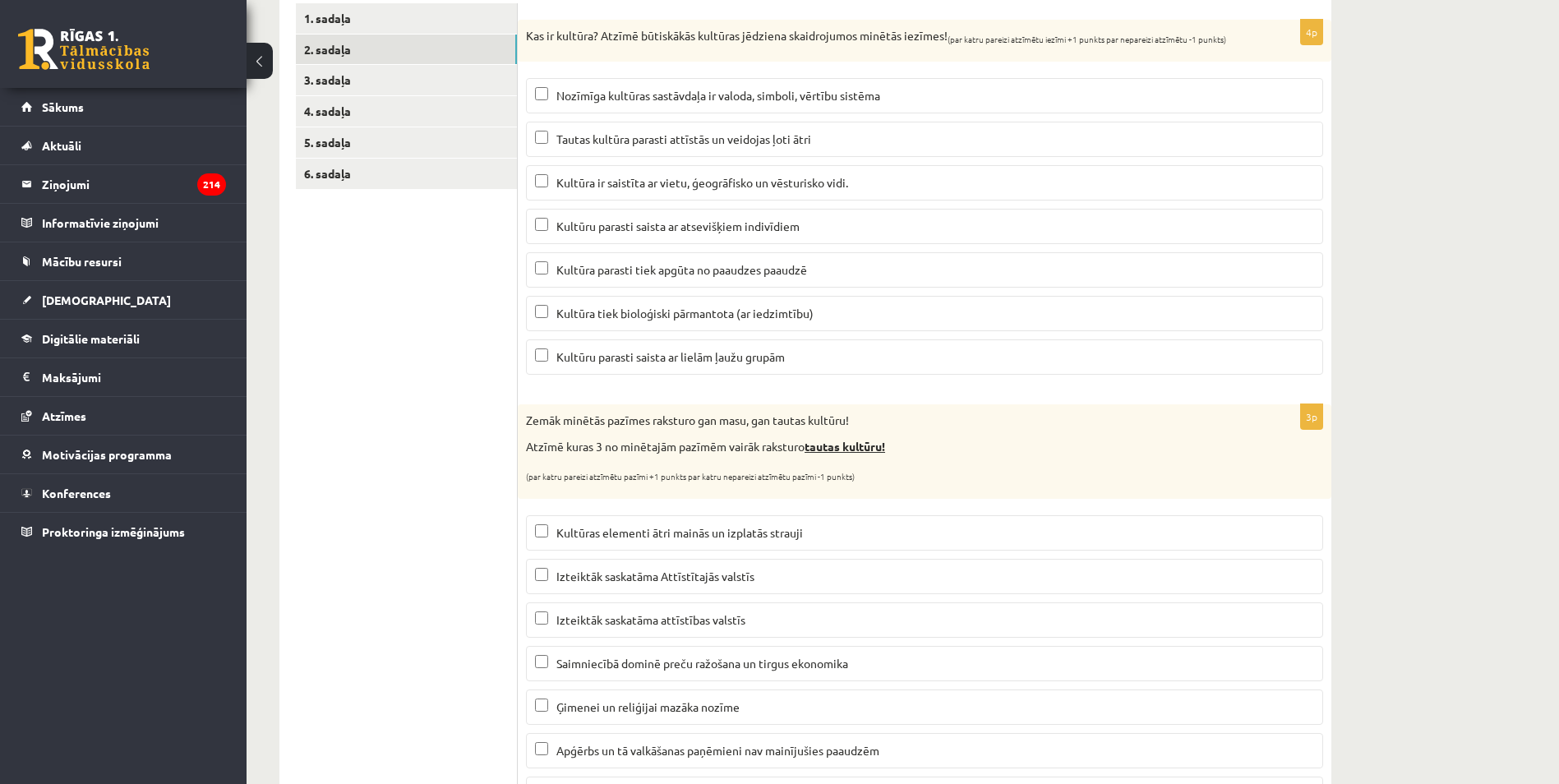
scroll to position [0, 0]
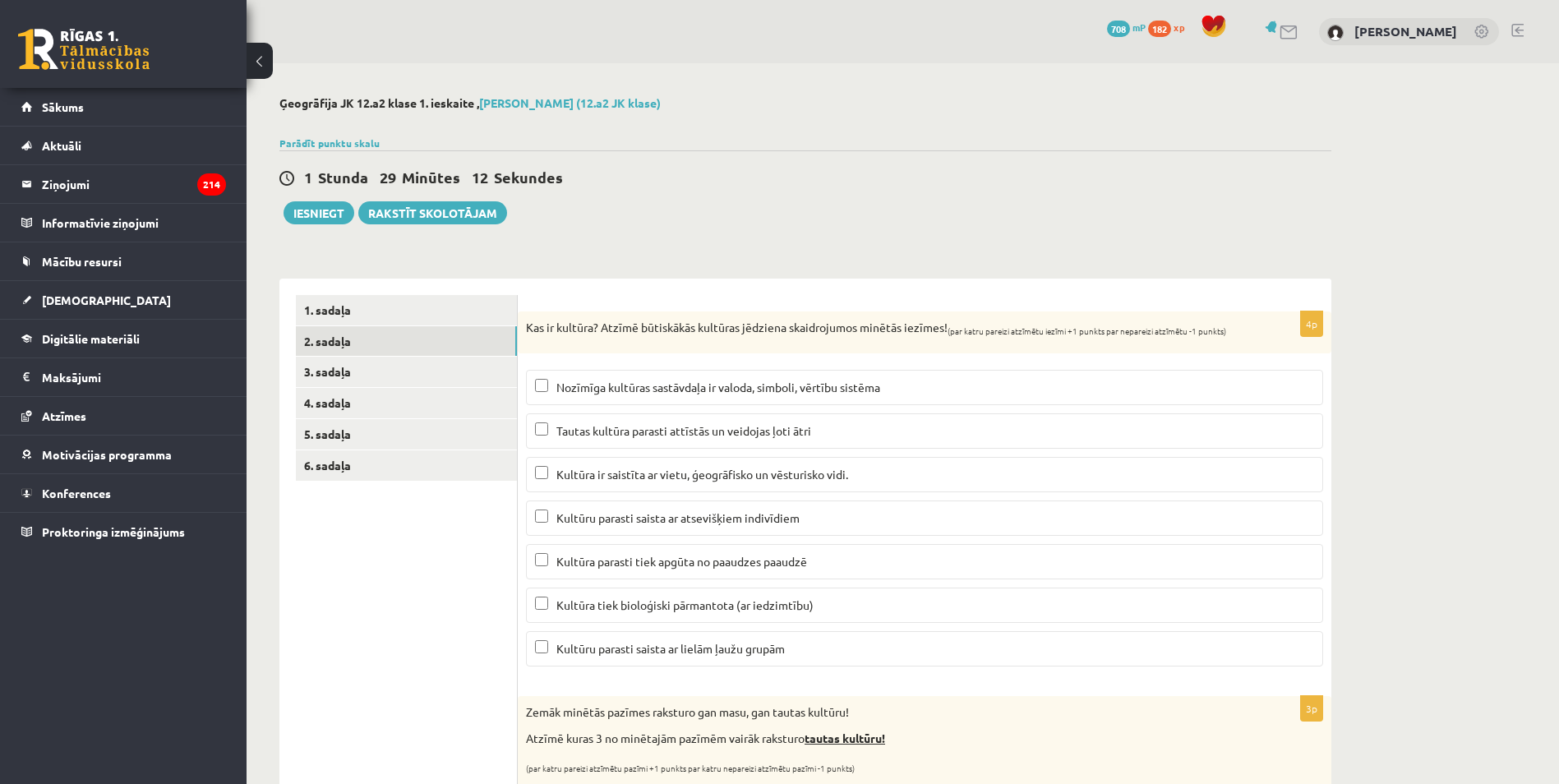
click at [691, 392] on span "Nozīmīga kultūras sastāvdaļa ir valoda, simboli, vērtību sistēma" at bounding box center [717, 386] width 324 height 15
click at [609, 477] on span "Kultūra ir saistīta ar vietu, ģeogrāfisko un vēsturisko vidi." at bounding box center [701, 474] width 292 height 15
click at [763, 569] on p "Kultūra parasti tiek apgūta no paaudzes paaudzē" at bounding box center [925, 561] width 779 height 17
click at [590, 646] on span "Kultūru parasti saista ar lielām ļaužu grupām" at bounding box center [670, 648] width 228 height 15
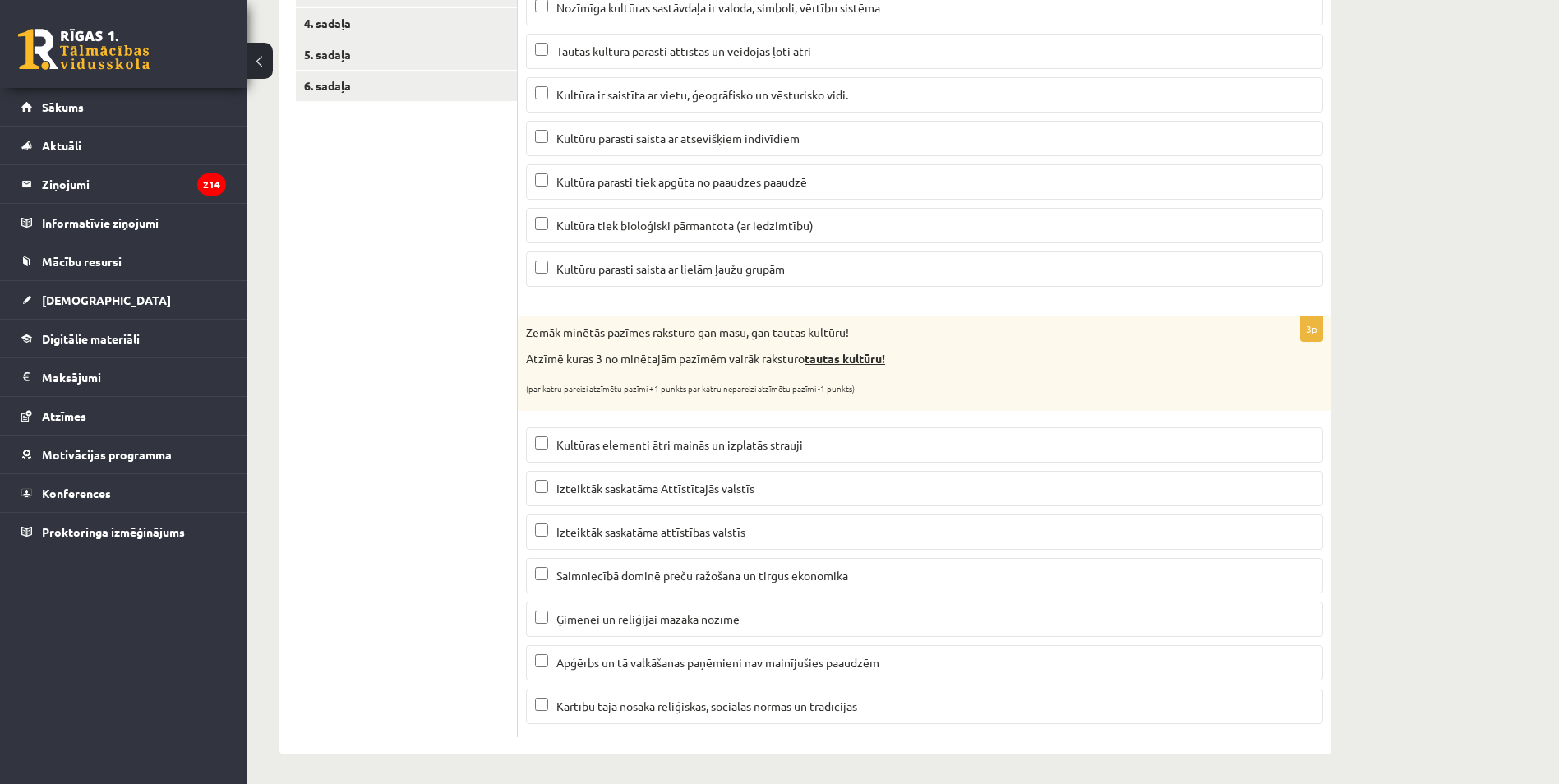
scroll to position [383, 0]
click at [617, 483] on span "Izteiktāk saskatāma Attīstītajās valstīs" at bounding box center [655, 485] width 198 height 15
click at [574, 667] on p "Apģērbs un tā valkāšanas paņēmieni nav mainījušies paaudzēm" at bounding box center [925, 659] width 779 height 17
click at [691, 709] on span "Kārtību tajā nosaka reliģiskās, sociālās normas un tradīcijas" at bounding box center [706, 703] width 301 height 15
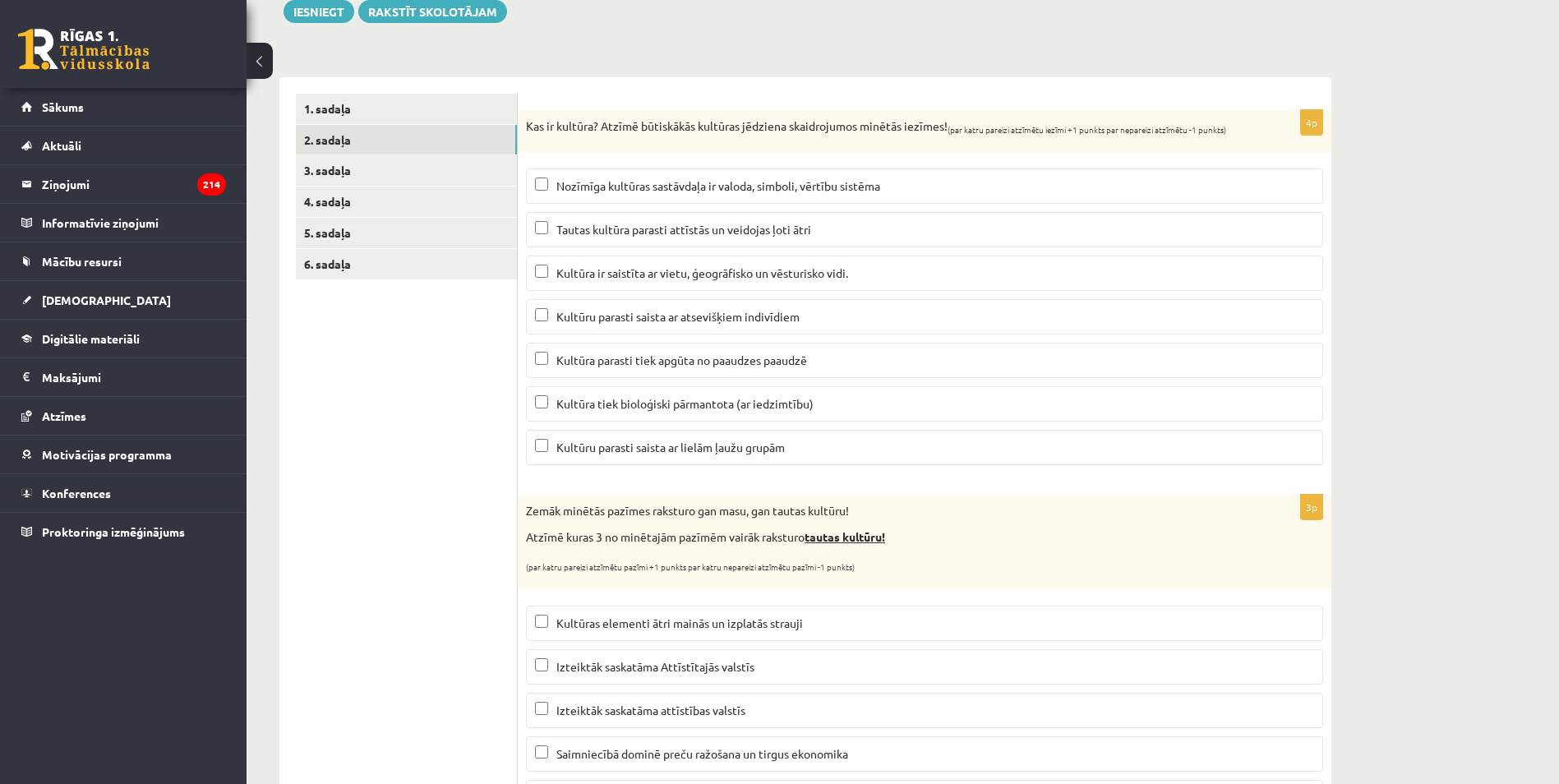
scroll to position [136, 0]
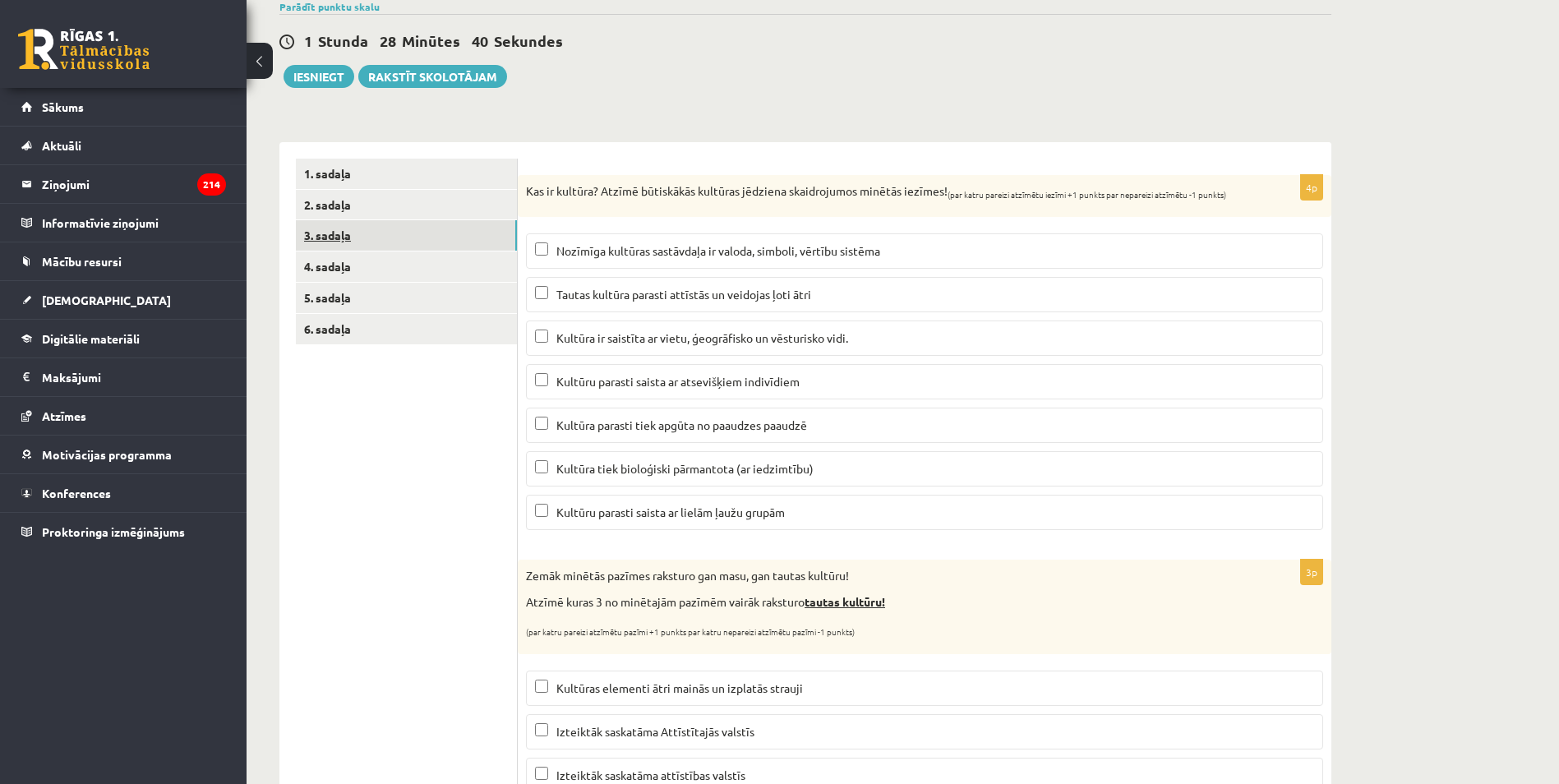
click at [384, 233] on link "3. sadaļa" at bounding box center [407, 235] width 221 height 30
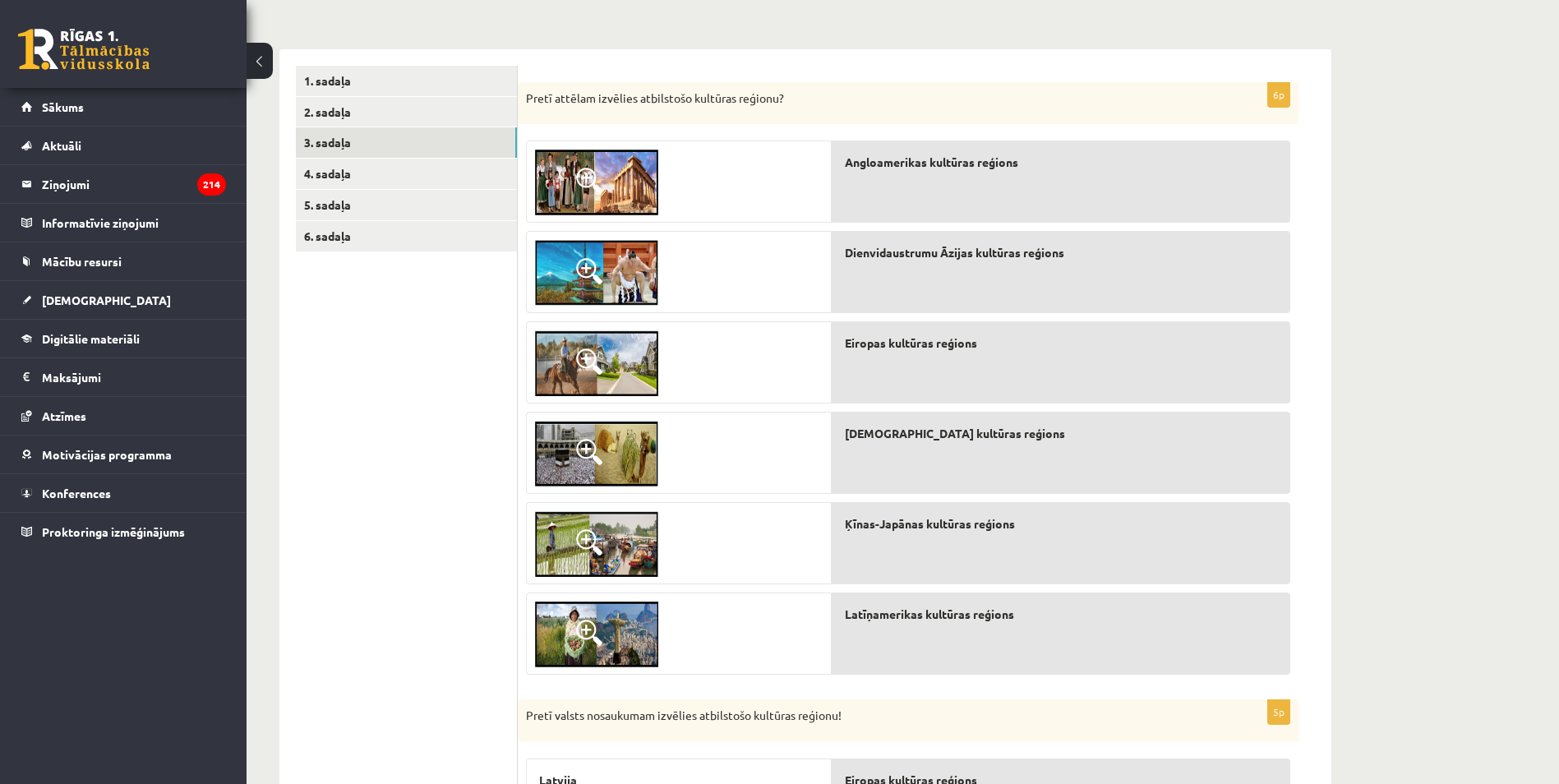
scroll to position [219, 0]
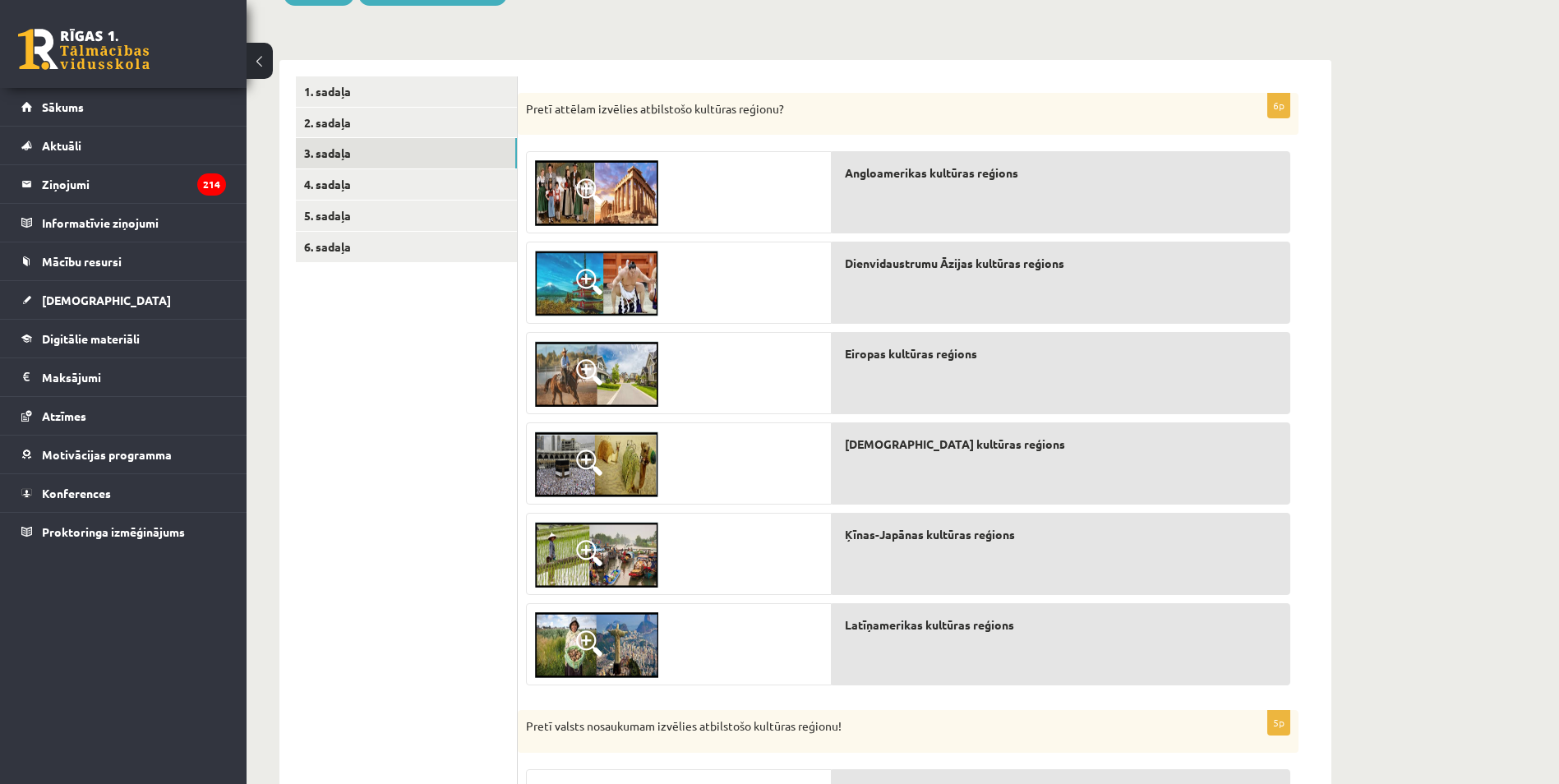
click at [587, 186] on span at bounding box center [589, 191] width 26 height 26
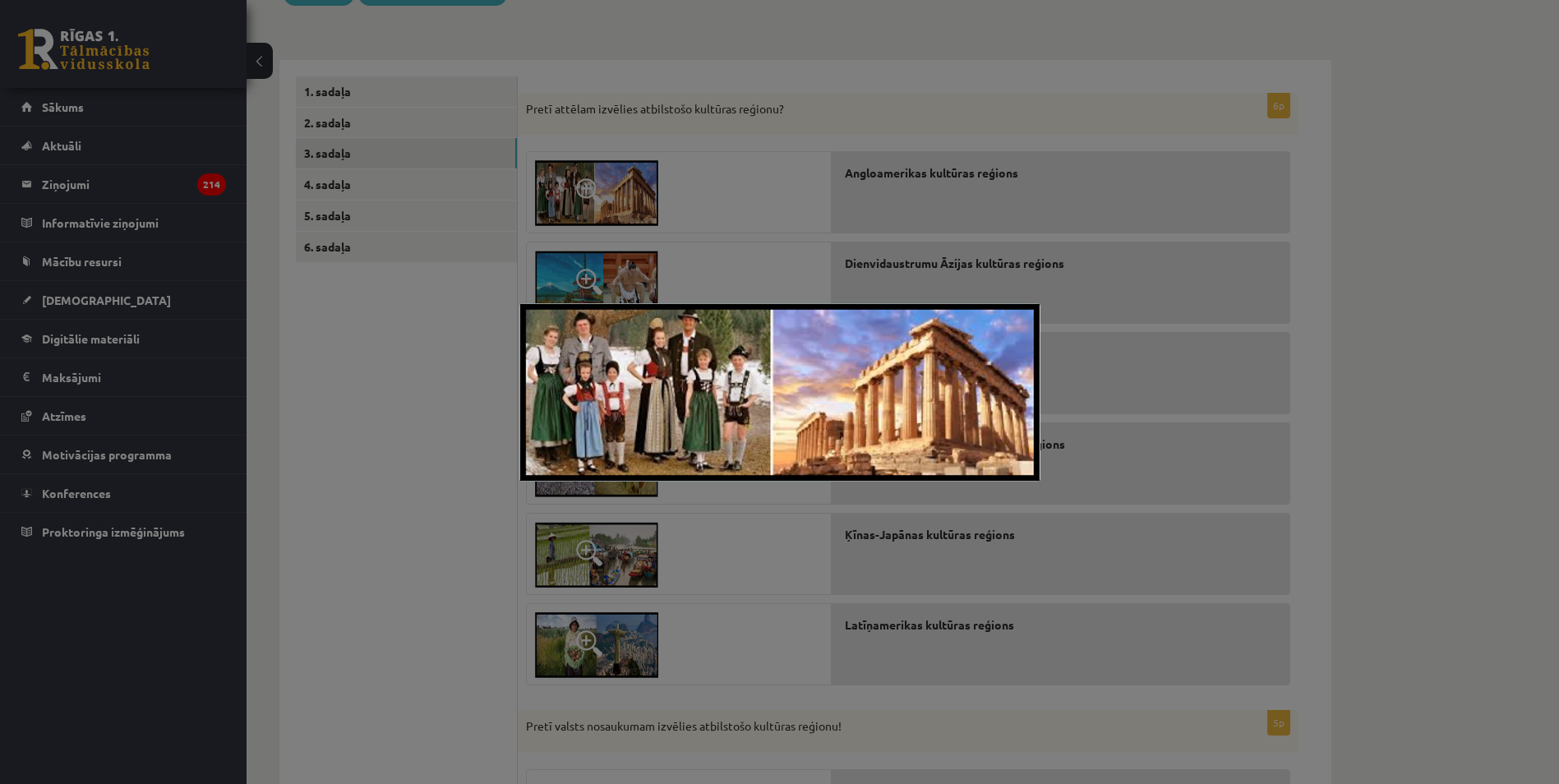
click at [872, 126] on div at bounding box center [779, 392] width 1559 height 784
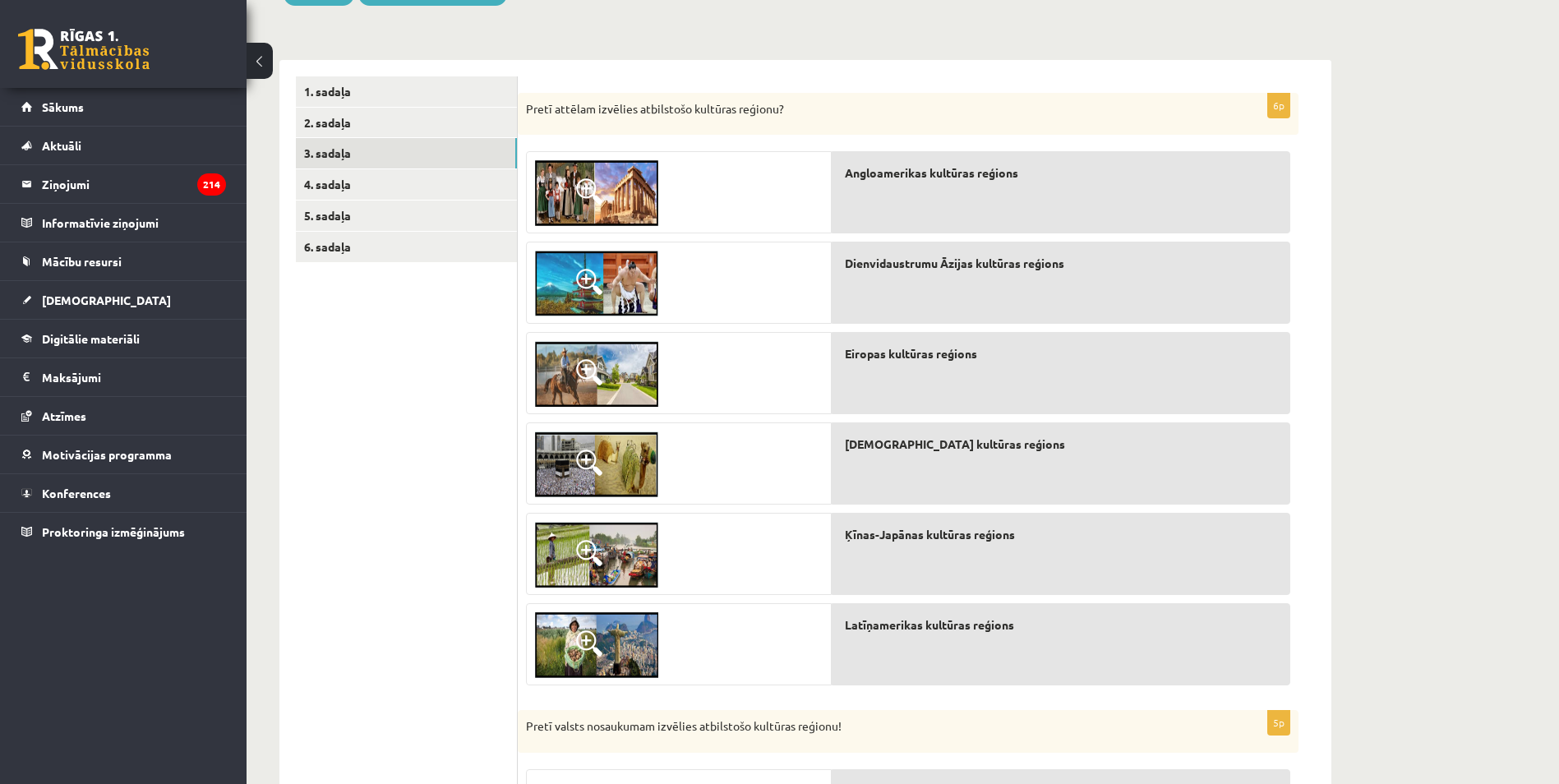
click at [579, 178] on link at bounding box center [596, 193] width 140 height 82
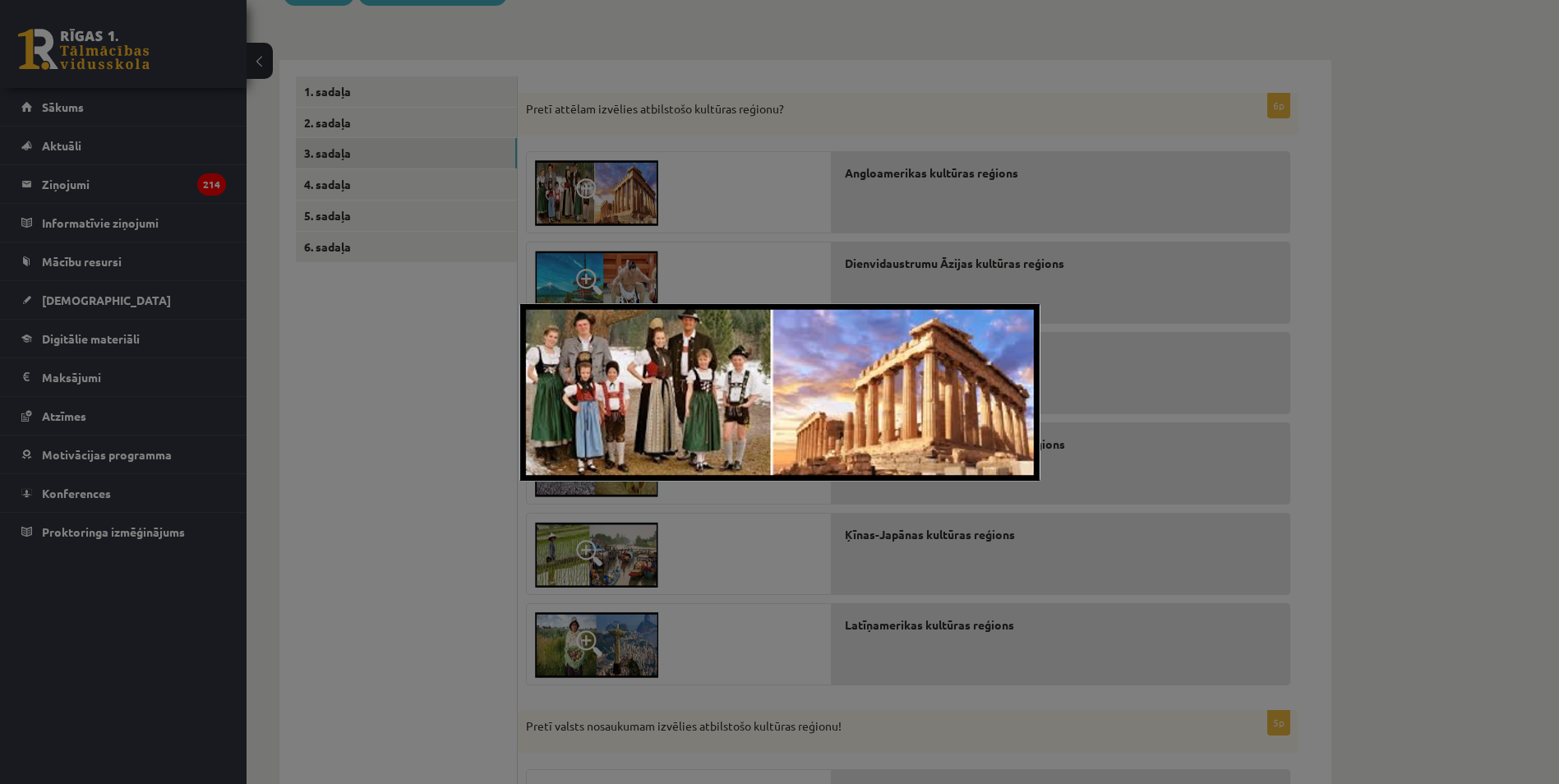
click at [701, 136] on div at bounding box center [779, 392] width 1559 height 784
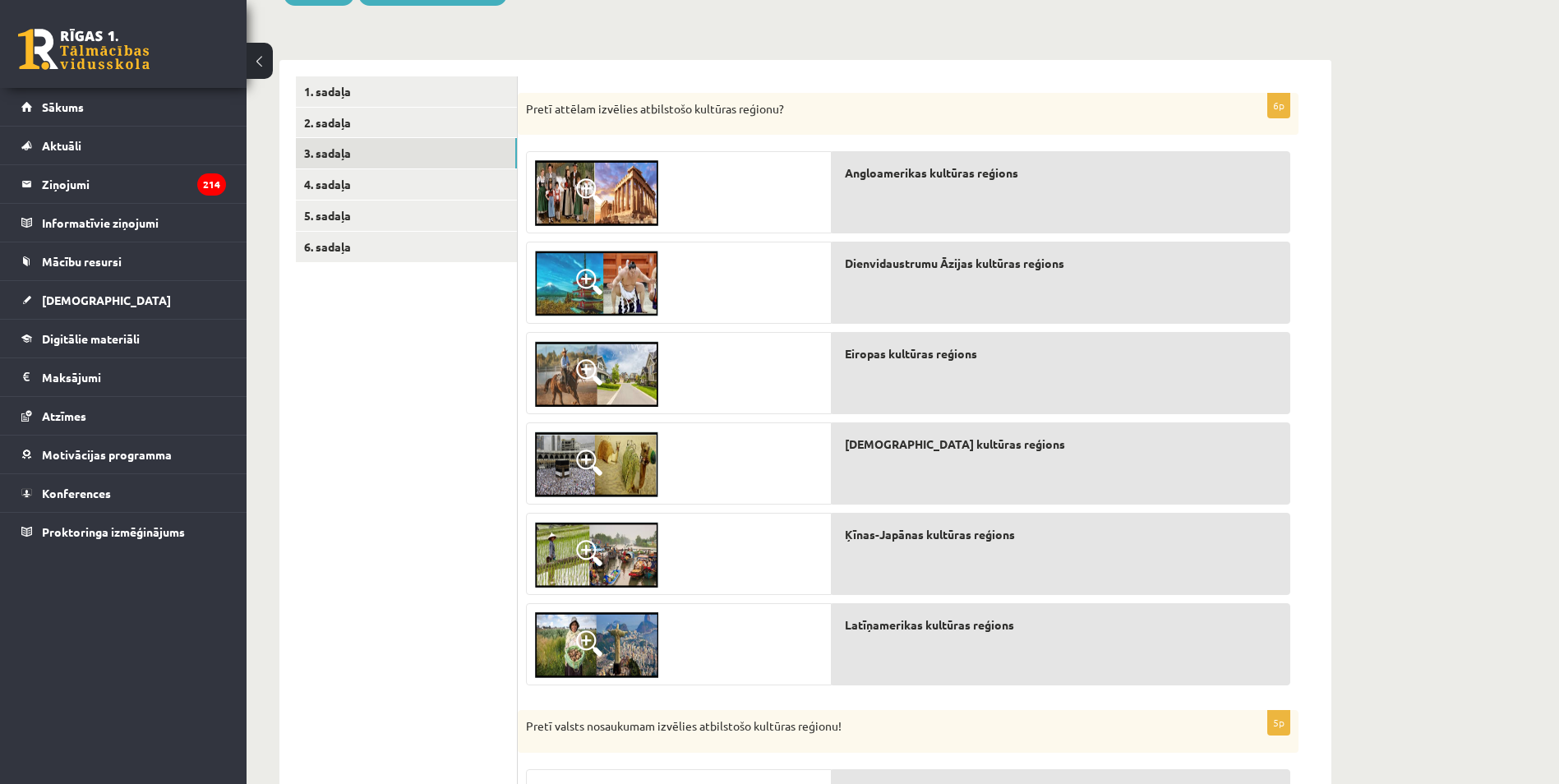
click at [606, 276] on img at bounding box center [597, 284] width 123 height 66
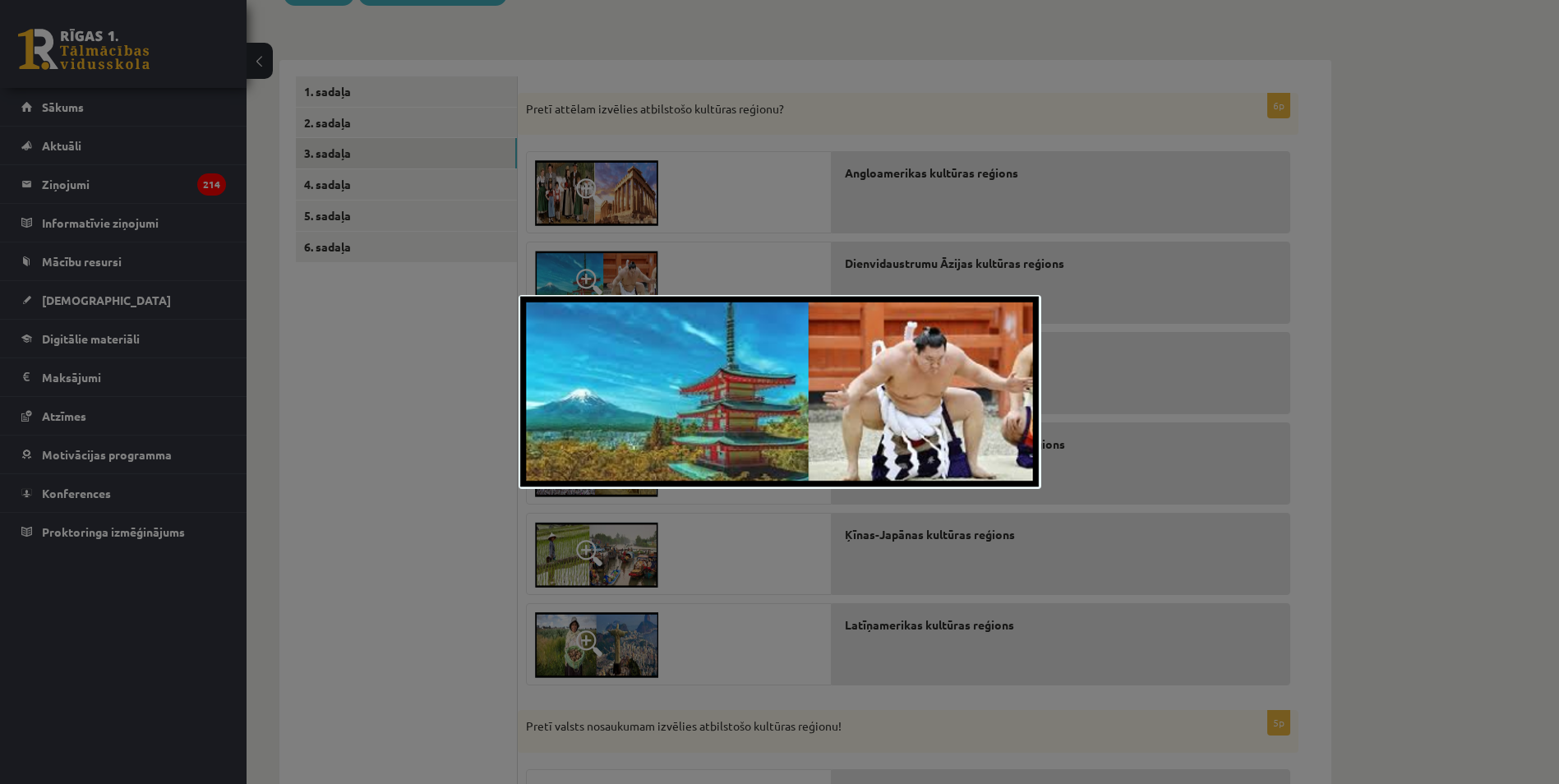
click at [632, 188] on div at bounding box center [779, 392] width 1559 height 784
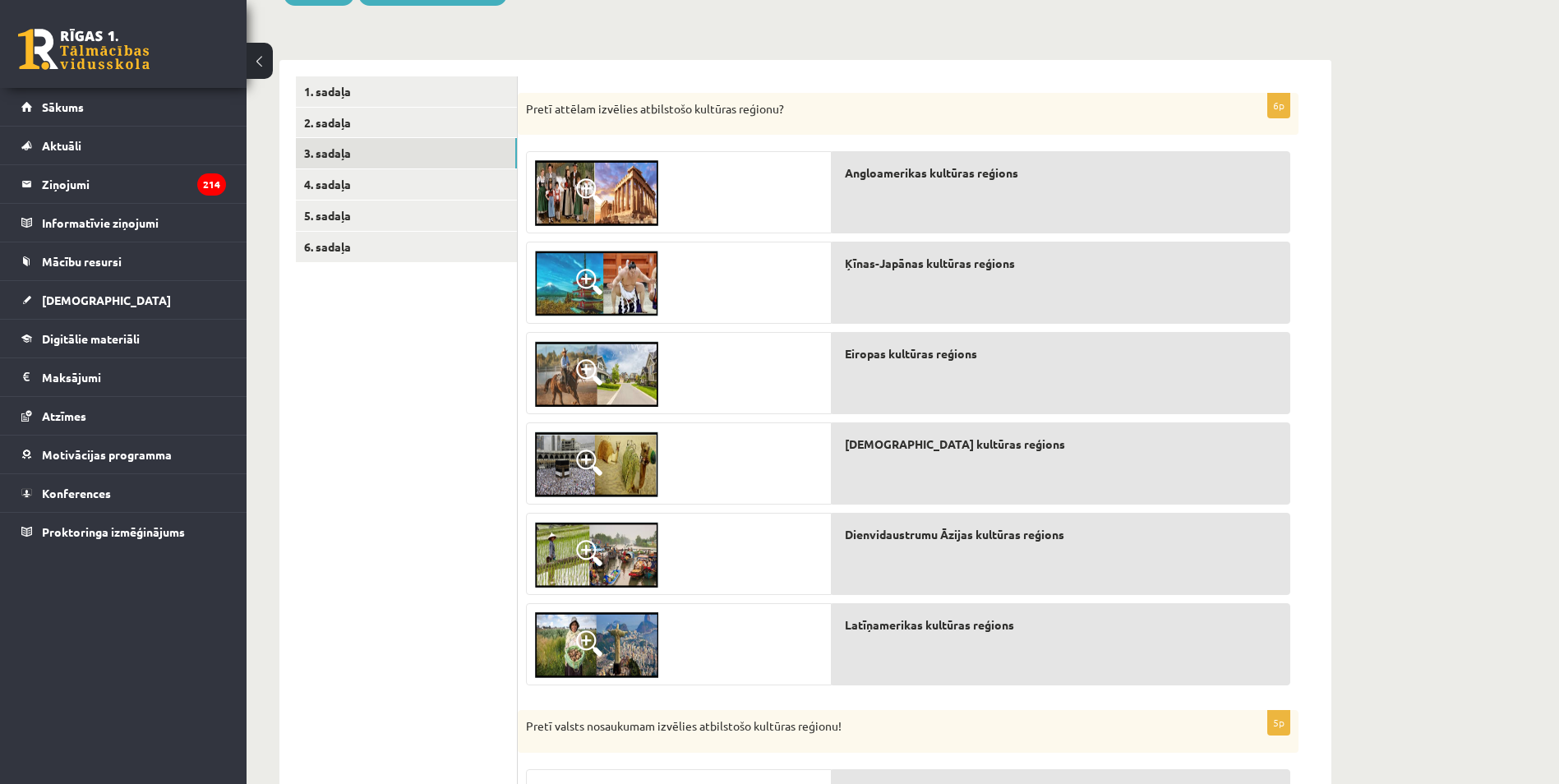
click at [582, 469] on span at bounding box center [589, 462] width 26 height 26
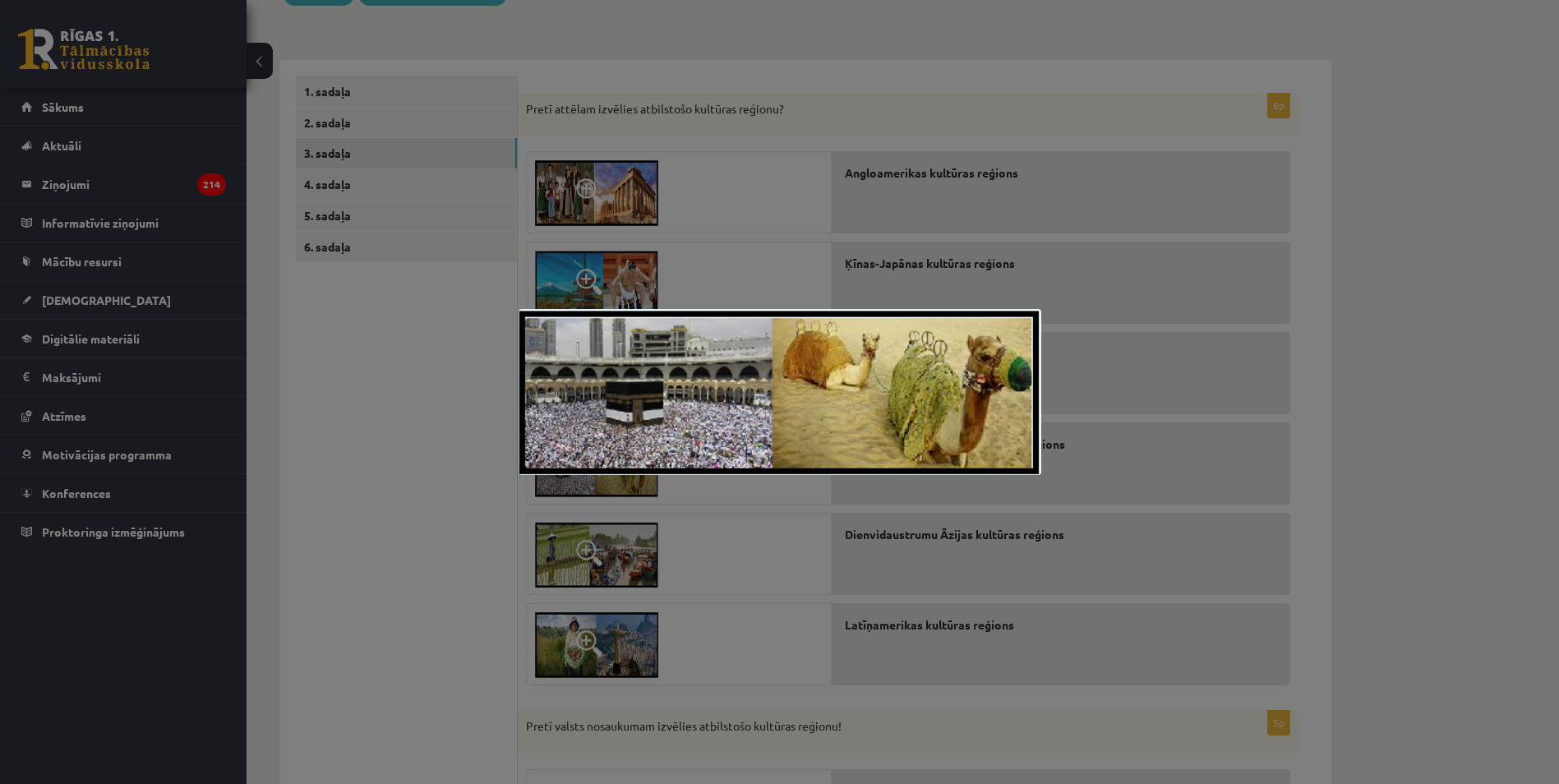
click at [425, 452] on div at bounding box center [779, 392] width 1559 height 784
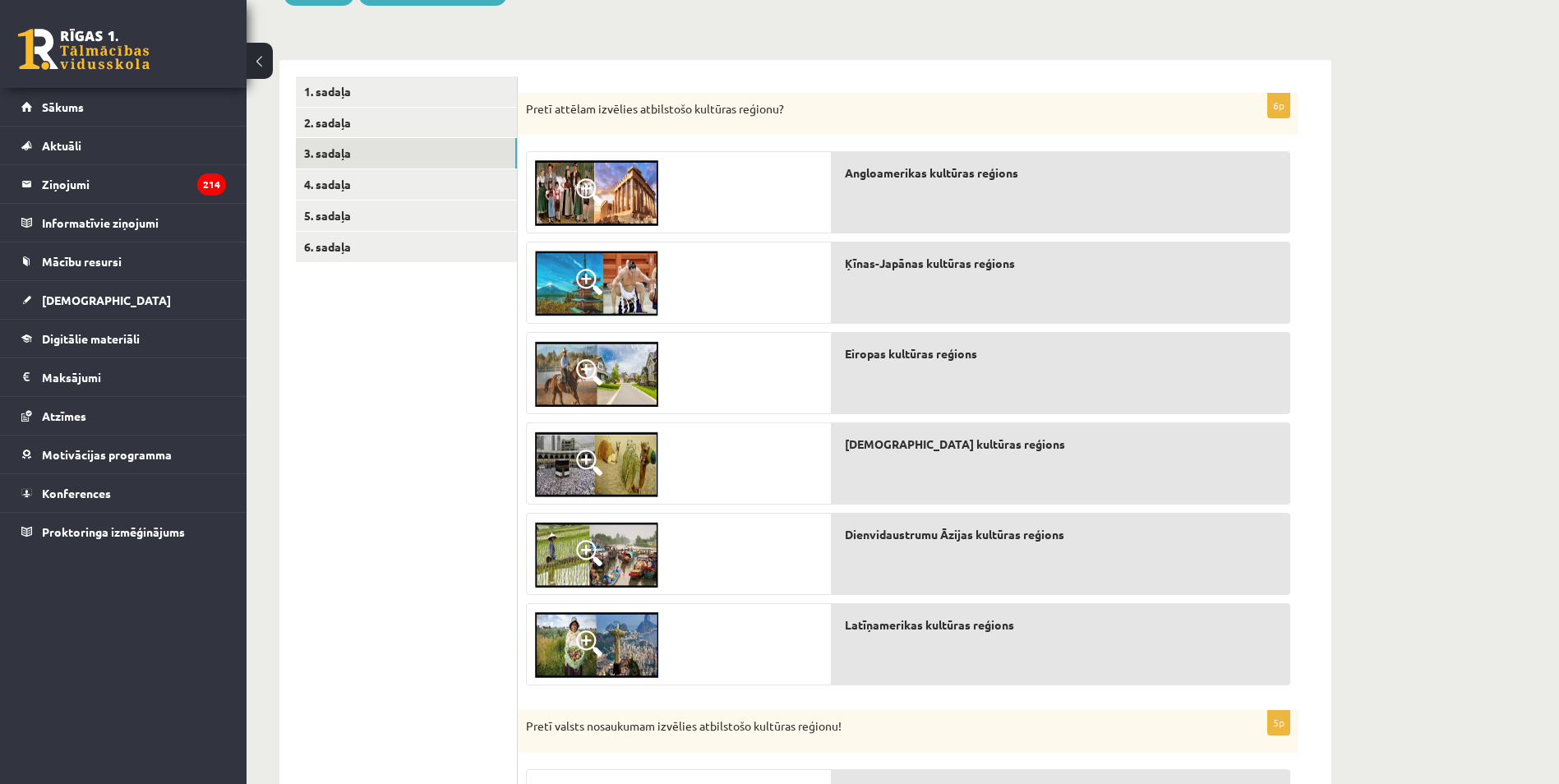
click at [583, 536] on img at bounding box center [597, 555] width 123 height 66
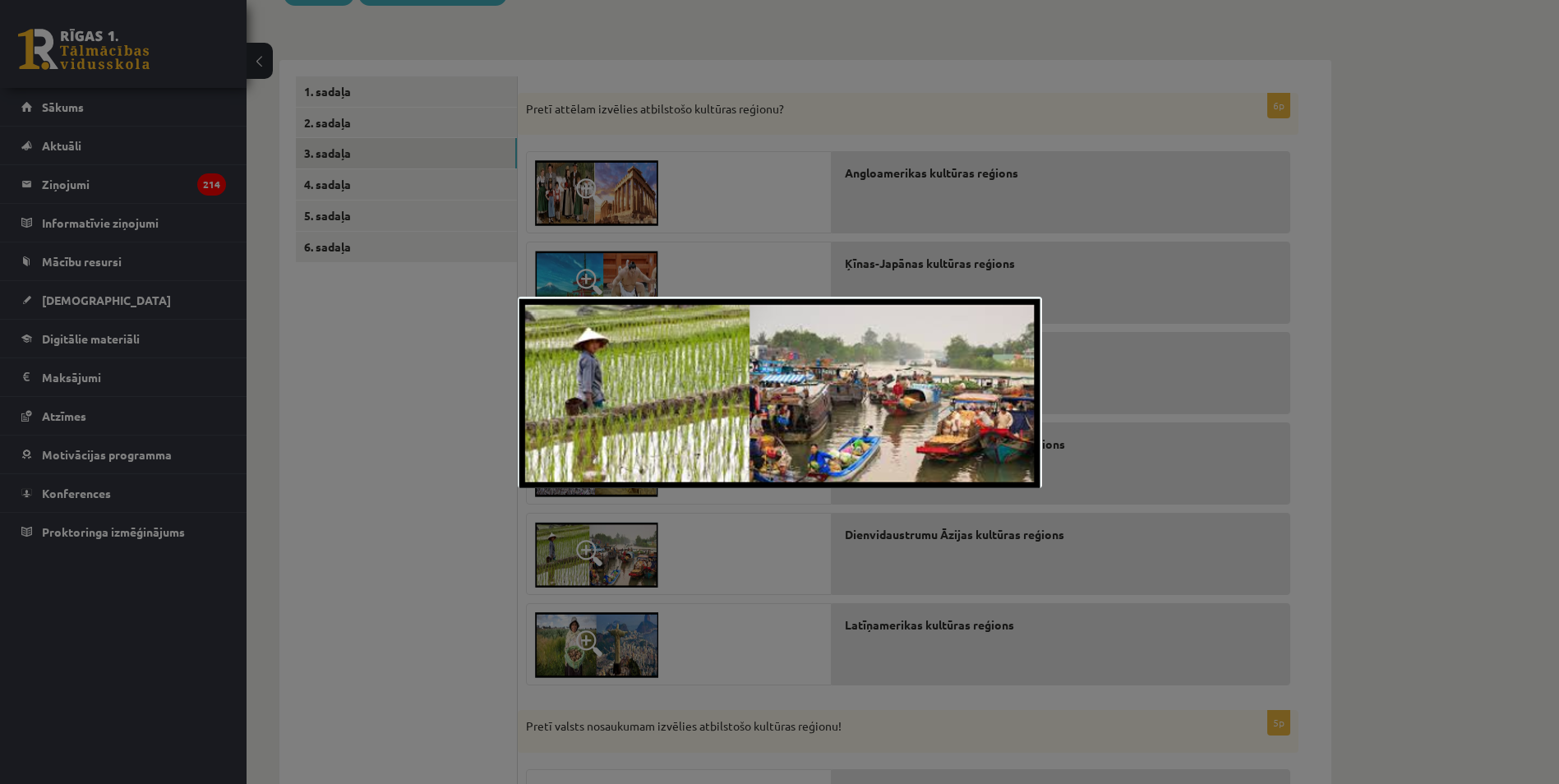
click at [423, 499] on div at bounding box center [779, 392] width 1559 height 784
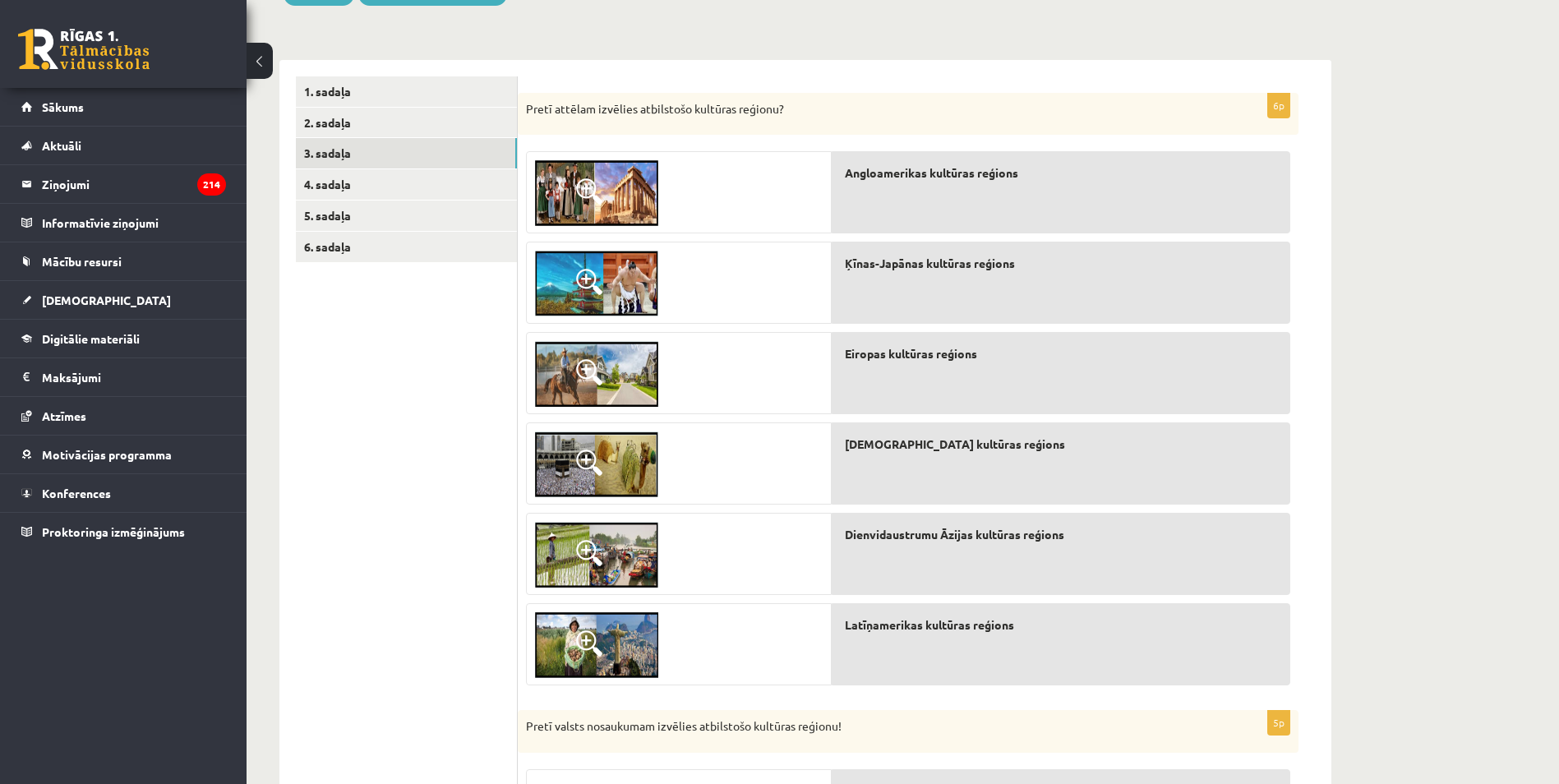
click at [605, 528] on img at bounding box center [597, 555] width 123 height 66
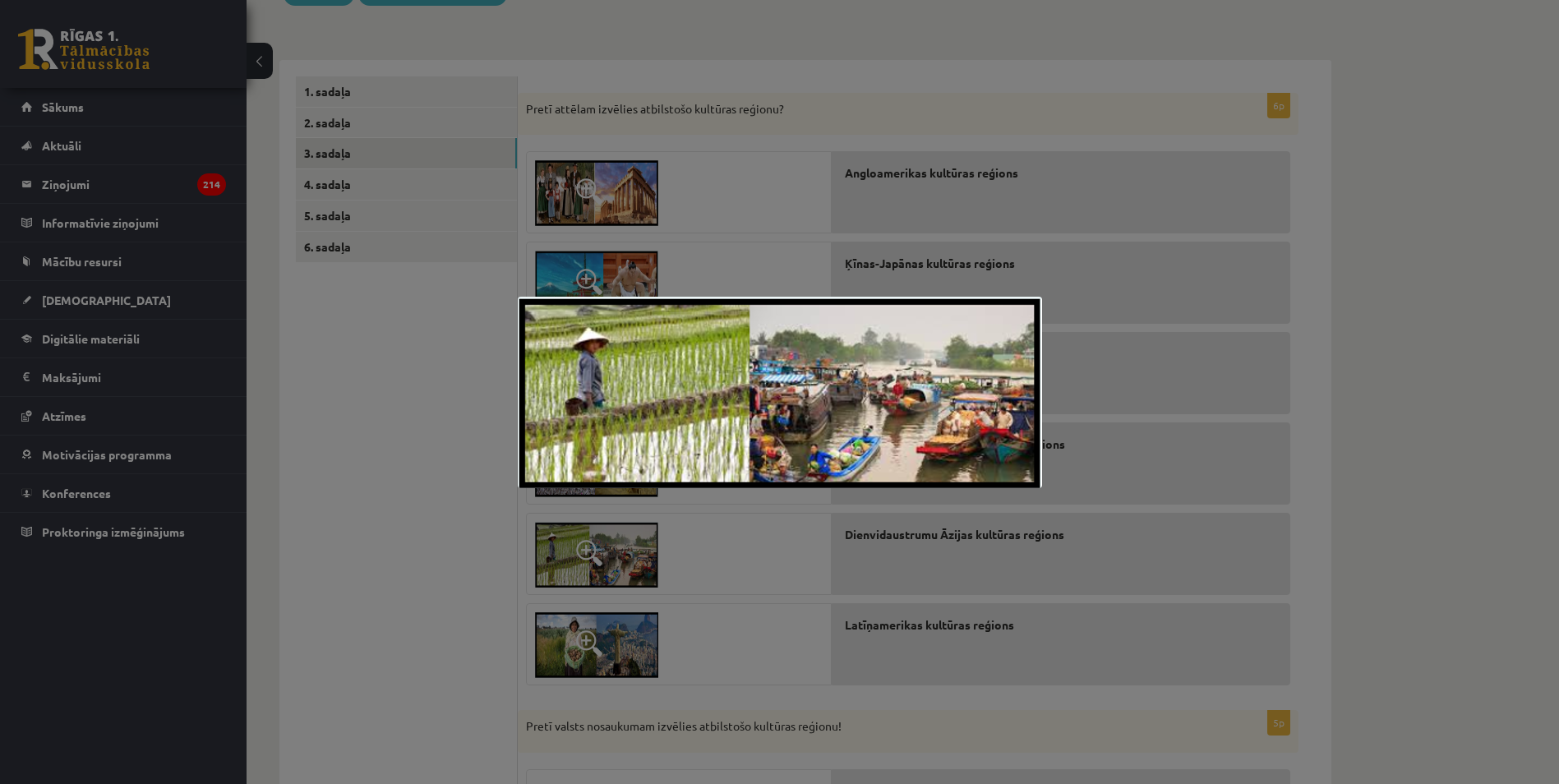
click at [493, 504] on div at bounding box center [779, 392] width 1559 height 784
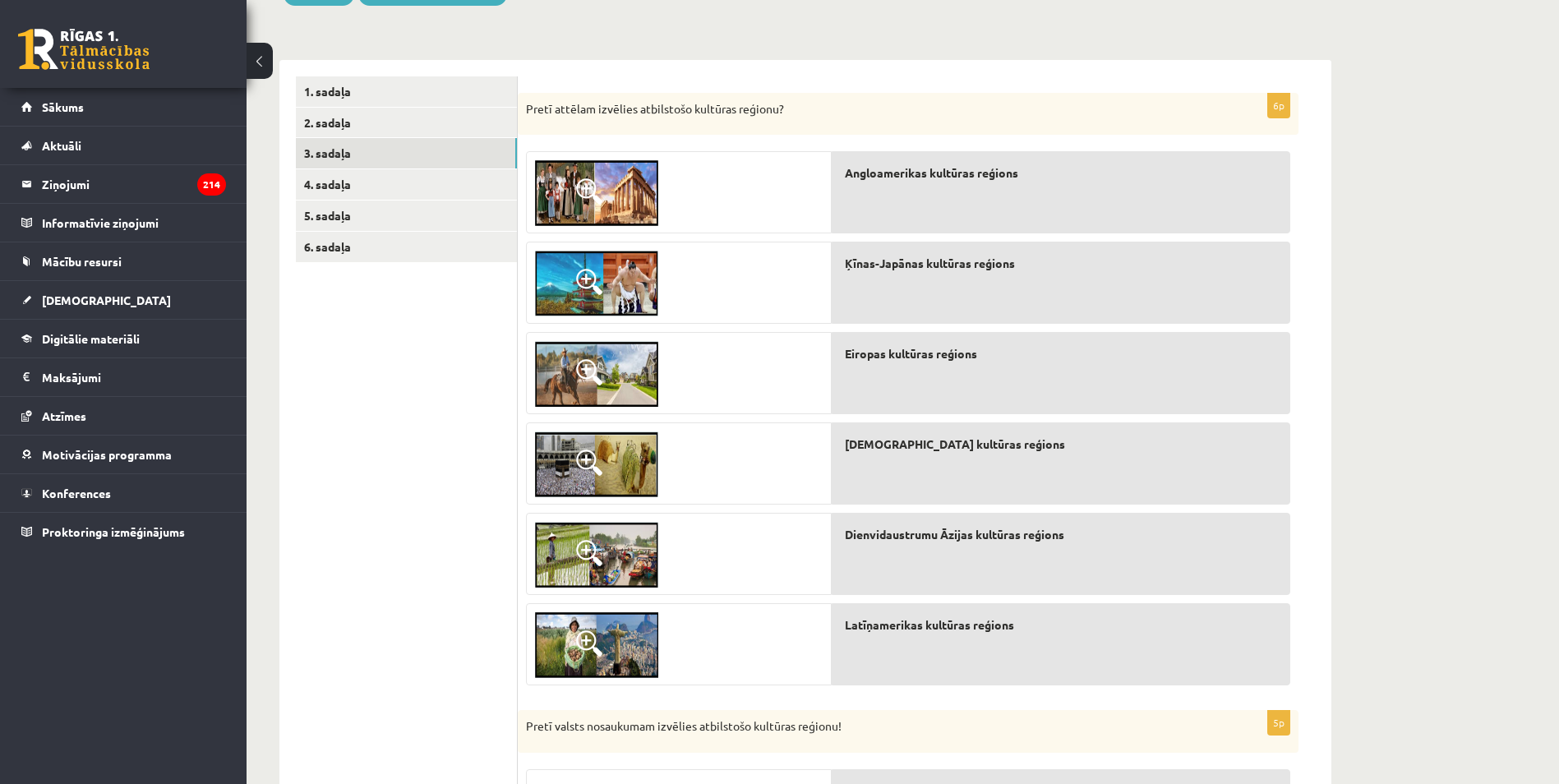
click at [607, 626] on img at bounding box center [597, 645] width 123 height 66
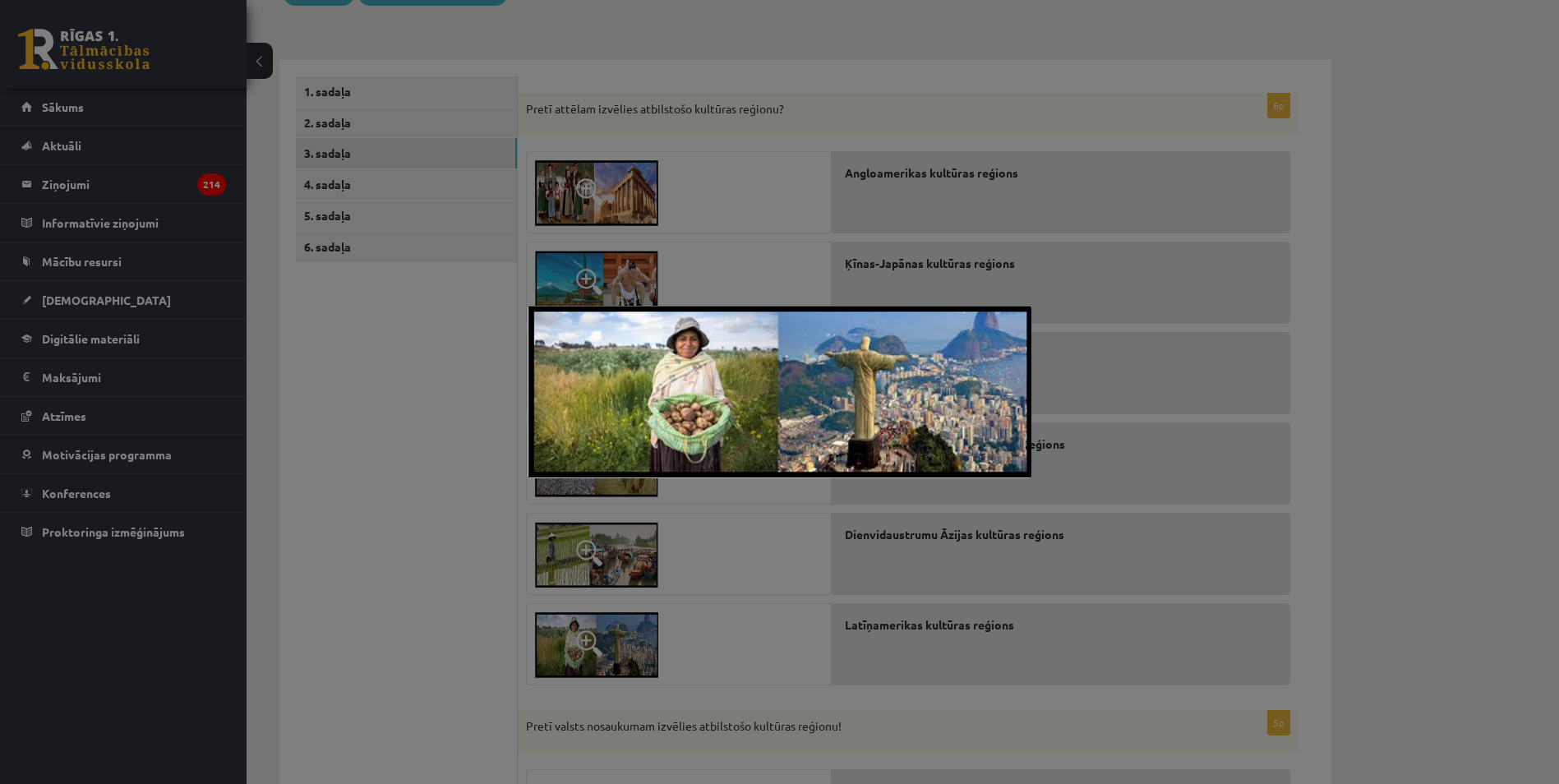
click at [476, 590] on div at bounding box center [779, 392] width 1559 height 784
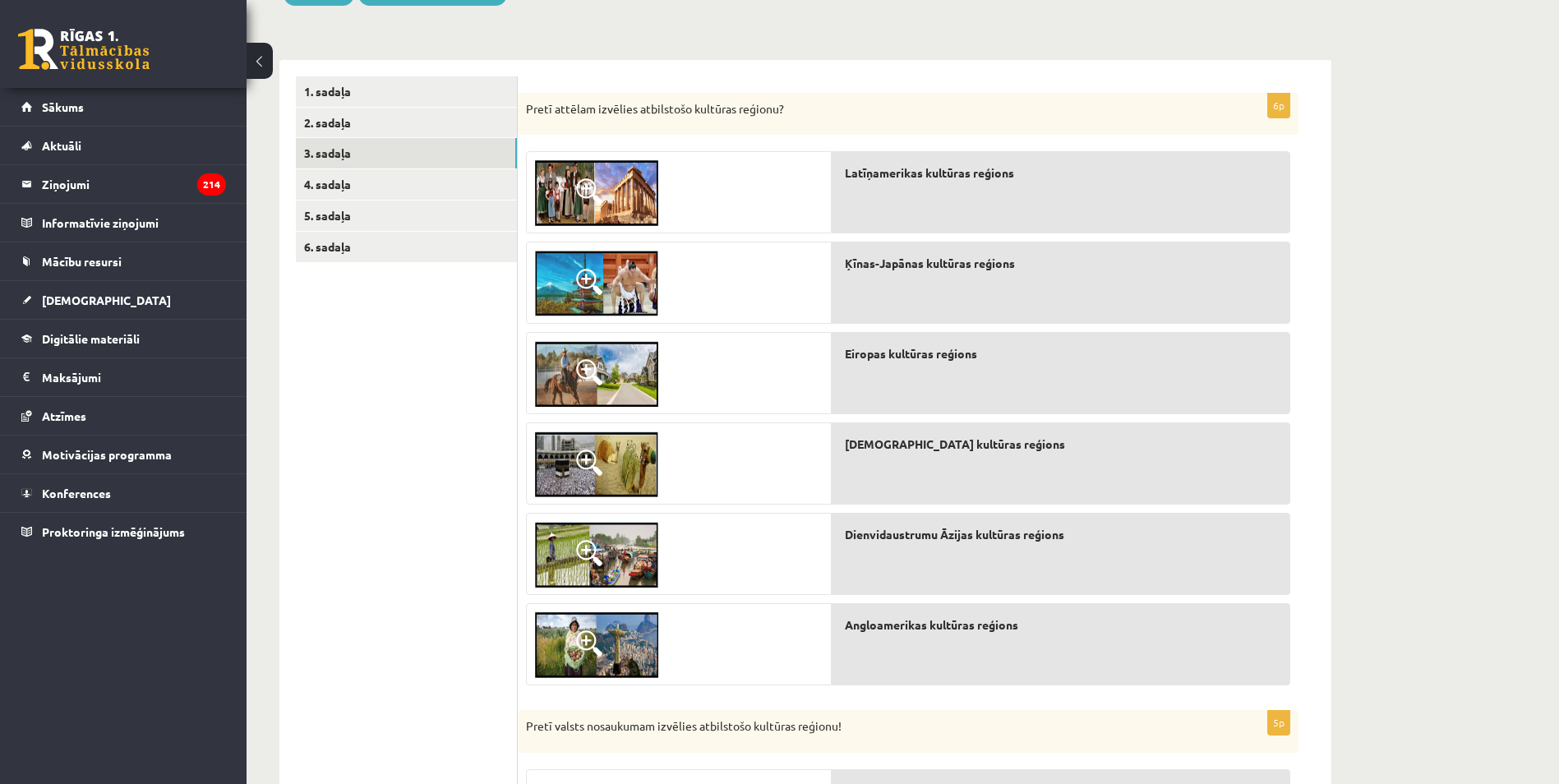
click at [629, 202] on img at bounding box center [597, 194] width 123 height 66
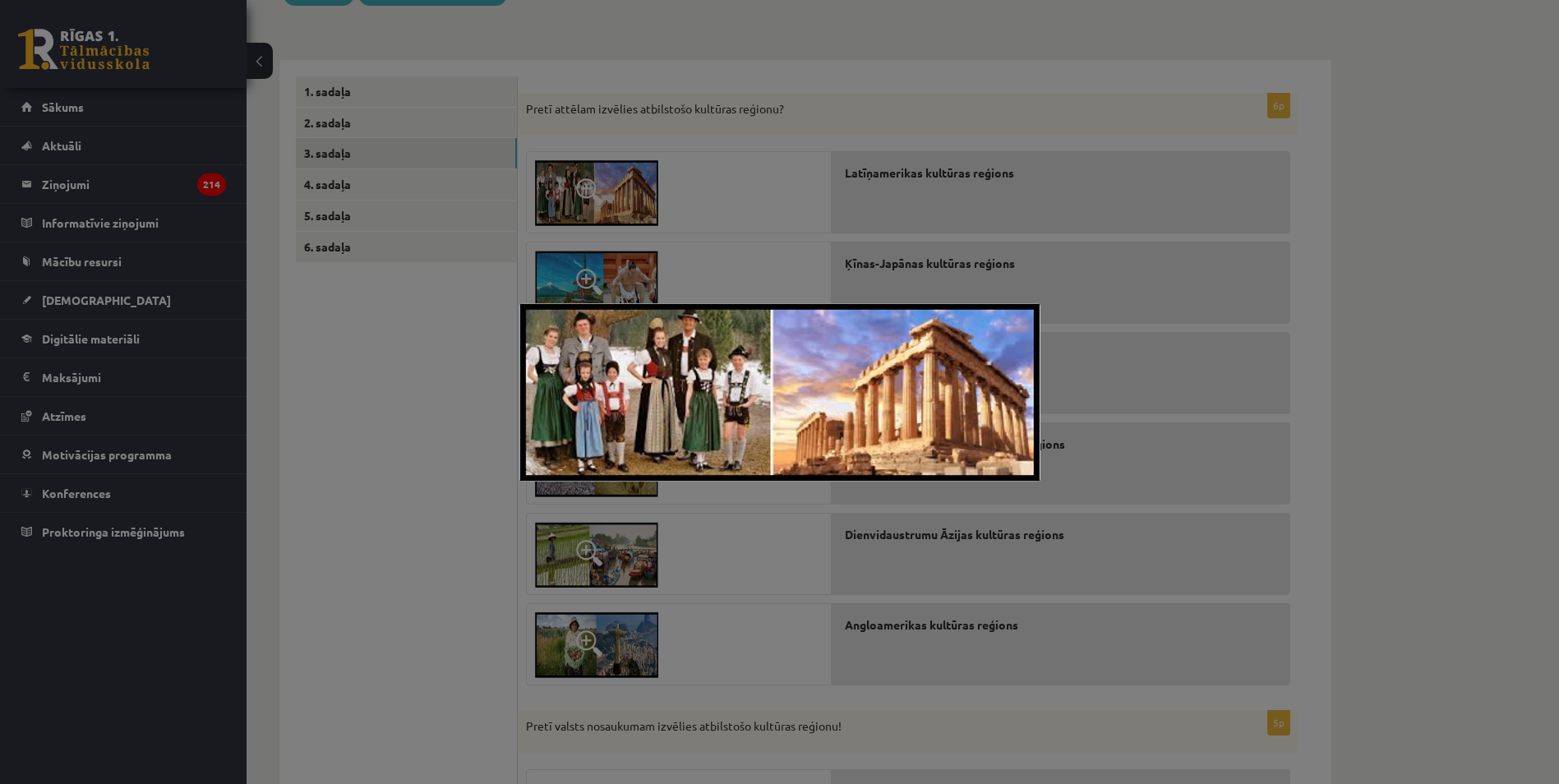
click at [496, 352] on div at bounding box center [779, 392] width 1559 height 784
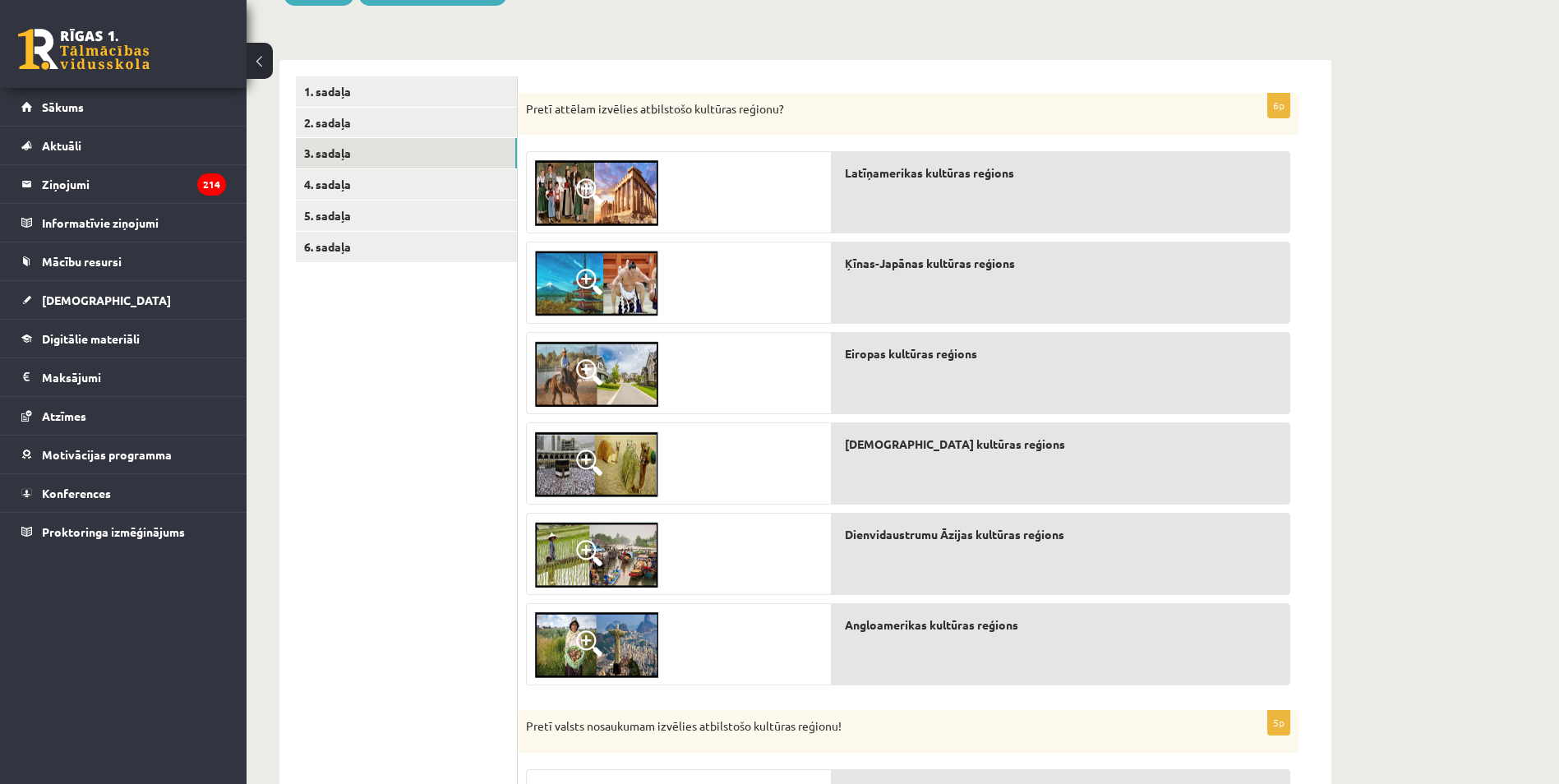
click at [603, 371] on img at bounding box center [597, 374] width 123 height 66
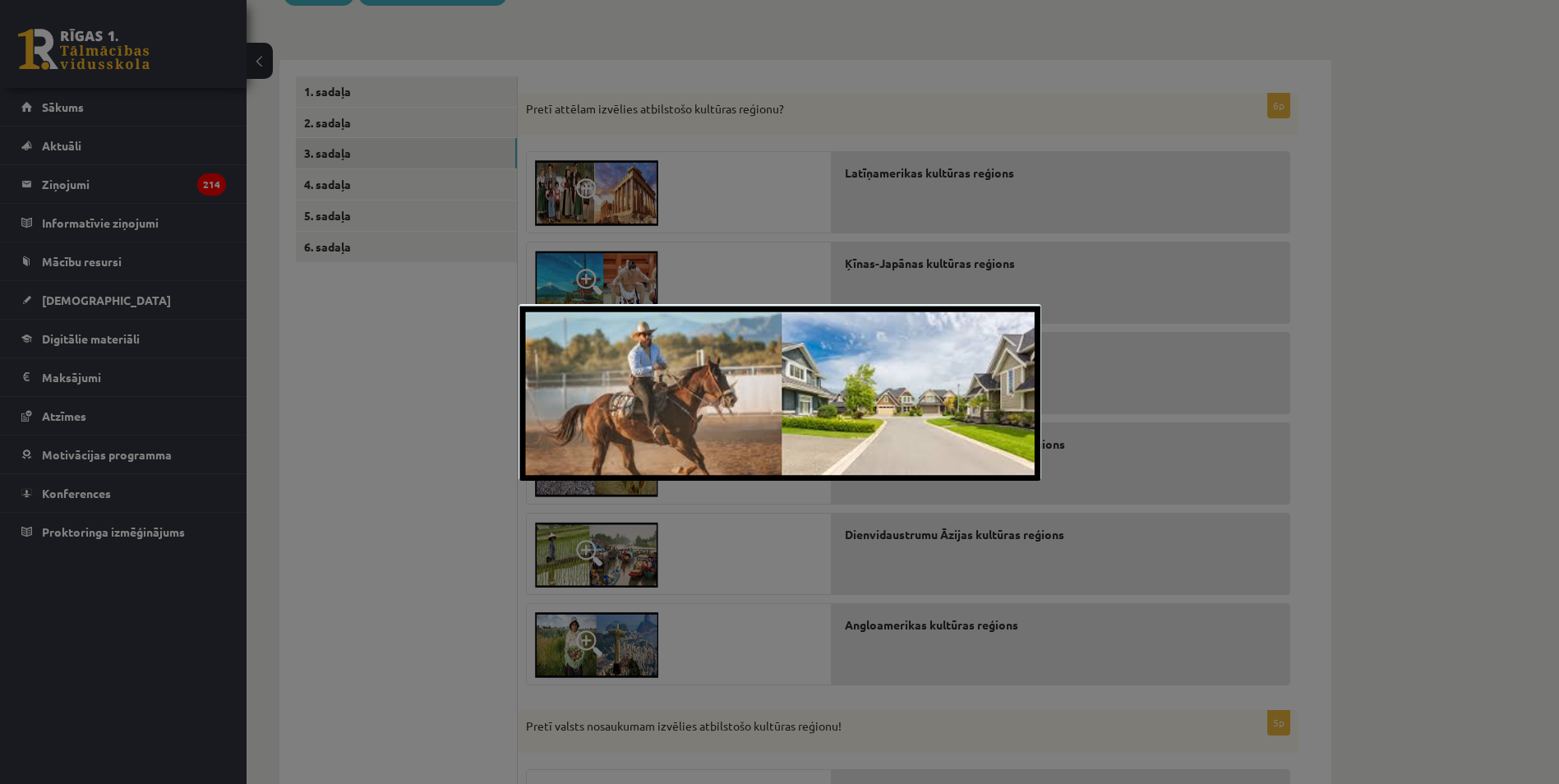
click at [500, 379] on div at bounding box center [779, 392] width 1559 height 784
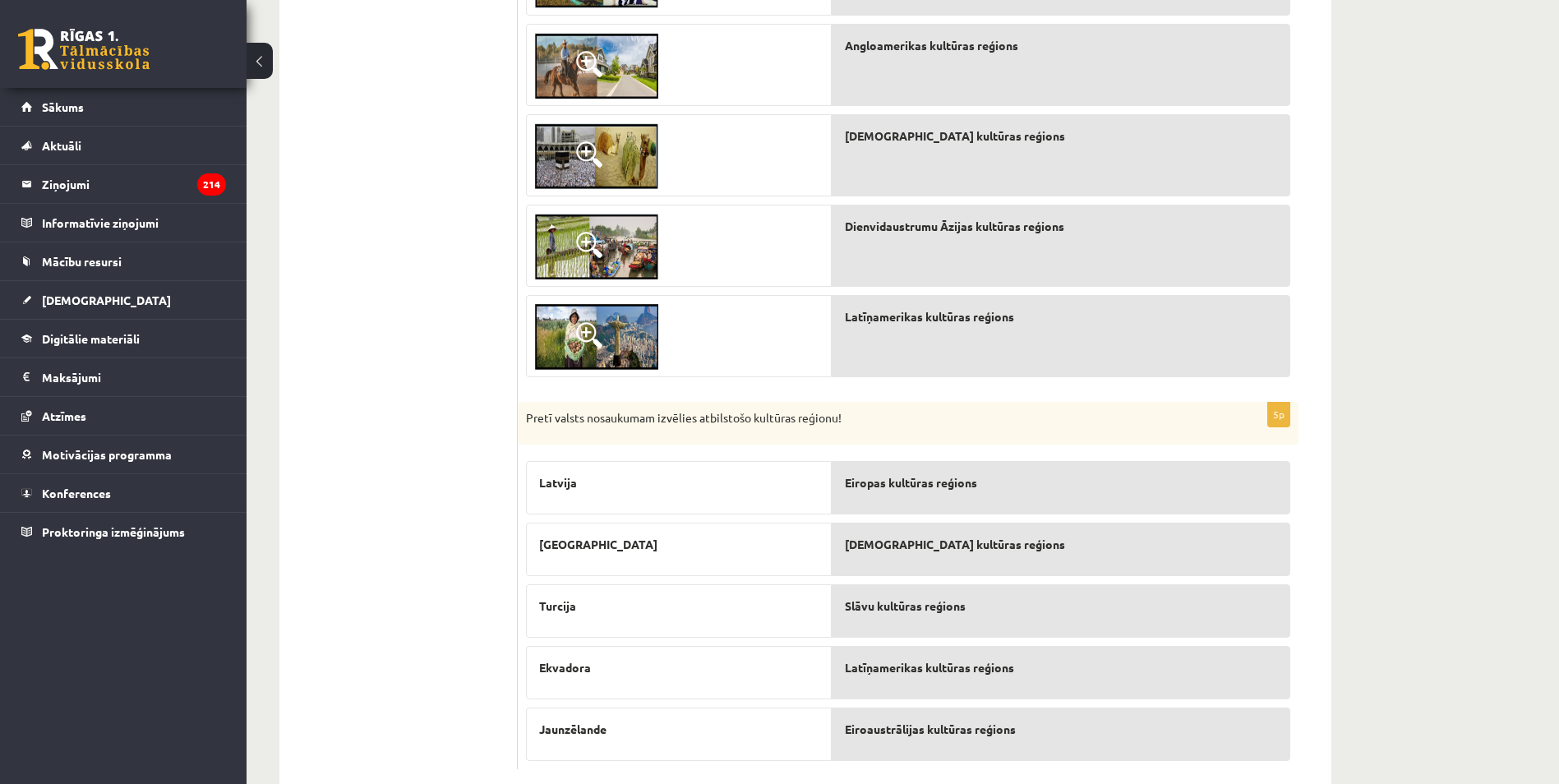
scroll to position [562, 0]
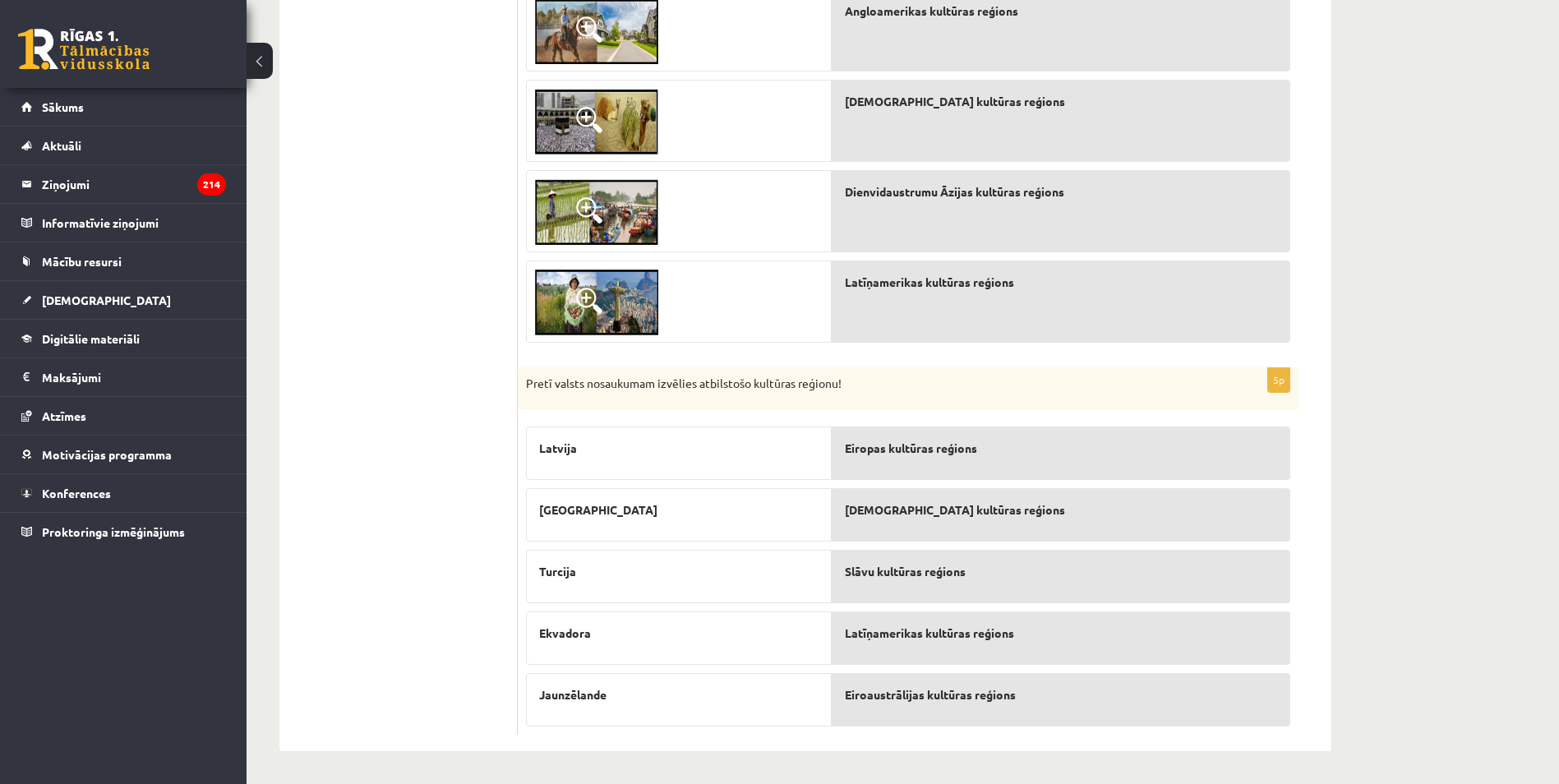
drag, startPoint x: 510, startPoint y: 442, endPoint x: 882, endPoint y: 571, distance: 393.7
click at [882, 571] on div "********* ********* ********* ********* ********* ********* 1. sadaļa 2. sadaļa…" at bounding box center [805, 234] width 1052 height 1033
drag, startPoint x: 882, startPoint y: 571, endPoint x: 378, endPoint y: 434, distance: 522.3
click at [378, 434] on ul "1. sadaļa 2. sadaļa 3. sadaļa 4. sadaļa 5. sadaļa 6. sadaļa" at bounding box center [407, 235] width 222 height 1001
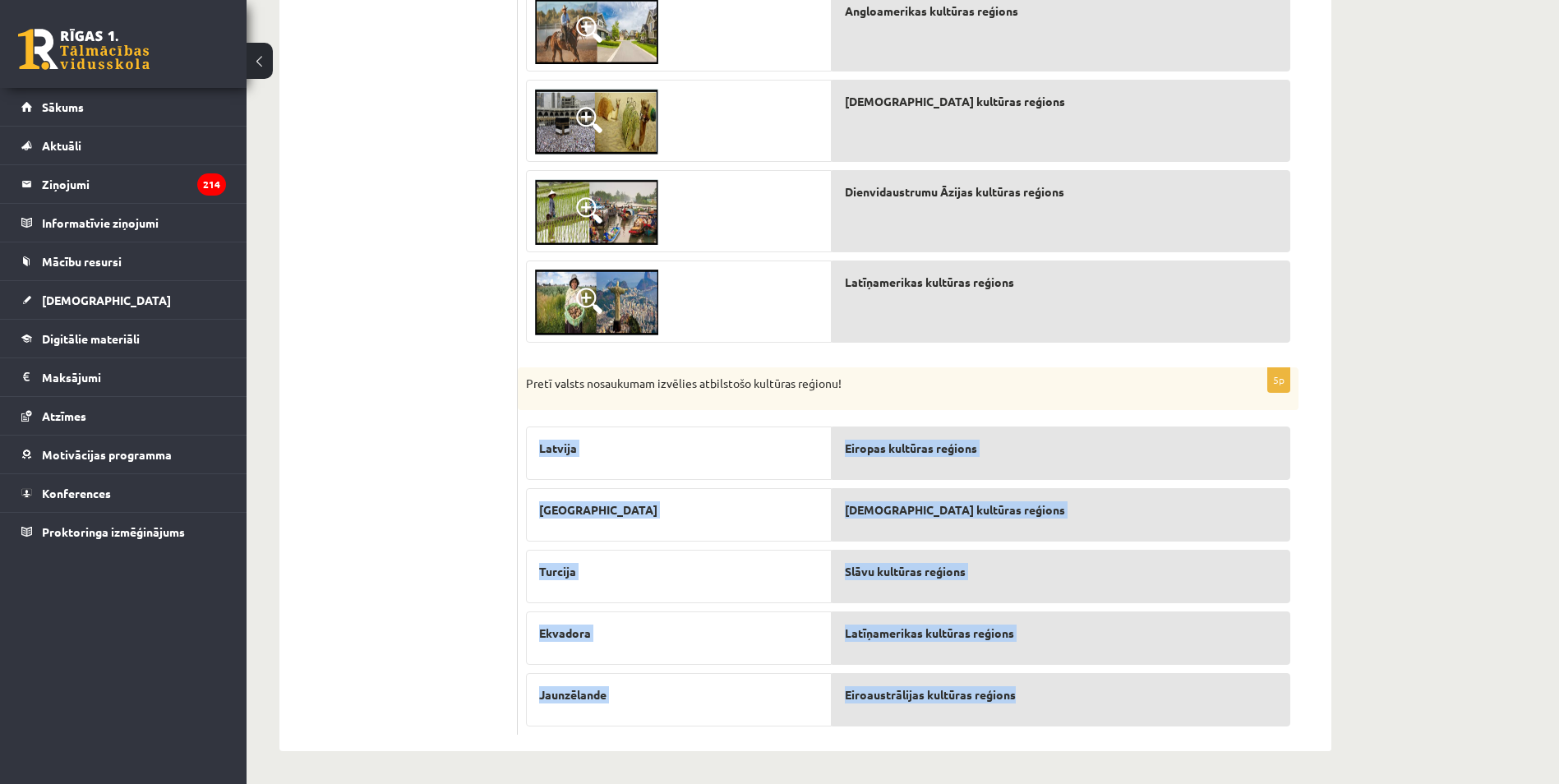
drag, startPoint x: 530, startPoint y: 440, endPoint x: 1052, endPoint y: 701, distance: 583.6
click at [1052, 701] on fieldset "Latvija [GEOGRAPHIC_DATA] [GEOGRAPHIC_DATA] [GEOGRAPHIC_DATA] [GEOGRAPHIC_DATA]…" at bounding box center [908, 572] width 764 height 308
copy fieldset "[GEOGRAPHIC_DATA] [GEOGRAPHIC_DATA] Turcija Ekvadora Jaunzēlande Eiropas kultūr…"
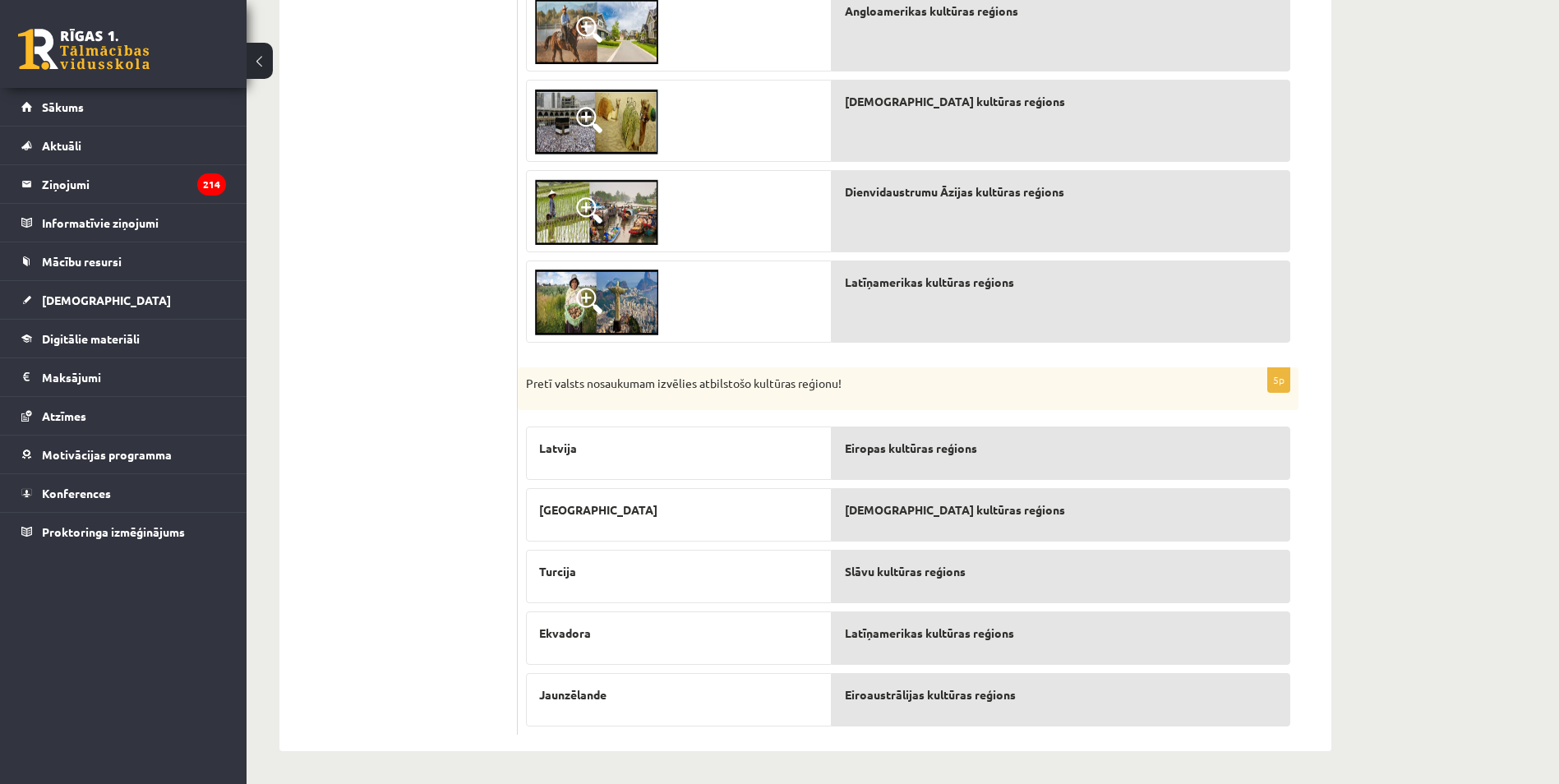
click at [418, 449] on ul "1. sadaļa 2. sadaļa 3. sadaļa 4. sadaļa 5. sadaļa 6. sadaļa" at bounding box center [407, 235] width 222 height 1001
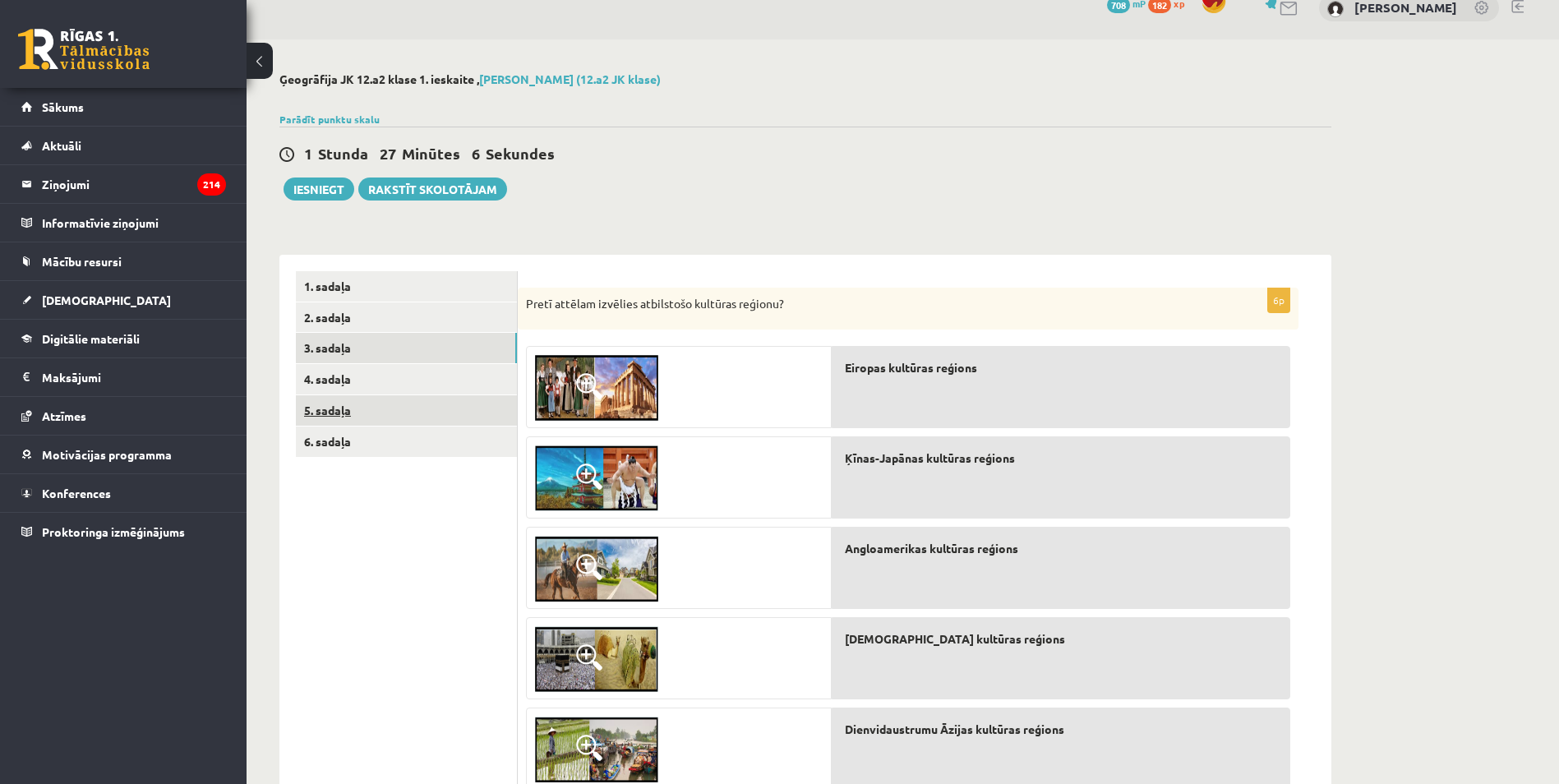
scroll to position [0, 0]
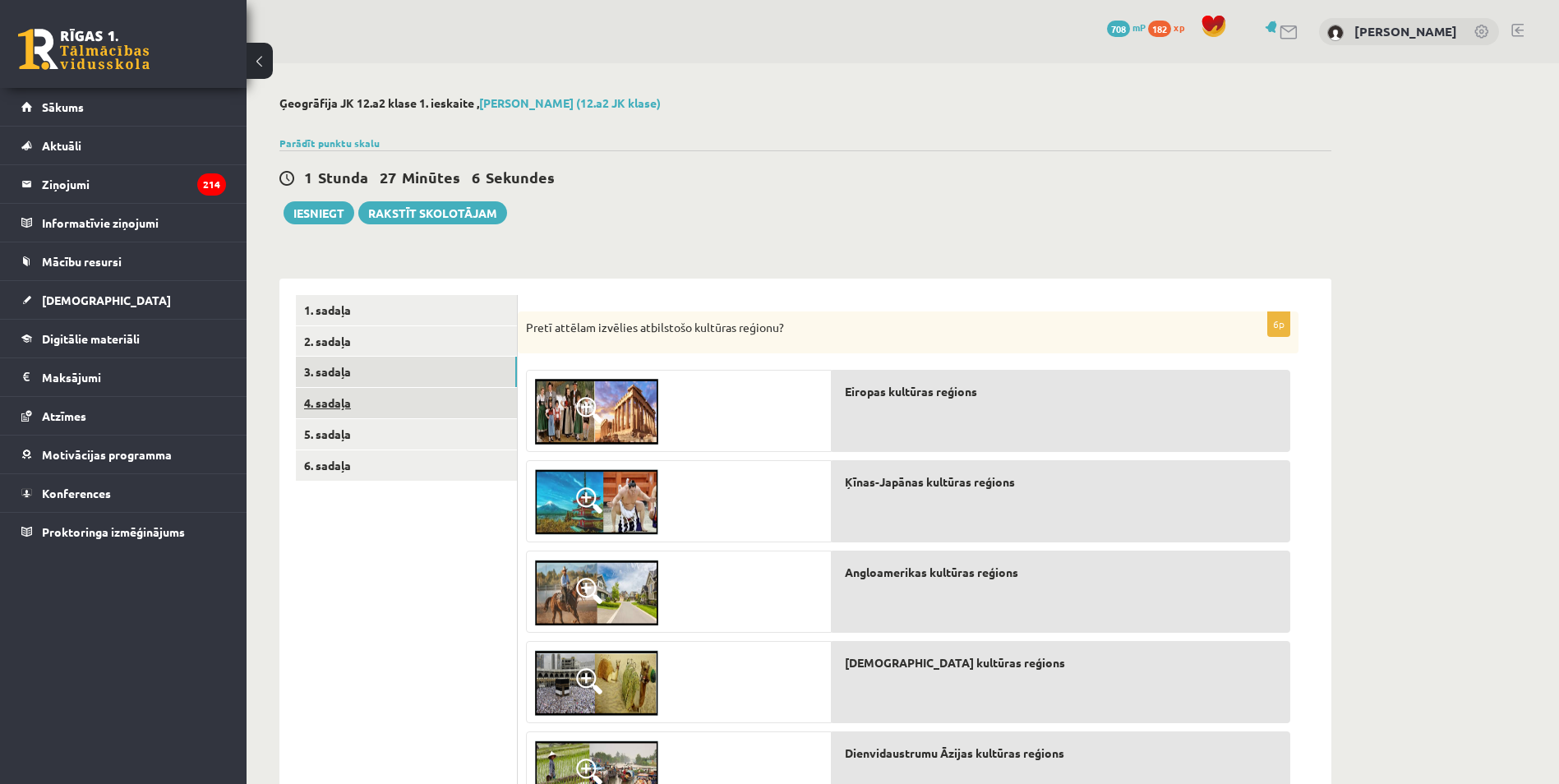
click at [367, 393] on link "4. sadaļa" at bounding box center [407, 403] width 221 height 30
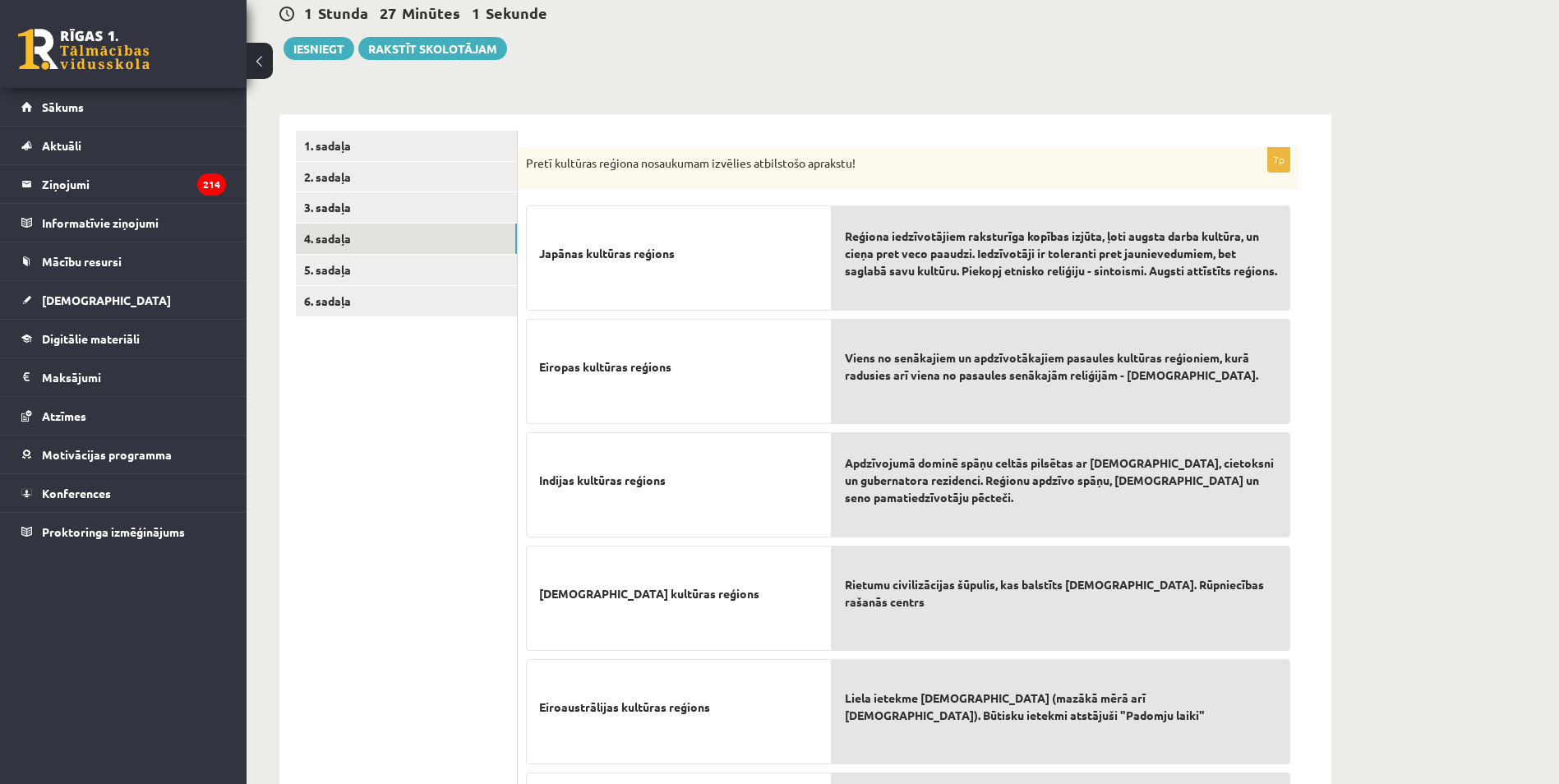
scroll to position [430, 0]
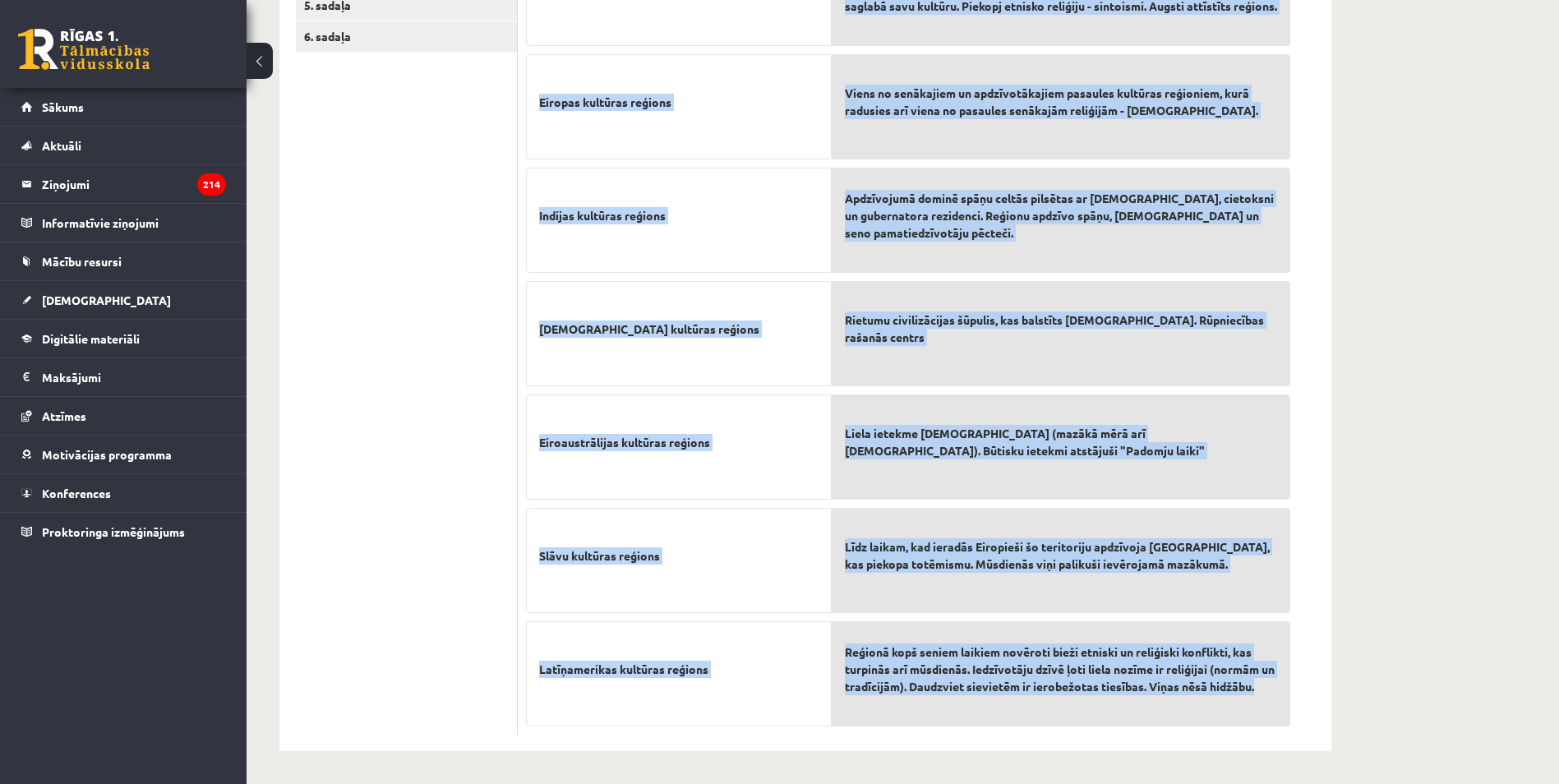
drag, startPoint x: 530, startPoint y: 202, endPoint x: 1281, endPoint y: 696, distance: 898.9
click at [1281, 696] on fieldset "Japānas kultūras reģions Eiropas kultūras reģions Indijas kultūras reģions [DEM…" at bounding box center [908, 329] width 764 height 794
copy fieldset "Loremip dolorsit ametcon Adipisc elitsedd eiusmod Tempori utlabore etdolor Magn…"
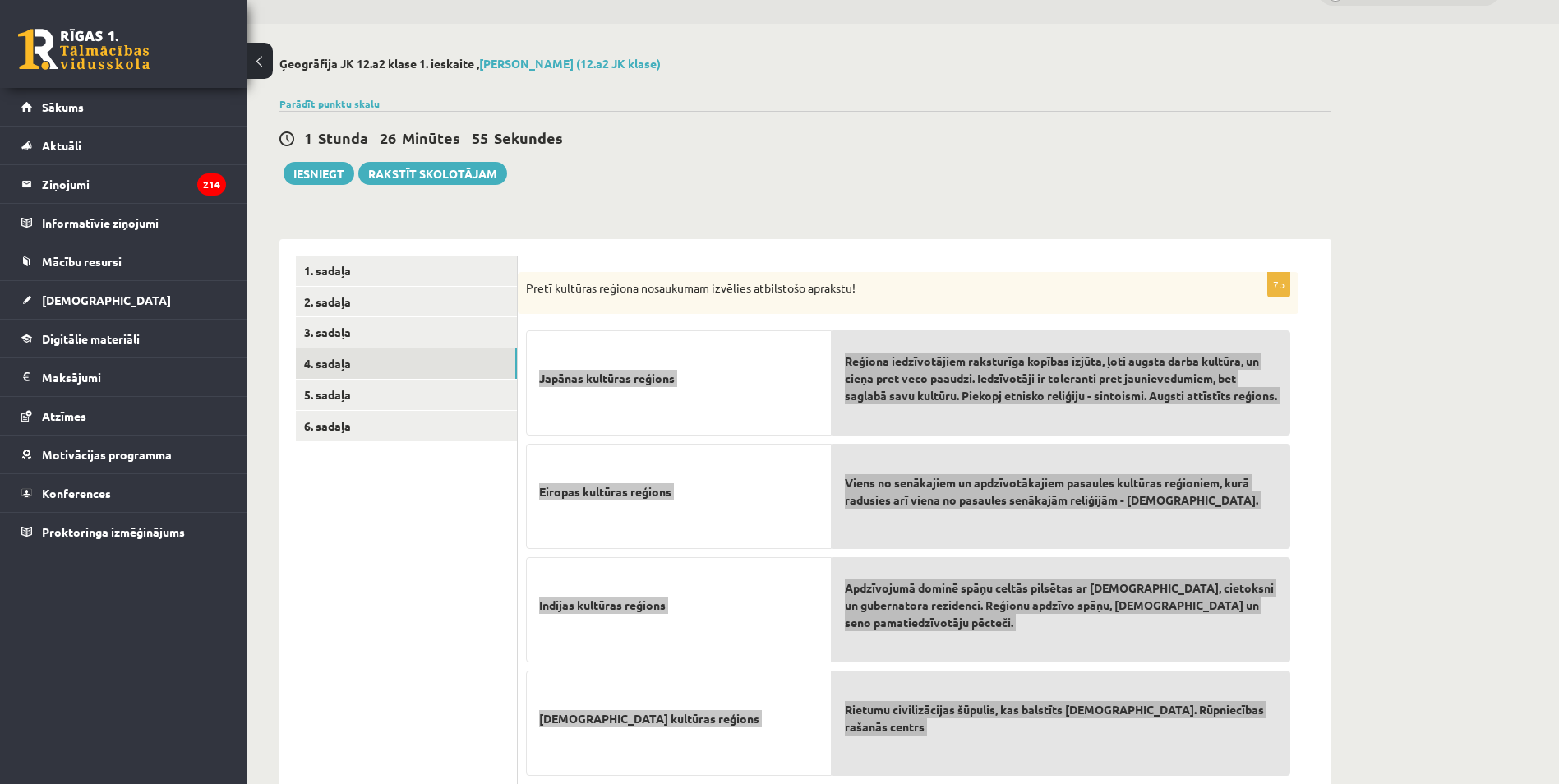
scroll to position [0, 0]
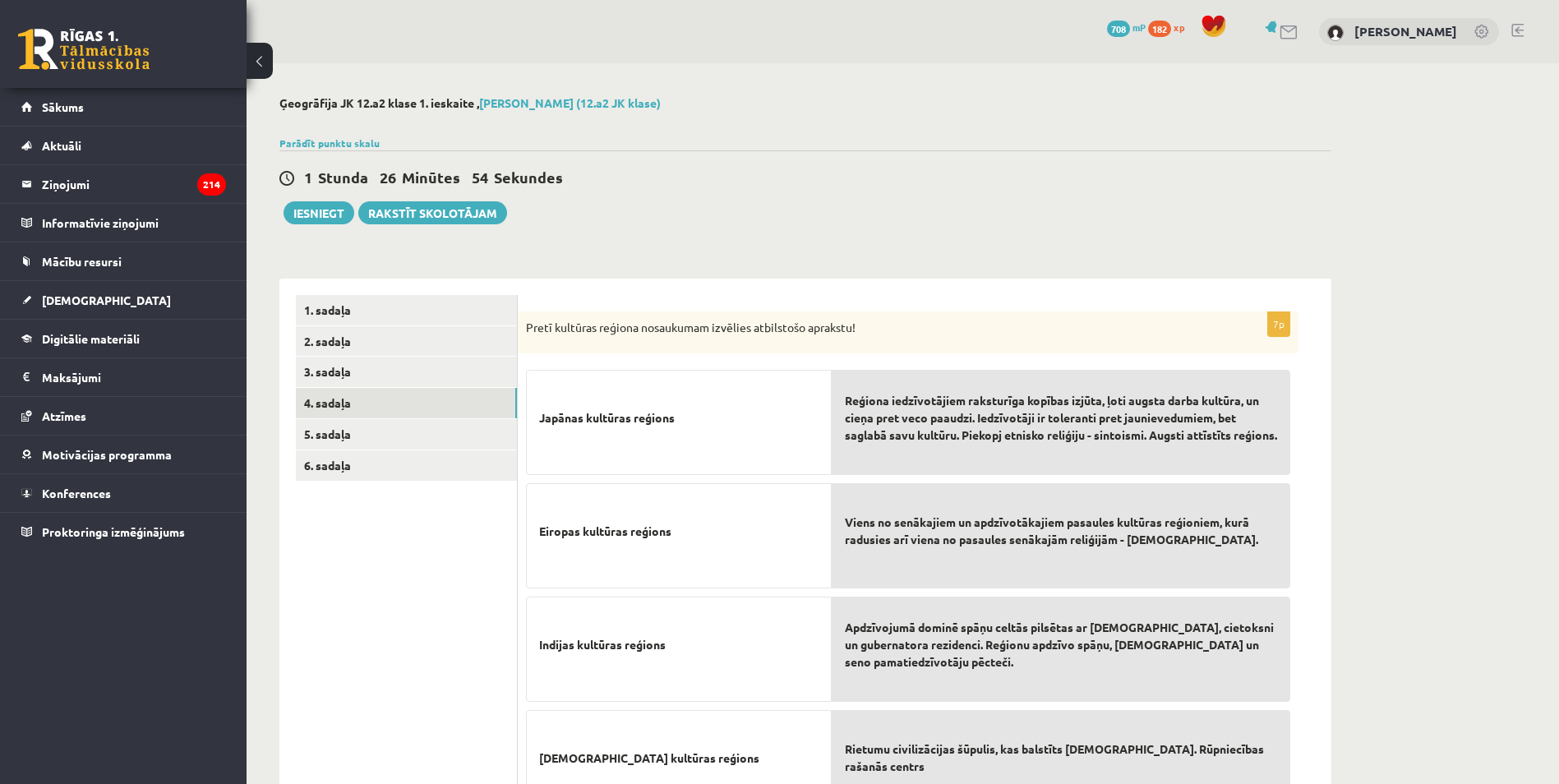
click at [676, 220] on div "1 Stunda 26 Minūtes 54 Sekundes Ieskaite saglabāta! Iesniegt Rakstīt skolotājam" at bounding box center [805, 187] width 1052 height 74
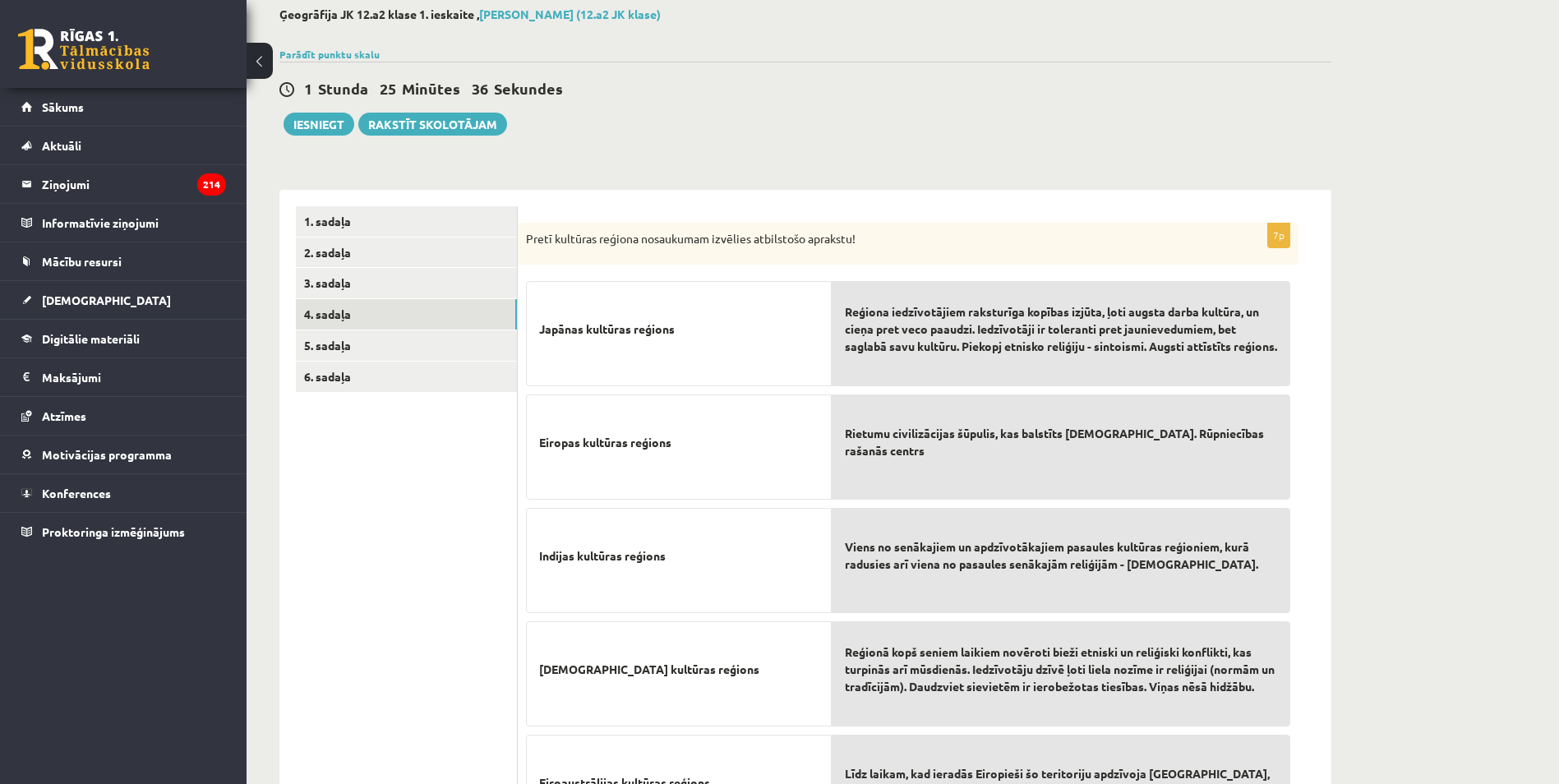
scroll to position [19, 0]
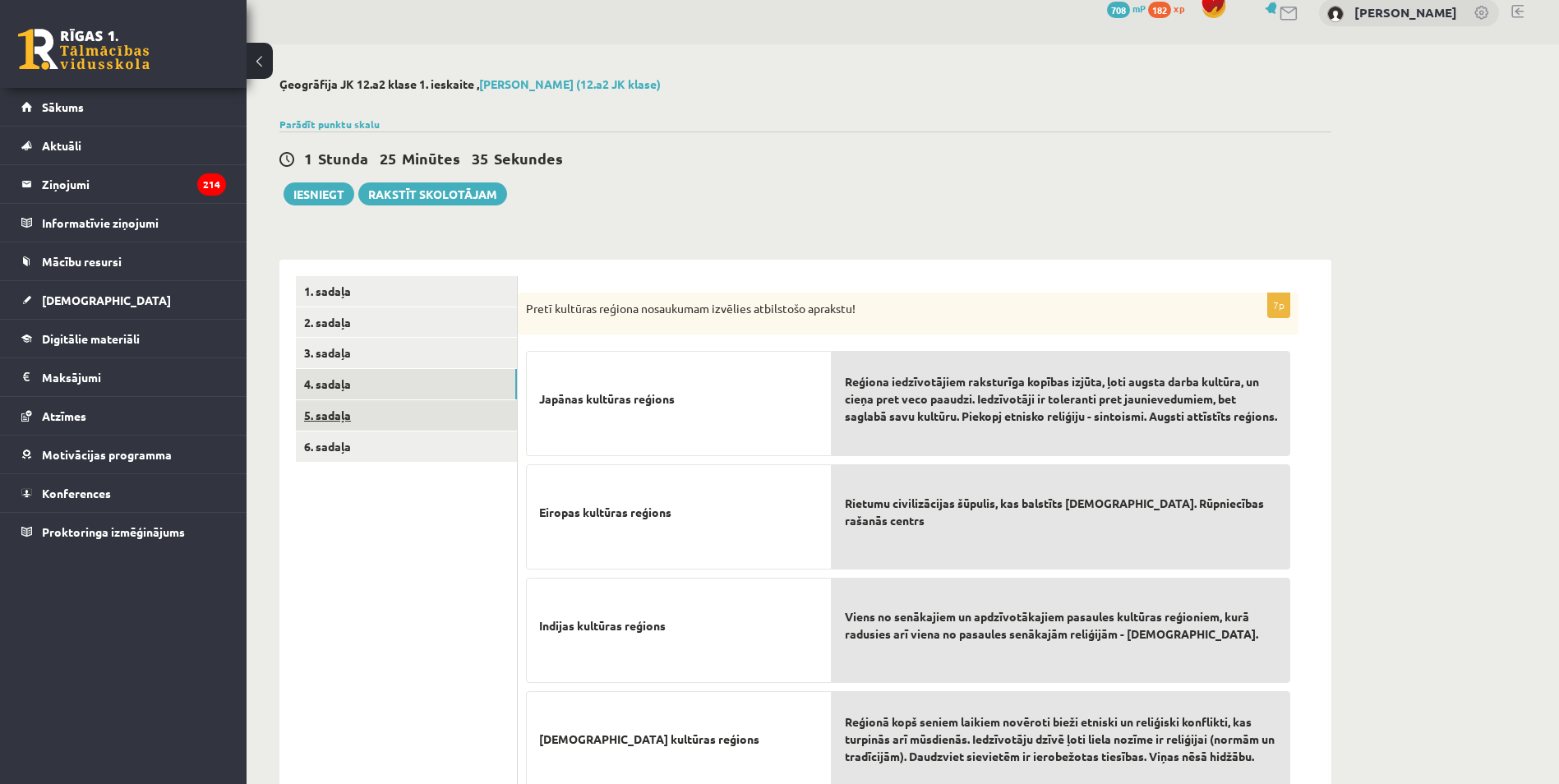
click at [336, 421] on link "5. sadaļa" at bounding box center [407, 415] width 221 height 30
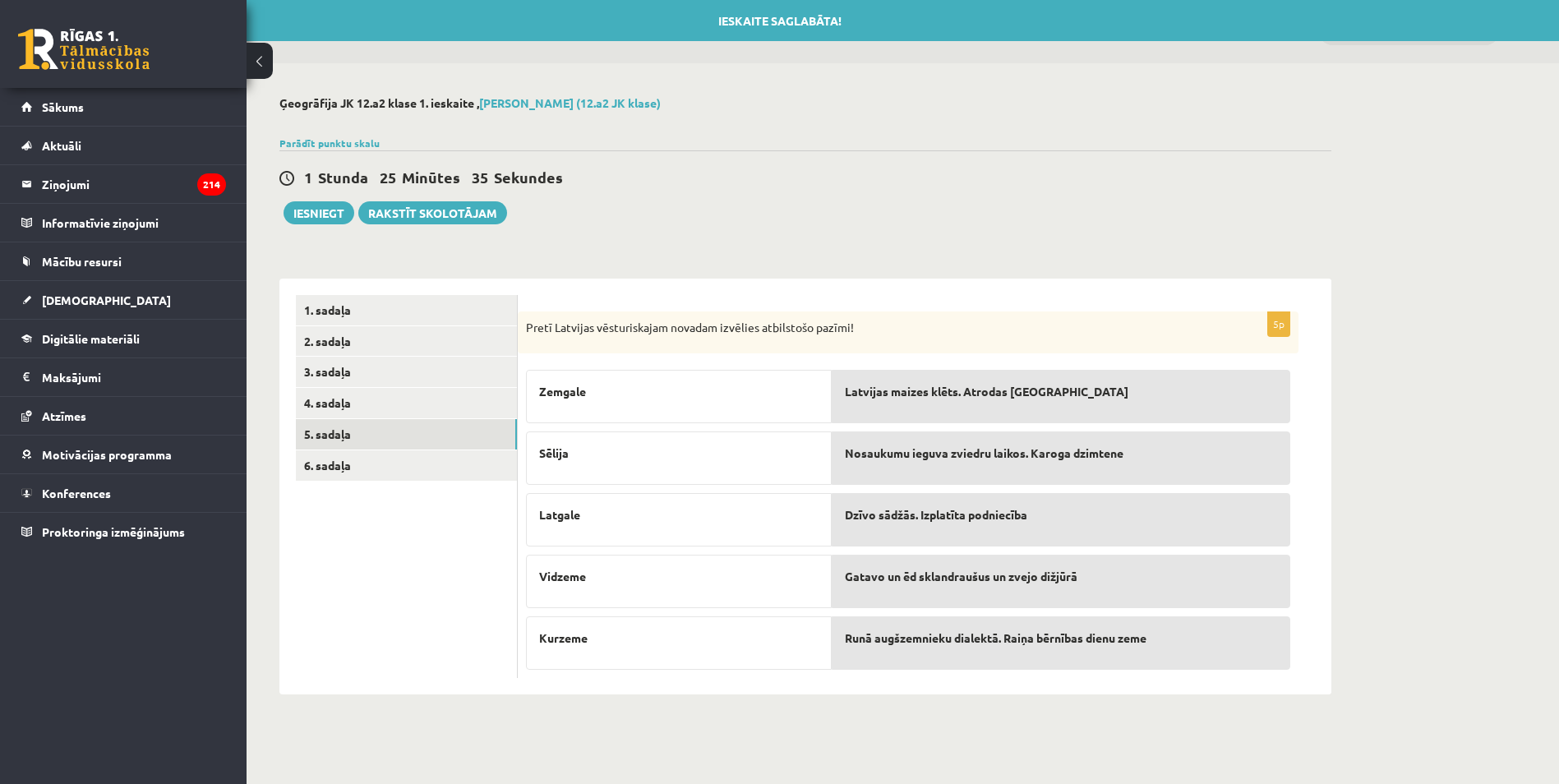
scroll to position [0, 0]
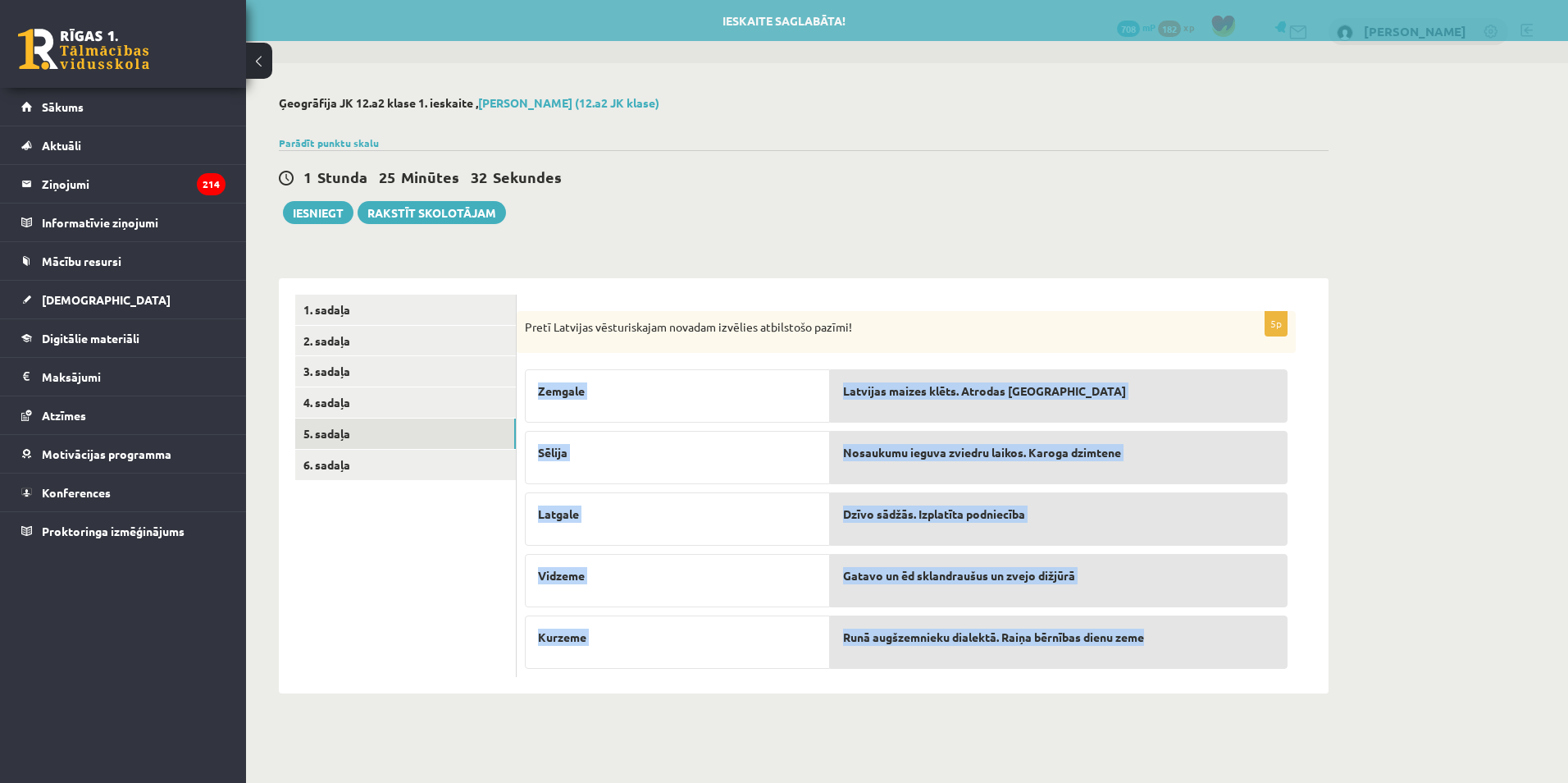
drag, startPoint x: 524, startPoint y: 357, endPoint x: 1165, endPoint y: 659, distance: 708.6
click at [1165, 659] on div "5p Pretī Latvijas vēsturiskajam novadam izvēlies atbilstošo pazīmi! [GEOGRAPHIC…" at bounding box center [906, 494] width 779 height 367
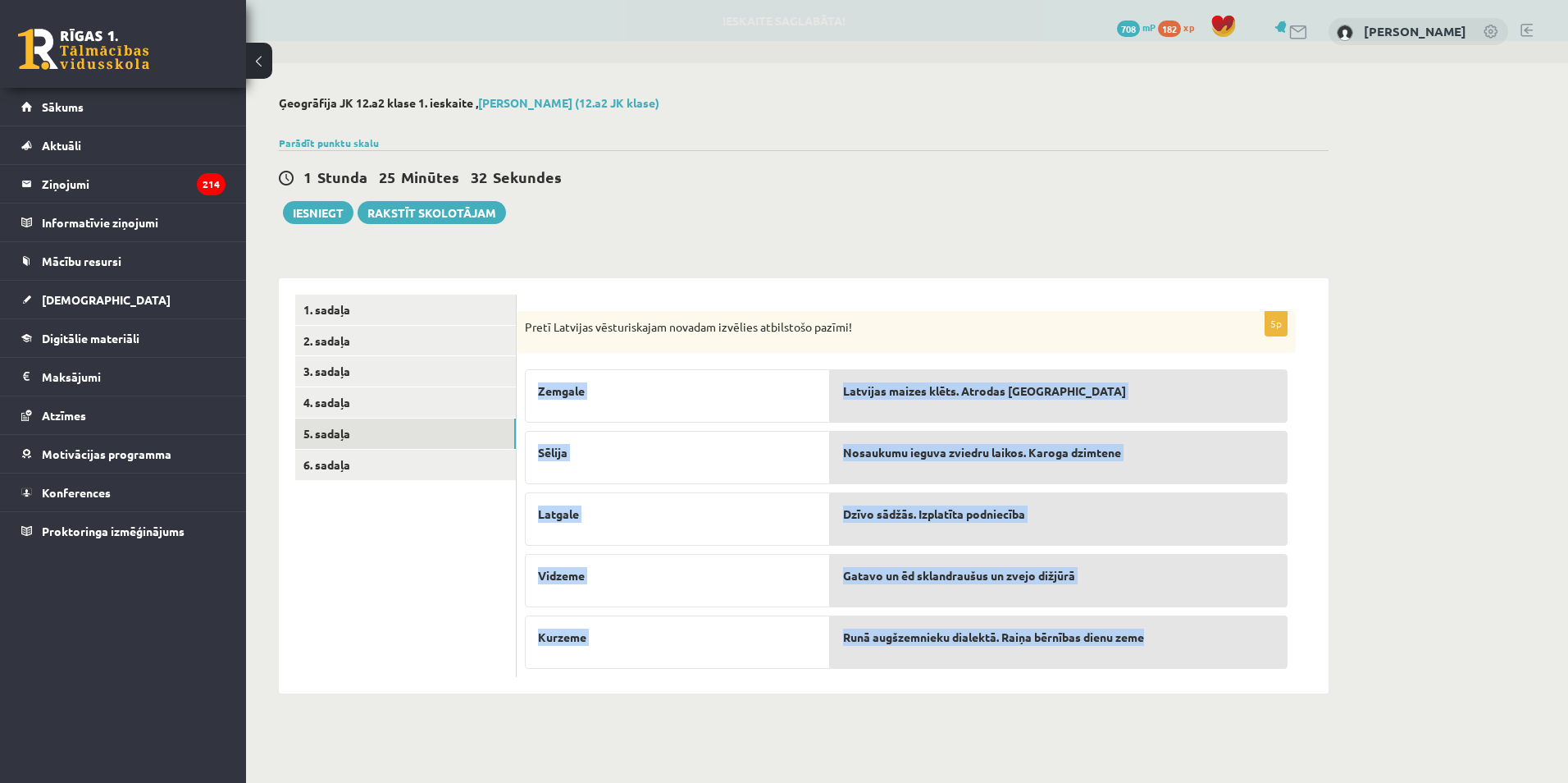
copy fieldset "Zemgale Sēlija Latgale Vidzeme Kurzeme Latvijas maizes klēts. Atrodas Rundāles …"
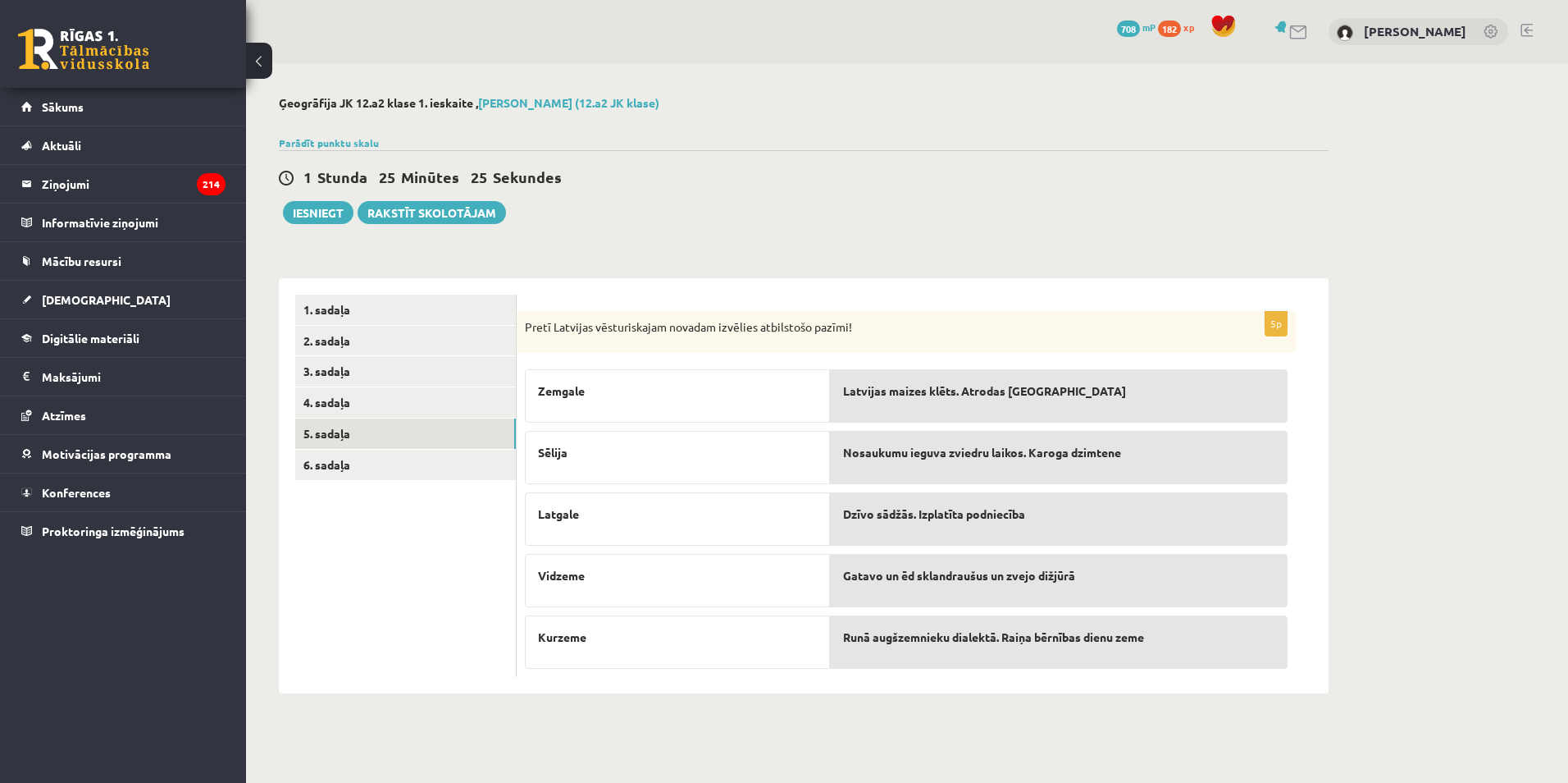
click at [1099, 230] on div "Ģeogrāfija JK 12.a2 klase 1. ieskaite , [PERSON_NAME] (12.a2 JK klase) Parādīt …" at bounding box center [803, 395] width 1115 height 663
click at [414, 477] on link "6. sadaļa" at bounding box center [406, 465] width 221 height 30
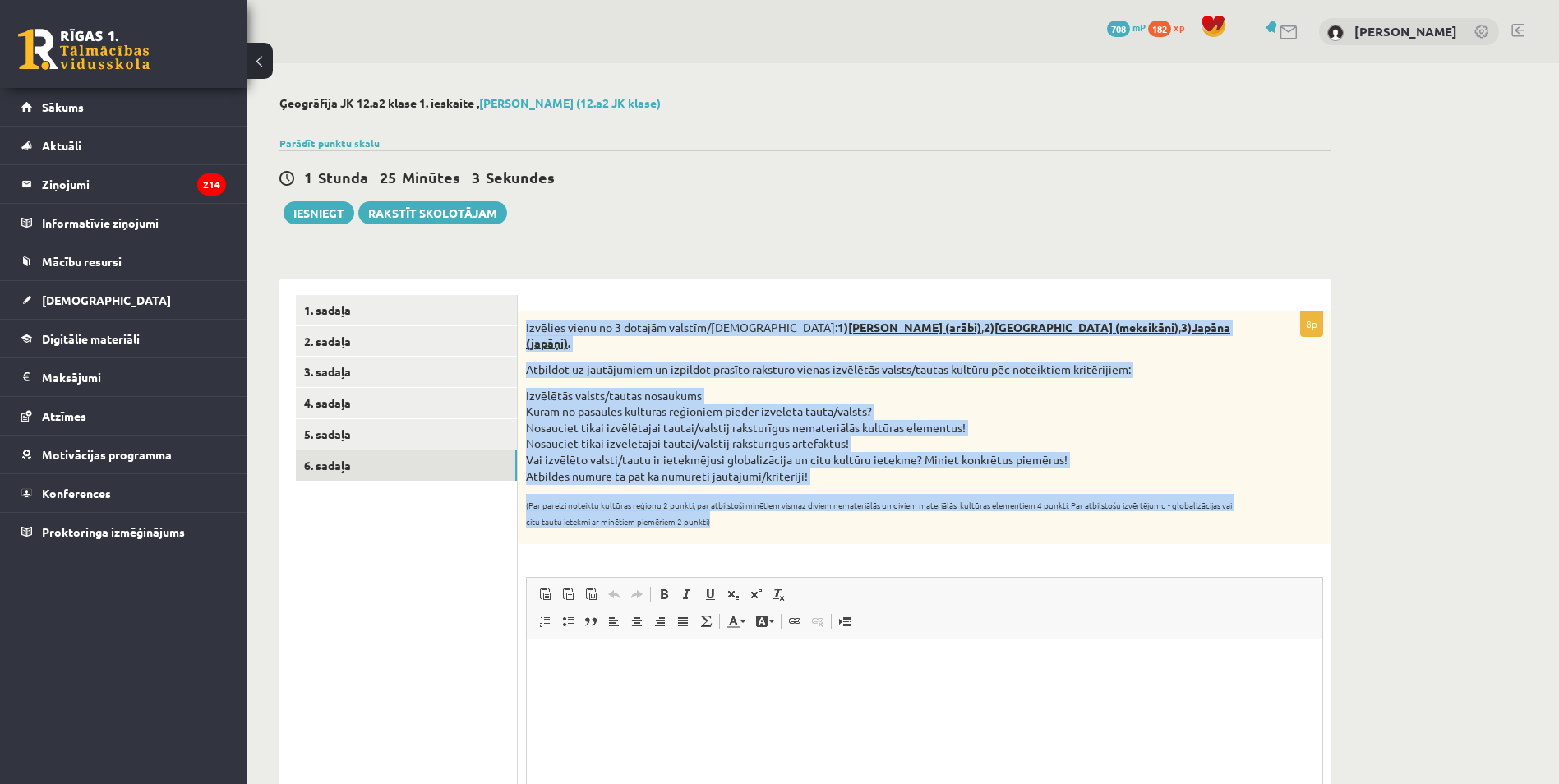
drag, startPoint x: 527, startPoint y: 324, endPoint x: 799, endPoint y: 513, distance: 331.2
click at [799, 513] on div "Izvēlies vienu no 3 dotajām valstīm/[DEMOGRAPHIC_DATA]: 1) Saūda Arābija (arābi…" at bounding box center [925, 428] width 814 height 234
copy div "Izvēlies vienu no 3 dotajām valstīm/[DEMOGRAPHIC_DATA]: 1) Saūda Arābija (arābi…"
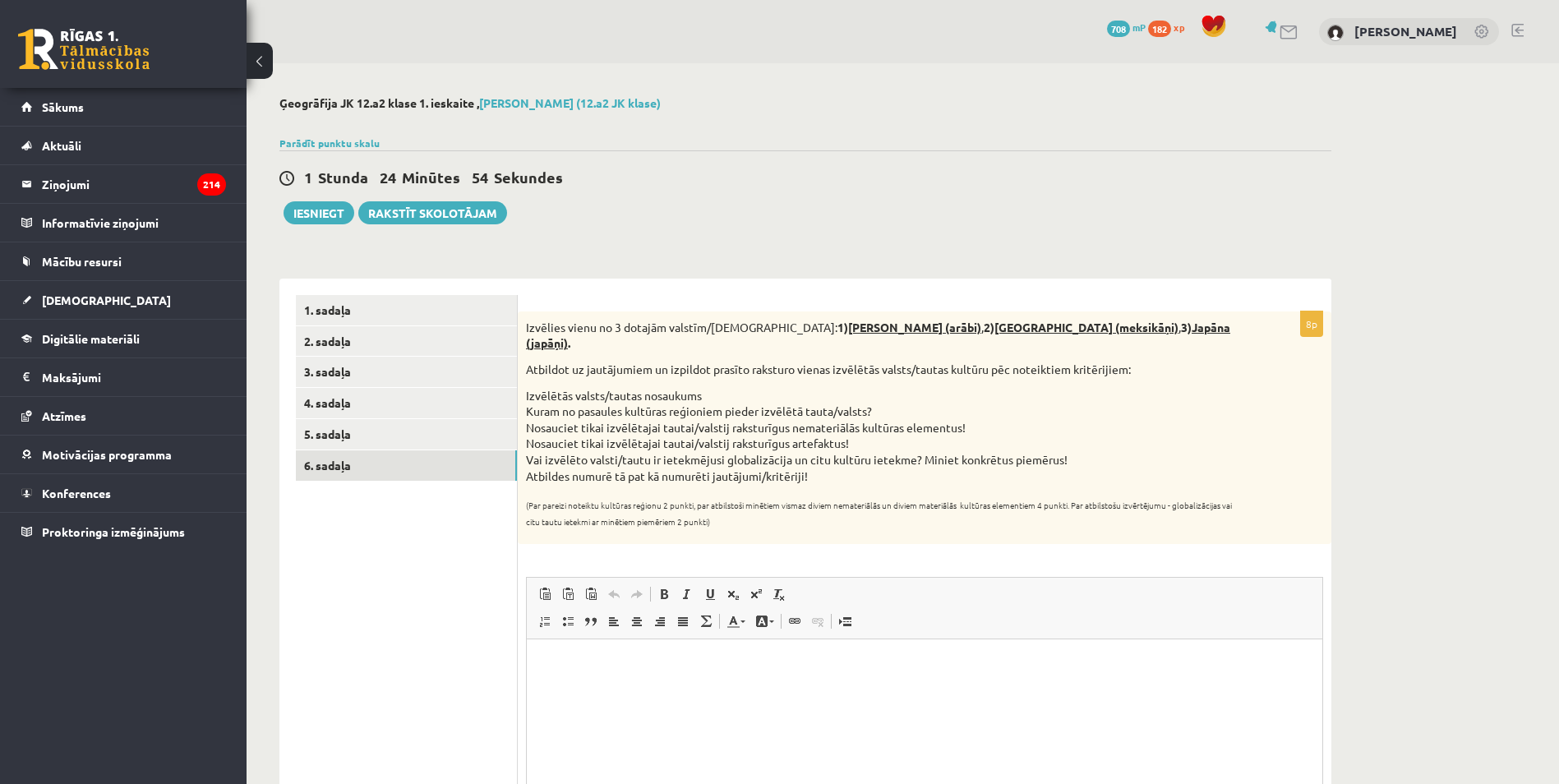
click at [441, 599] on ul "1. sadaļa 2. sadaļa 3. sadaļa 4. sadaļa 5. sadaļa 6. sadaļa" at bounding box center [407, 607] width 222 height 624
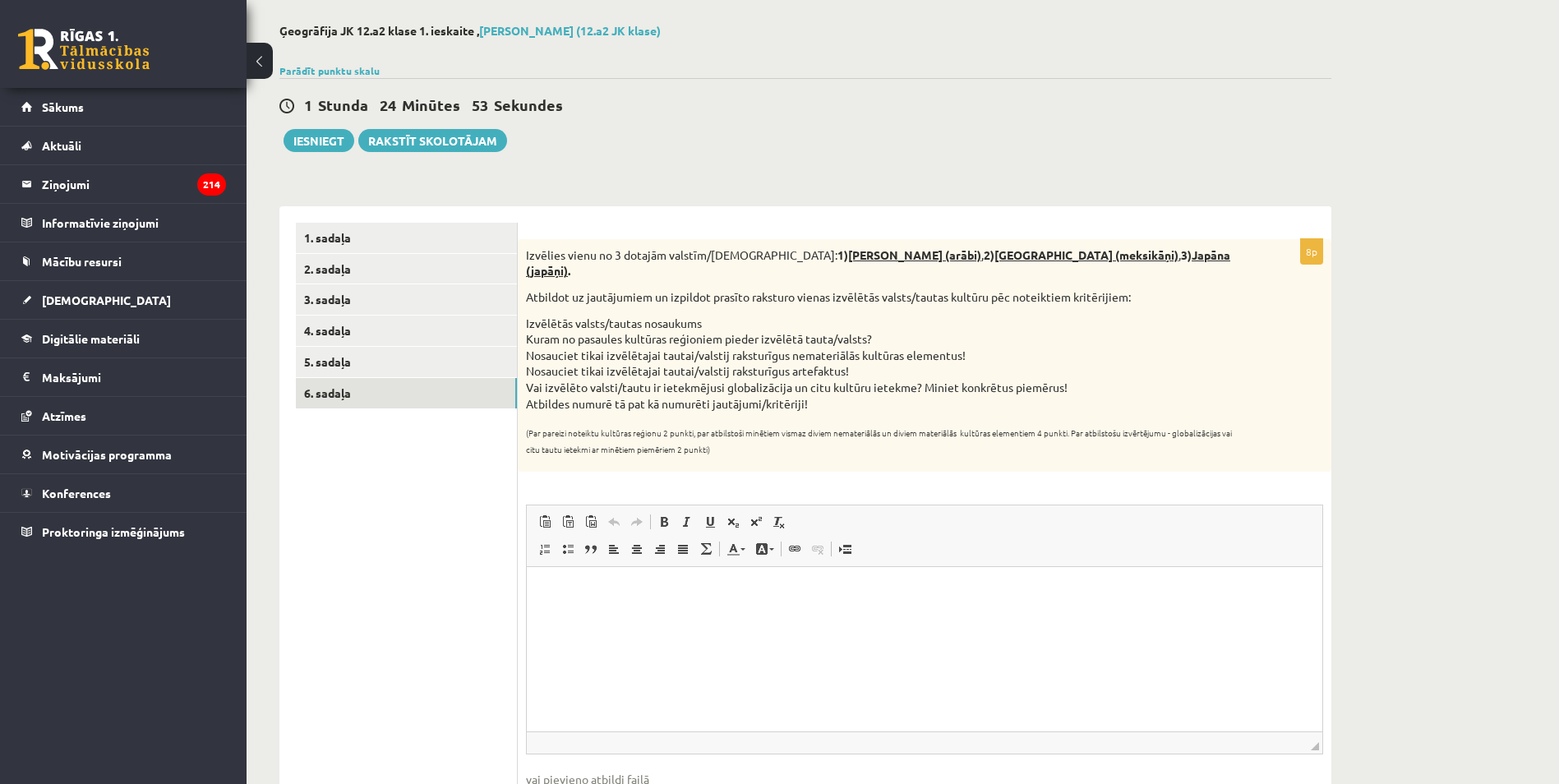
scroll to position [82, 0]
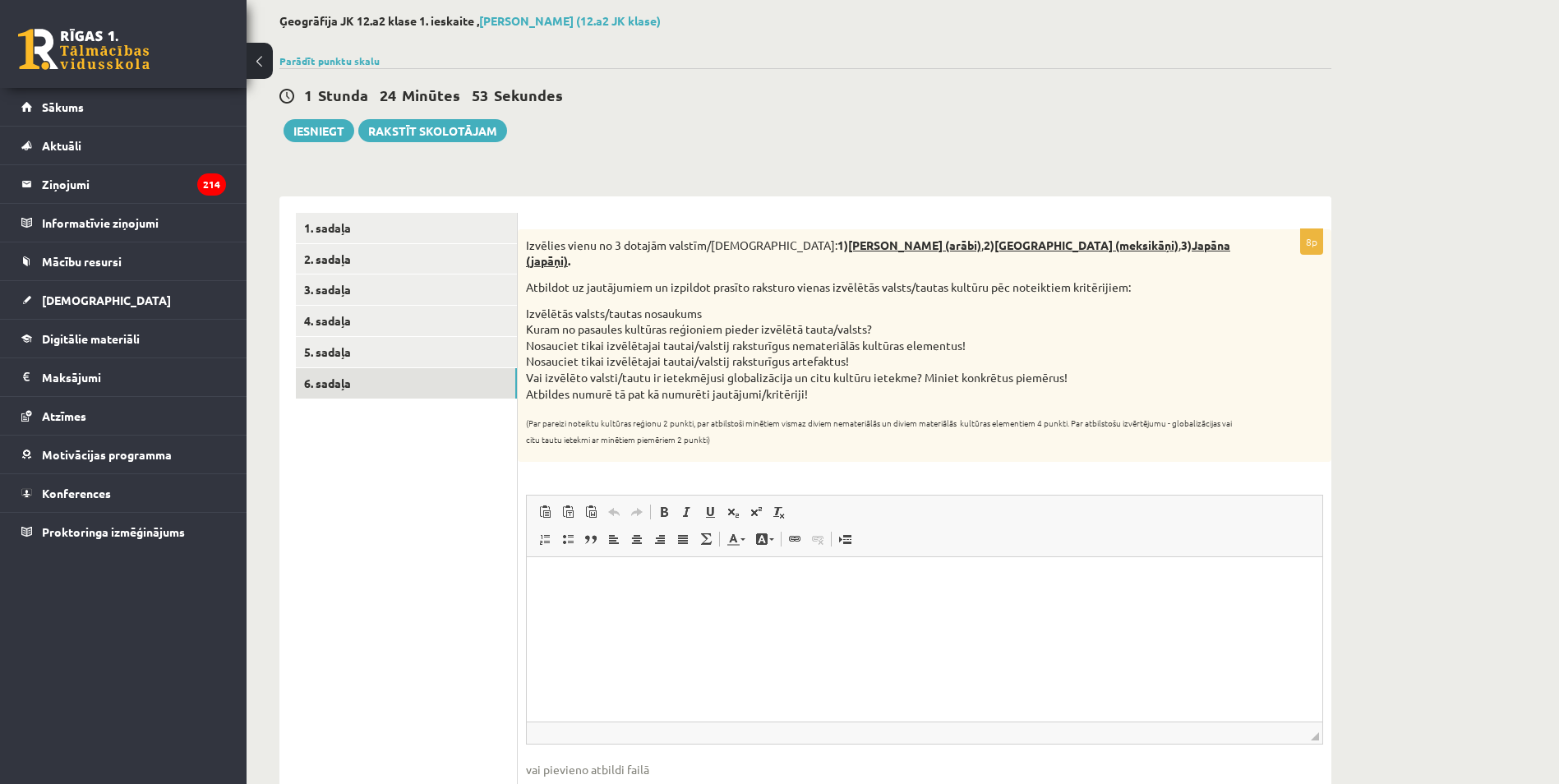
click at [638, 596] on html at bounding box center [924, 582] width 795 height 50
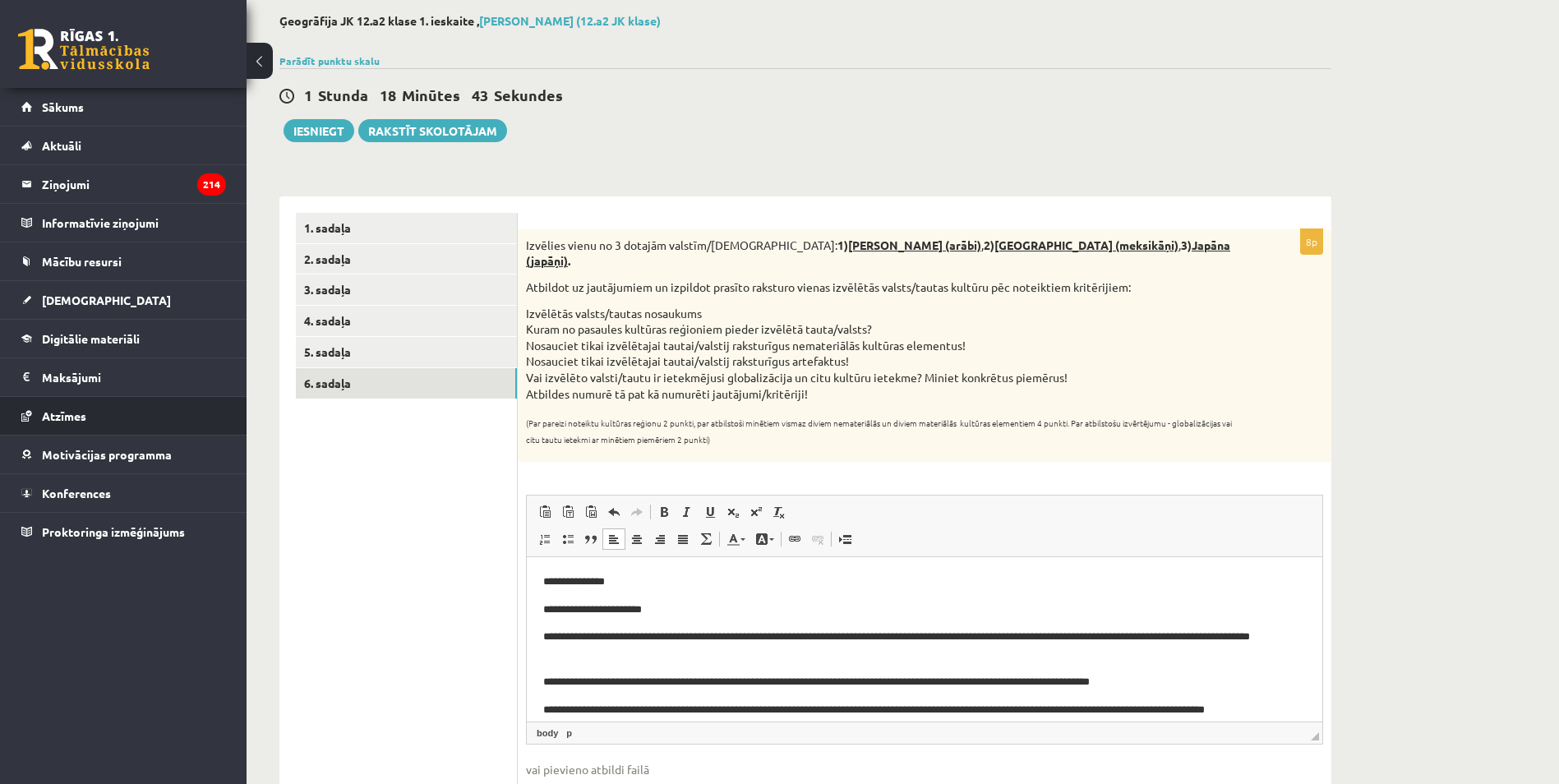
scroll to position [12, 0]
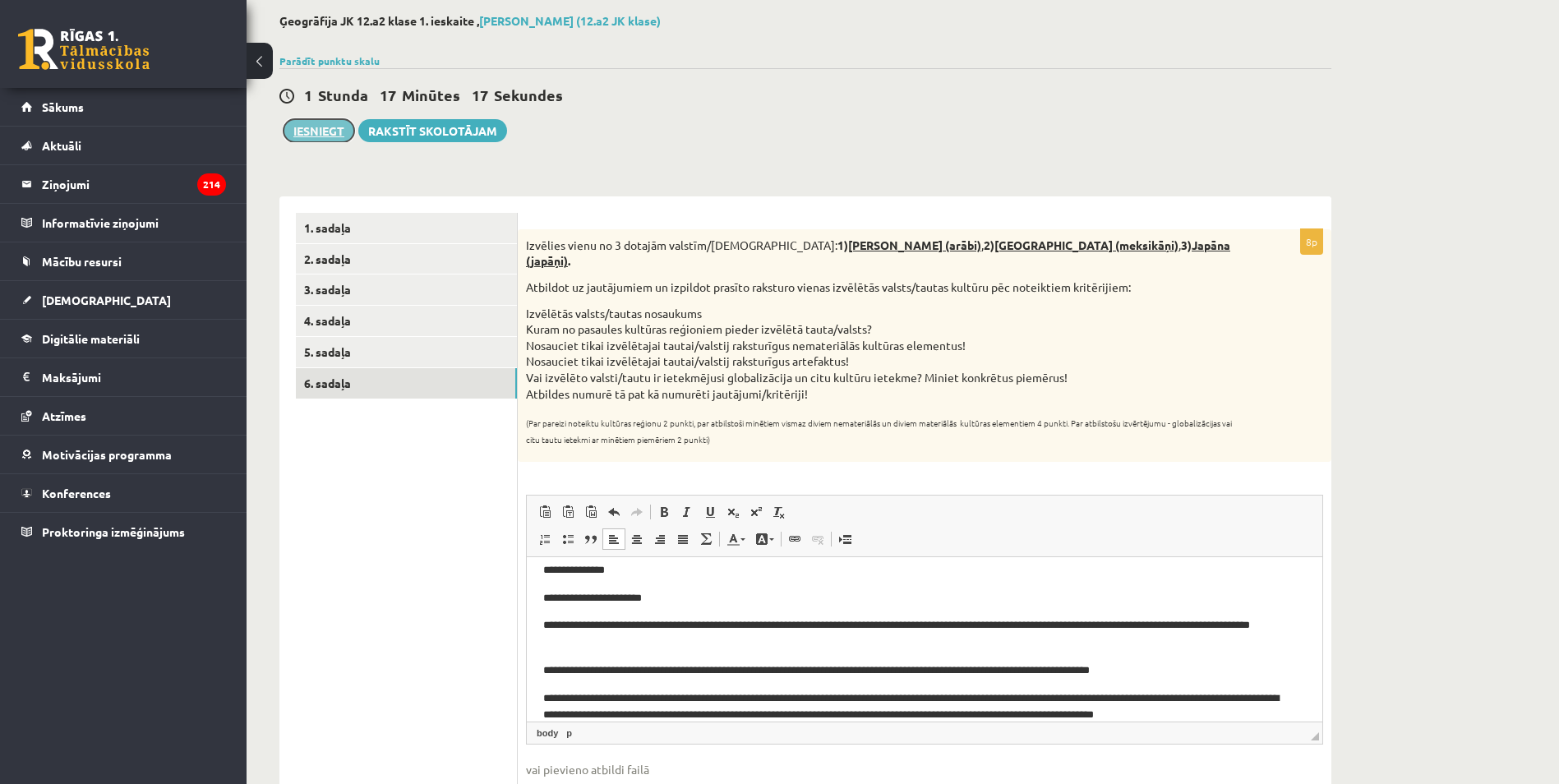
click at [298, 129] on button "Iesniegt" at bounding box center [319, 131] width 70 height 23
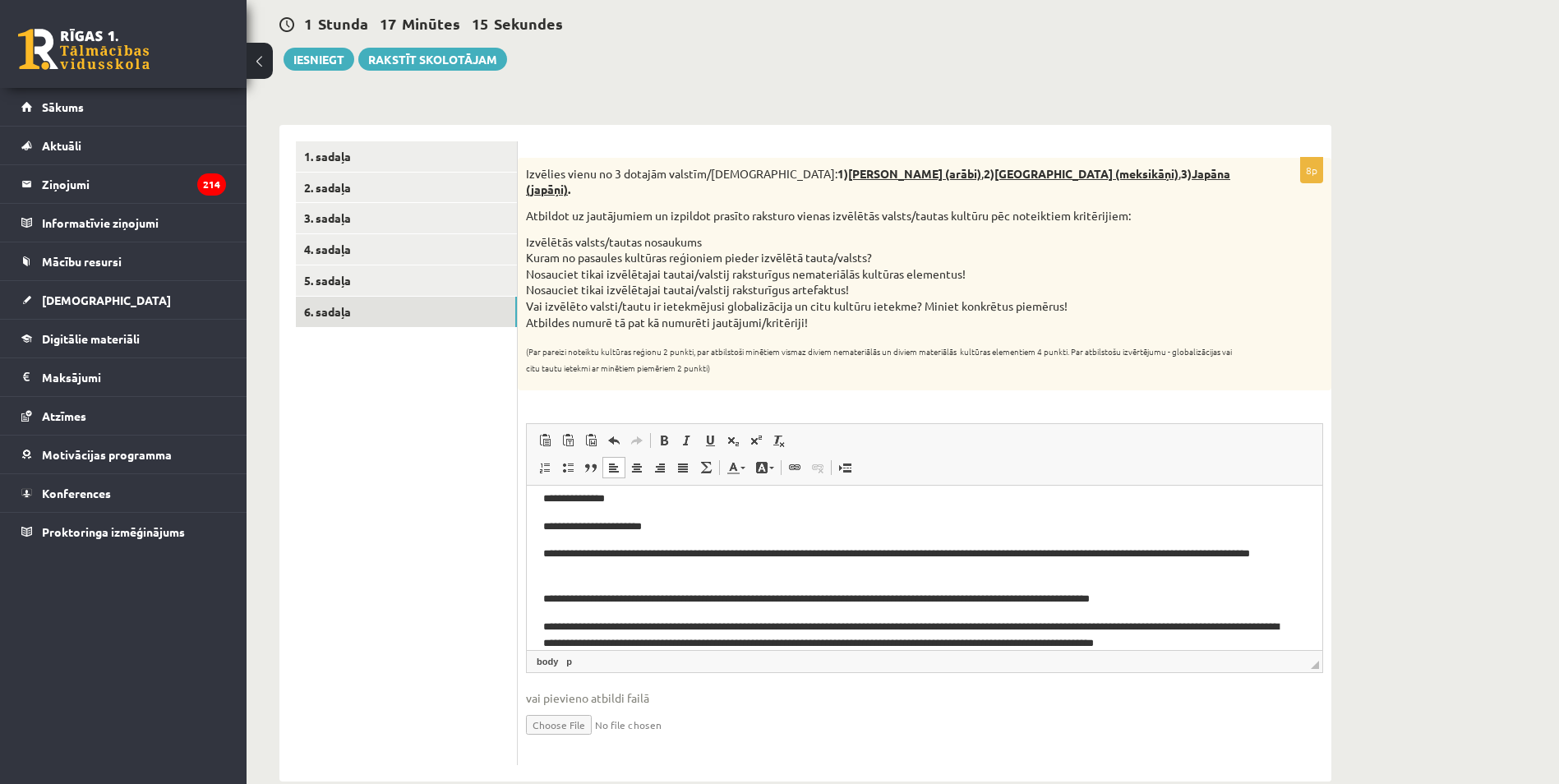
scroll to position [170, 0]
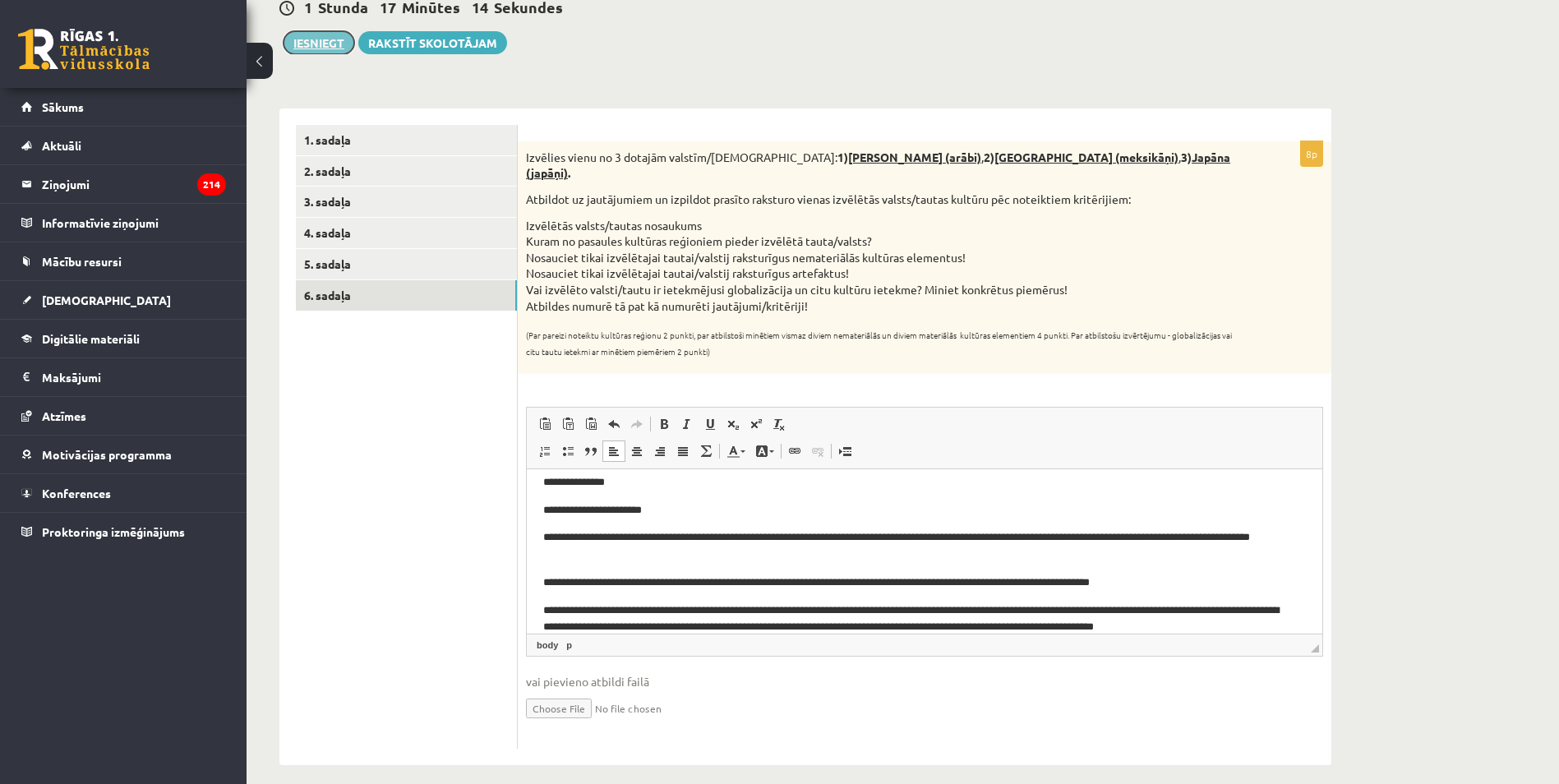
click at [329, 32] on button "Iesniegt" at bounding box center [319, 43] width 70 height 23
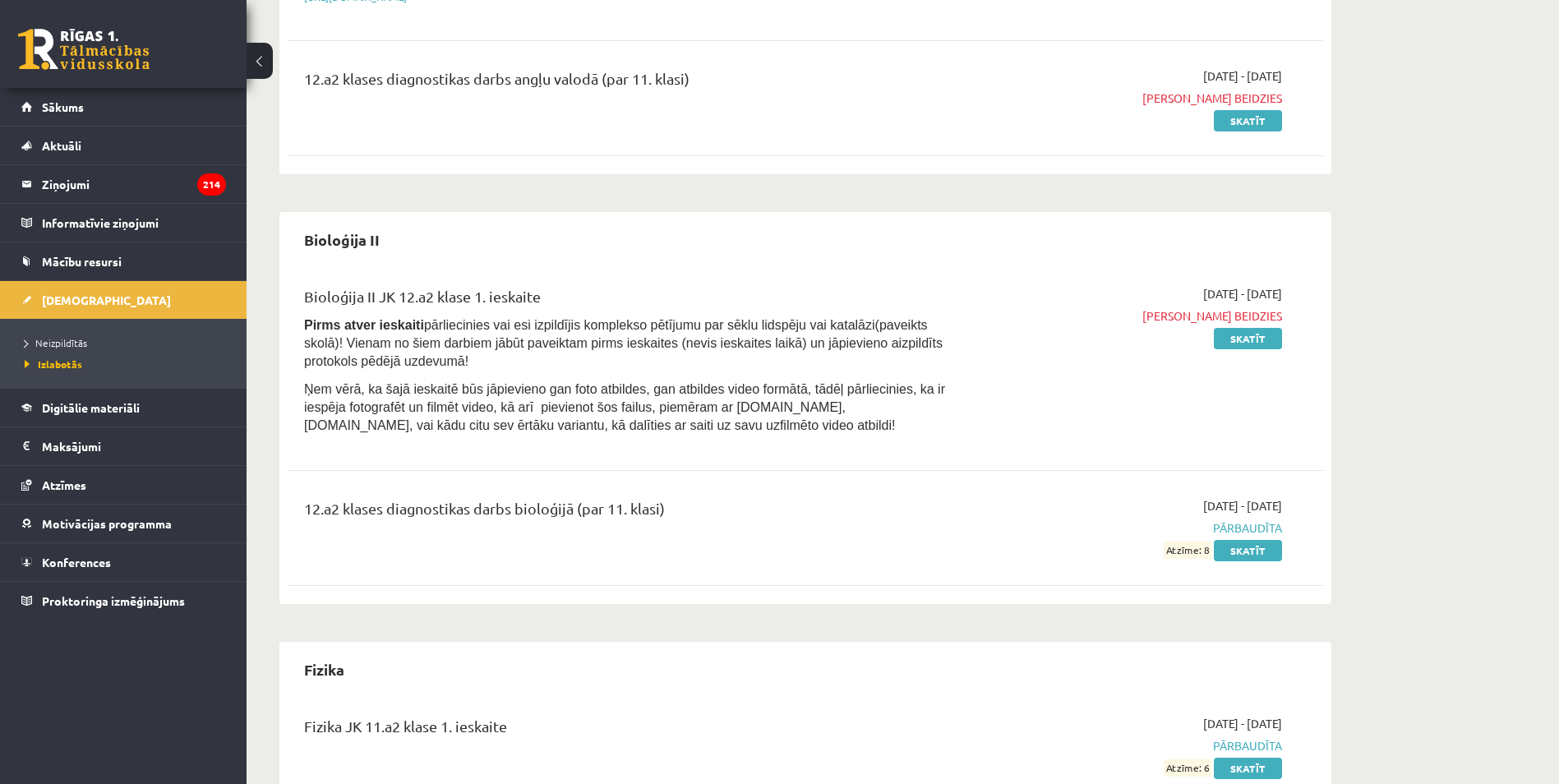
scroll to position [410, 0]
click at [62, 337] on span "Neizpildītās" at bounding box center [56, 342] width 62 height 13
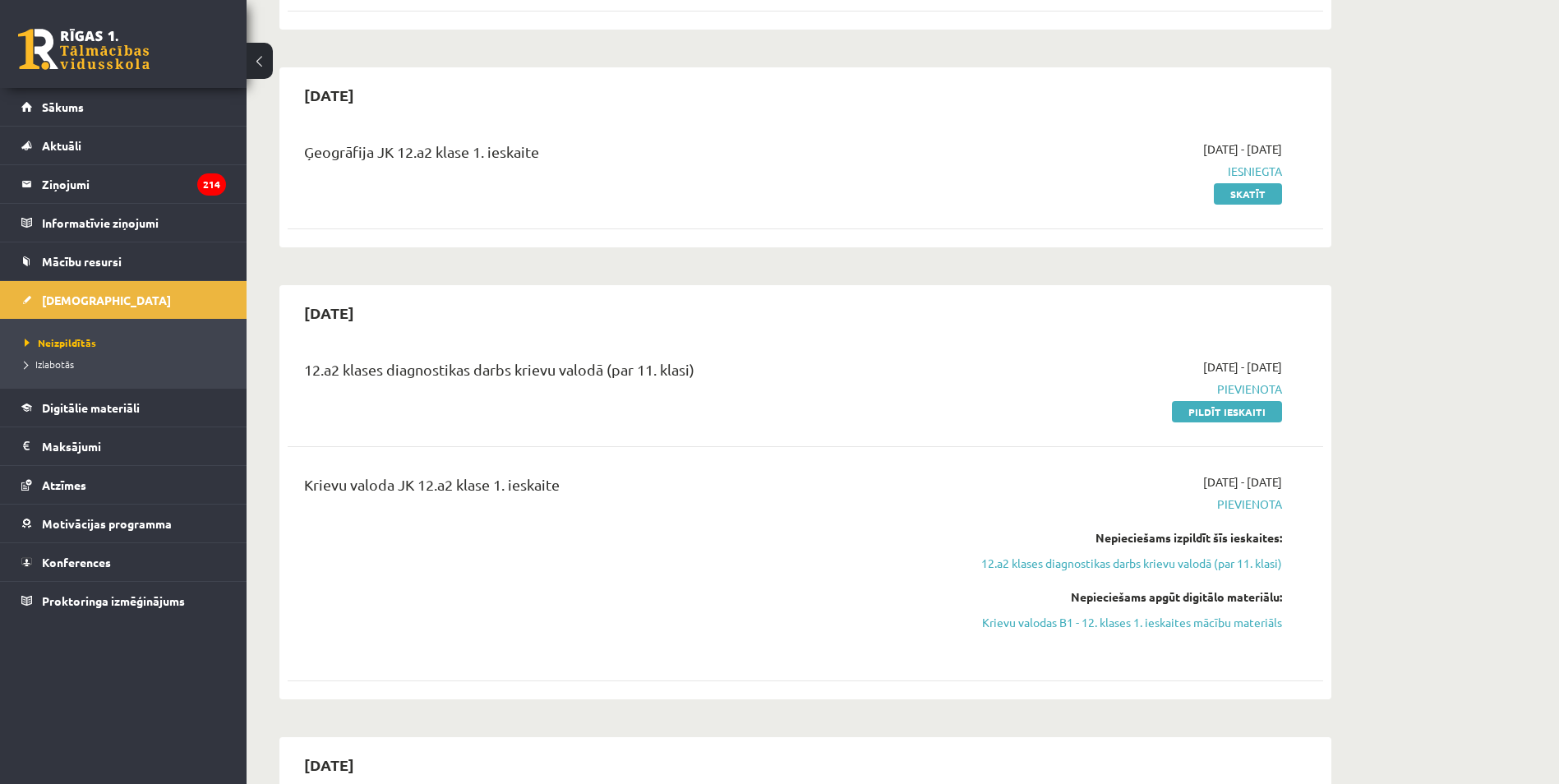
scroll to position [1643, 0]
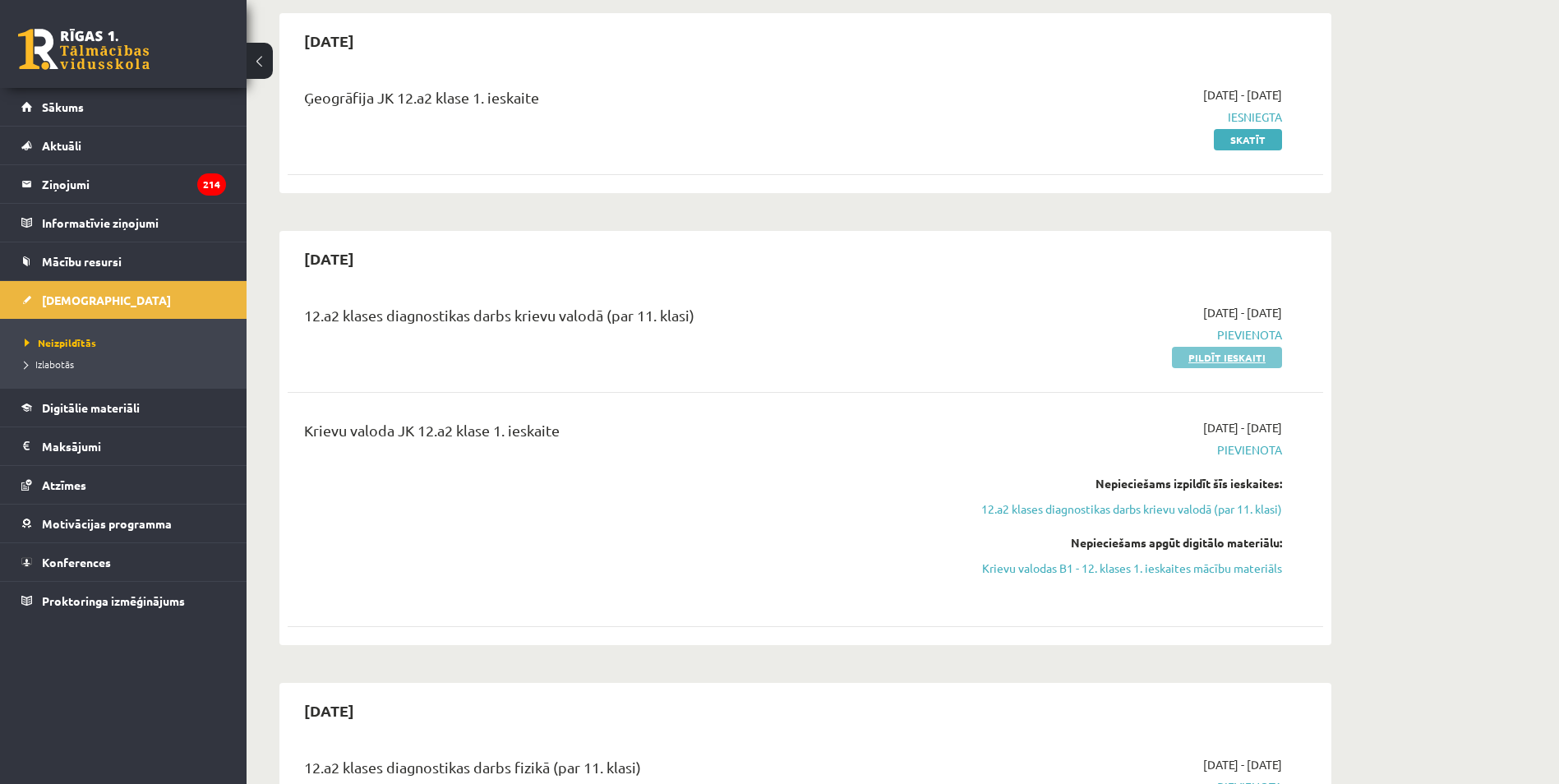
click at [1216, 347] on link "Pildīt ieskaiti" at bounding box center [1226, 358] width 110 height 21
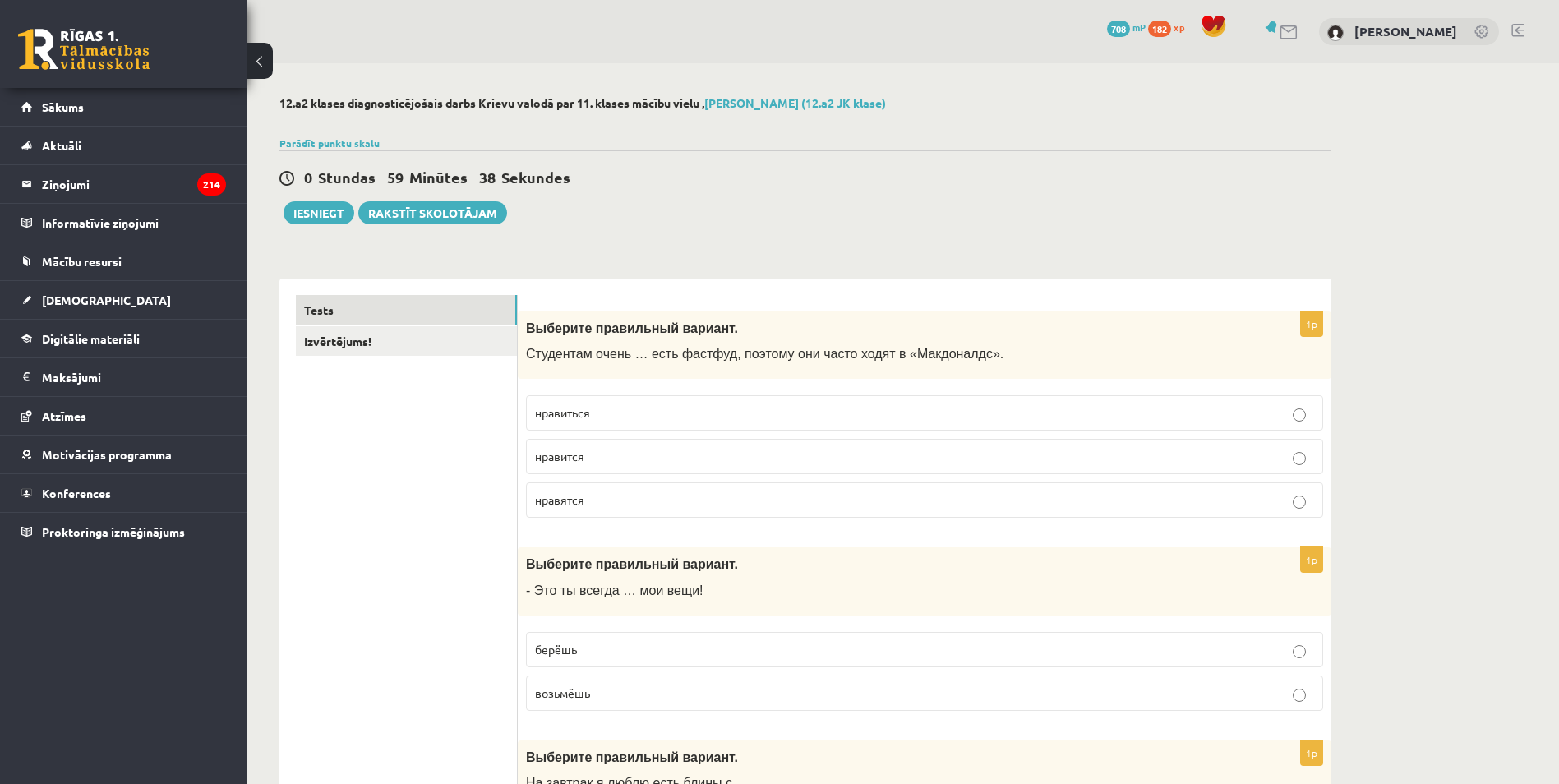
click at [562, 443] on label "нравится" at bounding box center [924, 457] width 797 height 36
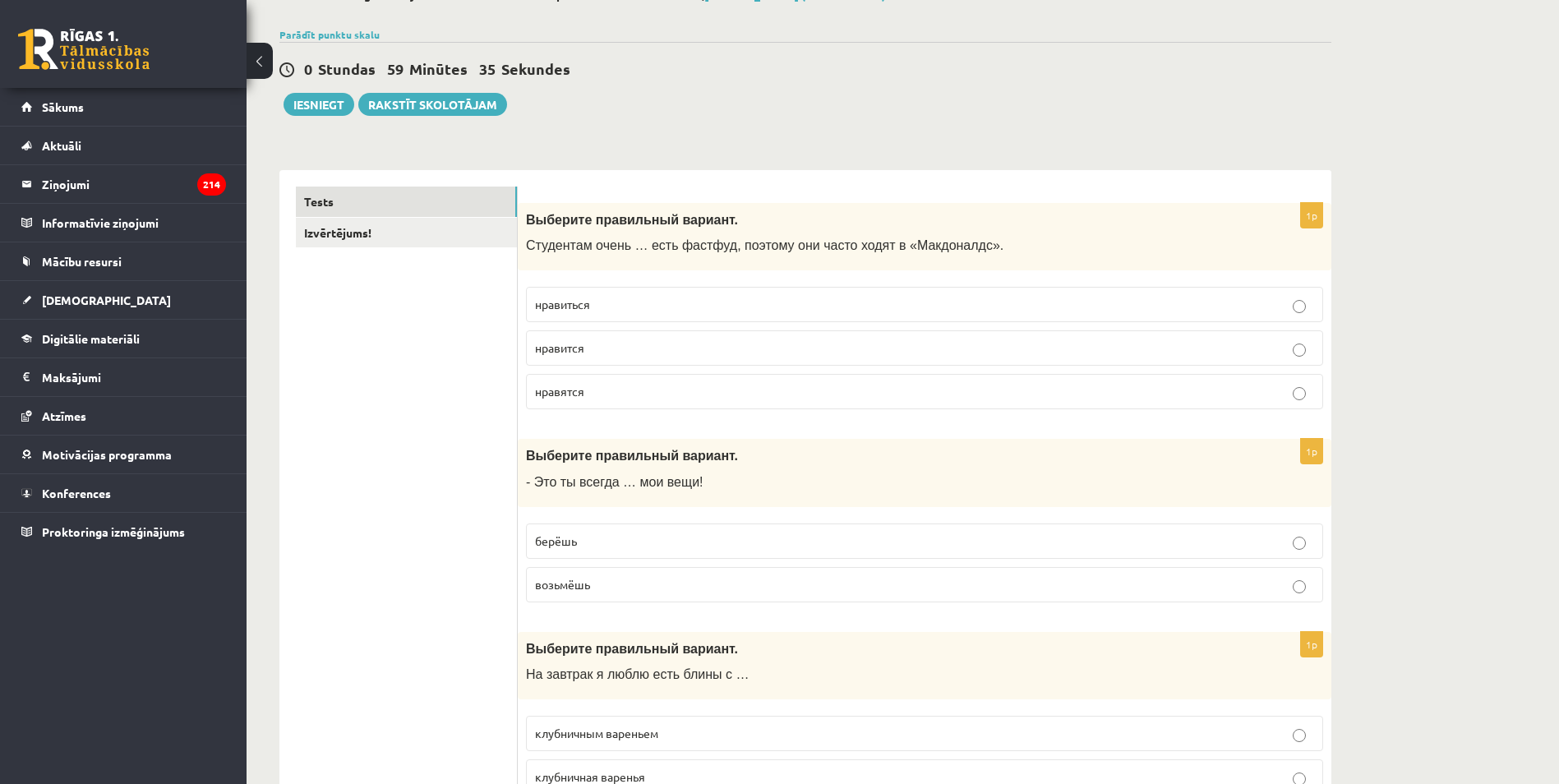
scroll to position [164, 0]
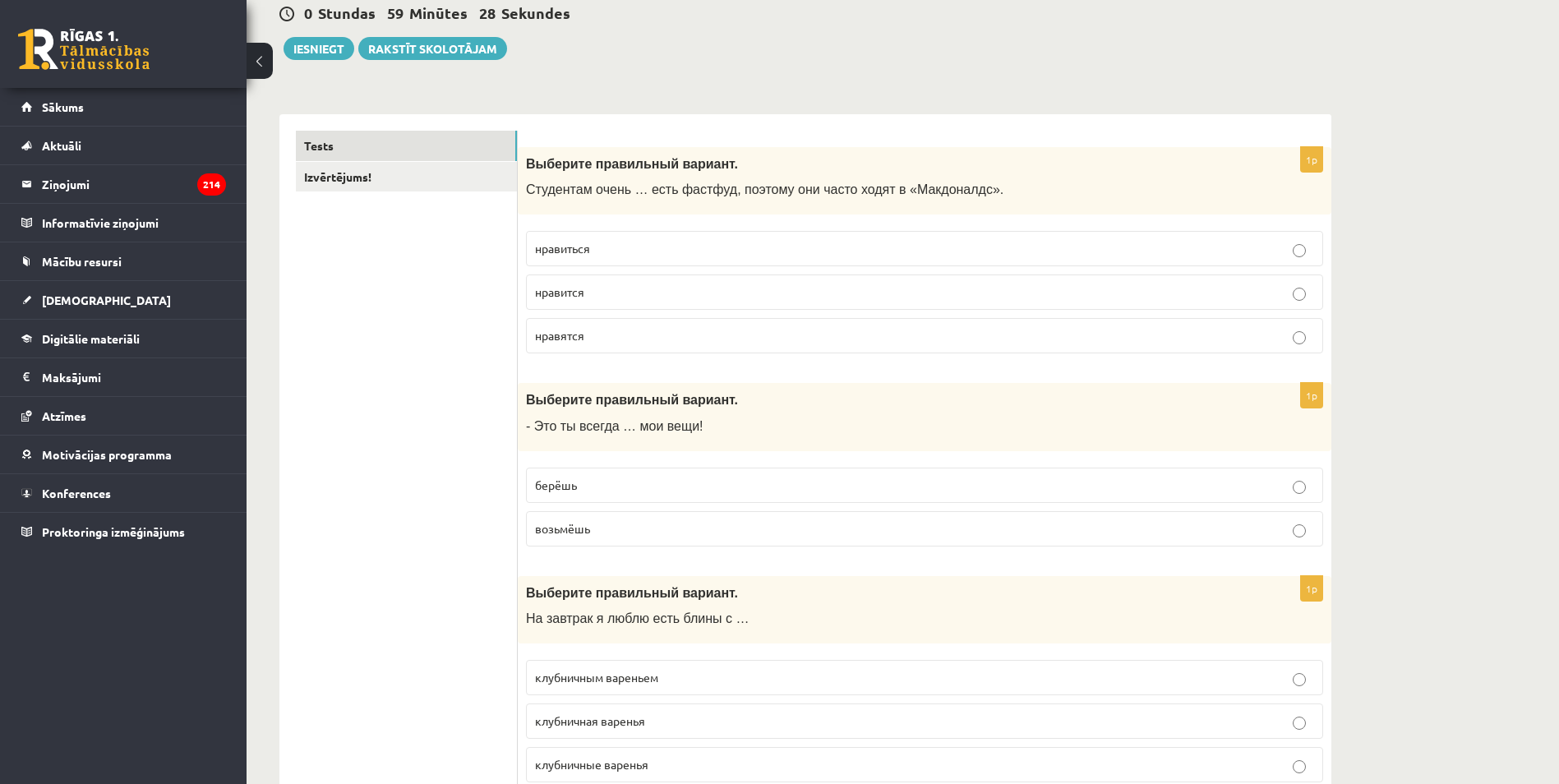
click at [605, 478] on p "берёшь" at bounding box center [925, 484] width 779 height 17
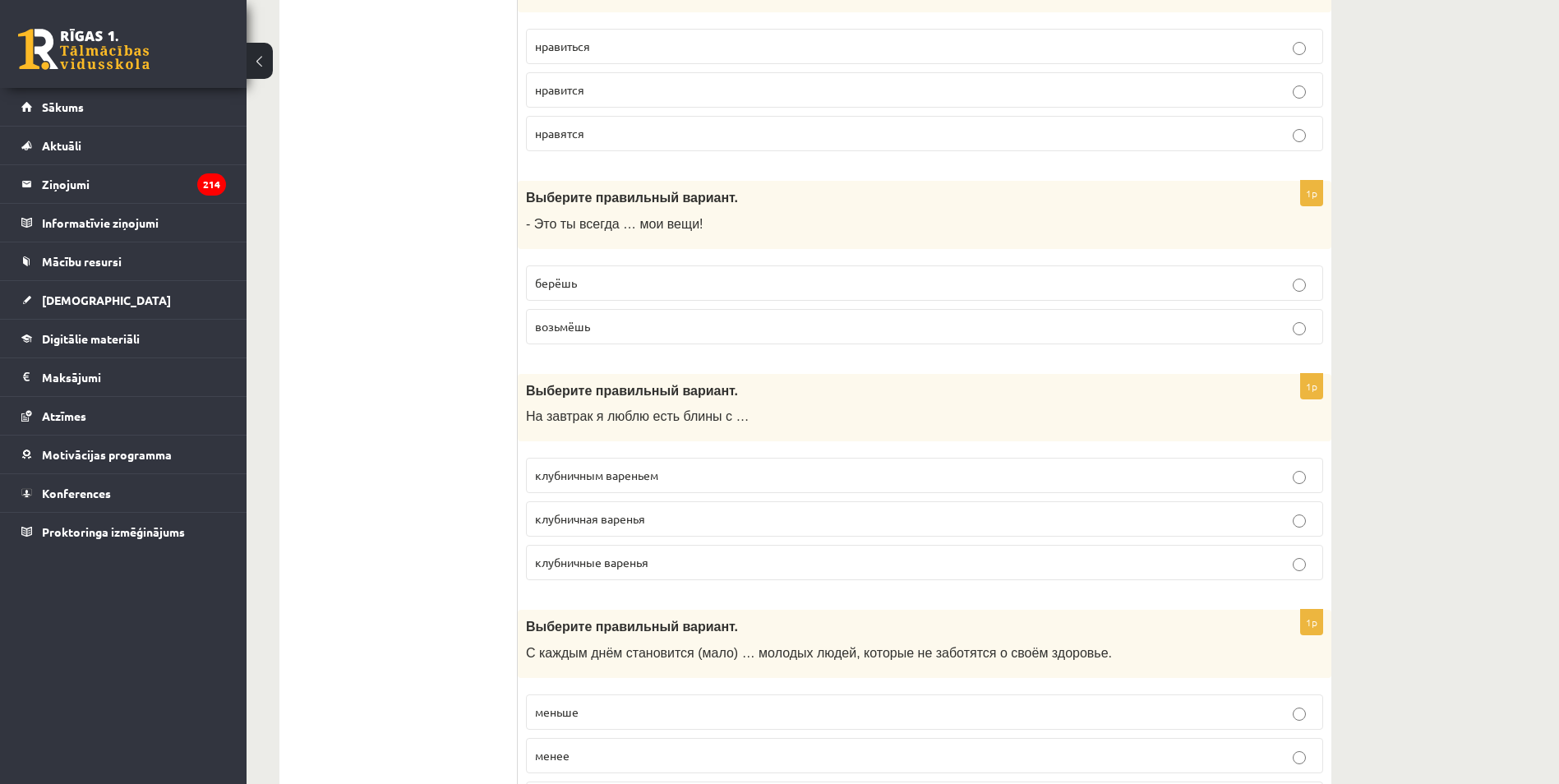
scroll to position [410, 0]
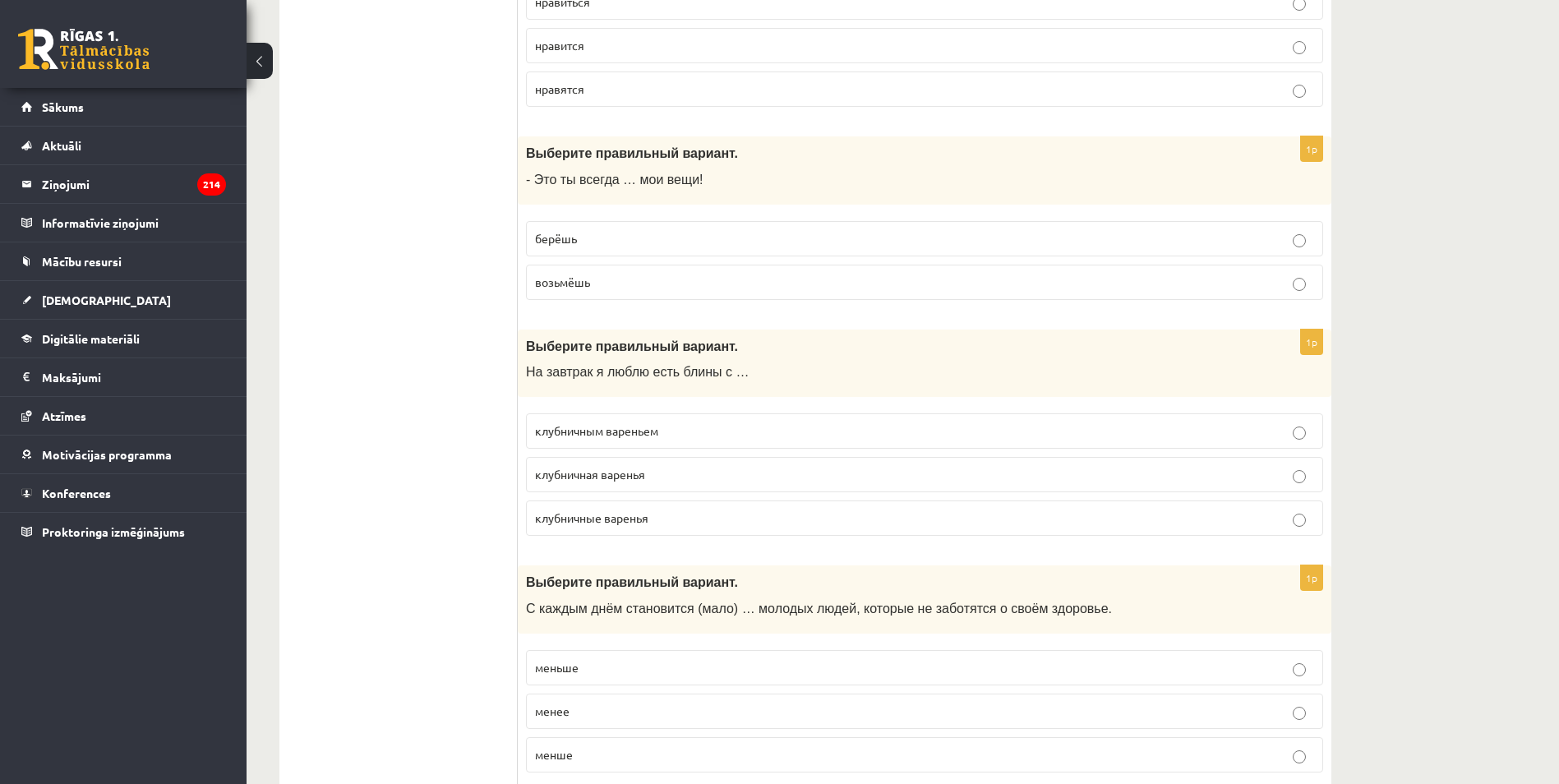
click at [588, 432] on span "клубничным вареньем" at bounding box center [597, 430] width 123 height 15
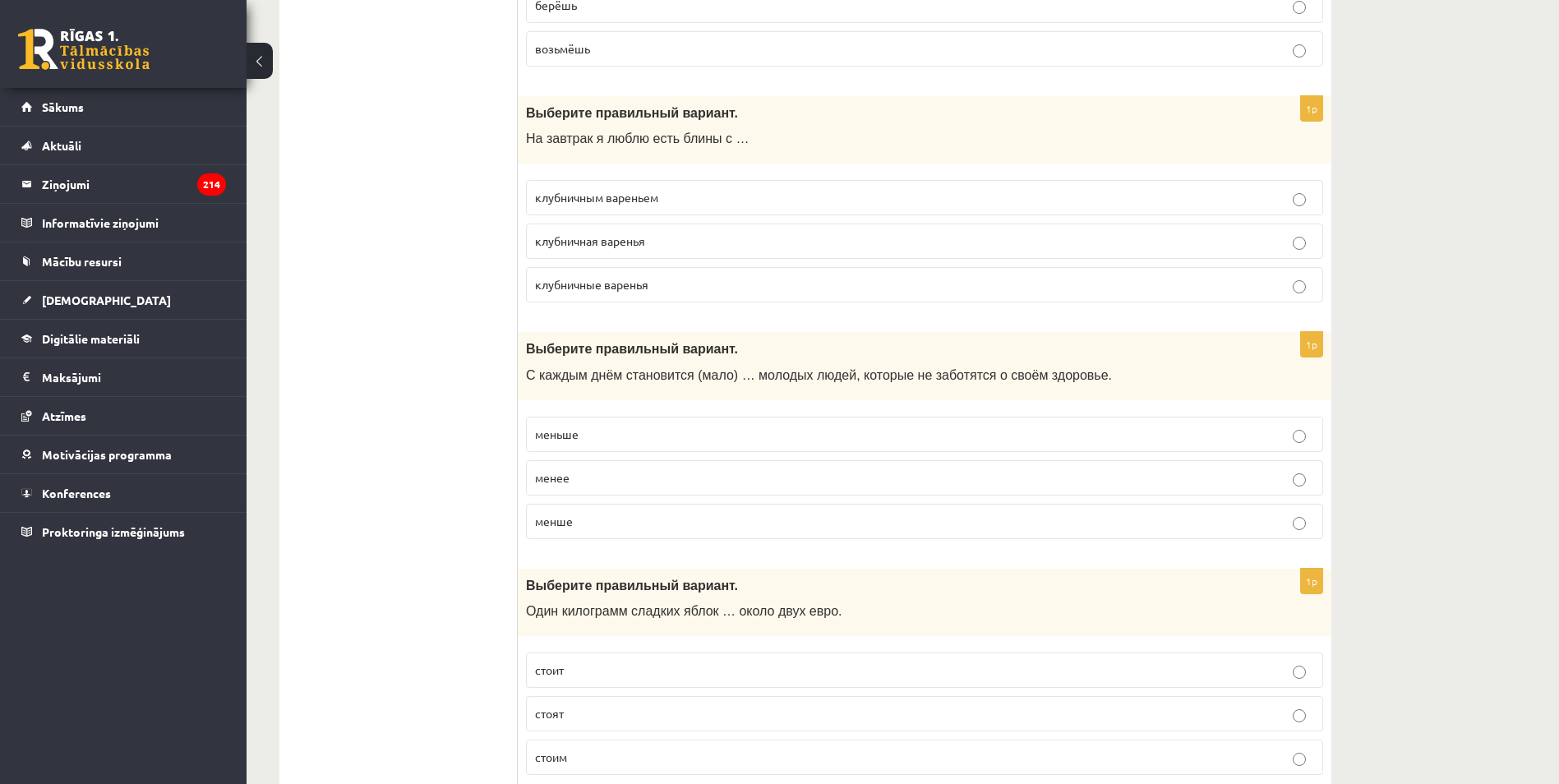
scroll to position [657, 0]
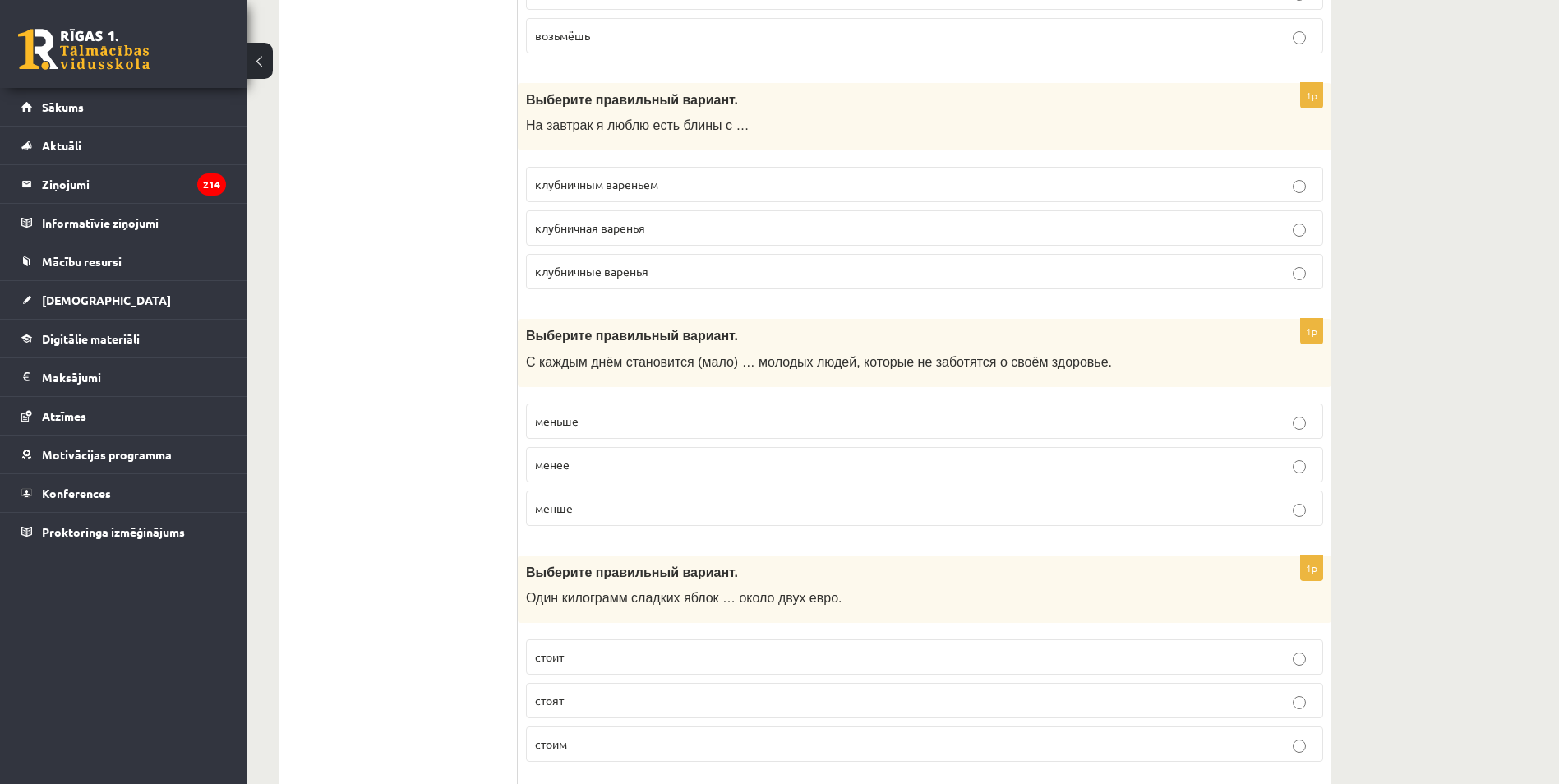
click at [576, 425] on span "меньше" at bounding box center [557, 420] width 44 height 15
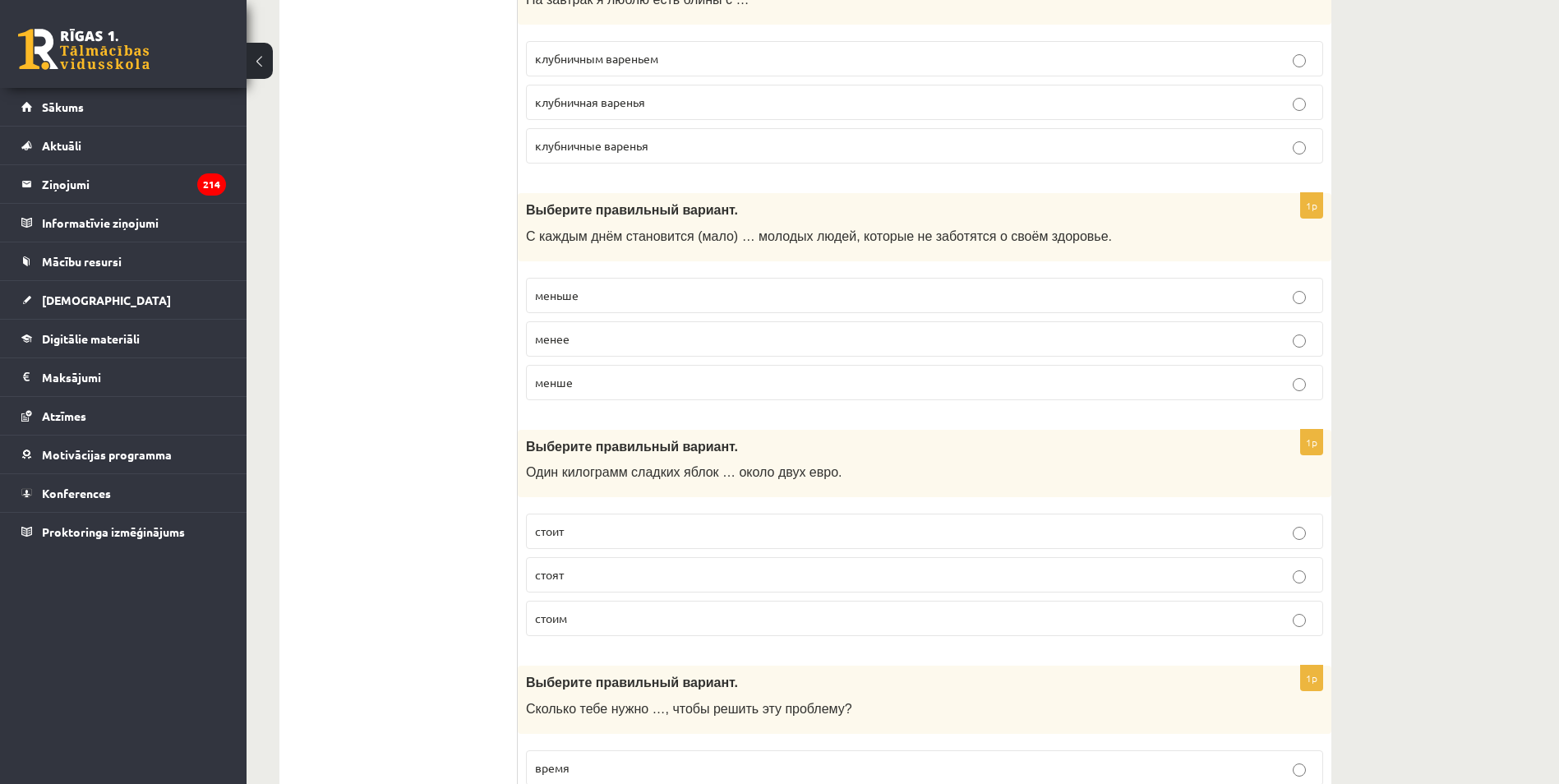
scroll to position [904, 0]
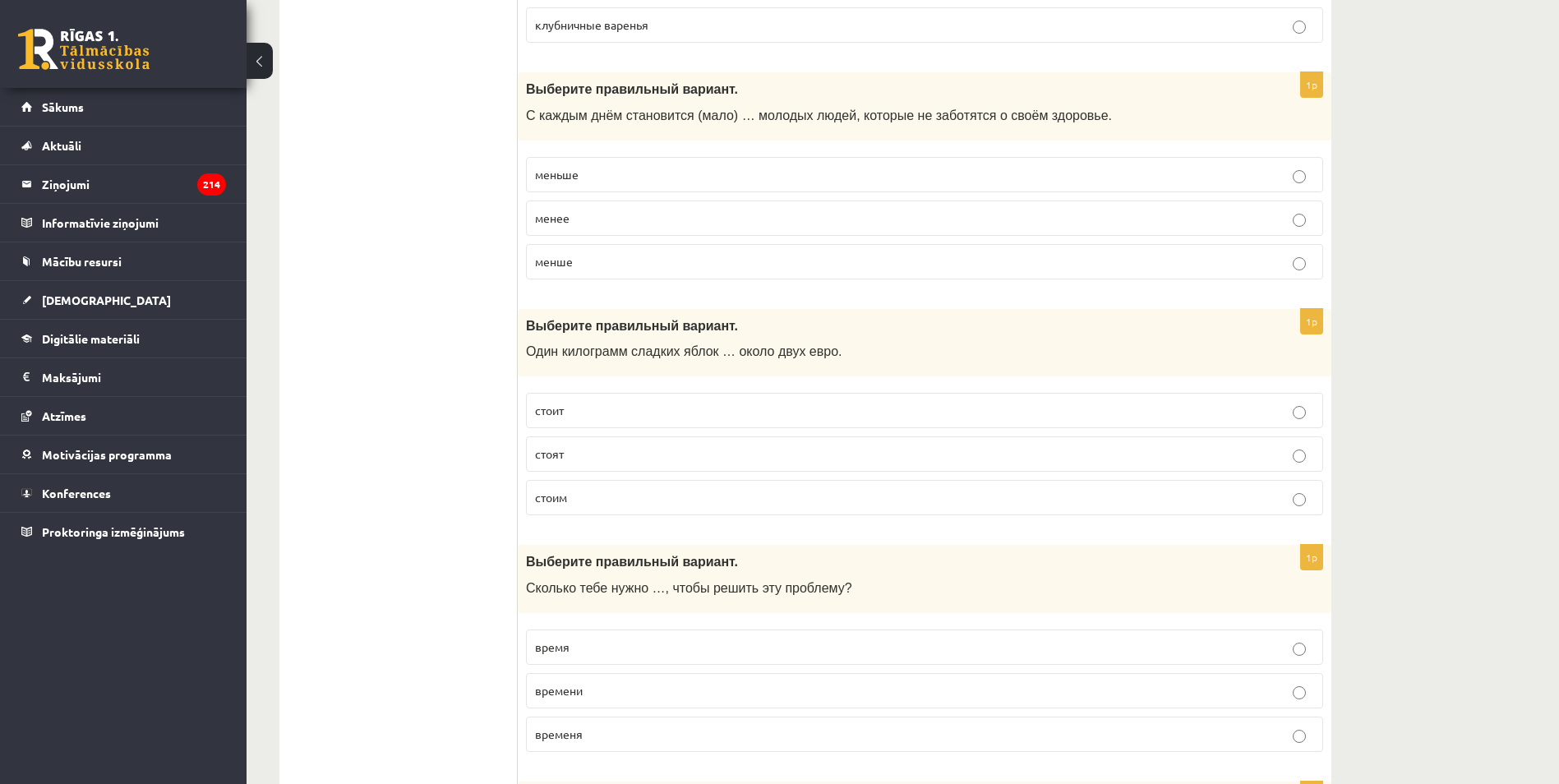
click at [566, 456] on p "стоят" at bounding box center [925, 453] width 779 height 17
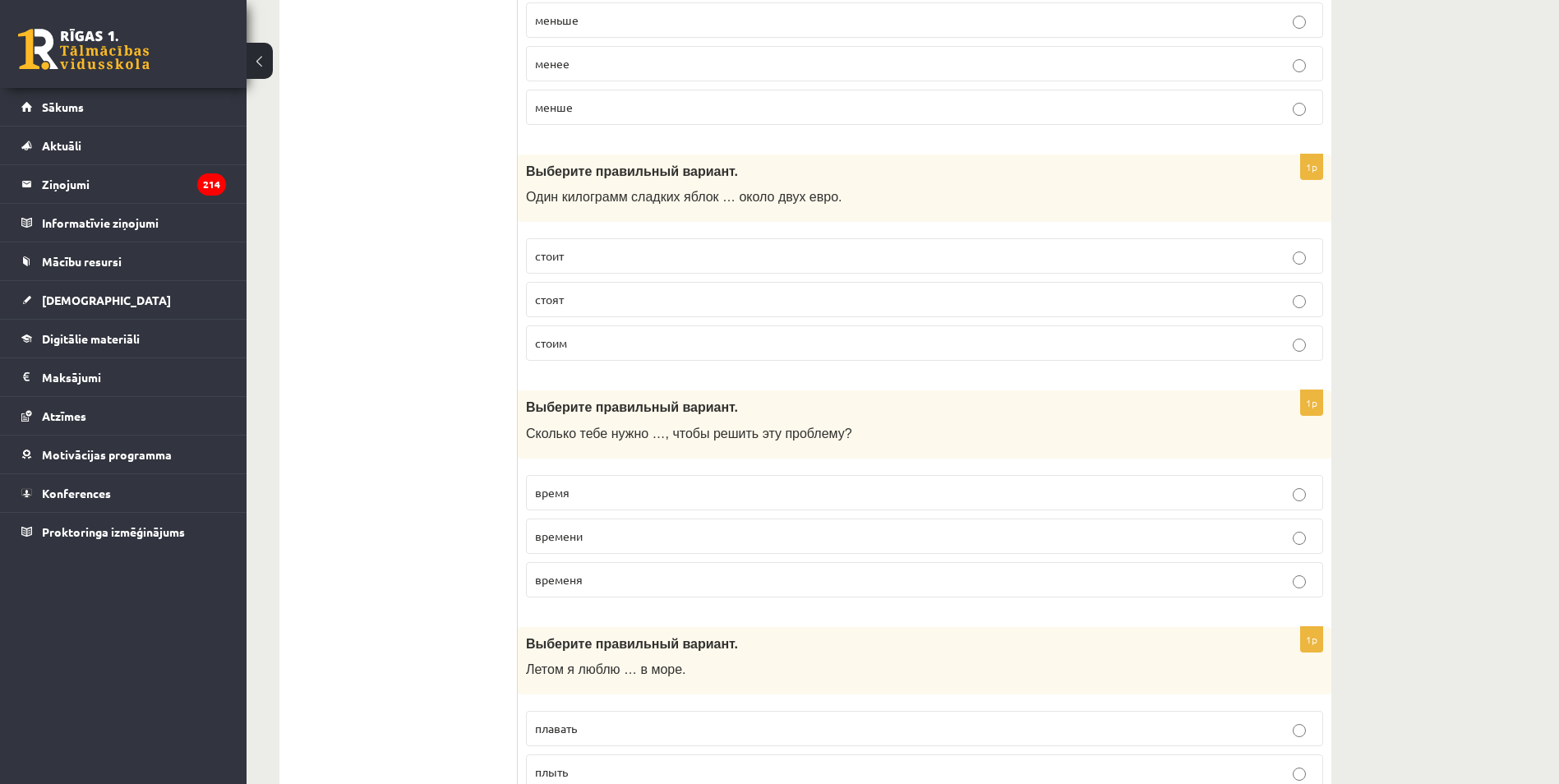
scroll to position [1068, 0]
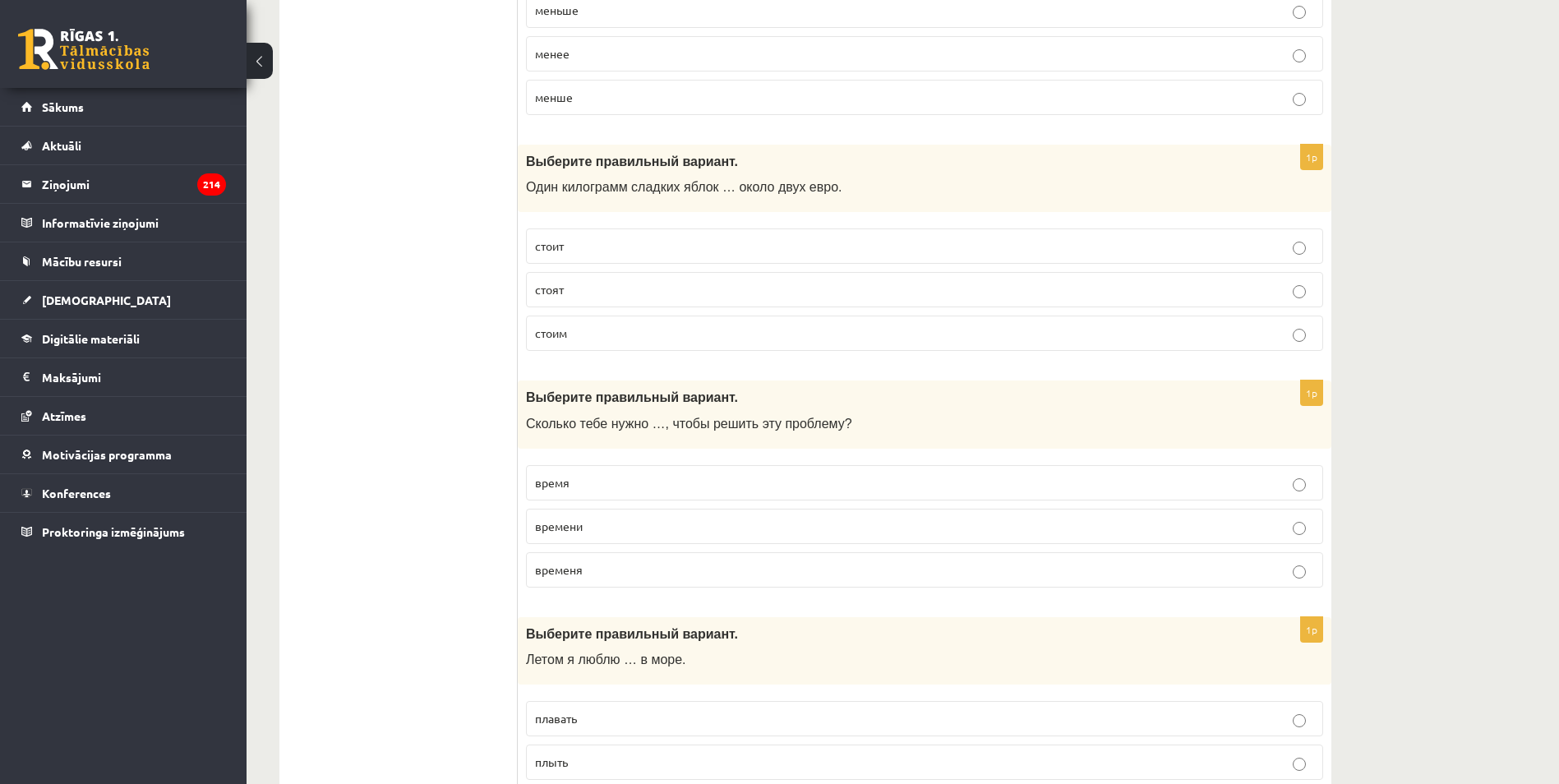
click at [599, 528] on p "времени" at bounding box center [925, 525] width 779 height 17
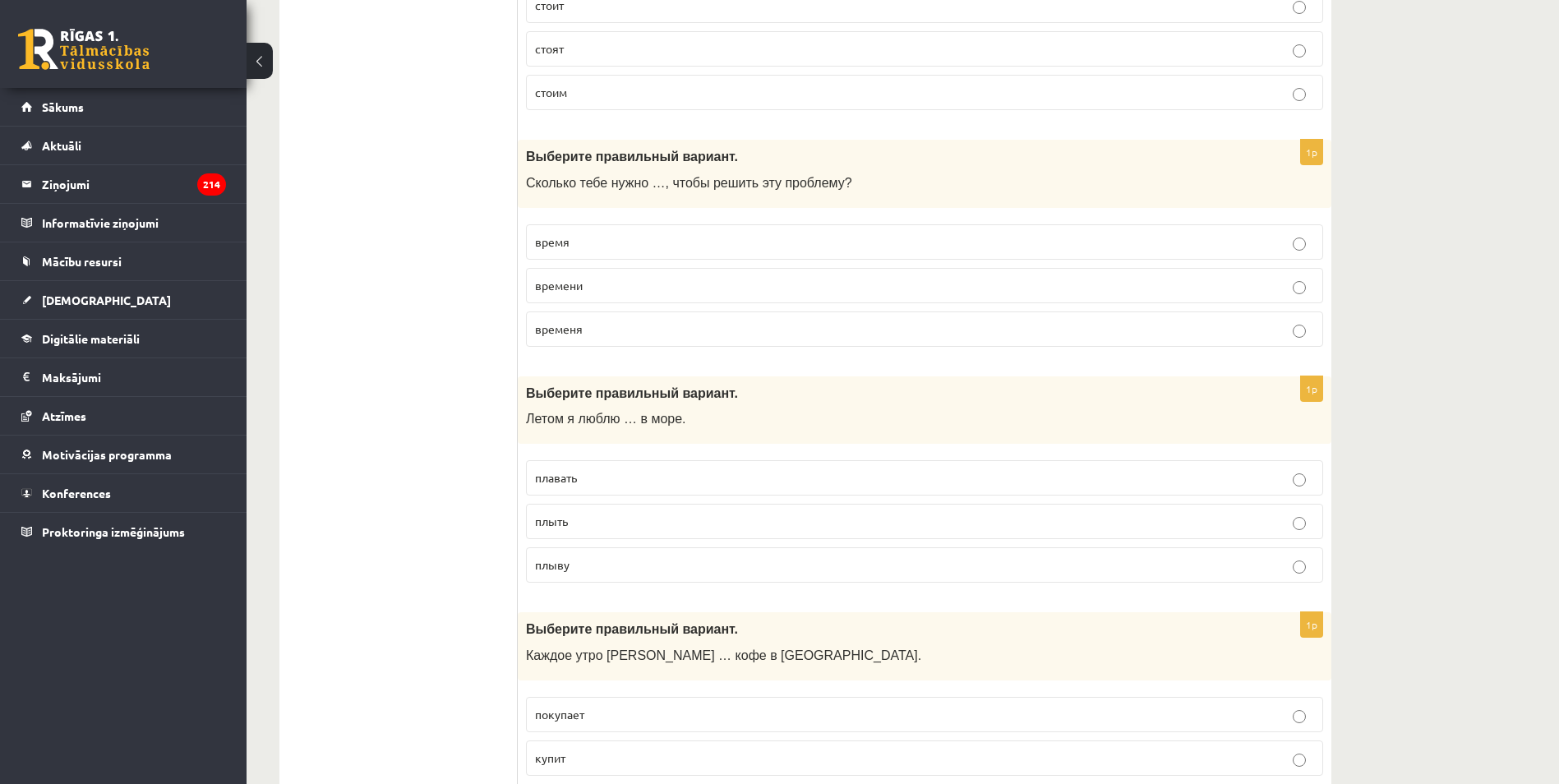
scroll to position [1314, 0]
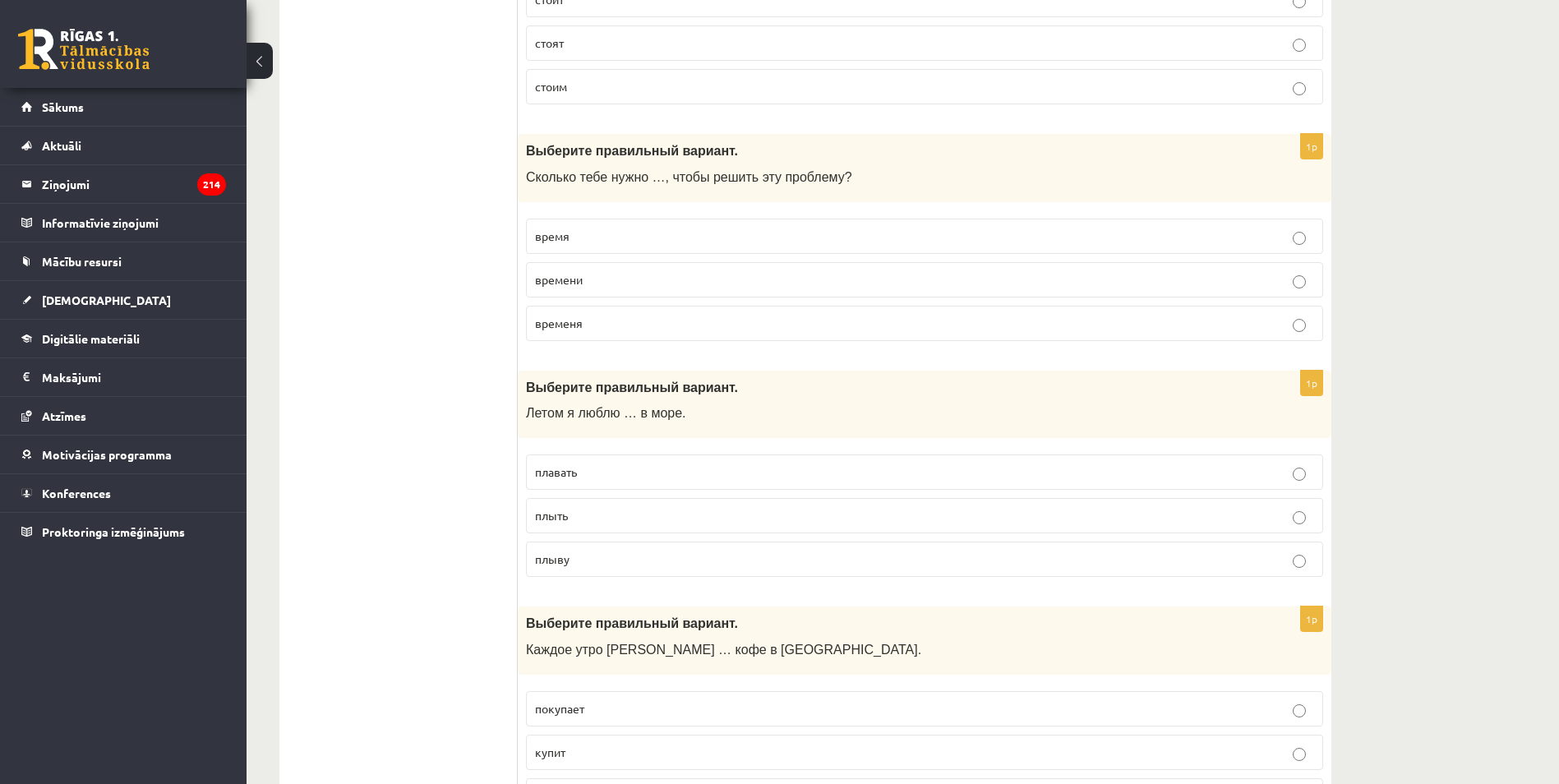
click at [601, 479] on p "плавать" at bounding box center [925, 471] width 779 height 17
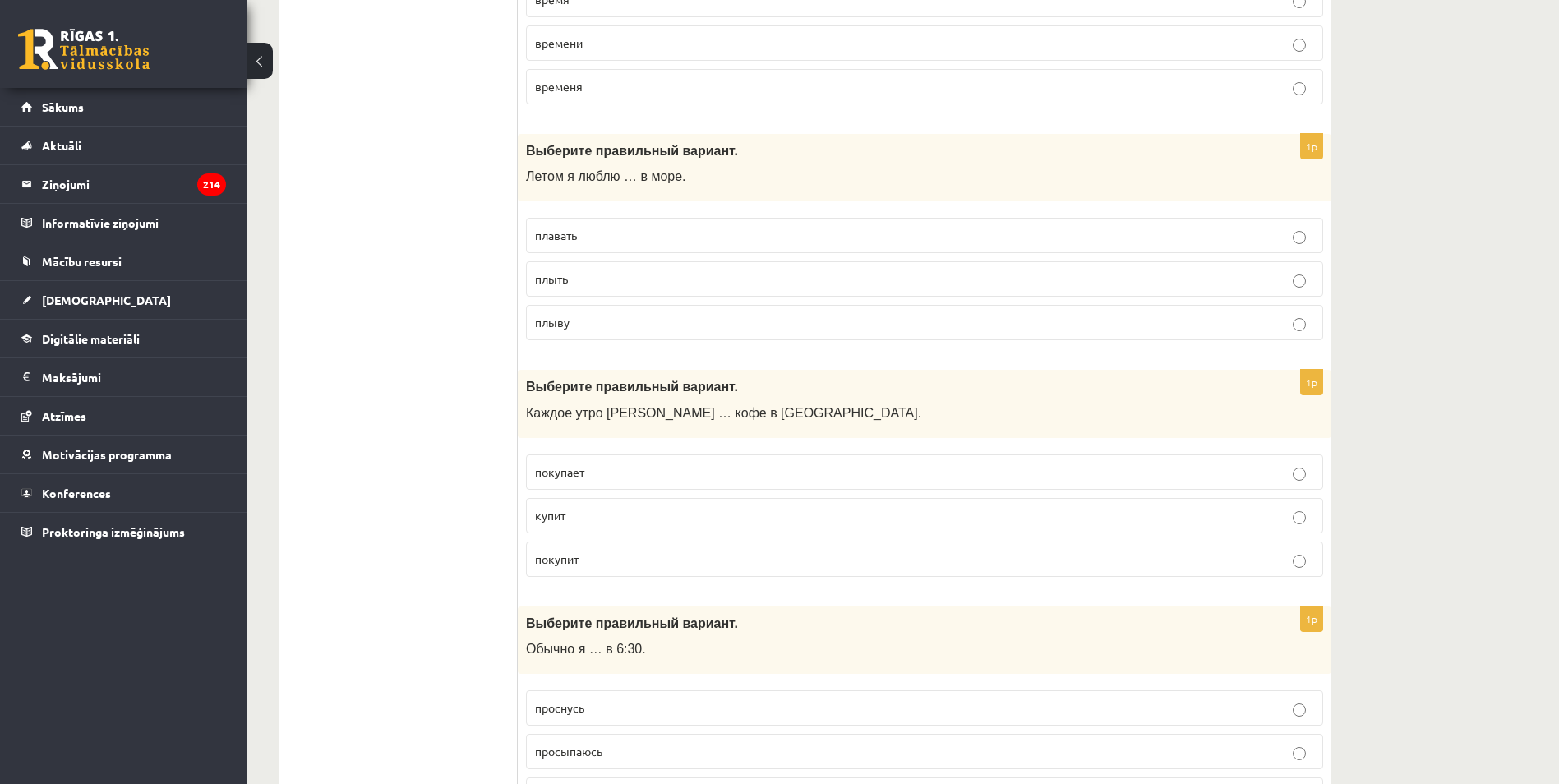
scroll to position [1561, 0]
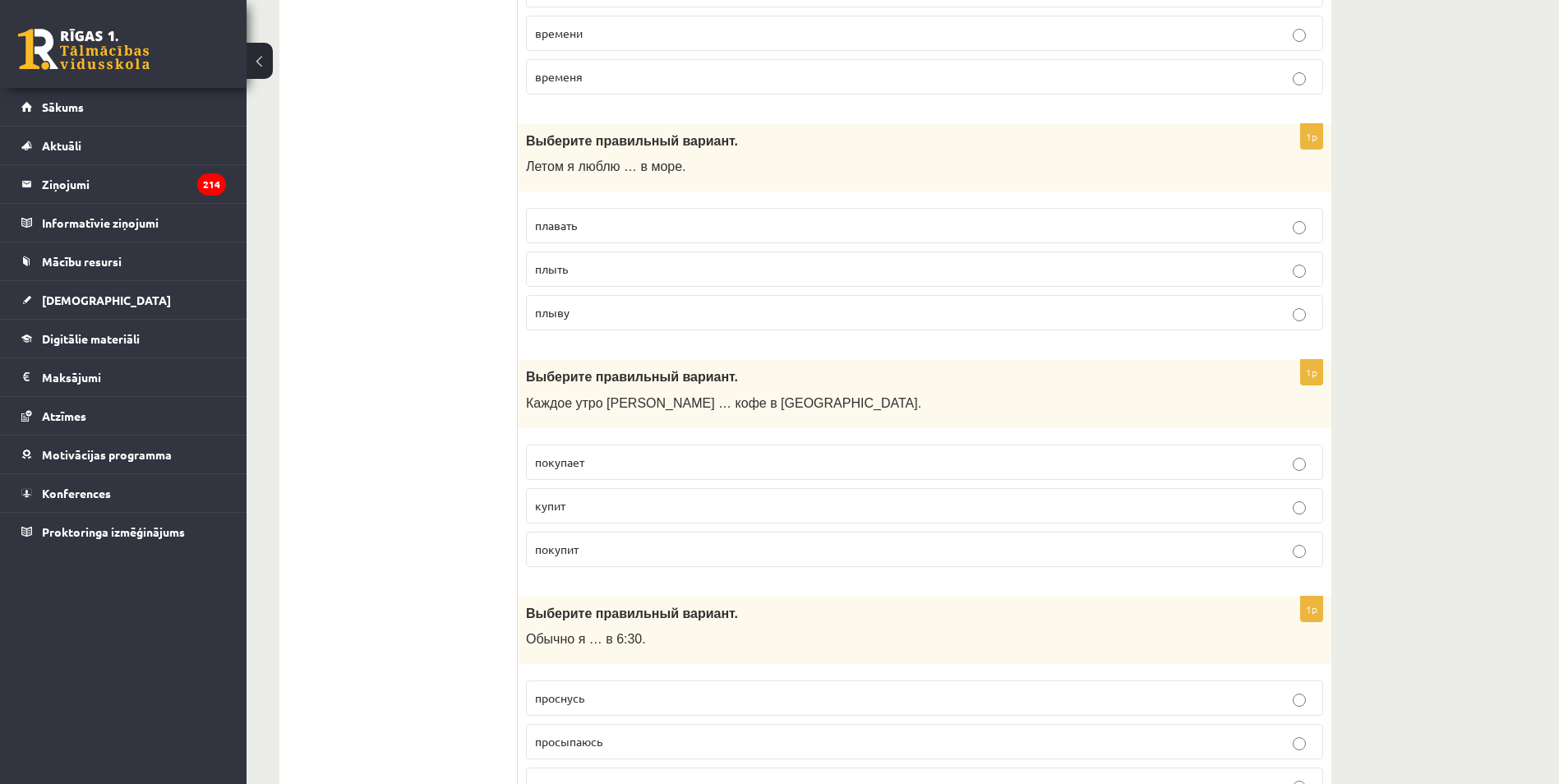
click at [589, 473] on label "покупает" at bounding box center [924, 462] width 797 height 36
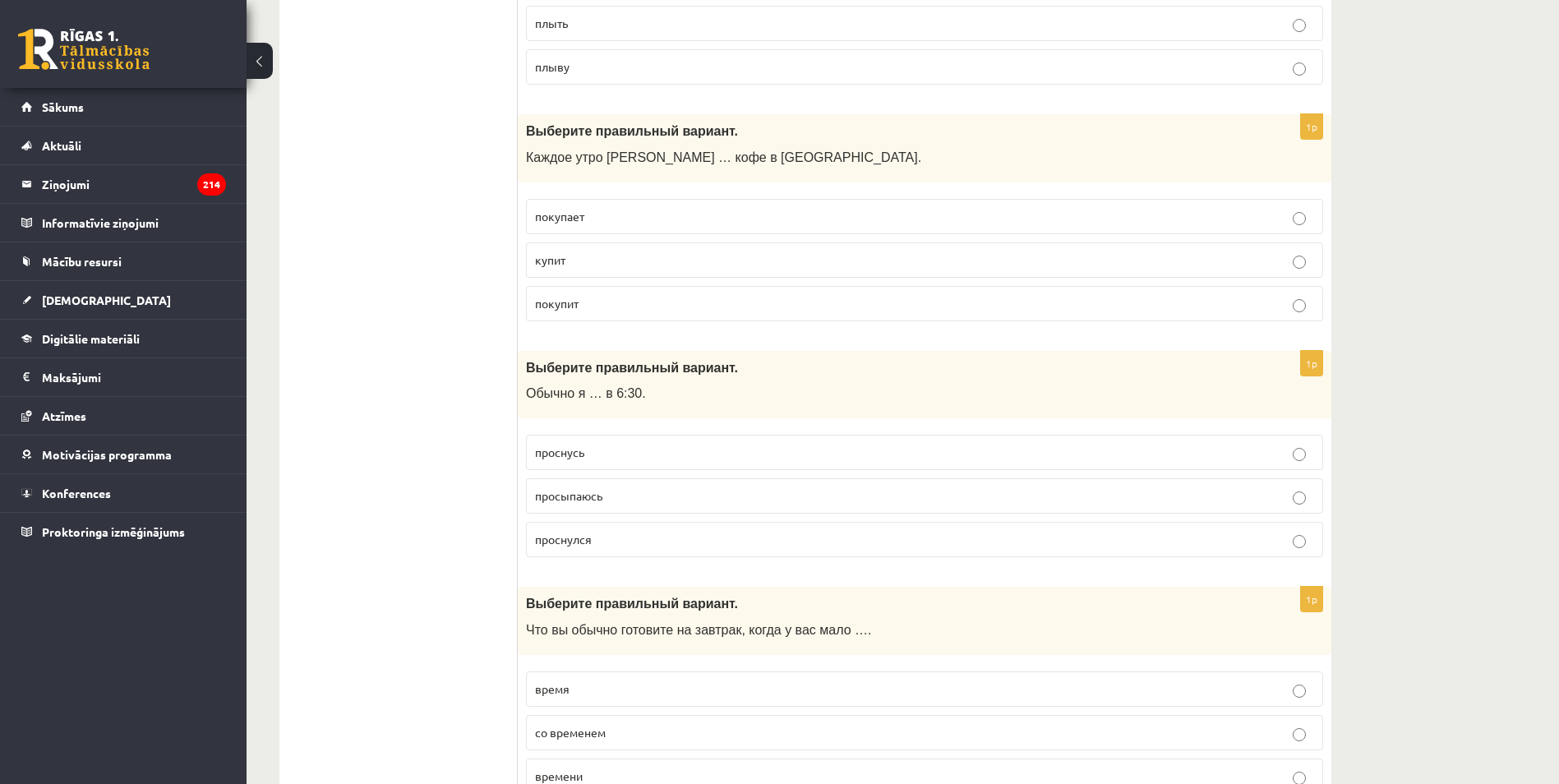
scroll to position [1807, 0]
click at [576, 505] on label "просыпаюсь" at bounding box center [924, 495] width 797 height 36
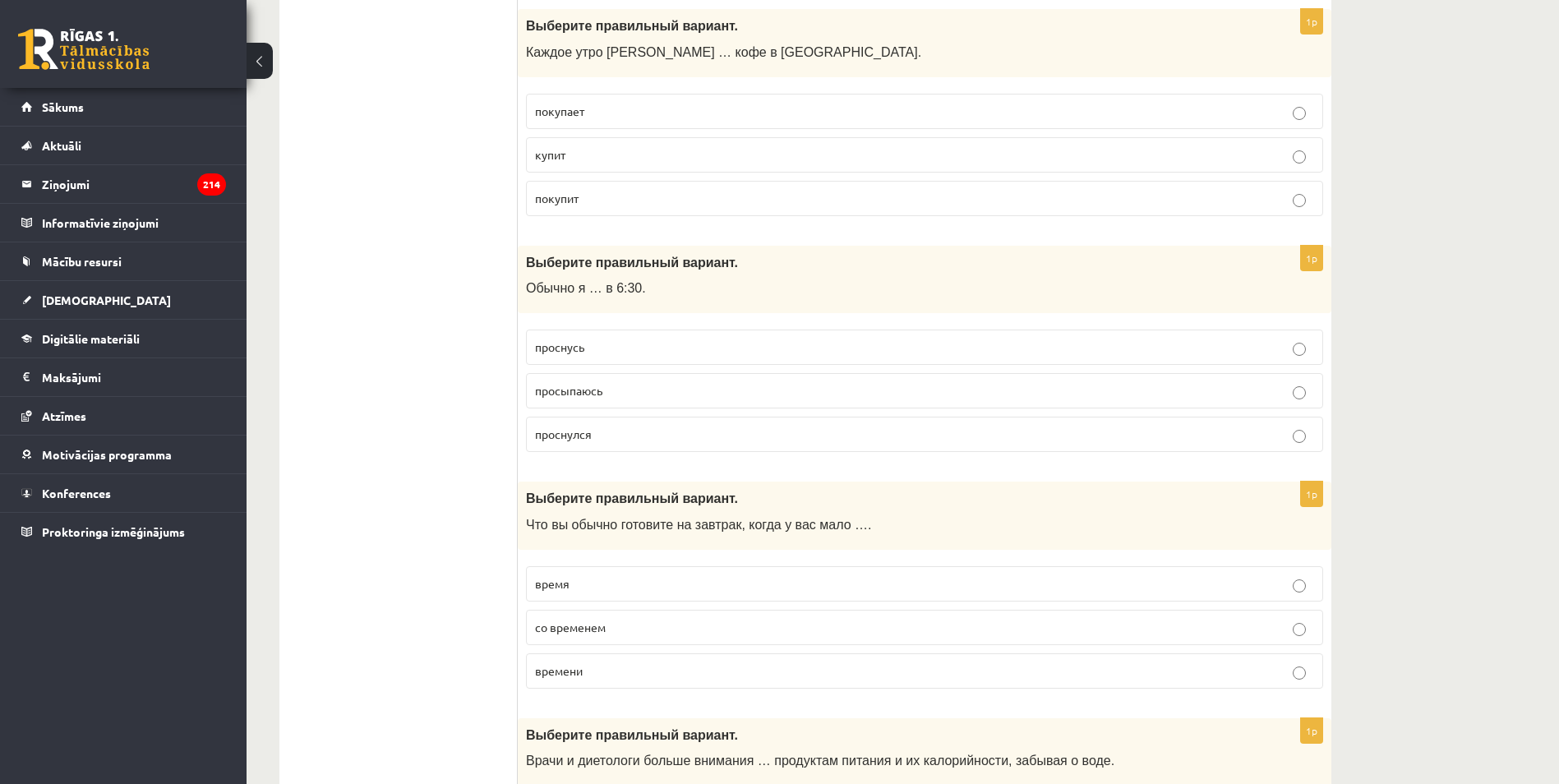
scroll to position [1971, 0]
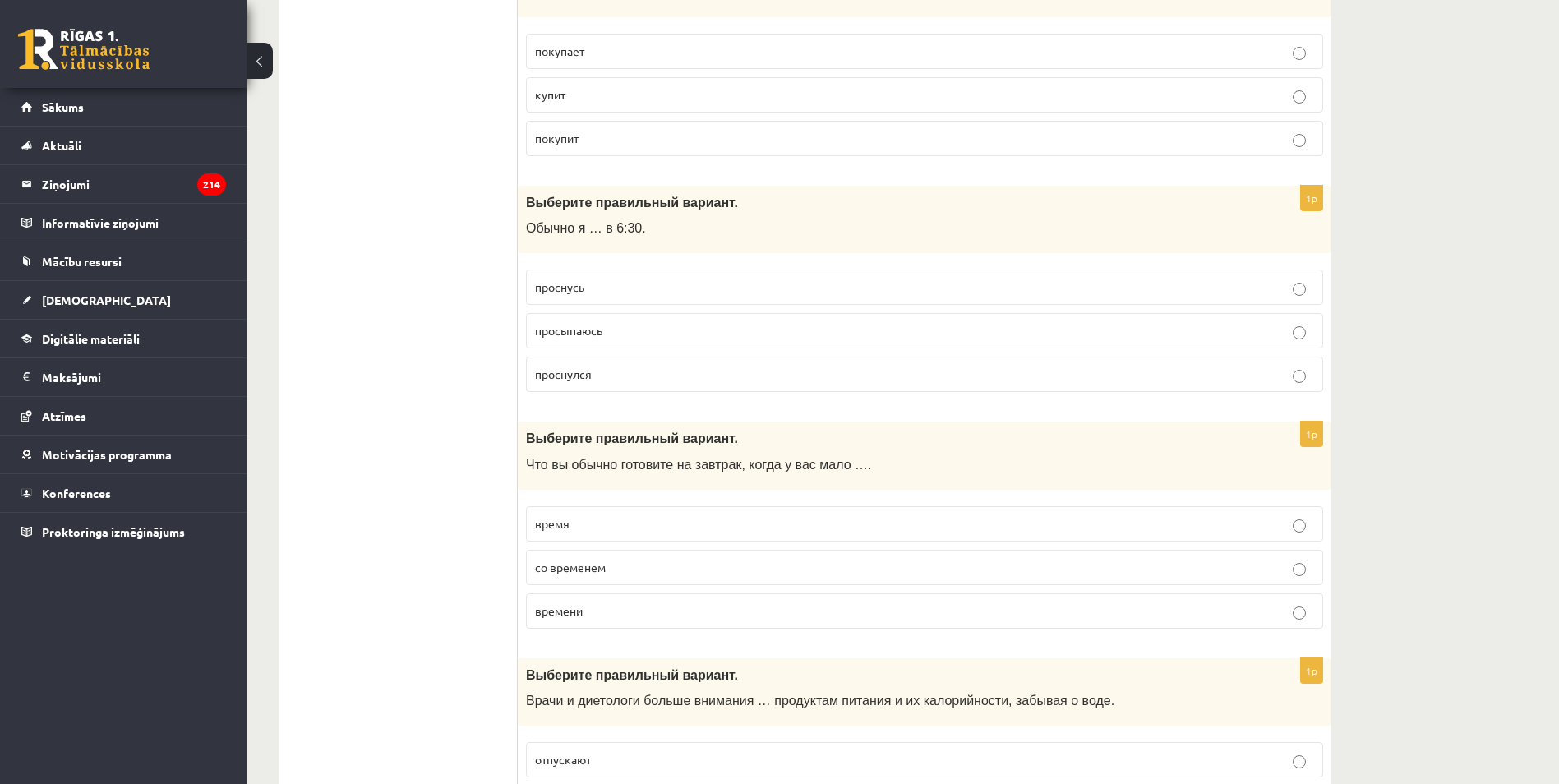
click at [614, 617] on p "времени" at bounding box center [925, 610] width 779 height 17
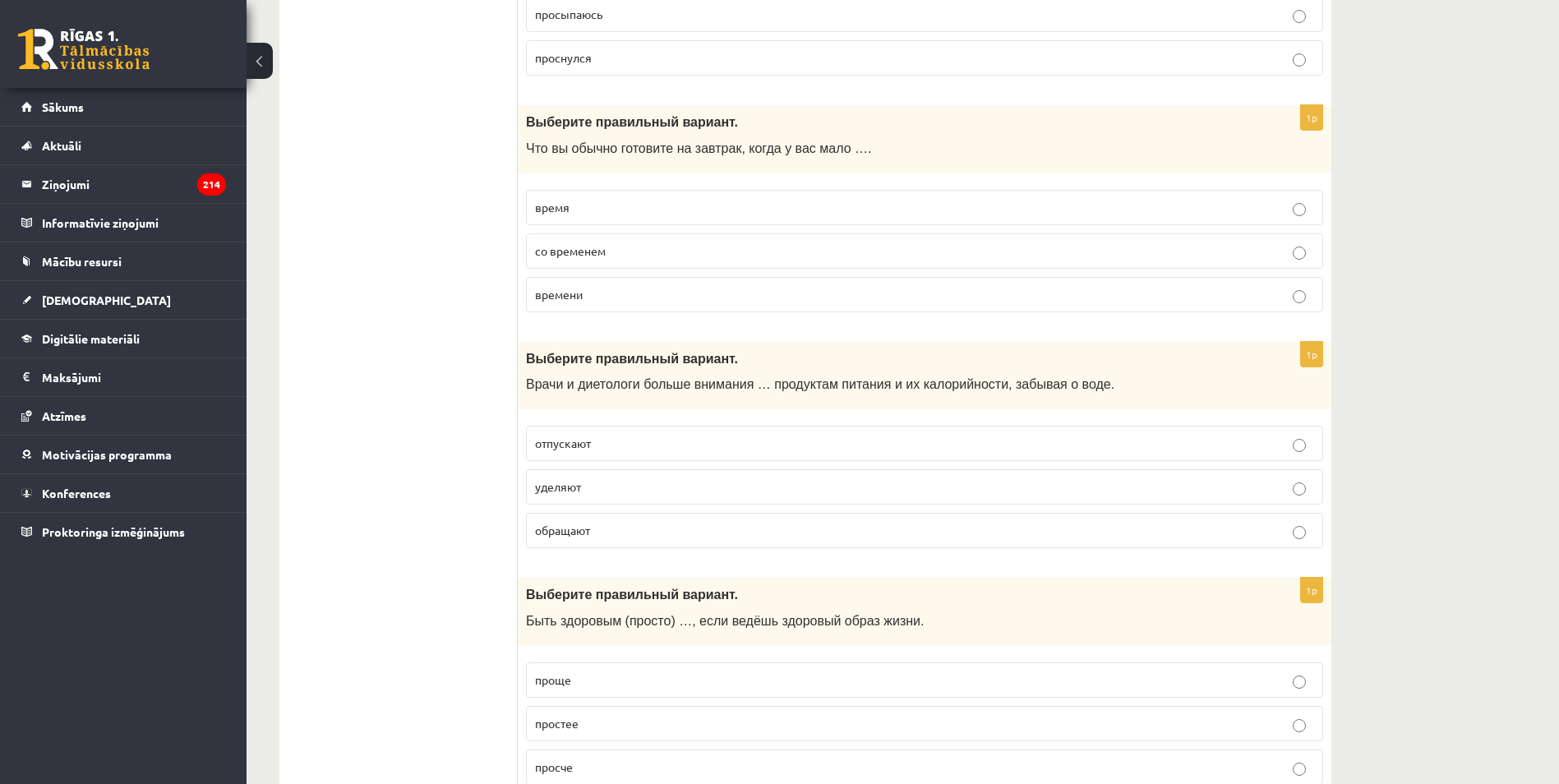
scroll to position [2300, 0]
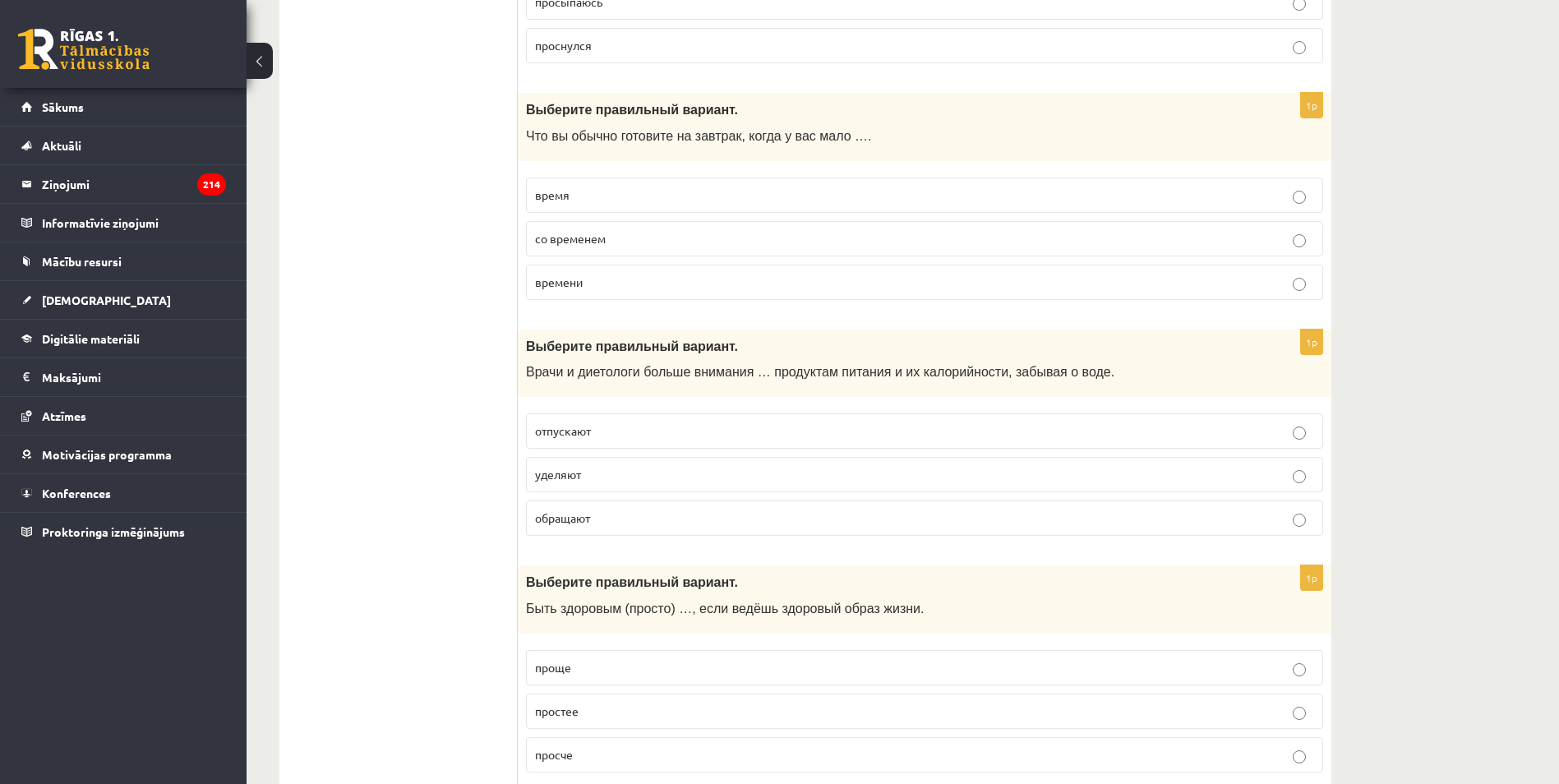
click at [587, 480] on p "уделяют" at bounding box center [925, 474] width 779 height 17
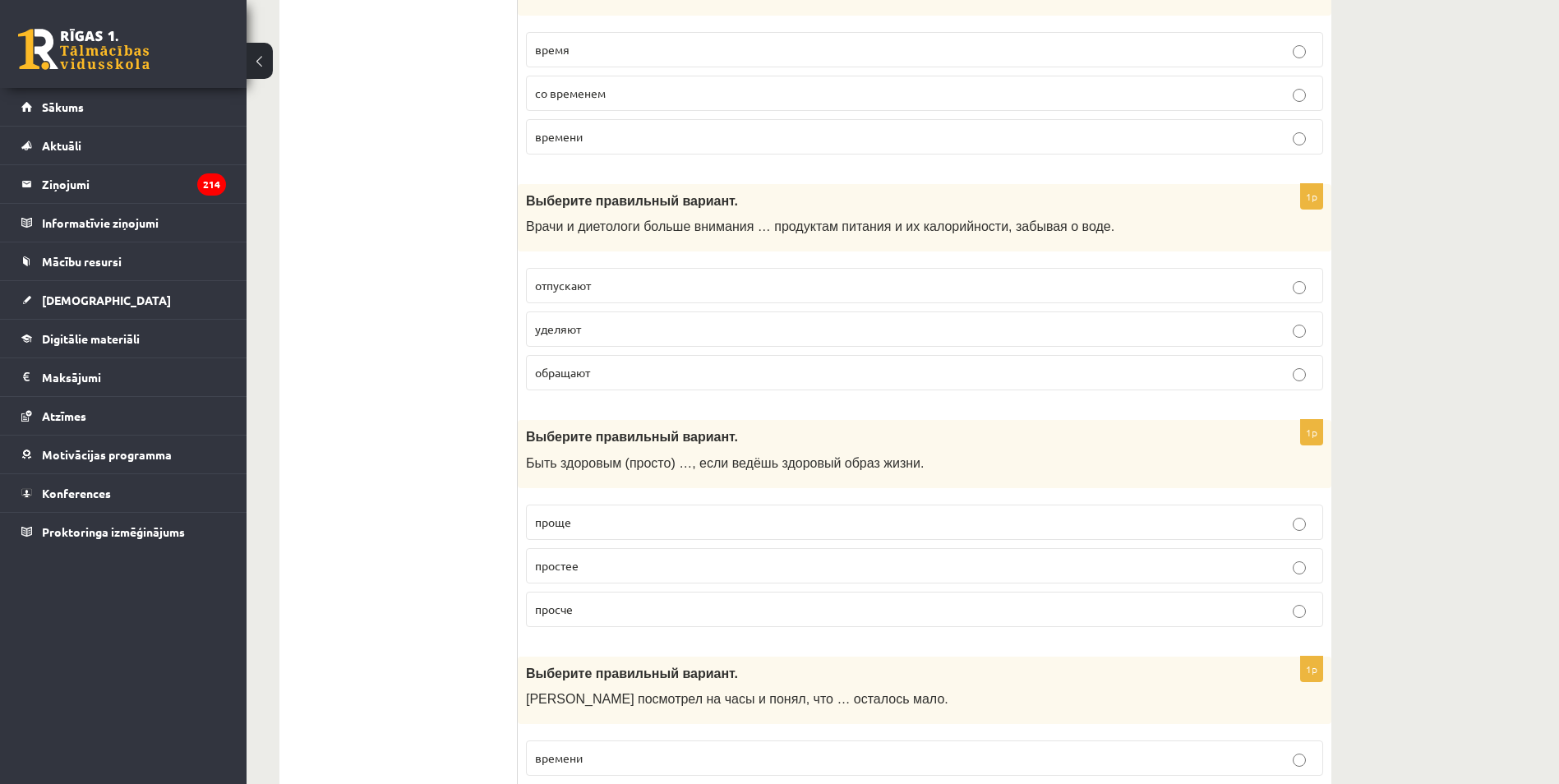
scroll to position [2464, 0]
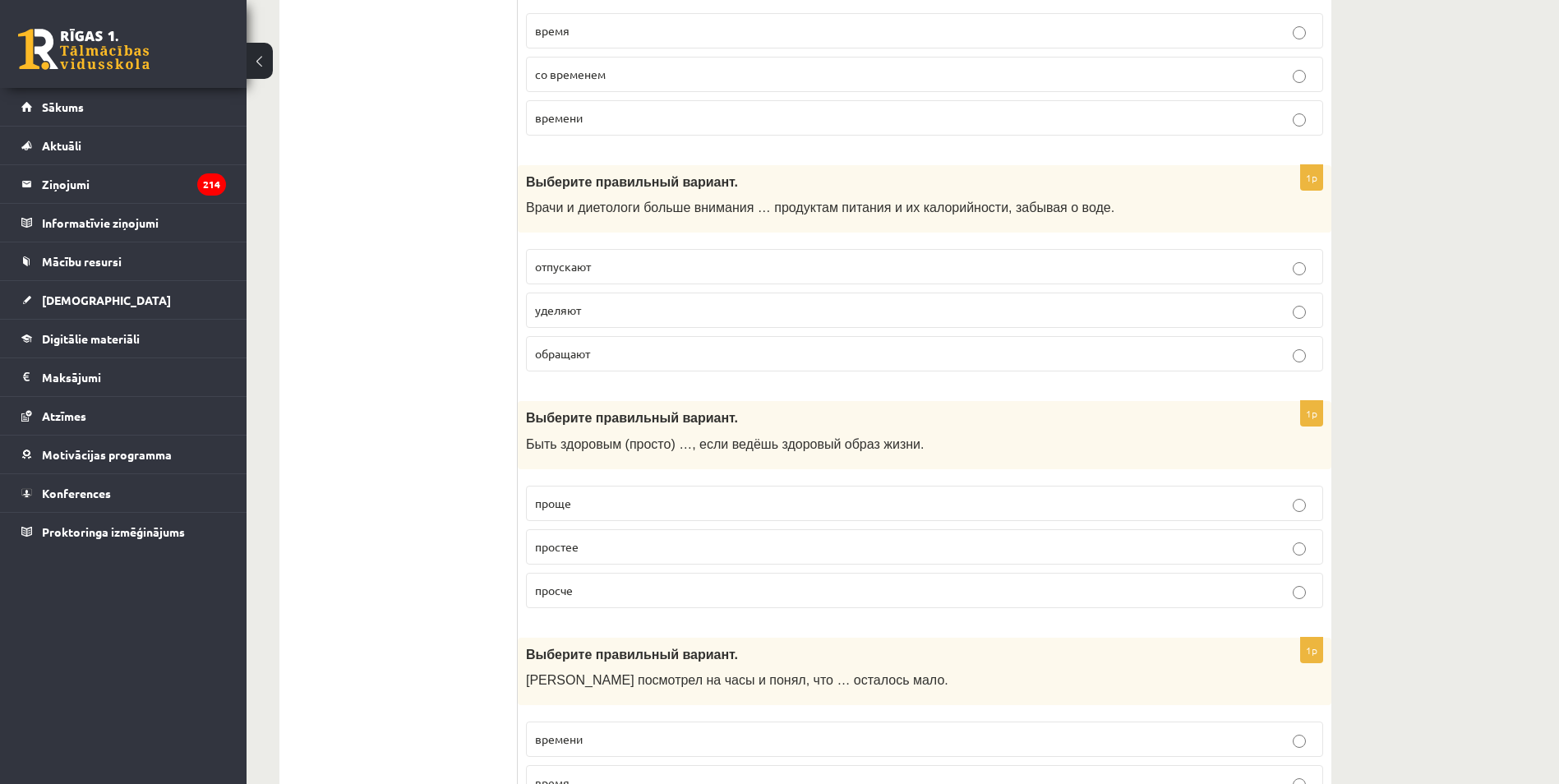
click at [550, 505] on span "проще" at bounding box center [553, 502] width 37 height 15
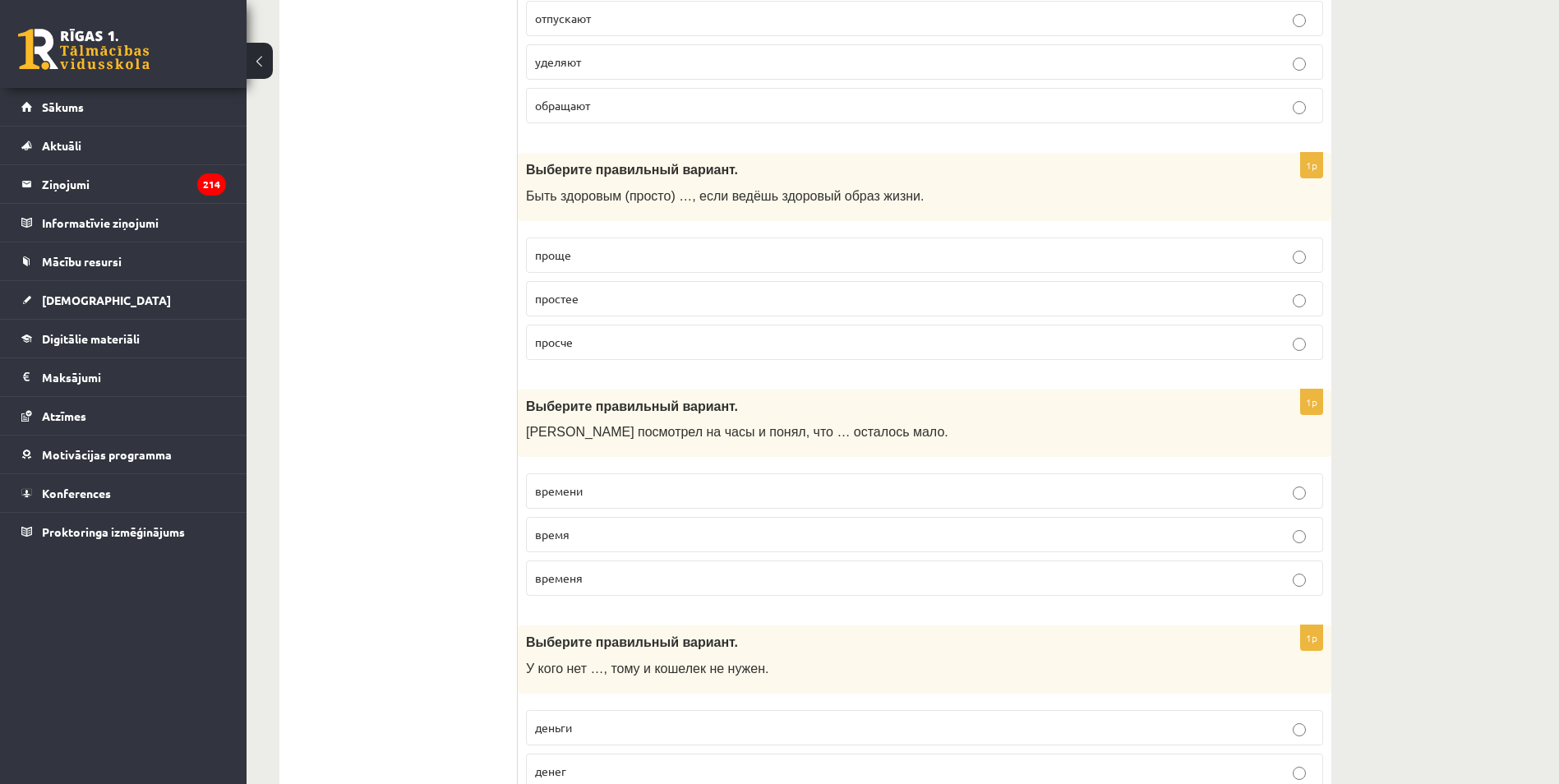
scroll to position [2793, 0]
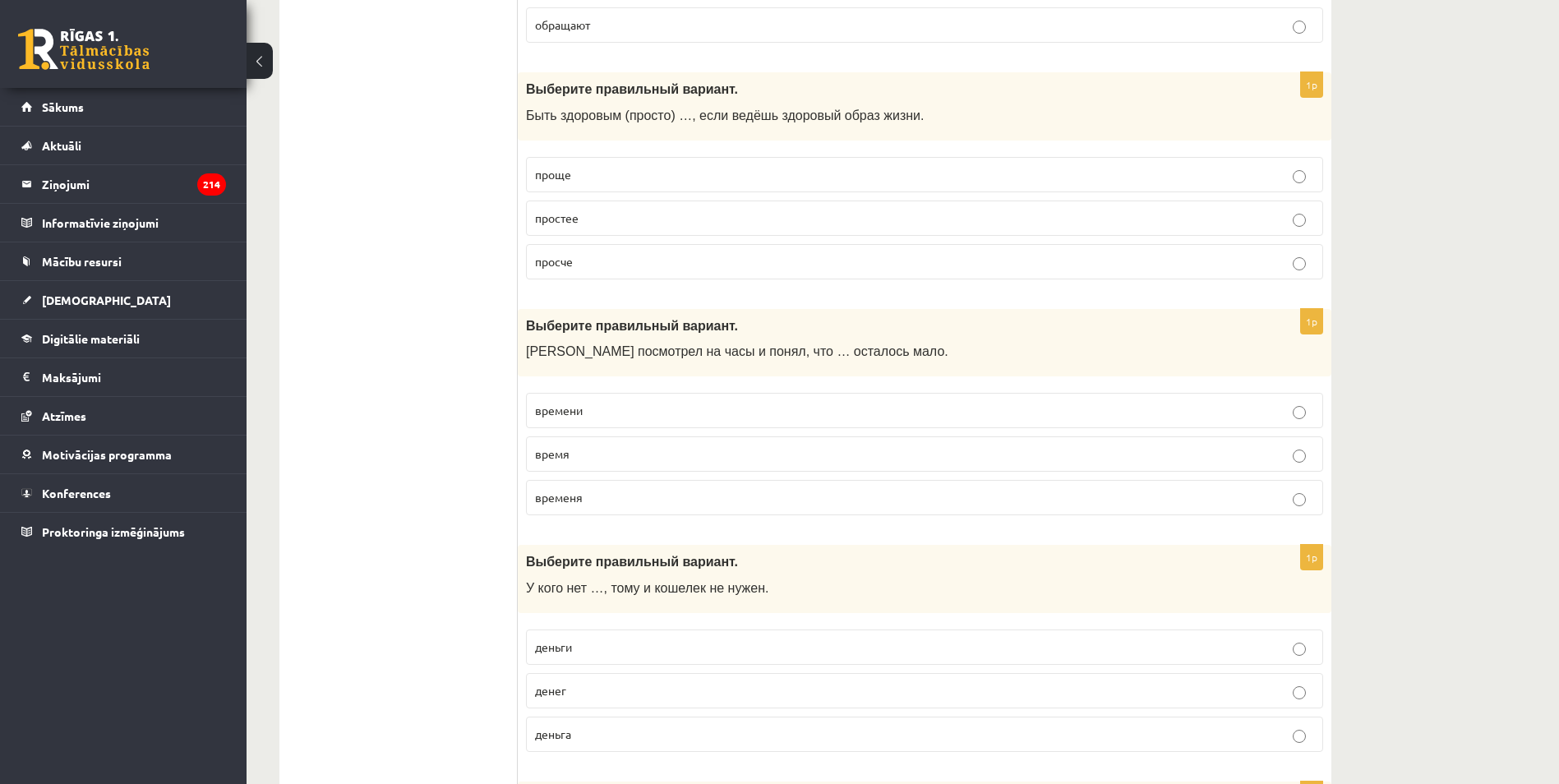
click at [553, 410] on span "времени" at bounding box center [559, 409] width 47 height 15
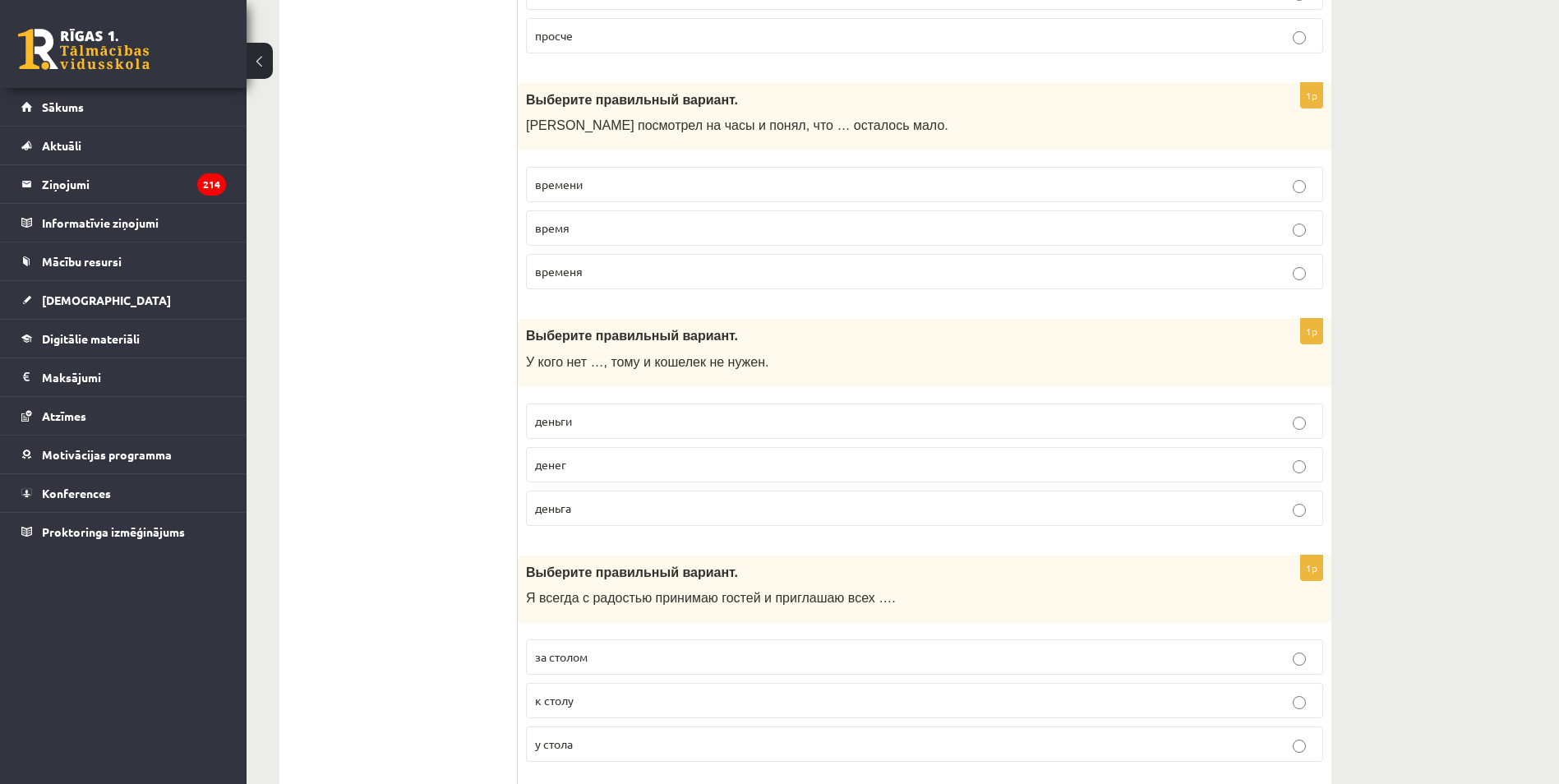
scroll to position [3039, 0]
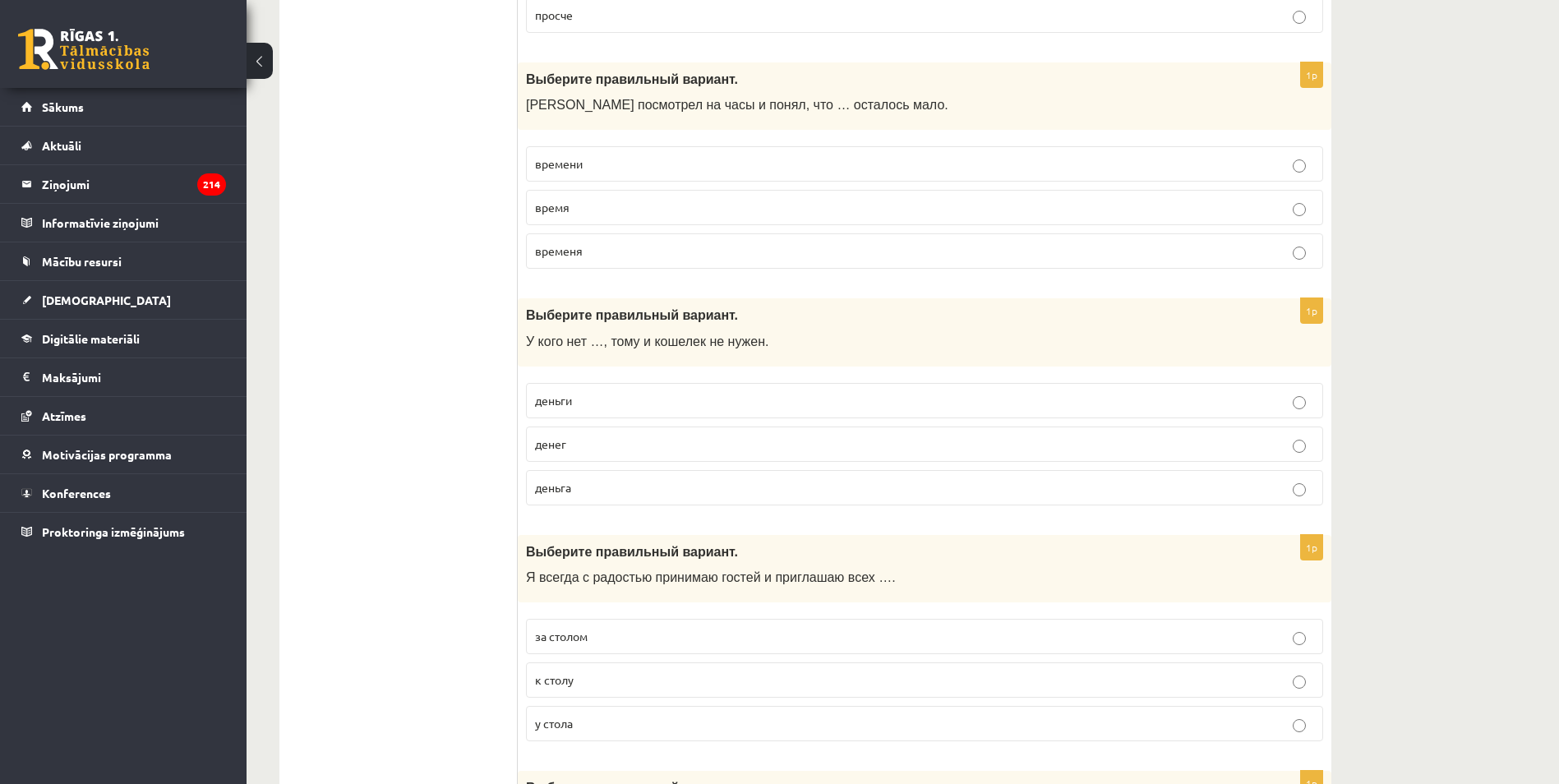
click at [565, 459] on label "денег" at bounding box center [924, 444] width 797 height 36
click at [593, 439] on p "денег" at bounding box center [925, 443] width 779 height 17
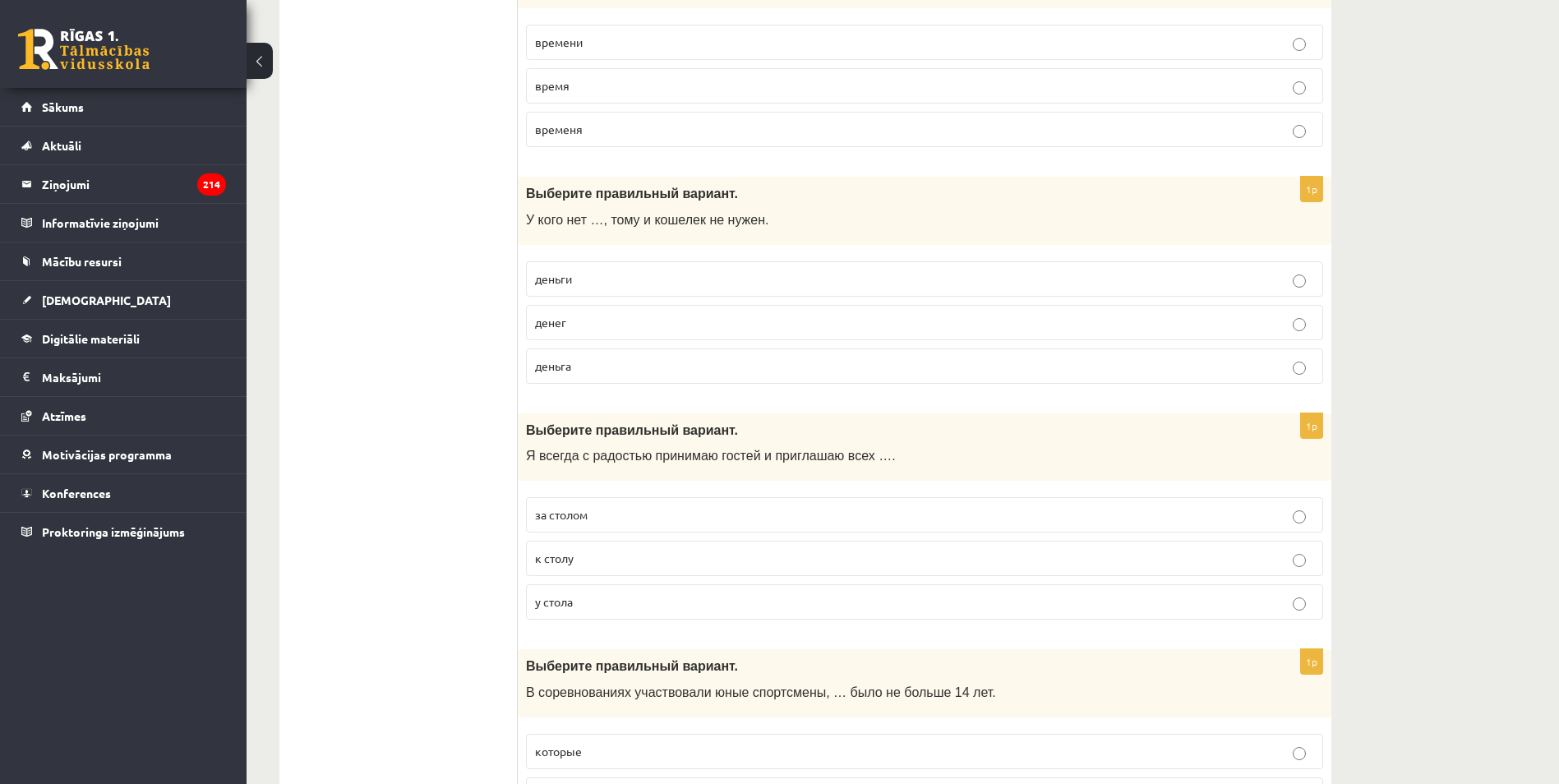
scroll to position [3204, 0]
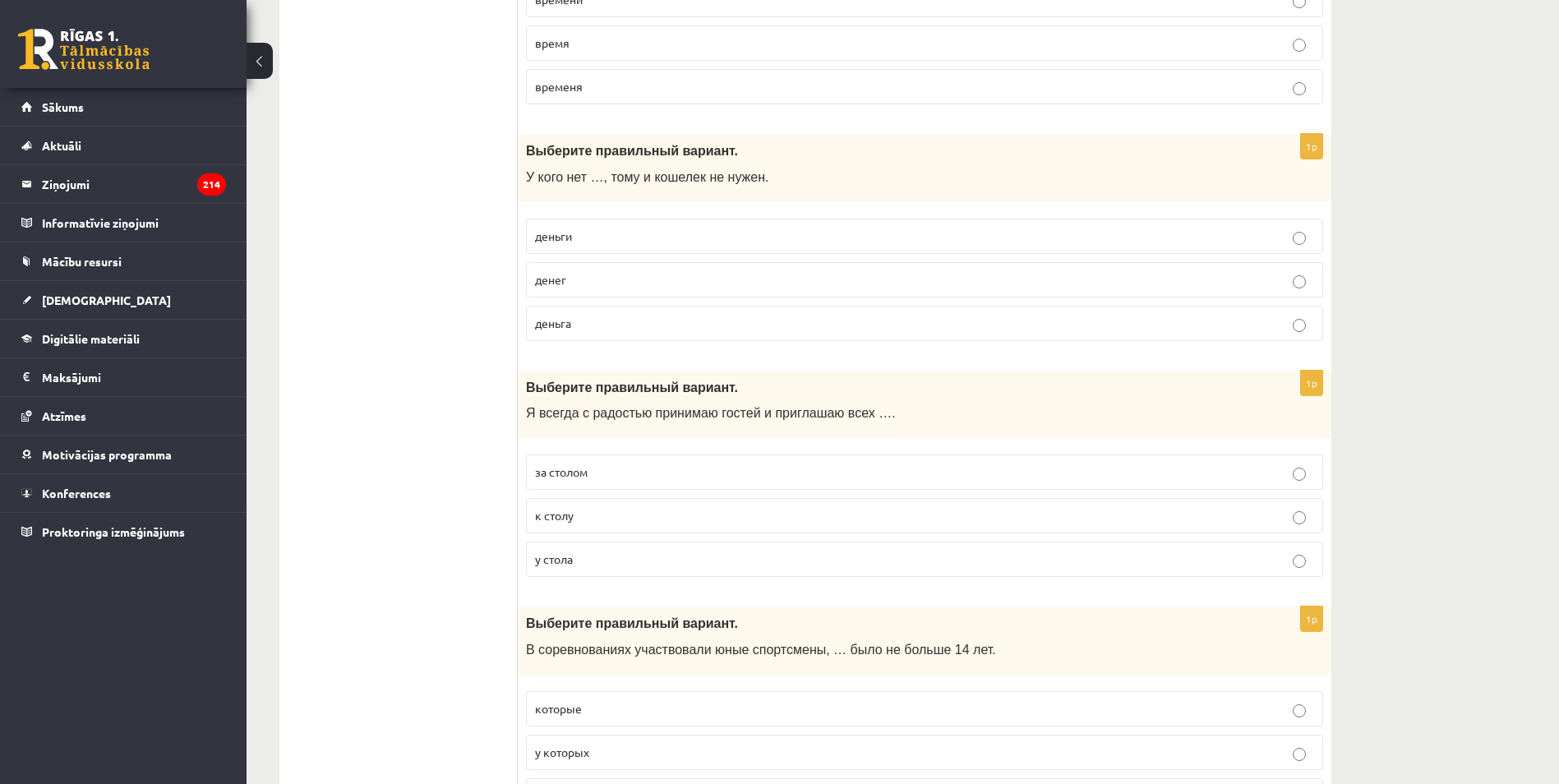
click at [575, 521] on p "к столу" at bounding box center [925, 515] width 779 height 17
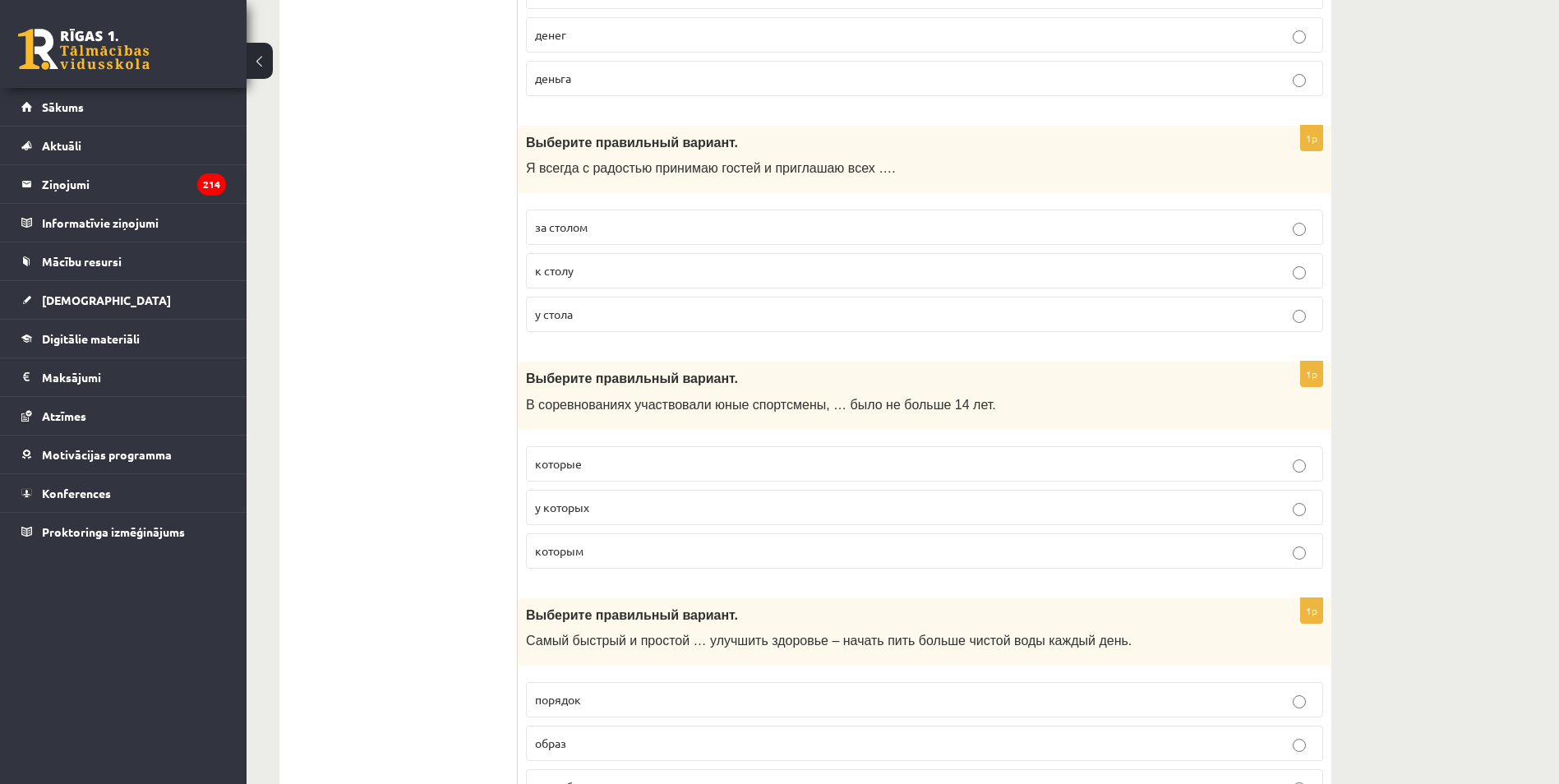
scroll to position [3450, 0]
click at [583, 548] on span "которым" at bounding box center [560, 549] width 48 height 15
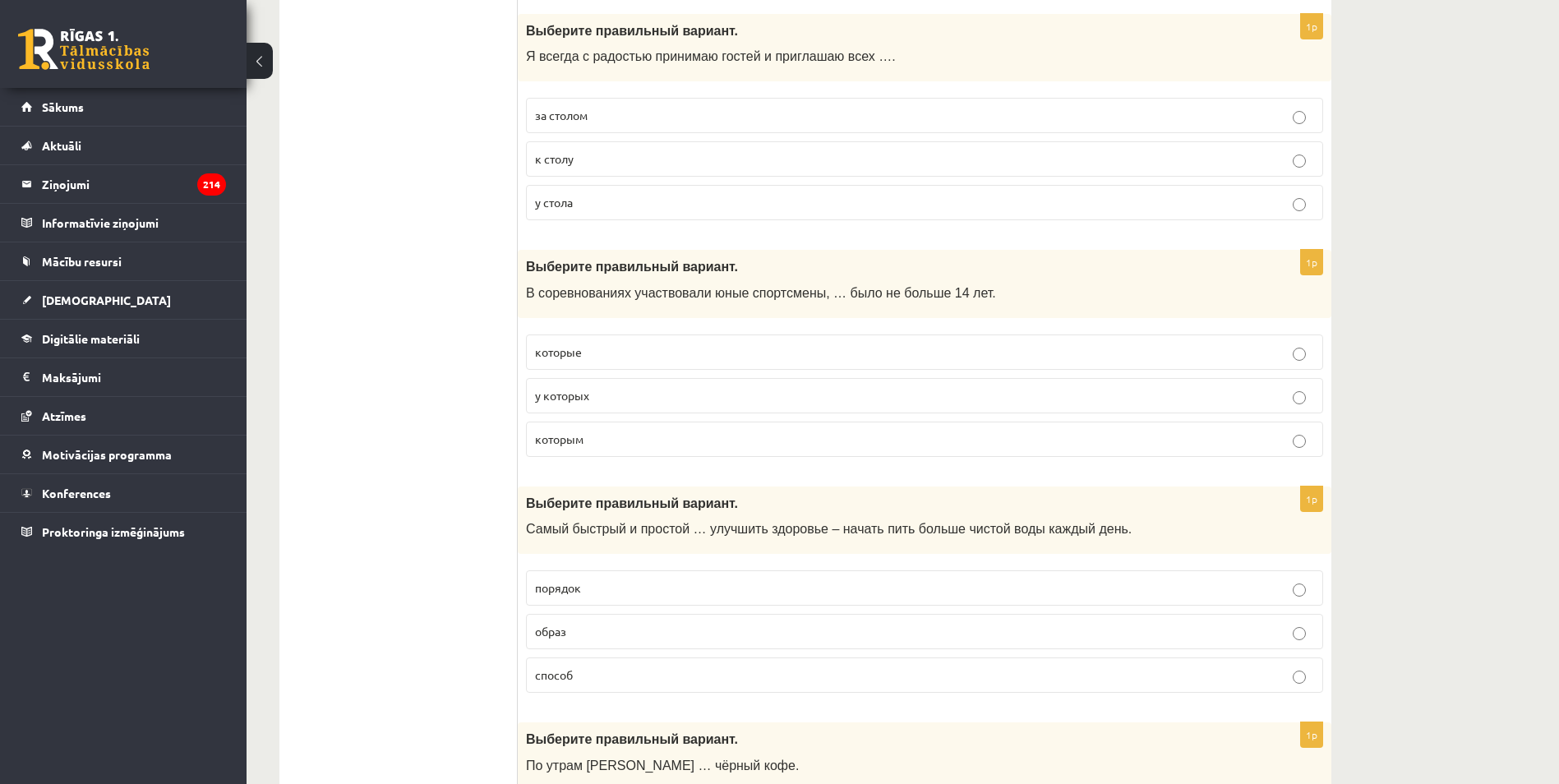
scroll to position [3696, 0]
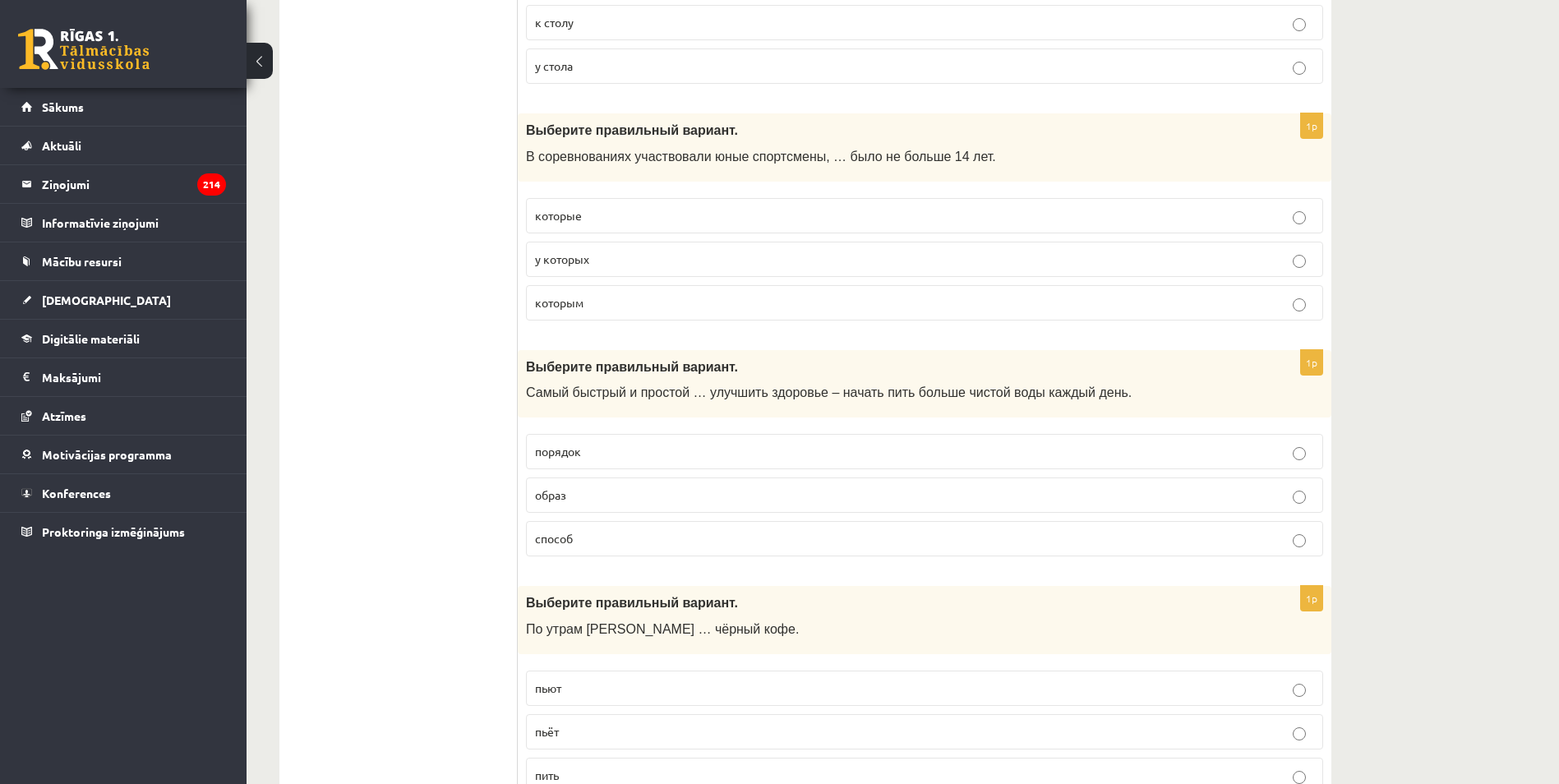
click at [587, 541] on p "способ" at bounding box center [925, 538] width 779 height 17
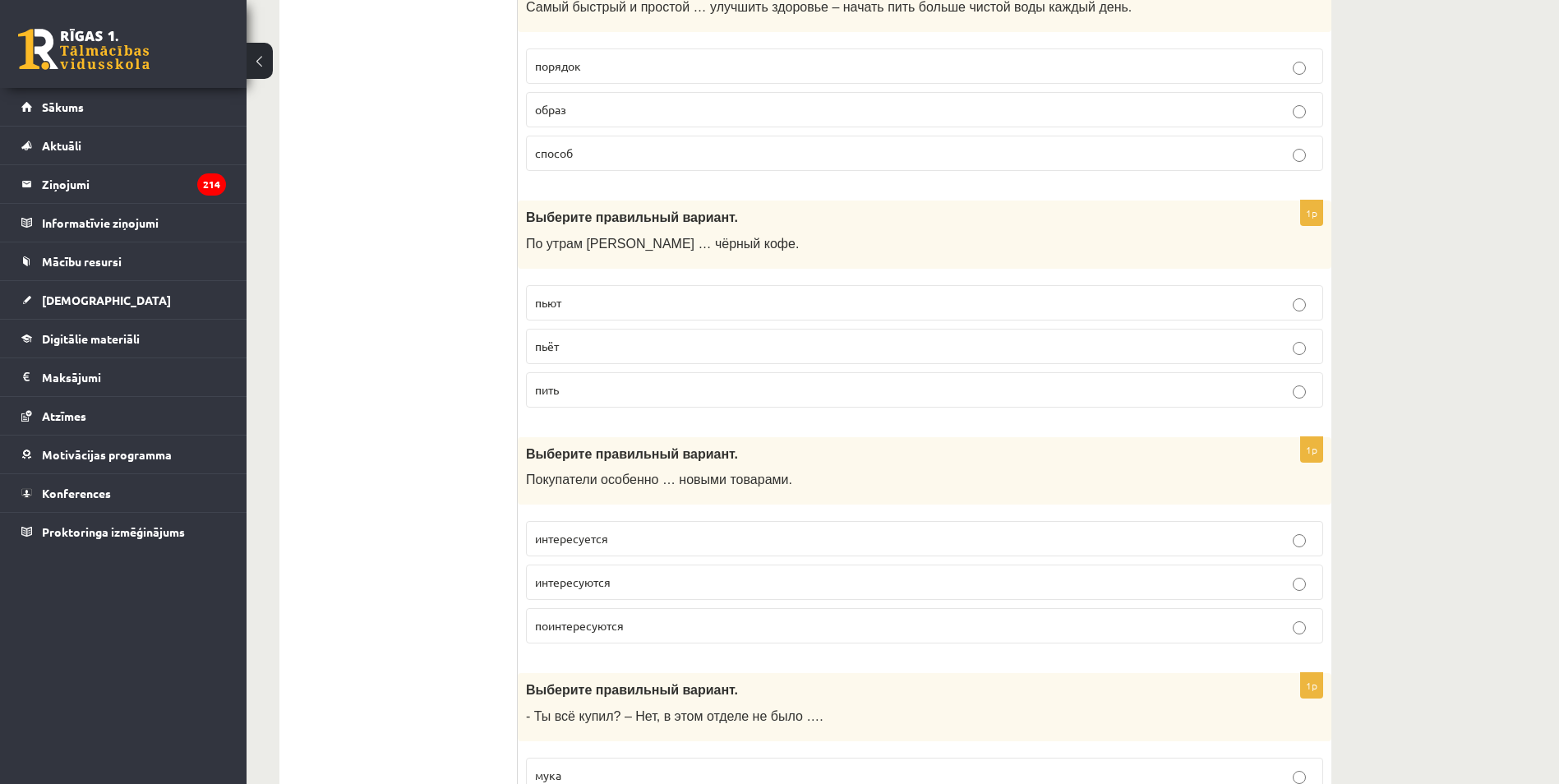
scroll to position [4106, 0]
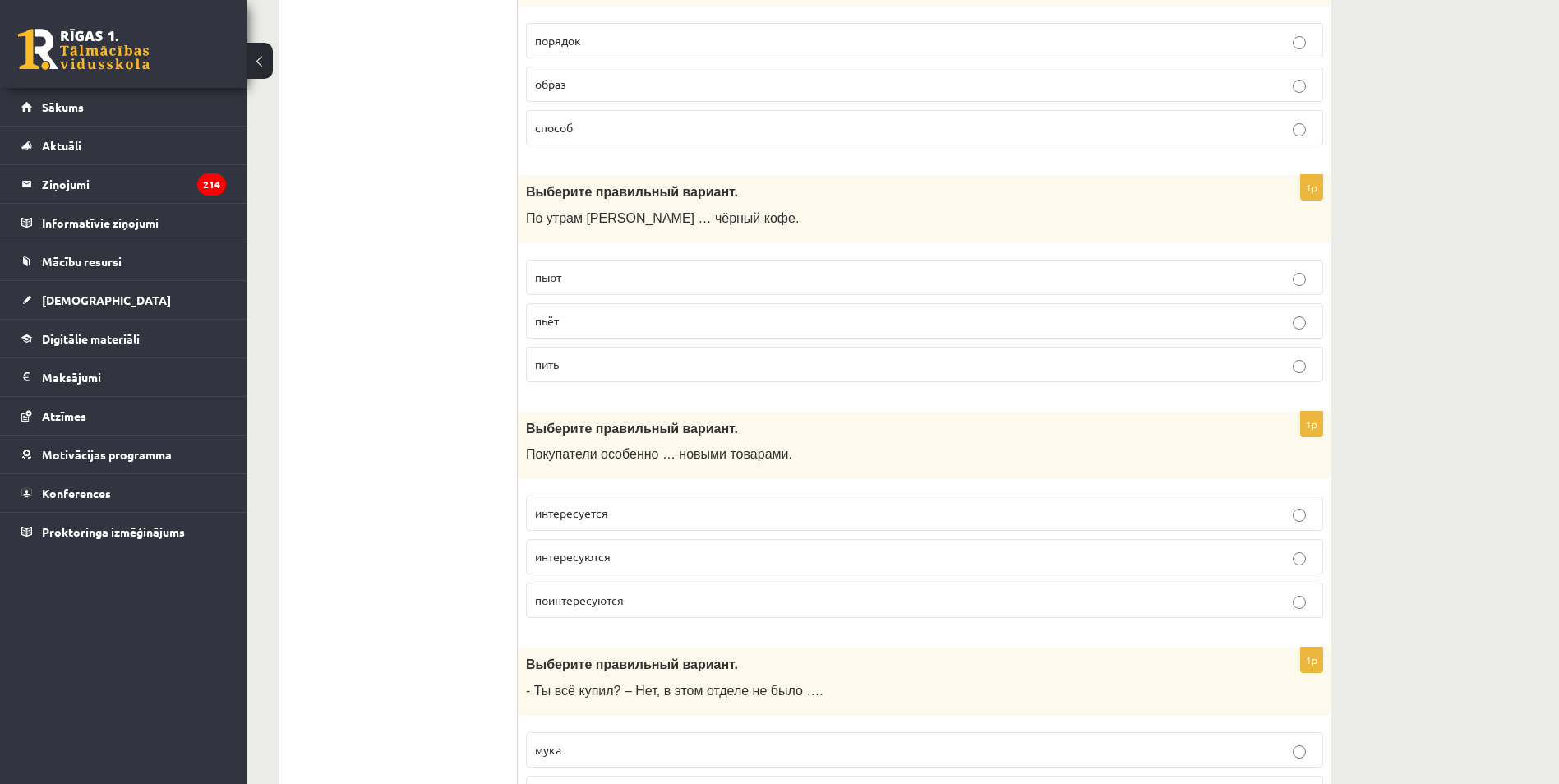
click at [592, 322] on p "пьёт" at bounding box center [925, 320] width 779 height 17
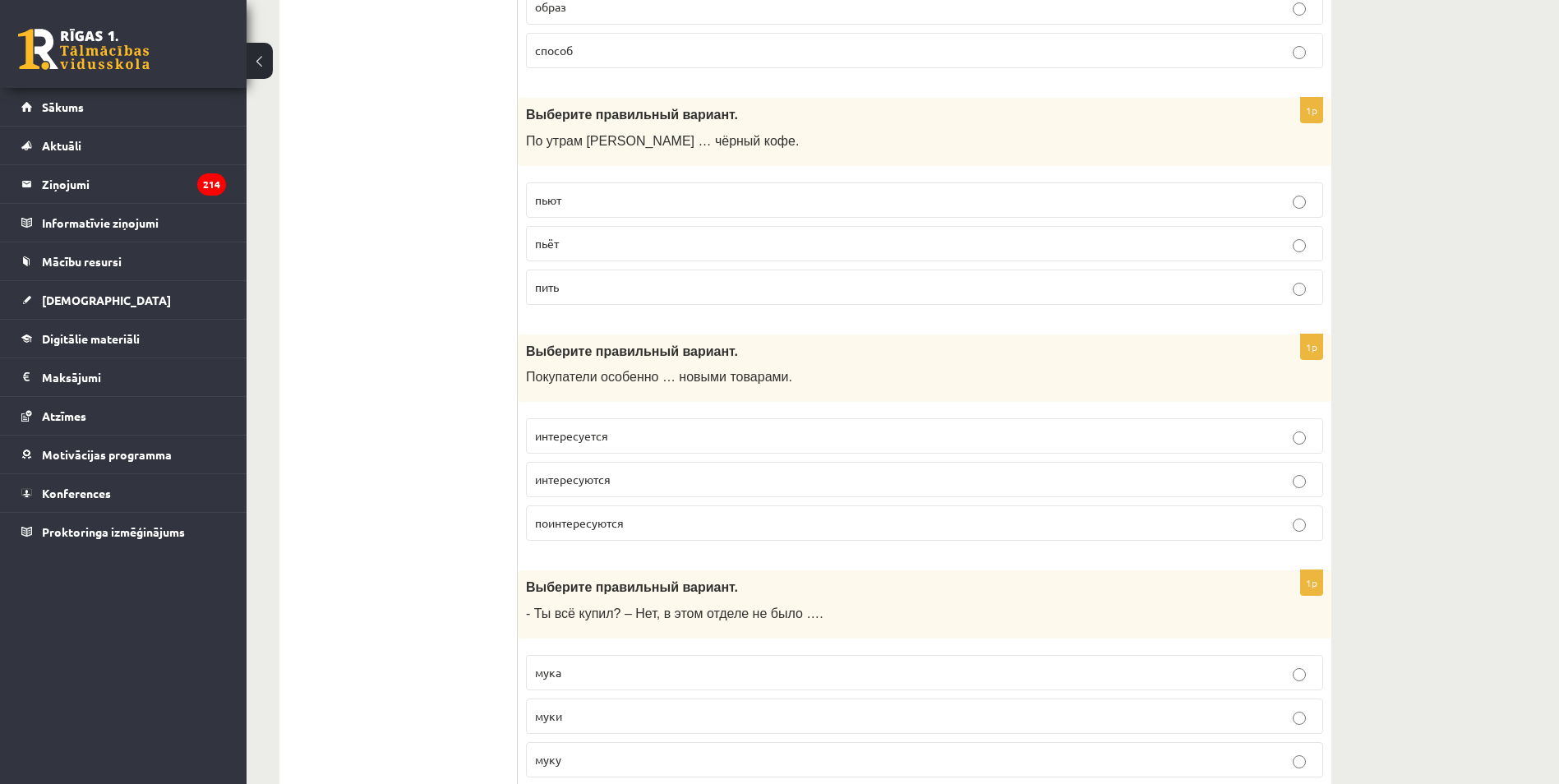
scroll to position [4189, 0]
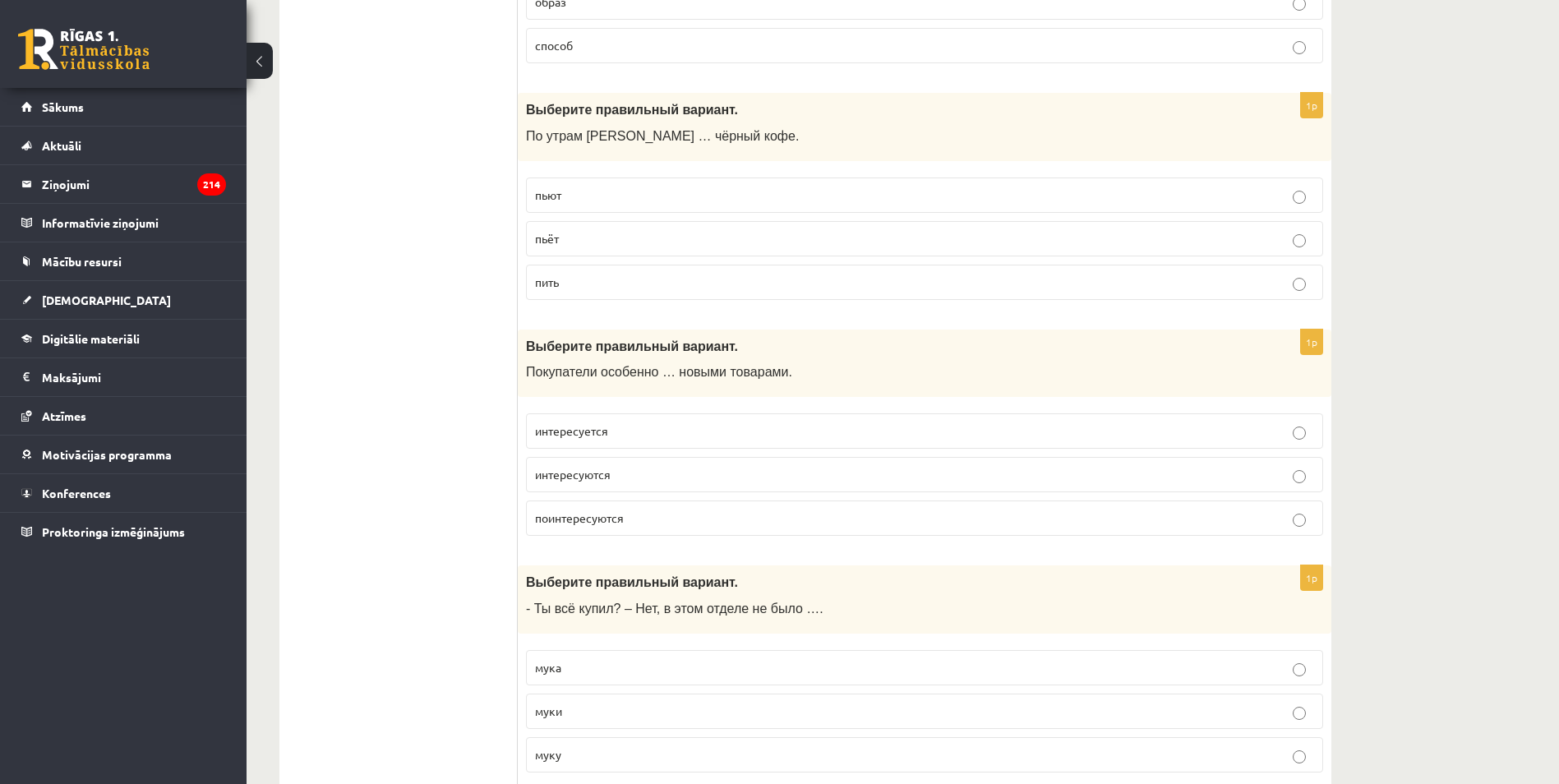
click at [585, 484] on label "интересуются" at bounding box center [924, 475] width 797 height 36
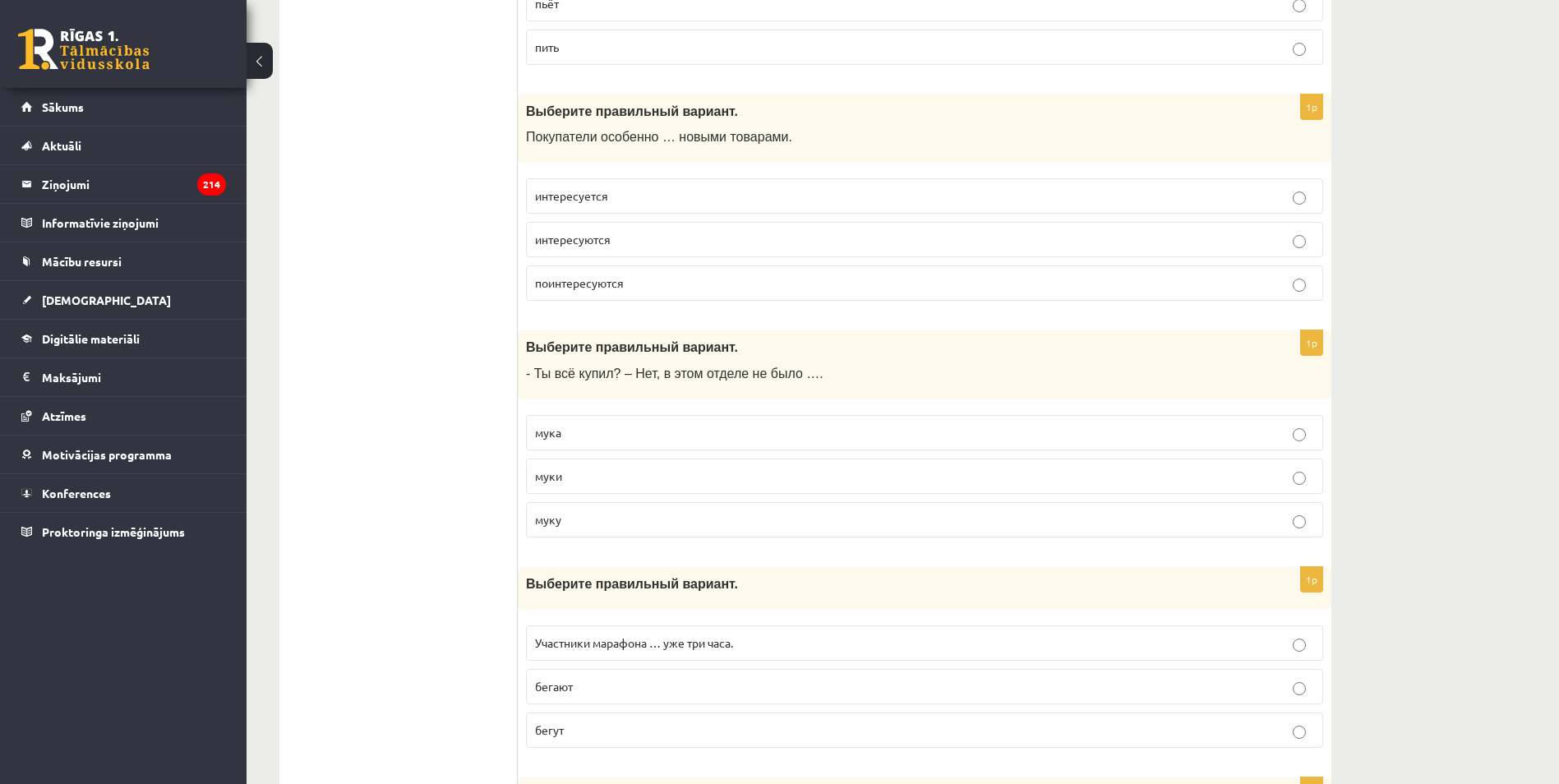
scroll to position [4436, 0]
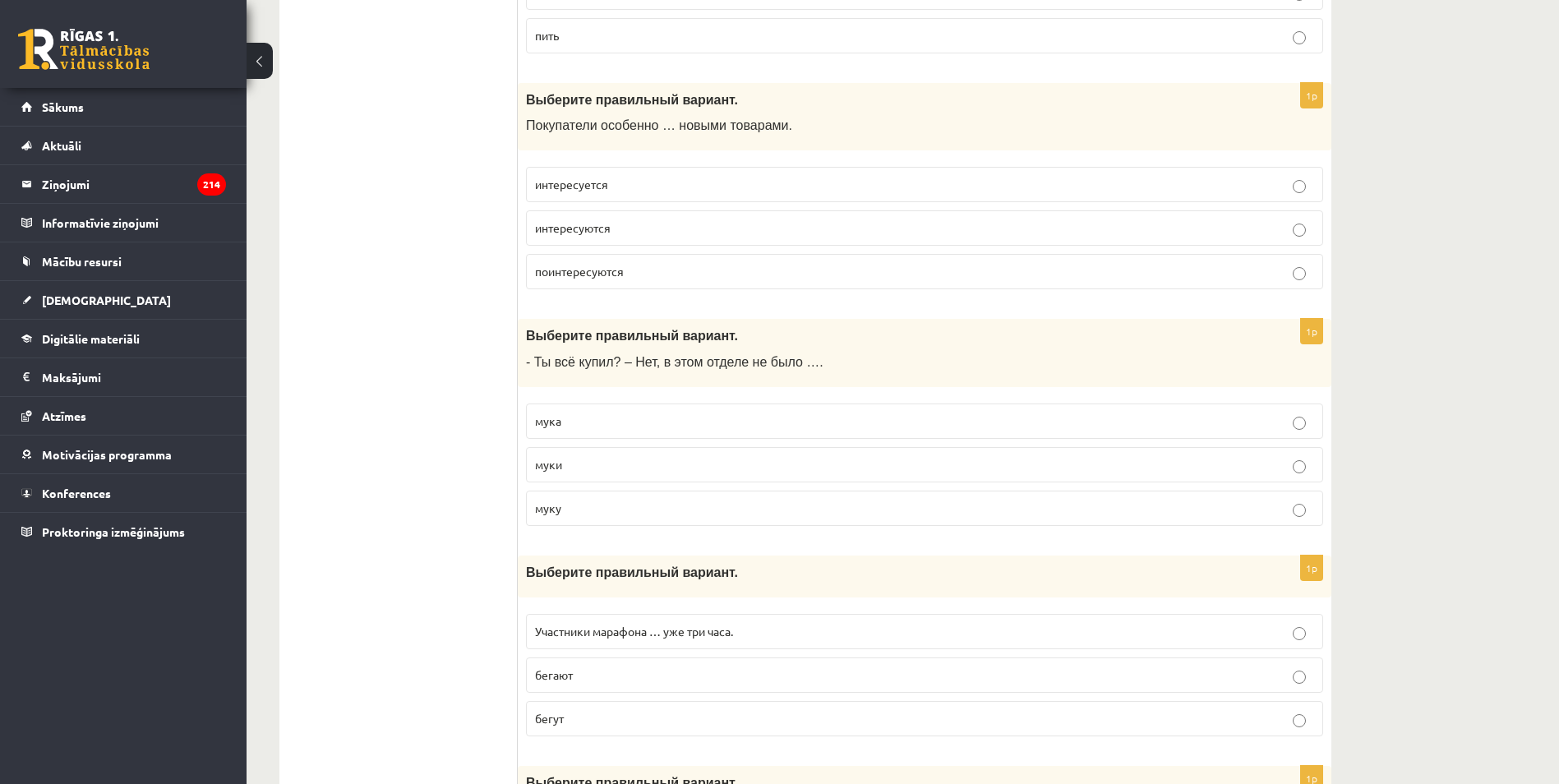
click at [569, 475] on label "муки" at bounding box center [924, 465] width 797 height 36
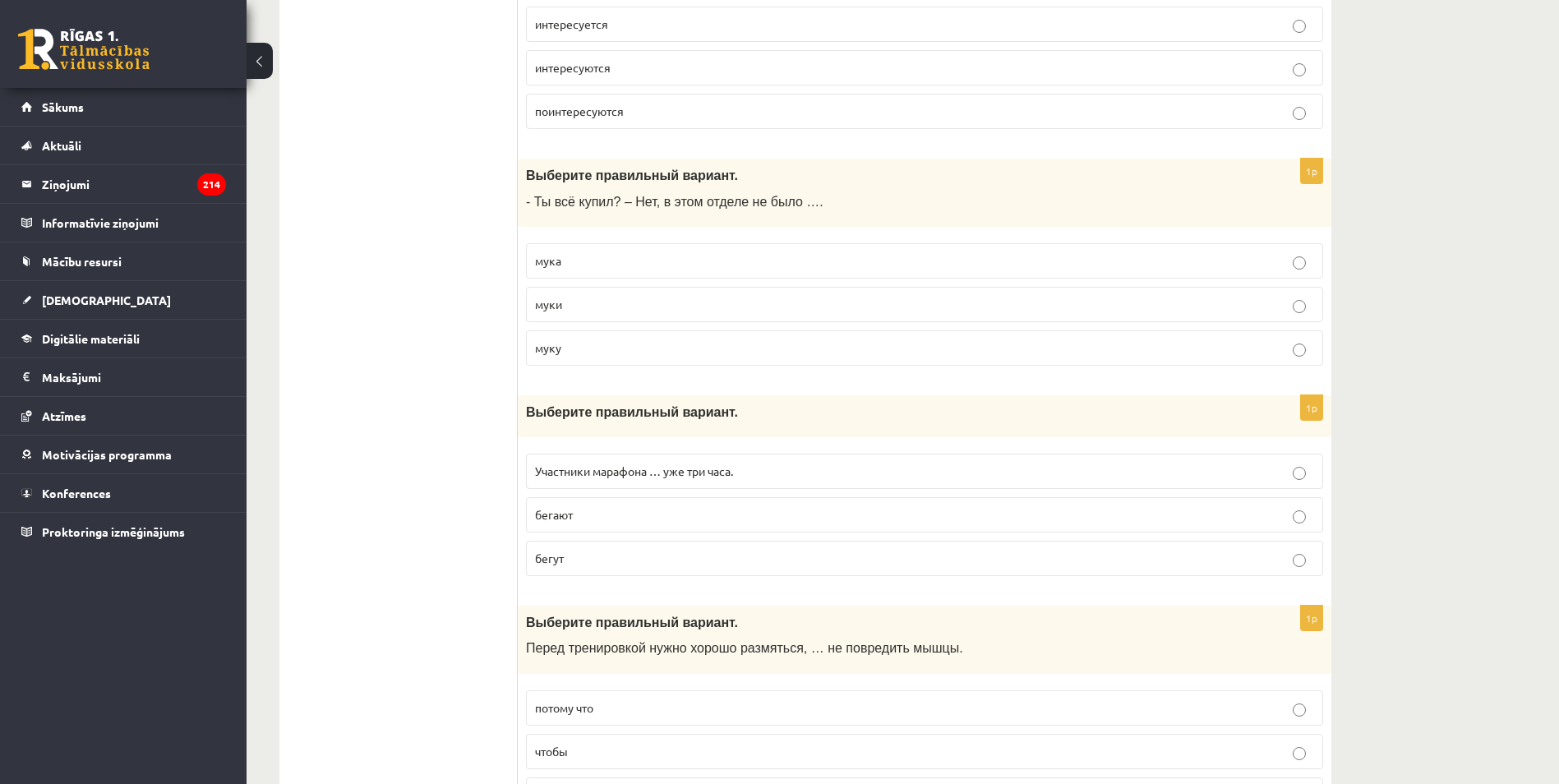
scroll to position [4600, 0]
click at [546, 515] on span "бегают" at bounding box center [554, 510] width 37 height 15
click at [591, 563] on p "бегут" at bounding box center [925, 553] width 779 height 17
click at [560, 478] on label "Участники марафона … уже три часа." at bounding box center [924, 467] width 797 height 36
click at [548, 550] on span "бегут" at bounding box center [550, 553] width 29 height 15
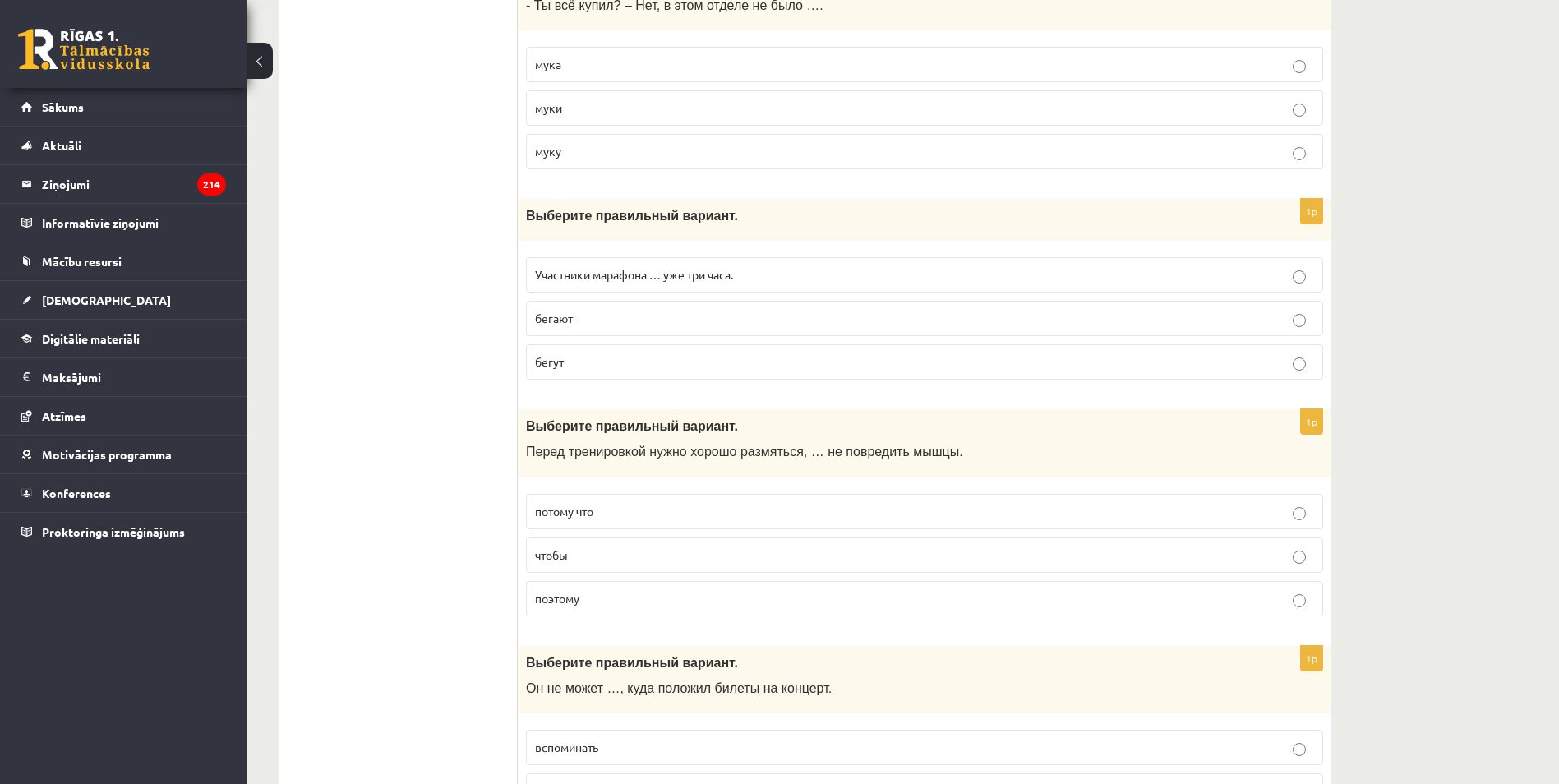
scroll to position [4846, 0]
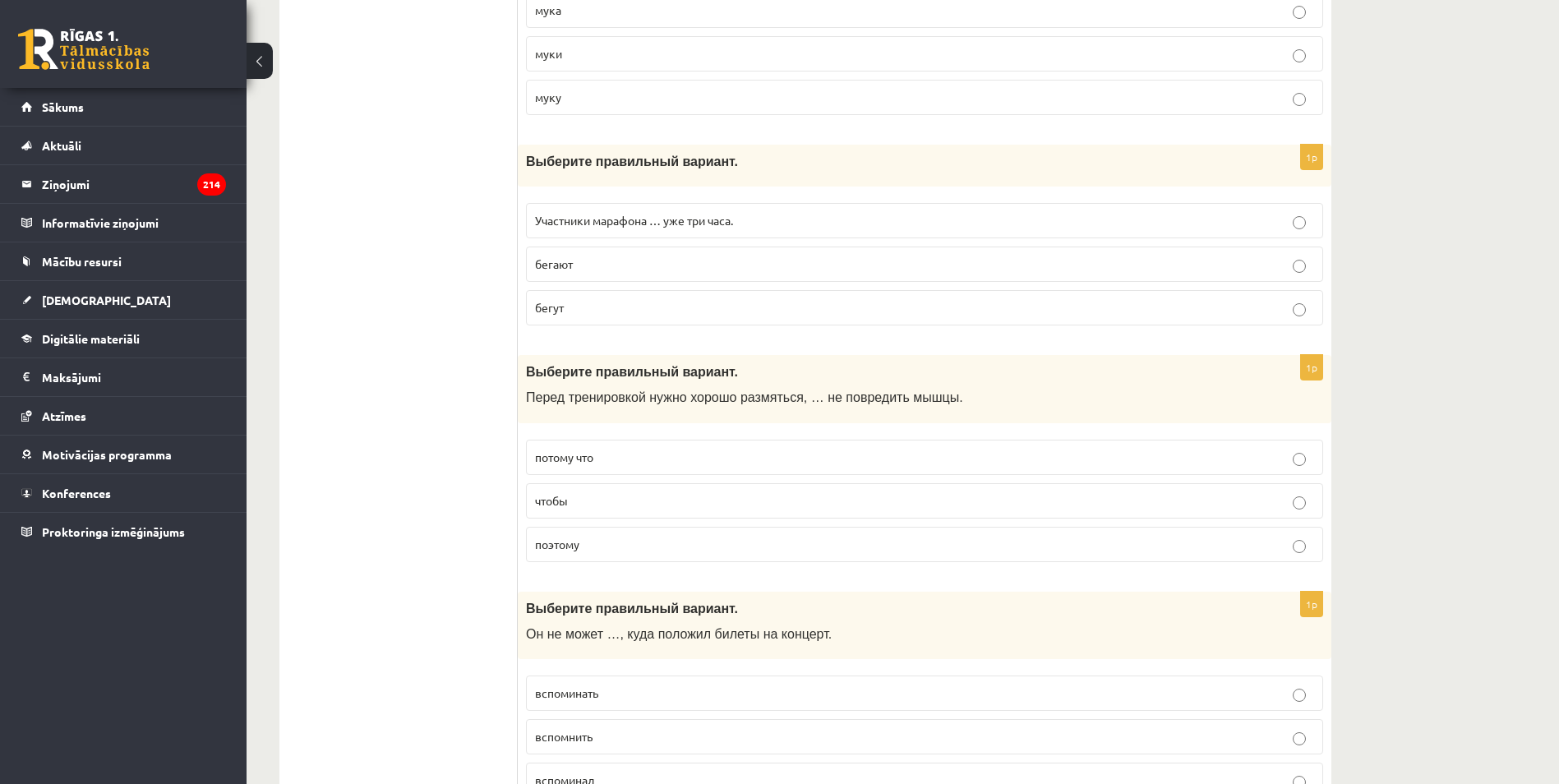
click at [601, 506] on p "чтобы" at bounding box center [925, 500] width 779 height 17
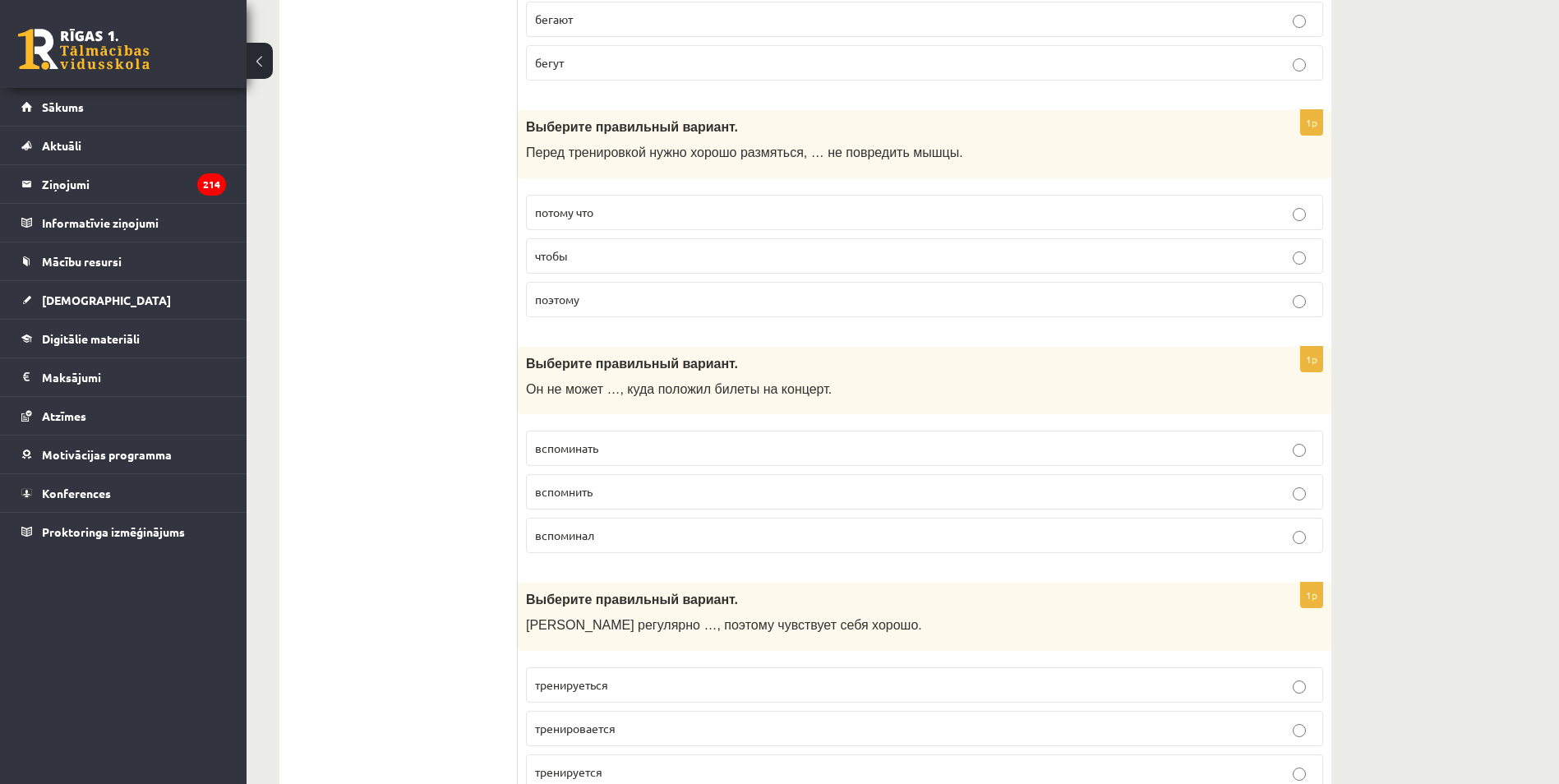
scroll to position [5093, 0]
click at [543, 479] on label "вспомнить" at bounding box center [924, 491] width 797 height 36
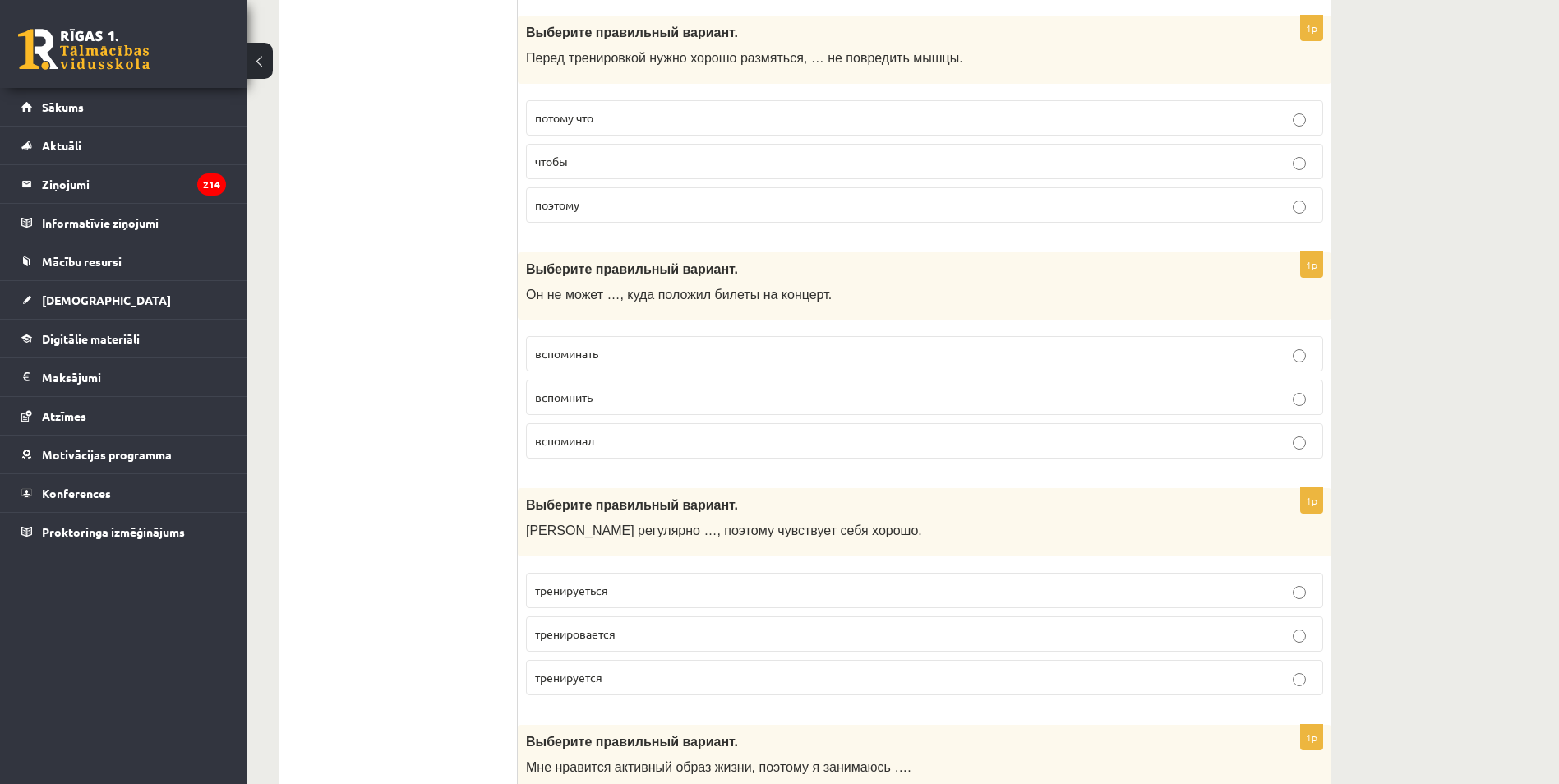
scroll to position [5257, 0]
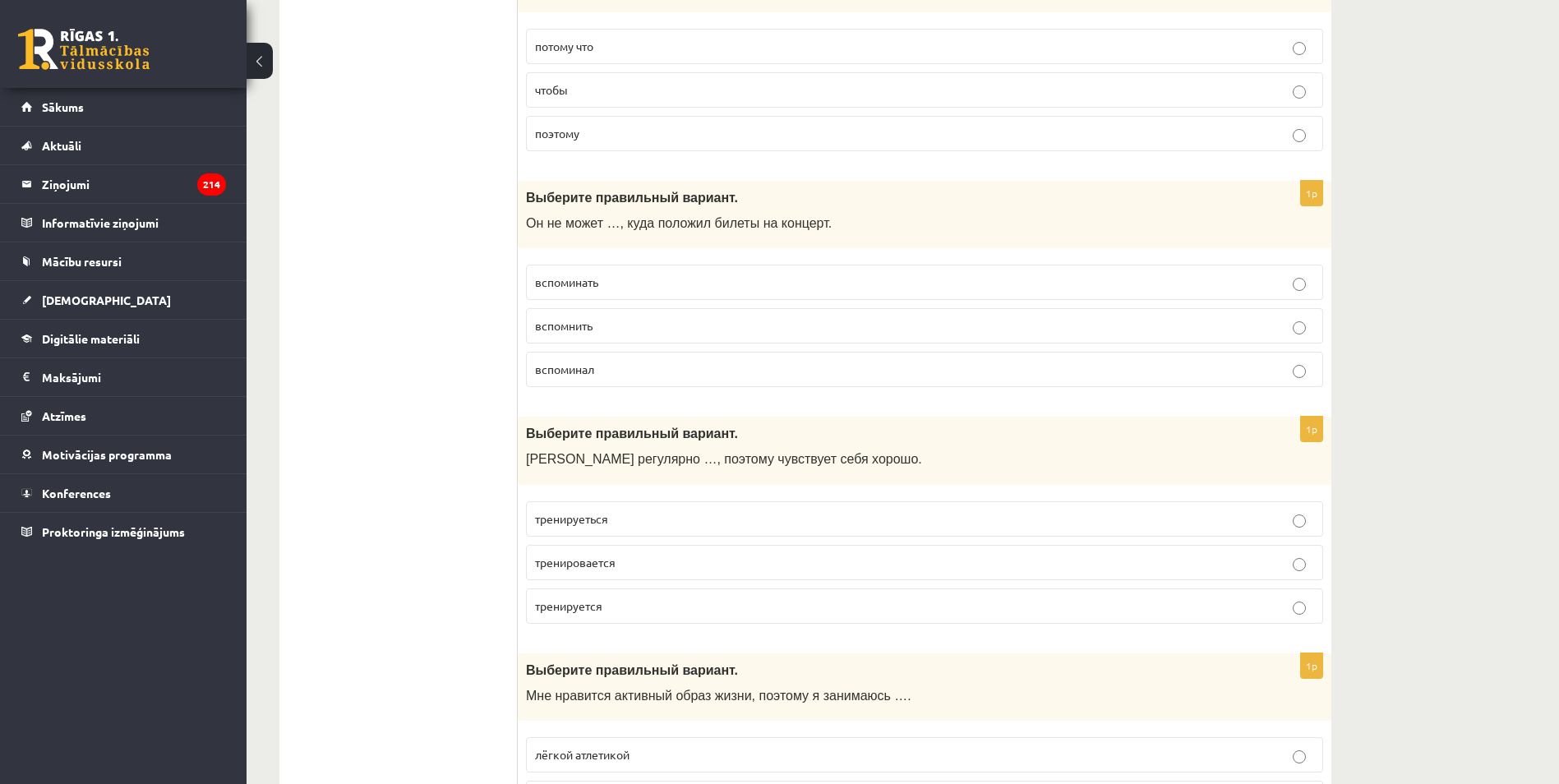
click at [629, 514] on p "тренируеться" at bounding box center [925, 518] width 779 height 17
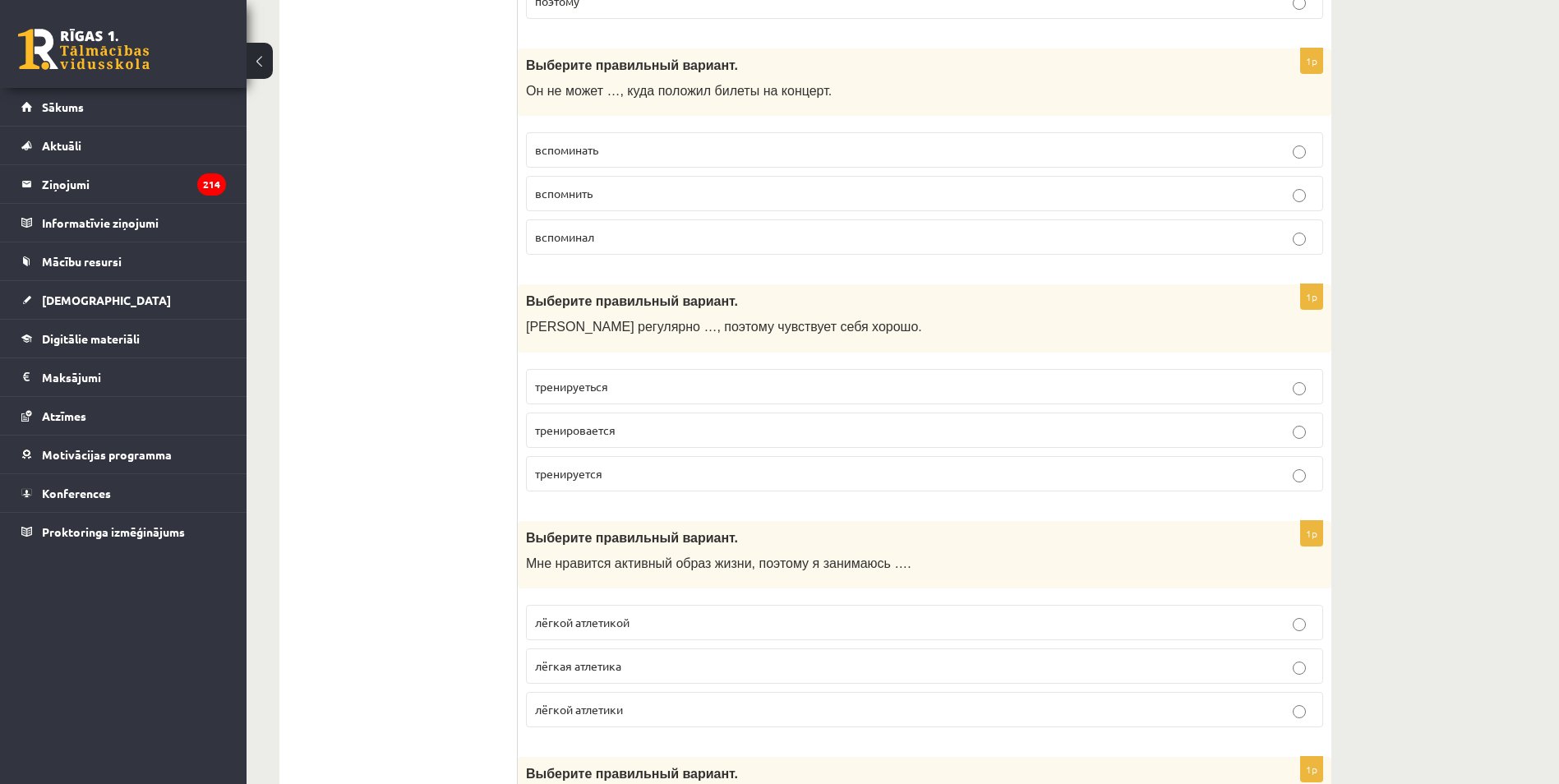
scroll to position [5421, 0]
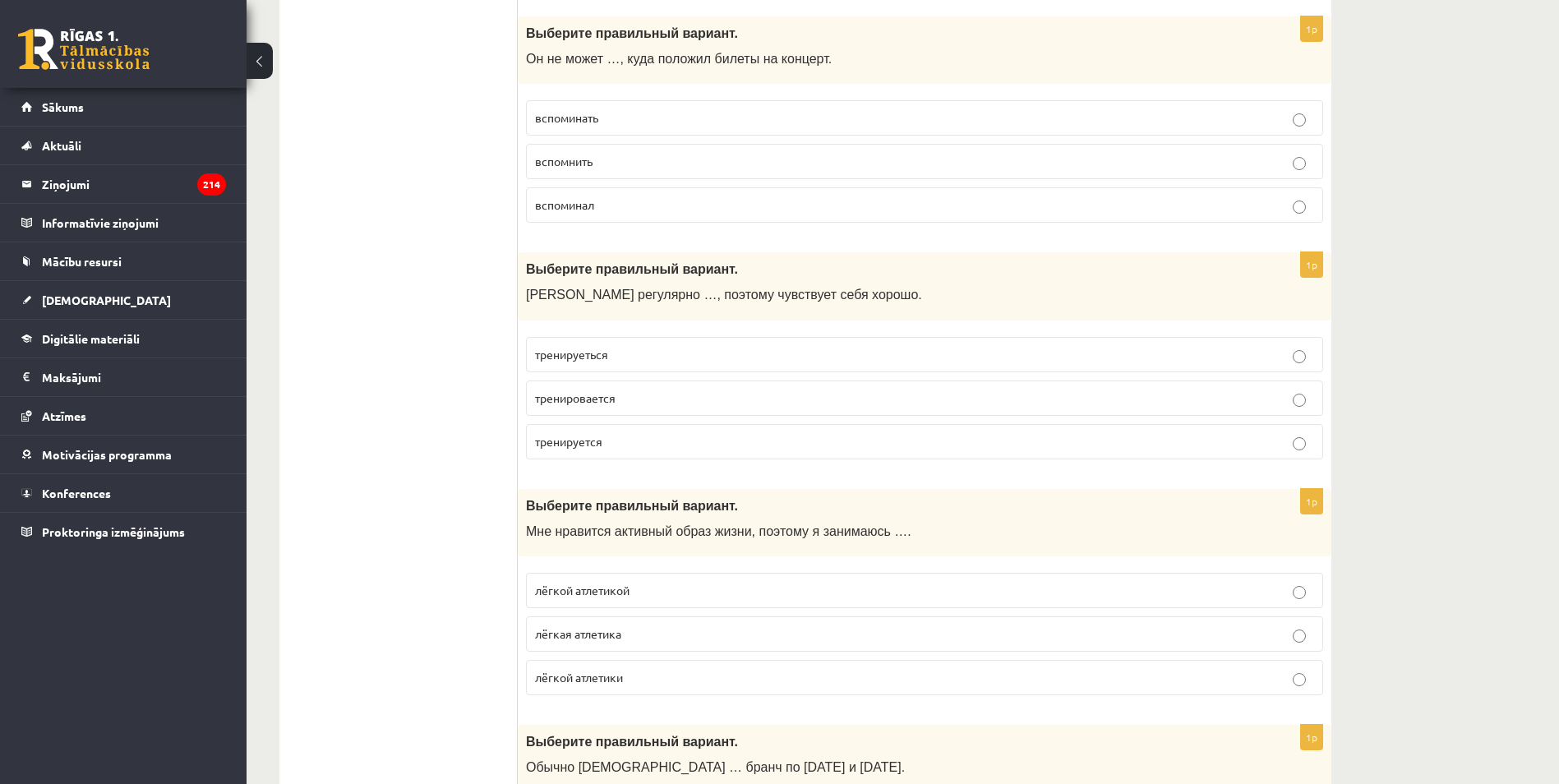
click at [545, 450] on p "тренируется" at bounding box center [925, 441] width 779 height 17
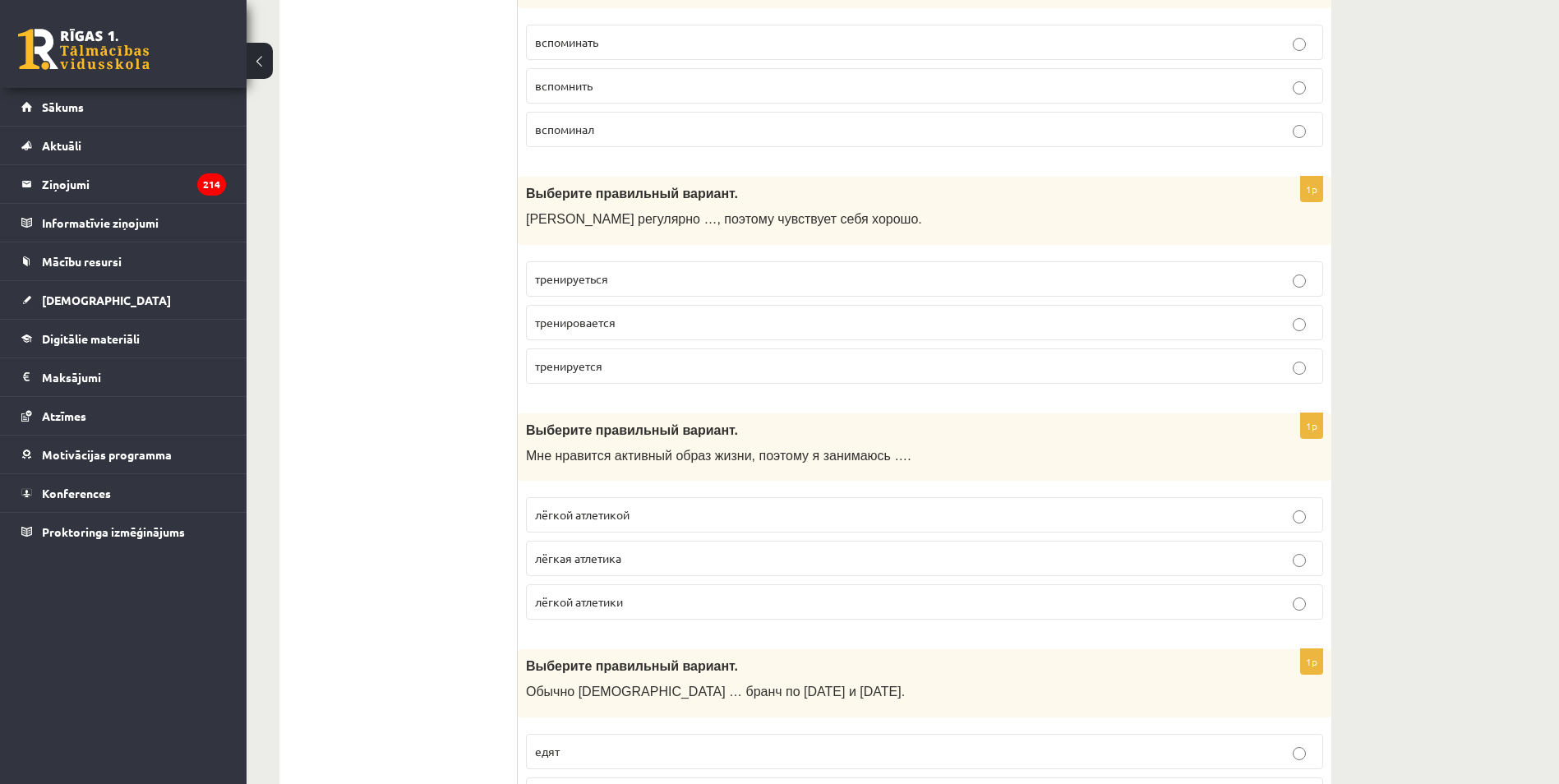
scroll to position [5503, 0]
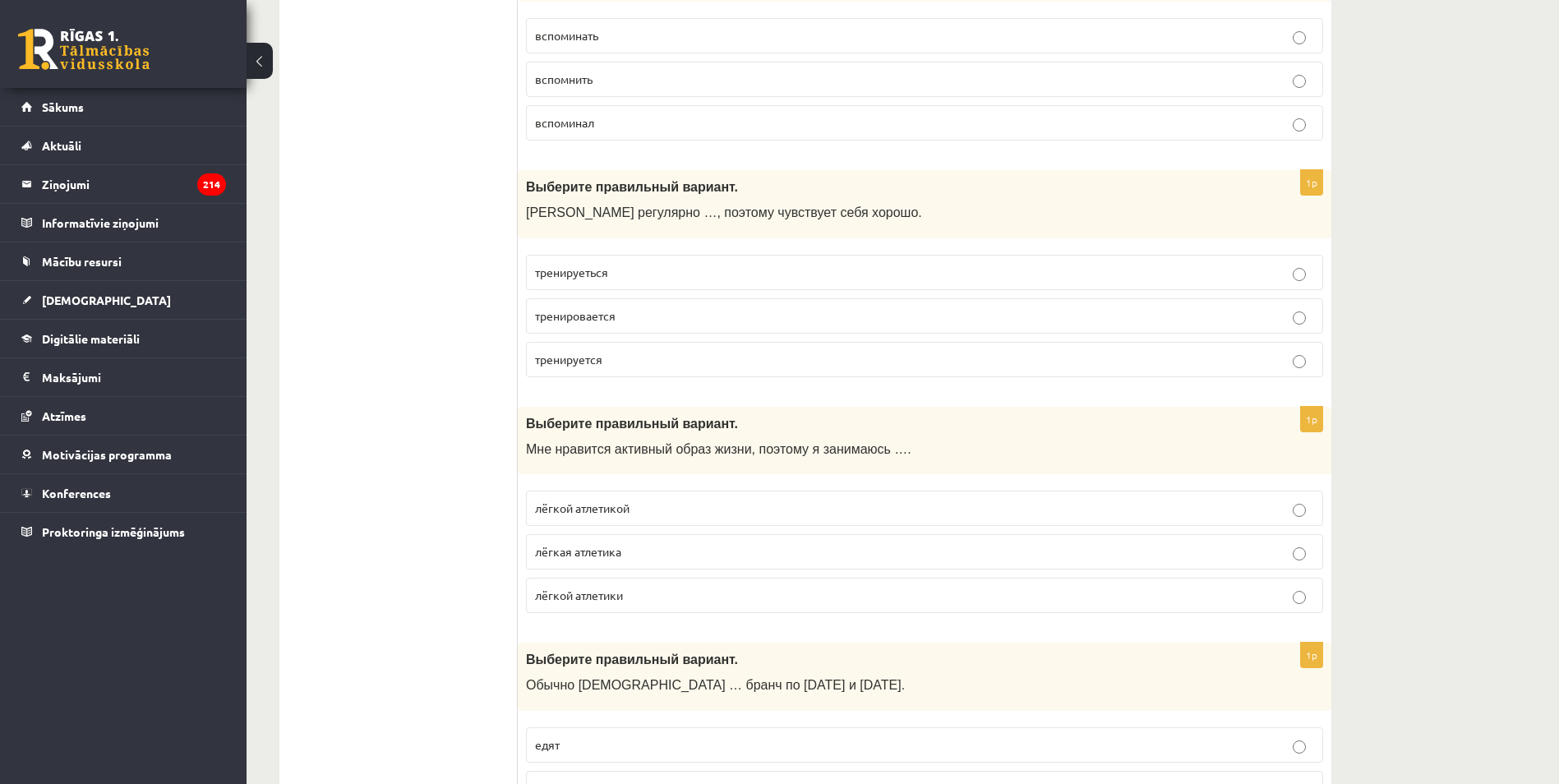
click at [588, 510] on span "лёгкой атлетикой" at bounding box center [583, 508] width 95 height 15
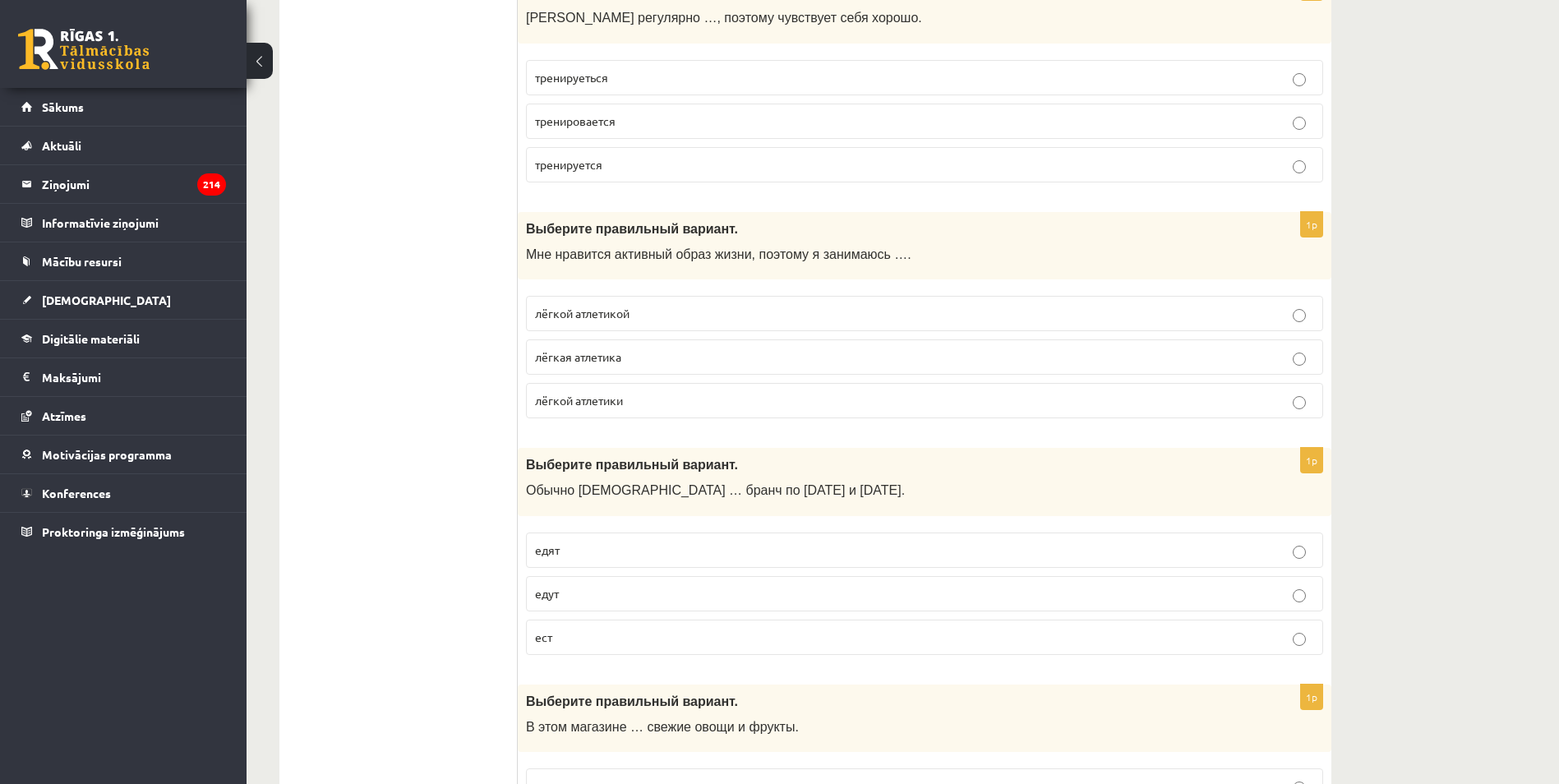
scroll to position [5749, 0]
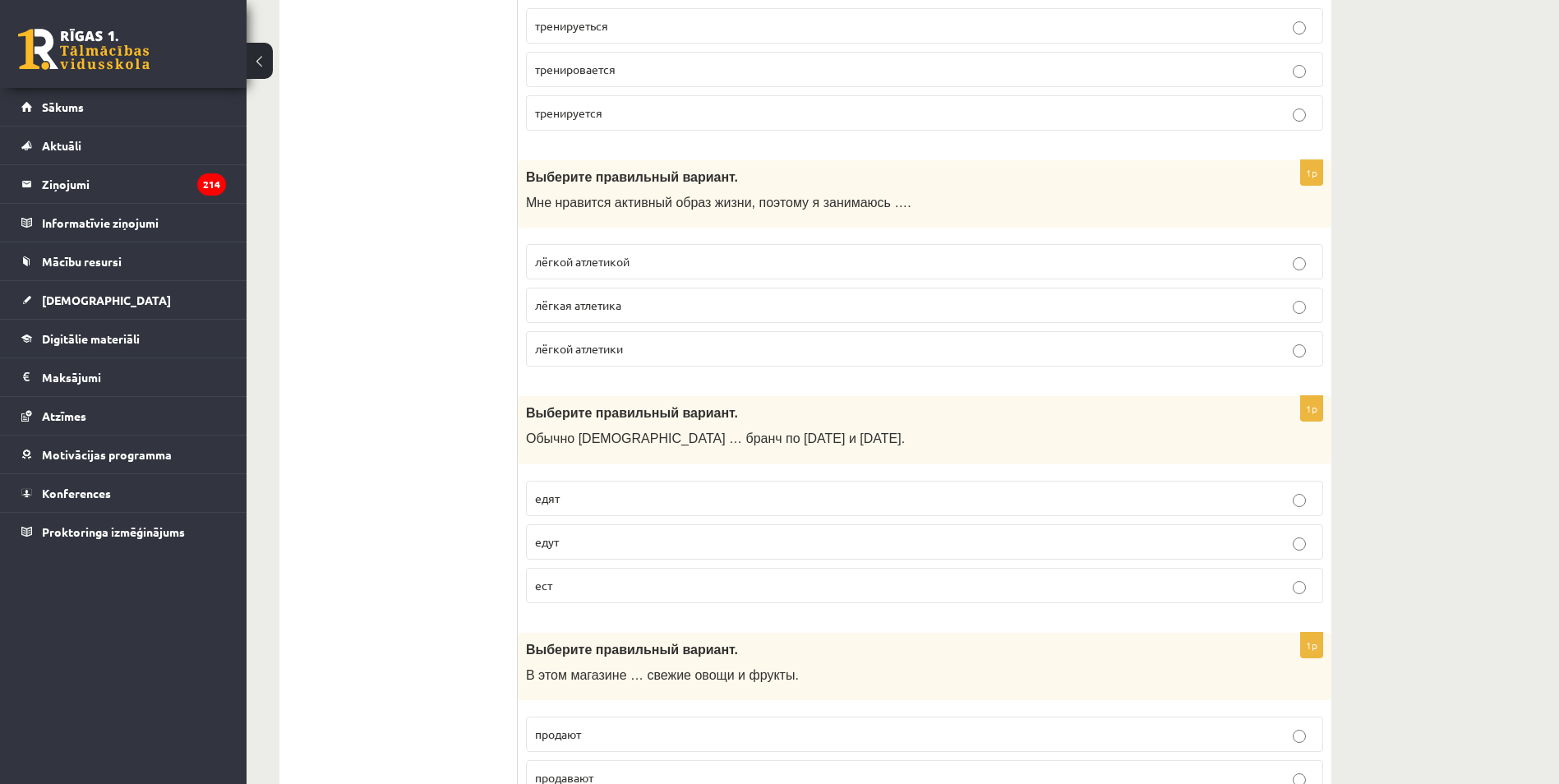
click at [566, 505] on p "едят" at bounding box center [925, 498] width 779 height 17
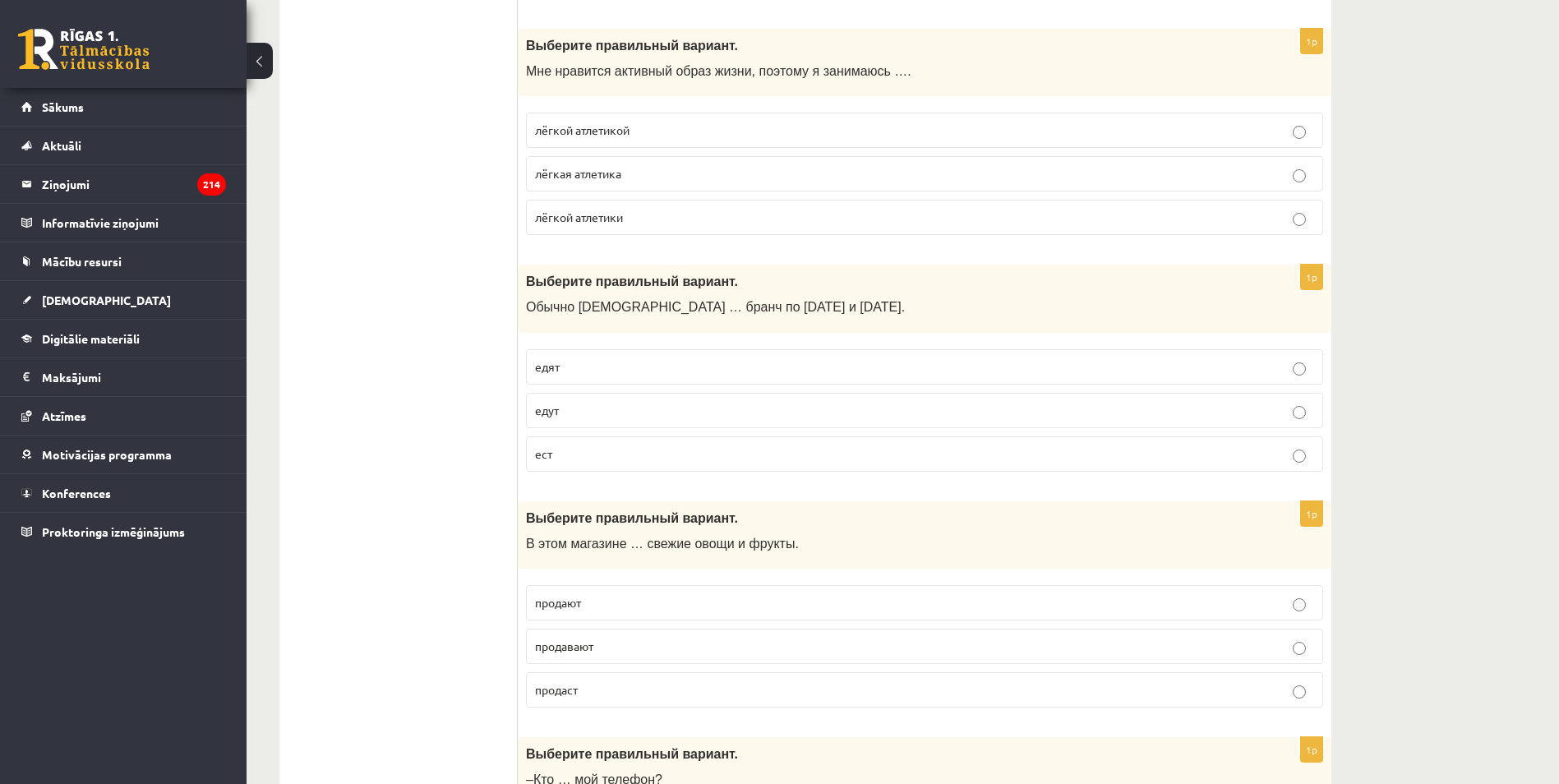
scroll to position [5996, 0]
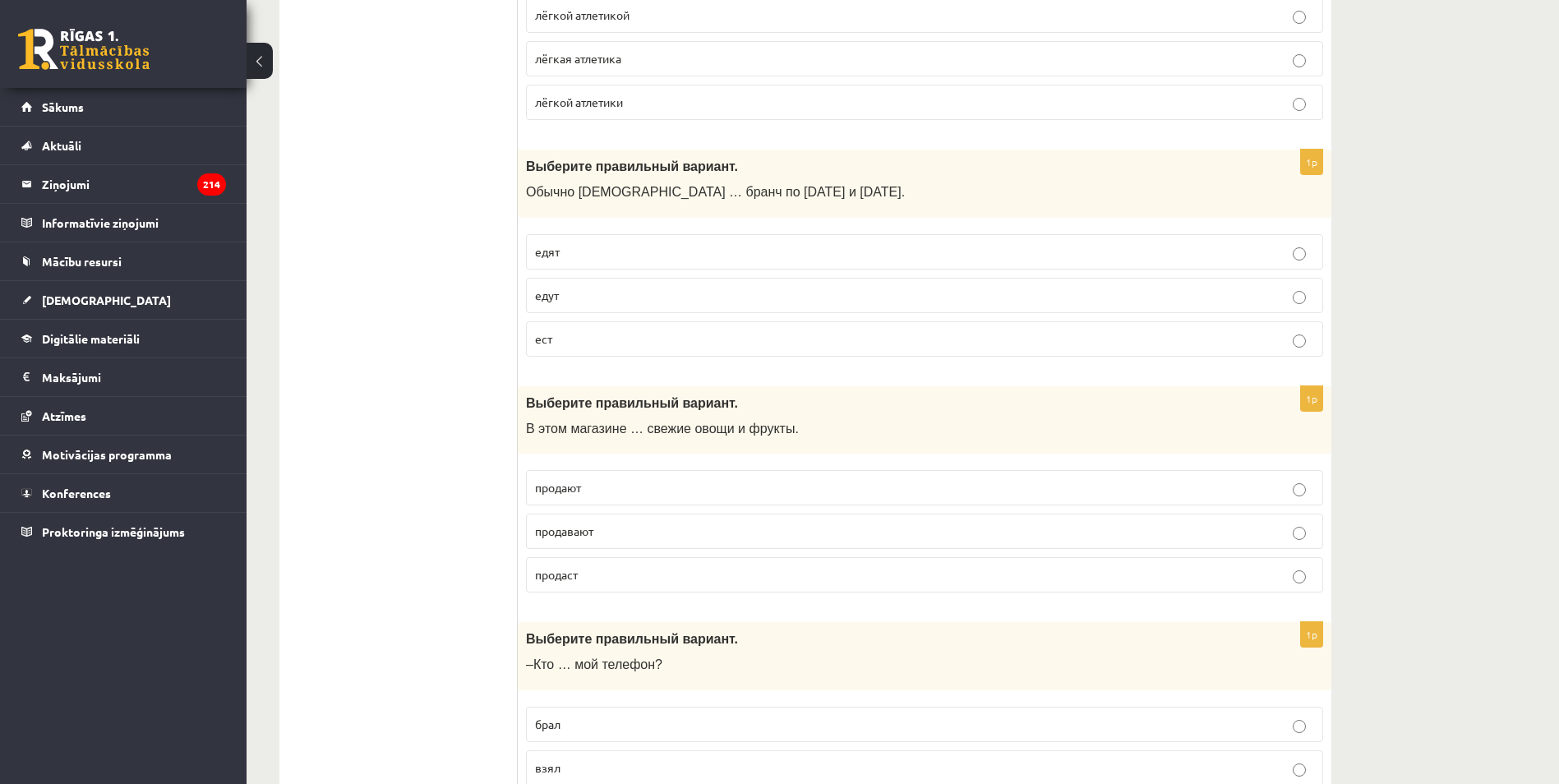
click at [543, 487] on span "продают" at bounding box center [559, 487] width 46 height 15
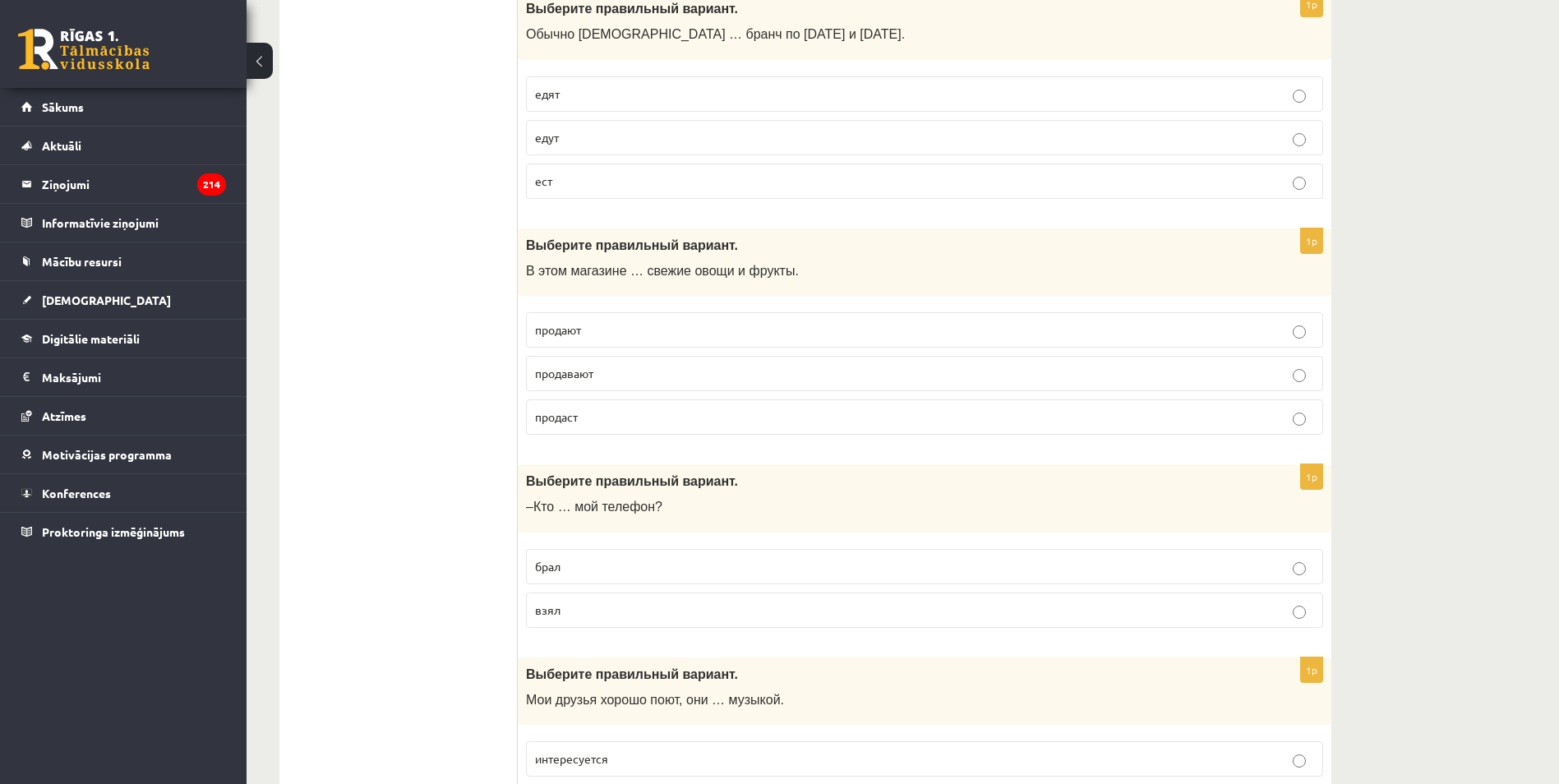
scroll to position [6243, 0]
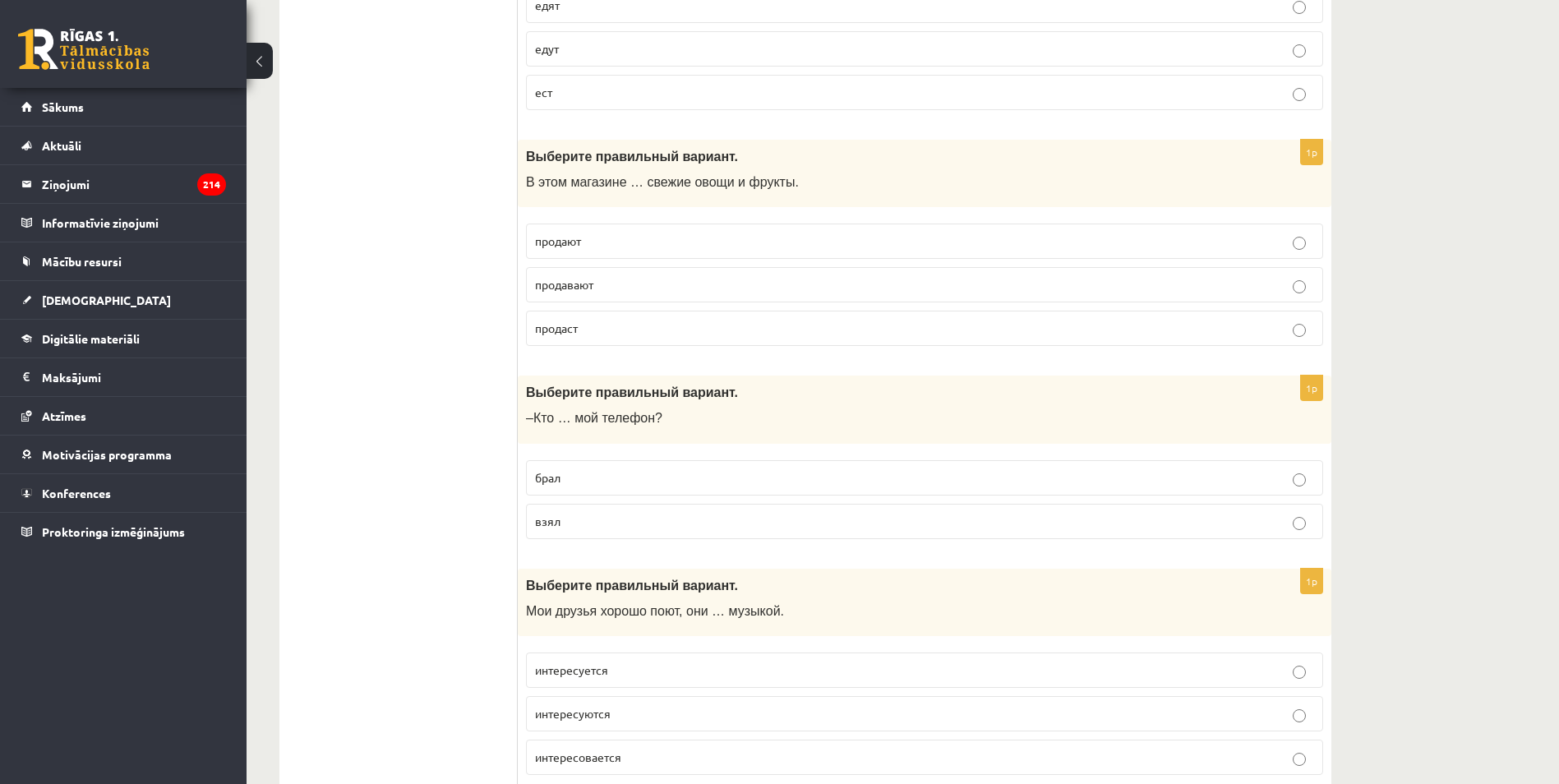
click at [566, 475] on p "брал" at bounding box center [925, 477] width 779 height 17
click at [576, 522] on p "взял" at bounding box center [925, 521] width 779 height 17
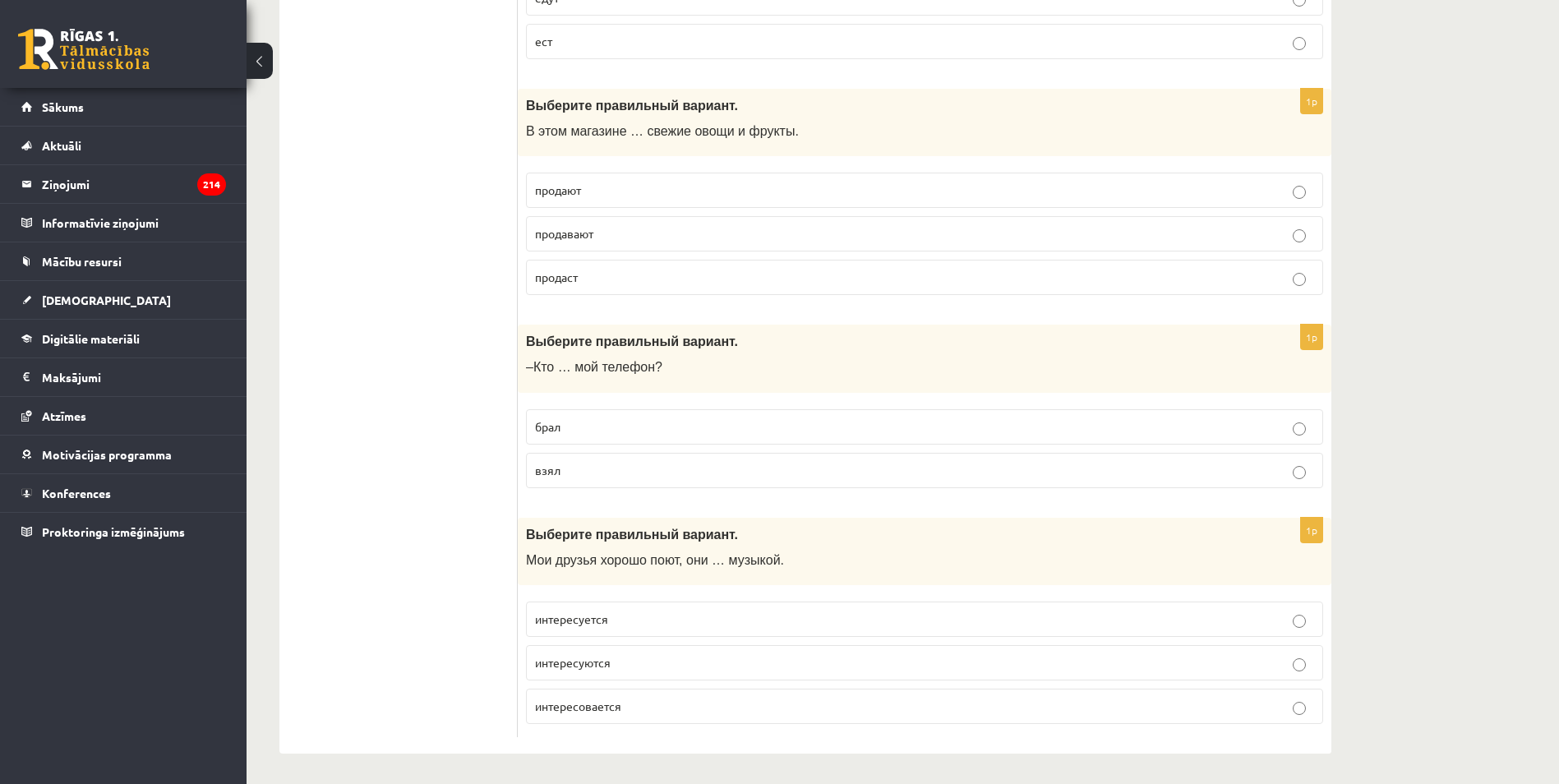
scroll to position [6297, 0]
click at [610, 662] on span "интересуются" at bounding box center [573, 659] width 76 height 15
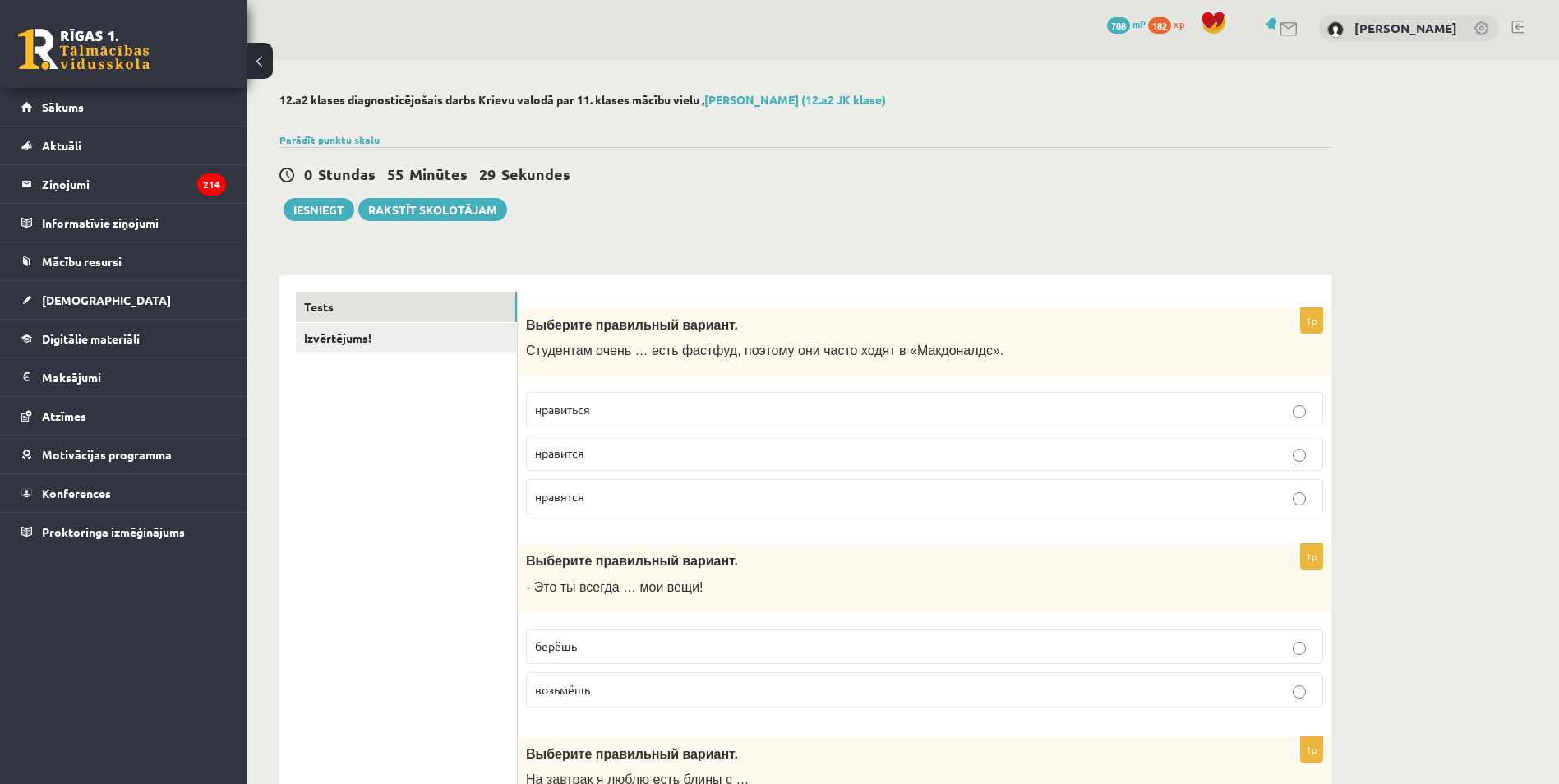
scroll to position [0, 0]
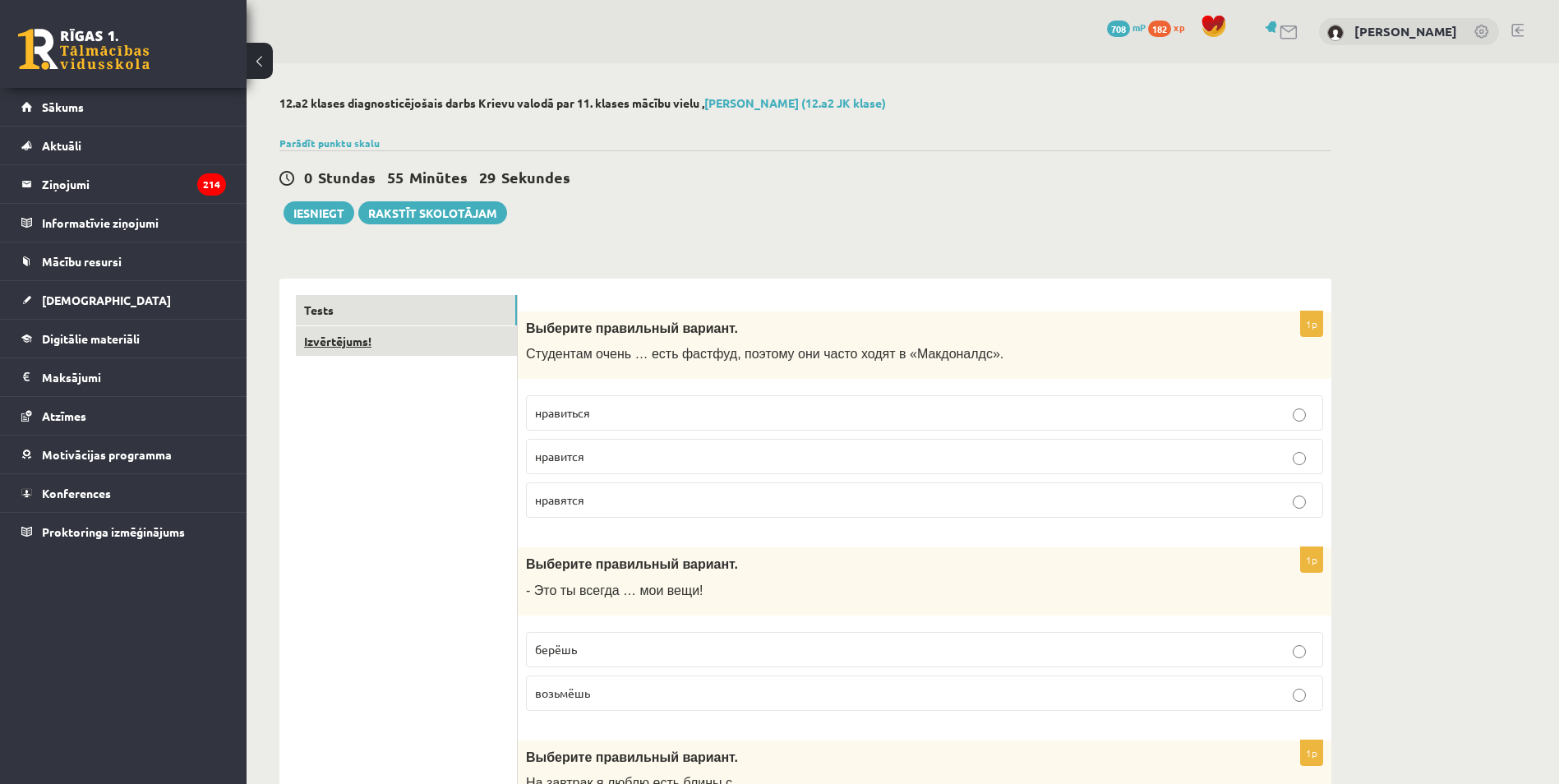
click at [334, 349] on link "Izvērtējums!" at bounding box center [407, 342] width 221 height 30
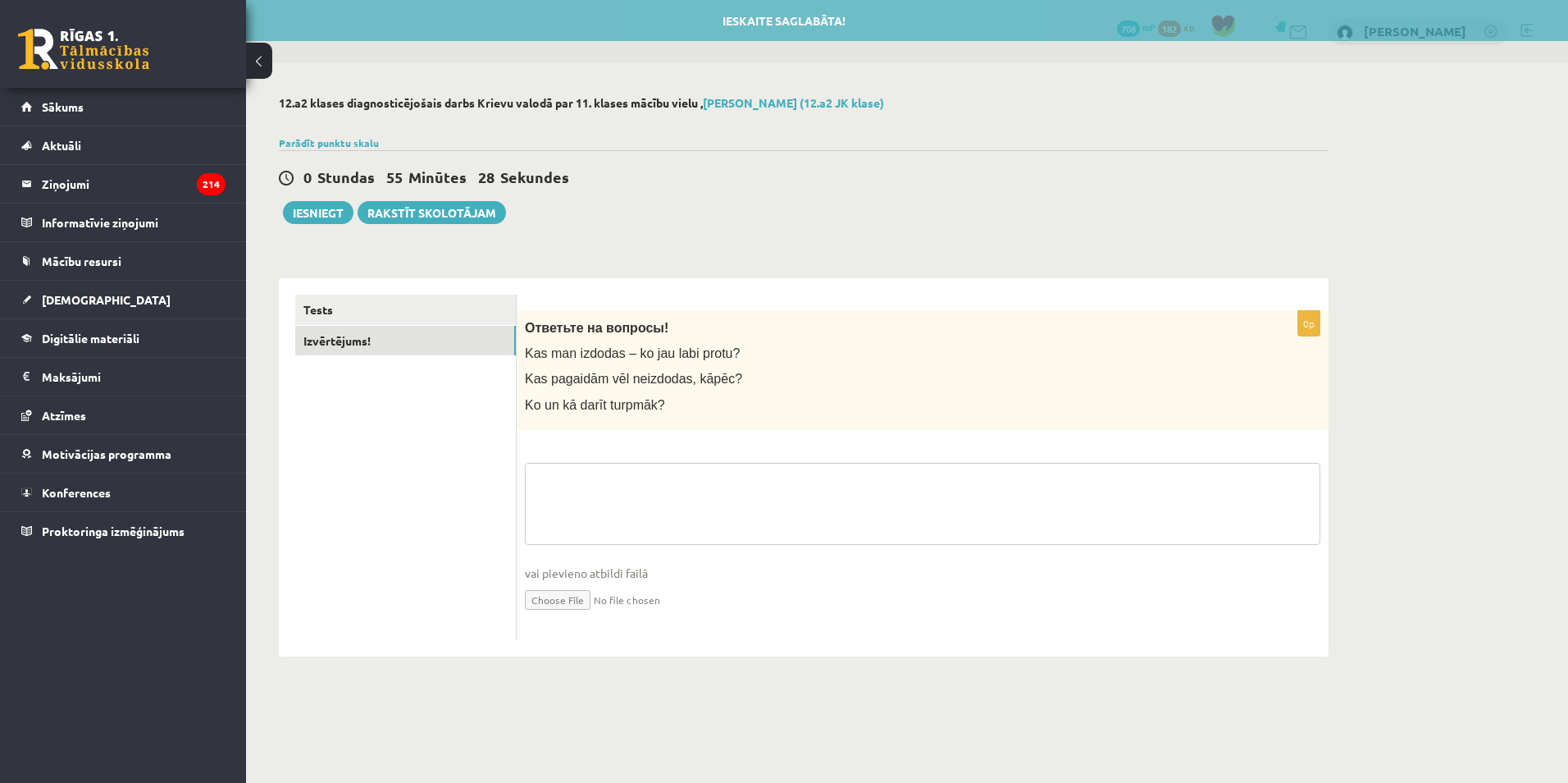
click at [580, 495] on textarea at bounding box center [922, 503] width 795 height 82
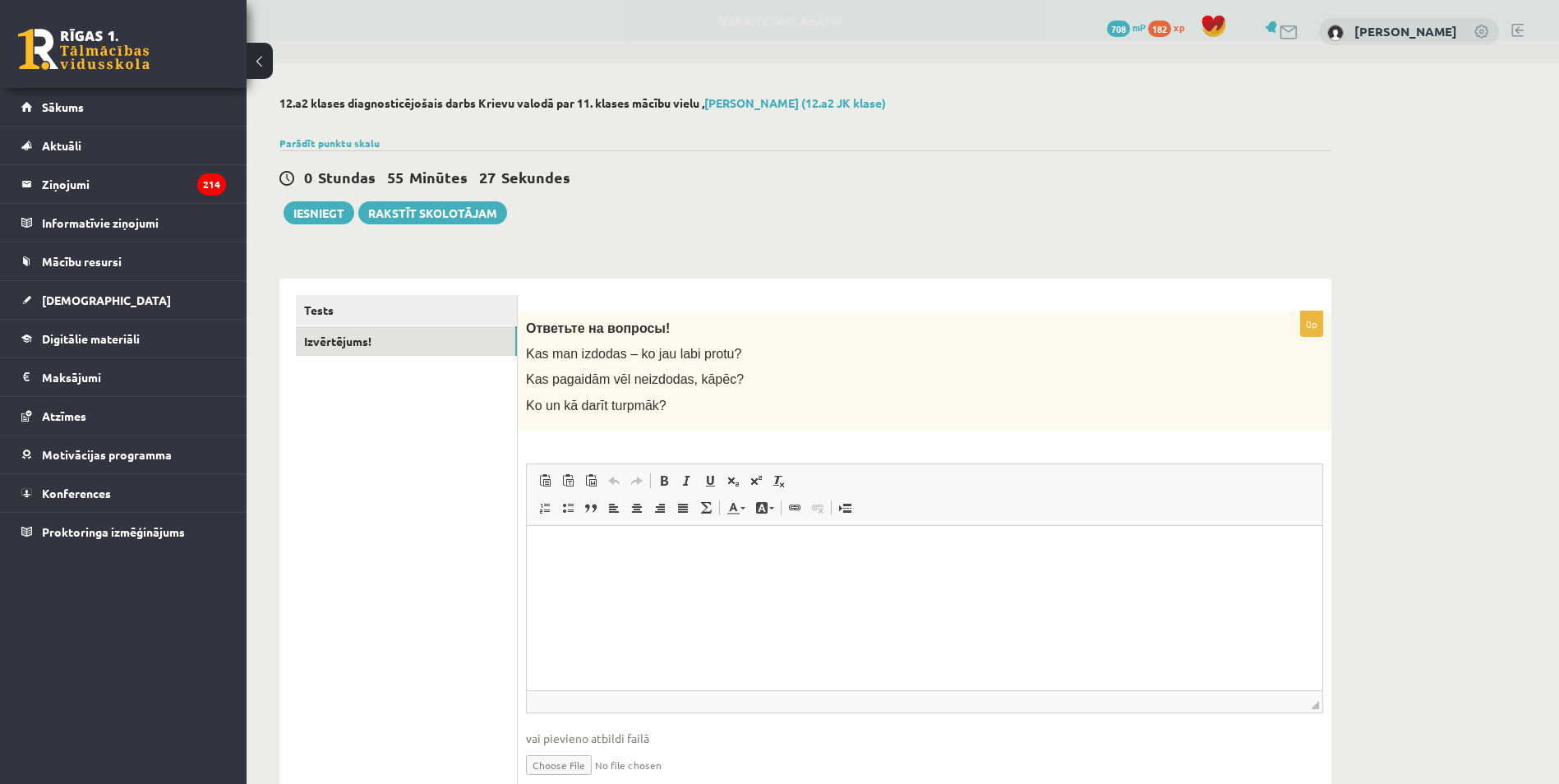
click at [587, 554] on p "Rich Text Editor, wiswyg-editor-user-answer-47433964499880" at bounding box center [925, 549] width 763 height 17
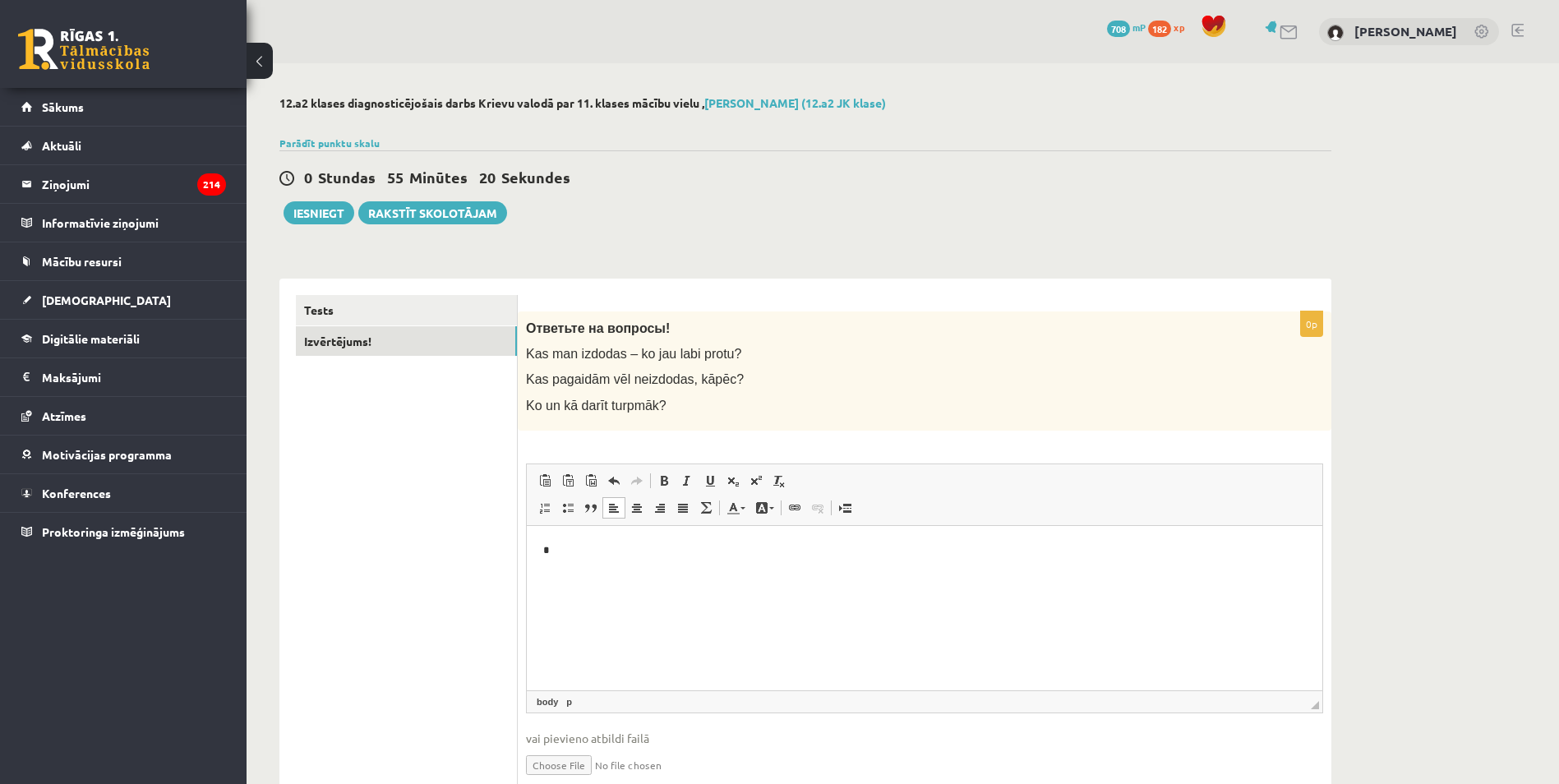
click at [594, 559] on html "*" at bounding box center [924, 549] width 795 height 50
drag, startPoint x: 594, startPoint y: 559, endPoint x: 1033, endPoint y: 1074, distance: 676.7
click at [527, 547] on html "*" at bounding box center [924, 549] width 795 height 50
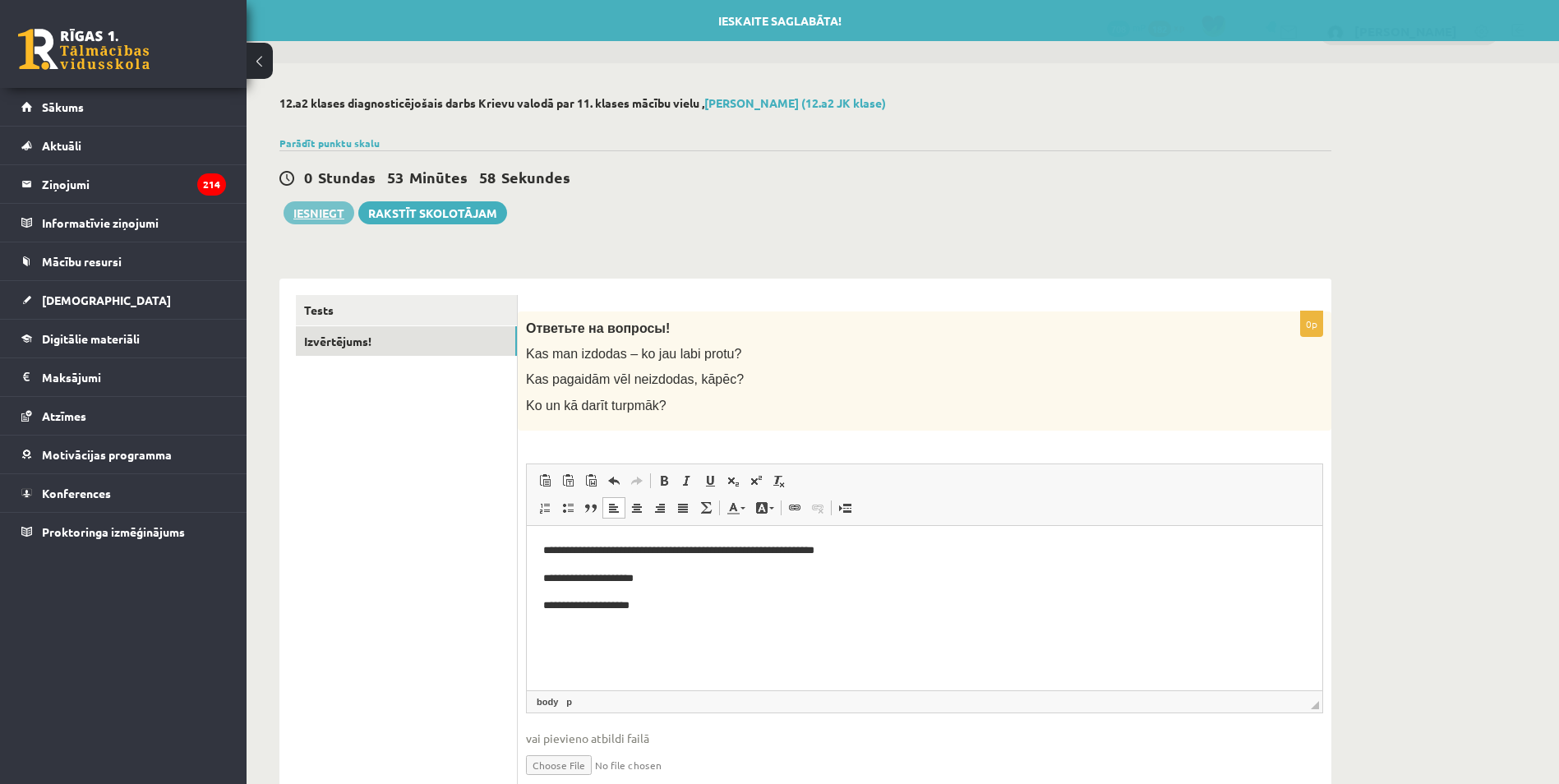
click at [319, 203] on button "Iesniegt" at bounding box center [319, 213] width 70 height 23
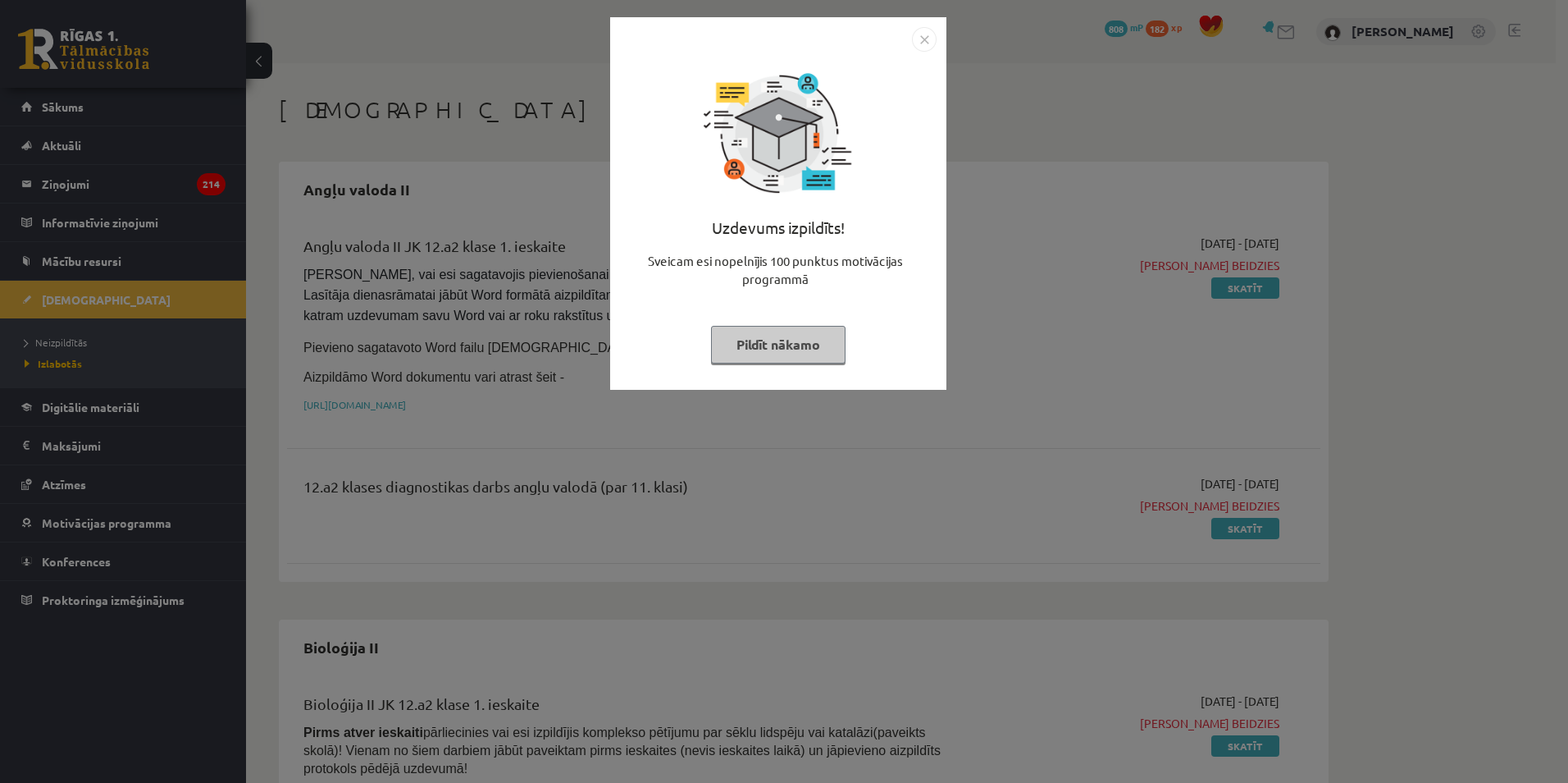
drag, startPoint x: 827, startPoint y: 347, endPoint x: 835, endPoint y: 347, distance: 8.0
click at [827, 347] on button "Pildīt nākamo" at bounding box center [777, 345] width 134 height 37
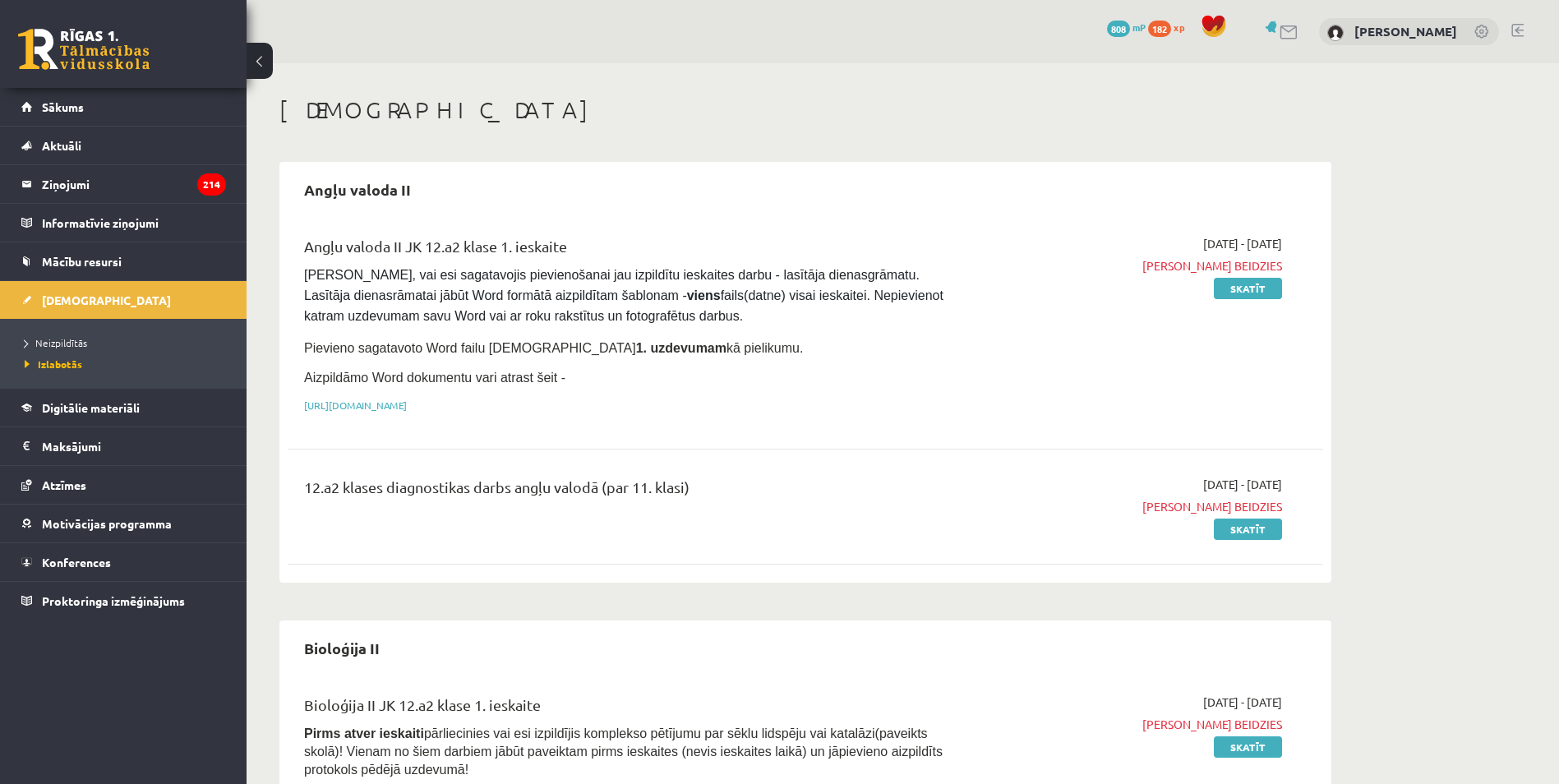
click at [68, 334] on li "Neizpildītās" at bounding box center [128, 342] width 205 height 21
click at [68, 341] on span "Neizpildītās" at bounding box center [61, 342] width 71 height 13
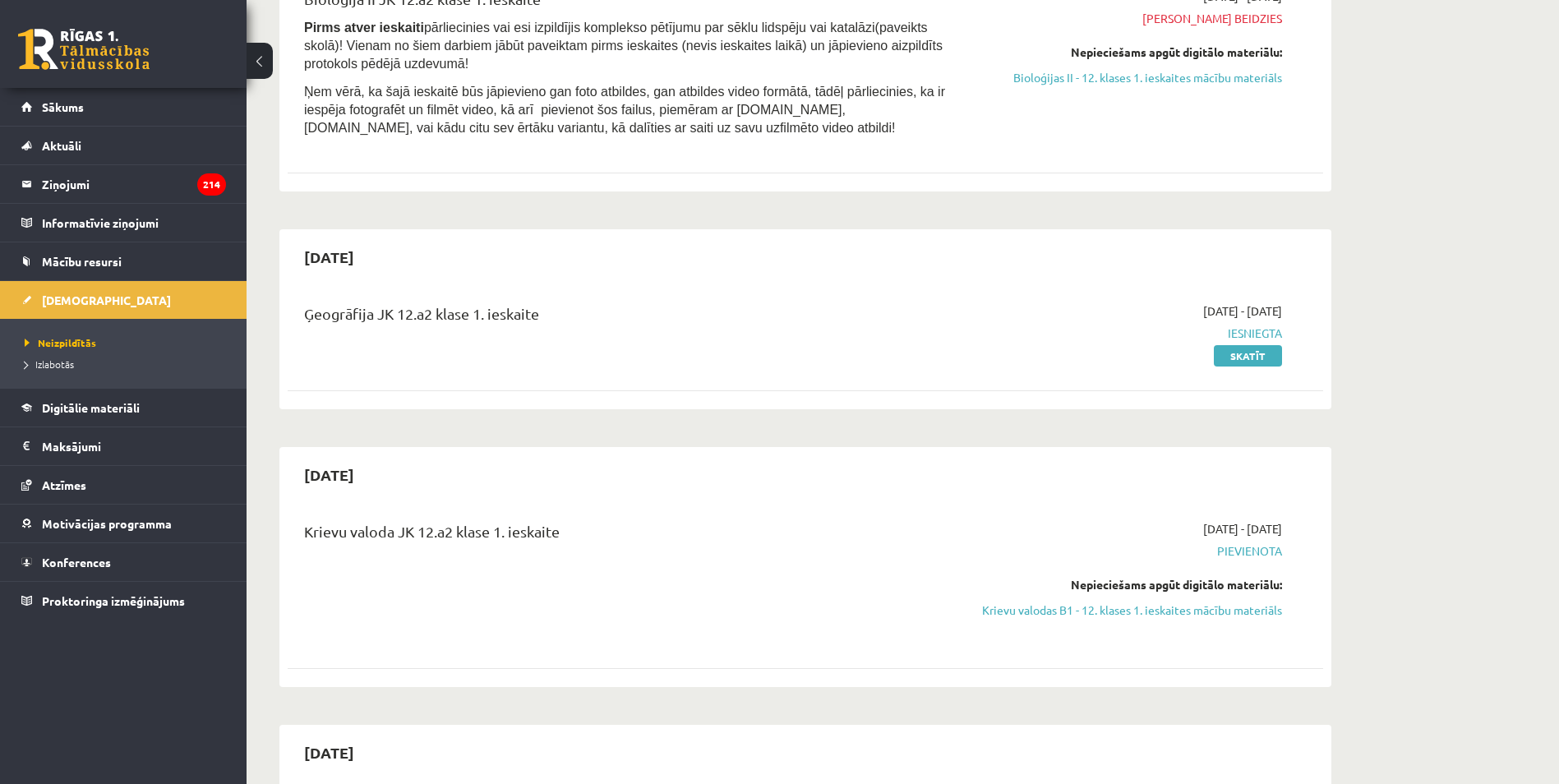
scroll to position [1479, 0]
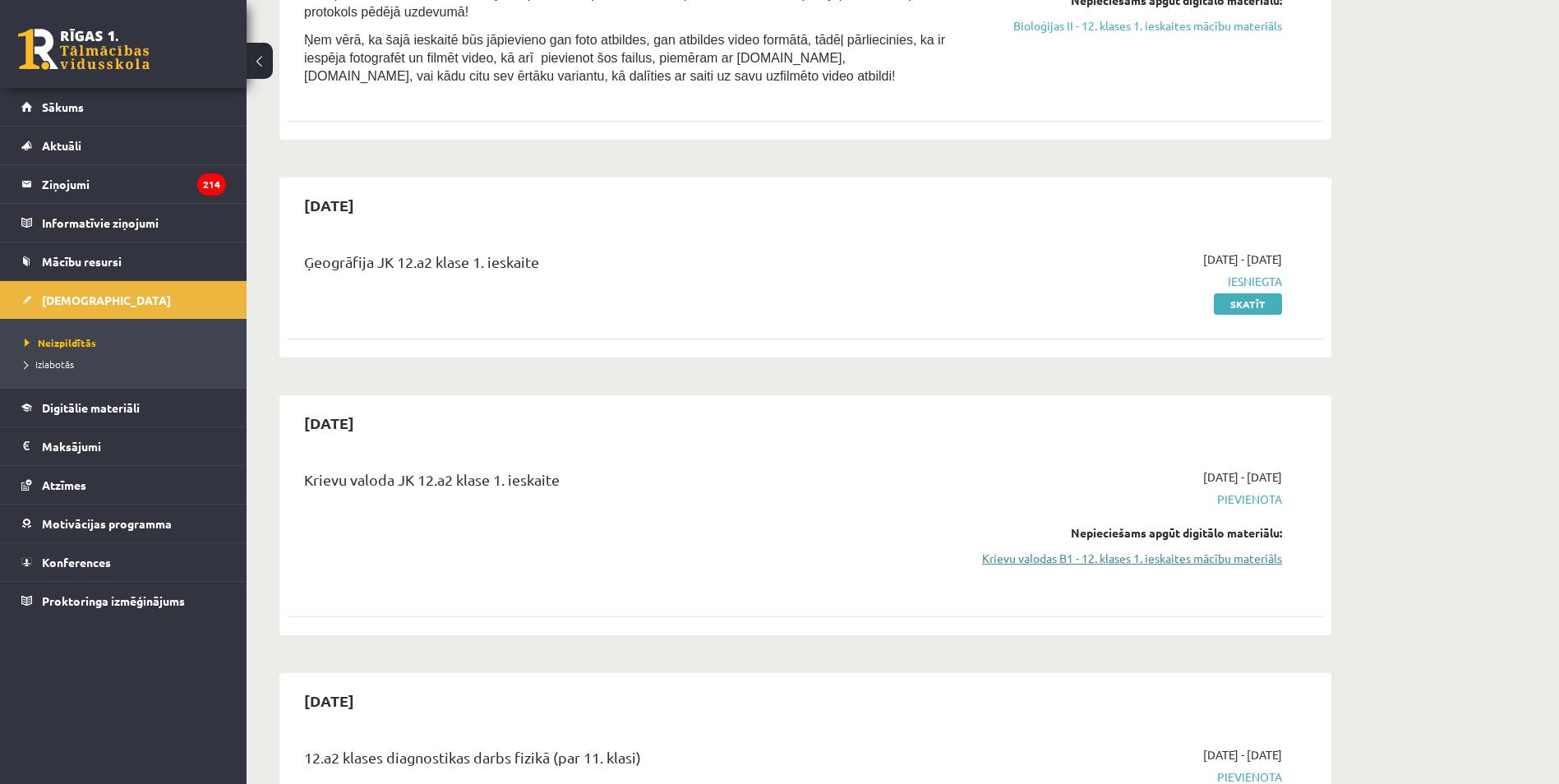
click at [1140, 549] on link "Krievu valodas B1 - 12. klases 1. ieskaites mācību materiāls" at bounding box center [1126, 557] width 310 height 17
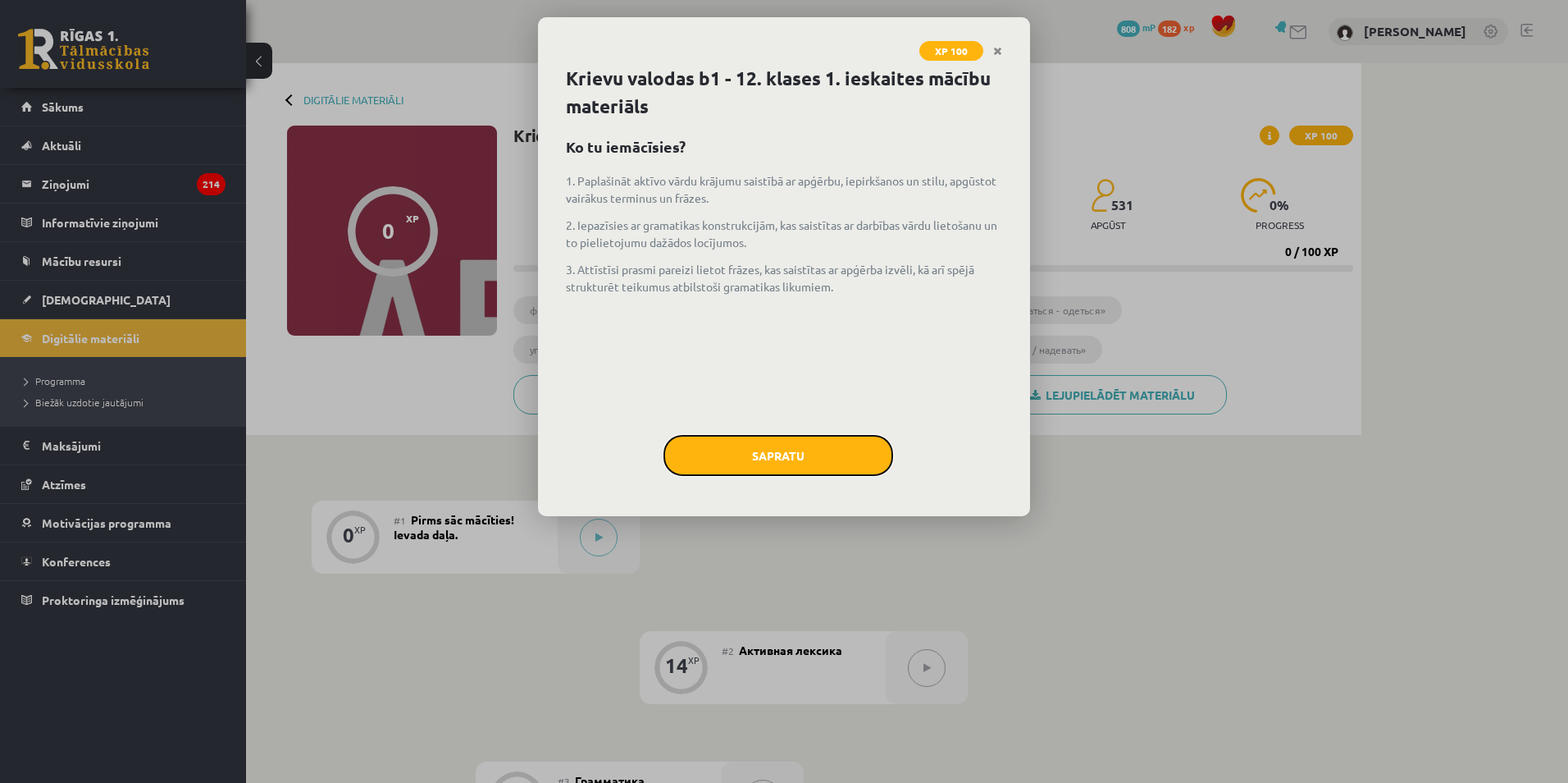
click at [792, 461] on button "Sapratu" at bounding box center [778, 455] width 230 height 41
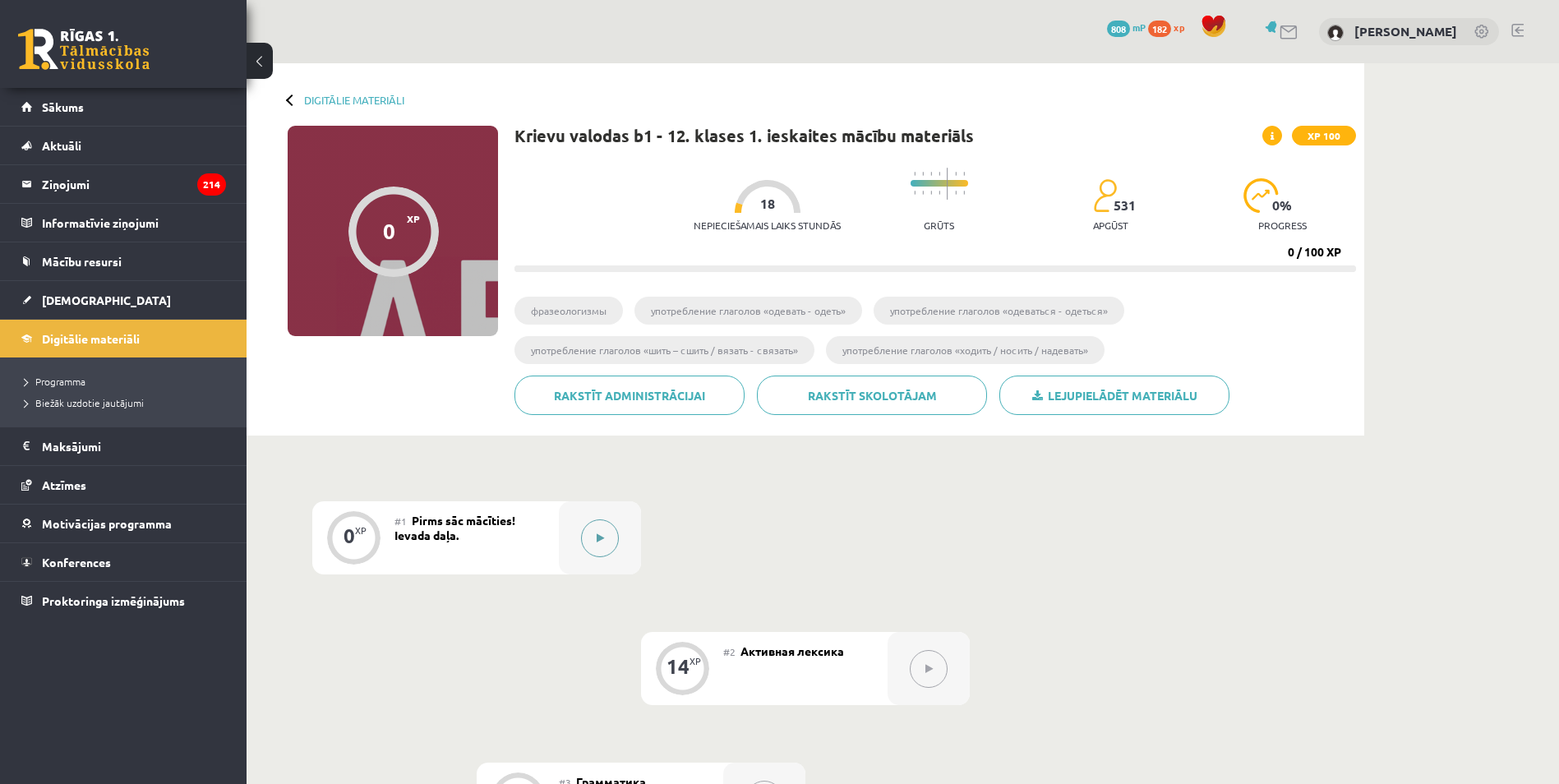
click at [638, 522] on div at bounding box center [600, 538] width 82 height 73
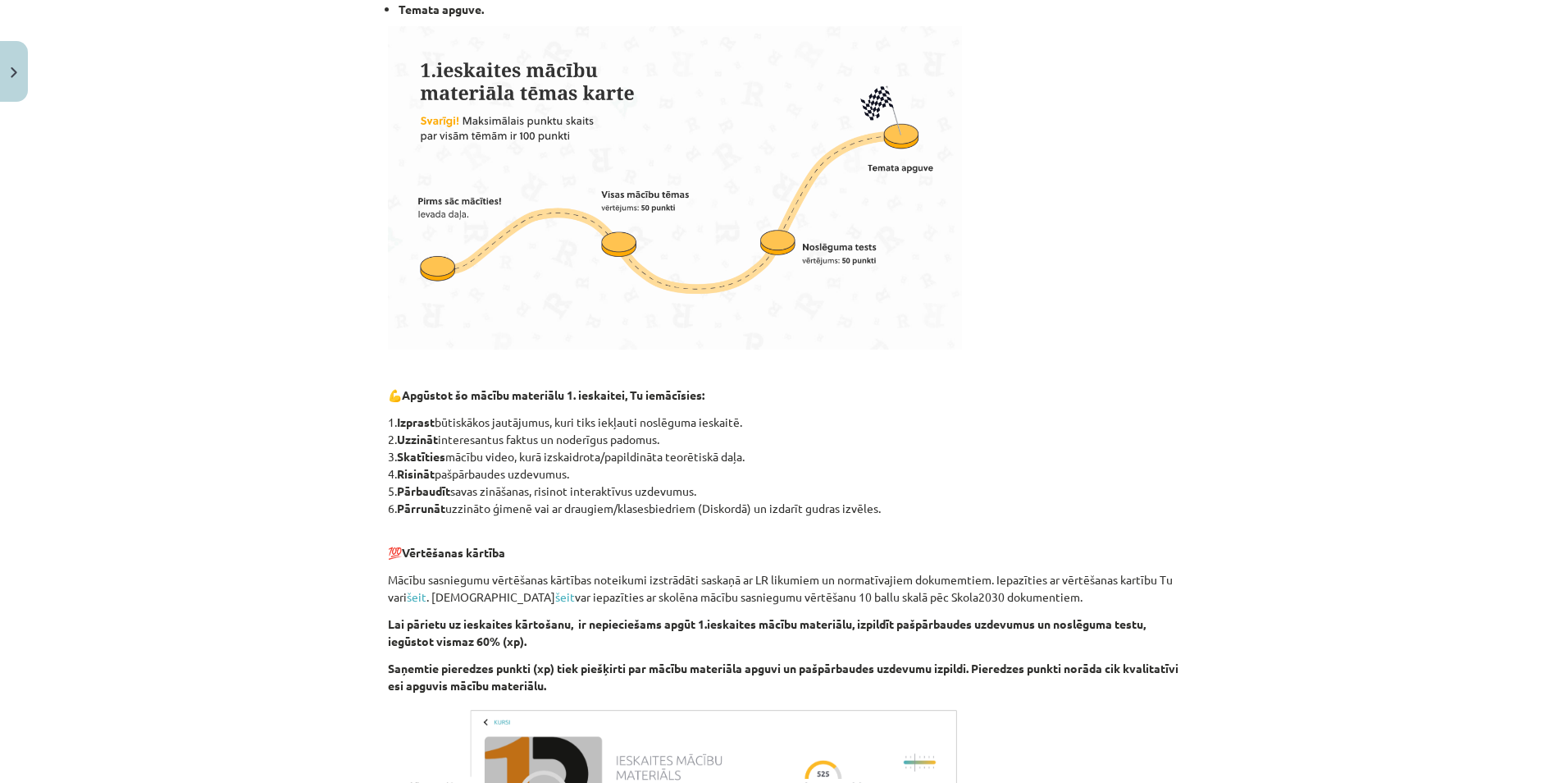
scroll to position [783, 0]
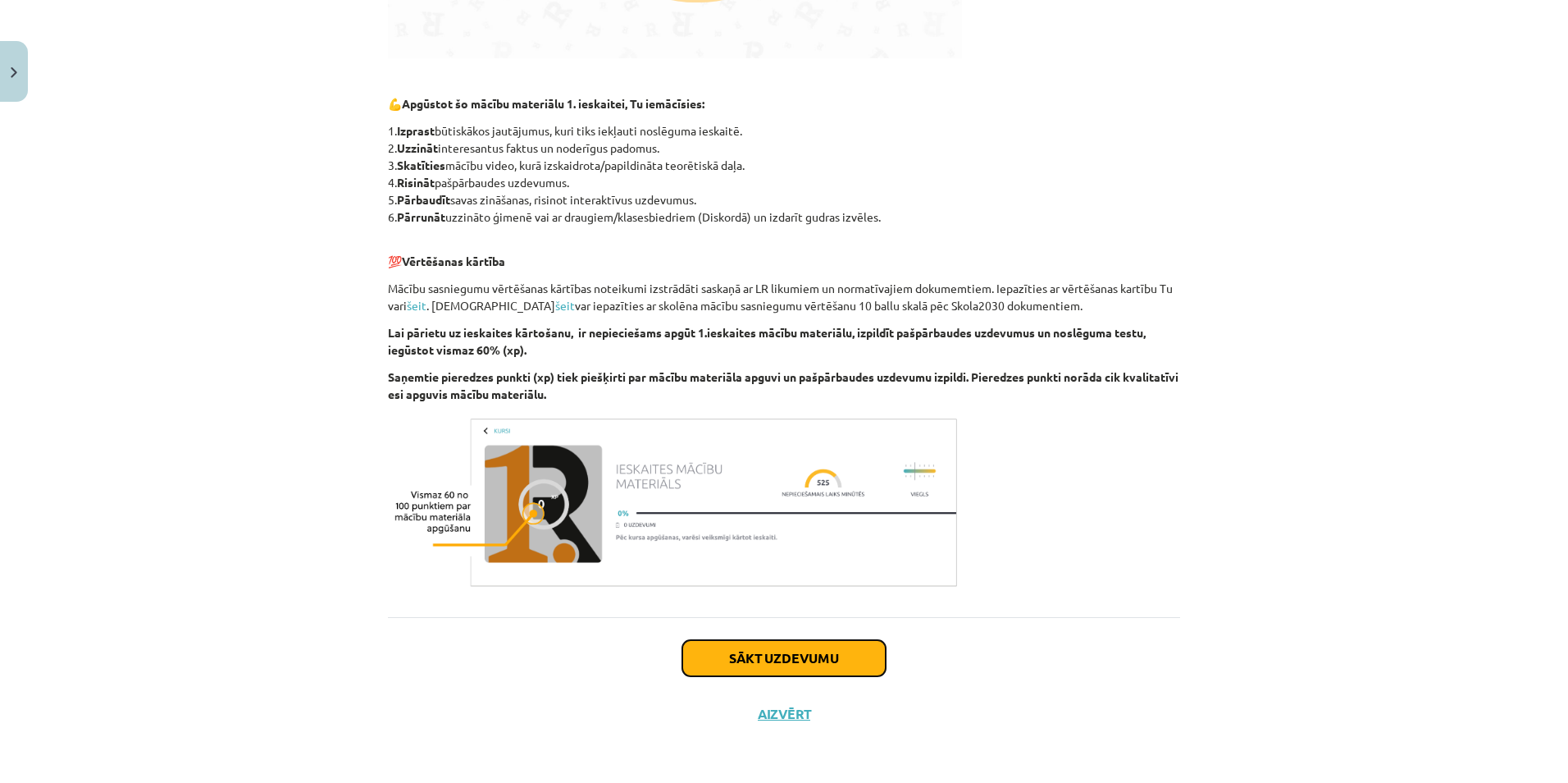
click at [773, 657] on button "Sākt uzdevumu" at bounding box center [784, 657] width 203 height 37
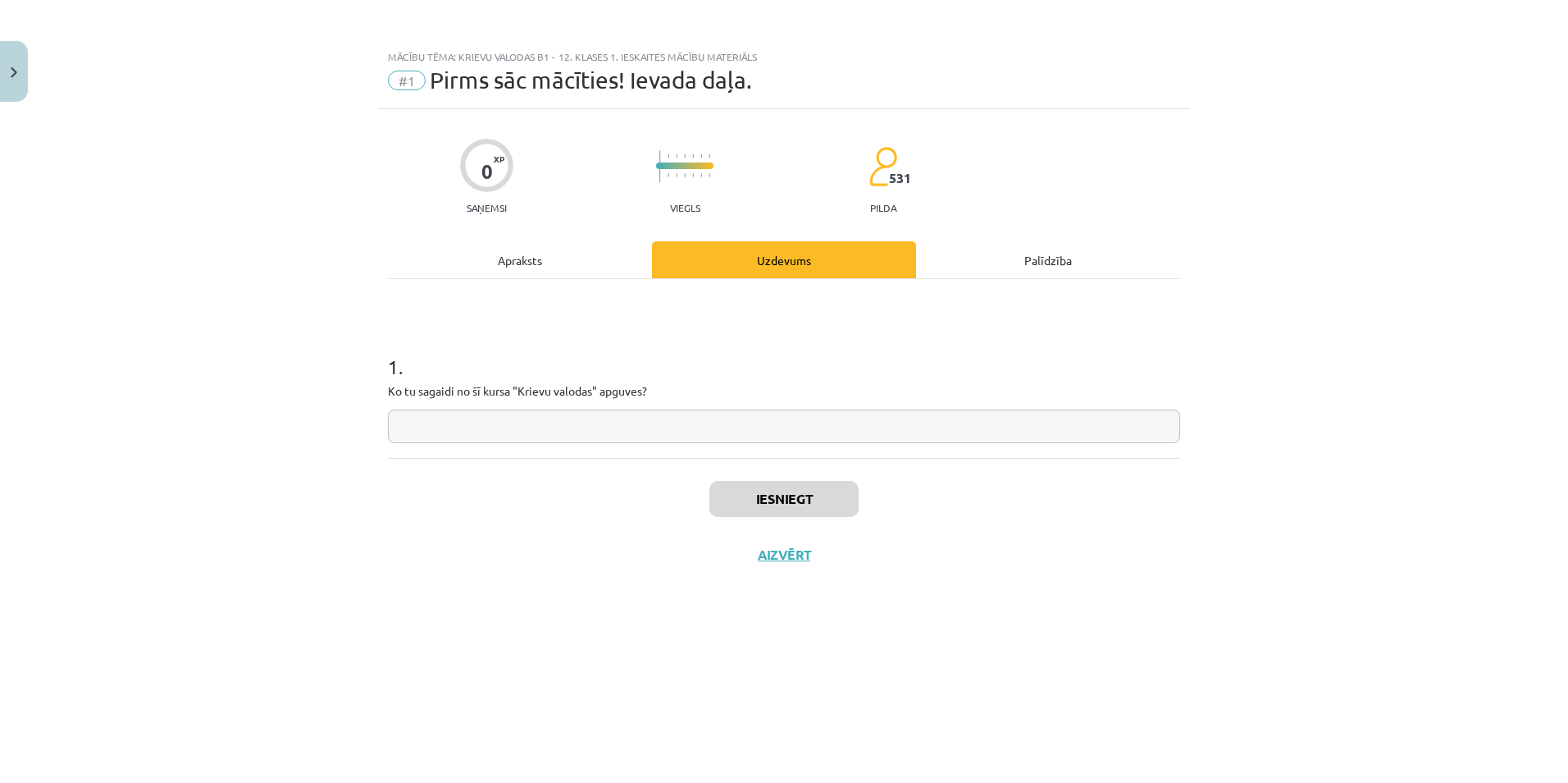
click at [483, 427] on input "text" at bounding box center [784, 427] width 792 height 34
type input "**********"
click at [750, 498] on button "Iesniegt" at bounding box center [784, 499] width 150 height 37
click at [810, 561] on button "Nākamā nodarbība" at bounding box center [784, 565] width 160 height 37
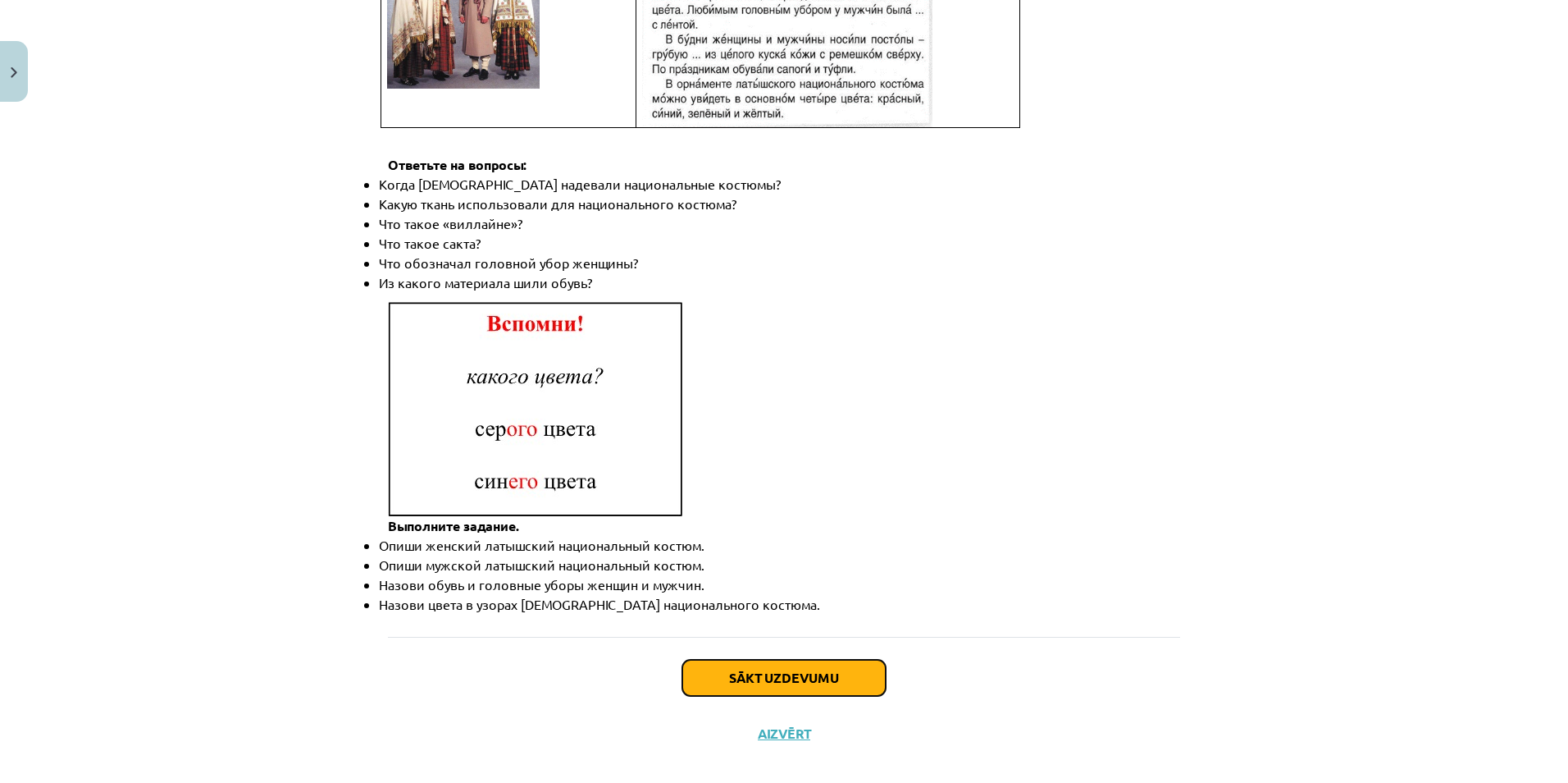
click at [741, 659] on button "Sākt uzdevumu" at bounding box center [784, 677] width 203 height 37
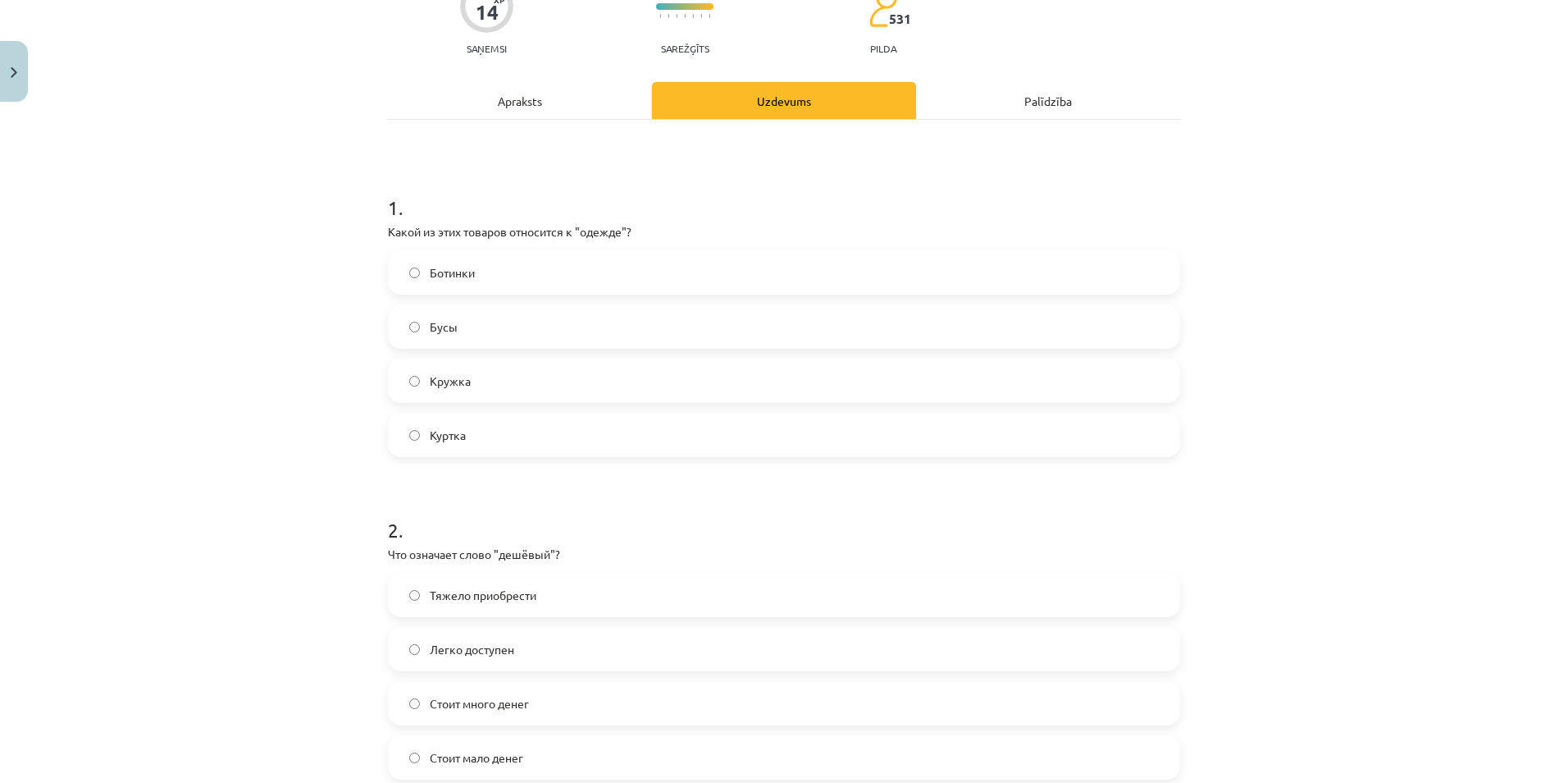
scroll to position [41, 0]
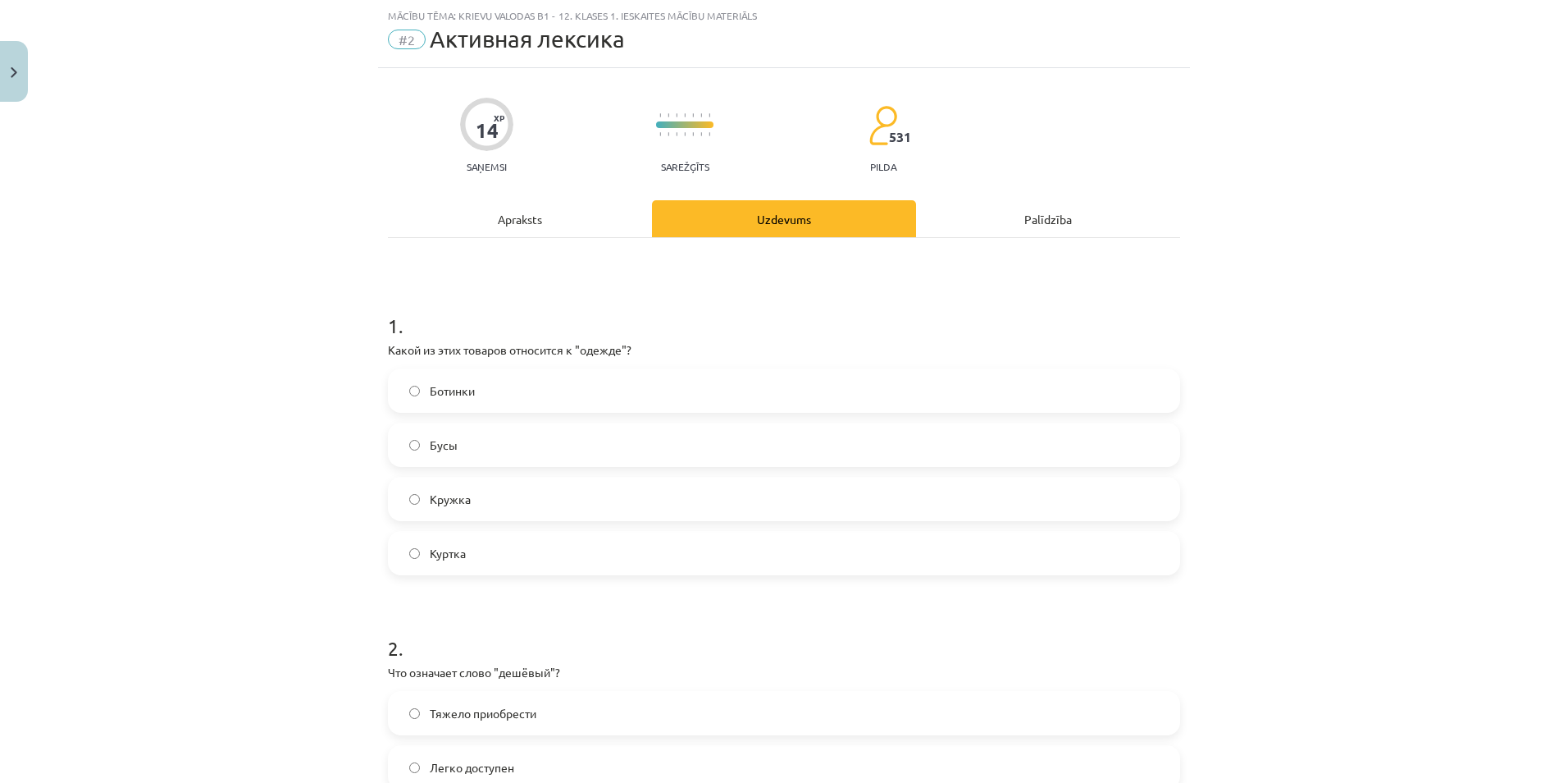
click at [466, 544] on label "Куртка" at bounding box center [784, 553] width 789 height 41
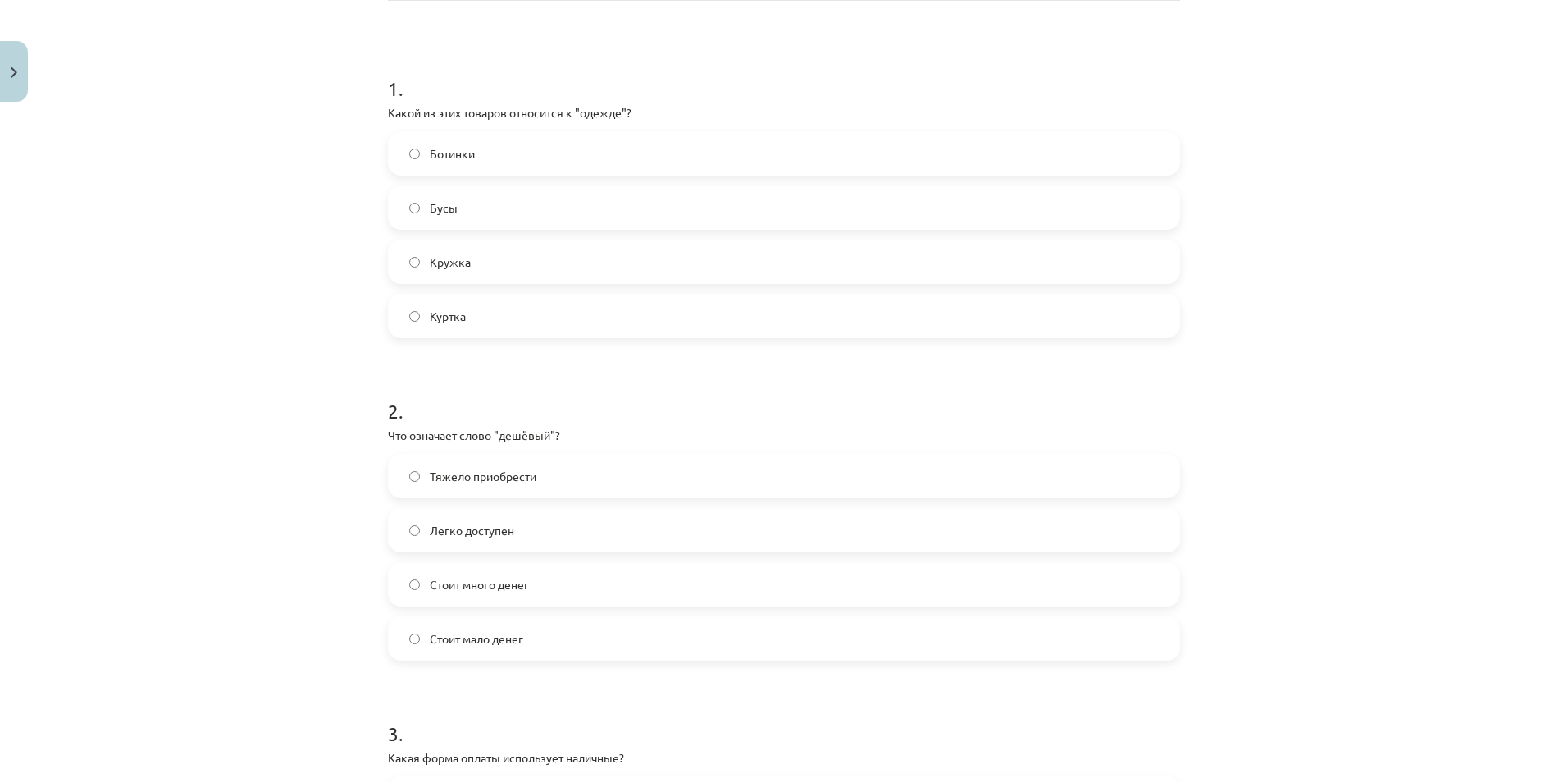
scroll to position [287, 0]
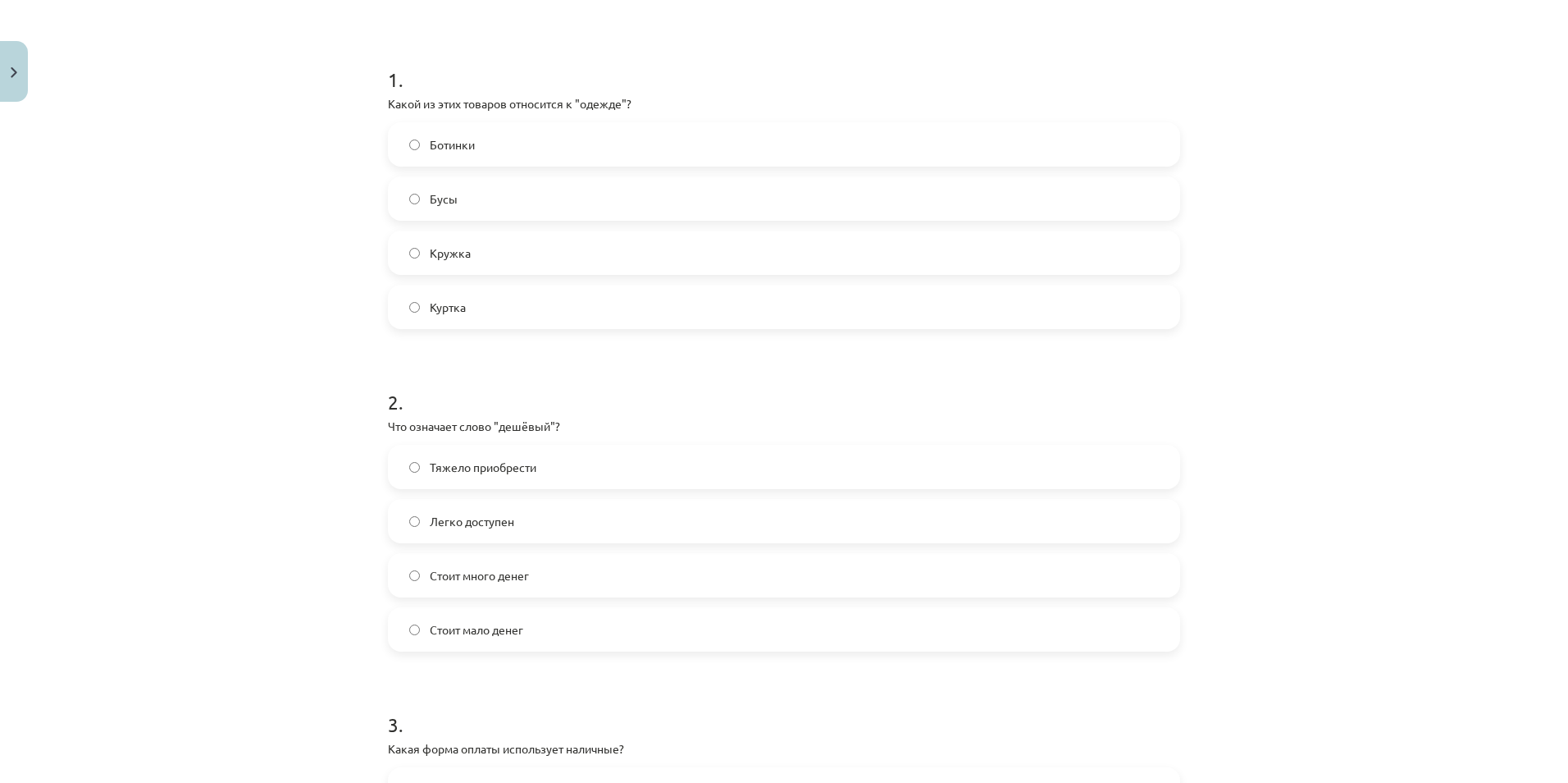
click at [492, 640] on label "Стоит мало денег" at bounding box center [784, 629] width 789 height 41
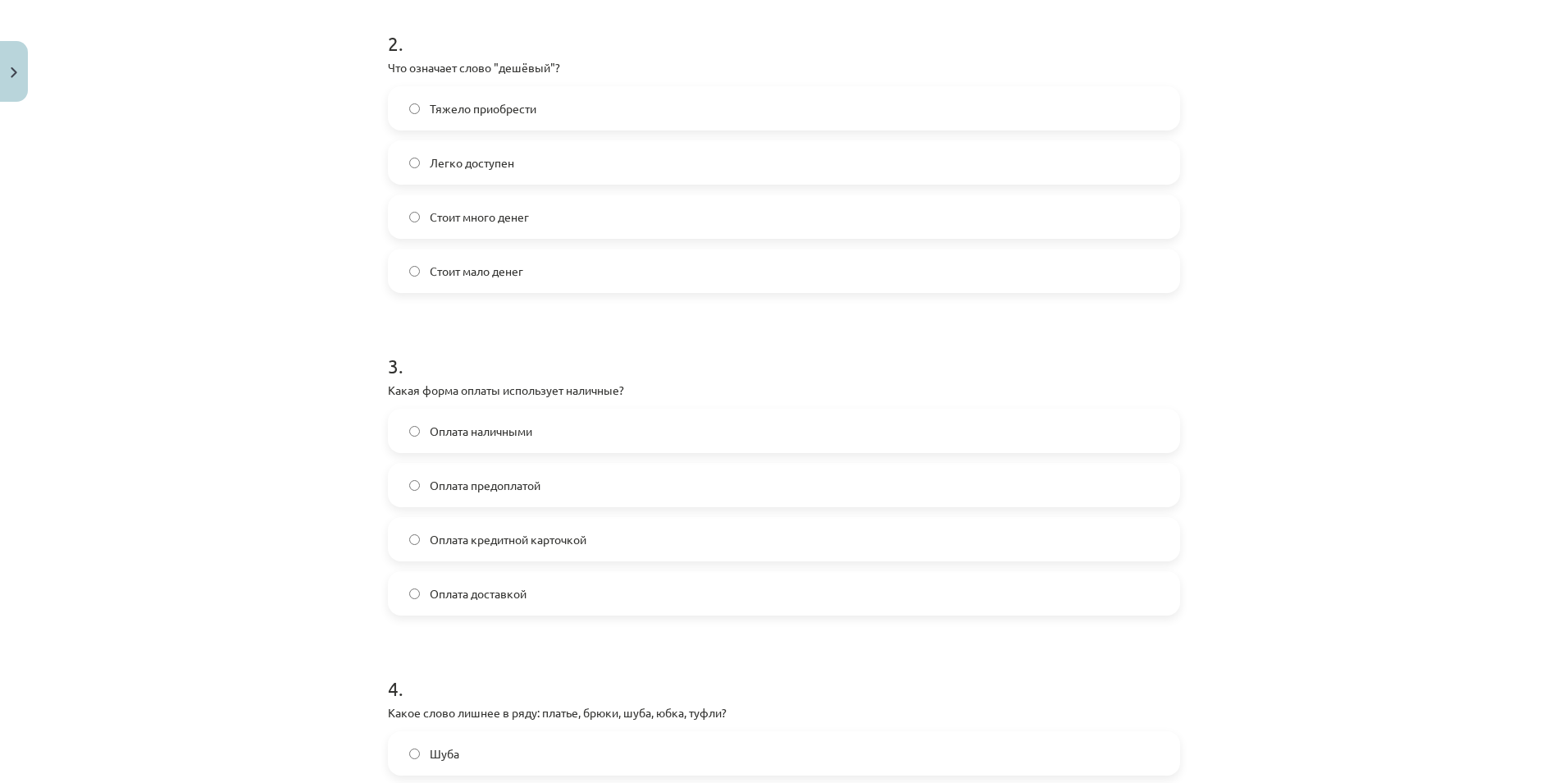
scroll to position [697, 0]
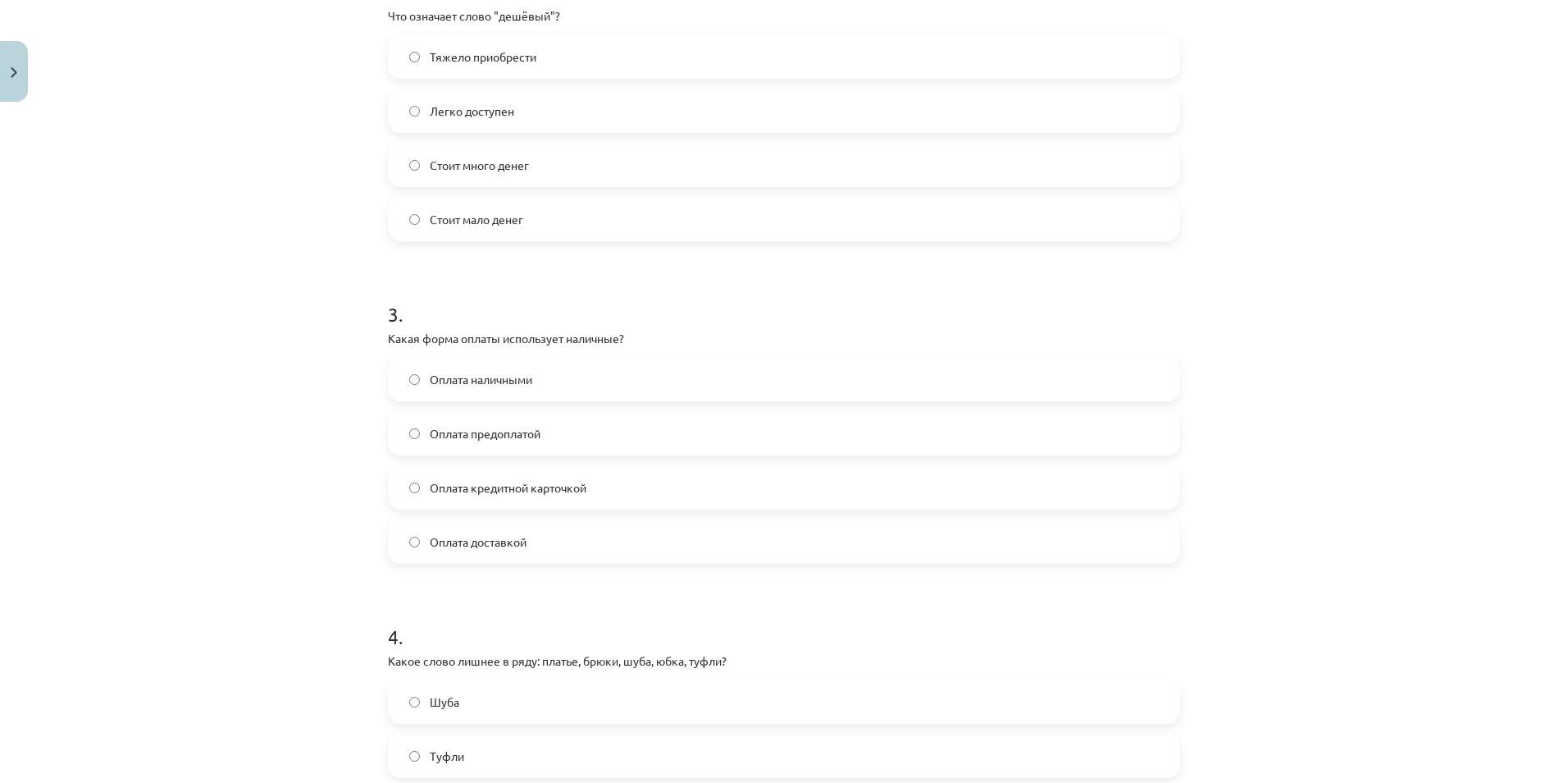
click at [417, 389] on label "Оплата наличными" at bounding box center [784, 379] width 789 height 41
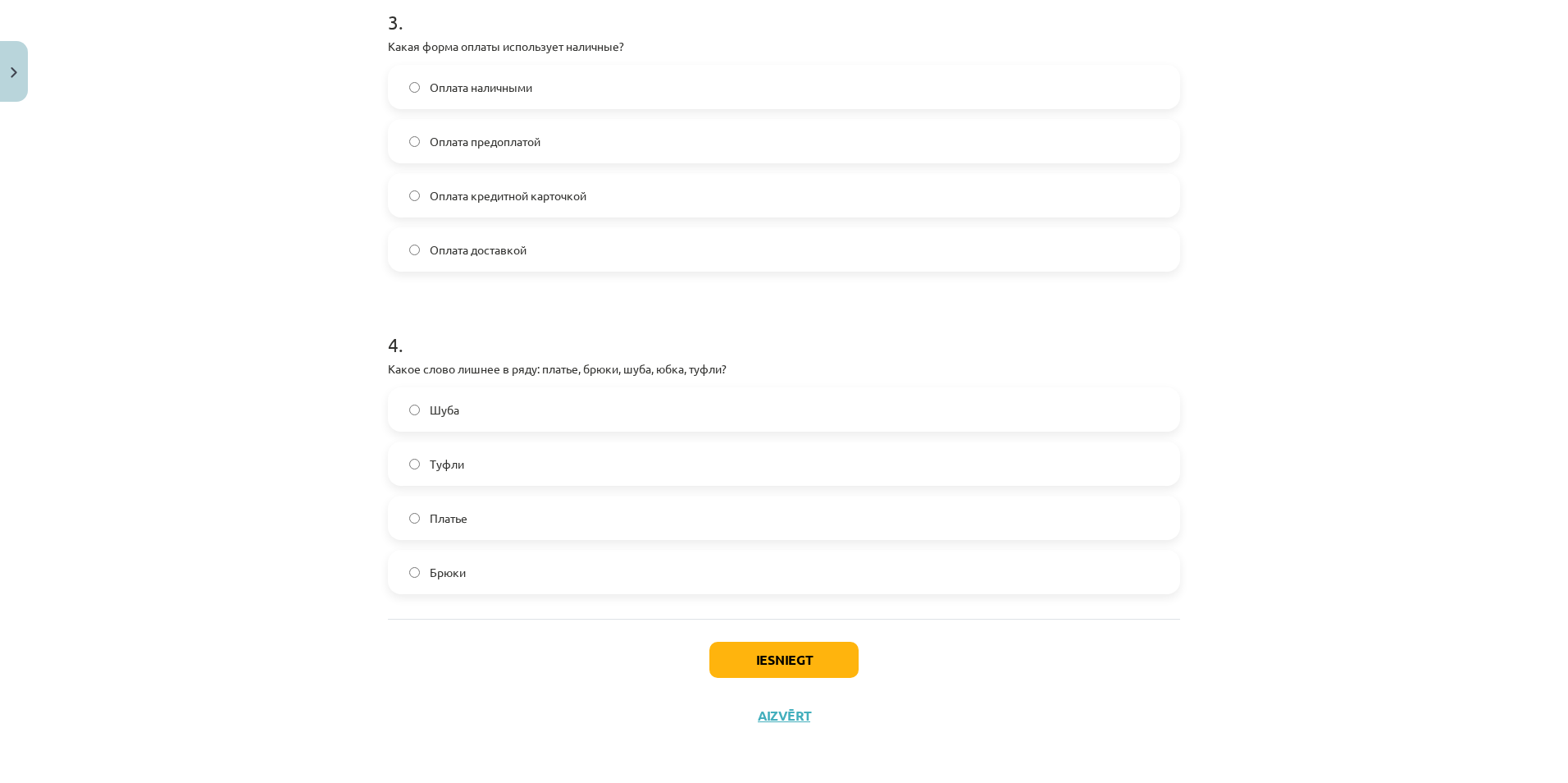
scroll to position [991, 0]
click at [430, 464] on span "Туфли" at bounding box center [447, 461] width 35 height 17
click at [808, 649] on button "Iesniegt" at bounding box center [784, 657] width 150 height 37
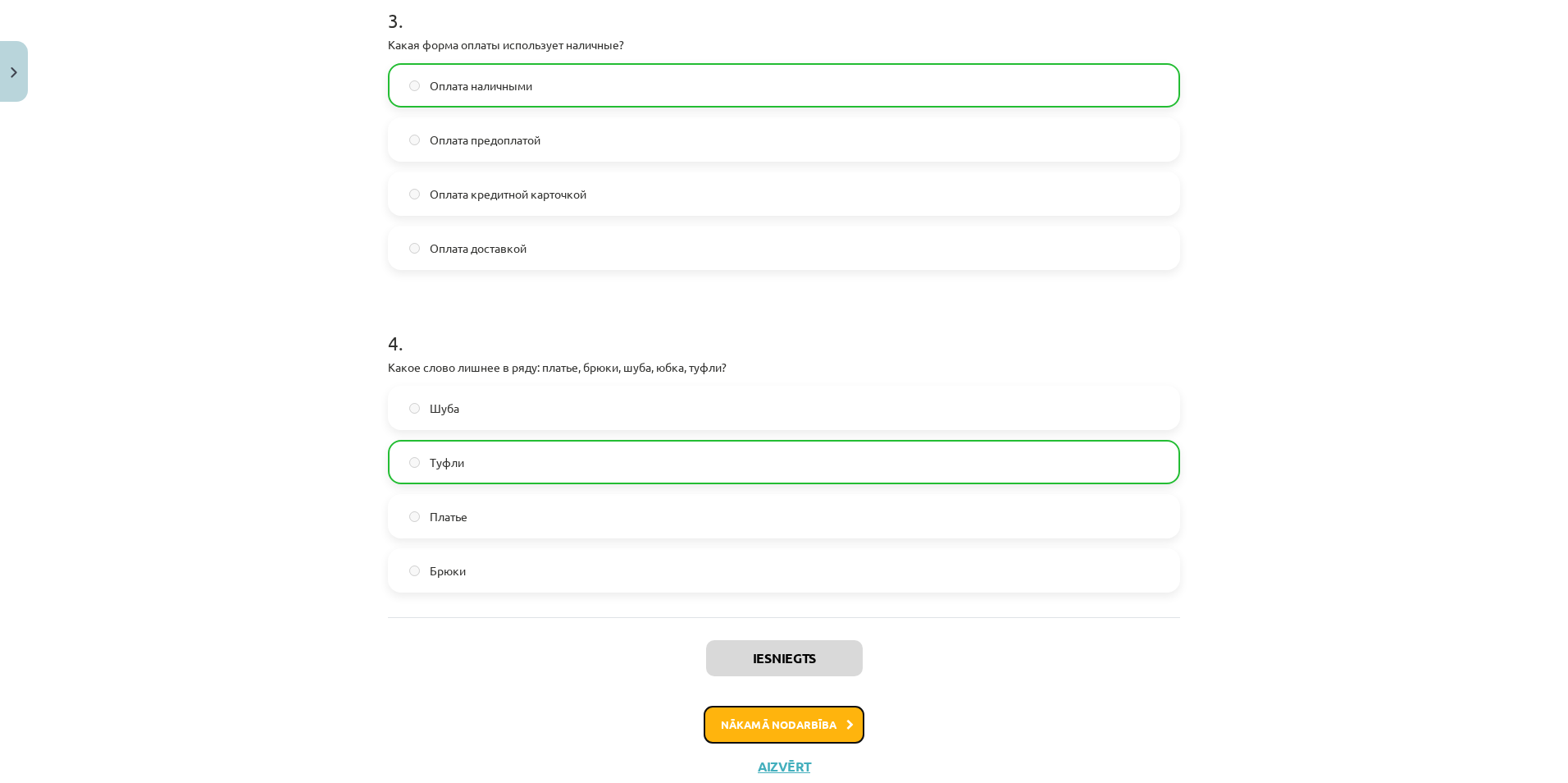
click at [803, 707] on button "Nākamā nodarbība" at bounding box center [784, 724] width 160 height 37
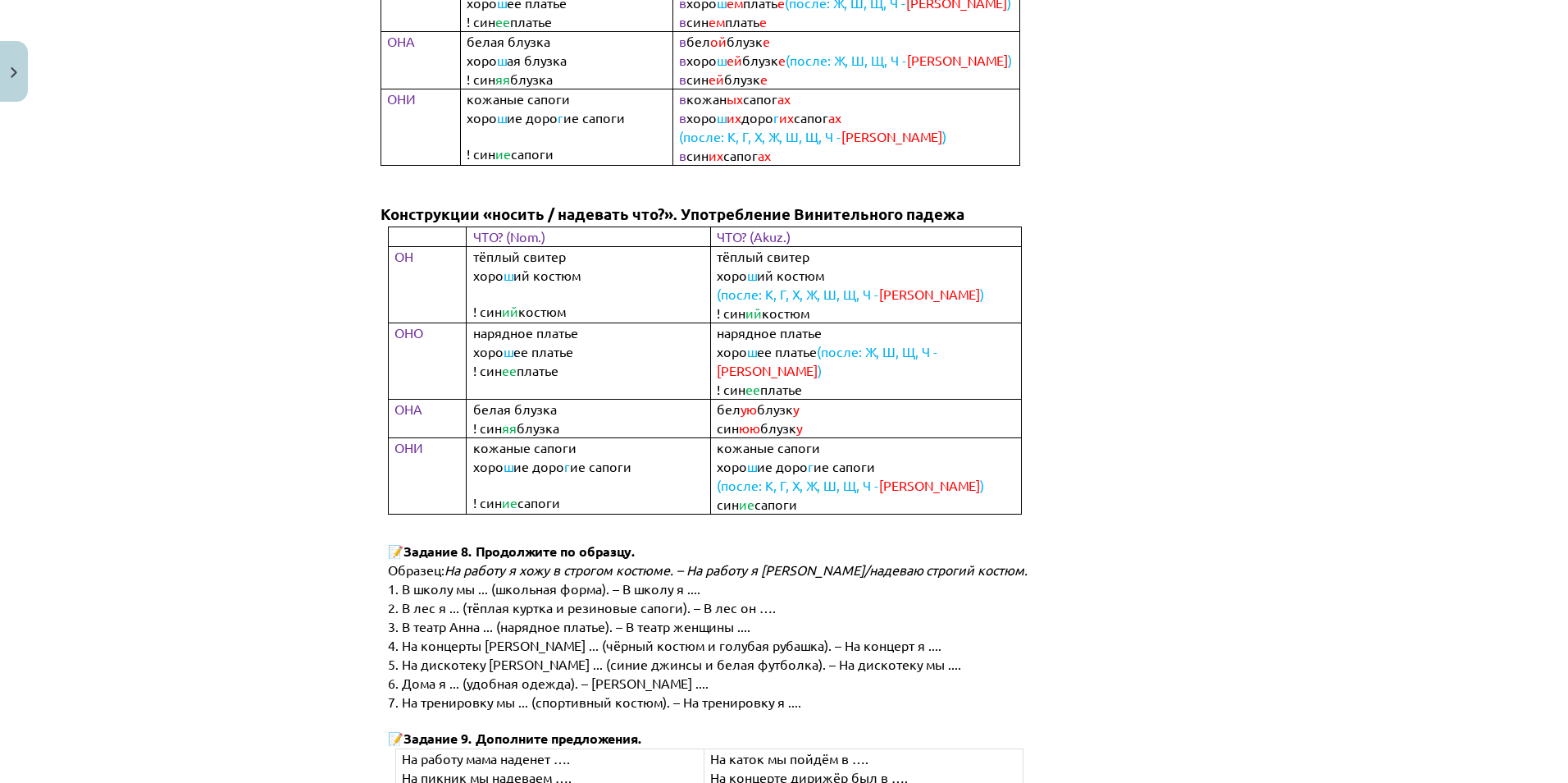
drag, startPoint x: 558, startPoint y: 315, endPoint x: 567, endPoint y: 354, distance: 40.0
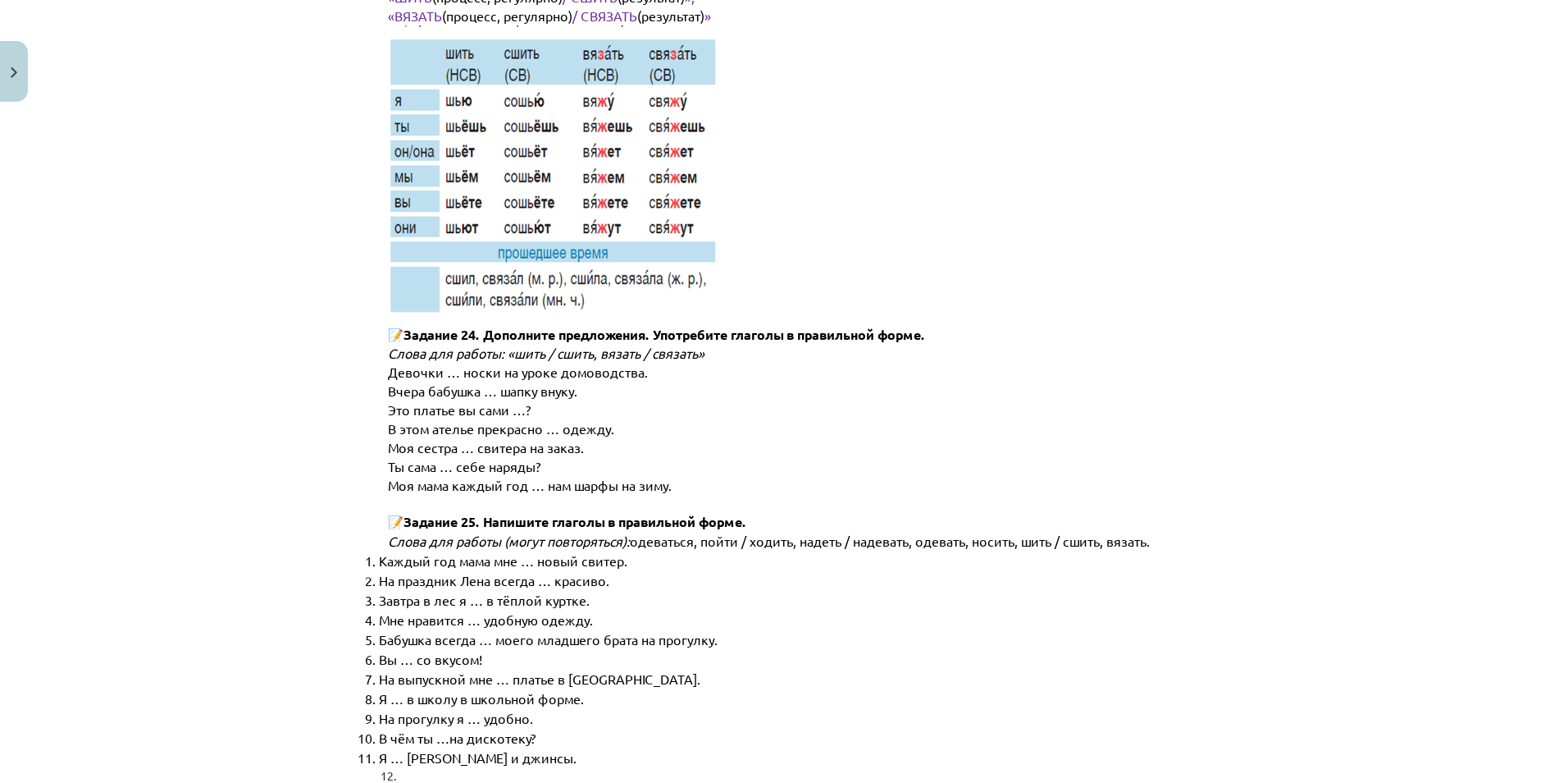
scroll to position [8255, 0]
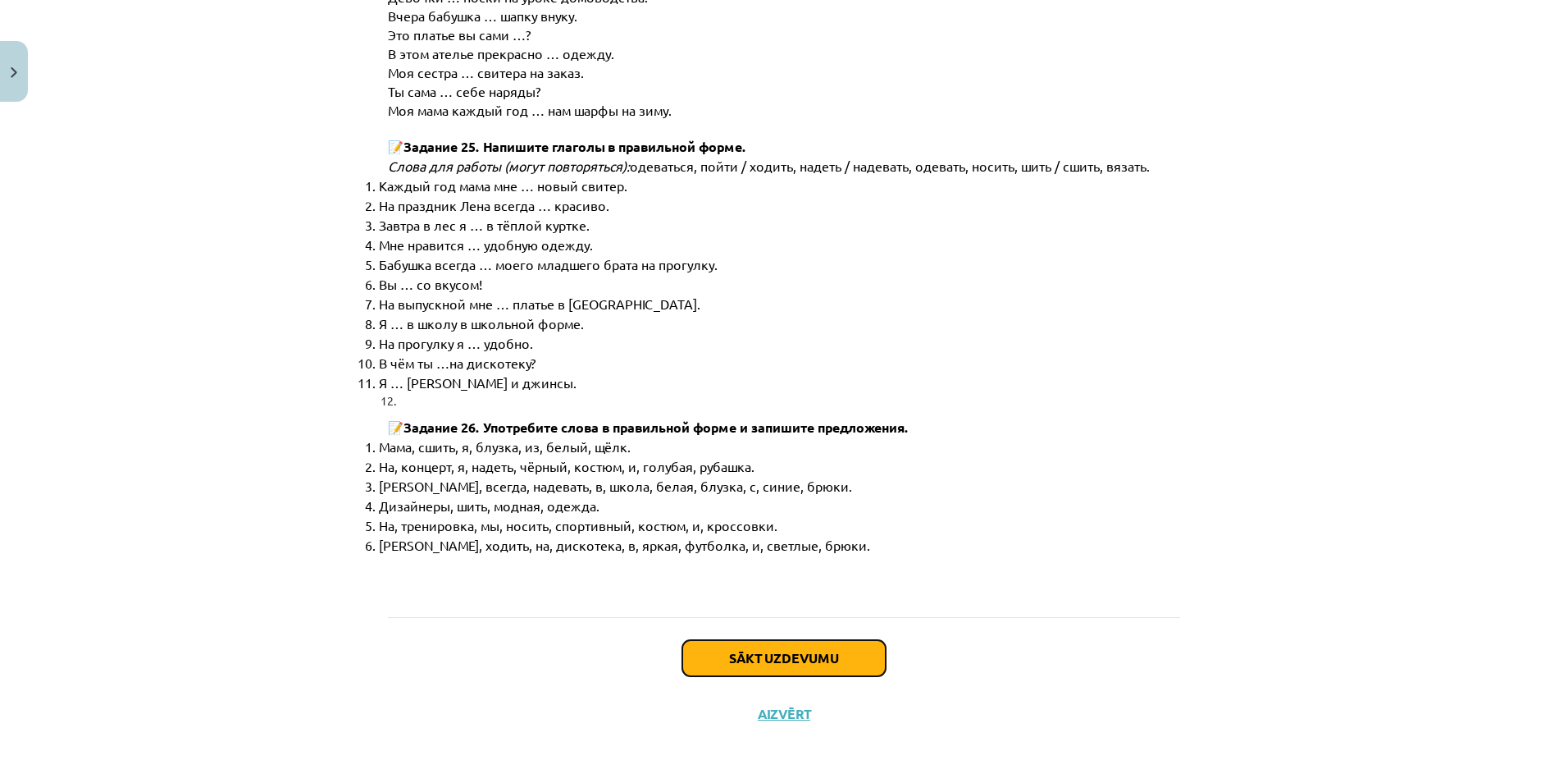
click at [709, 667] on button "Sākt uzdevumu" at bounding box center [784, 657] width 203 height 37
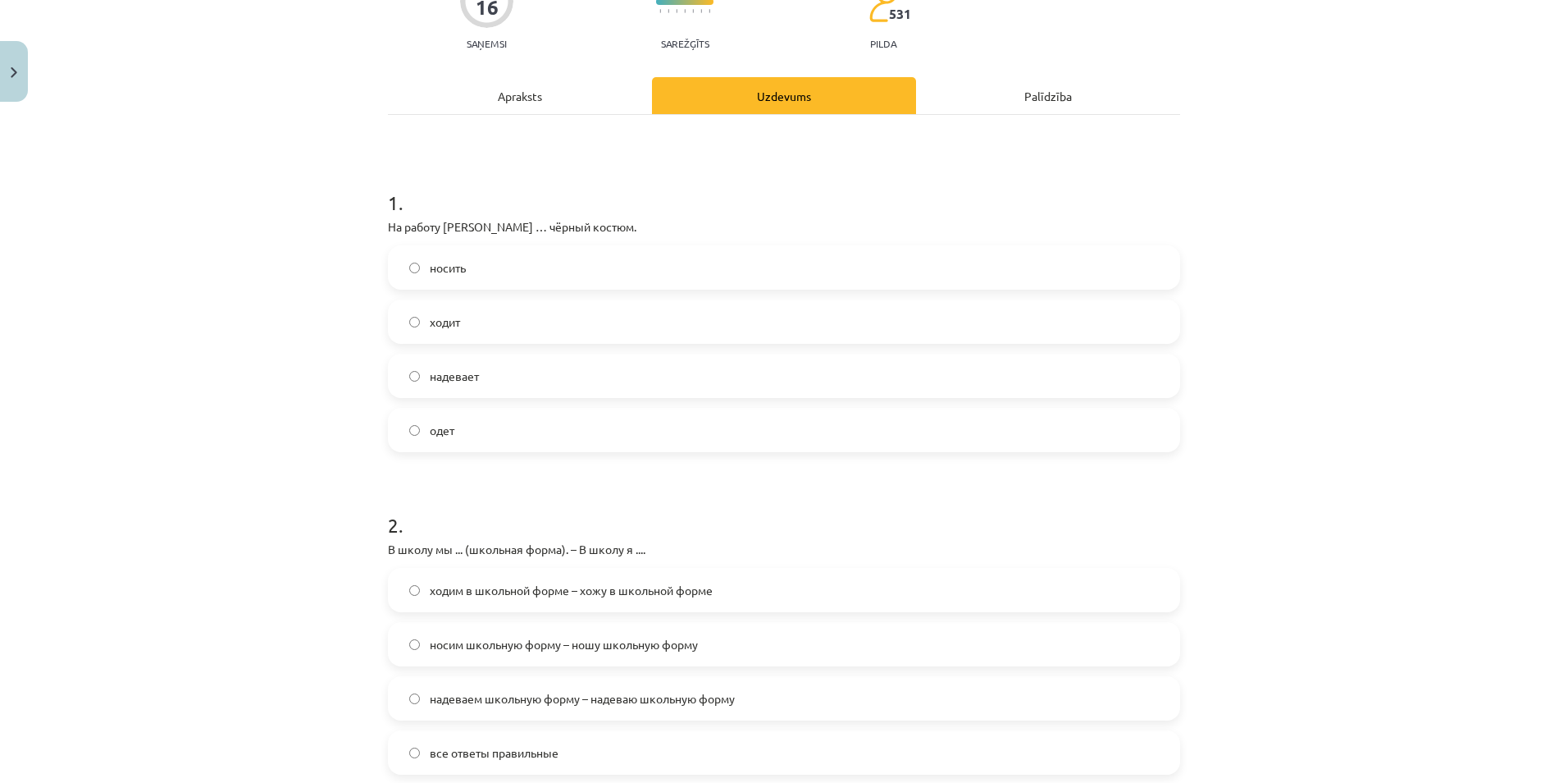
scroll to position [41, 0]
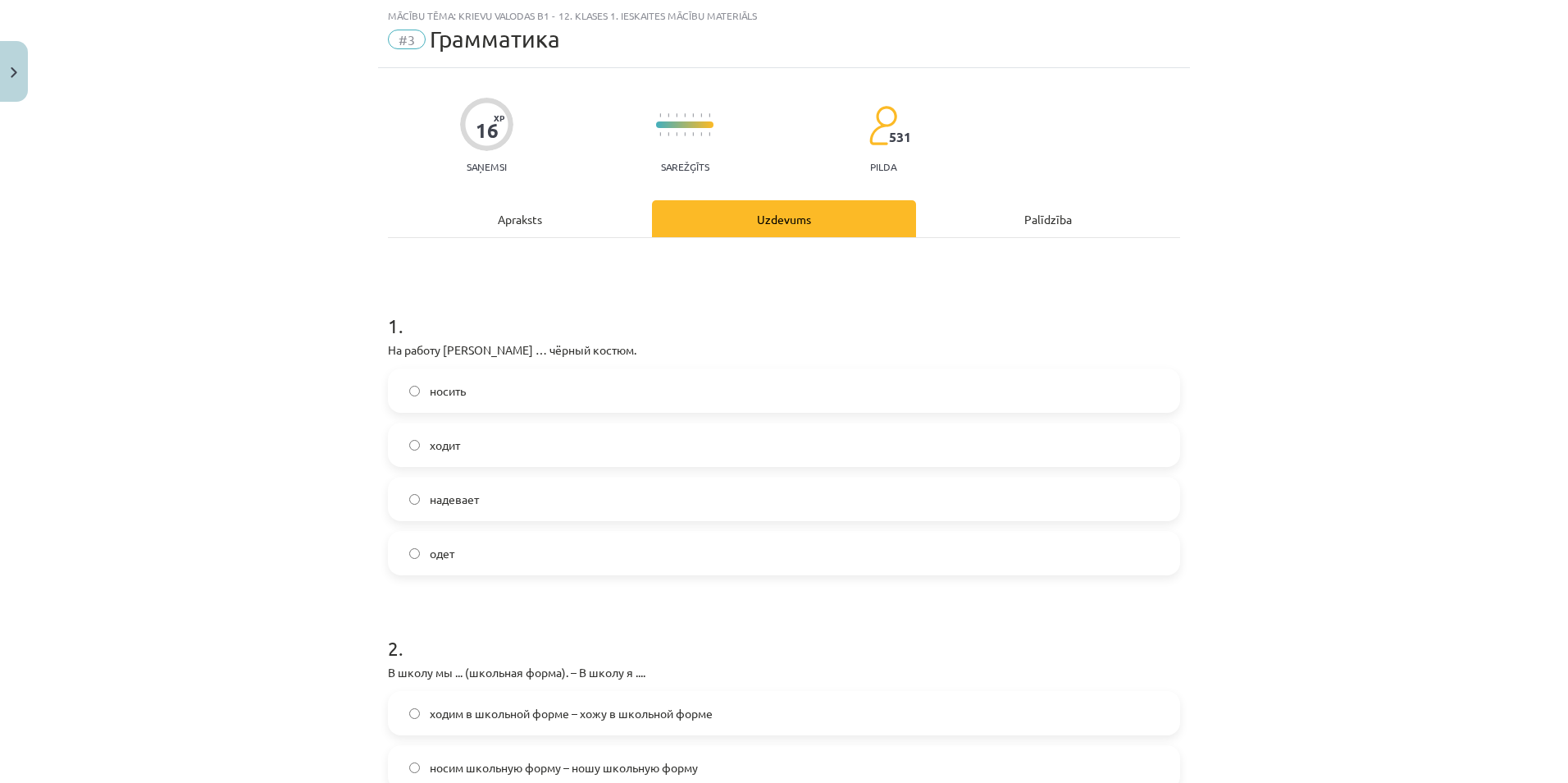
click at [432, 493] on span "надевает" at bounding box center [454, 499] width 49 height 17
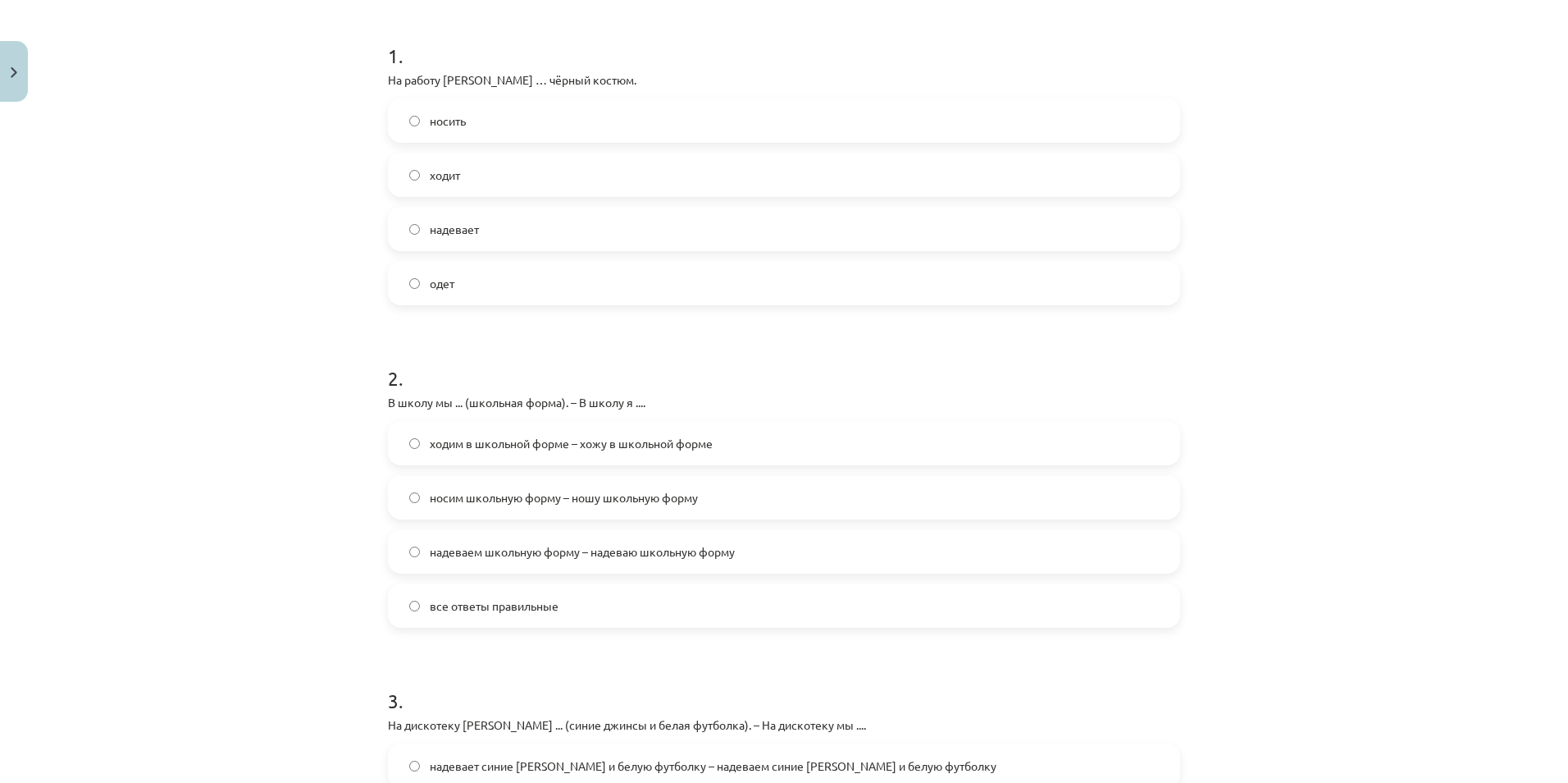
scroll to position [369, 0]
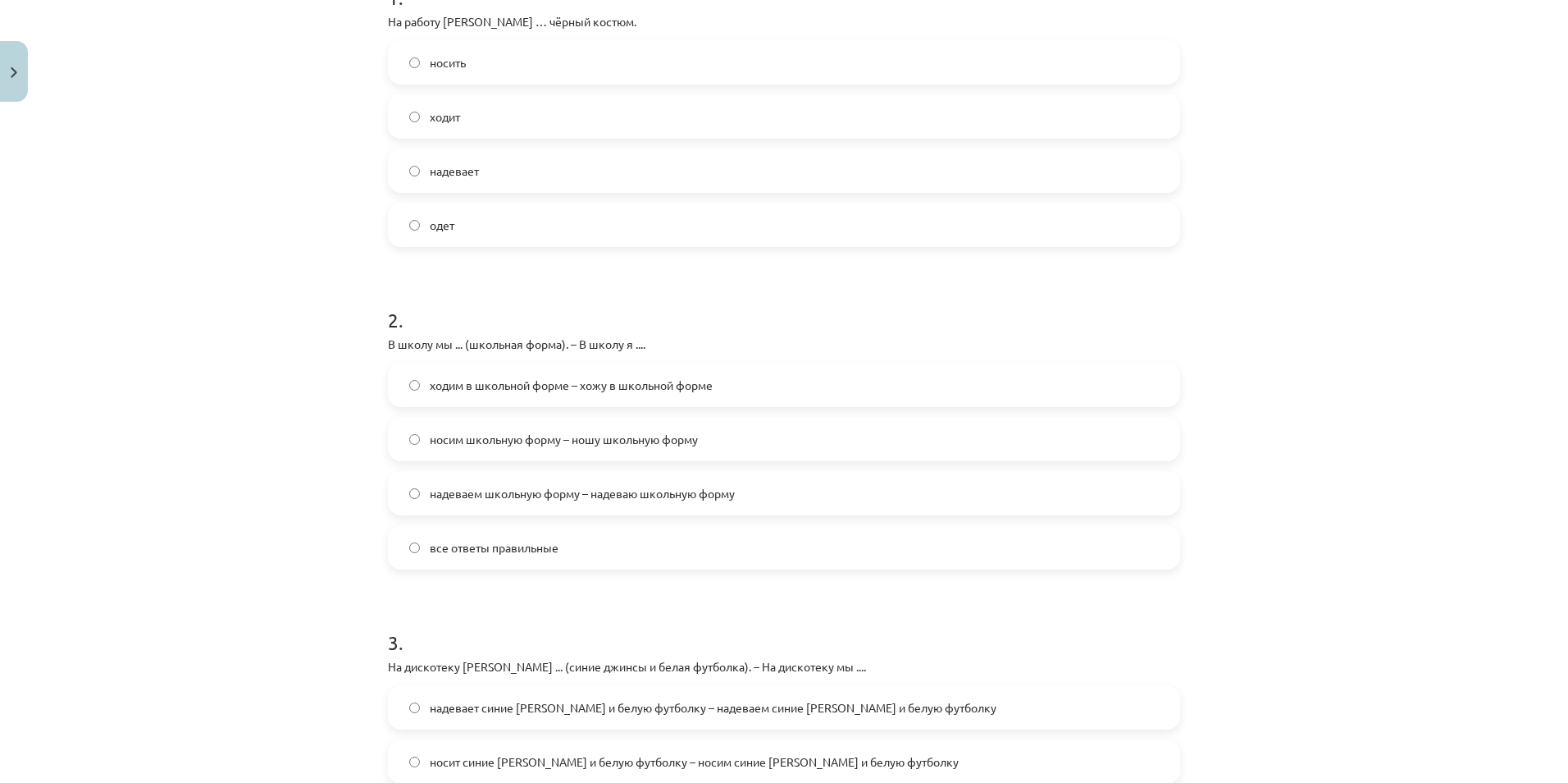
click at [451, 395] on label "ходим в школьной форме – хожу в школьной форме" at bounding box center [784, 385] width 789 height 41
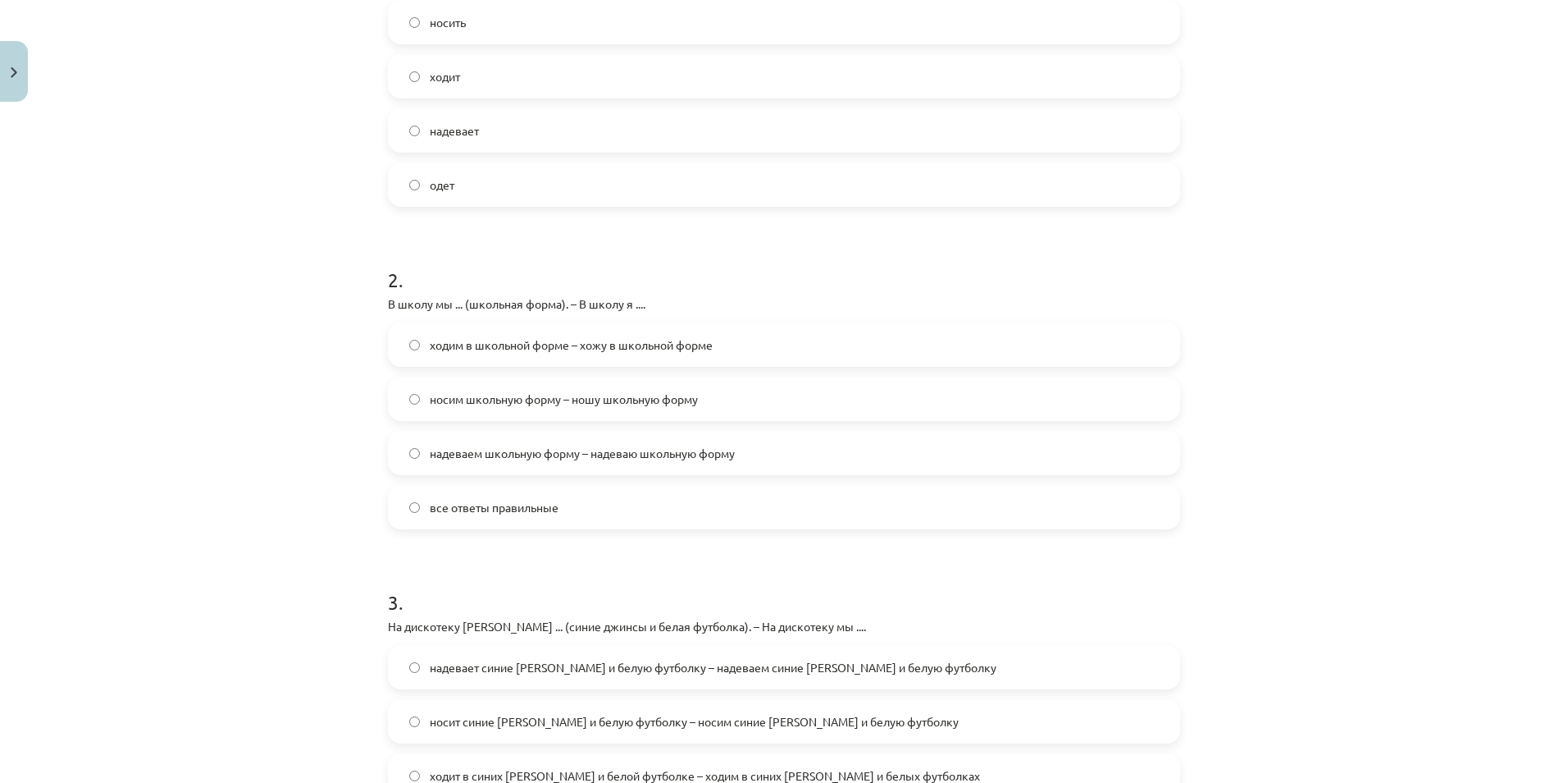
scroll to position [697, 0]
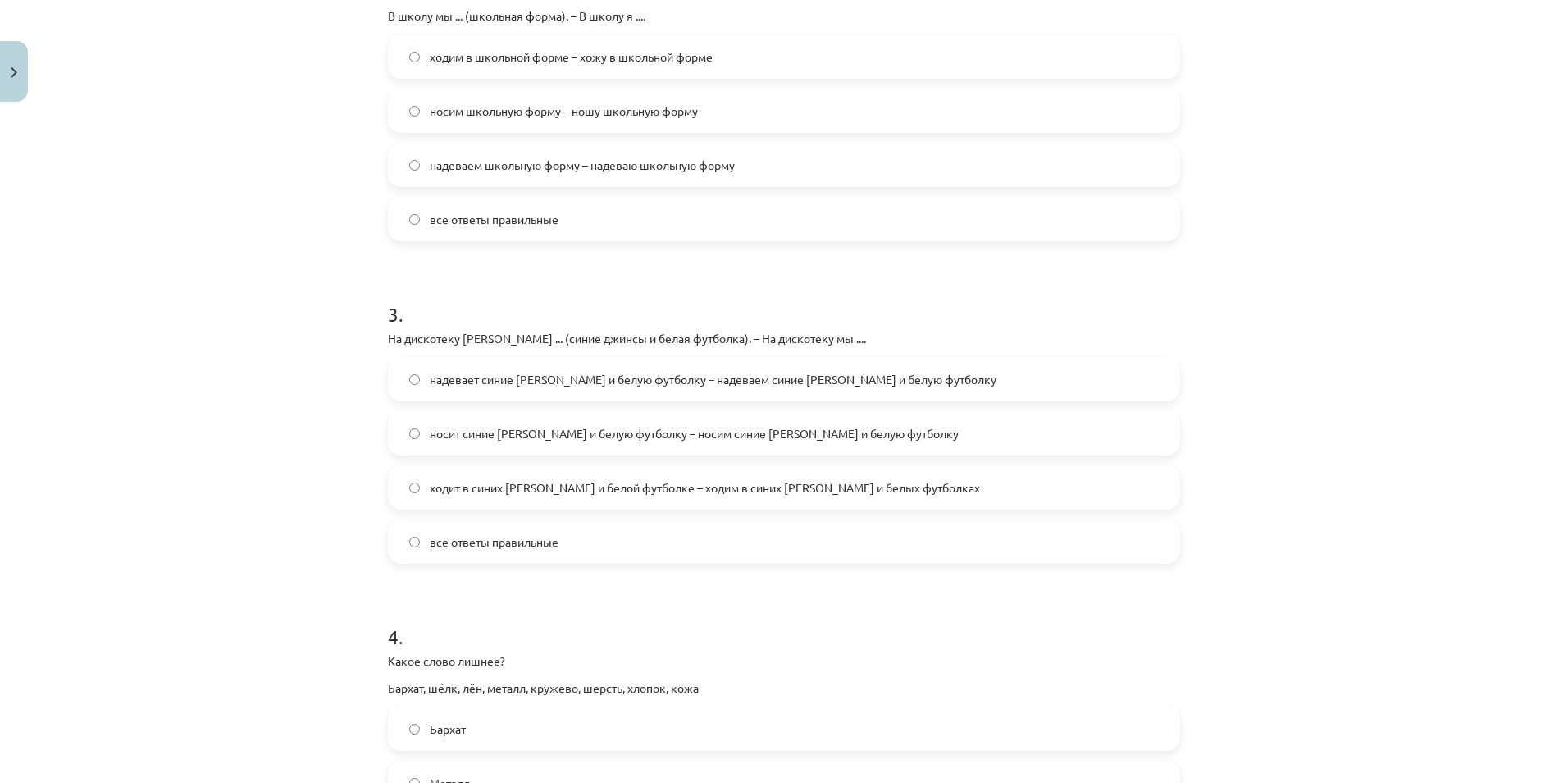
click at [549, 371] on span "надевает синие джинсы и белую футболку – надеваем синие джинсы и белую футболку" at bounding box center [713, 379] width 566 height 17
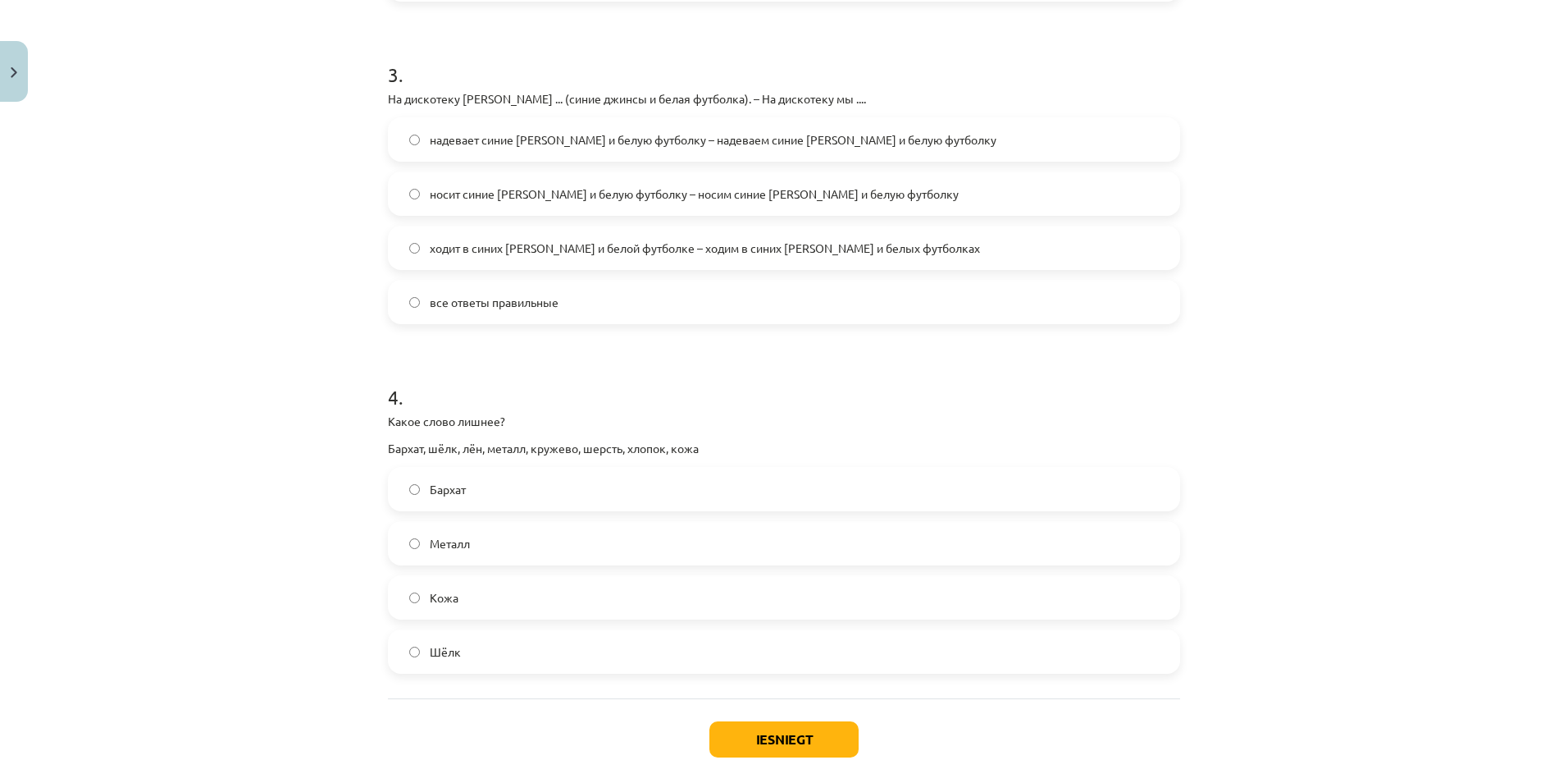
scroll to position [943, 0]
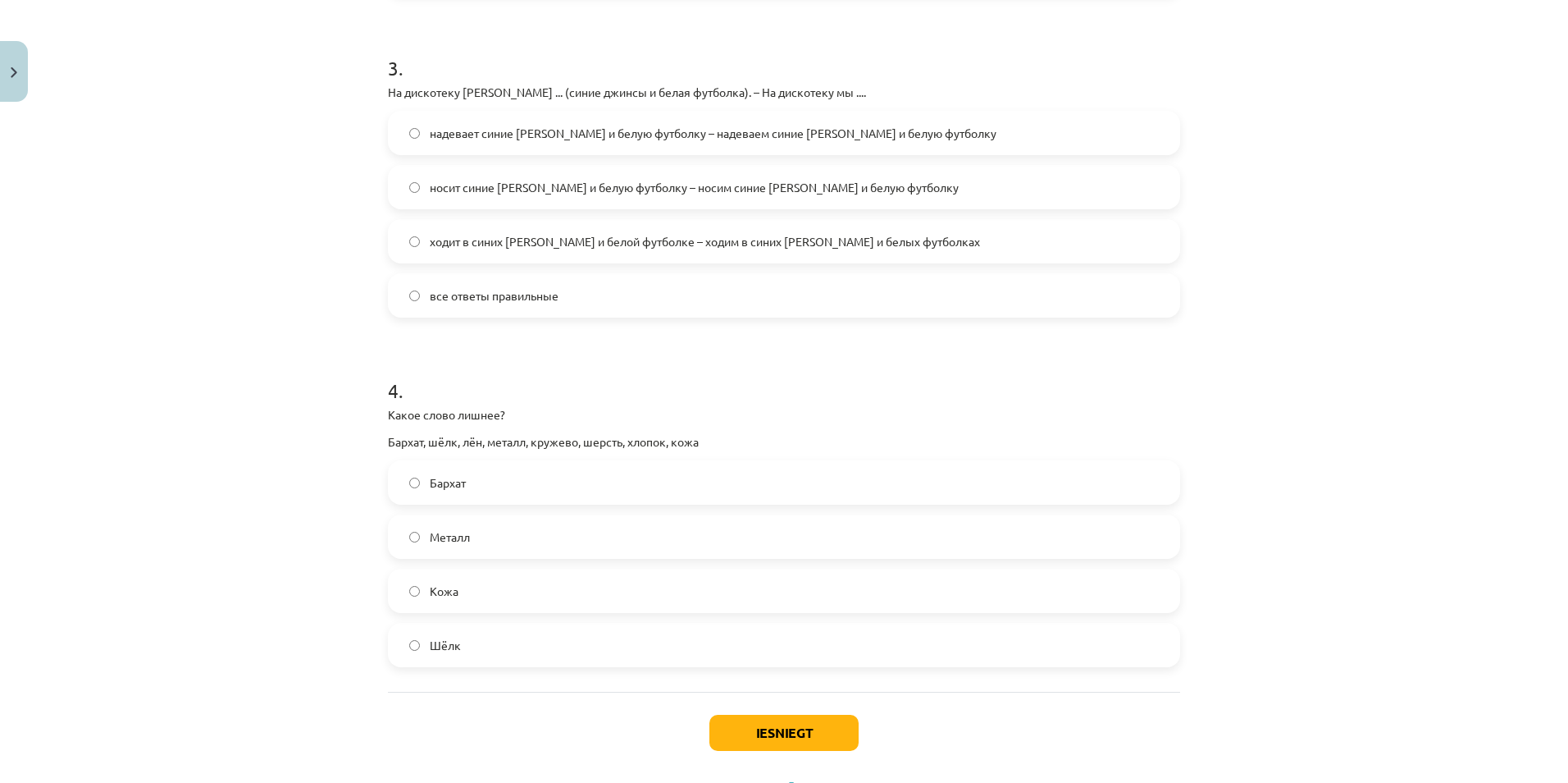
click at [437, 539] on span "Металл" at bounding box center [450, 536] width 40 height 17
click at [833, 733] on button "Iesniegt" at bounding box center [784, 732] width 150 height 37
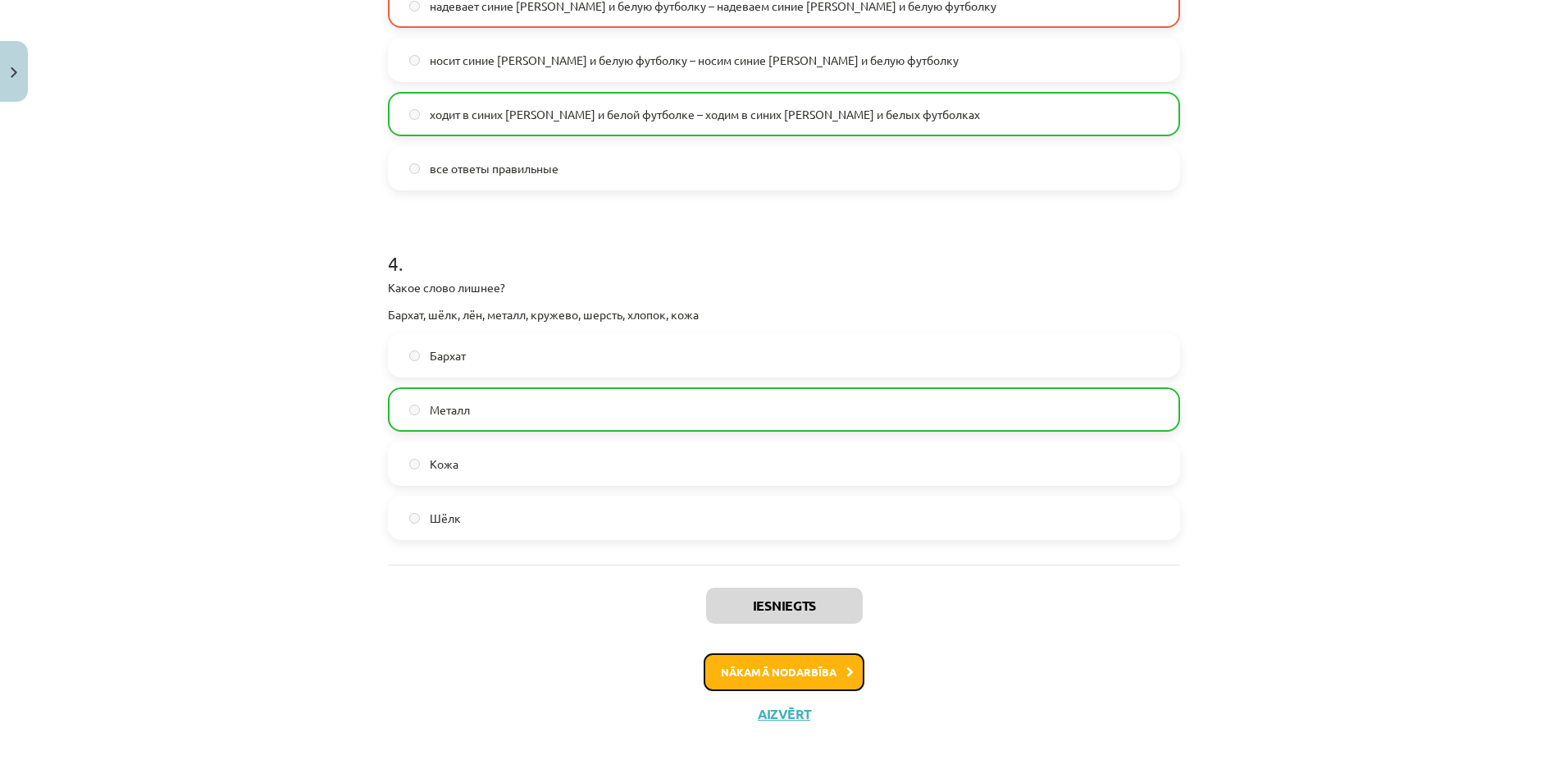
click at [743, 676] on button "Nākamā nodarbība" at bounding box center [784, 672] width 160 height 37
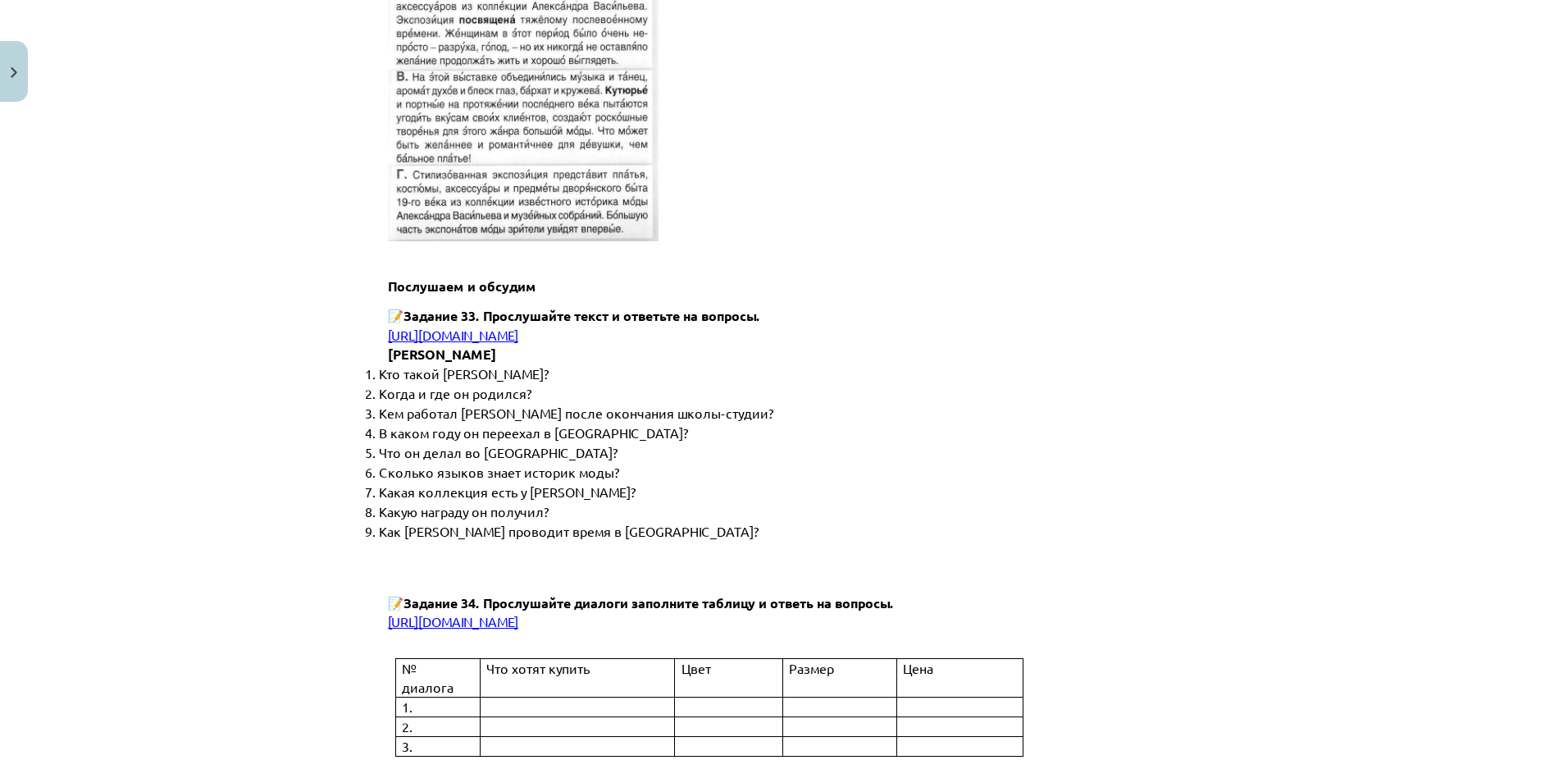
scroll to position [6162, 0]
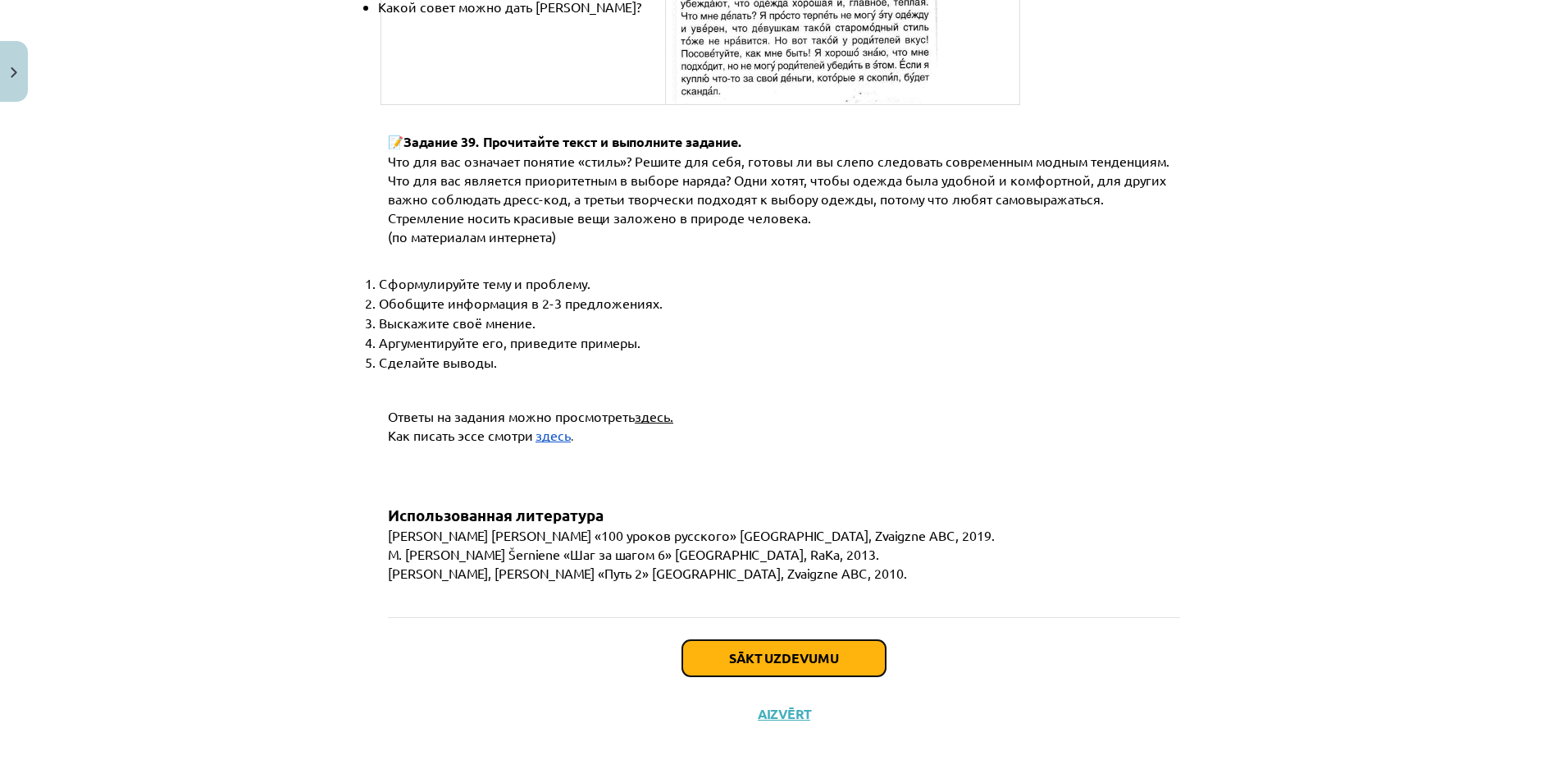
click at [725, 664] on button "Sākt uzdevumu" at bounding box center [784, 657] width 203 height 37
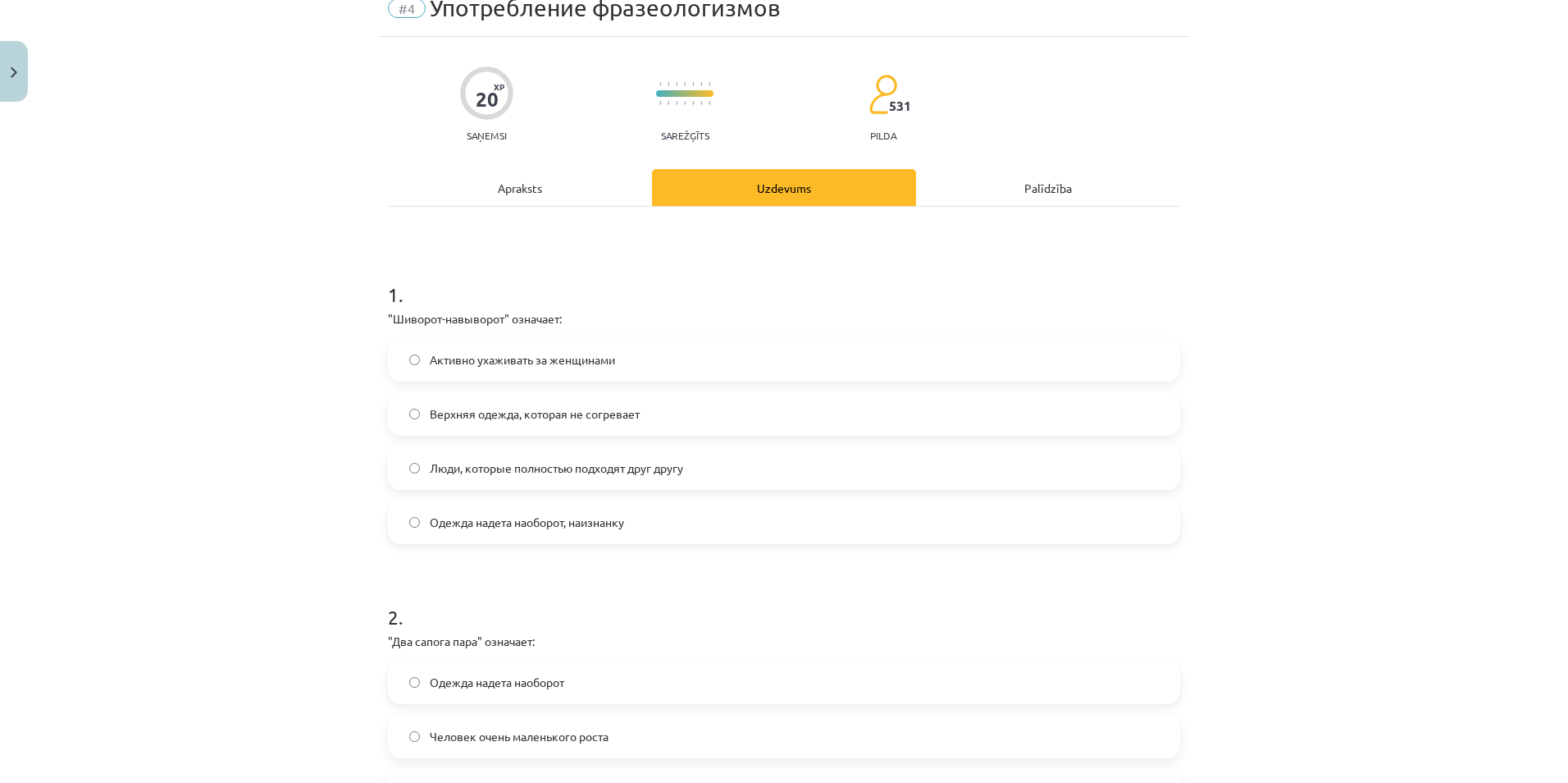
scroll to position [41, 0]
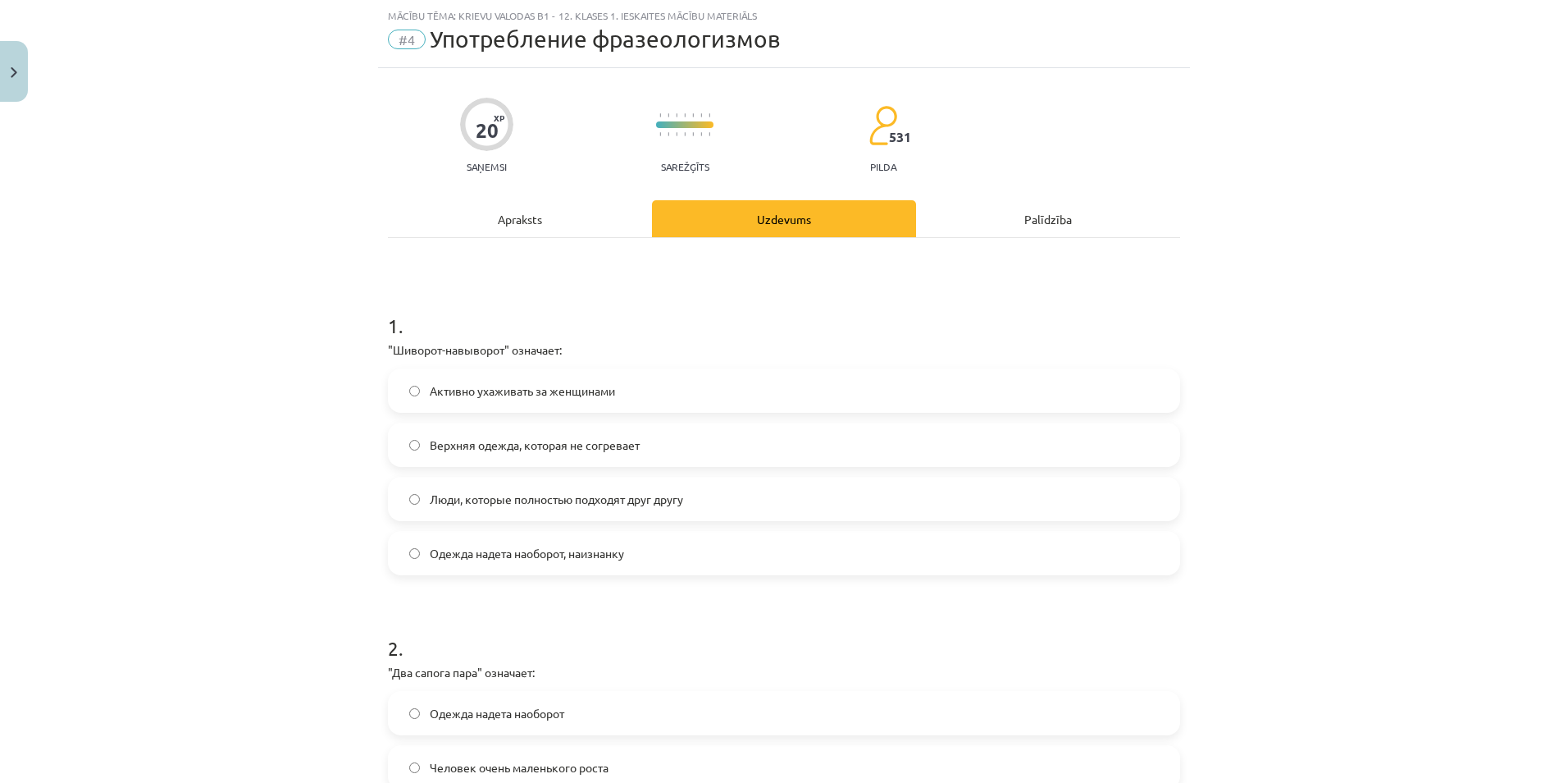
click at [515, 506] on span "Люди, которые полностью подходят друг другу" at bounding box center [557, 499] width 254 height 17
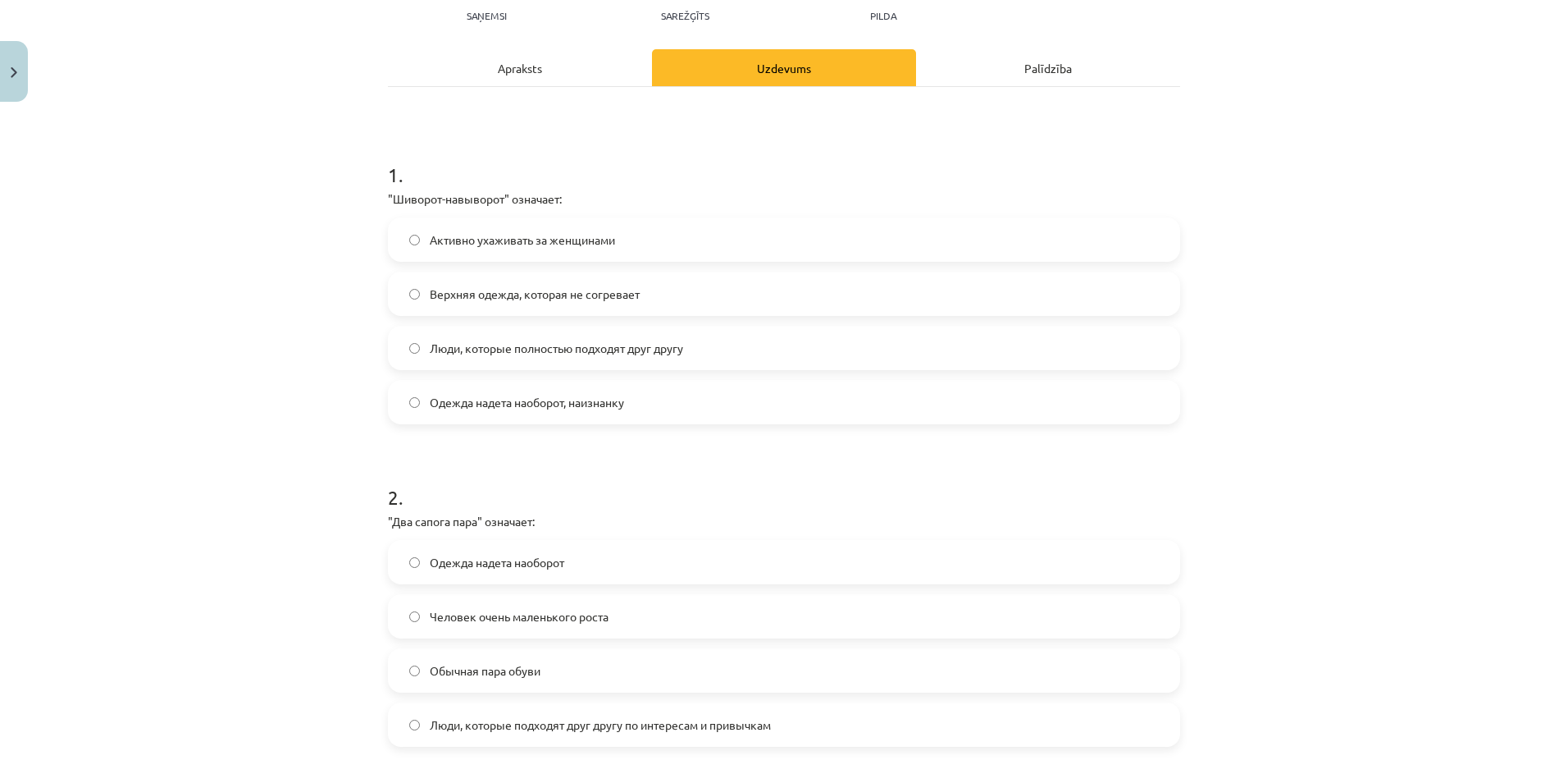
scroll to position [287, 0]
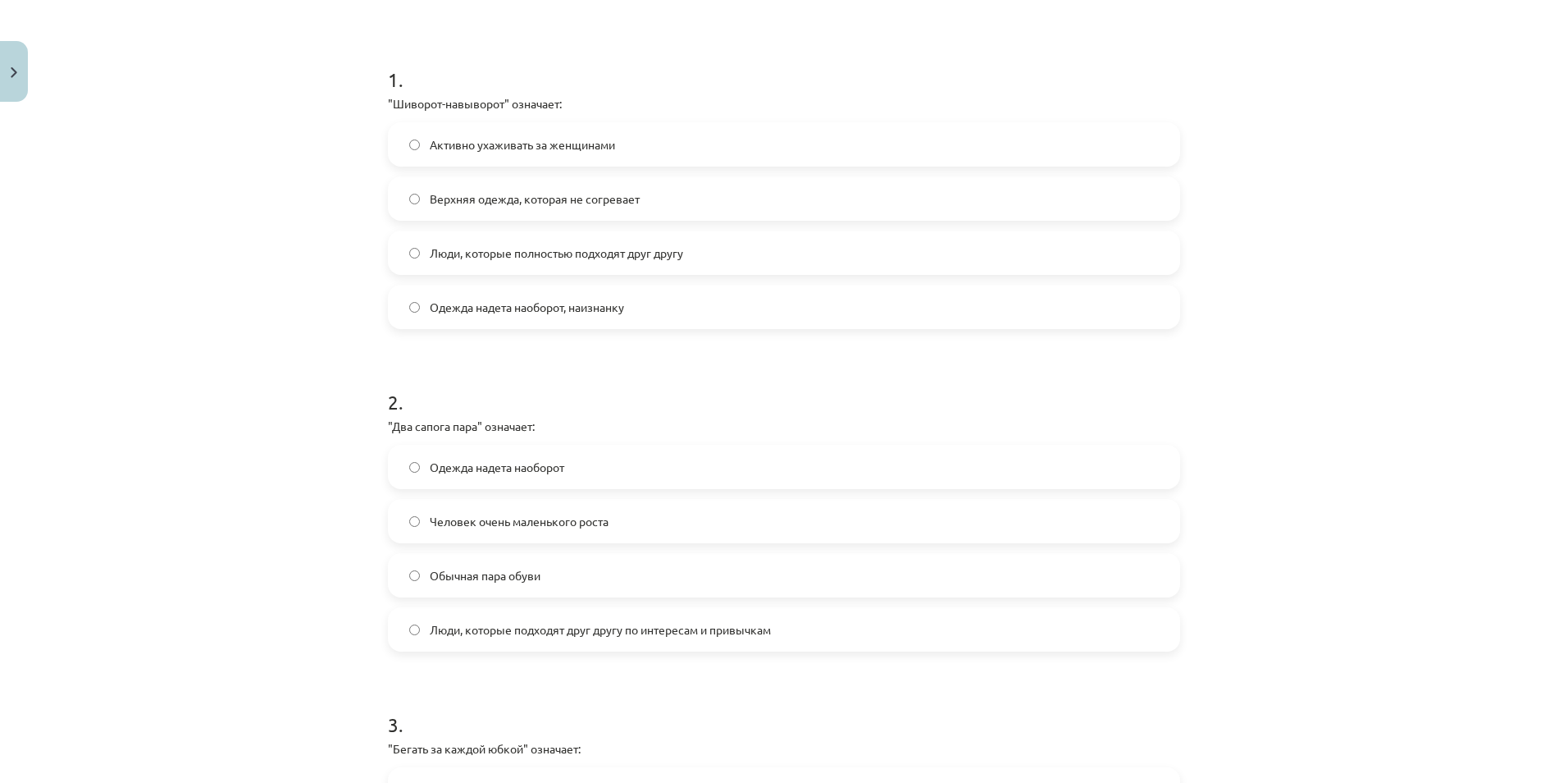
click at [438, 307] on span "Одежда надета наоборот, наизнанку" at bounding box center [527, 306] width 194 height 17
click at [462, 632] on span "Люди, которые подходят друг другу по интересам и привычкам" at bounding box center [600, 629] width 341 height 17
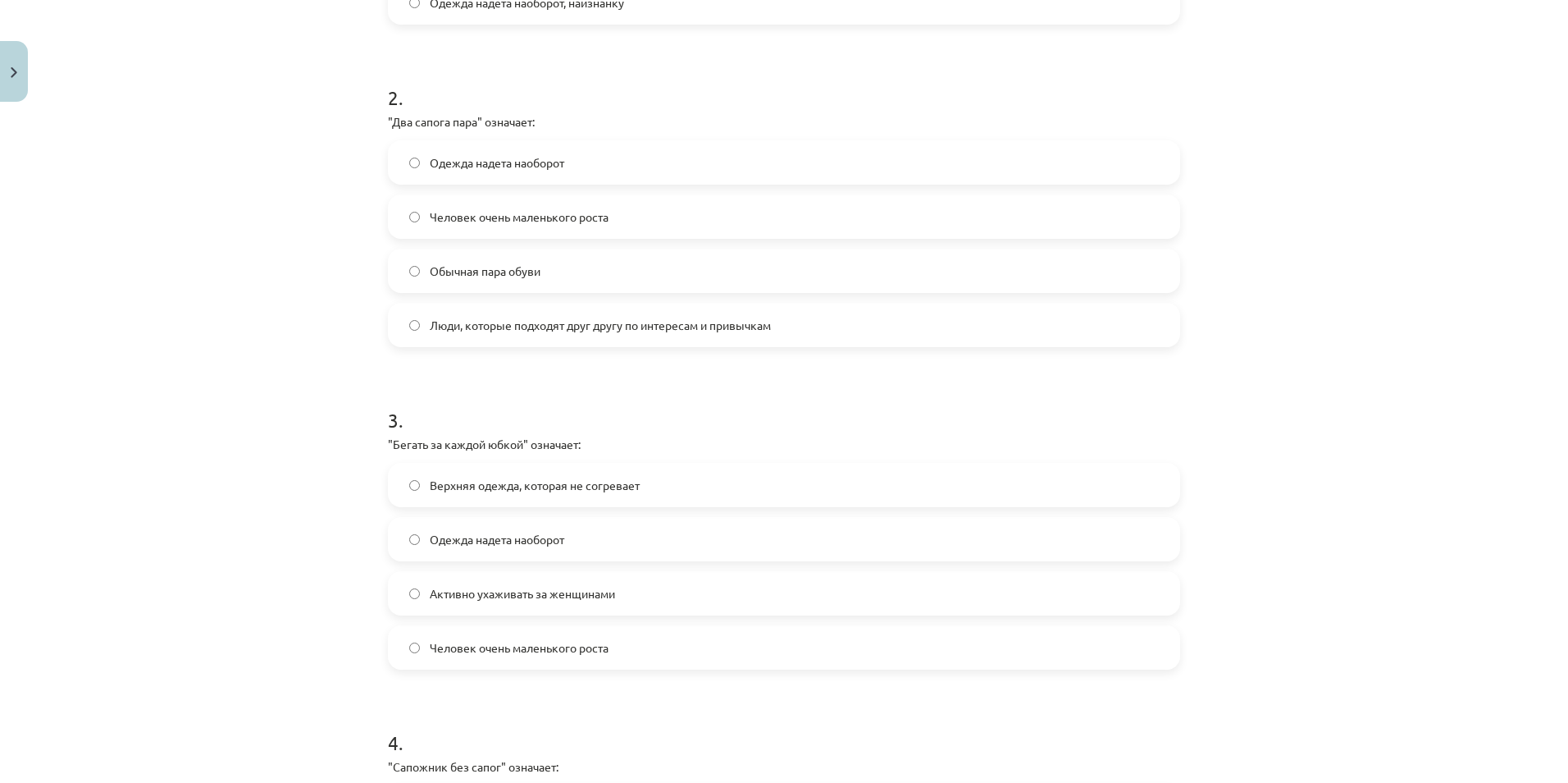
scroll to position [616, 0]
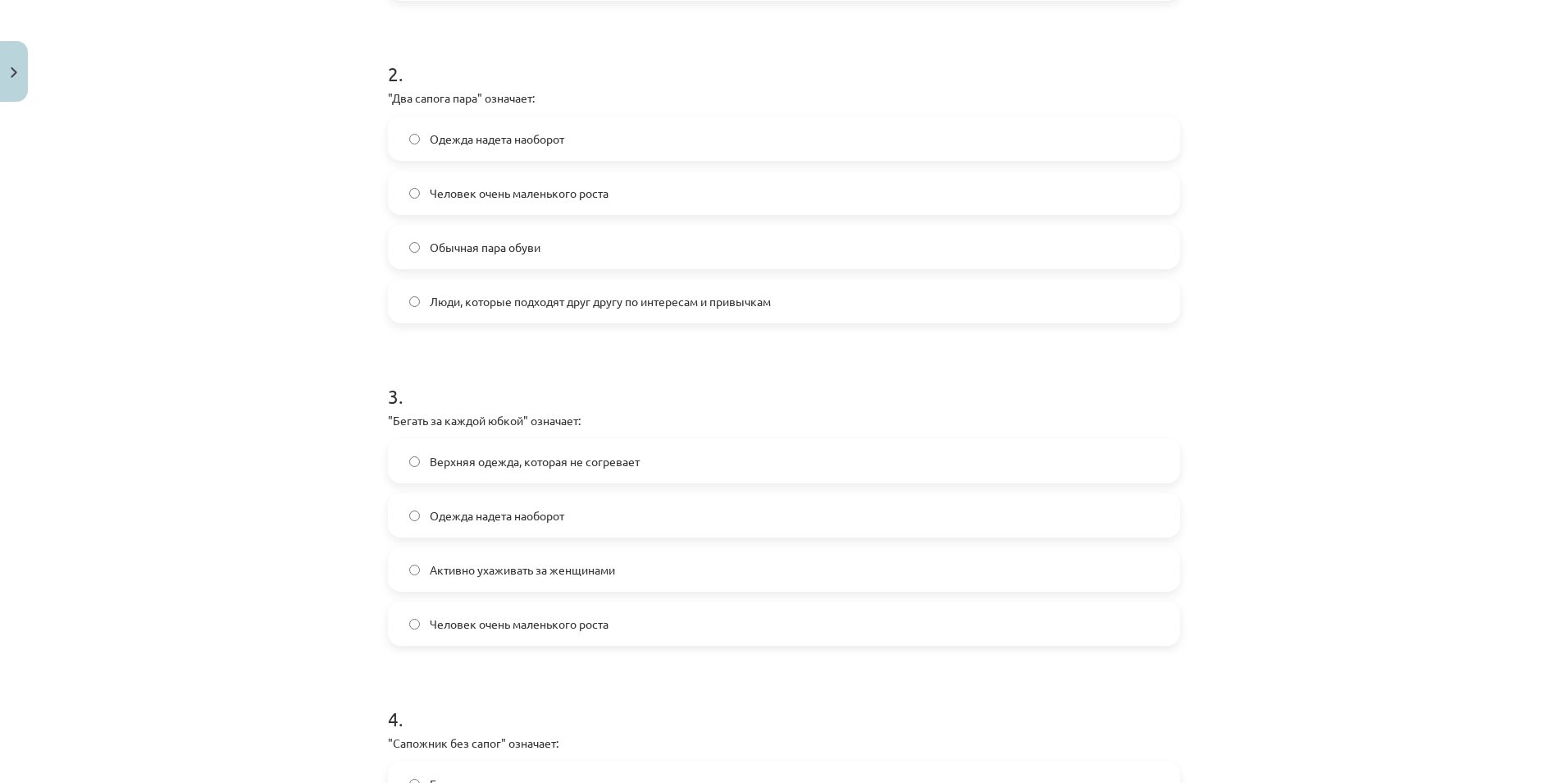
click at [492, 579] on label "Активно ухаживать за женщинами" at bounding box center [784, 569] width 789 height 41
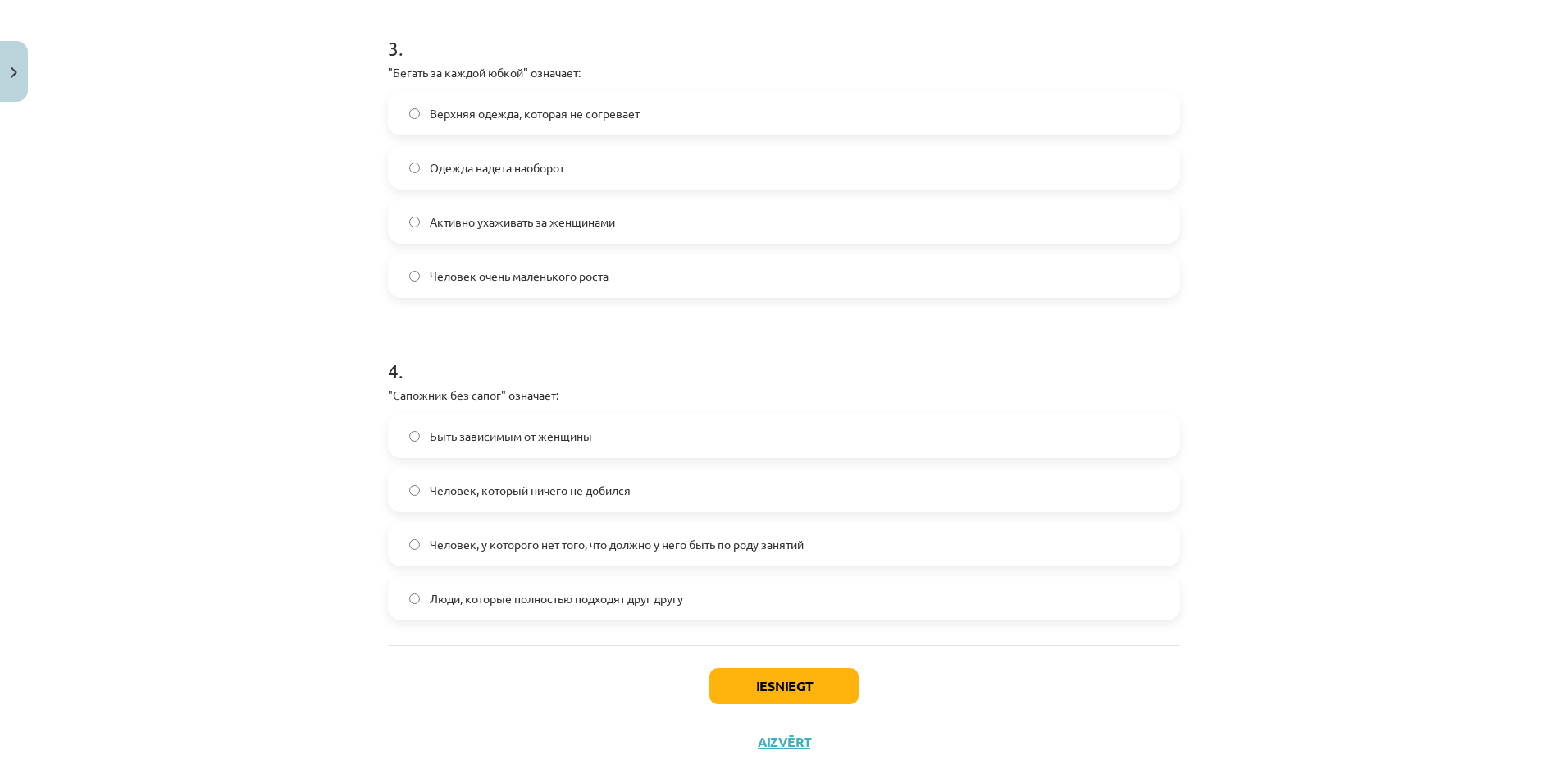
scroll to position [991, 0]
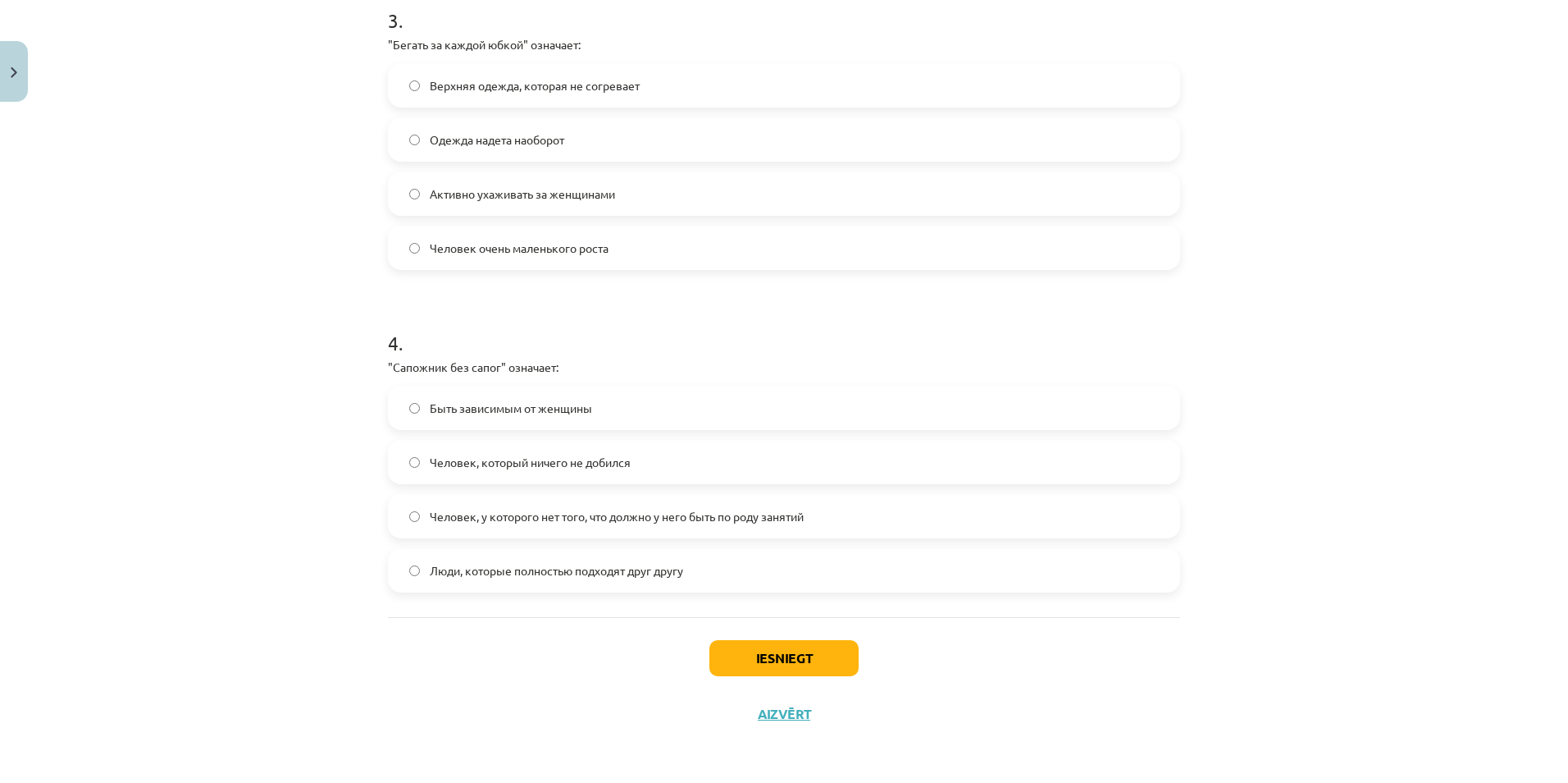
click at [430, 508] on span "Человек, у которого нет того, что должно у него быть по роду занятий" at bounding box center [617, 516] width 374 height 17
click at [723, 652] on button "Iesniegt" at bounding box center [784, 657] width 150 height 37
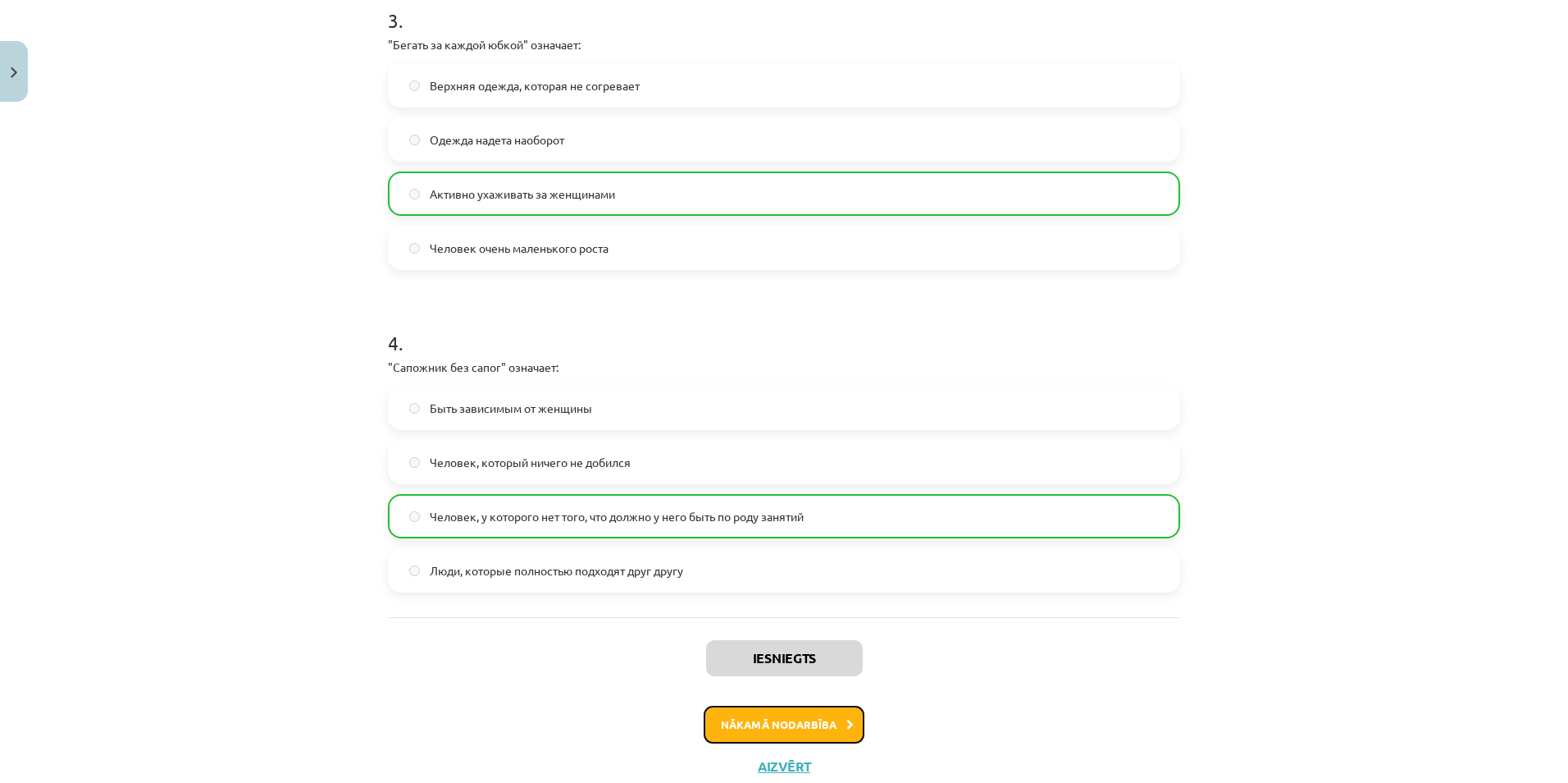
click at [825, 726] on button "Nākamā nodarbība" at bounding box center [784, 724] width 160 height 37
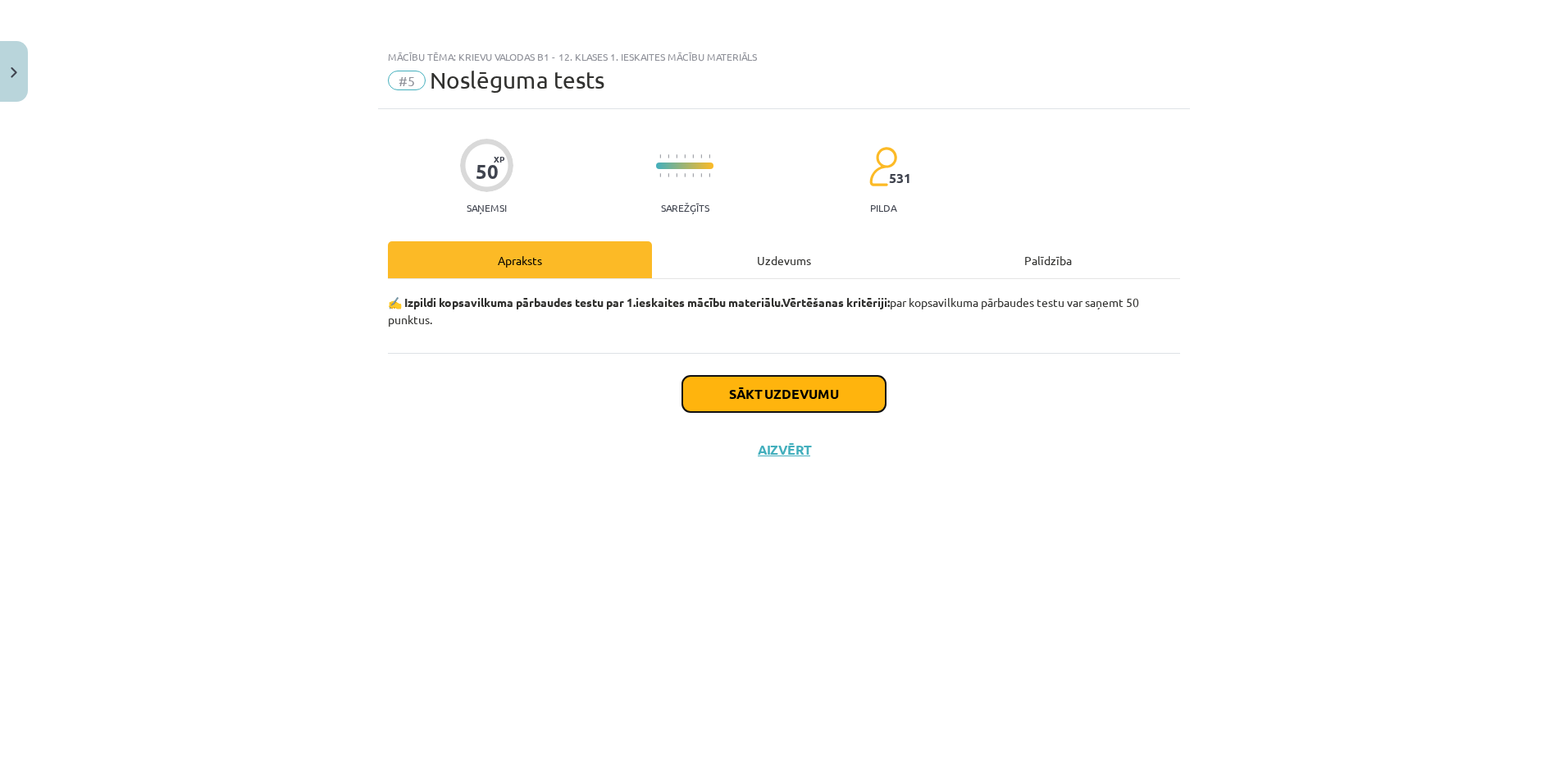
click at [720, 392] on button "Sākt uzdevumu" at bounding box center [784, 394] width 203 height 37
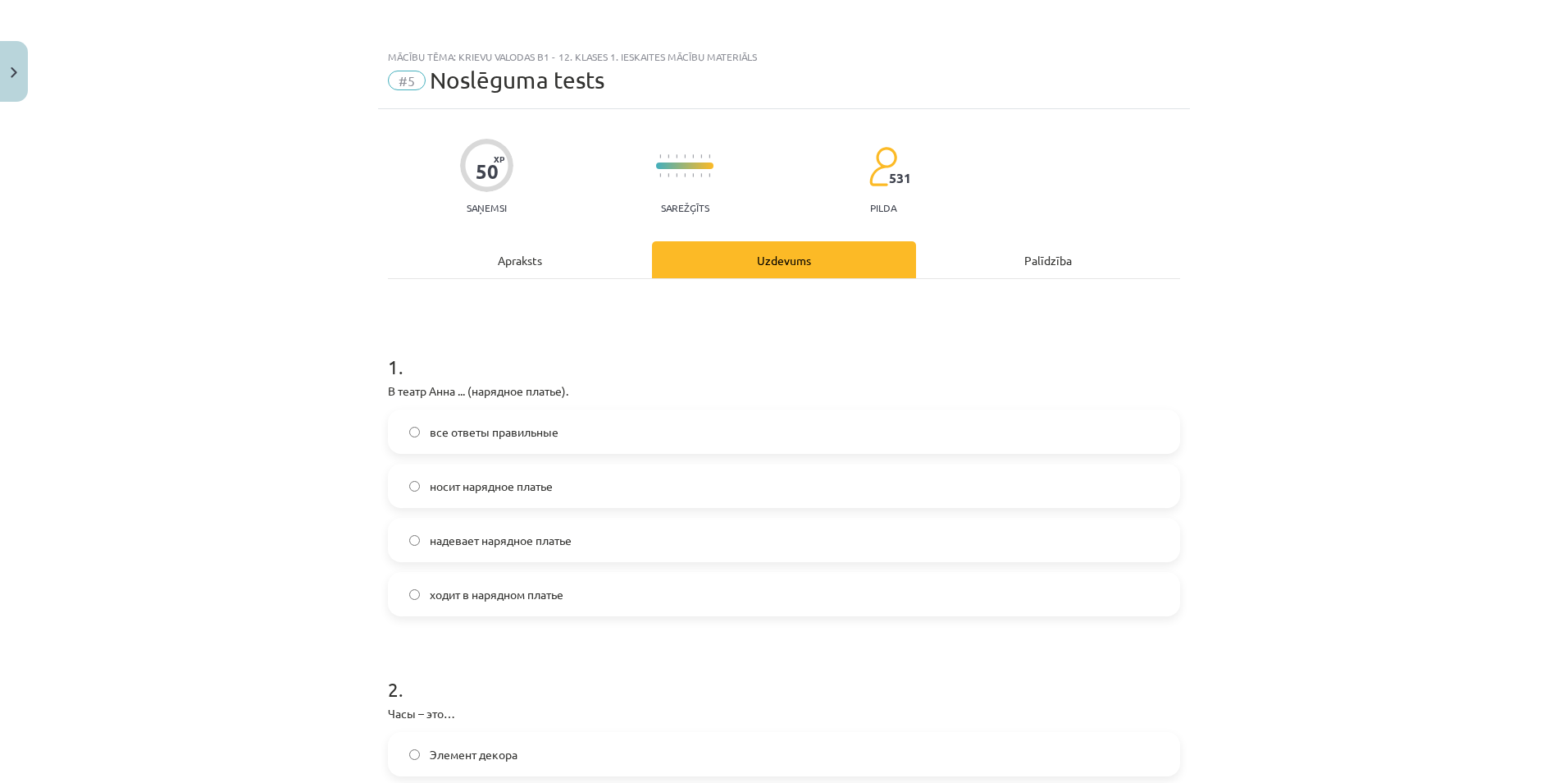
click at [451, 542] on span "надевает нарядное платье" at bounding box center [500, 540] width 142 height 17
click at [461, 604] on label "ходит в нарядном платье" at bounding box center [784, 594] width 789 height 41
click at [430, 428] on span "все ответы правильные" at bounding box center [494, 431] width 129 height 17
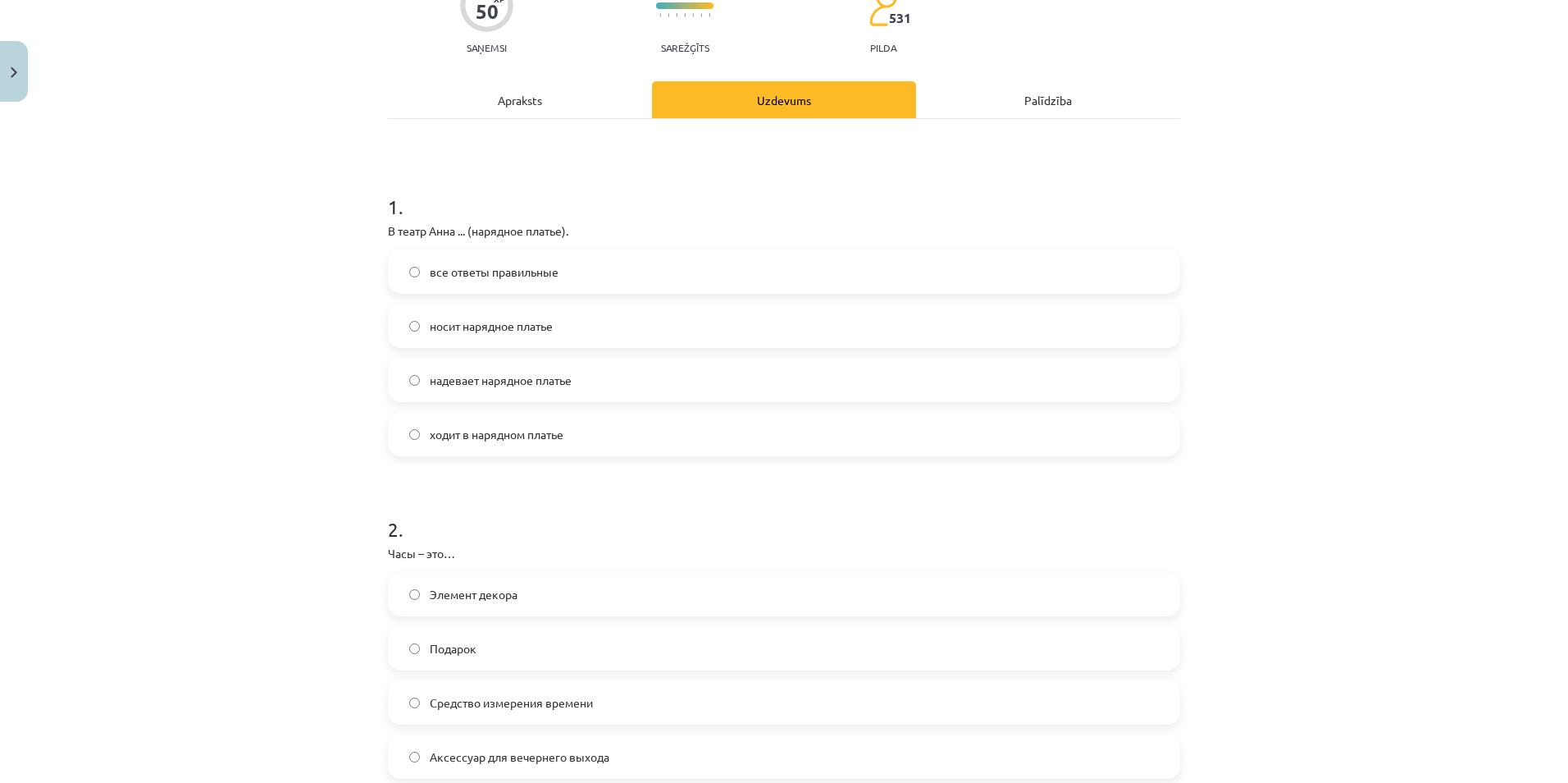
scroll to position [164, 0]
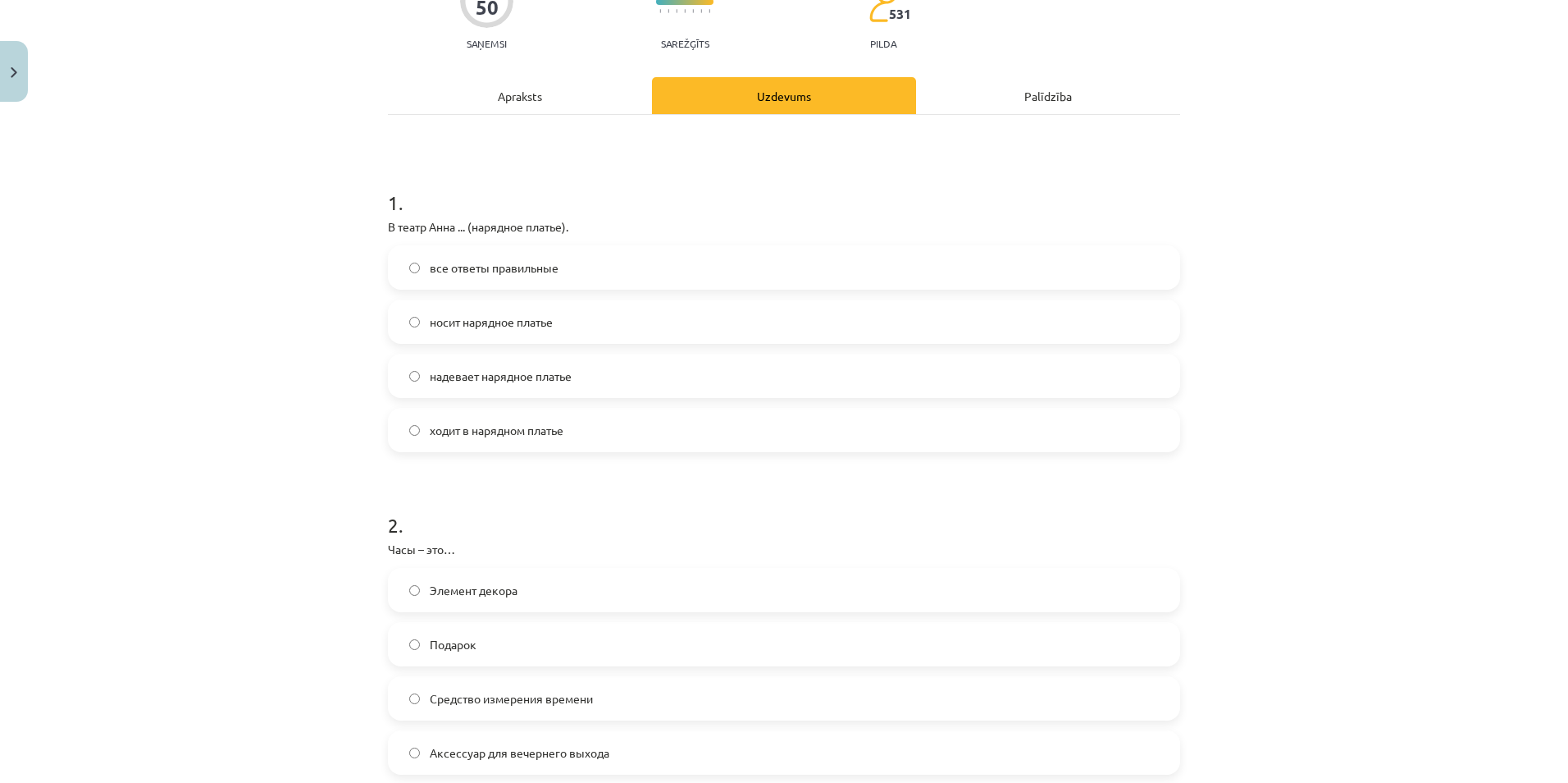
click at [440, 418] on label "ходит в нарядном платье" at bounding box center [784, 430] width 789 height 41
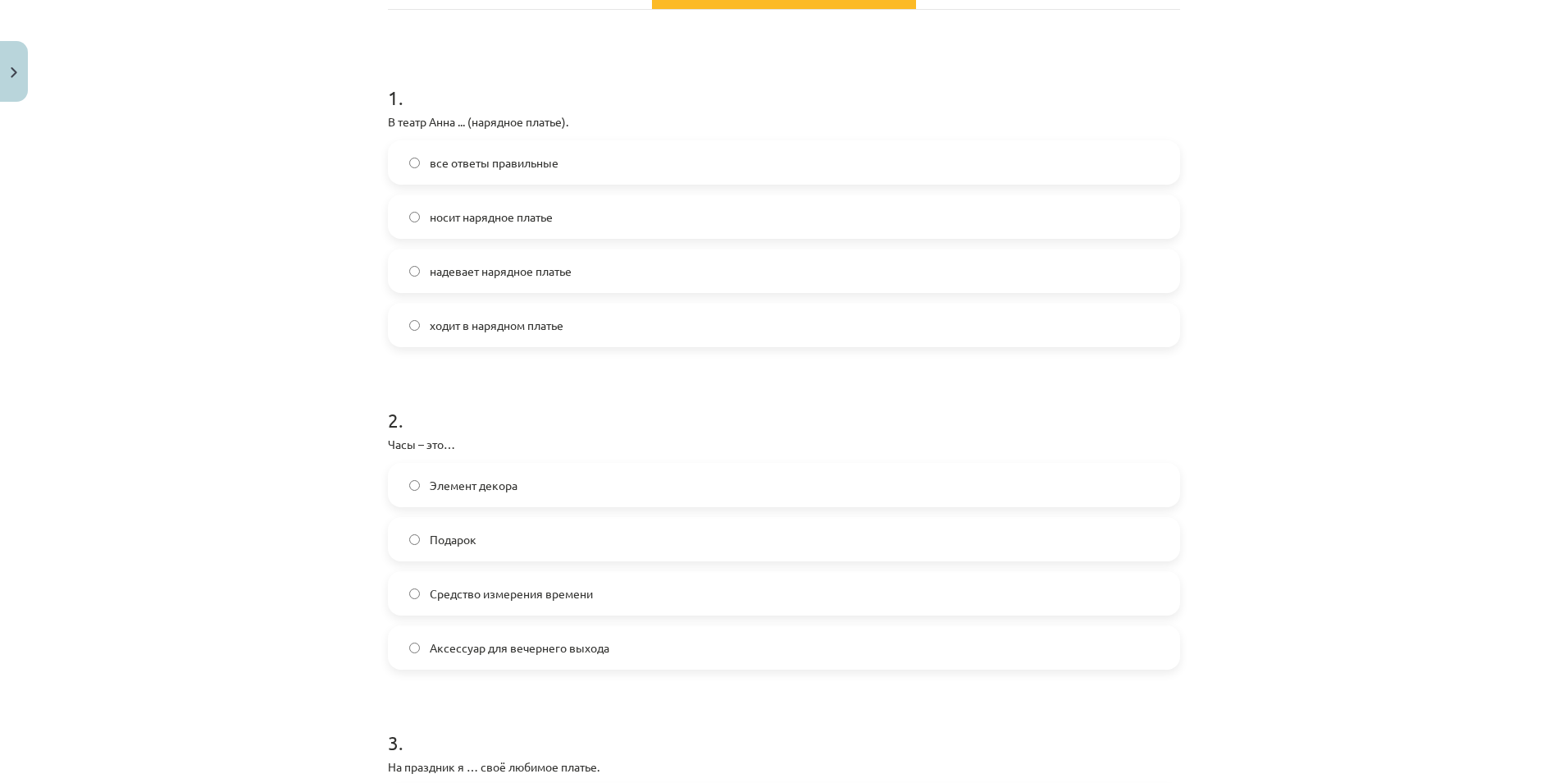
scroll to position [328, 0]
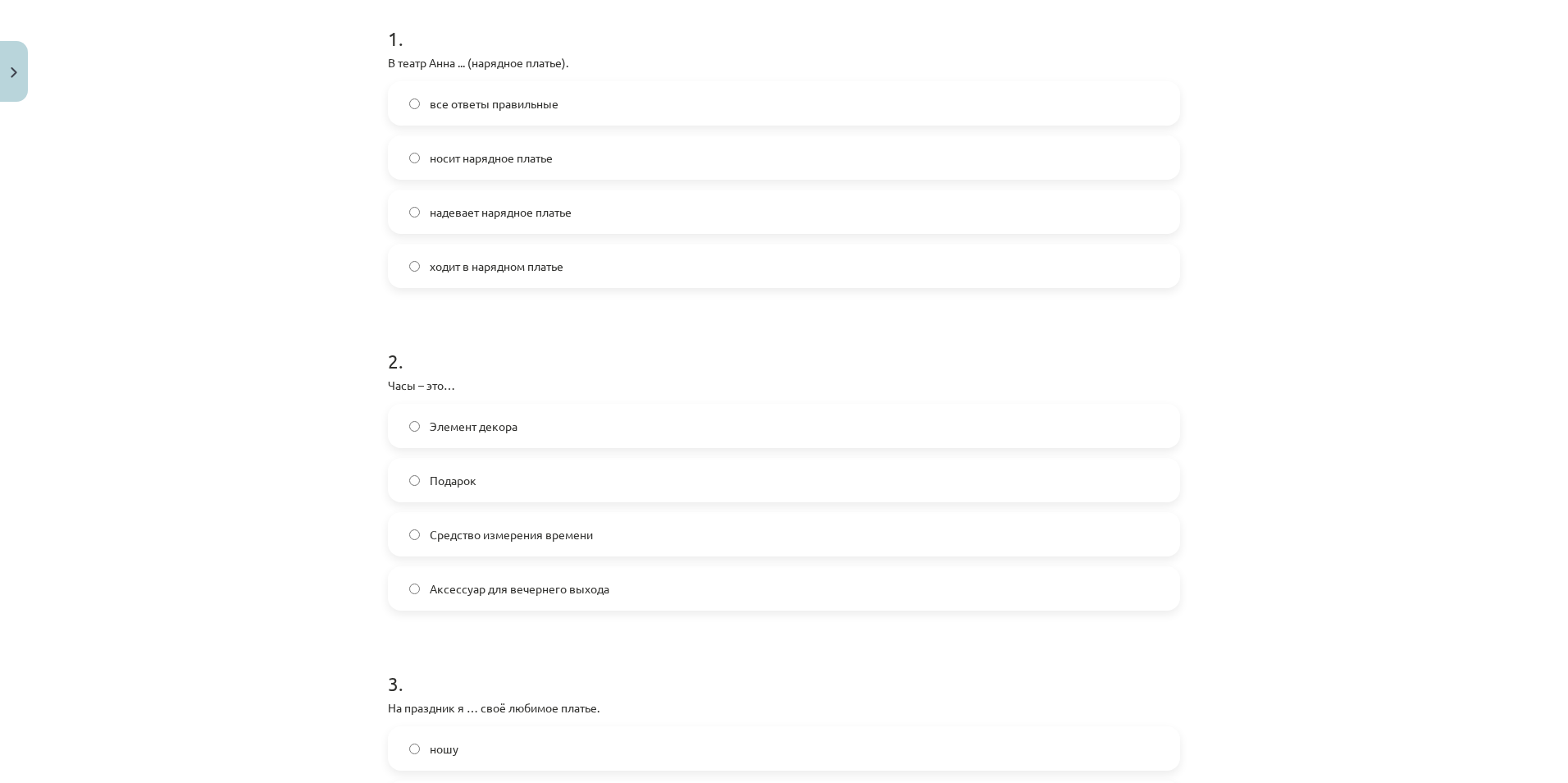
click at [431, 596] on span "Аксессуар для вечернего выхода" at bounding box center [520, 588] width 180 height 17
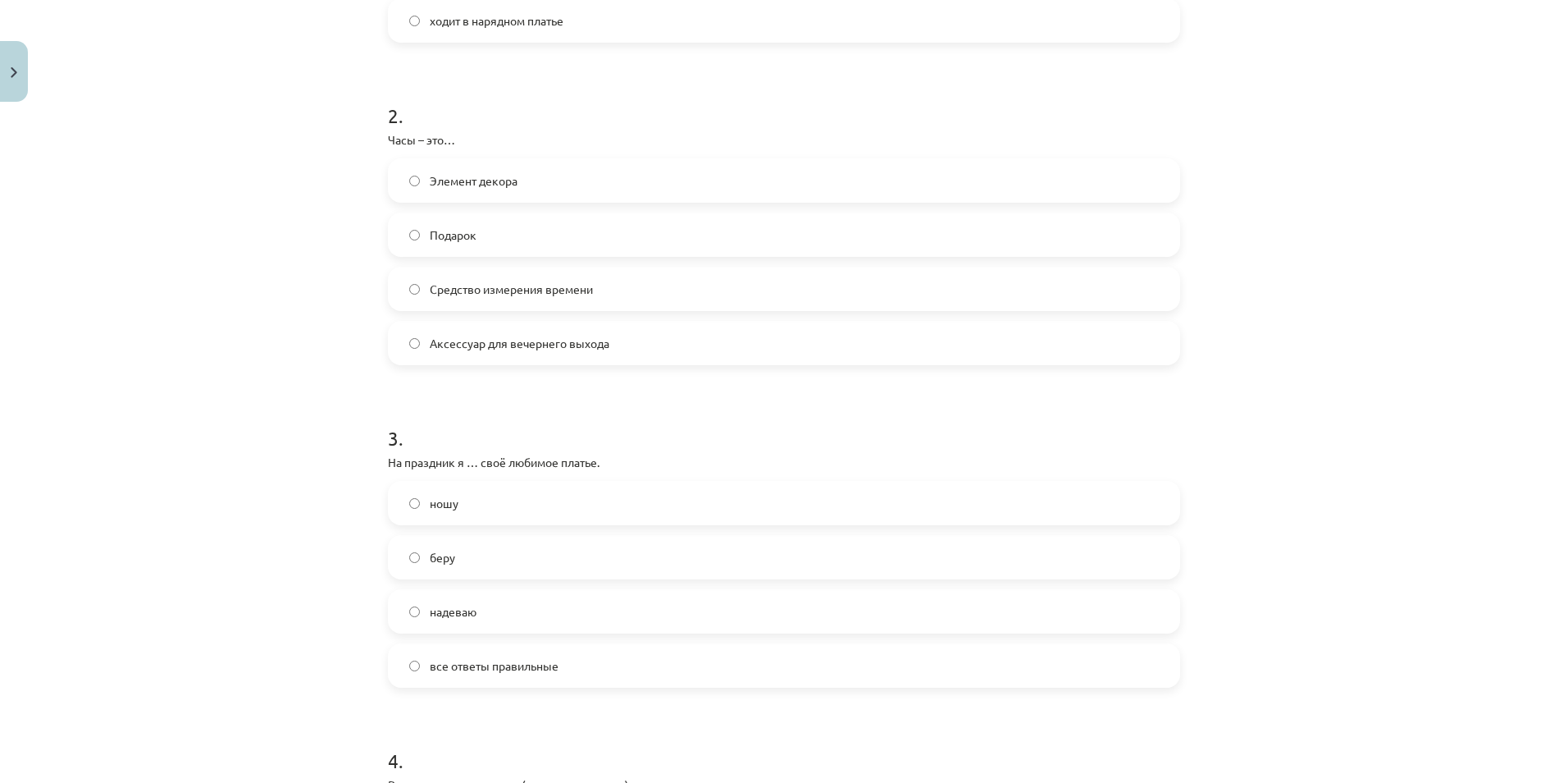
scroll to position [657, 0]
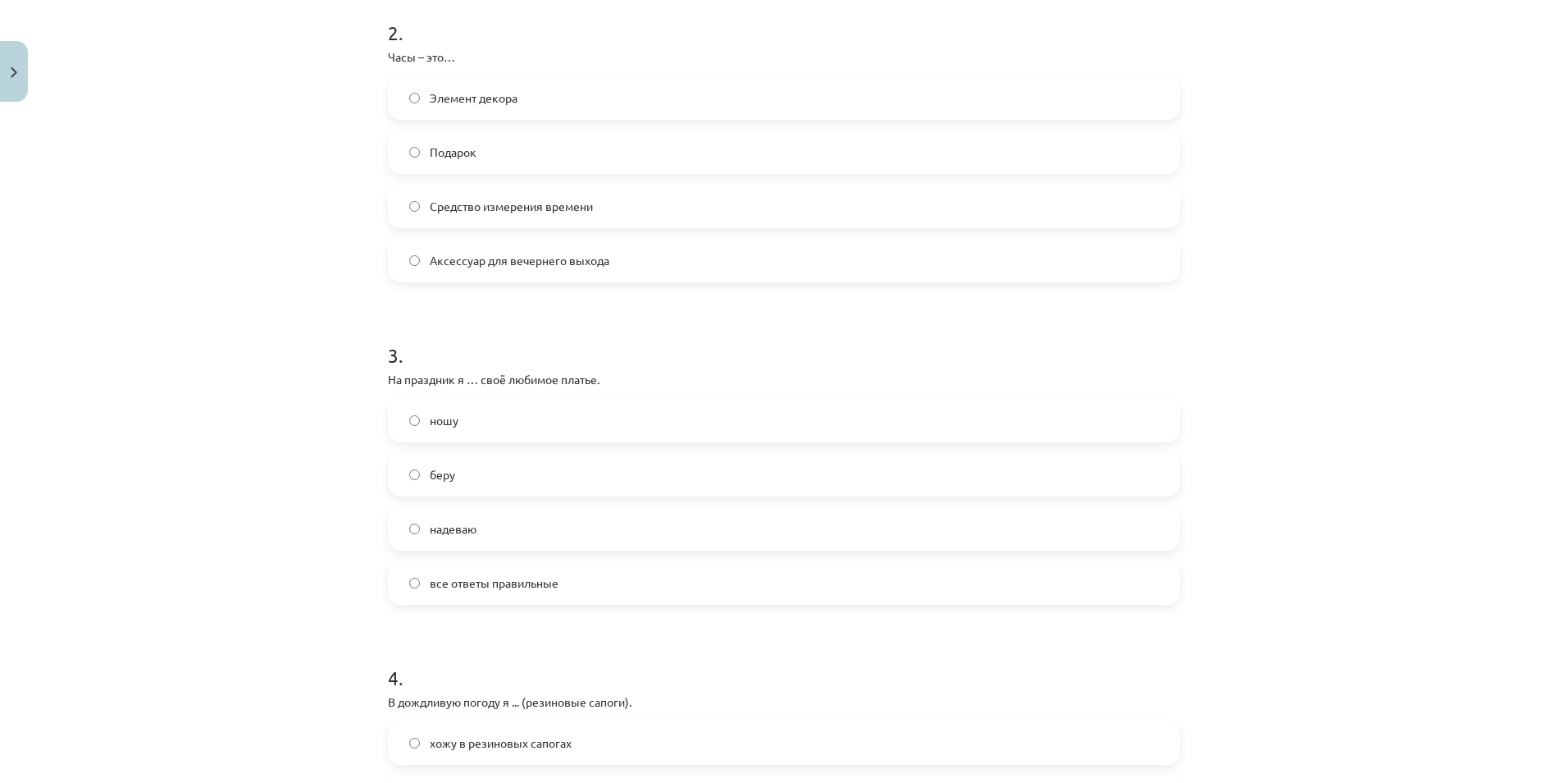
click at [441, 527] on span "надеваю" at bounding box center [453, 528] width 46 height 17
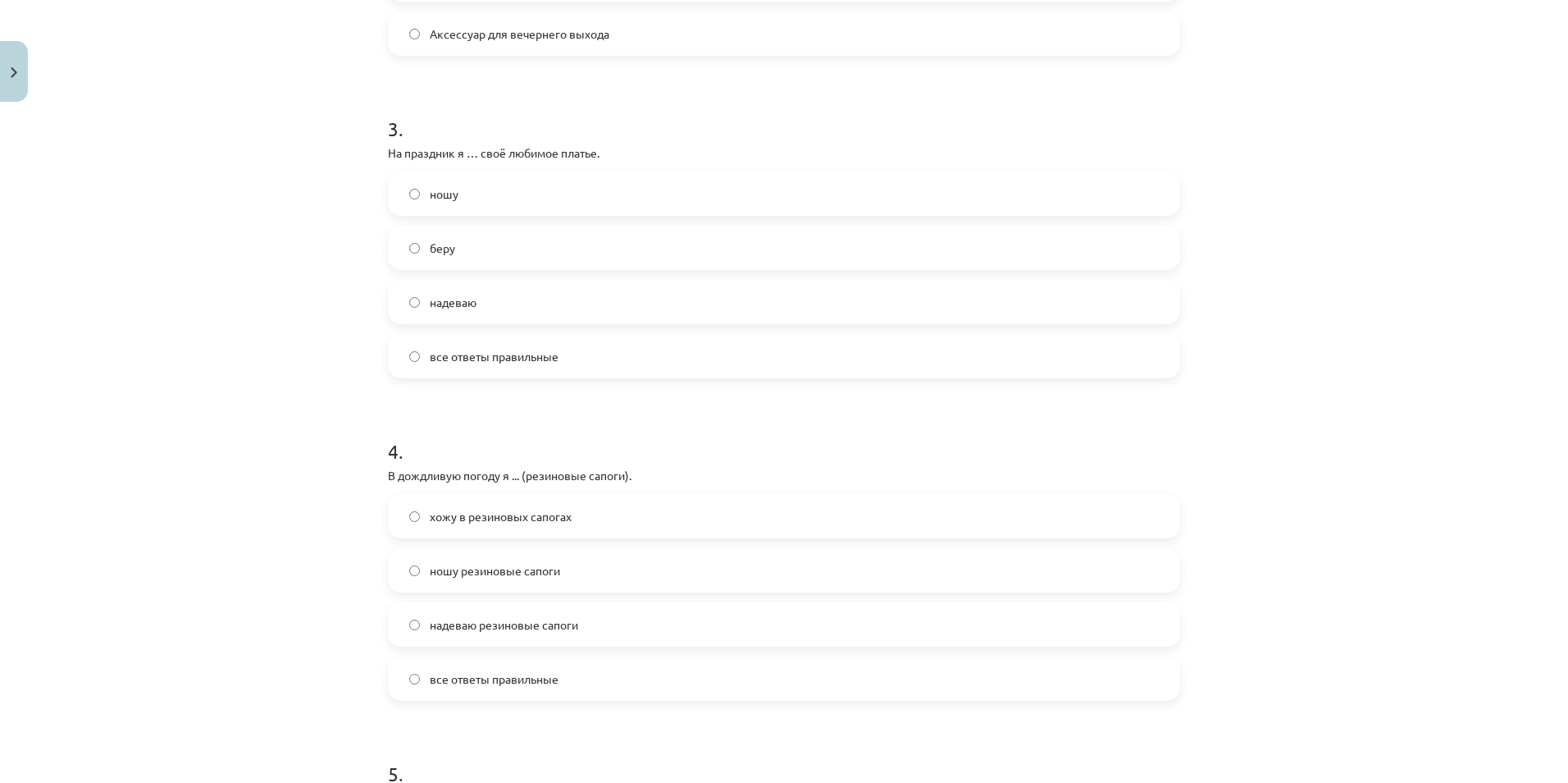
scroll to position [902, 0]
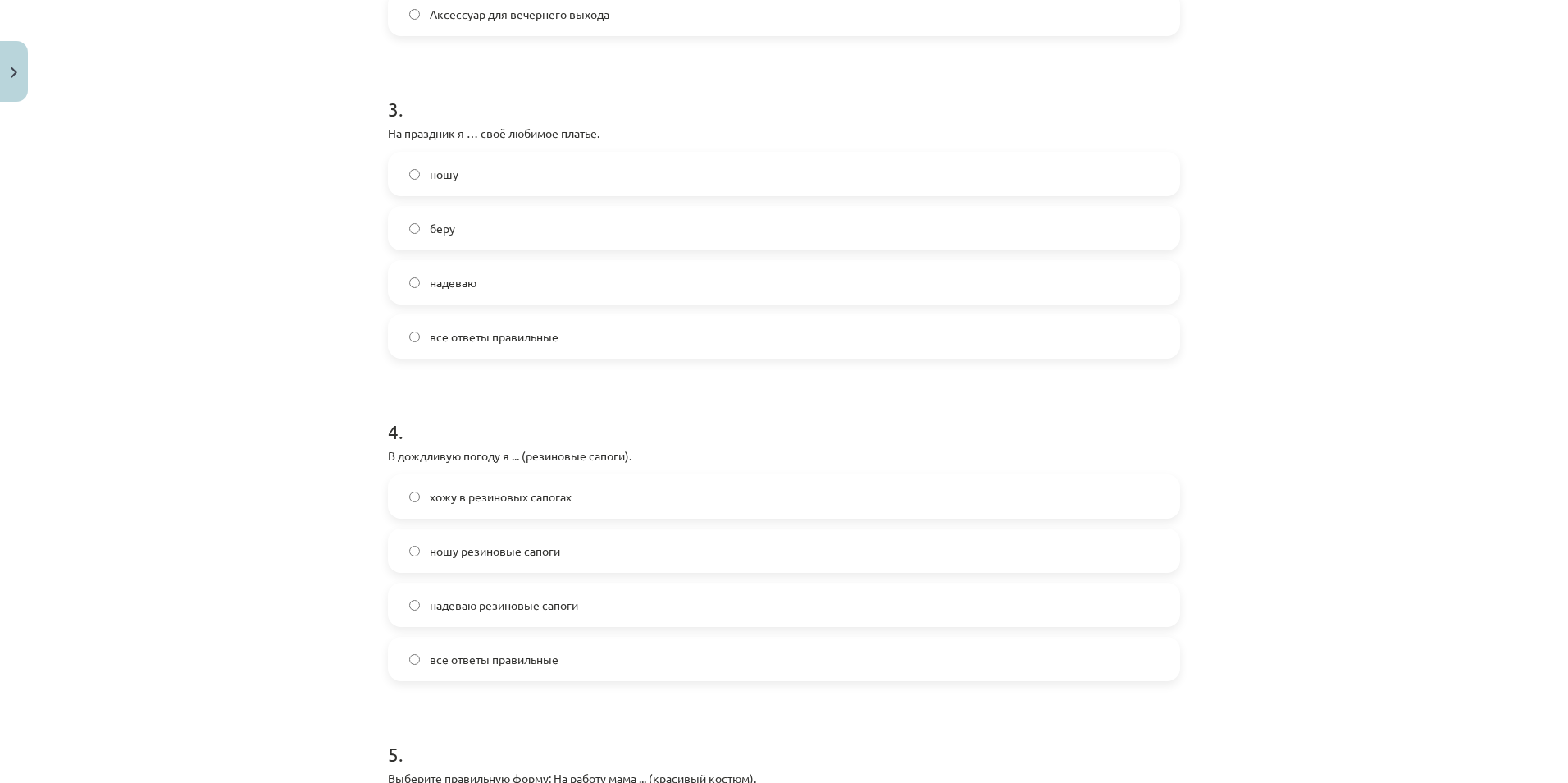
click at [448, 616] on label "надеваю резиновые сапоги" at bounding box center [784, 605] width 789 height 41
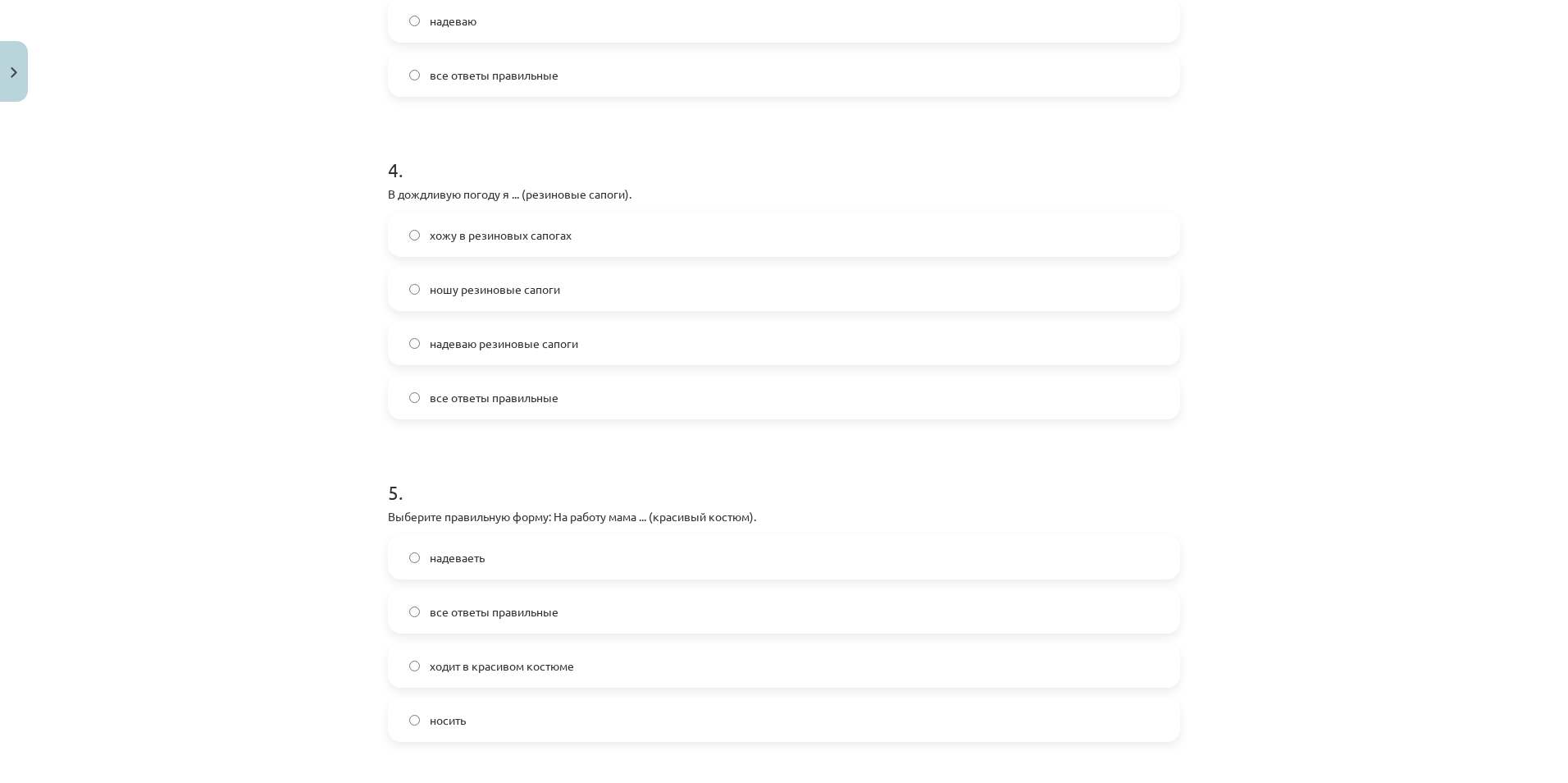
scroll to position [1230, 0]
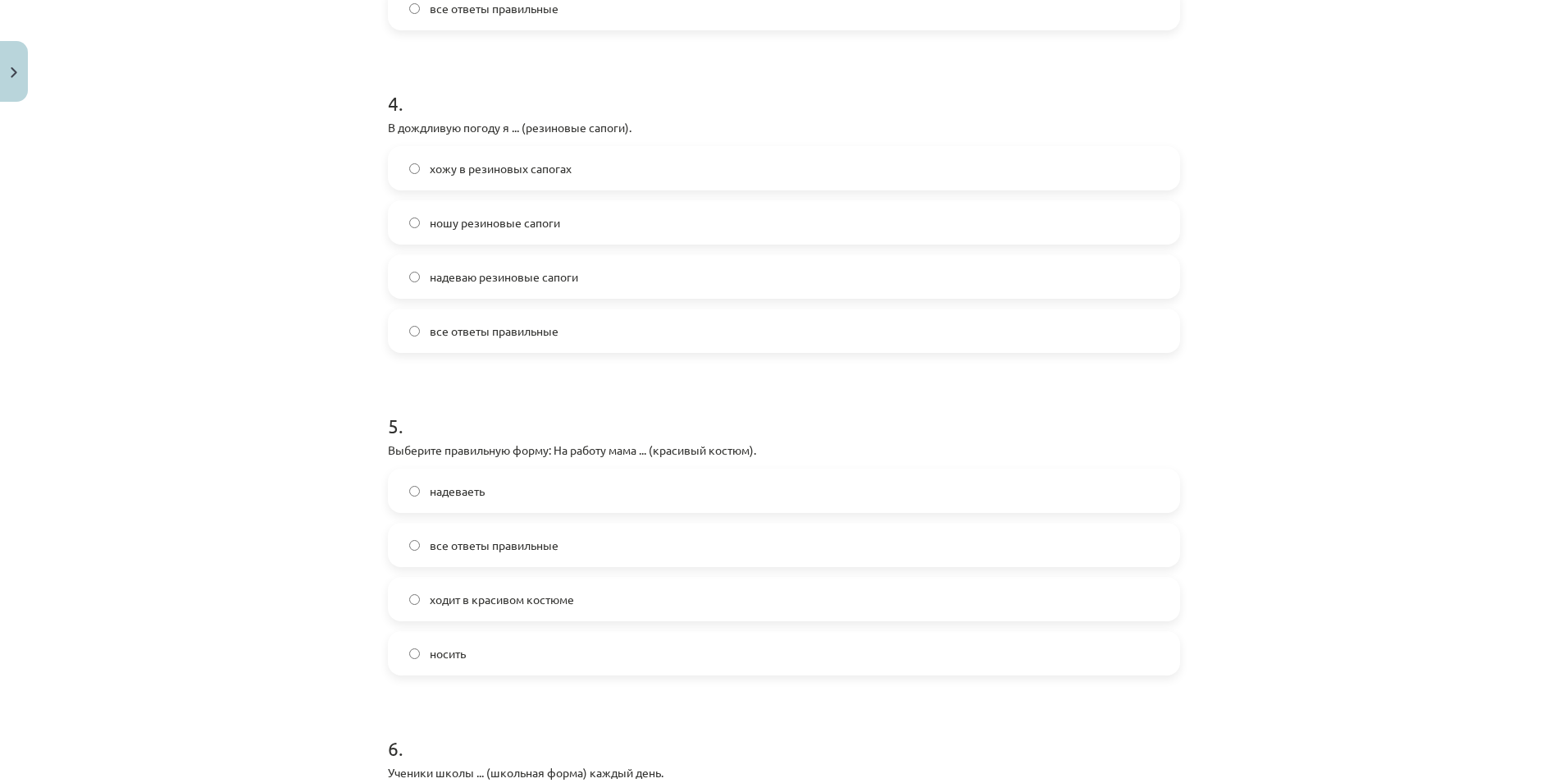
click at [440, 493] on span "надеваеть" at bounding box center [458, 490] width 55 height 17
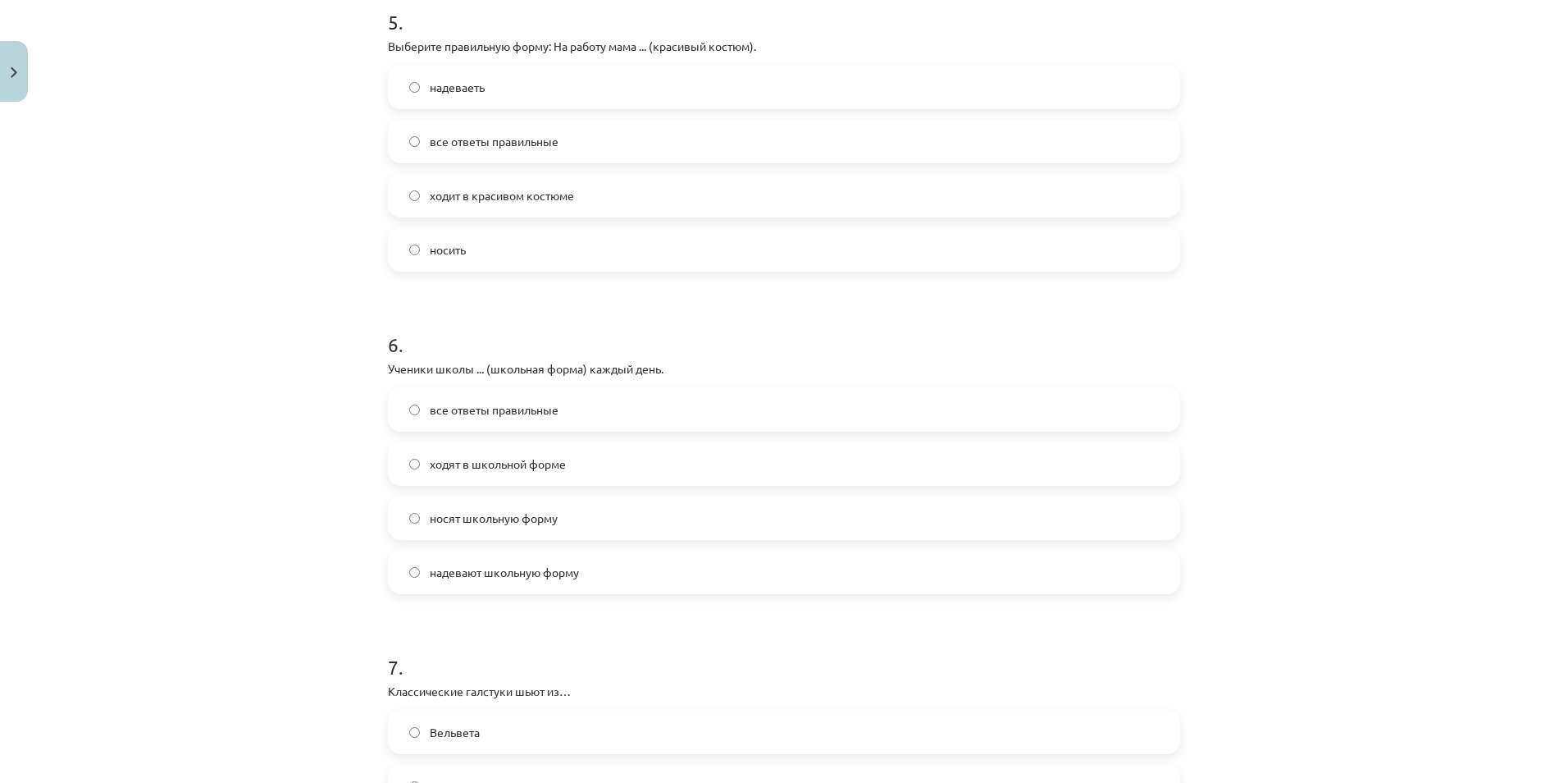
scroll to position [1641, 0]
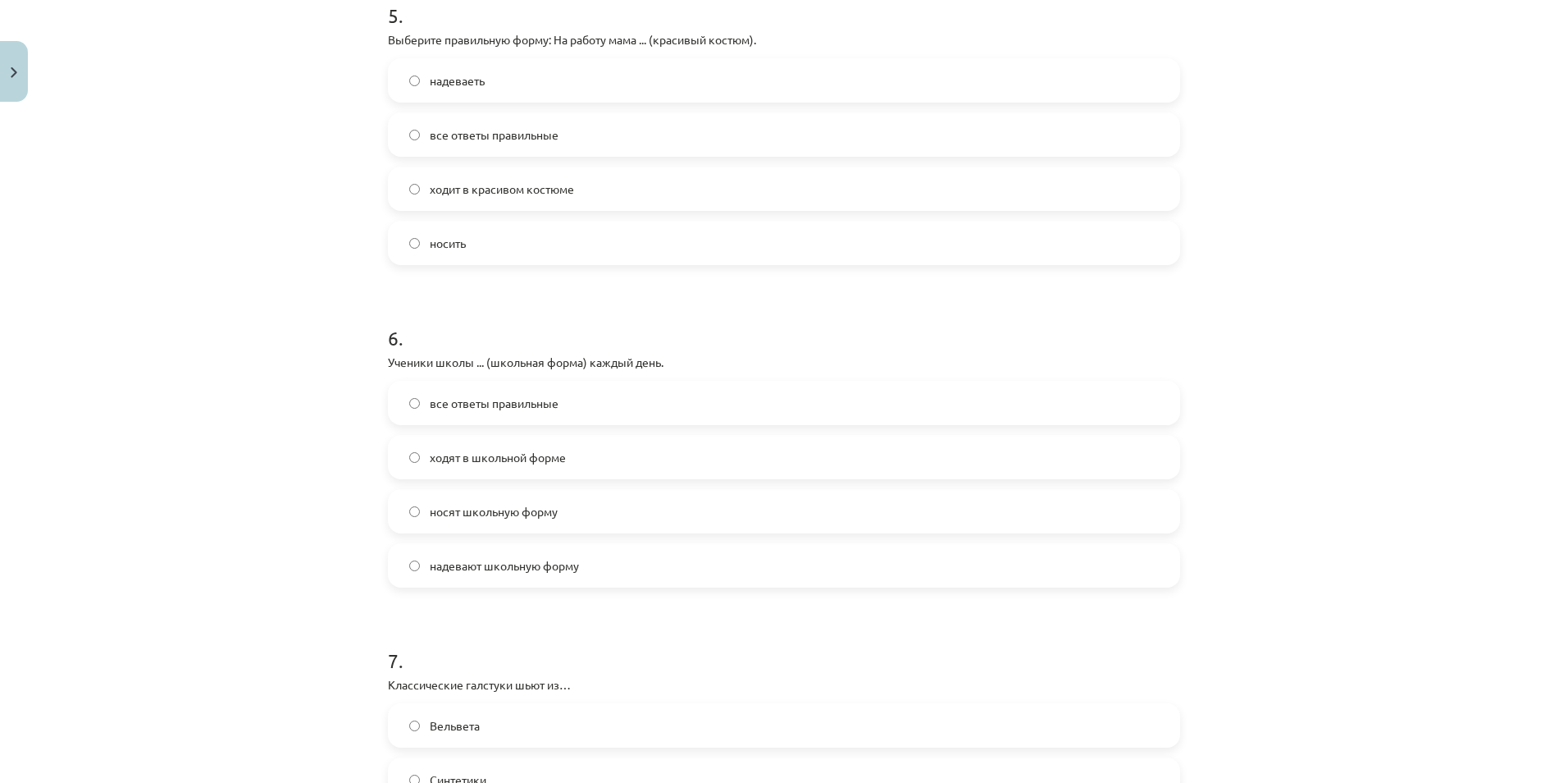
click at [452, 458] on span "ходят в школьной форме" at bounding box center [498, 457] width 136 height 17
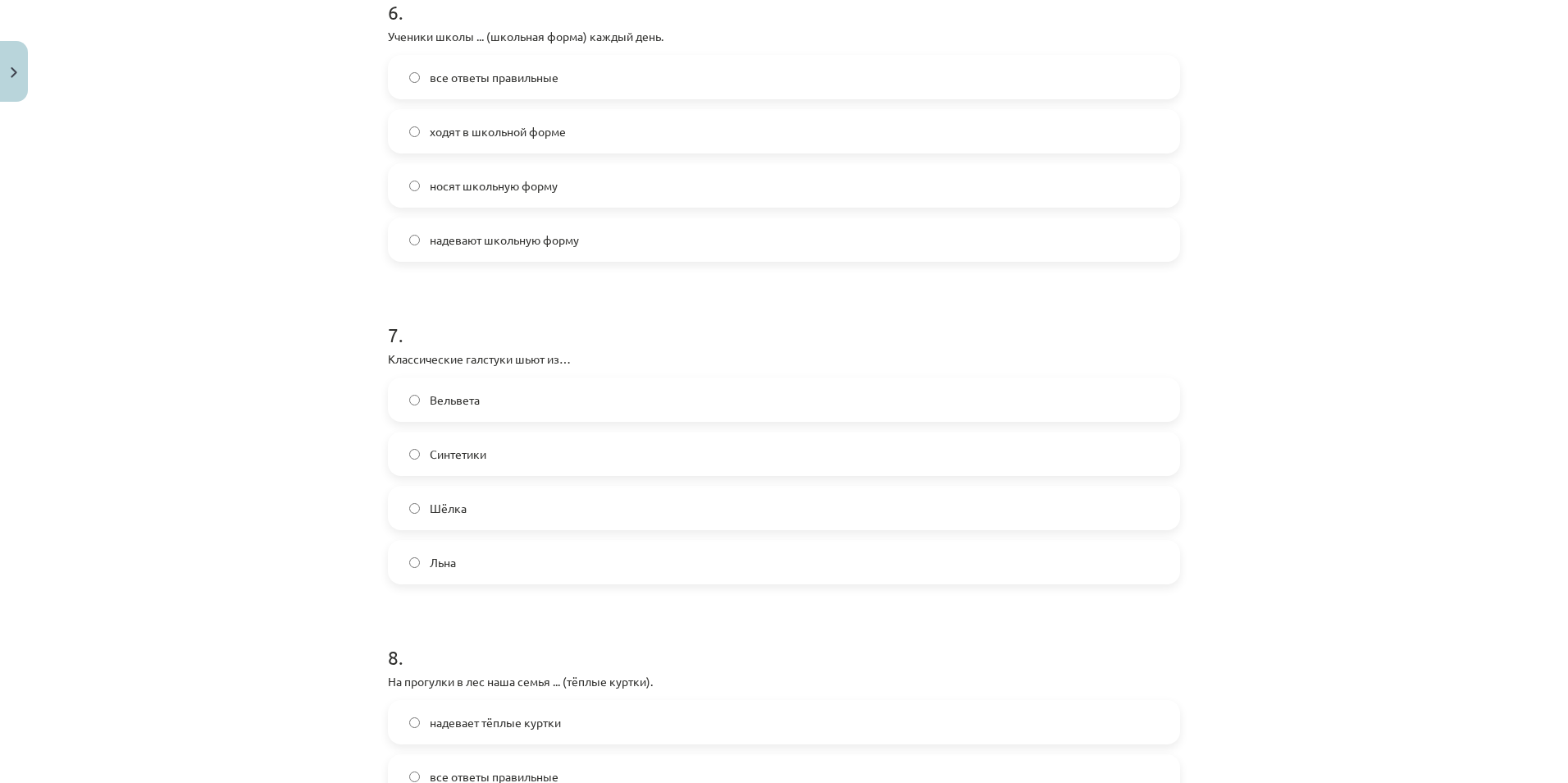
scroll to position [1969, 0]
click at [472, 503] on label "Шёлка" at bounding box center [784, 505] width 789 height 41
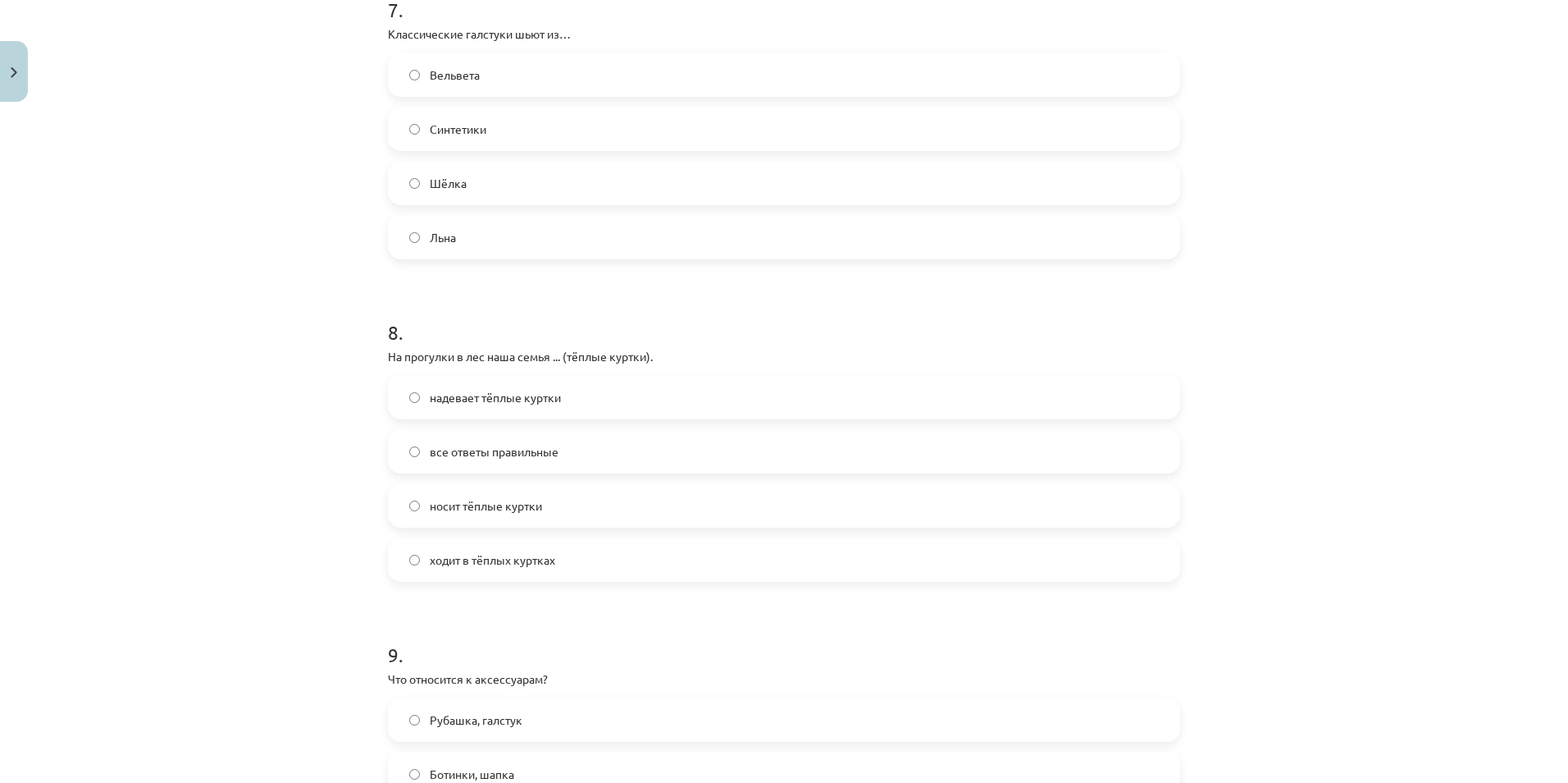
scroll to position [2297, 0]
click at [438, 400] on label "надевает тёплые куртки" at bounding box center [784, 391] width 789 height 41
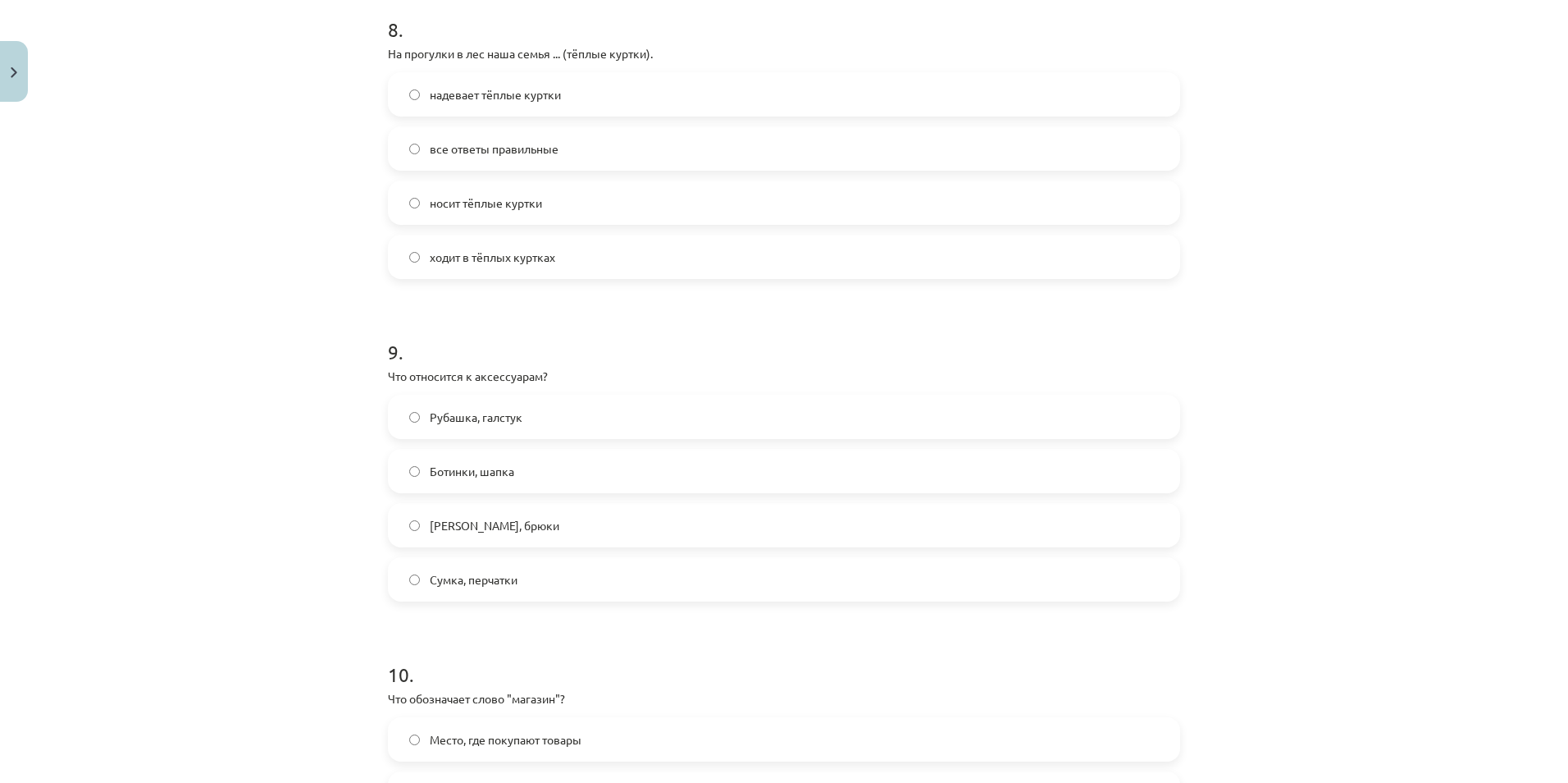
scroll to position [2625, 0]
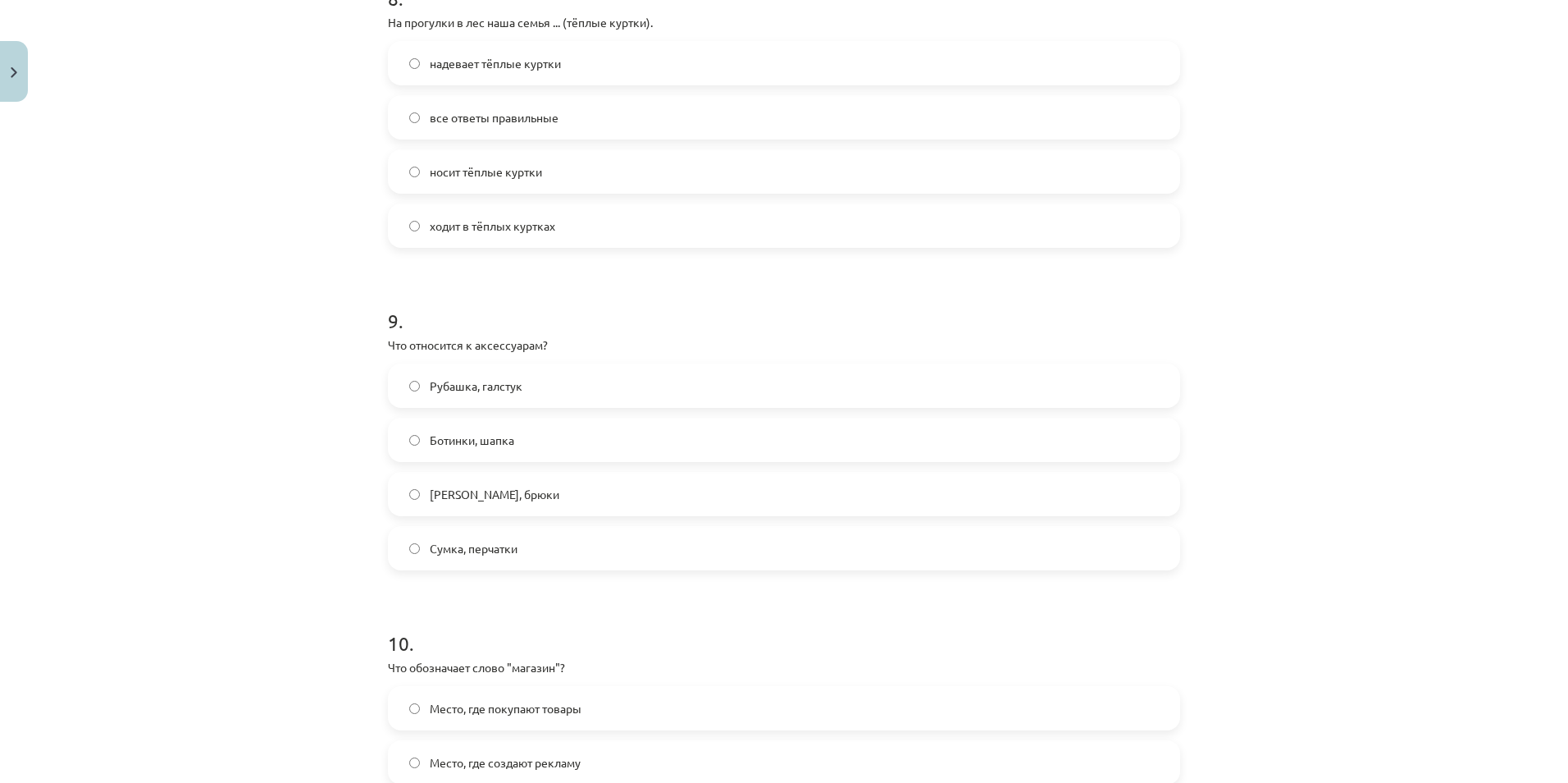
click at [456, 549] on span "Сумка, перчатки" at bounding box center [474, 548] width 88 height 17
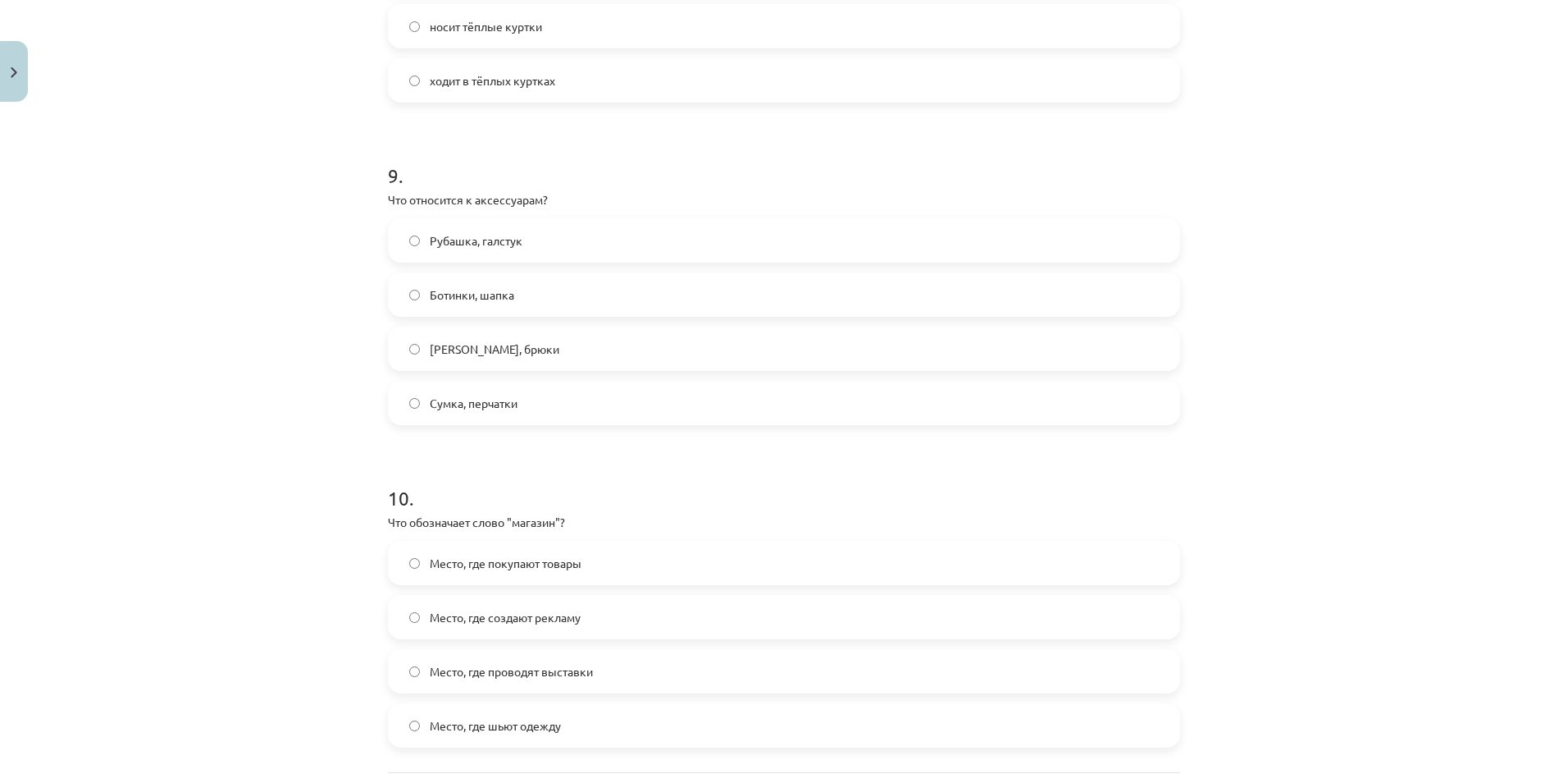
scroll to position [2925, 0]
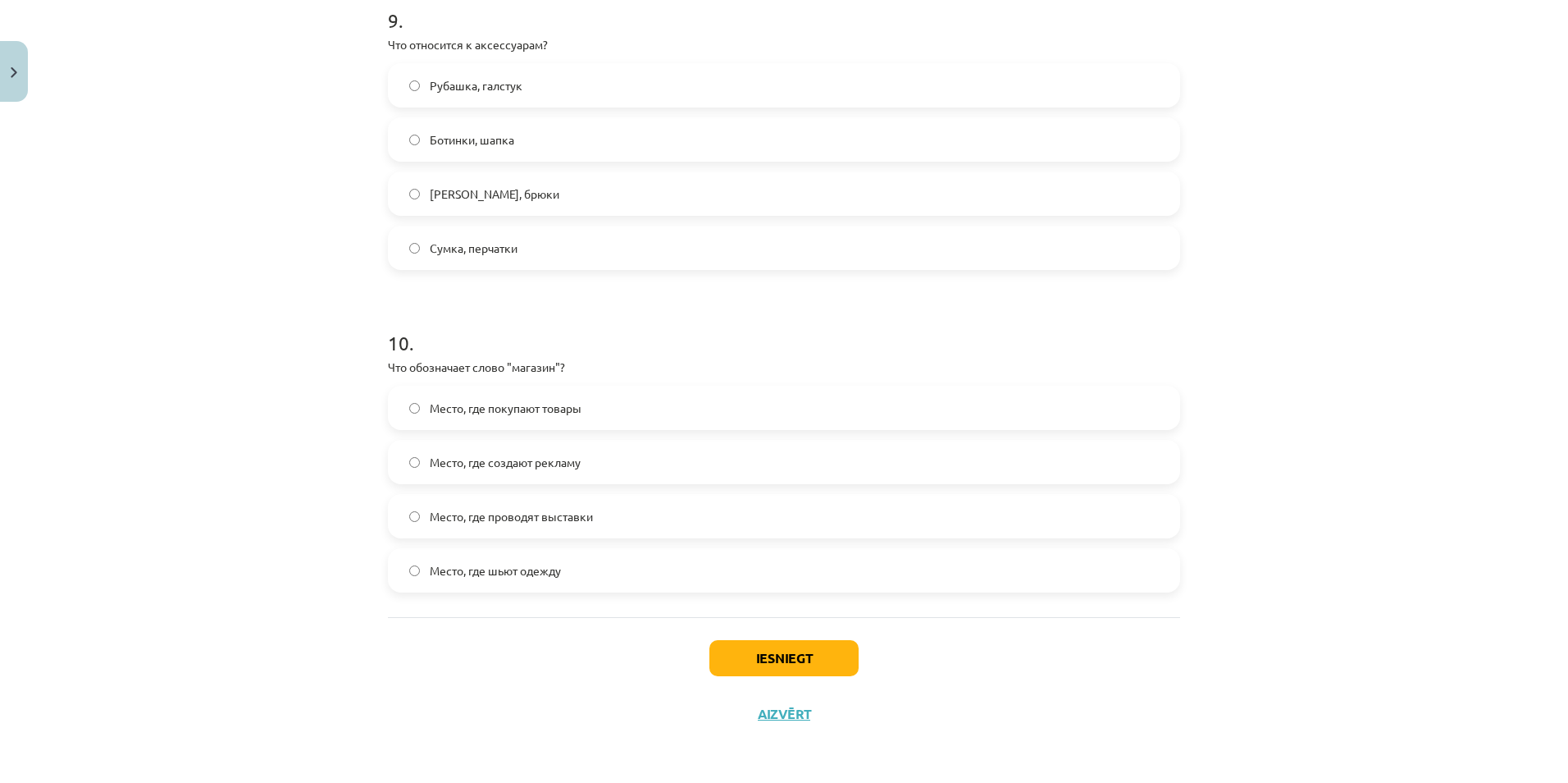
click at [433, 399] on span "Место, где покупают товары" at bounding box center [506, 407] width 151 height 17
click at [794, 663] on button "Iesniegt" at bounding box center [784, 657] width 150 height 37
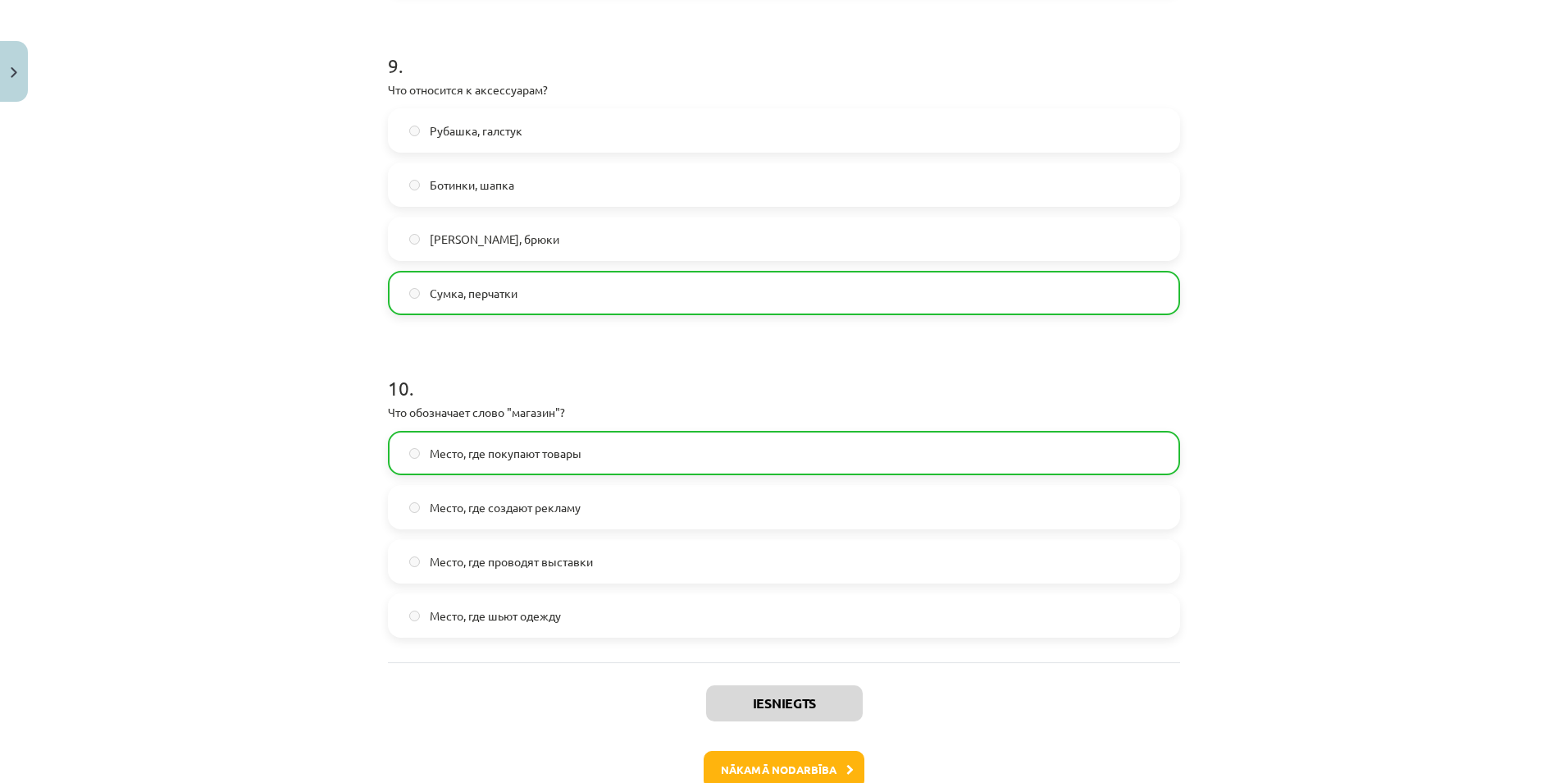
scroll to position [2978, 0]
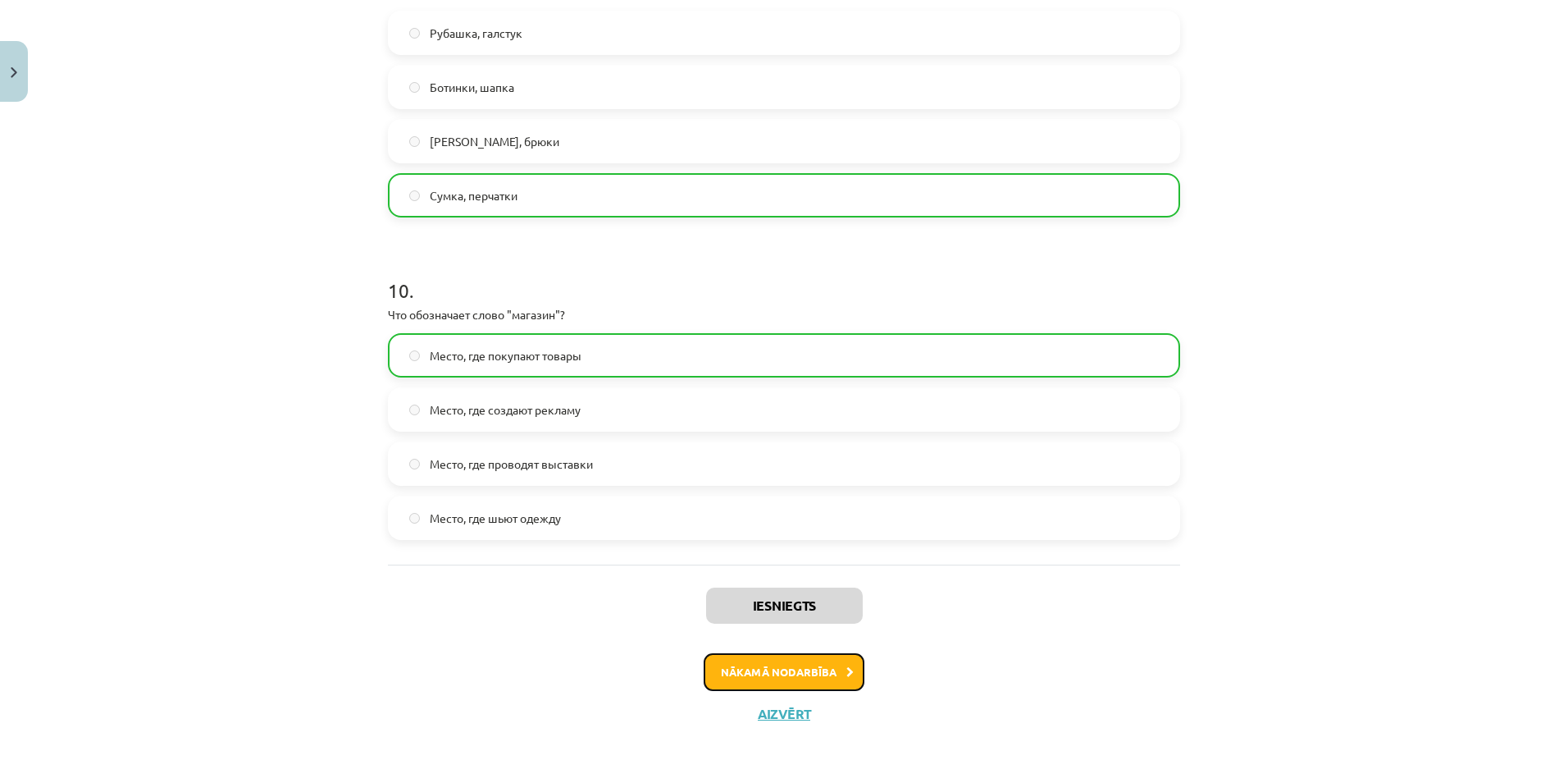
click at [762, 672] on button "Nākamā nodarbība" at bounding box center [784, 672] width 160 height 37
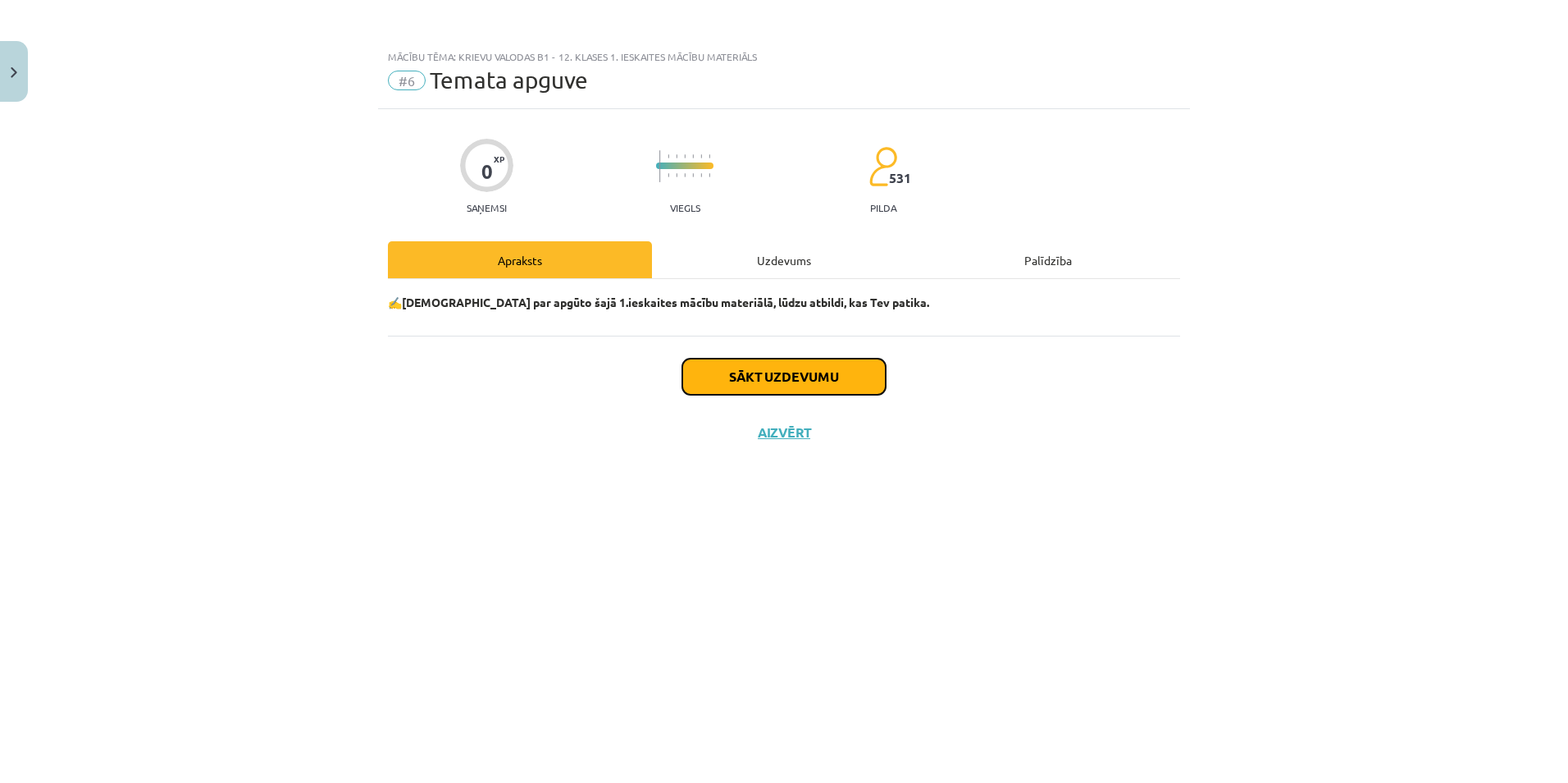
click at [766, 382] on button "Sākt uzdevumu" at bounding box center [784, 376] width 203 height 37
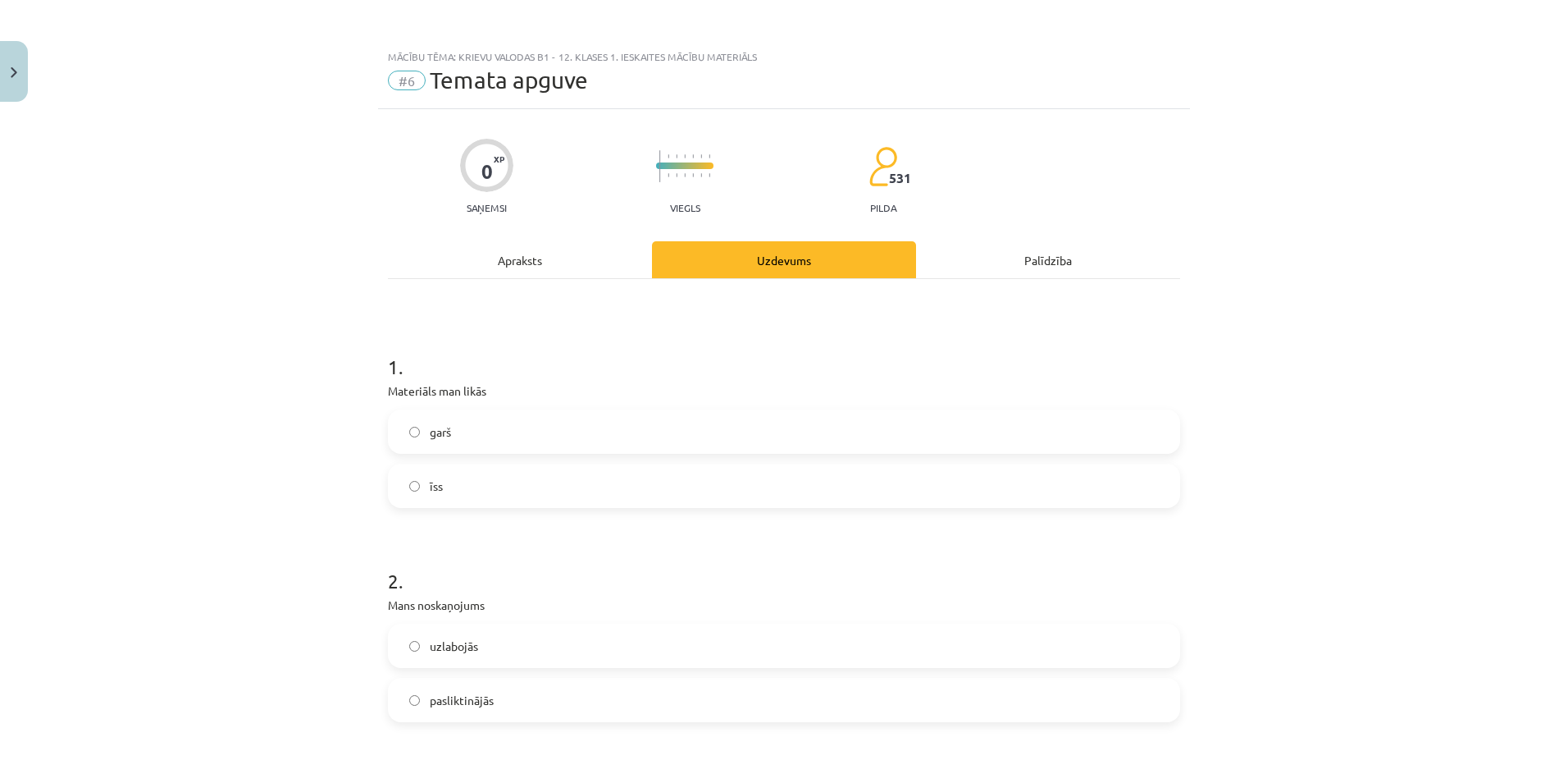
click at [457, 445] on label "garš" at bounding box center [784, 431] width 789 height 41
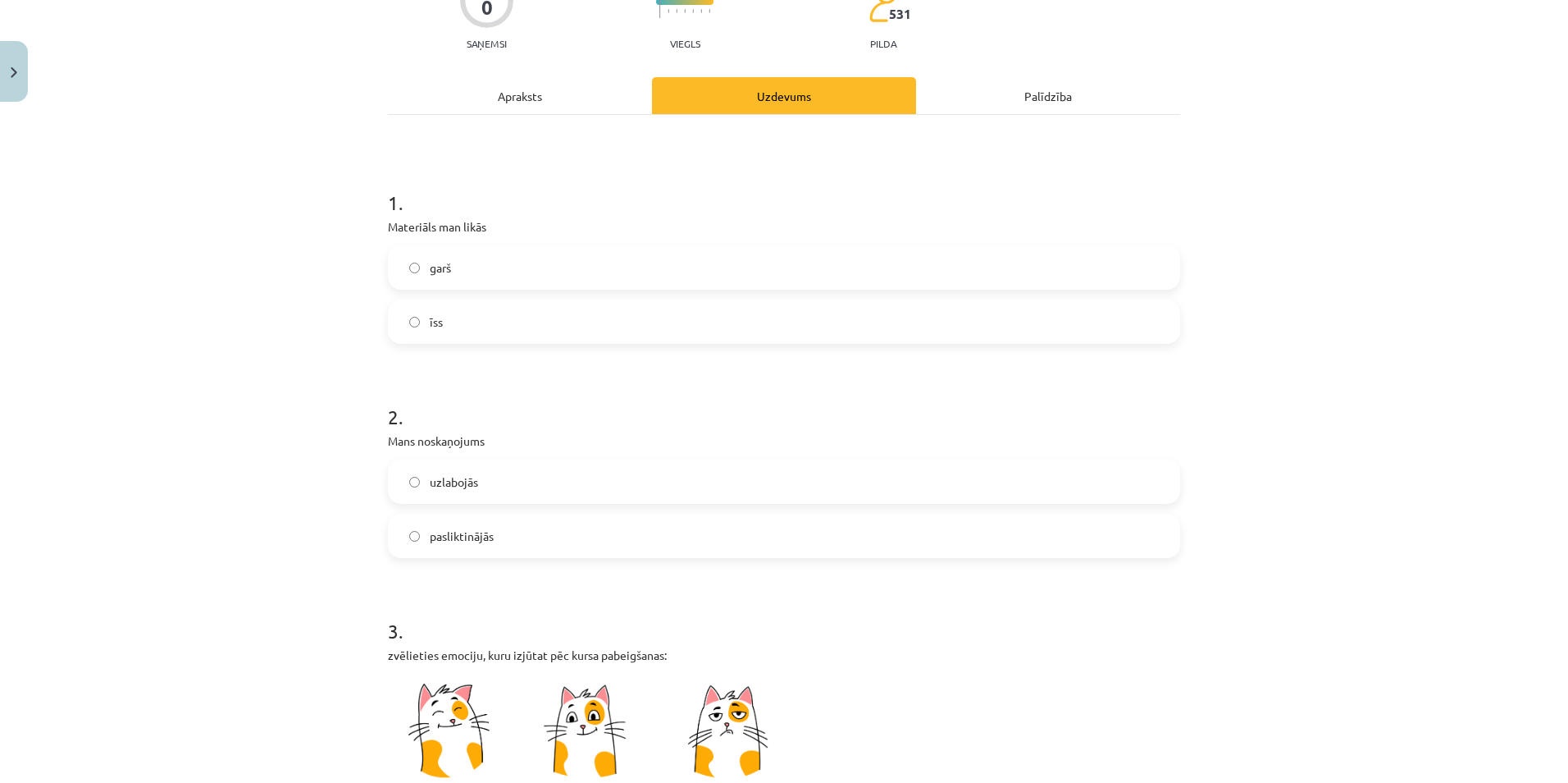
click at [455, 487] on span "uzlabojās" at bounding box center [454, 481] width 48 height 17
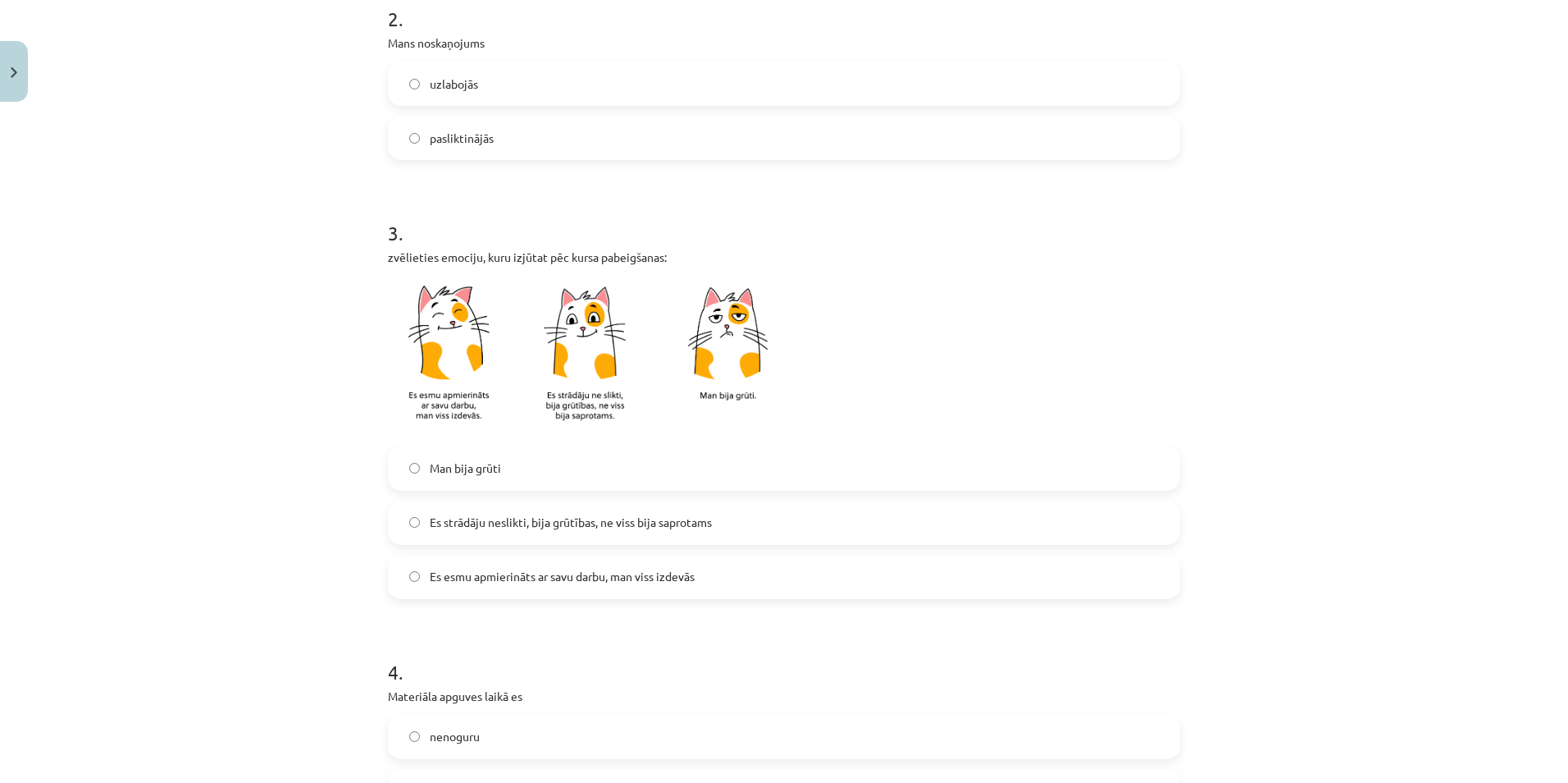
scroll to position [575, 0]
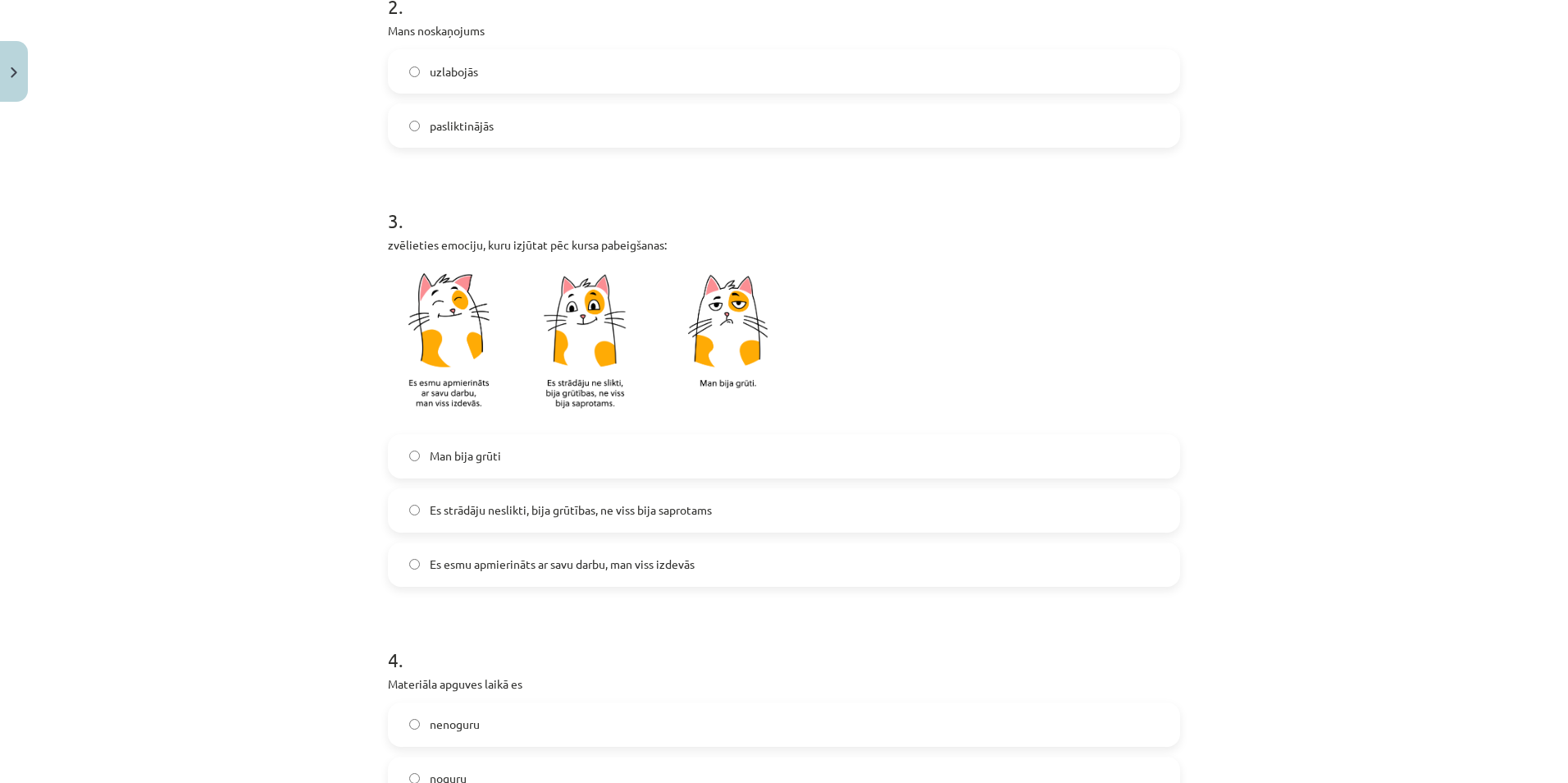
click at [482, 493] on label "Es strādāju neslikti, bija grūtības, ne viss bija saprotams" at bounding box center [784, 510] width 789 height 41
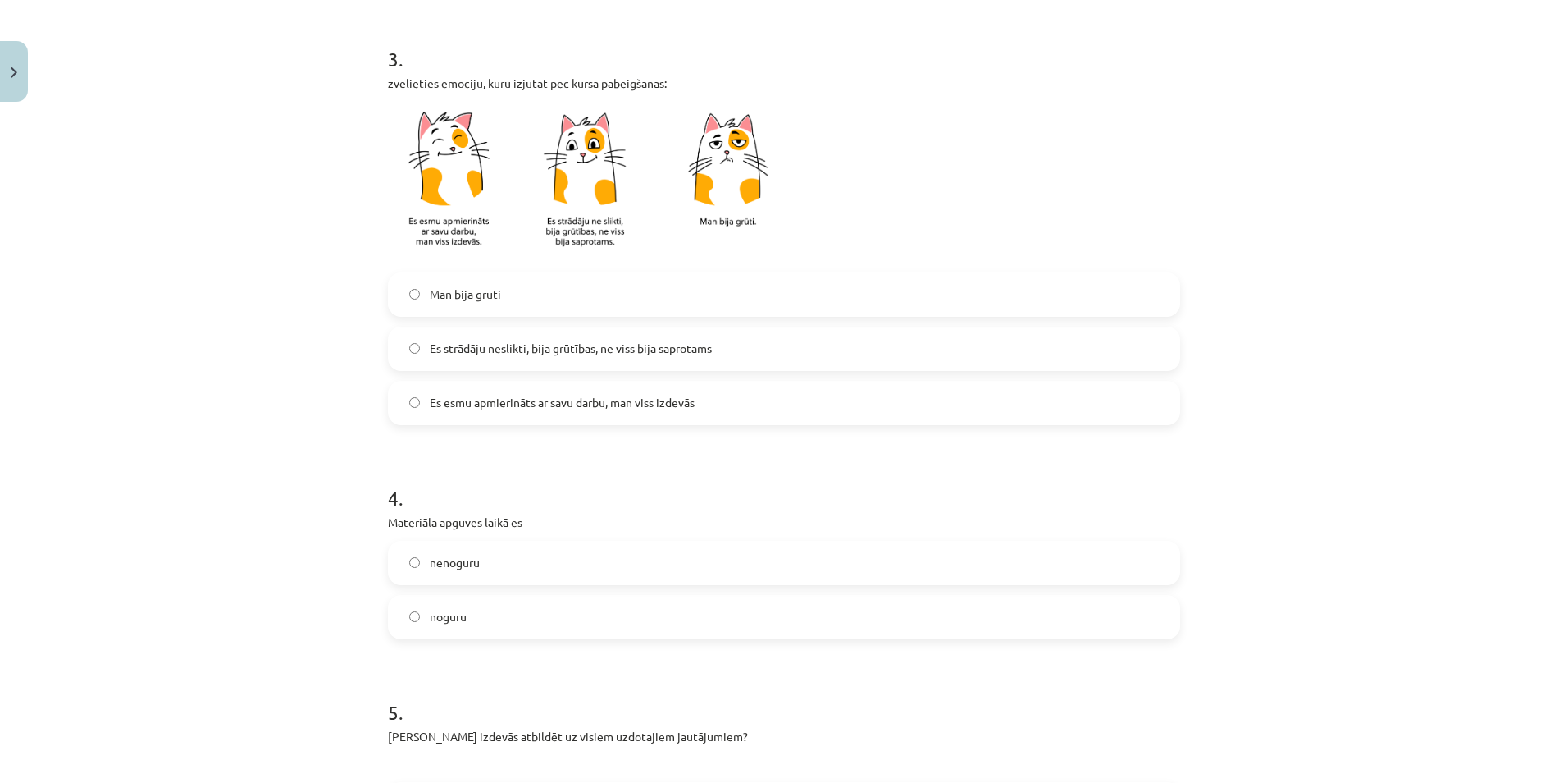
scroll to position [820, 0]
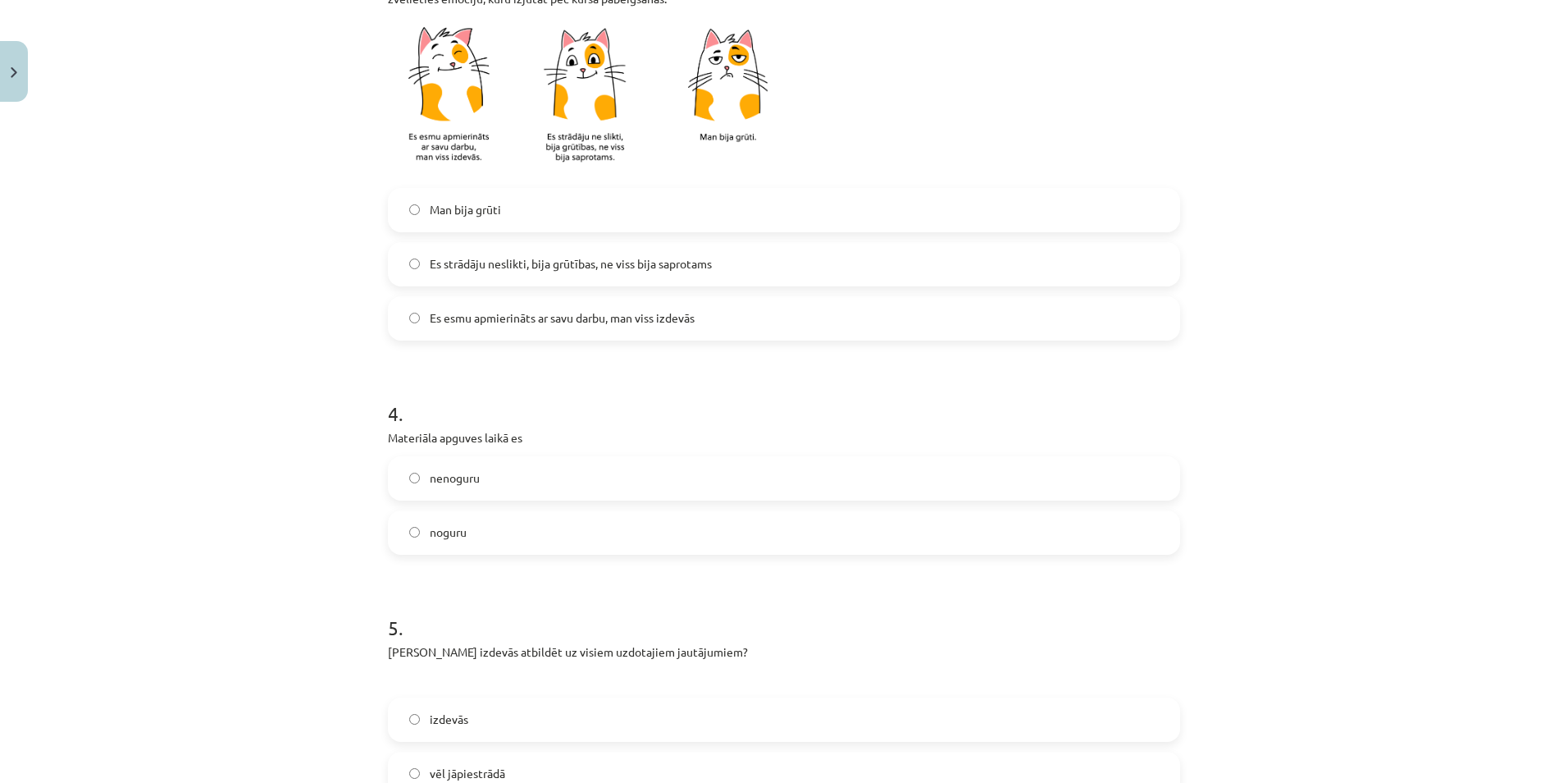
click at [518, 326] on span "Es esmu apmierināts ar savu darbu, man viss izdevās" at bounding box center [562, 317] width 264 height 17
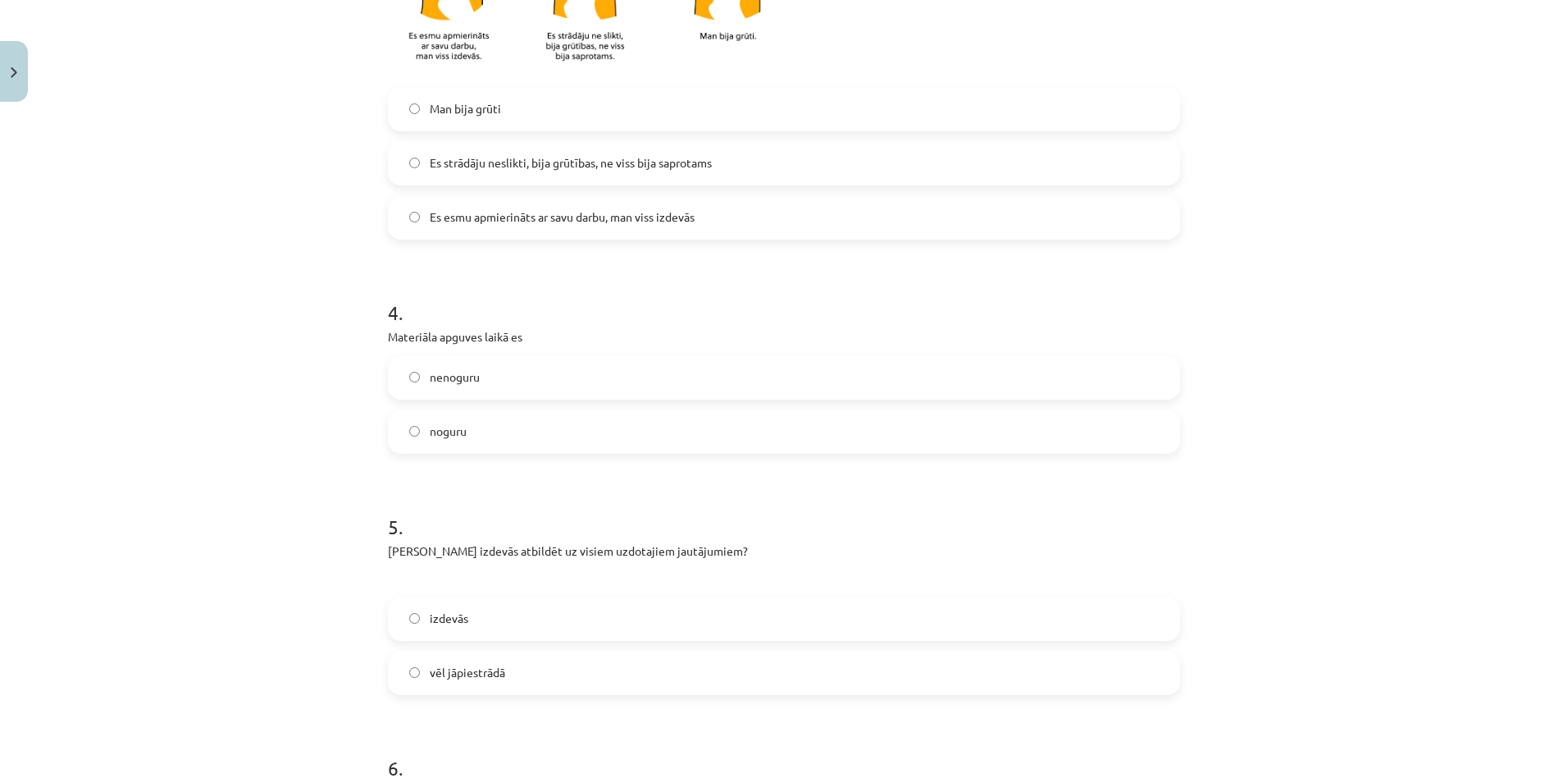
scroll to position [984, 0]
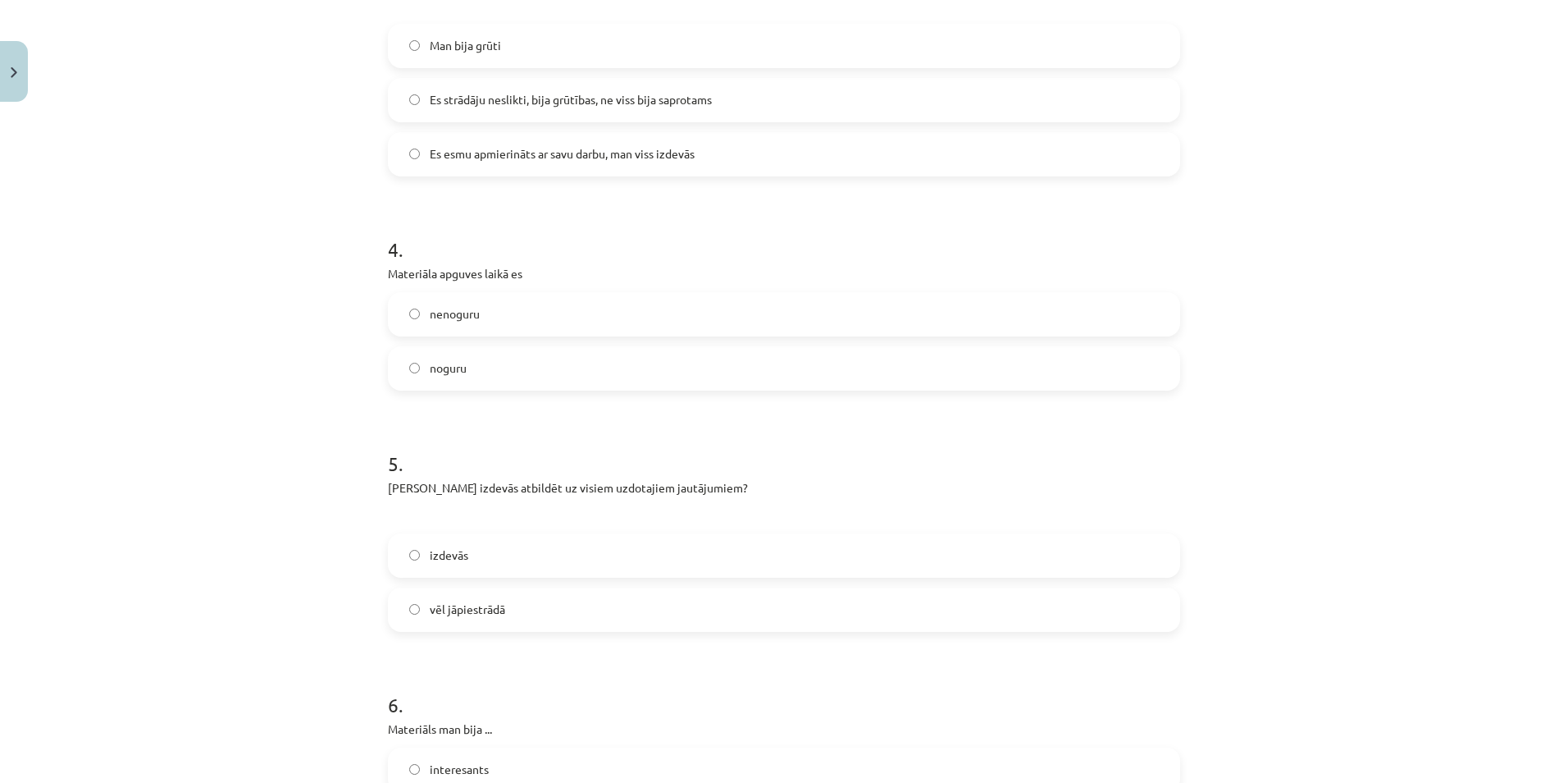
click at [488, 92] on span "Es strādāju neslikti, bija grūtības, ne viss bija saprotams" at bounding box center [571, 99] width 282 height 17
click at [483, 317] on label "nenoguru" at bounding box center [784, 314] width 789 height 41
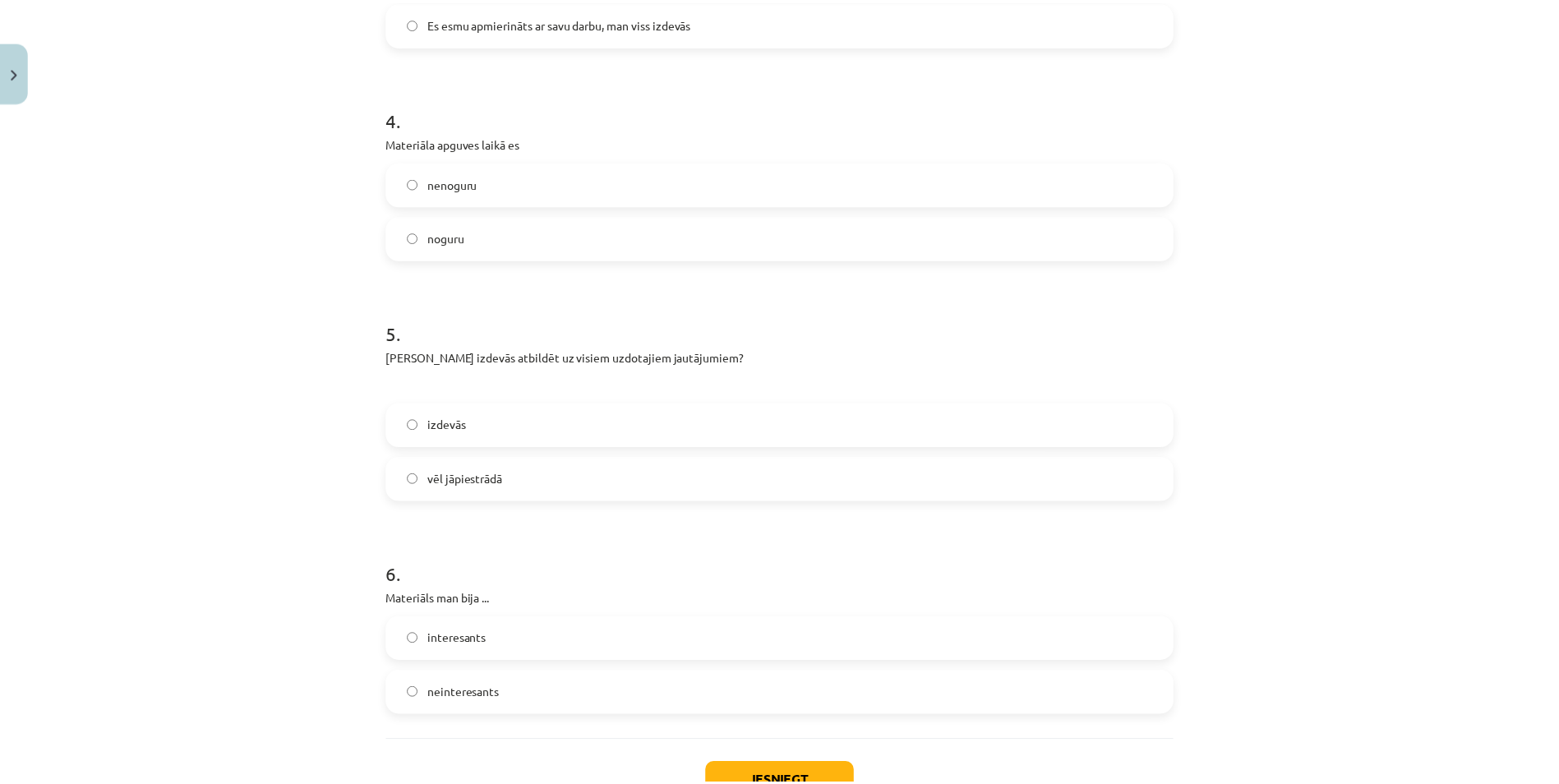
scroll to position [1150, 0]
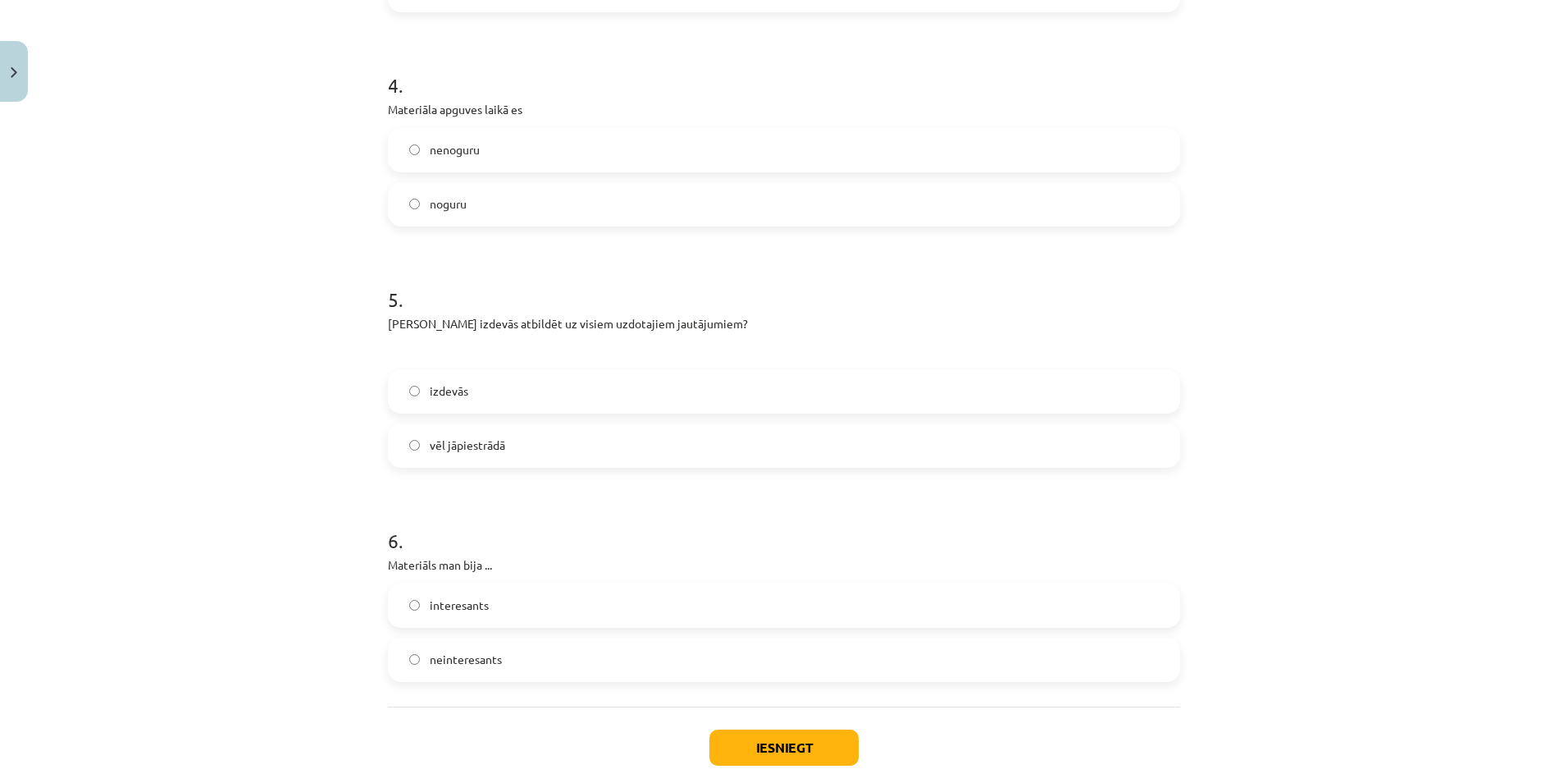
click at [430, 410] on label "izdevās" at bounding box center [784, 391] width 789 height 41
click at [399, 603] on label "interesants" at bounding box center [784, 606] width 789 height 41
click at [748, 737] on button "Iesniegt" at bounding box center [784, 747] width 150 height 37
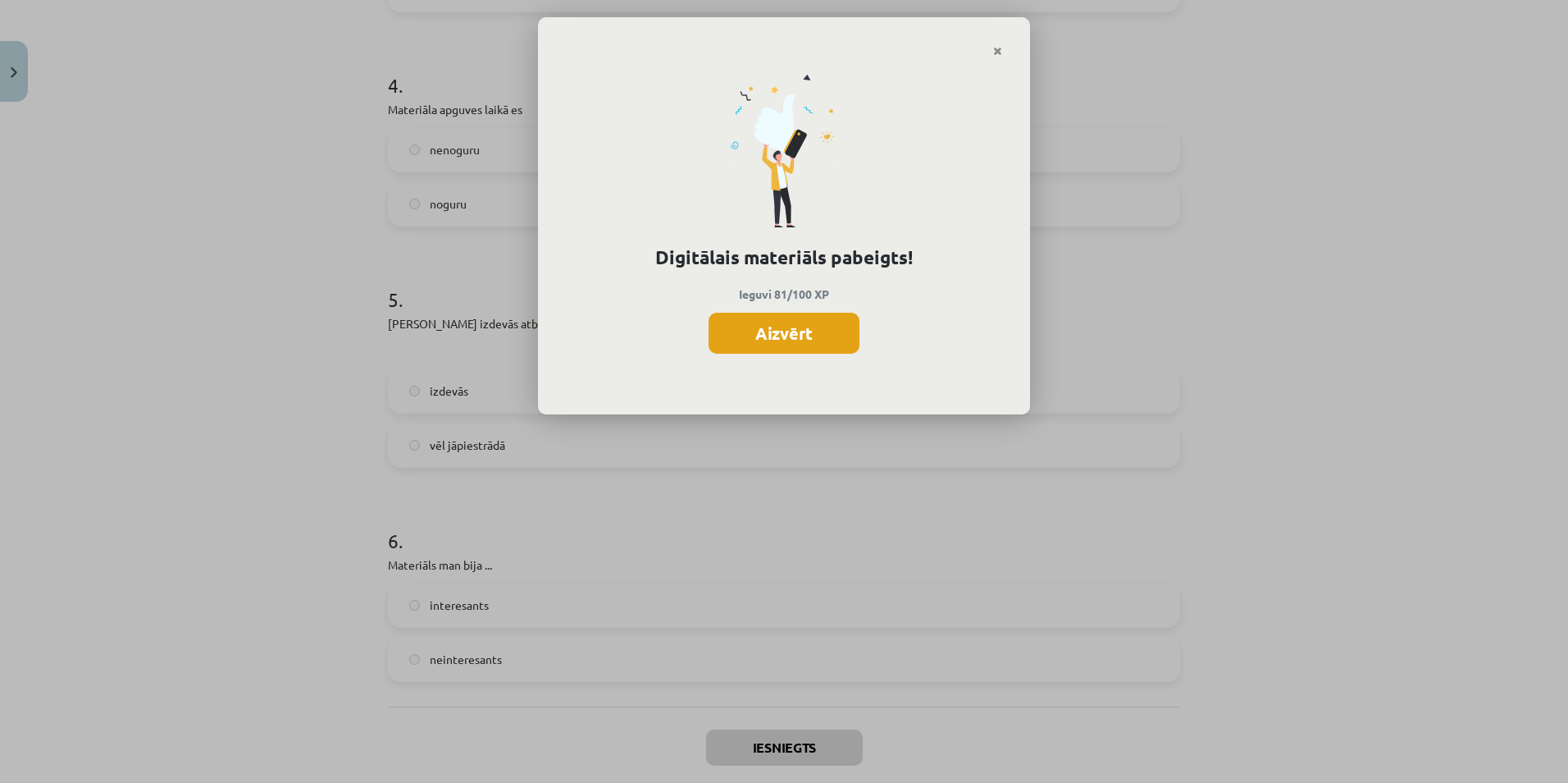
click at [783, 331] on button "Aizvērt" at bounding box center [784, 333] width 150 height 41
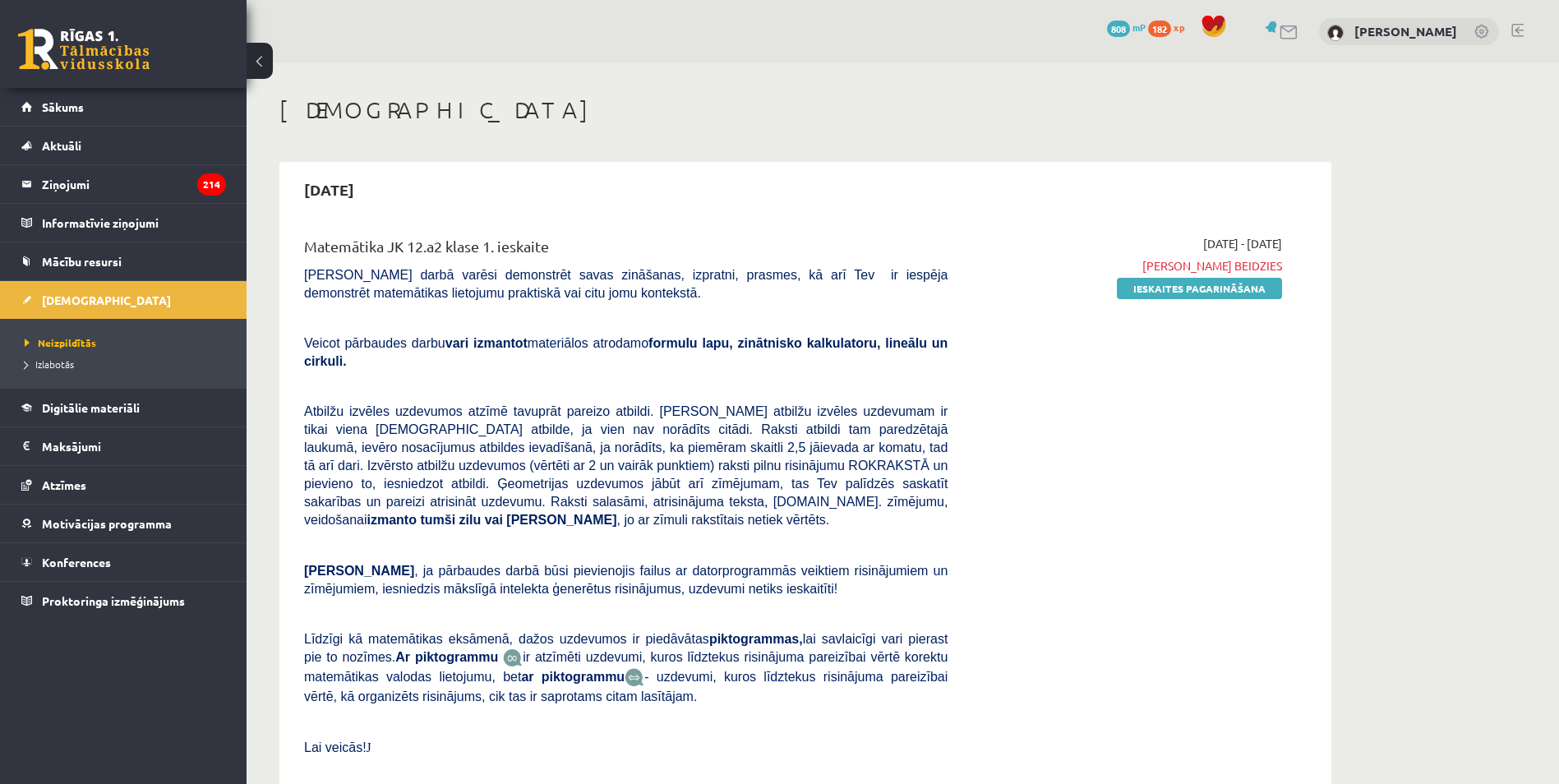
scroll to position [1479, 0]
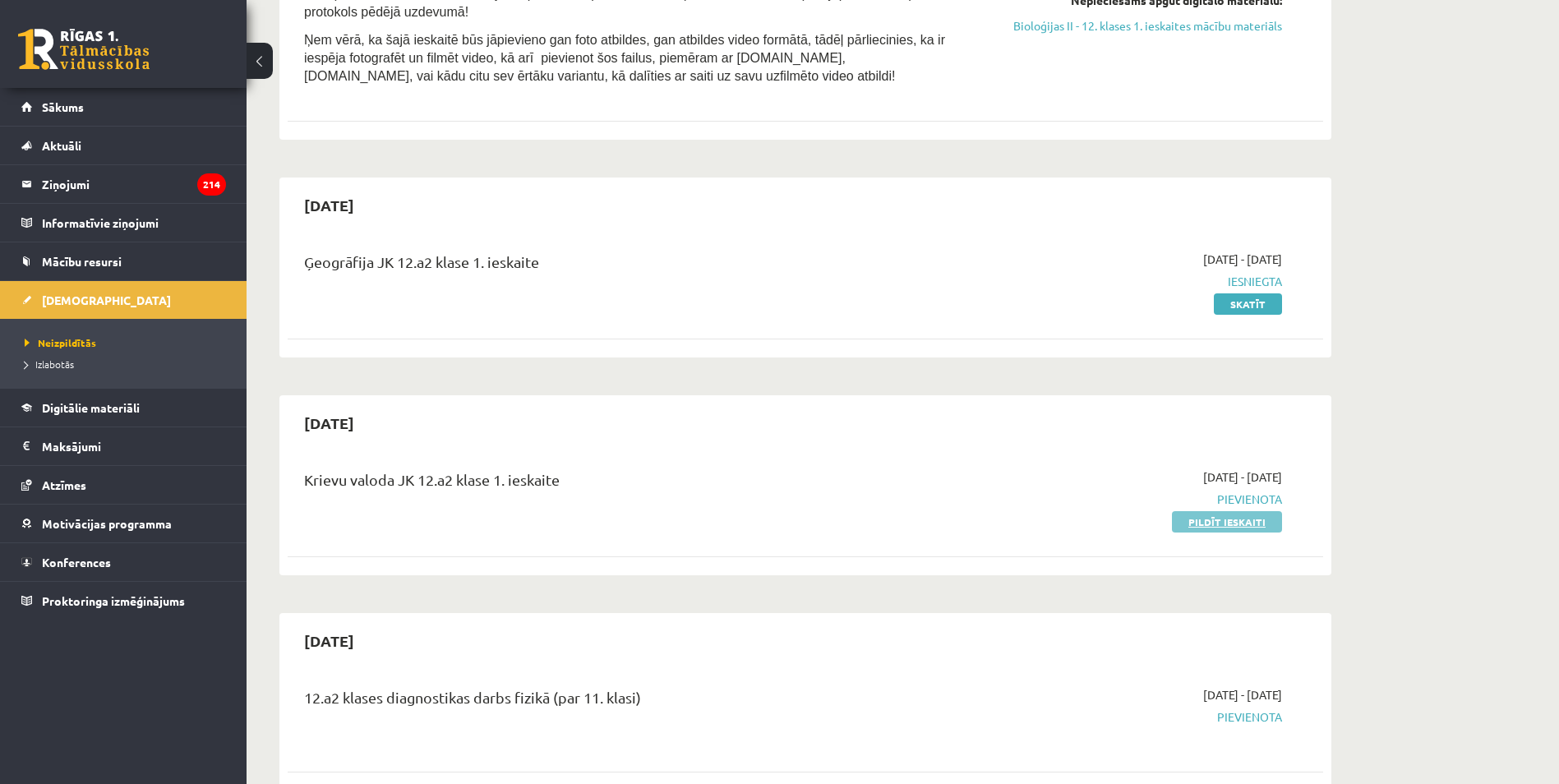
click at [1277, 511] on link "Pildīt ieskaiti" at bounding box center [1226, 522] width 110 height 21
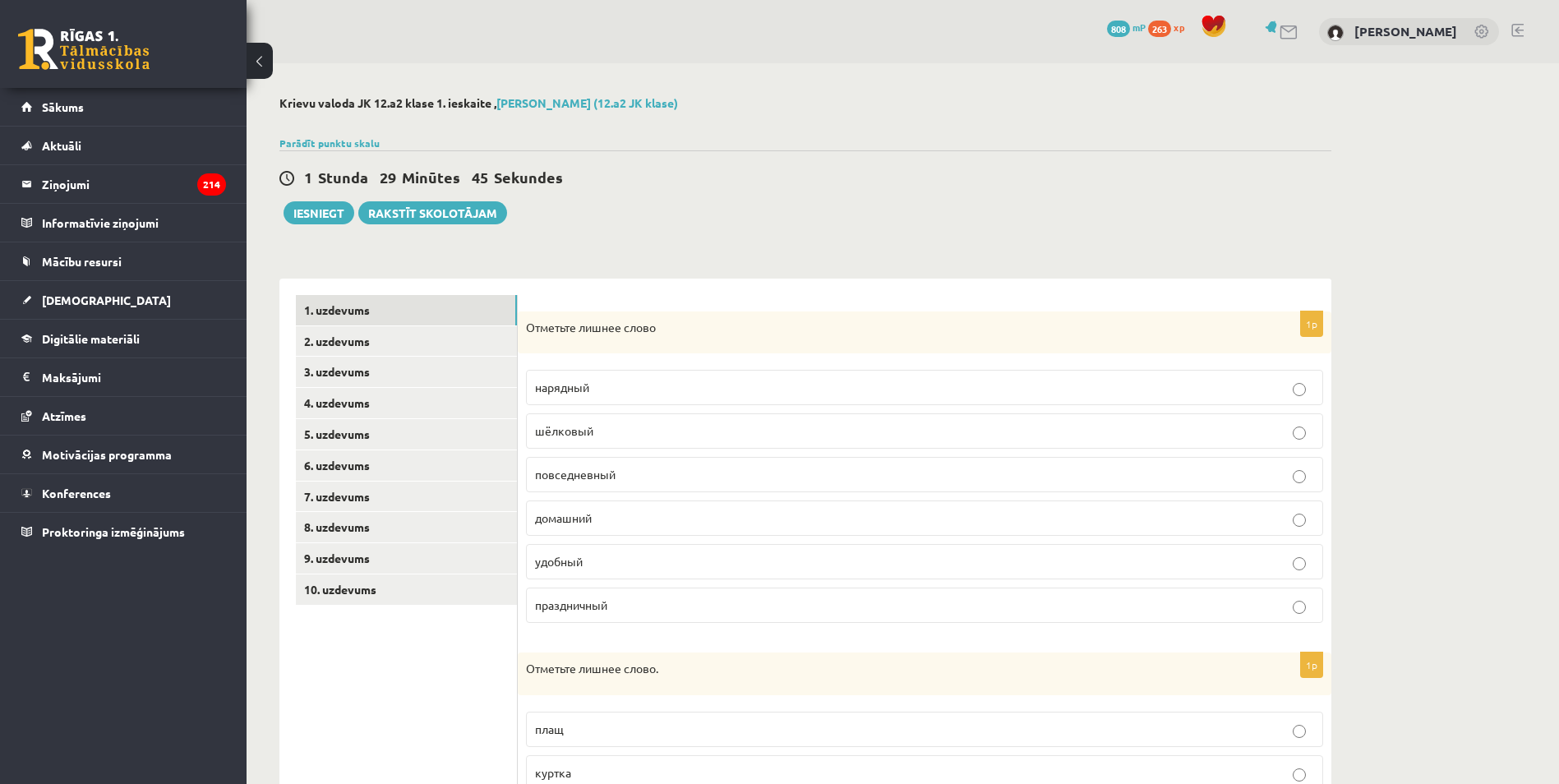
click at [582, 433] on span "шёлковый" at bounding box center [564, 430] width 58 height 15
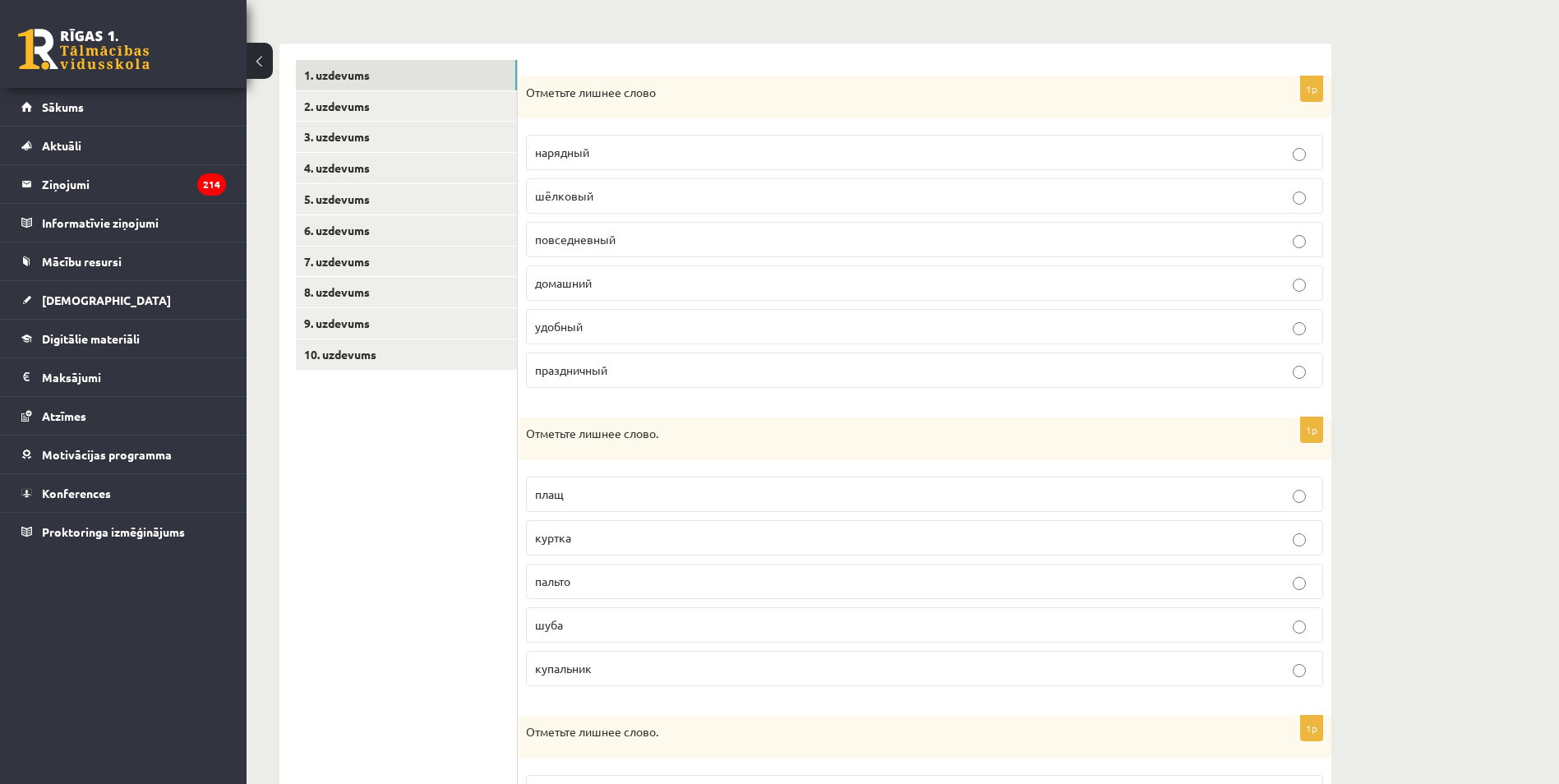
scroll to position [246, 0]
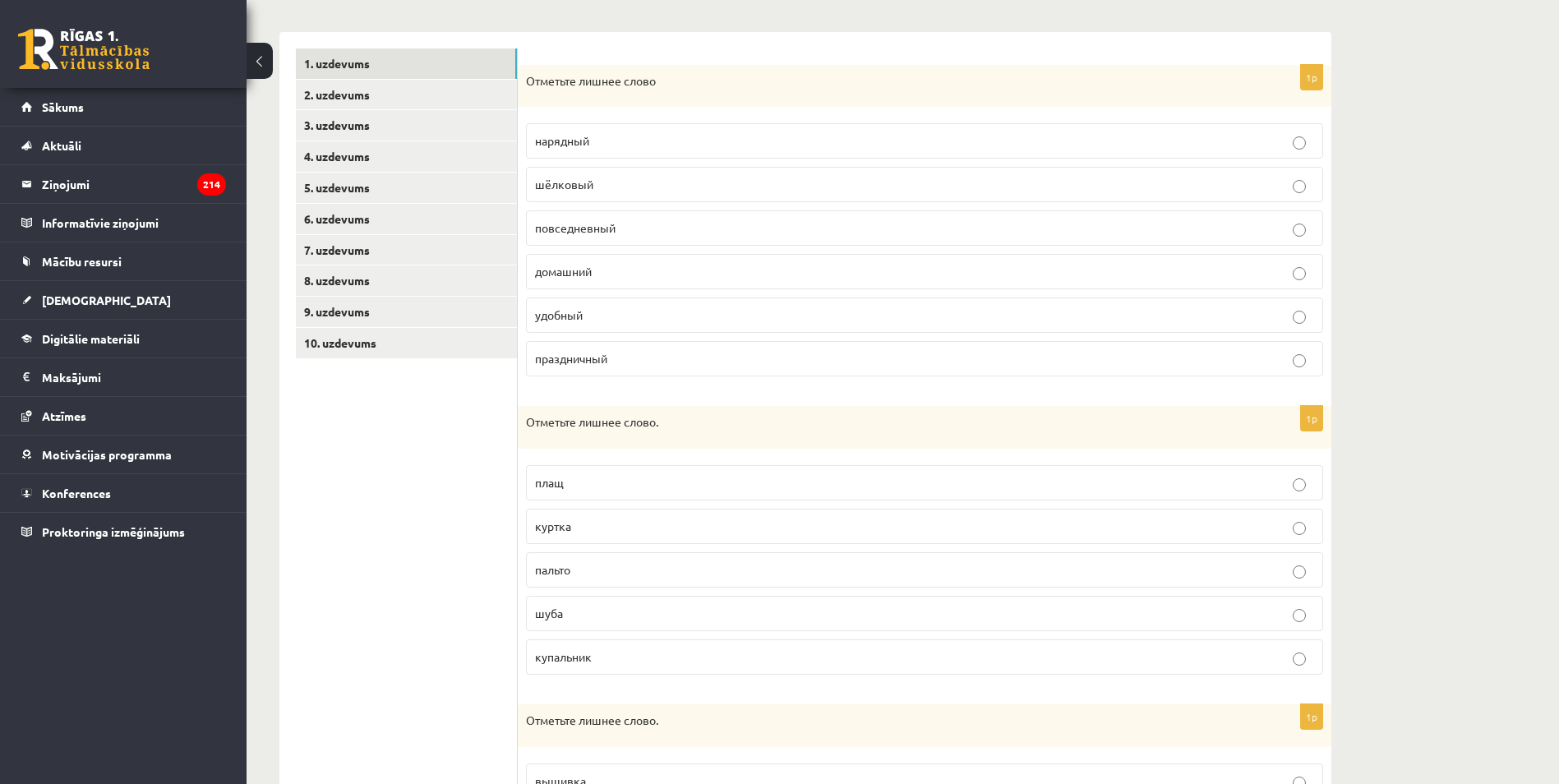
click at [576, 670] on label "купальник" at bounding box center [924, 656] width 797 height 36
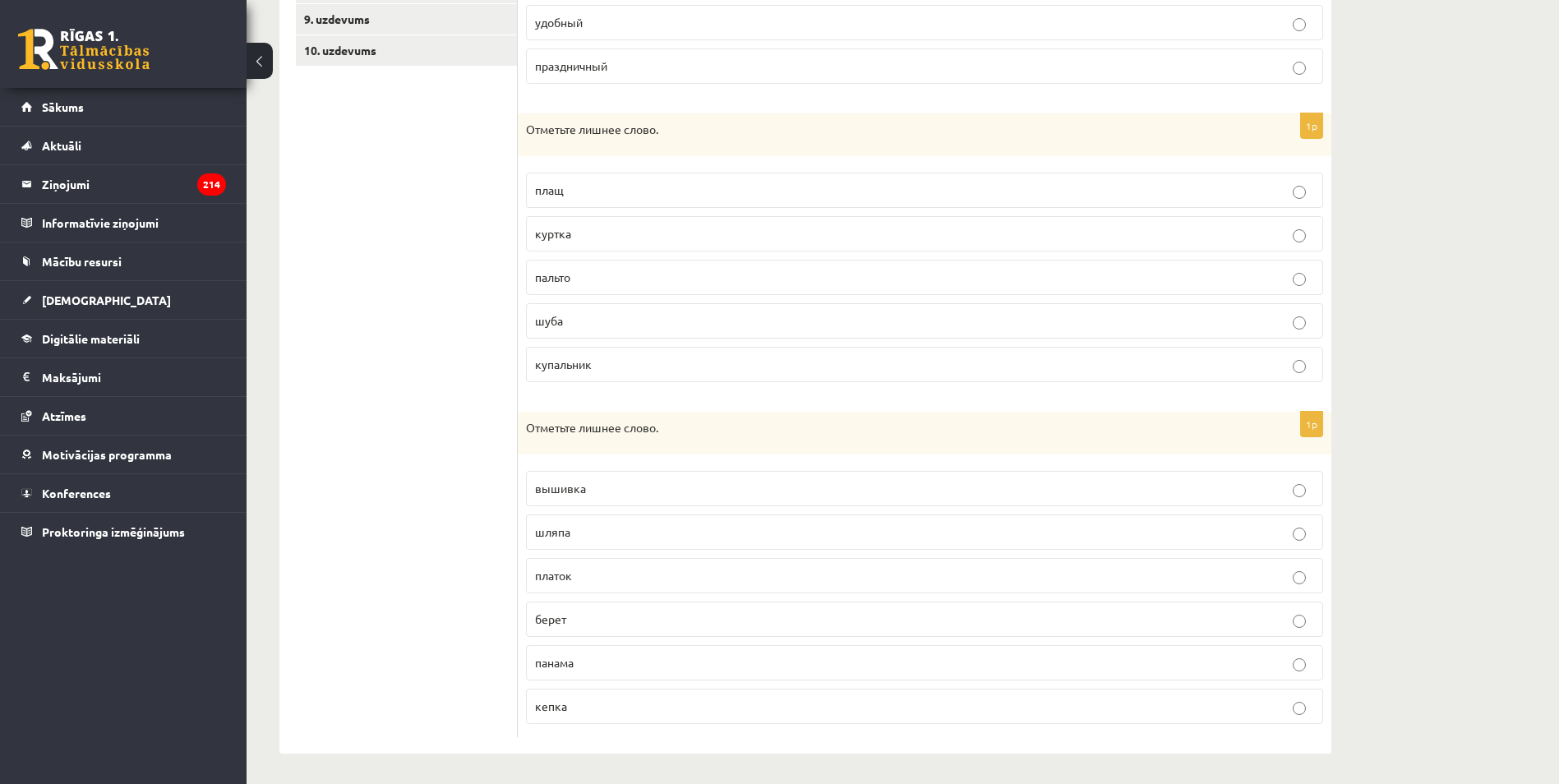
scroll to position [542, 0]
click at [569, 608] on p "берет" at bounding box center [925, 615] width 779 height 17
click at [560, 615] on span "берет" at bounding box center [551, 615] width 31 height 15
click at [569, 491] on span "вышивка" at bounding box center [560, 485] width 51 height 15
click at [627, 534] on p "шляпа" at bounding box center [925, 529] width 779 height 17
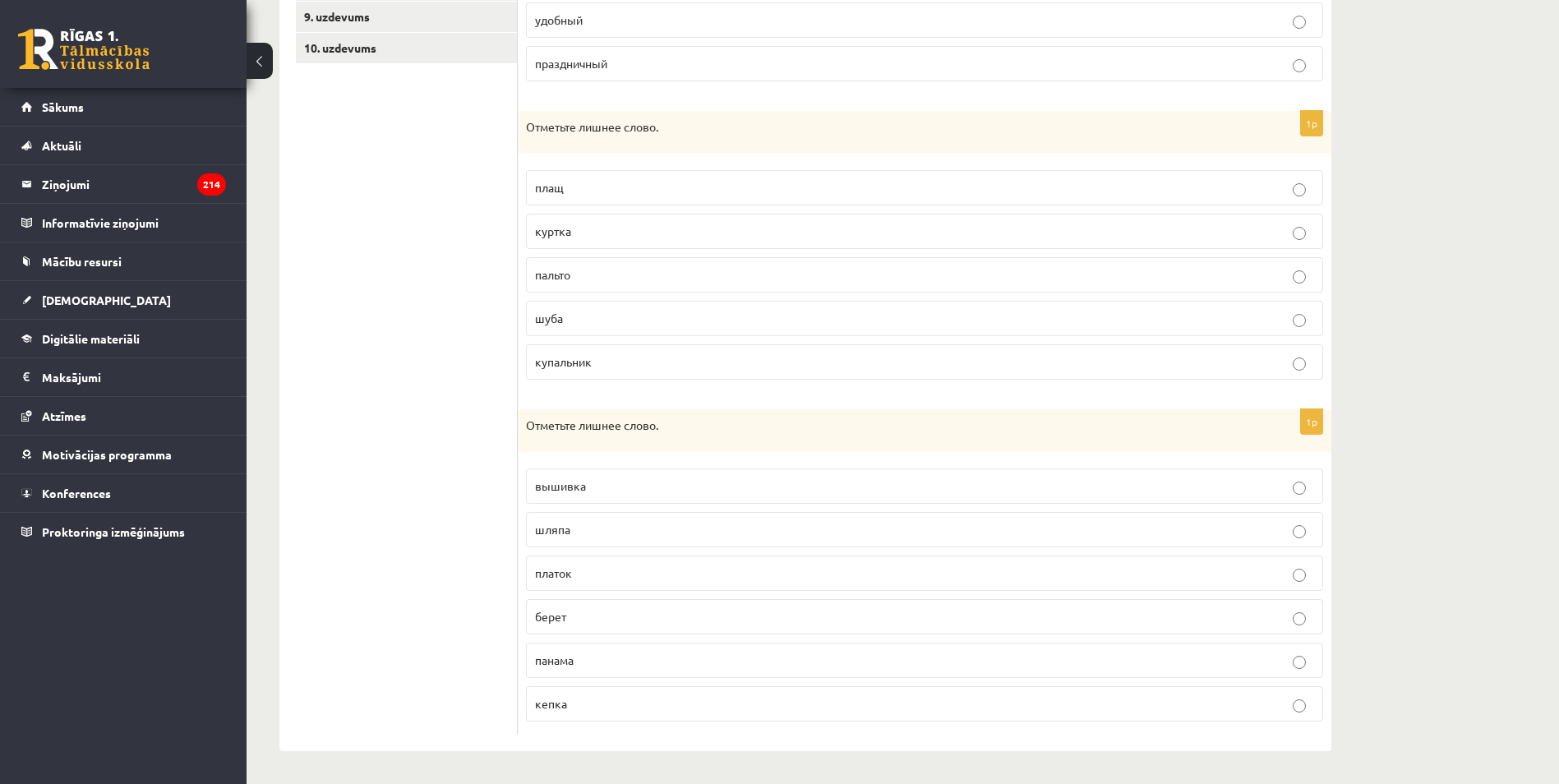
click at [593, 576] on p "платок" at bounding box center [925, 573] width 779 height 17
click at [555, 630] on label "берет" at bounding box center [924, 616] width 797 height 36
click at [552, 671] on label "панама" at bounding box center [924, 660] width 797 height 36
click at [580, 721] on label "кепка" at bounding box center [924, 704] width 797 height 36
click at [572, 487] on span "вышивка" at bounding box center [560, 485] width 51 height 15
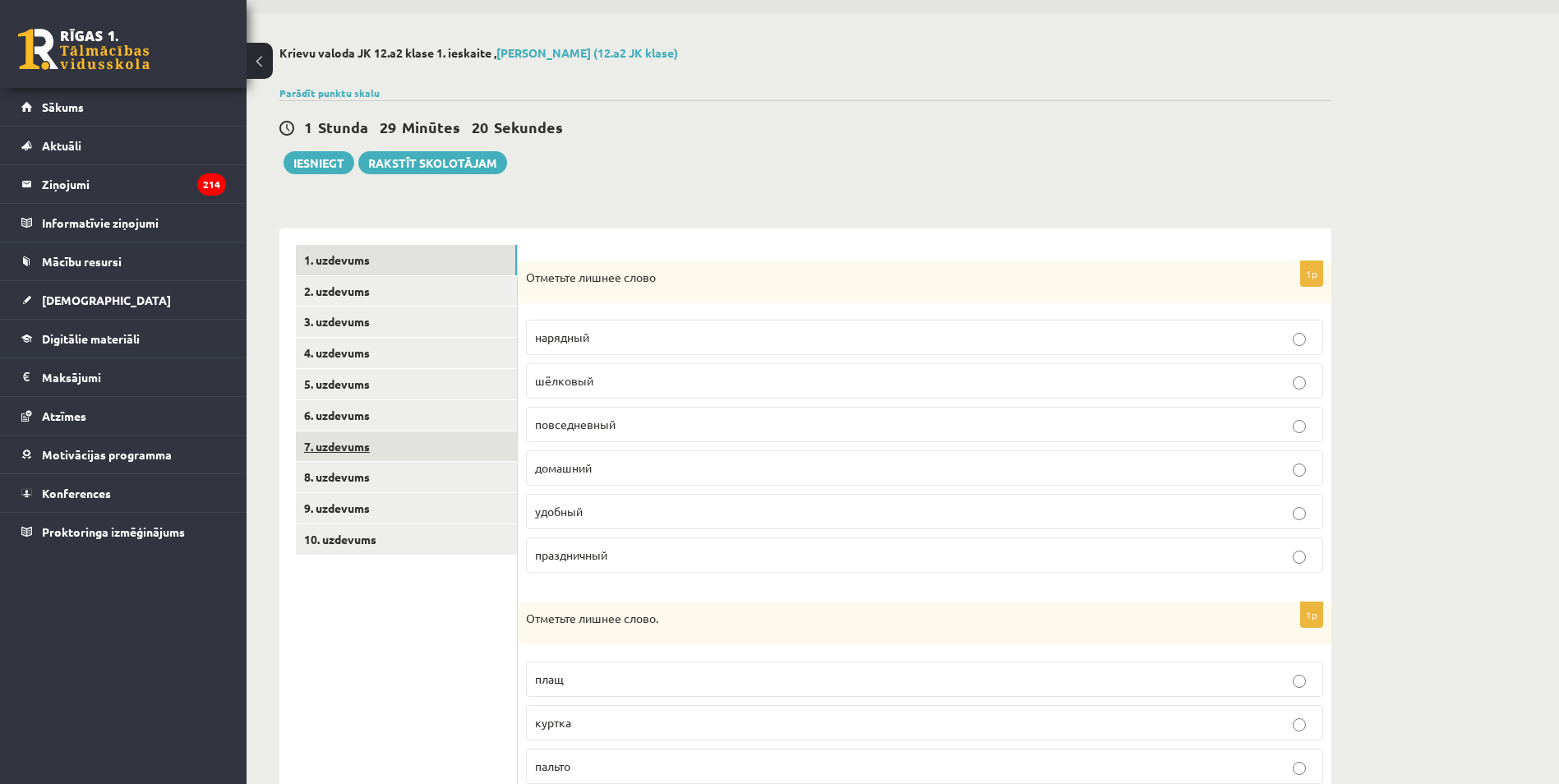
scroll to position [49, 0]
click at [355, 295] on link "2. uzdevums" at bounding box center [407, 292] width 221 height 30
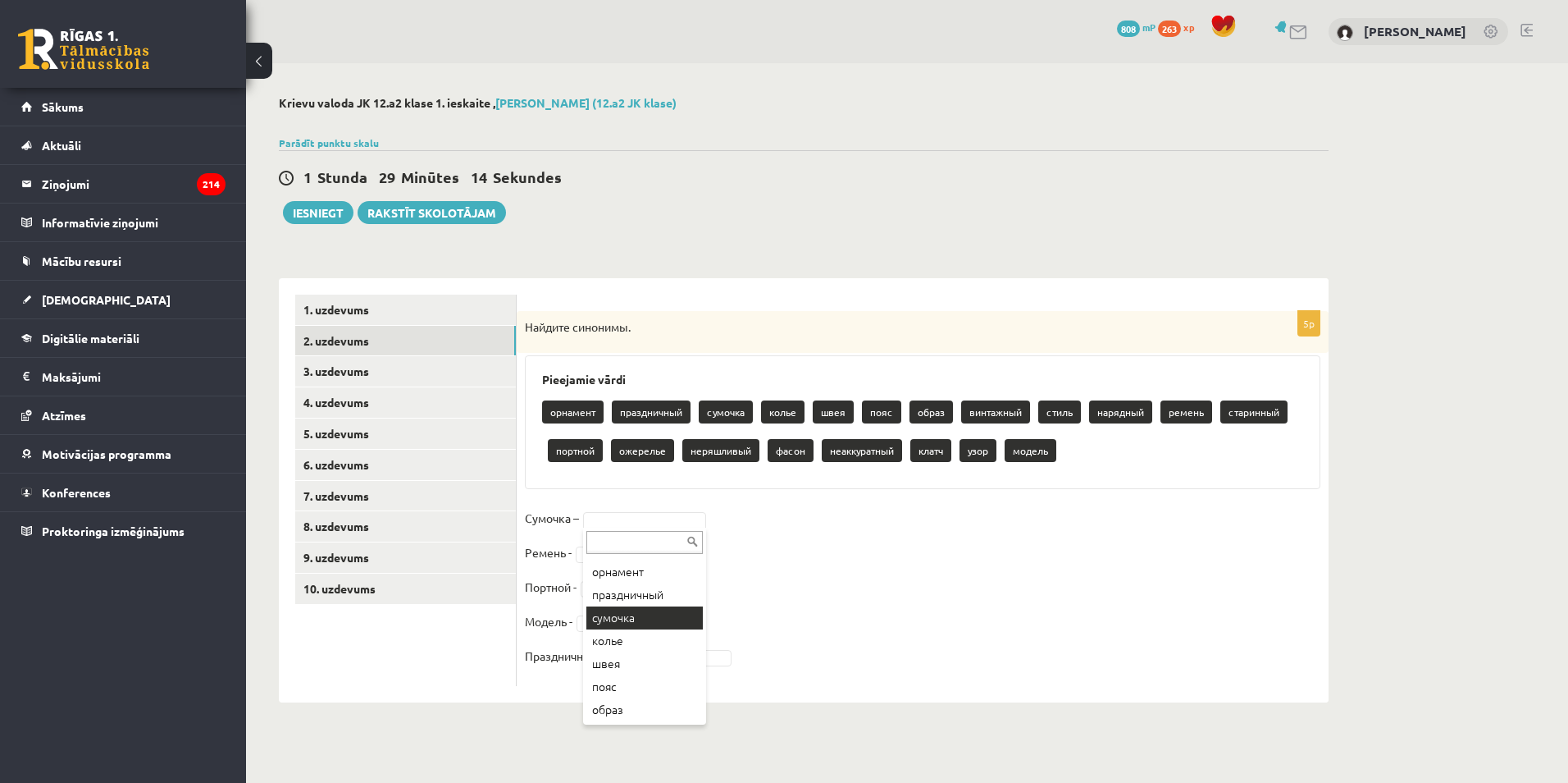
scroll to position [82, 0]
click at [667, 601] on fieldset "Сумочка – Ремень - Портной - Модель - Праздничный -" at bounding box center [922, 591] width 795 height 172
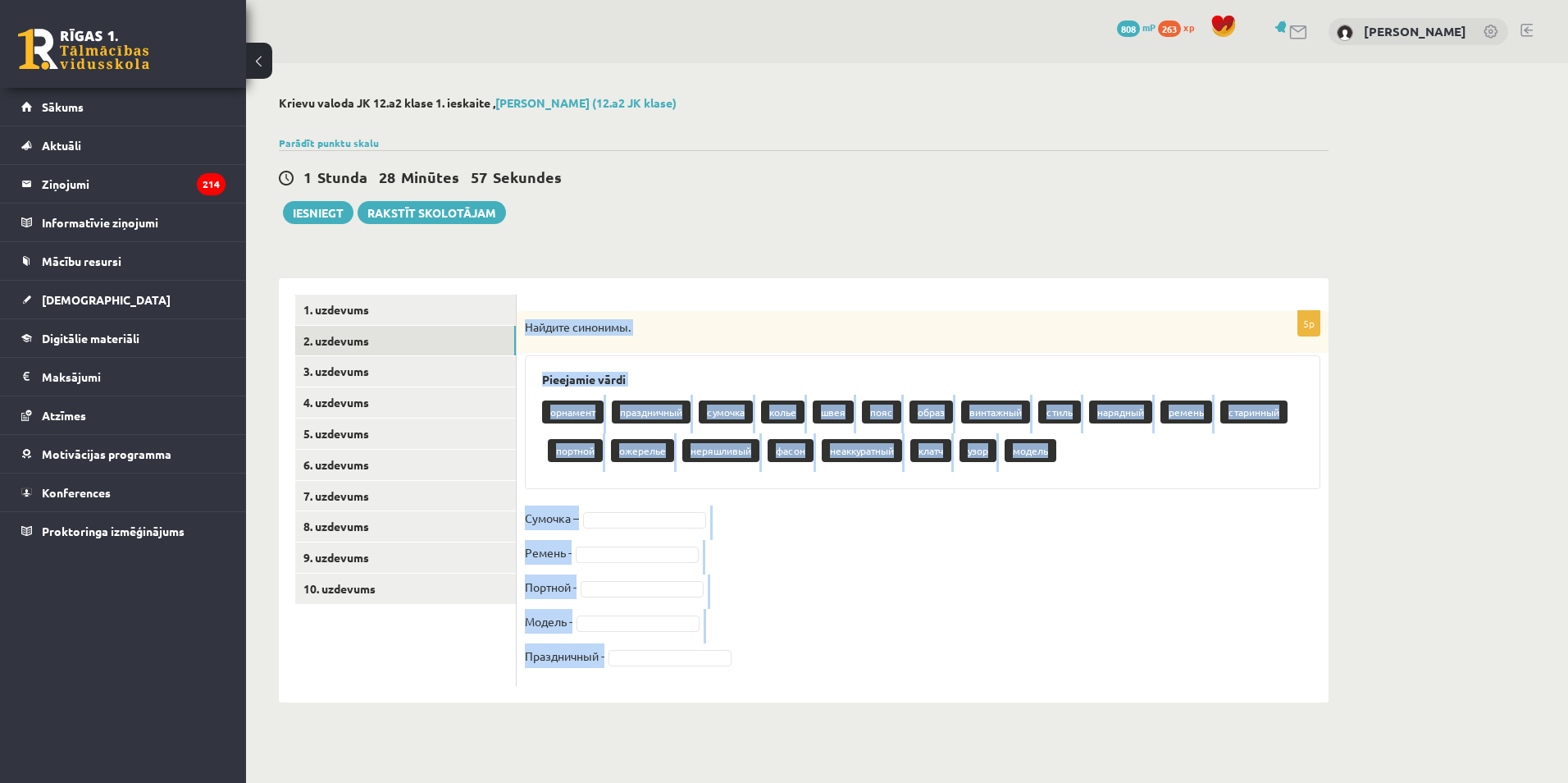
drag, startPoint x: 527, startPoint y: 315, endPoint x: 836, endPoint y: 685, distance: 482.1
click at [836, 685] on div "5p Найдите синонимы. Pieejamie vārdi орнамент праздничный сумочка колье швея по…" at bounding box center [922, 498] width 812 height 375
copy div "Найдите синонимы. Pieejamie vārdi орнамент праздничный сумочка колье швея пояс …"
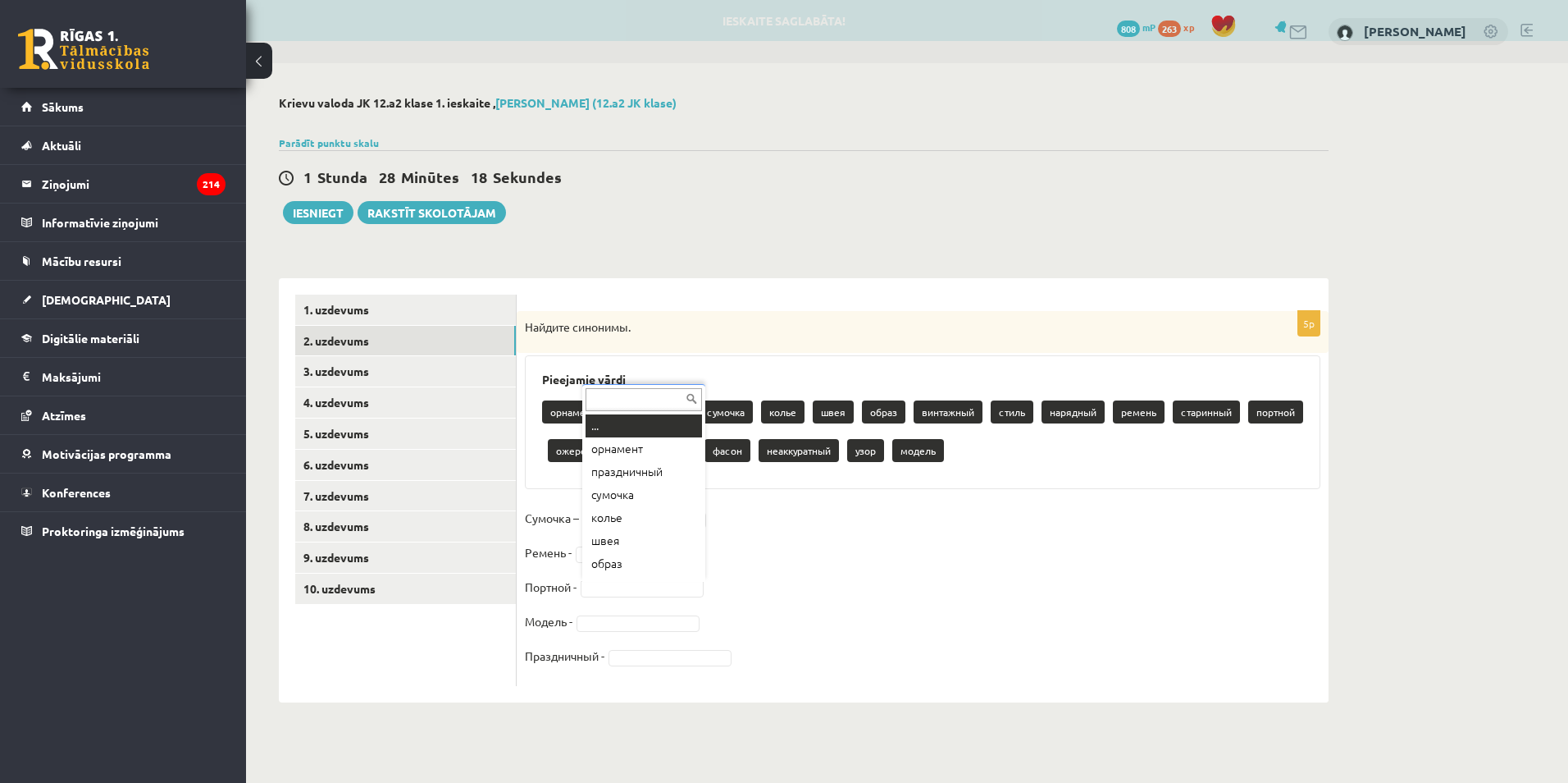
scroll to position [20, 0]
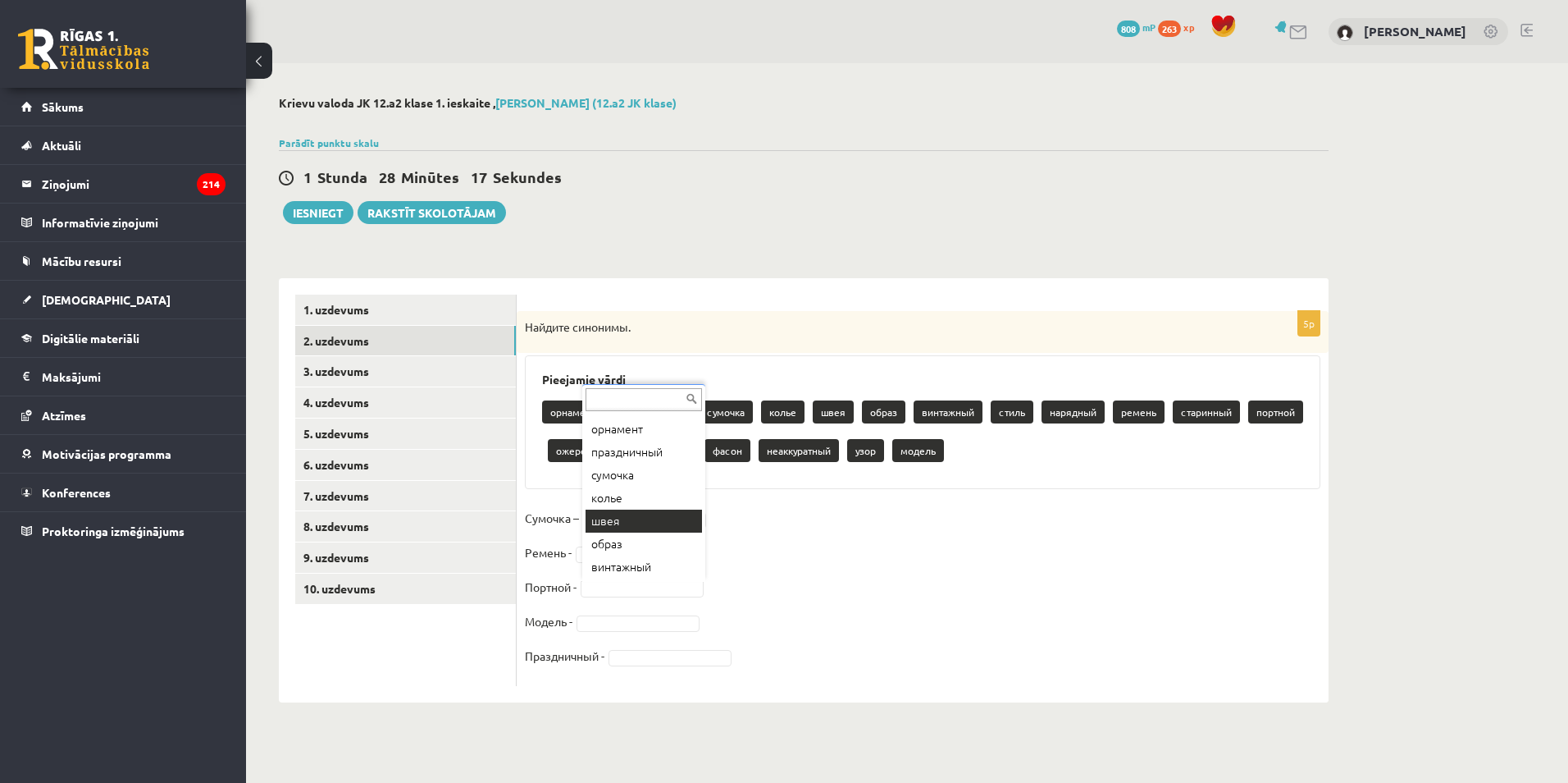
drag, startPoint x: 625, startPoint y: 523, endPoint x: 631, endPoint y: 531, distance: 10.0
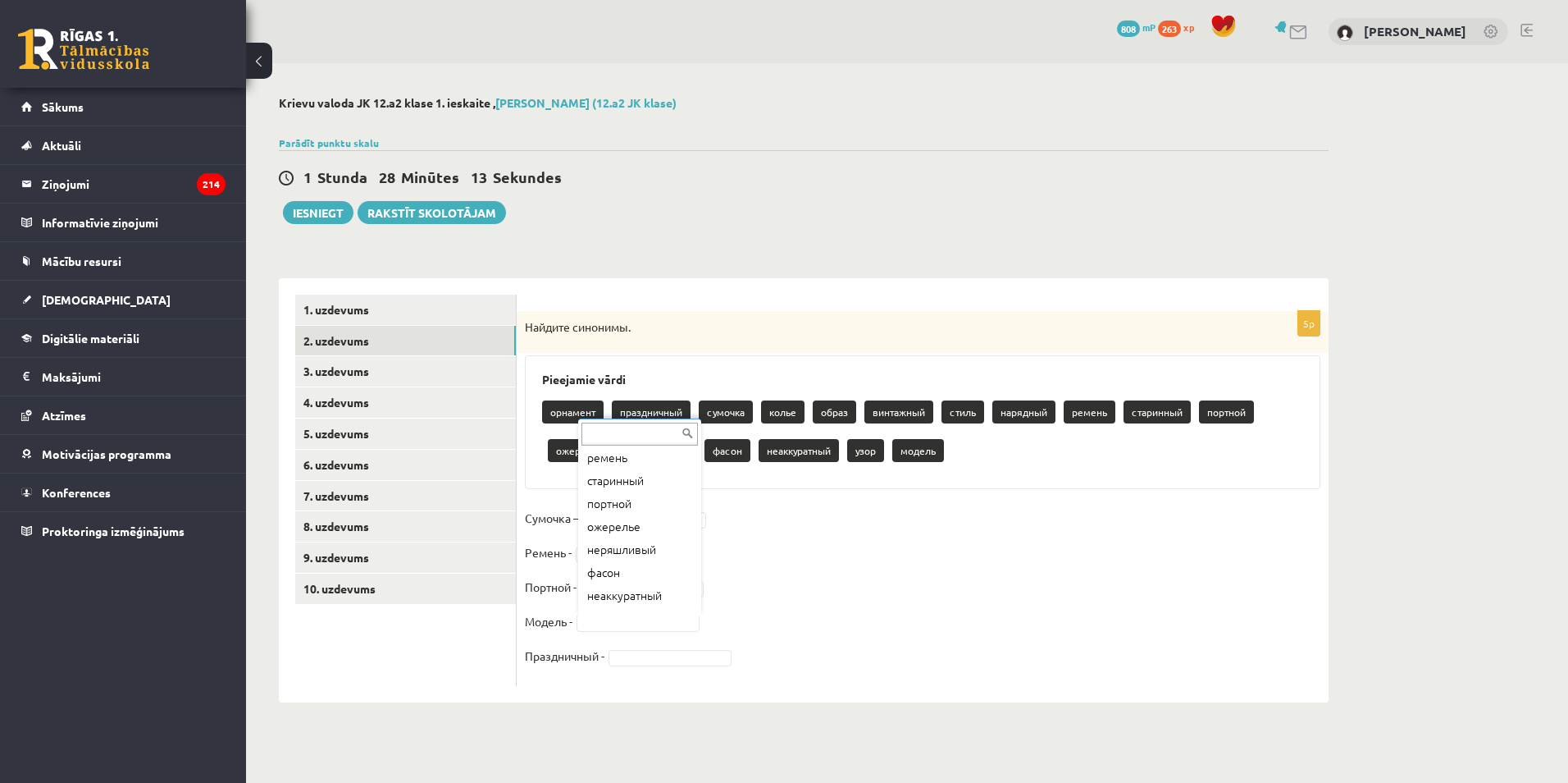
scroll to position [249, 0]
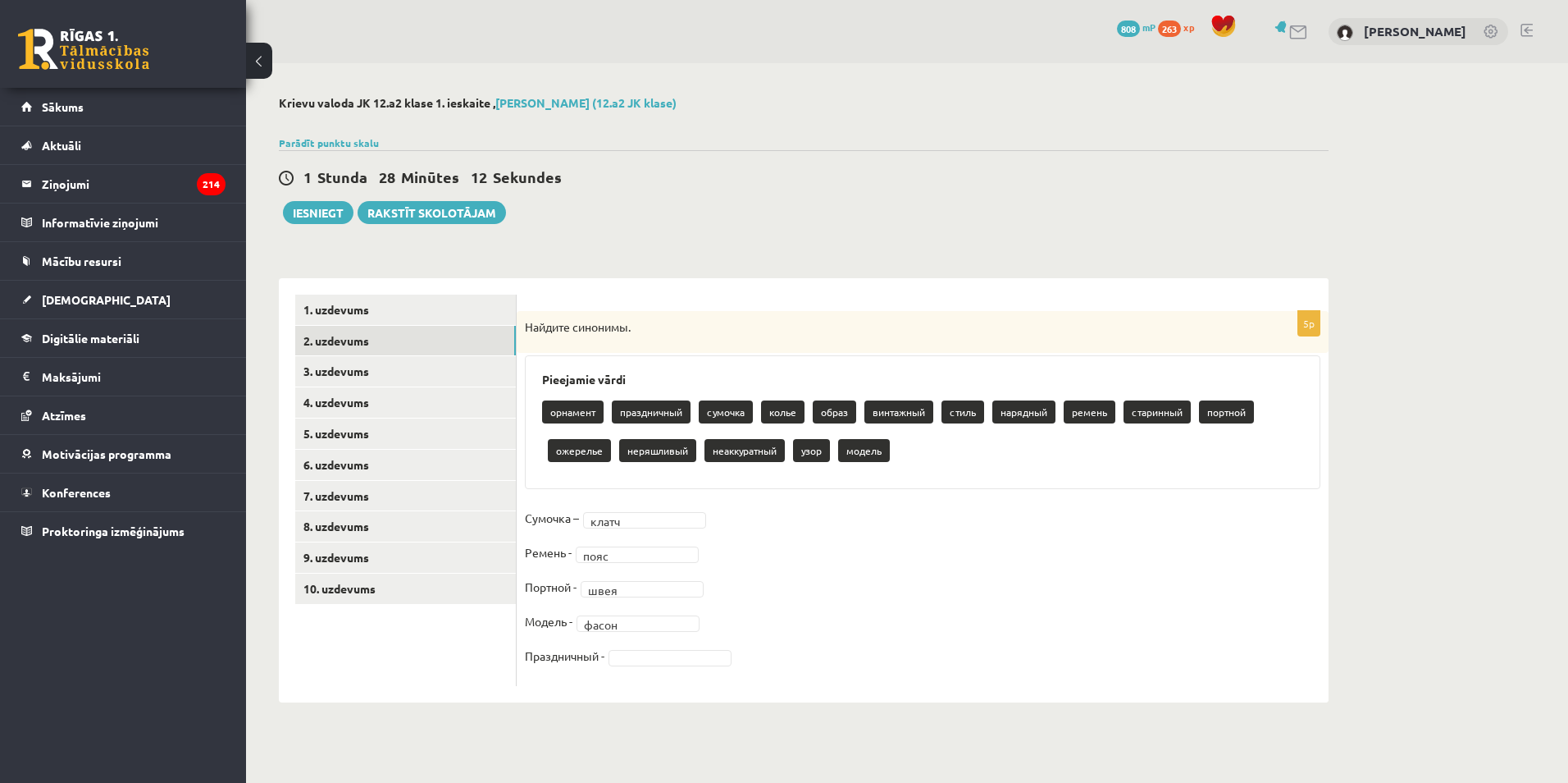
click at [638, 648] on fieldset "Сумочка – клатч ***** Ремень - пояс **** Портной - швея **** Модель - фасон ***…" at bounding box center [922, 591] width 795 height 172
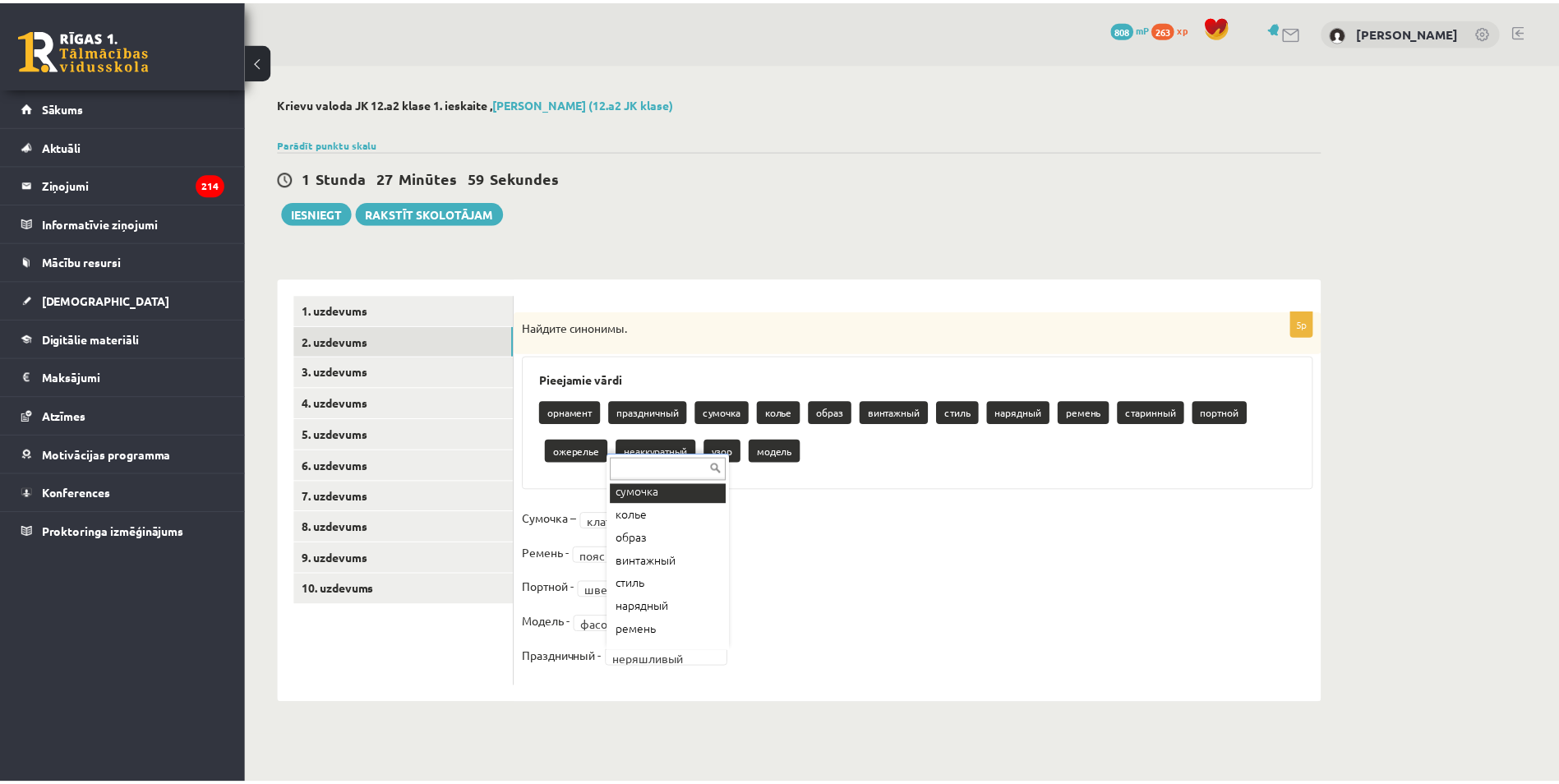
scroll to position [82, 0]
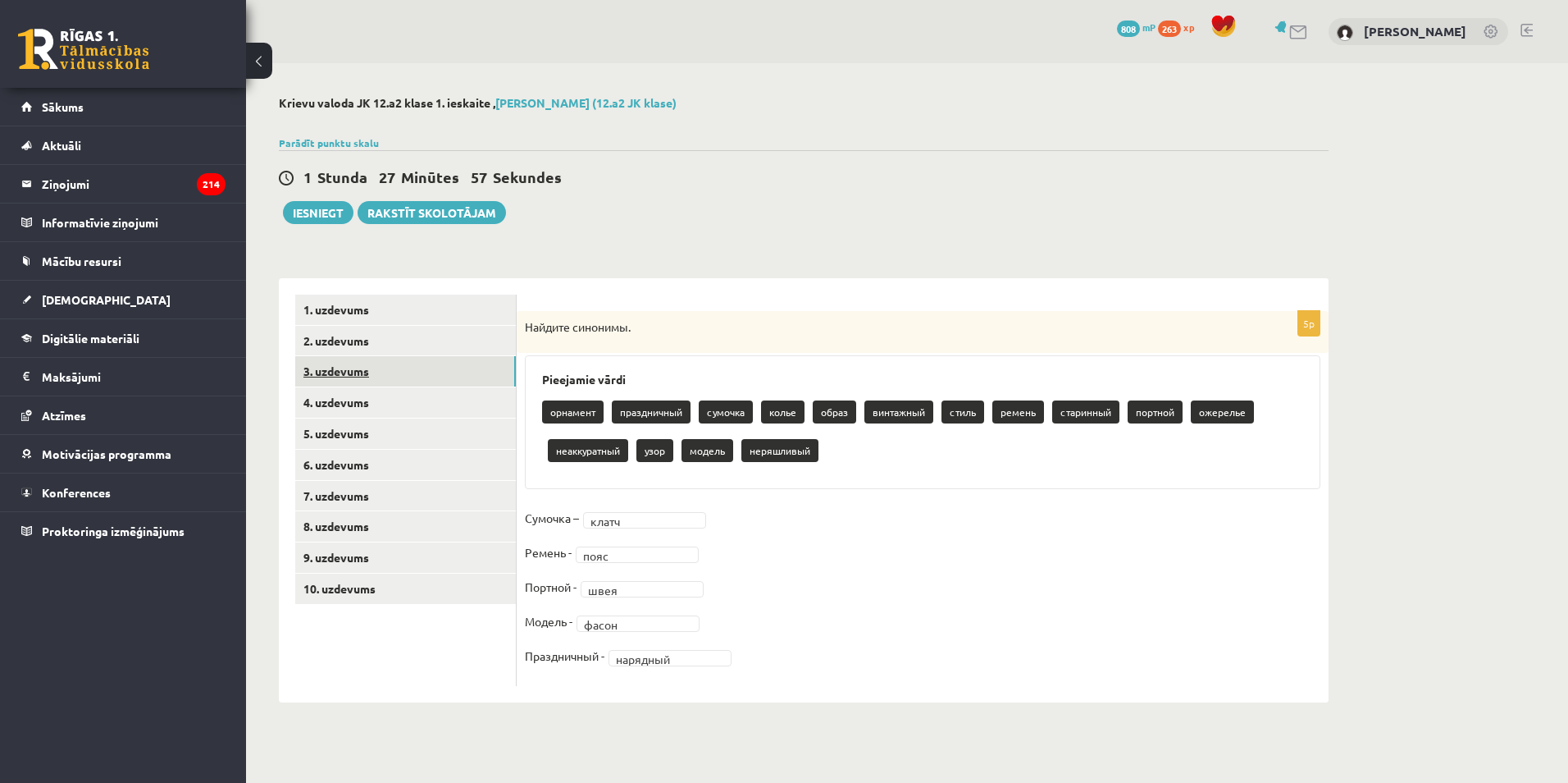
click at [435, 379] on link "3. uzdevums" at bounding box center [406, 371] width 221 height 30
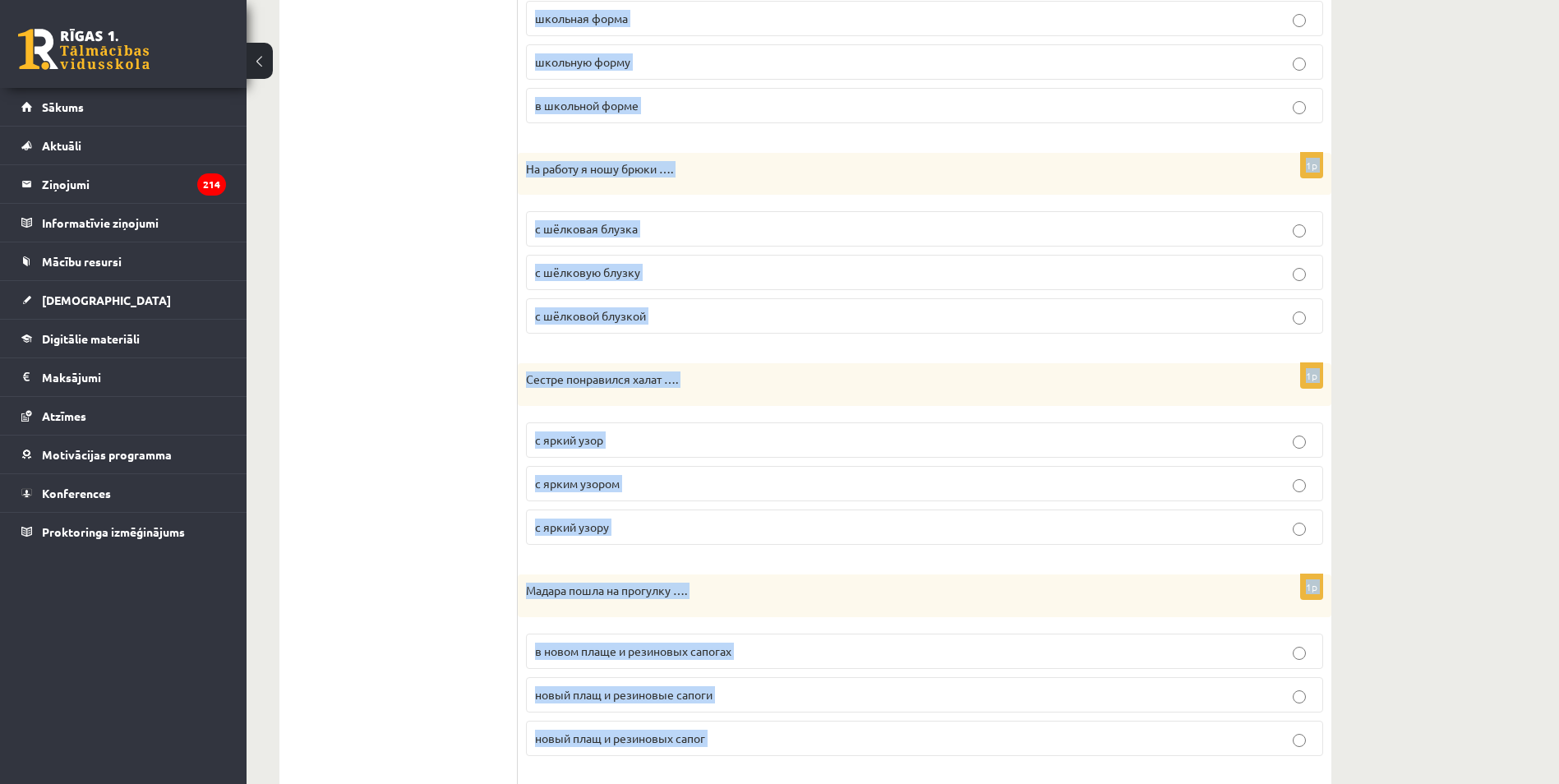
scroll to position [1669, 0]
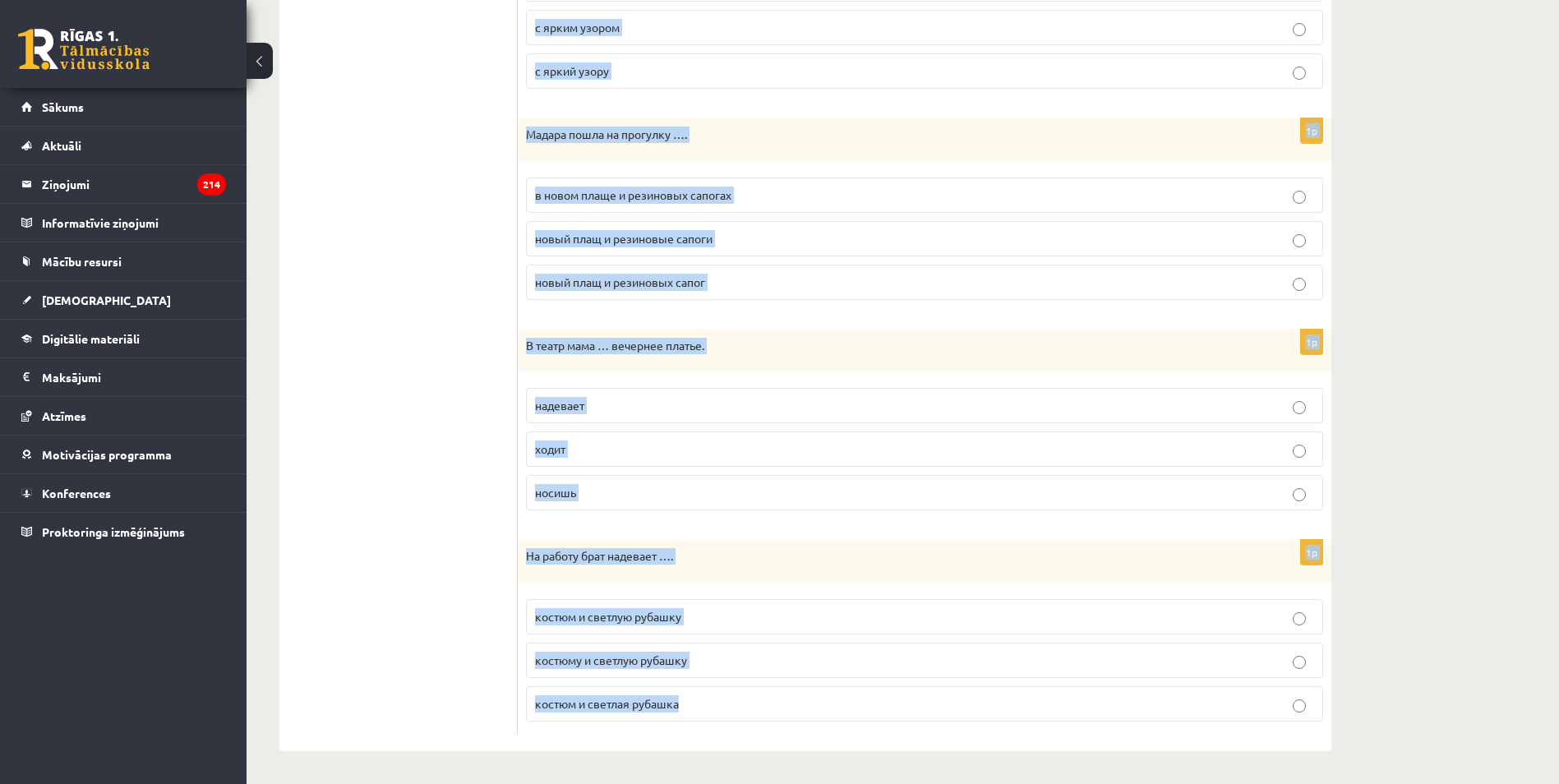
drag, startPoint x: 525, startPoint y: 315, endPoint x: 844, endPoint y: 817, distance: 594.8
copy form "Брат купил в магазине рубашку .... из льна из лён со льна 1p Дома я … в удобной…"
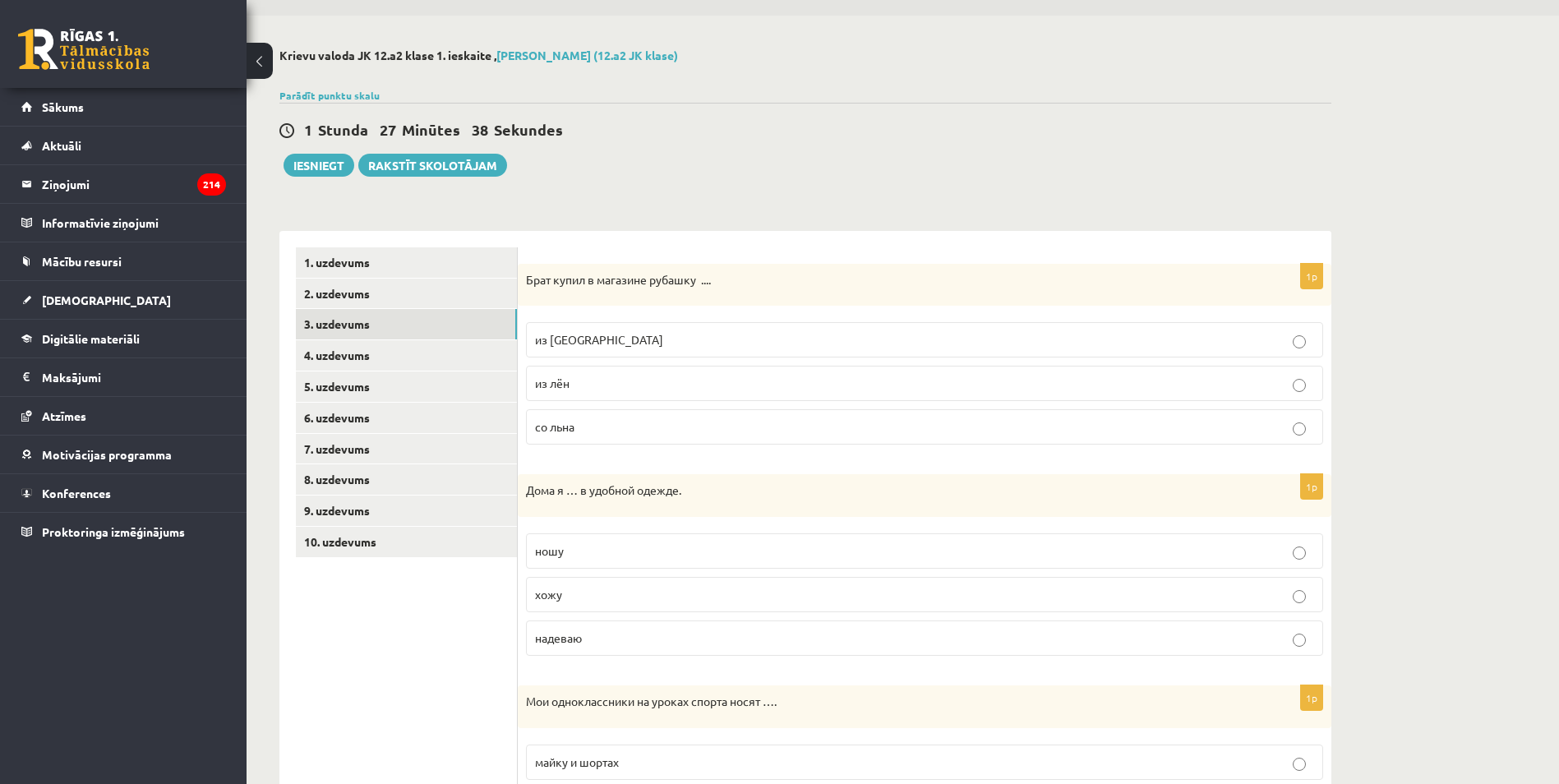
scroll to position [0, 0]
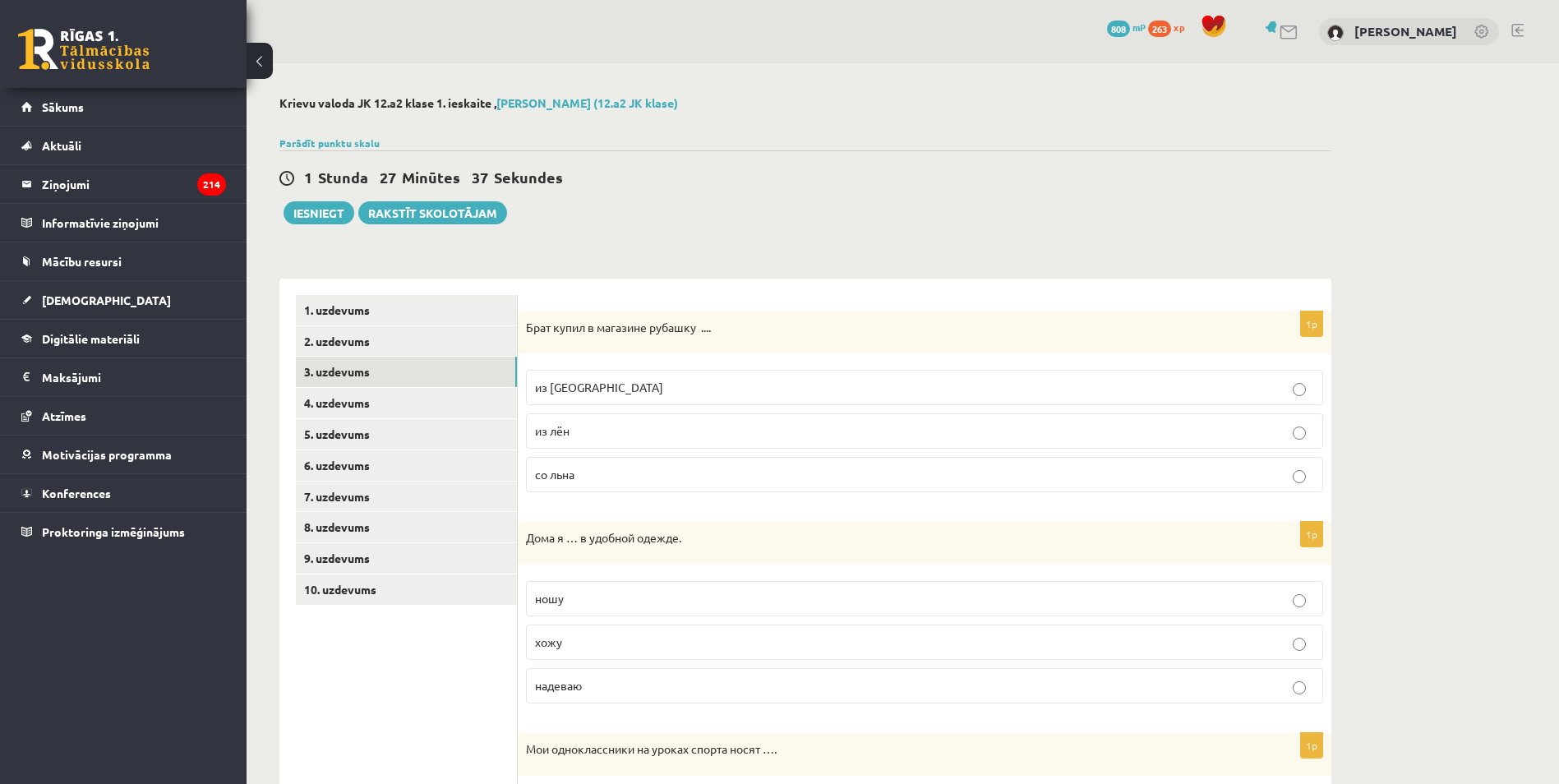
click at [598, 389] on p "из льна" at bounding box center [925, 387] width 779 height 17
click at [551, 644] on span "хожу" at bounding box center [549, 641] width 27 height 15
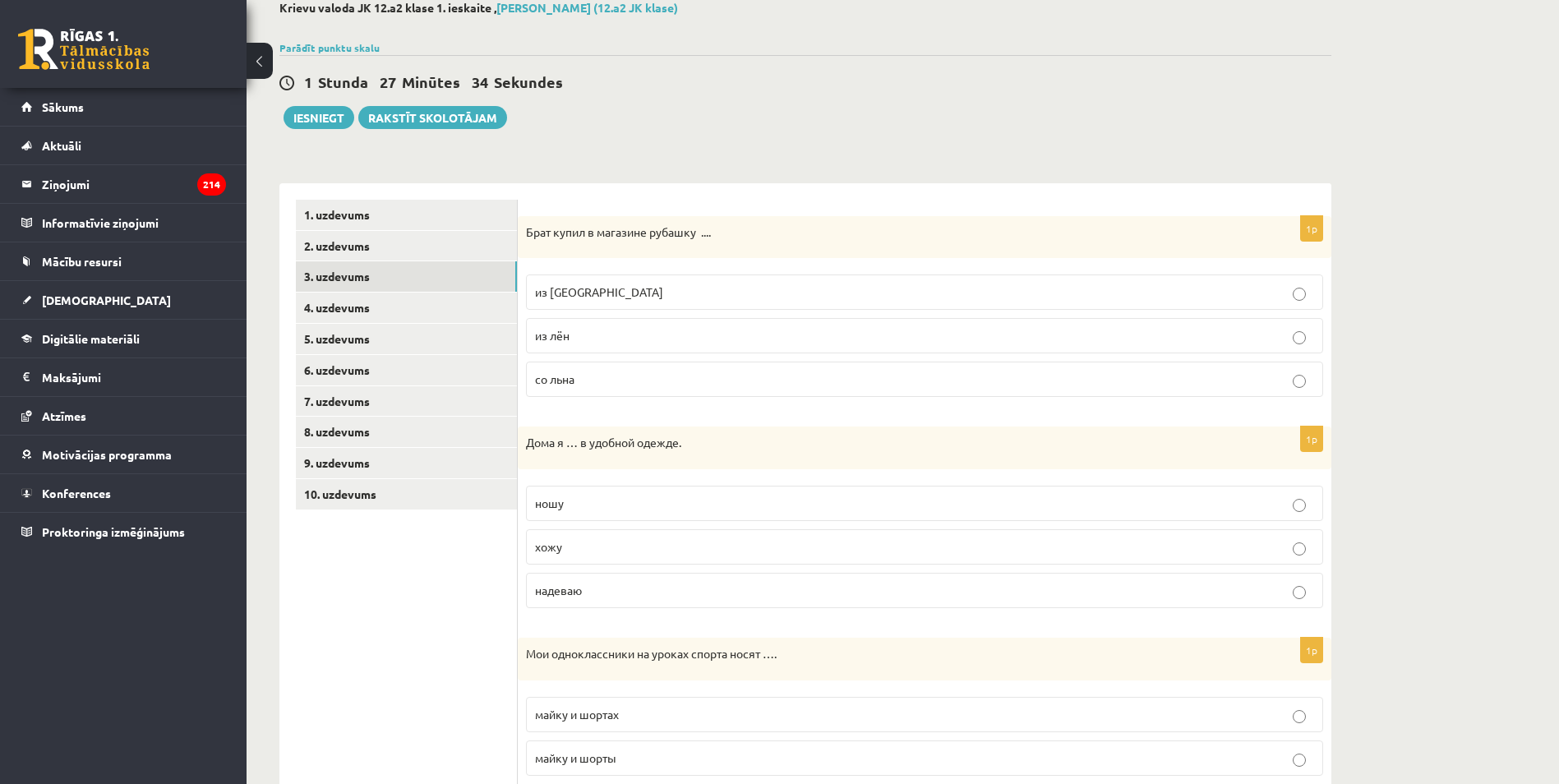
scroll to position [164, 0]
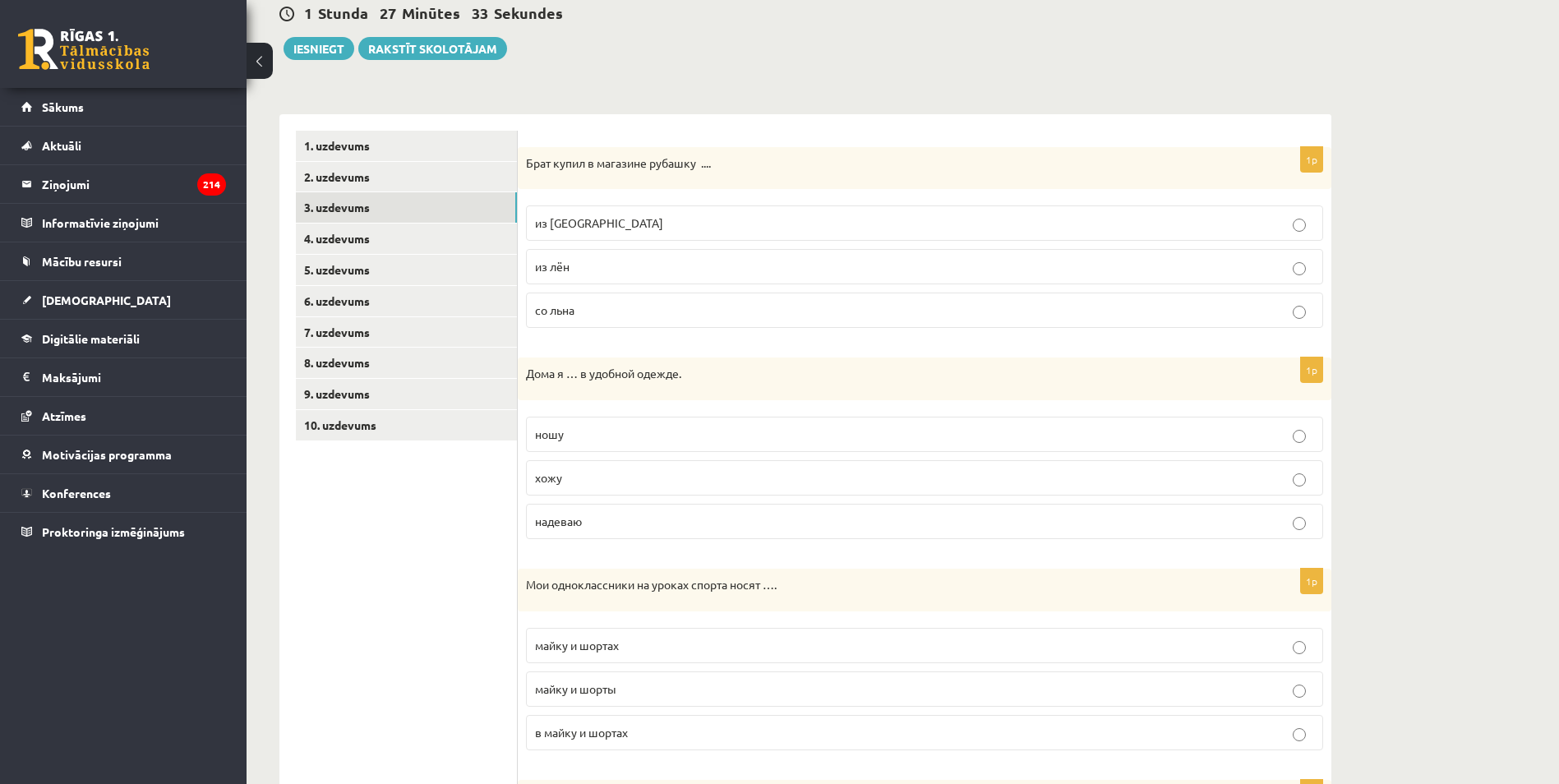
click at [594, 695] on span "майку и шорты" at bounding box center [576, 688] width 81 height 15
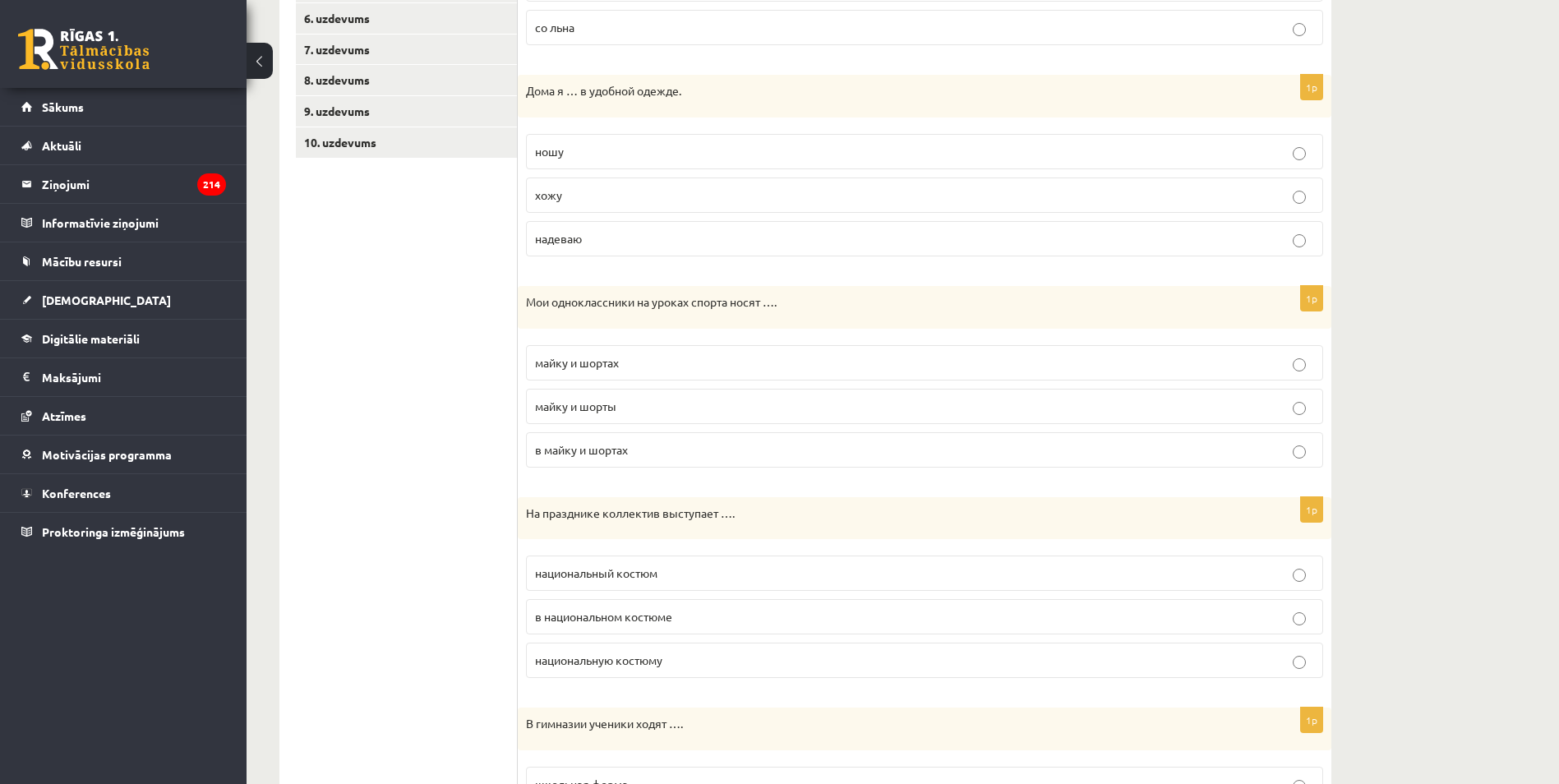
scroll to position [575, 0]
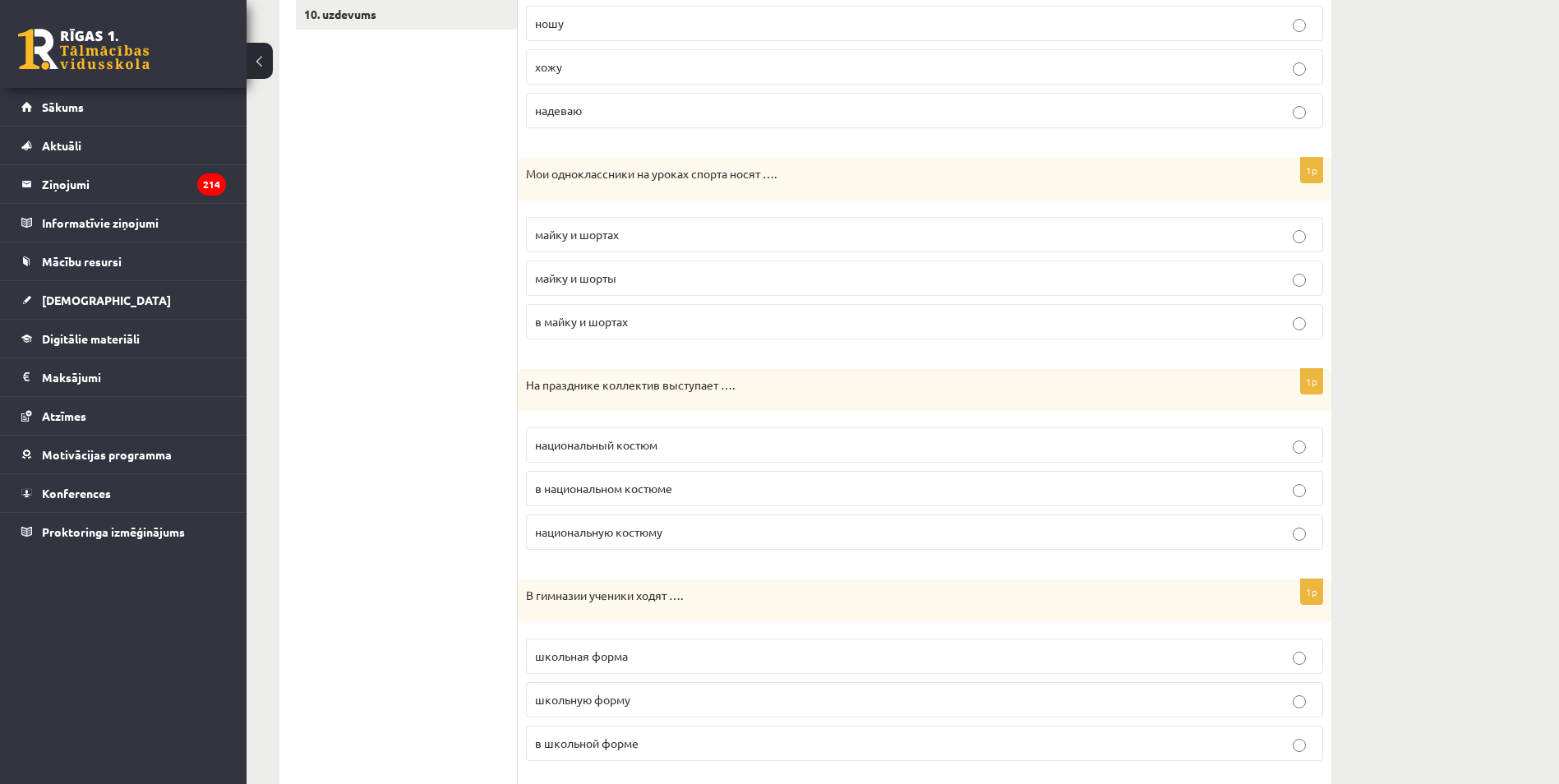
click at [557, 488] on span "в национальном костюме" at bounding box center [604, 488] width 137 height 15
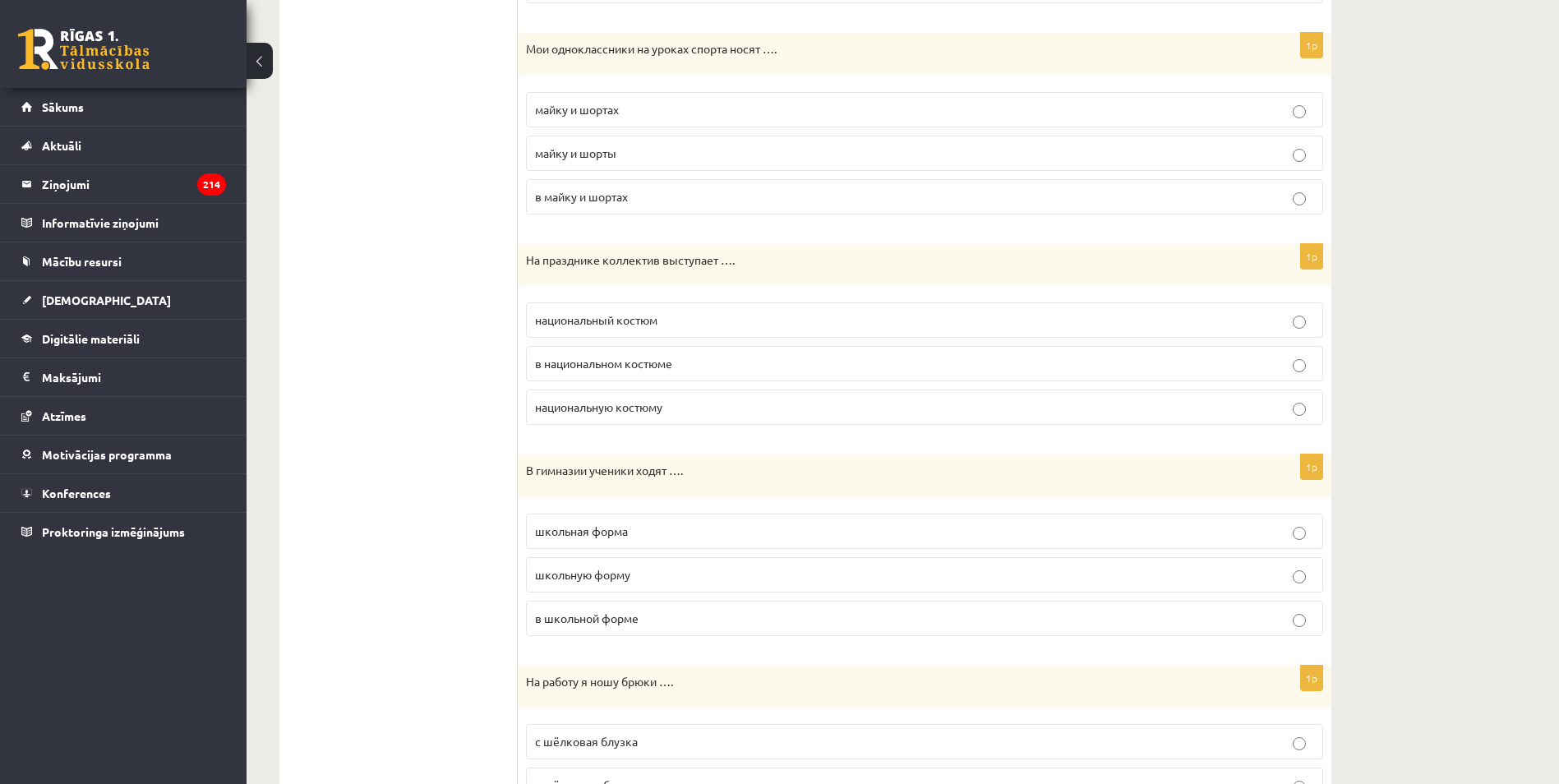
scroll to position [739, 0]
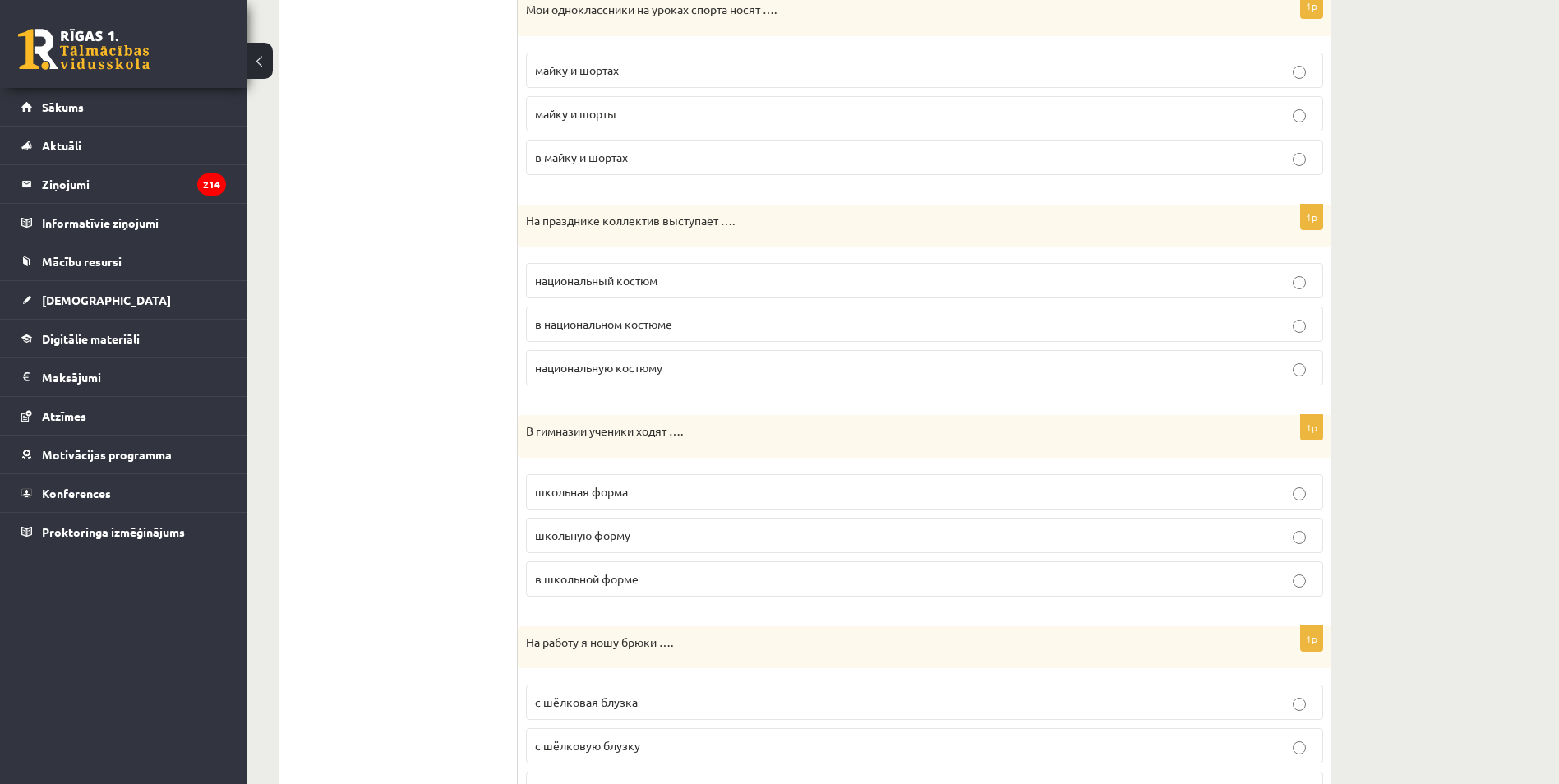
click at [659, 566] on label "в школьной форме" at bounding box center [924, 579] width 797 height 36
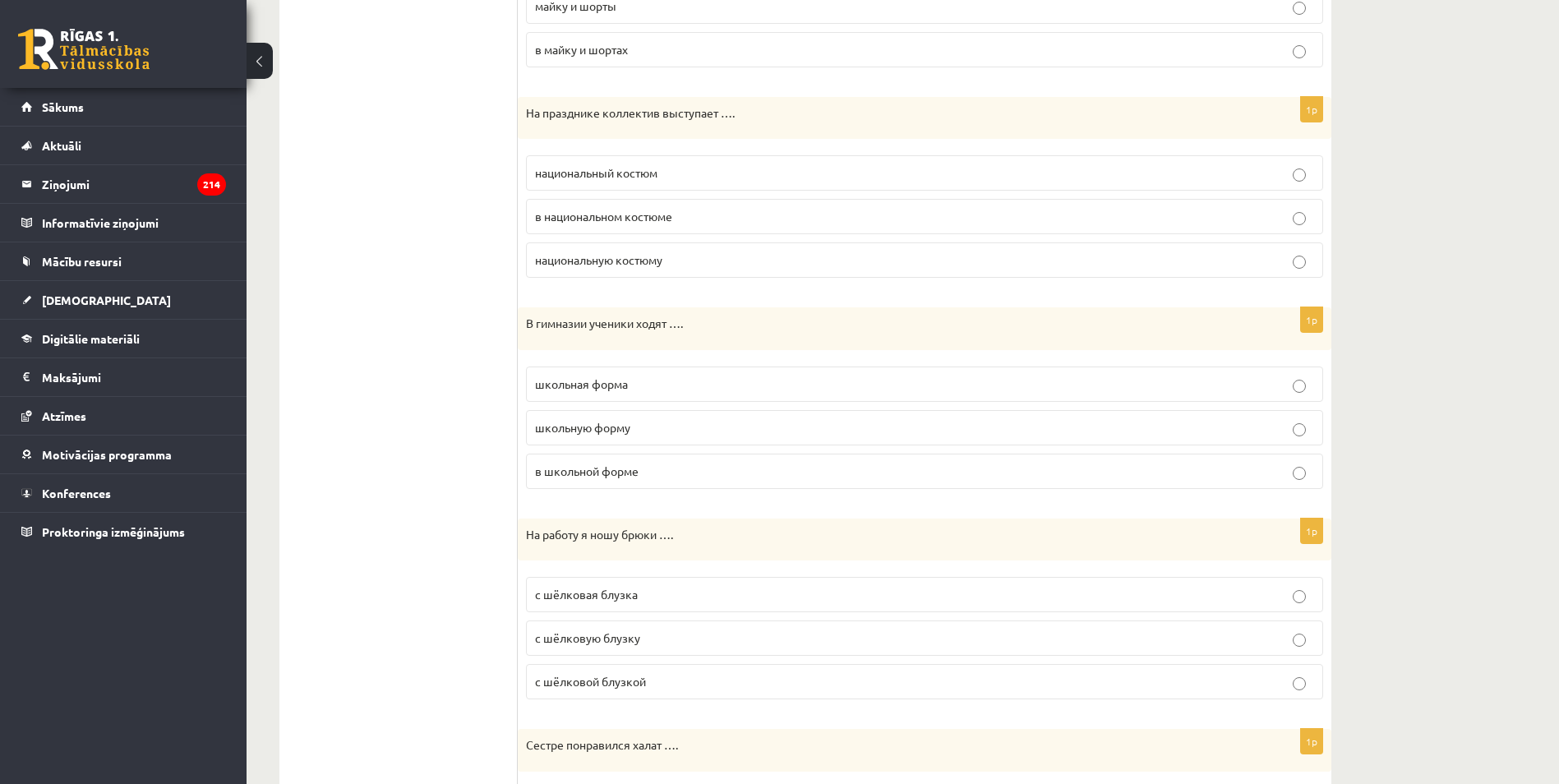
scroll to position [904, 0]
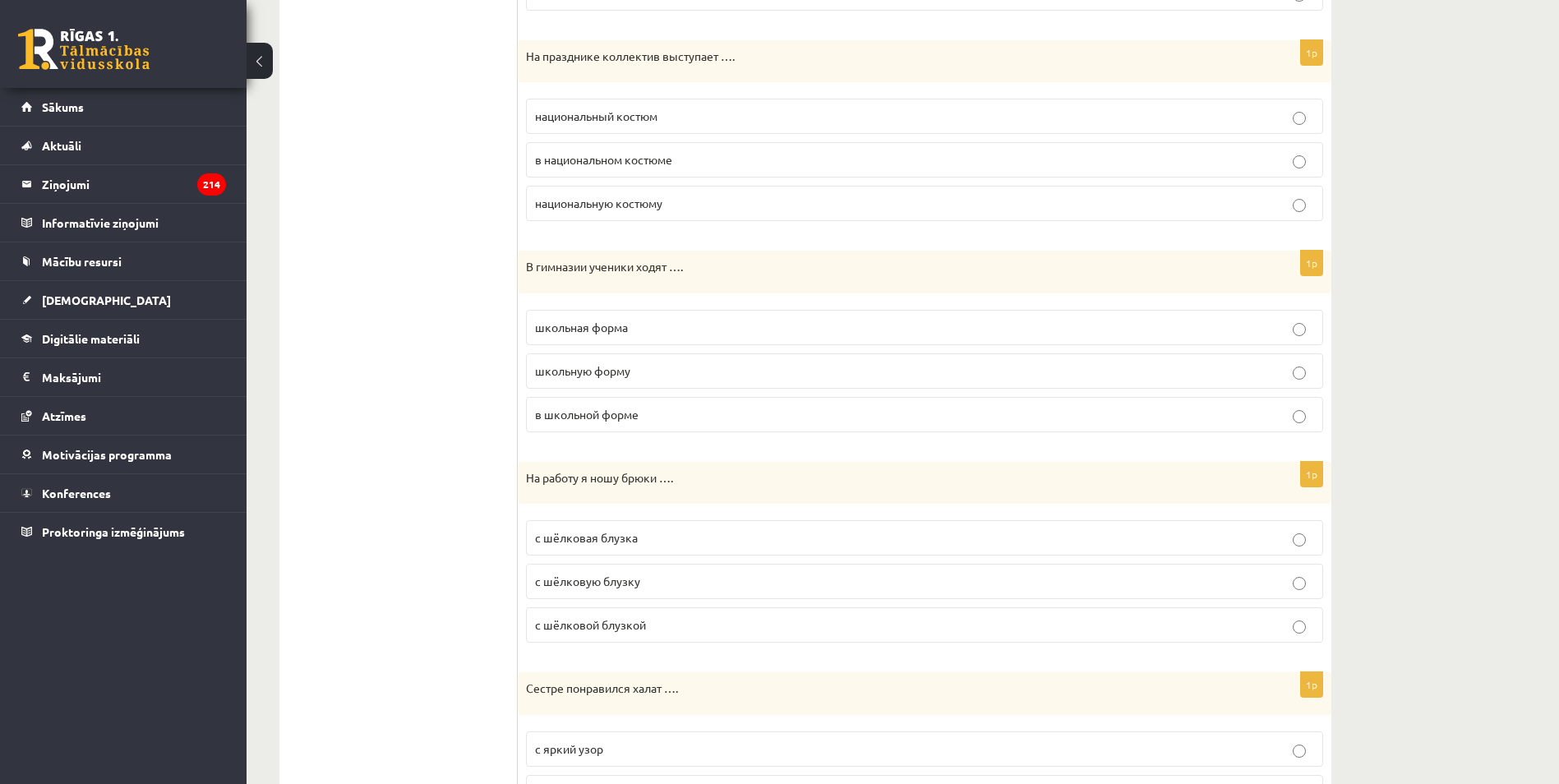
click at [645, 633] on p "с шёлковой блузкой" at bounding box center [925, 624] width 779 height 17
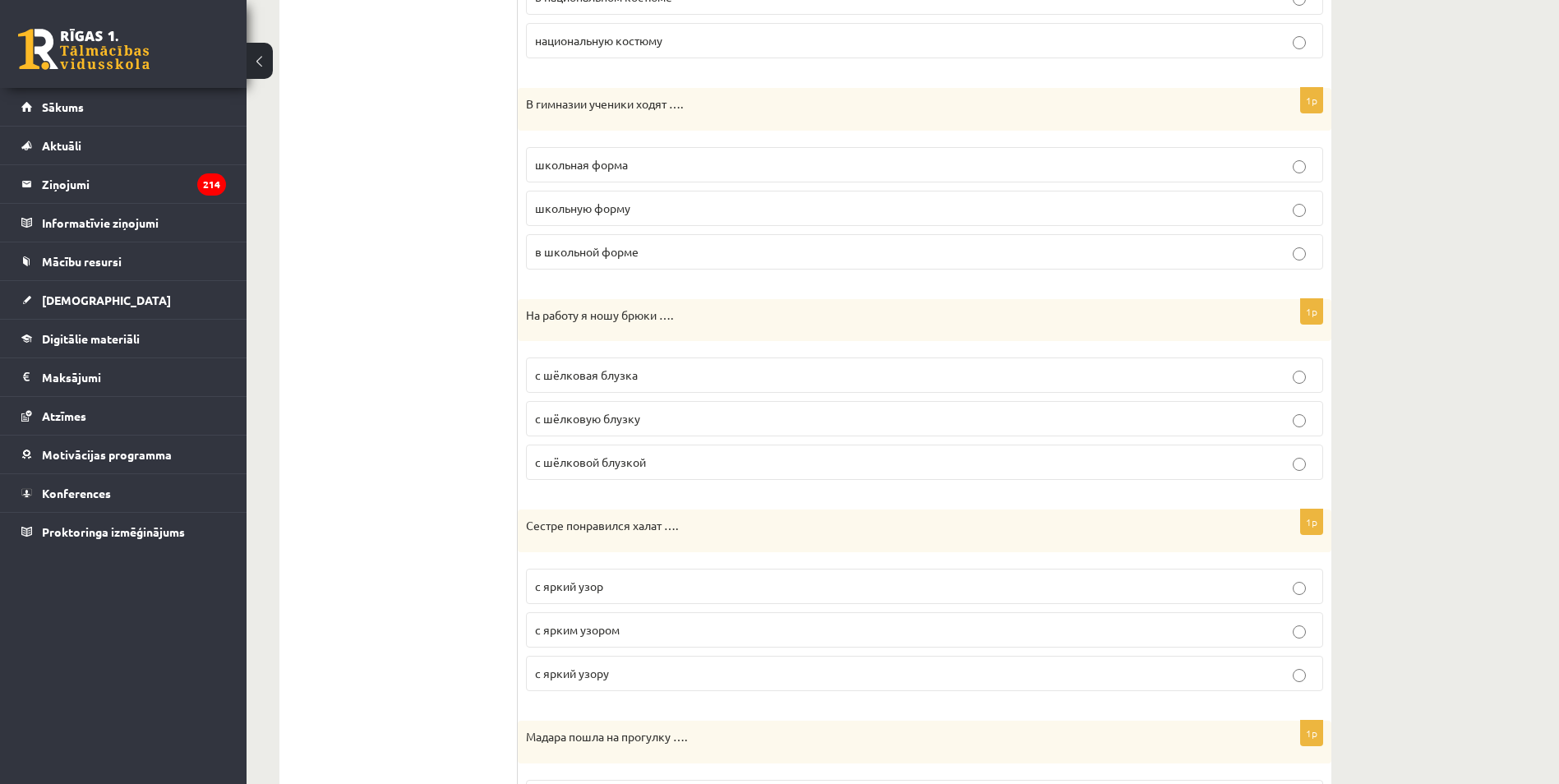
scroll to position [1068, 0]
click at [644, 629] on p "с ярким узором" at bounding box center [925, 627] width 779 height 17
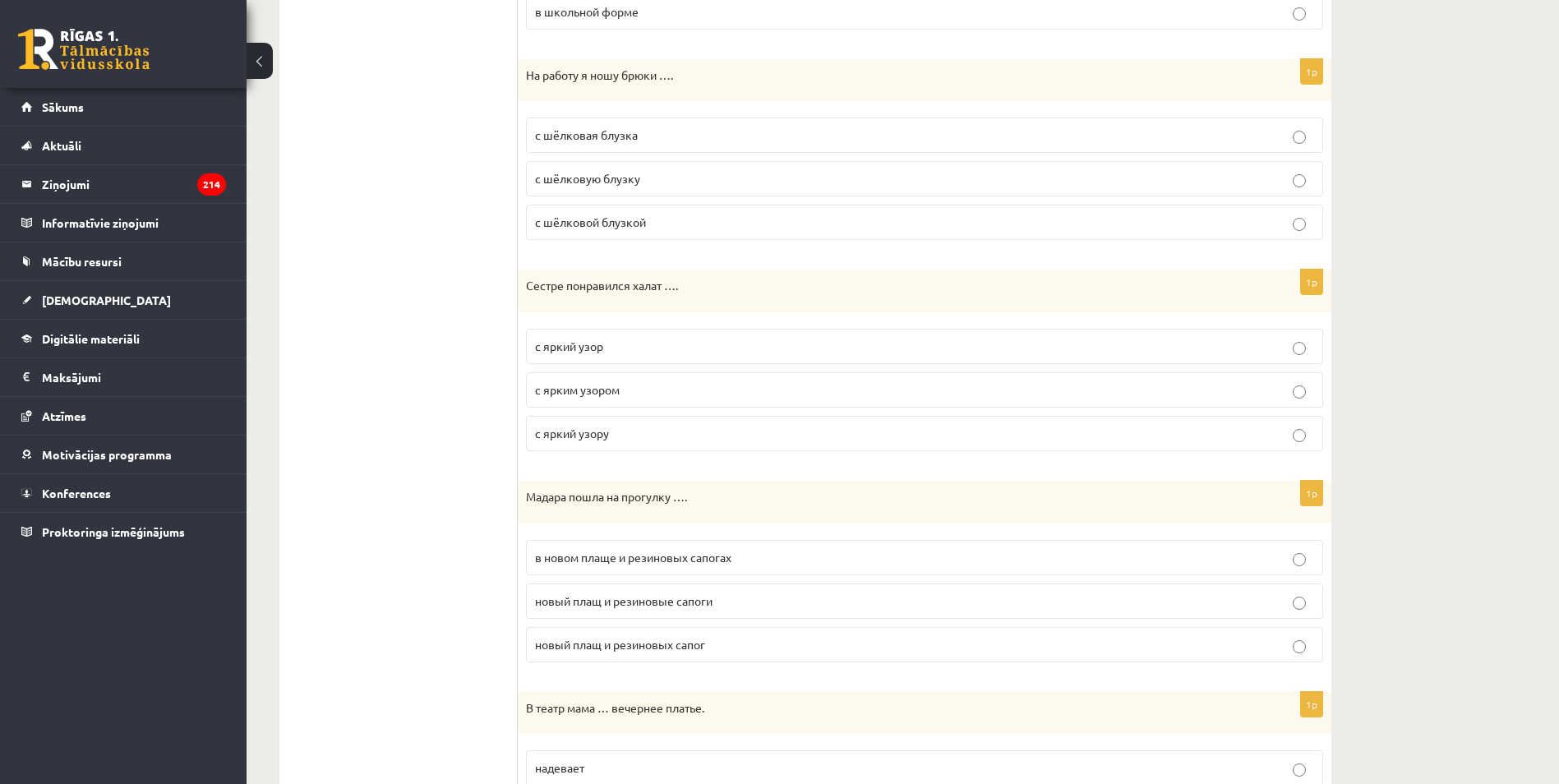
scroll to position [1314, 0]
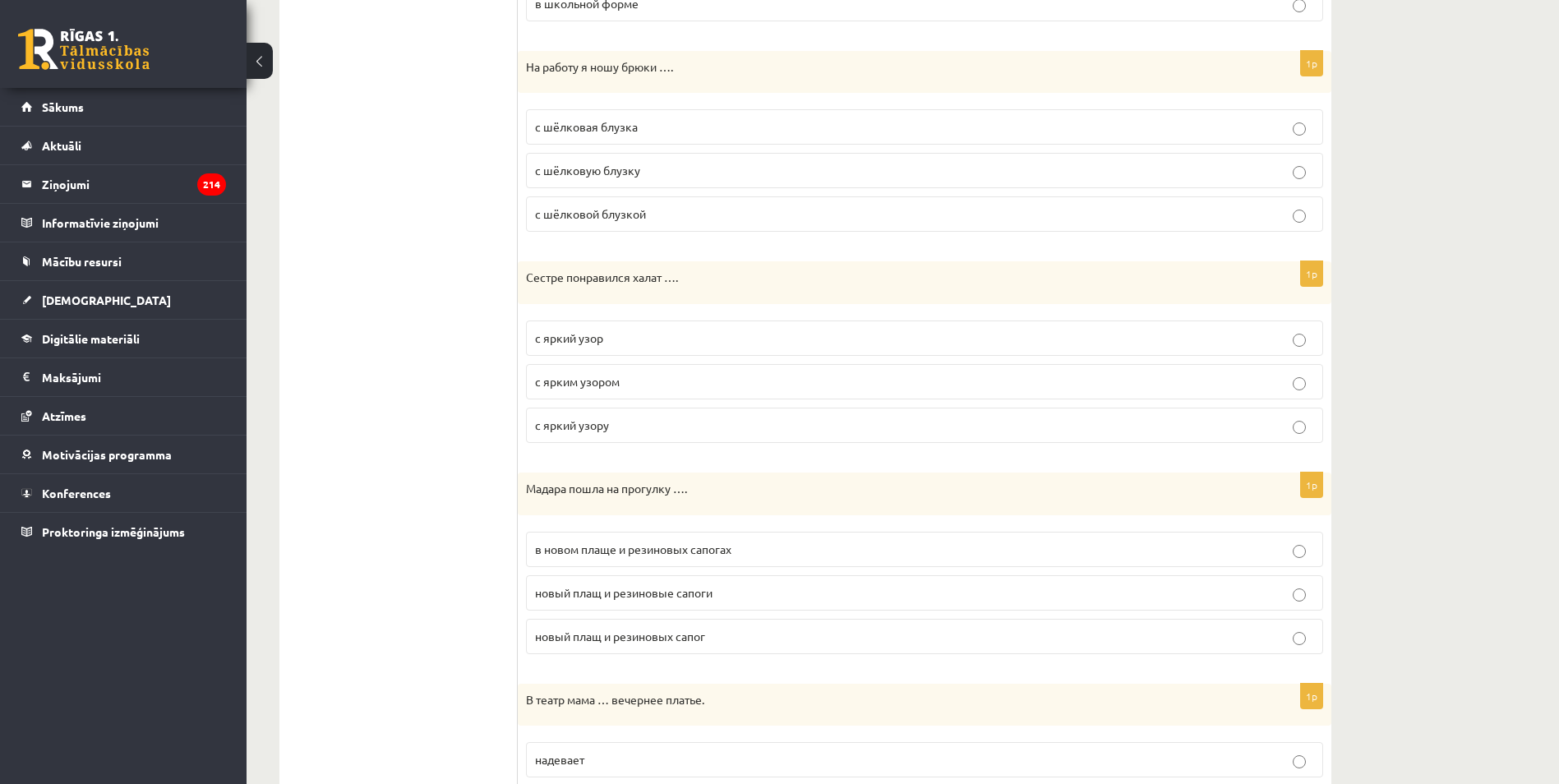
click at [527, 556] on label "в новом плаще и резиновых сапогах" at bounding box center [924, 549] width 797 height 36
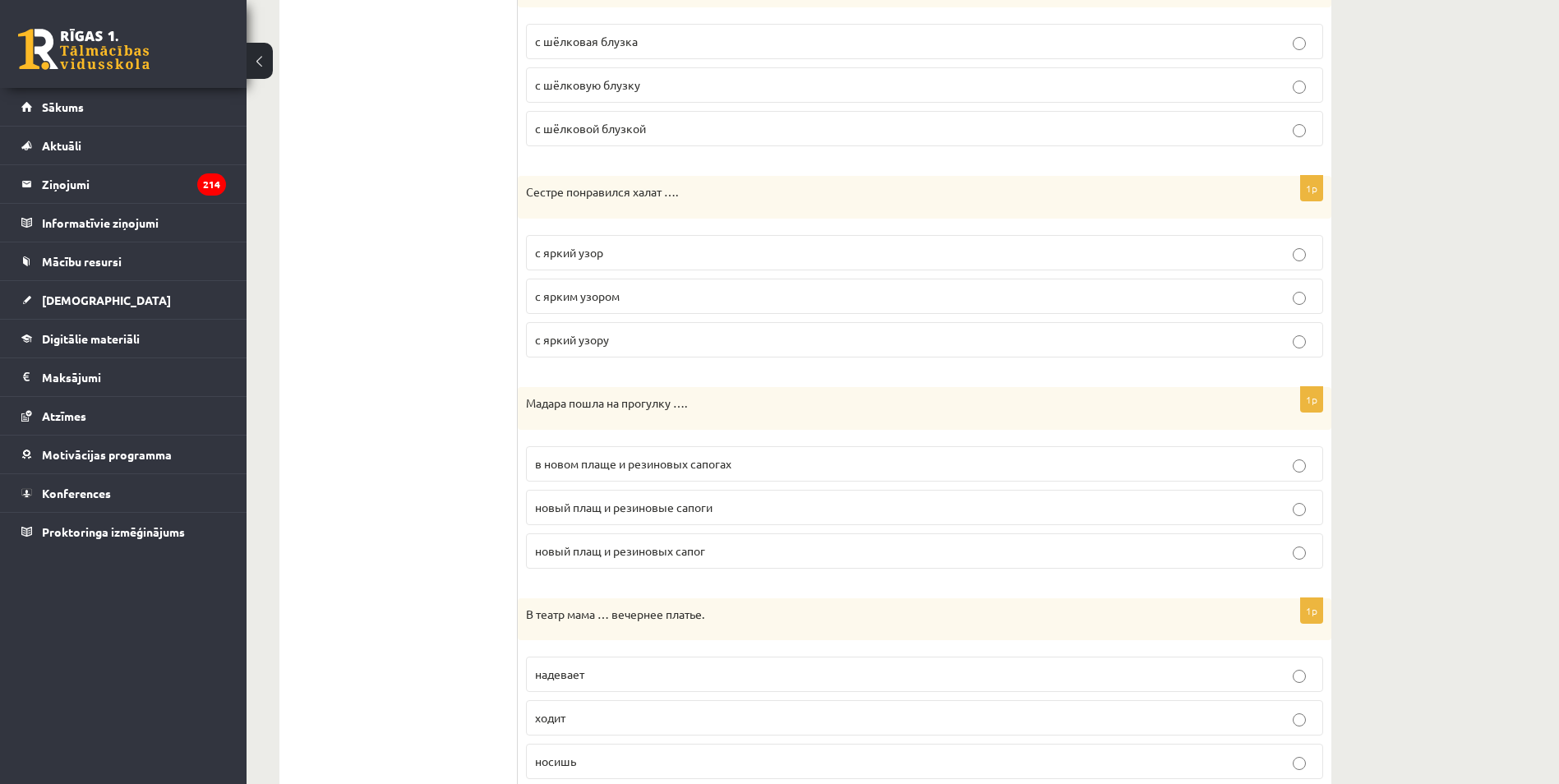
scroll to position [1479, 0]
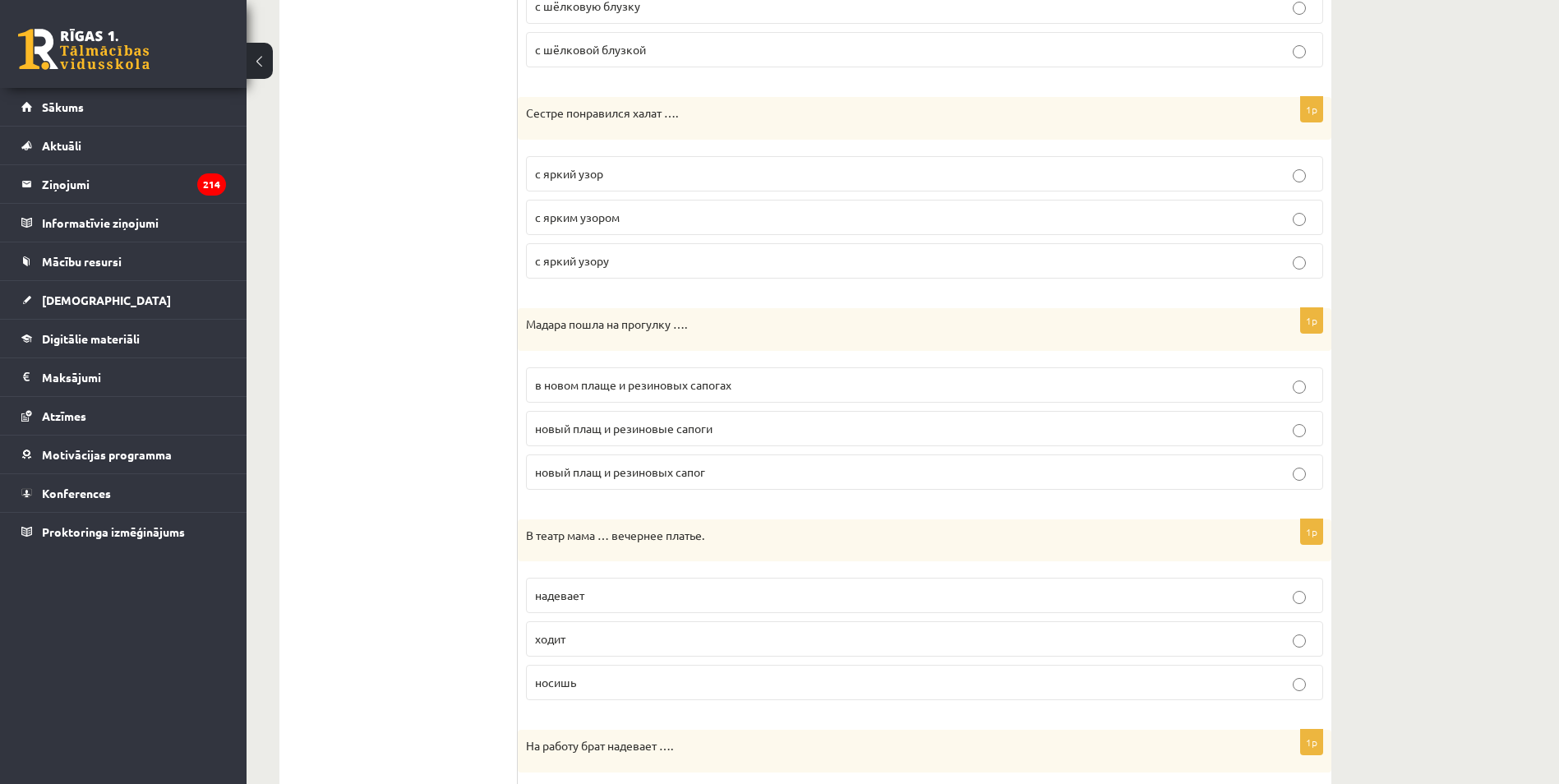
click at [628, 597] on p "надевает" at bounding box center [925, 595] width 779 height 17
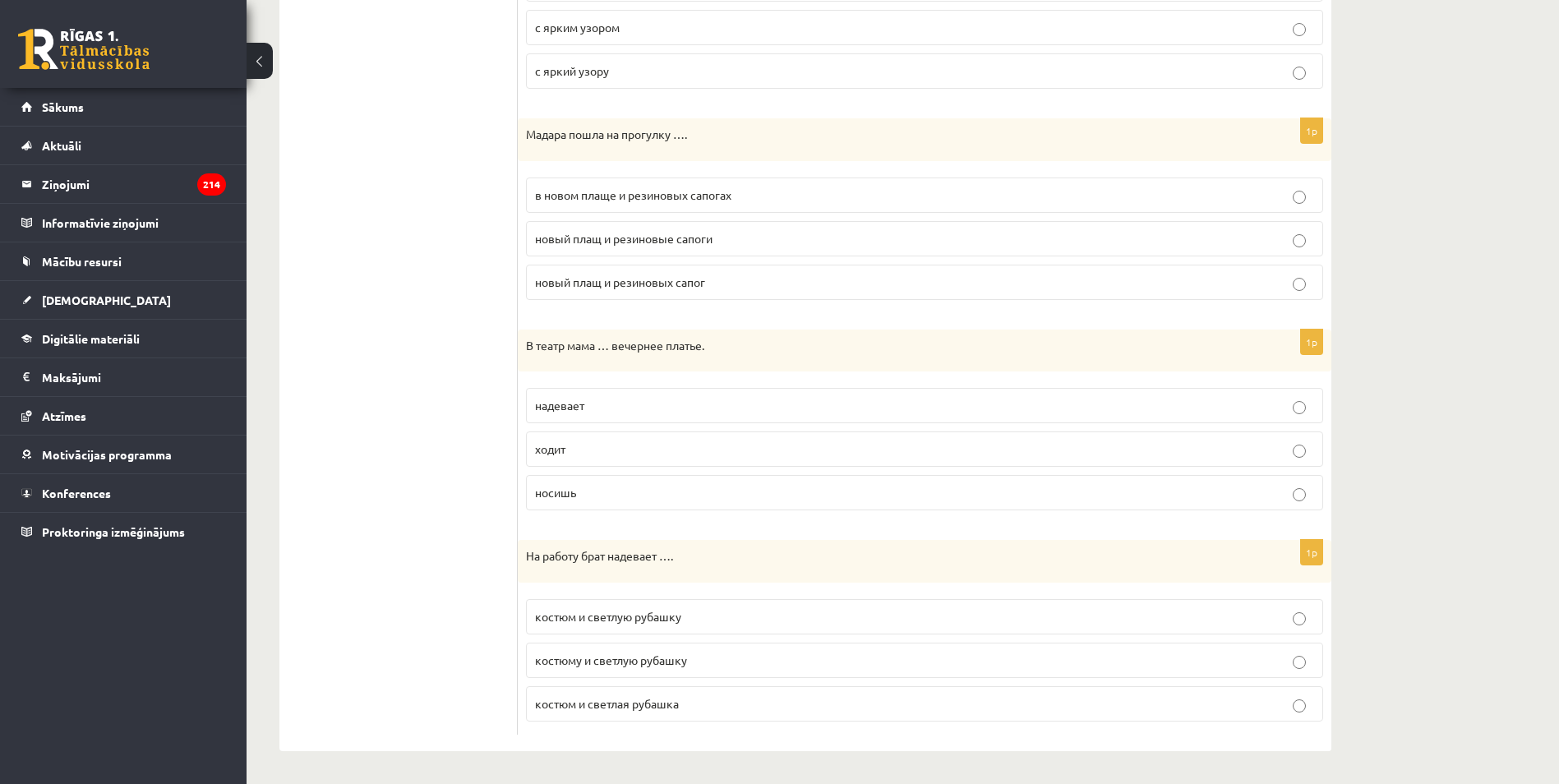
scroll to position [1669, 0]
click at [630, 624] on p "костюм и светлую рубашку" at bounding box center [925, 615] width 779 height 17
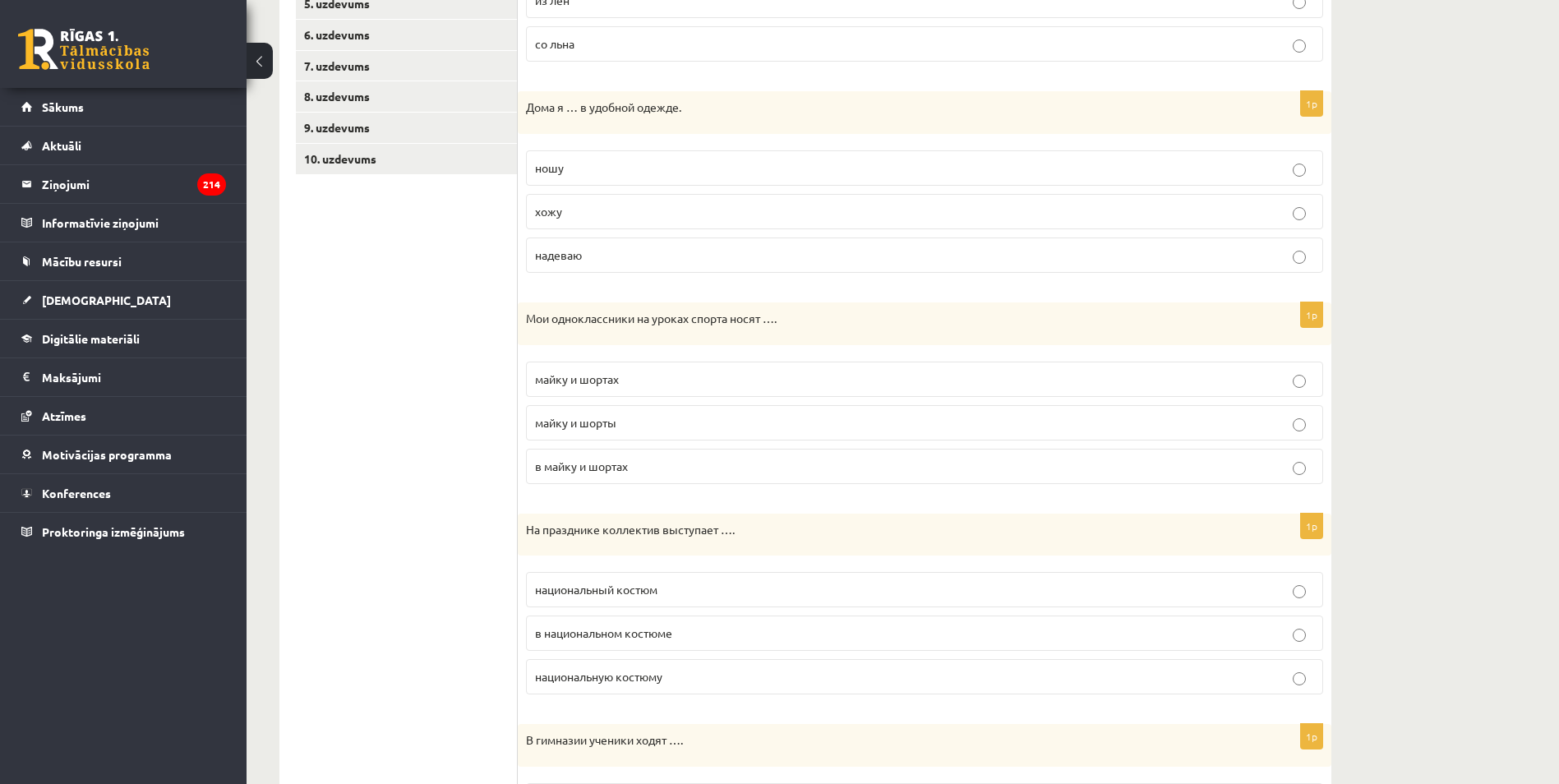
scroll to position [191, 0]
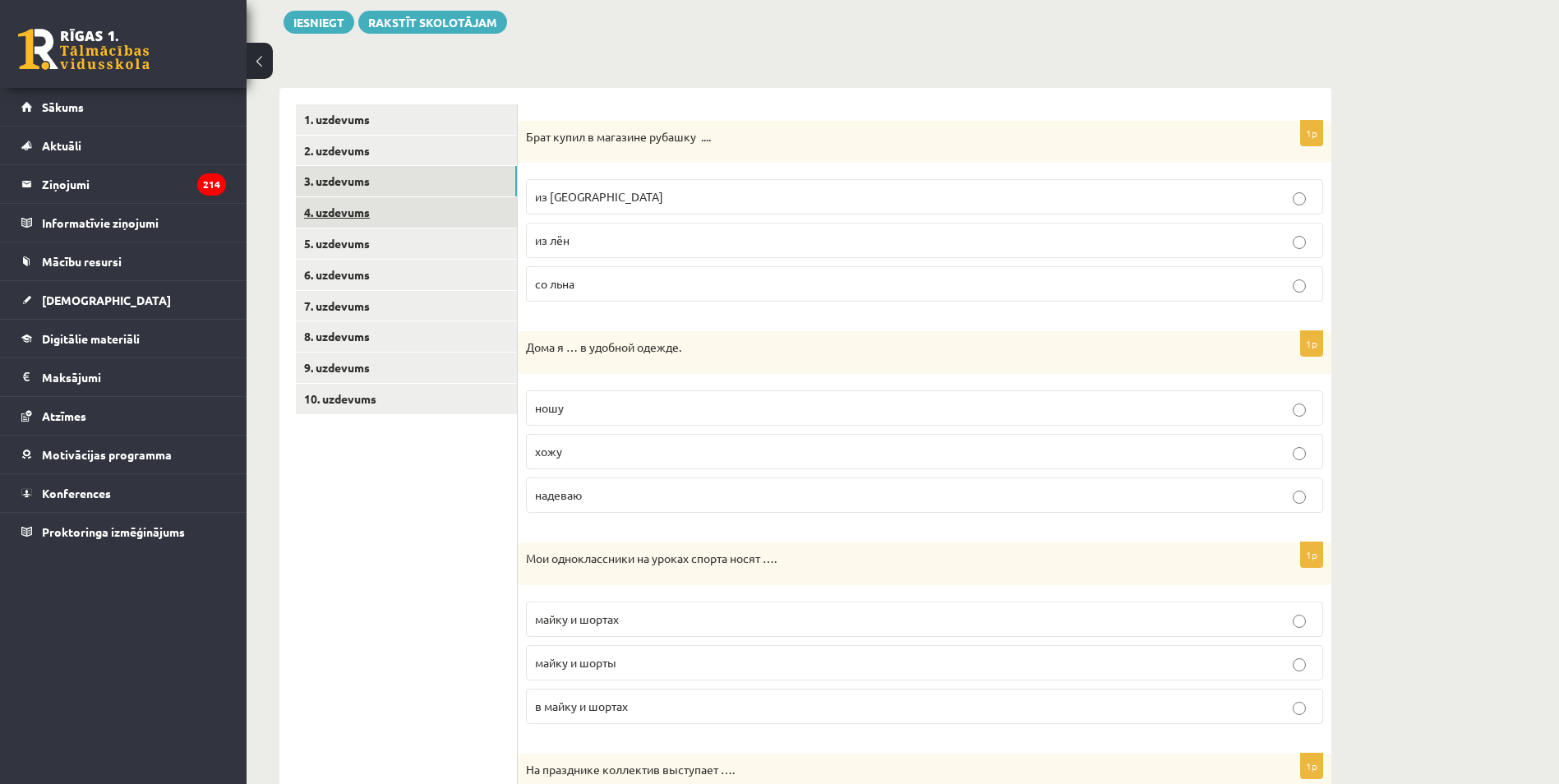
click at [429, 205] on link "4. uzdevums" at bounding box center [407, 212] width 221 height 30
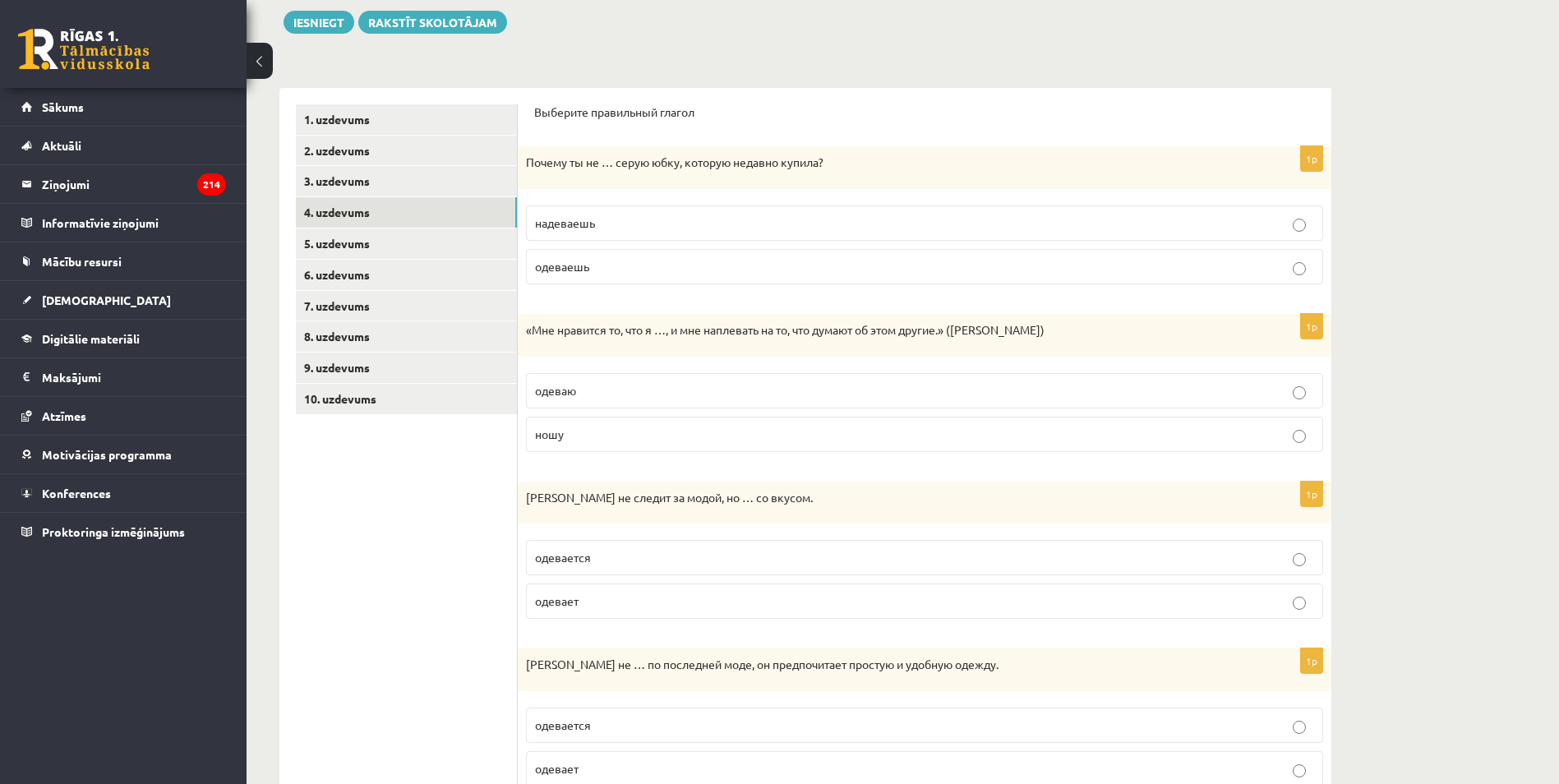
click at [602, 217] on p "надеваешь" at bounding box center [925, 222] width 779 height 17
click at [654, 258] on p "одеваешь" at bounding box center [925, 266] width 779 height 17
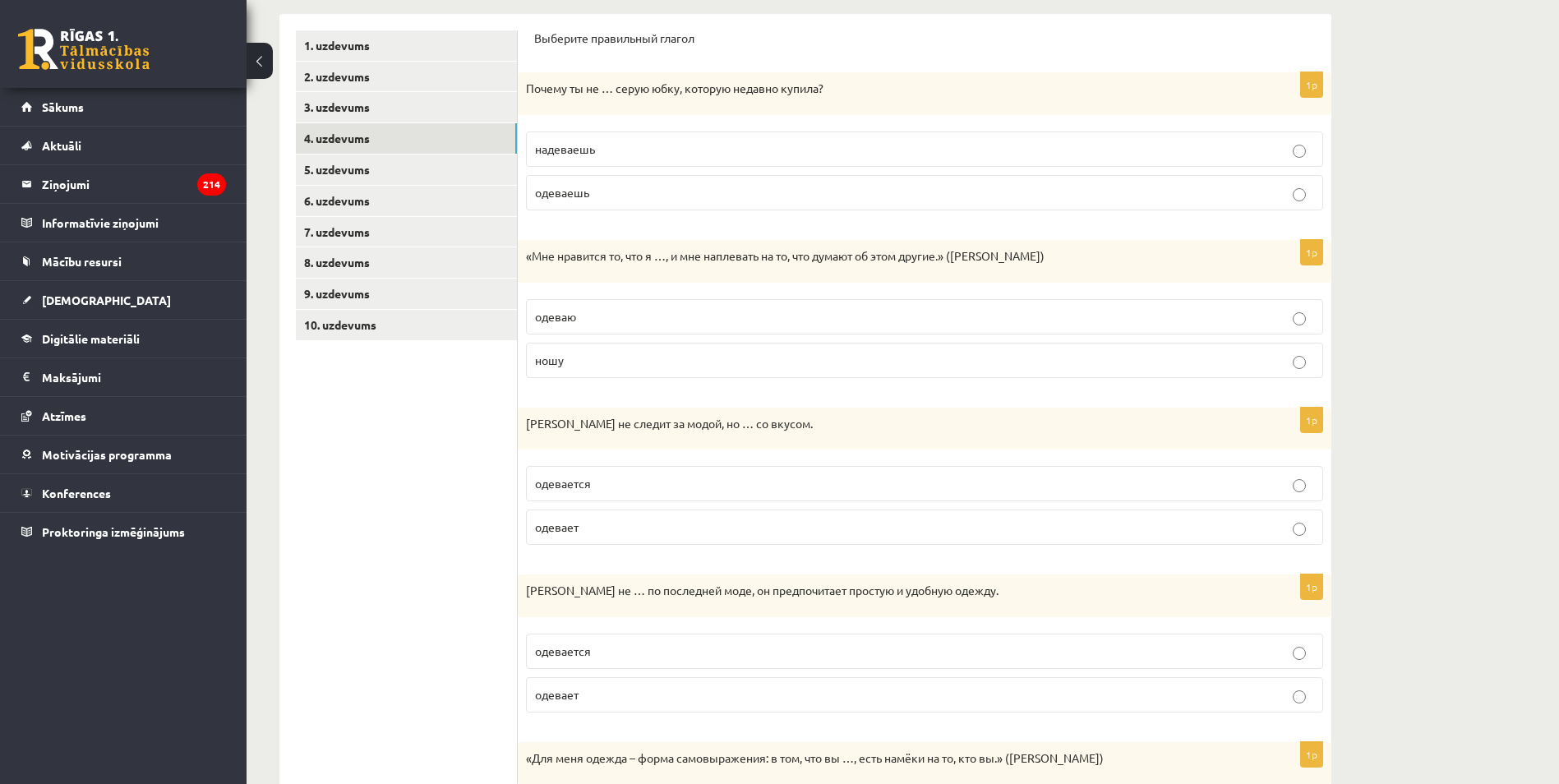
scroll to position [273, 0]
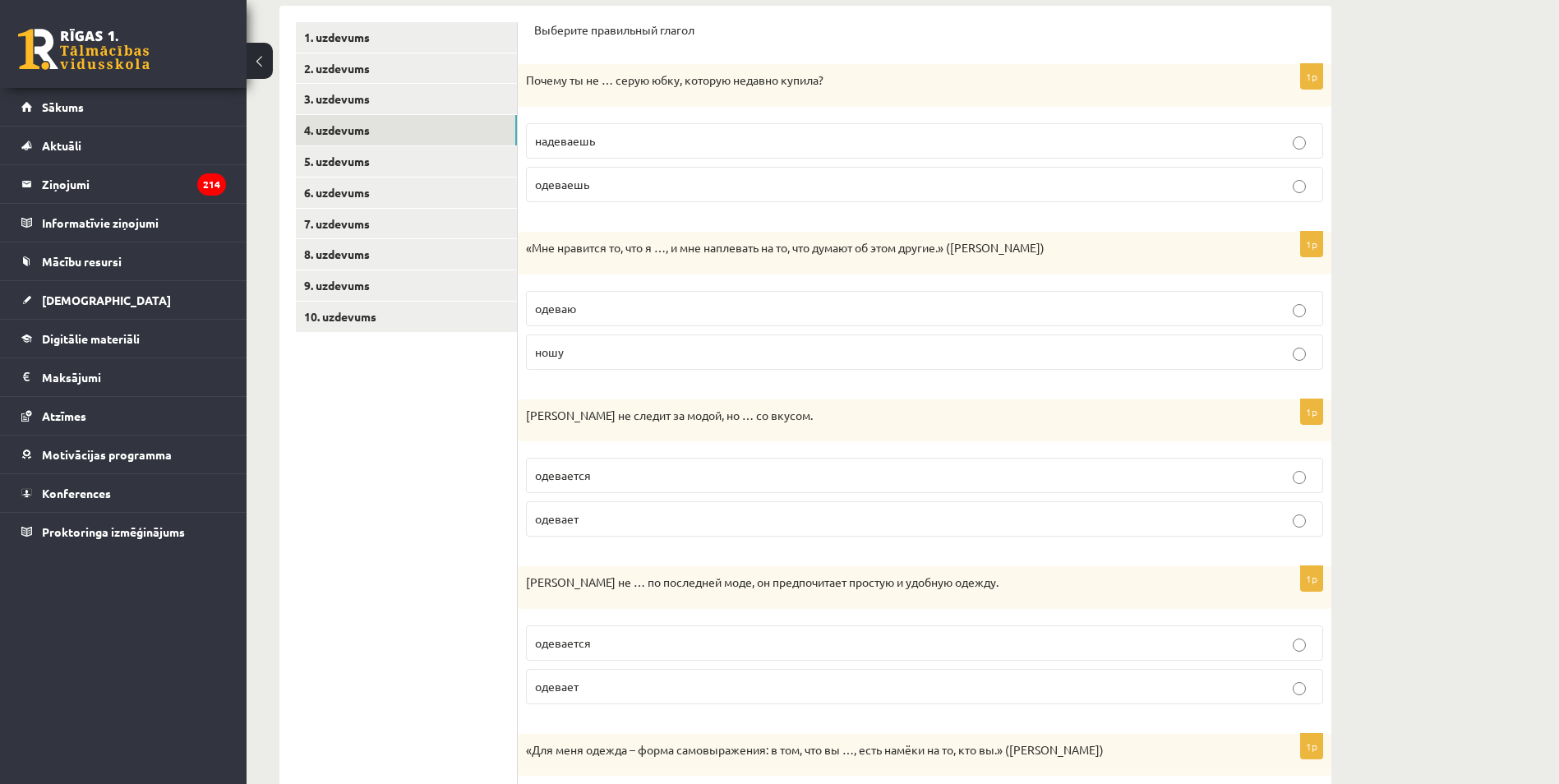
click at [576, 311] on p "одеваю" at bounding box center [925, 308] width 779 height 17
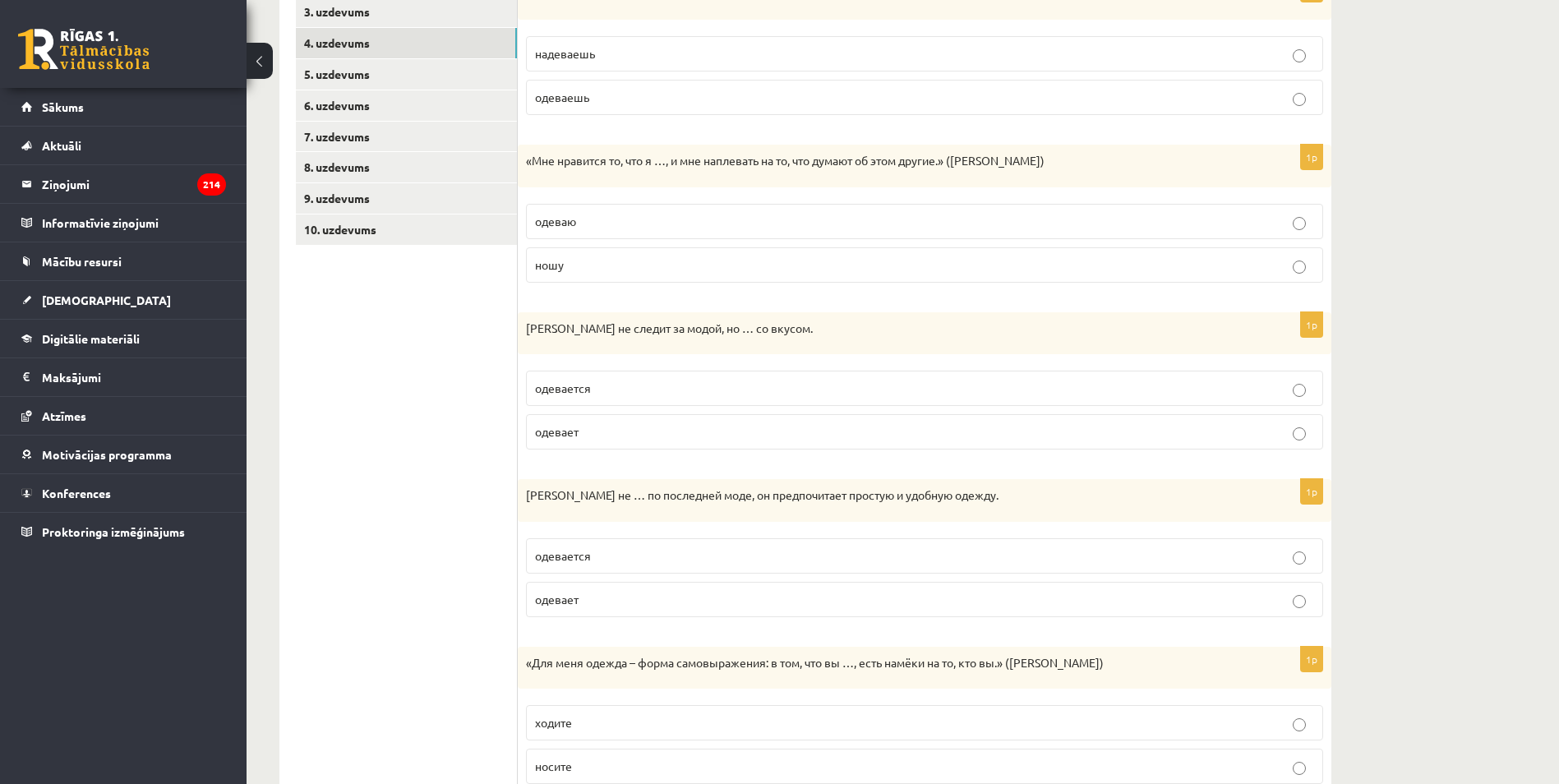
scroll to position [423, 0]
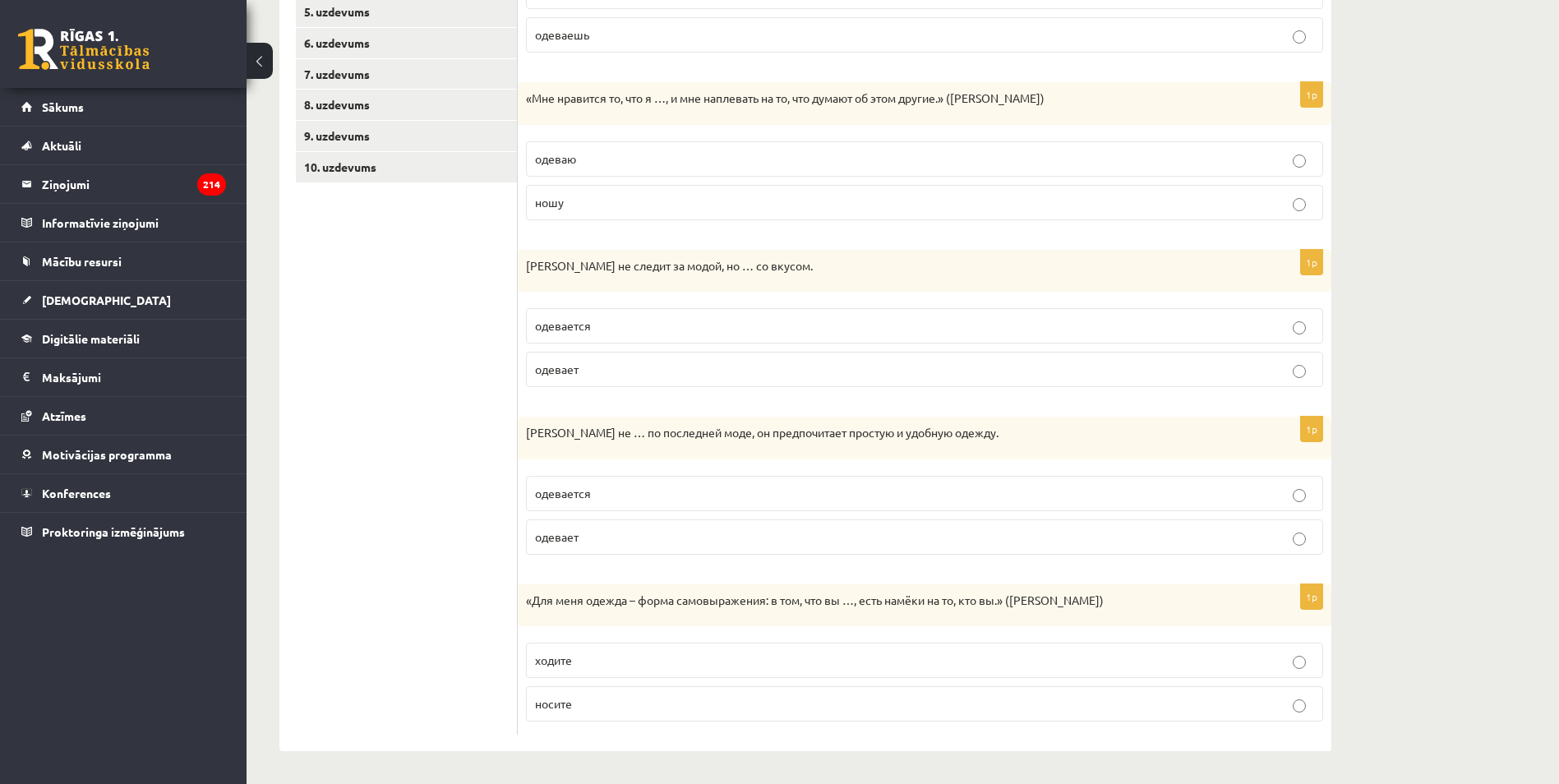
click at [586, 329] on span "одевается" at bounding box center [563, 325] width 56 height 15
click at [572, 506] on label "одевается" at bounding box center [924, 493] width 797 height 36
click at [558, 718] on label "носите" at bounding box center [924, 704] width 797 height 36
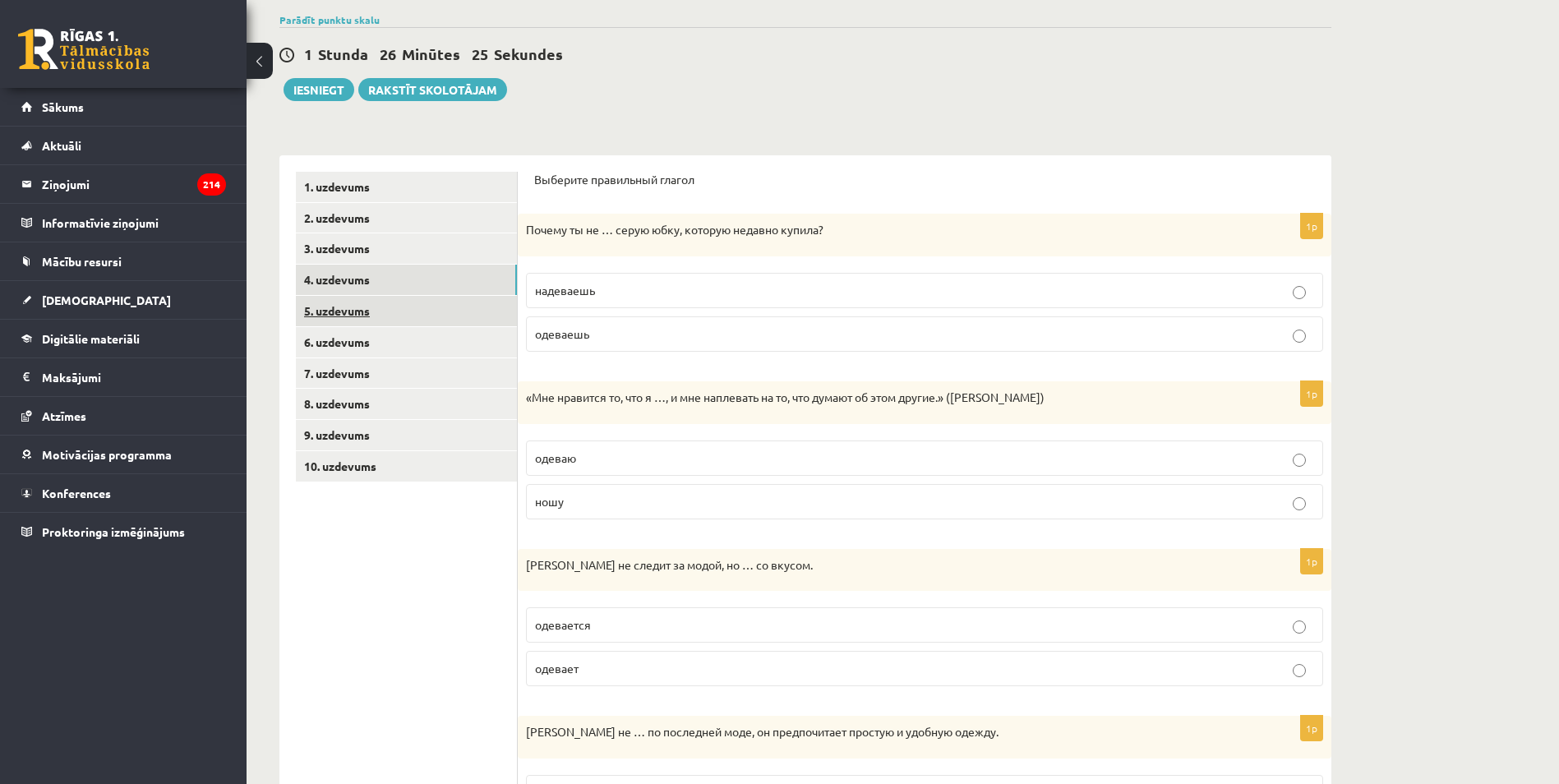
scroll to position [95, 0]
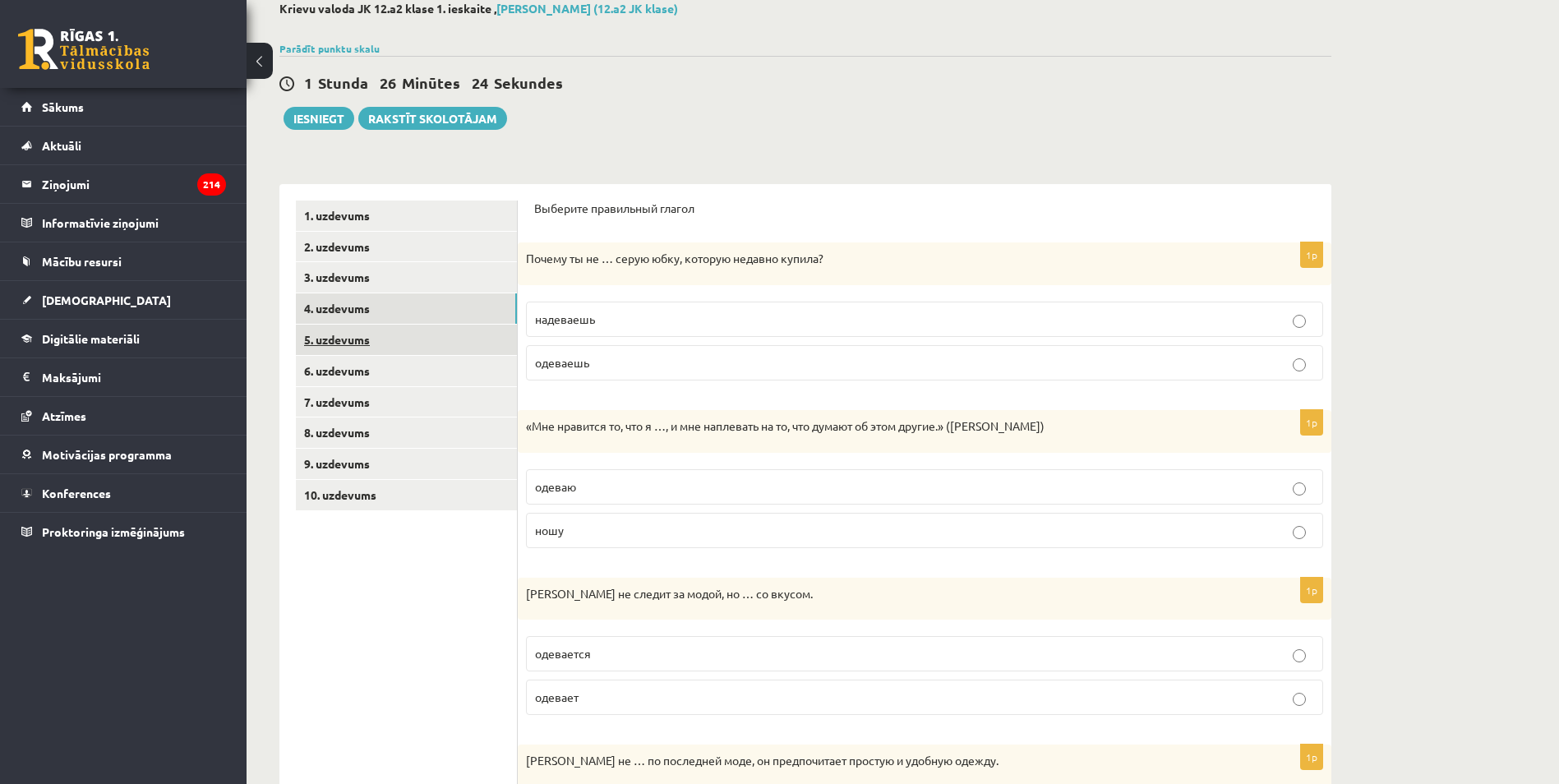
click at [422, 337] on link "5. uzdevums" at bounding box center [407, 340] width 221 height 30
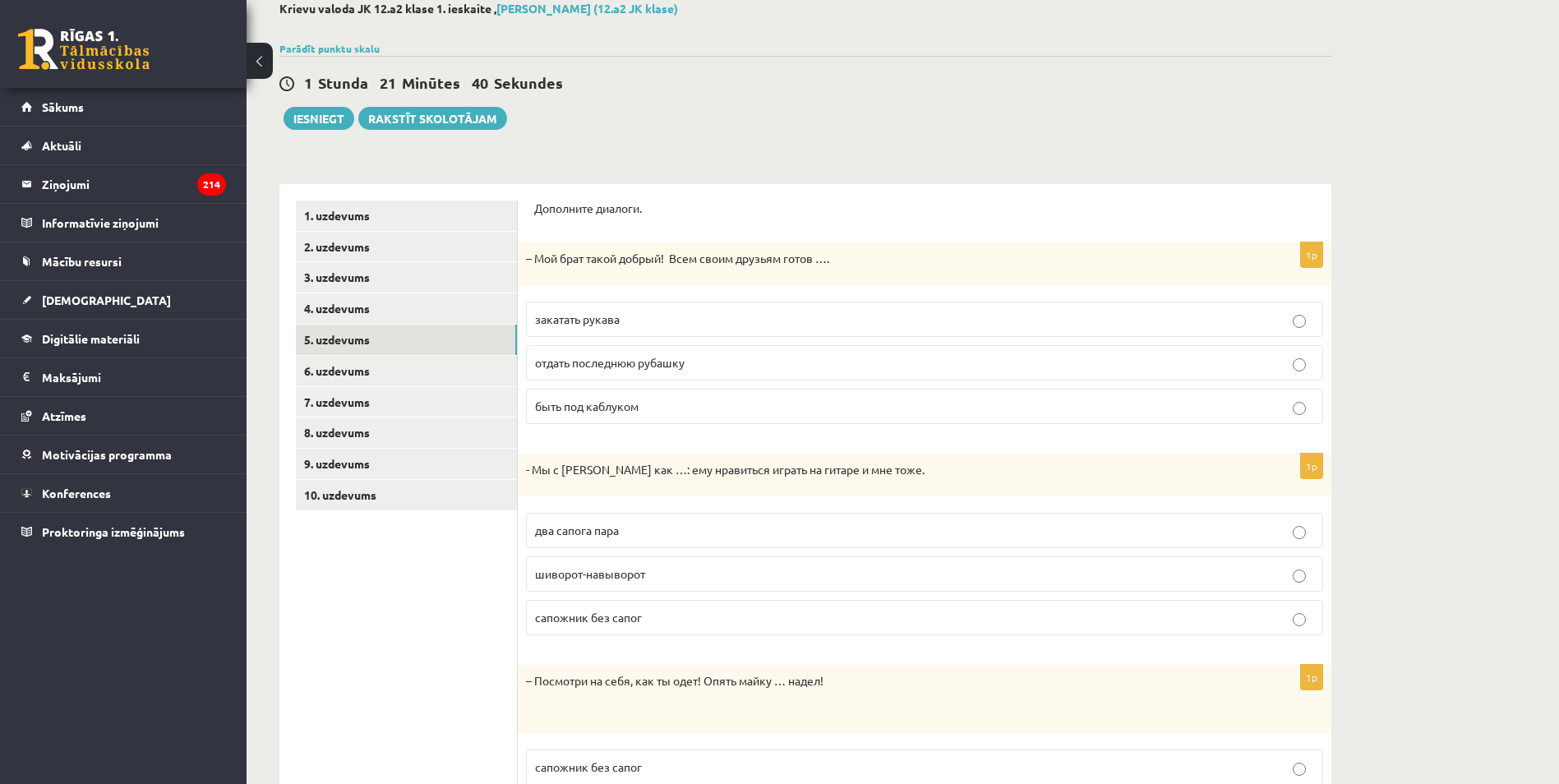
click at [626, 361] on span "отдать последнюю рубашку" at bounding box center [610, 362] width 150 height 15
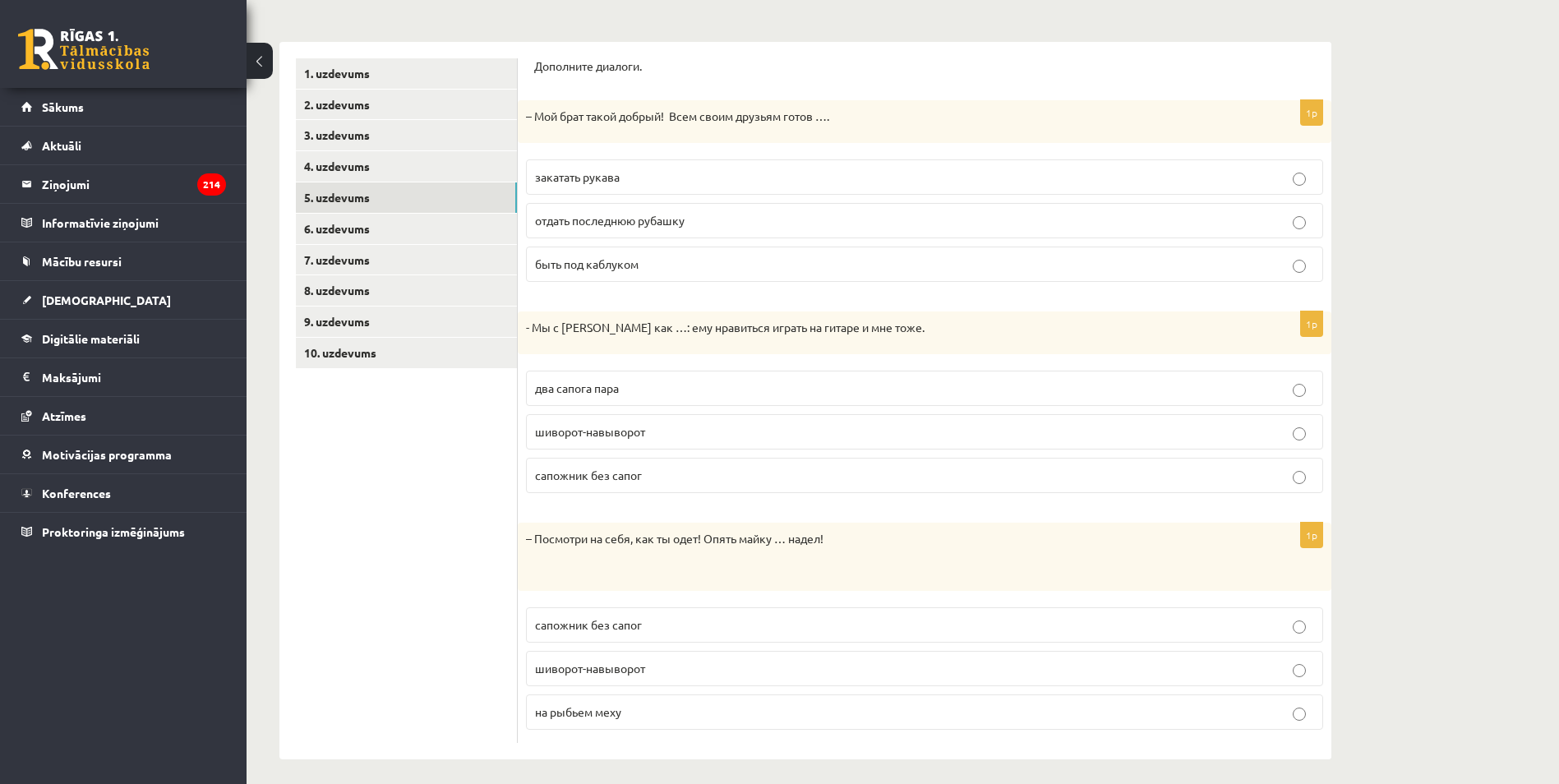
scroll to position [245, 0]
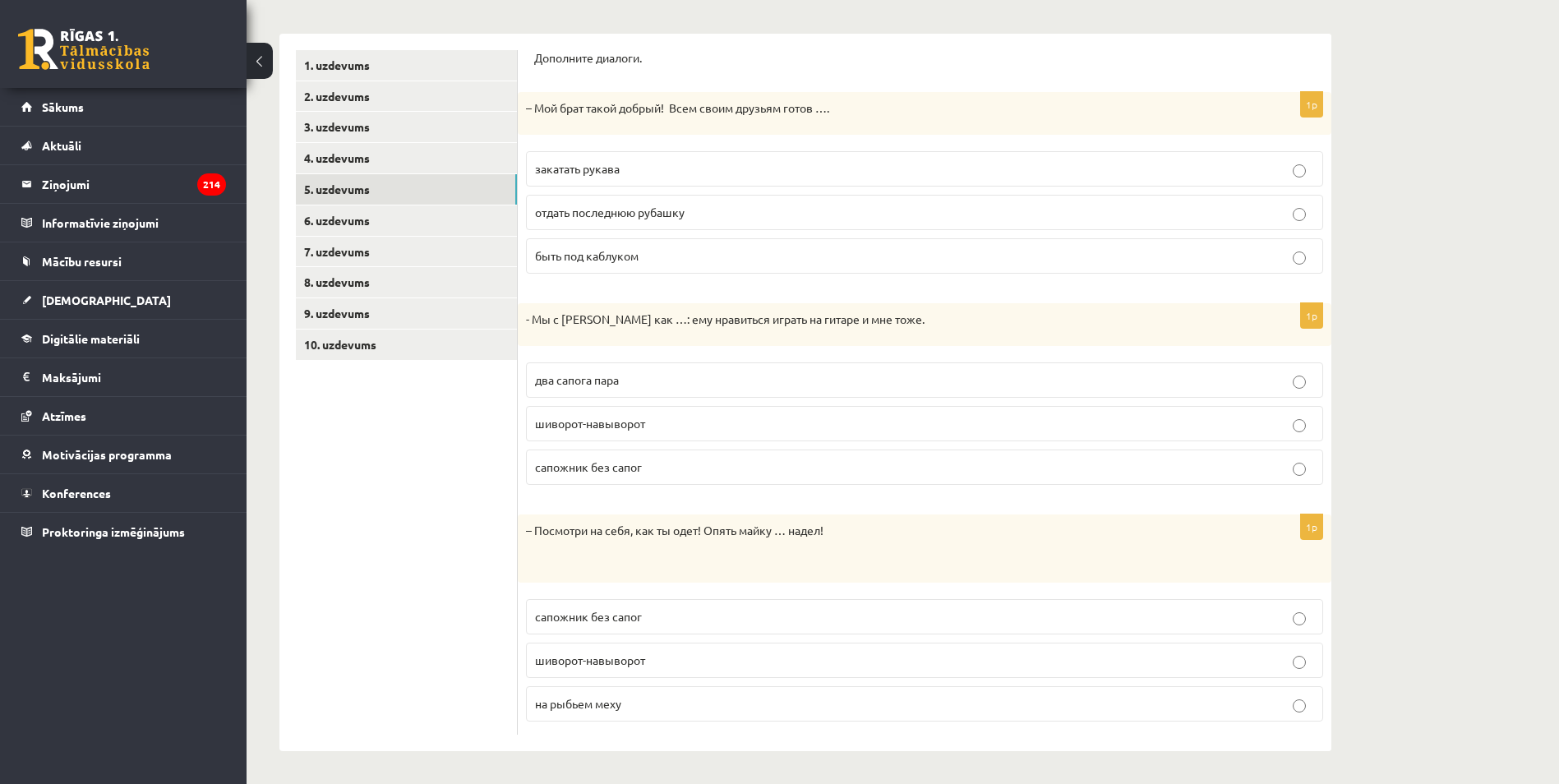
click at [585, 381] on span "два сапога пара" at bounding box center [577, 379] width 84 height 15
click at [617, 666] on p "шиворот-навыворот" at bounding box center [925, 659] width 779 height 17
click at [379, 236] on link "7. uzdevums" at bounding box center [407, 252] width 221 height 30
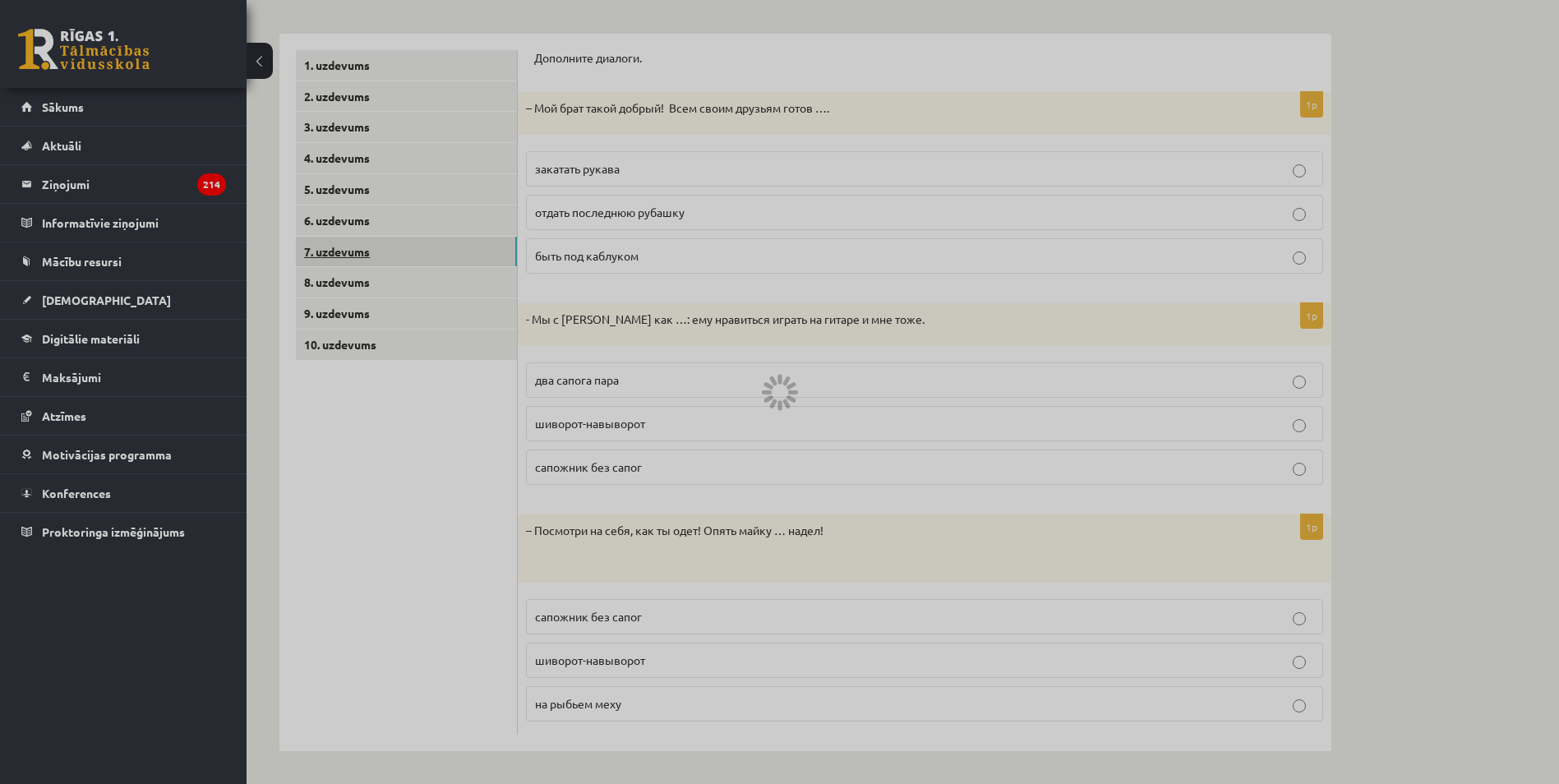
scroll to position [114, 0]
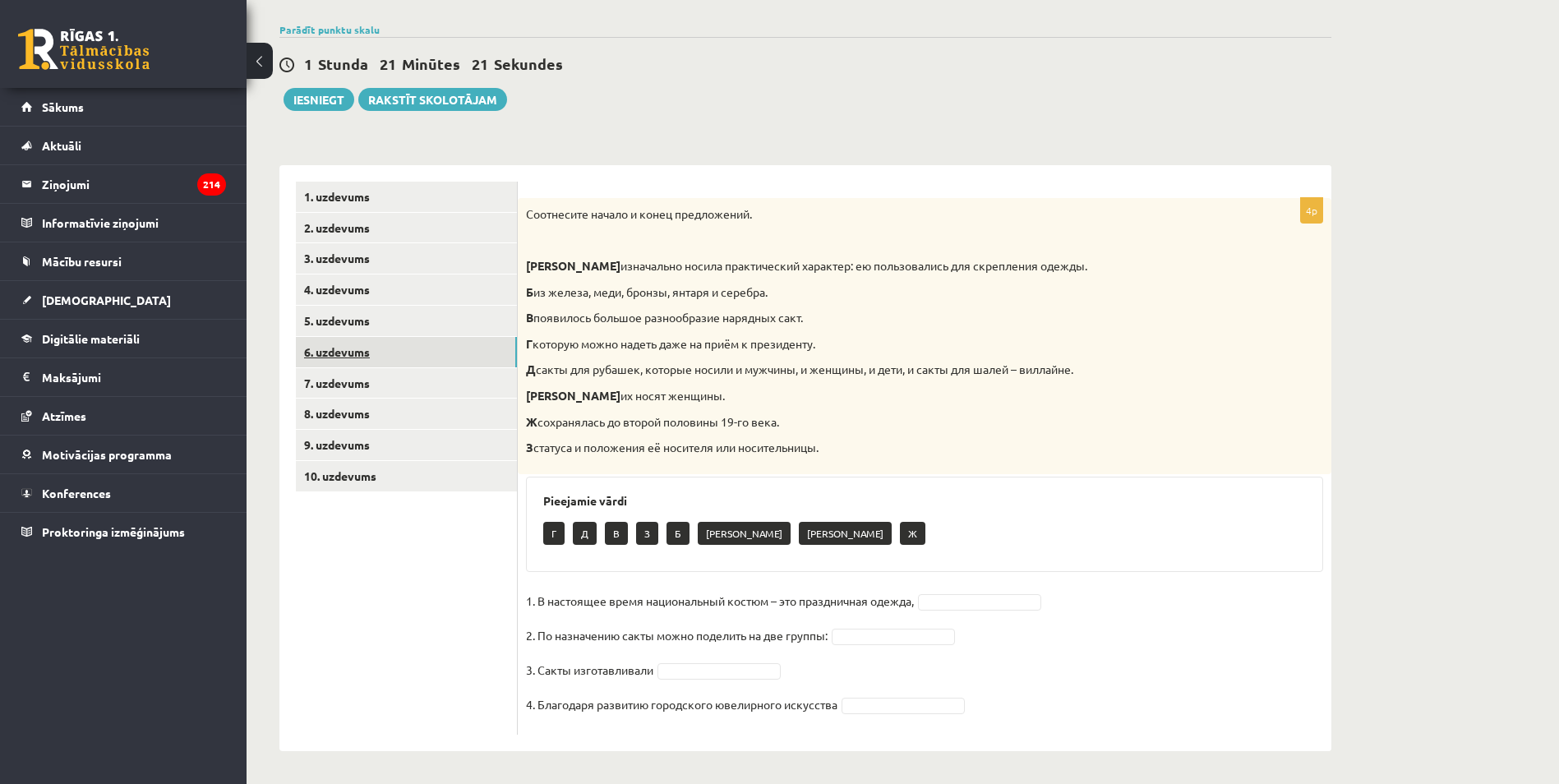
click at [380, 363] on link "6. uzdevums" at bounding box center [407, 352] width 221 height 30
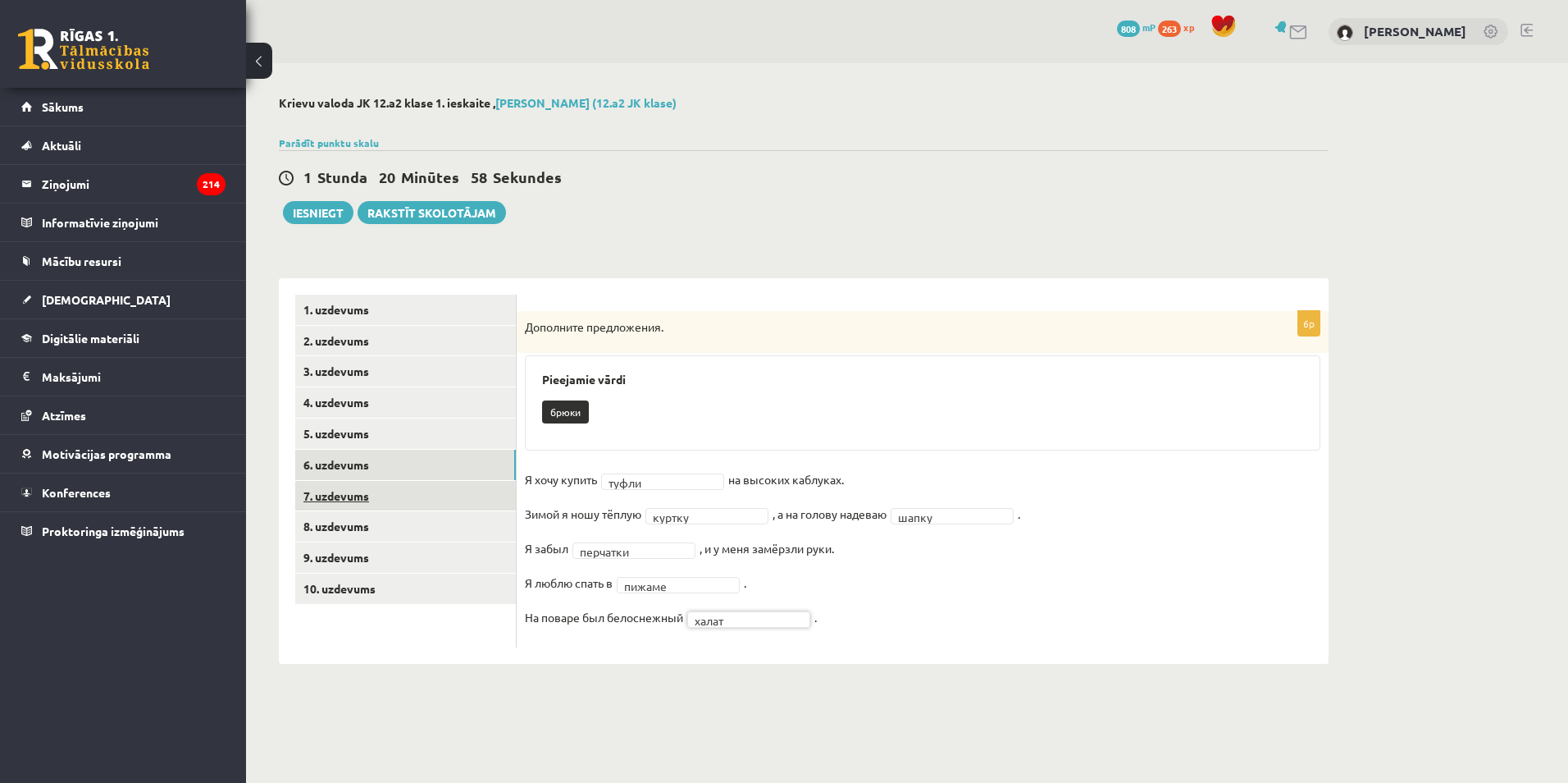
click at [361, 505] on link "7. uzdevums" at bounding box center [406, 496] width 221 height 30
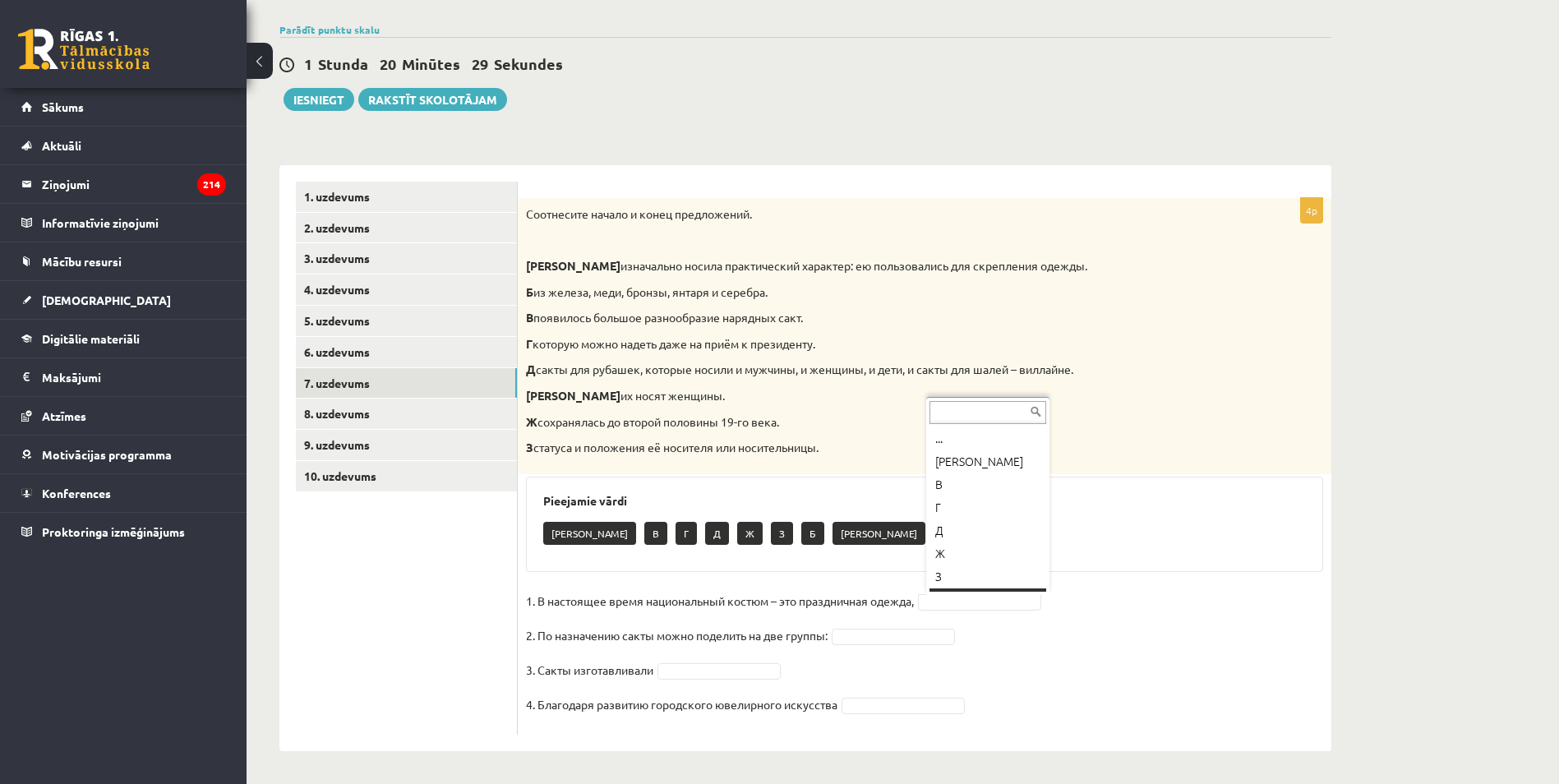
scroll to position [20, 0]
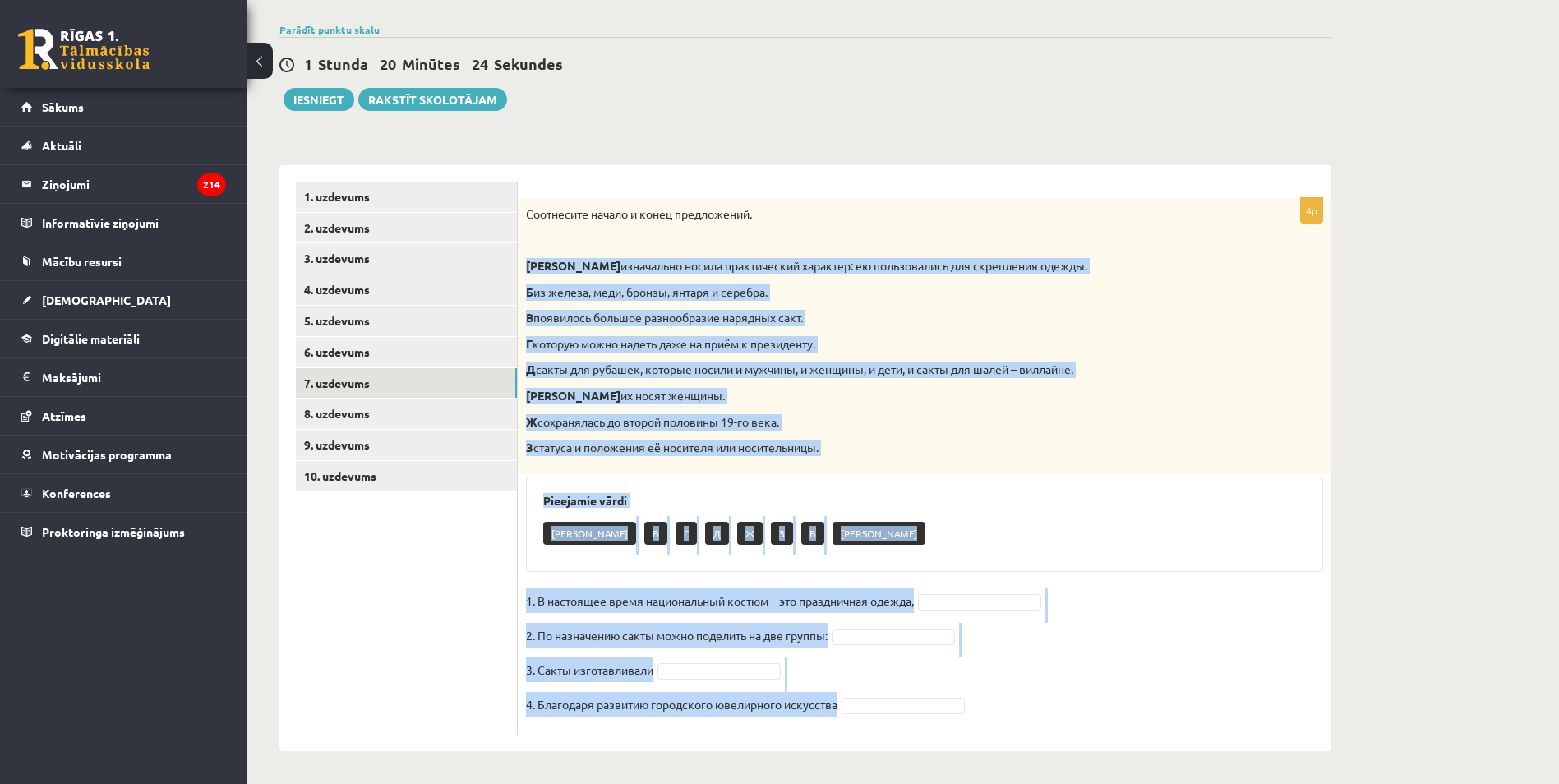
drag, startPoint x: 523, startPoint y: 263, endPoint x: 914, endPoint y: 720, distance: 601.4
click at [914, 720] on div "4p Соотнесите начало и конец предложений. А изначально носила практический хара…" at bounding box center [925, 466] width 814 height 536
copy div "А изначально носила практический характер: ею пользовались для скрепления одежд…"
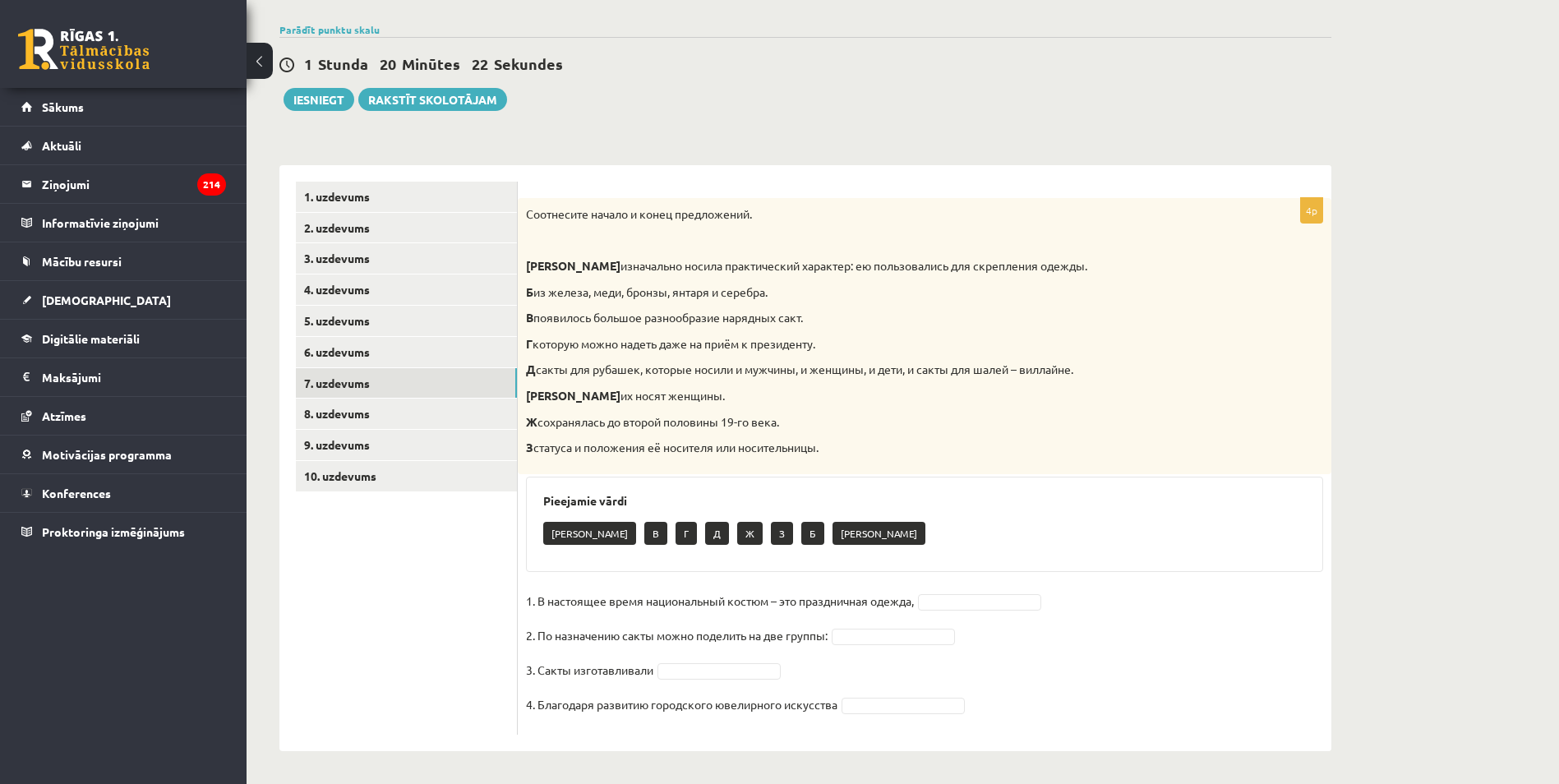
click at [659, 240] on p at bounding box center [883, 240] width 715 height 16
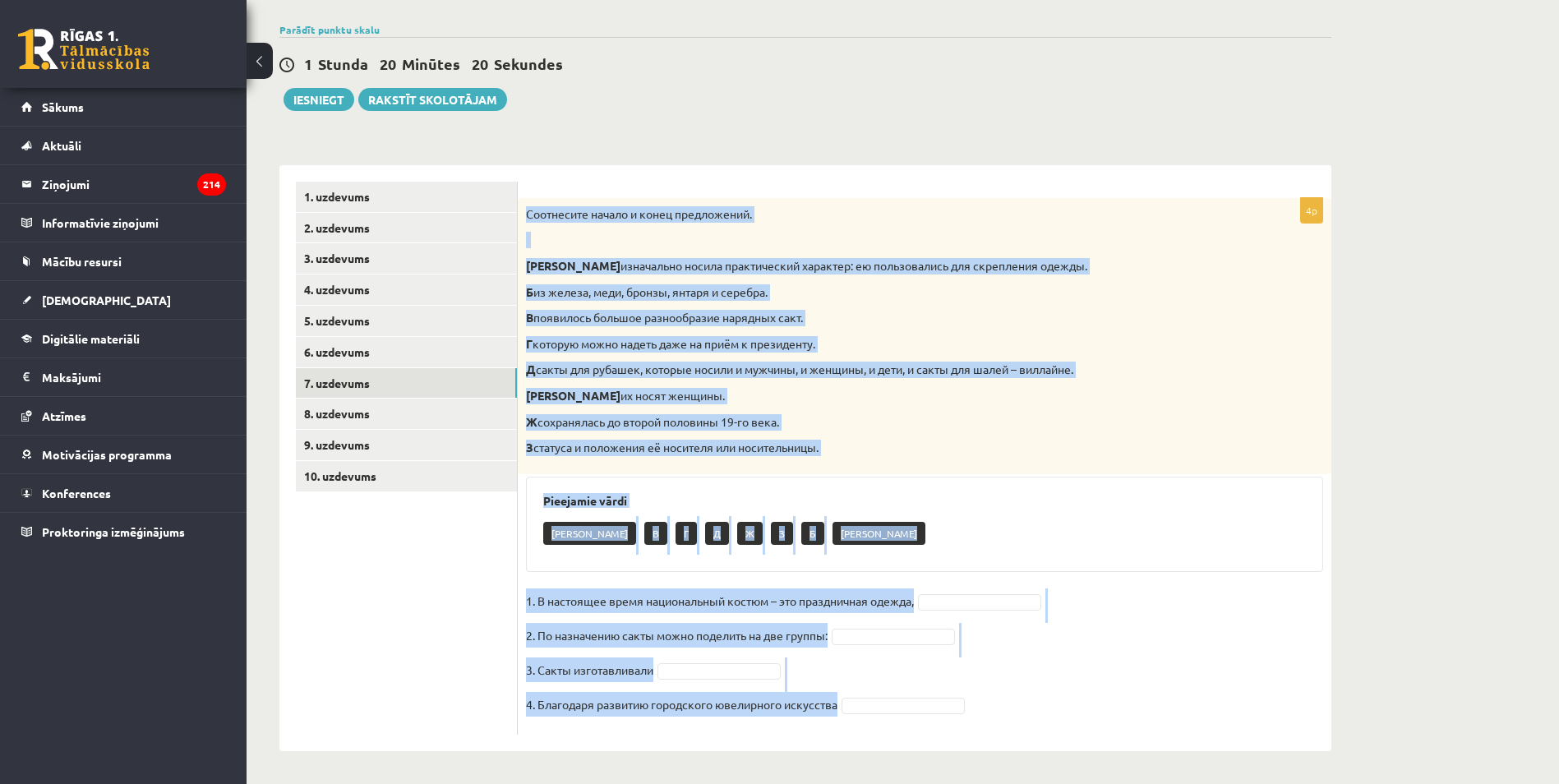
drag, startPoint x: 519, startPoint y: 210, endPoint x: 946, endPoint y: 710, distance: 657.5
click at [946, 710] on div "4p Соотнесите начало и конец предложений. А изначально носила практический хара…" at bounding box center [925, 466] width 814 height 536
copy div "Соотнесите начало и конец предложений. А изначально носила практический характе…"
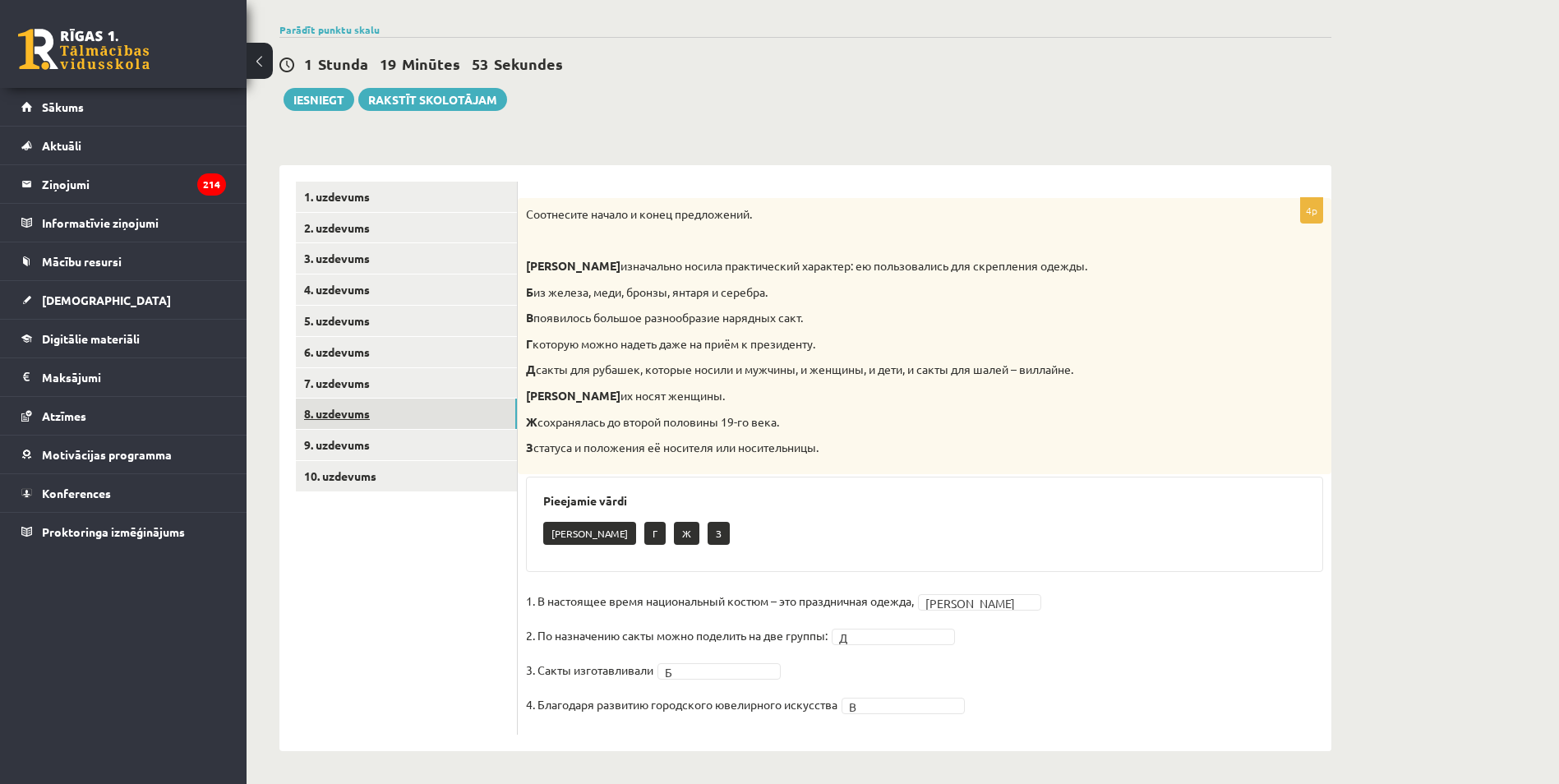
click at [407, 408] on link "8. uzdevums" at bounding box center [407, 414] width 221 height 30
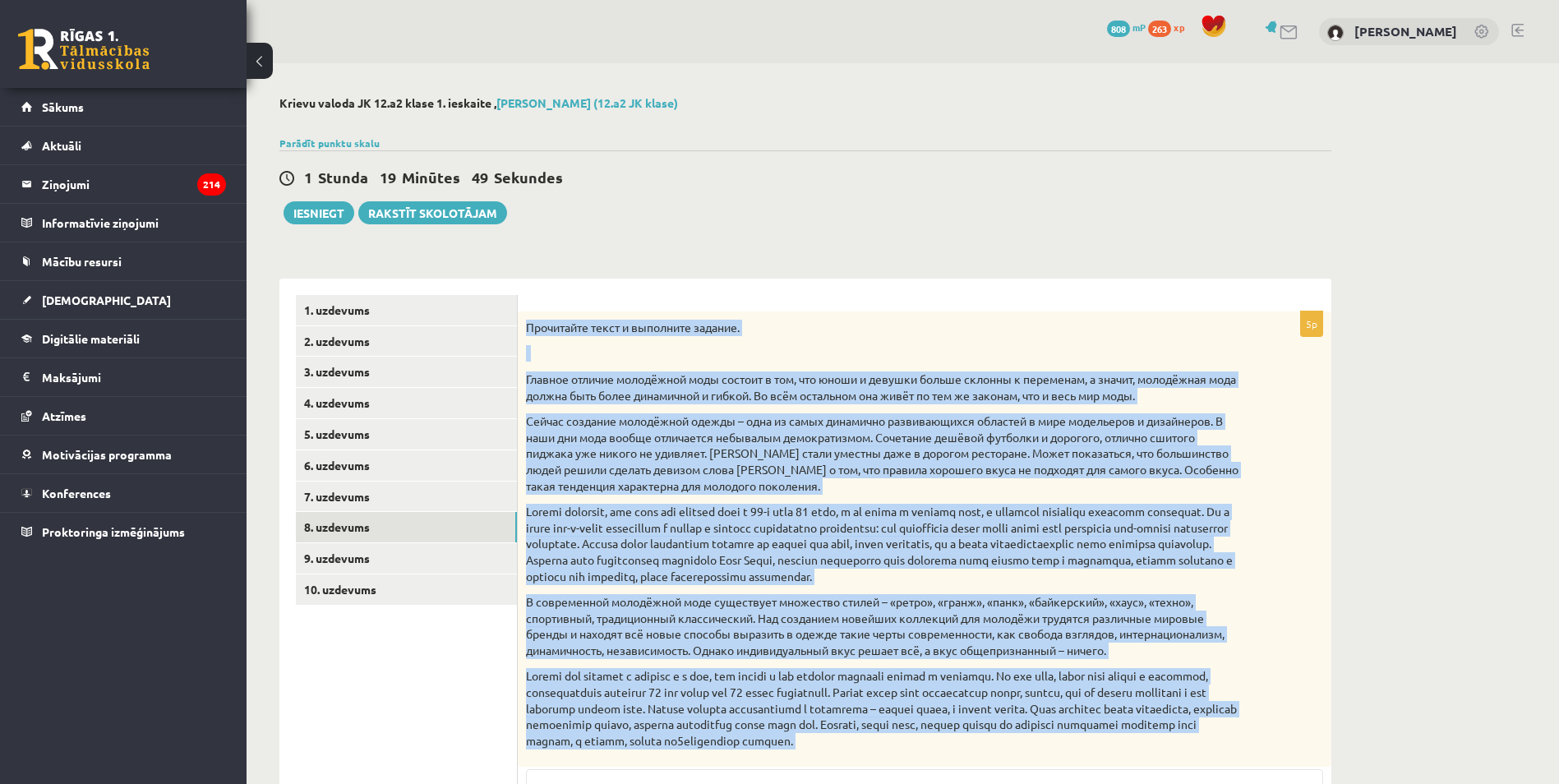
scroll to position [327, 0]
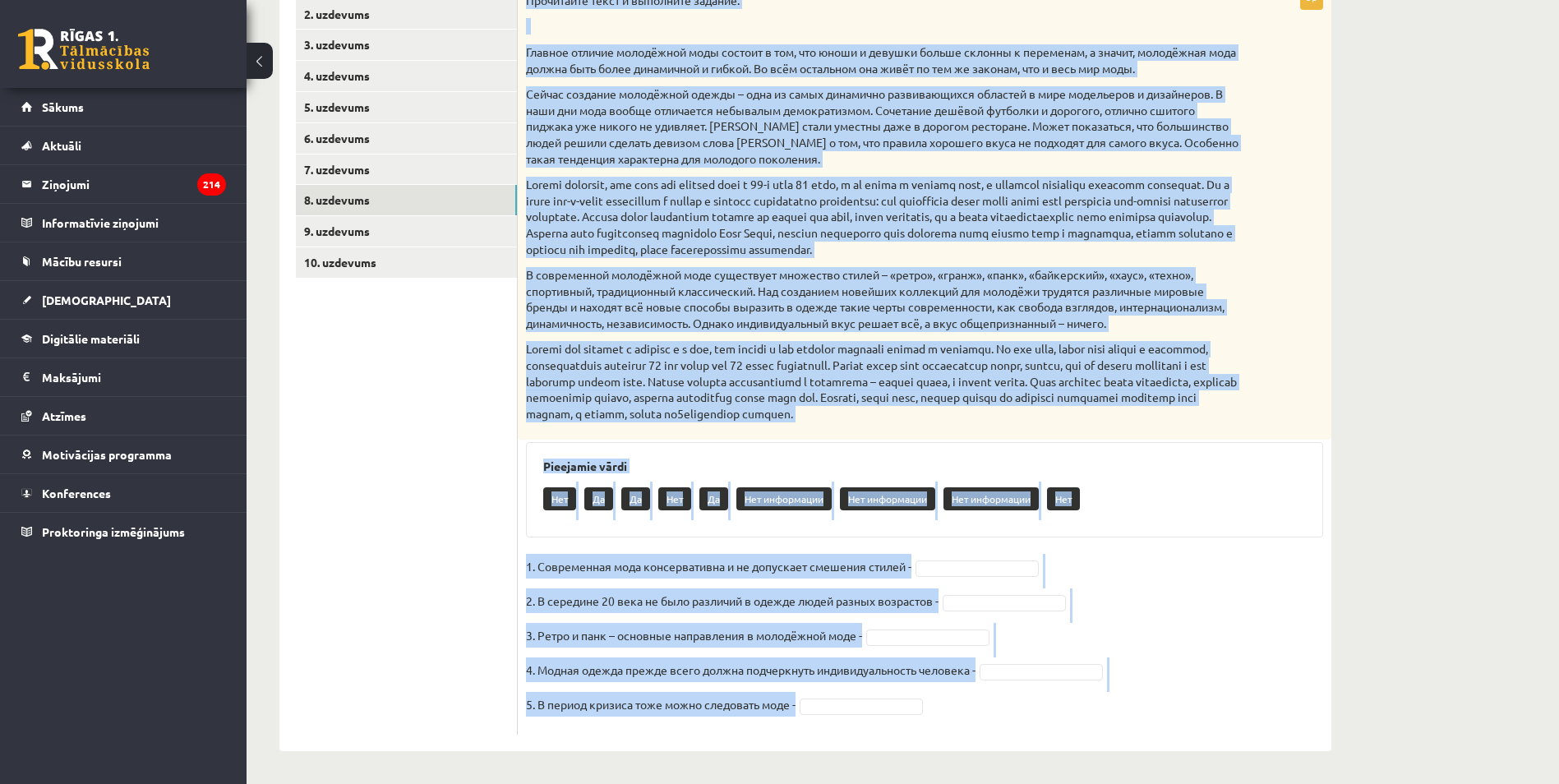
drag, startPoint x: 525, startPoint y: 318, endPoint x: 1261, endPoint y: 733, distance: 844.9
click at [1261, 733] on div "5p Прочитайте текст и выполните задание. Главное отличие молодёжной моды состои…" at bounding box center [925, 359] width 814 height 750
copy div "Прочитайте текст и выполните задание. Главное отличие молодёжной моды состоит в…"
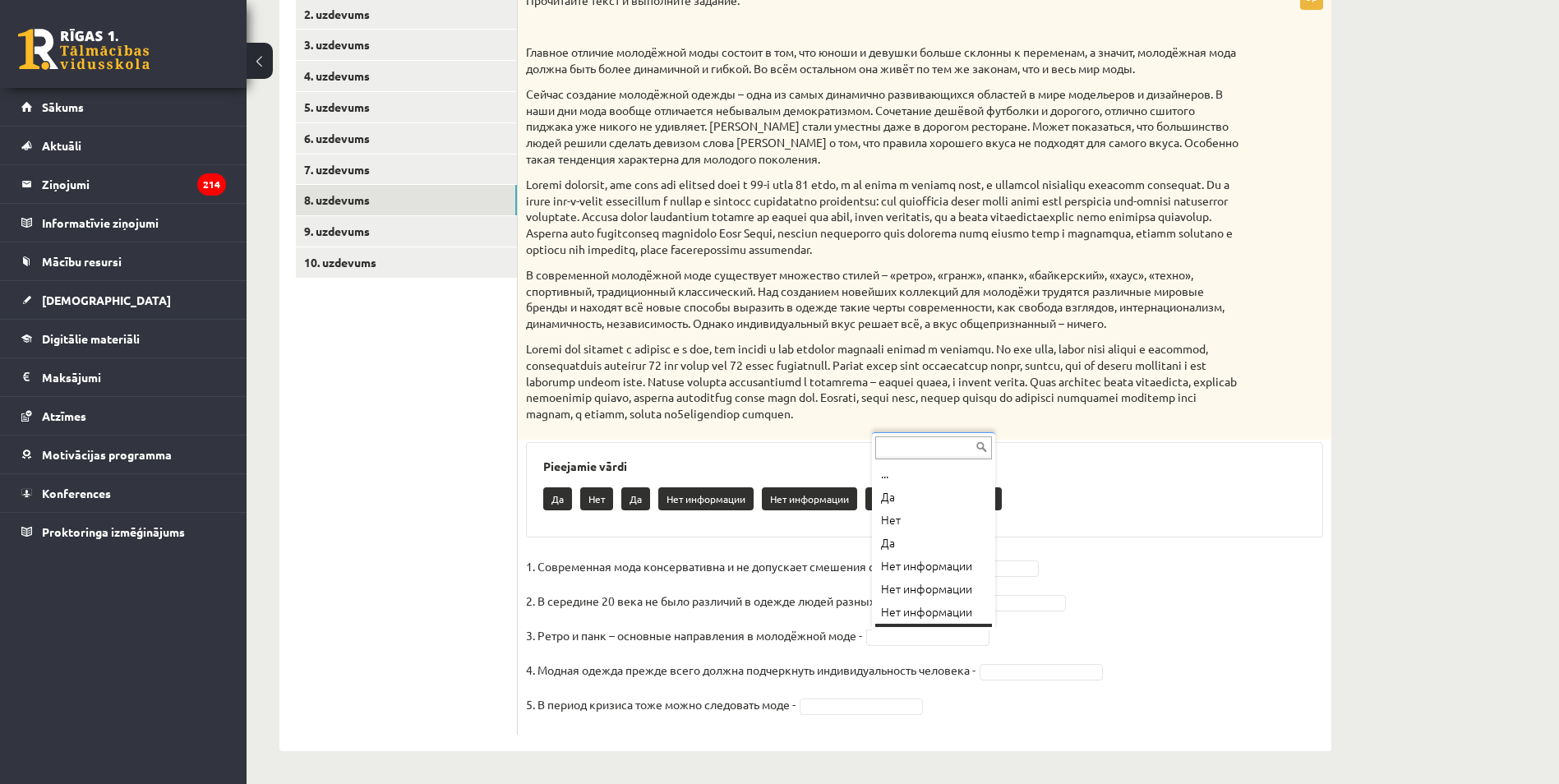
scroll to position [20, 0]
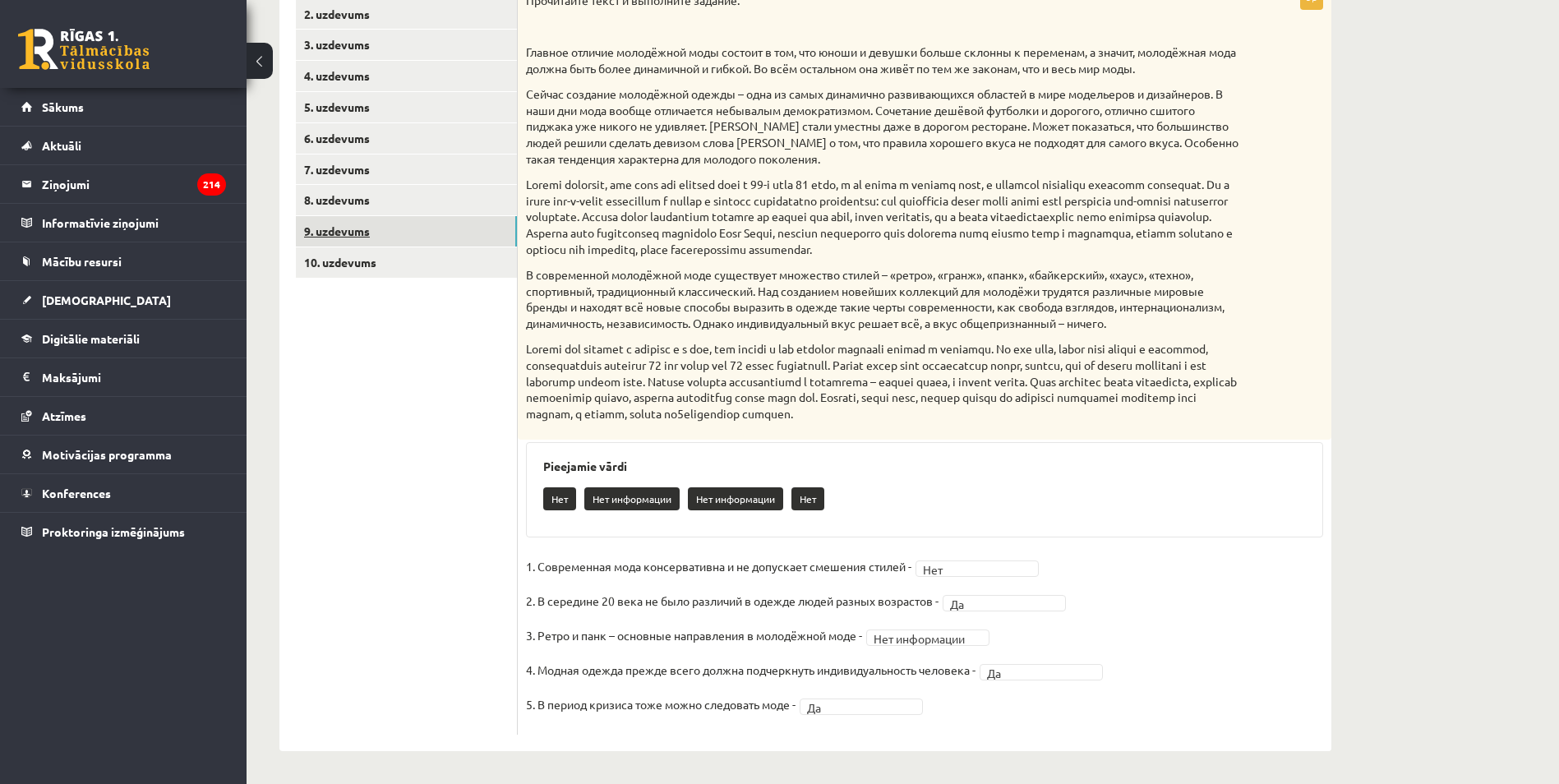
click at [361, 219] on link "9. uzdevums" at bounding box center [407, 231] width 221 height 30
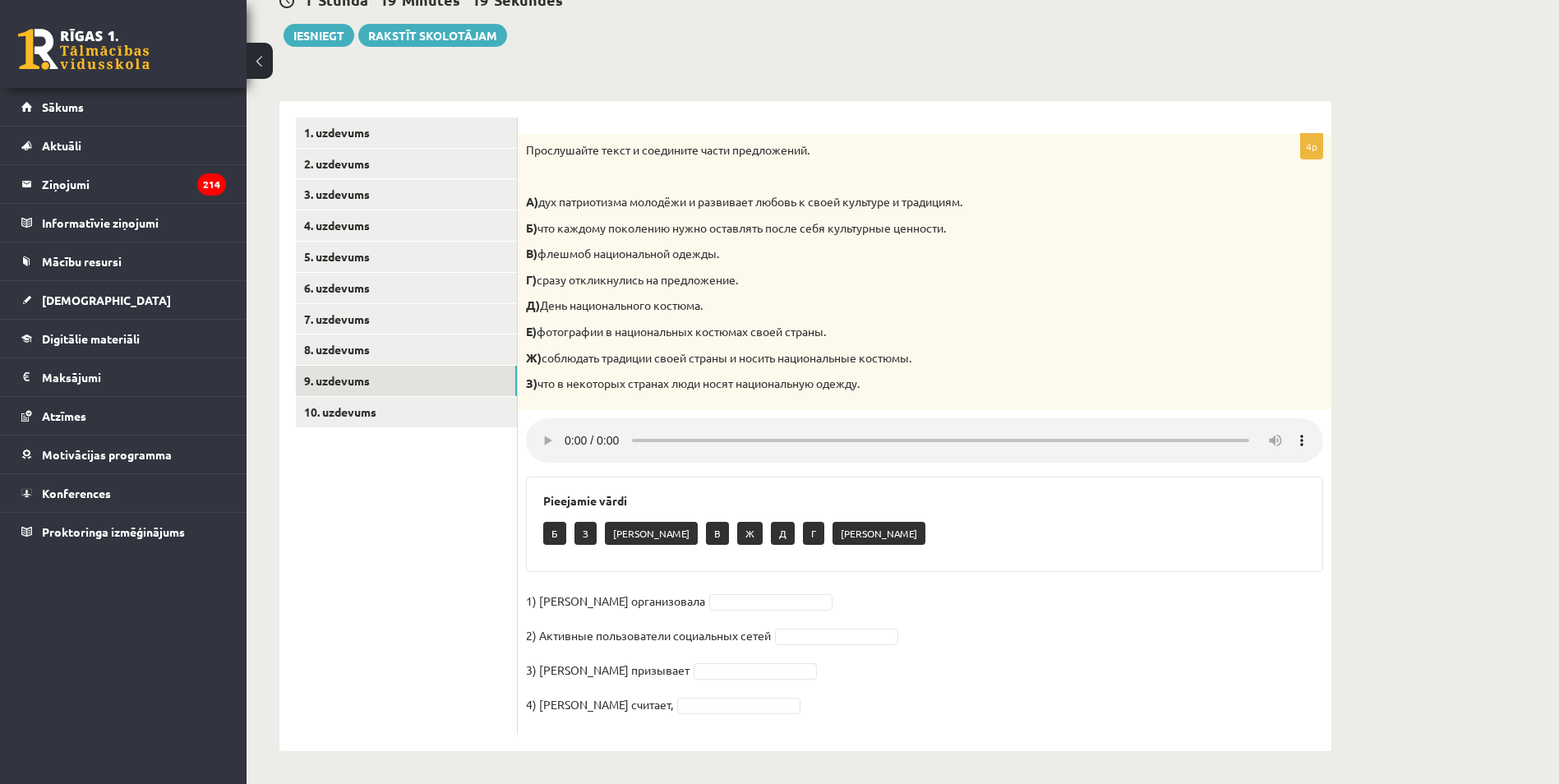
click at [899, 578] on div "4p Прослушайте текст и соедините части предложений. А) дух патриотизма молодёжи…" at bounding box center [925, 433] width 814 height 600
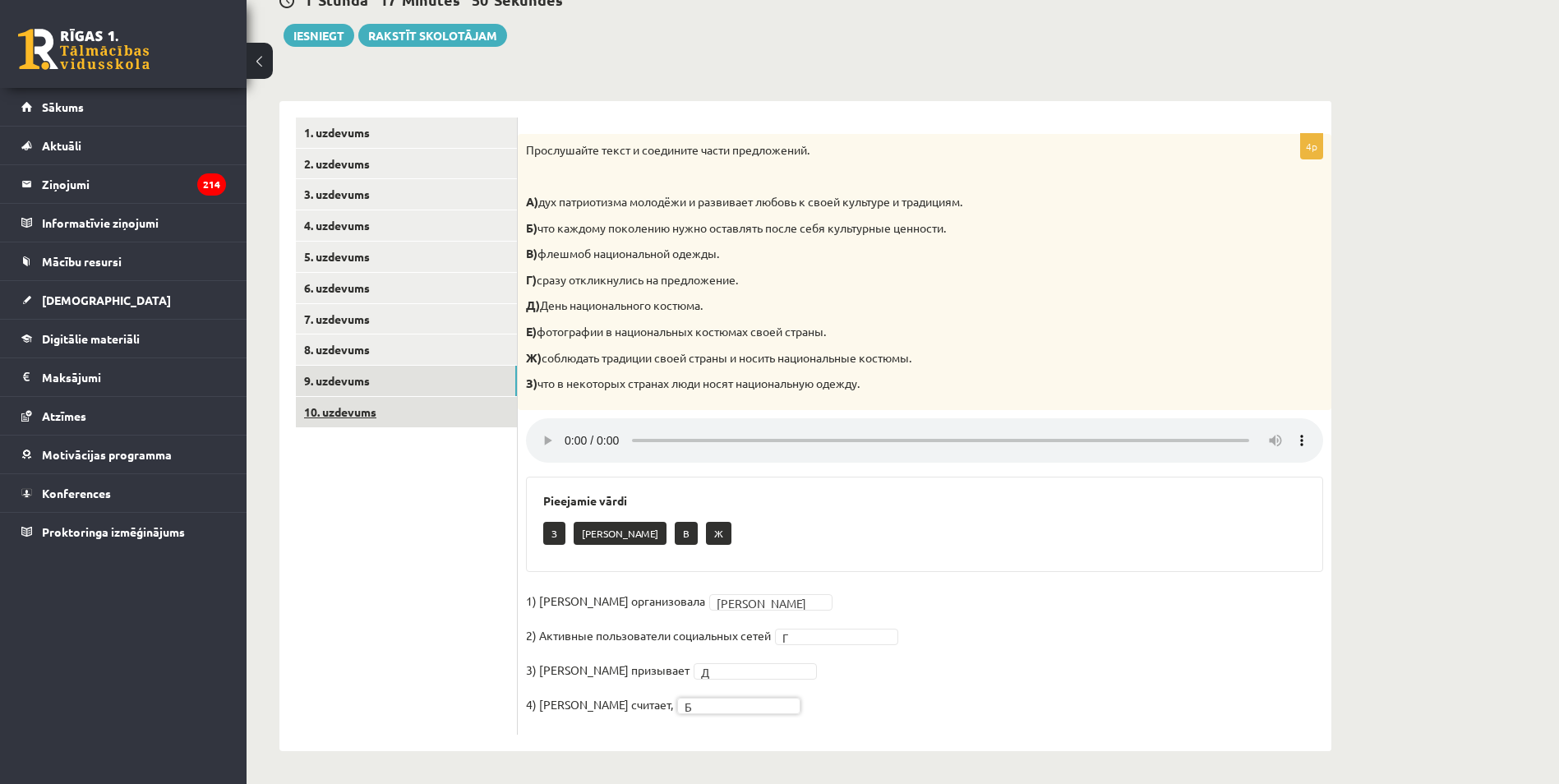
click at [384, 404] on link "10. uzdevums" at bounding box center [407, 412] width 221 height 30
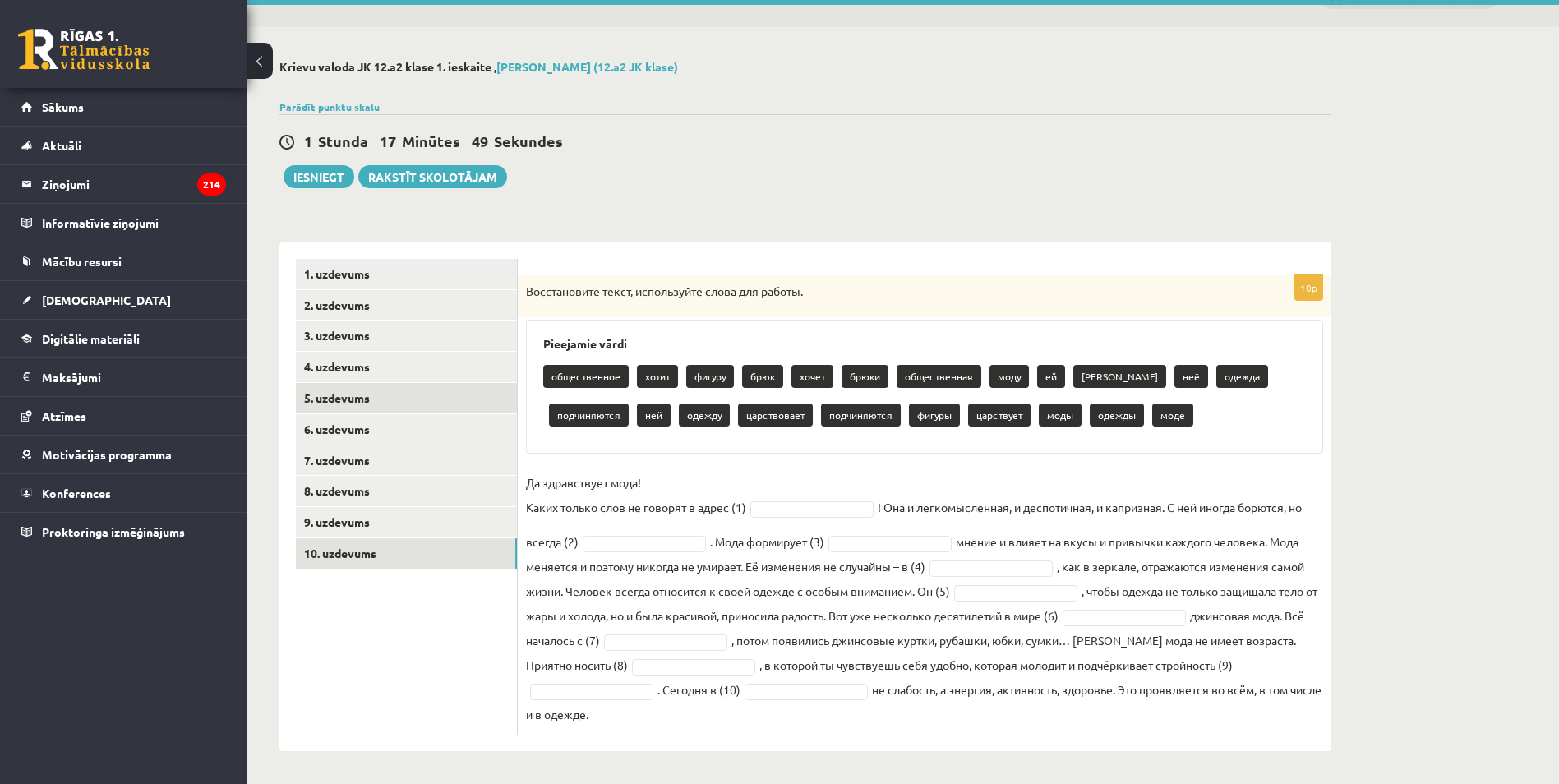
scroll to position [37, 0]
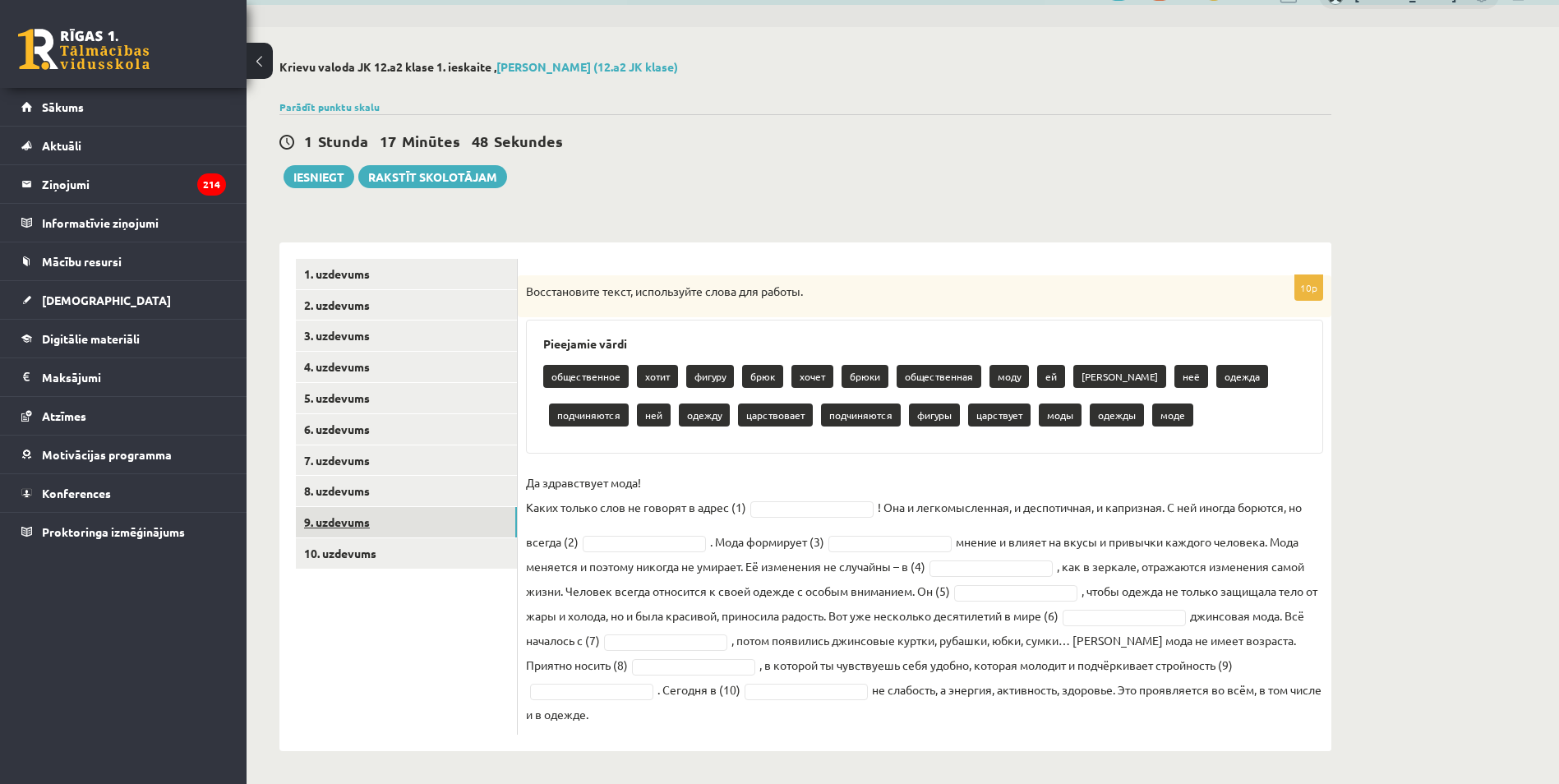
click at [420, 516] on link "9. uzdevums" at bounding box center [407, 522] width 221 height 30
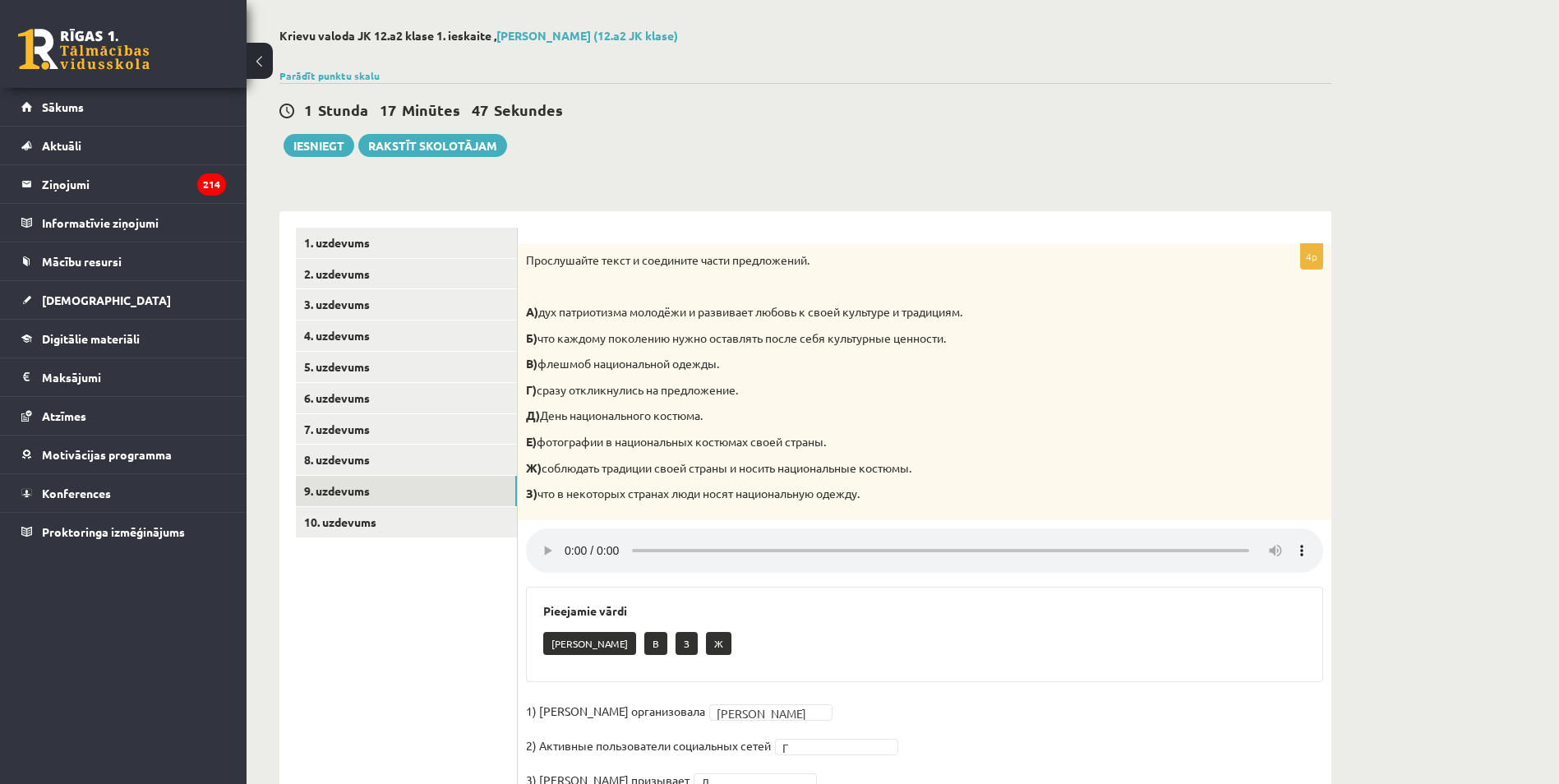
scroll to position [179, 0]
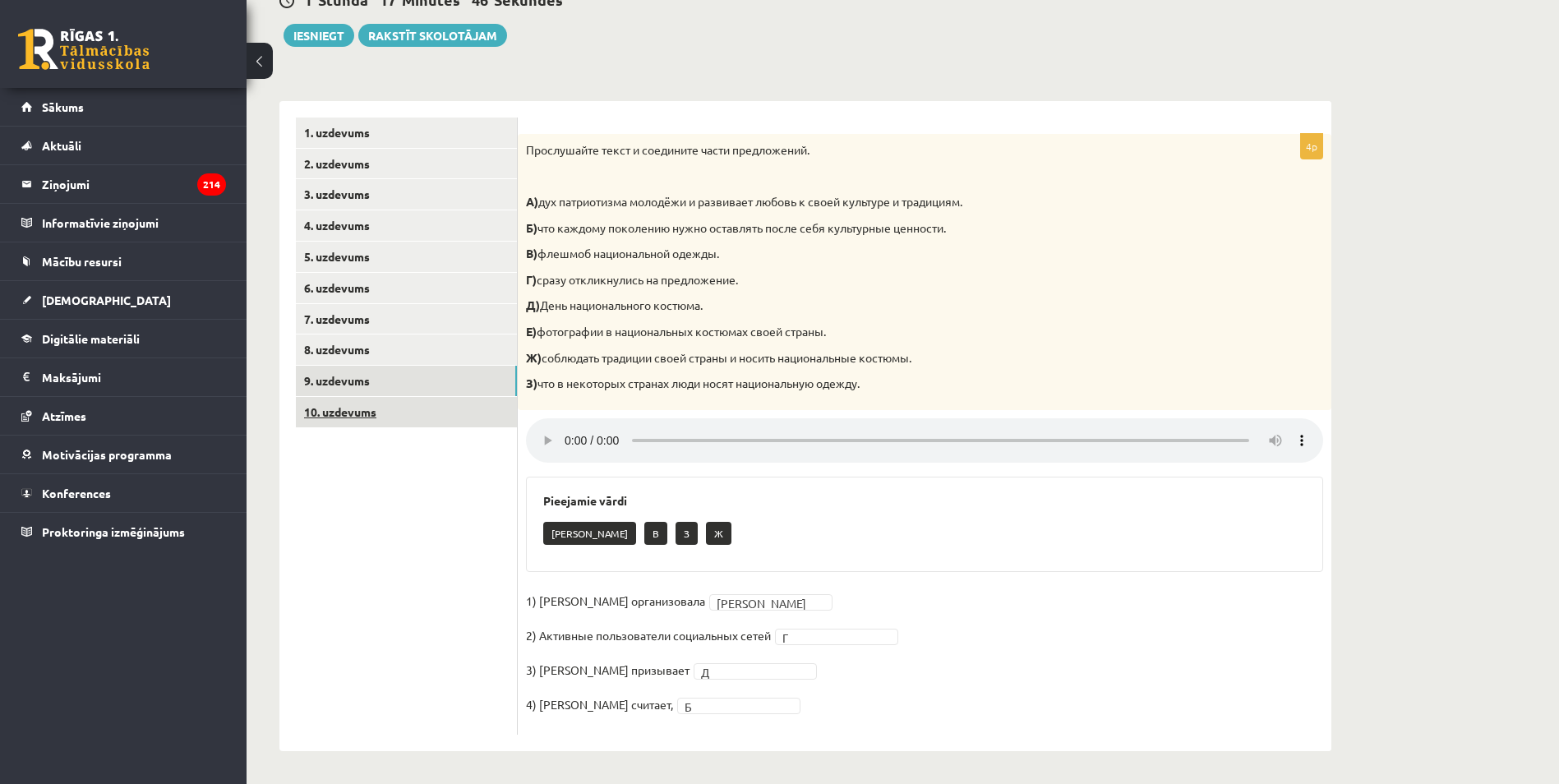
click at [386, 419] on link "10. uzdevums" at bounding box center [407, 412] width 221 height 30
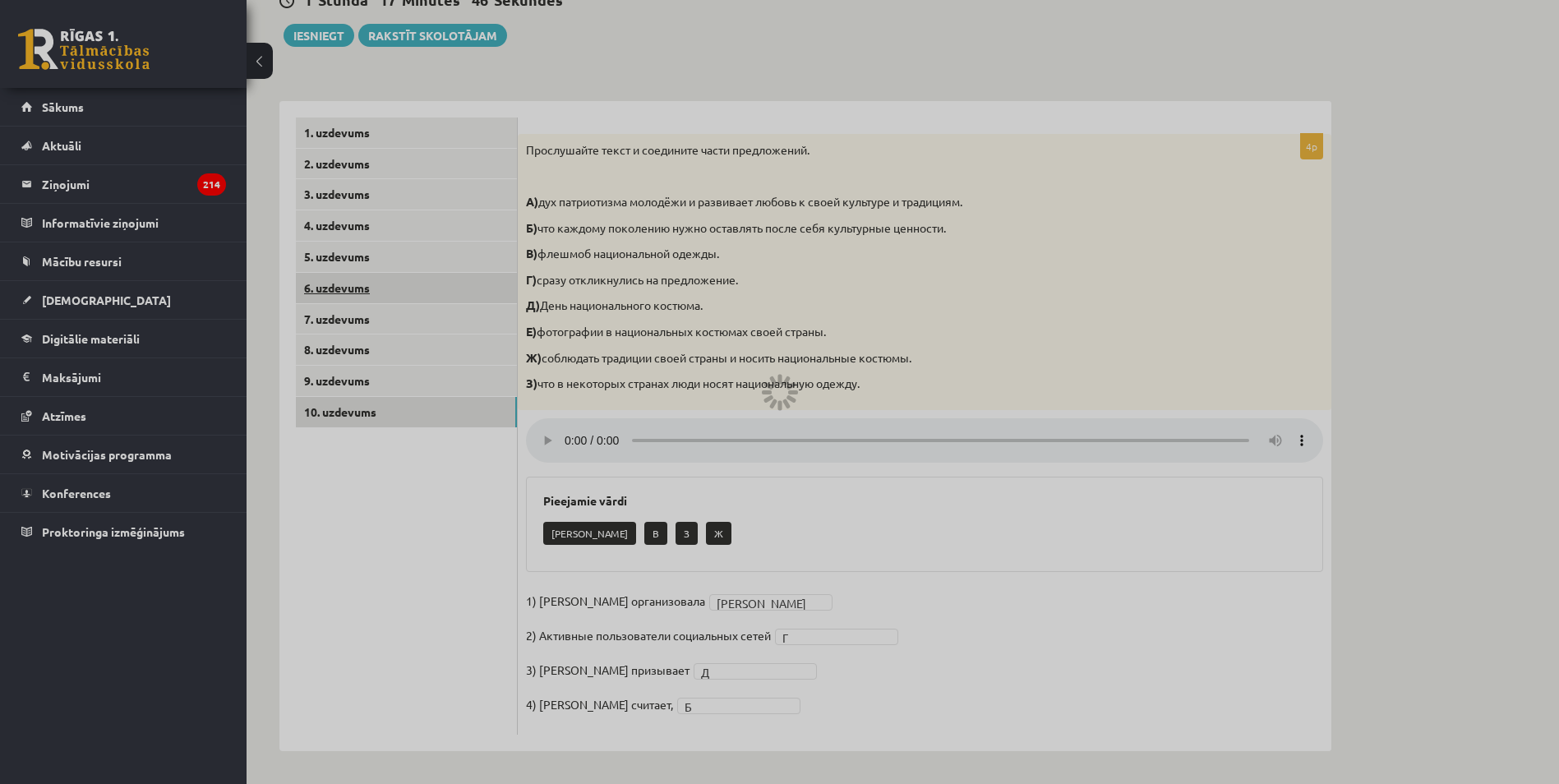
scroll to position [37, 0]
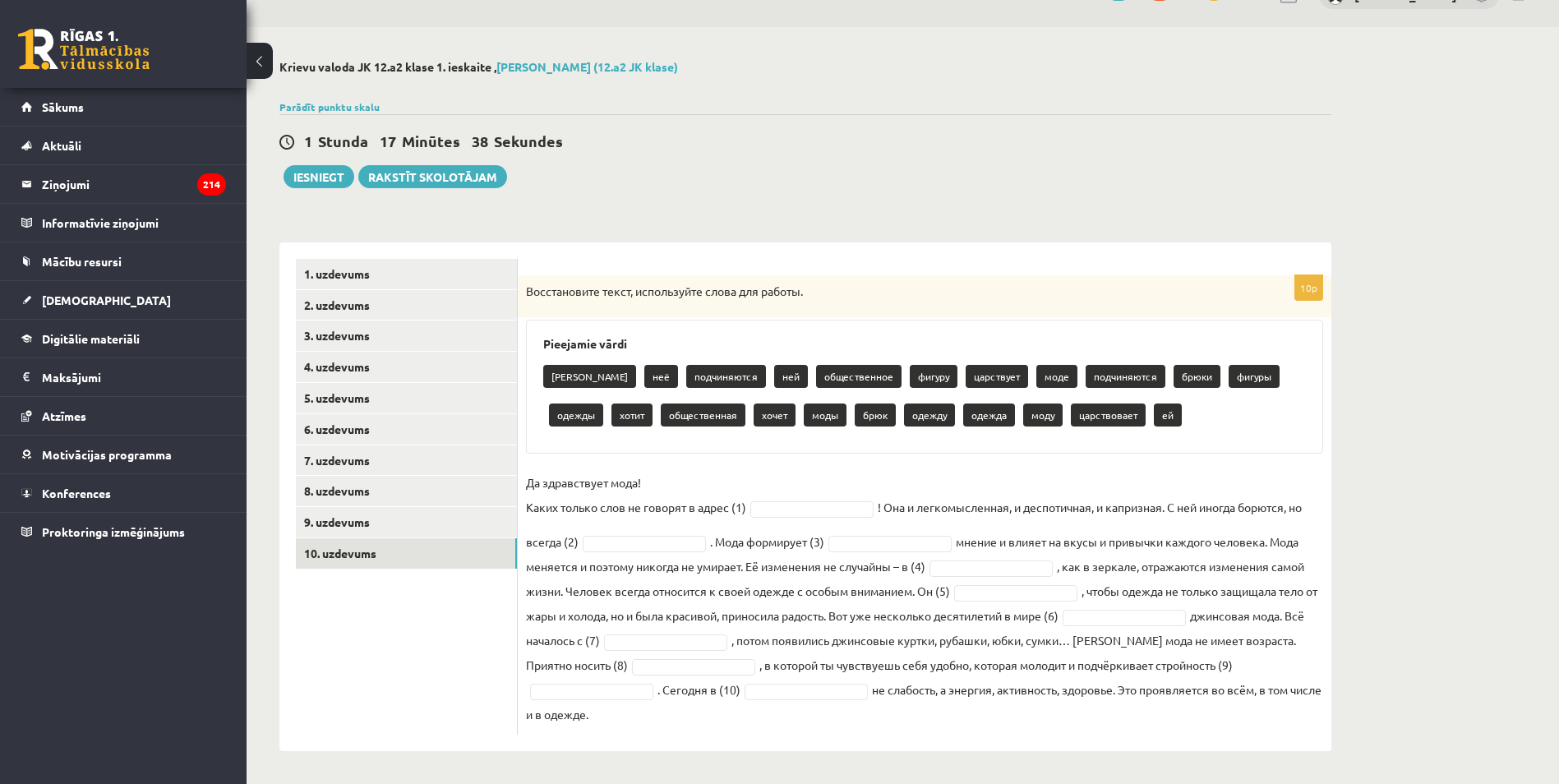
drag, startPoint x: 527, startPoint y: 288, endPoint x: 1155, endPoint y: 710, distance: 756.6
click at [1155, 710] on div "10p Восстановите текст, используйте слова для работы. Pieejamie vārdi брюков не…" at bounding box center [925, 505] width 814 height 459
copy div "Восстановите текст, используйте слова для работы. Pieejamie vārdi брюков неё по…"
click at [406, 700] on ul "1. uzdevums 2. uzdevums 3. uzdevums 4. uzdevums 5. uzdevums 6. uzdevums 7. uzde…" at bounding box center [407, 496] width 222 height 475
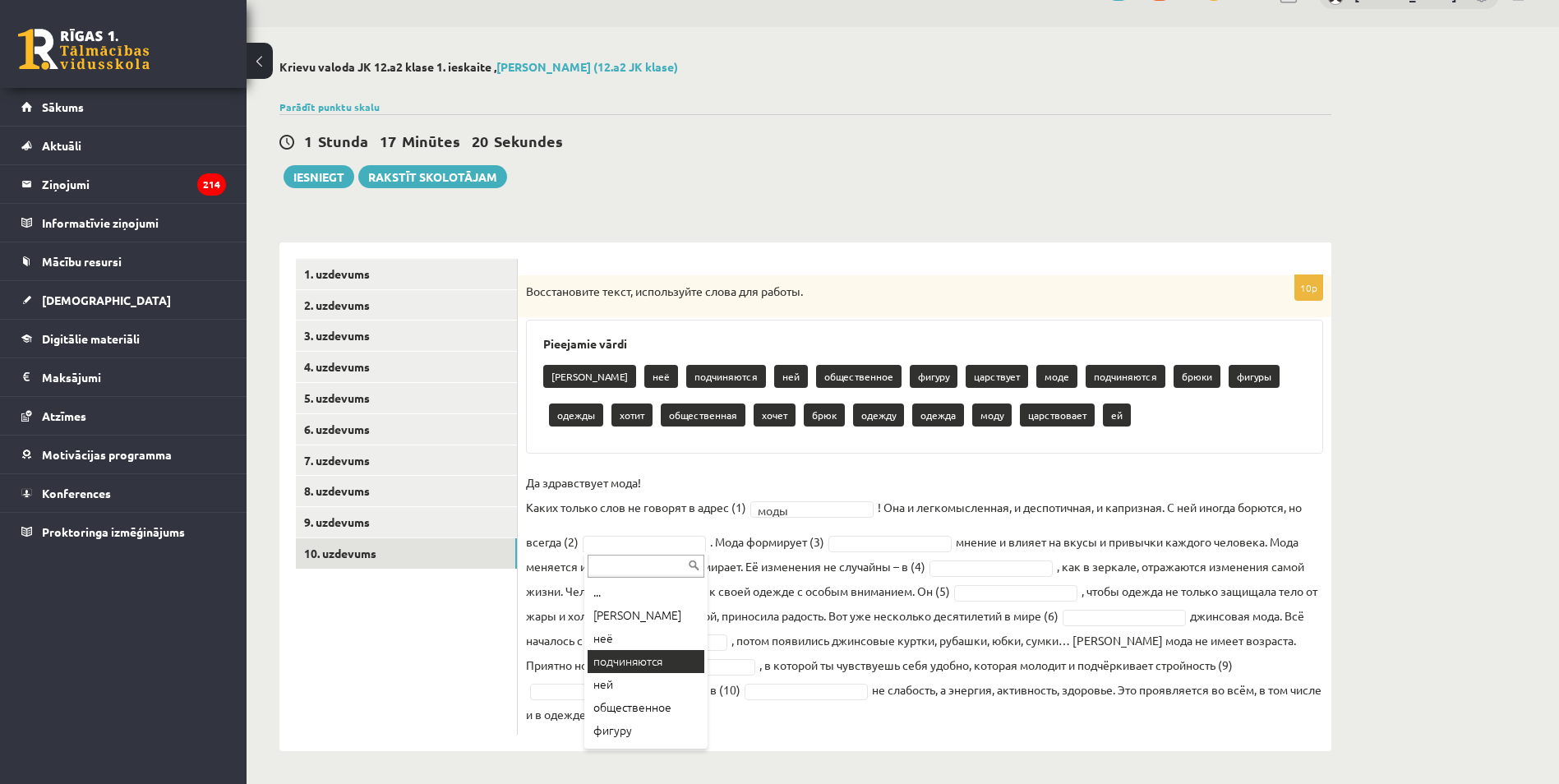
drag, startPoint x: 645, startPoint y: 662, endPoint x: 670, endPoint y: 657, distance: 25.5
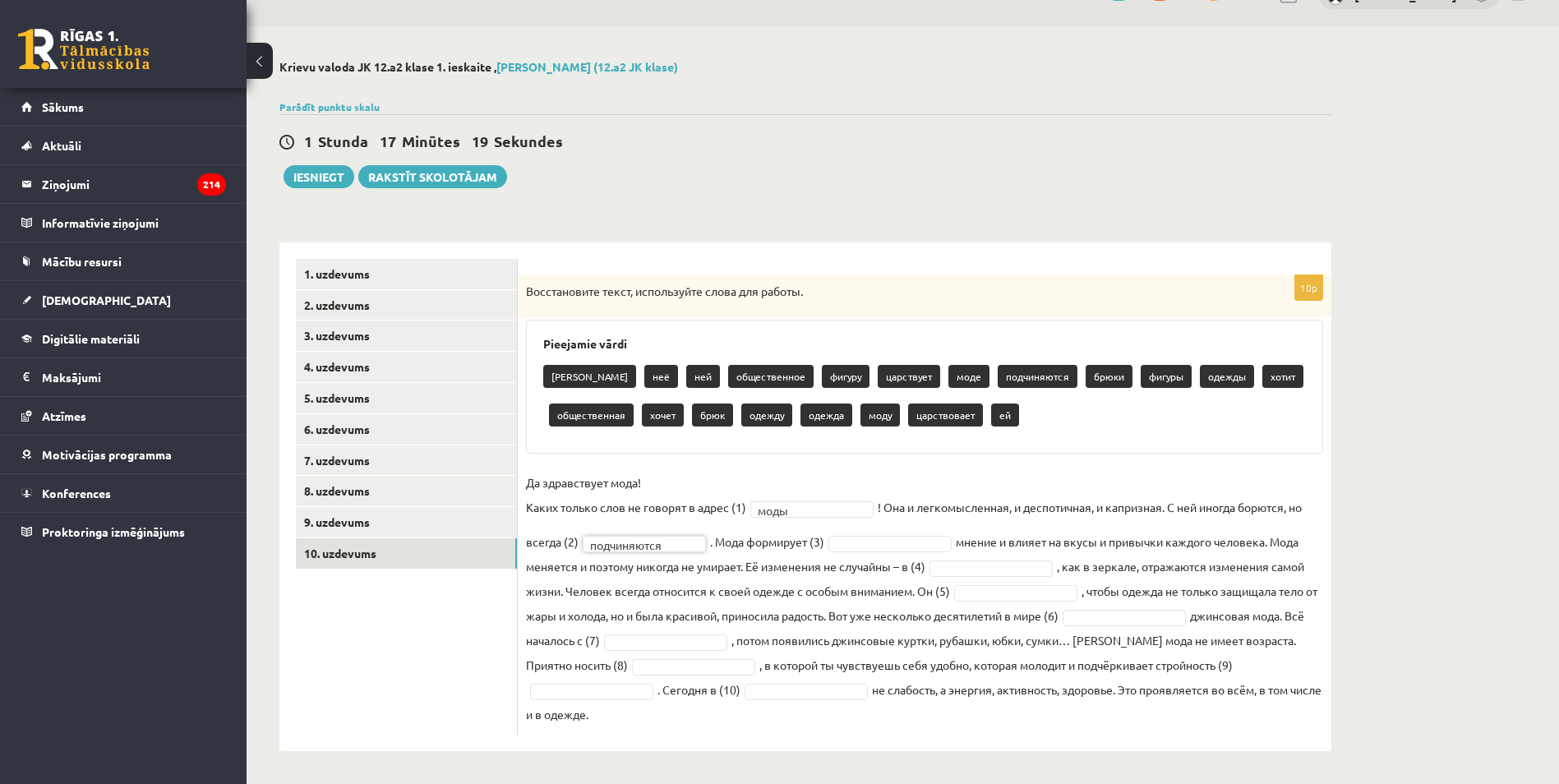
click at [863, 551] on fieldset "**********" at bounding box center [924, 598] width 797 height 256
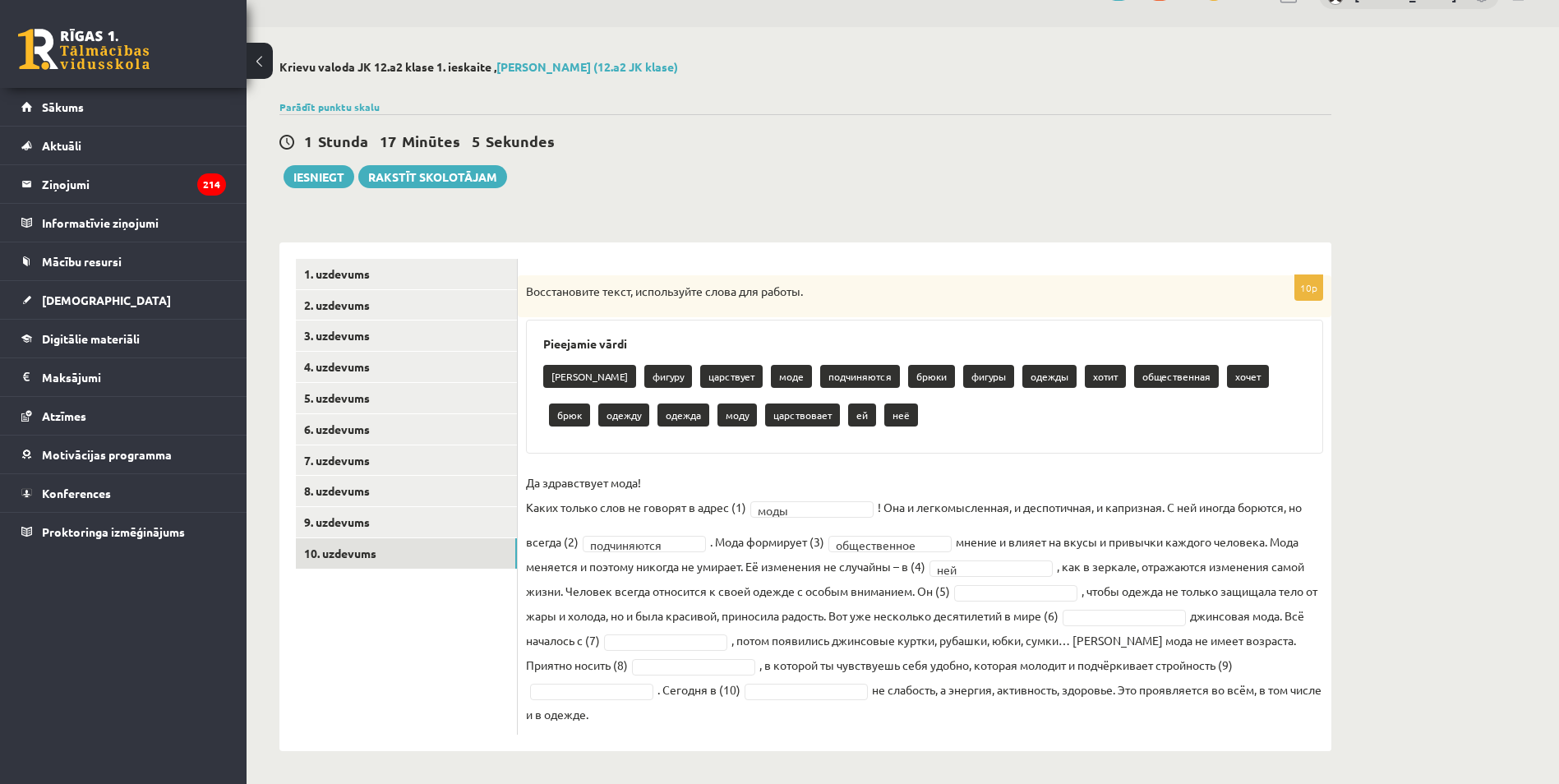
click at [965, 600] on fieldset "**********" at bounding box center [924, 598] width 797 height 256
drag, startPoint x: 968, startPoint y: 596, endPoint x: 972, endPoint y: 606, distance: 10.8
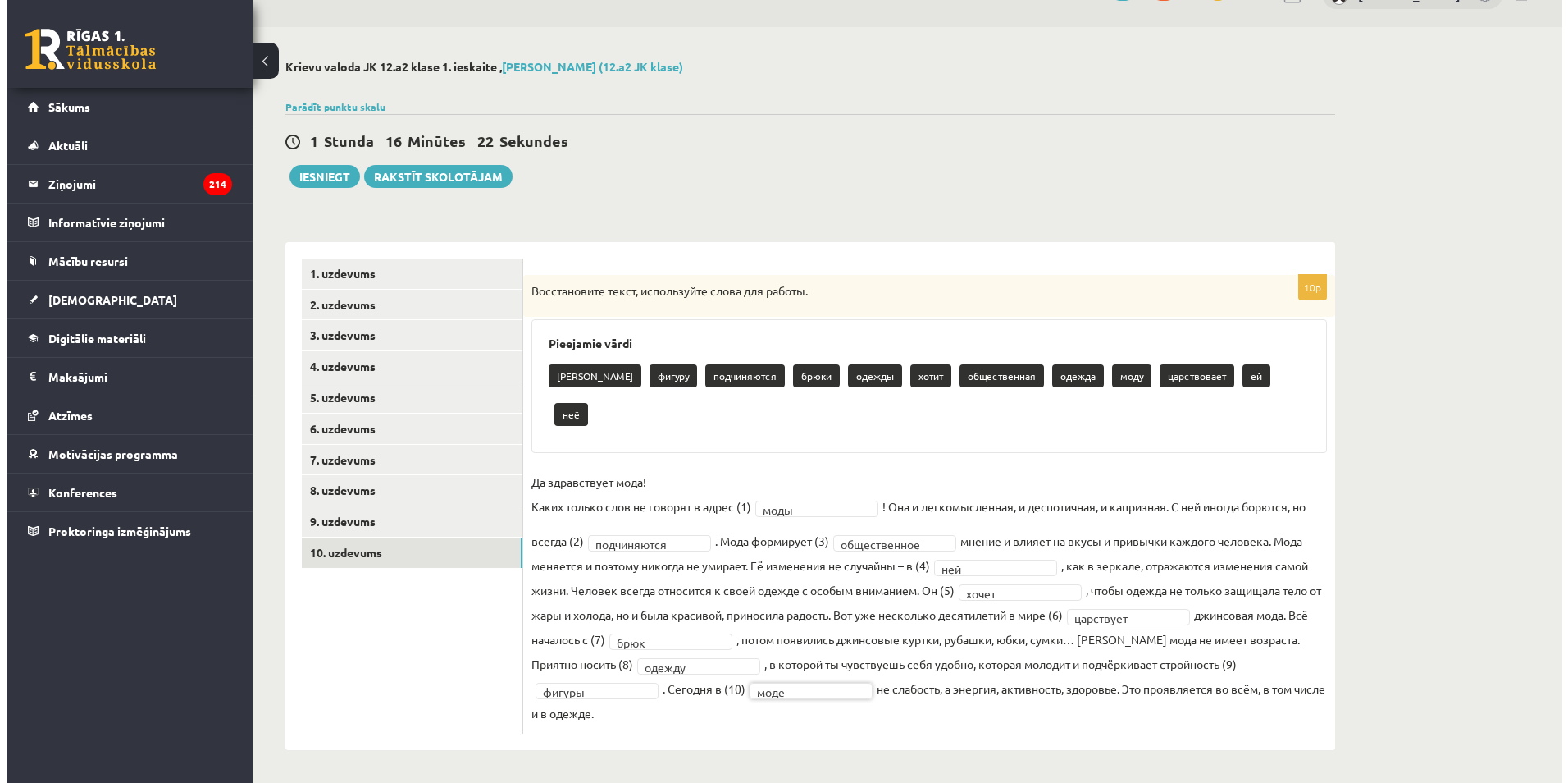
scroll to position [0, 0]
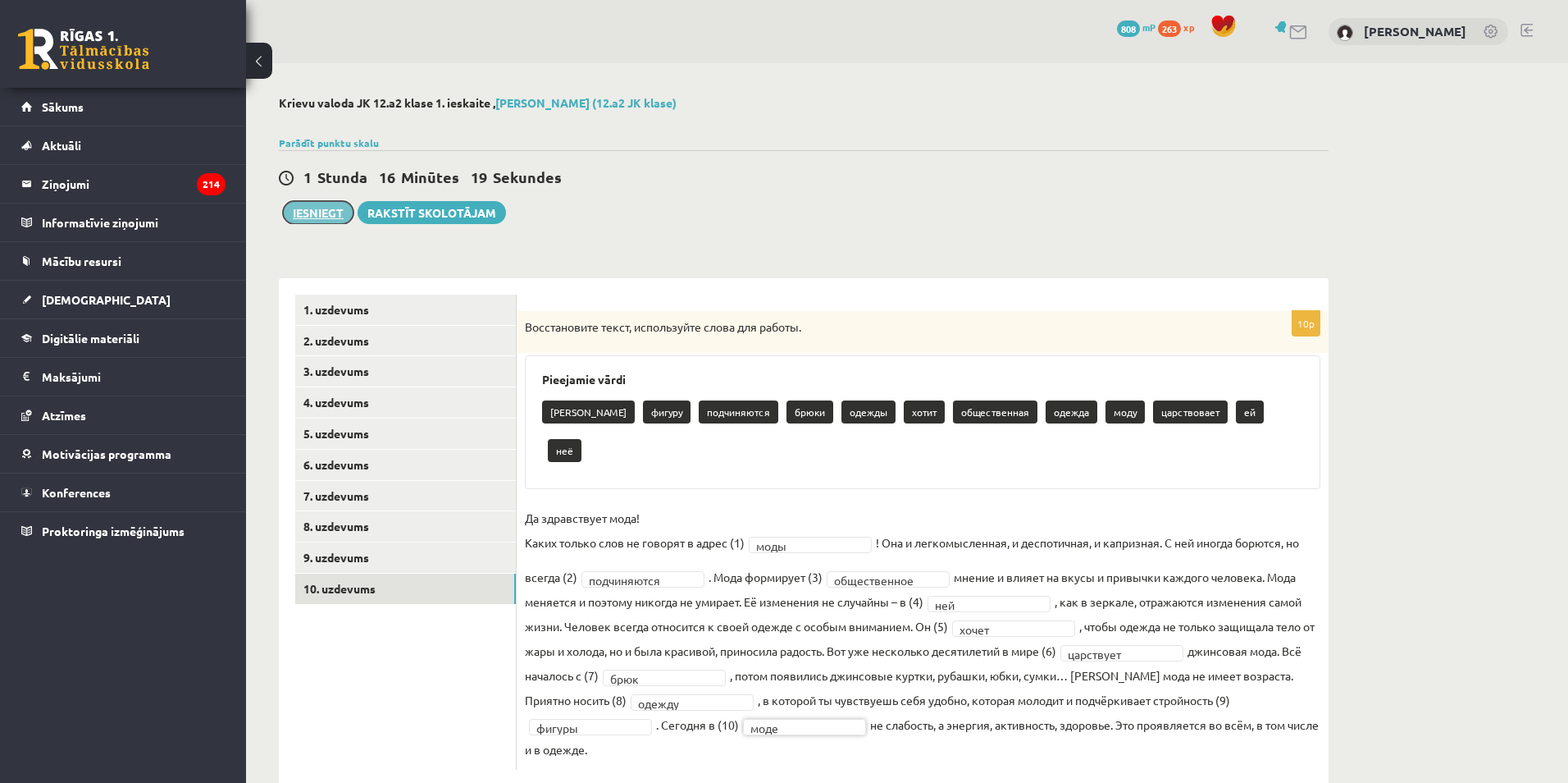
click at [319, 224] on button "Iesniegt" at bounding box center [318, 213] width 70 height 23
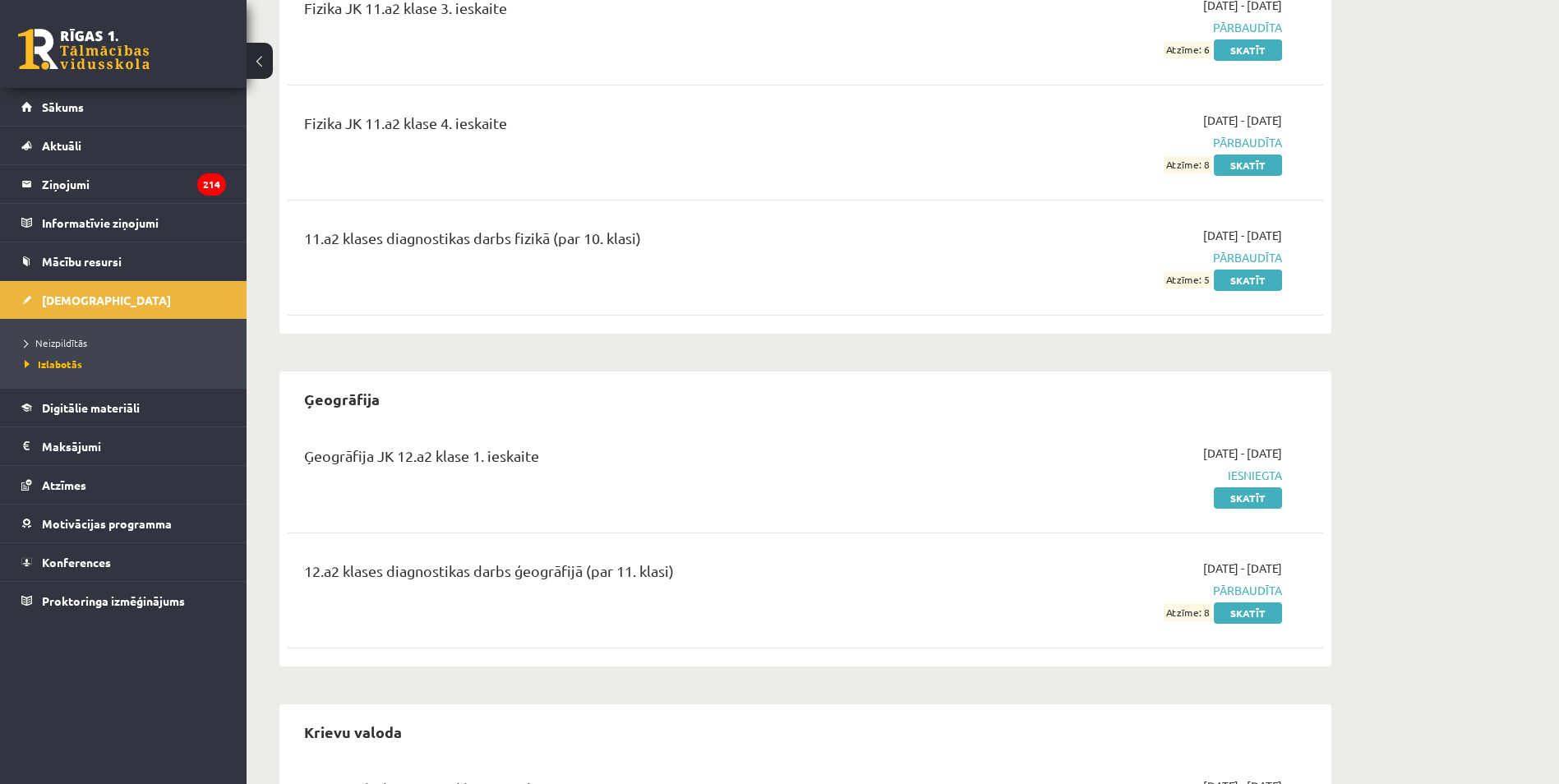
scroll to position [1479, 0]
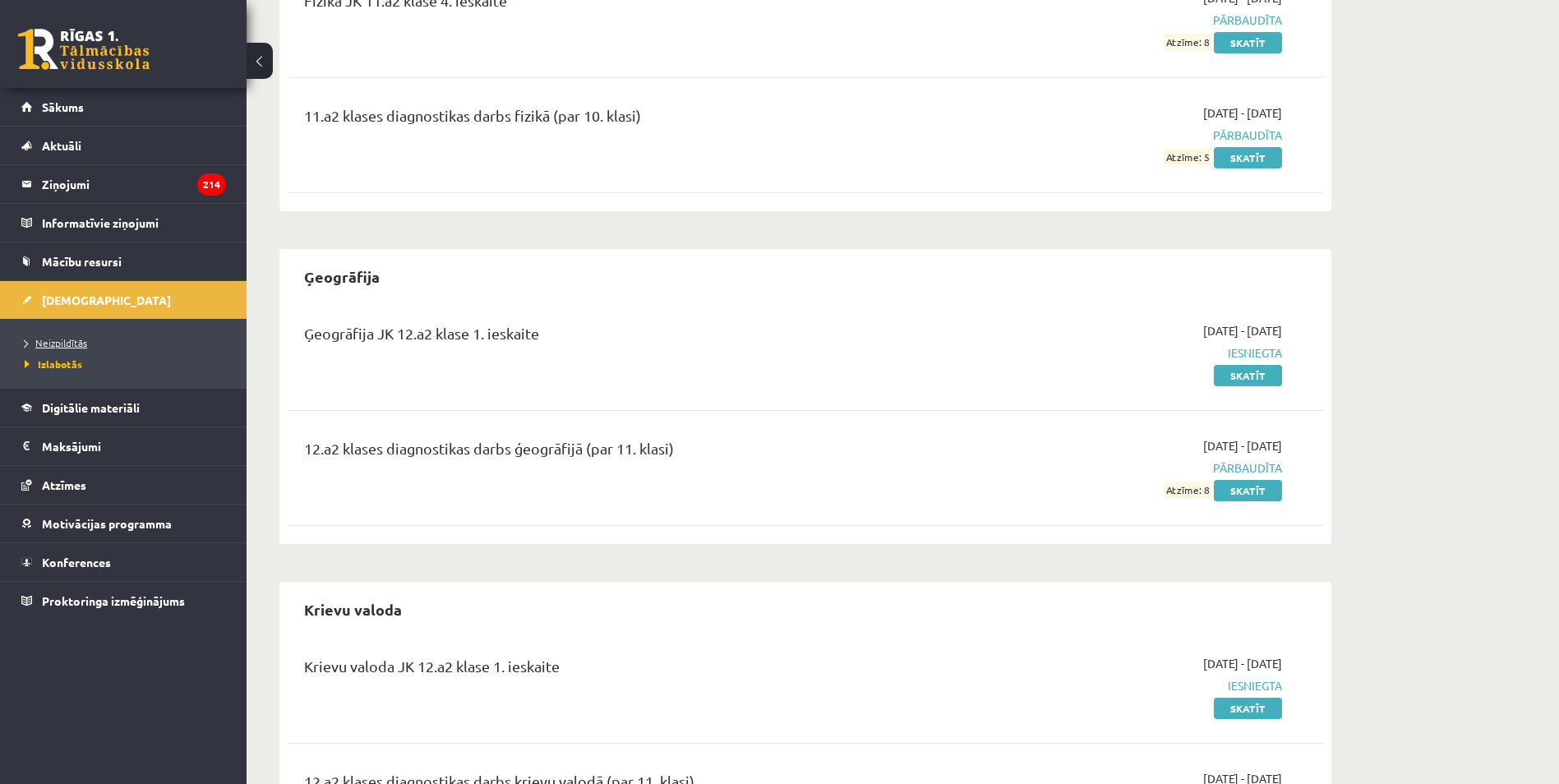
click at [72, 344] on span "Neizpildītās" at bounding box center [56, 342] width 62 height 13
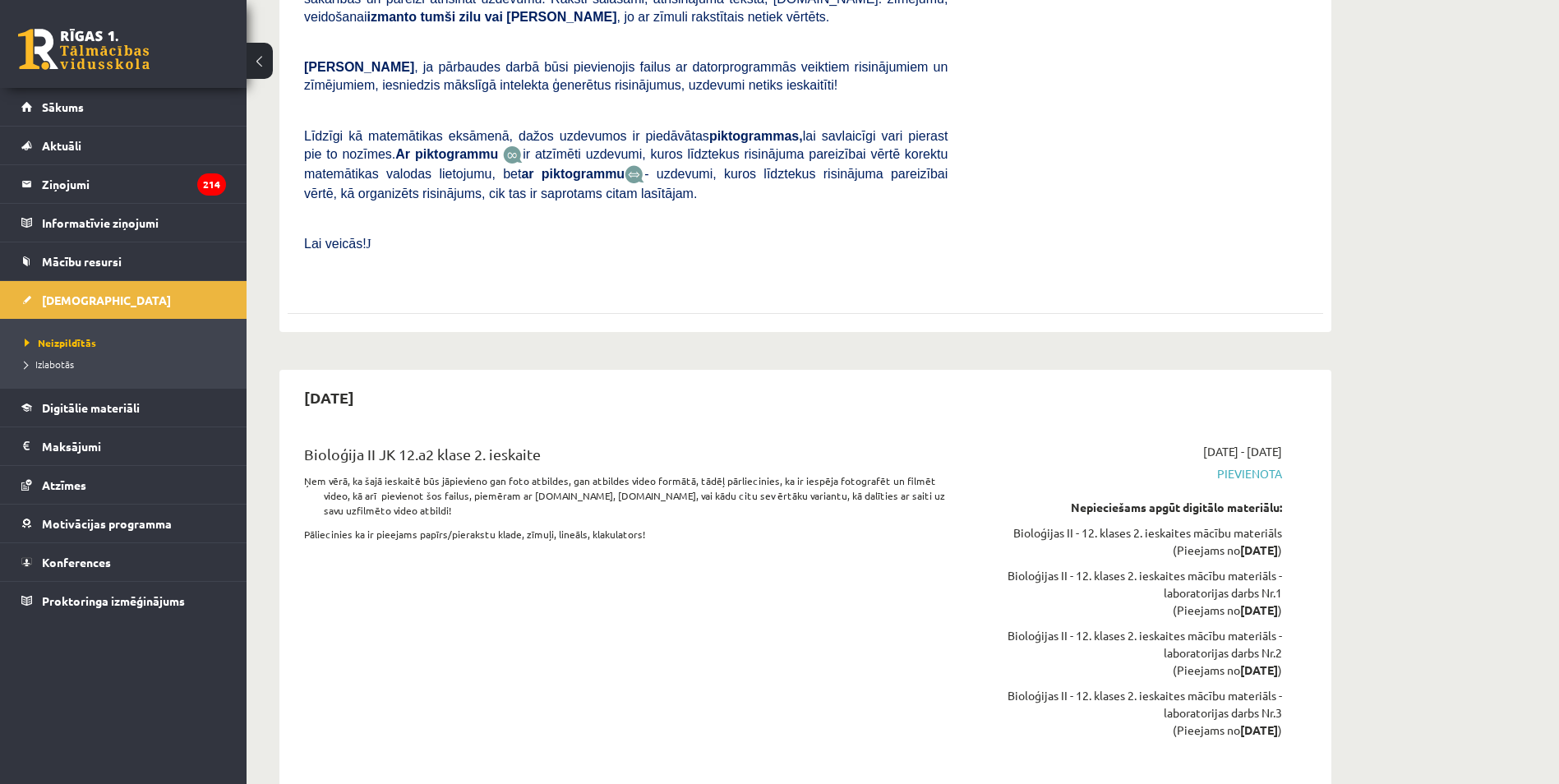
scroll to position [3778, 0]
